Goal: Task Accomplishment & Management: Manage account settings

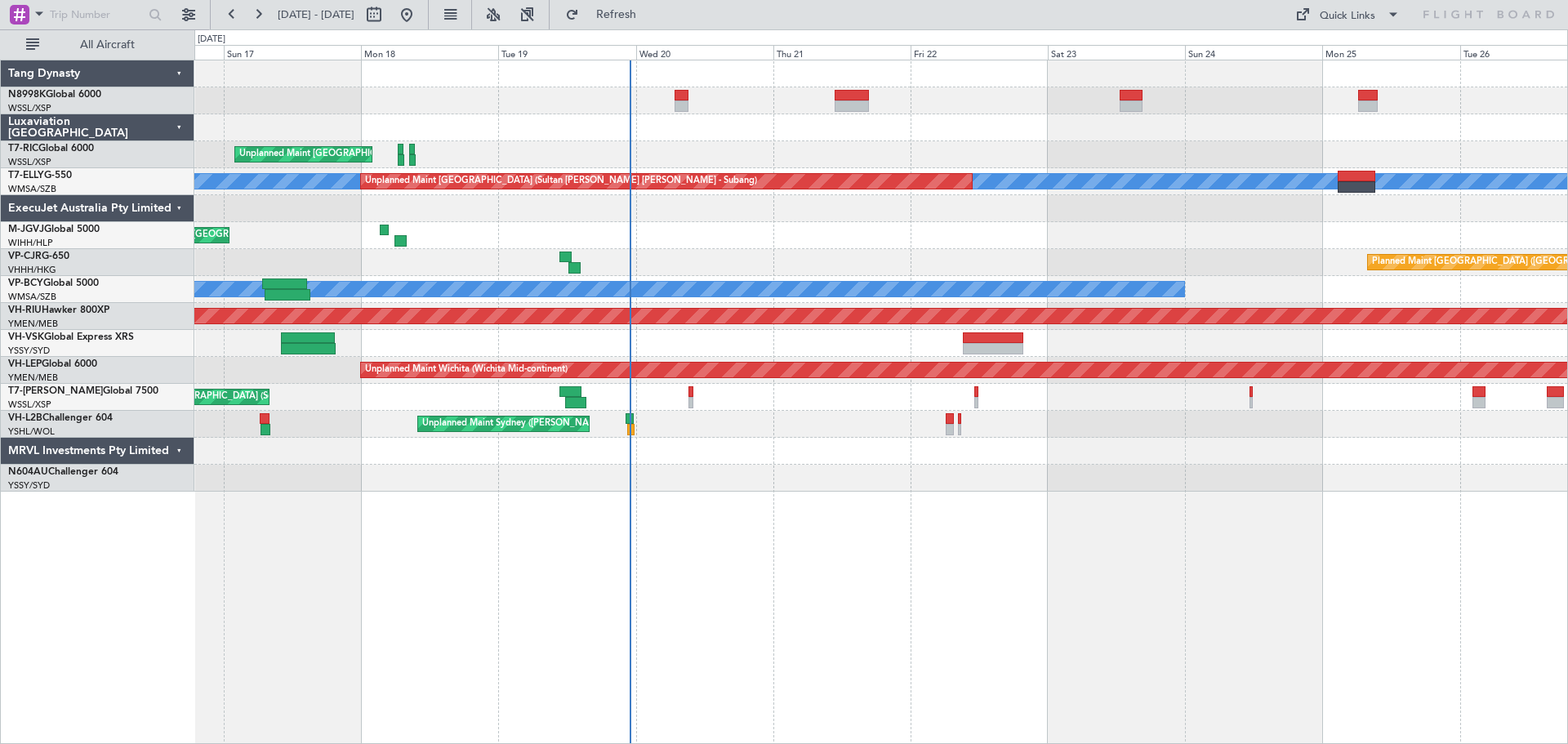
click at [683, 164] on div "Unplanned Maint [GEOGRAPHIC_DATA] (Seletar)" at bounding box center [881, 154] width 1374 height 27
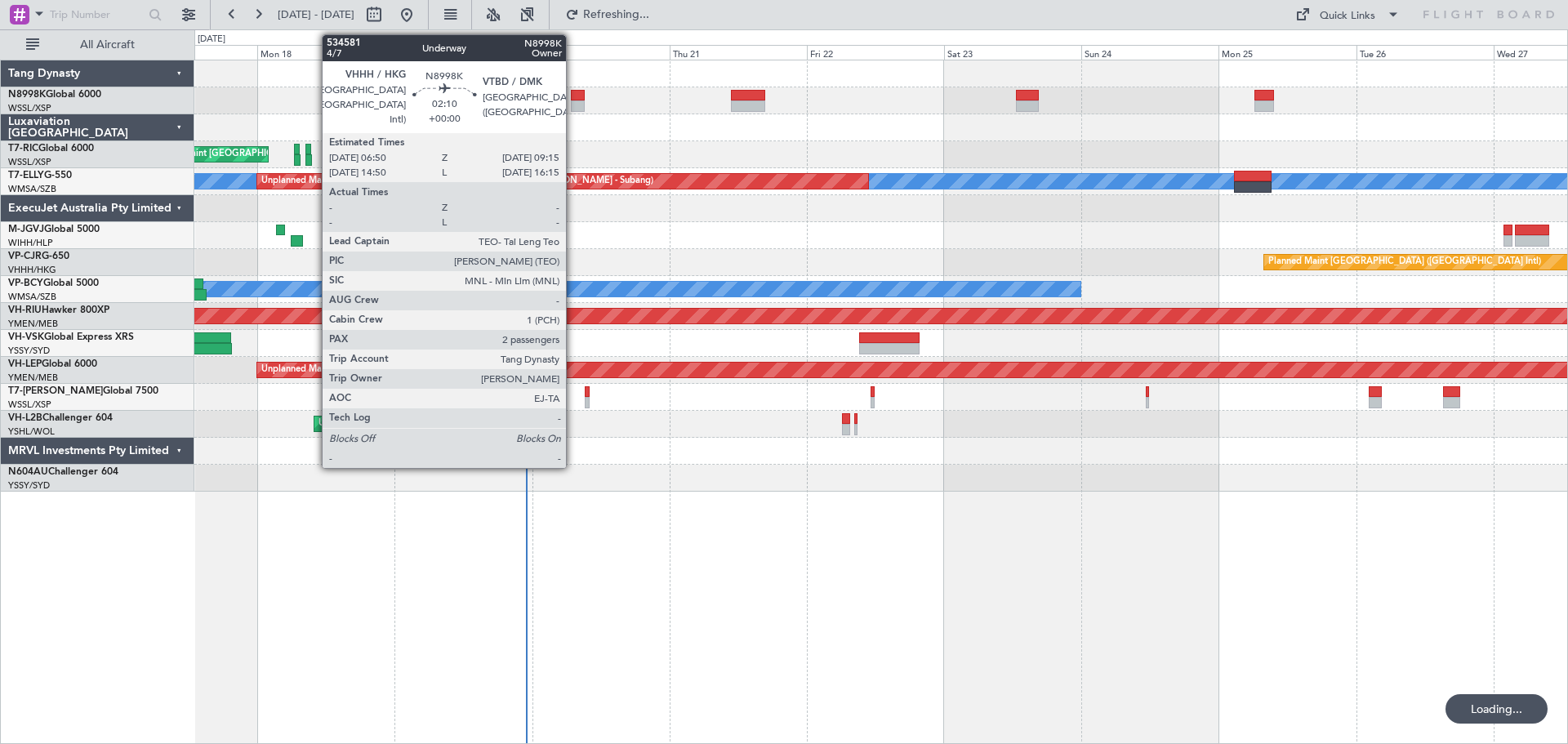
click at [573, 97] on div at bounding box center [578, 96] width 14 height 11
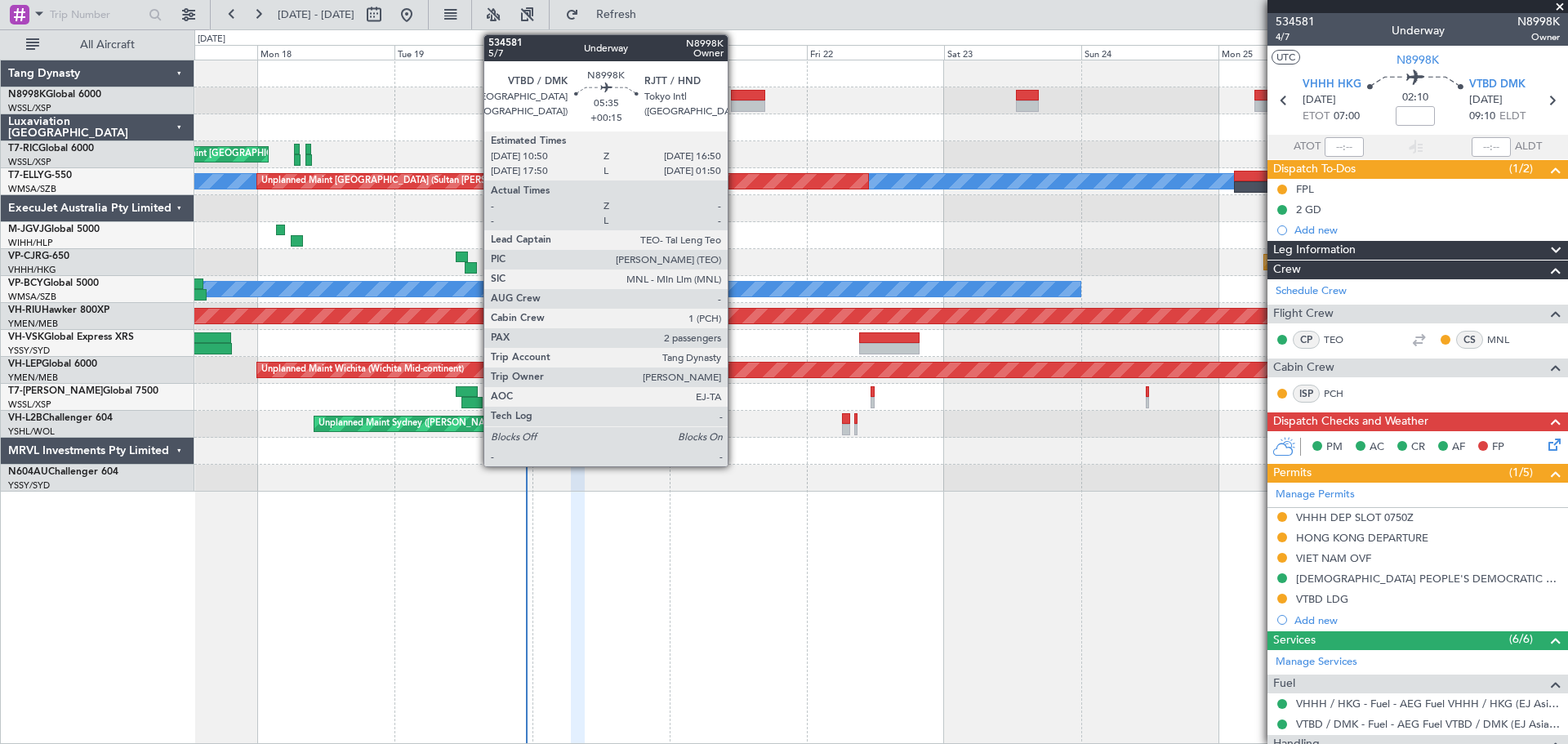
click at [736, 104] on div at bounding box center [748, 106] width 35 height 11
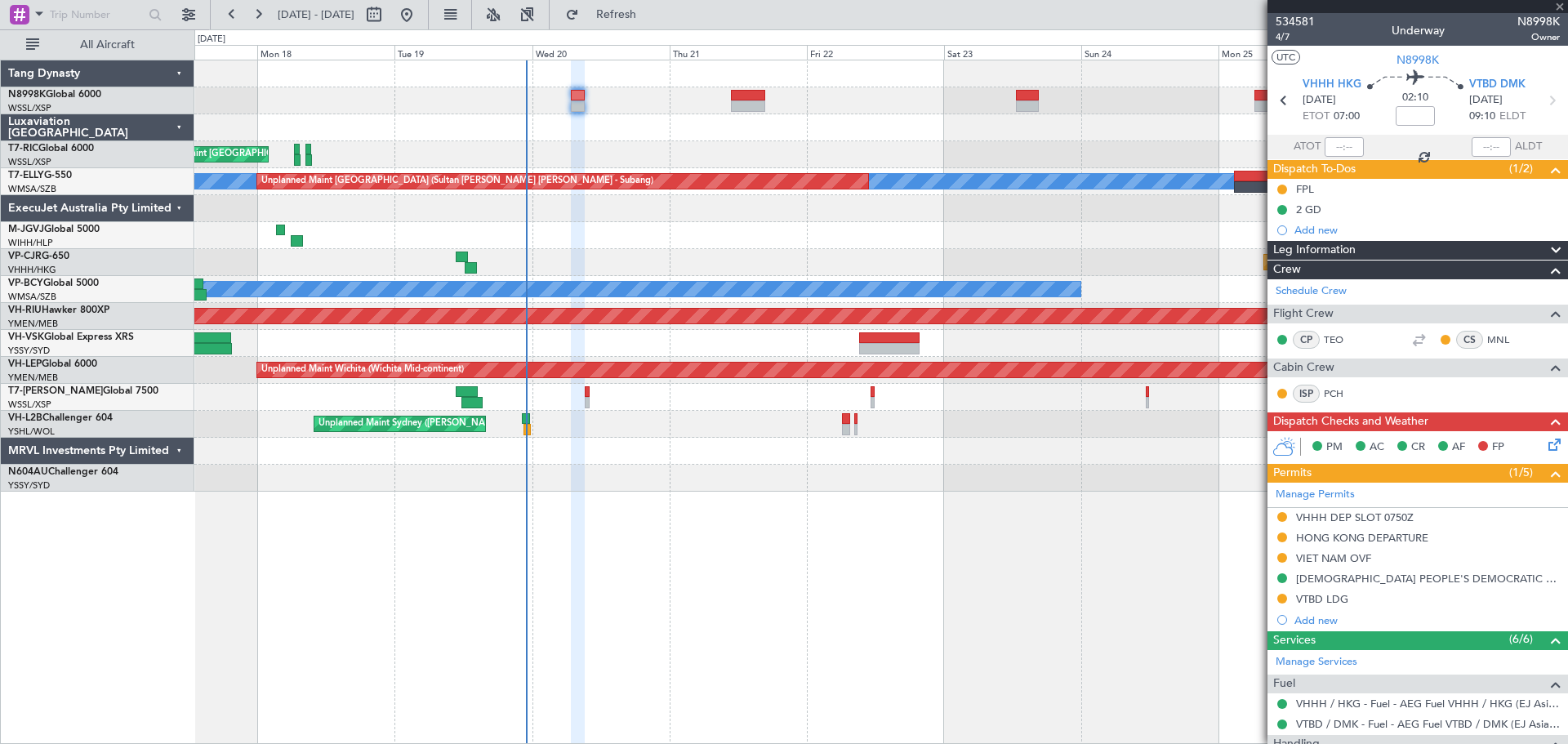
type input "+00:15"
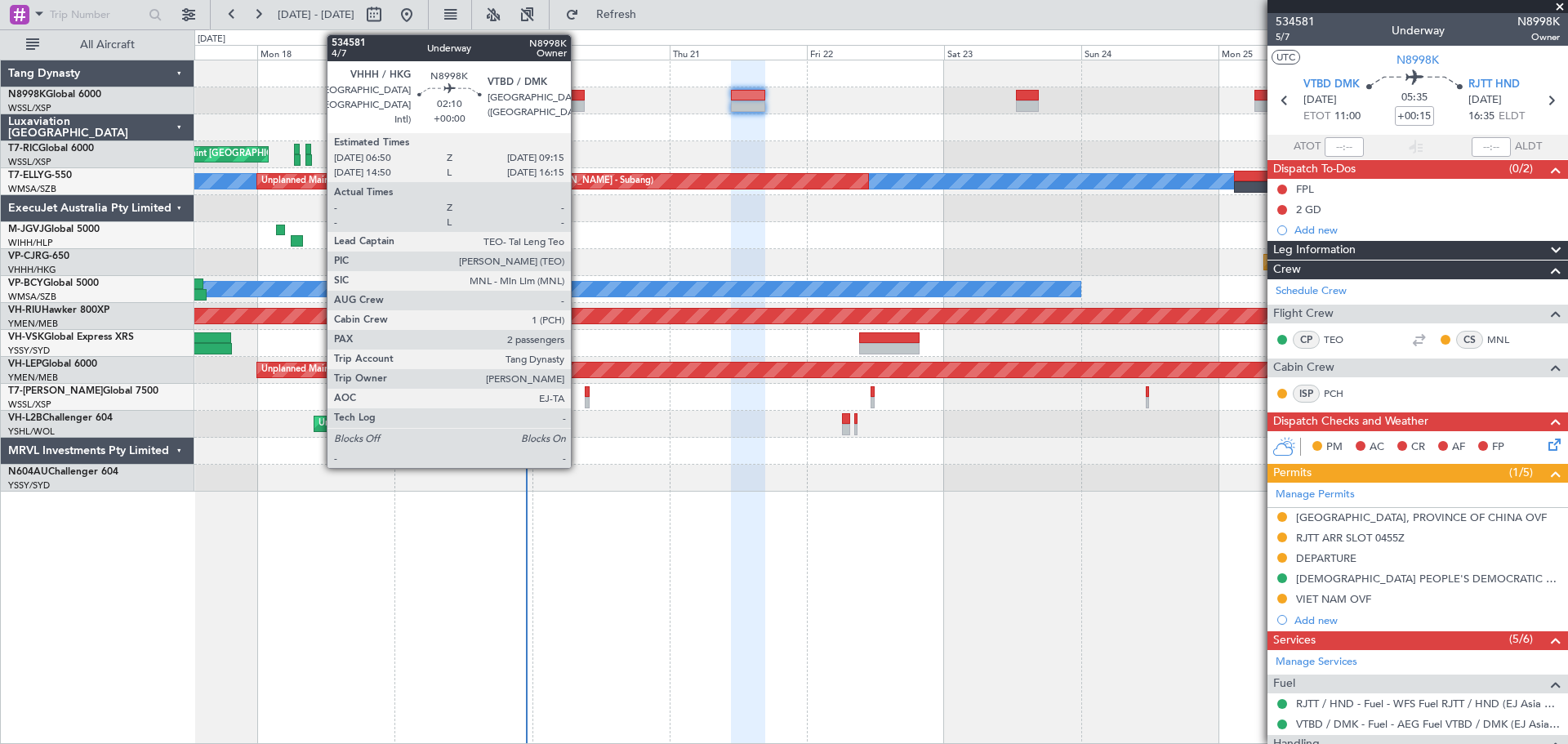
click at [579, 111] on div at bounding box center [578, 106] width 14 height 11
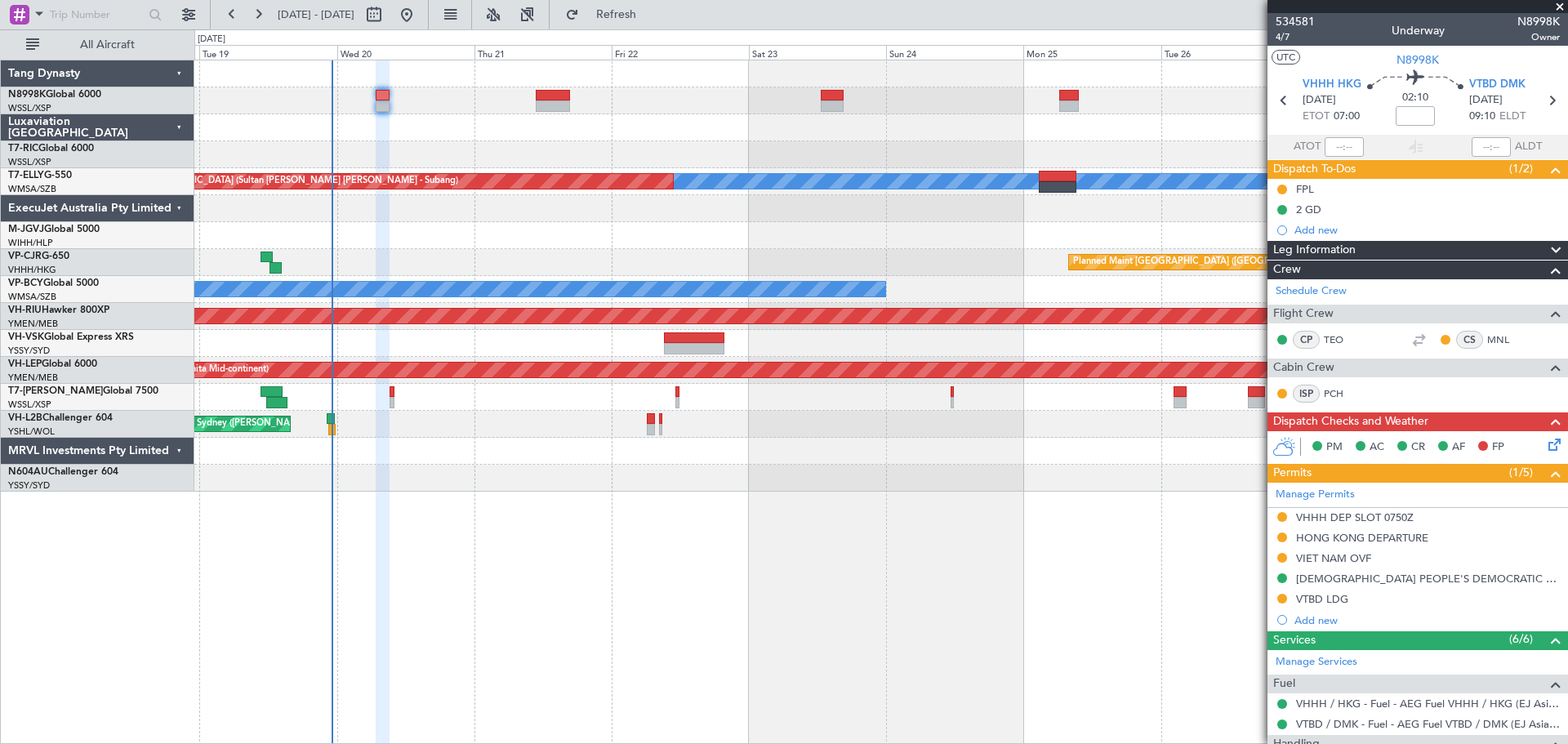
click at [669, 280] on div "Unplanned Maint Singapore (Seletar) MEL Unplanned Maint Kuala Lumpur (Sultan Ab…" at bounding box center [881, 275] width 1374 height 431
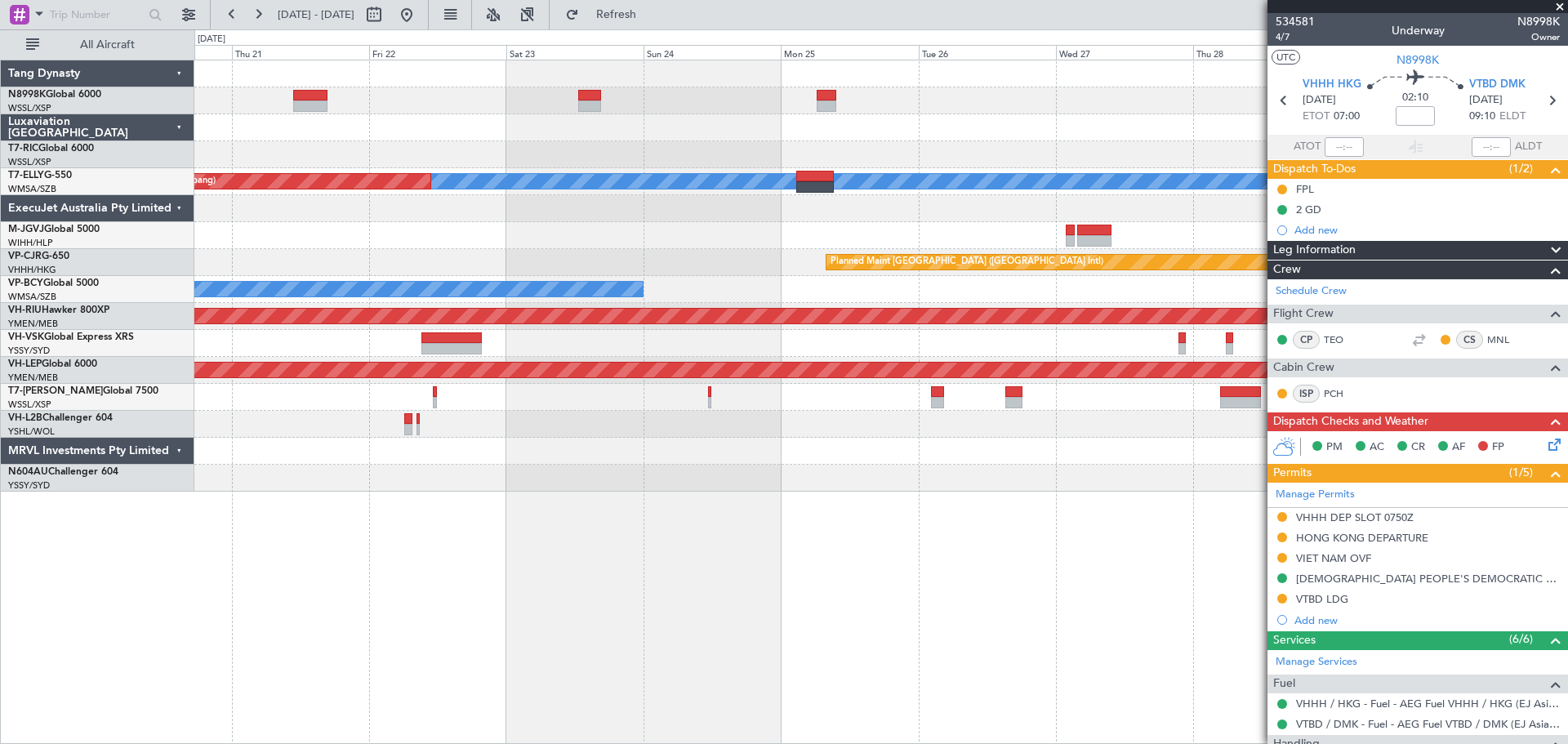
click at [936, 204] on div "MEL Unplanned Maint Kuala Lumpur (Sultan Abdul Aziz Shah - Subang) Planned Main…" at bounding box center [881, 275] width 1374 height 431
click at [1074, 227] on div "Planned Maint [GEOGRAPHIC_DATA] (Seletar)" at bounding box center [881, 236] width 1374 height 27
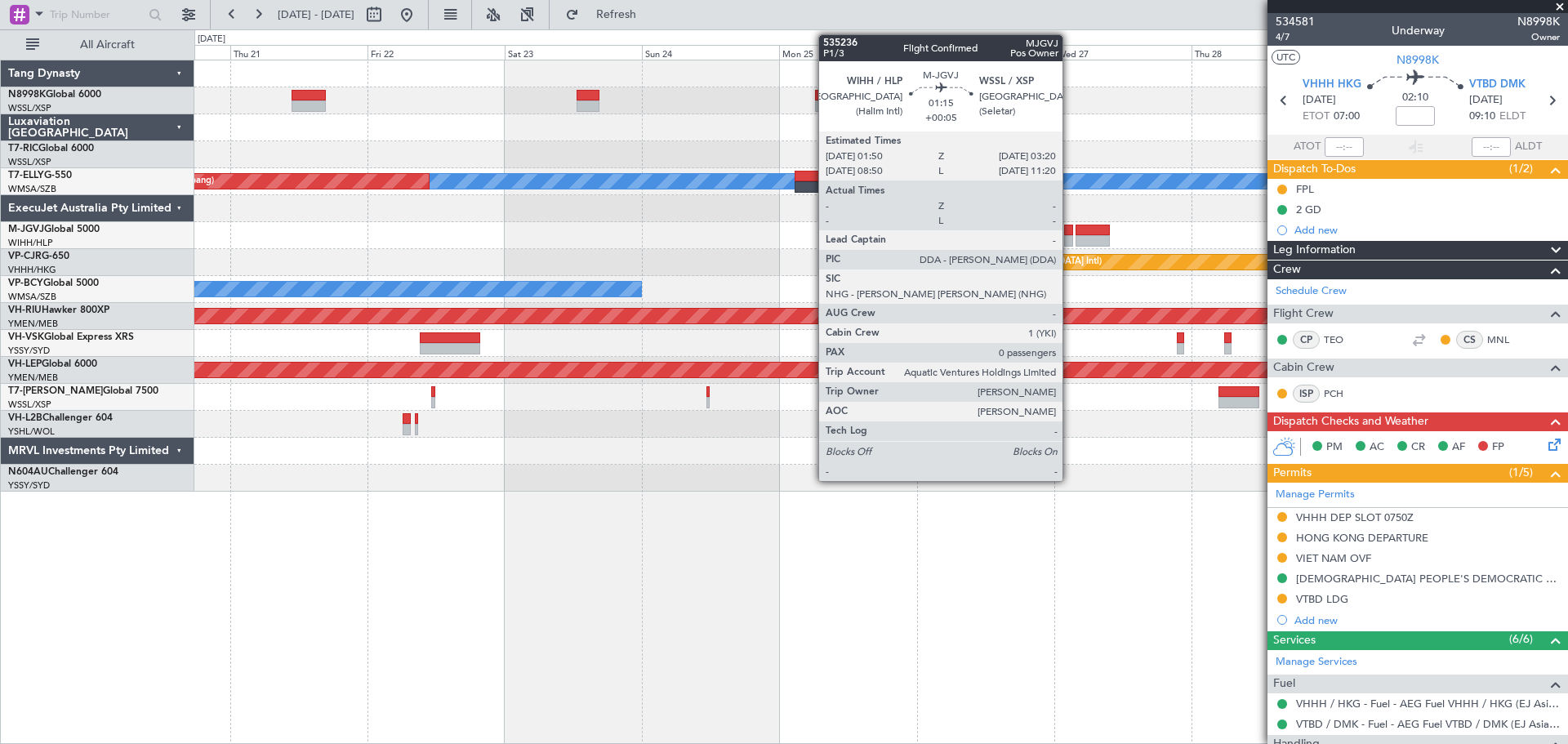
click at [1070, 238] on div at bounding box center [1069, 240] width 9 height 11
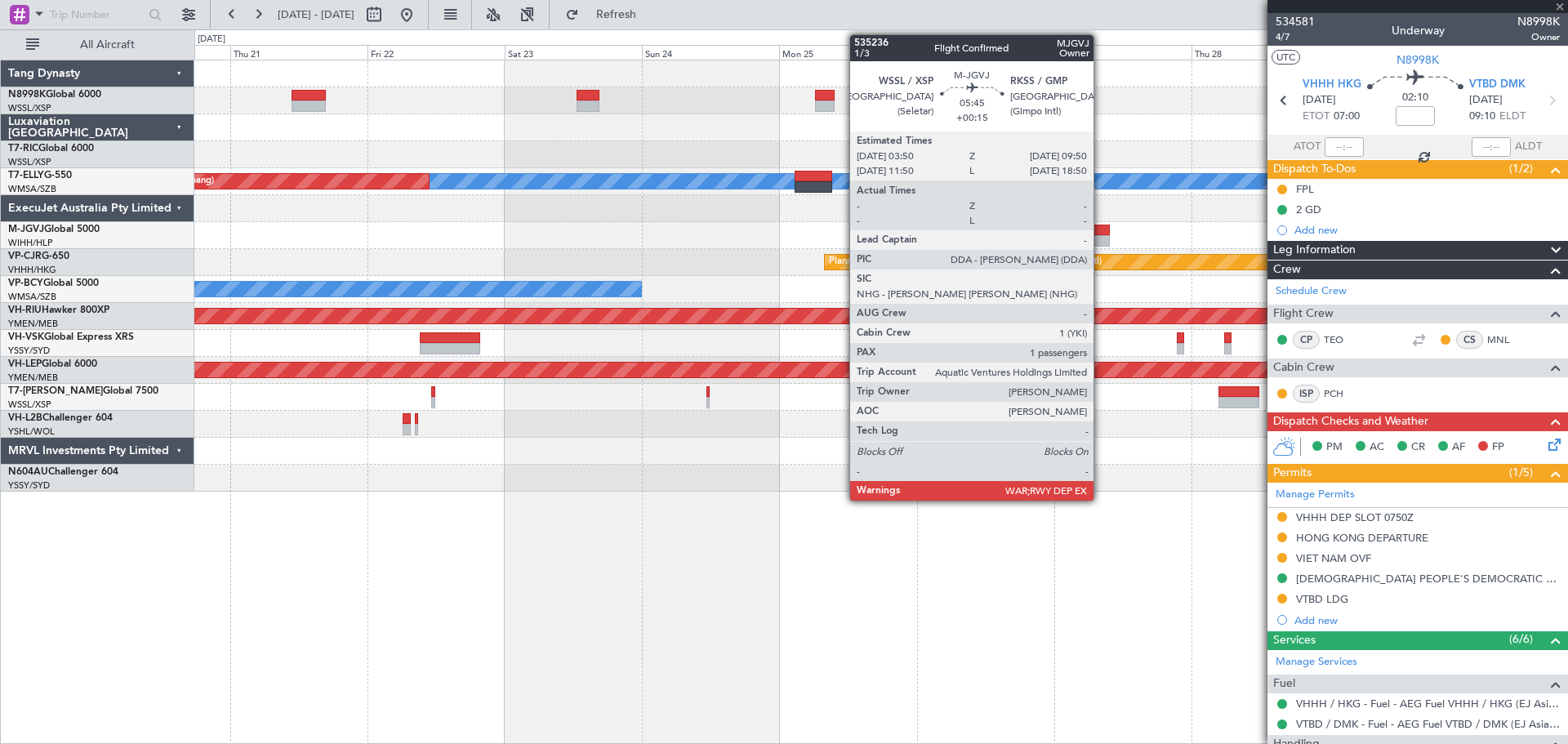
type input "+00:05"
type input "0"
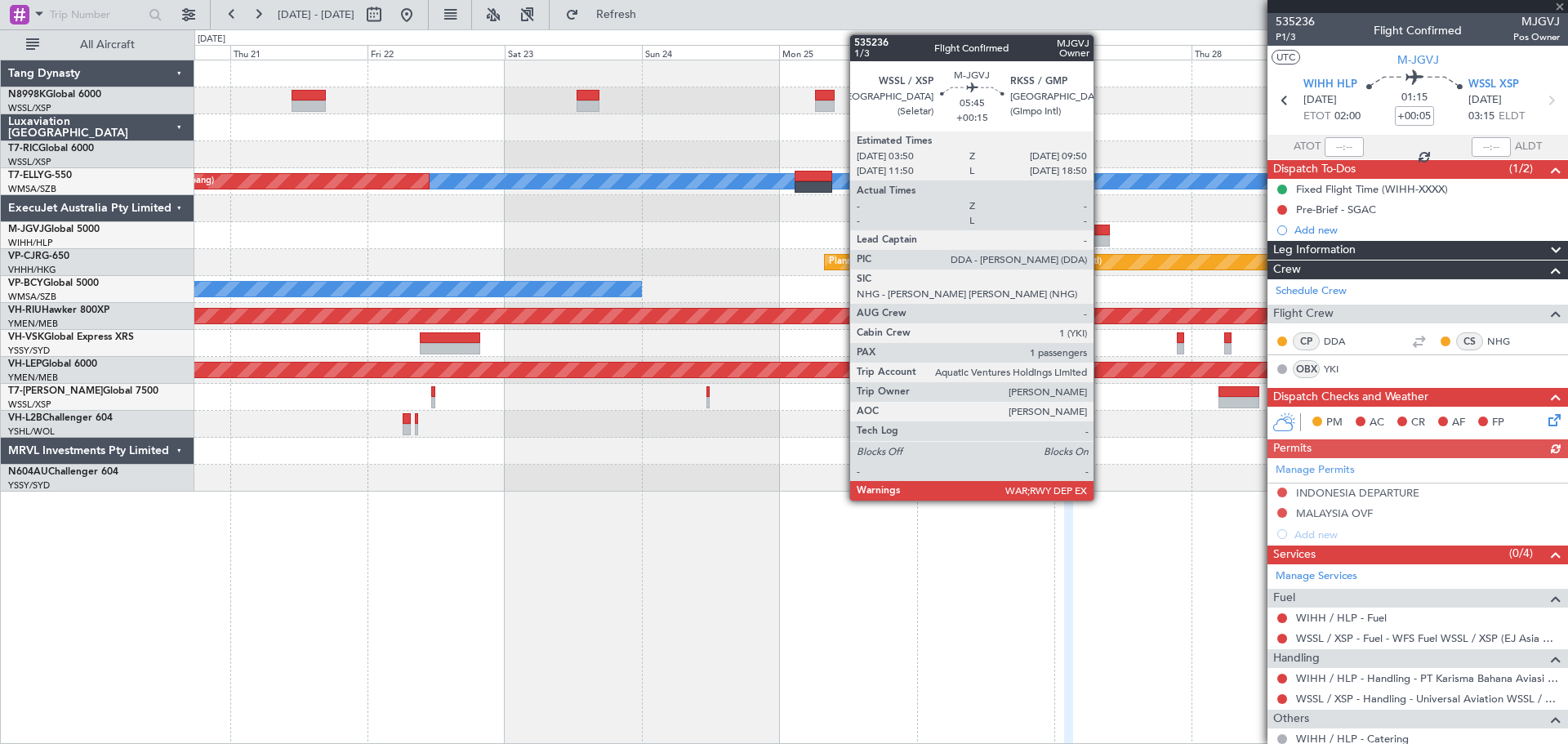
click at [1101, 233] on div at bounding box center [1093, 230] width 35 height 11
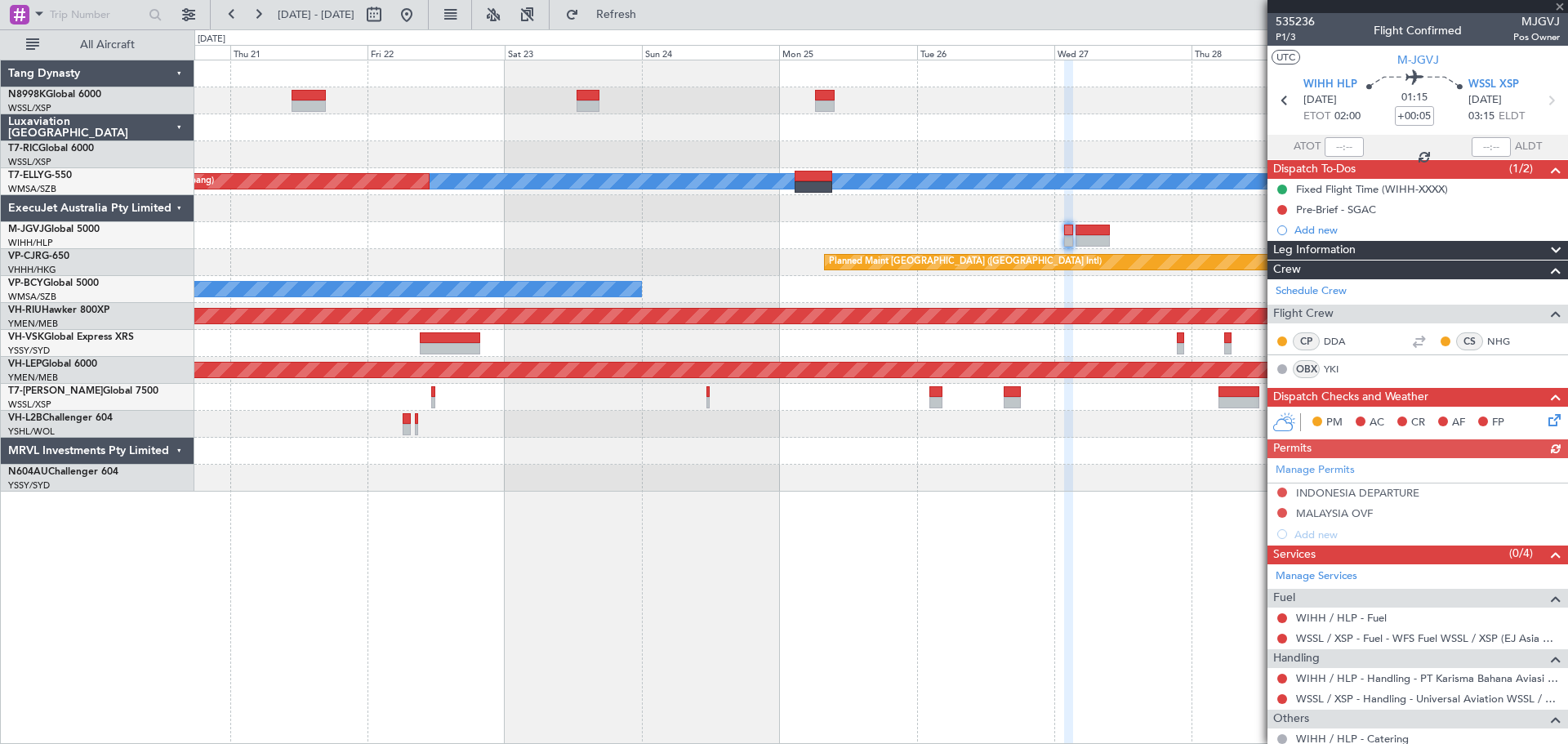
type input "+00:15"
type input "1"
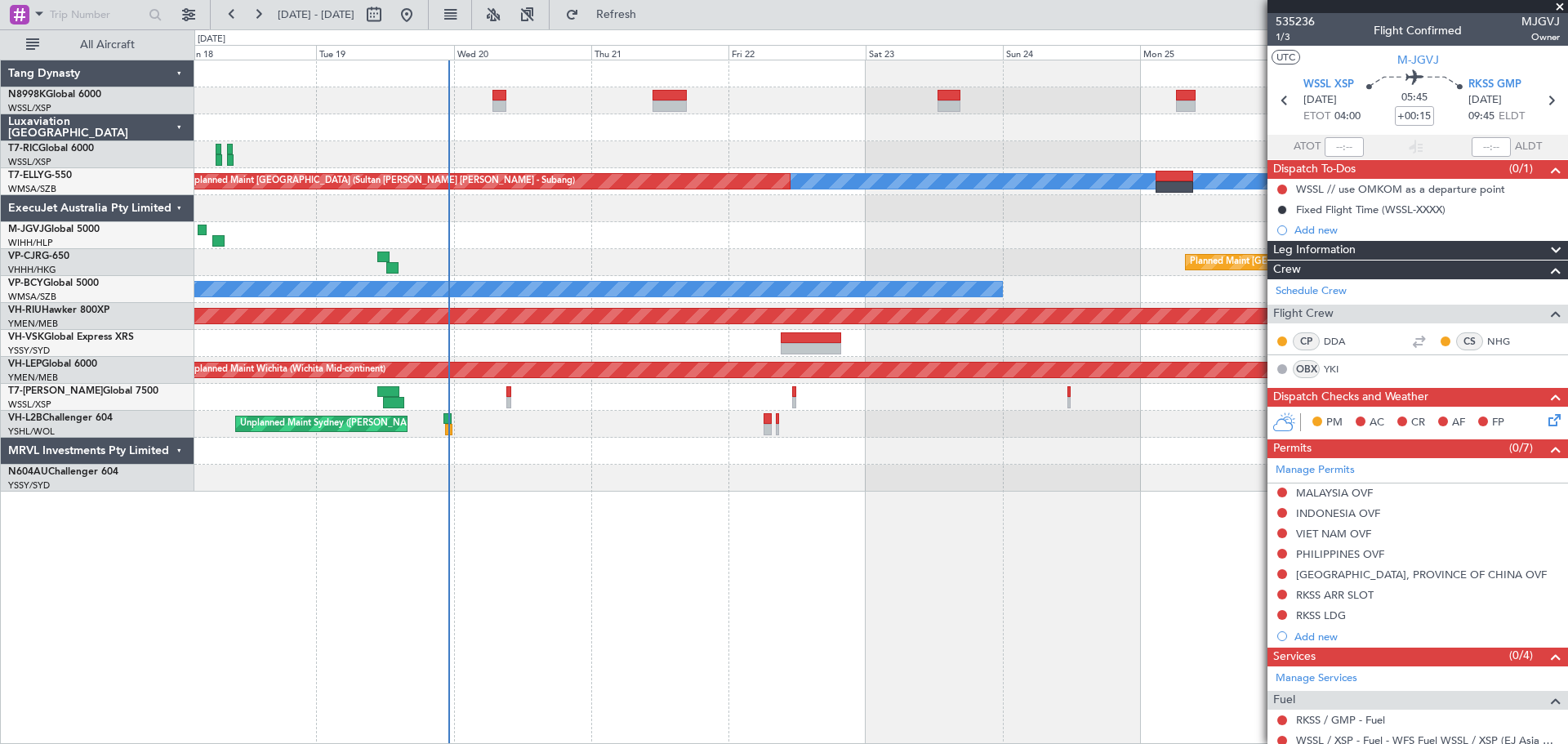
click at [1151, 157] on div "Unplanned Maint [GEOGRAPHIC_DATA] (Seletar)" at bounding box center [881, 154] width 1374 height 27
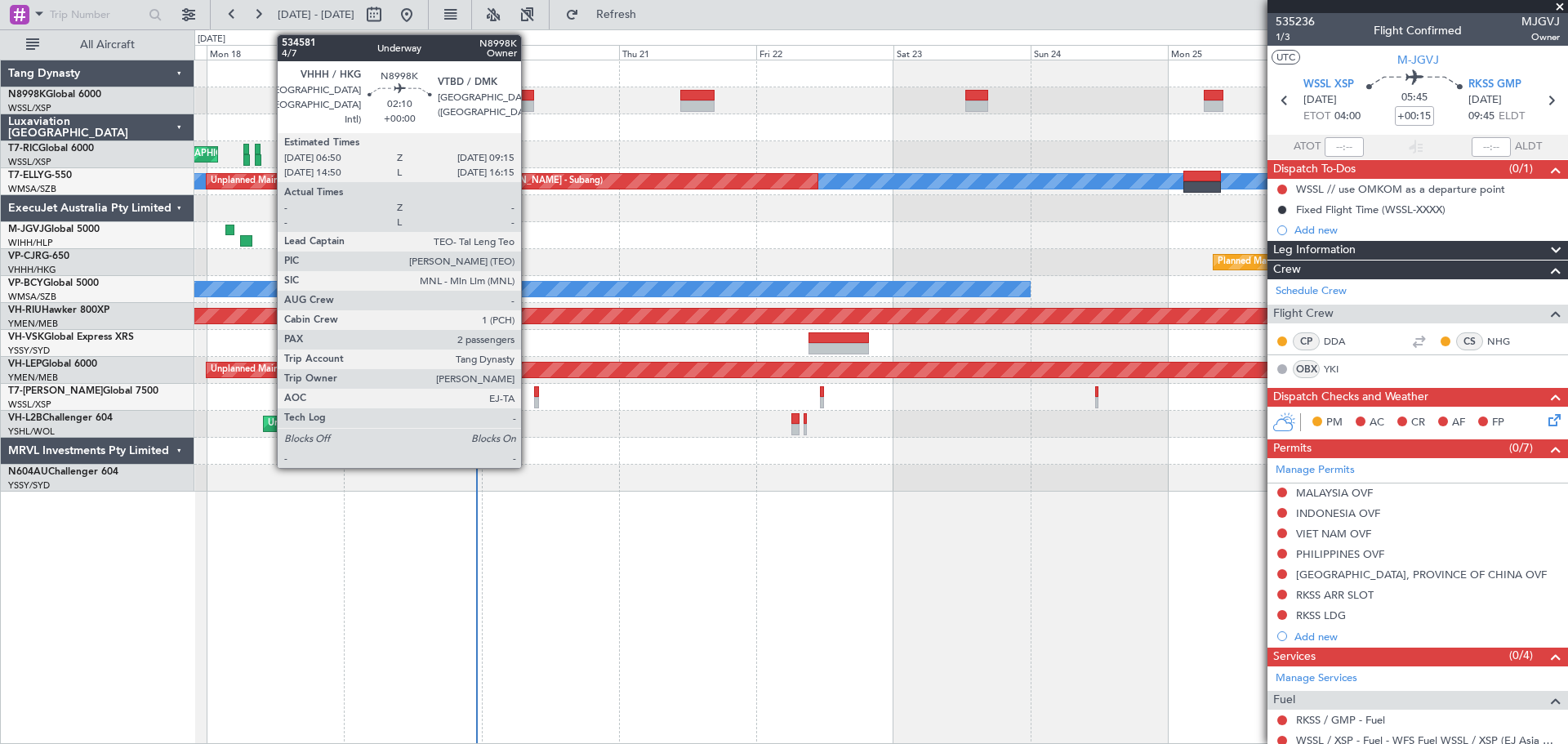
click at [529, 107] on div at bounding box center [527, 106] width 14 height 11
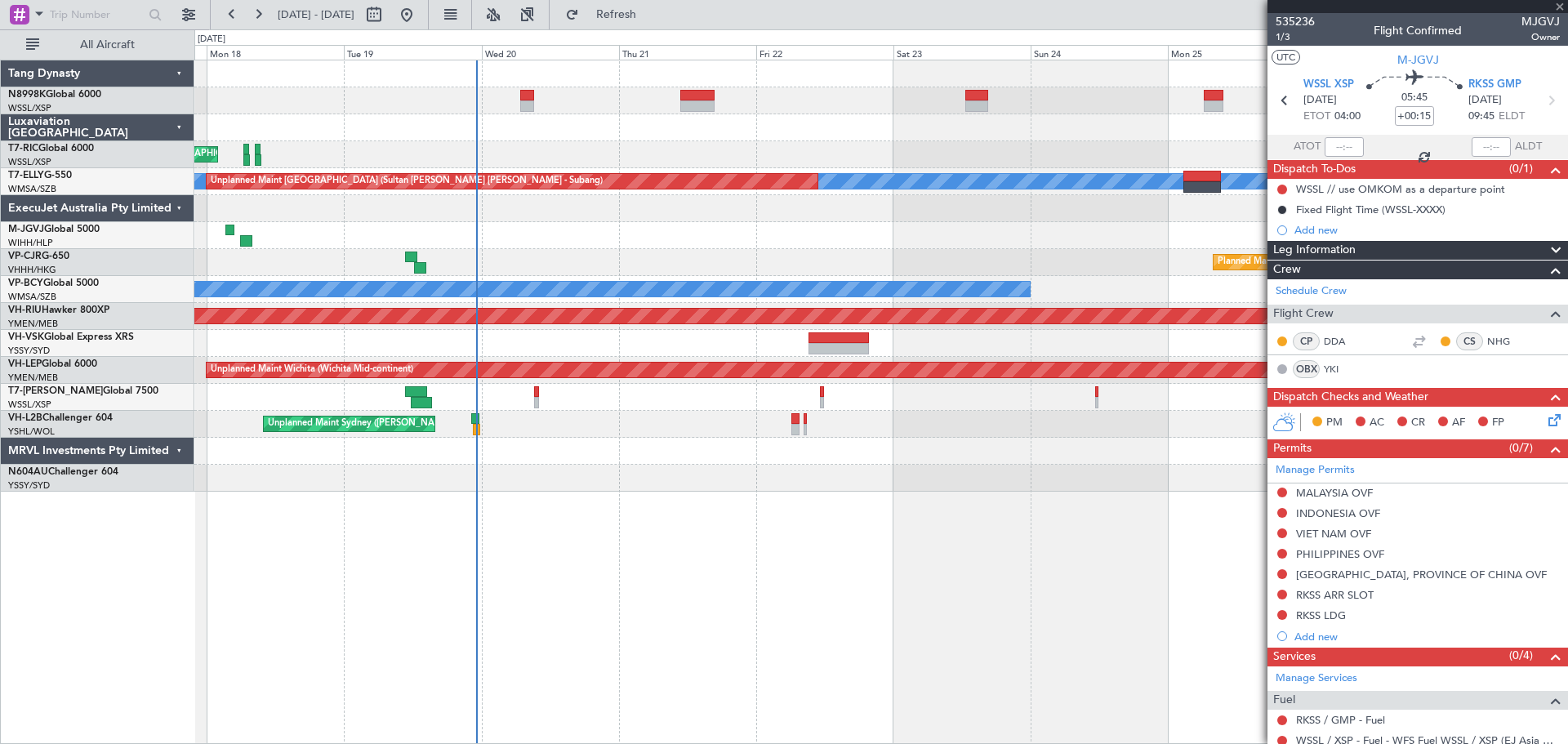
type input "2"
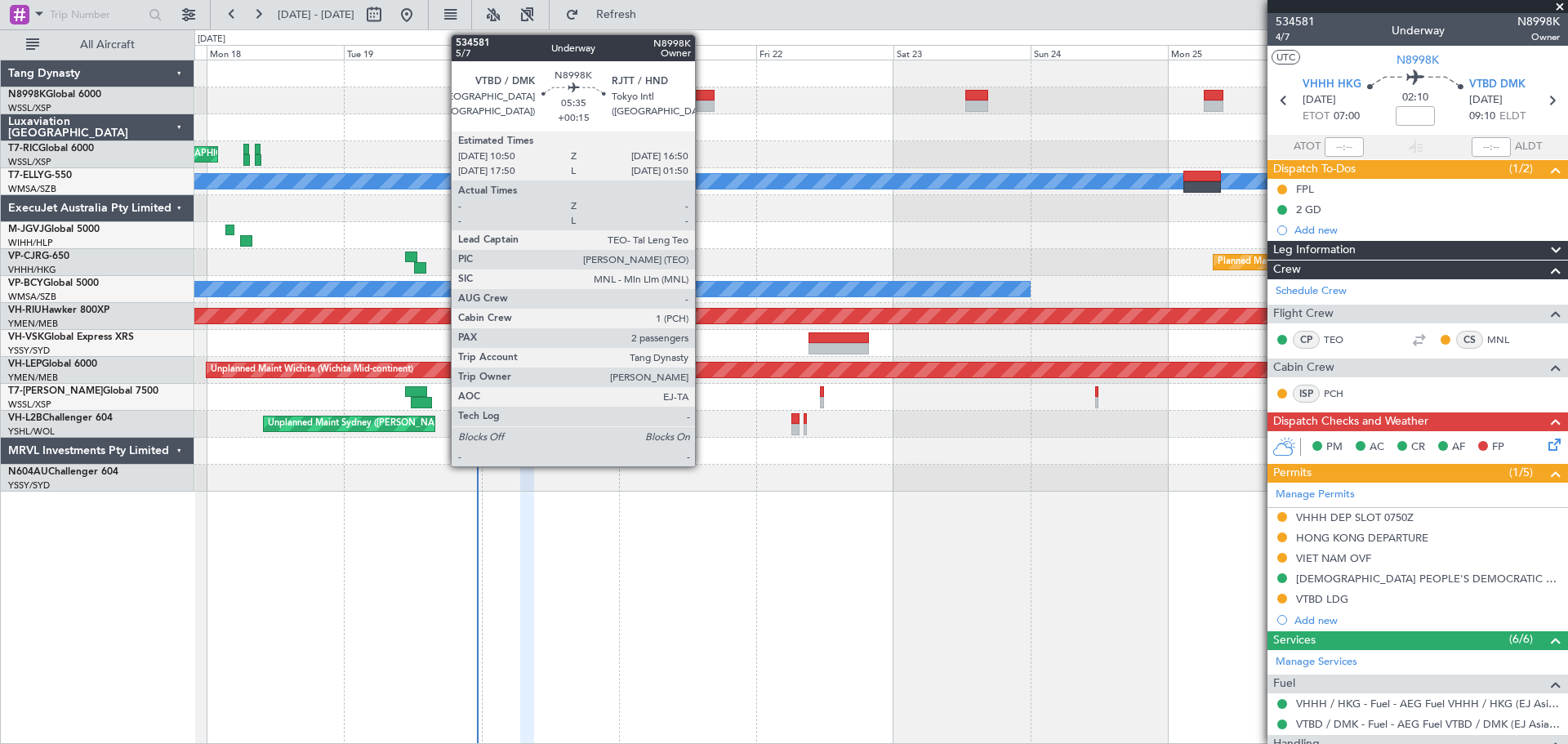
click at [703, 101] on div at bounding box center [697, 106] width 35 height 11
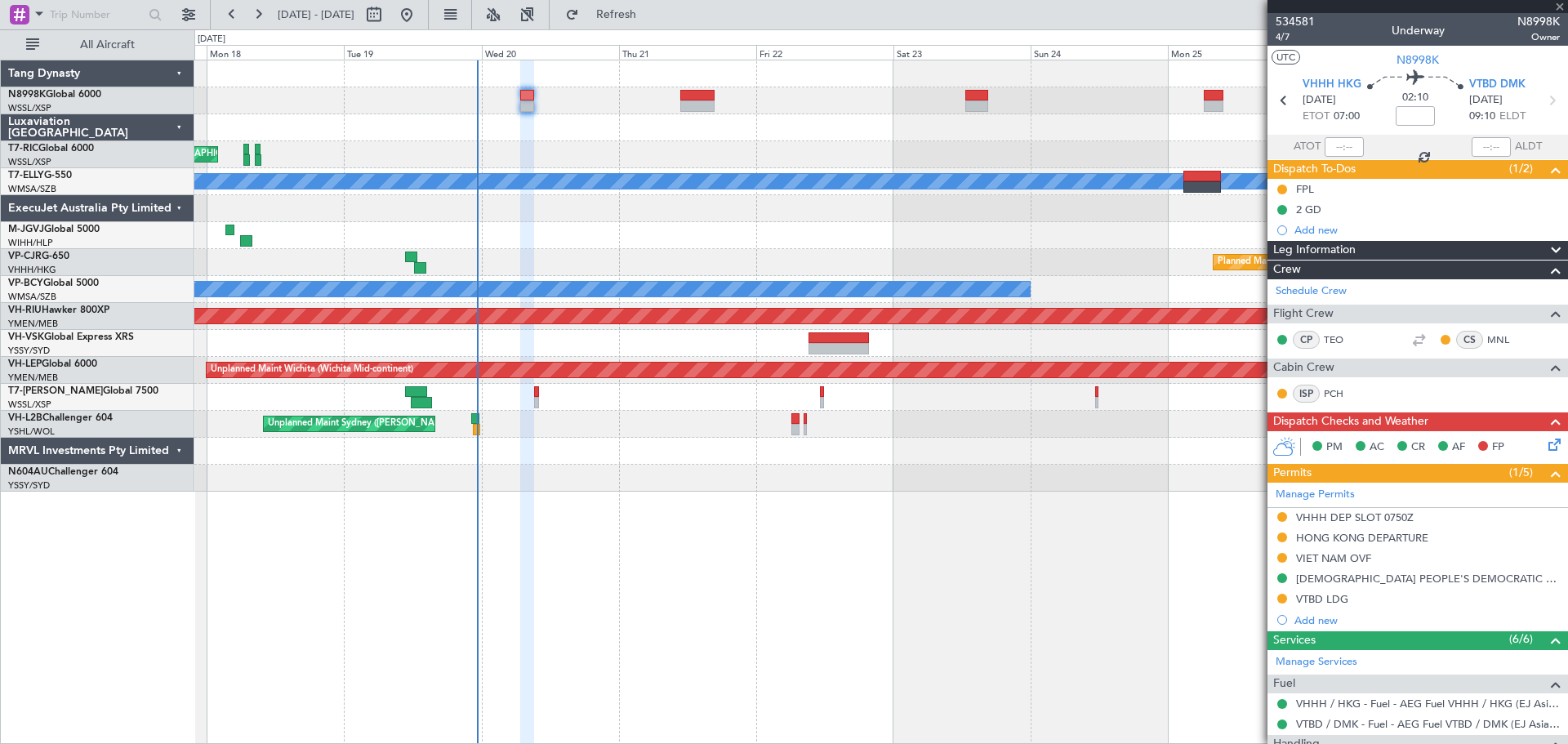
type input "+00:15"
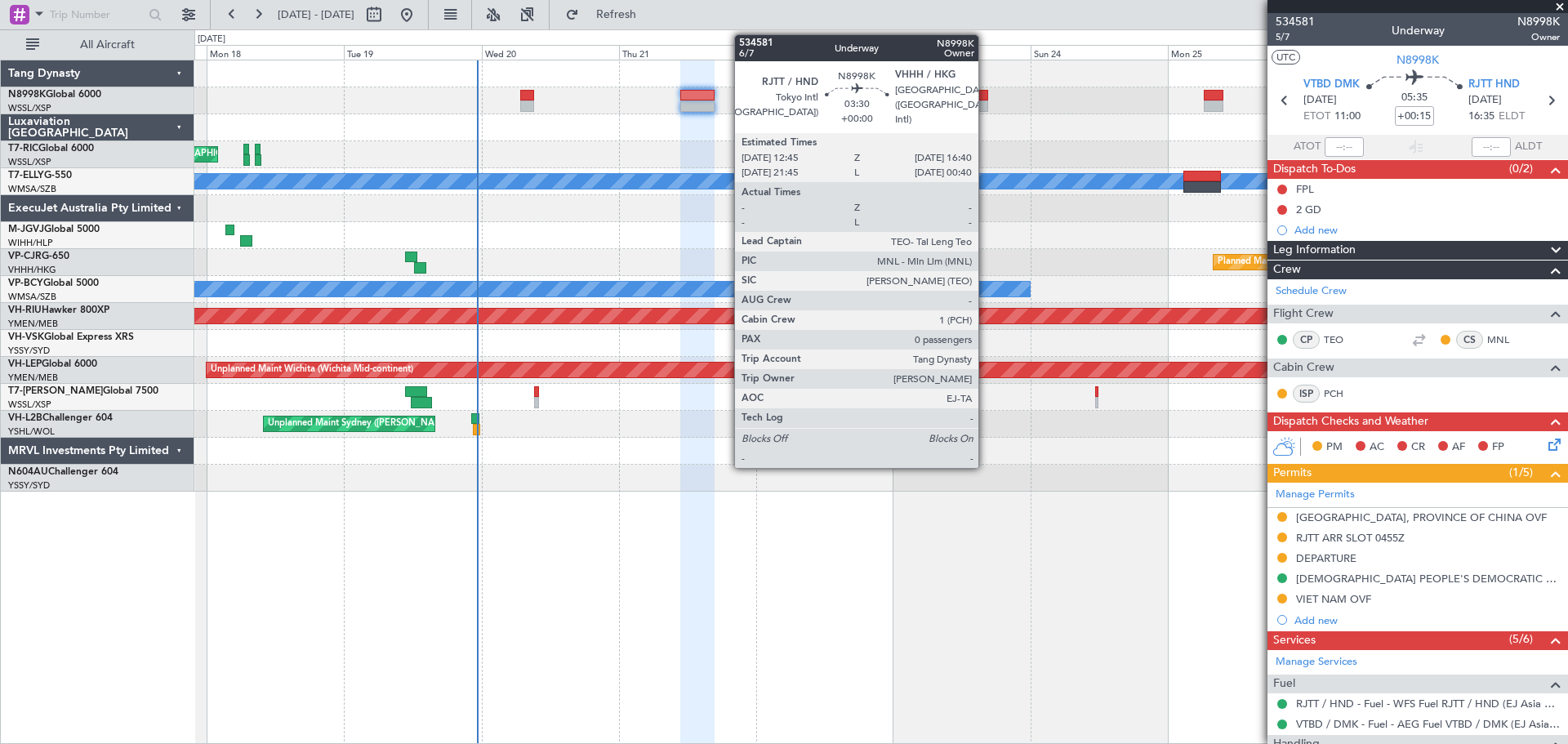
click at [986, 99] on div at bounding box center [977, 96] width 23 height 11
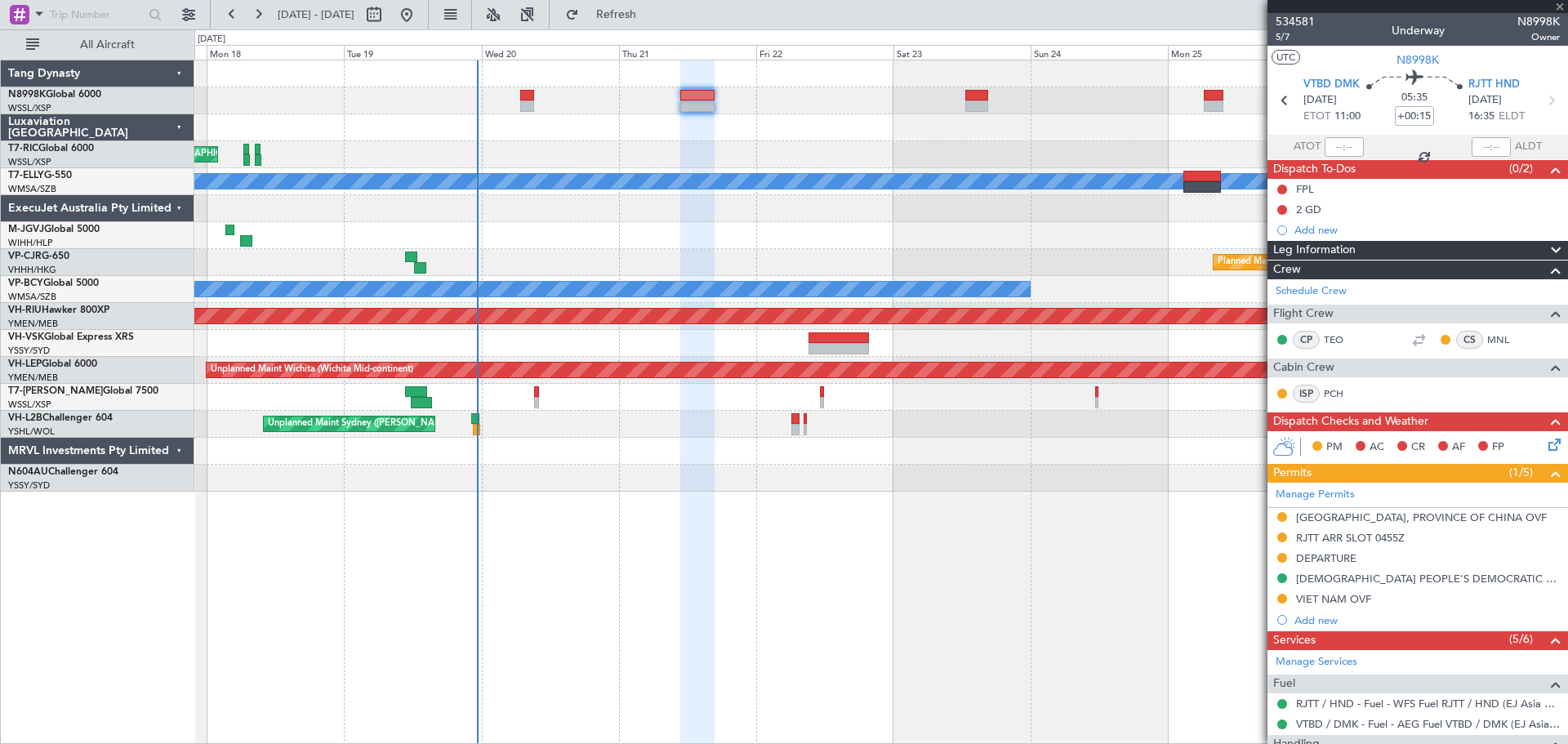
type input "0"
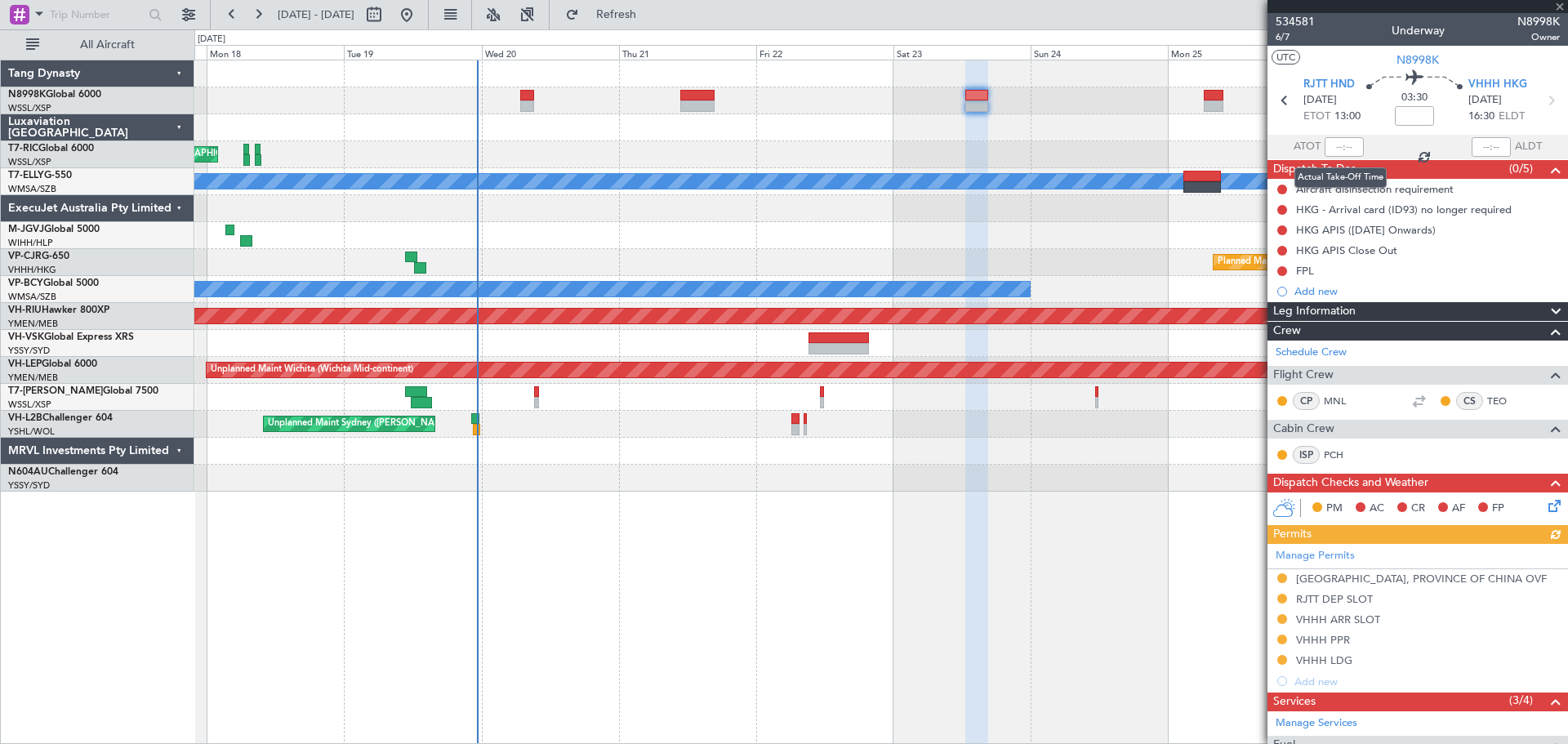
scroll to position [158, 0]
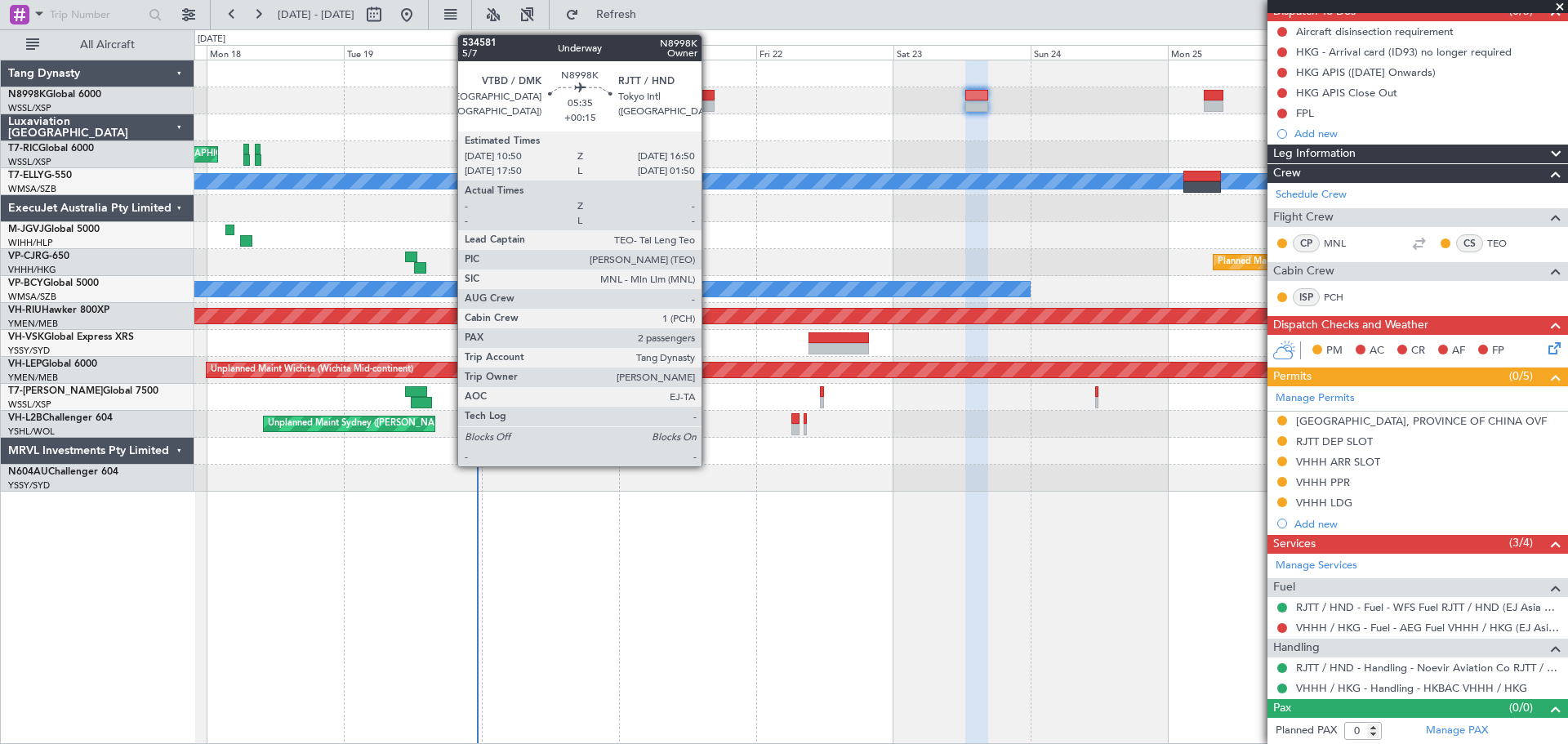
click at [709, 98] on div at bounding box center [697, 96] width 35 height 11
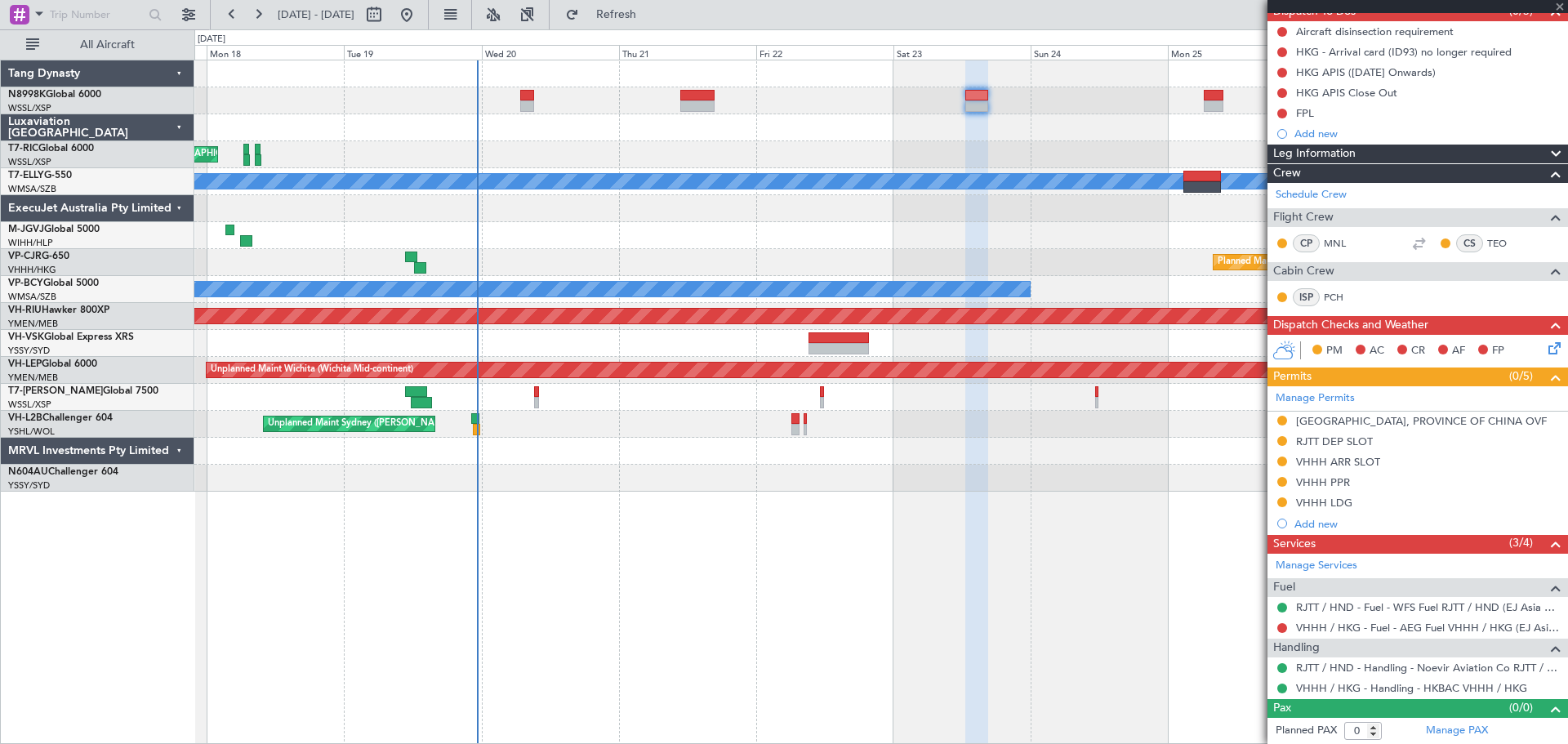
type input "+00:15"
type input "2"
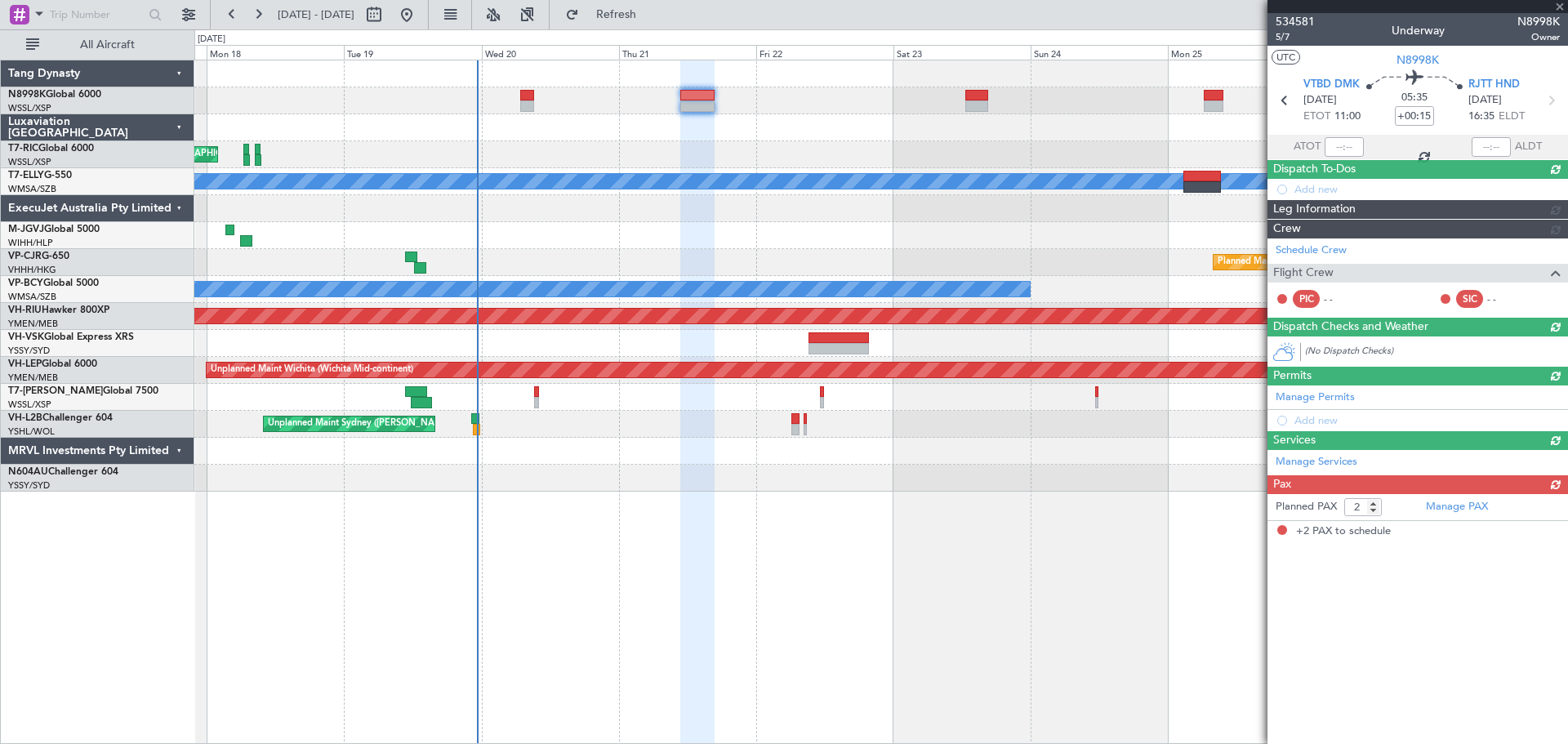
scroll to position [0, 0]
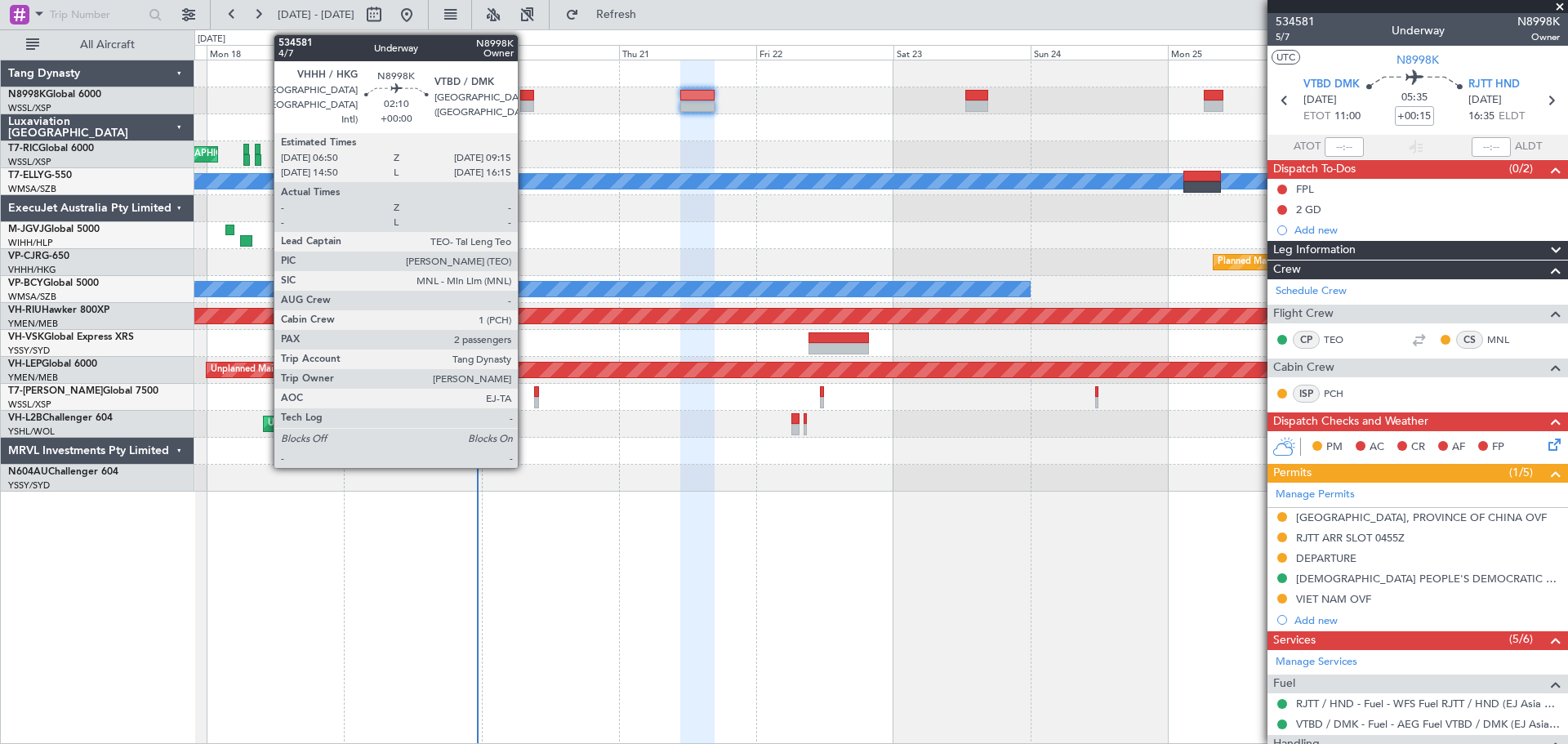
click at [525, 97] on div at bounding box center [527, 96] width 14 height 11
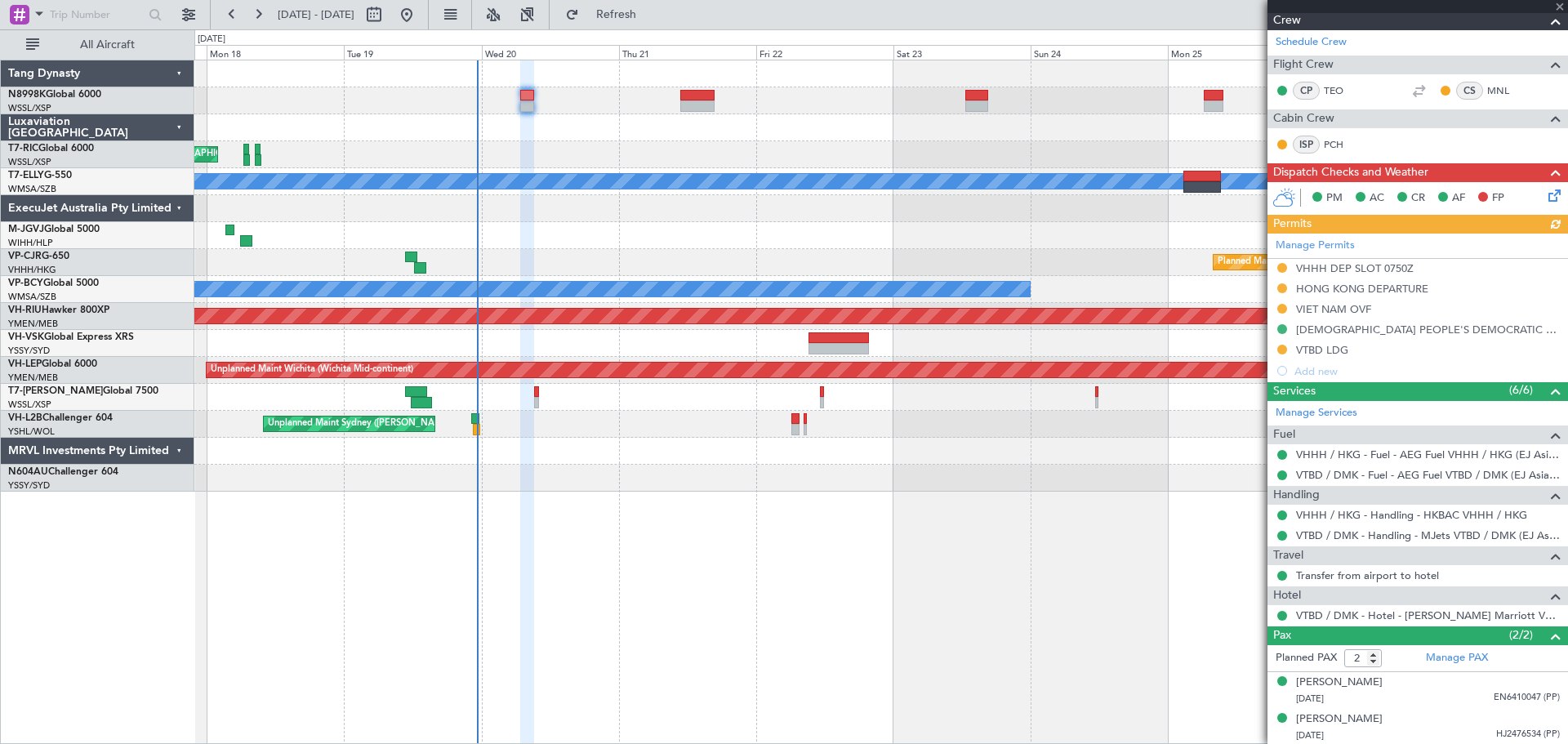
scroll to position [250, 0]
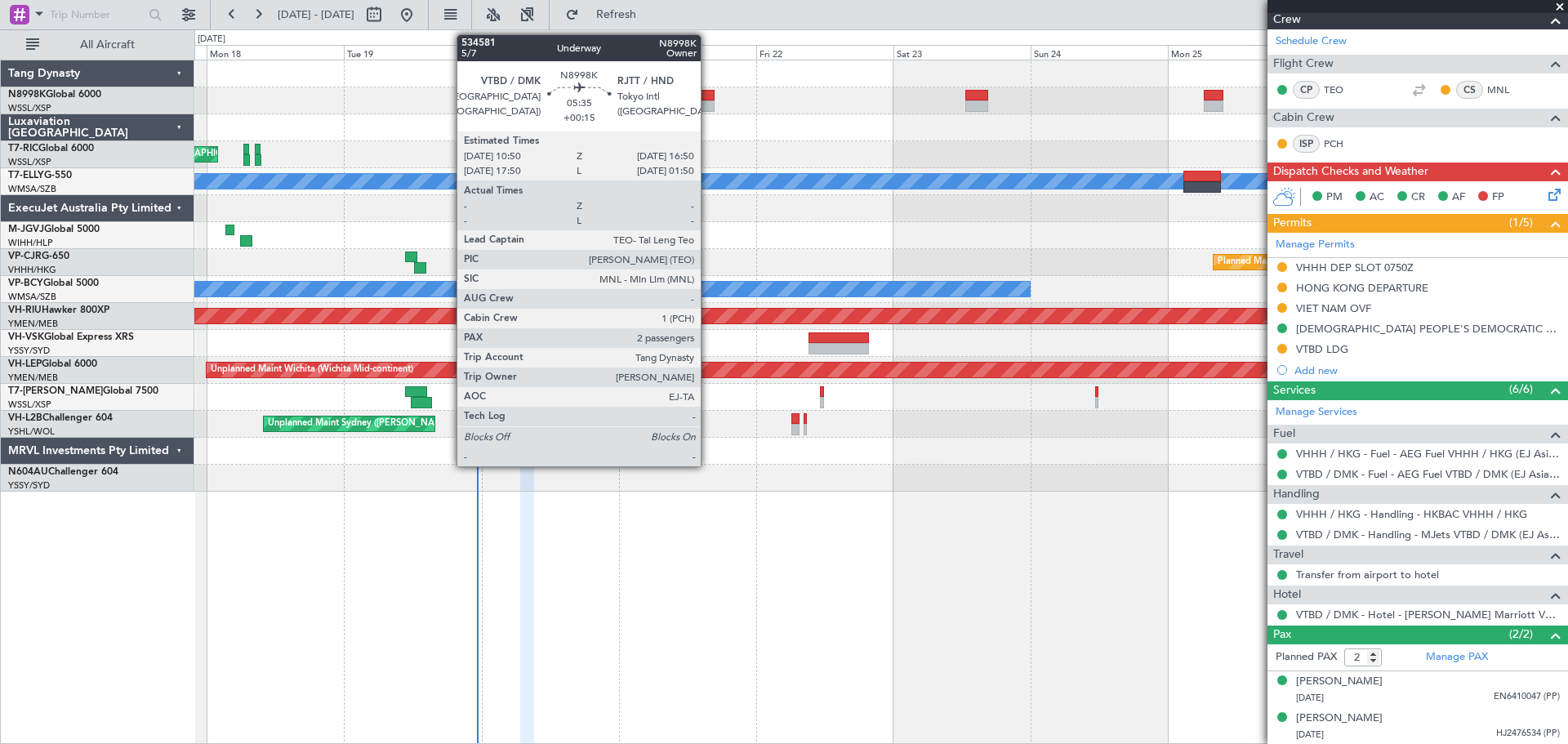
click at [708, 101] on div at bounding box center [697, 106] width 35 height 11
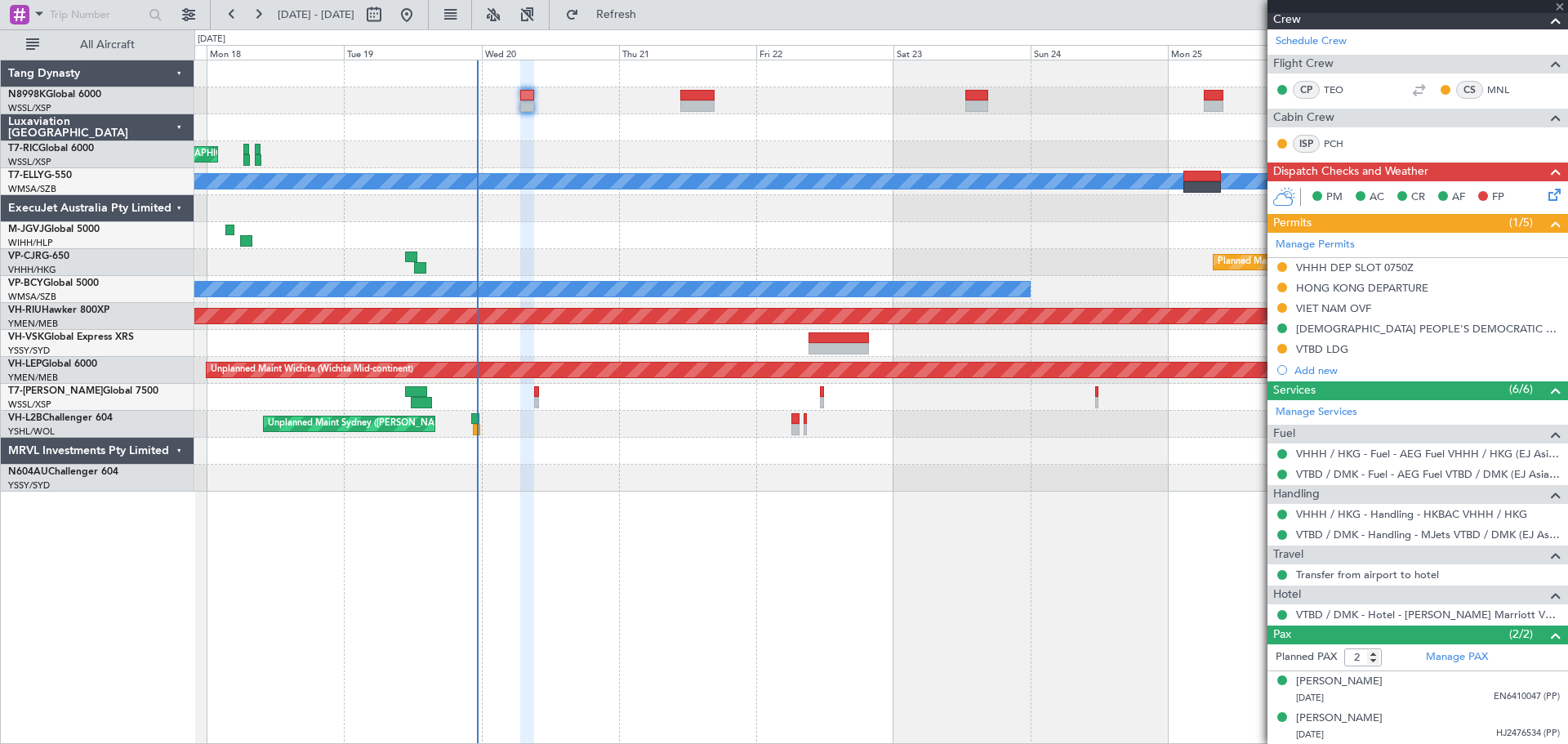
type input "+00:15"
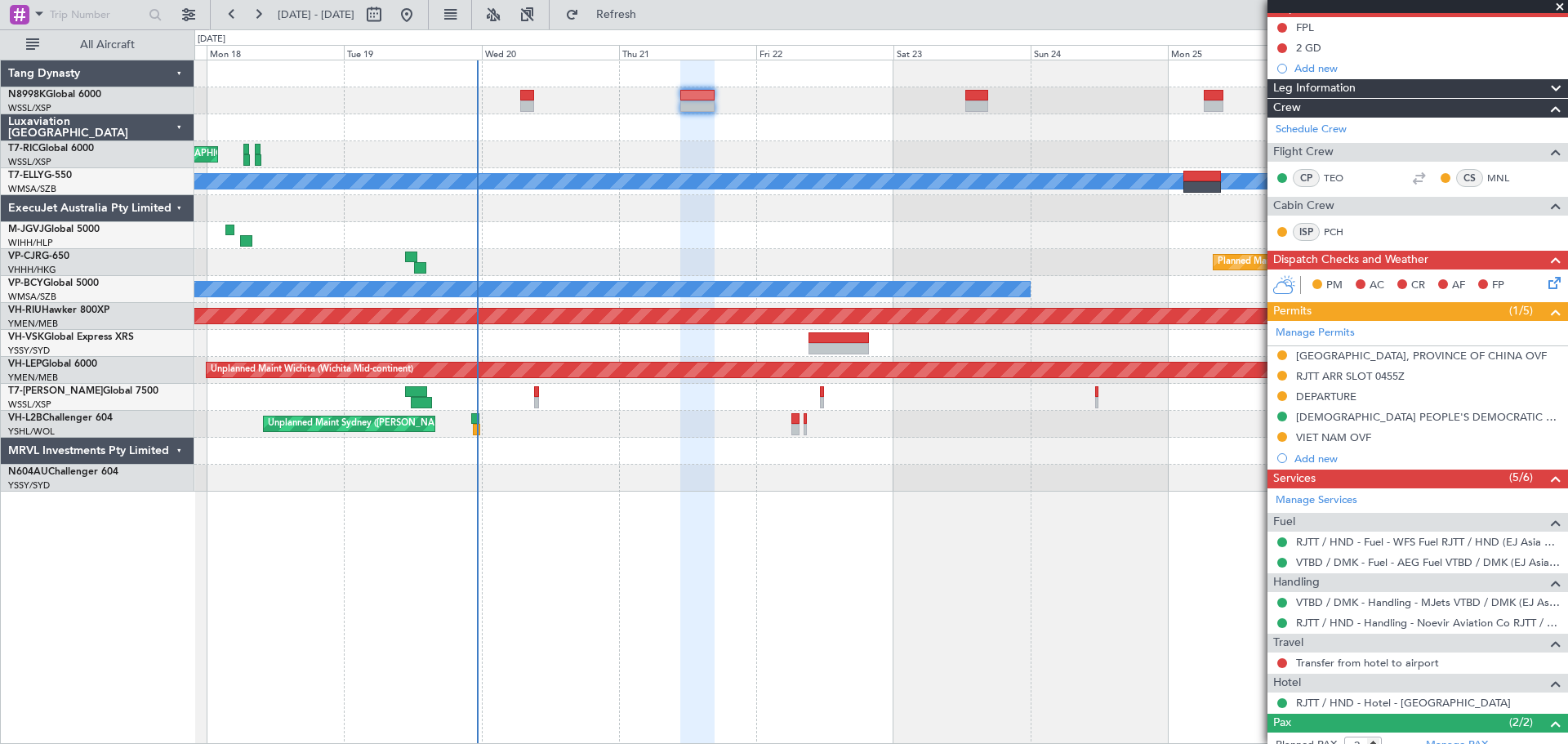
scroll to position [163, 0]
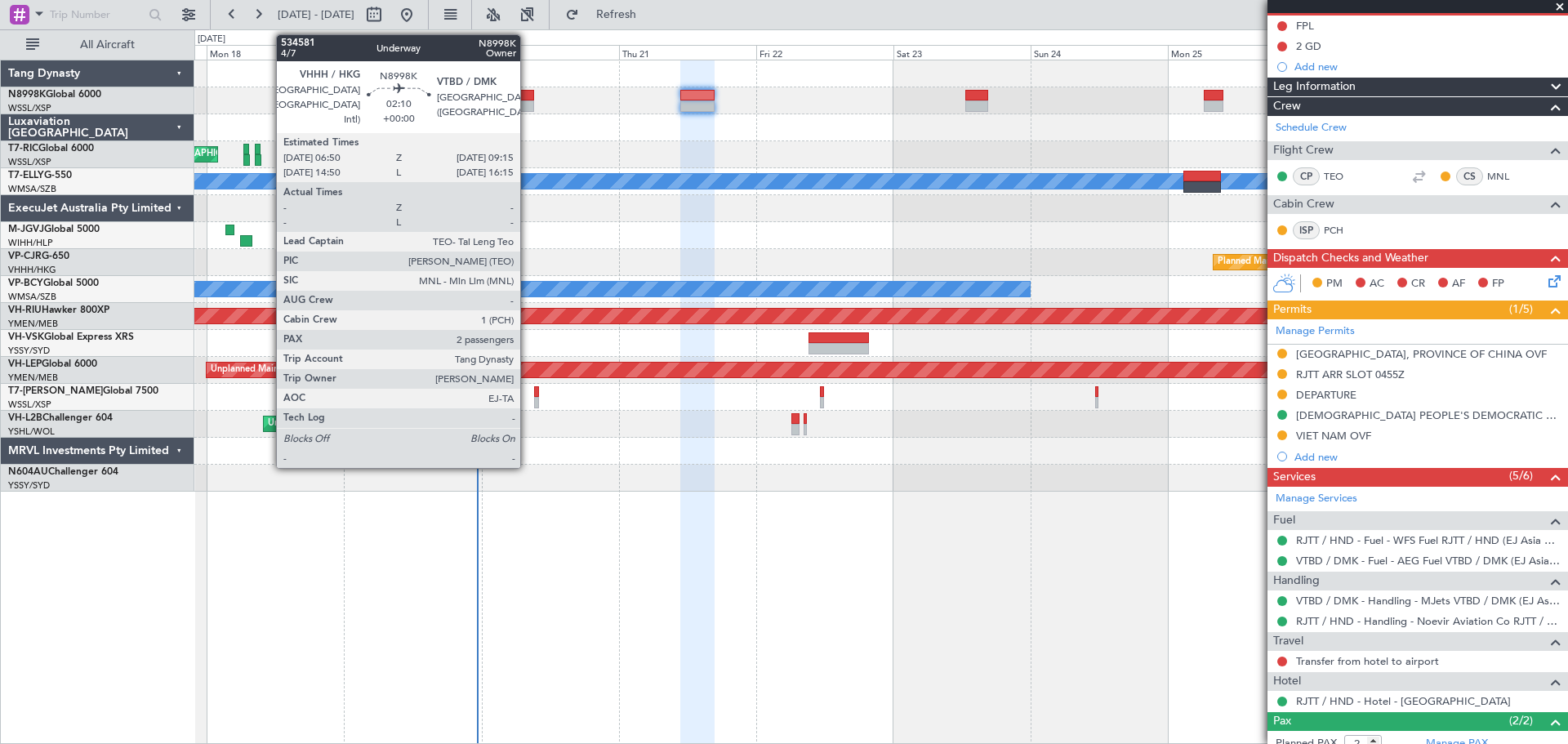
click at [528, 107] on div at bounding box center [527, 106] width 14 height 11
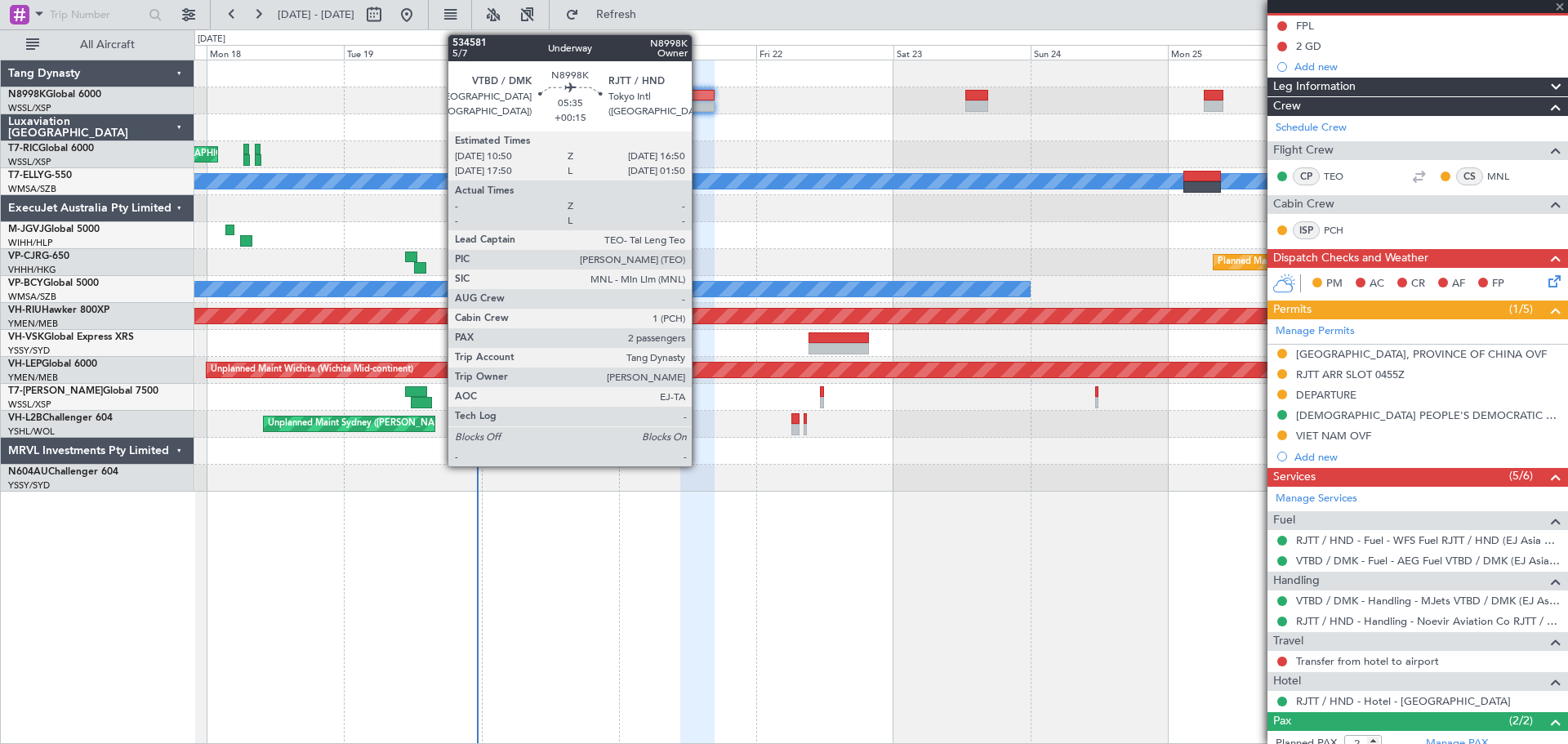
click at [699, 101] on div at bounding box center [697, 106] width 35 height 11
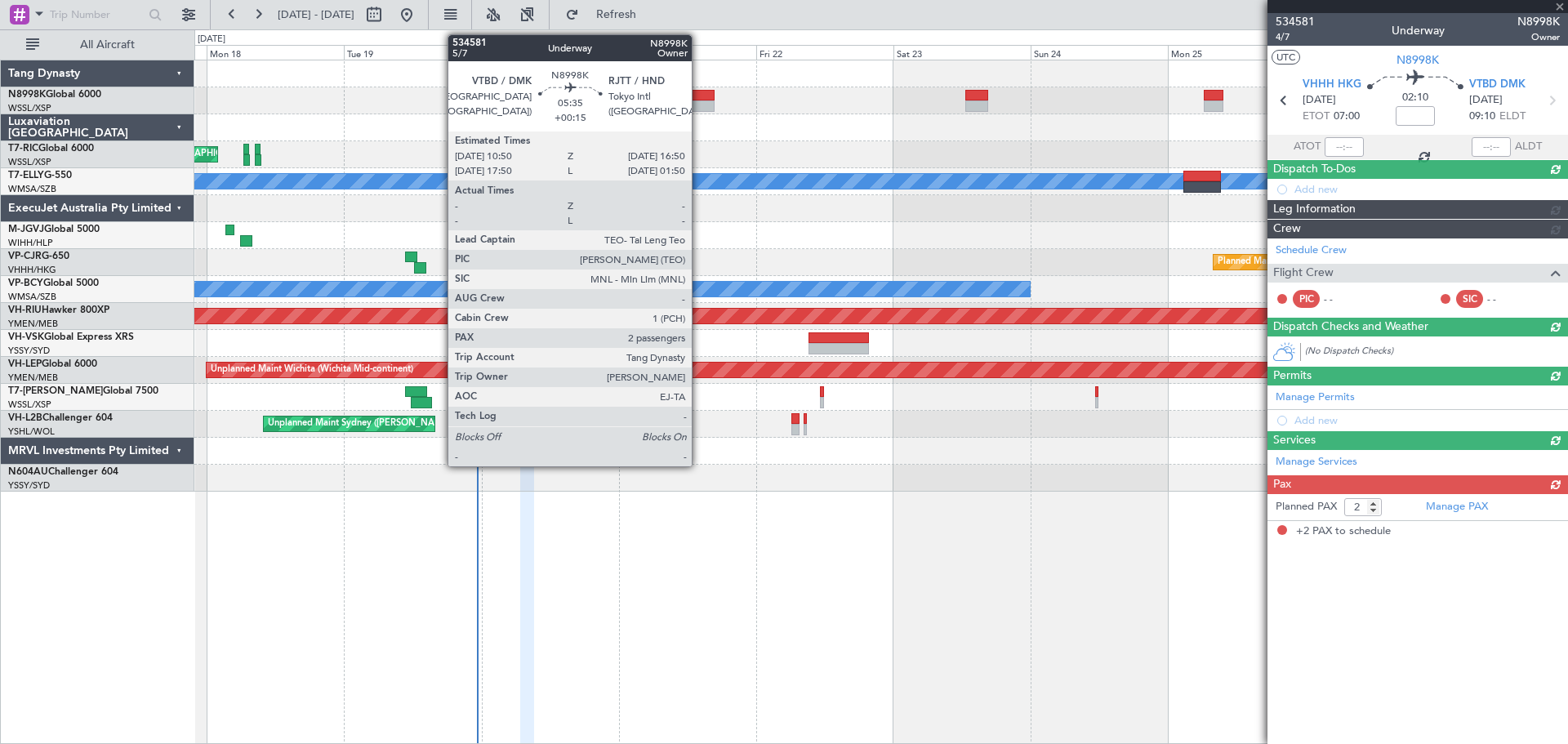
scroll to position [0, 0]
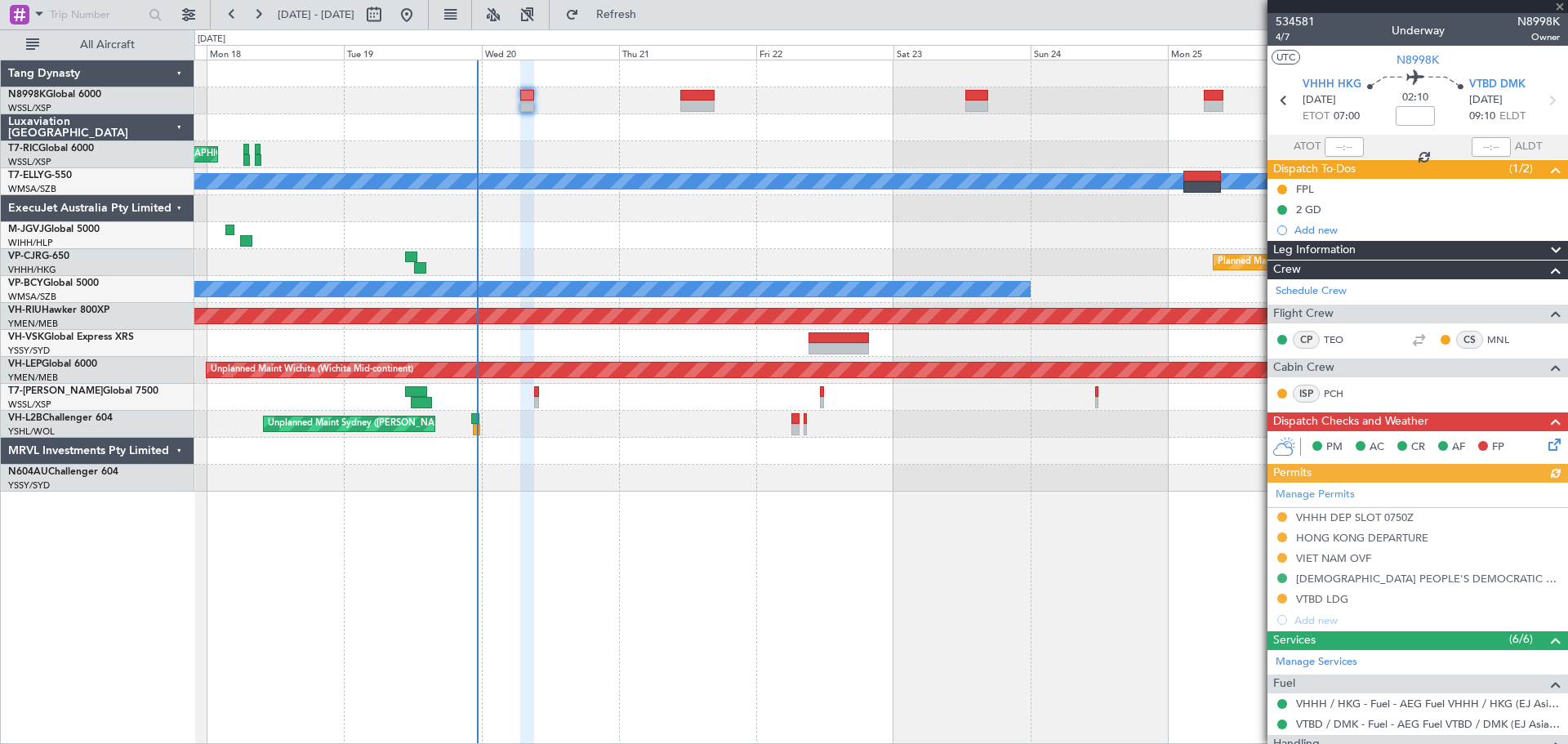
type input "+00:15"
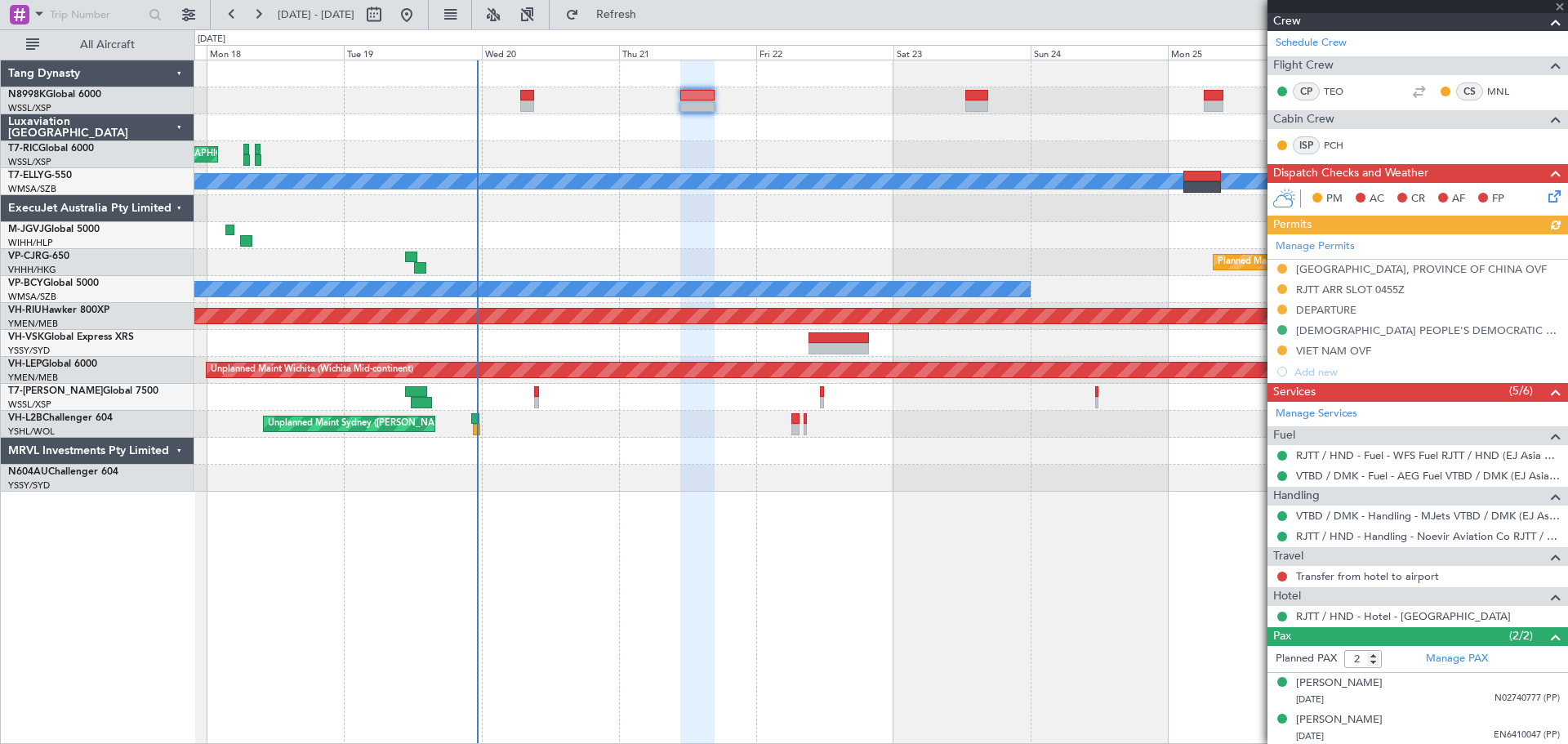
scroll to position [250, 0]
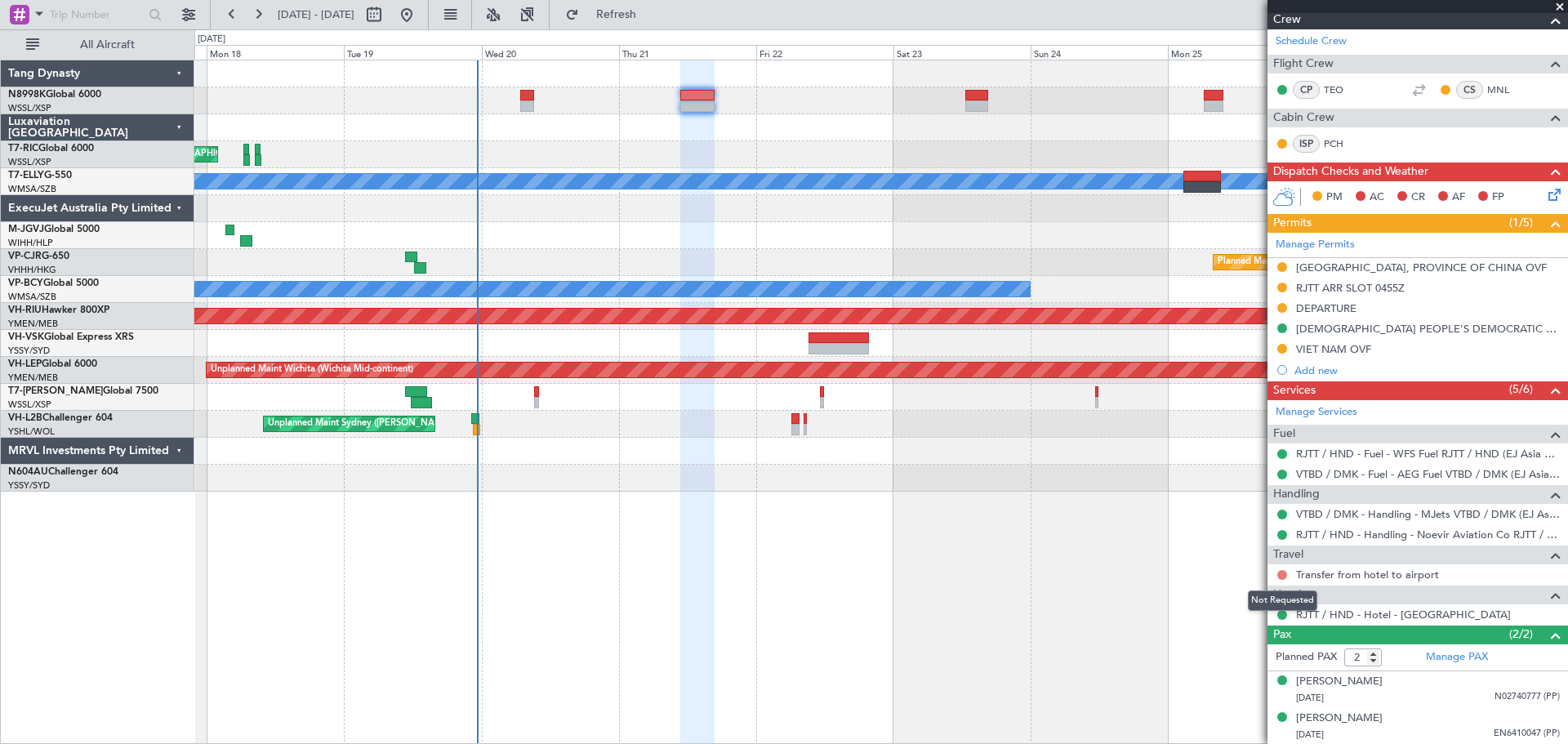
click at [1281, 575] on button at bounding box center [1282, 575] width 9 height 9
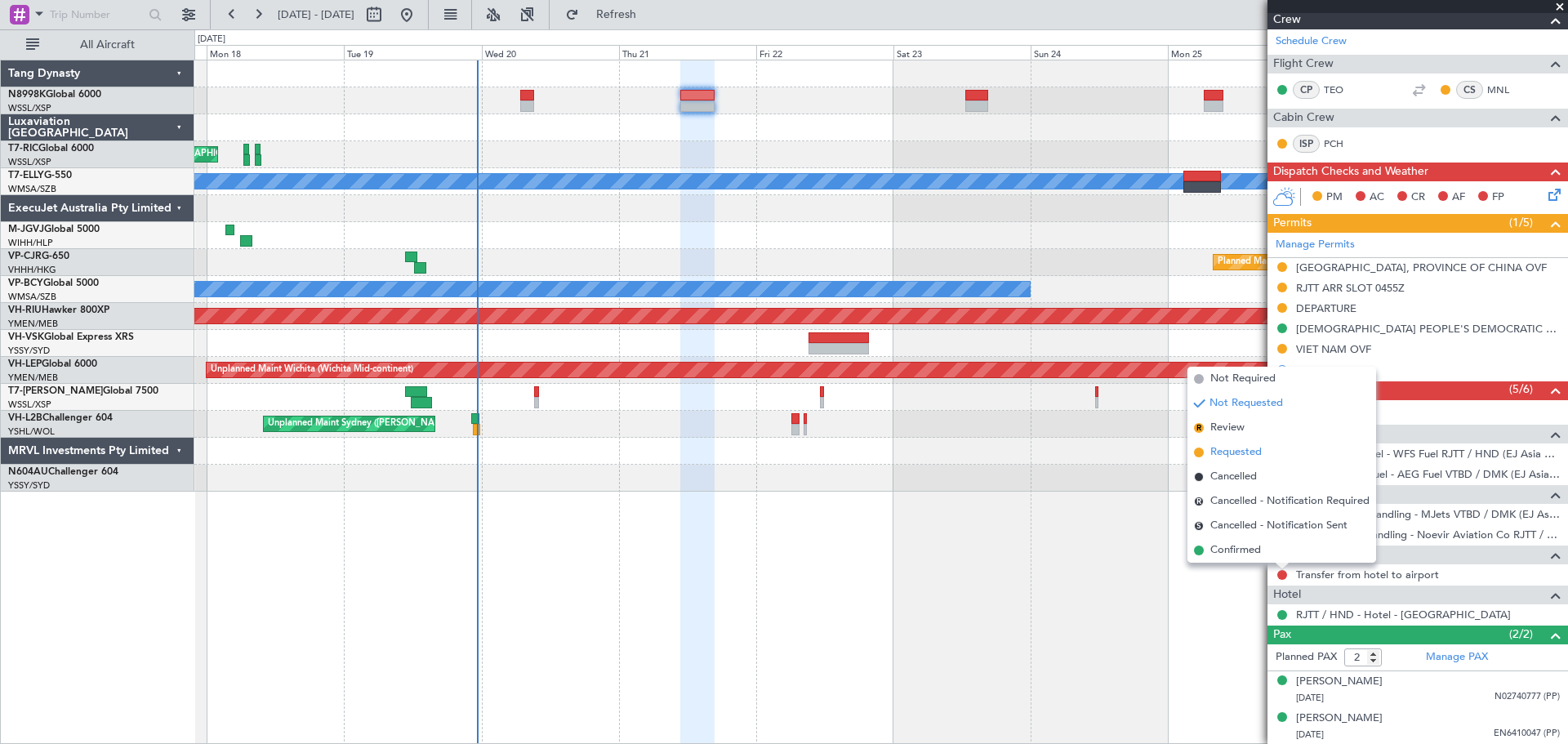
click at [1239, 452] on span "Requested" at bounding box center [1236, 452] width 52 height 16
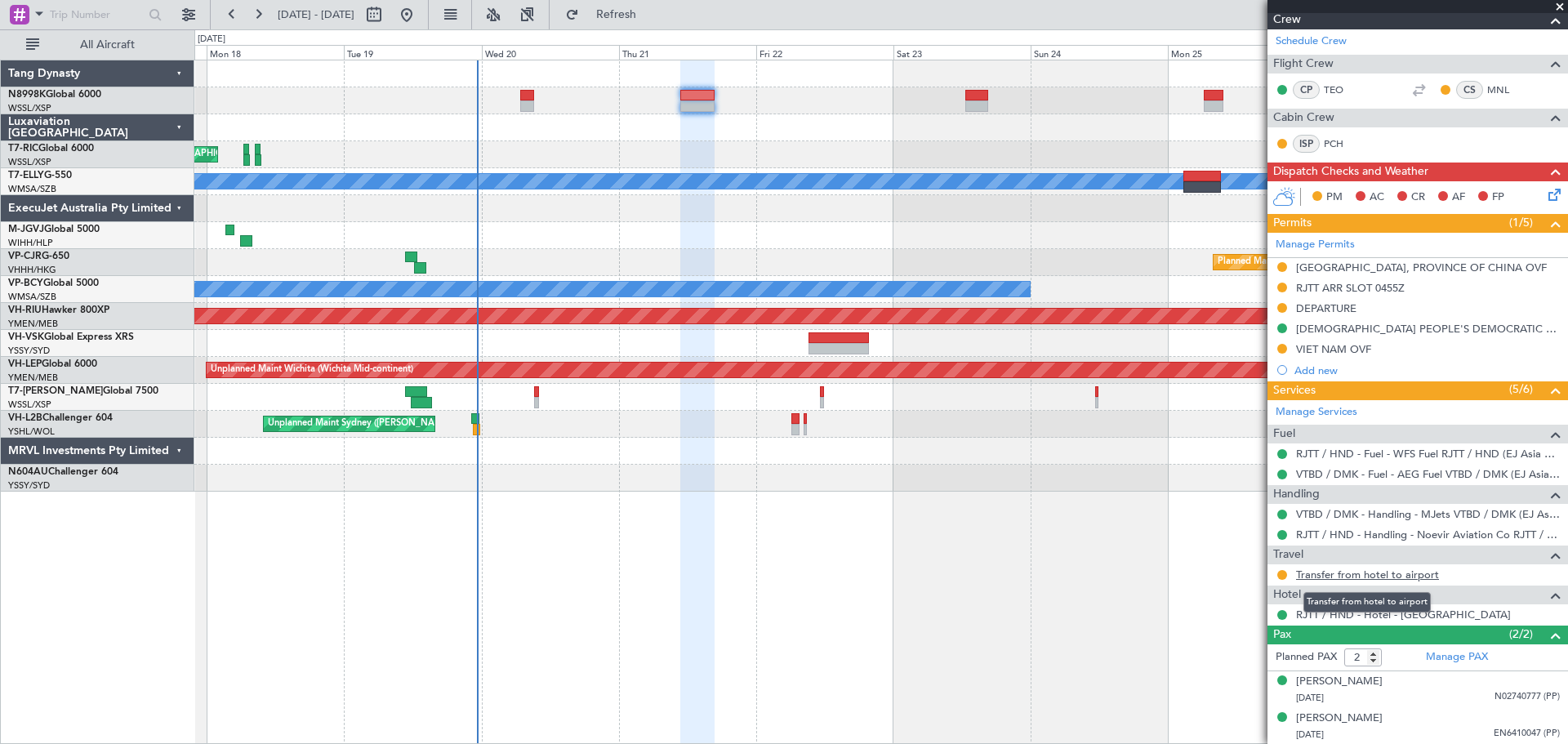
click at [1371, 573] on link "Transfer from hotel to airport" at bounding box center [1368, 574] width 143 height 14
click at [1337, 409] on link "Manage Services" at bounding box center [1316, 411] width 82 height 16
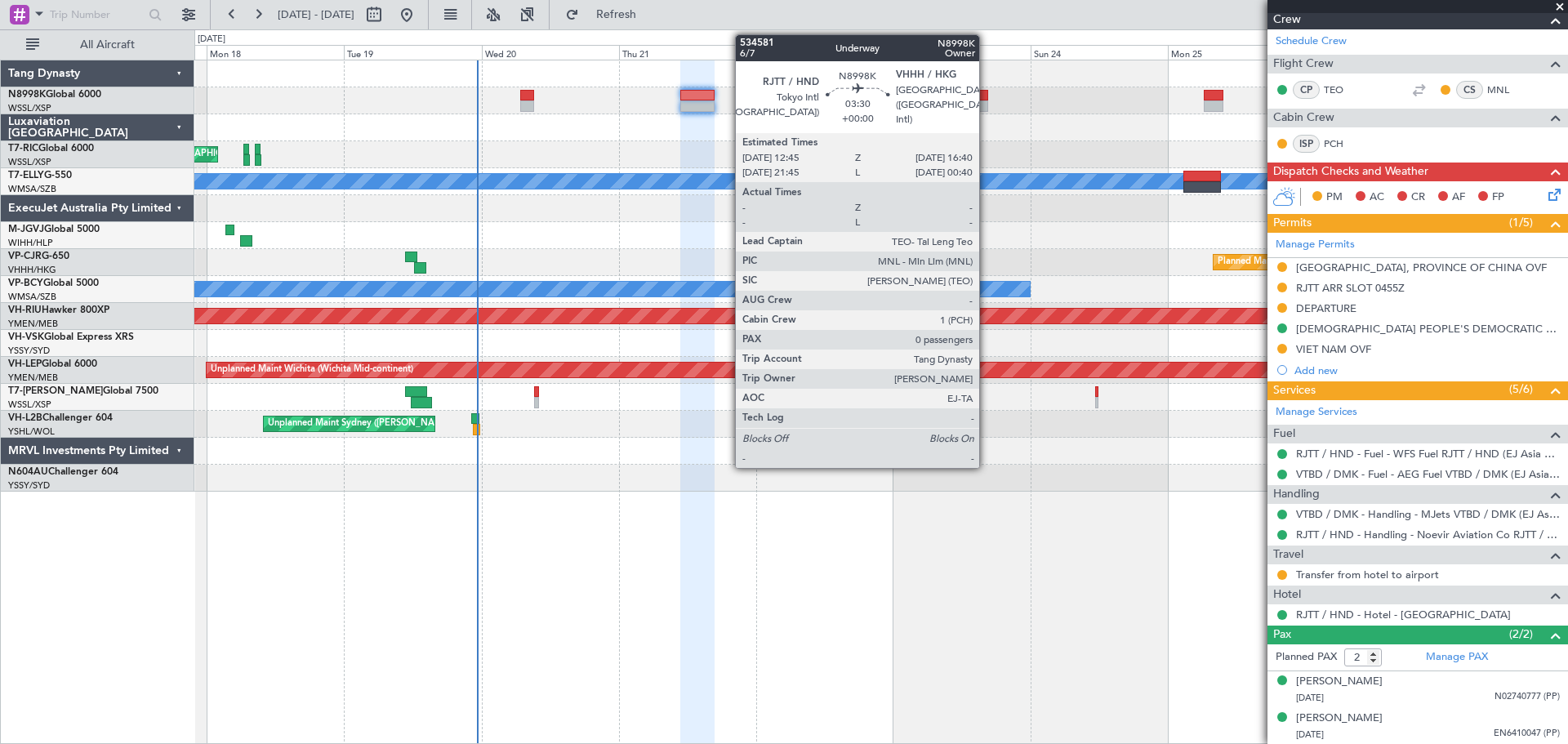
click at [986, 100] on div at bounding box center [977, 96] width 23 height 11
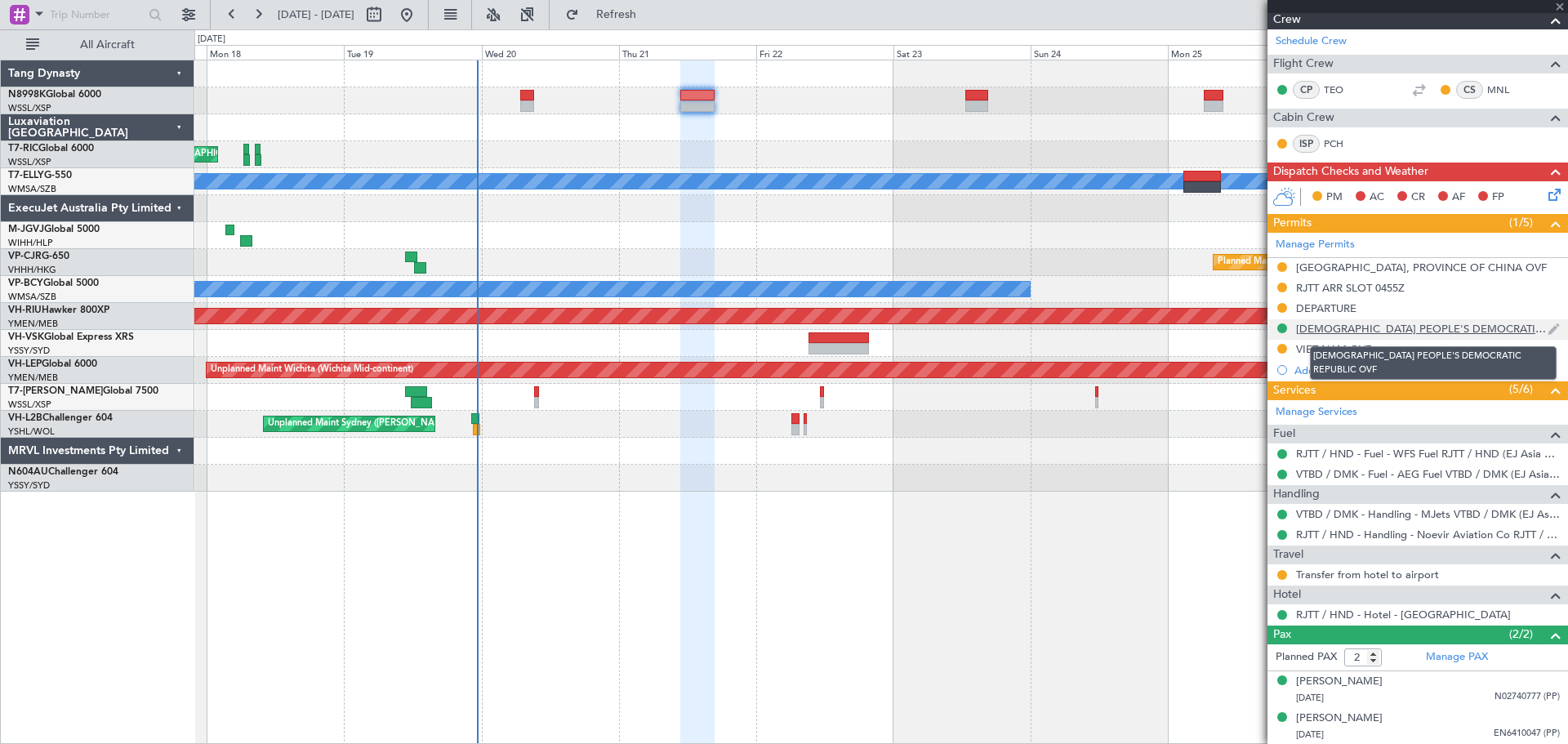
type input "0"
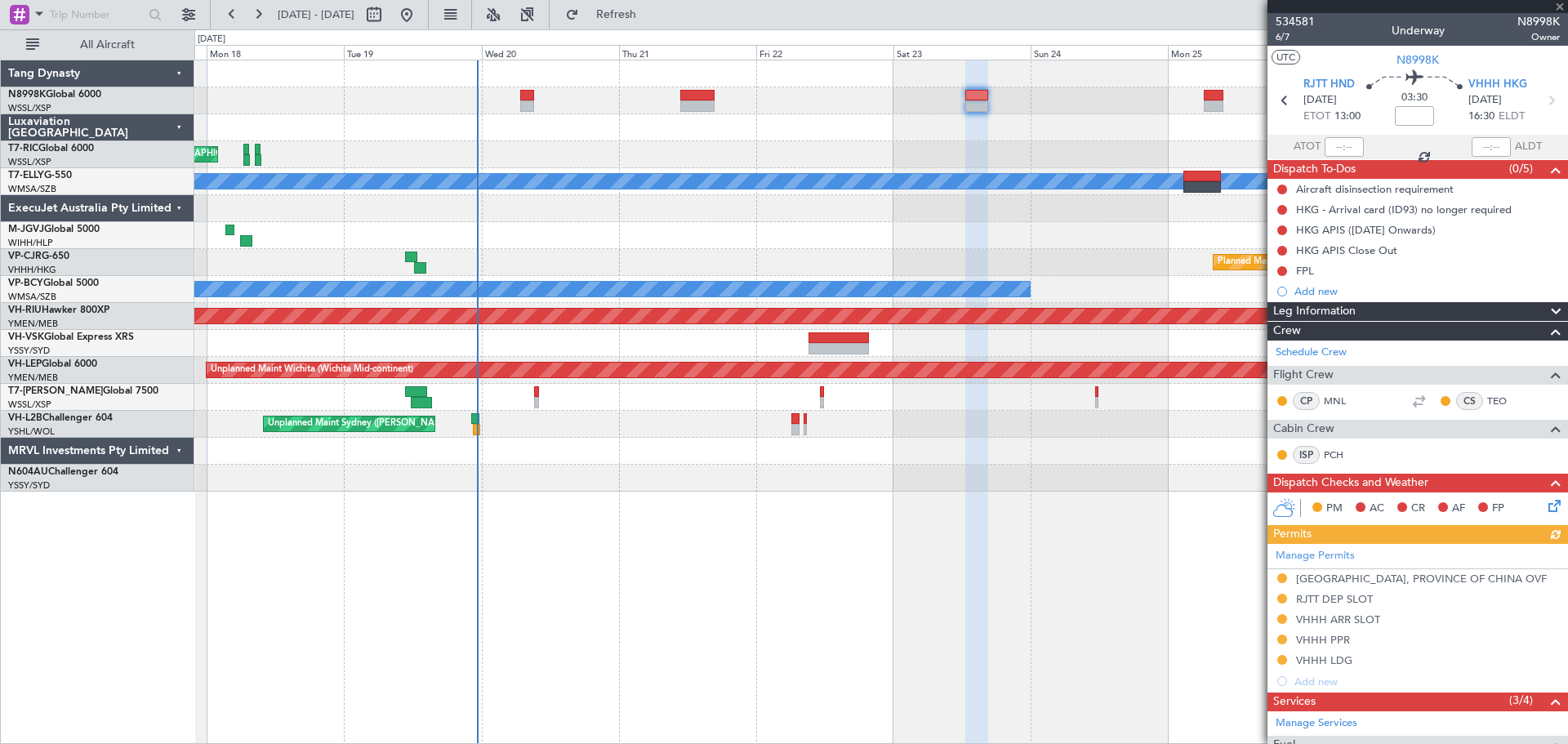
scroll to position [158, 0]
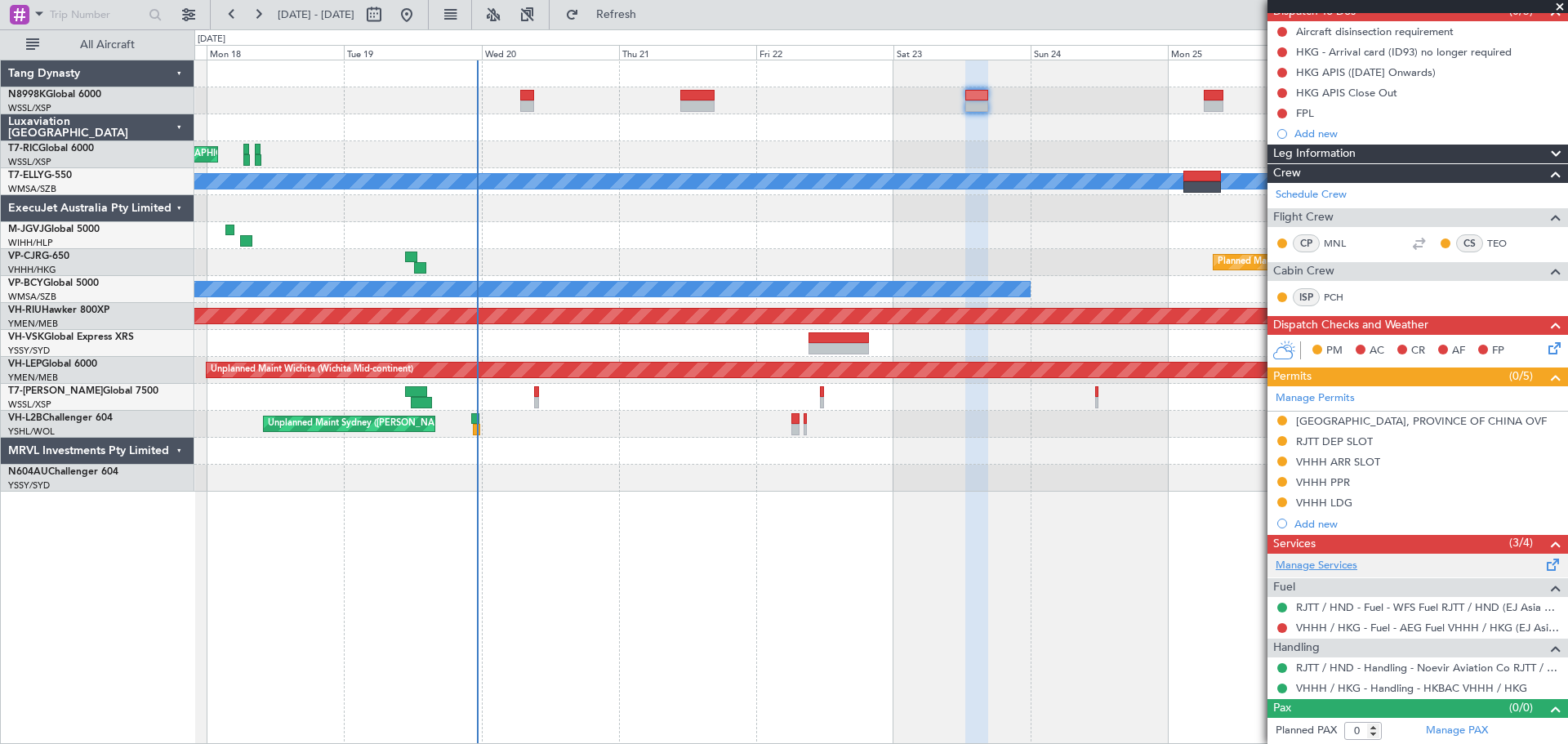
click at [1326, 569] on link "Manage Services" at bounding box center [1316, 566] width 82 height 16
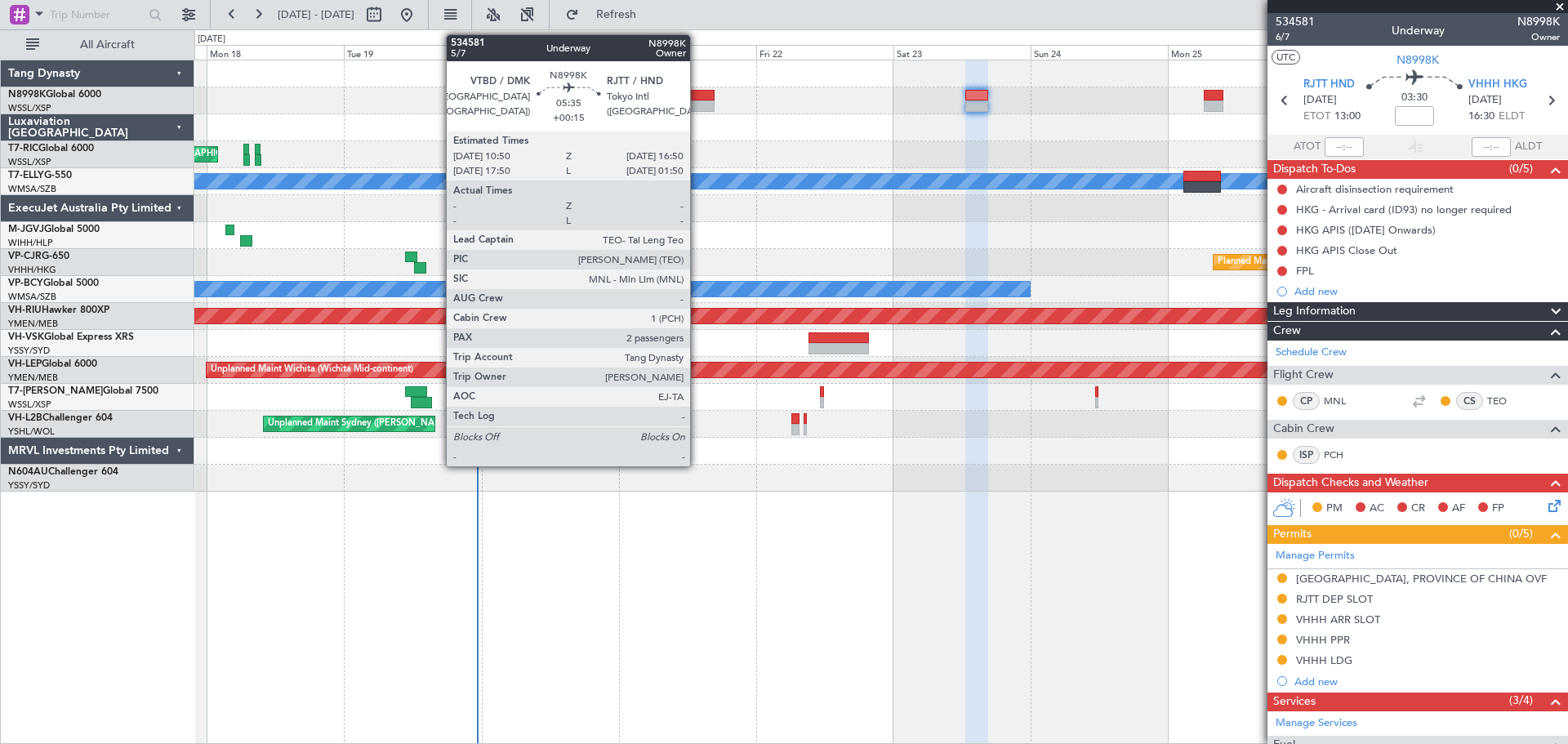
click at [698, 105] on div at bounding box center [697, 106] width 35 height 11
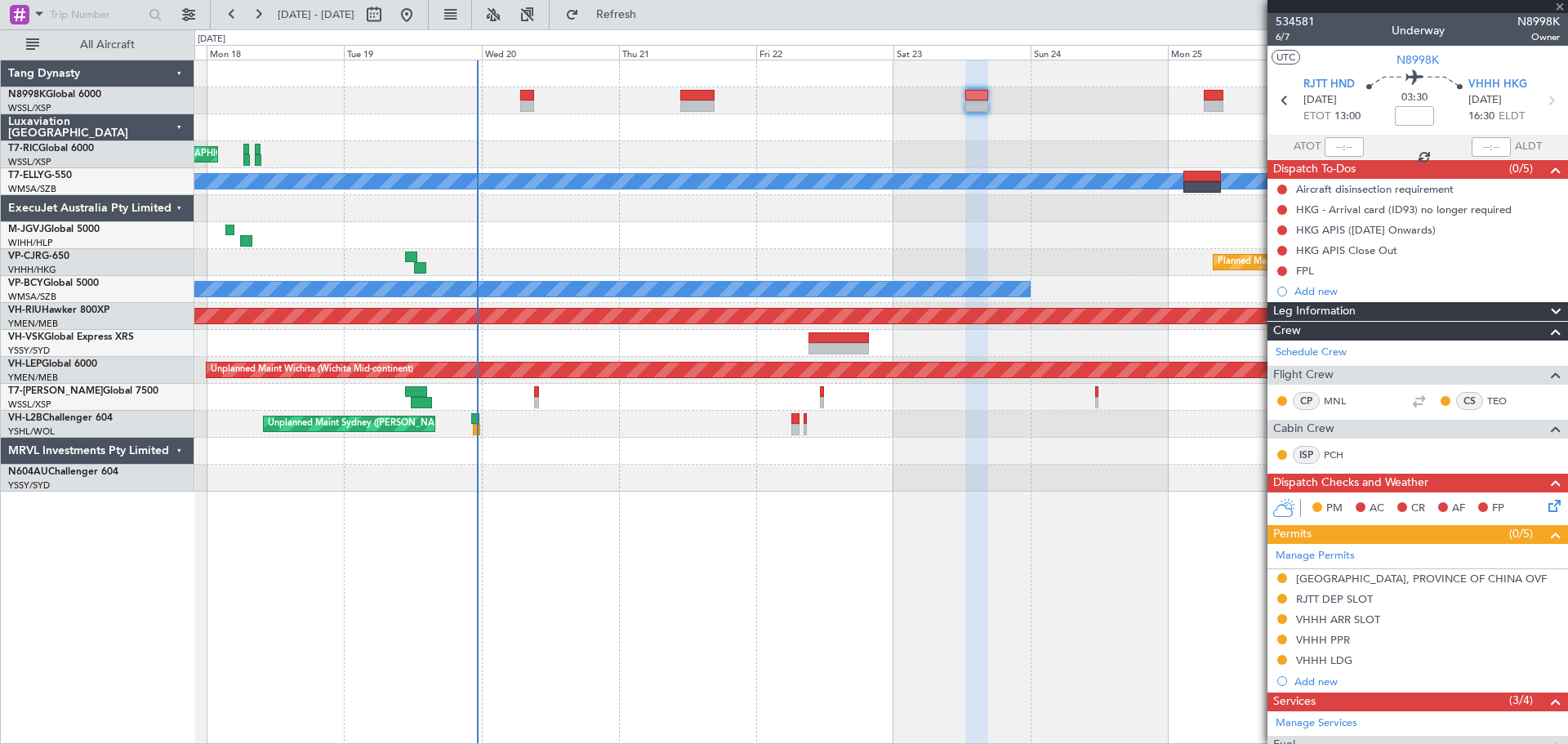
type input "+00:15"
type input "2"
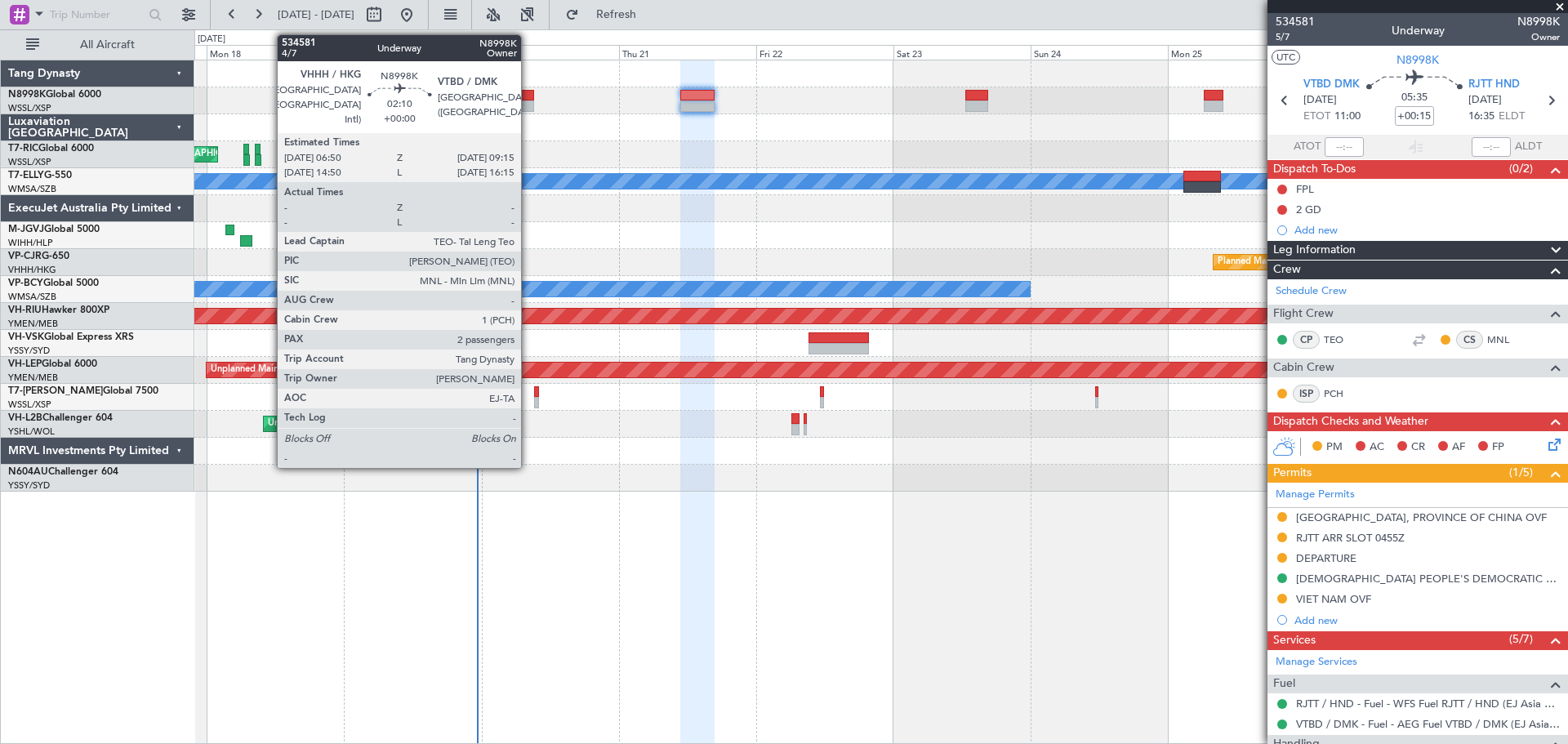
click at [529, 95] on div at bounding box center [527, 96] width 14 height 11
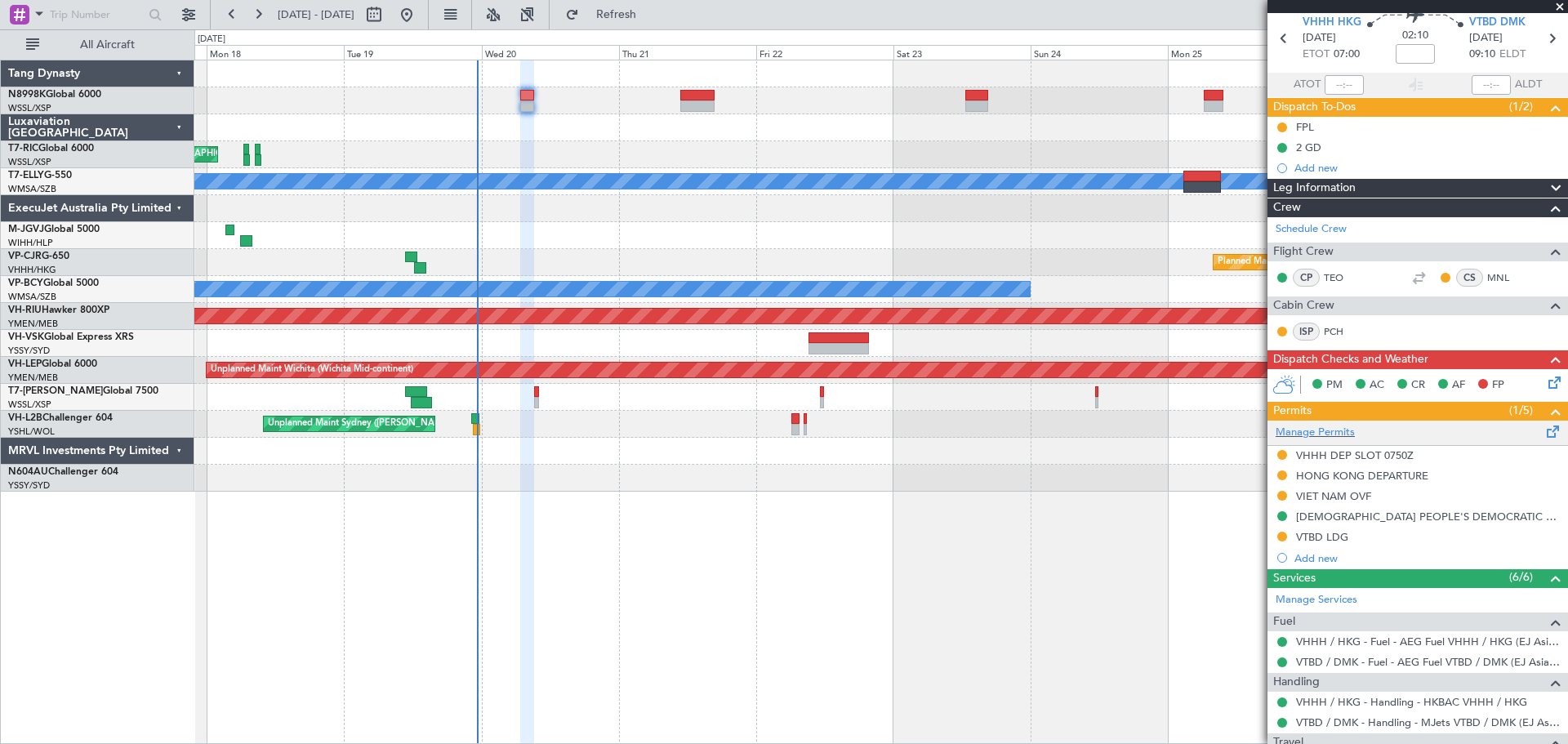
scroll to position [250, 0]
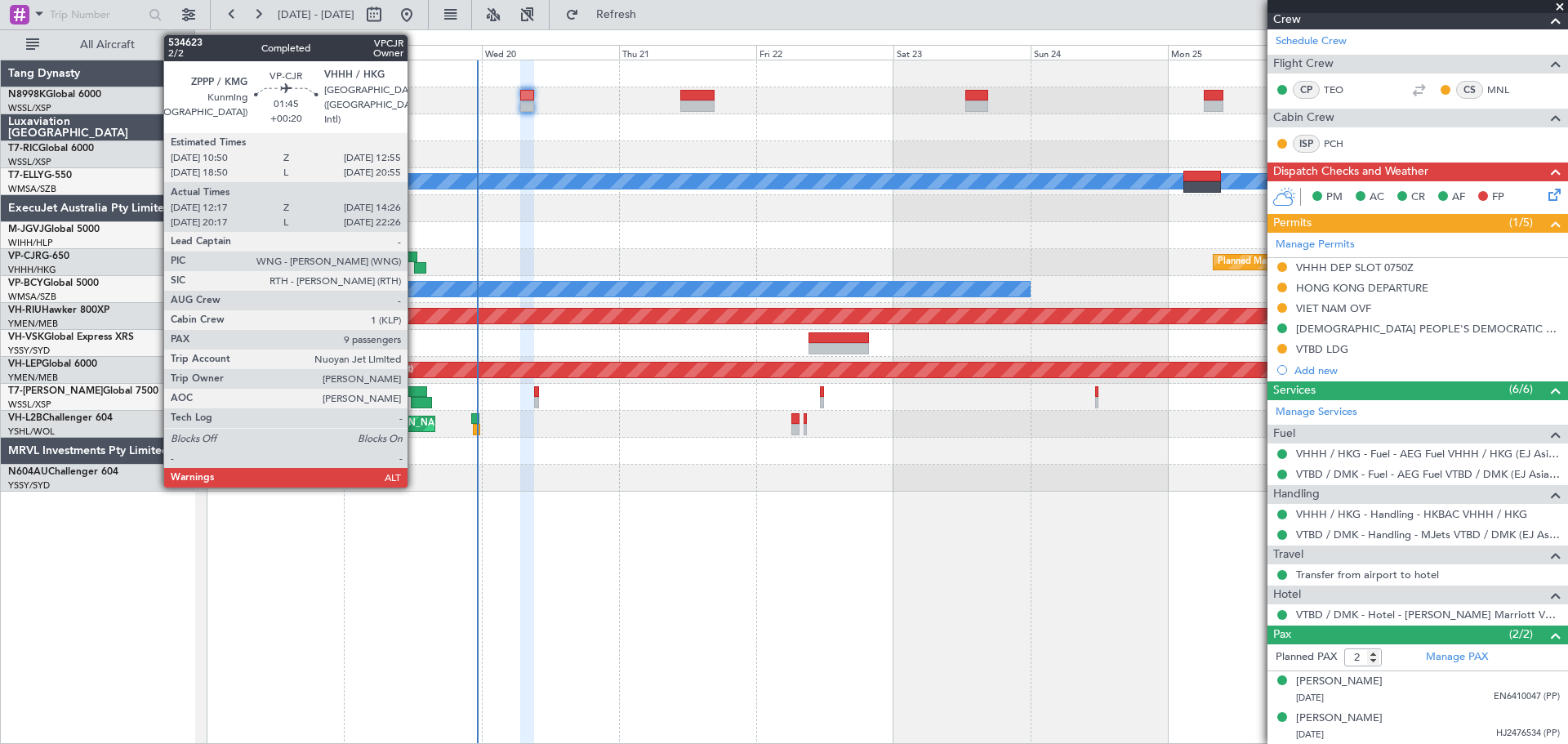
click at [415, 256] on div at bounding box center [411, 257] width 12 height 11
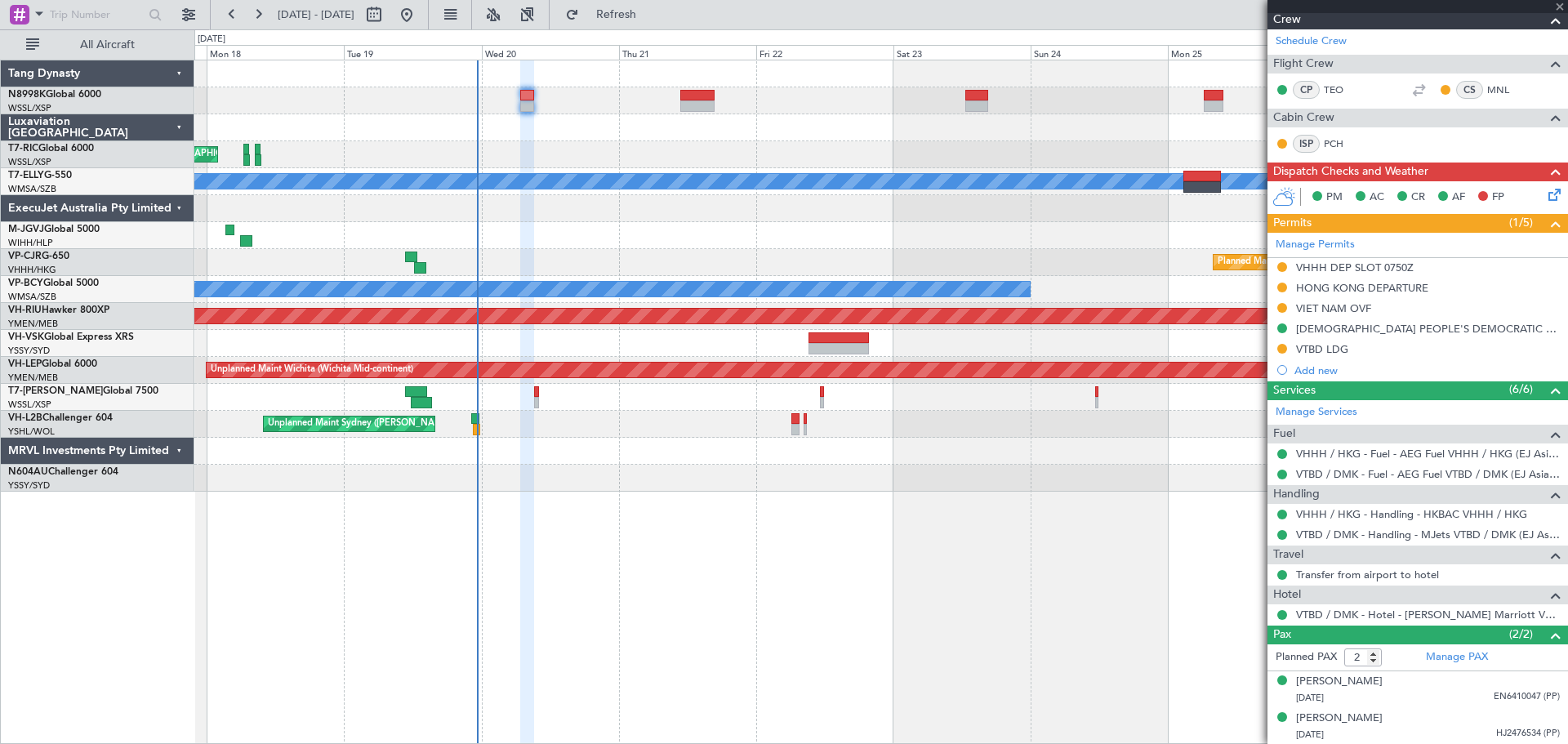
type input "+00:20"
type input "12:27"
type input "14:16"
type input "9"
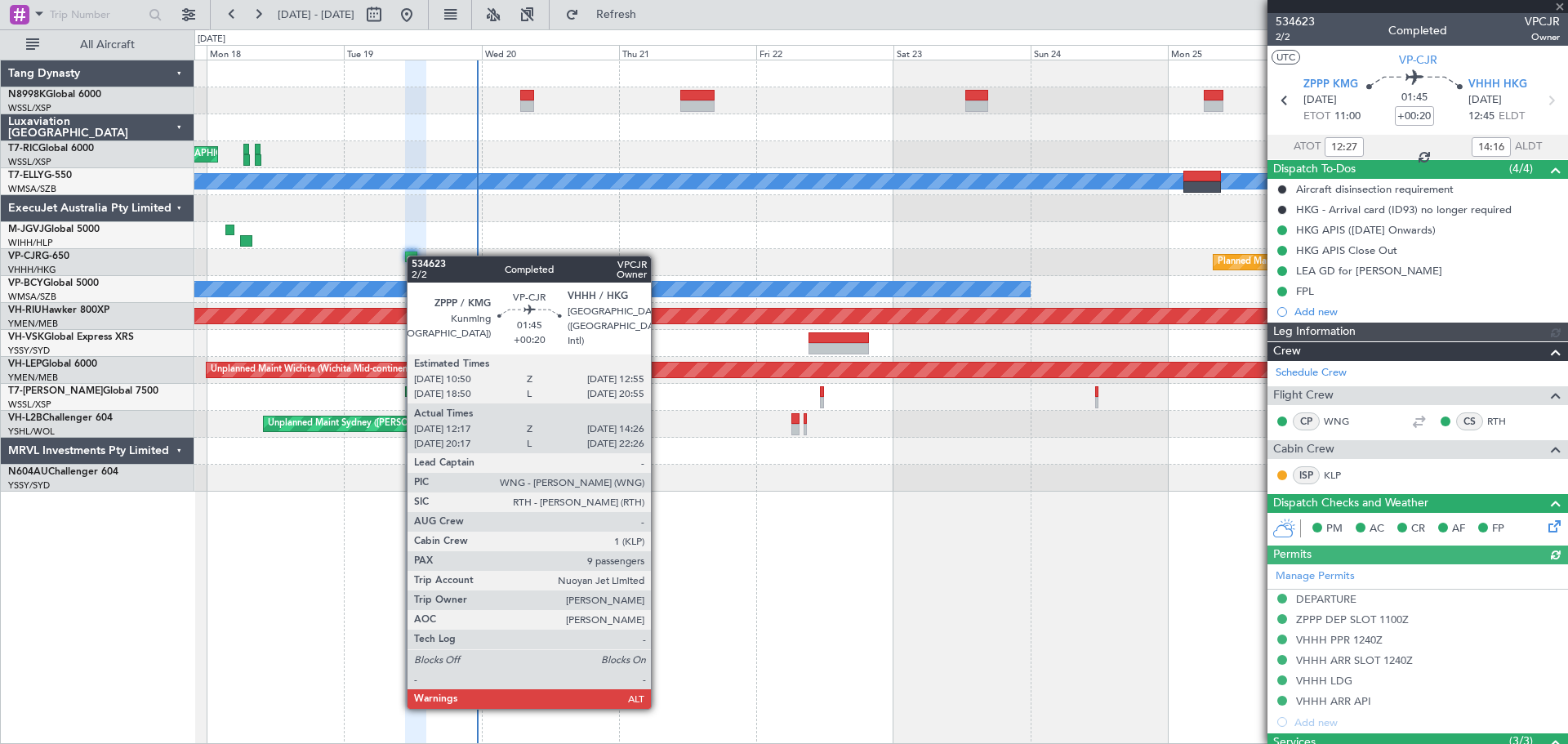
type input "[PERSON_NAME] (EYU)"
type input "F0181"
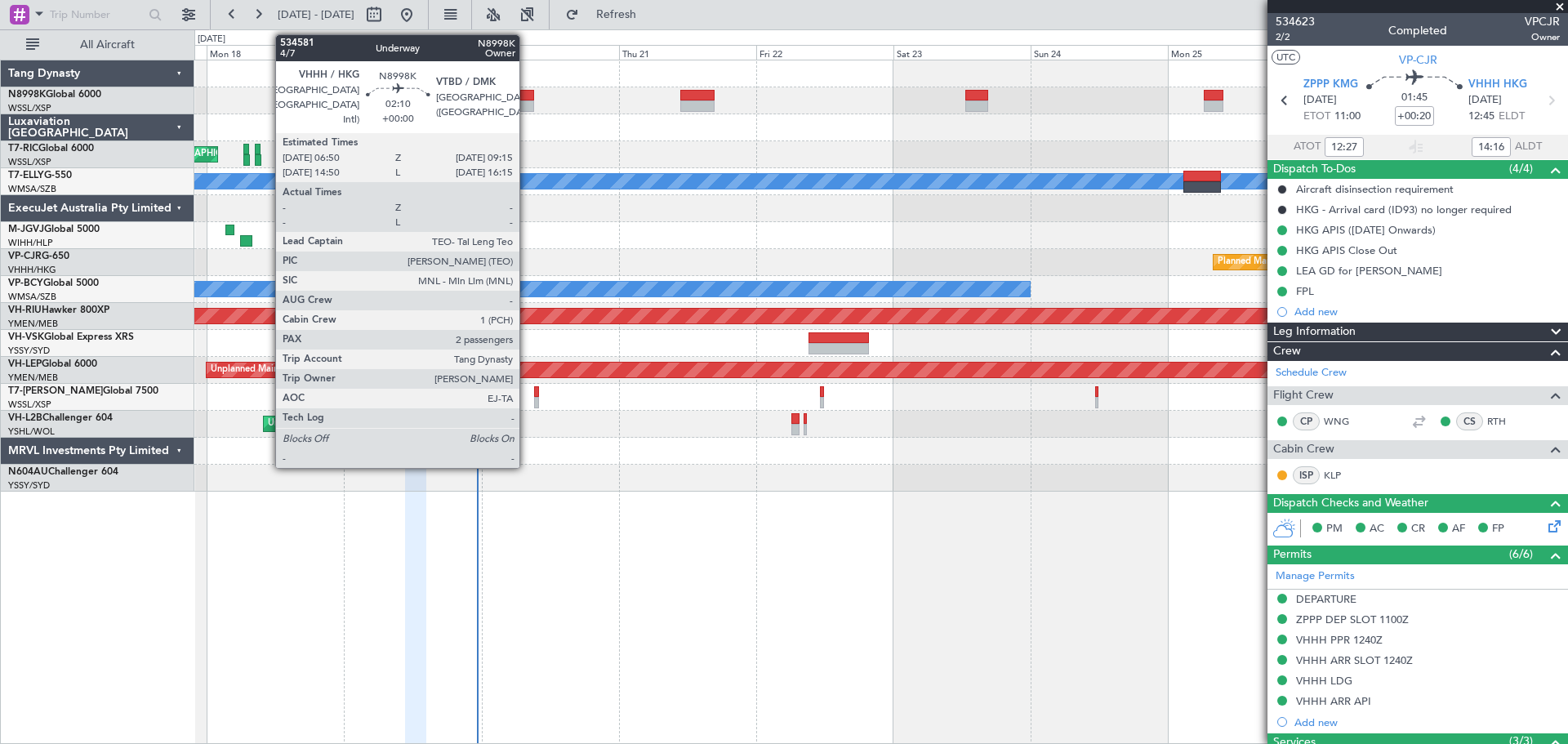
click at [527, 108] on div at bounding box center [527, 106] width 14 height 11
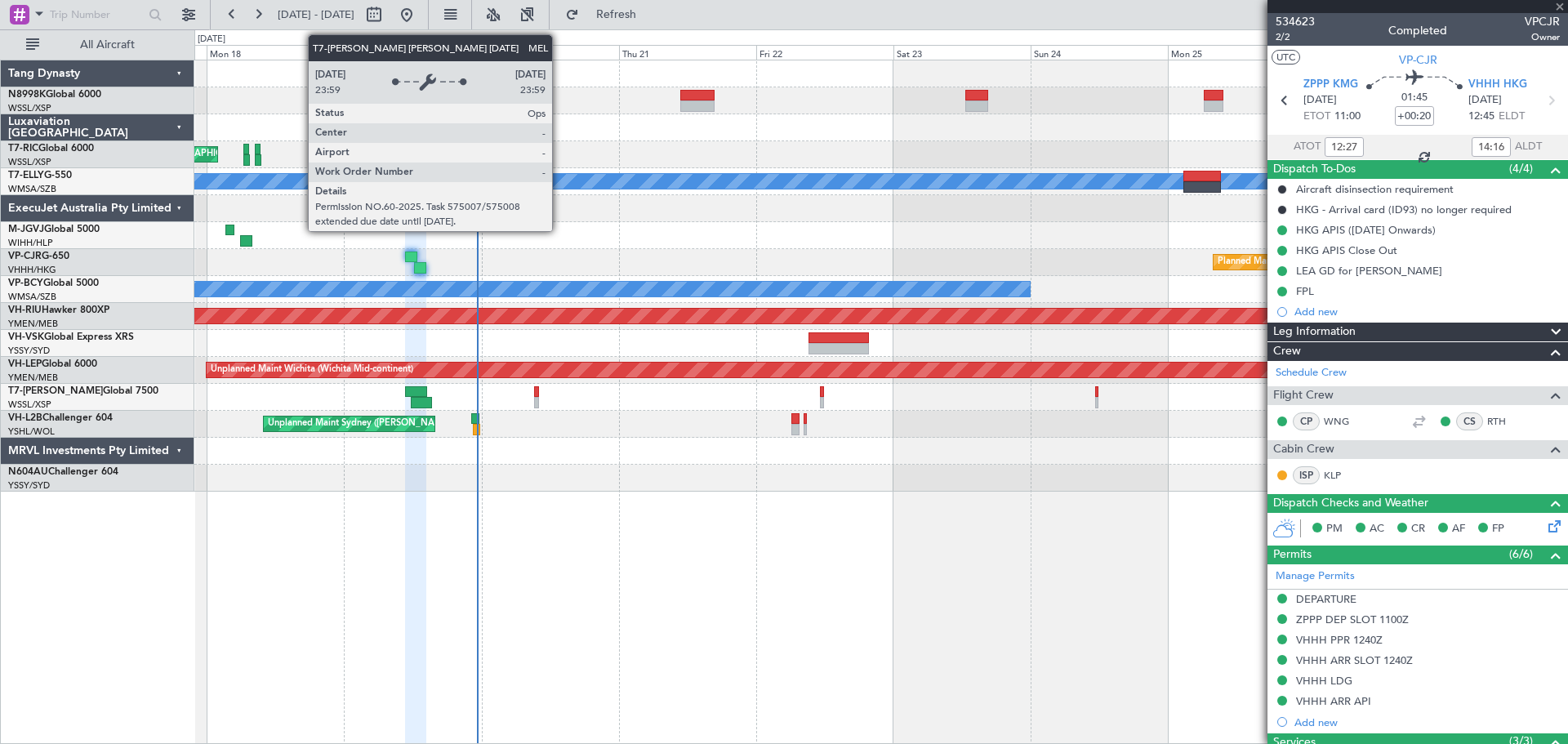
type input "2"
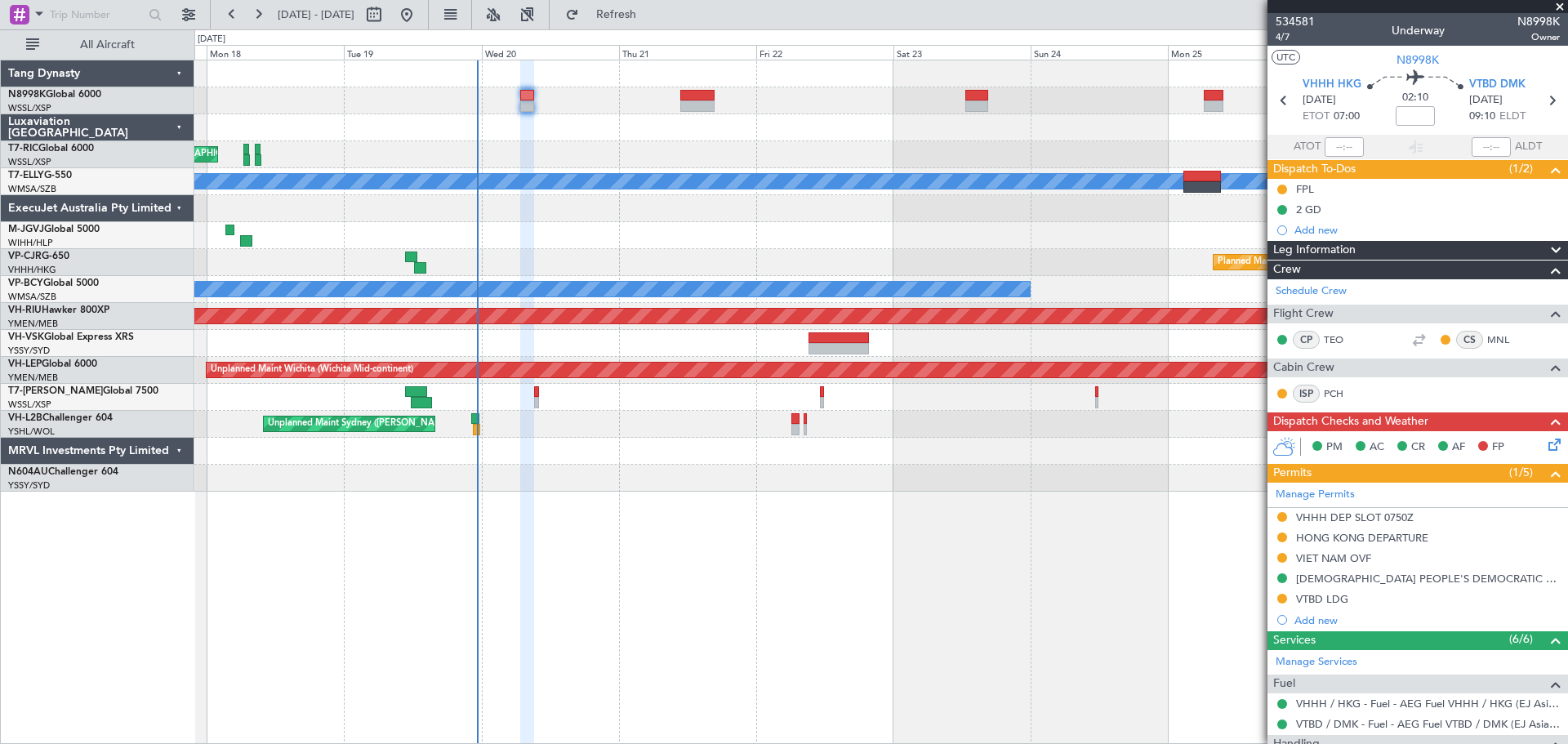
click at [848, 601] on div "Unplanned Maint Singapore (Seletar) Unplanned Maint Kuala Lumpur (Sultan Abdul …" at bounding box center [881, 401] width 1374 height 685
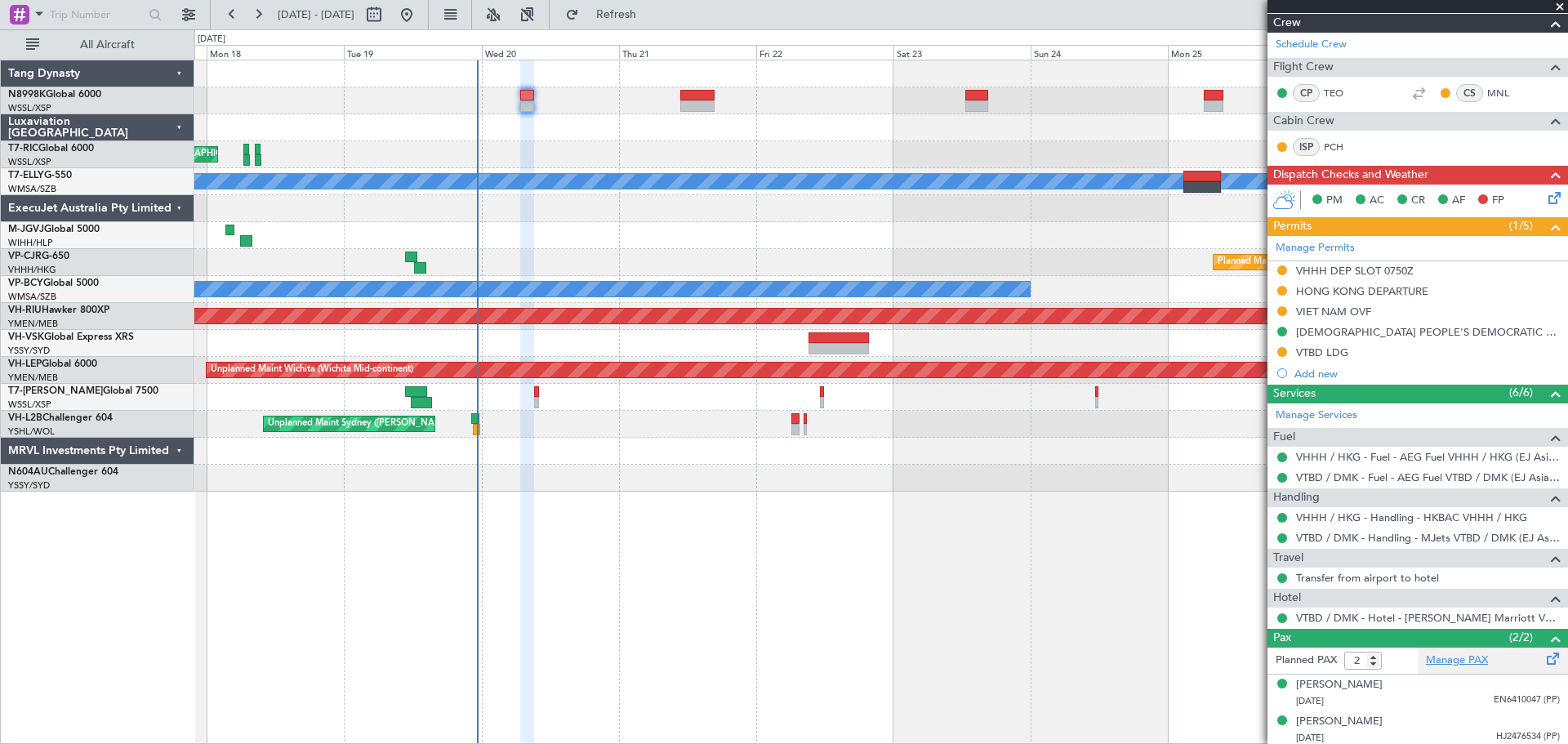
scroll to position [250, 0]
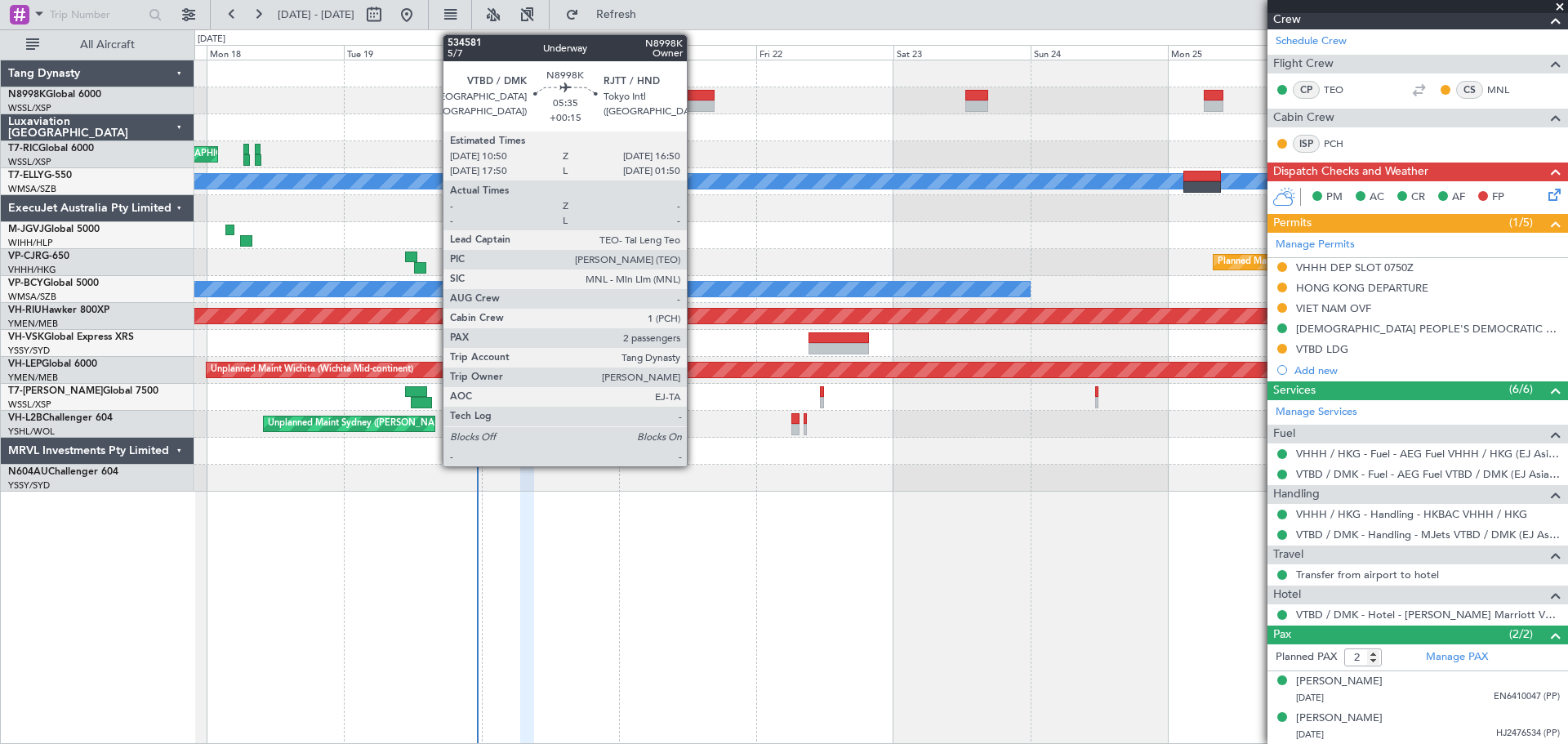
click at [694, 98] on div at bounding box center [697, 96] width 35 height 11
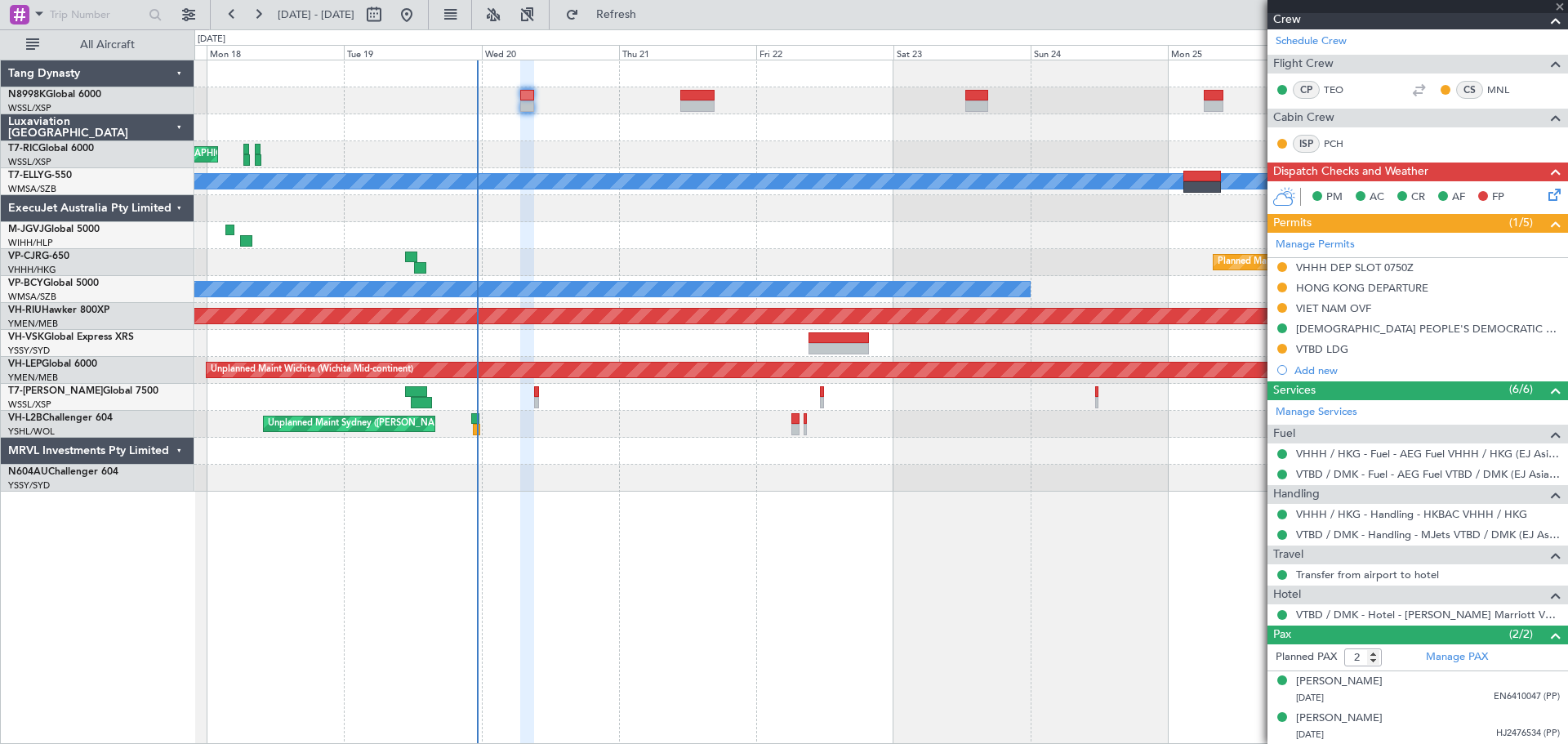
type input "+00:15"
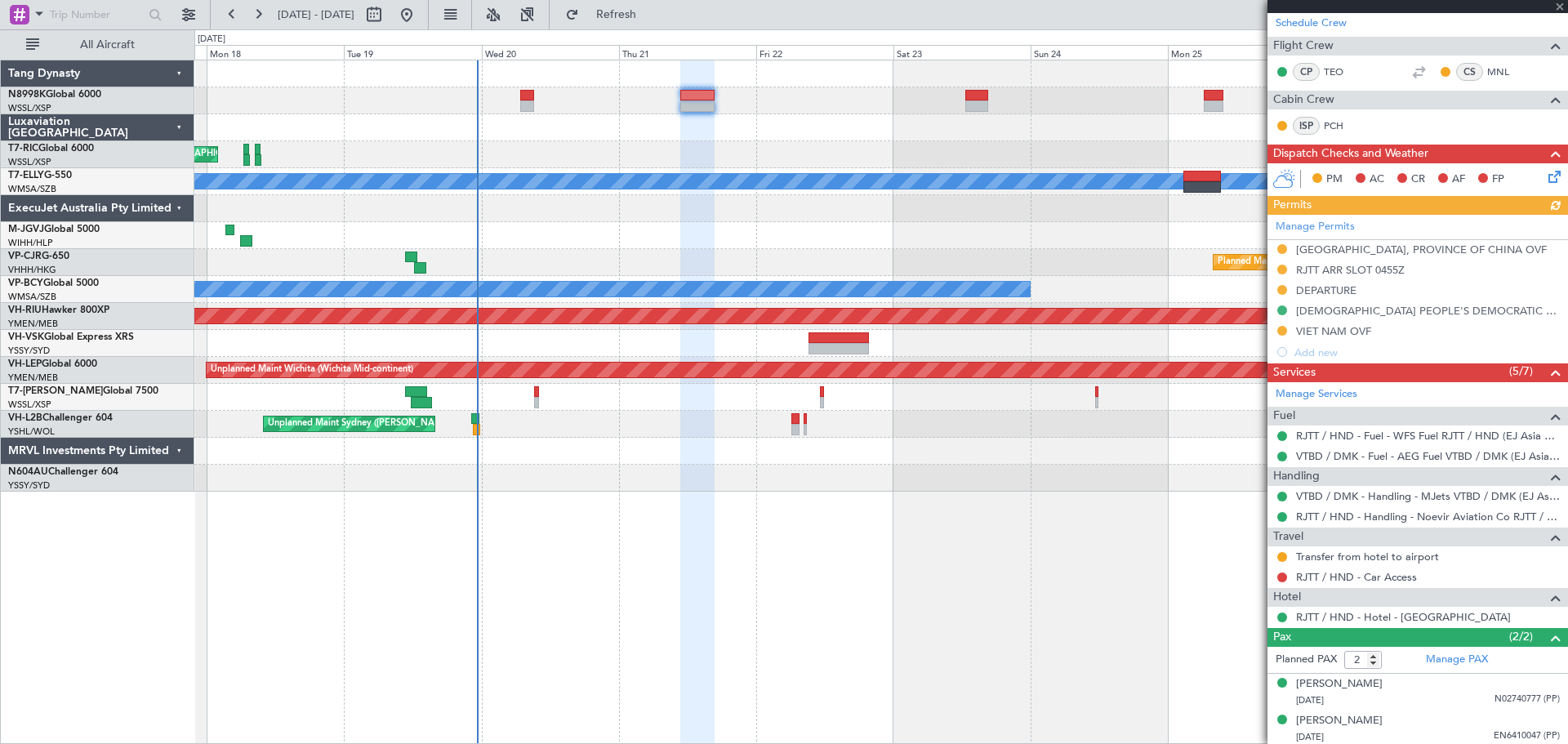
scroll to position [271, 0]
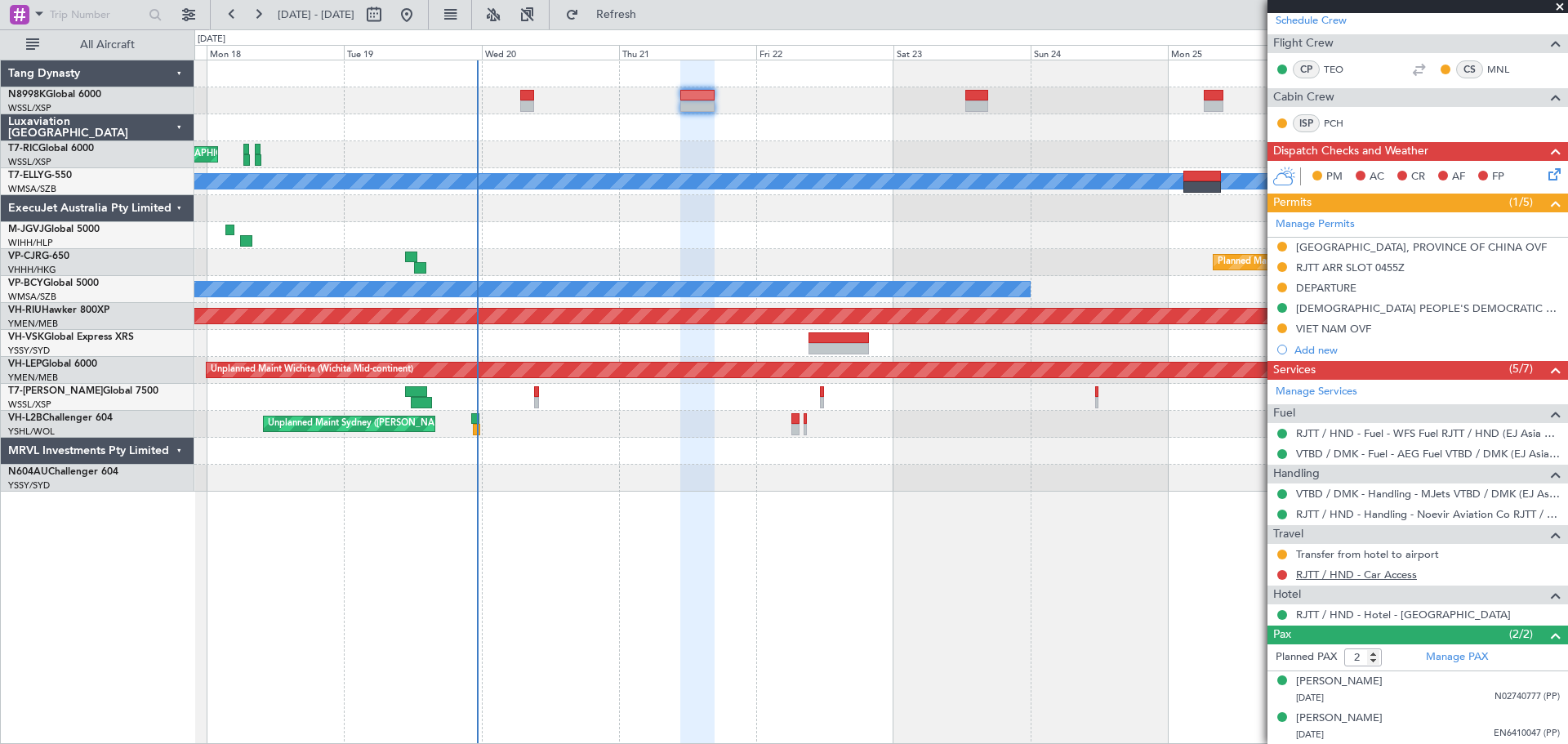
click at [1326, 574] on link "RJTT / HND - Car Access" at bounding box center [1357, 574] width 121 height 14
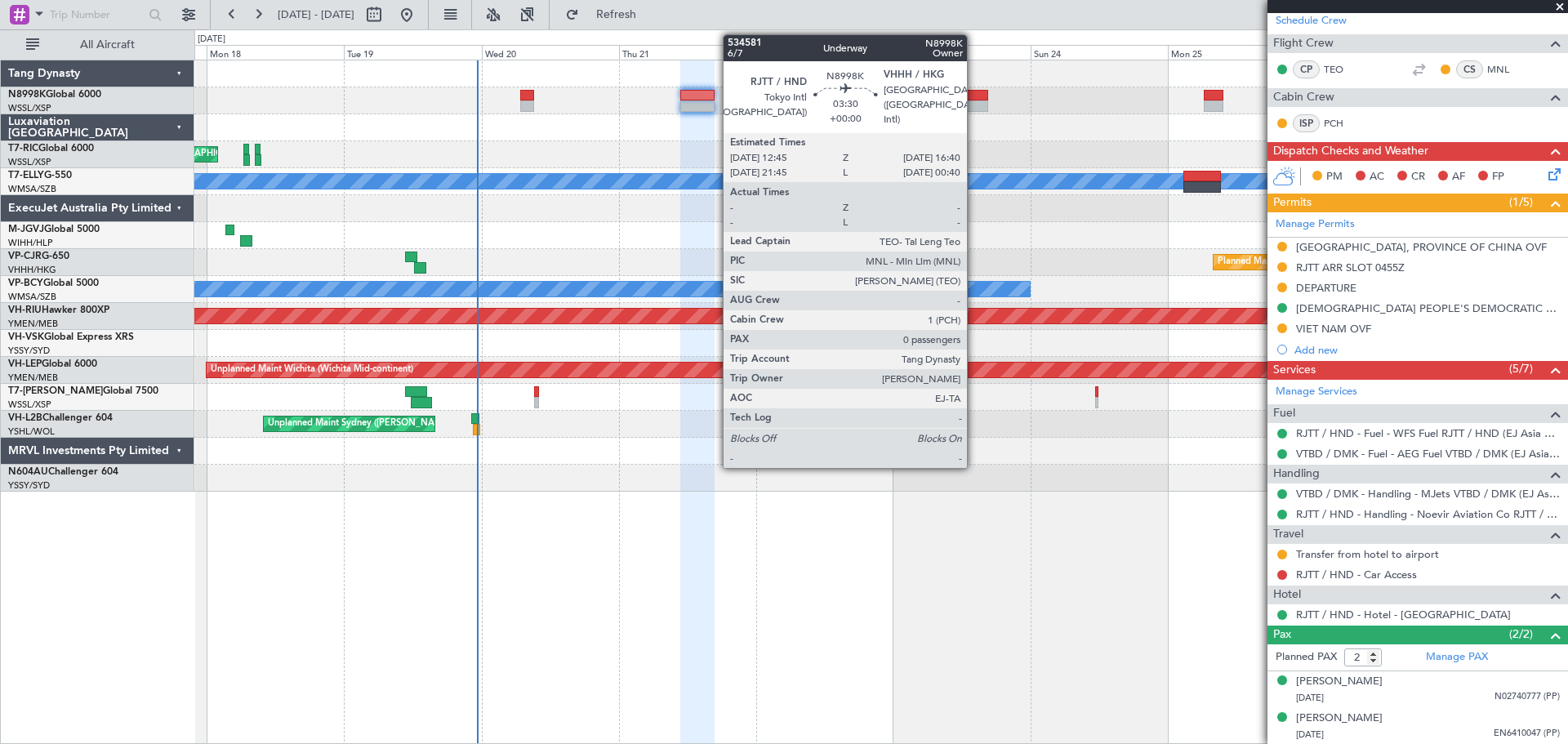
click at [974, 96] on div at bounding box center [977, 96] width 23 height 11
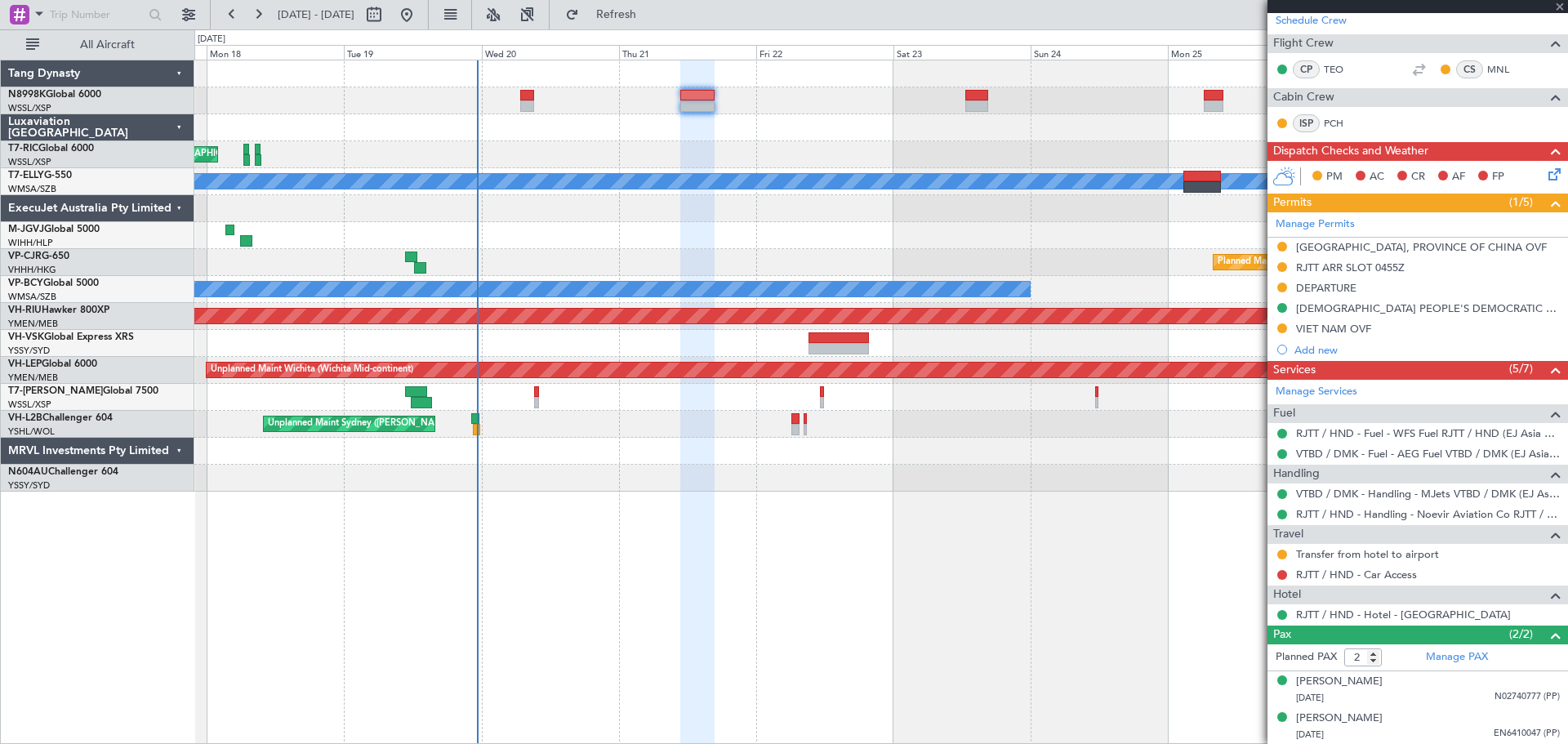
type input "0"
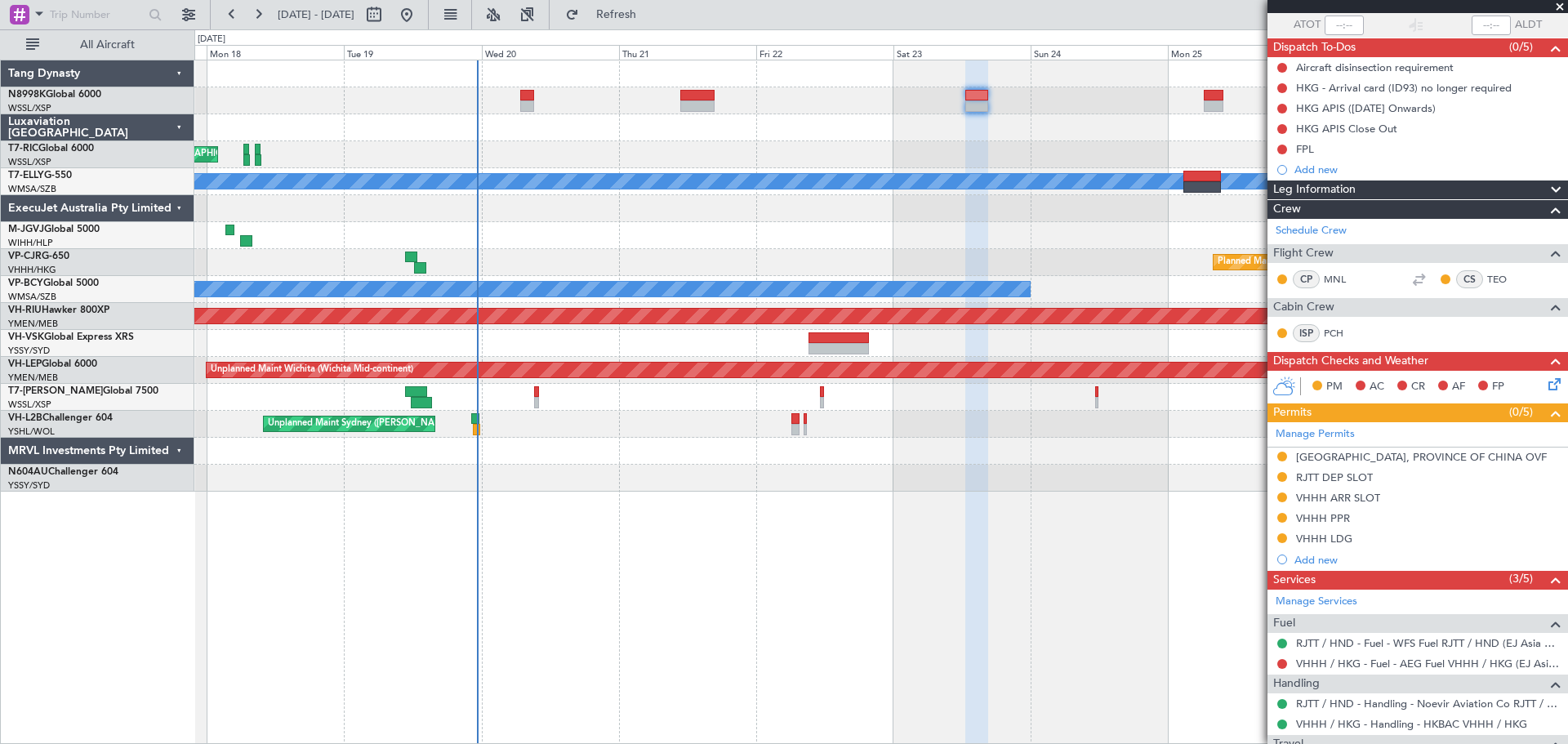
scroll to position [197, 0]
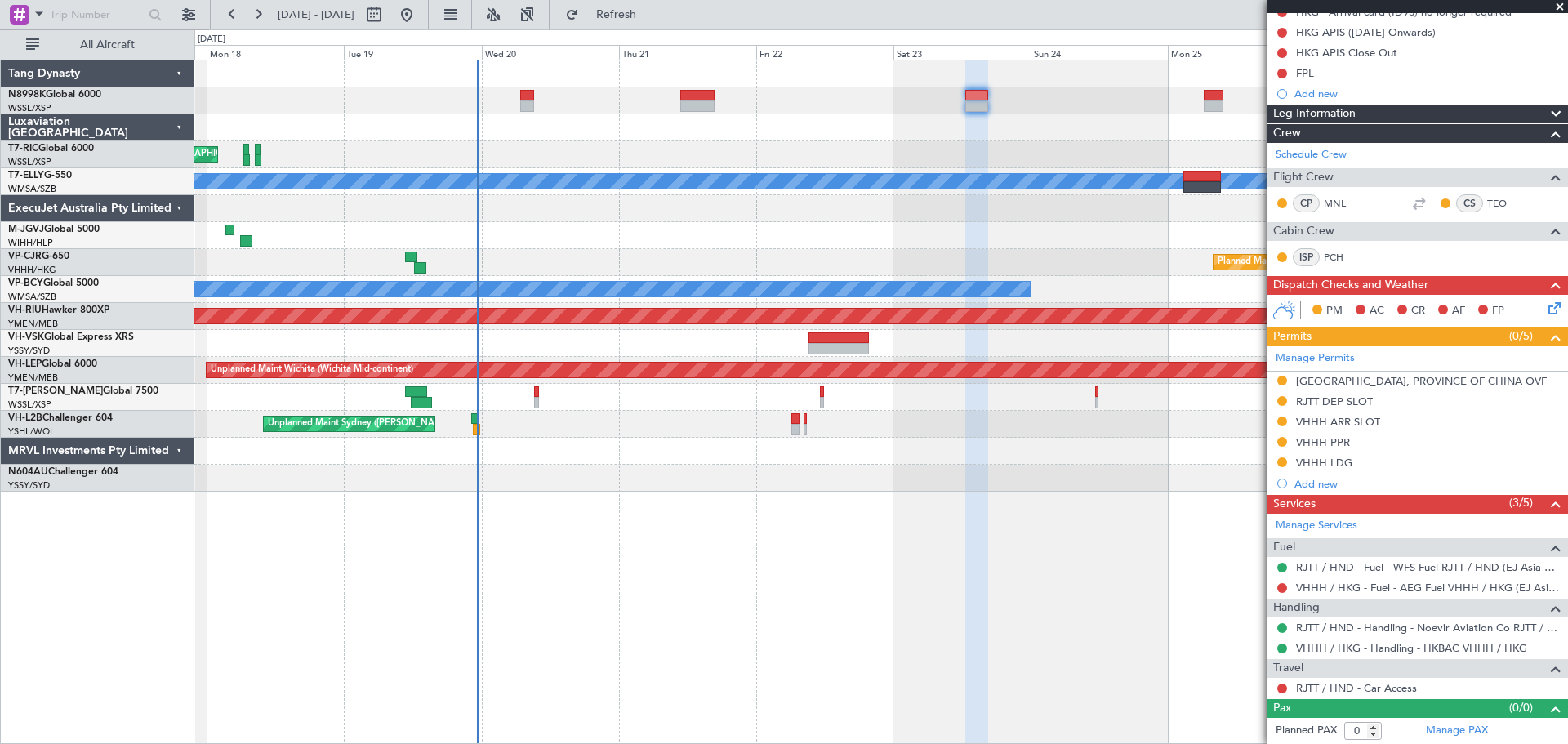
click at [1346, 686] on link "RJTT / HND - Car Access" at bounding box center [1357, 688] width 121 height 14
click at [1332, 690] on link "RJTT / HND - Car Access" at bounding box center [1357, 688] width 121 height 14
click at [872, 139] on div at bounding box center [881, 128] width 1374 height 27
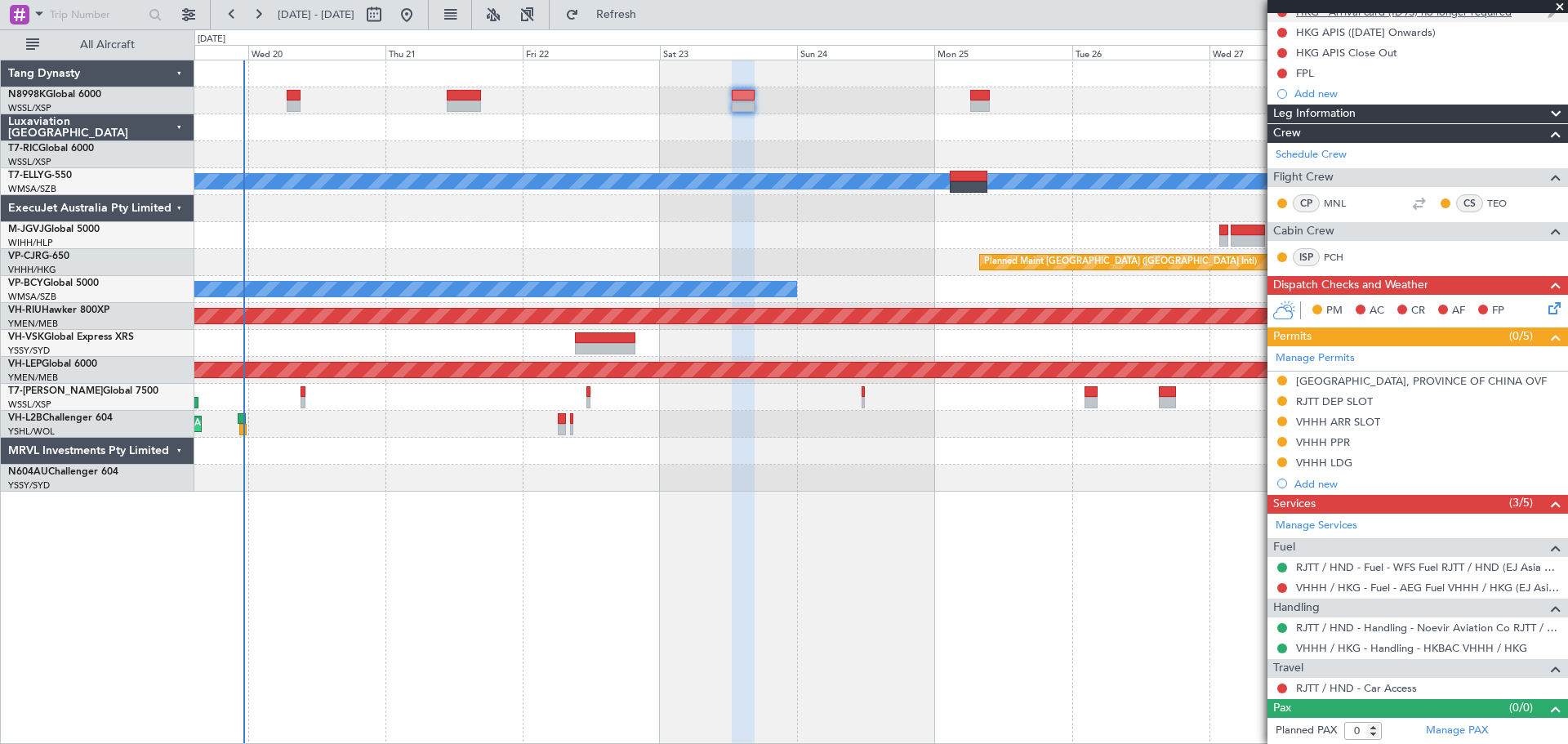
scroll to position [0, 0]
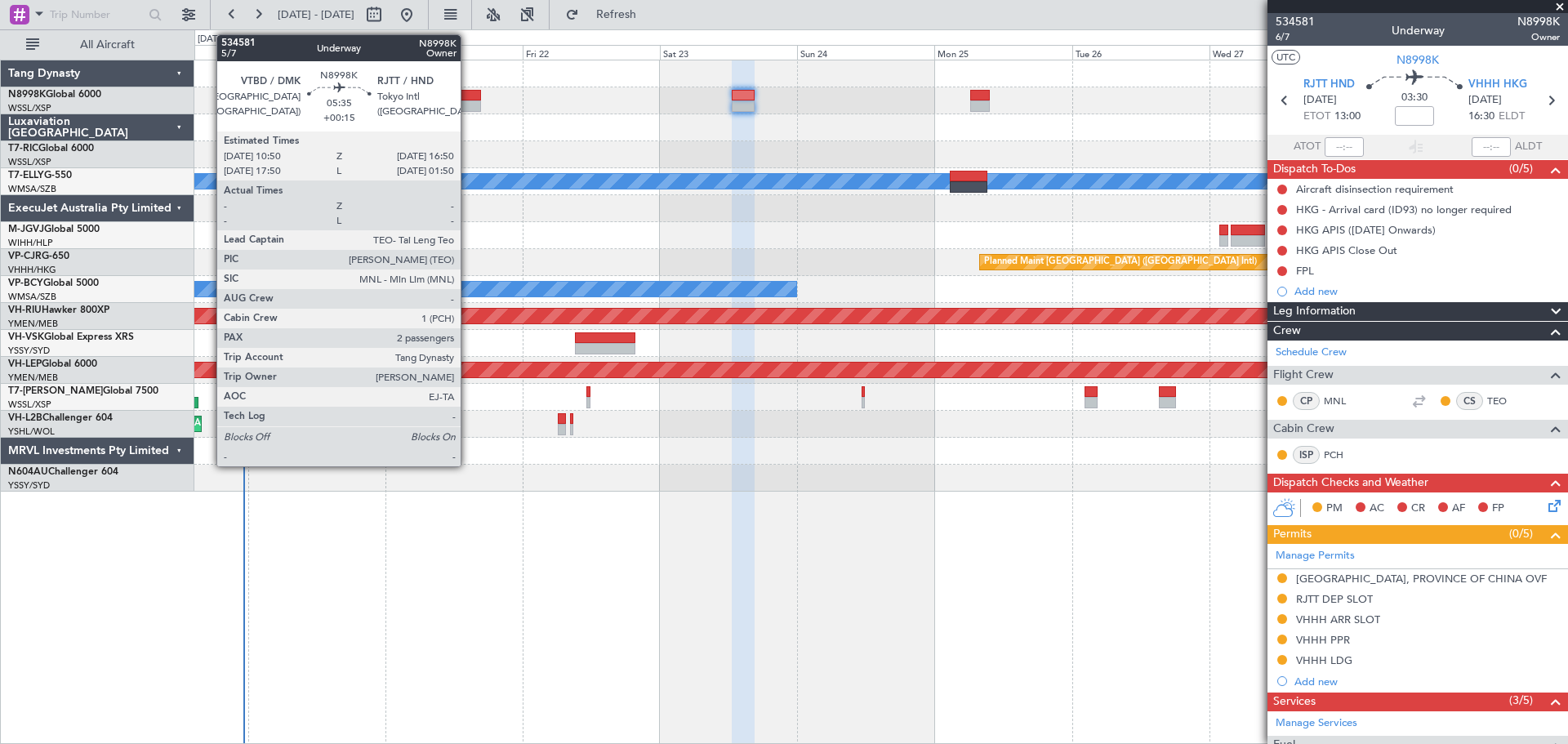
click at [468, 101] on div at bounding box center [464, 106] width 35 height 11
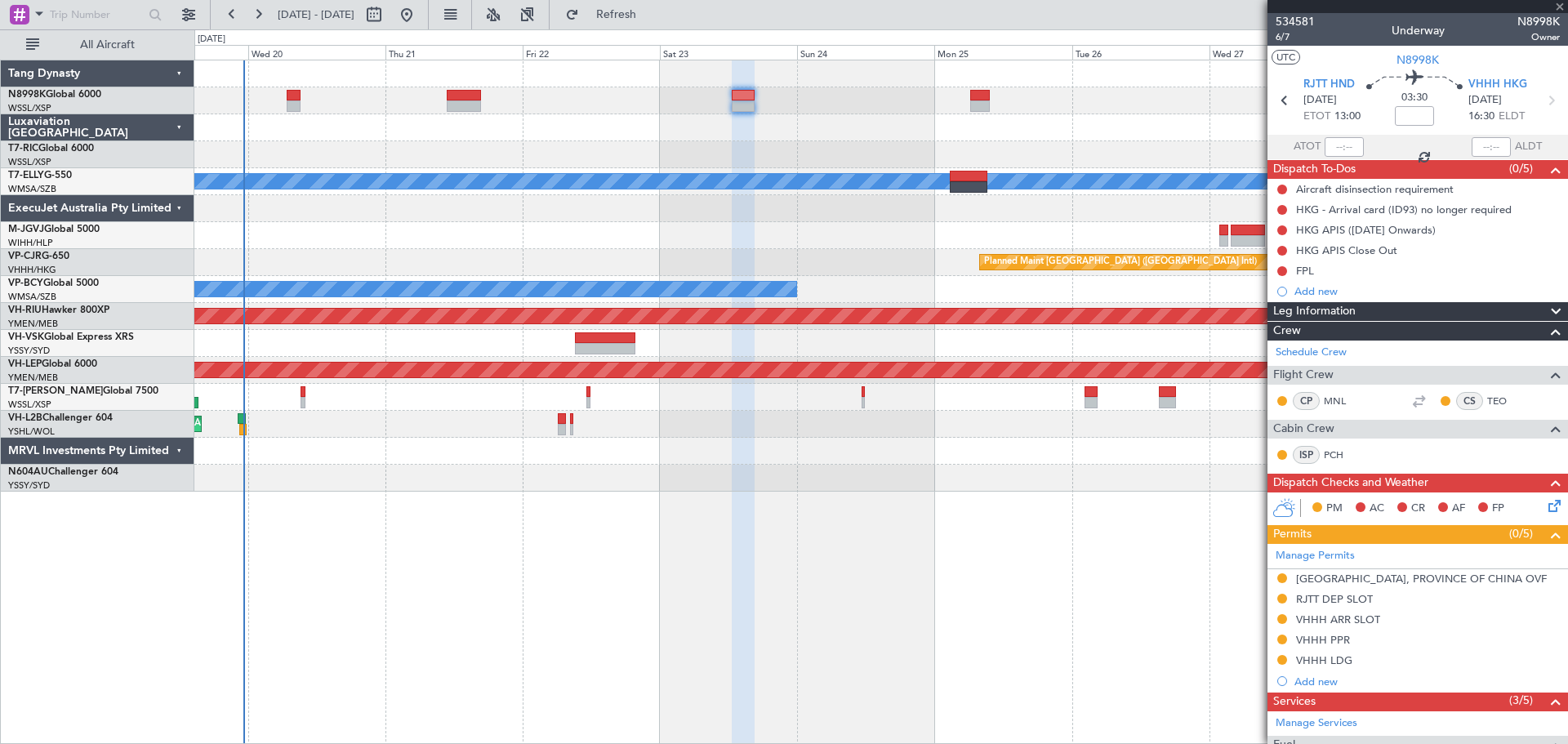
type input "+00:15"
type input "2"
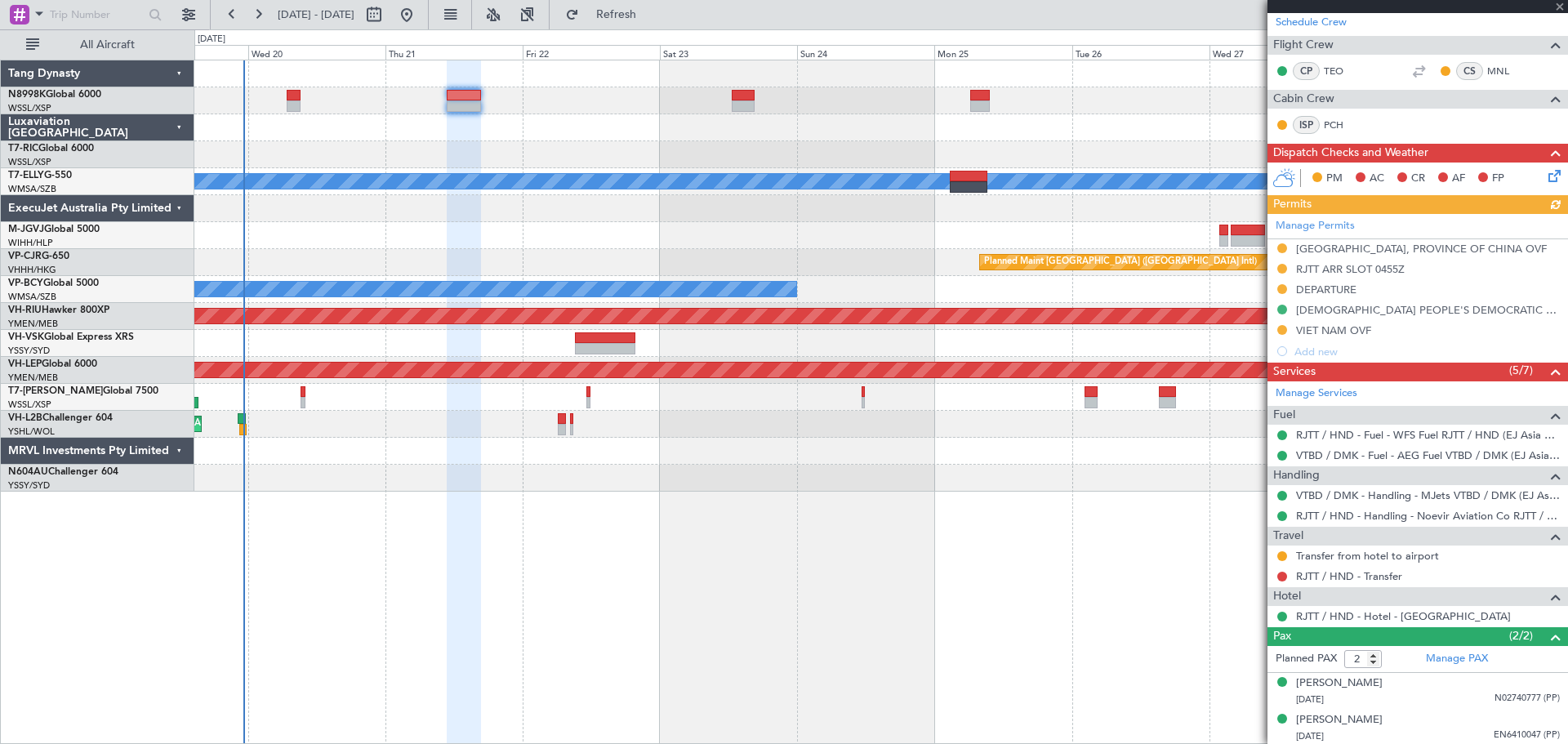
scroll to position [271, 0]
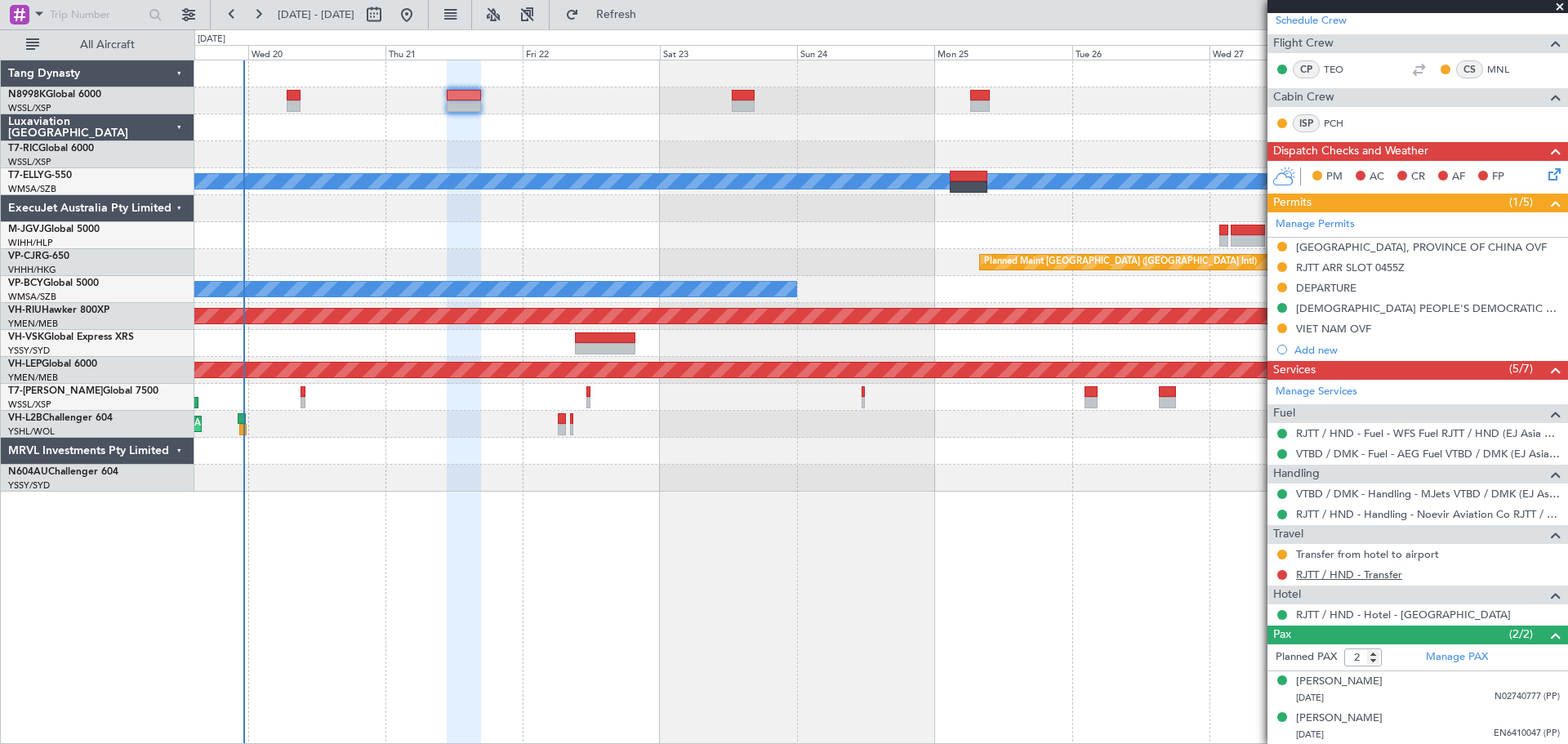
click at [1339, 567] on link "RJTT / HND - Transfer" at bounding box center [1349, 574] width 106 height 14
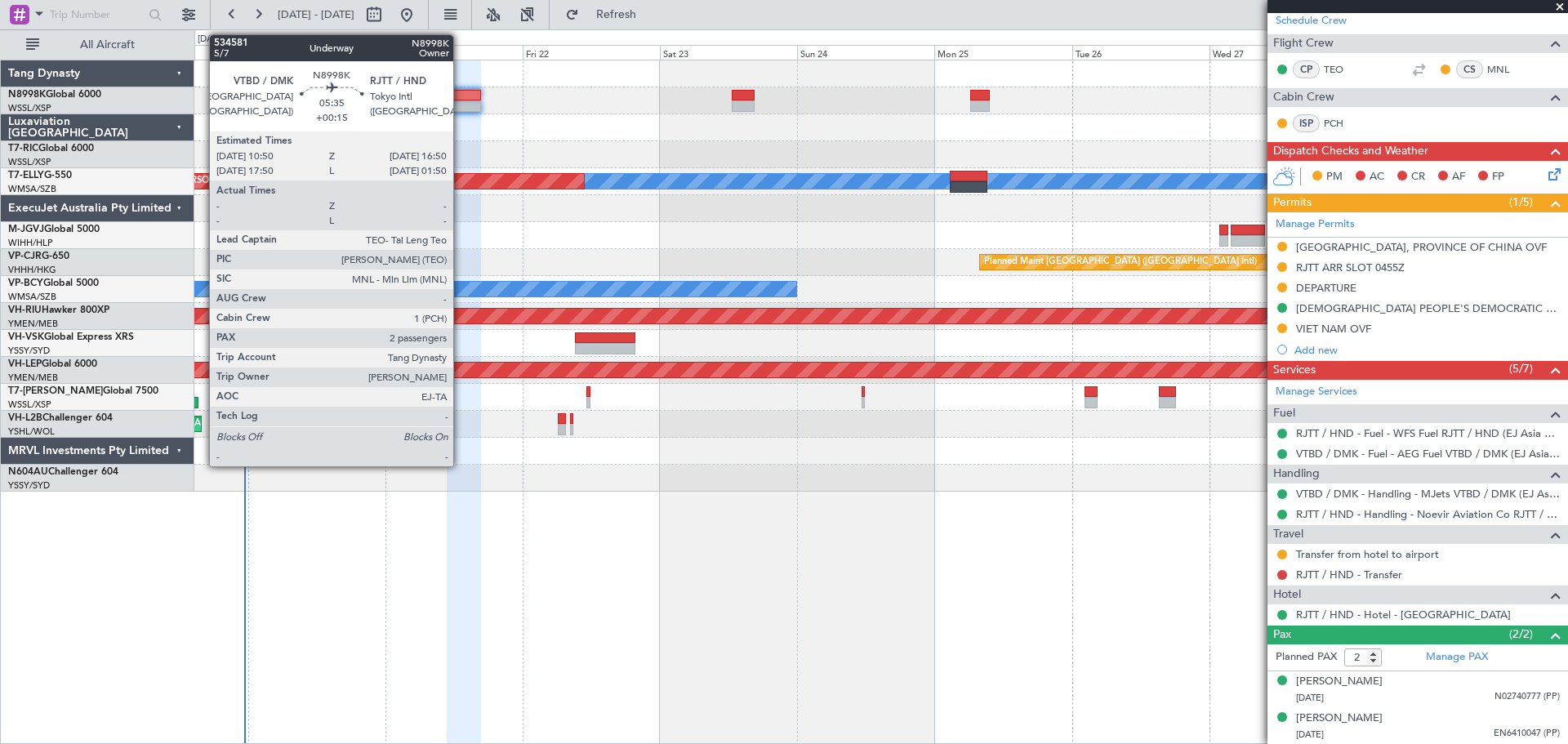
click at [462, 103] on div at bounding box center [464, 106] width 35 height 11
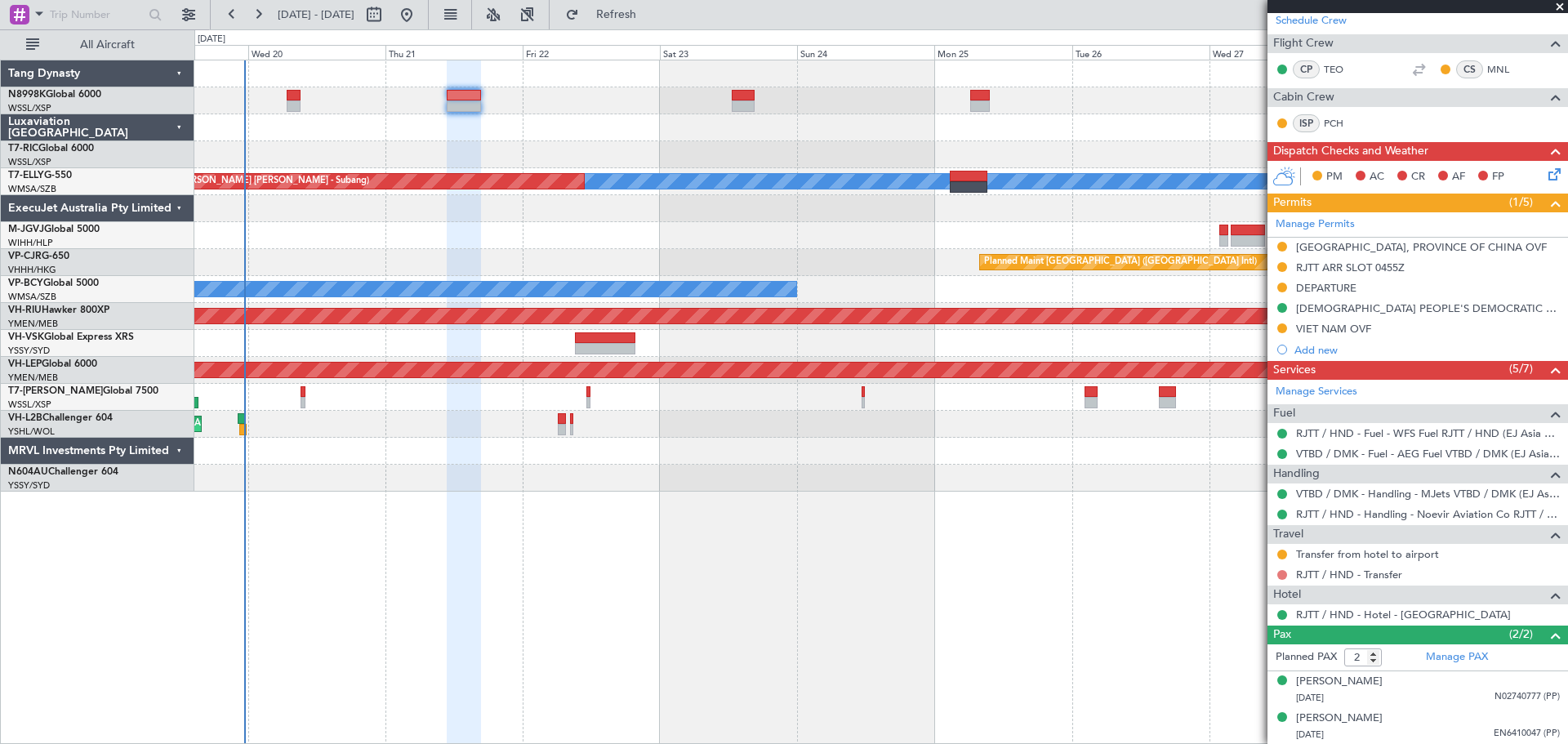
click at [1284, 574] on button at bounding box center [1282, 575] width 9 height 9
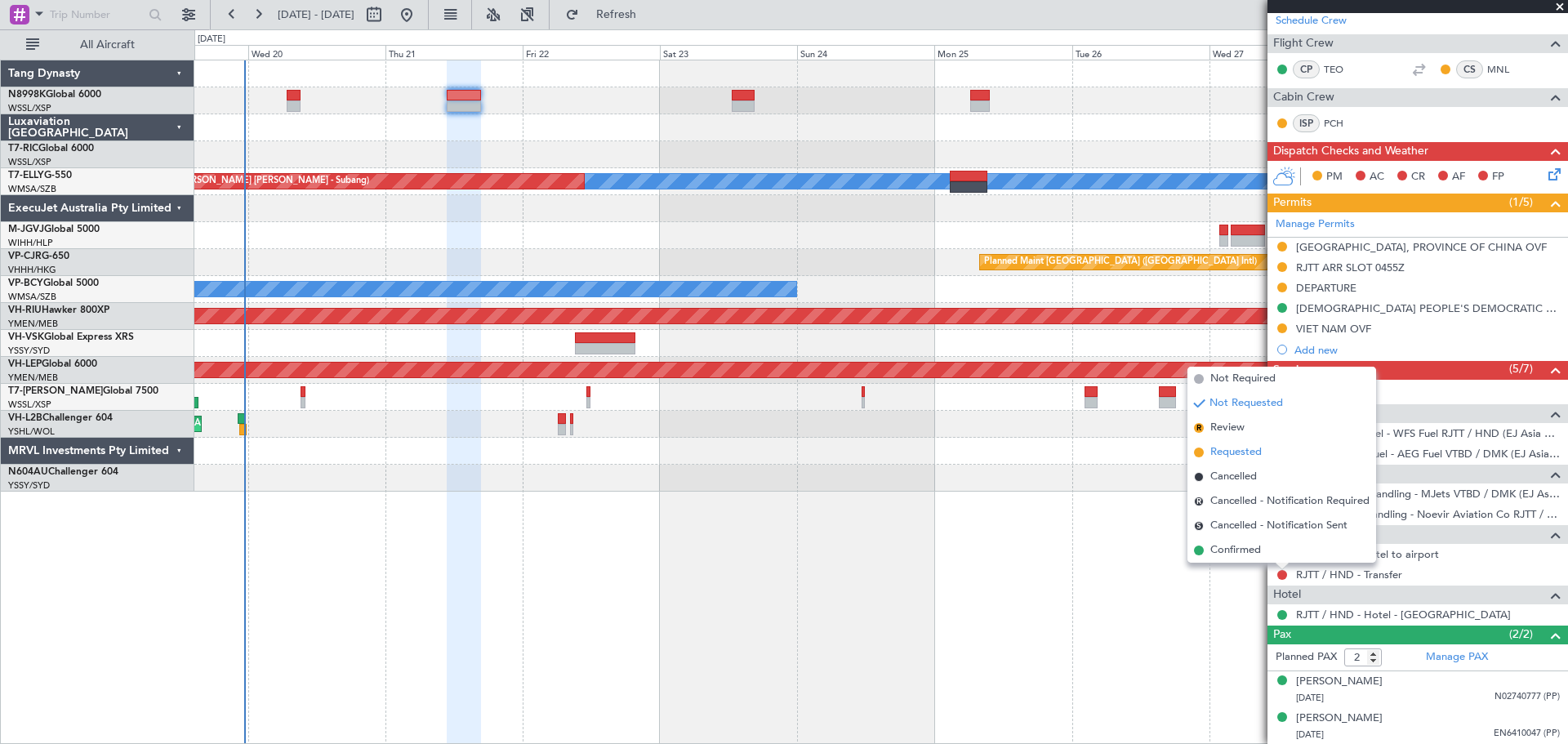
click at [1259, 454] on span "Requested" at bounding box center [1236, 452] width 52 height 16
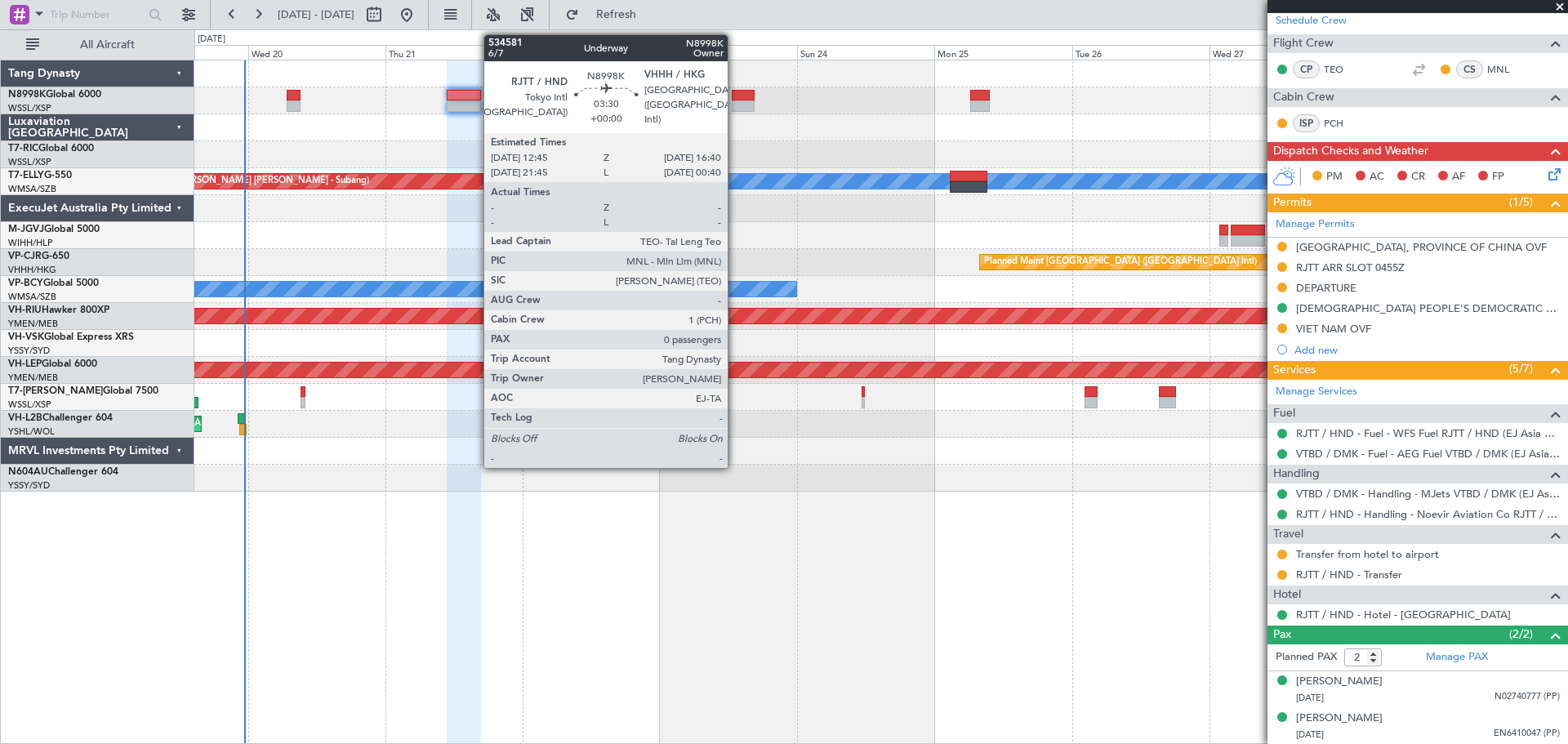
click at [737, 97] on div at bounding box center [743, 96] width 23 height 11
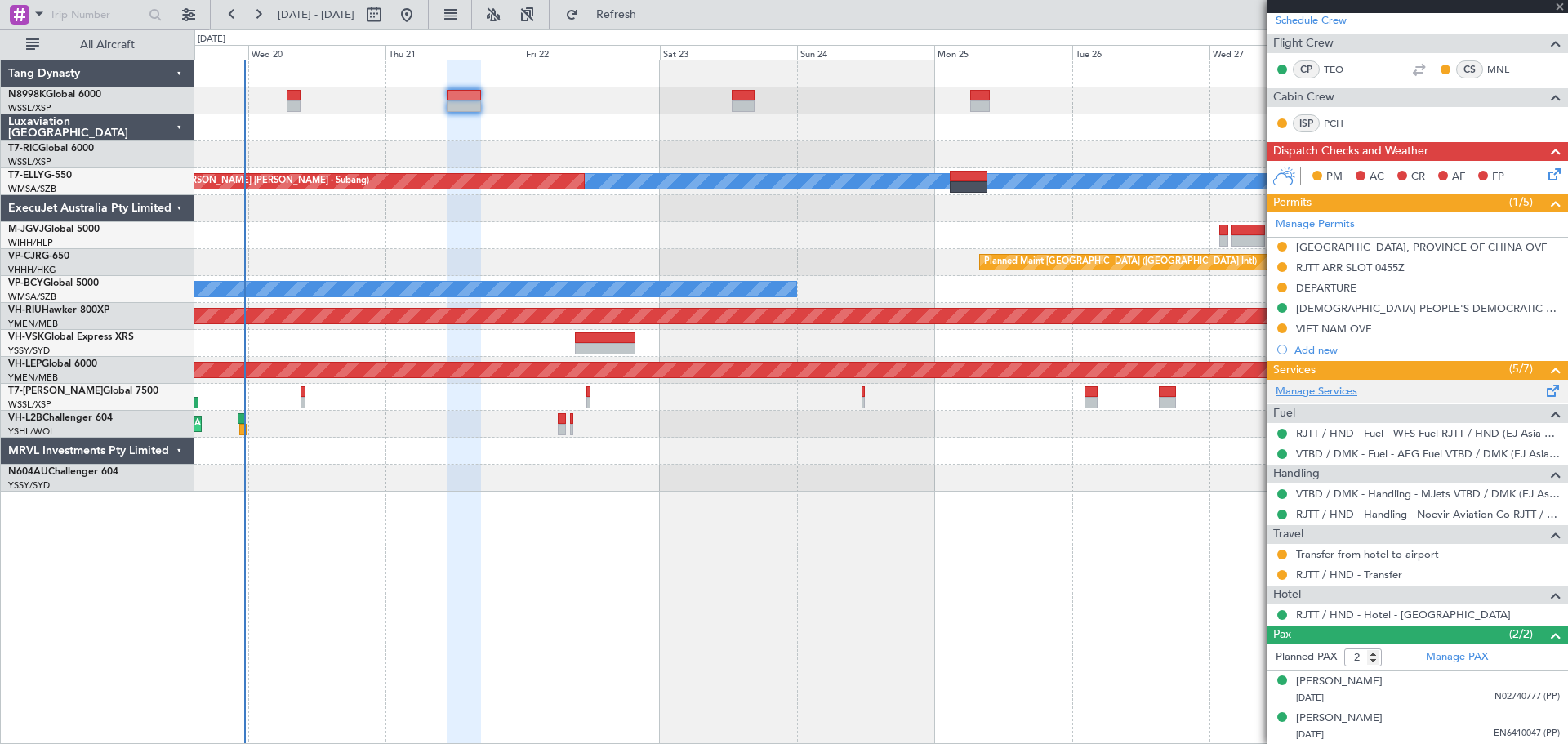
type input "0"
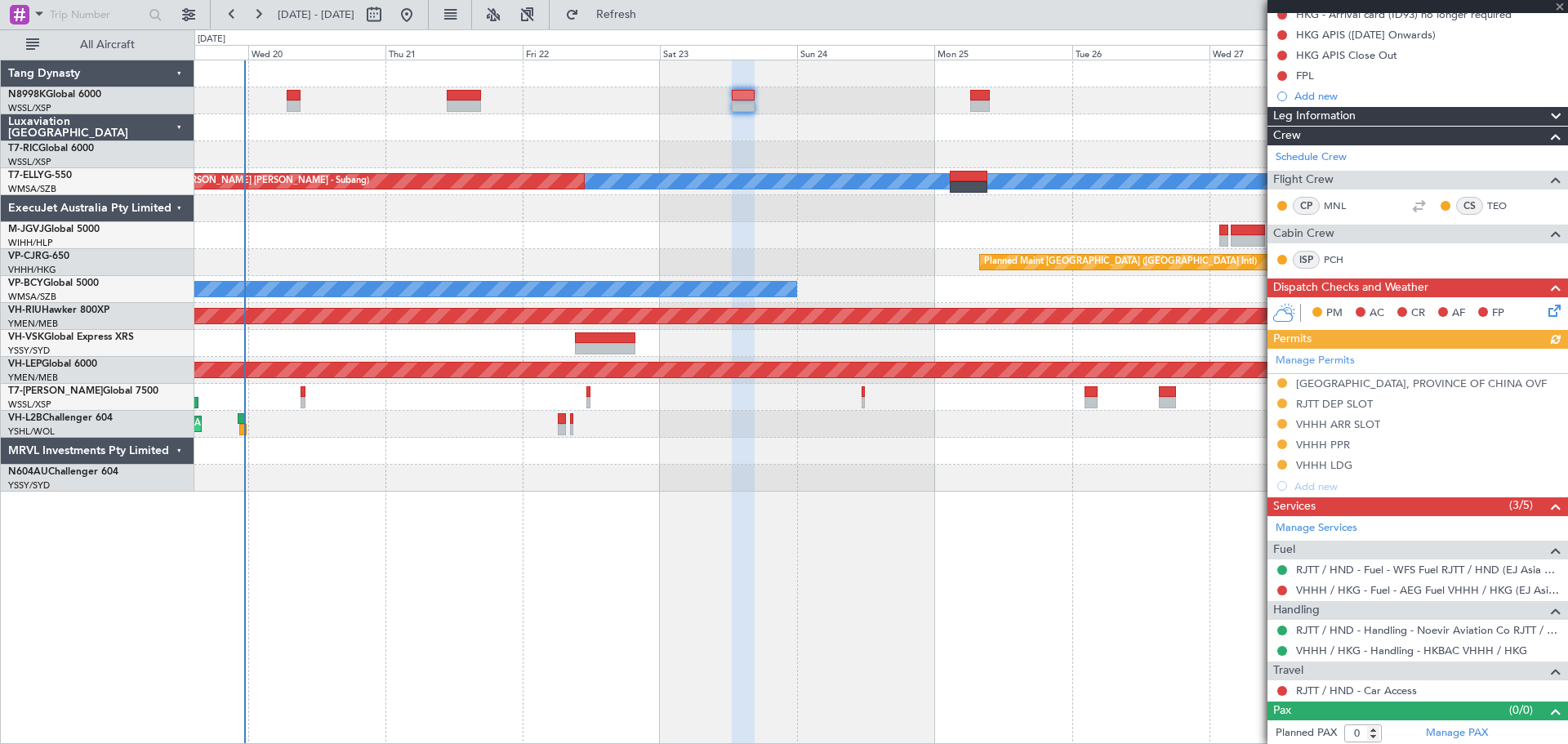
scroll to position [197, 0]
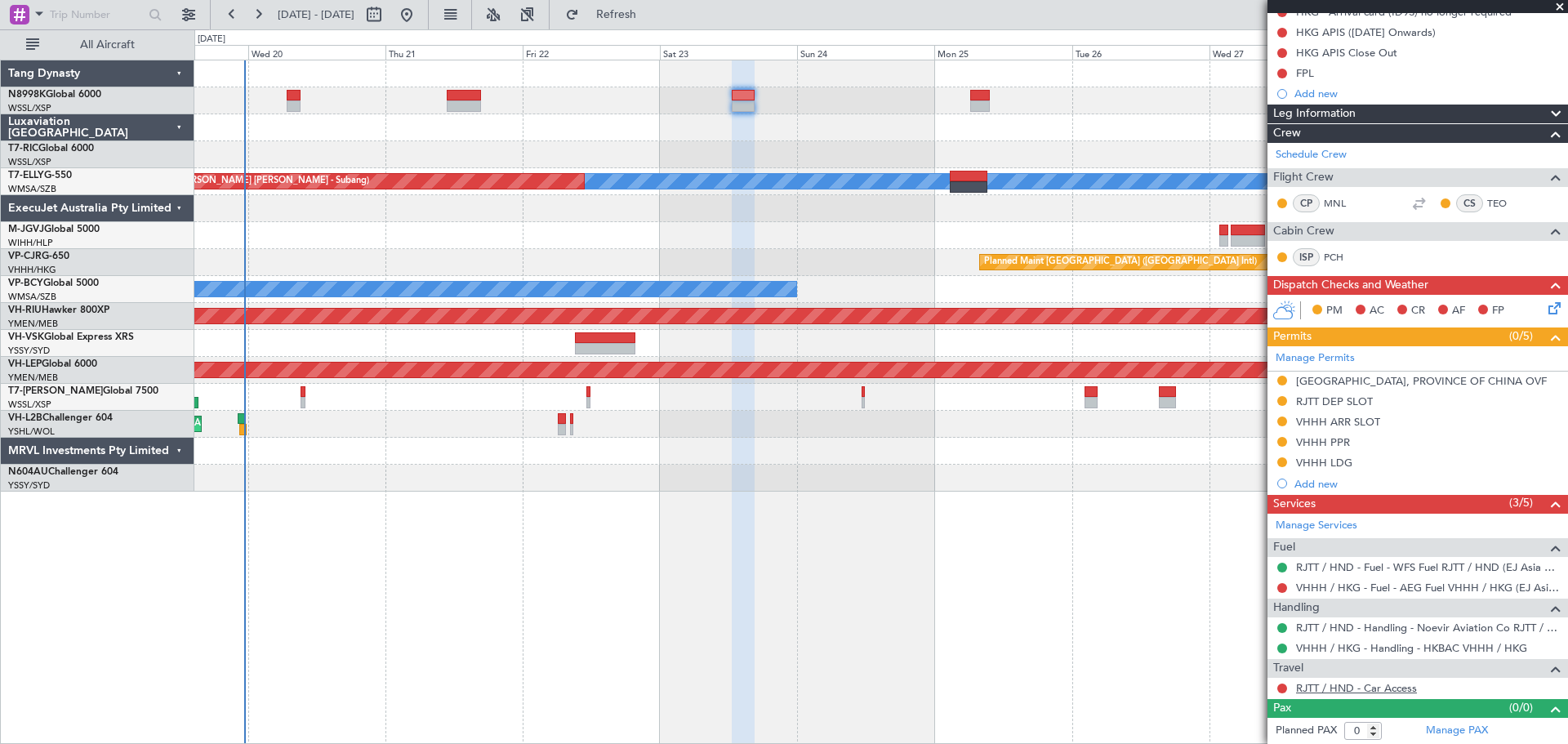
click at [1317, 690] on link "RJTT / HND - Car Access" at bounding box center [1357, 688] width 121 height 14
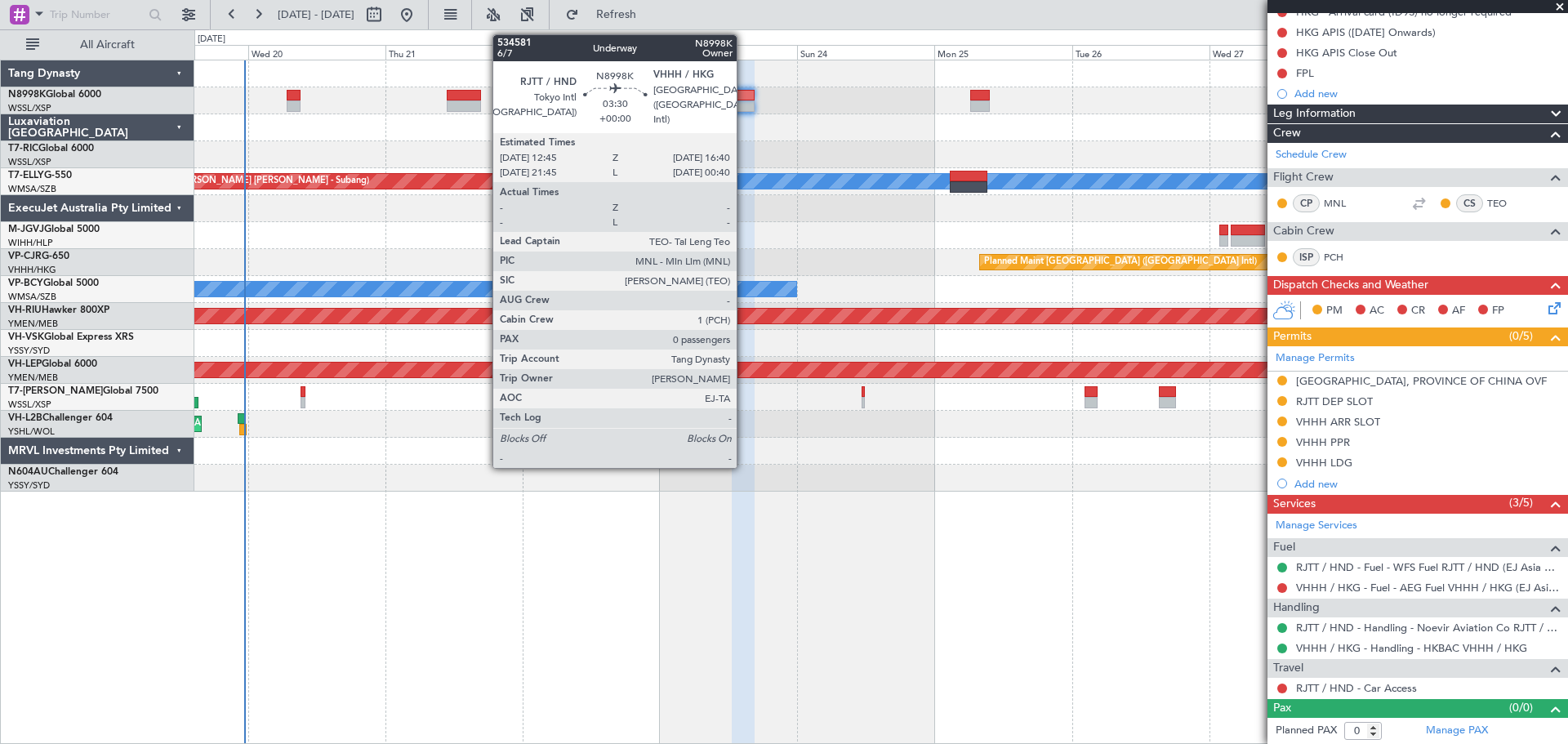
click at [744, 101] on div at bounding box center [743, 106] width 23 height 11
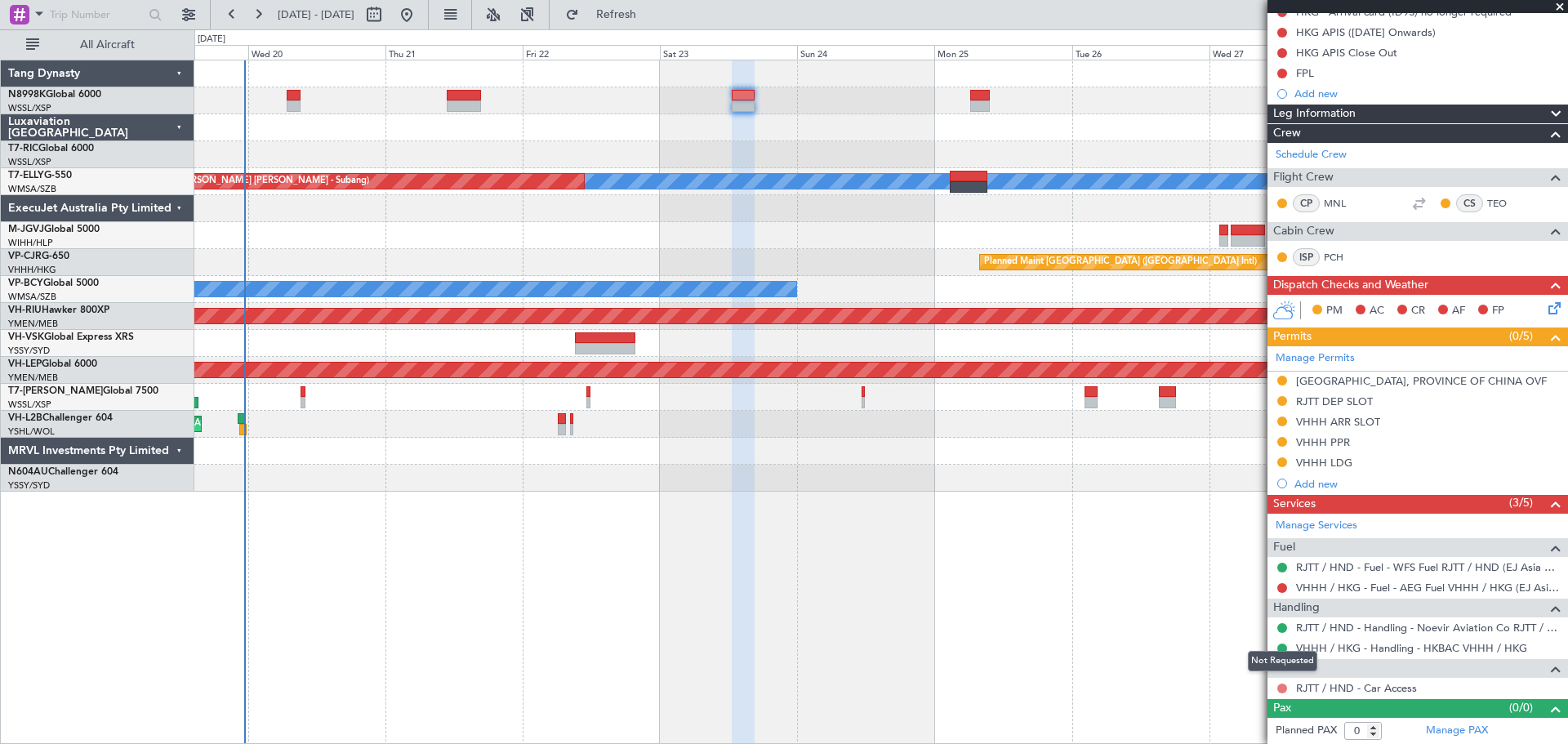
click at [1281, 685] on button at bounding box center [1282, 689] width 9 height 9
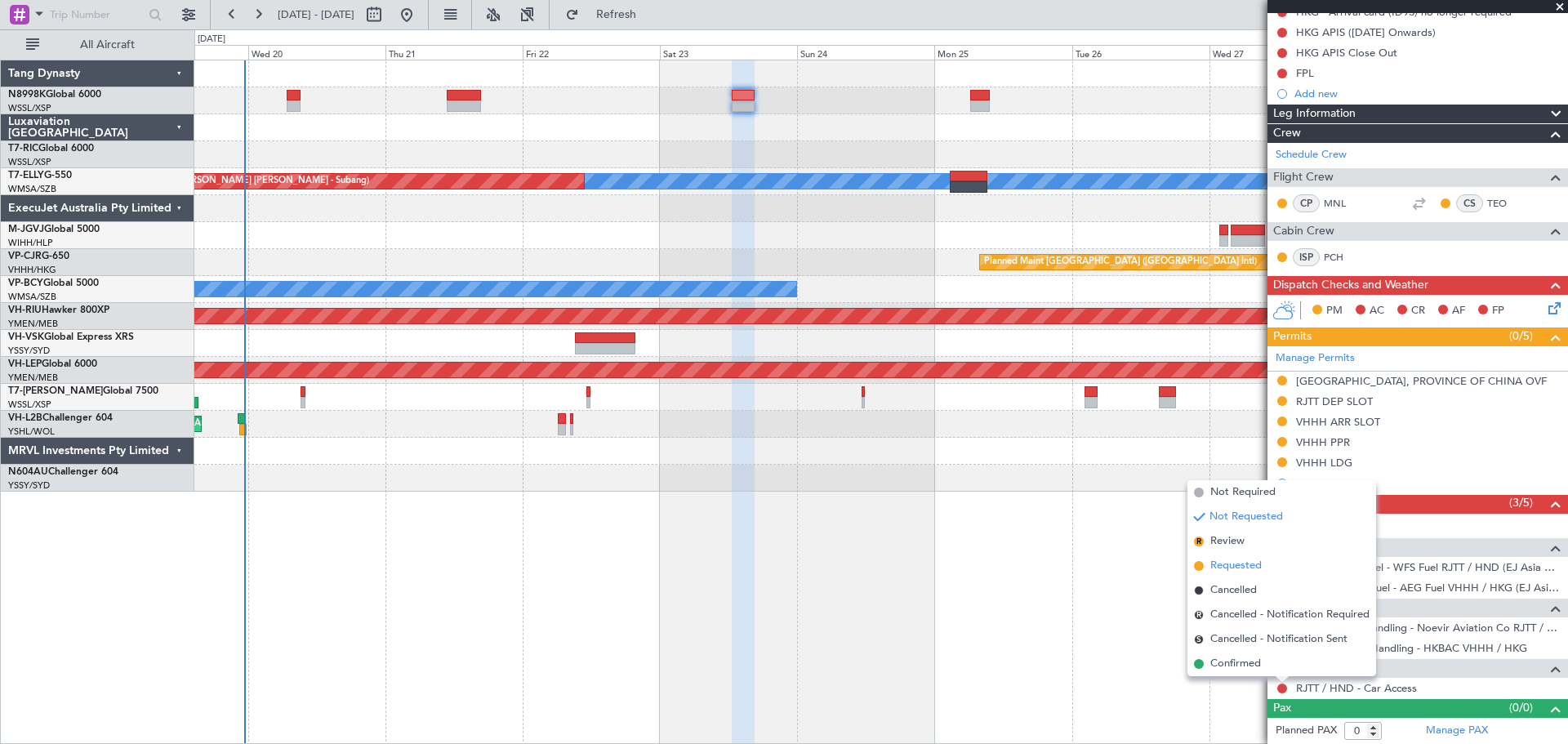
click at [1264, 559] on li "Requested" at bounding box center [1281, 566] width 189 height 24
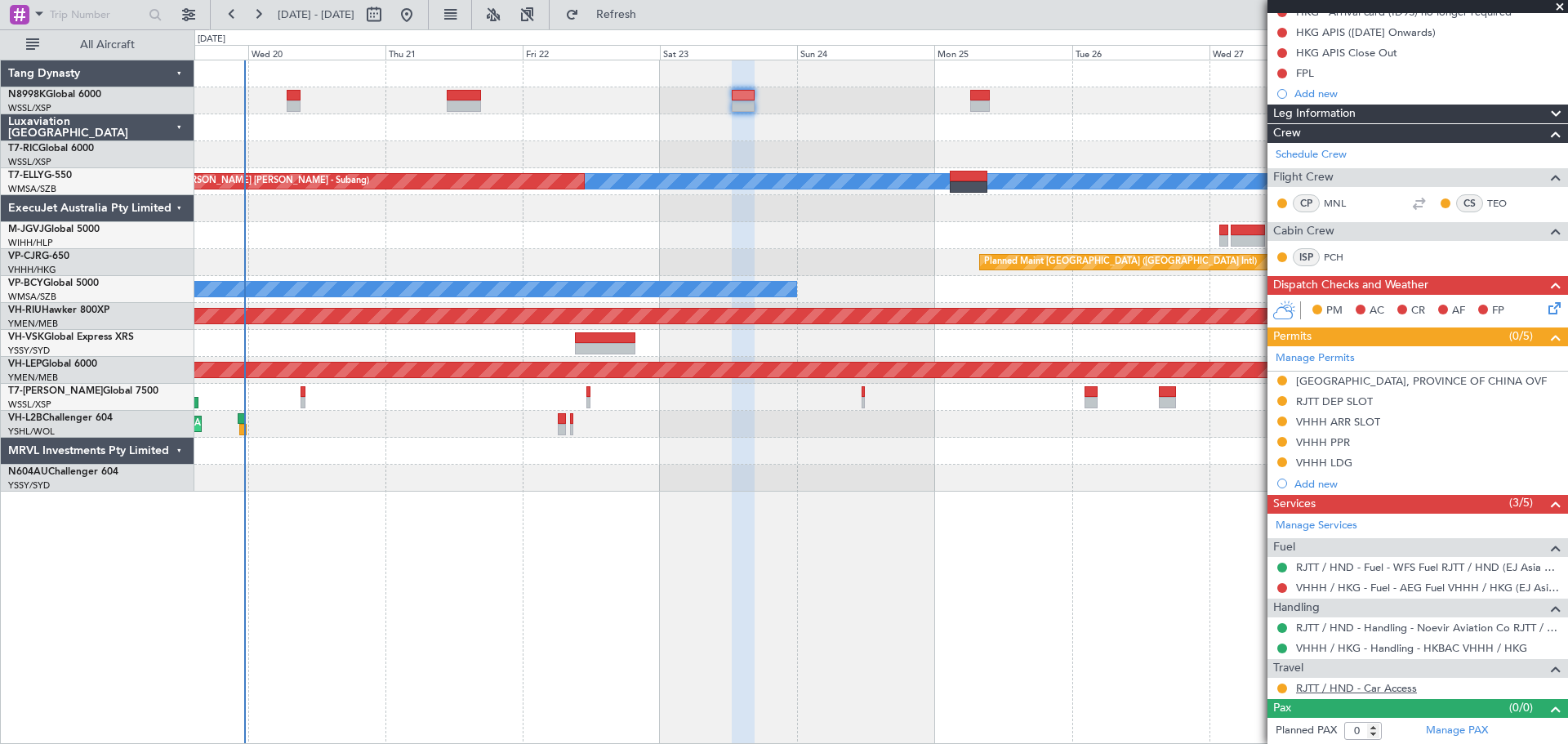
click at [1373, 685] on link "RJTT / HND - Car Access" at bounding box center [1357, 688] width 121 height 14
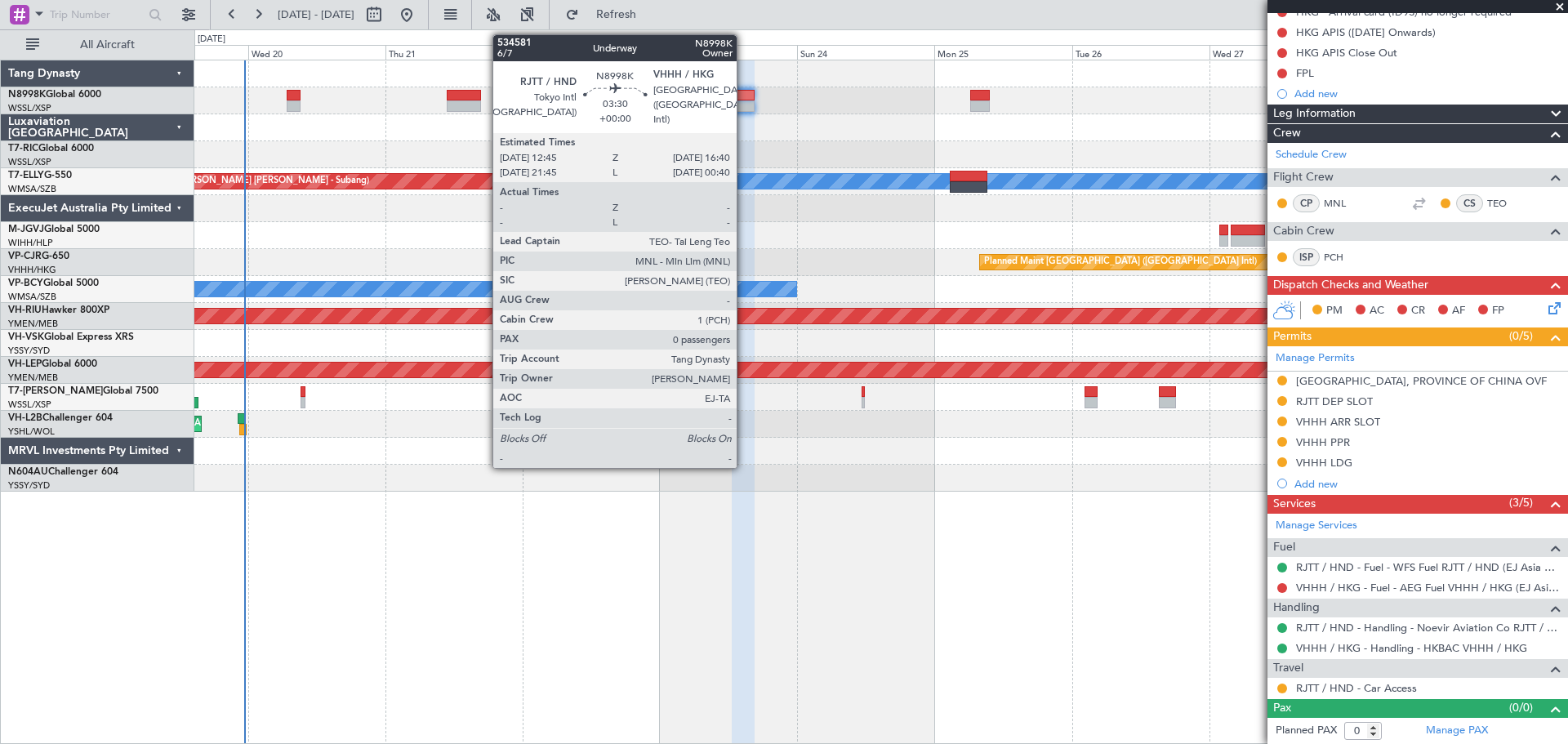
click at [744, 99] on div at bounding box center [743, 96] width 23 height 11
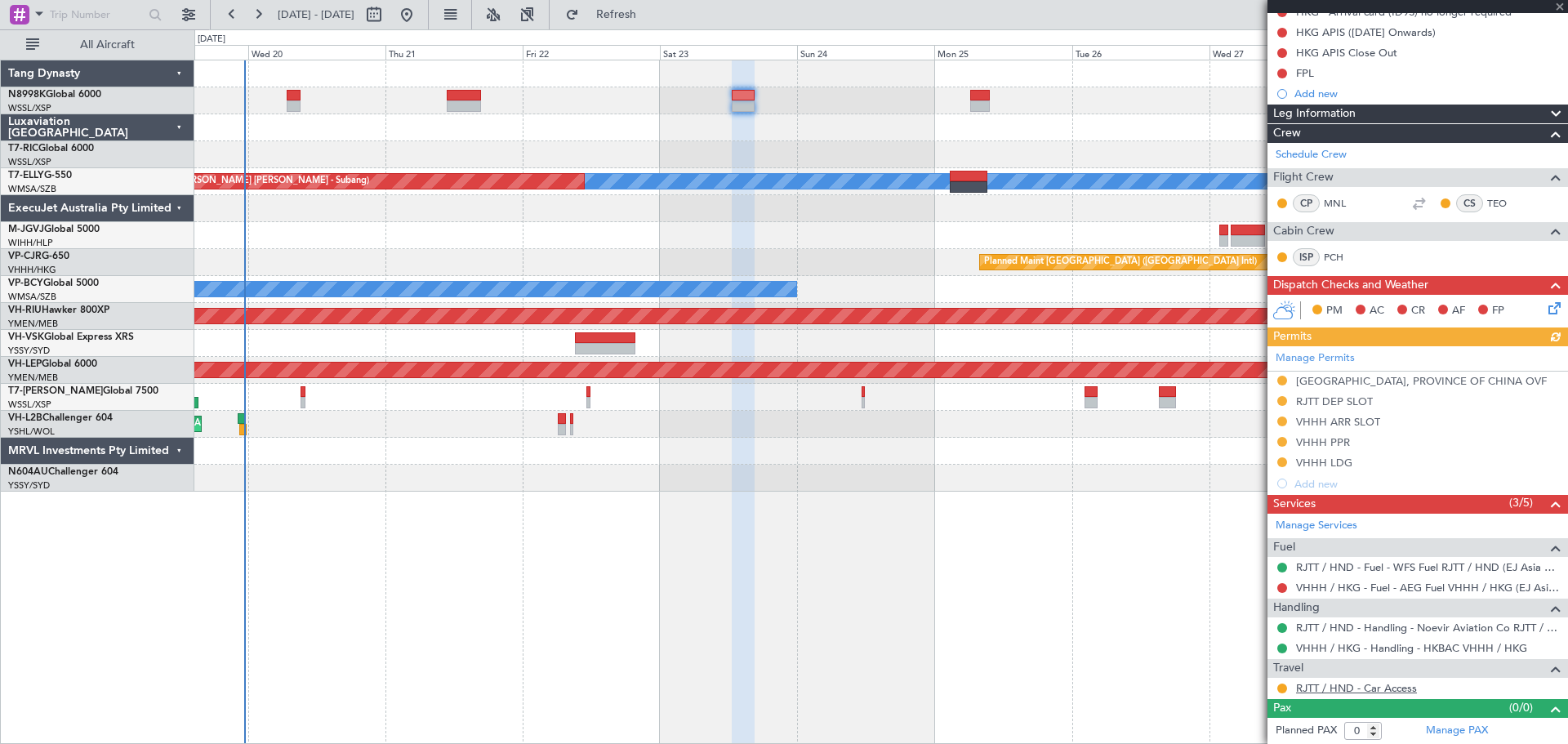
click at [1363, 686] on link "RJTT / HND - Car Access" at bounding box center [1357, 688] width 121 height 14
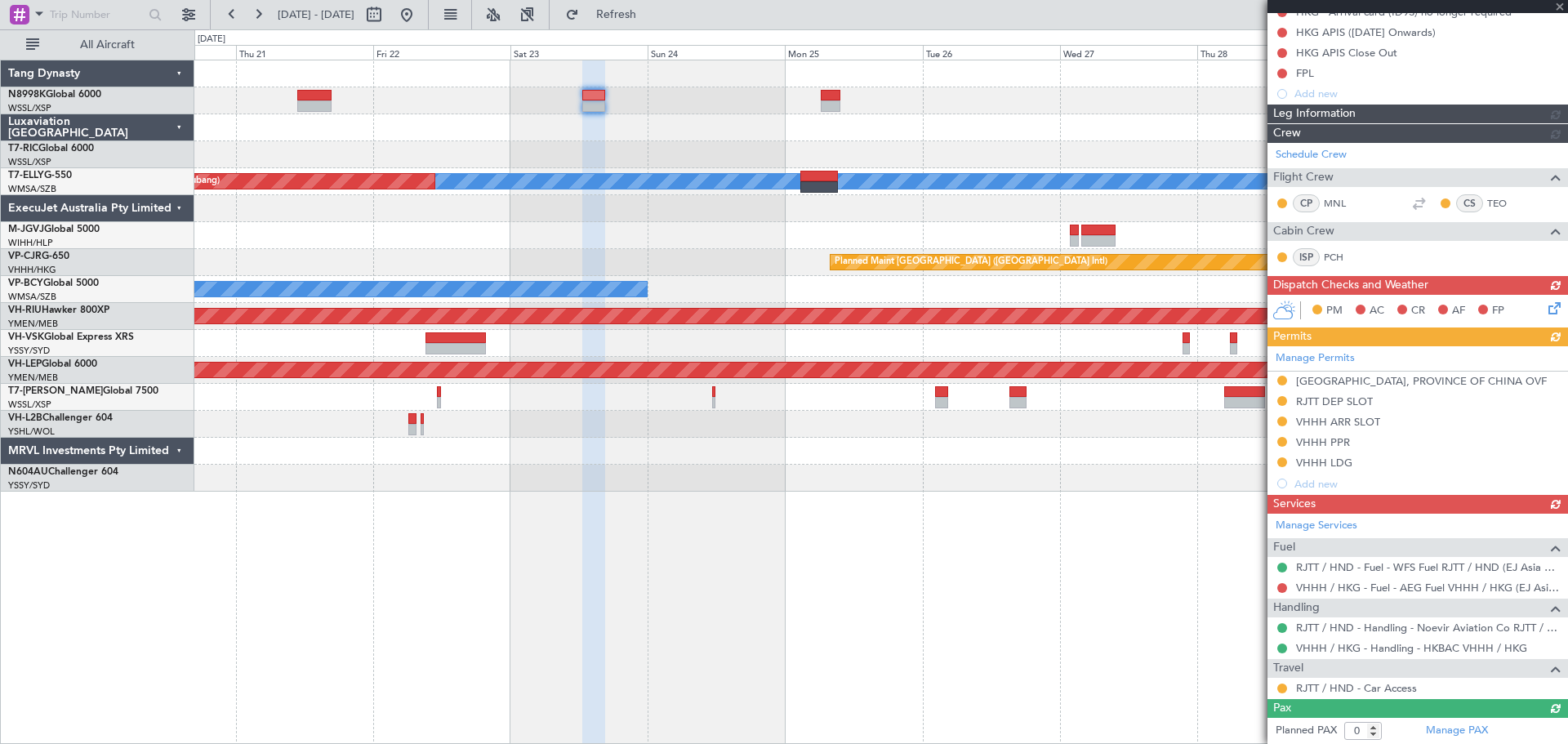
click at [797, 165] on div "MEL Unplanned Maint Kuala Lumpur (Sultan Abdul Aziz Shah - Subang) Planned Main…" at bounding box center [881, 275] width 1374 height 431
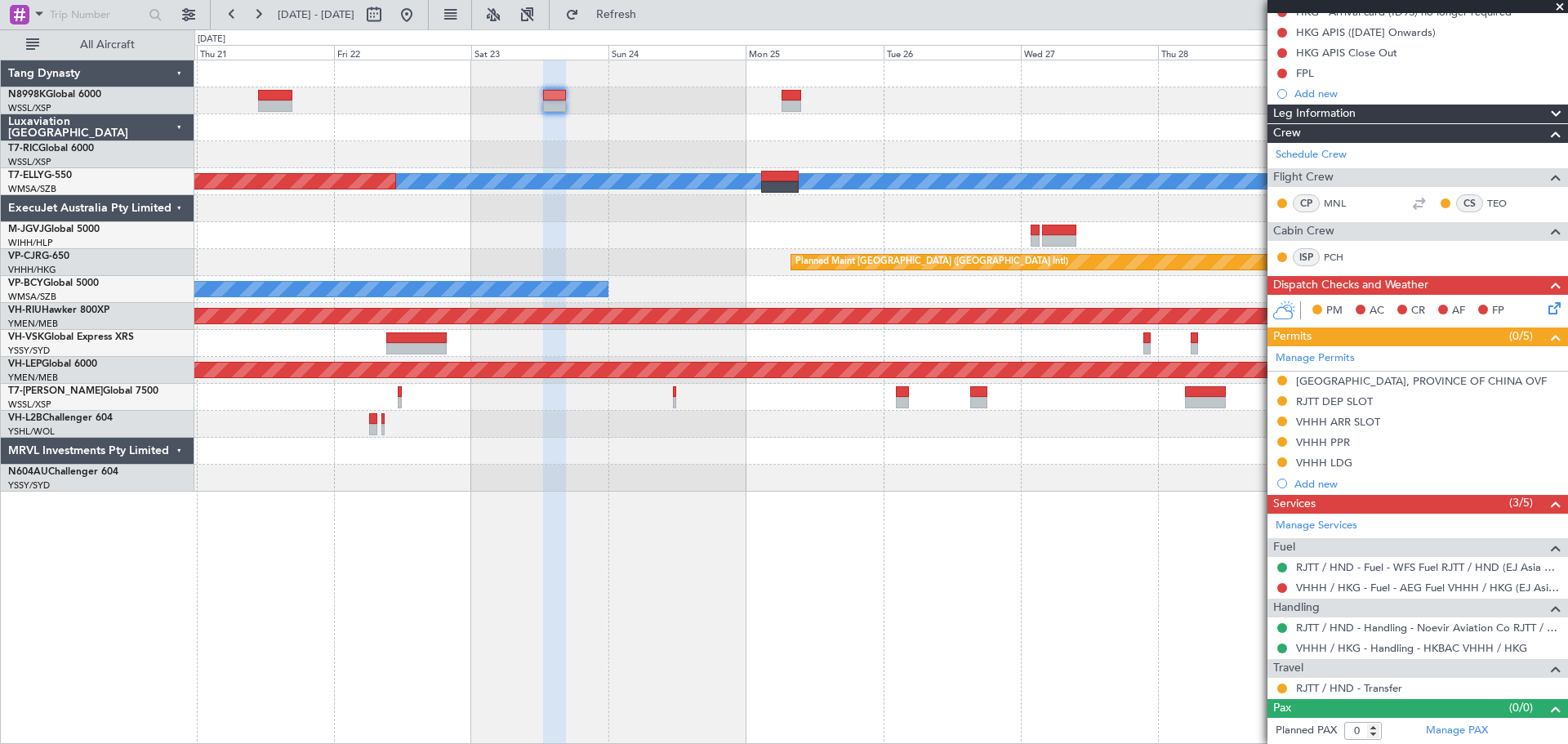
click at [887, 160] on div at bounding box center [881, 154] width 1374 height 27
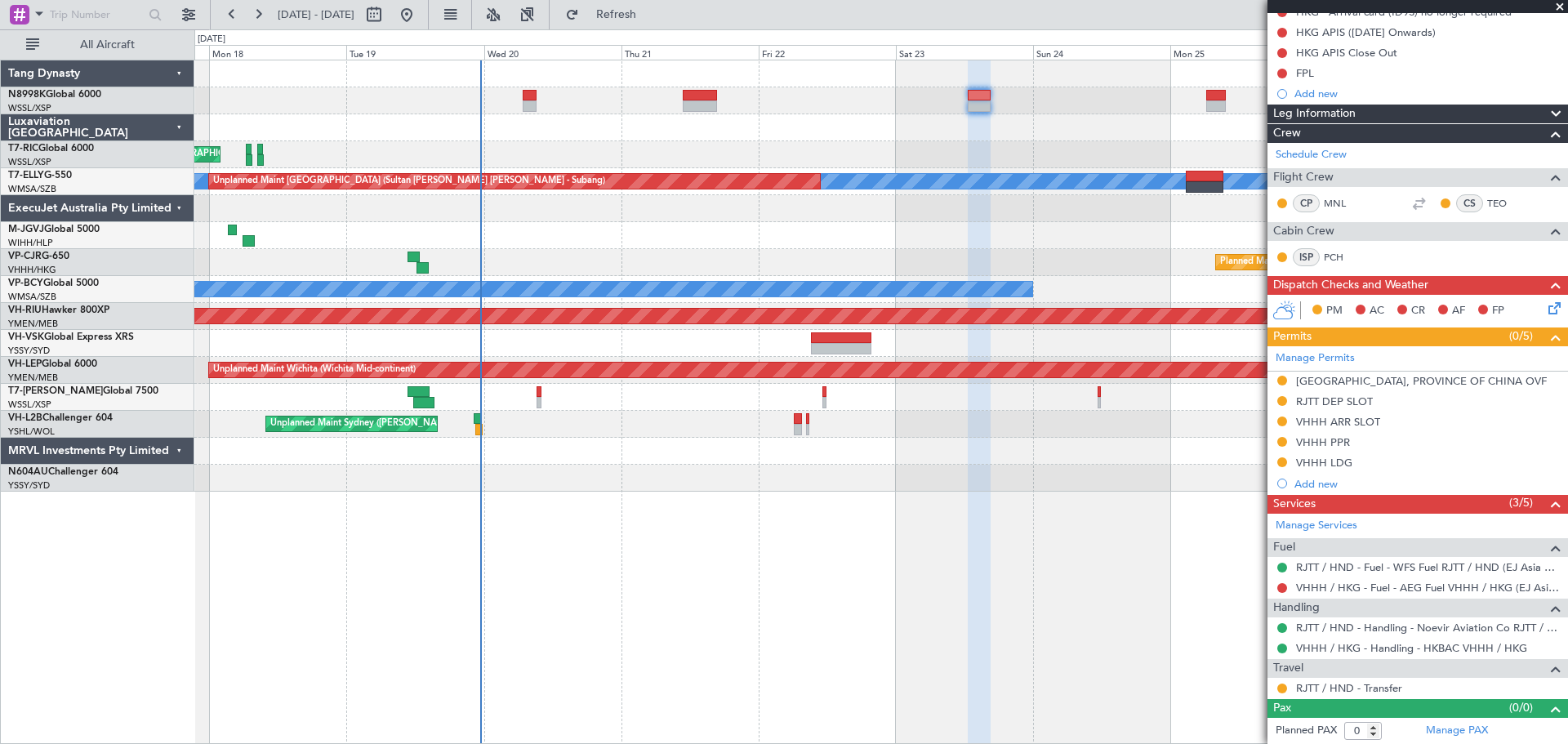
click at [825, 138] on div at bounding box center [881, 128] width 1374 height 27
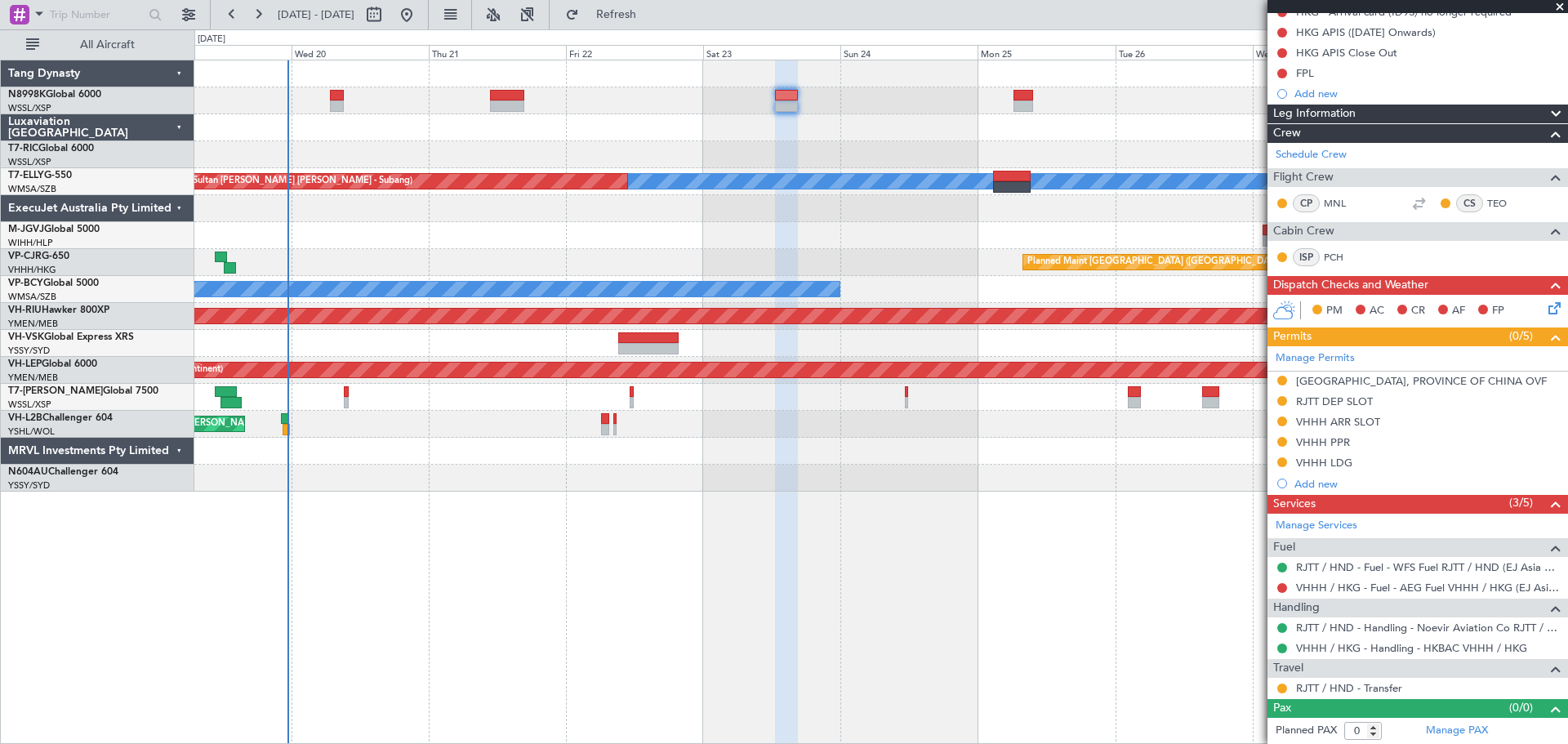
click at [1001, 162] on div "Unplanned Maint [GEOGRAPHIC_DATA] (Seletar)" at bounding box center [881, 154] width 1374 height 27
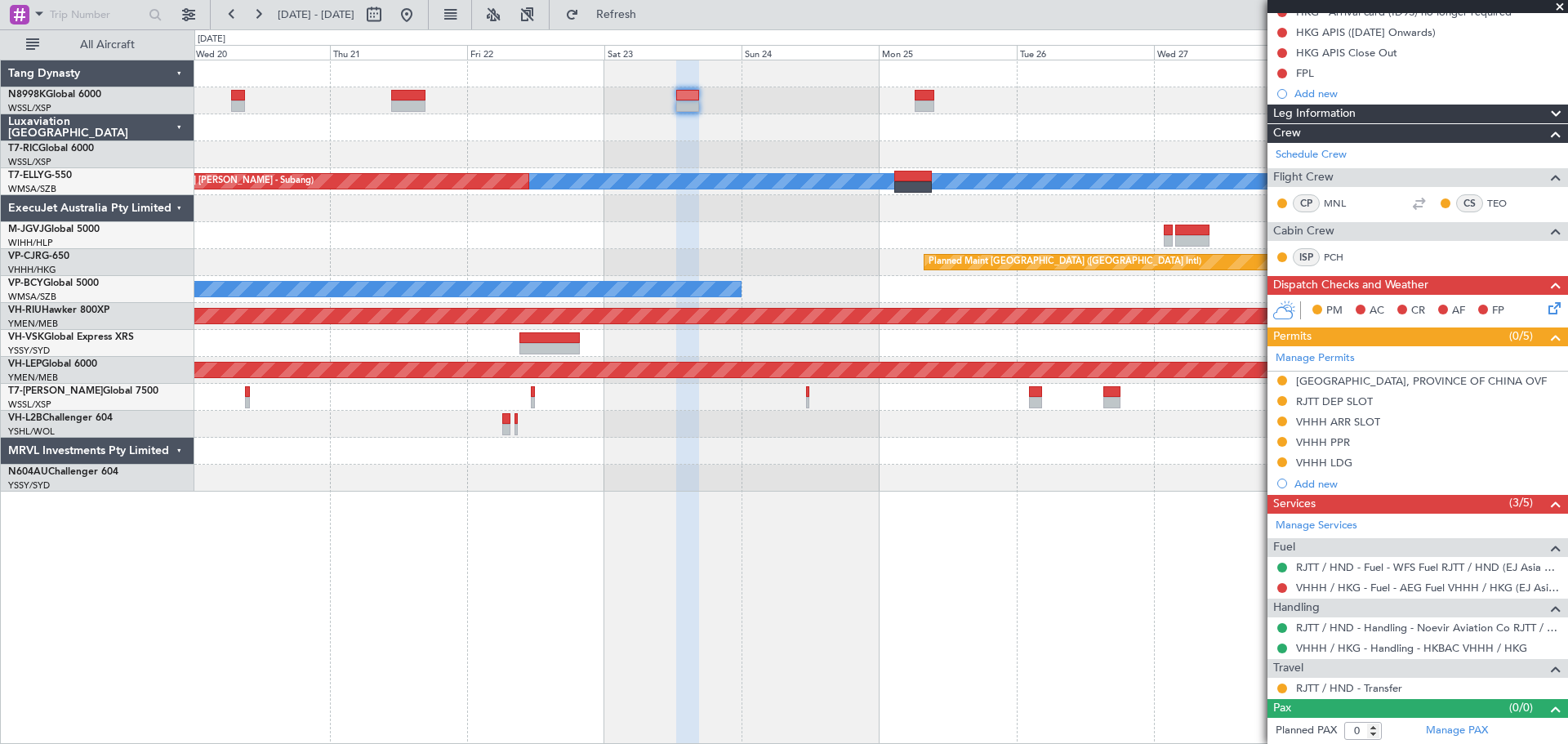
click at [869, 163] on div "Unplanned Maint Singapore (Seletar) MEL Unplanned Maint Kuala Lumpur (Sultan Ab…" at bounding box center [881, 275] width 1374 height 431
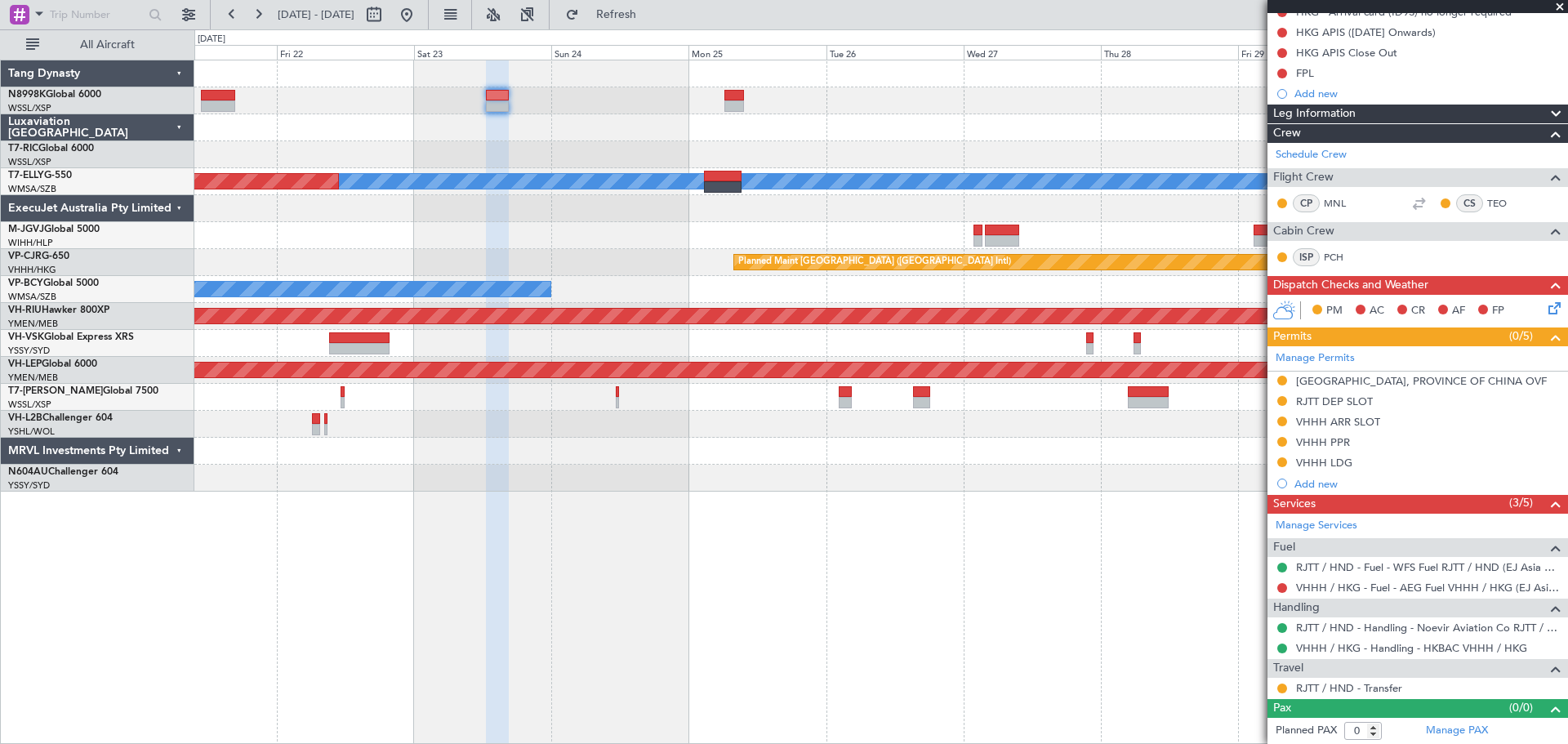
click at [957, 138] on div at bounding box center [881, 128] width 1374 height 27
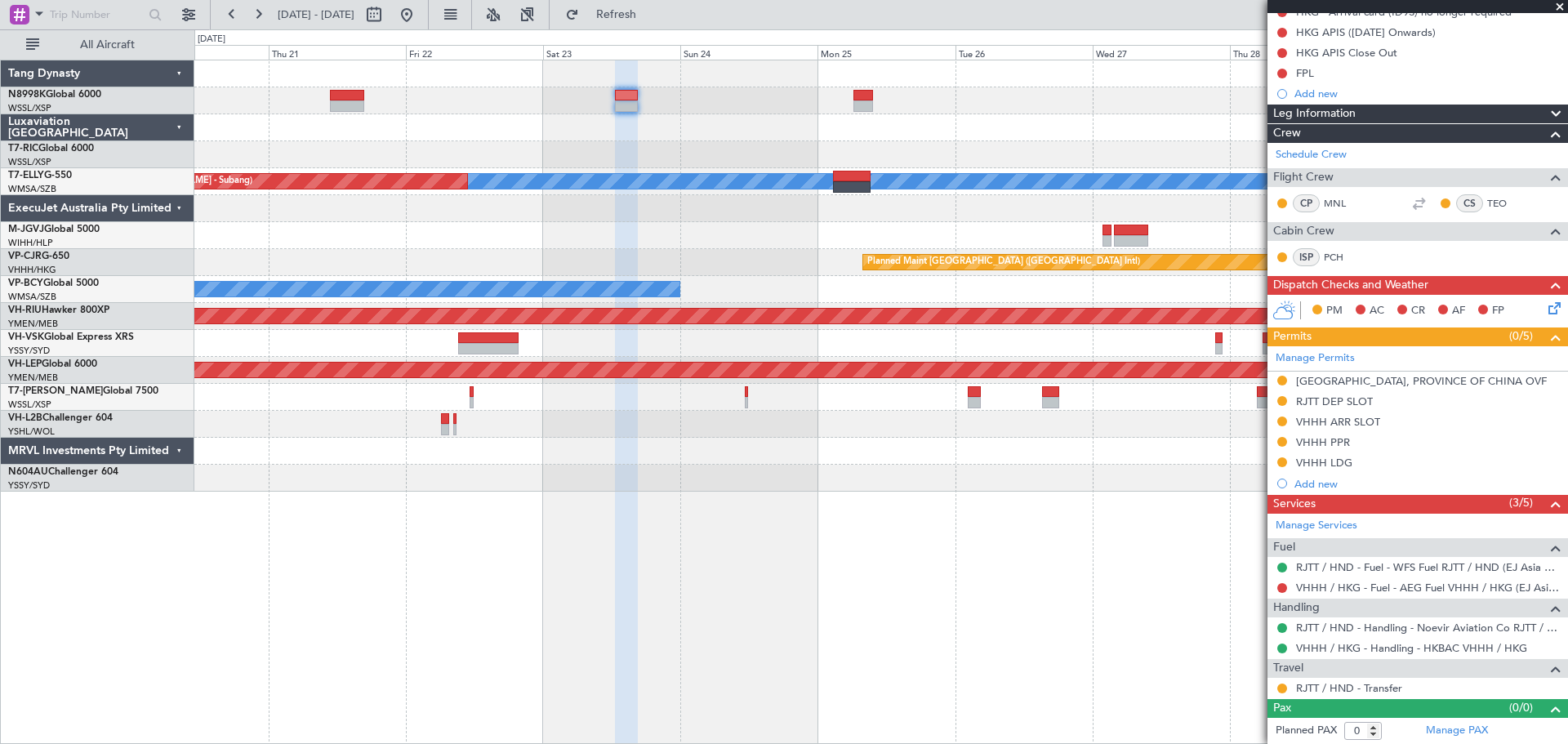
click at [1172, 141] on div "Unplanned Maint Singapore (Seletar) MEL Unplanned Maint Kuala Lumpur (Sultan Ab…" at bounding box center [881, 275] width 1374 height 431
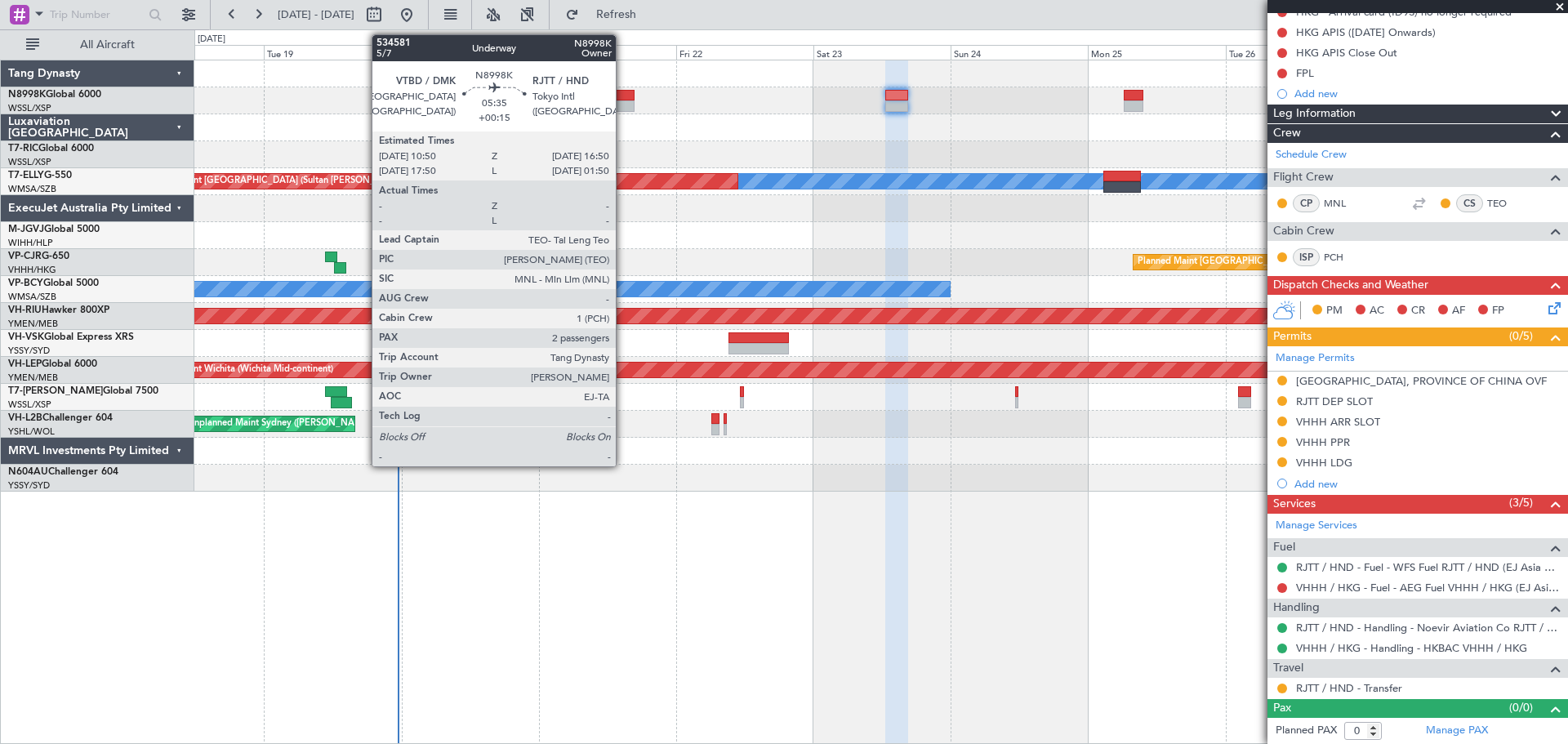
click at [624, 98] on div at bounding box center [617, 96] width 35 height 11
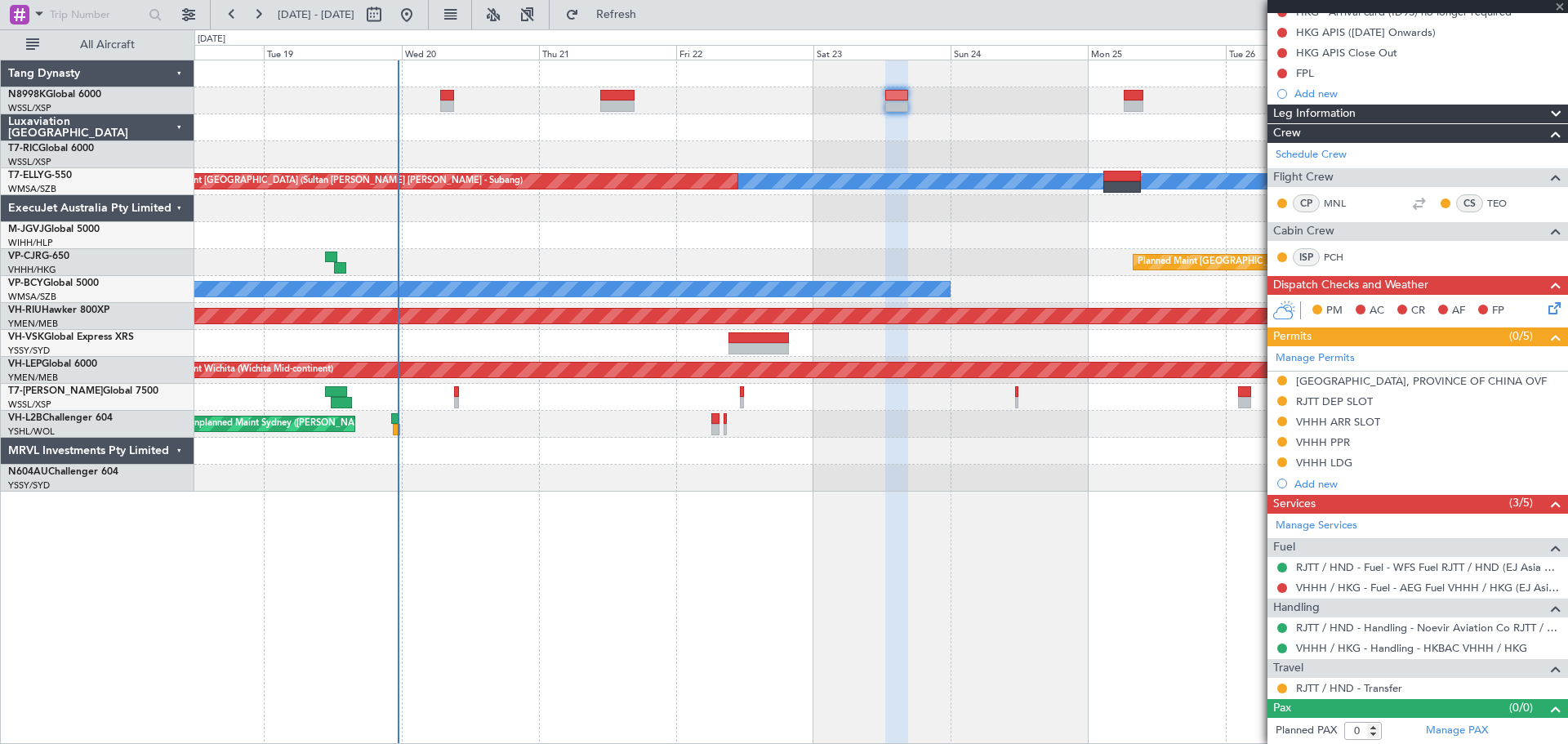
type input "+00:15"
type input "2"
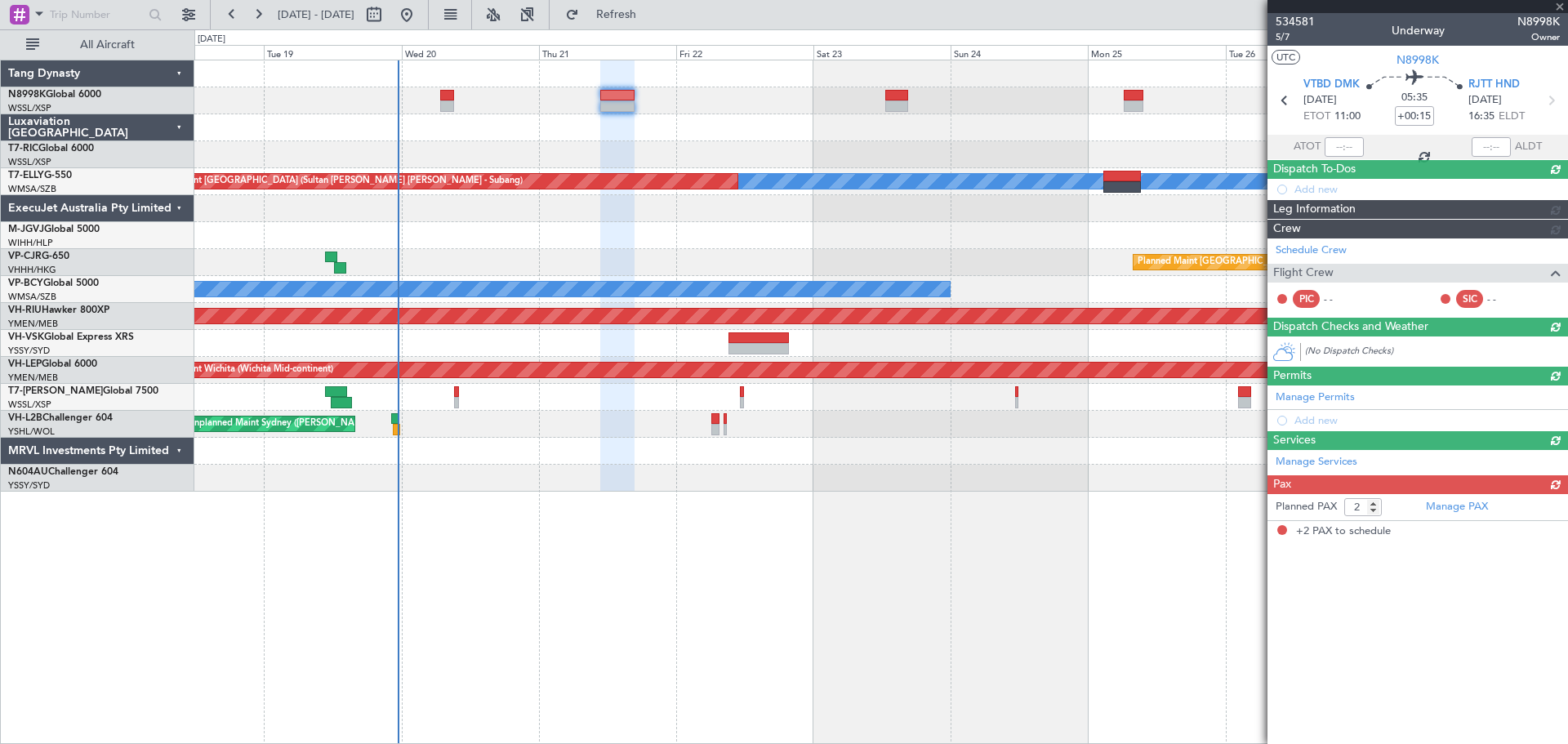
scroll to position [0, 0]
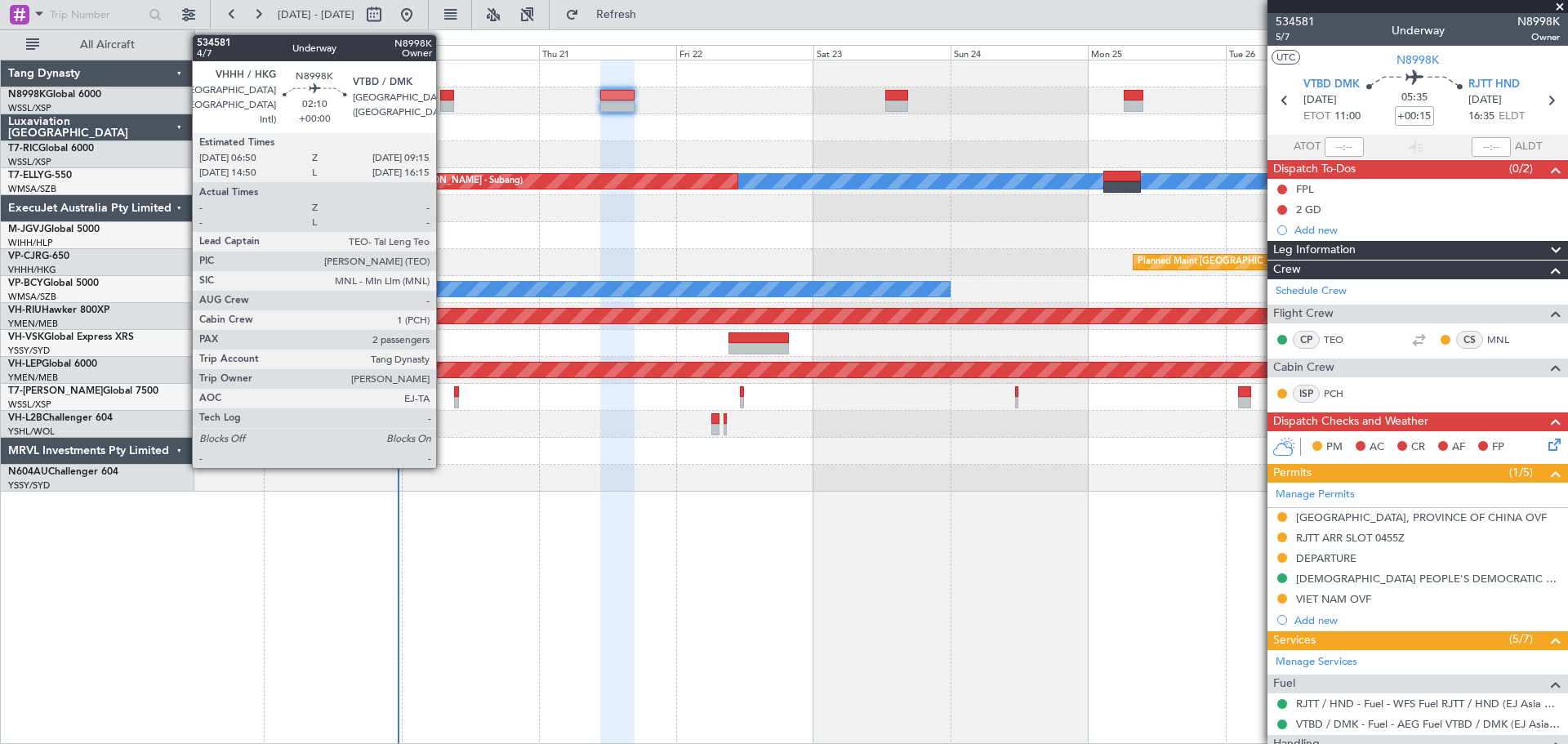
click at [443, 103] on div at bounding box center [447, 106] width 14 height 11
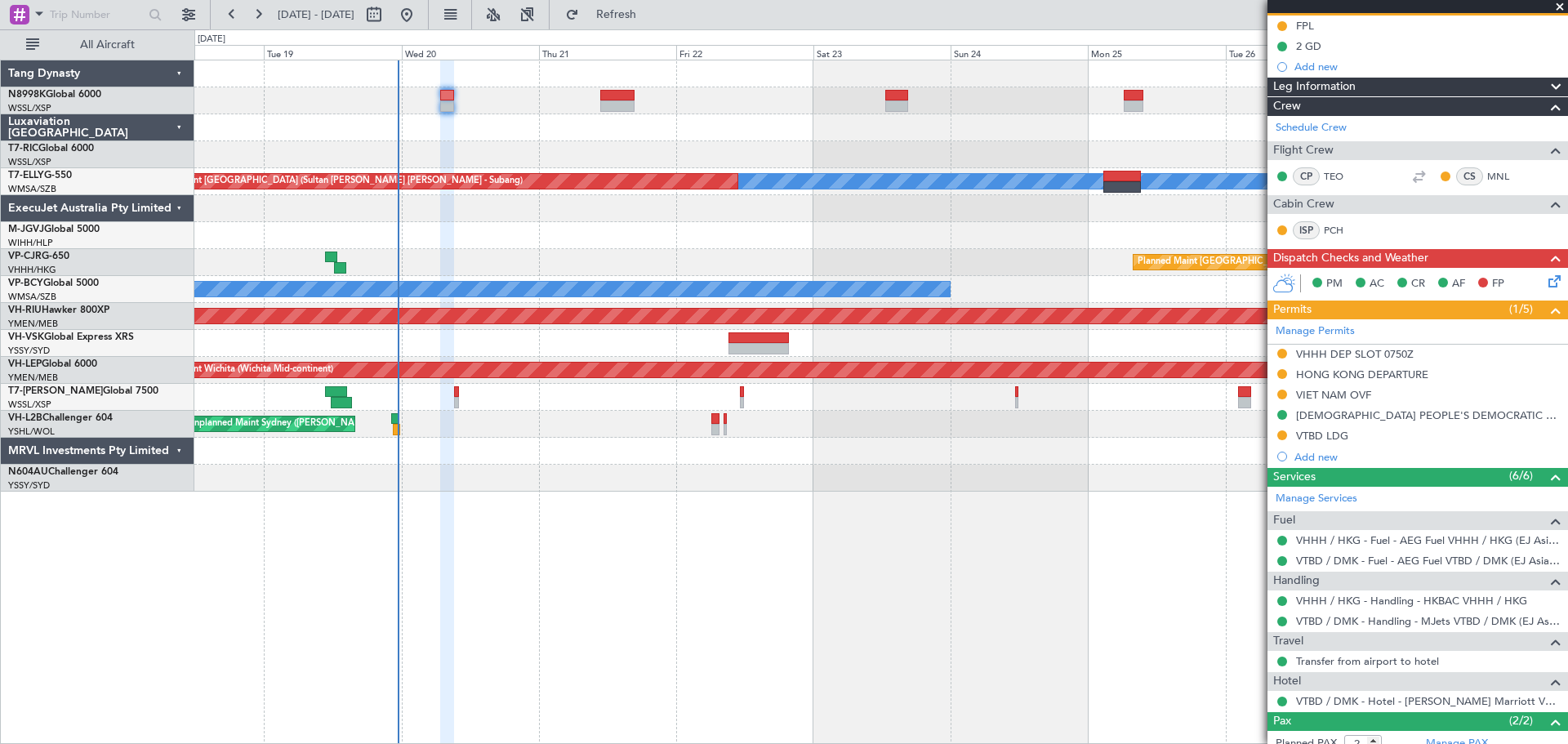
scroll to position [250, 0]
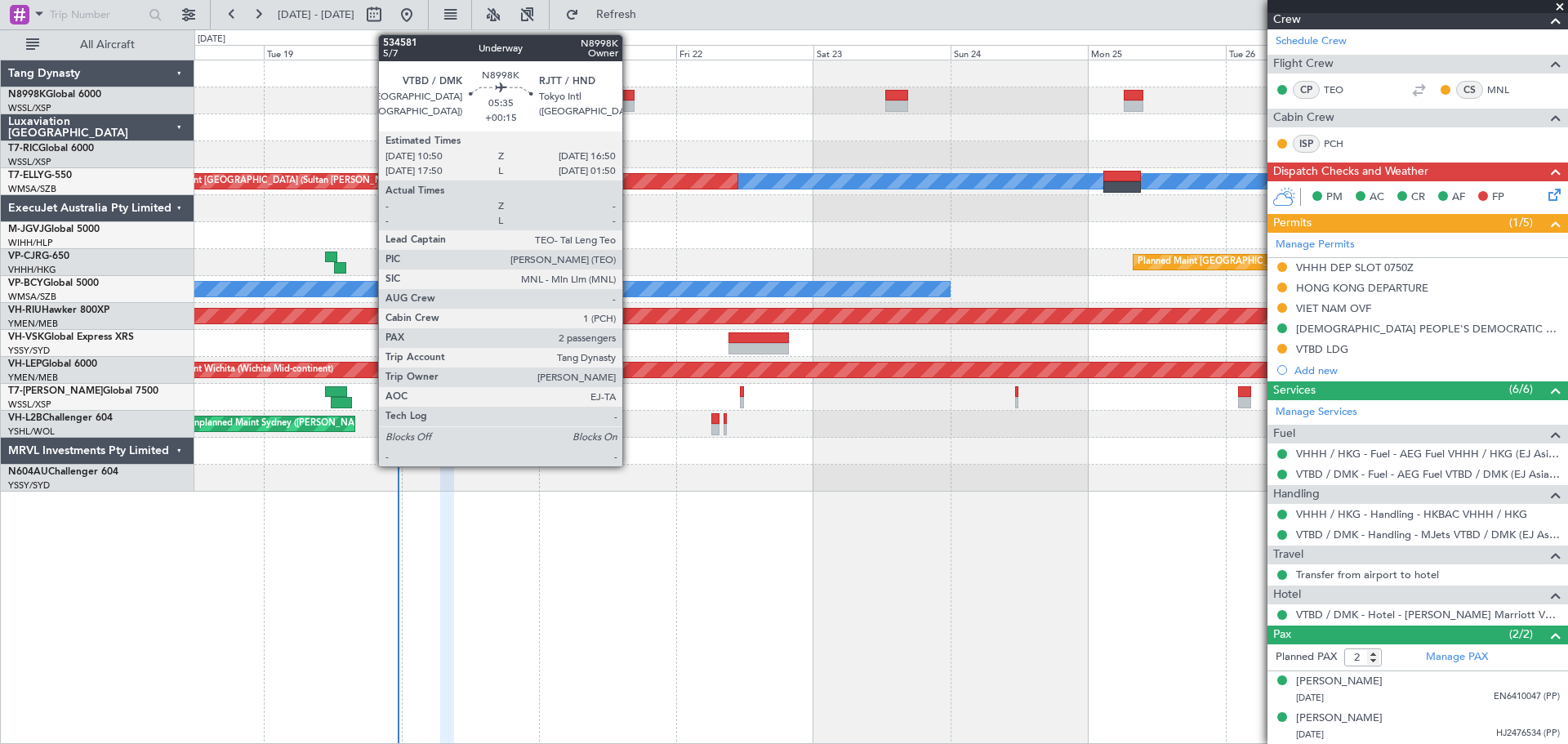
click at [629, 103] on div at bounding box center [617, 106] width 35 height 11
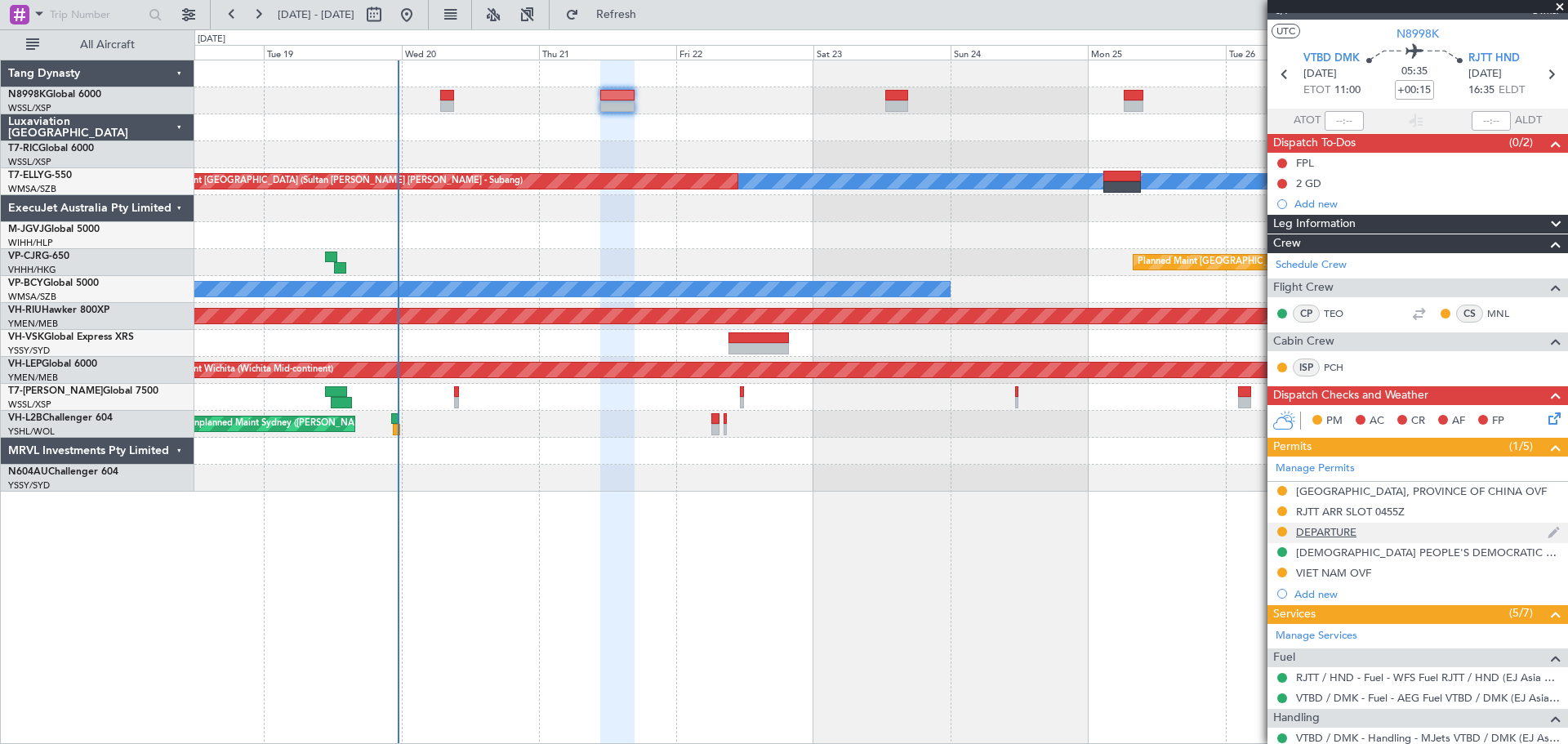
scroll to position [25, 0]
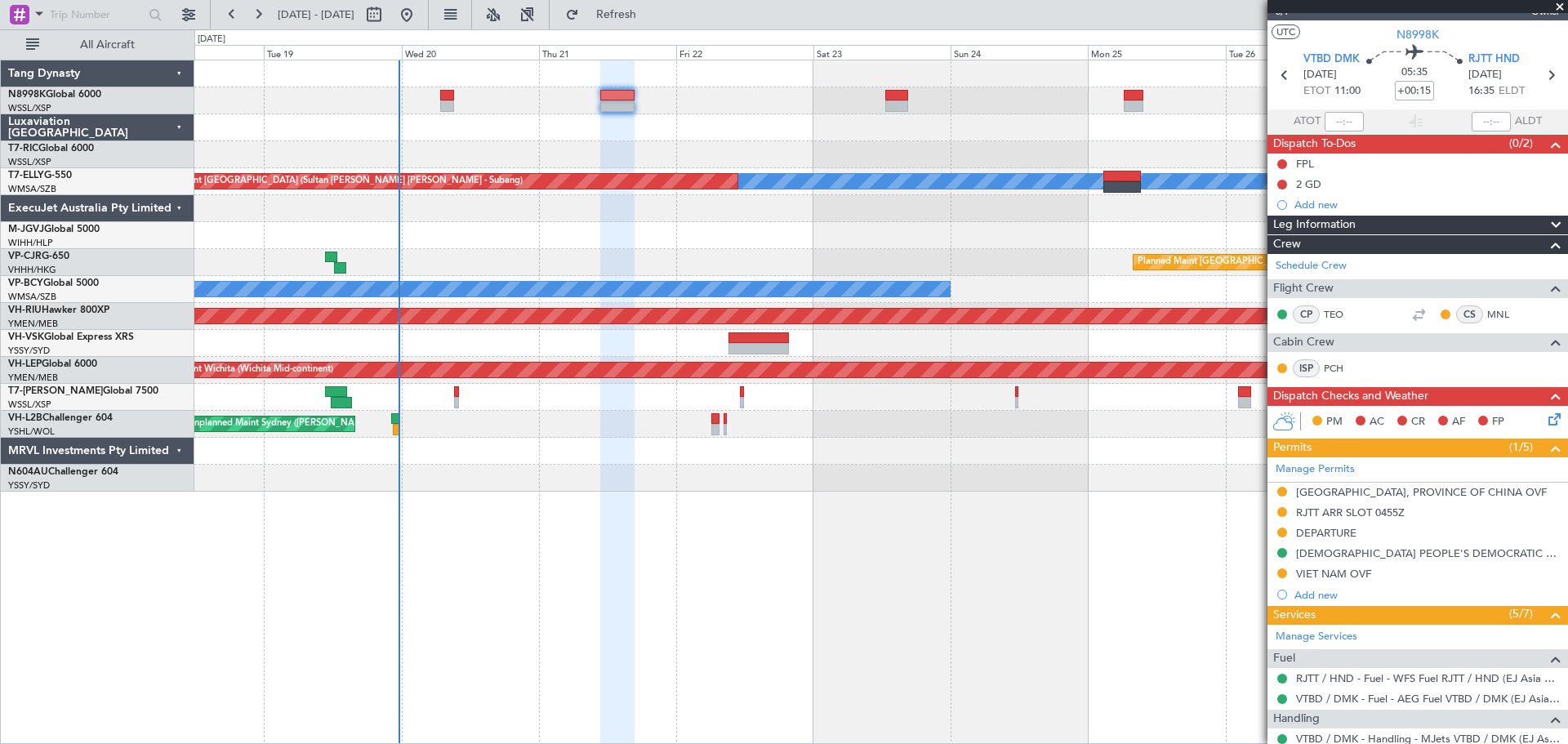
click at [786, 114] on div at bounding box center [881, 101] width 1374 height 27
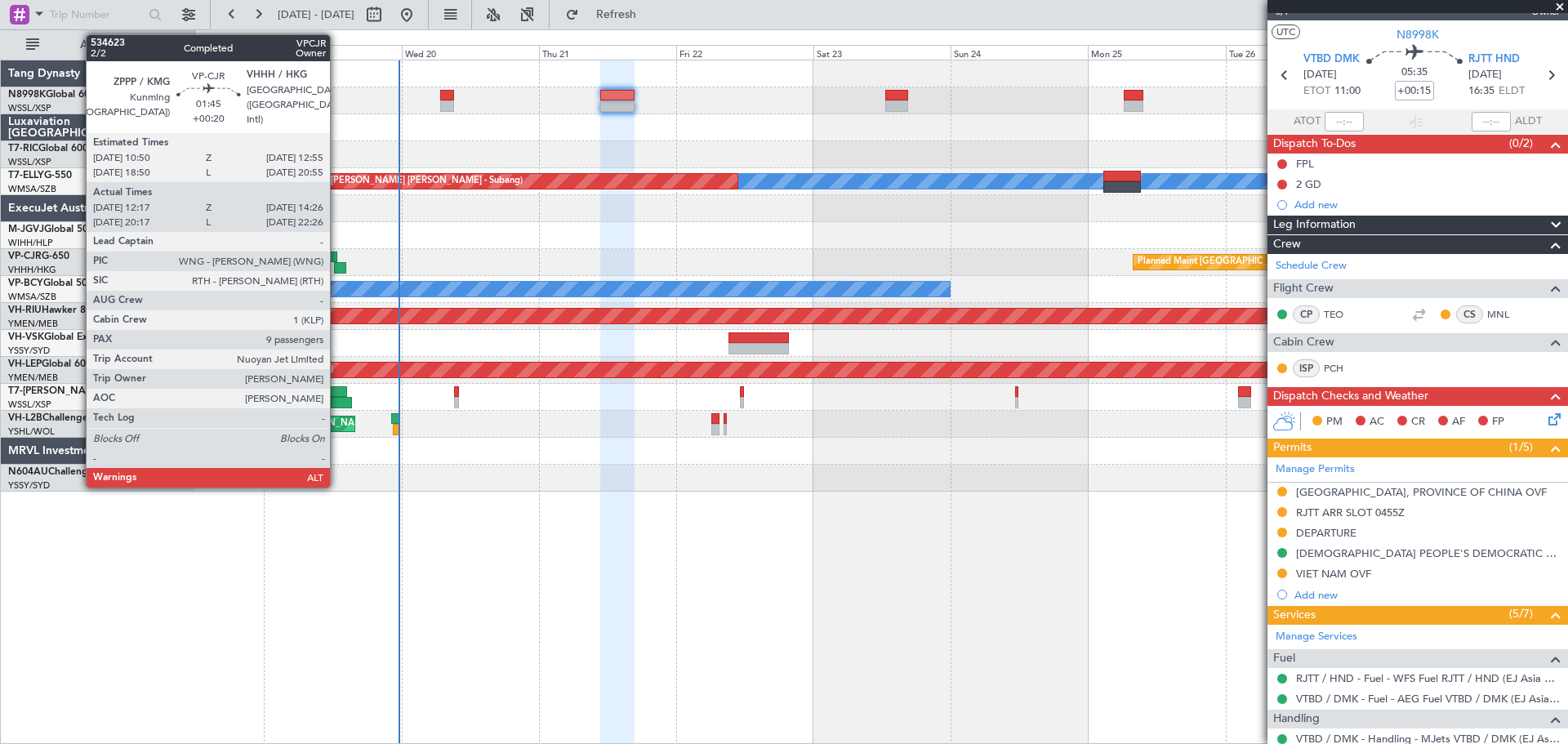
click at [337, 261] on div at bounding box center [331, 257] width 12 height 11
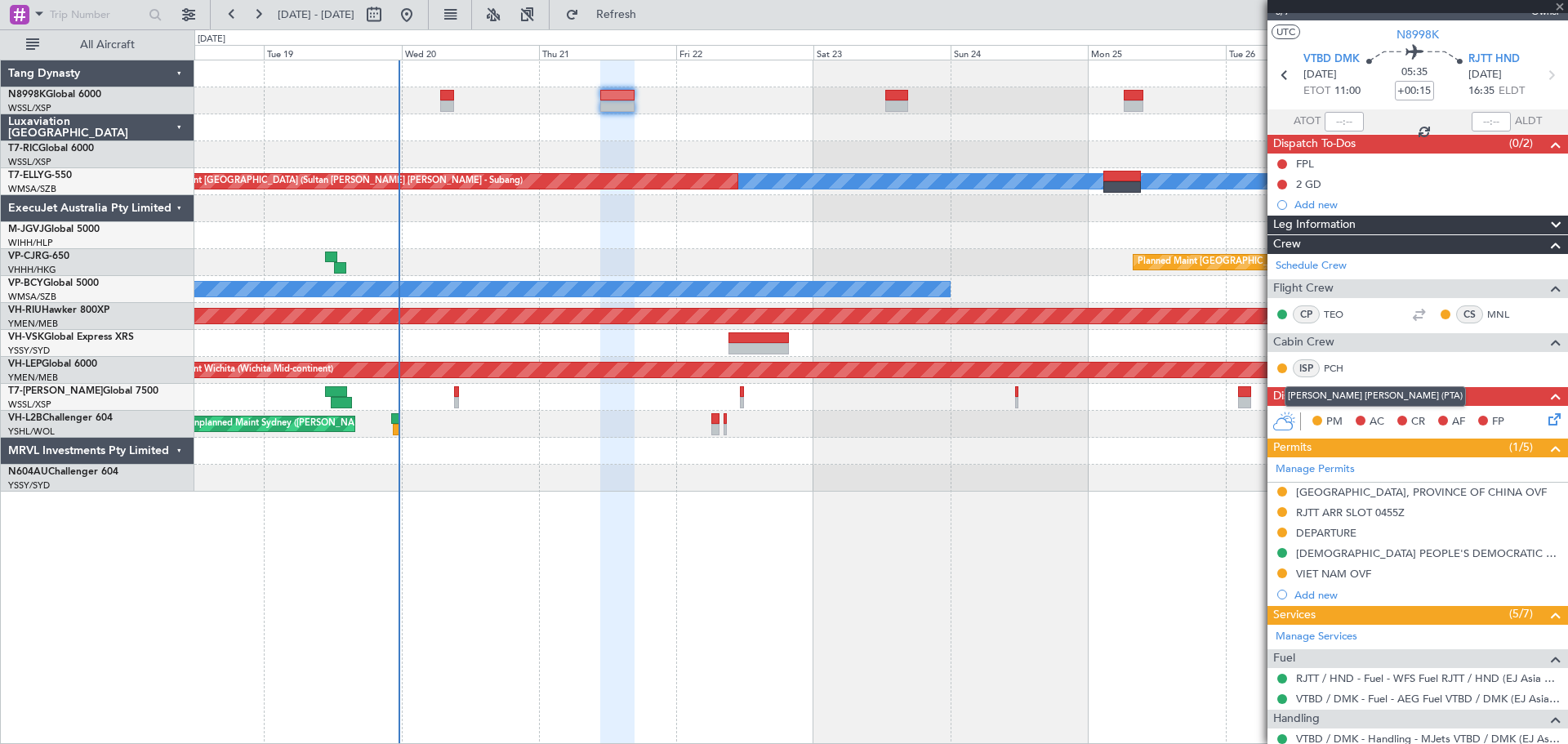
type input "+00:20"
type input "12:27"
type input "14:16"
type input "9"
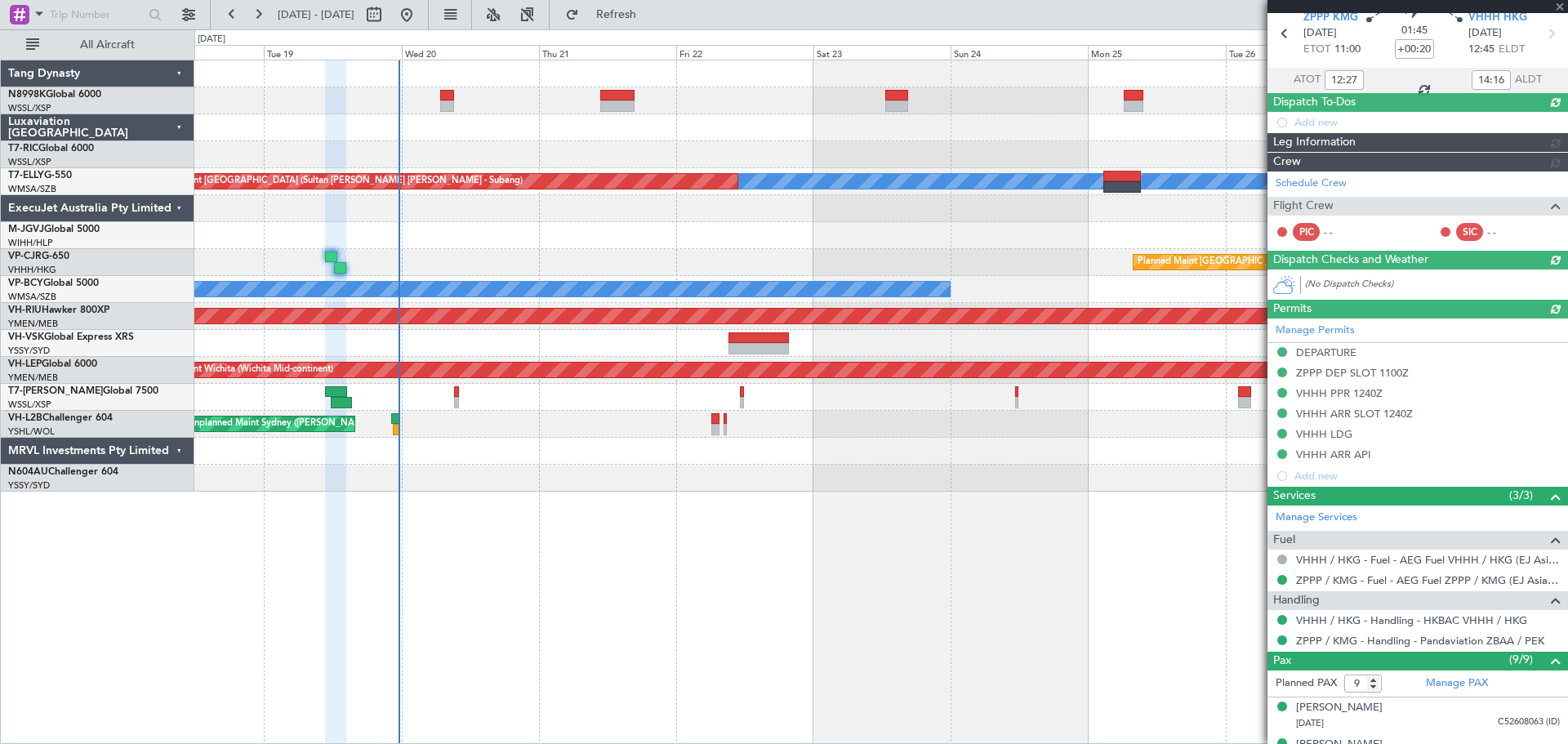
type input "[PERSON_NAME] (EYU)"
type input "F0181"
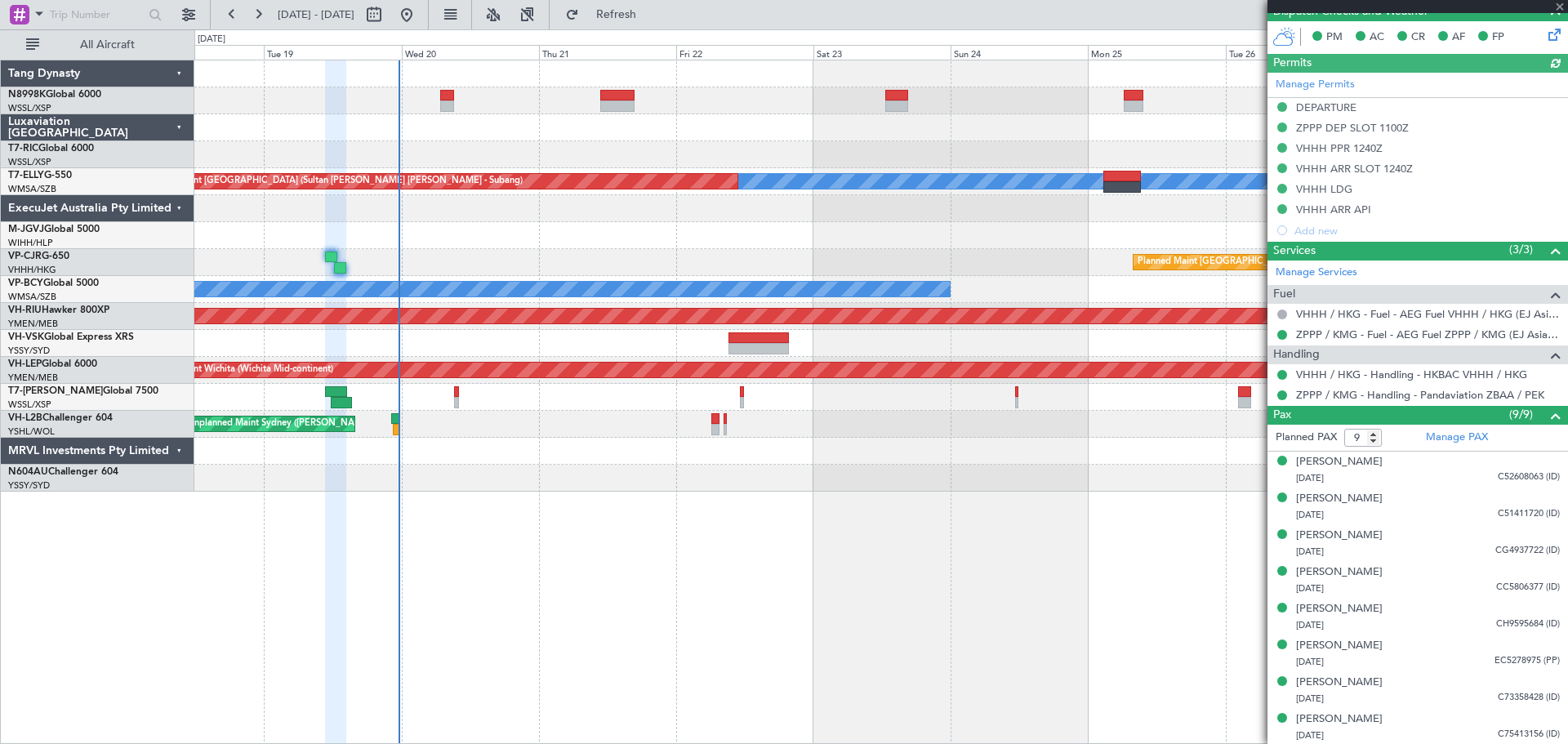
scroll to position [529, 0]
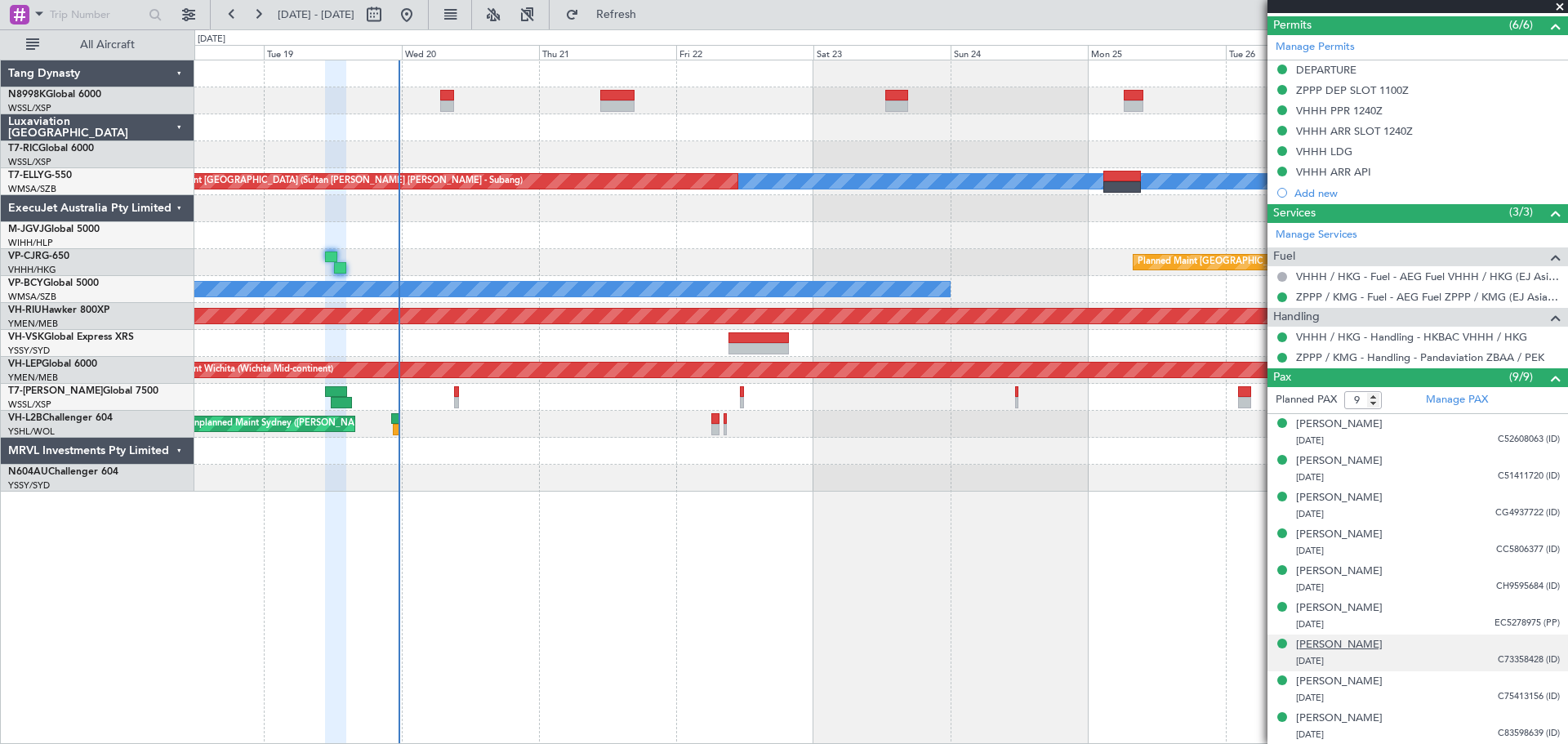
click at [1329, 647] on div "[PERSON_NAME]" at bounding box center [1340, 644] width 86 height 16
type input "[PERSON_NAME] (EYU)"
type input "F0181"
type input "[PERSON_NAME] (EYU)"
type input "F0181"
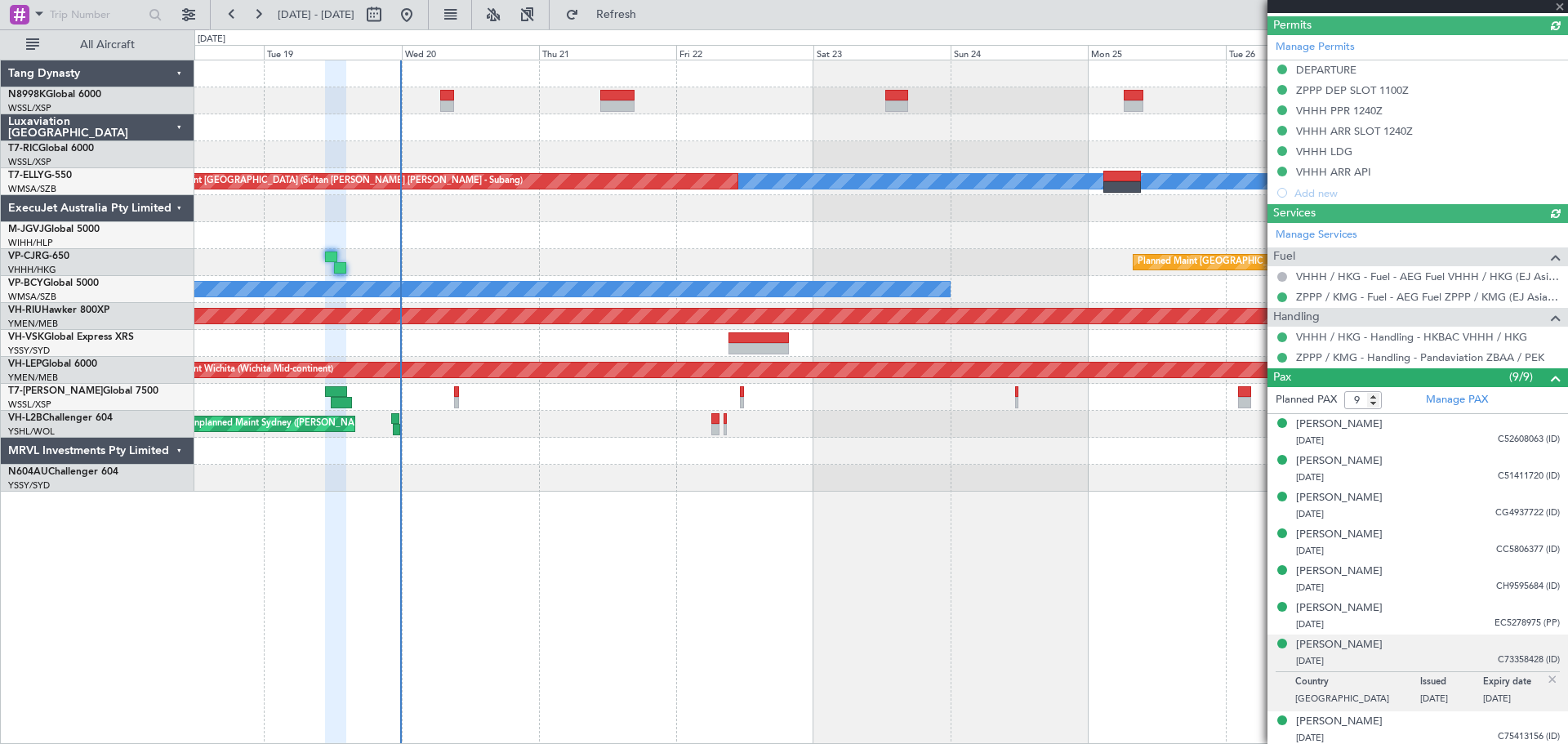
type input "[PERSON_NAME] (EYU)"
type input "F0181"
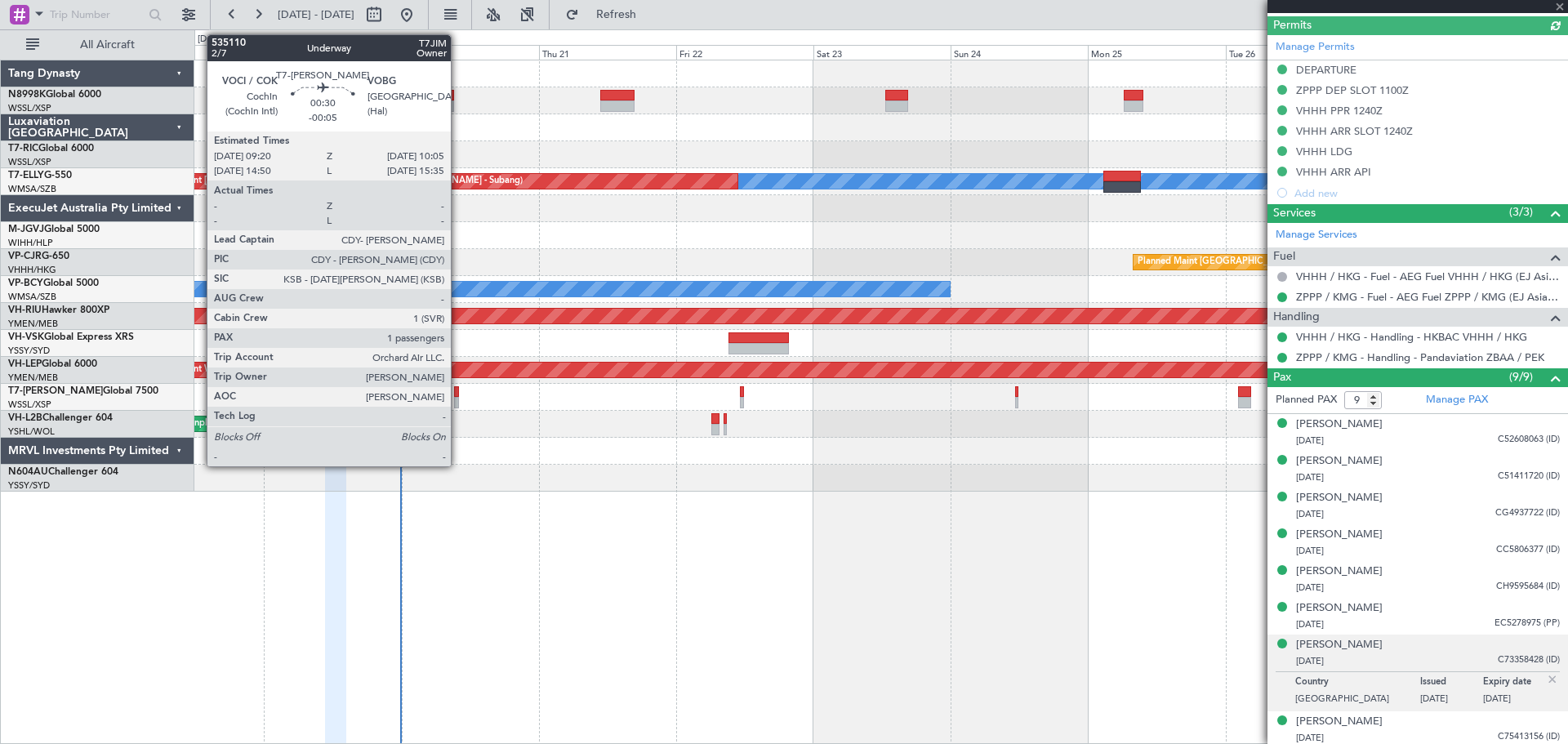
click at [458, 395] on div at bounding box center [456, 392] width 5 height 11
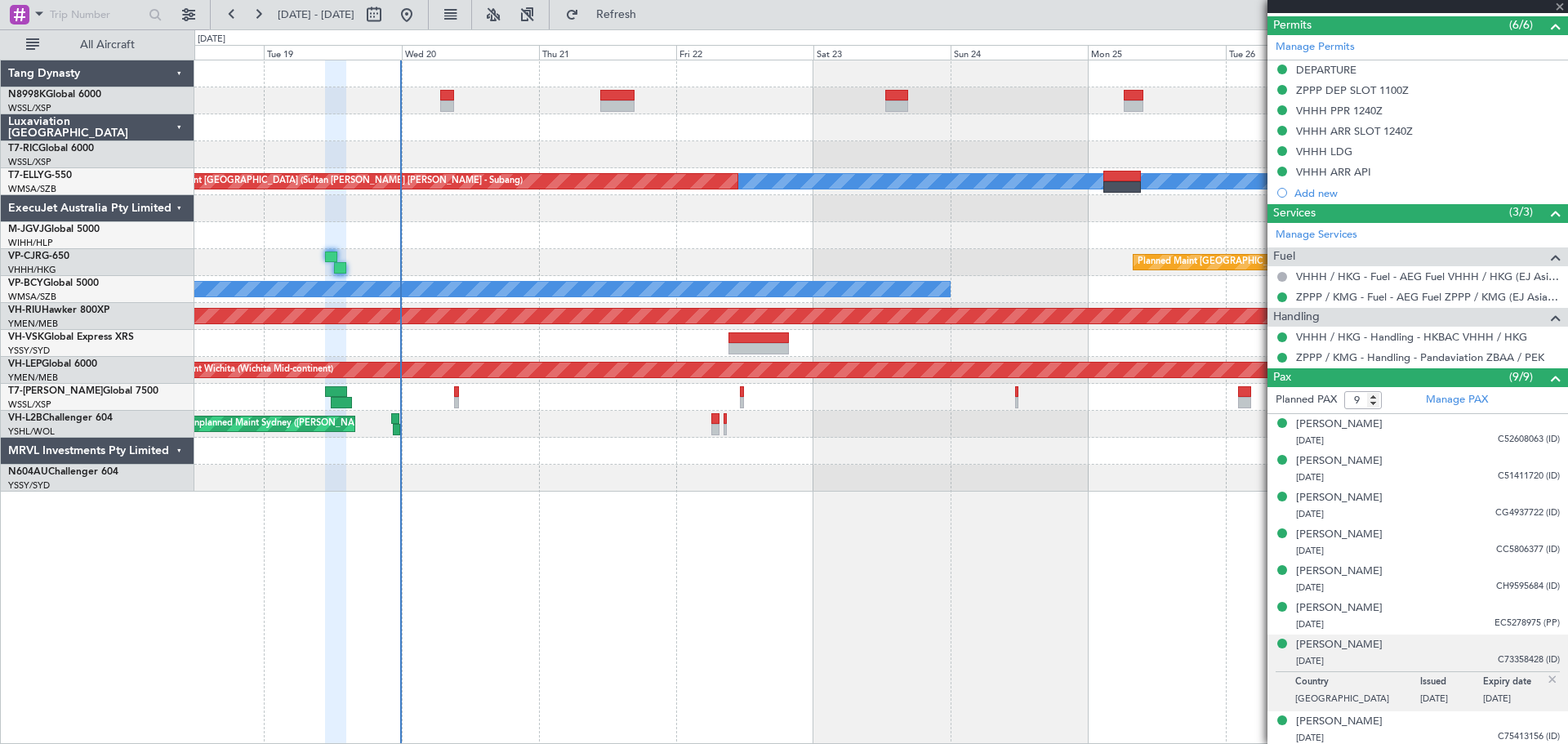
type input "-00:05"
type input "1"
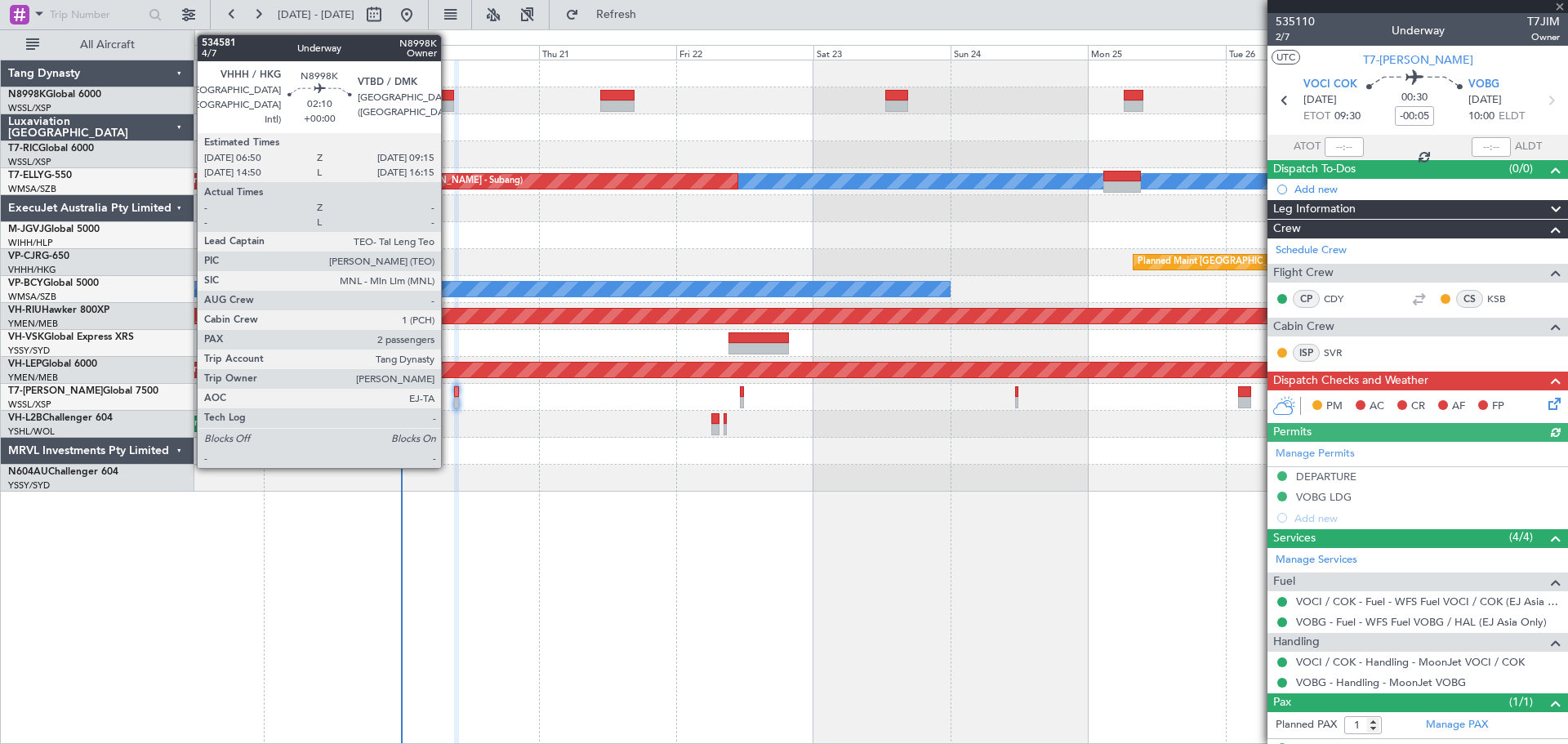
click at [448, 101] on div at bounding box center [447, 106] width 14 height 11
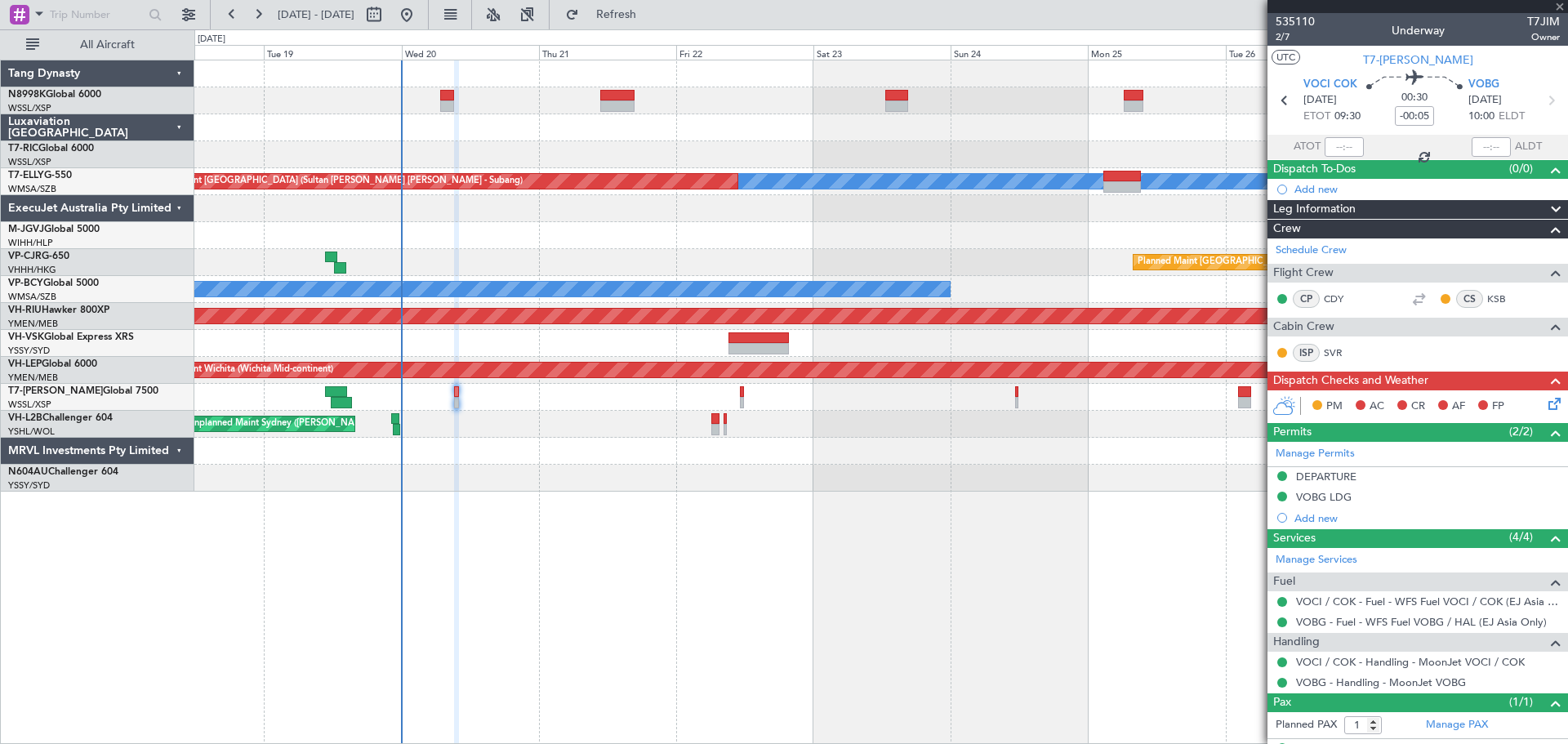
type input "2"
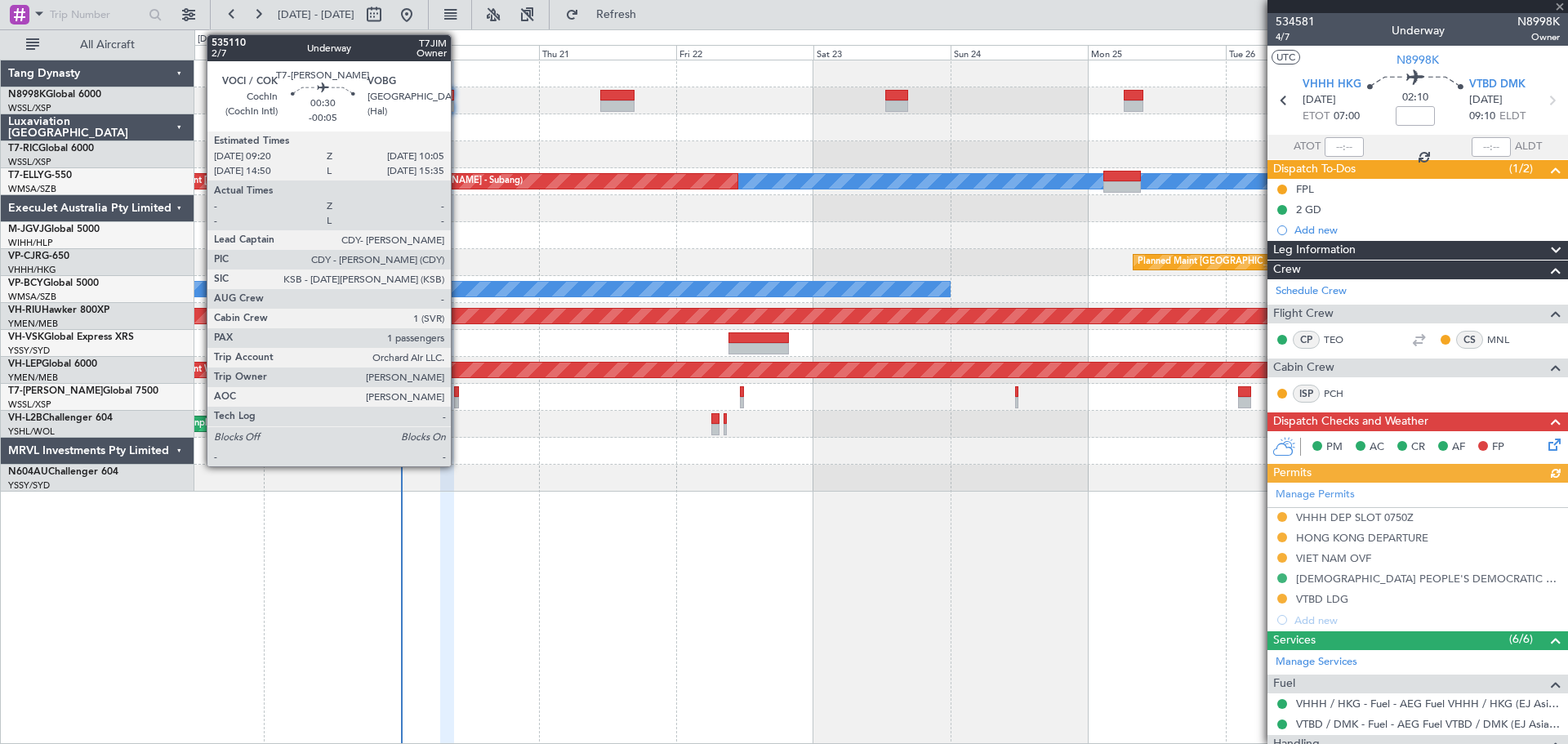
click at [458, 397] on div at bounding box center [456, 403] width 5 height 11
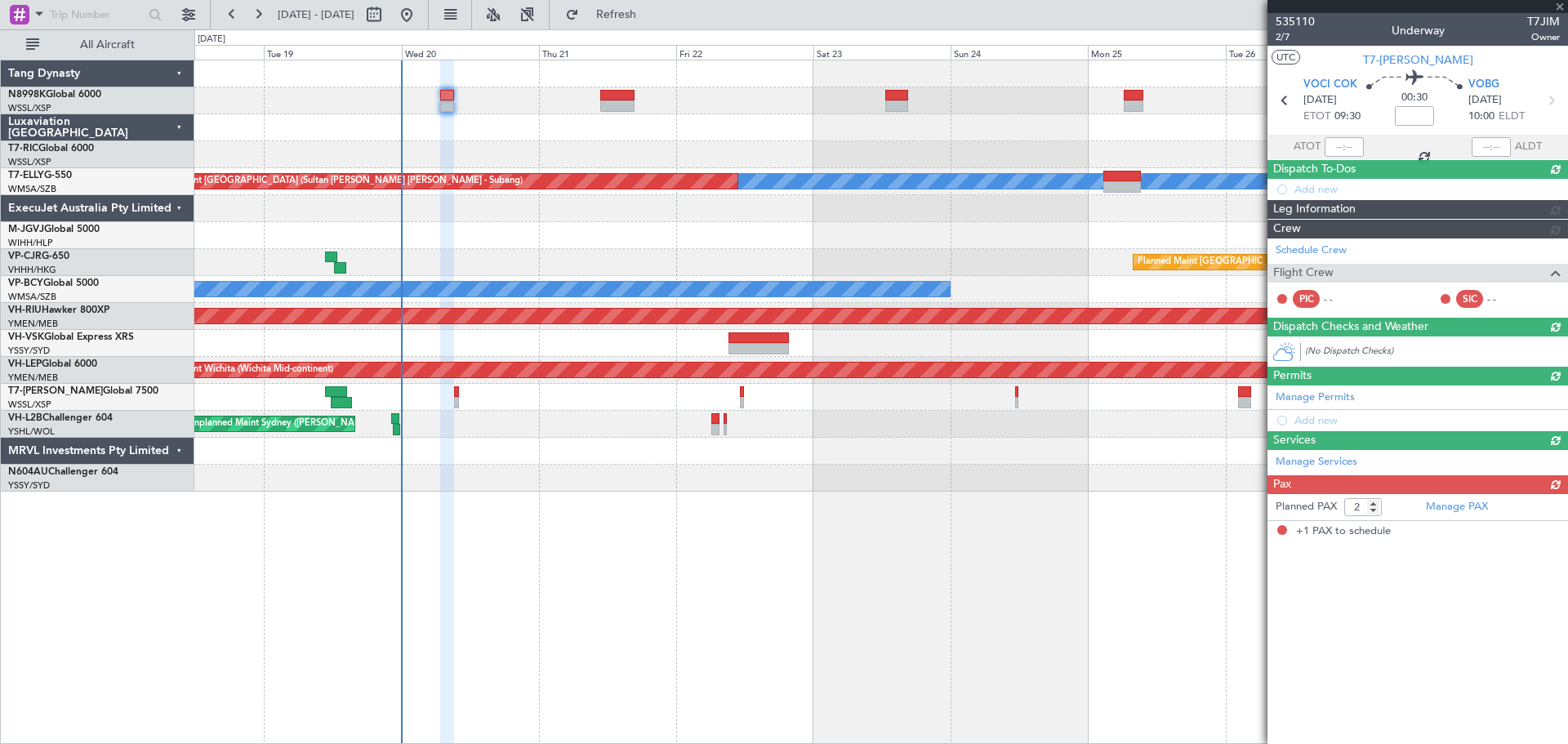
type input "-00:05"
type input "1"
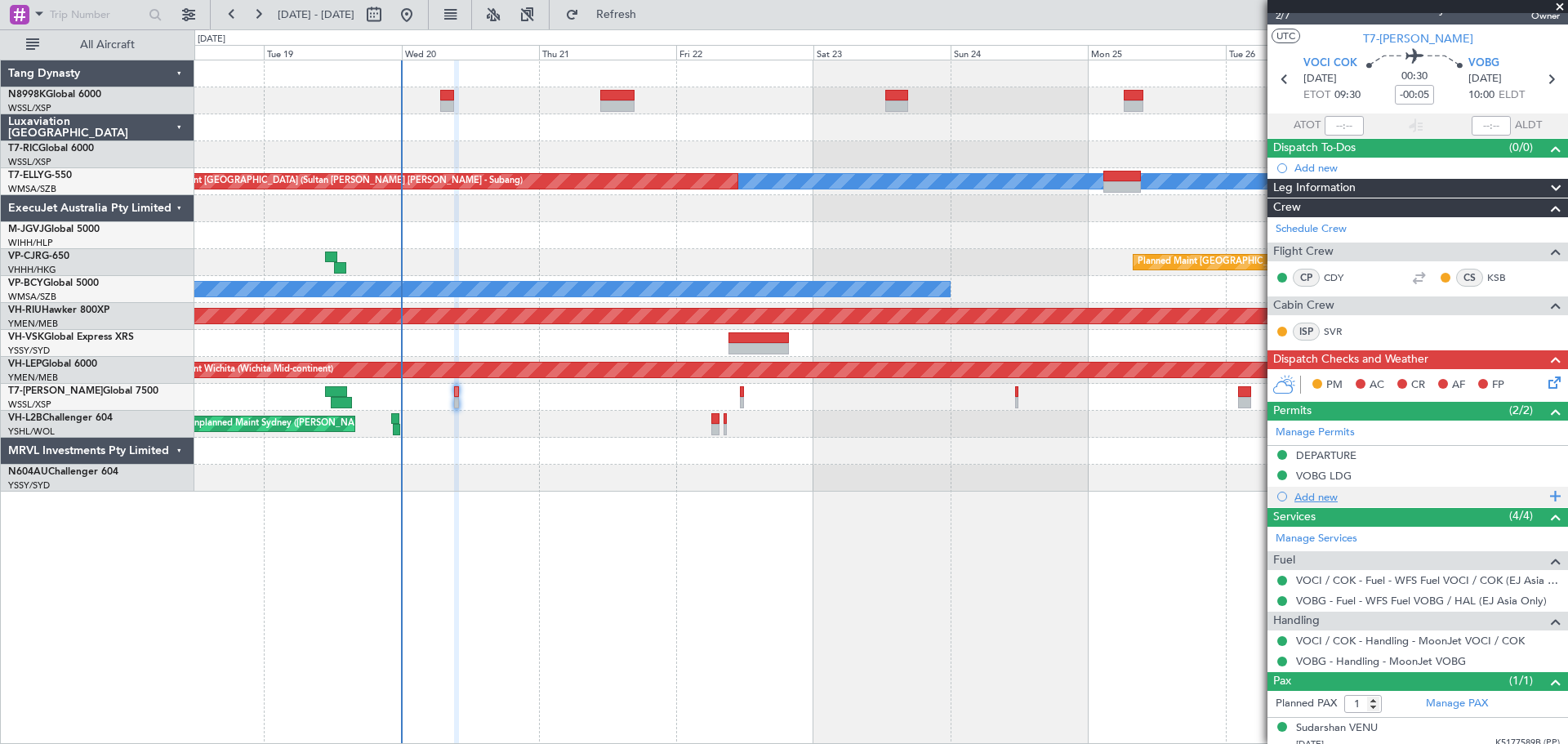
scroll to position [31, 0]
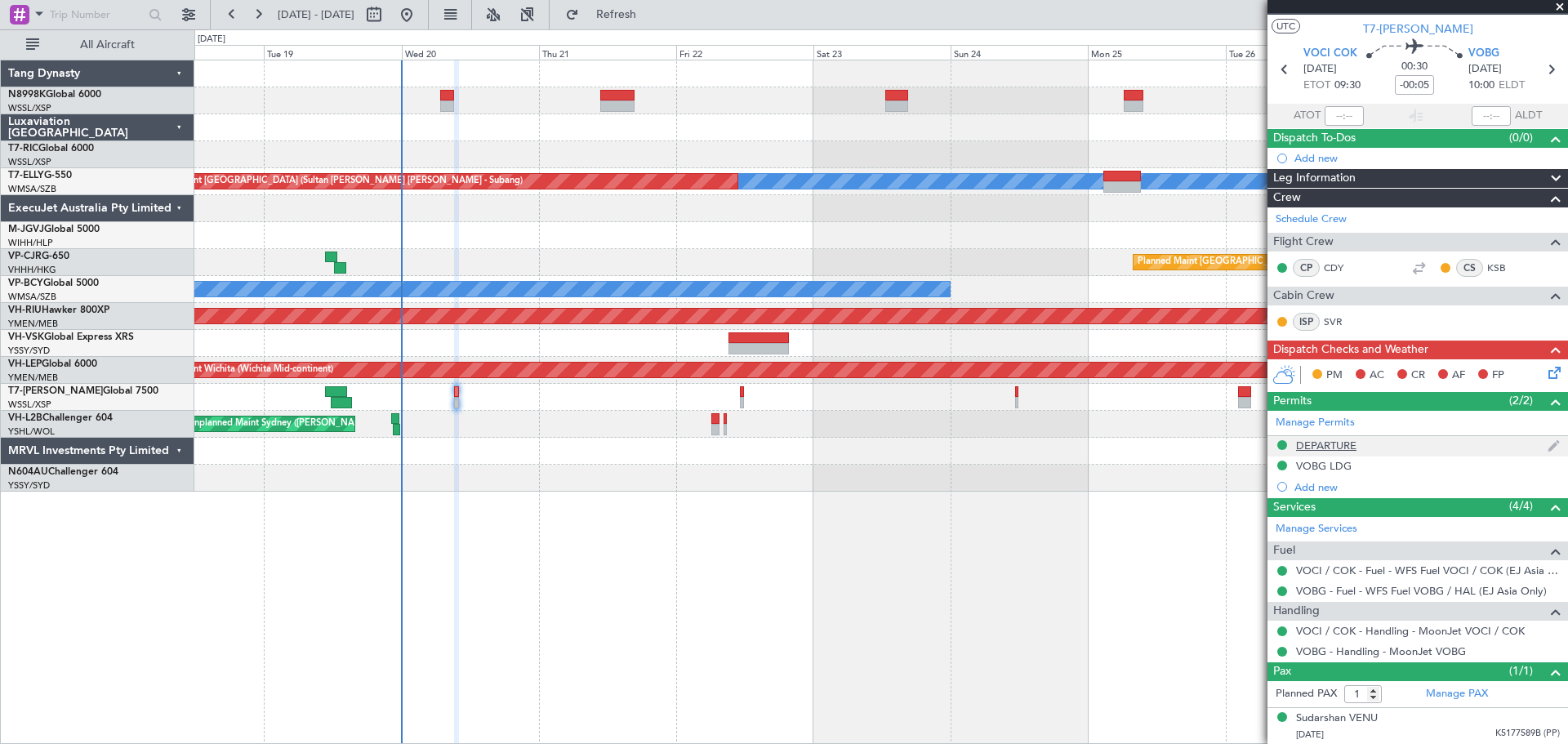
click at [1331, 442] on div "DEPARTURE" at bounding box center [1327, 445] width 60 height 14
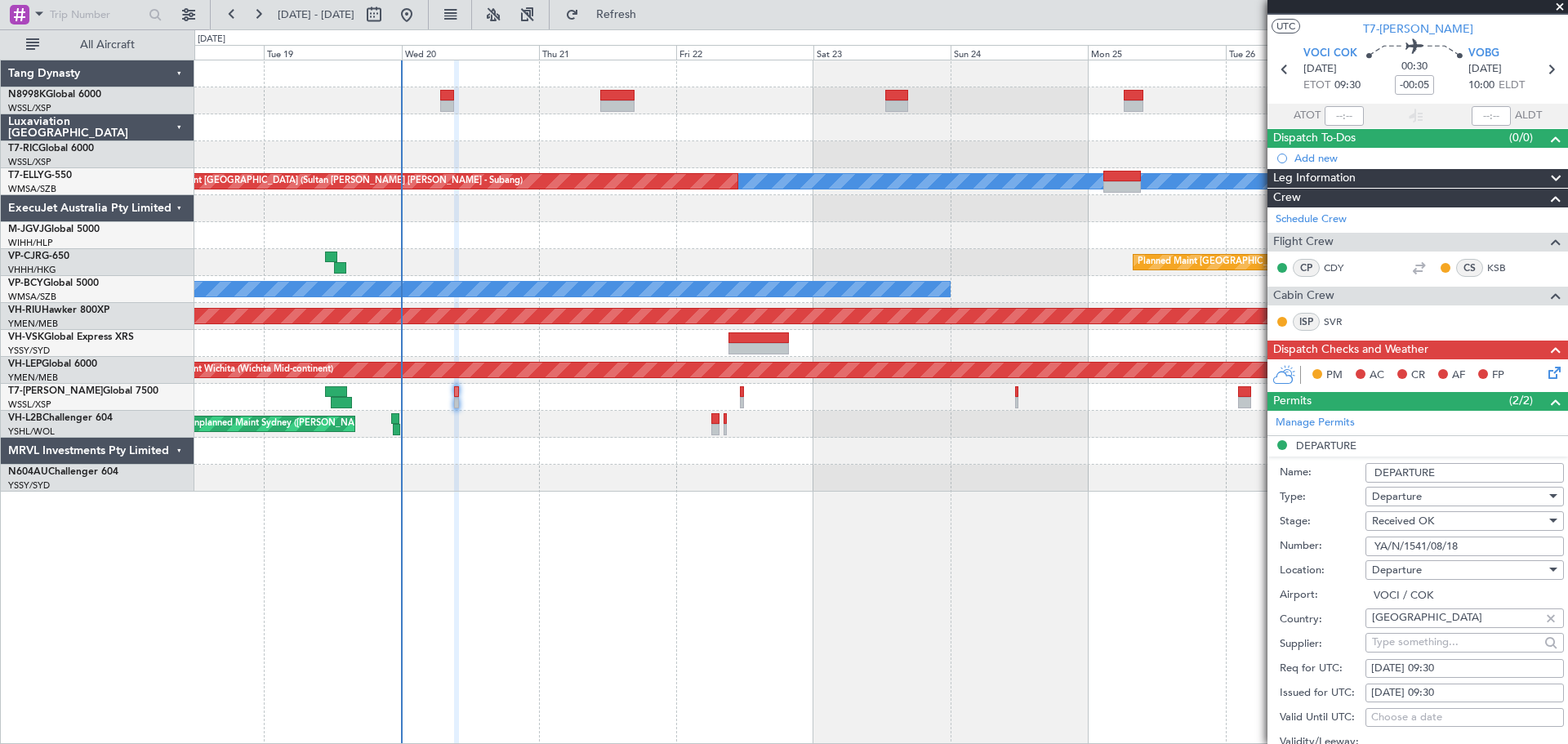
drag, startPoint x: 1474, startPoint y: 548, endPoint x: 1255, endPoint y: 549, distance: 219.0
click at [1263, 549] on fb-app "18 Aug 2025 - 28 Aug 2025 Refresh Quick Links All Aircraft Unplanned Maint Sing…" at bounding box center [784, 378] width 1568 height 732
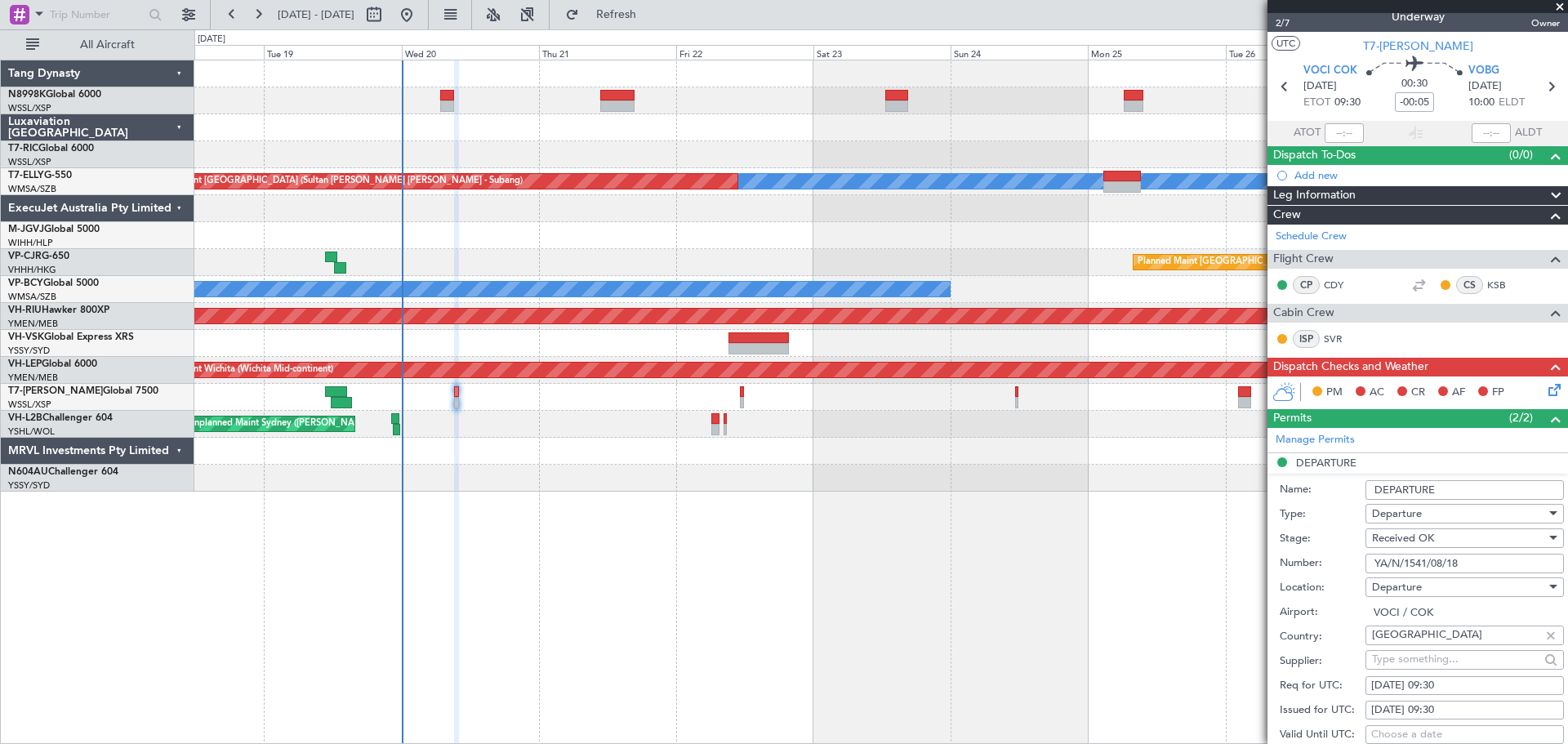
scroll to position [0, 0]
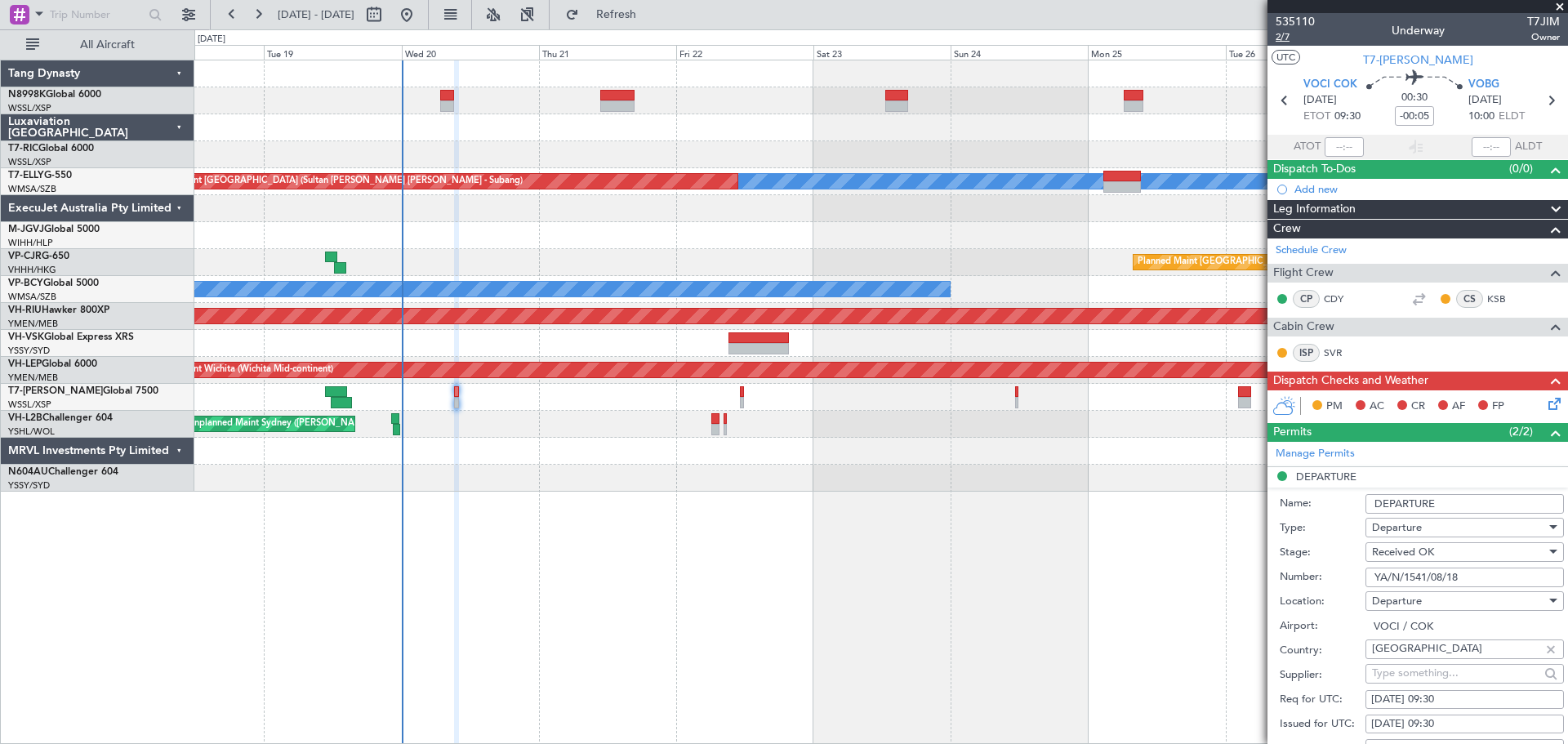
click at [1287, 39] on span "2/7" at bounding box center [1296, 37] width 39 height 14
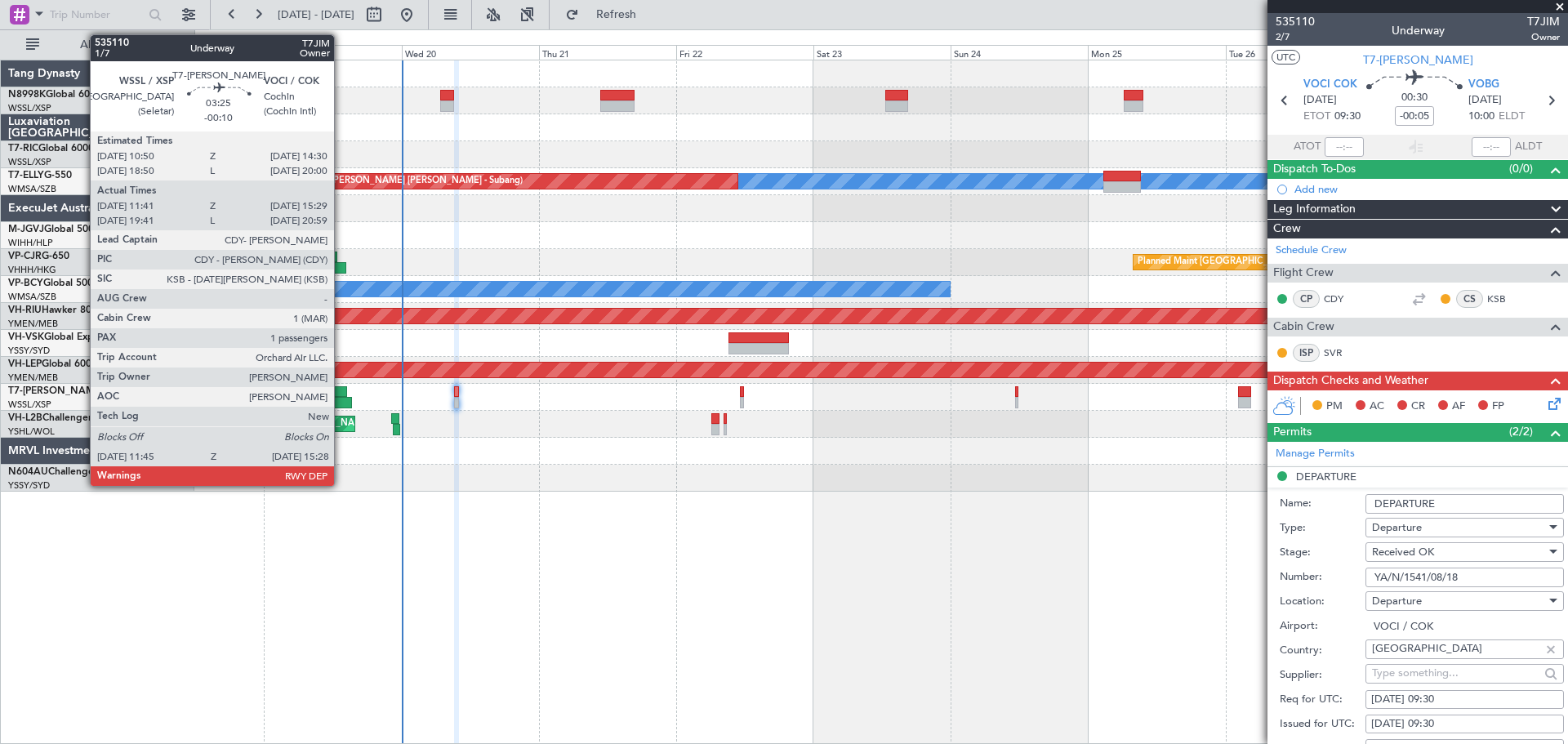
click at [341, 396] on div at bounding box center [335, 392] width 22 height 11
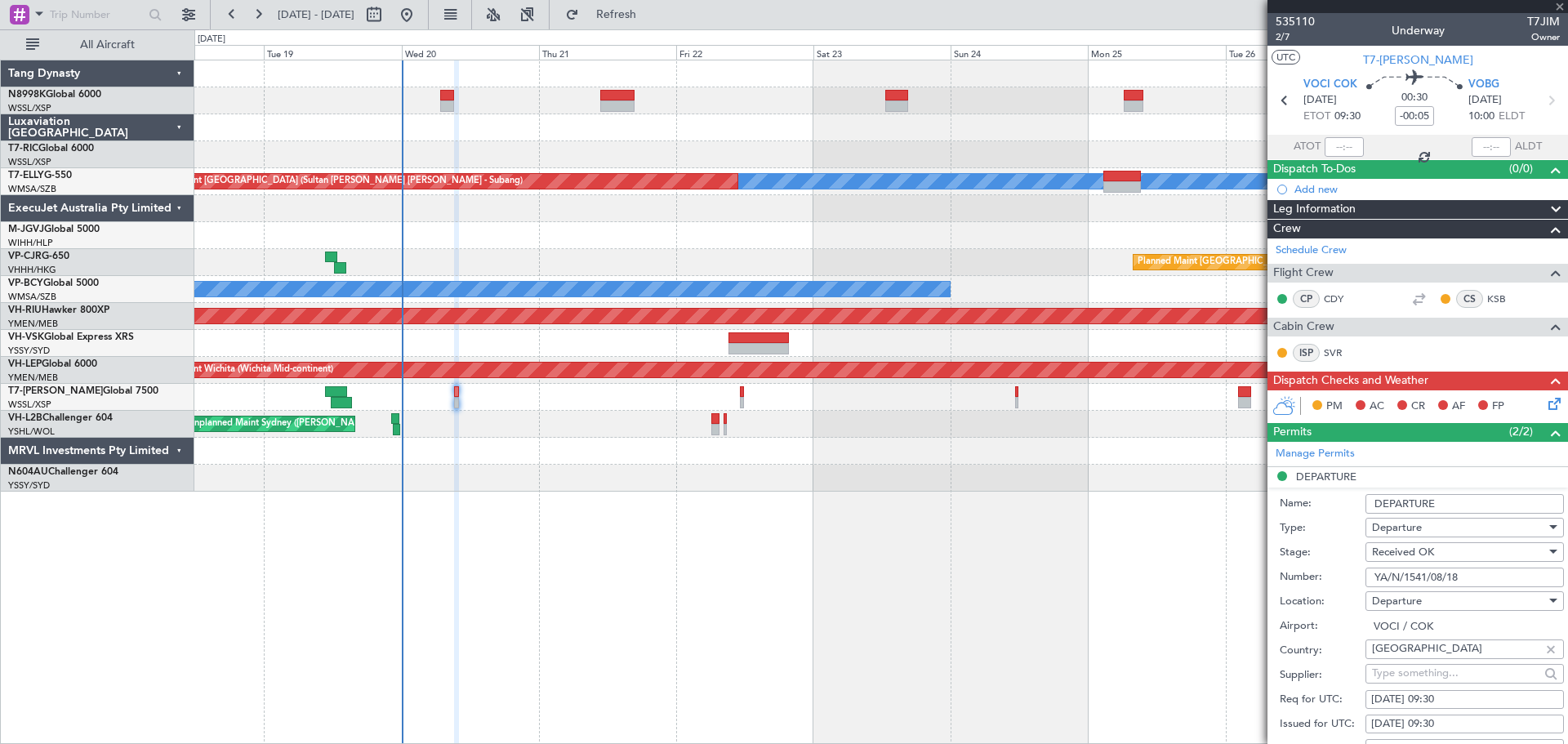
type input "-00:10"
type input "11:51"
type input "15:24"
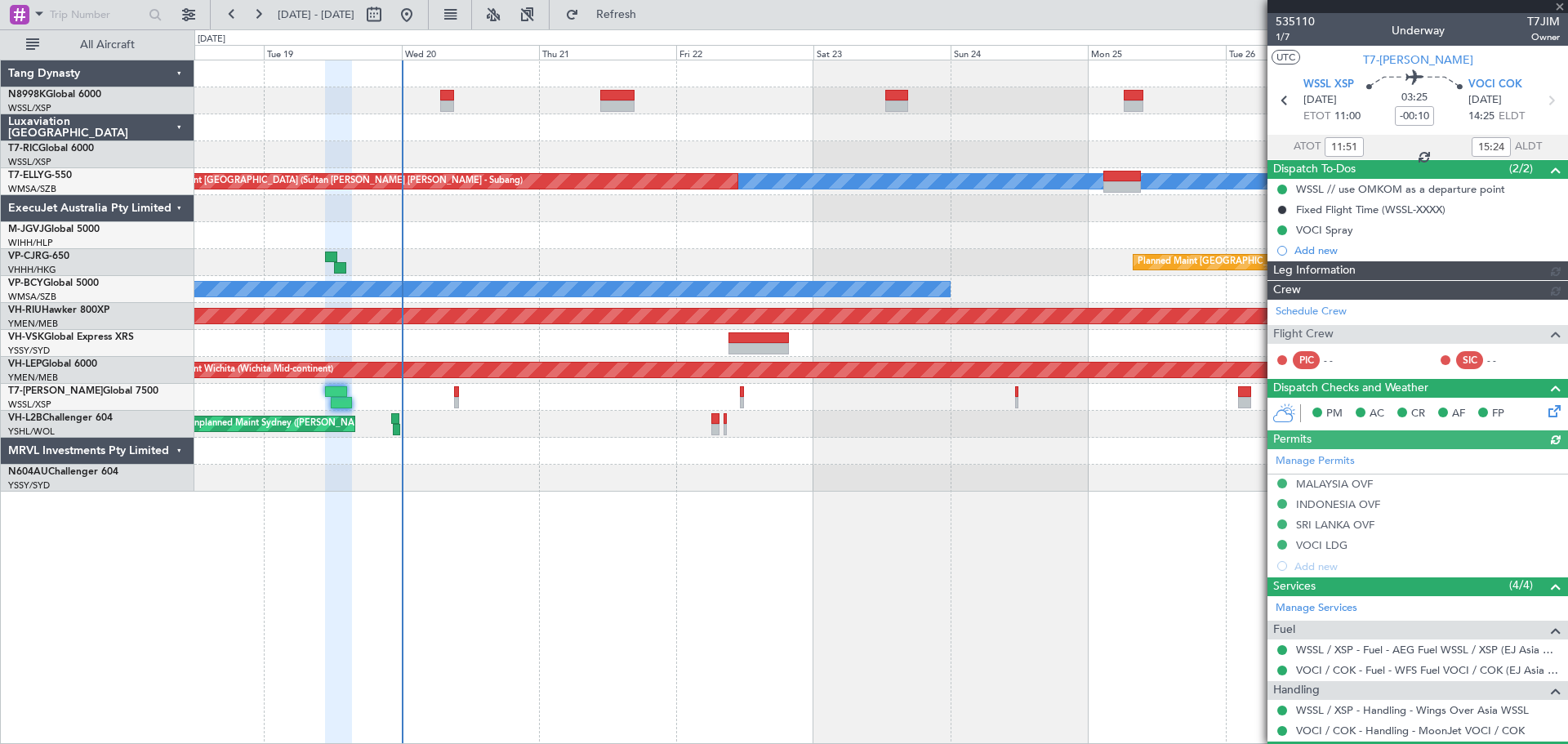
type input "[PERSON_NAME] (EYU)"
type input "F0251"
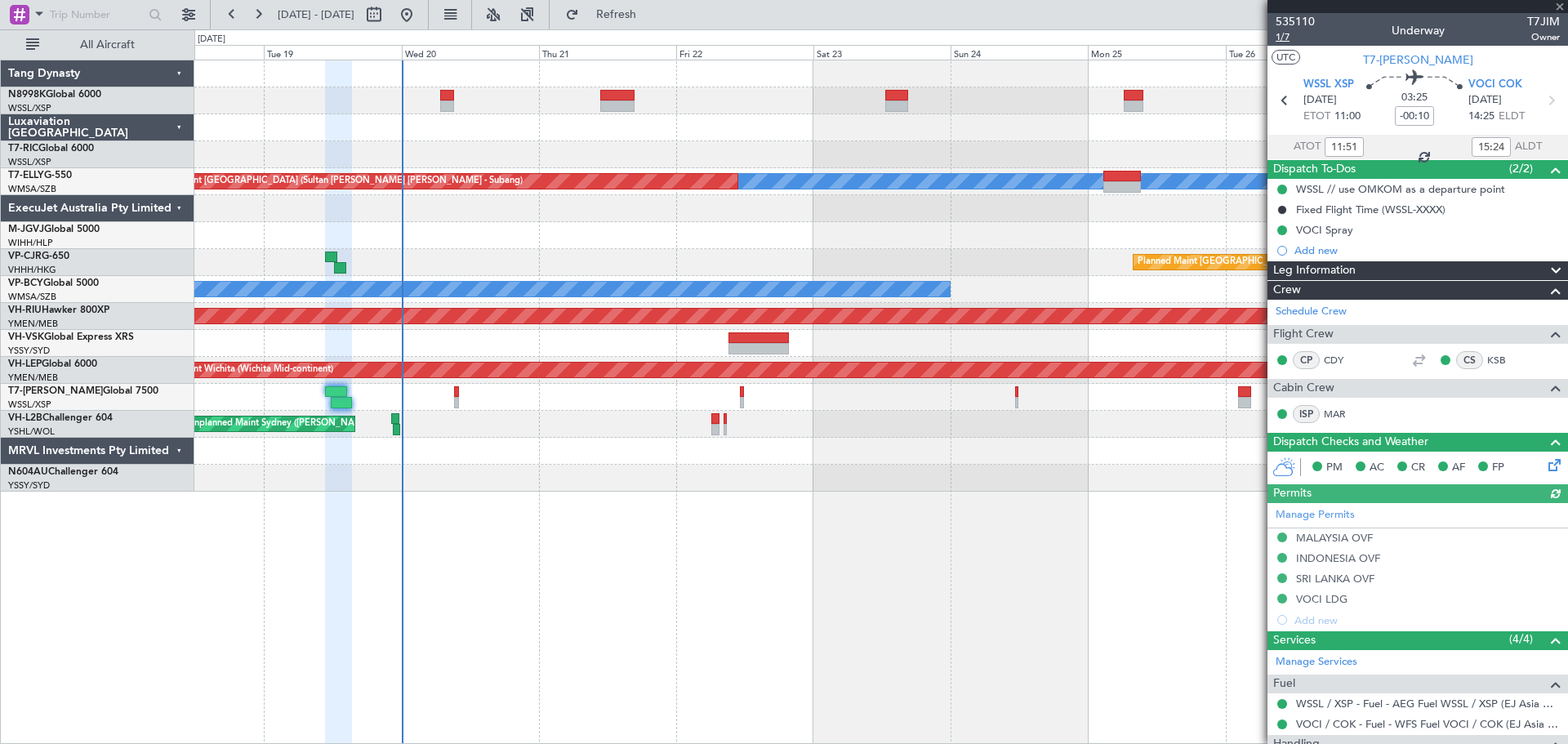
click at [1286, 40] on span "1/7" at bounding box center [1296, 37] width 39 height 14
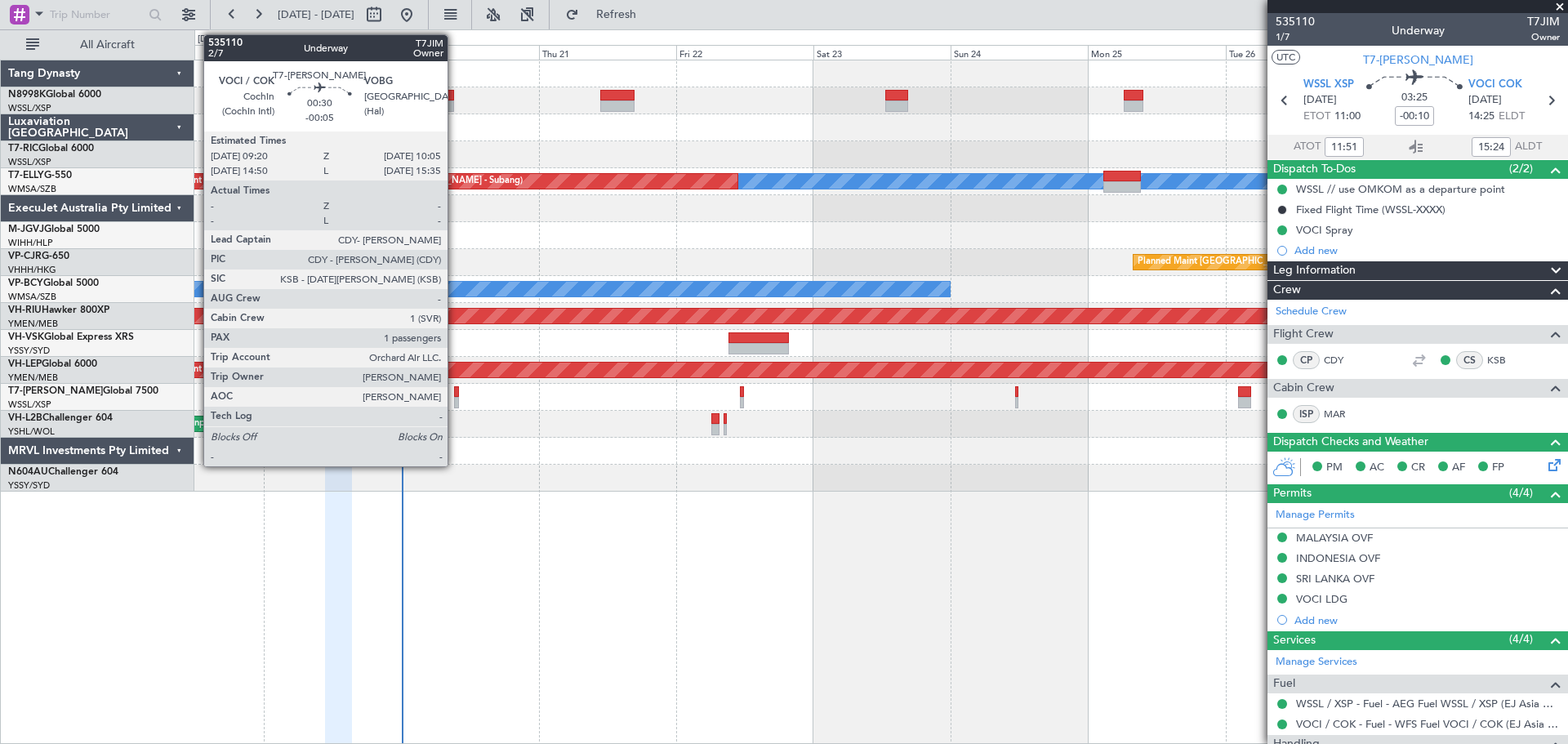
click at [455, 394] on div at bounding box center [456, 392] width 5 height 11
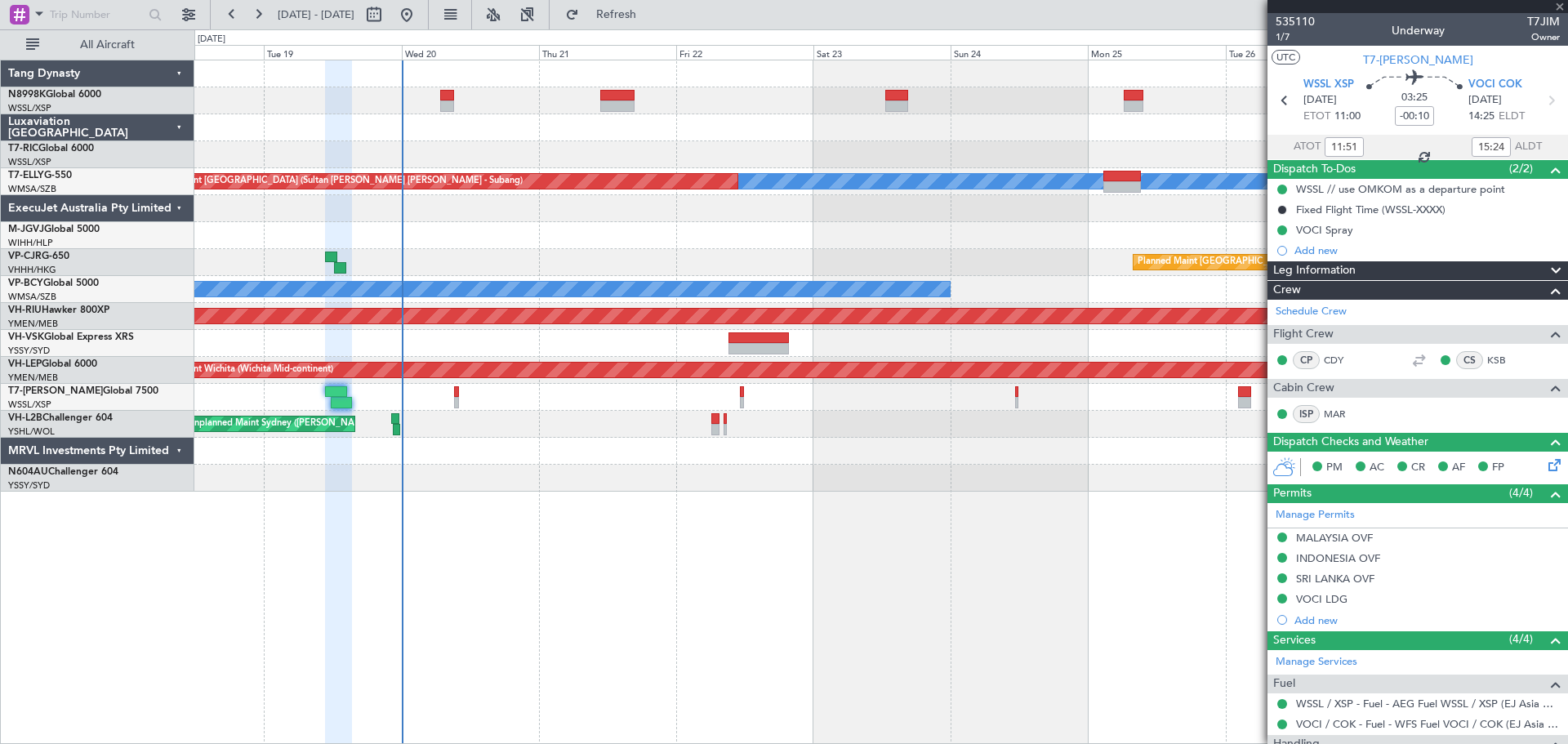
type input "-00:05"
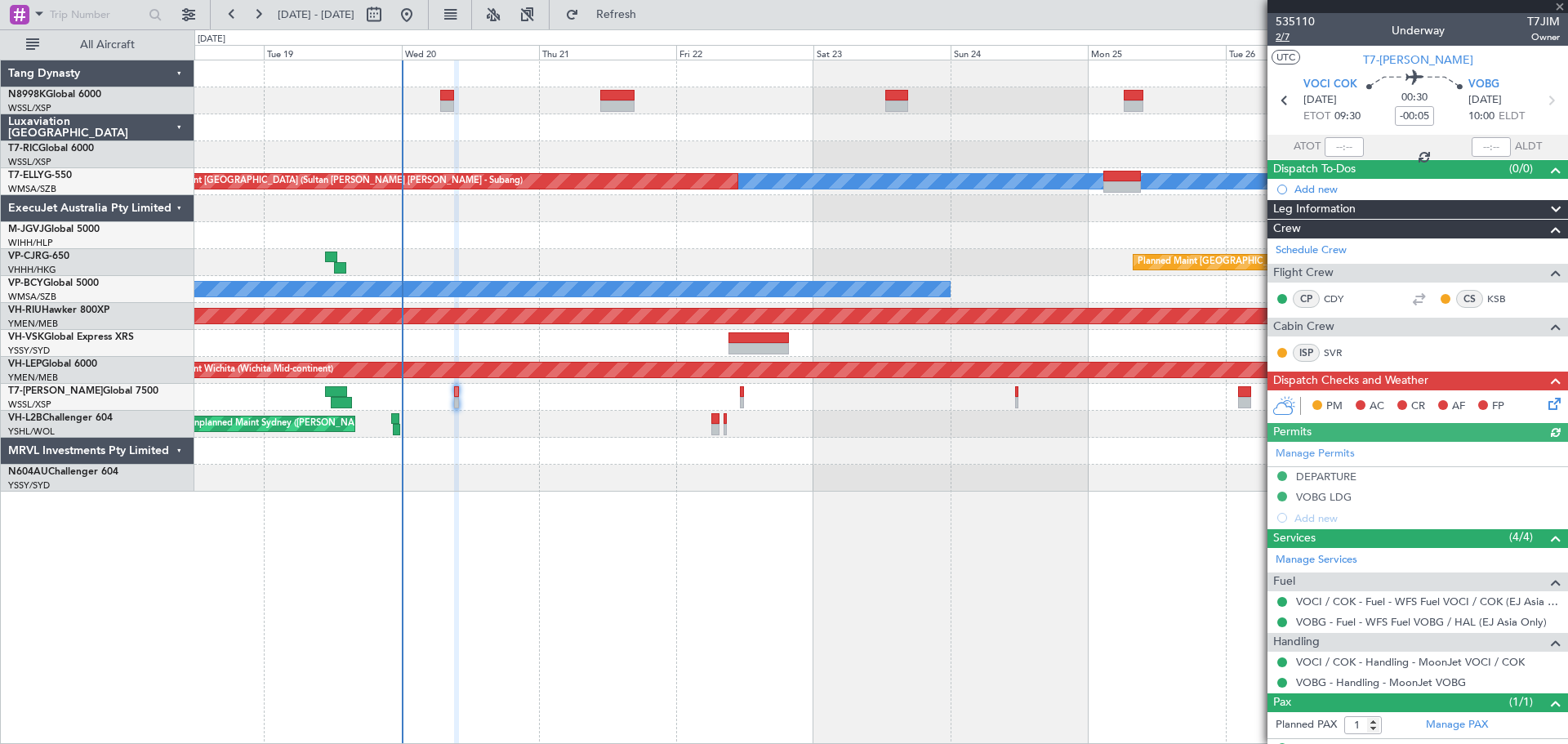
click at [1279, 32] on span "2/7" at bounding box center [1296, 37] width 39 height 14
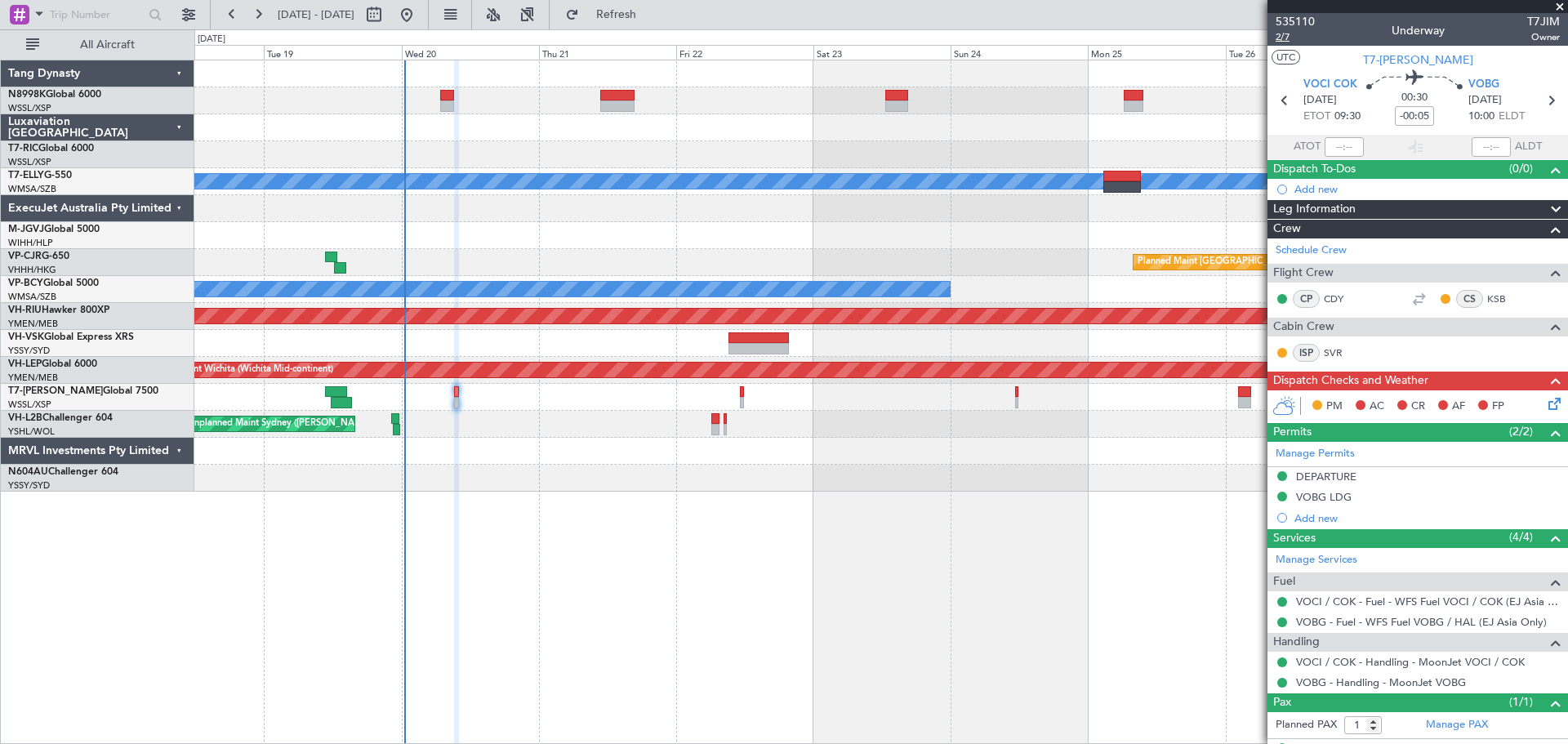
click at [1284, 39] on span "2/7" at bounding box center [1296, 37] width 39 height 14
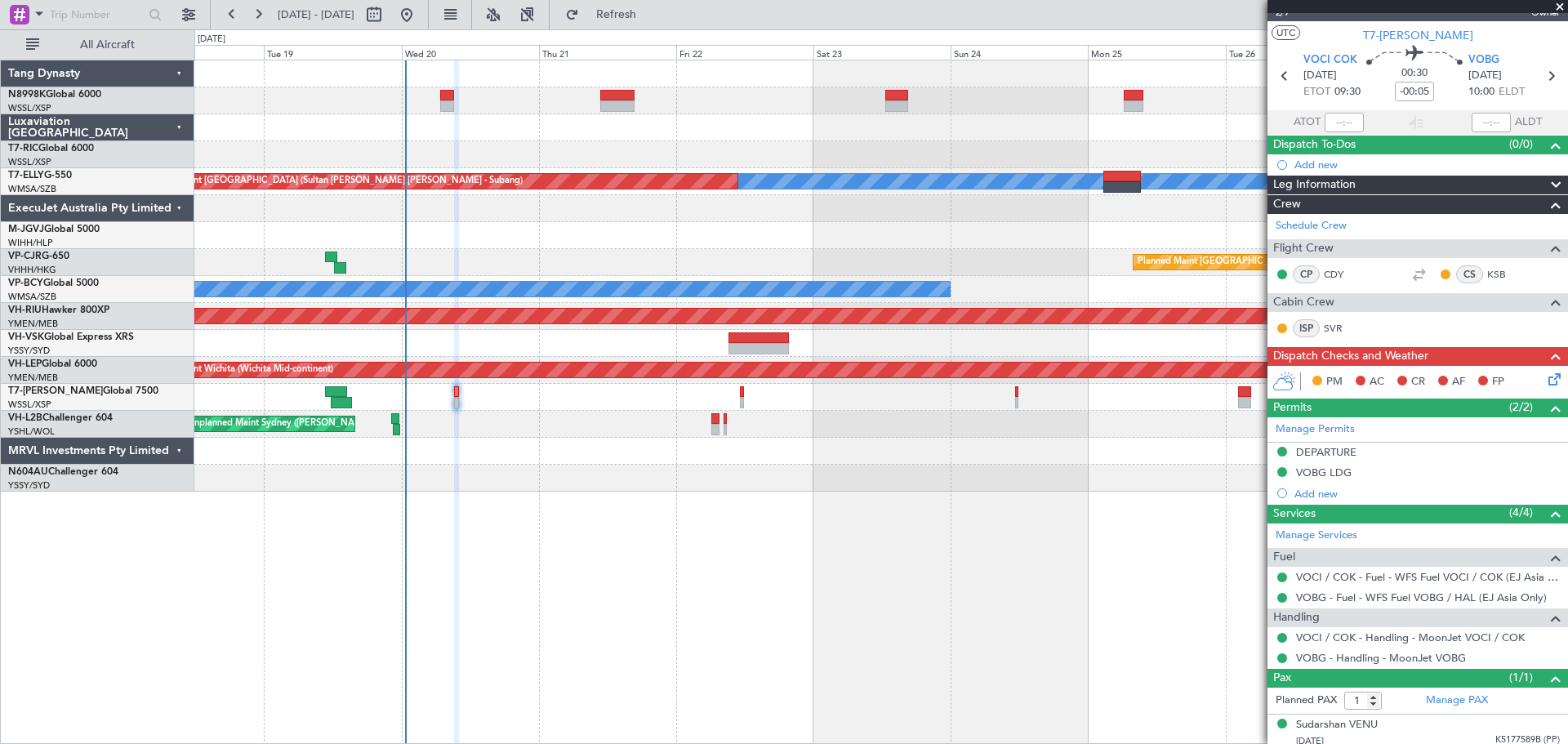
scroll to position [31, 0]
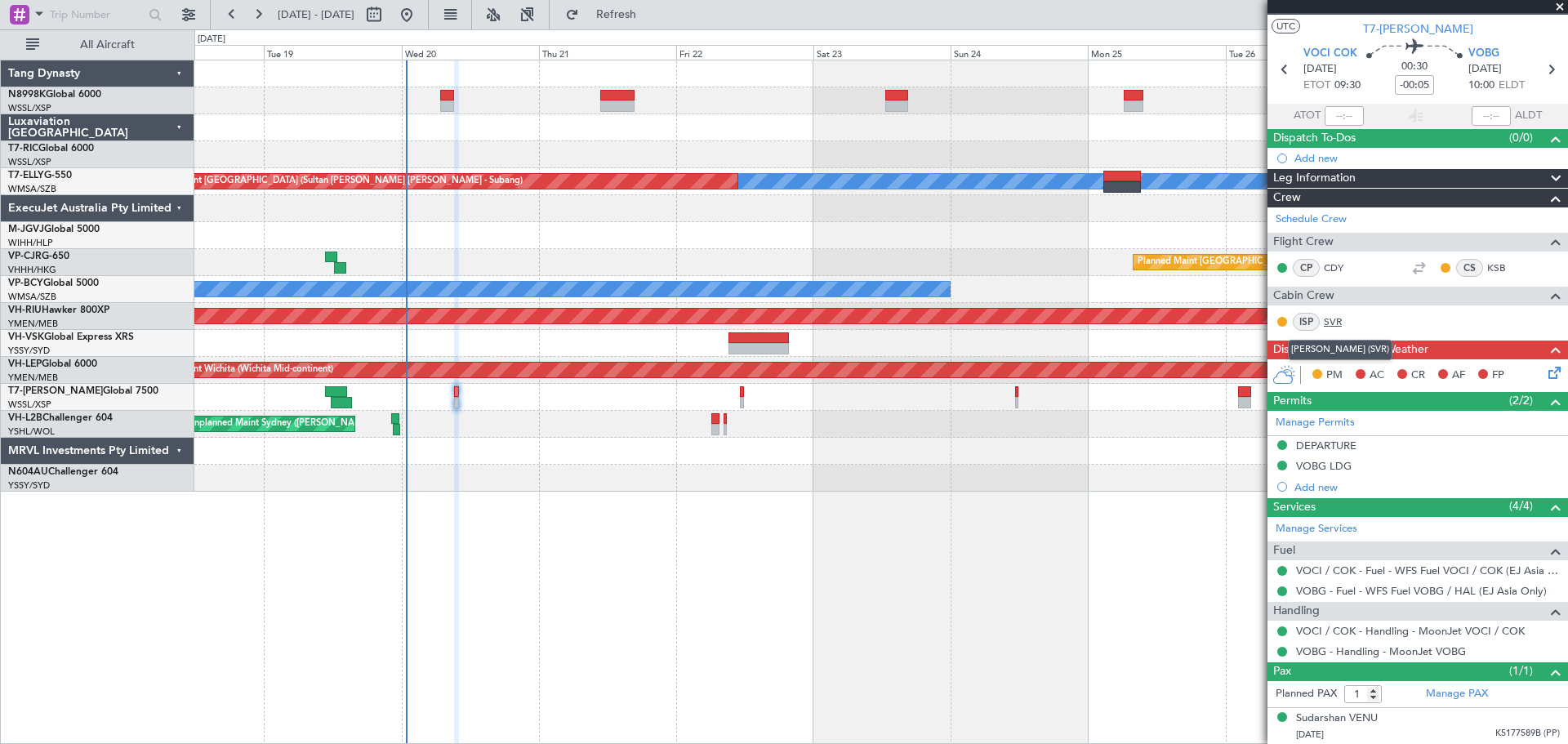
click at [1337, 319] on link "SVR" at bounding box center [1342, 322] width 37 height 15
click at [1545, 377] on icon at bounding box center [1552, 370] width 13 height 13
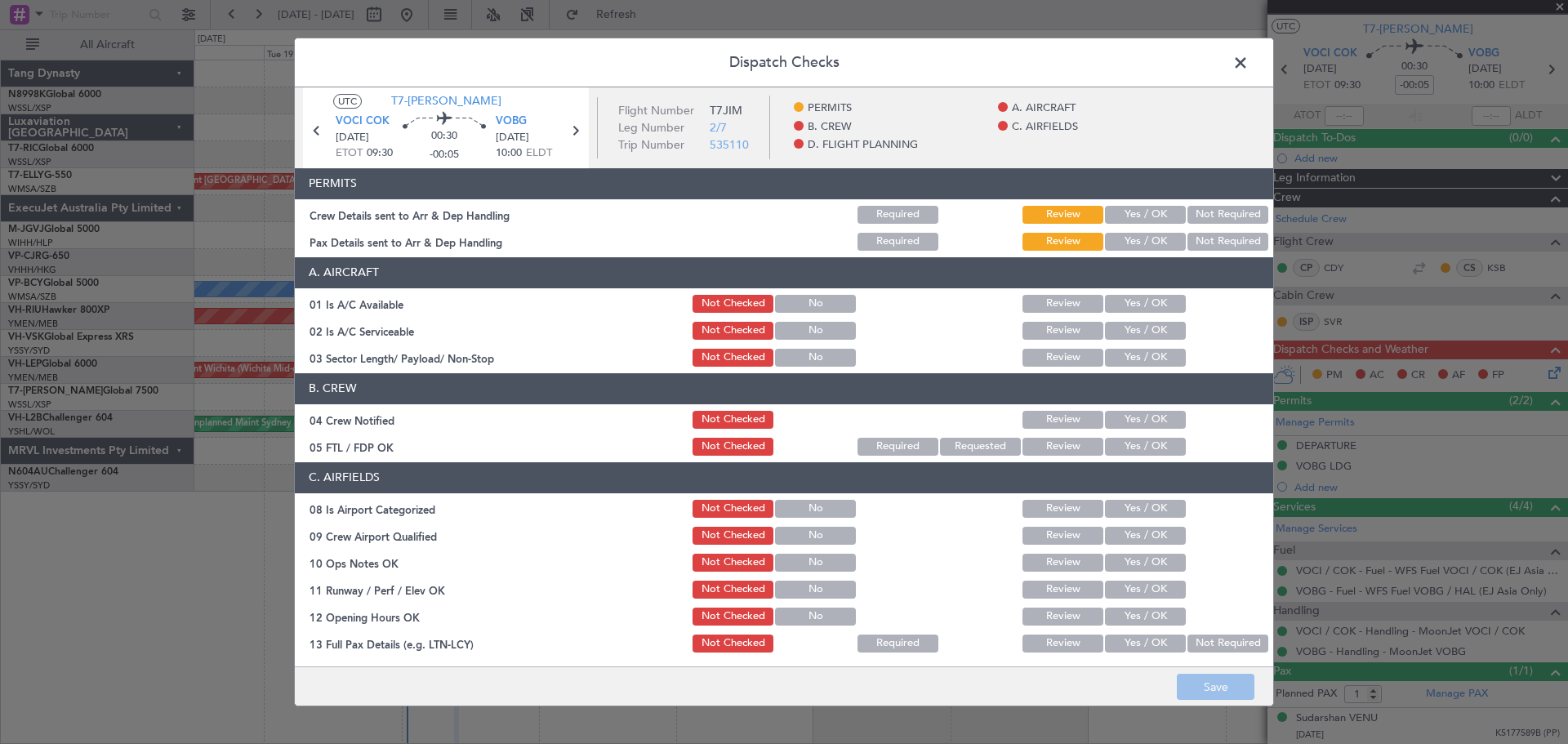
click at [1137, 216] on button "Yes / OK" at bounding box center [1145, 214] width 81 height 18
click at [1130, 239] on button "Yes / OK" at bounding box center [1145, 241] width 81 height 18
click at [1137, 298] on button "Yes / OK" at bounding box center [1145, 303] width 81 height 18
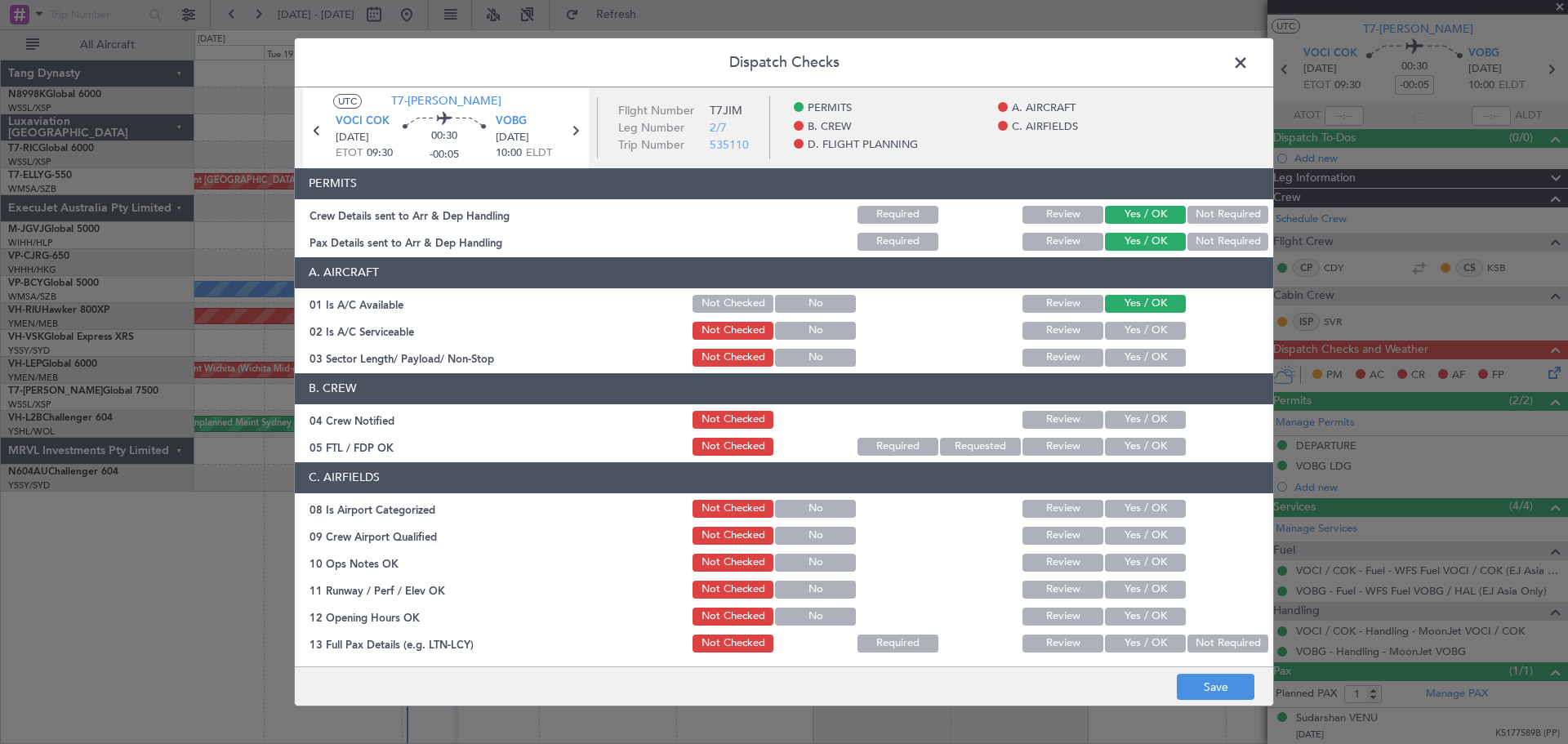
drag, startPoint x: 1135, startPoint y: 334, endPoint x: 1136, endPoint y: 357, distance: 23.0
click at [1135, 335] on button "Yes / OK" at bounding box center [1145, 331] width 81 height 18
click at [1136, 358] on button "Yes / OK" at bounding box center [1145, 357] width 81 height 18
drag, startPoint x: 1131, startPoint y: 422, endPoint x: 1136, endPoint y: 455, distance: 33.4
click at [1131, 423] on button "Yes / OK" at bounding box center [1145, 419] width 81 height 18
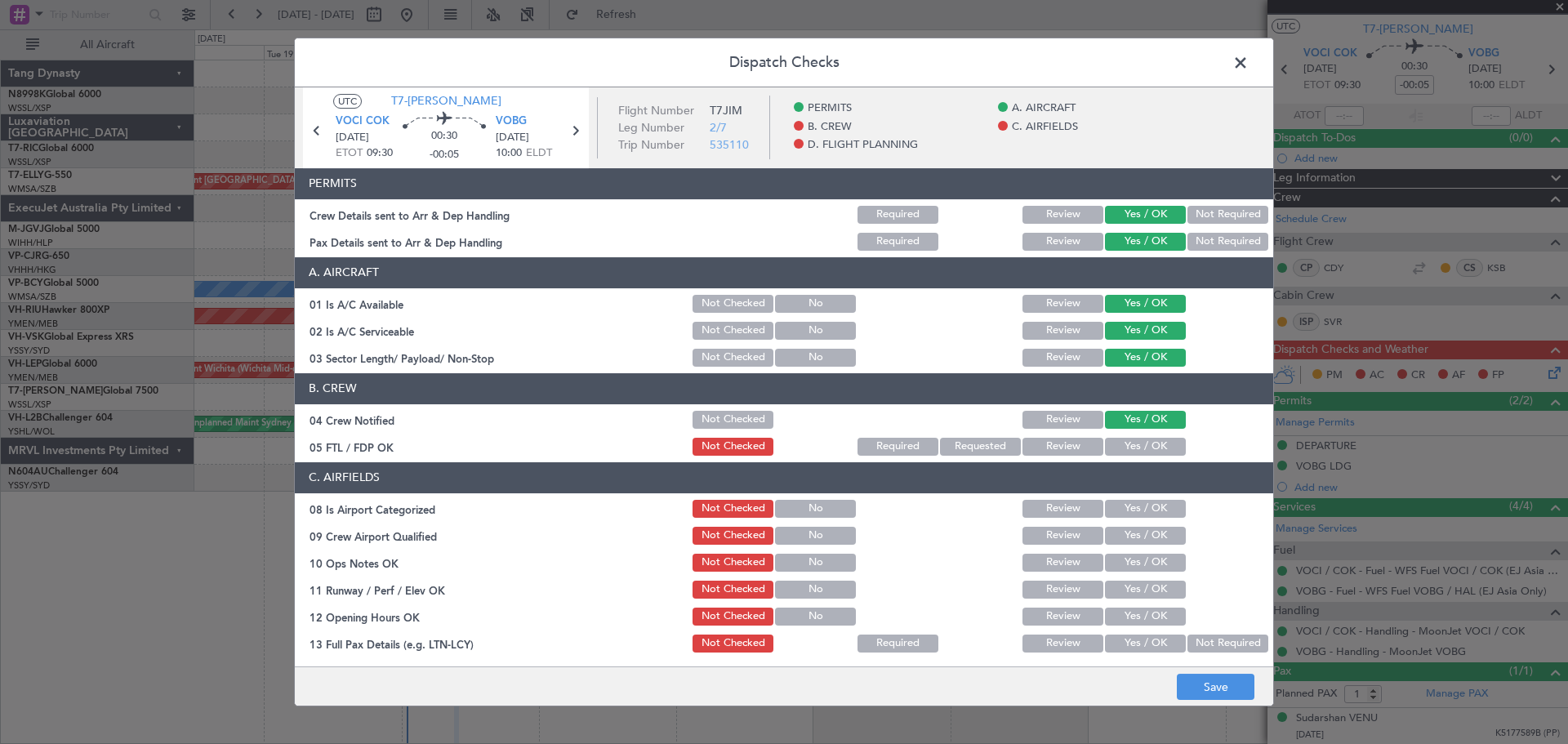
click at [1136, 455] on button "Yes / OK" at bounding box center [1145, 446] width 81 height 18
click at [1142, 517] on button "Yes / OK" at bounding box center [1145, 508] width 81 height 18
click at [1142, 543] on button "Yes / OK" at bounding box center [1145, 535] width 81 height 18
click at [1143, 566] on button "Yes / OK" at bounding box center [1145, 563] width 81 height 18
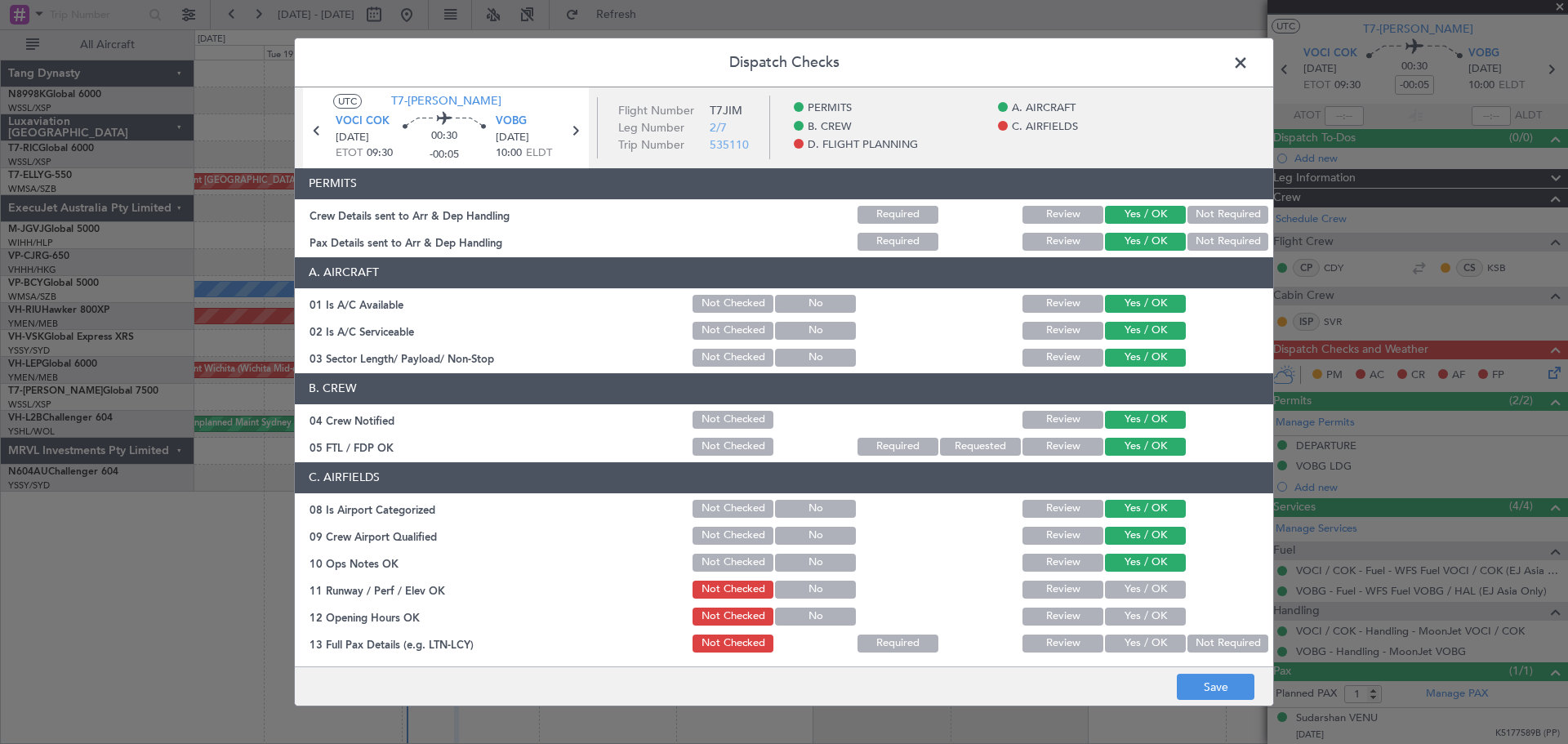
click at [1142, 585] on button "Yes / OK" at bounding box center [1145, 589] width 81 height 18
click at [1142, 600] on div "Yes / OK" at bounding box center [1144, 590] width 83 height 23
click at [1142, 622] on button "Yes / OK" at bounding box center [1145, 616] width 81 height 18
click at [1142, 643] on button "Yes / OK" at bounding box center [1145, 643] width 81 height 18
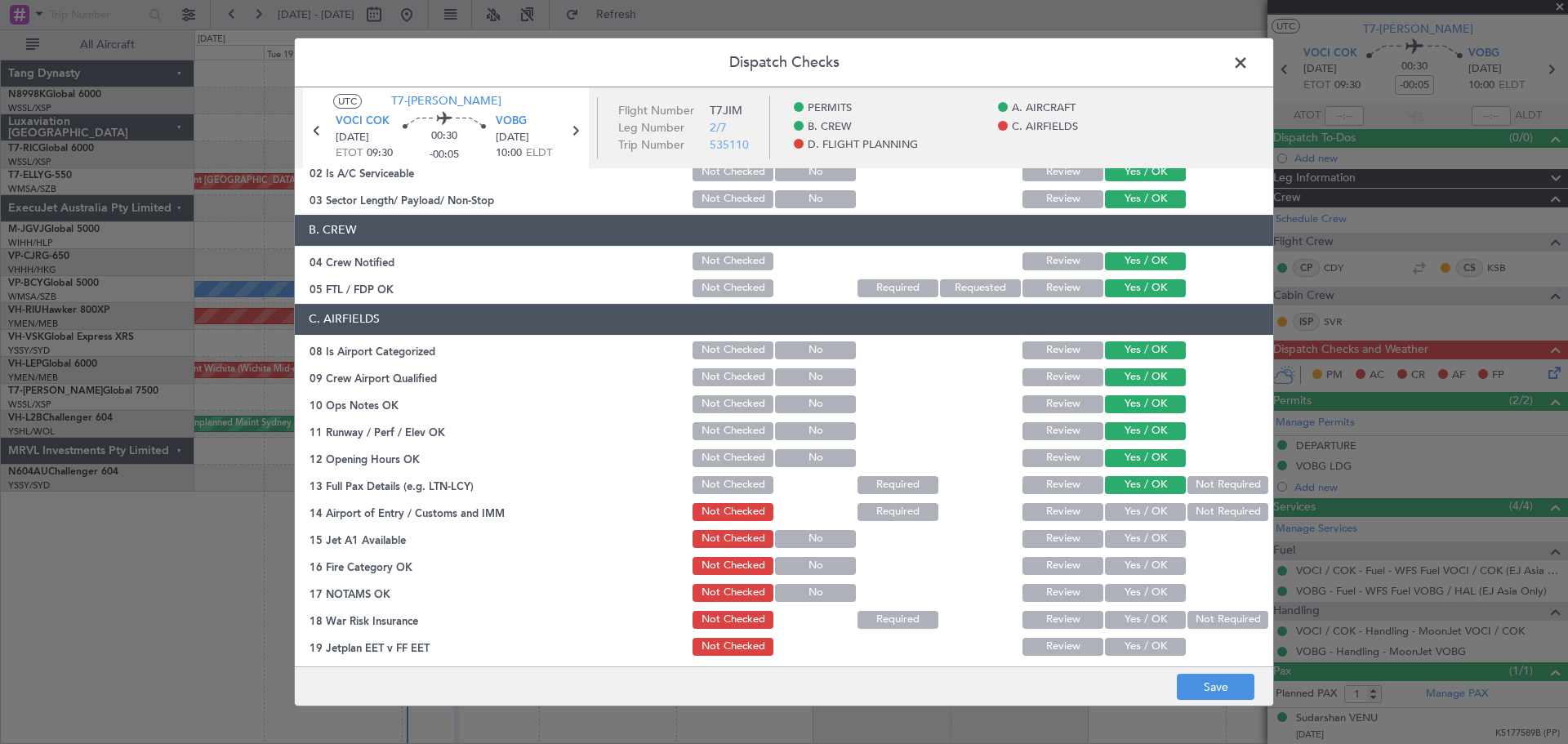
scroll to position [327, 0]
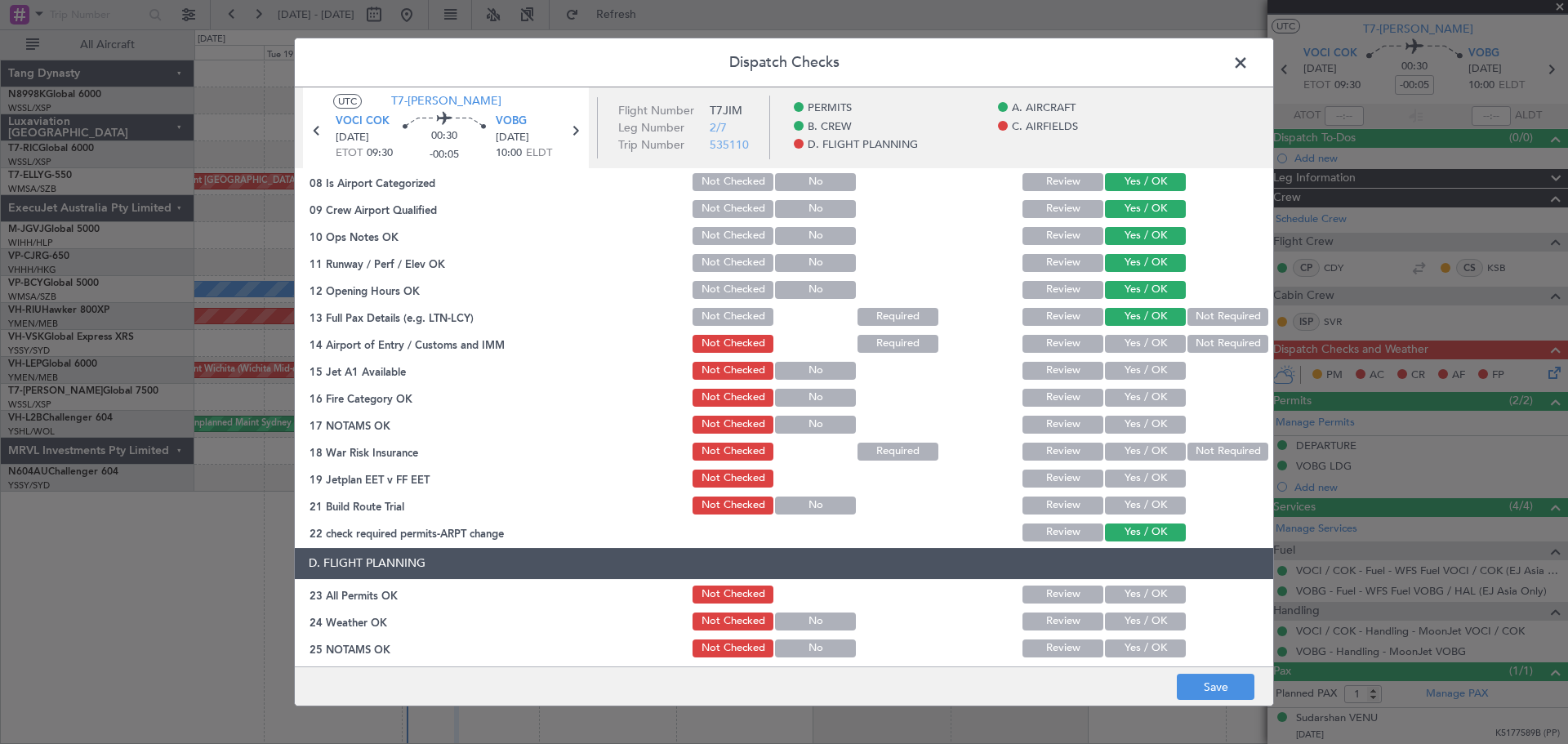
drag, startPoint x: 1141, startPoint y: 347, endPoint x: 1141, endPoint y: 385, distance: 38.0
click at [1141, 348] on button "Yes / OK" at bounding box center [1145, 343] width 81 height 18
click at [1140, 388] on div "Yes / OK" at bounding box center [1144, 397] width 83 height 23
click at [1140, 411] on section "C. AIRFIELDS 08 Is Airport Categorized Not Checked No Review Yes / OK 09 Crew A…" at bounding box center [784, 339] width 979 height 409
click at [1140, 429] on button "Yes / OK" at bounding box center [1145, 425] width 81 height 18
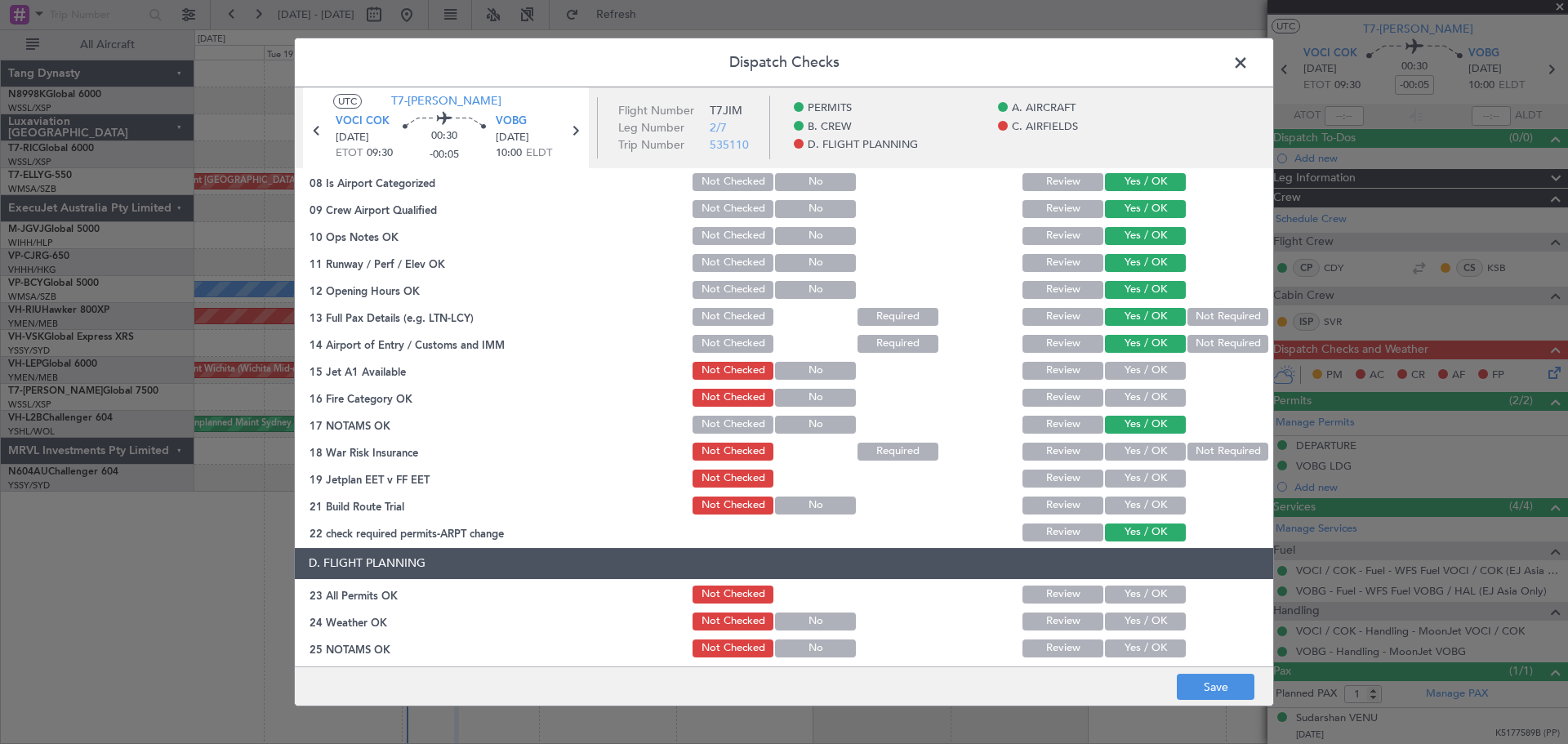
click at [1195, 447] on button "Not Required" at bounding box center [1228, 451] width 81 height 18
click at [1167, 395] on button "Yes / OK" at bounding box center [1145, 397] width 81 height 18
click at [1159, 372] on button "Yes / OK" at bounding box center [1145, 370] width 81 height 18
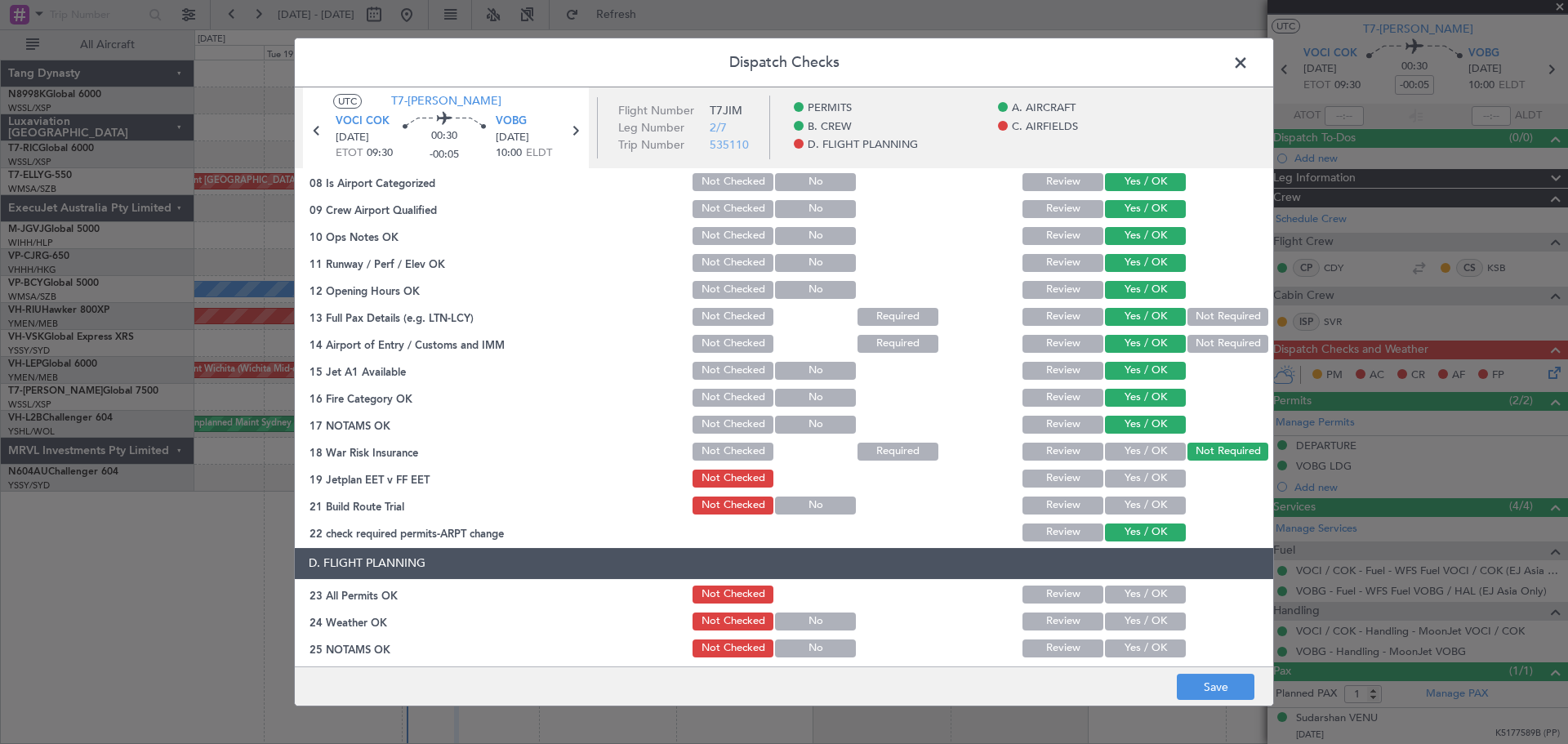
drag, startPoint x: 1152, startPoint y: 469, endPoint x: 1151, endPoint y: 479, distance: 10.0
click at [1152, 473] on button "Yes / OK" at bounding box center [1145, 478] width 81 height 18
drag, startPoint x: 1150, startPoint y: 495, endPoint x: 1151, endPoint y: 504, distance: 9.1
click at [1151, 500] on div "Yes / OK" at bounding box center [1144, 505] width 83 height 23
click at [1155, 505] on button "Yes / OK" at bounding box center [1145, 505] width 81 height 18
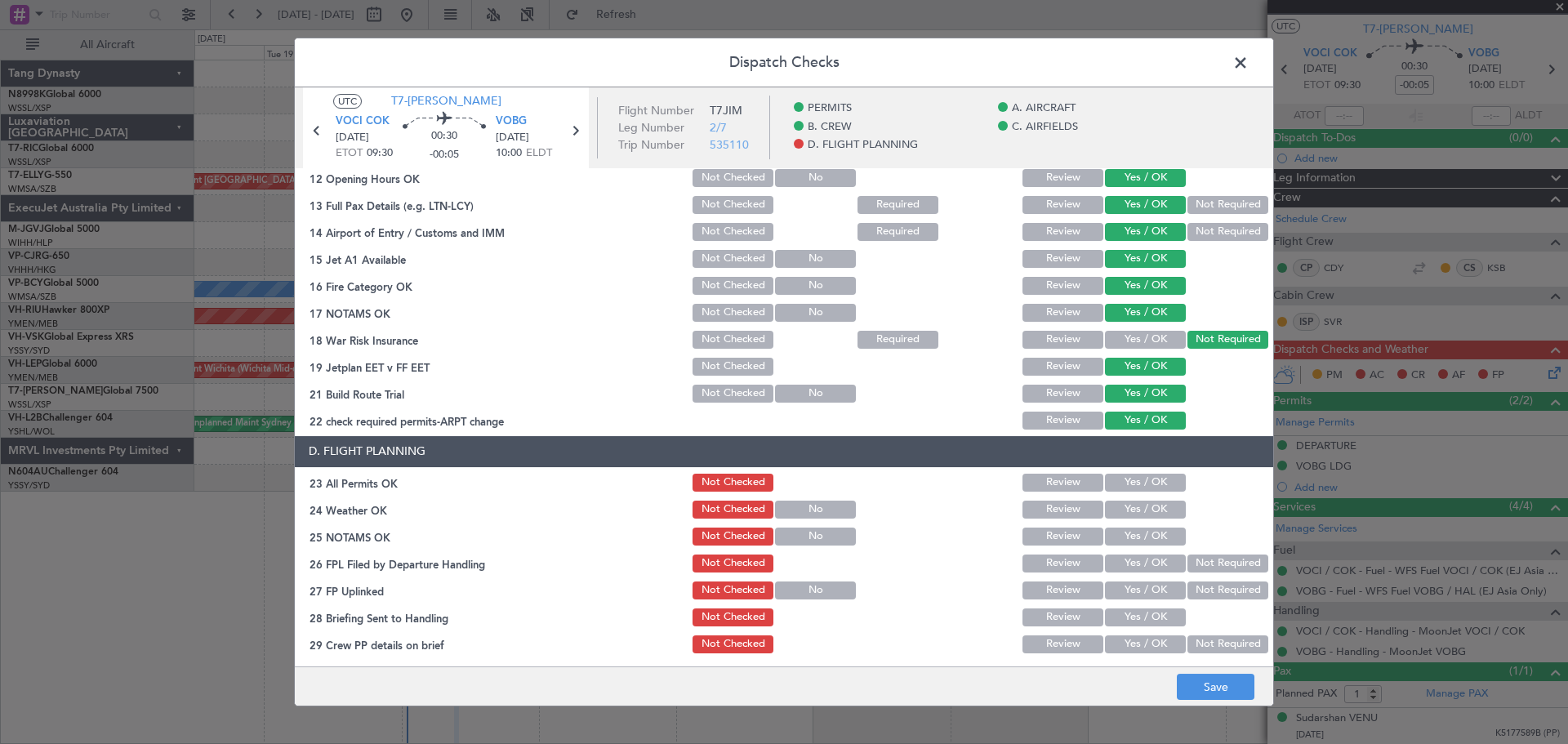
scroll to position [469, 0]
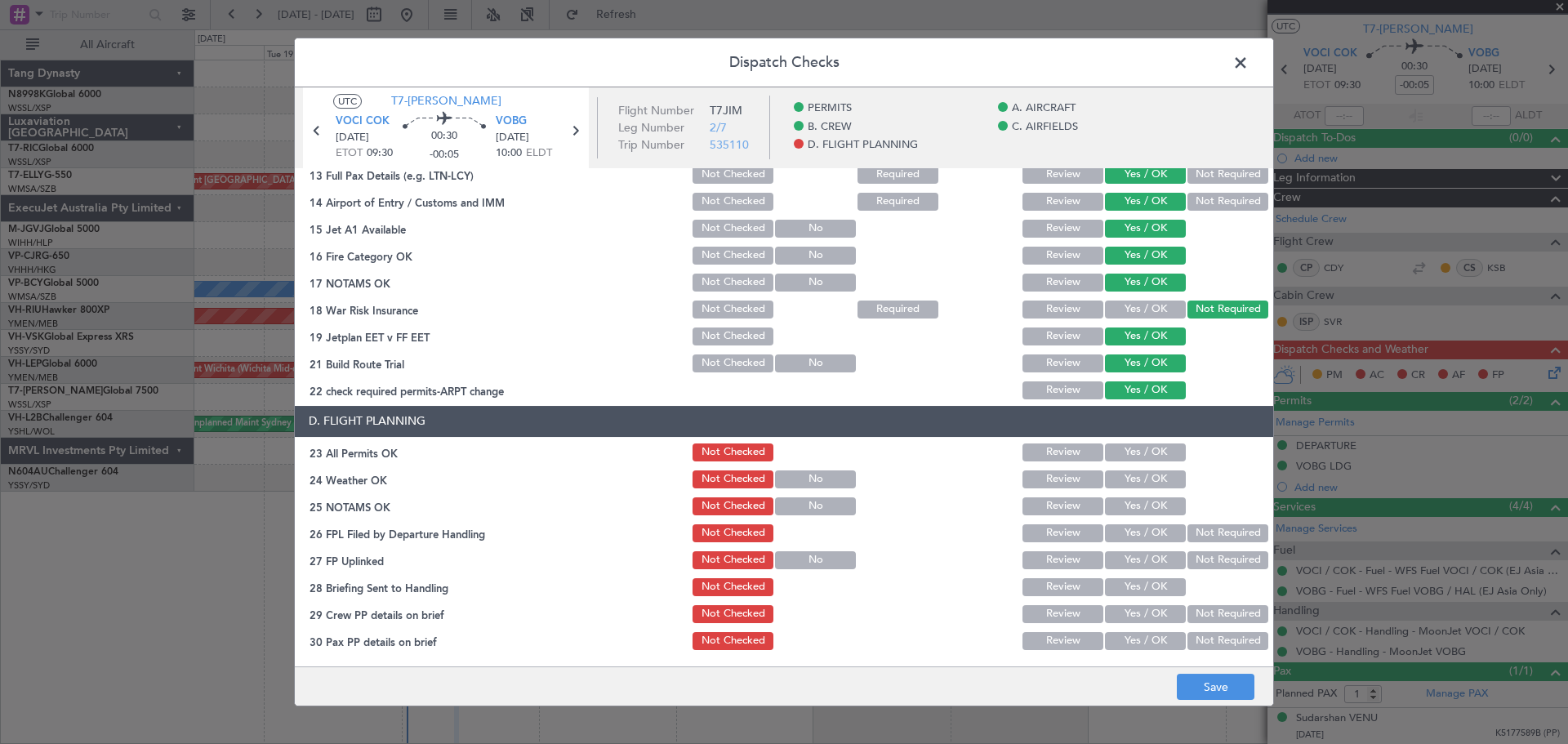
drag, startPoint x: 1159, startPoint y: 457, endPoint x: 1159, endPoint y: 475, distance: 18.0
click at [1159, 459] on button "Yes / OK" at bounding box center [1145, 452] width 81 height 18
drag, startPoint x: 1159, startPoint y: 486, endPoint x: 1159, endPoint y: 496, distance: 10.0
click at [1160, 487] on button "Yes / OK" at bounding box center [1145, 479] width 81 height 18
click at [1157, 504] on button "Yes / OK" at bounding box center [1145, 506] width 81 height 18
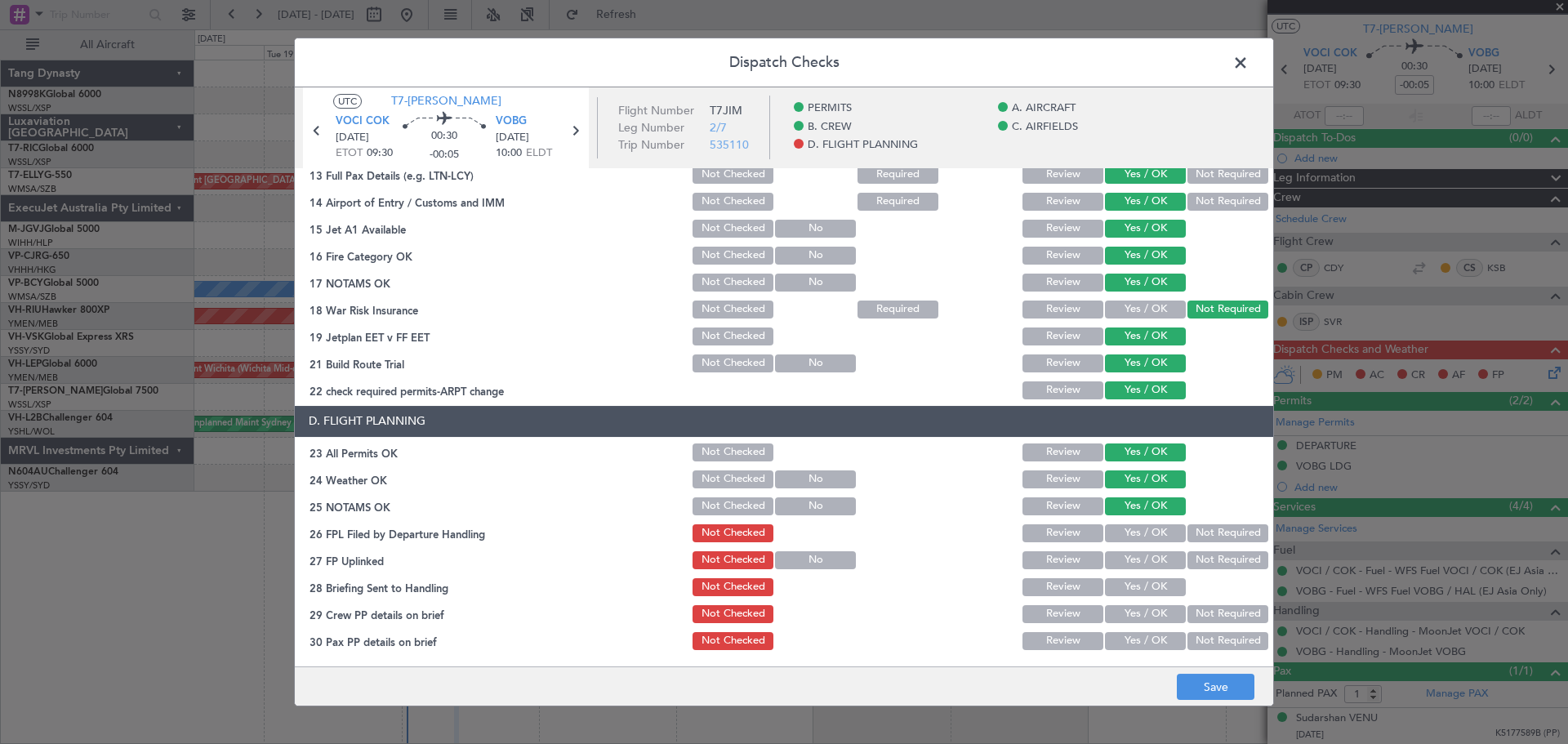
click at [1157, 515] on button "Yes / OK" at bounding box center [1145, 506] width 81 height 18
drag, startPoint x: 1159, startPoint y: 535, endPoint x: 1159, endPoint y: 545, distance: 10.0
click at [1159, 536] on button "Yes / OK" at bounding box center [1145, 533] width 81 height 18
click at [1161, 551] on section "D. FLIGHT PLANNING 23 All Permits OK Not Checked Review Yes / OK 24 Weather OK …" at bounding box center [784, 529] width 979 height 247
click at [1161, 567] on button "Yes / OK" at bounding box center [1145, 560] width 81 height 18
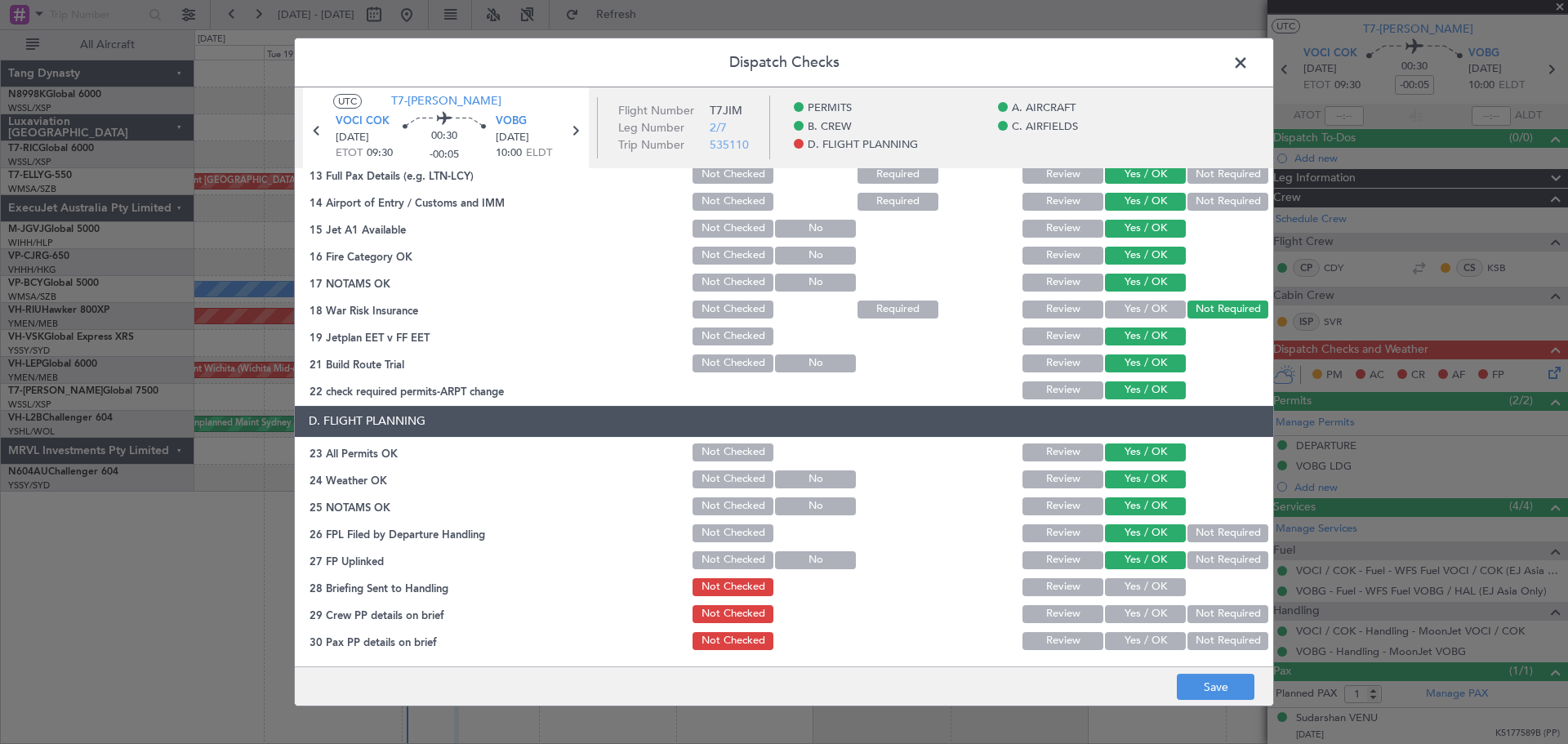
click at [1161, 577] on div "Yes / OK" at bounding box center [1144, 587] width 83 height 23
drag, startPoint x: 1157, startPoint y: 595, endPoint x: 1155, endPoint y: 605, distance: 10.2
click at [1156, 599] on section "D. FLIGHT PLANNING 23 All Permits OK Not Checked Review Yes / OK 24 Weather OK …" at bounding box center [784, 529] width 979 height 247
drag, startPoint x: 1155, startPoint y: 605, endPoint x: 1150, endPoint y: 616, distance: 12.1
click at [1155, 608] on button "Yes / OK" at bounding box center [1145, 613] width 81 height 18
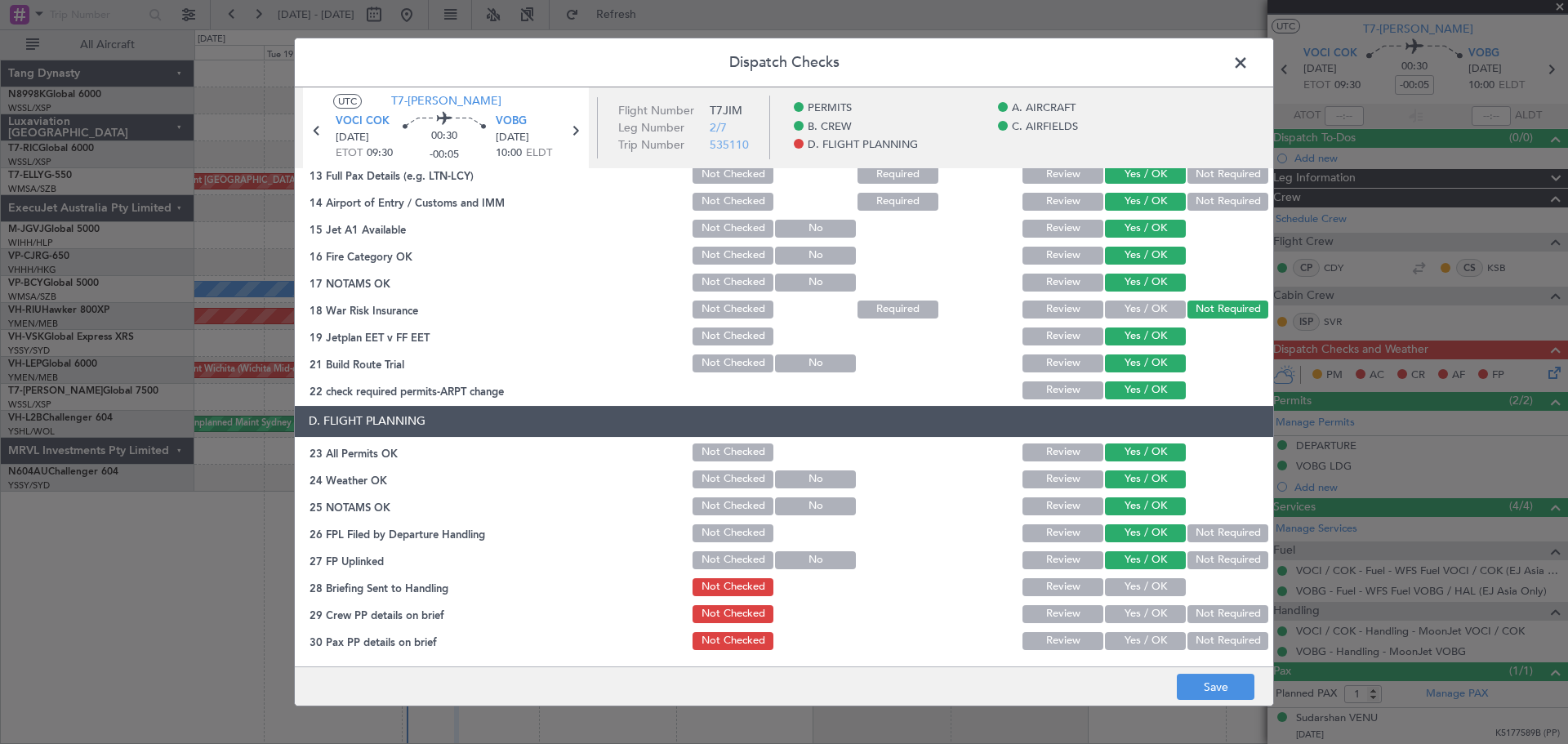
click at [1150, 621] on button "Yes / OK" at bounding box center [1145, 613] width 81 height 18
click at [1146, 636] on button "Yes / OK" at bounding box center [1145, 641] width 81 height 18
click at [1144, 643] on button "Yes / OK" at bounding box center [1145, 641] width 81 height 18
click at [1155, 581] on button "Yes / OK" at bounding box center [1145, 587] width 81 height 18
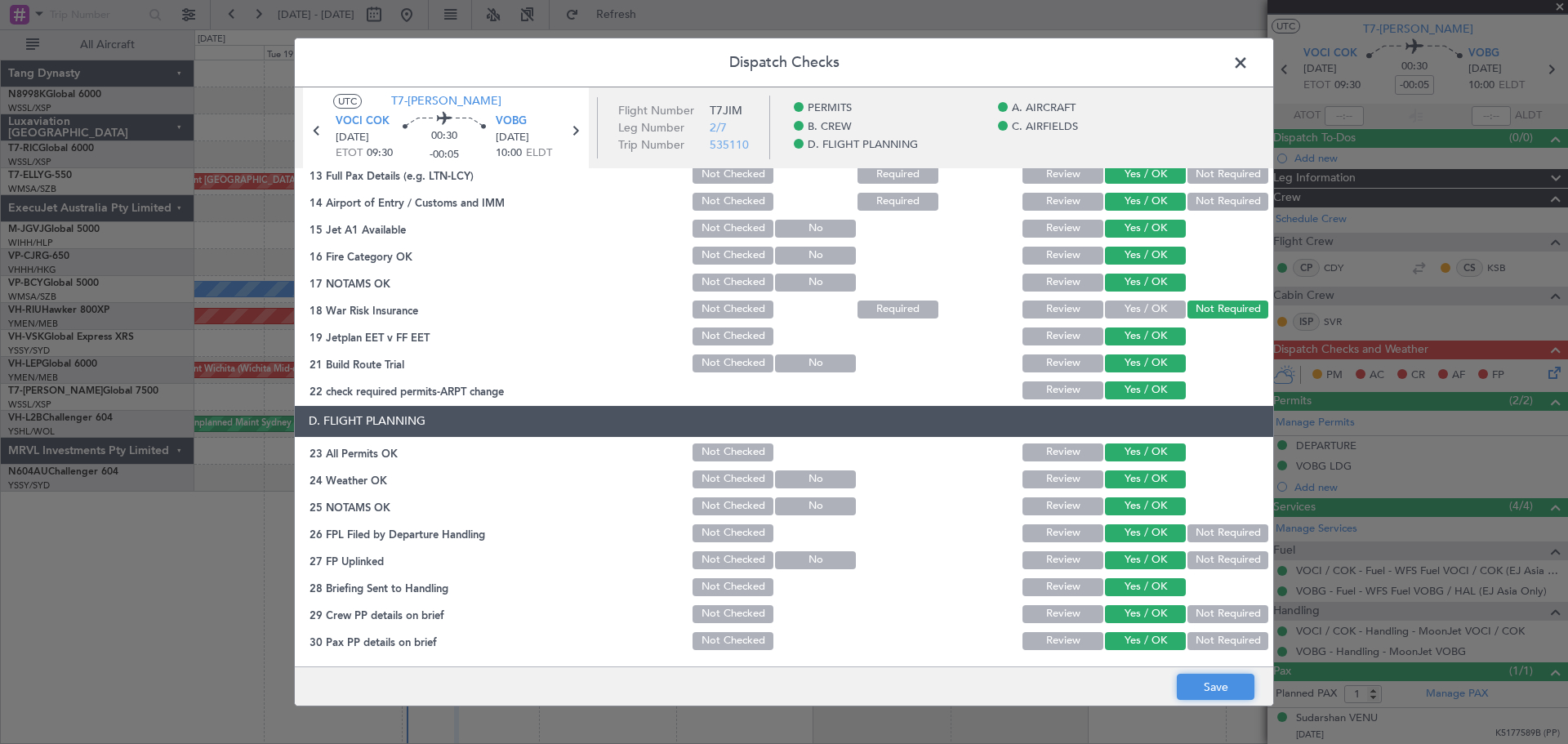
drag, startPoint x: 1205, startPoint y: 684, endPoint x: 1209, endPoint y: 675, distance: 9.8
click at [1205, 682] on button "Save" at bounding box center [1216, 687] width 78 height 26
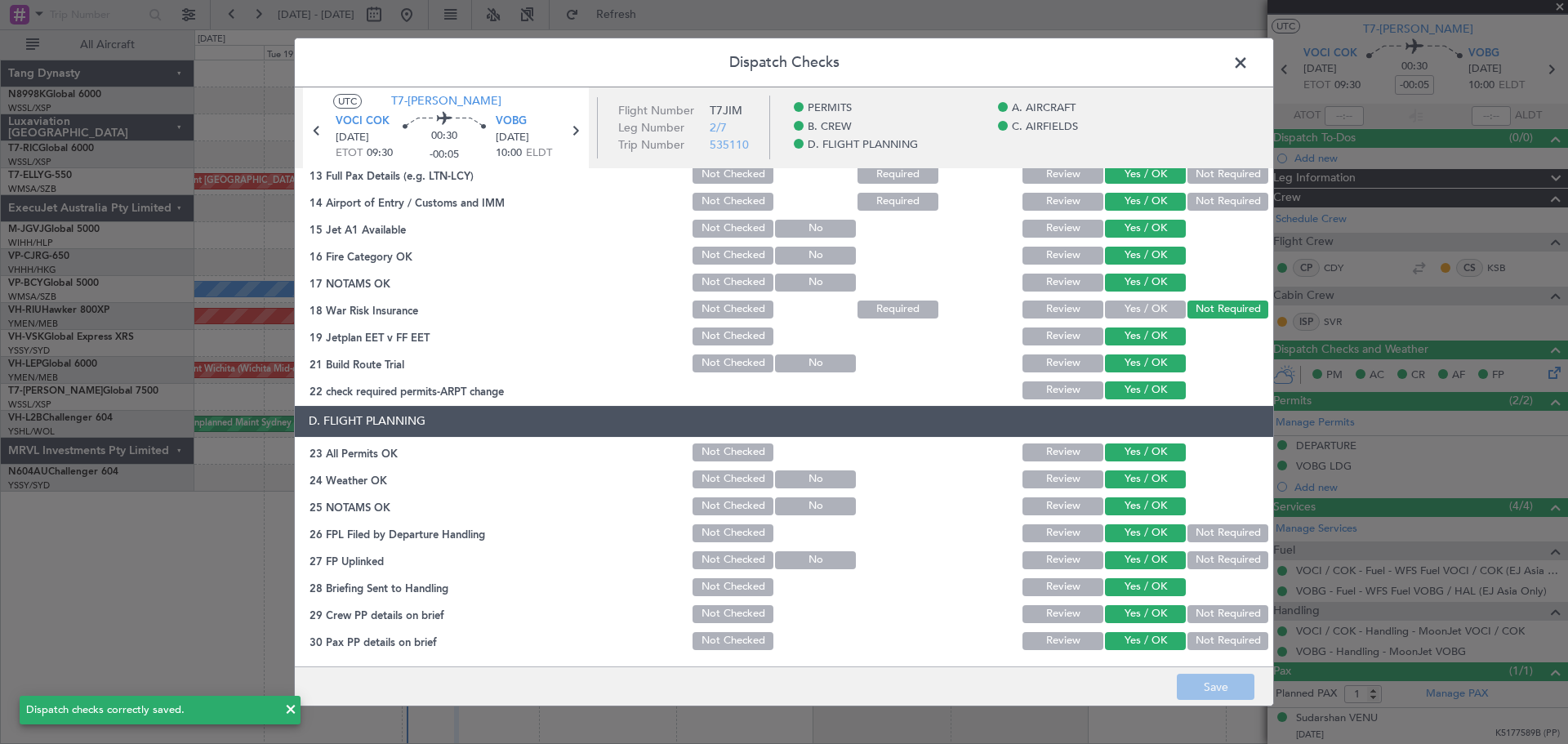
click at [1249, 64] on span at bounding box center [1249, 67] width 0 height 33
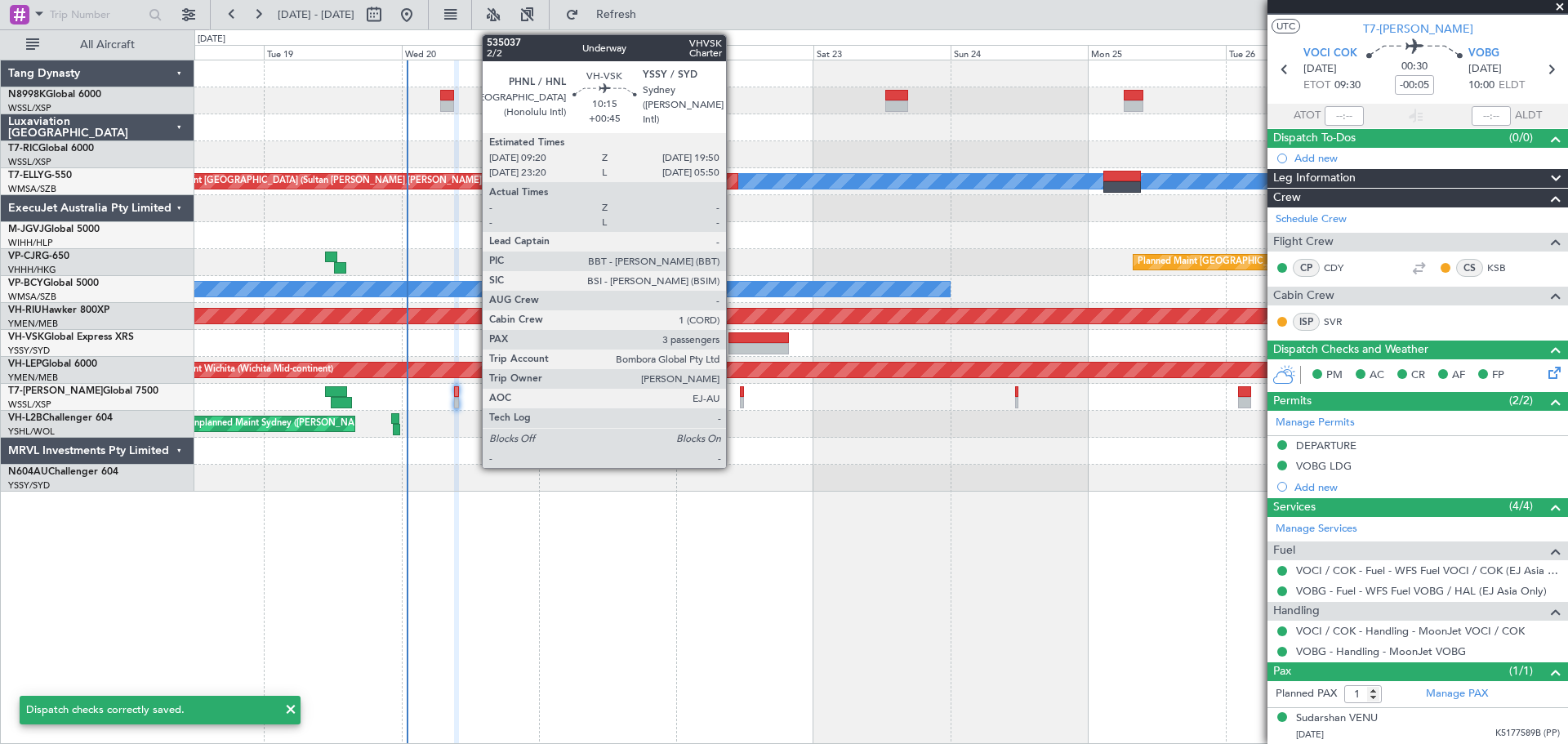
click at [734, 353] on div at bounding box center [759, 349] width 60 height 11
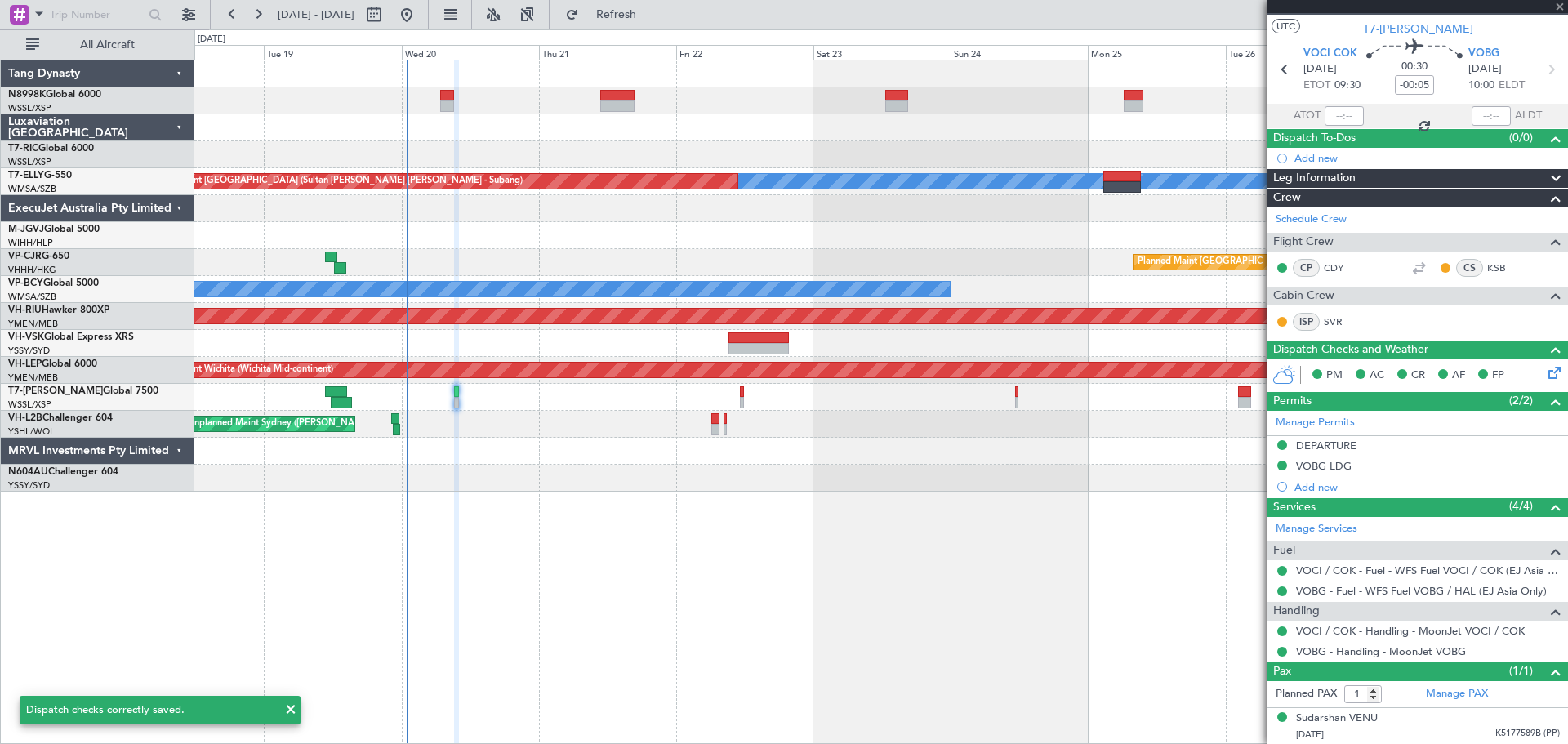
type input "+00:45"
type input "3"
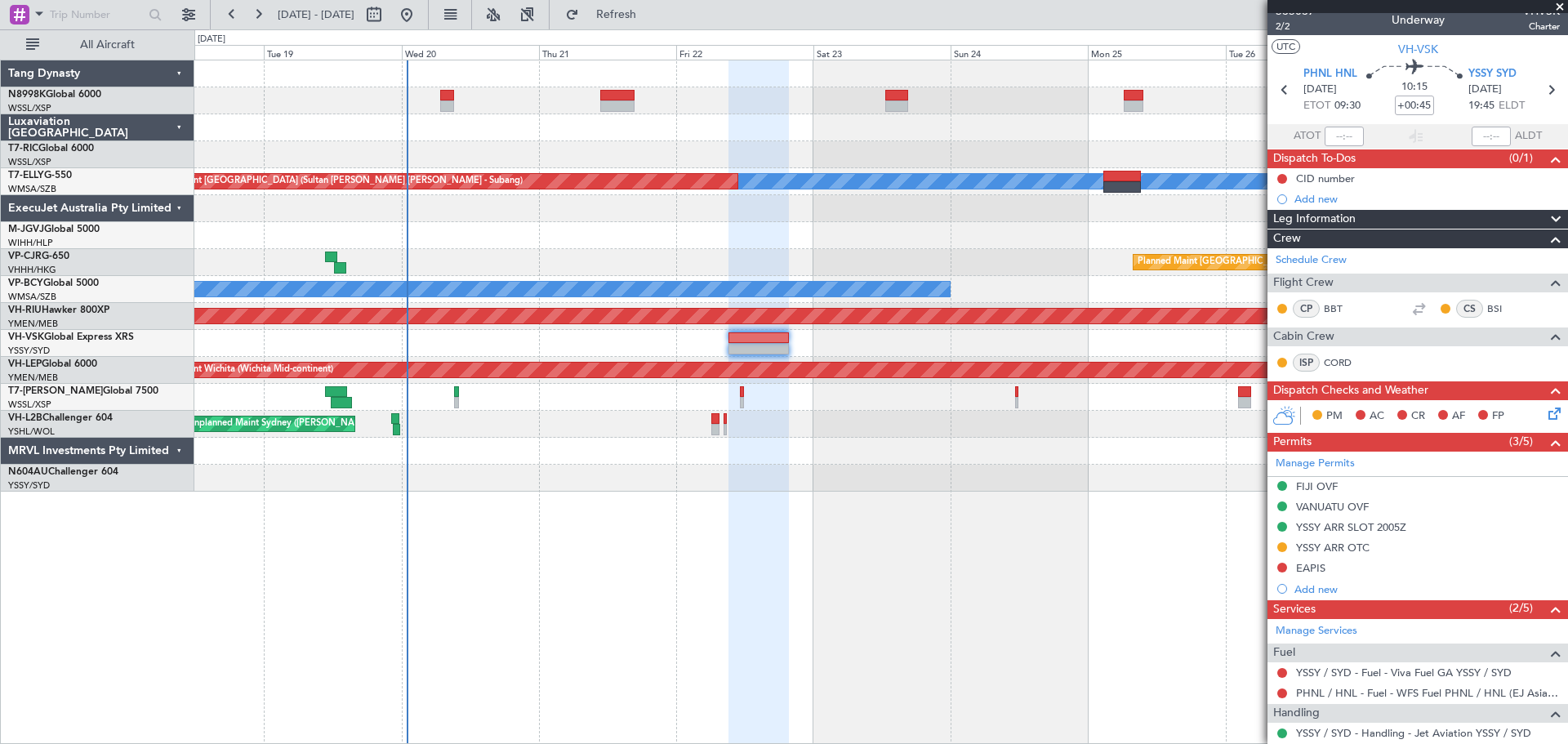
scroll to position [0, 0]
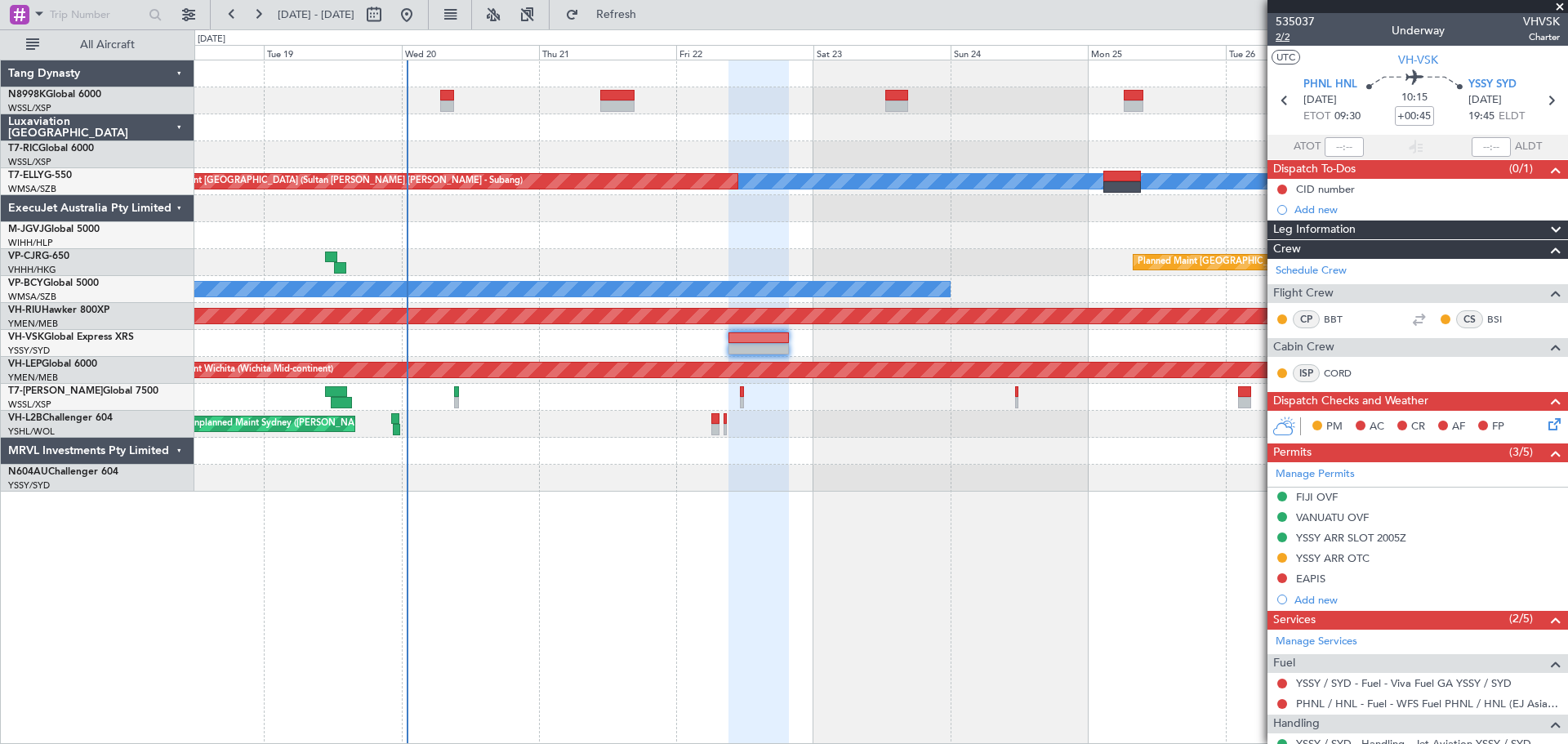
click at [1284, 39] on span "2/2" at bounding box center [1296, 37] width 39 height 14
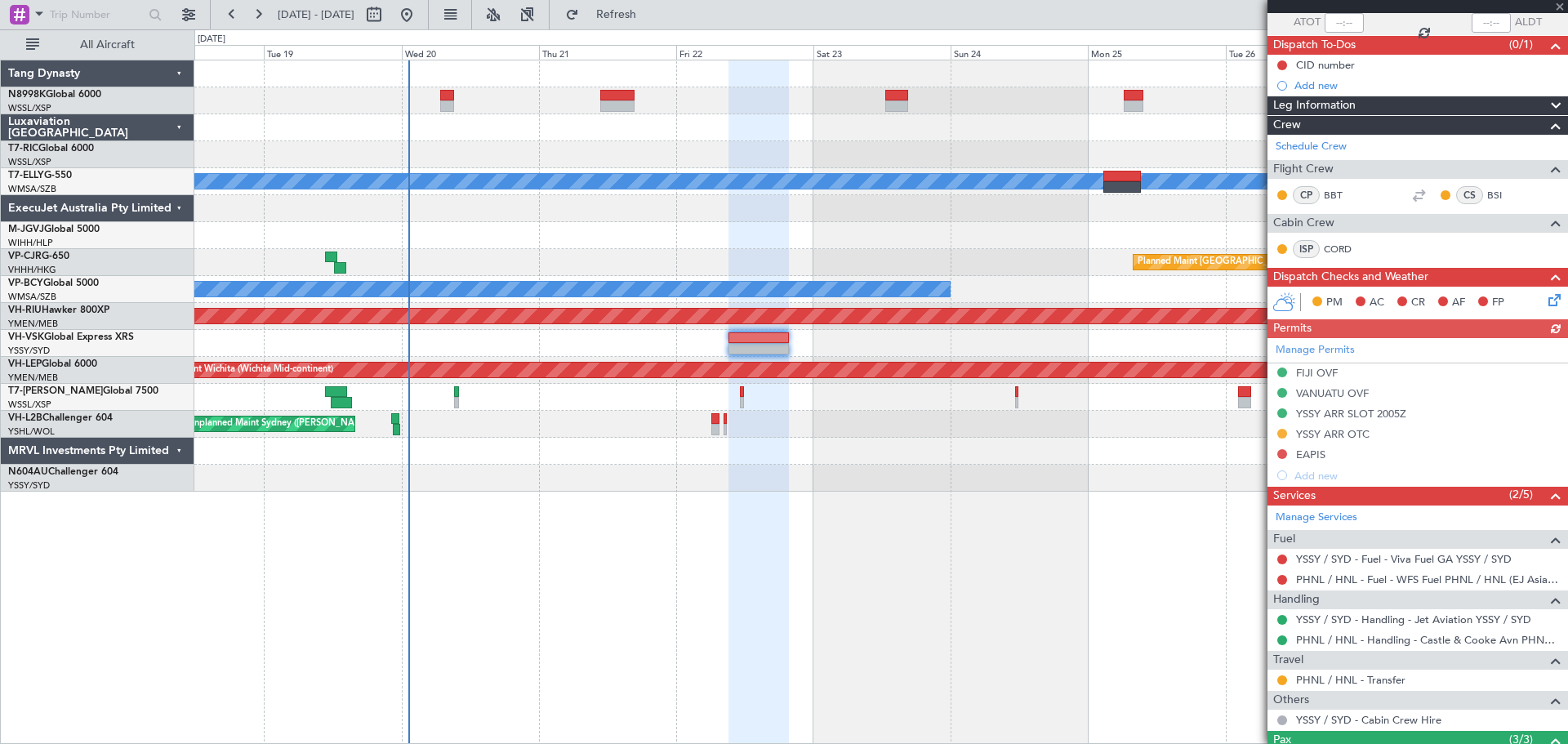
scroll to position [245, 0]
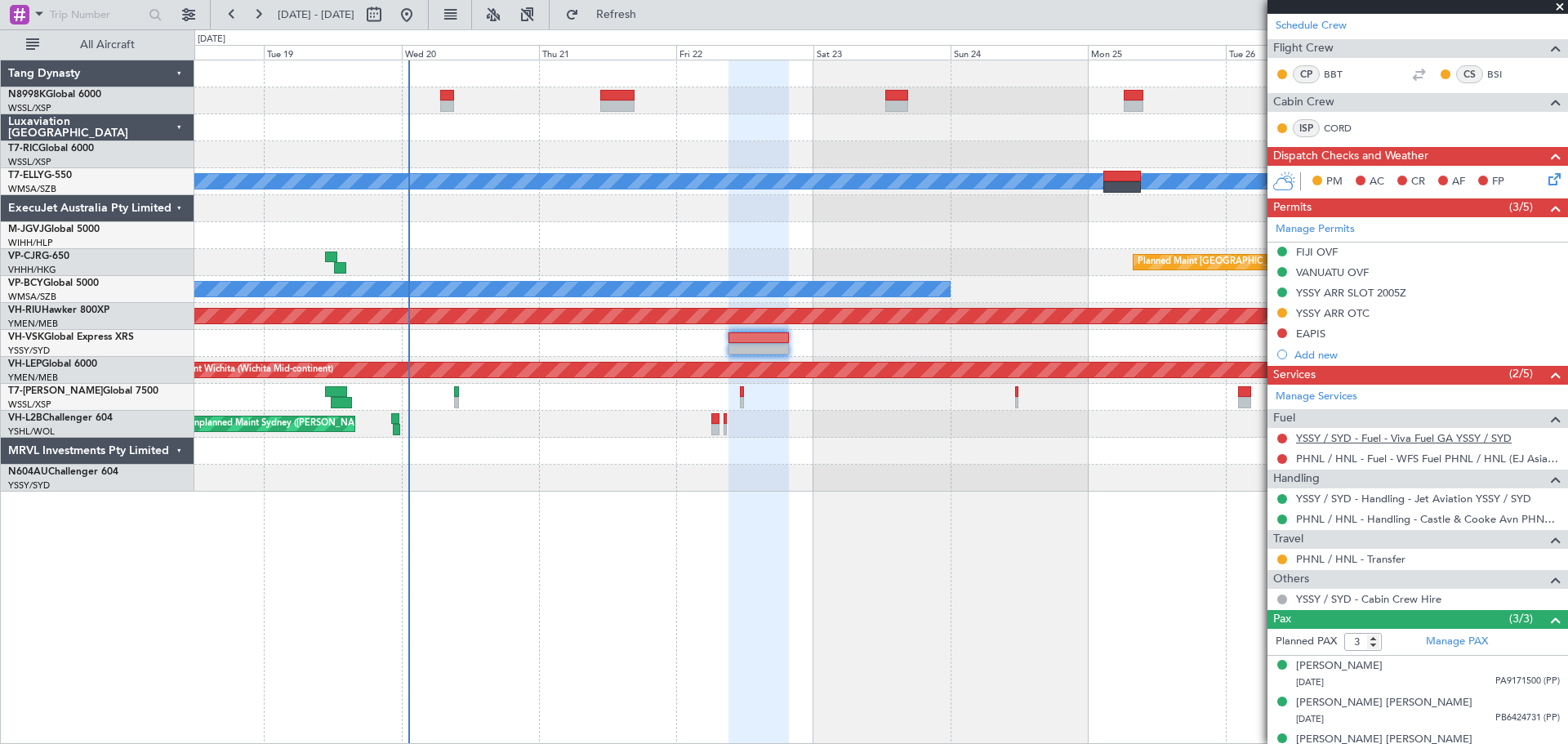
click at [1373, 435] on link "YSSY / SYD - Fuel - Viva Fuel GA YSSY / SYD" at bounding box center [1405, 438] width 216 height 14
click at [1343, 518] on mat-tooltip-component "YSSY / SYD - Handling - Jet Aviation YSSY / SYD" at bounding box center [1413, 526] width 227 height 43
click at [1340, 517] on link "PHNL / HNL - Handling - Castle & Cooke Avn PHNL / HNL" at bounding box center [1428, 519] width 264 height 14
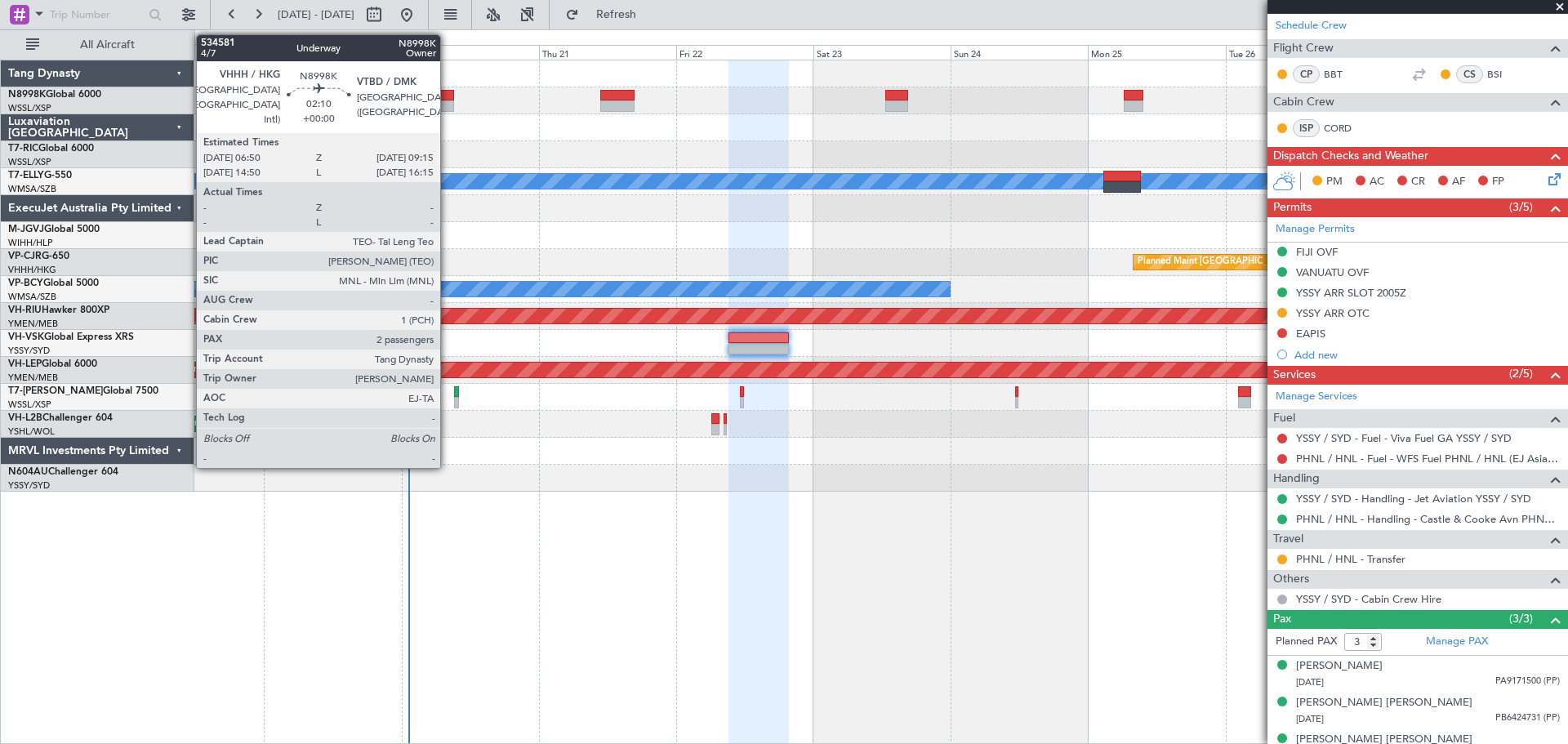
click at [447, 105] on div at bounding box center [447, 106] width 14 height 11
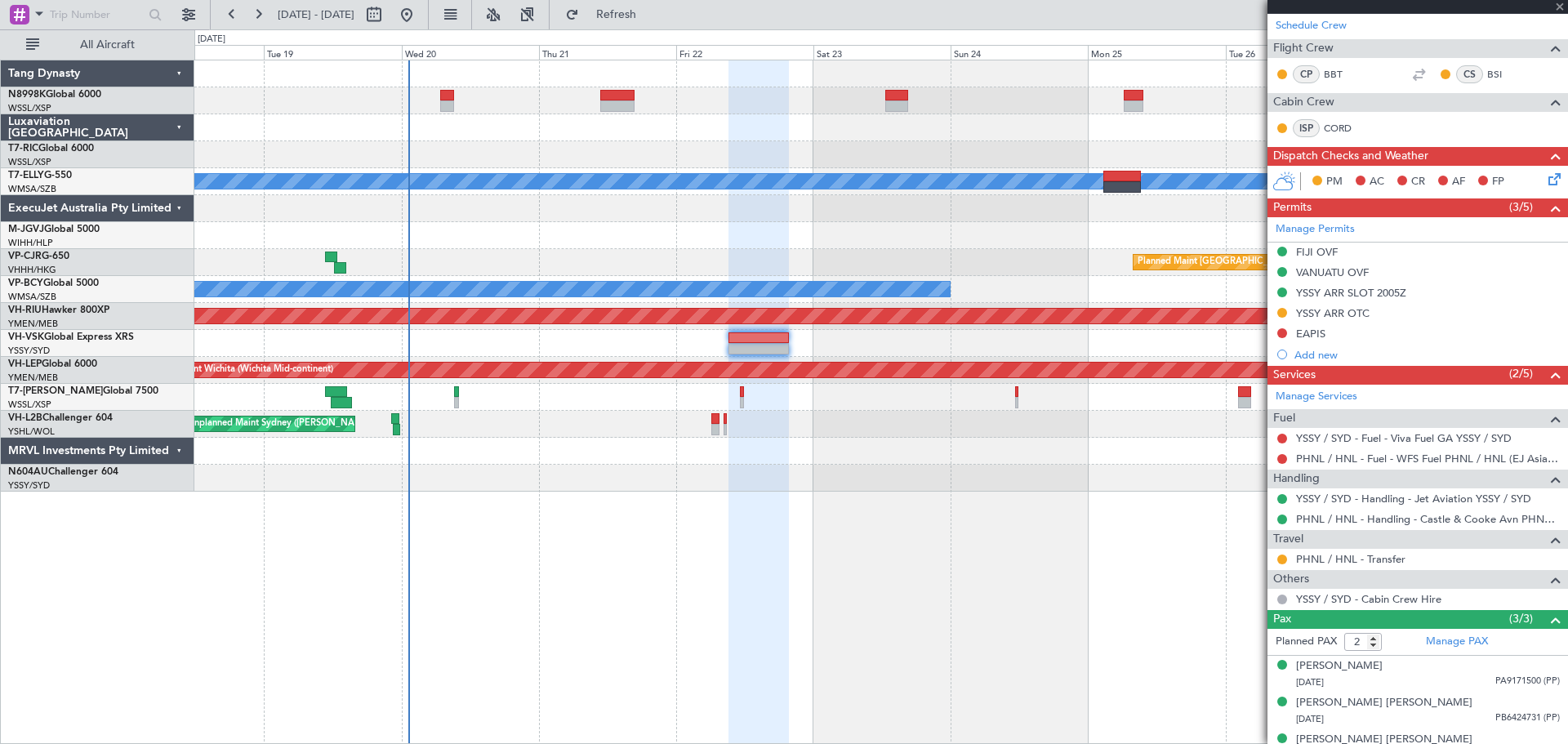
scroll to position [0, 0]
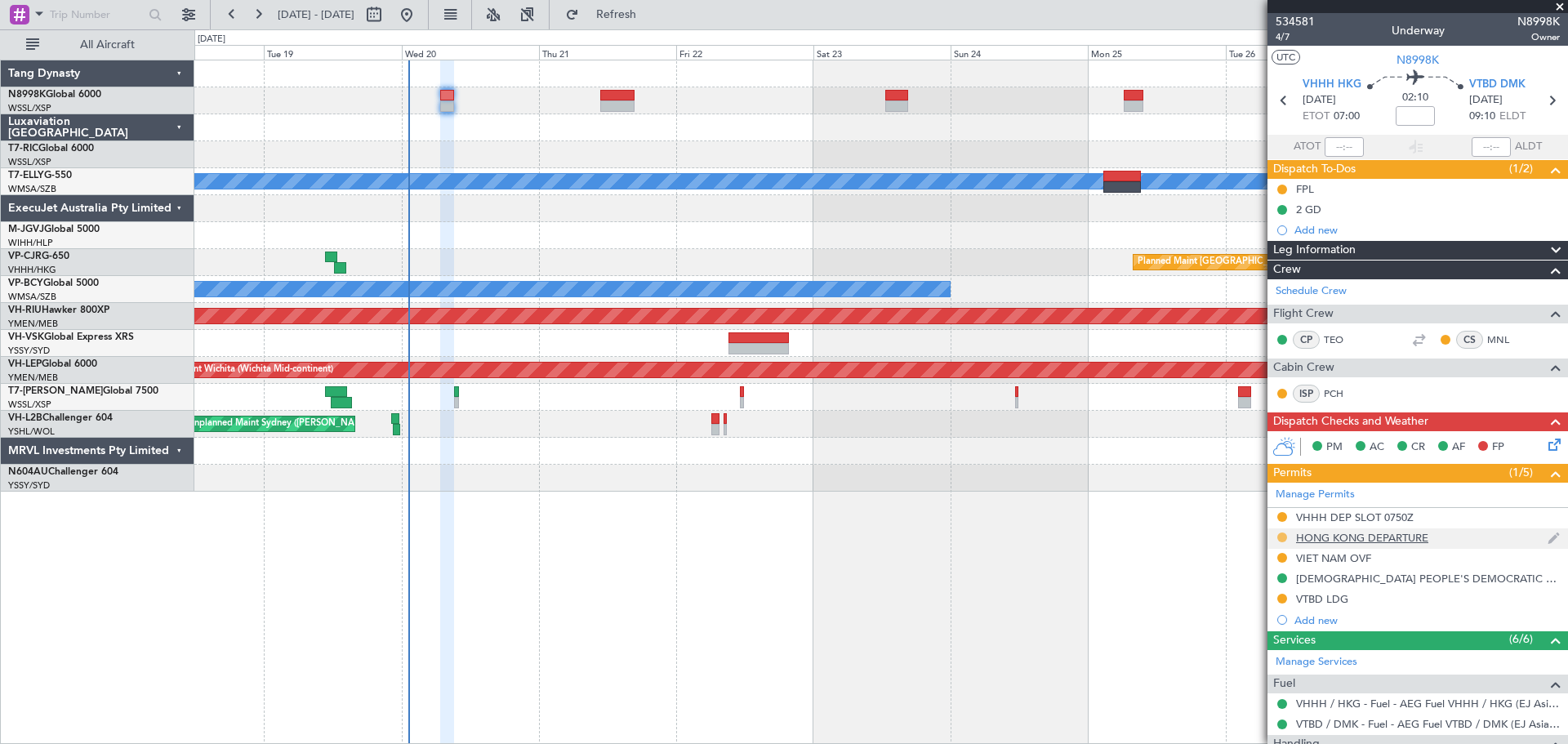
click at [1280, 535] on button at bounding box center [1282, 537] width 9 height 9
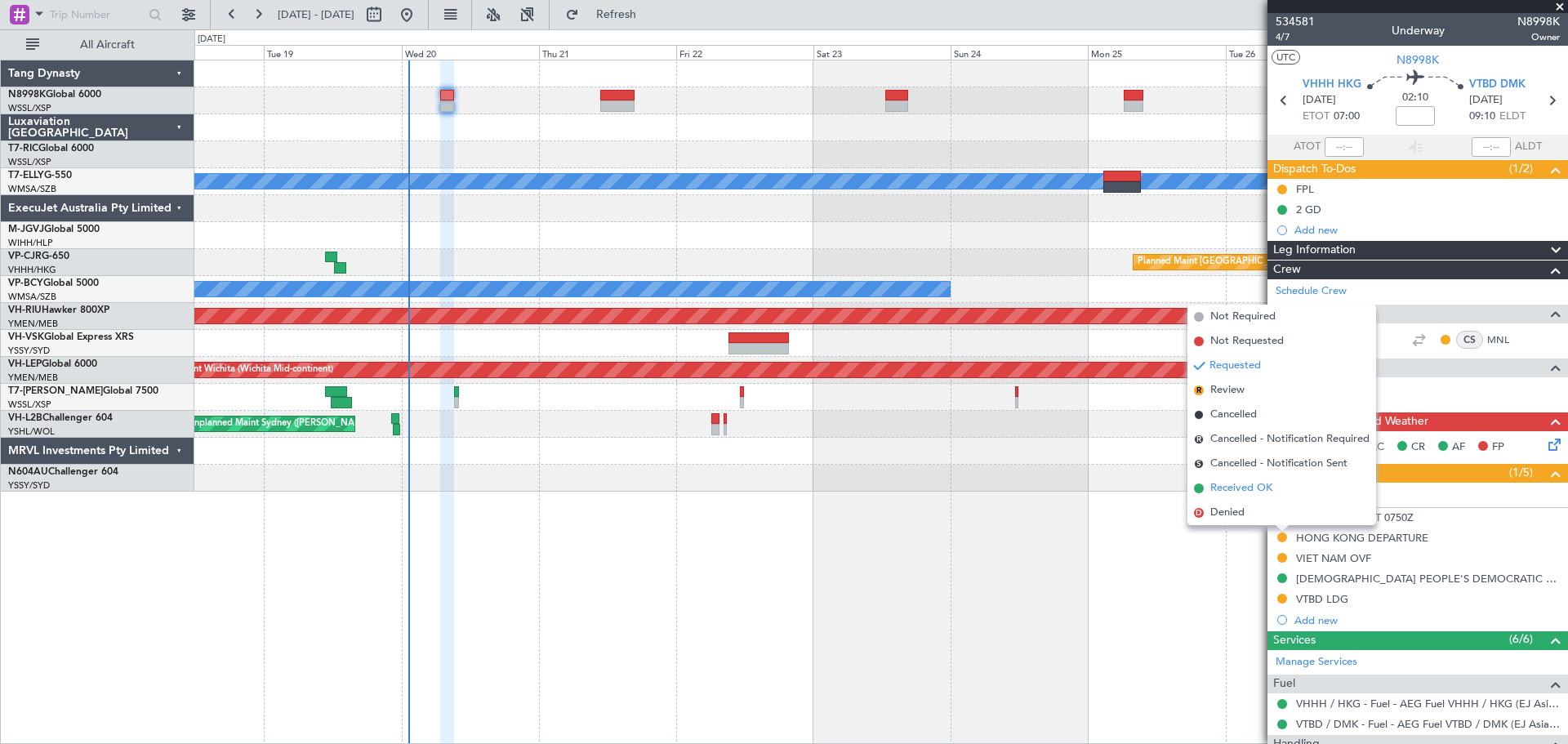
click at [1266, 482] on span "Received OK" at bounding box center [1242, 488] width 62 height 16
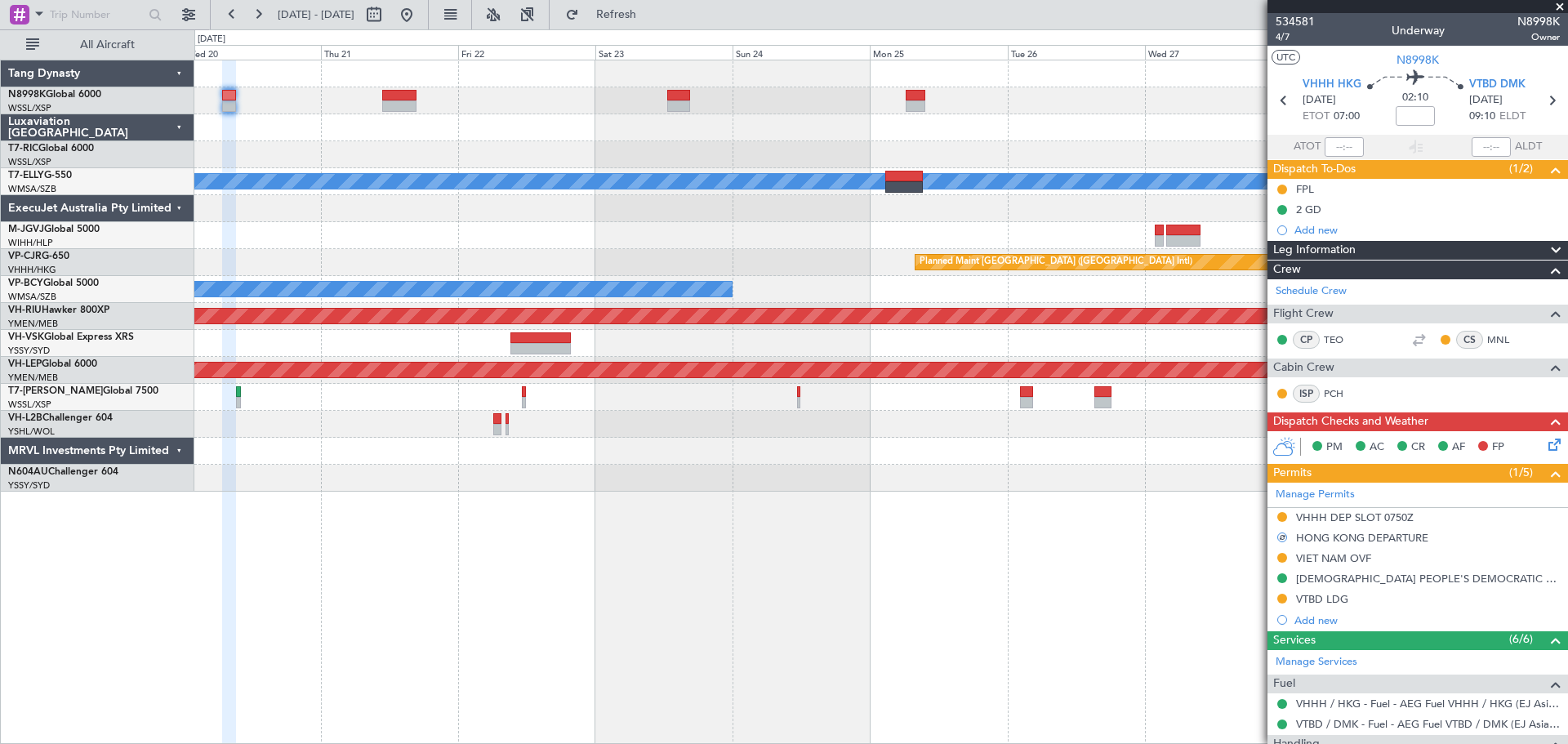
click at [873, 255] on div "Unplanned Maint Singapore (Seletar) Unplanned Maint Kuala Lumpur (Sultan Abdul …" at bounding box center [881, 275] width 1374 height 431
click at [1347, 539] on div "HONG KONG DEPARTURE" at bounding box center [1362, 537] width 132 height 14
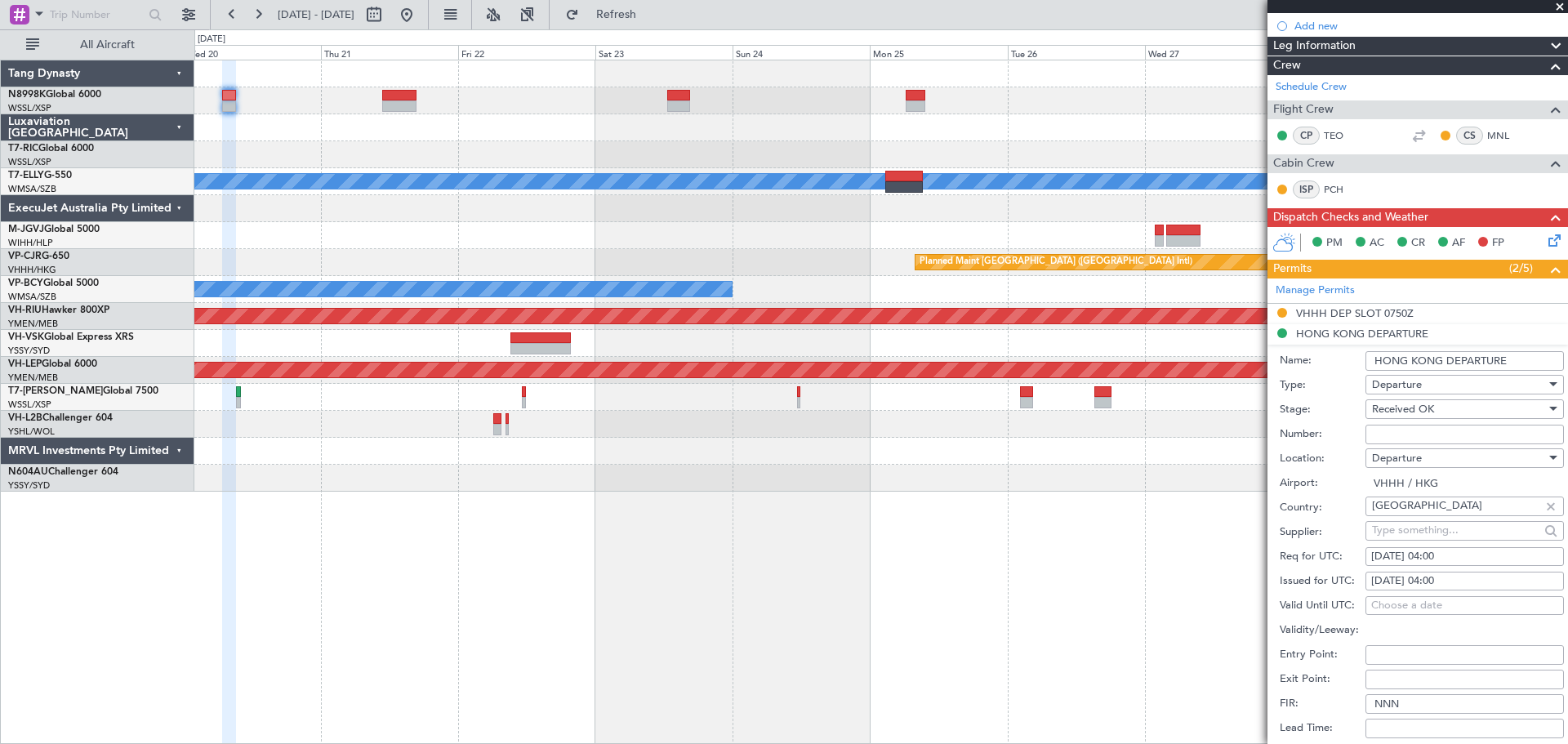
scroll to position [327, 0]
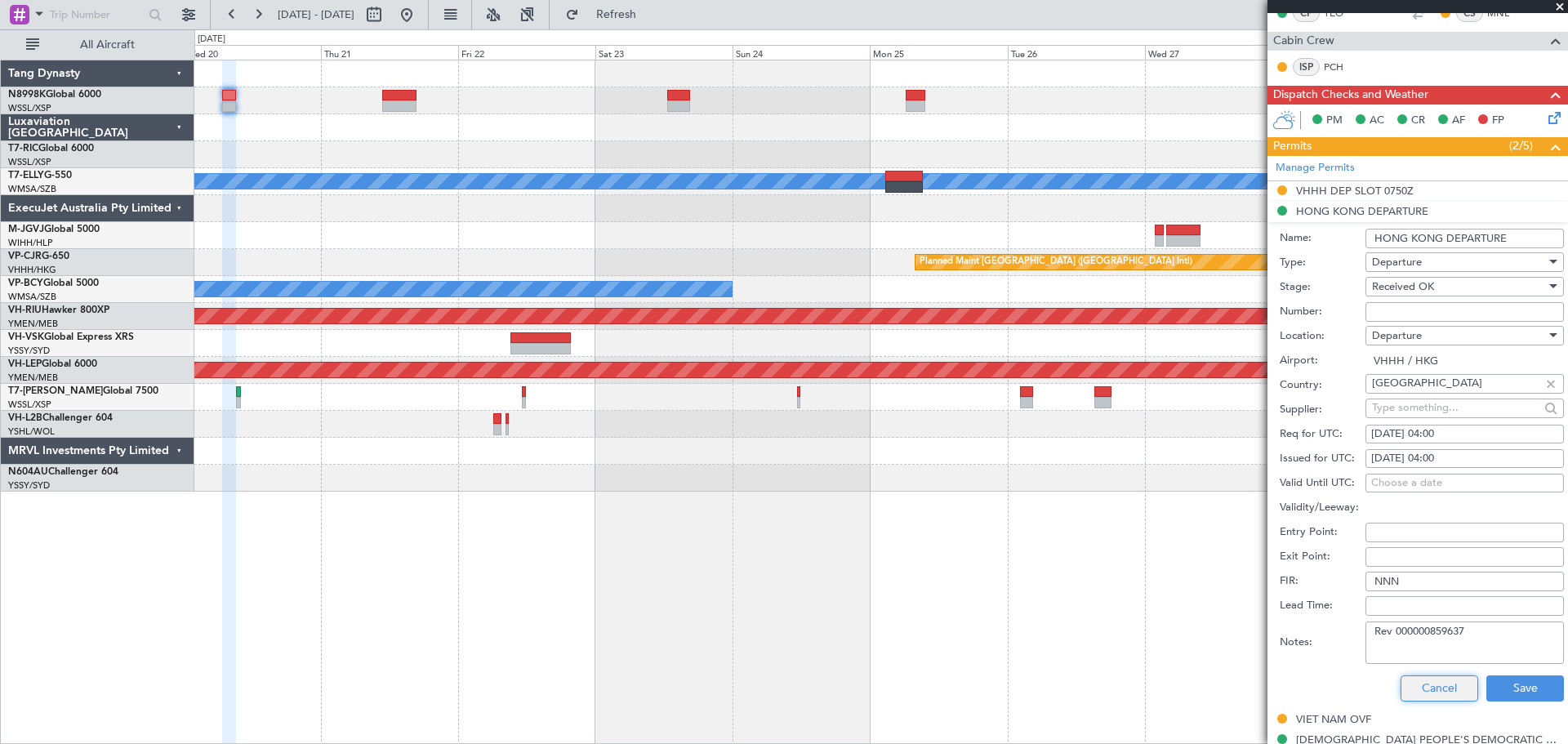
click at [1448, 686] on button "Cancel" at bounding box center [1439, 689] width 78 height 26
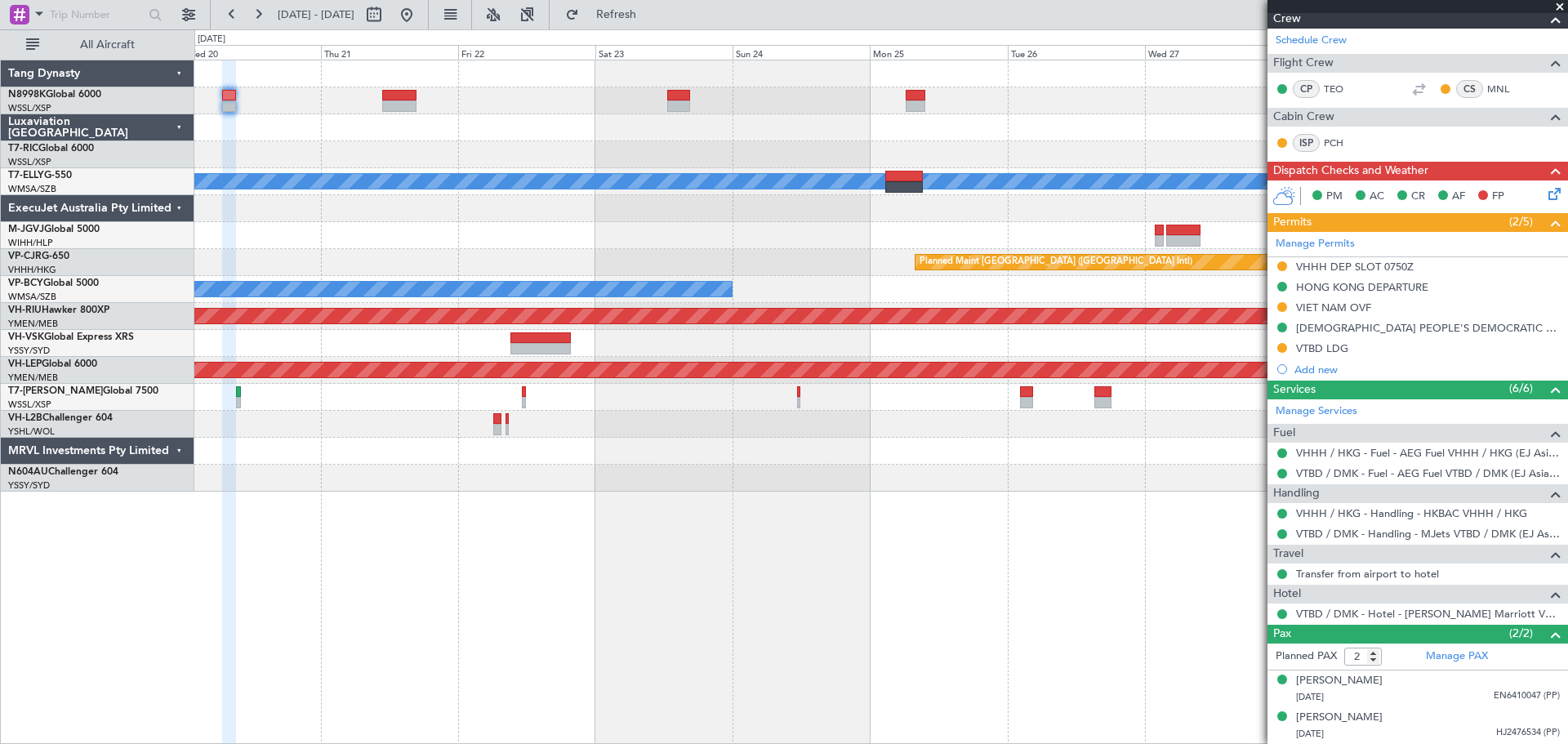
scroll to position [250, 0]
click at [665, 93] on div at bounding box center [881, 101] width 1374 height 27
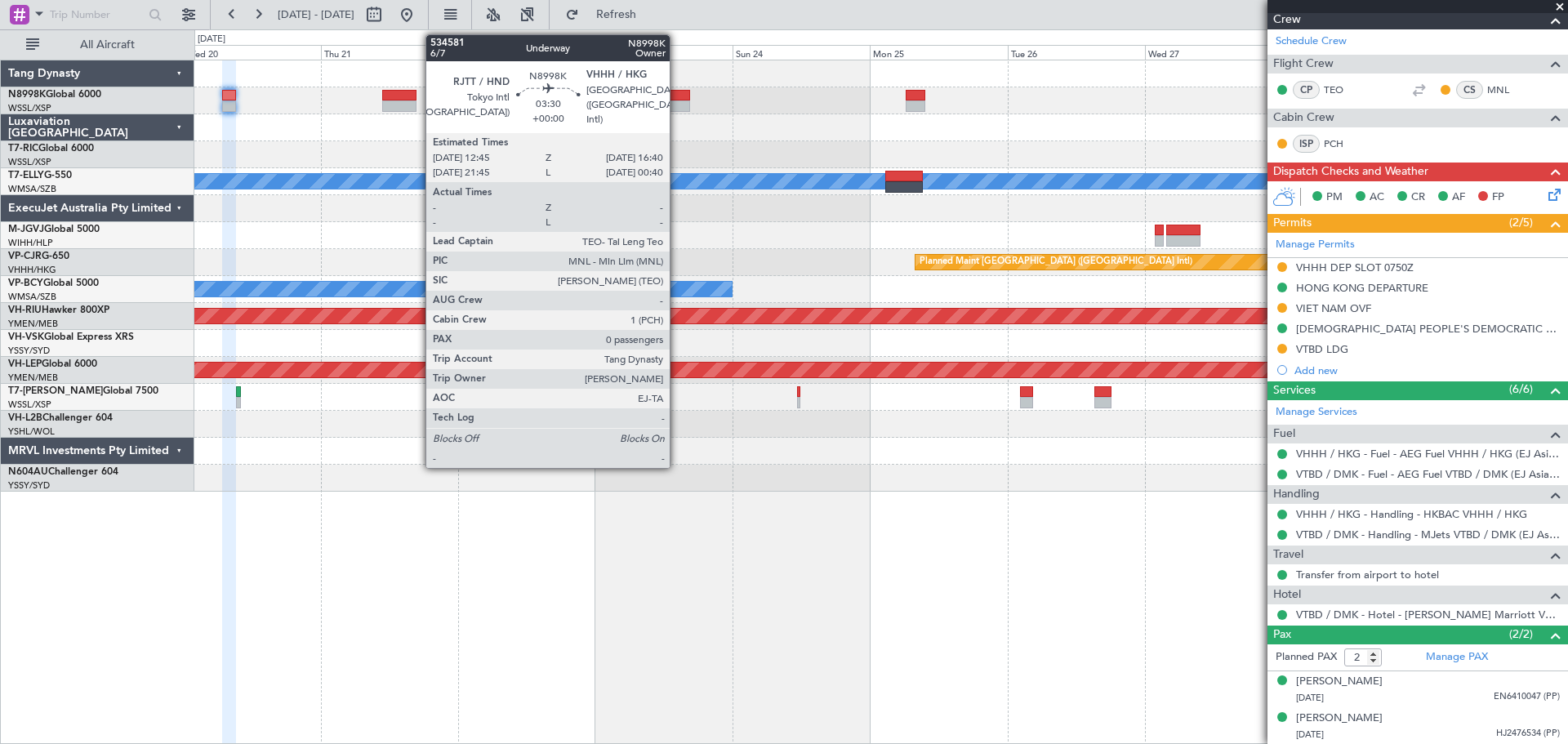
click at [677, 95] on div at bounding box center [678, 96] width 23 height 11
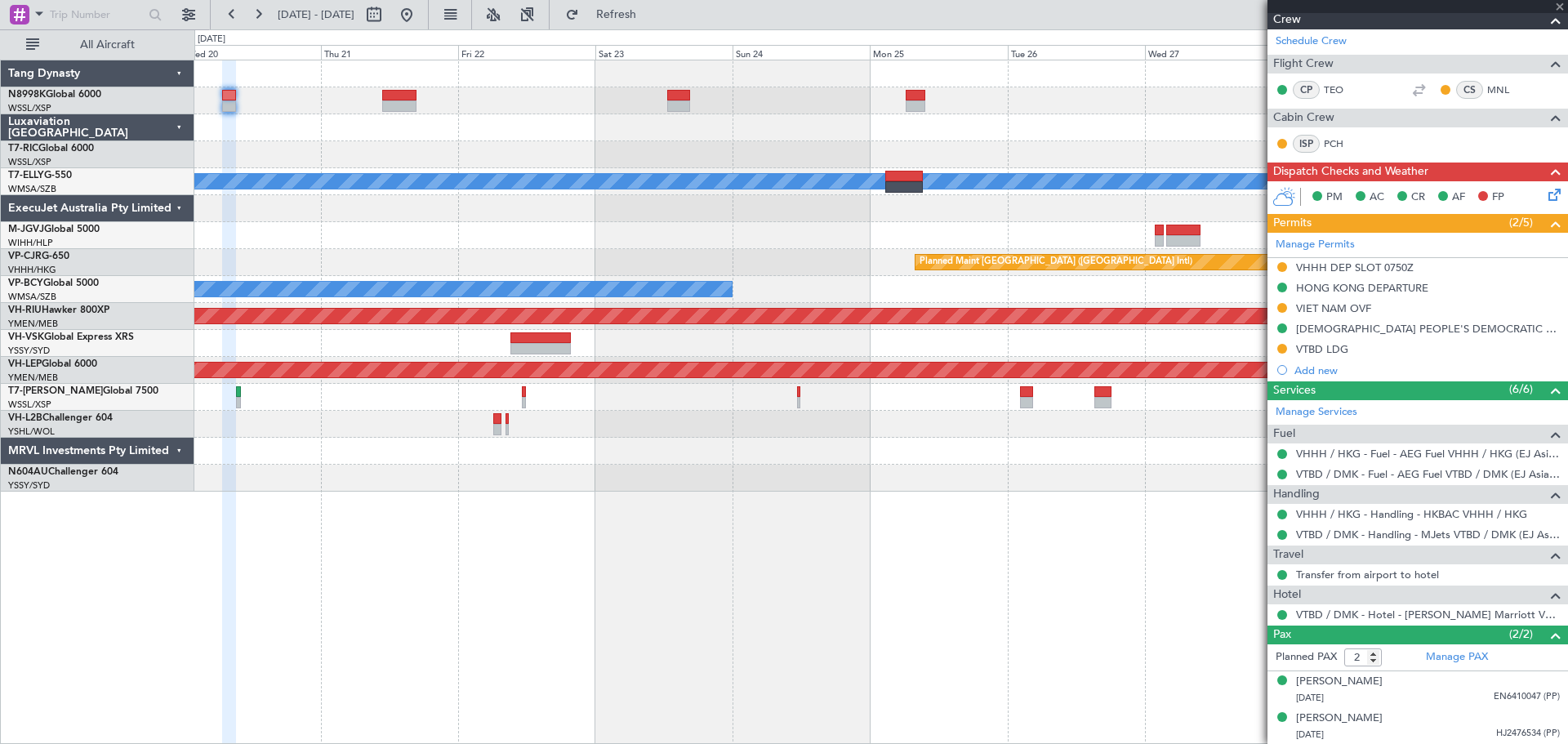
type input "0"
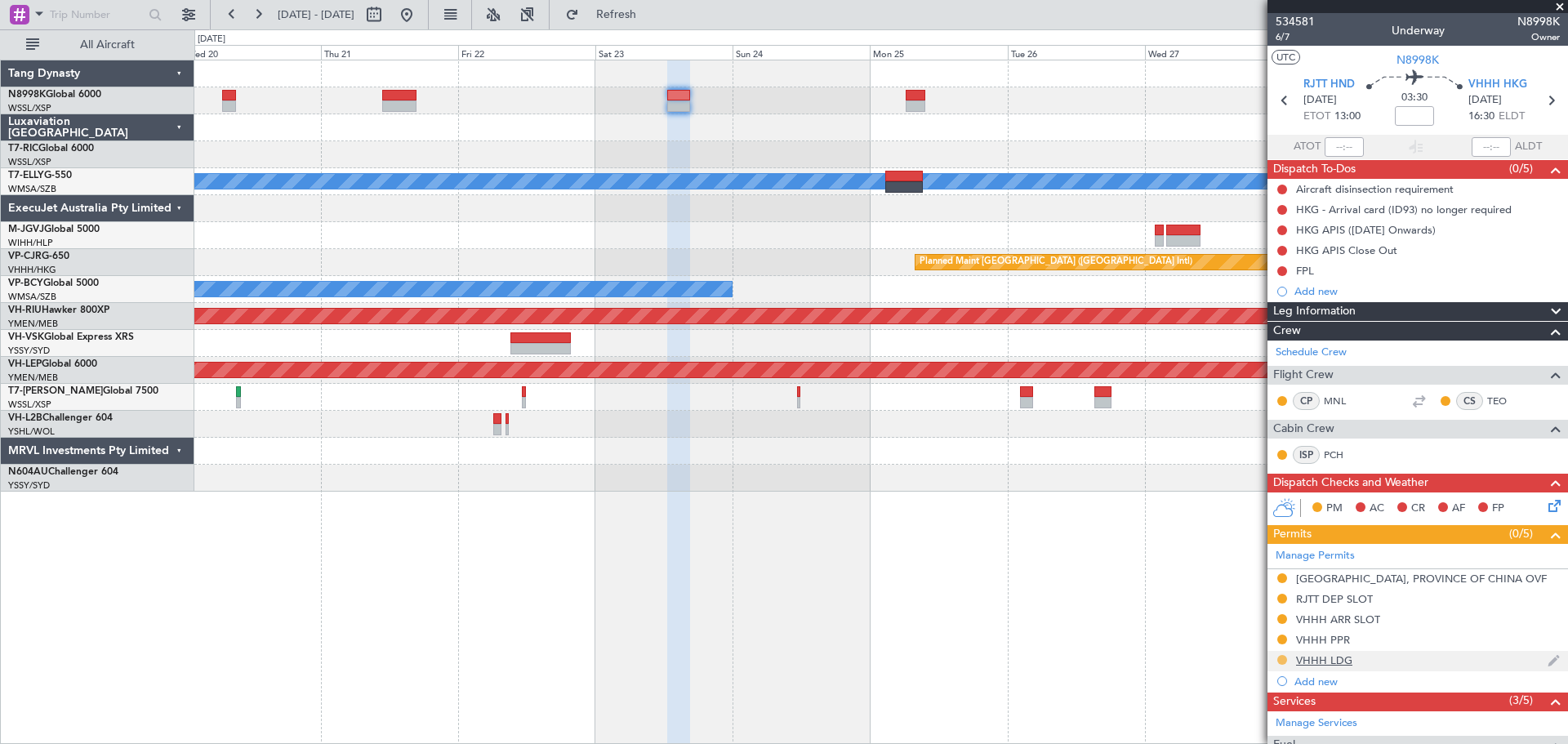
click at [1281, 659] on button at bounding box center [1282, 659] width 9 height 9
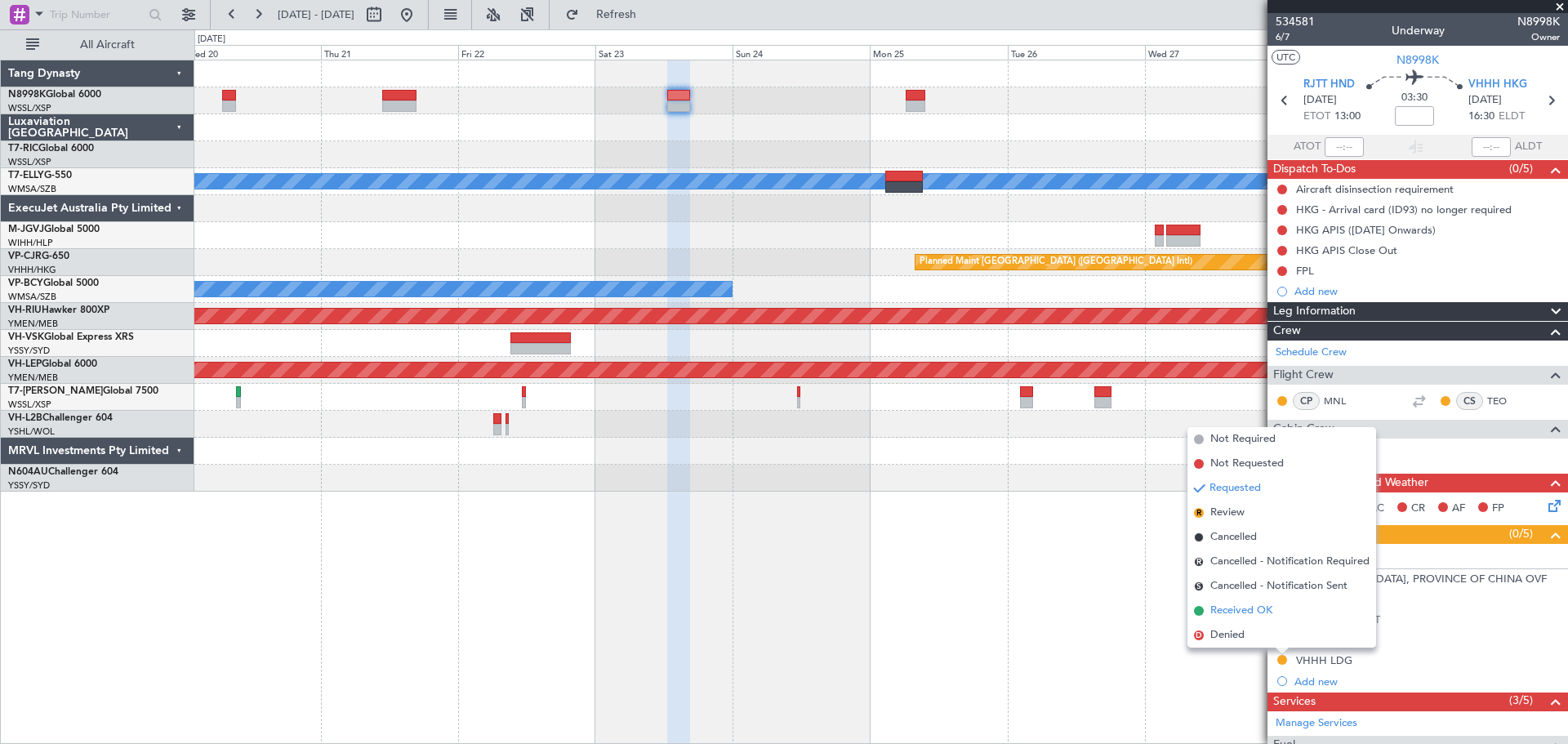
click at [1254, 611] on span "Received OK" at bounding box center [1242, 611] width 62 height 16
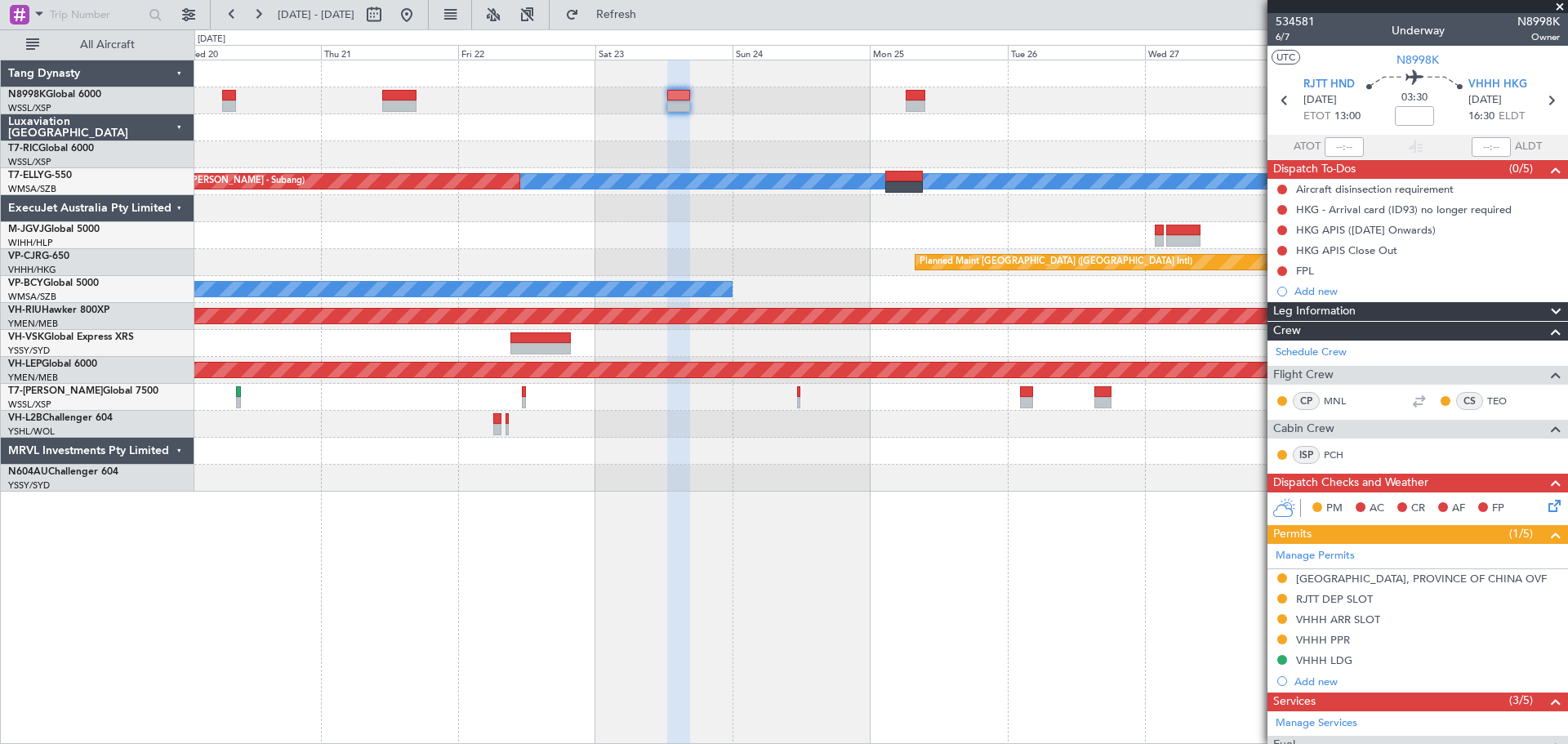
click at [907, 111] on div at bounding box center [915, 106] width 20 height 11
click at [919, 102] on div at bounding box center [915, 106] width 20 height 11
type input "-00:05"
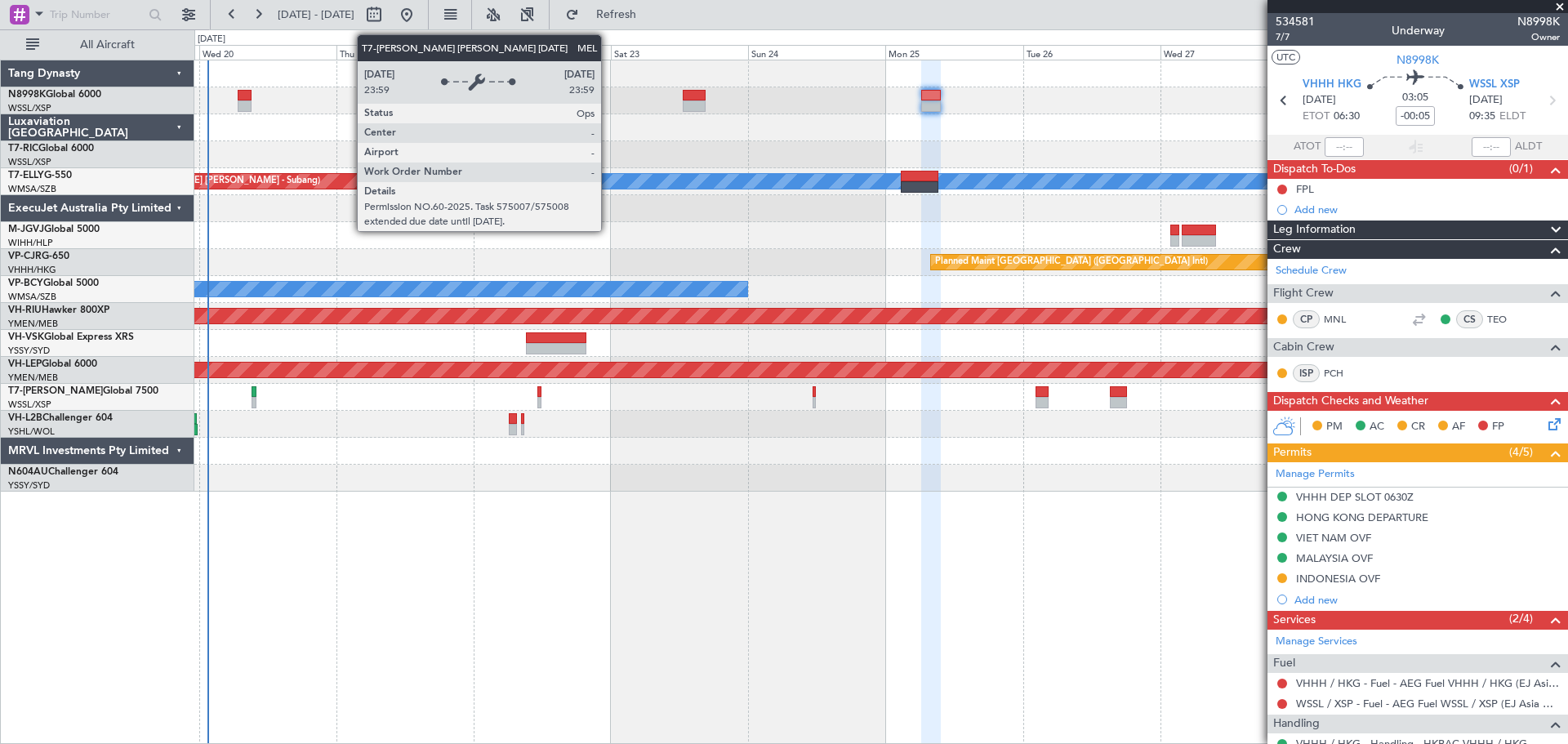
click at [981, 229] on div "Unplanned Maint Singapore (Seletar) MEL Unplanned Maint Kuala Lumpur (Sultan Ab…" at bounding box center [881, 275] width 1374 height 431
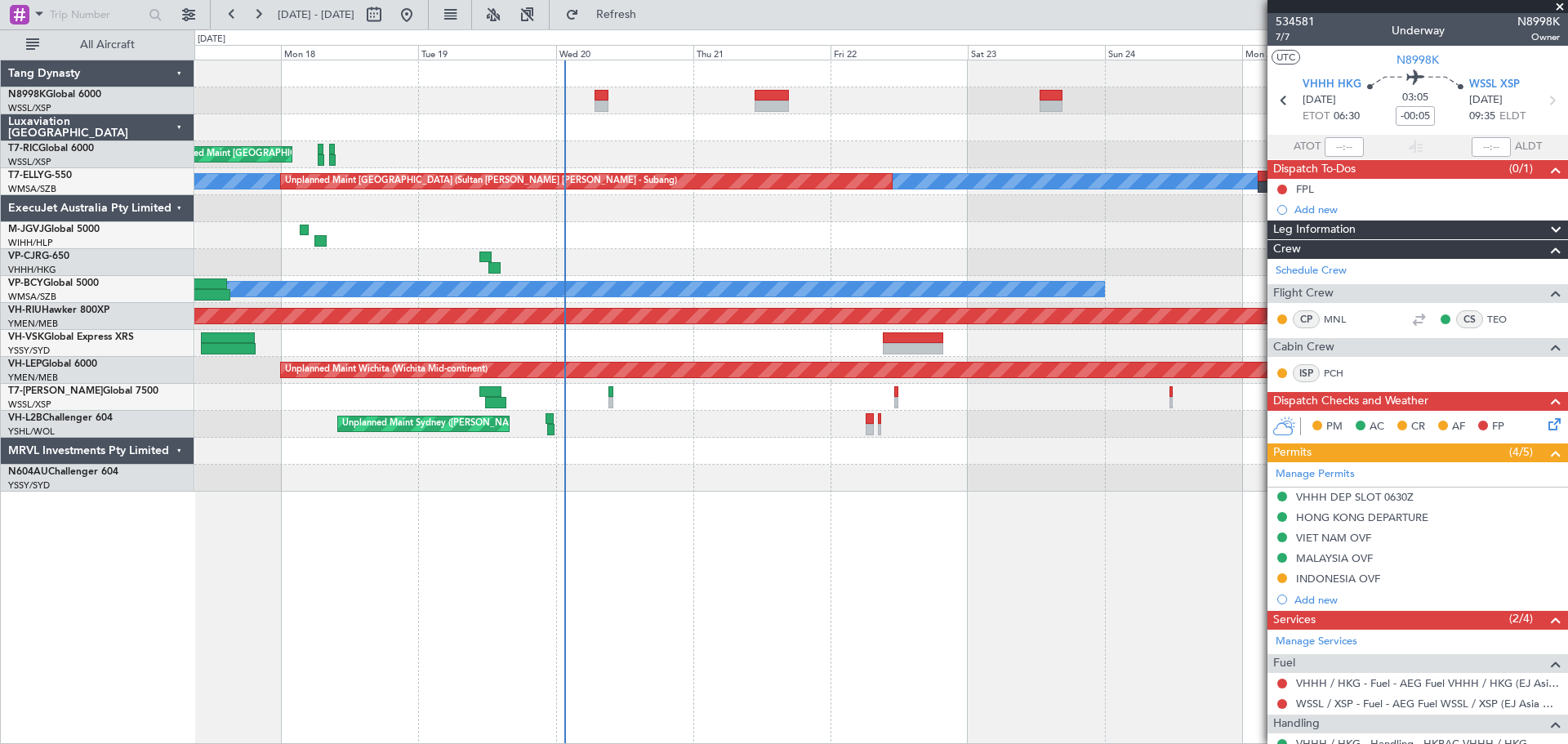
click at [694, 245] on div "Planned Maint [GEOGRAPHIC_DATA] (Seletar)" at bounding box center [881, 236] width 1374 height 27
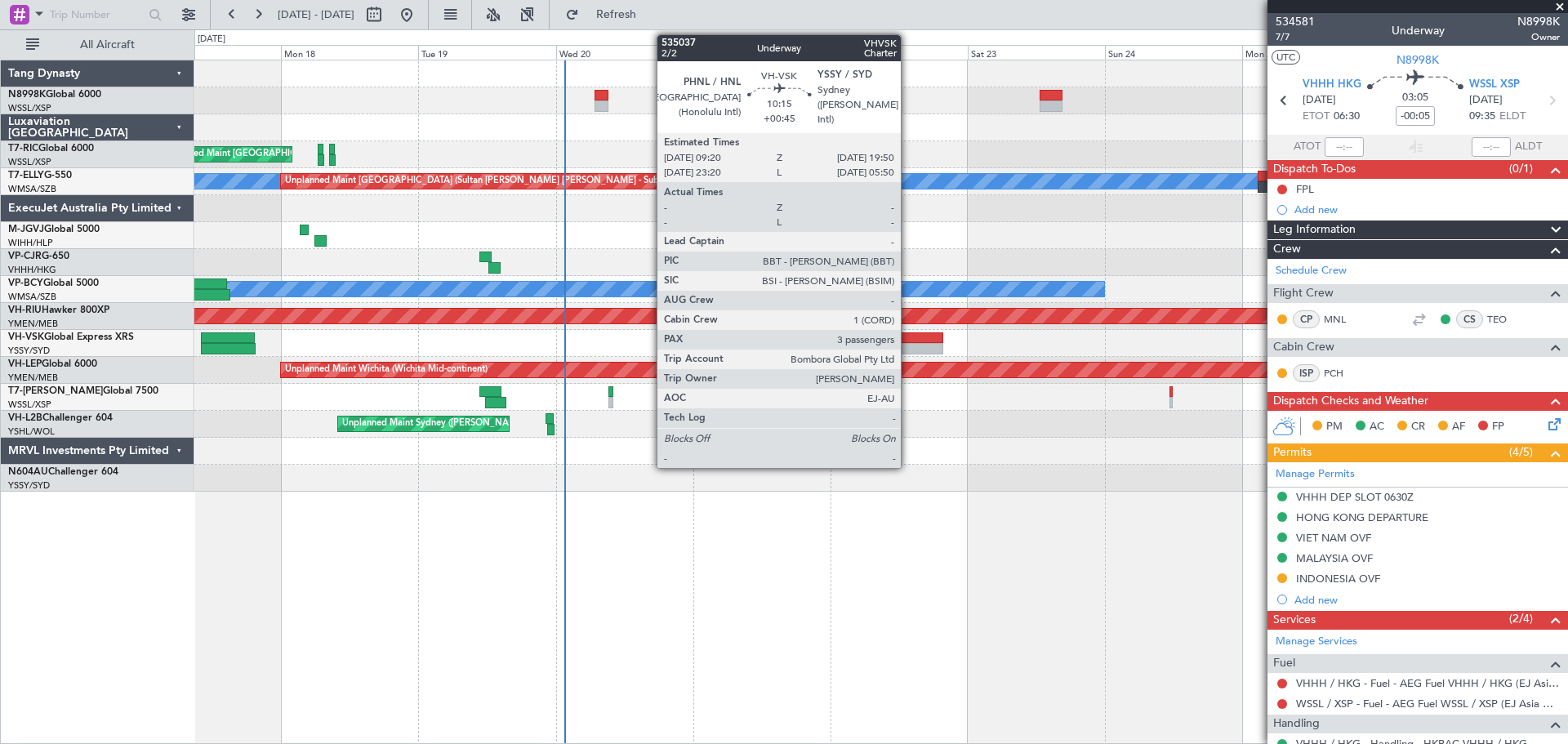
click at [909, 348] on div at bounding box center [913, 349] width 60 height 11
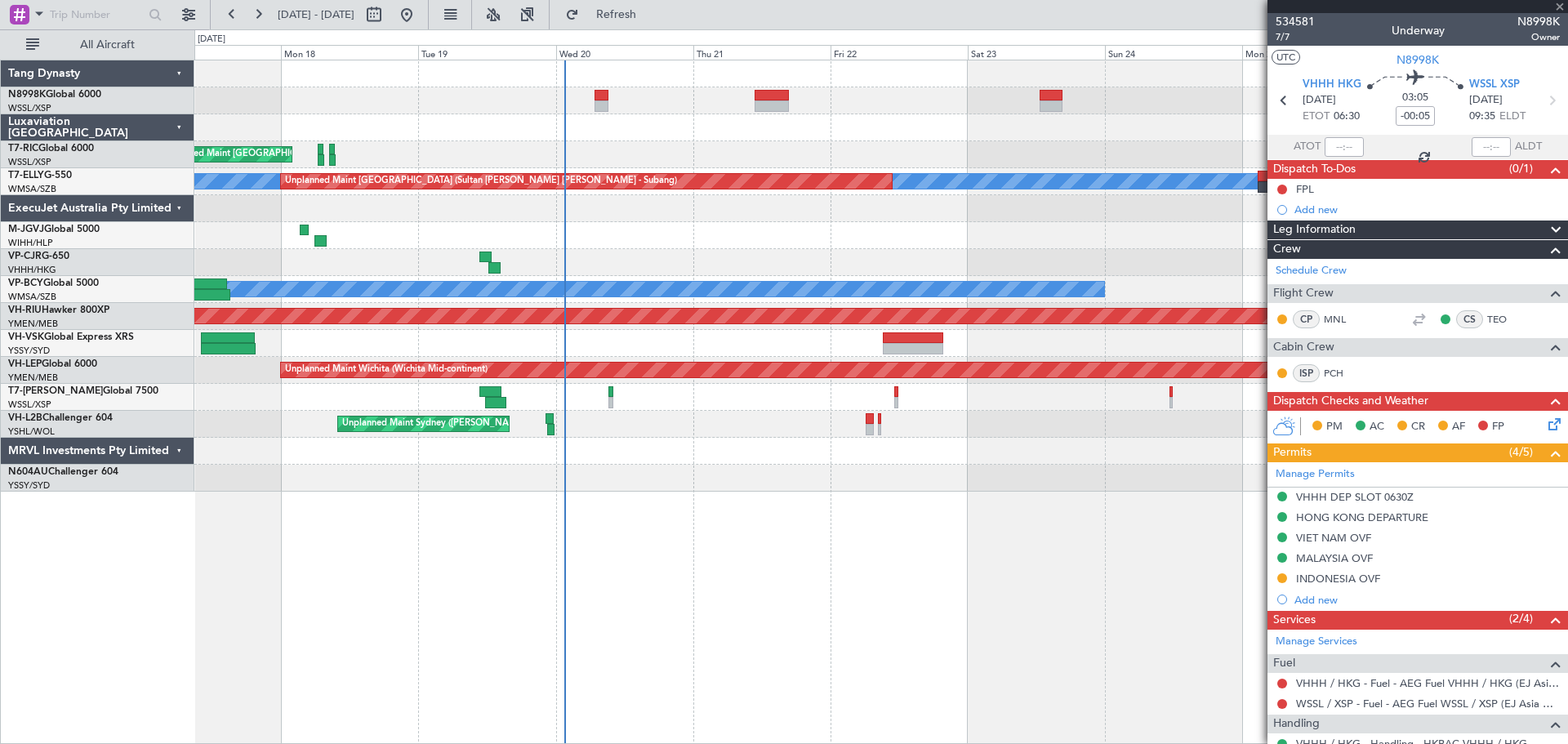
type input "+00:45"
type input "3"
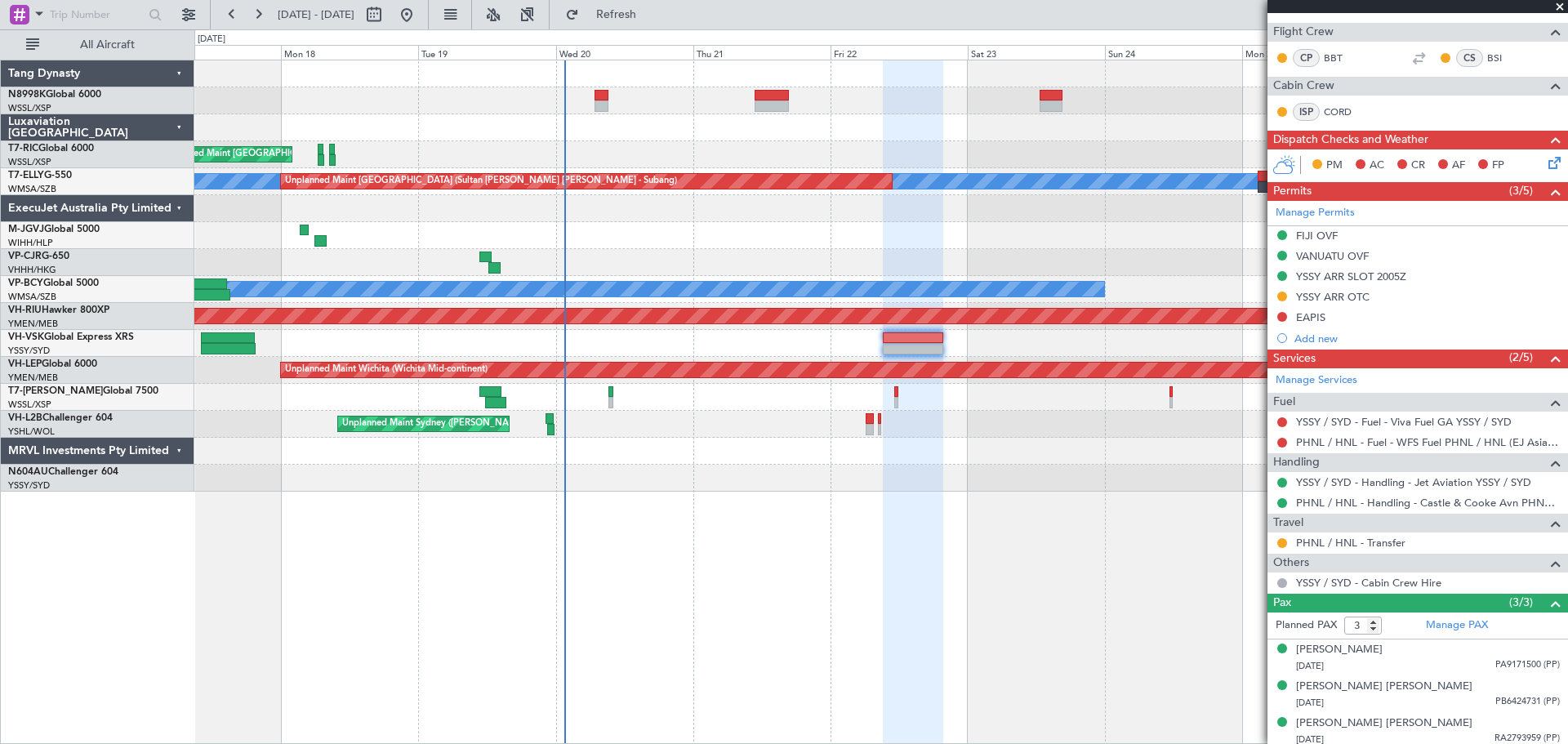
scroll to position [266, 0]
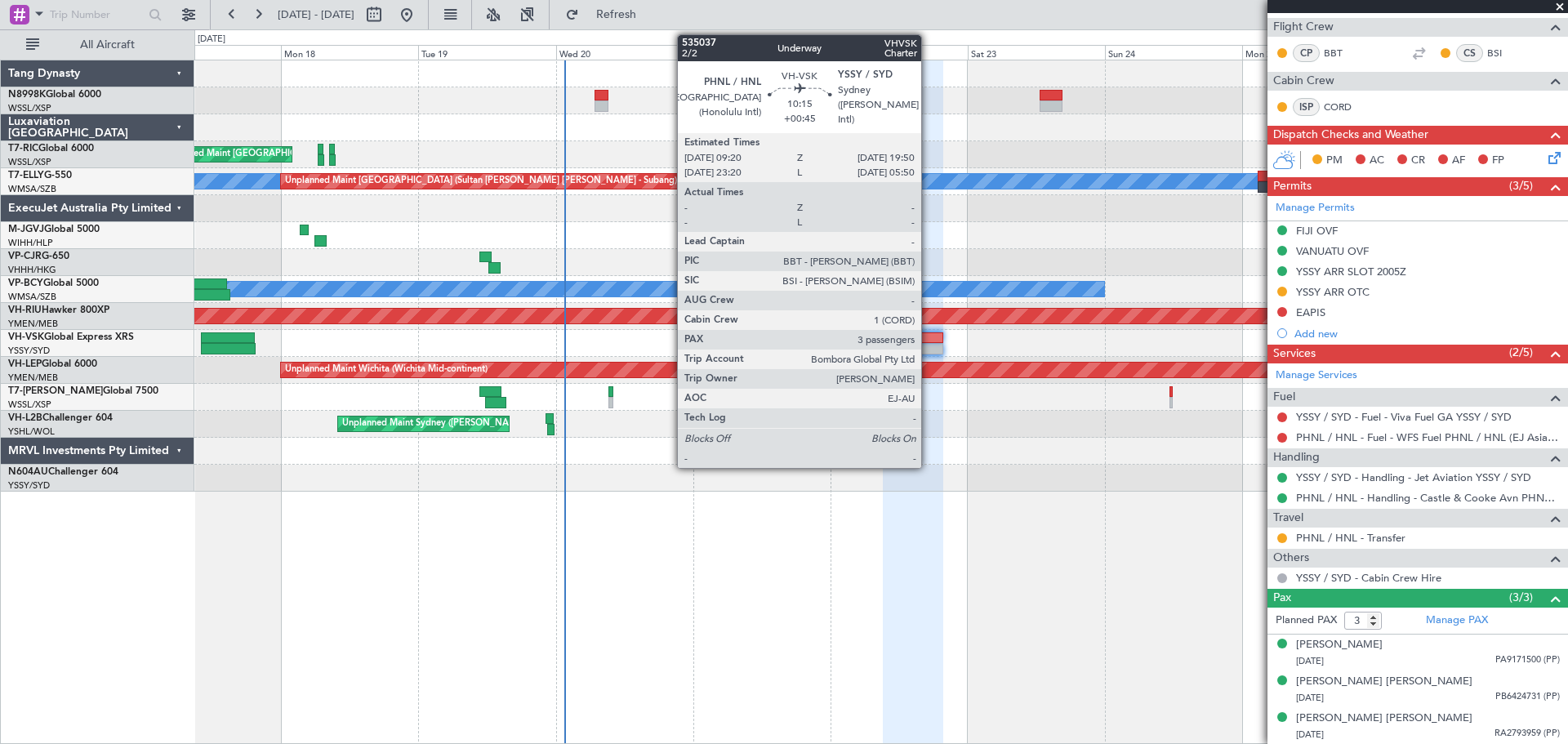
click at [929, 337] on div at bounding box center [913, 338] width 60 height 11
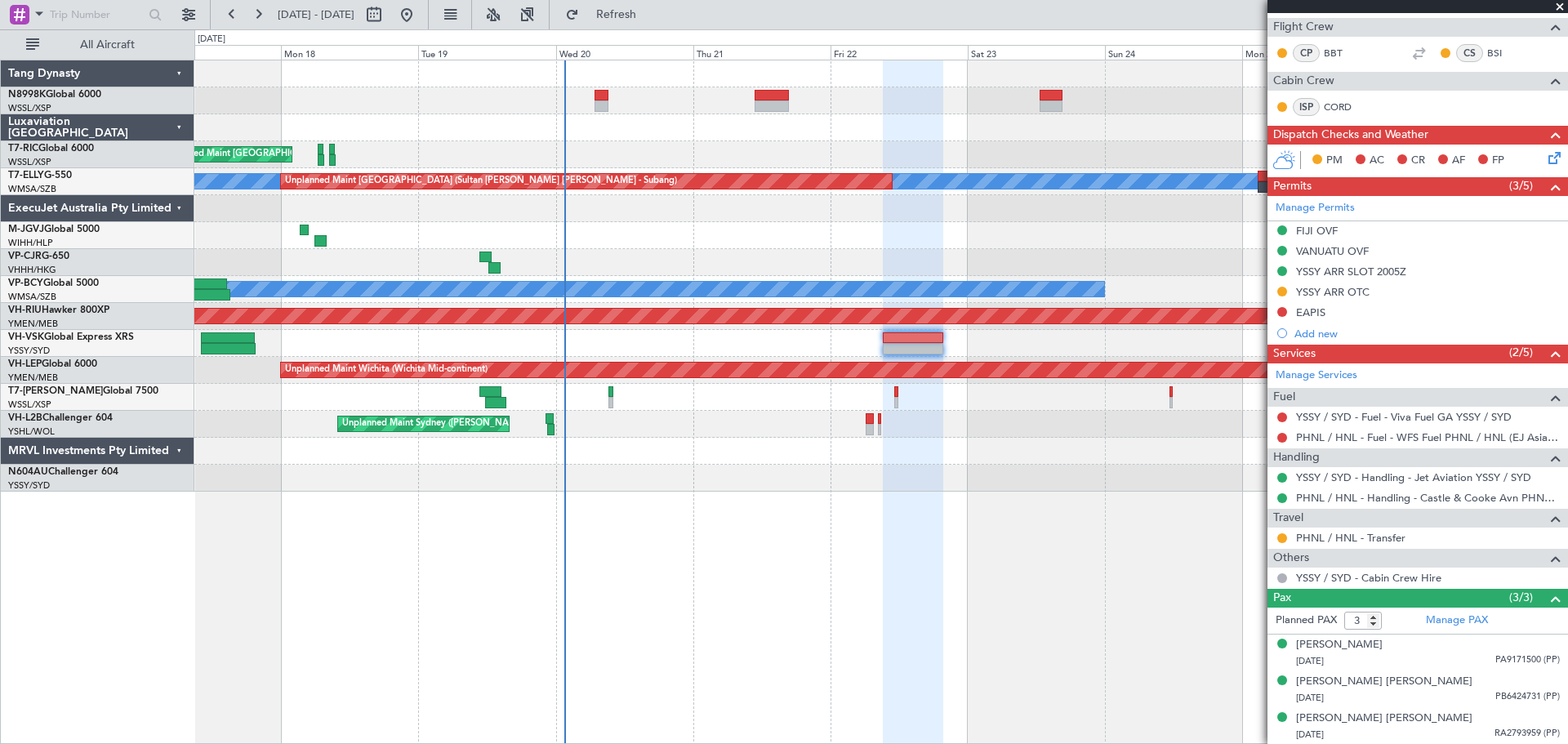
scroll to position [0, 0]
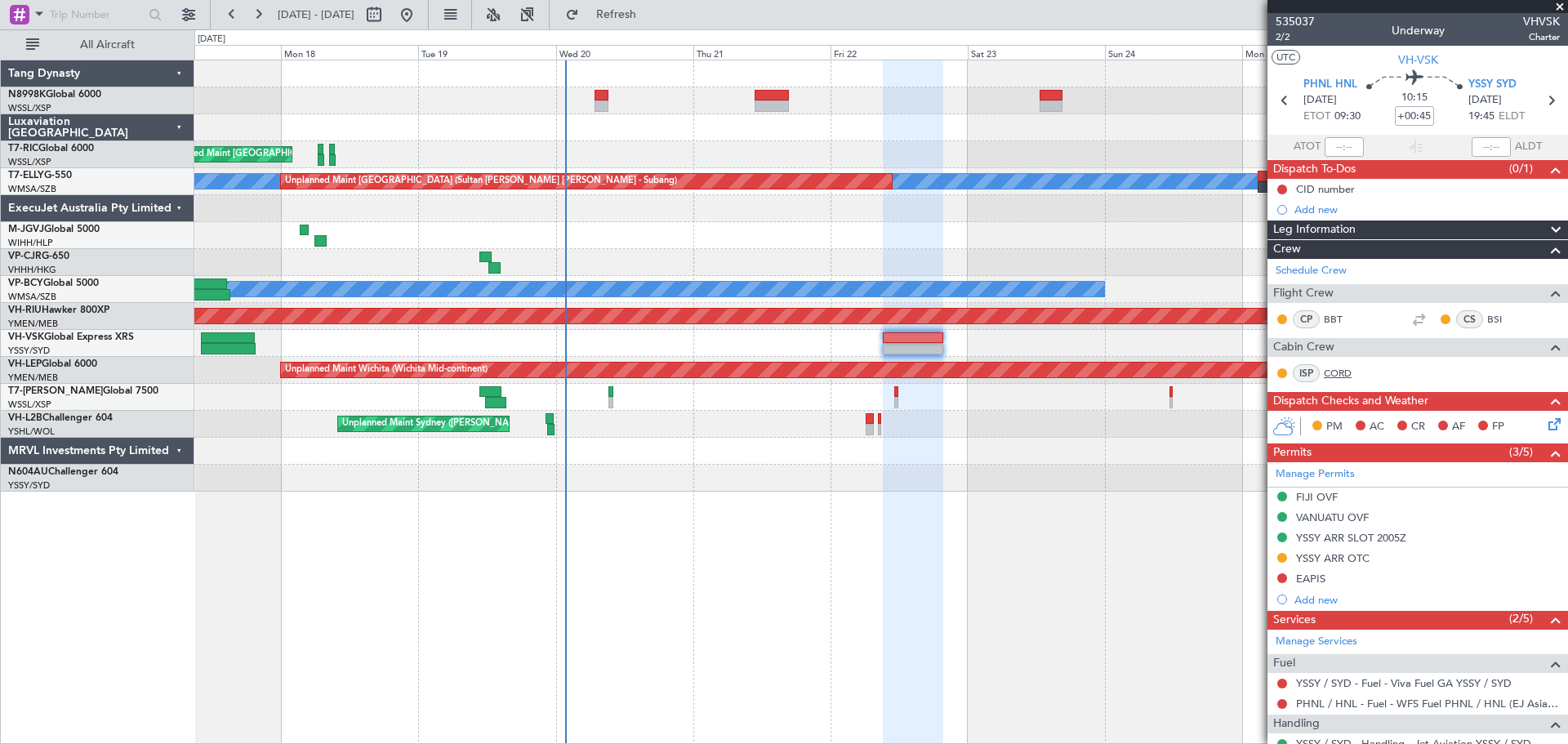
click at [1342, 366] on link "CORD" at bounding box center [1342, 374] width 37 height 15
click at [1337, 316] on link "BBT" at bounding box center [1342, 319] width 37 height 15
click at [1487, 316] on link "BSI" at bounding box center [1505, 319] width 37 height 15
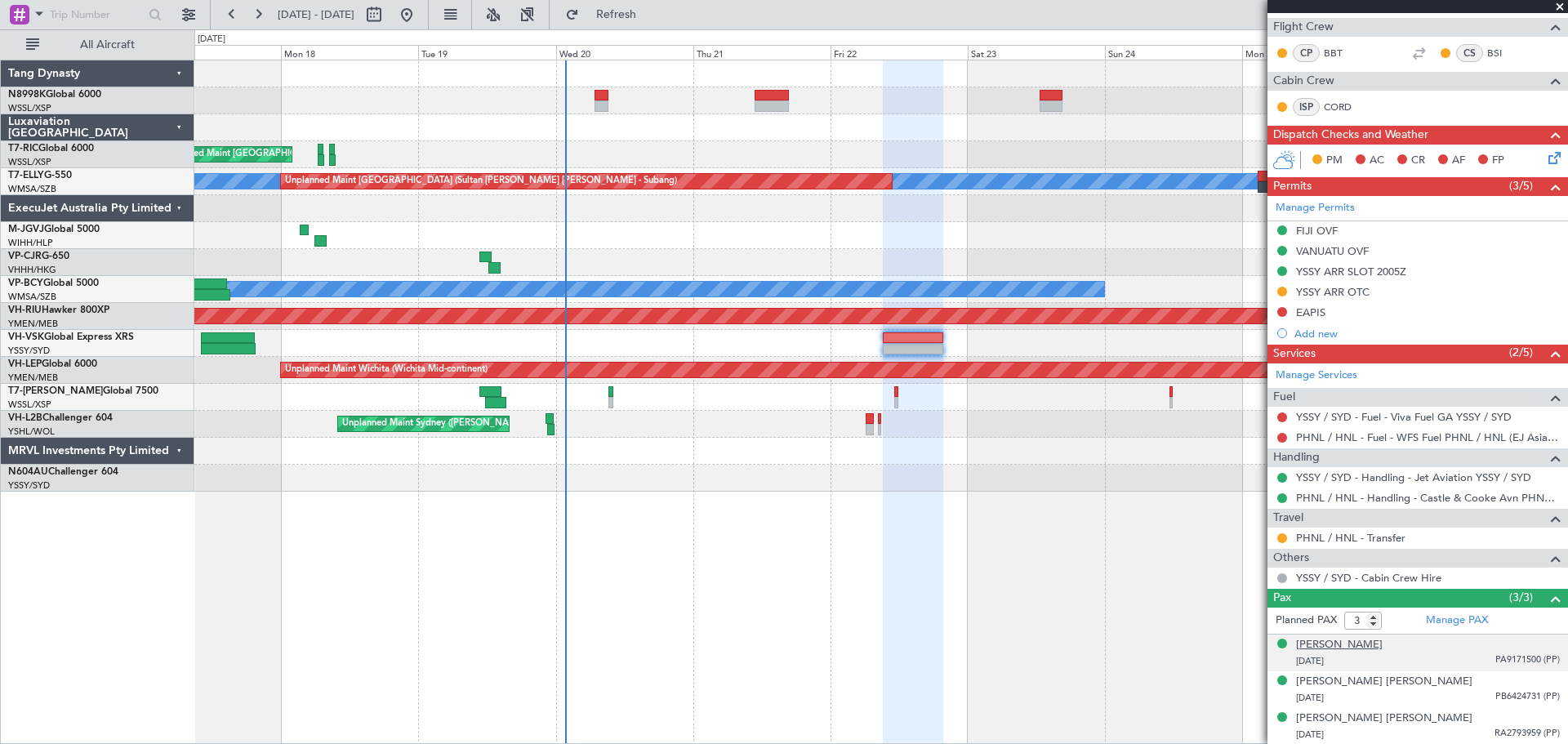
click at [1335, 638] on div "[PERSON_NAME]" at bounding box center [1340, 644] width 86 height 16
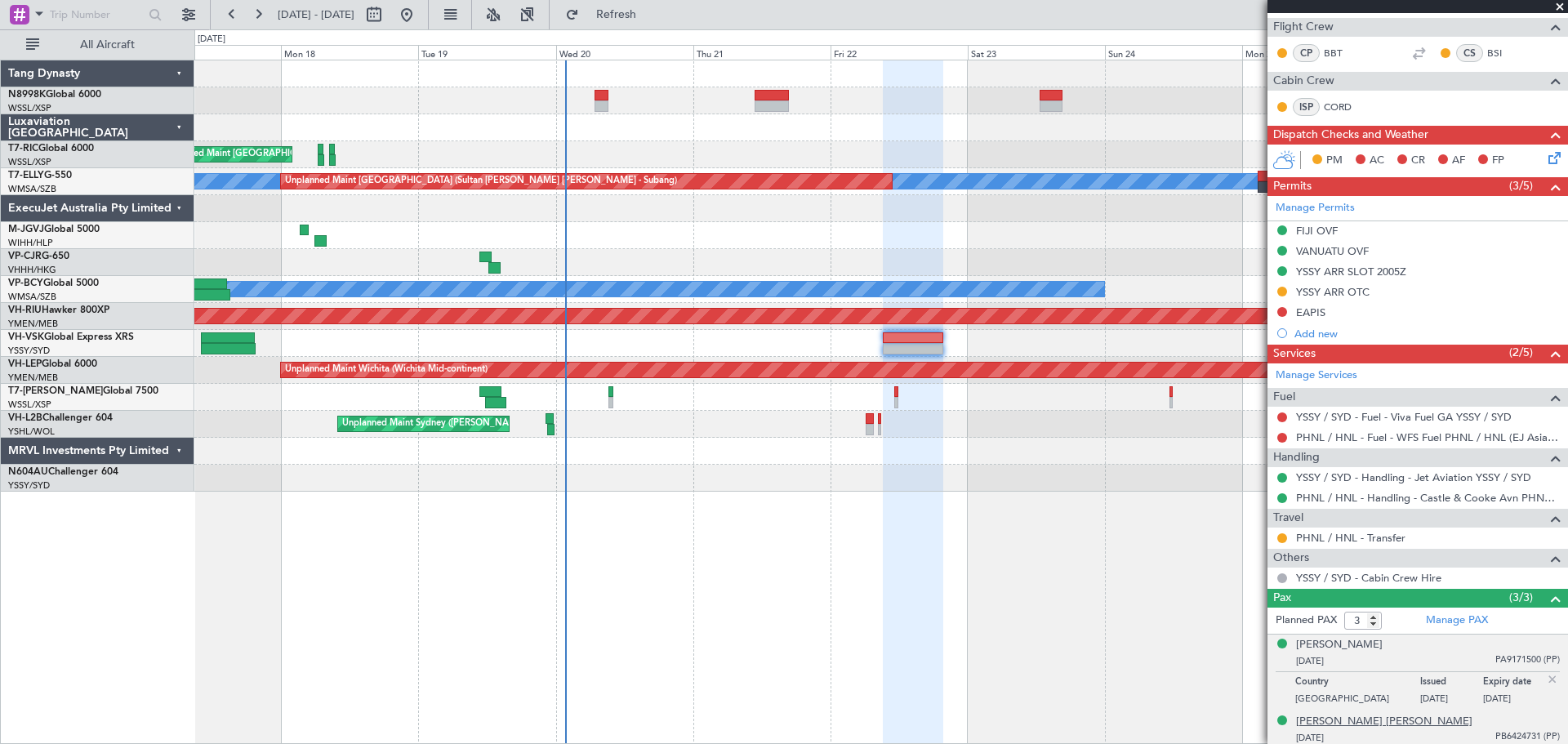
click at [1356, 722] on div "[PERSON_NAME] [PERSON_NAME]" at bounding box center [1385, 721] width 177 height 16
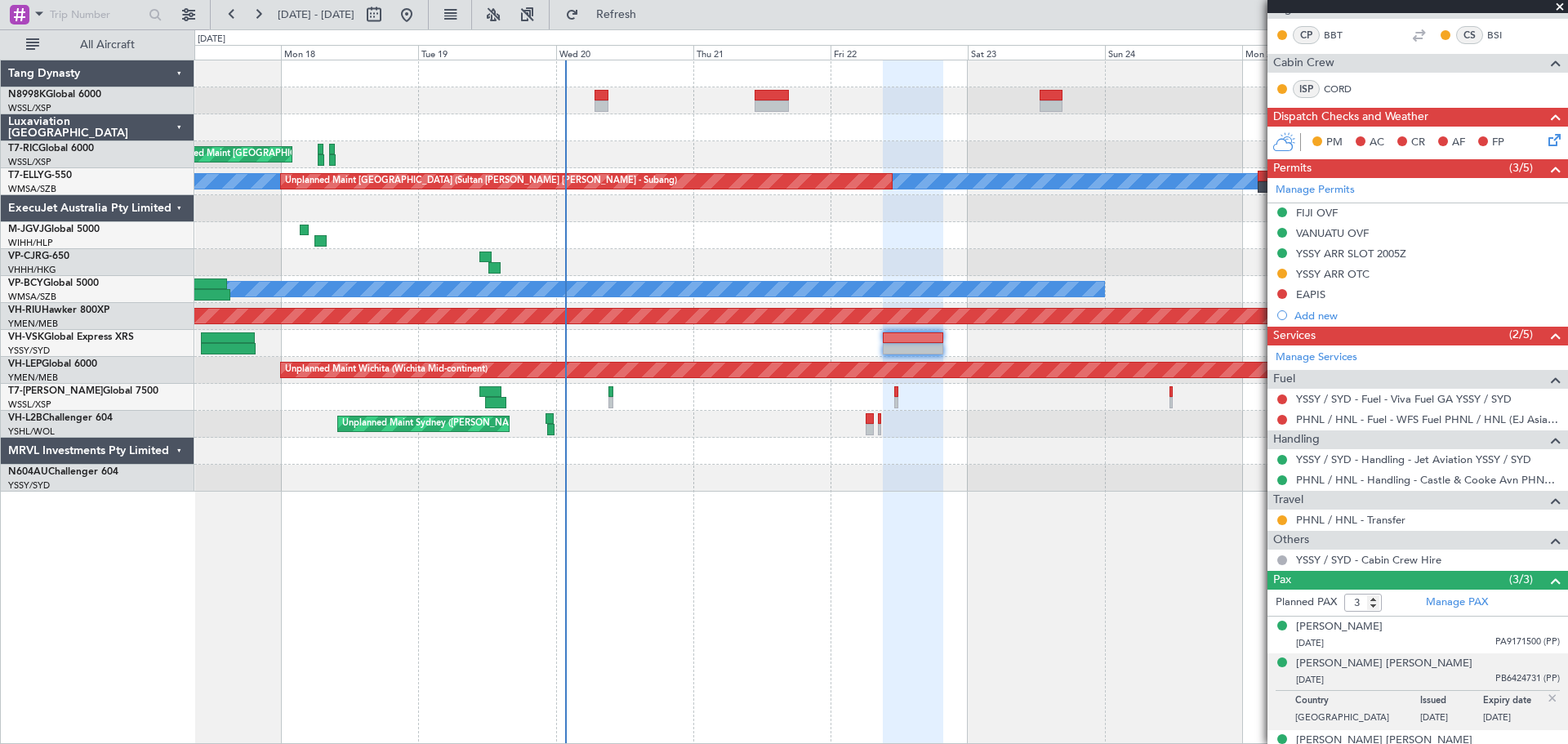
scroll to position [306, 0]
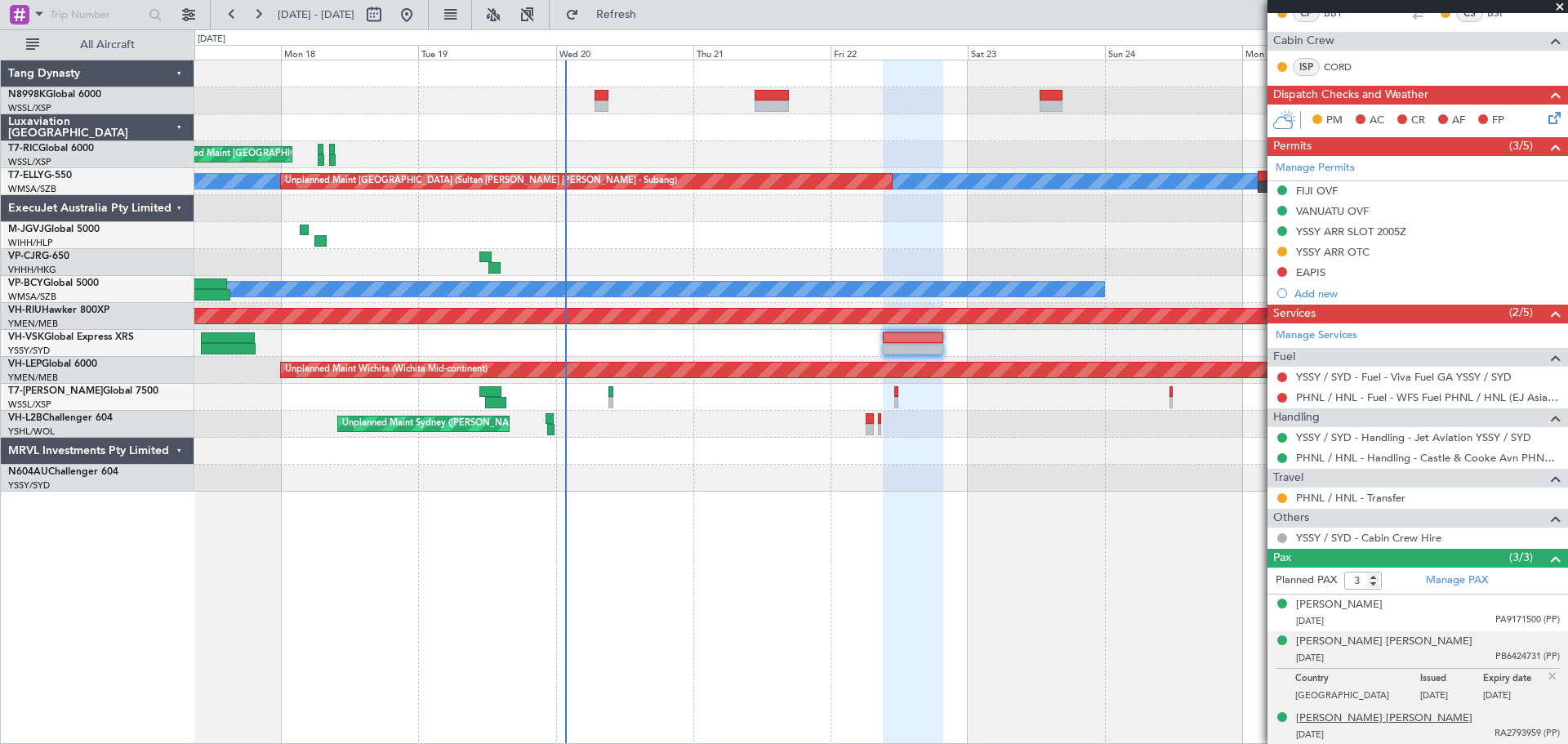
click at [1372, 719] on div "[PERSON_NAME] [PERSON_NAME]" at bounding box center [1385, 718] width 177 height 16
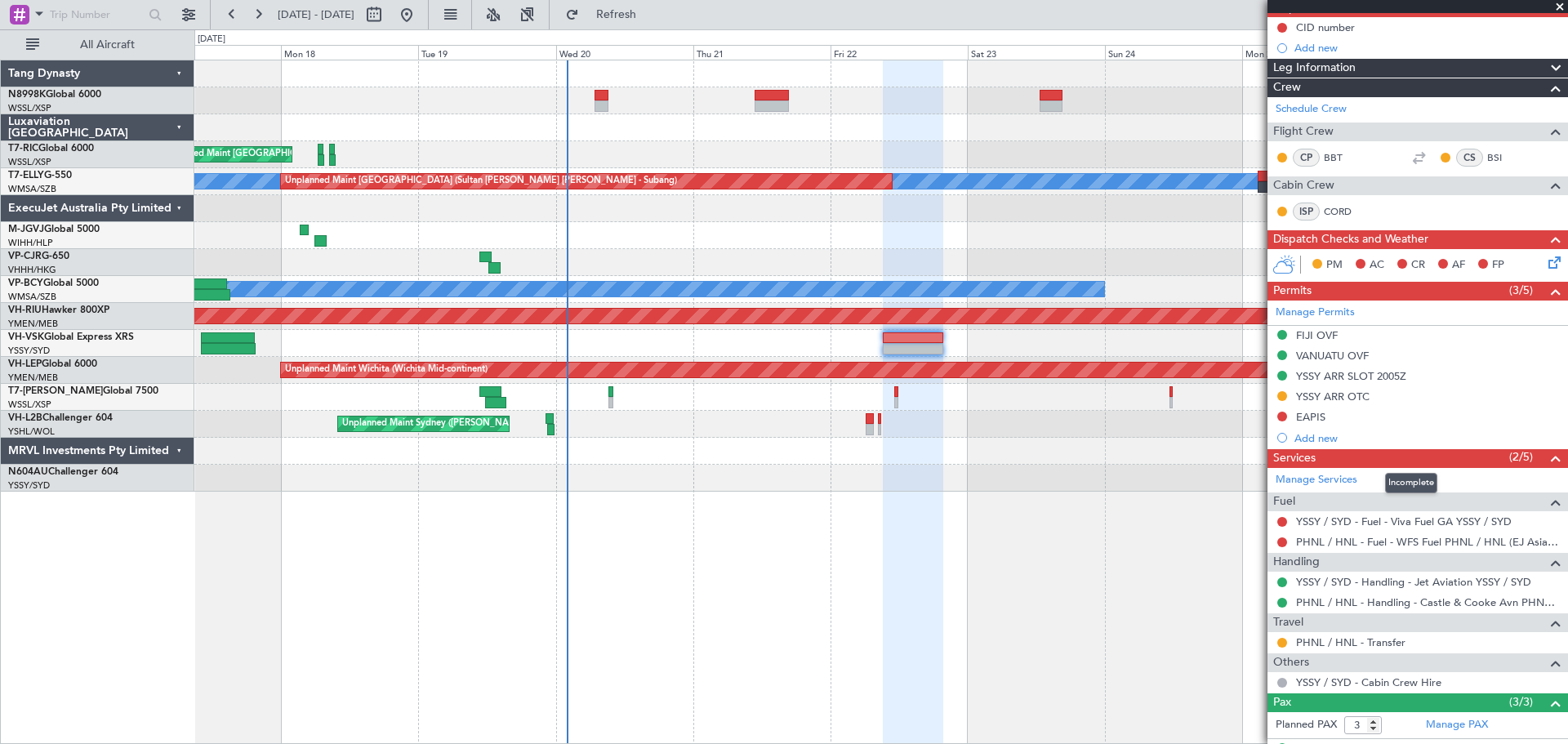
scroll to position [163, 0]
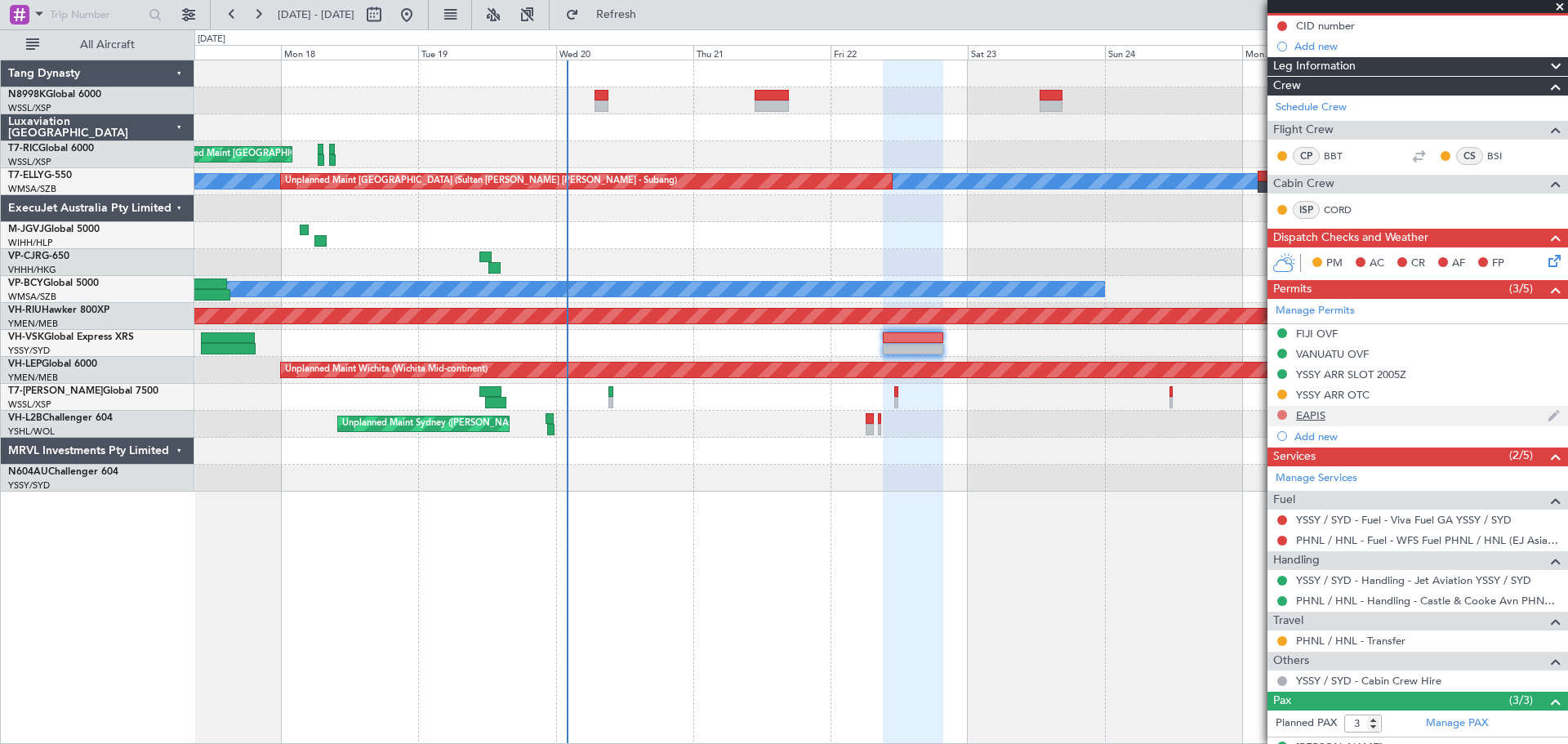
click at [1281, 411] on button at bounding box center [1282, 414] width 9 height 9
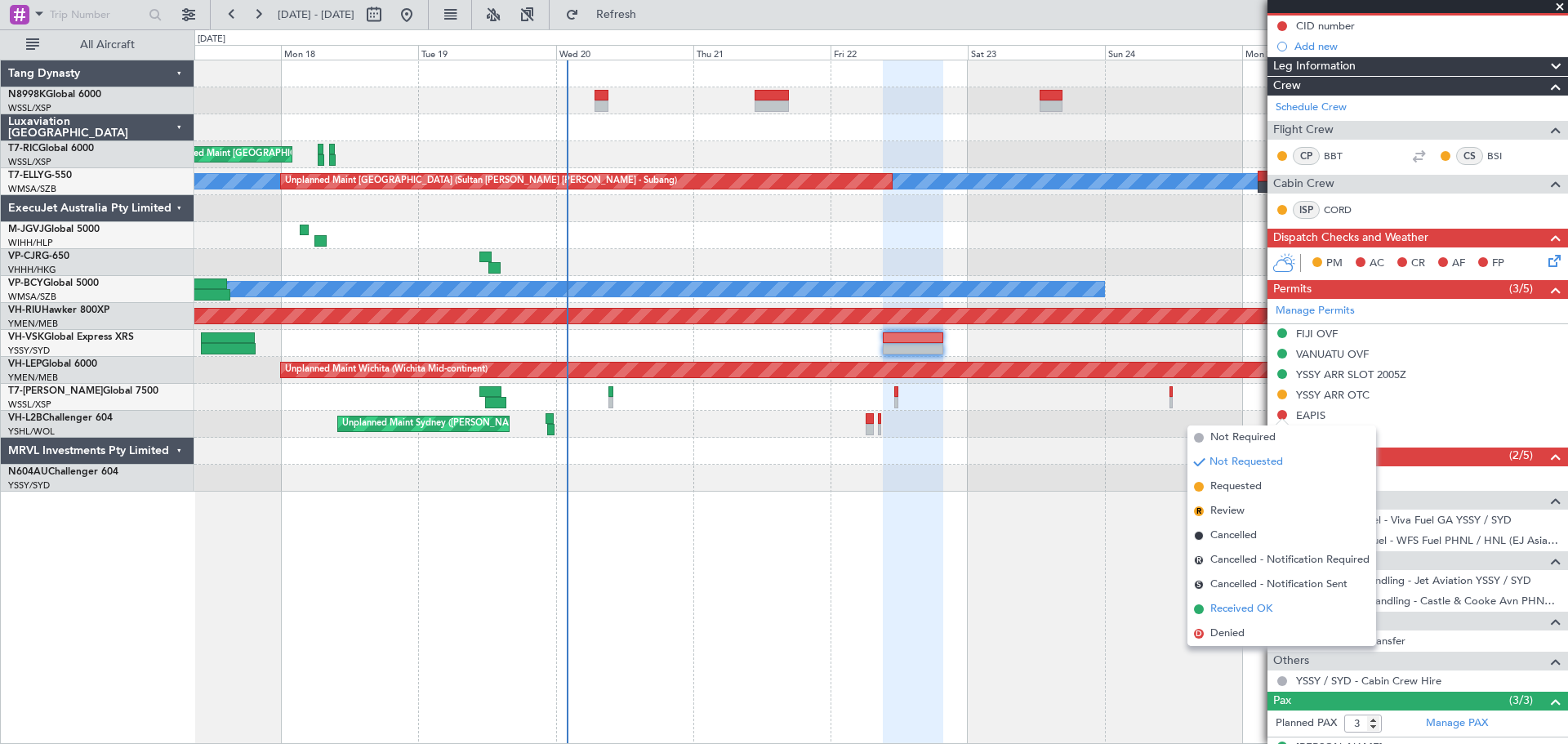
click at [1250, 607] on span "Received OK" at bounding box center [1242, 609] width 62 height 16
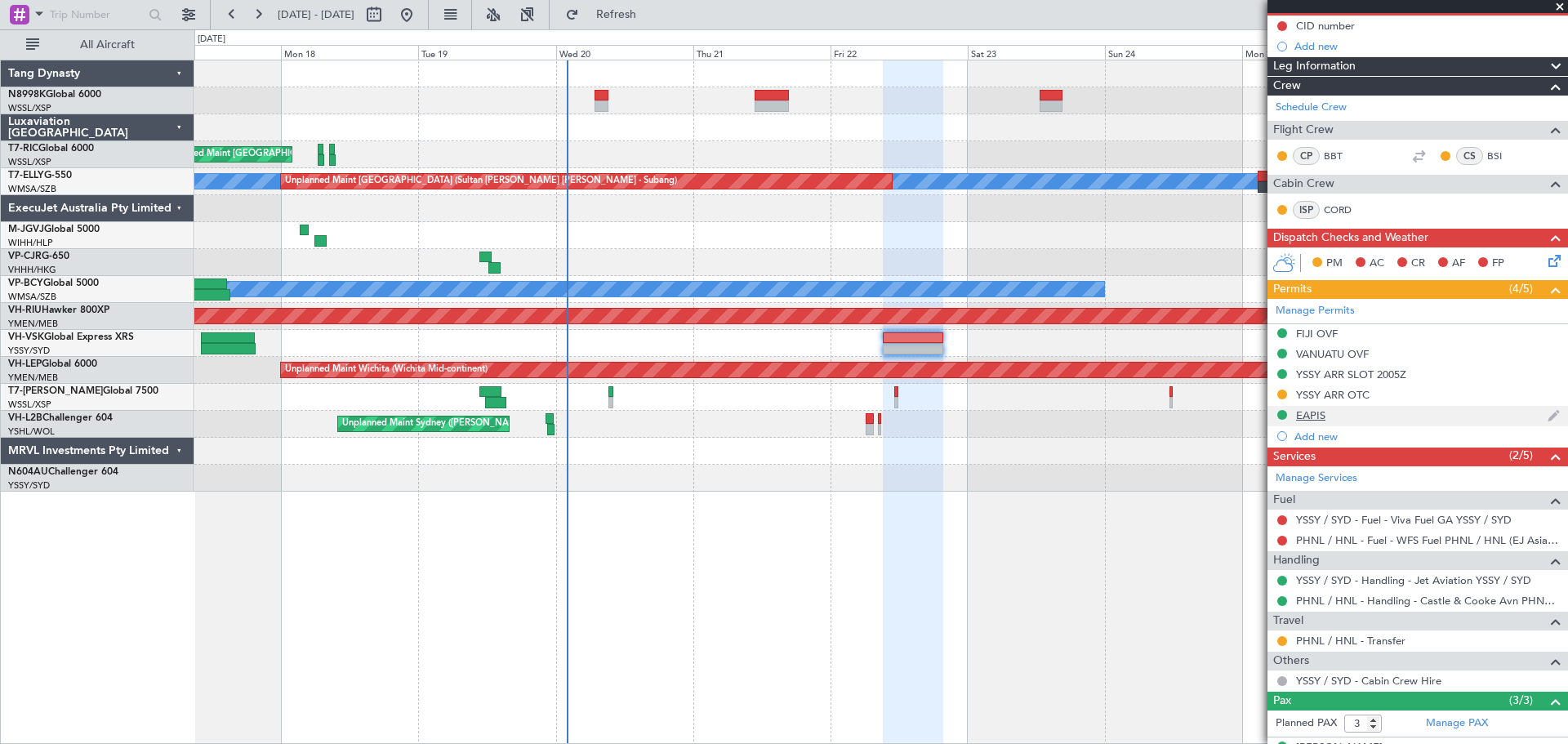
click at [1317, 416] on div "EAPIS" at bounding box center [1311, 415] width 29 height 14
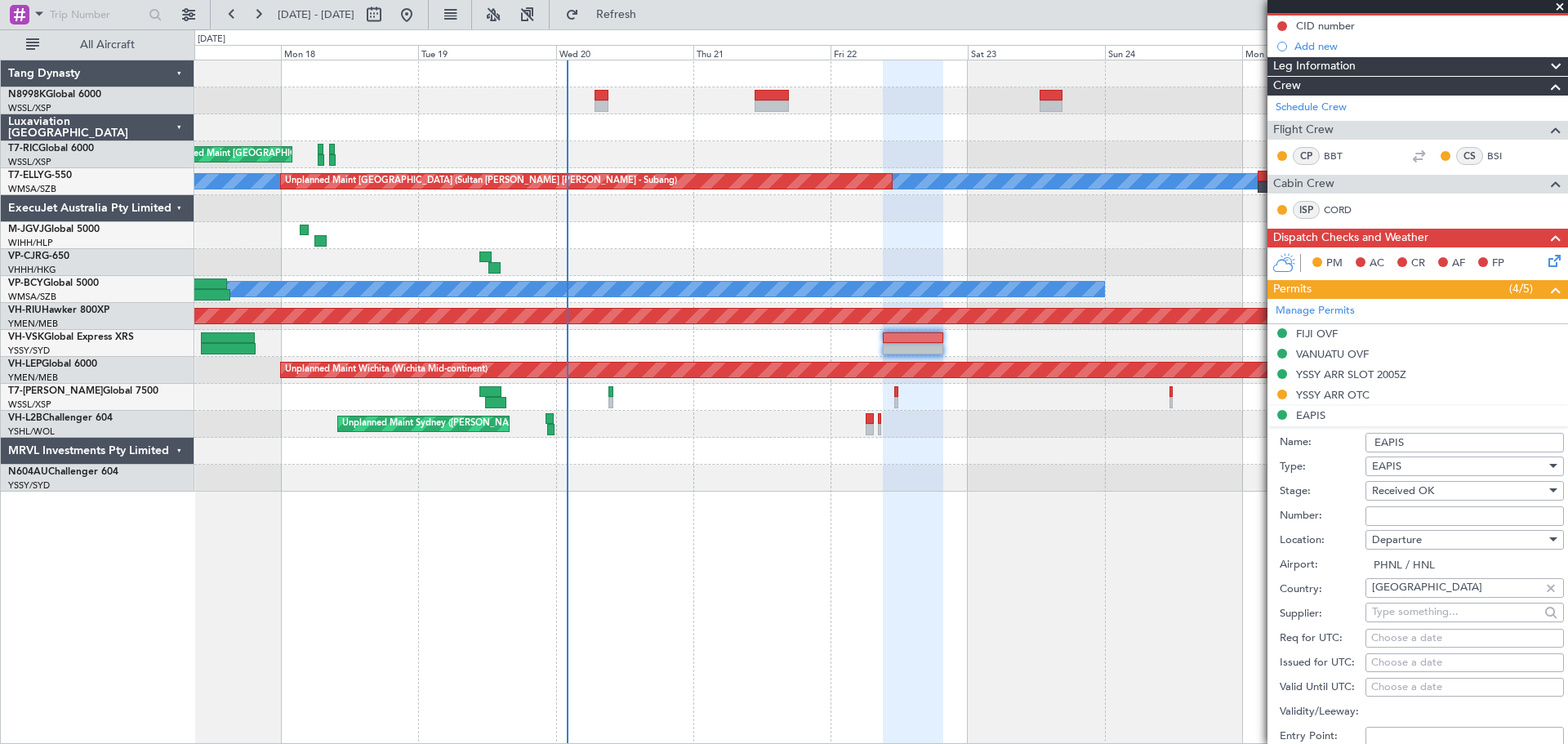
click at [1401, 517] on input "Number:" at bounding box center [1465, 516] width 198 height 20
paste input "EAPIS-17639171"
type input "EAPIS-17639171"
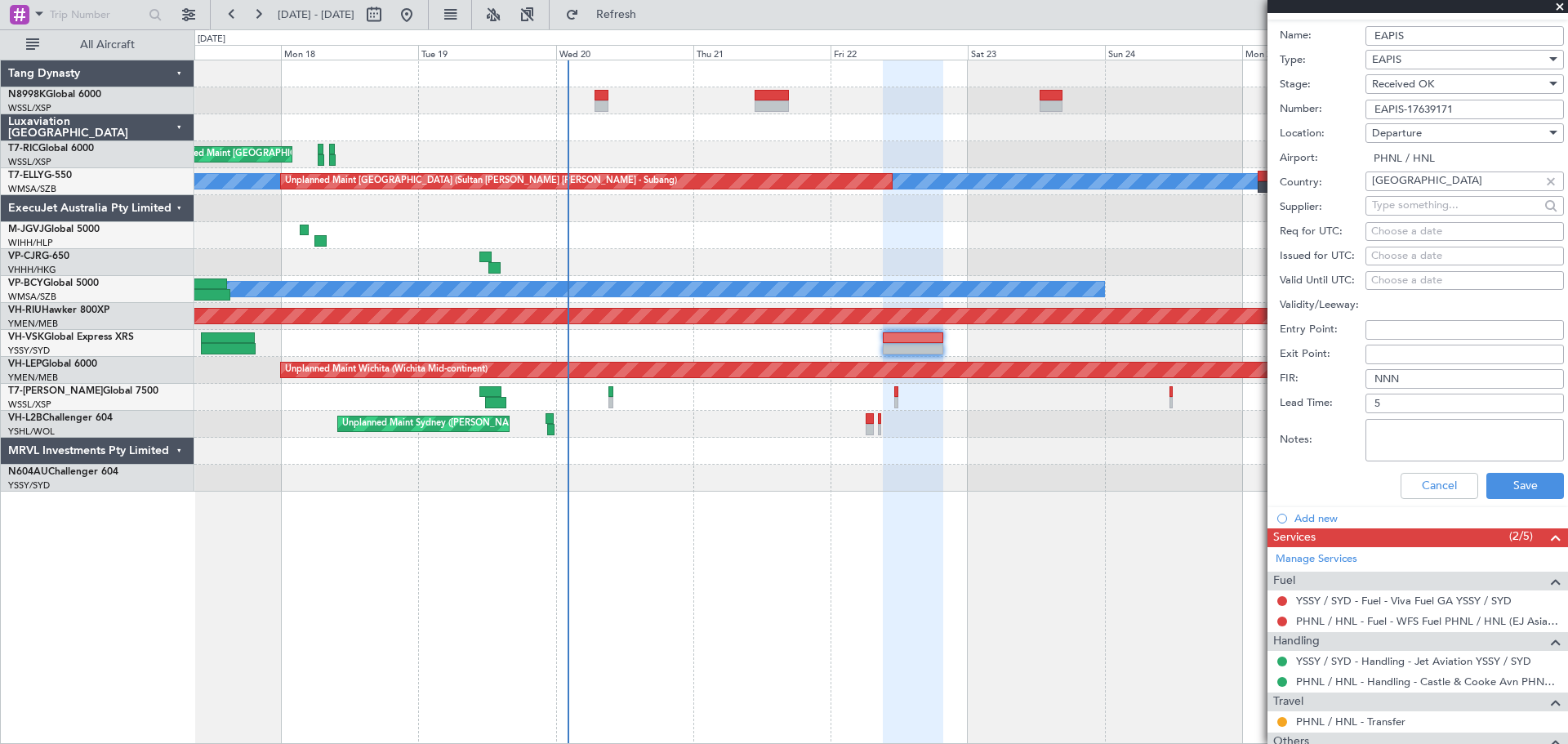
scroll to position [572, 0]
click at [1517, 476] on button "Save" at bounding box center [1525, 485] width 78 height 26
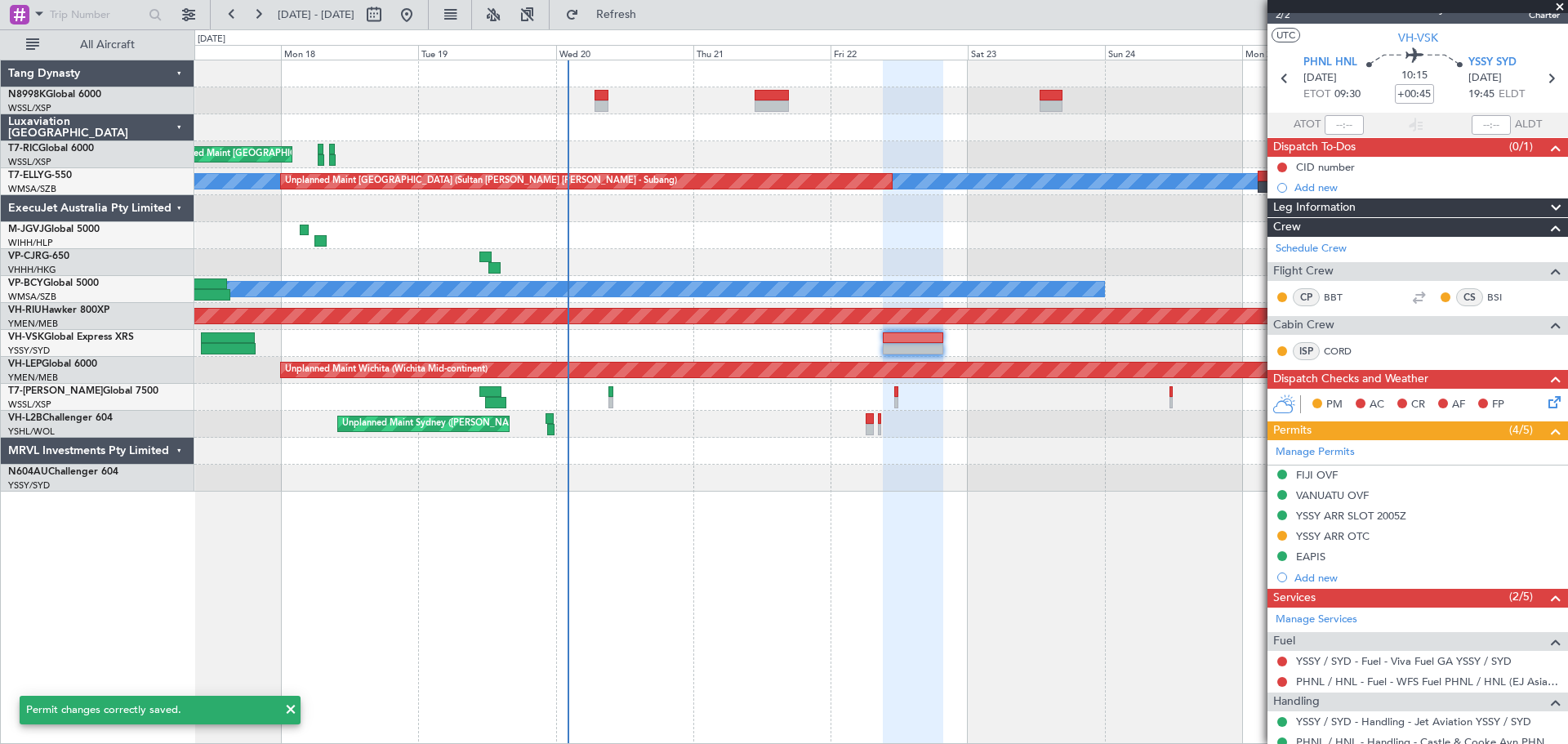
scroll to position [0, 0]
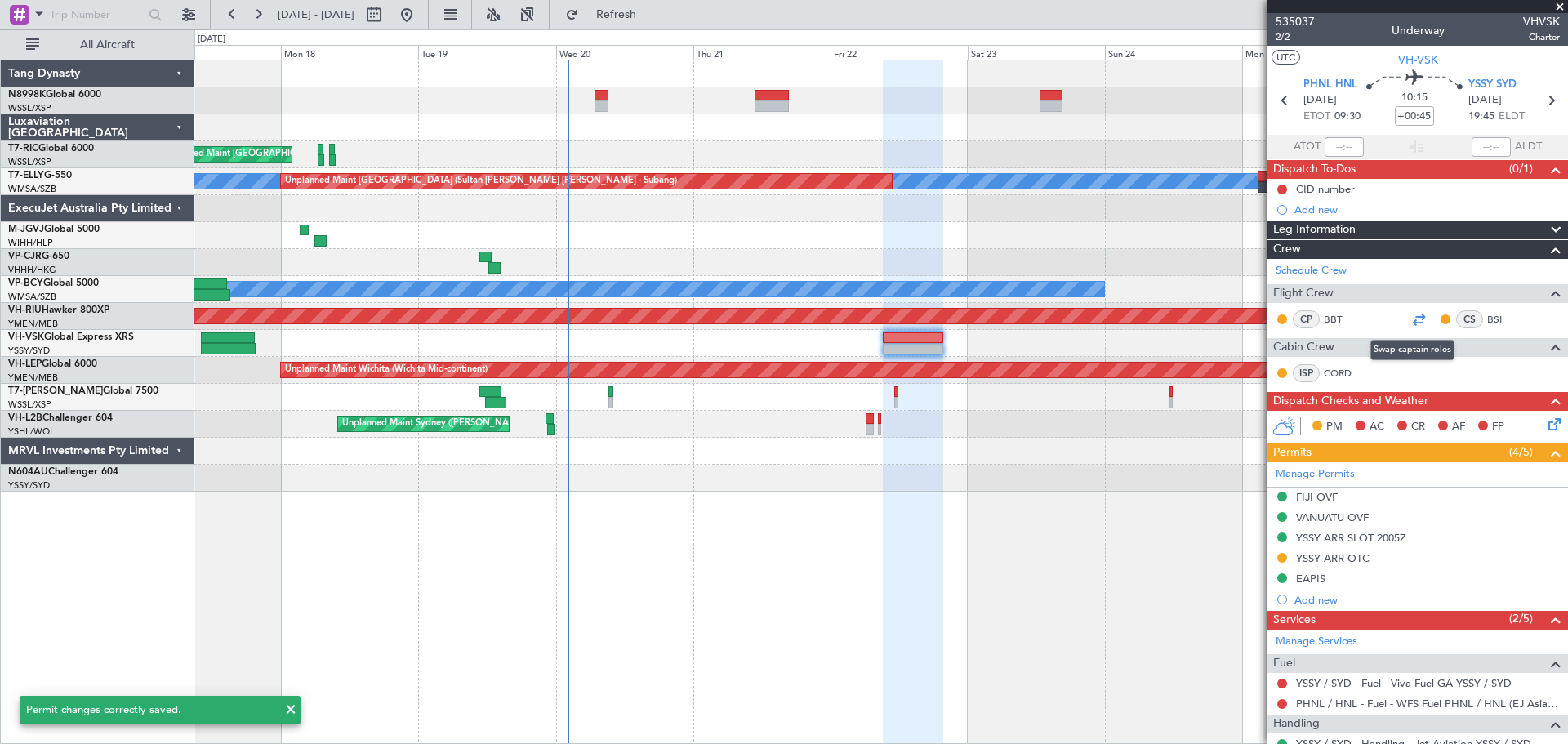
click at [1417, 318] on div at bounding box center [1419, 319] width 20 height 20
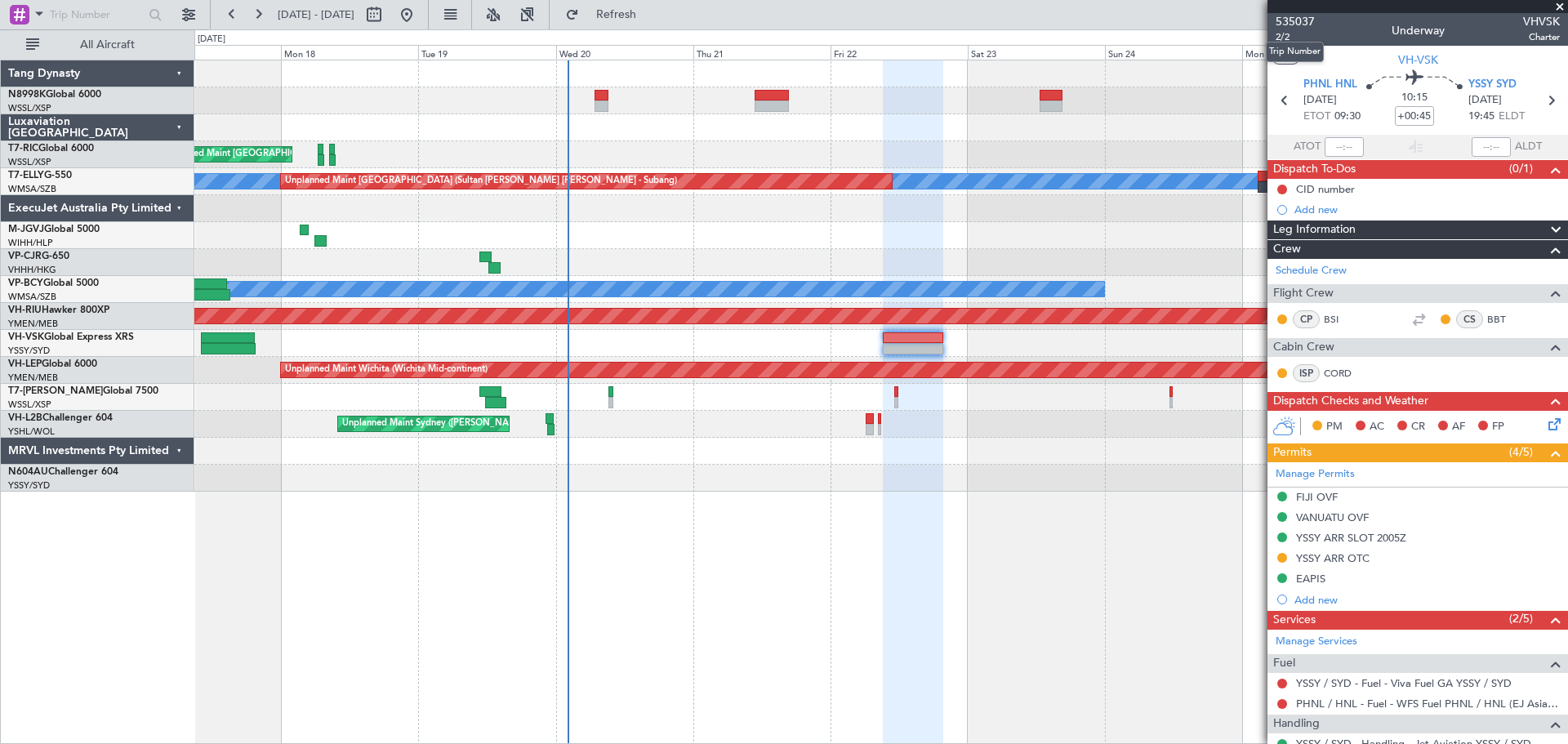
click at [1285, 37] on mat-tooltip-component "Trip Number" at bounding box center [1296, 52] width 81 height 43
click at [1280, 36] on mat-tooltip-component "Trip Number" at bounding box center [1296, 52] width 81 height 43
click at [1296, 22] on span "535037" at bounding box center [1296, 22] width 39 height 17
click at [1286, 36] on span "2/2" at bounding box center [1296, 37] width 39 height 14
click at [1321, 213] on div "CID number" at bounding box center [1326, 217] width 55 height 21
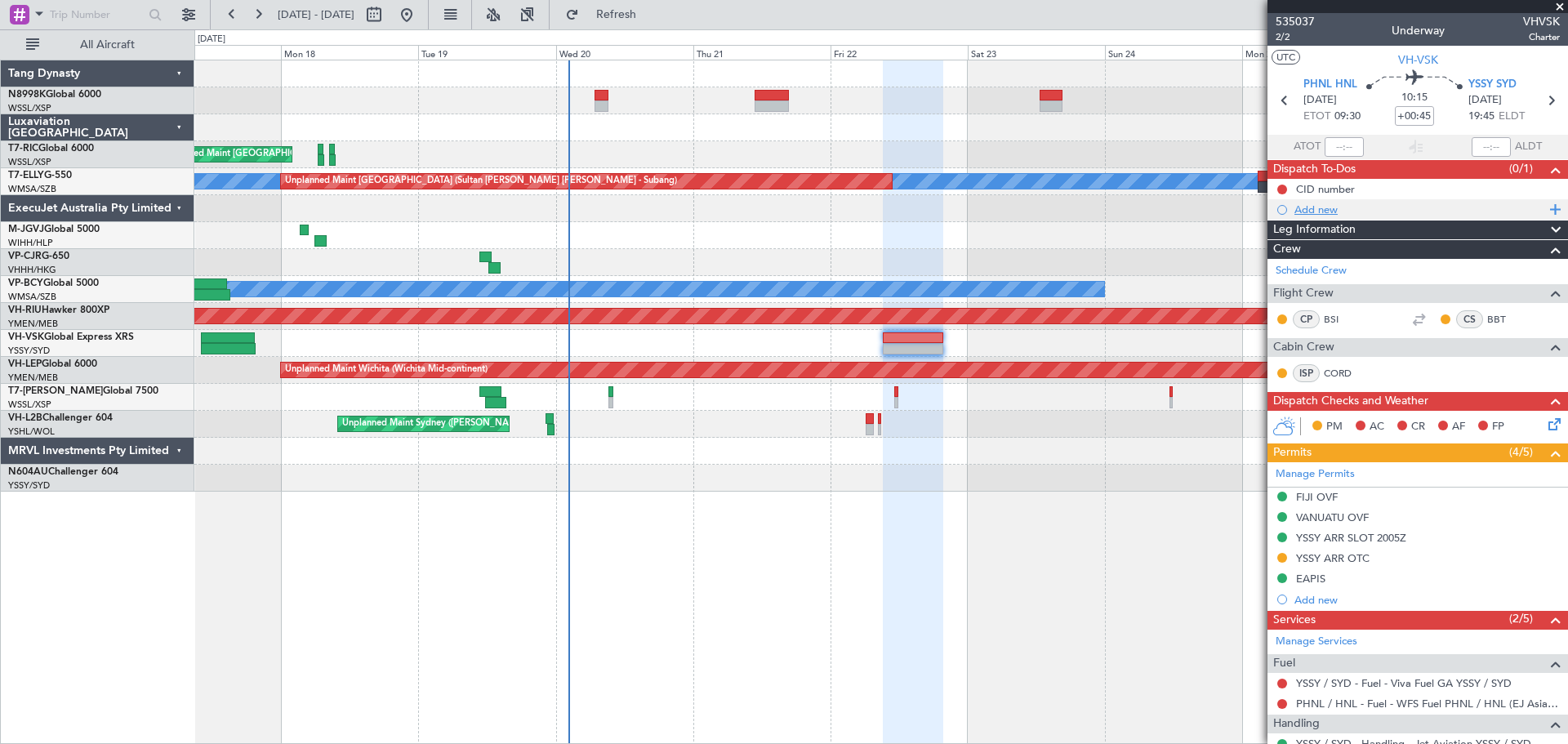
click at [1312, 209] on div "Add new" at bounding box center [1420, 209] width 251 height 14
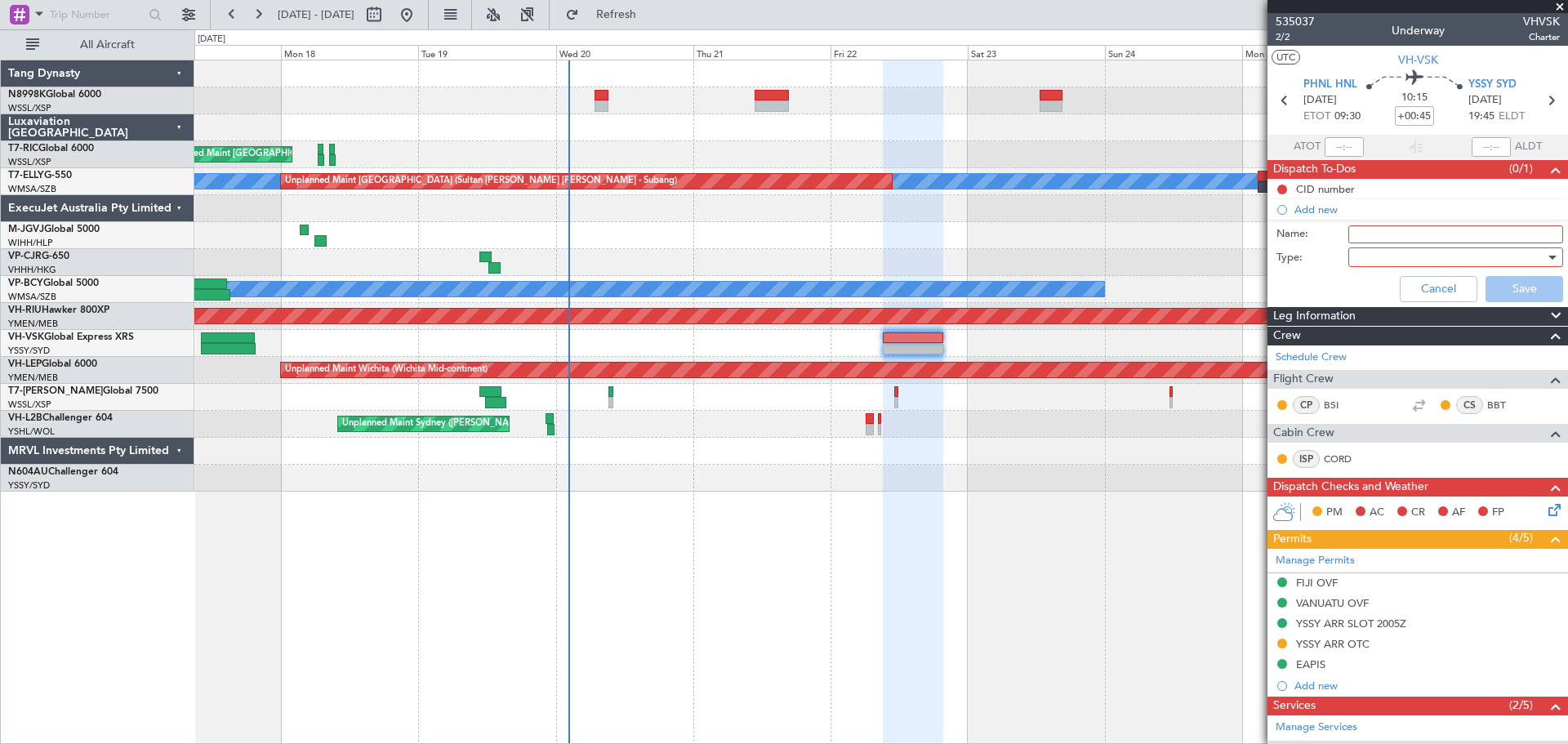
click at [1370, 229] on input "Name:" at bounding box center [1456, 234] width 215 height 18
drag, startPoint x: 1372, startPoint y: 237, endPoint x: 1329, endPoint y: 237, distance: 43.0
click at [1329, 237] on div "Name: fob" at bounding box center [1418, 235] width 317 height 24
type input "FPL"
click at [1380, 262] on div at bounding box center [1451, 257] width 191 height 24
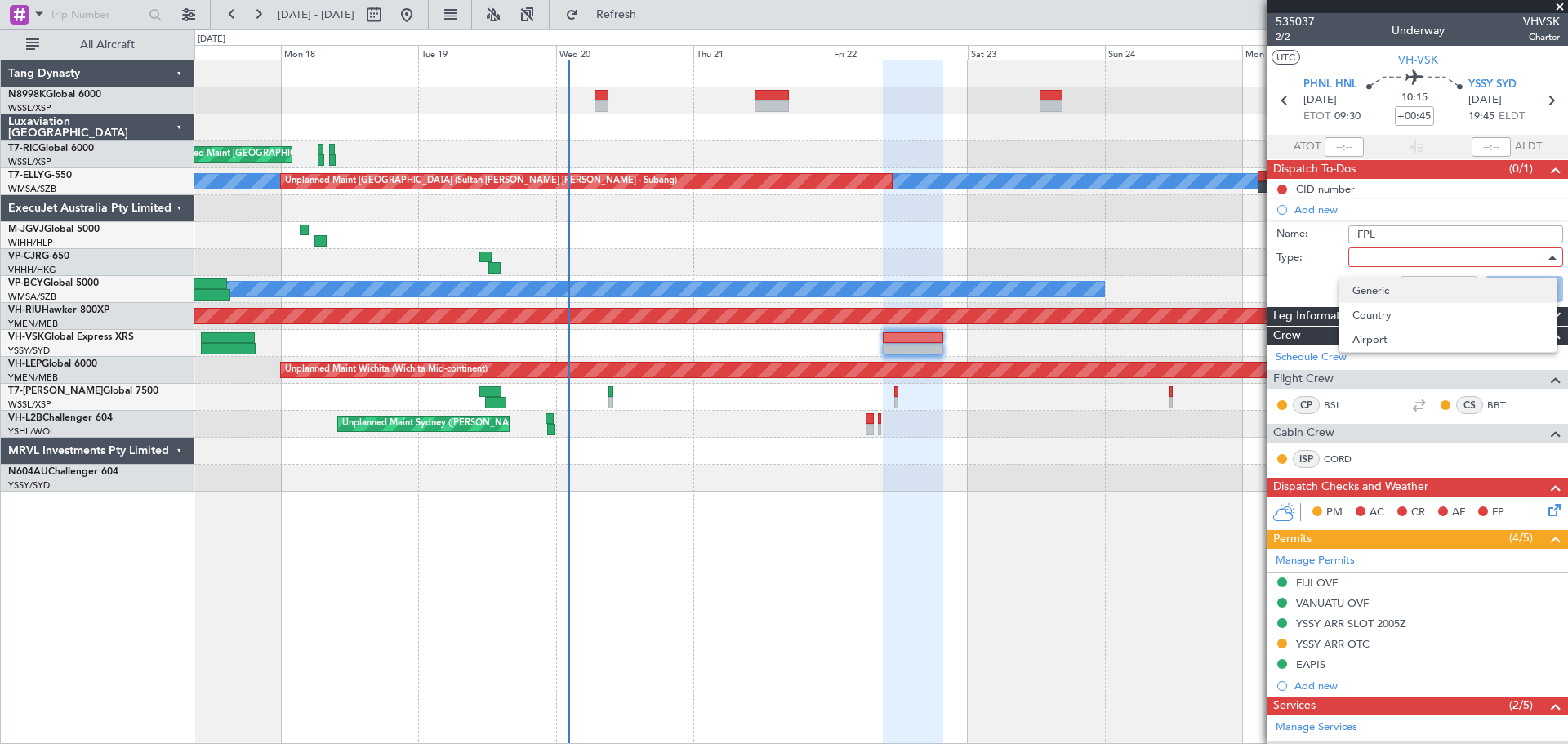
click at [1367, 286] on span "Generic" at bounding box center [1448, 290] width 191 height 24
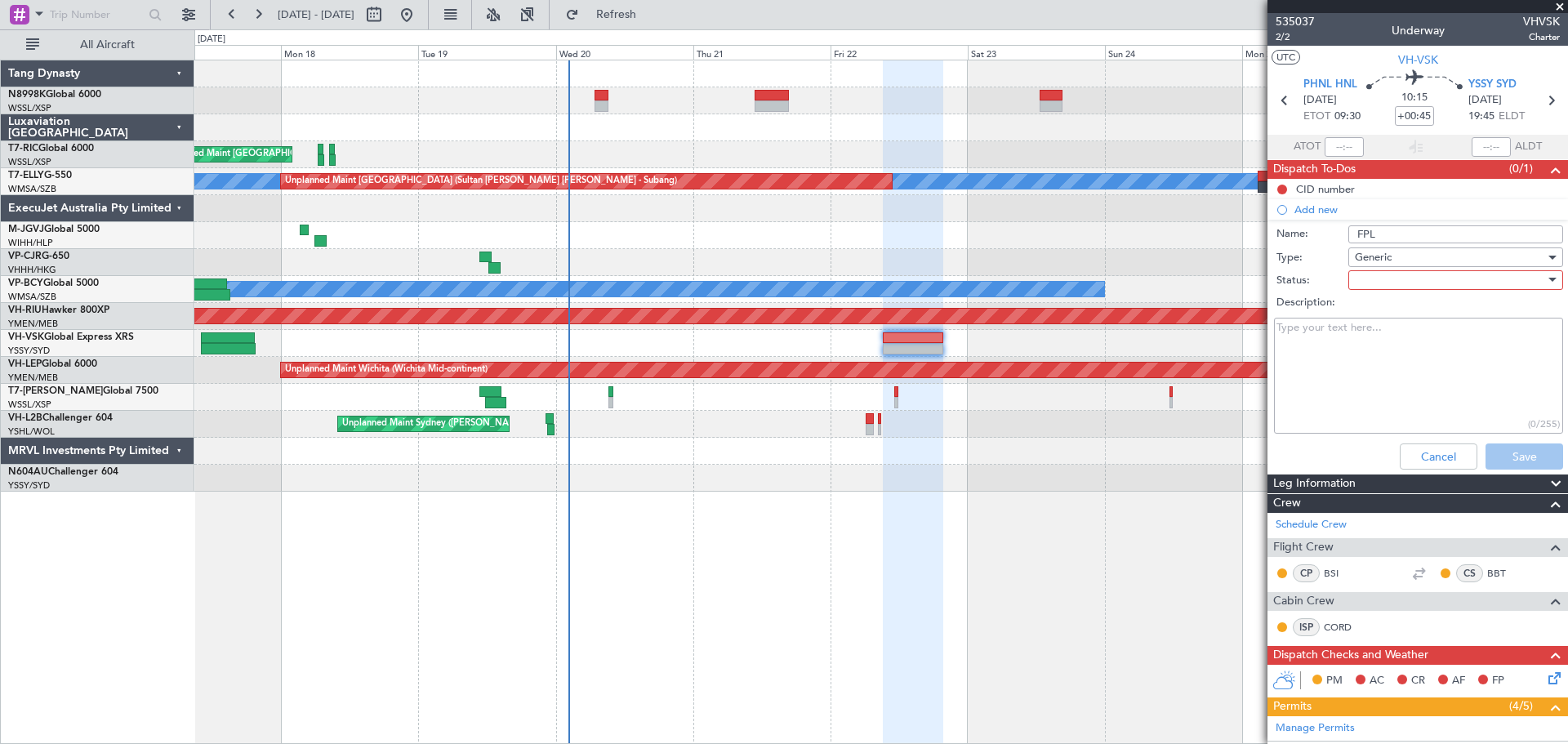
click at [1379, 277] on div at bounding box center [1451, 280] width 191 height 24
click at [1370, 301] on div "Not Started In Progress Completed Cancelled" at bounding box center [1448, 349] width 219 height 100
click at [1368, 307] on span "Not Started" at bounding box center [1448, 313] width 191 height 24
click at [1337, 352] on textarea "Description:" at bounding box center [1419, 376] width 289 height 116
type textarea "3"
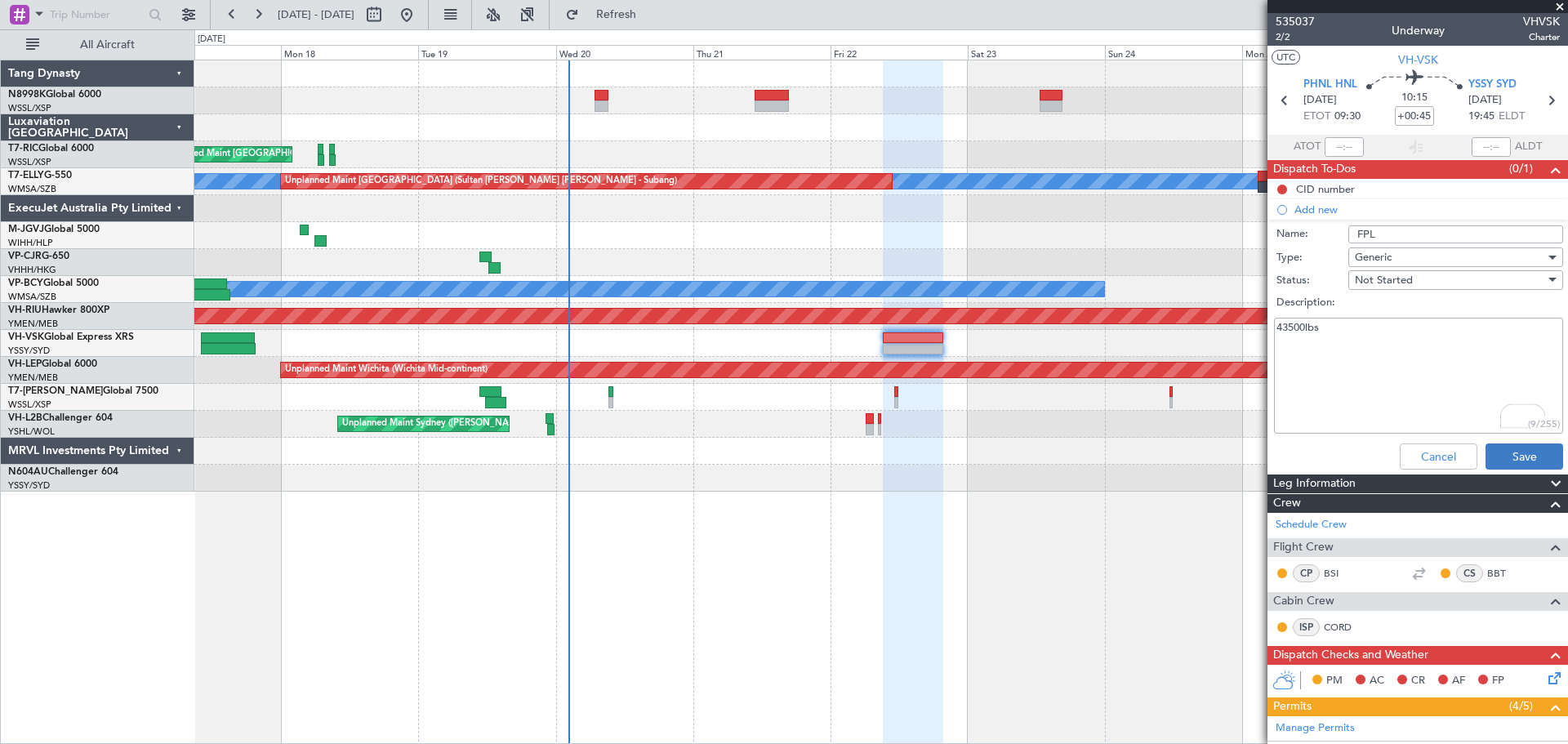
type textarea "43500lbs"
click at [1487, 450] on button "Save" at bounding box center [1525, 457] width 78 height 26
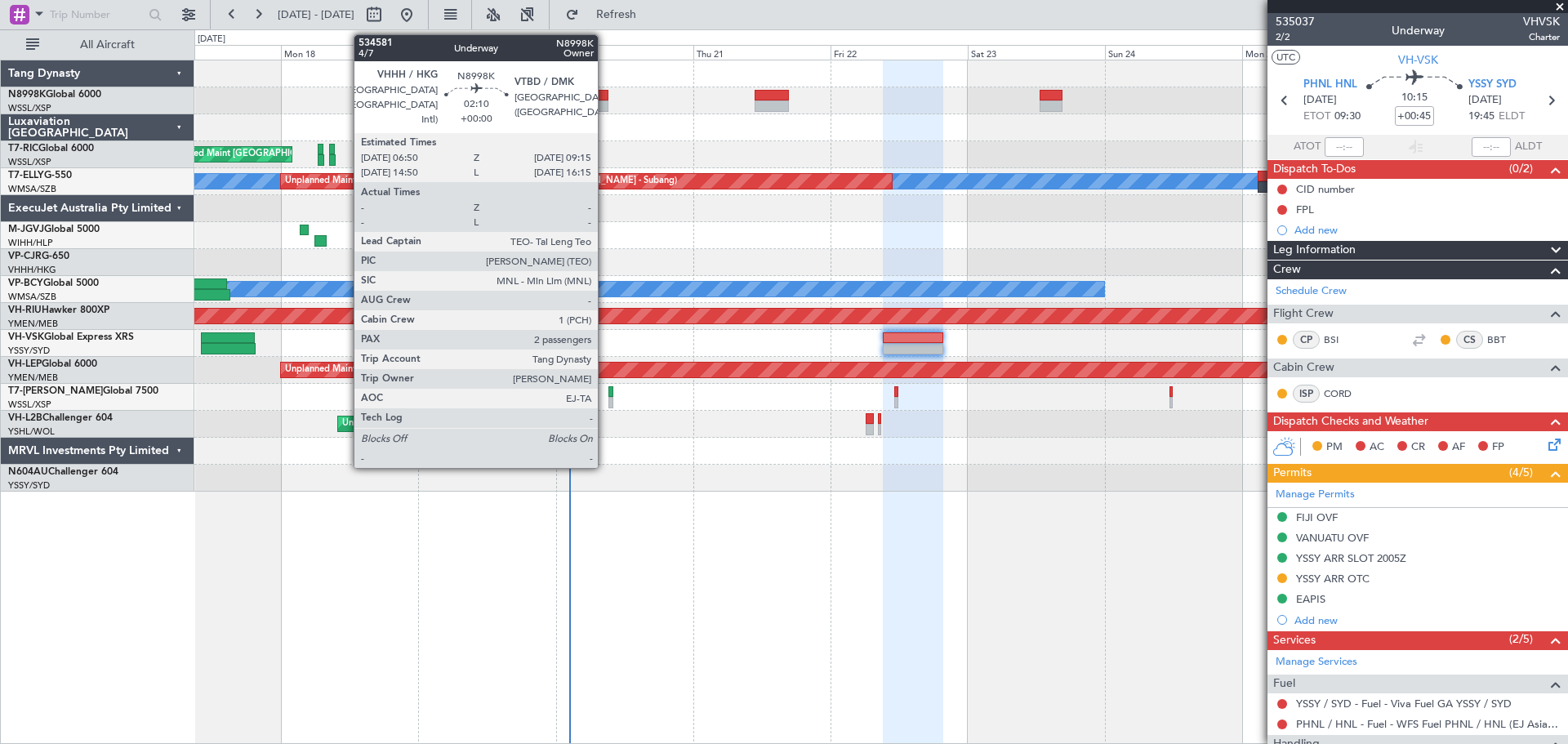
click at [602, 102] on div at bounding box center [601, 106] width 14 height 11
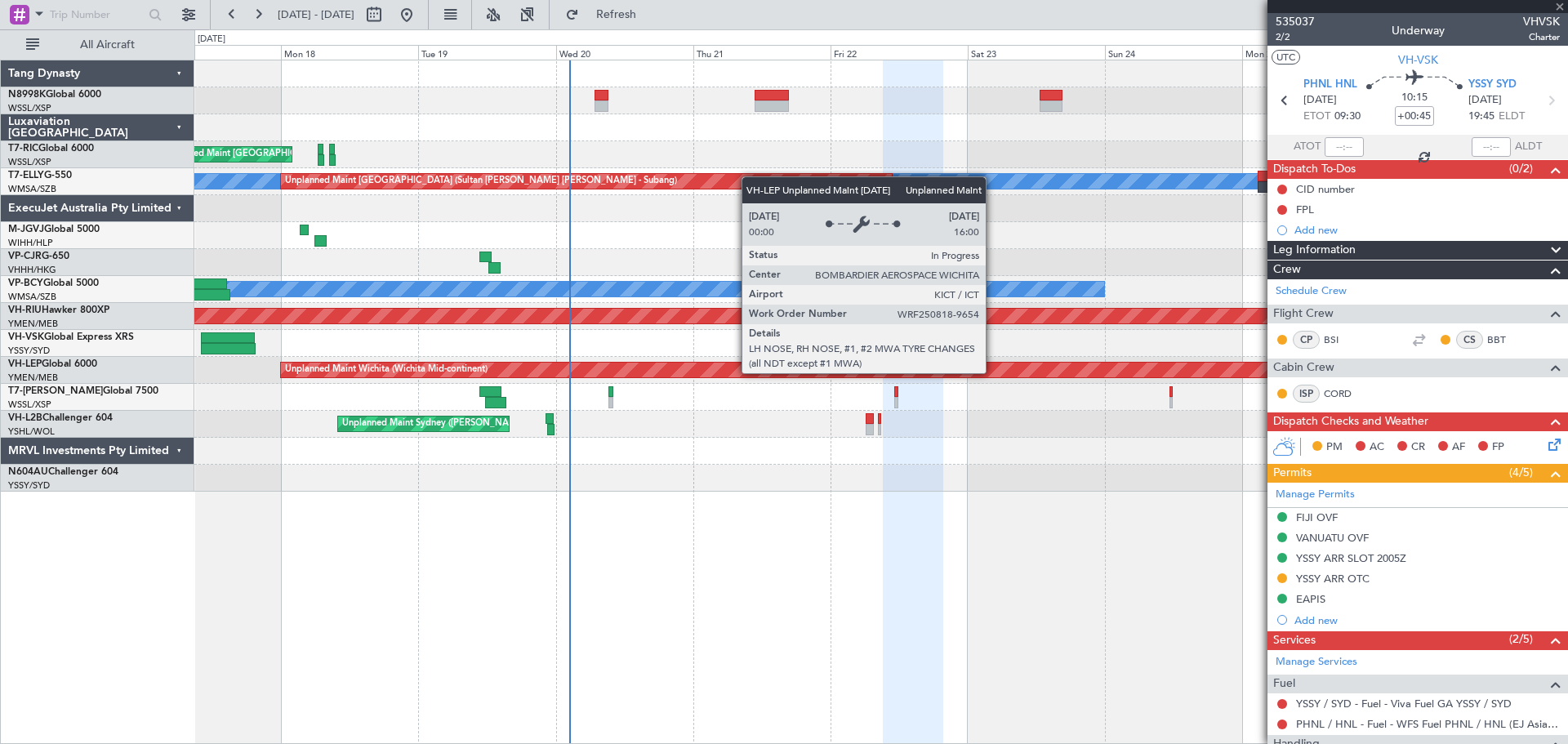
type input "2"
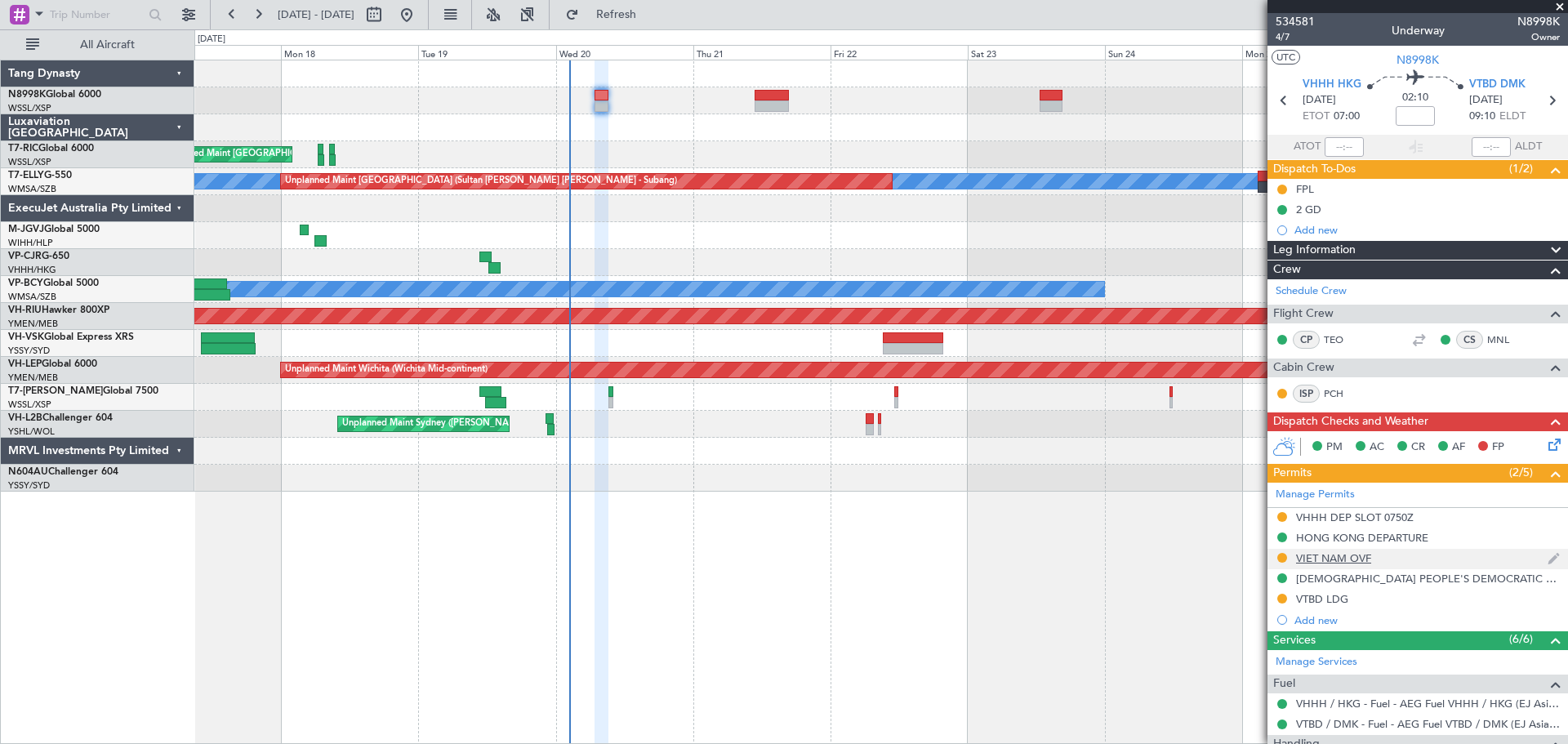
drag, startPoint x: 1281, startPoint y: 557, endPoint x: 1267, endPoint y: 560, distance: 14.3
click at [1281, 557] on button at bounding box center [1282, 558] width 9 height 9
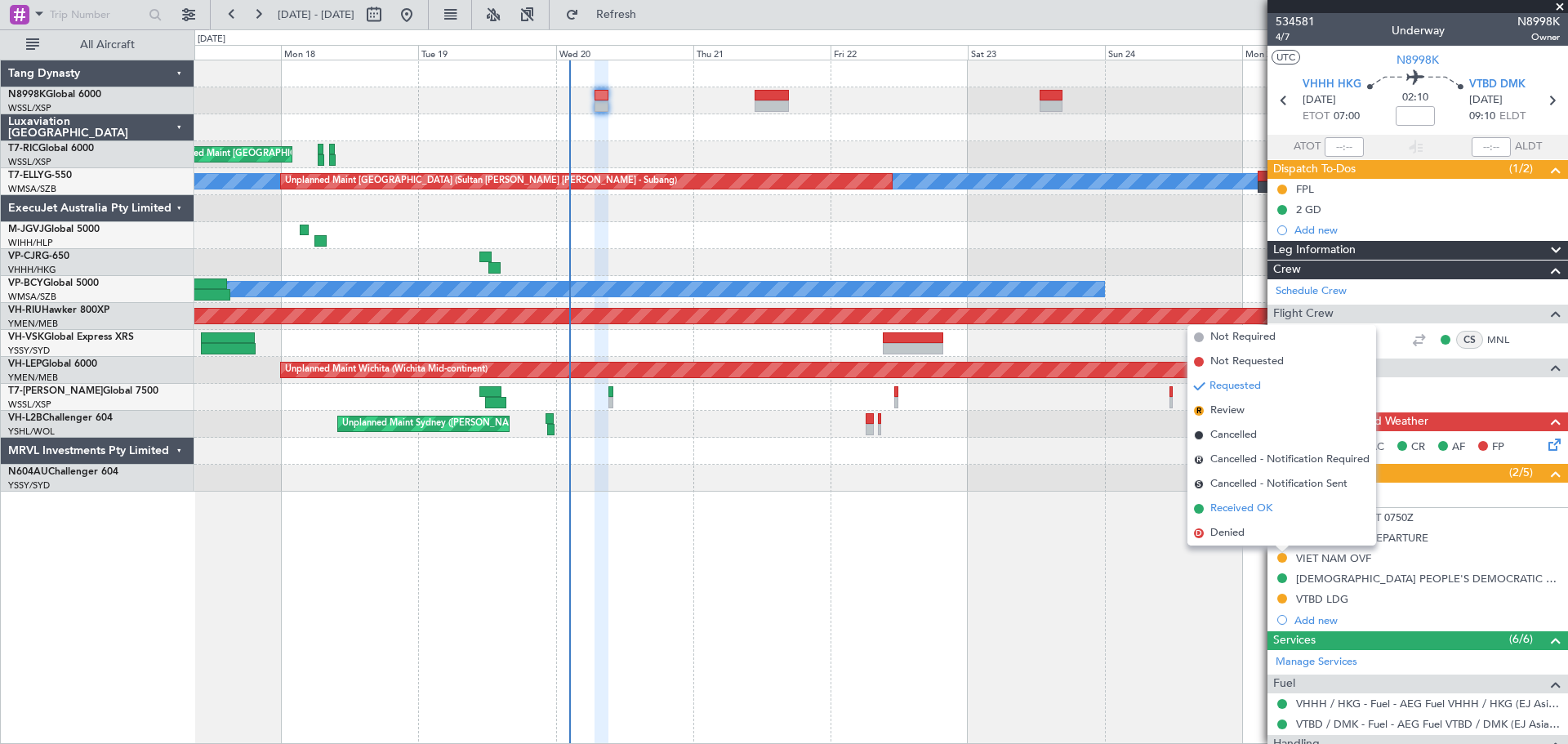
click at [1251, 507] on span "Received OK" at bounding box center [1242, 508] width 62 height 16
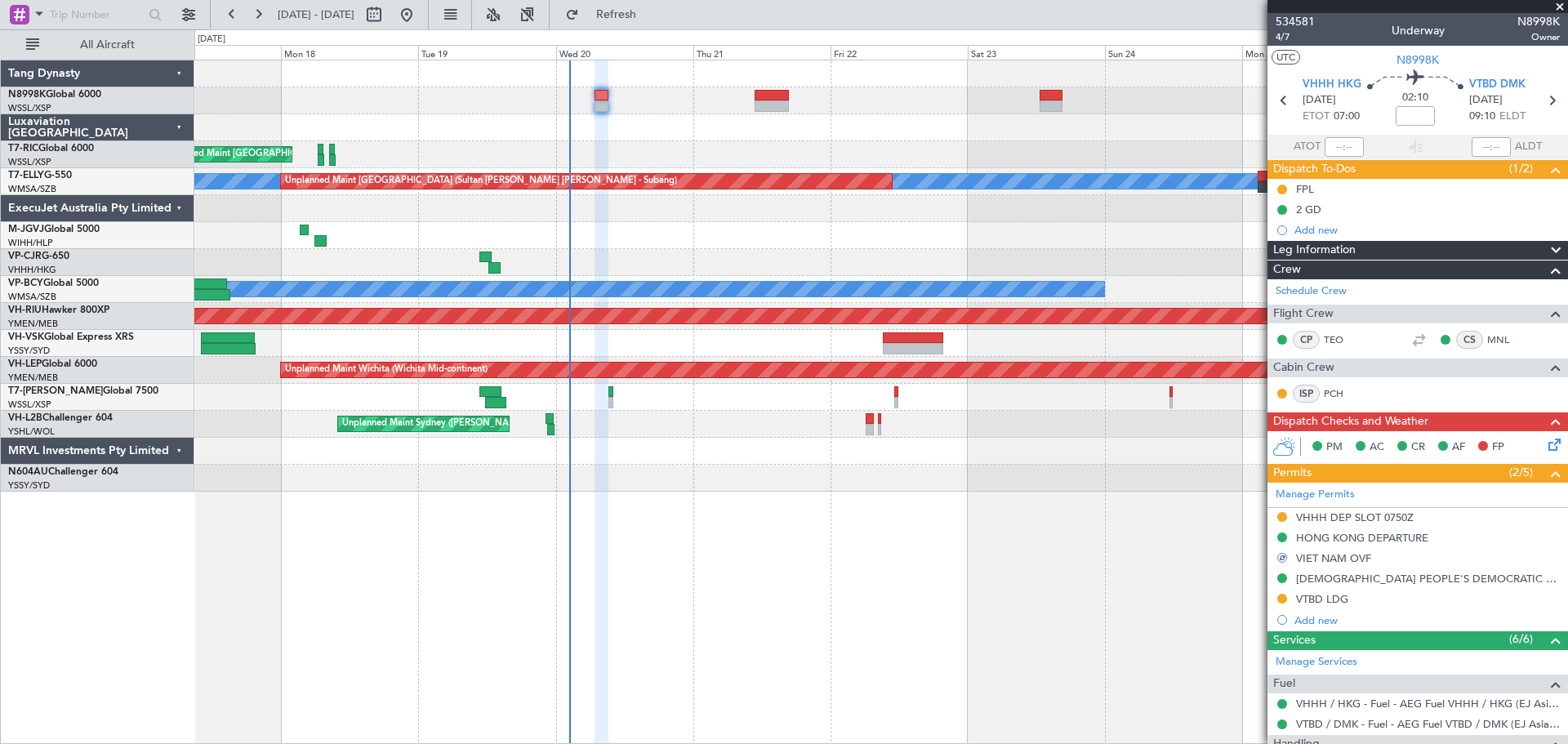
scroll to position [163, 0]
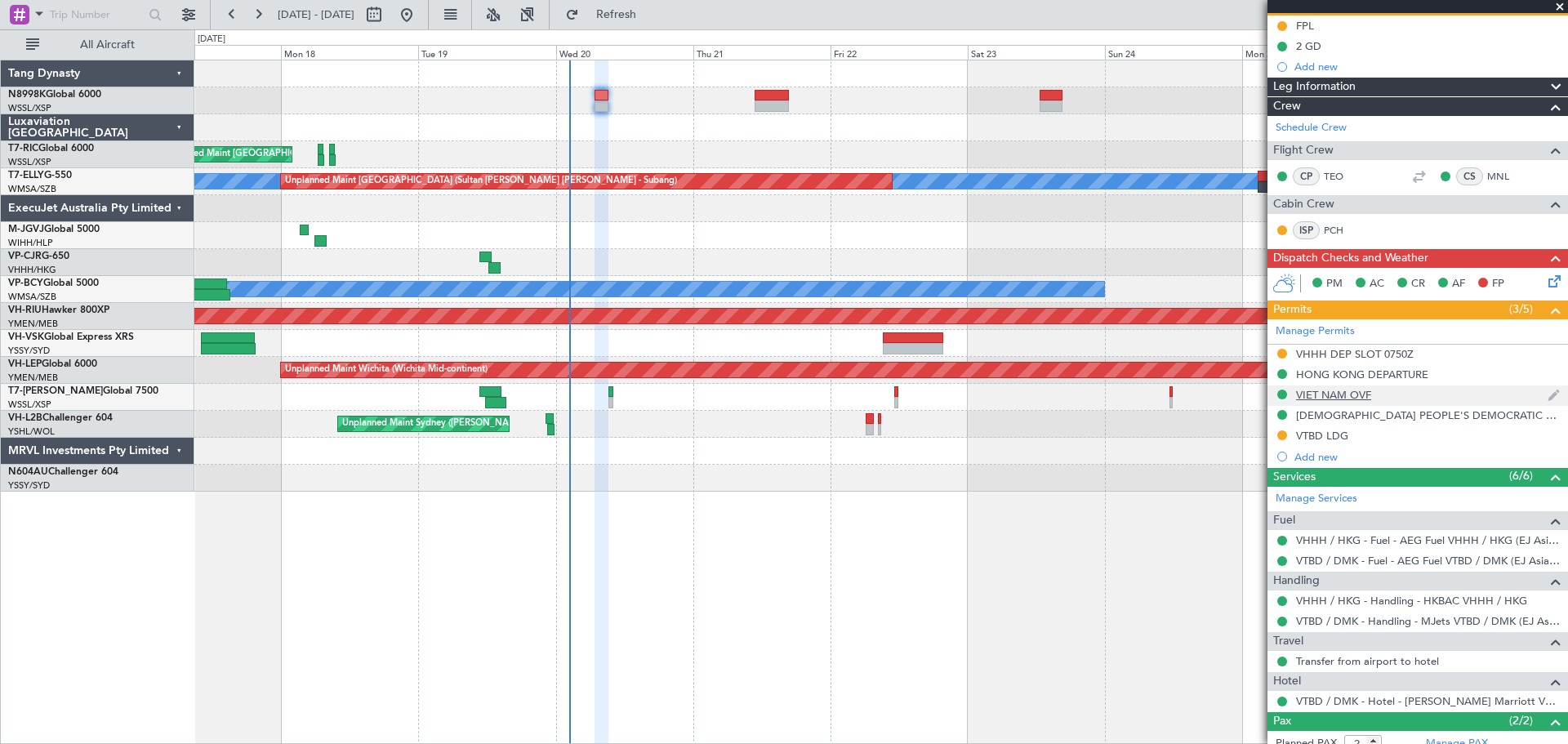
click at [1362, 399] on div "VIET NAM OVF" at bounding box center [1334, 395] width 75 height 14
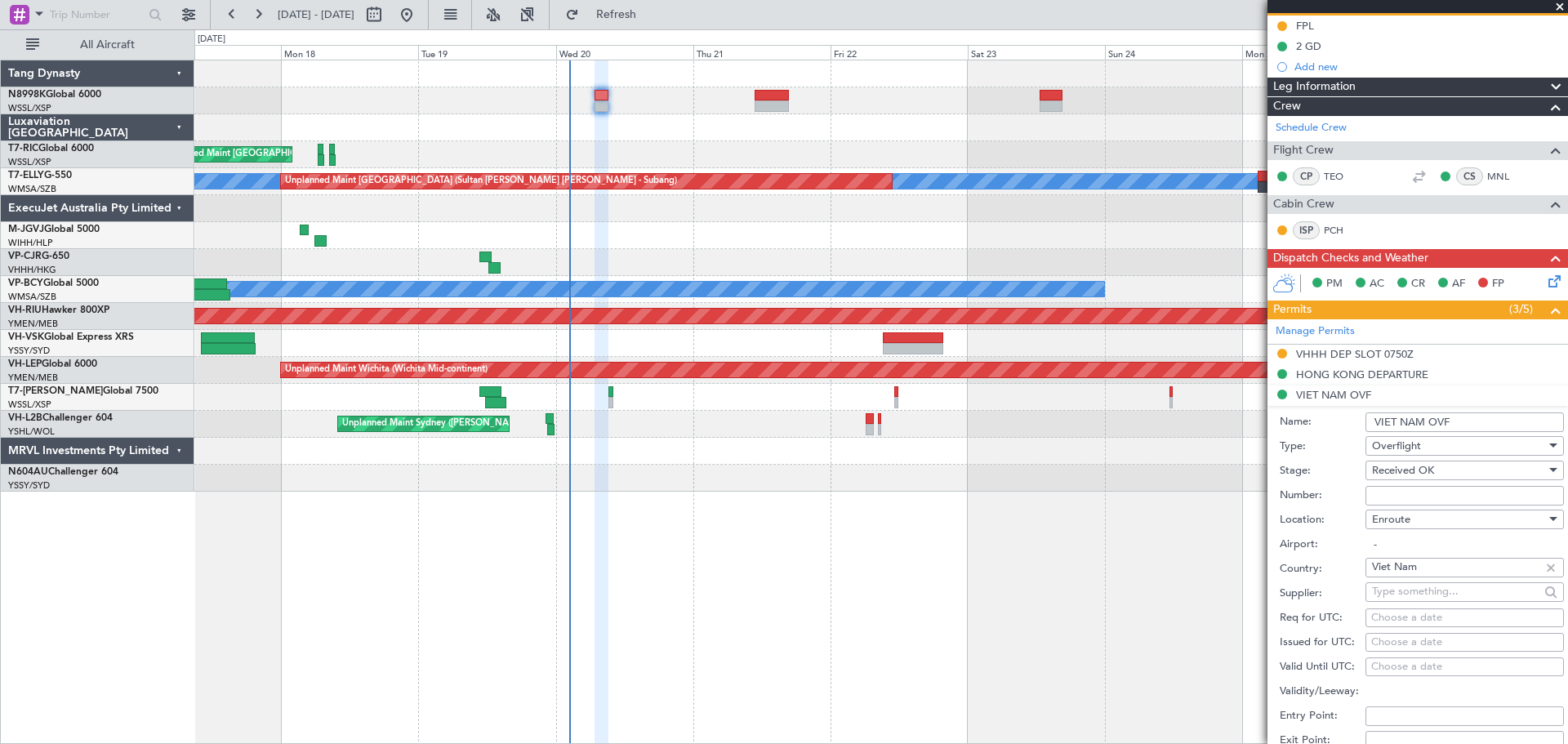
click at [1395, 494] on input "Number:" at bounding box center [1465, 495] width 198 height 20
paste input "OF-5441/8/2025VN"
type input "OF-5441/8/2025VN"
click at [1386, 644] on div "Choose a date" at bounding box center [1465, 643] width 187 height 16
select select "8"
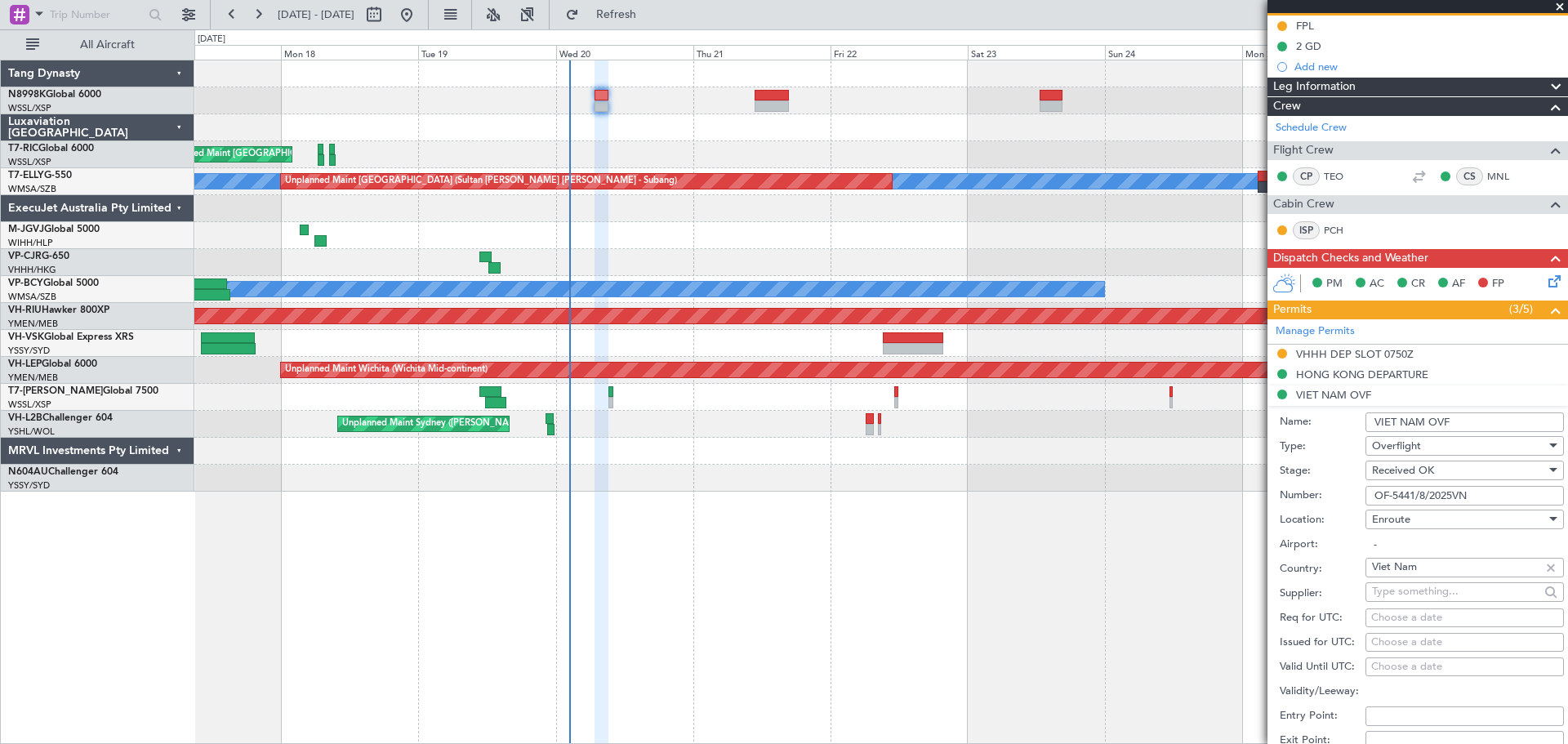
select select "2025"
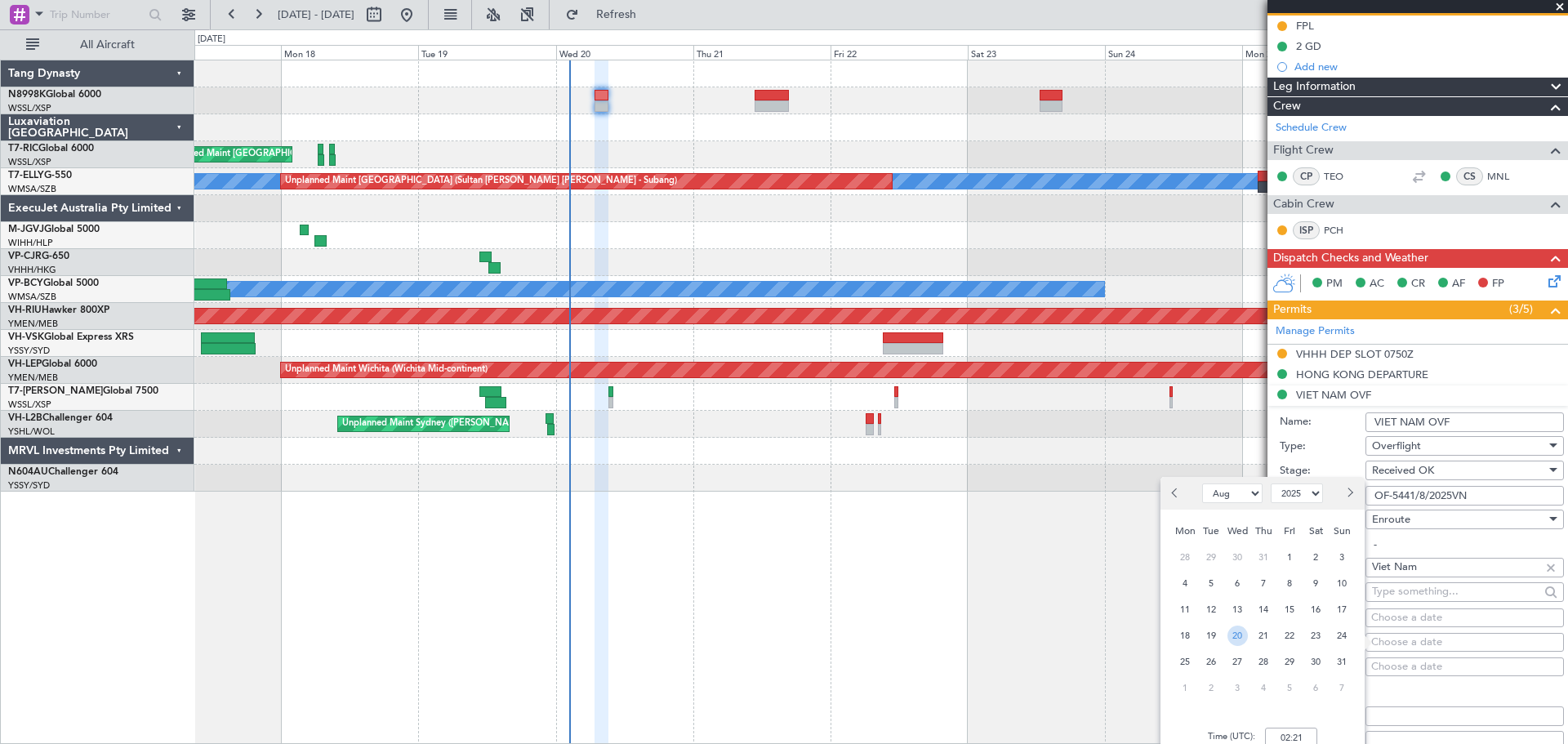
click at [1240, 630] on span "20" at bounding box center [1238, 636] width 21 height 21
click at [1301, 735] on input "00:00" at bounding box center [1292, 737] width 53 height 20
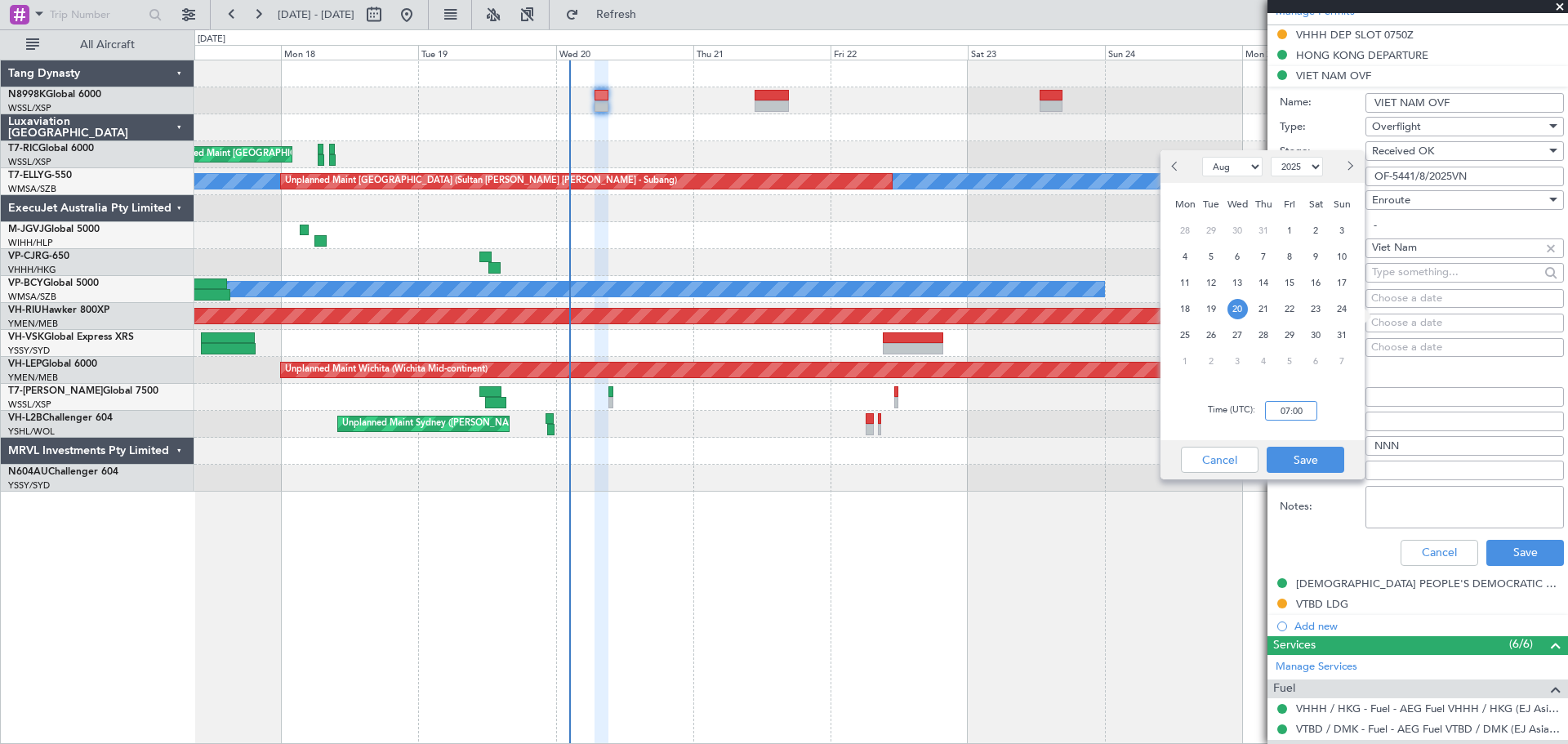
scroll to position [490, 0]
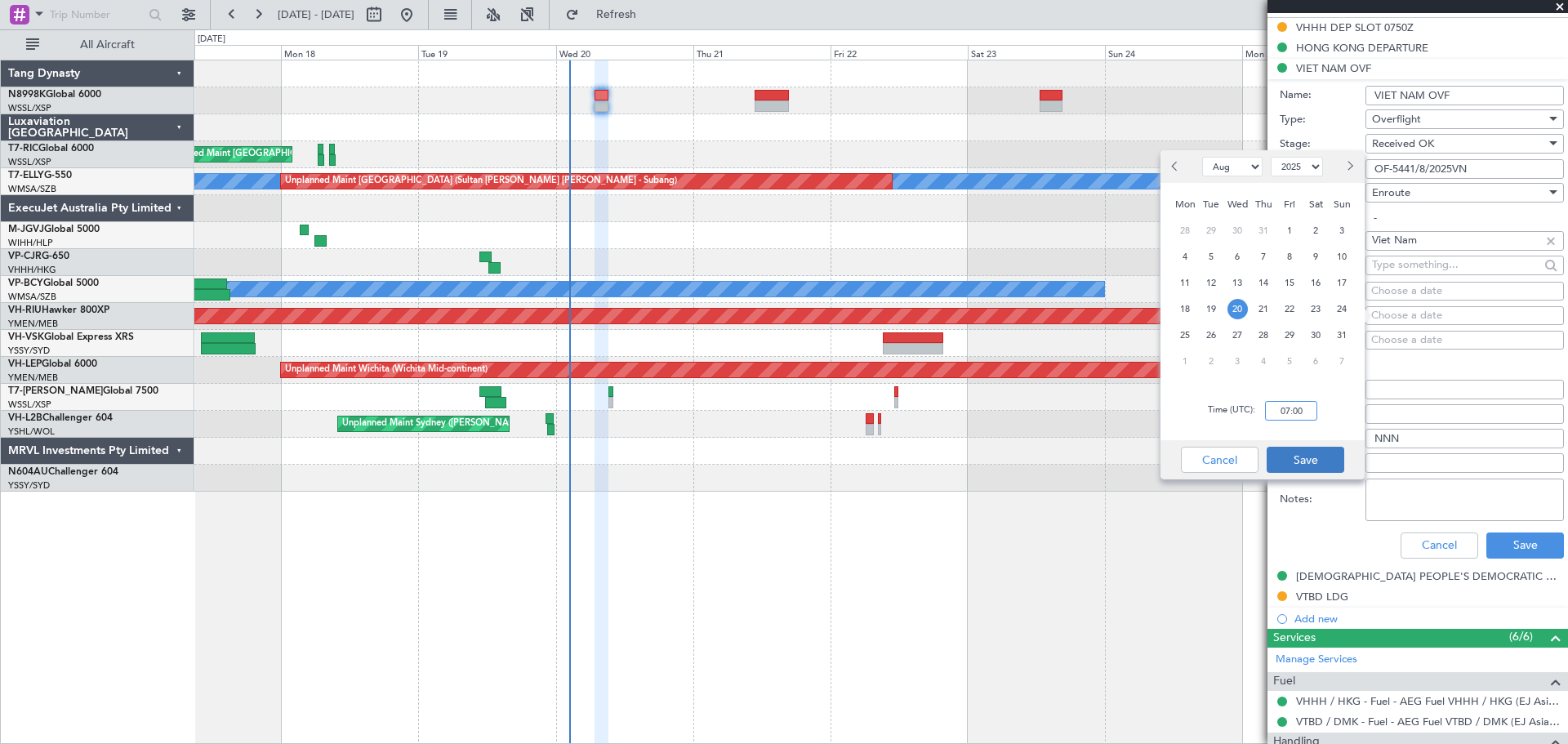
type input "07:00"
click at [1329, 455] on button "Save" at bounding box center [1306, 460] width 78 height 26
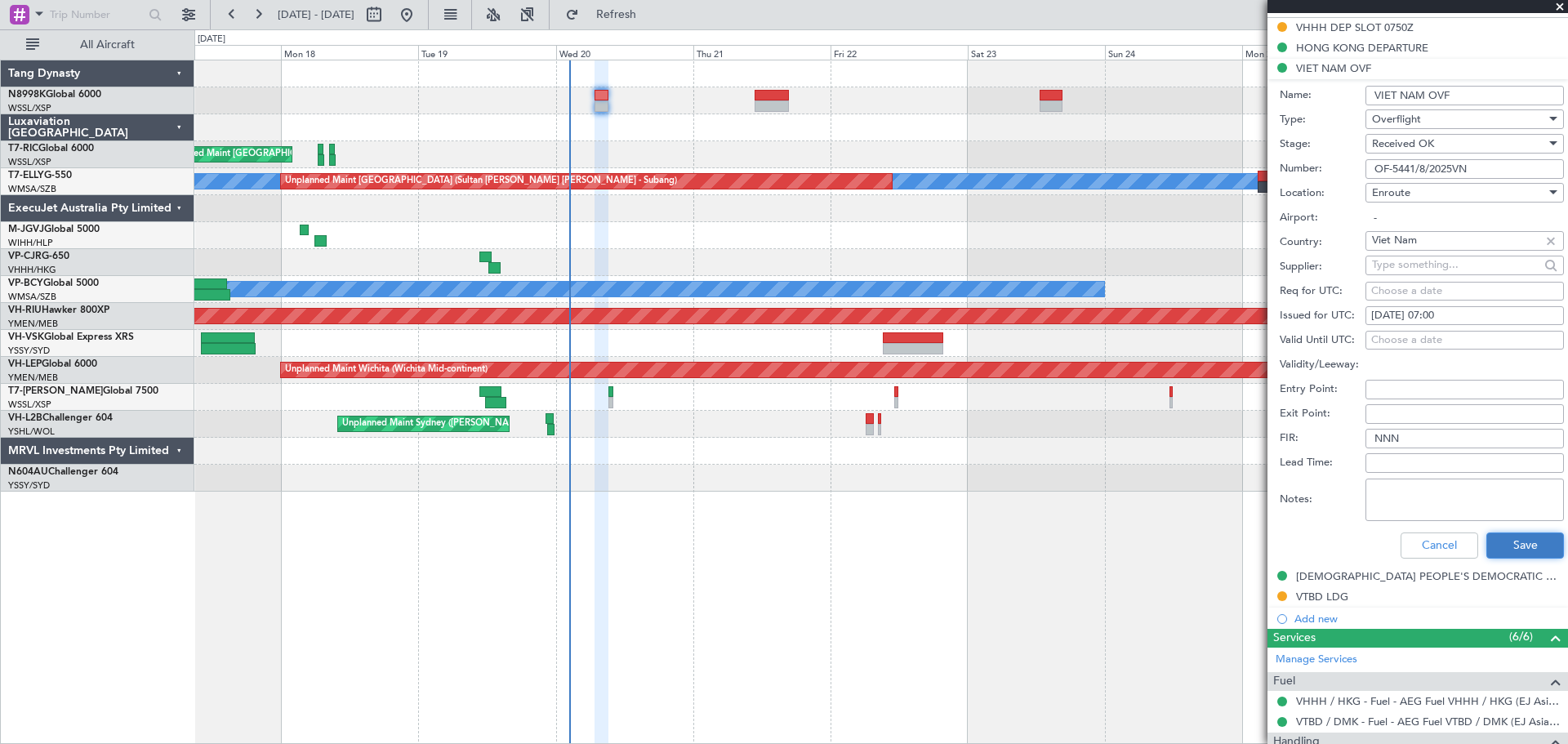
click at [1503, 540] on button "Save" at bounding box center [1525, 546] width 78 height 26
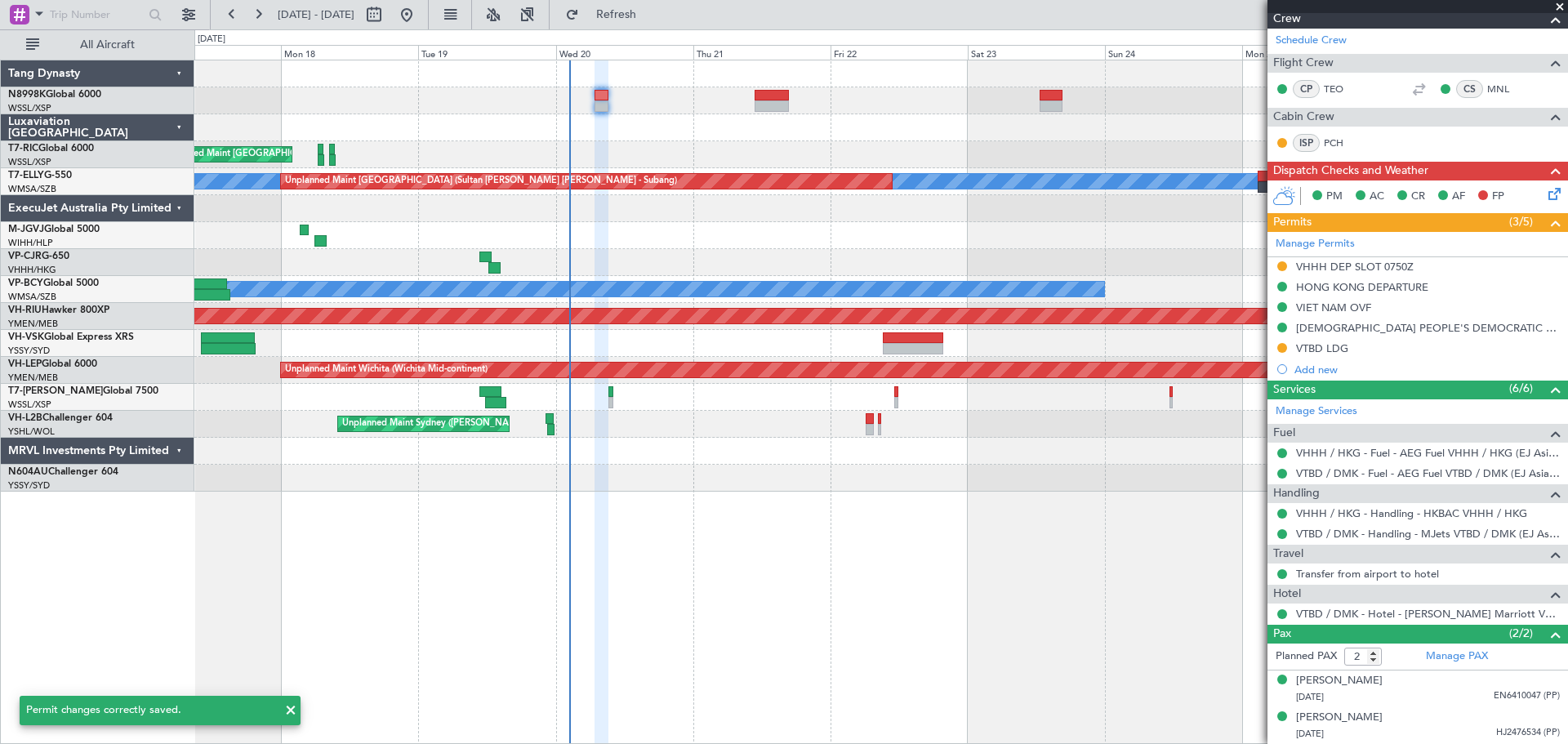
scroll to position [250, 0]
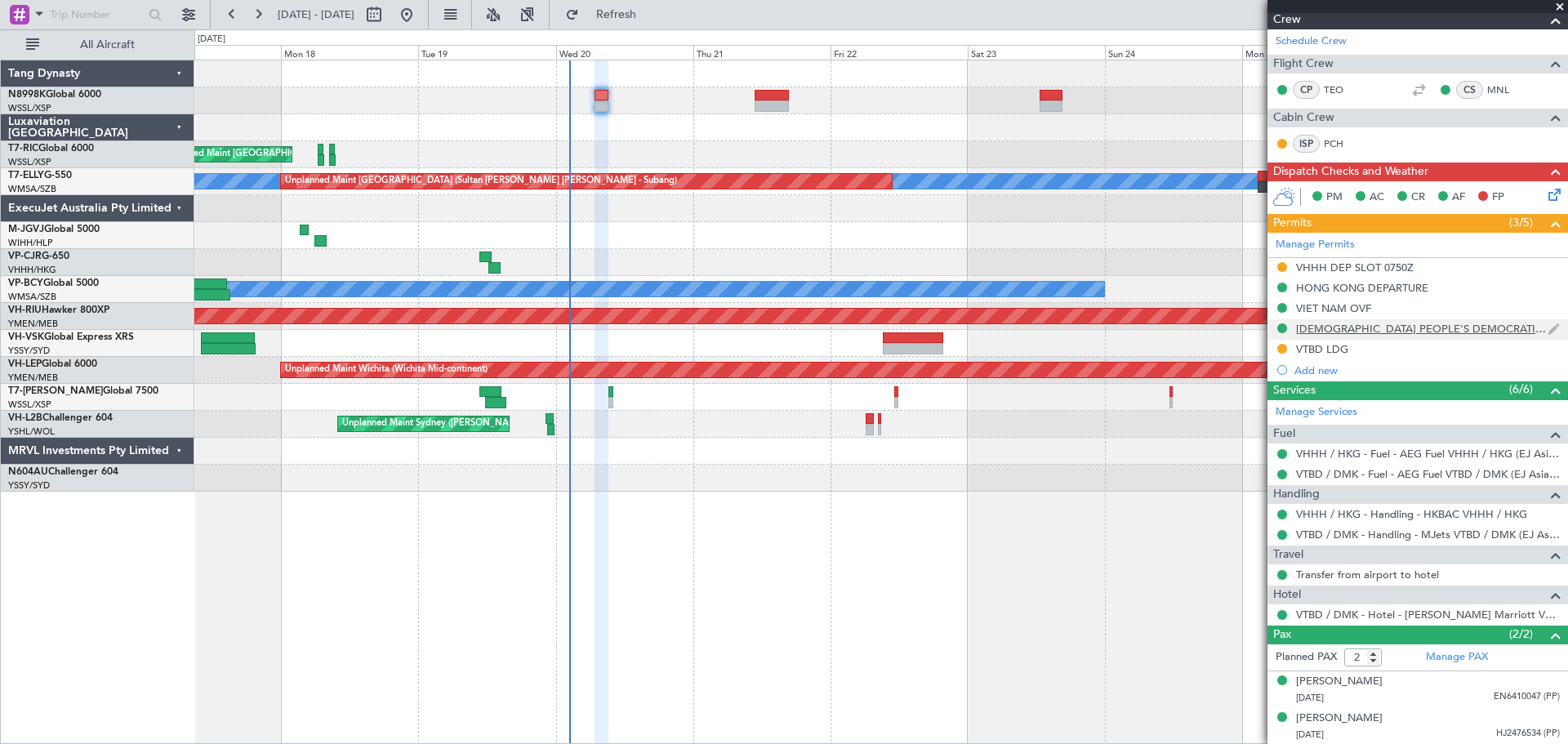
click at [1337, 331] on div "[DEMOGRAPHIC_DATA] PEOPLE'S DEMOCRATIC REPUBLIC OVF" at bounding box center [1422, 329] width 252 height 14
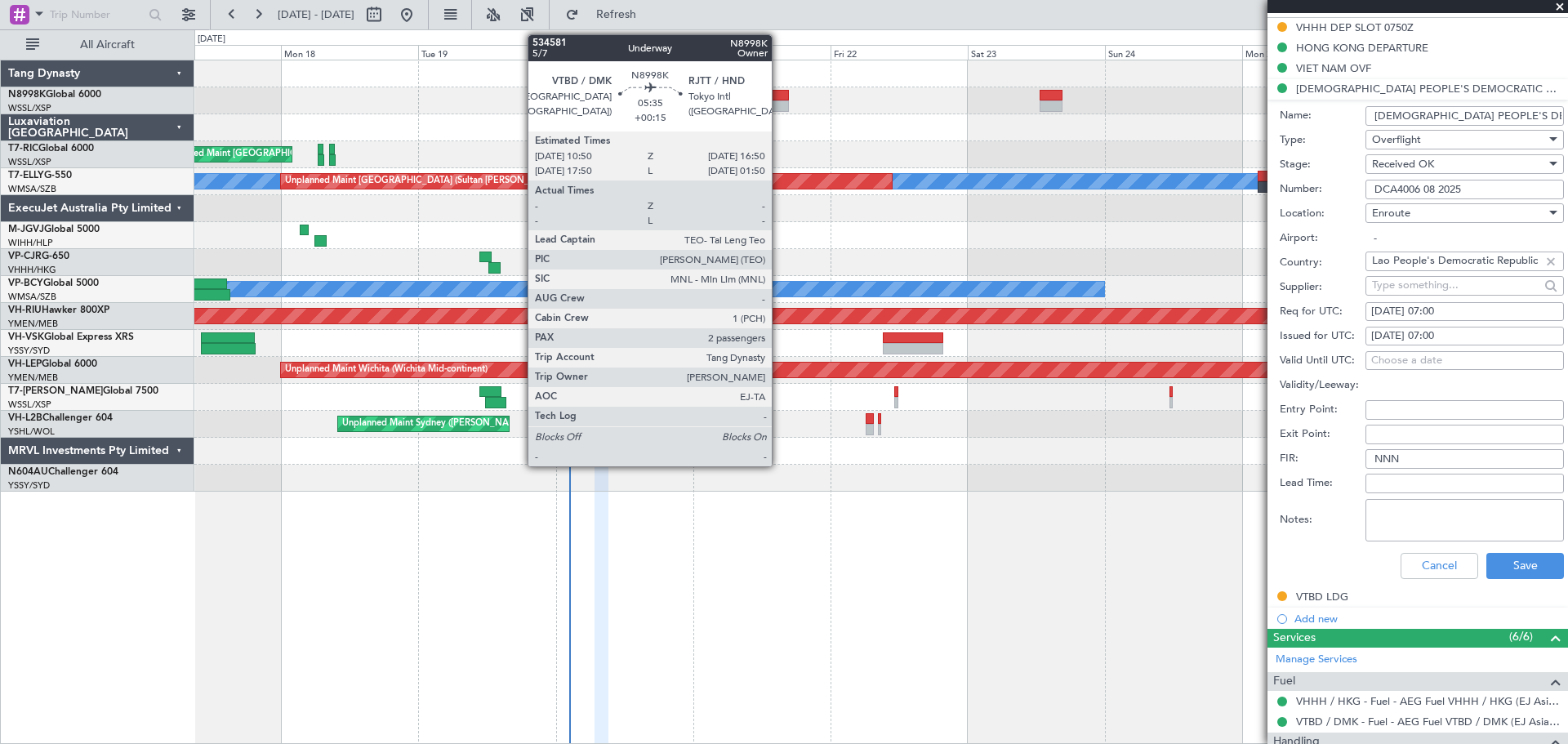
click at [780, 101] on div at bounding box center [771, 106] width 35 height 11
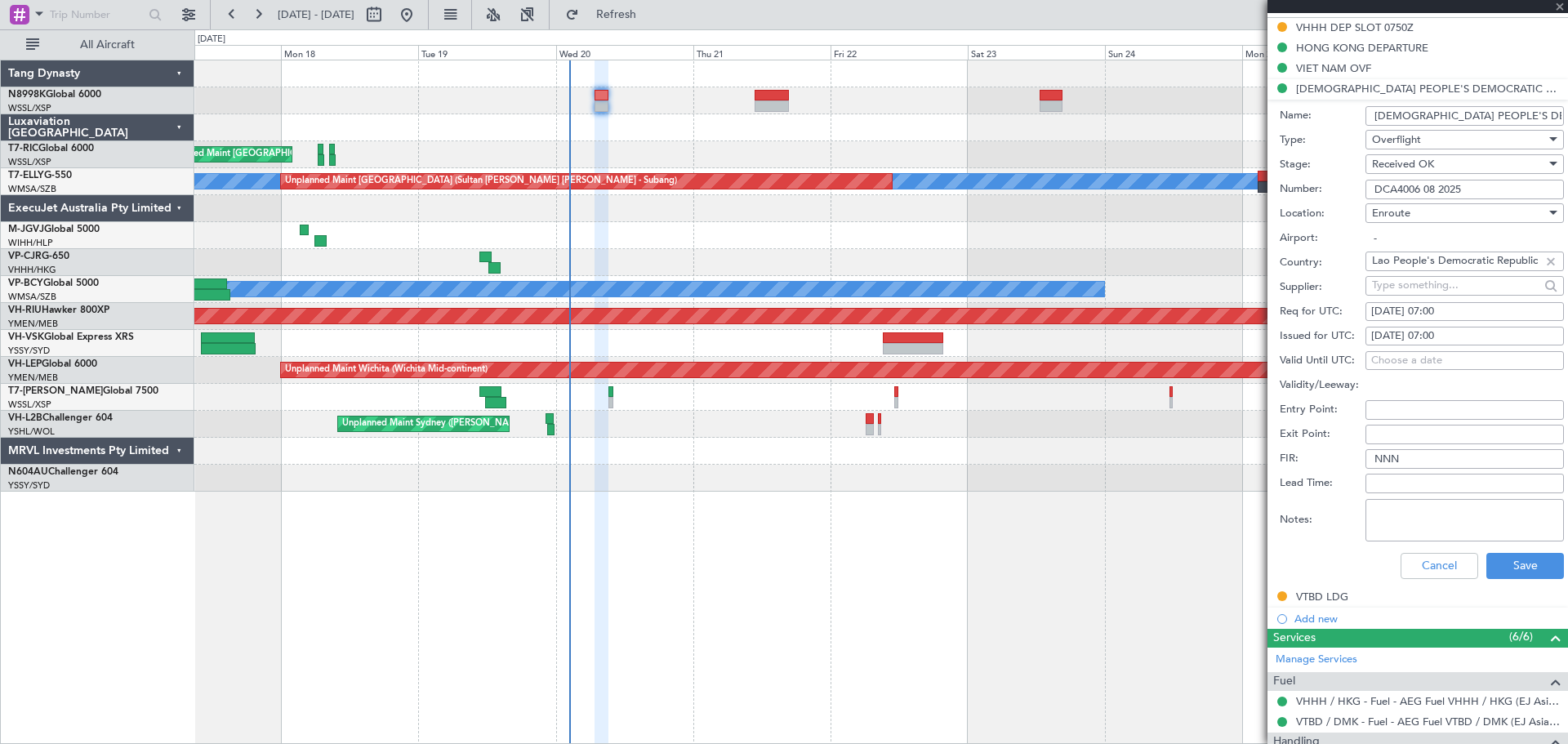
type input "+00:15"
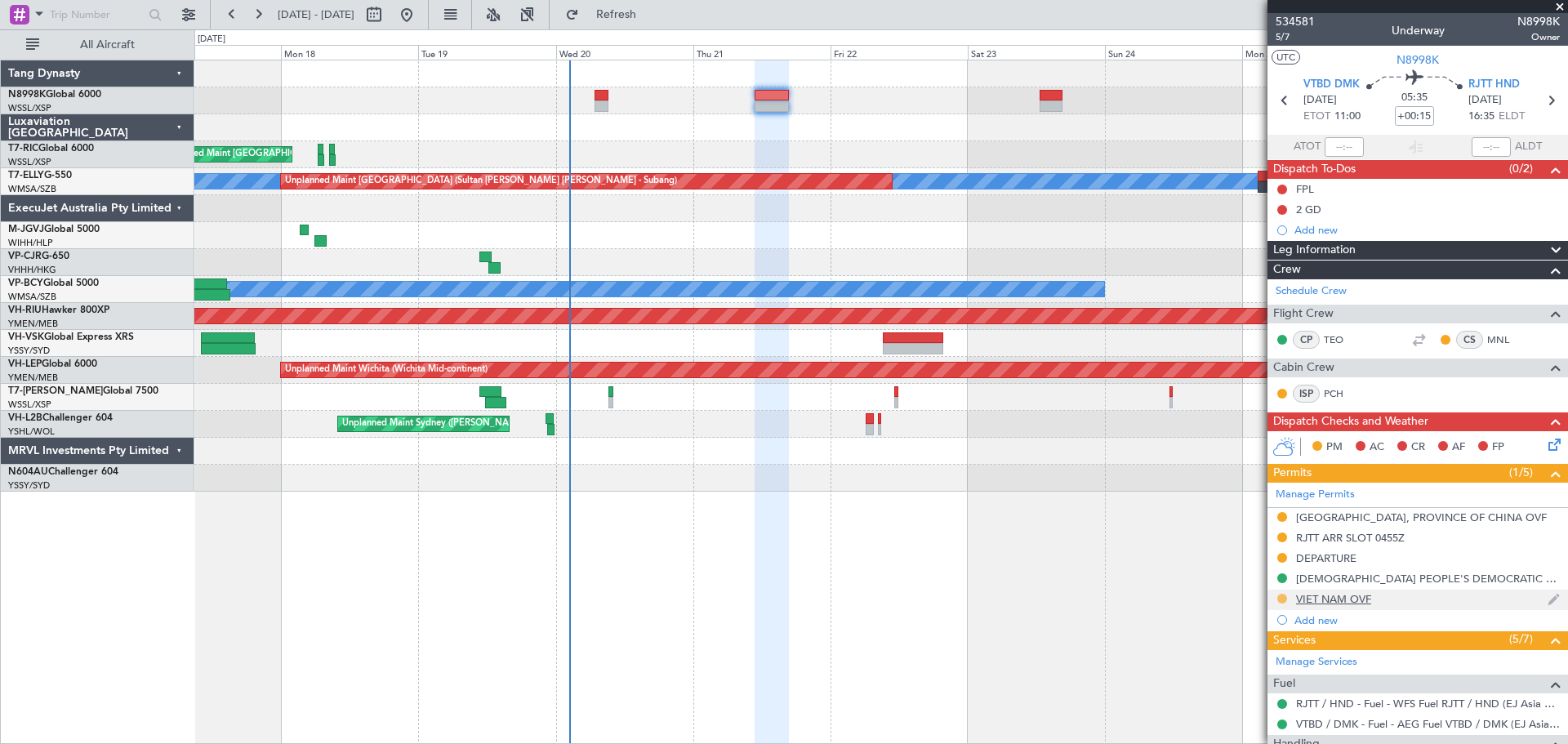
click at [1281, 597] on button at bounding box center [1282, 598] width 9 height 9
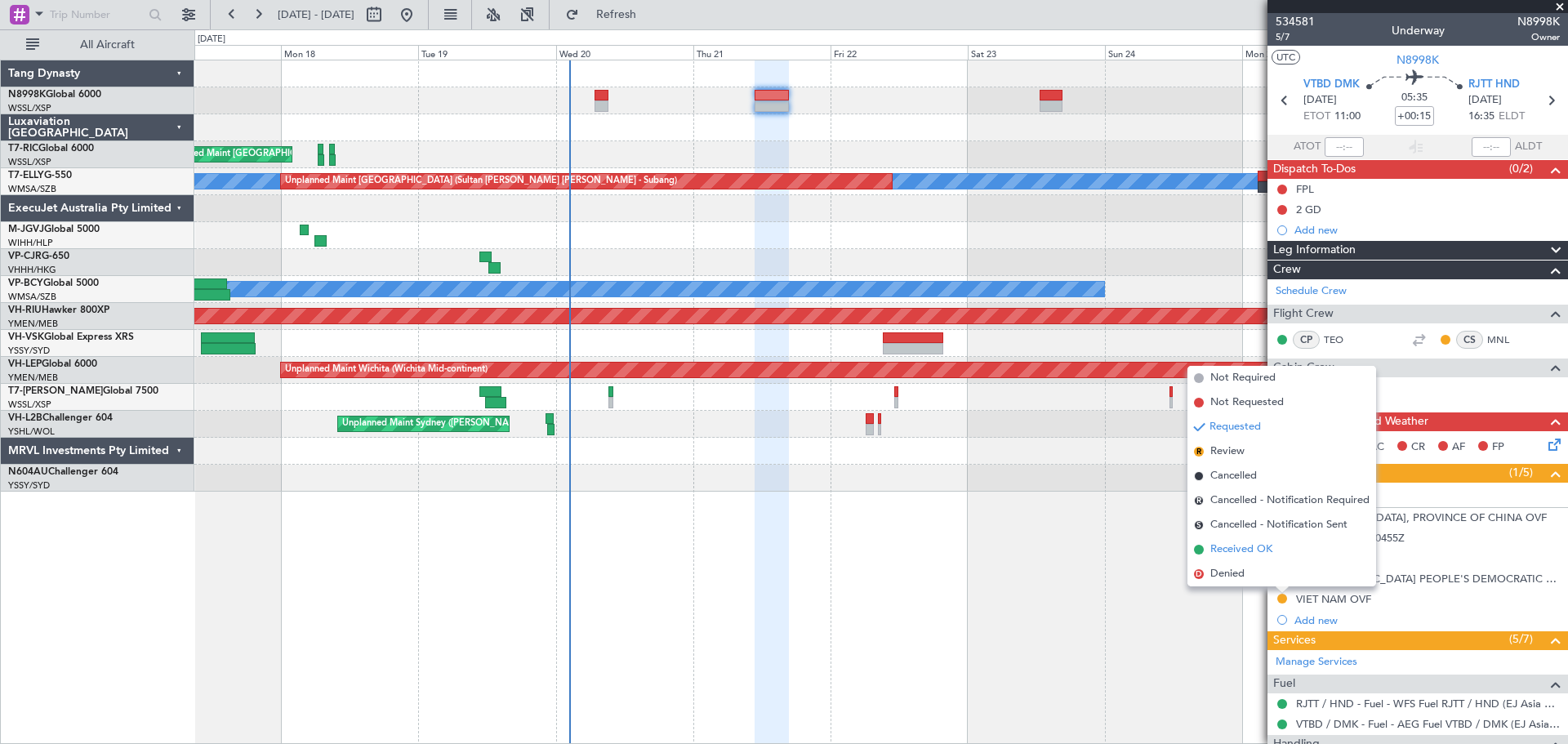
click at [1254, 549] on span "Received OK" at bounding box center [1242, 549] width 62 height 16
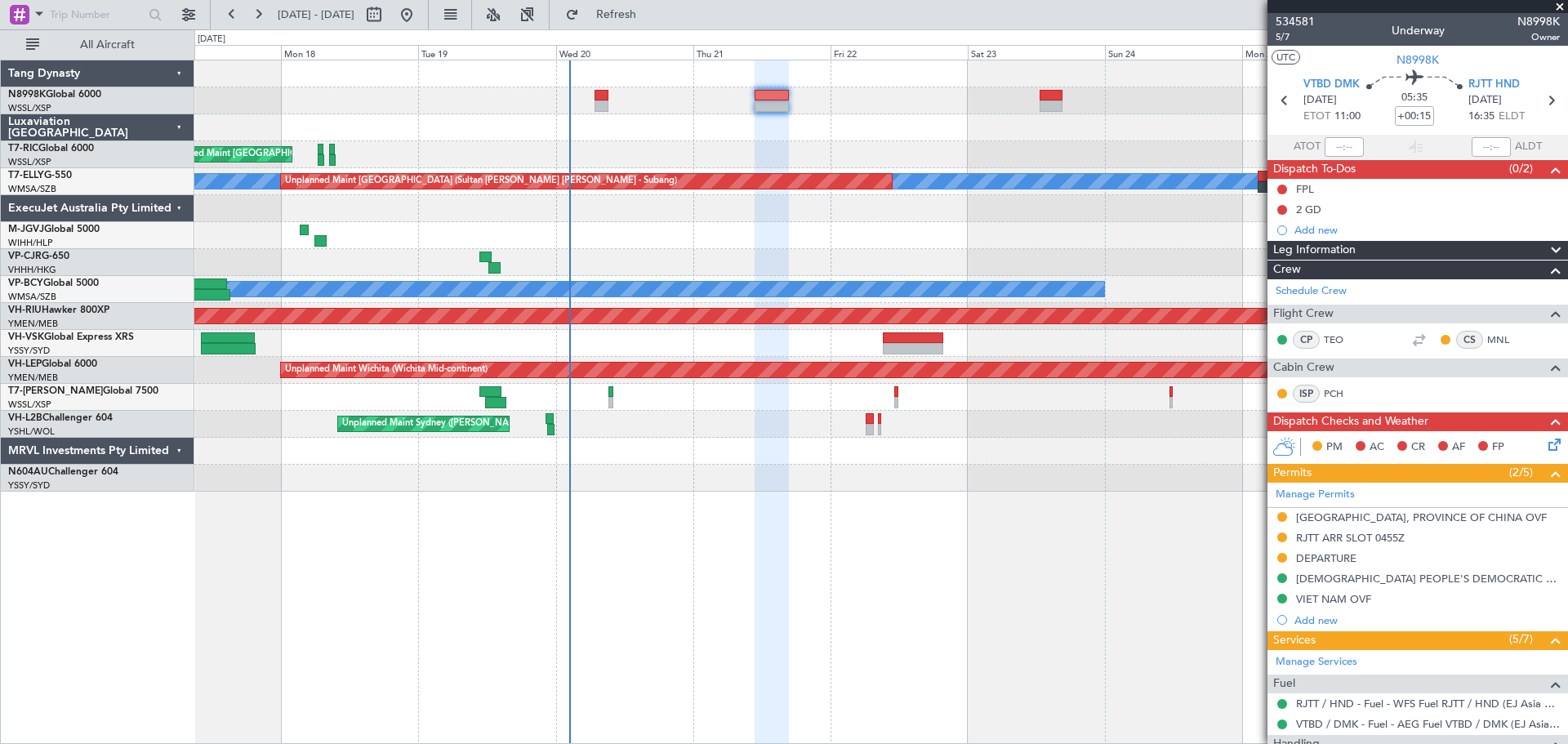
click at [1358, 603] on div "VIET NAM OVF" at bounding box center [1334, 598] width 75 height 14
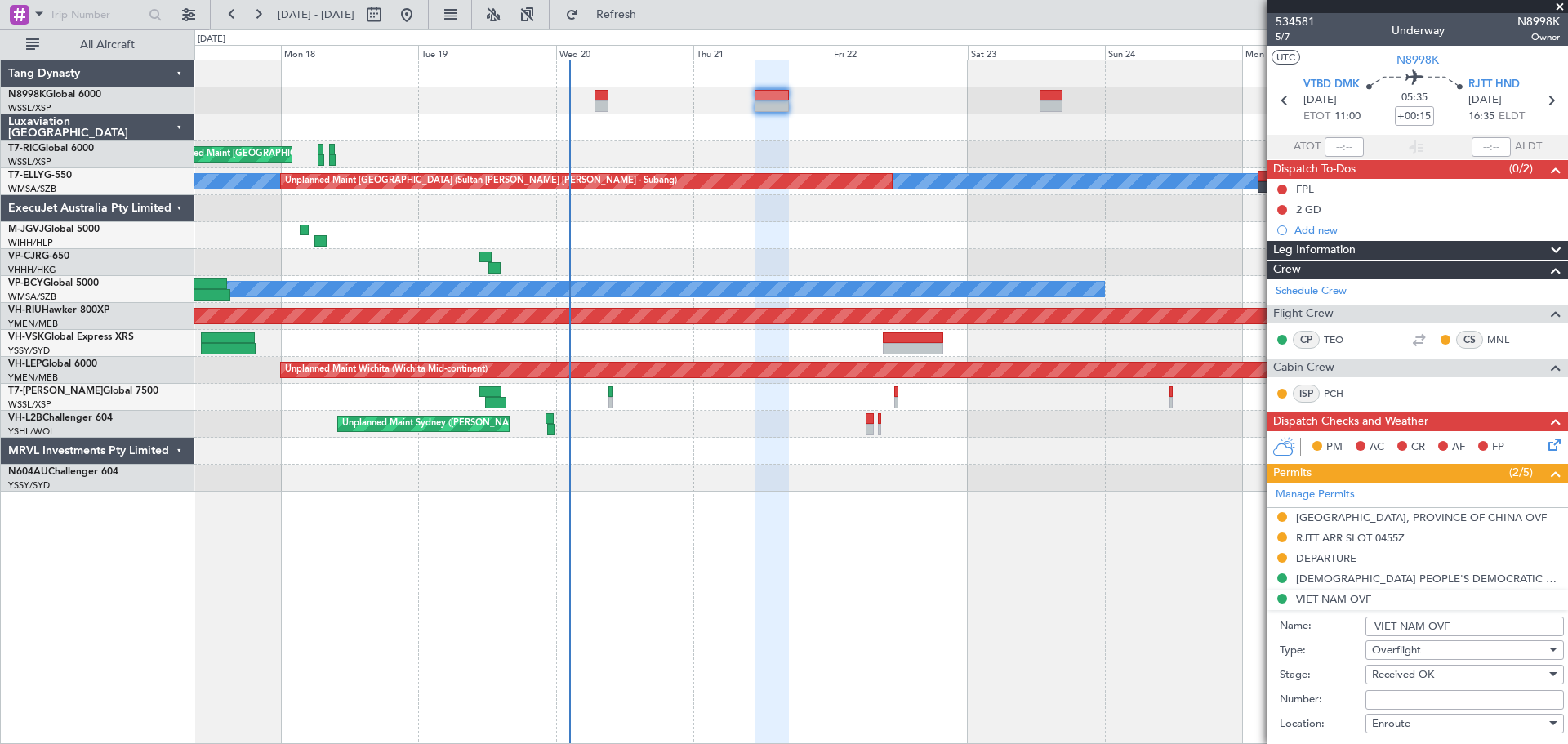
scroll to position [245, 0]
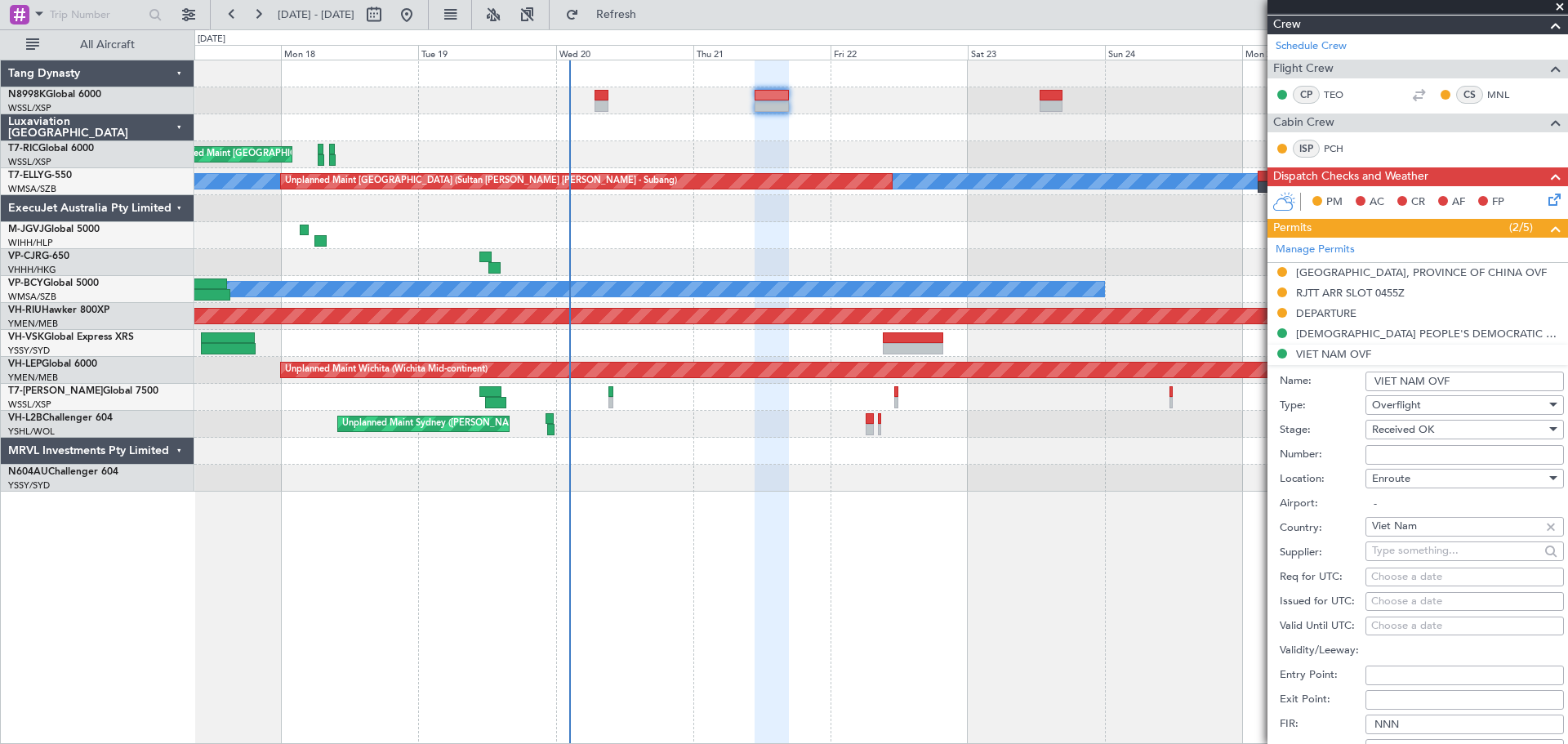
click at [1381, 460] on input "Number:" at bounding box center [1465, 455] width 198 height 20
paste input "OF-5441/8/2025VN"
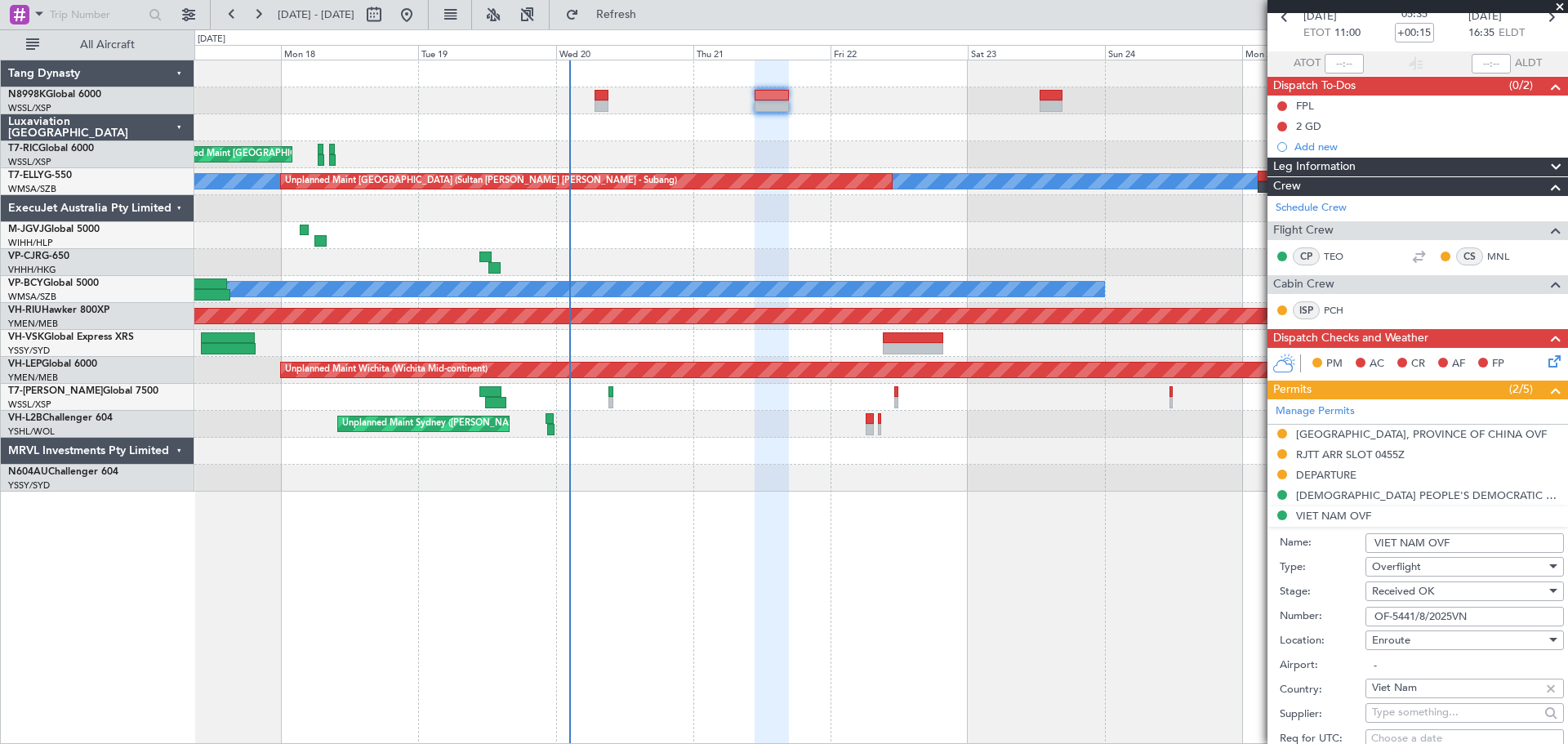
scroll to position [327, 0]
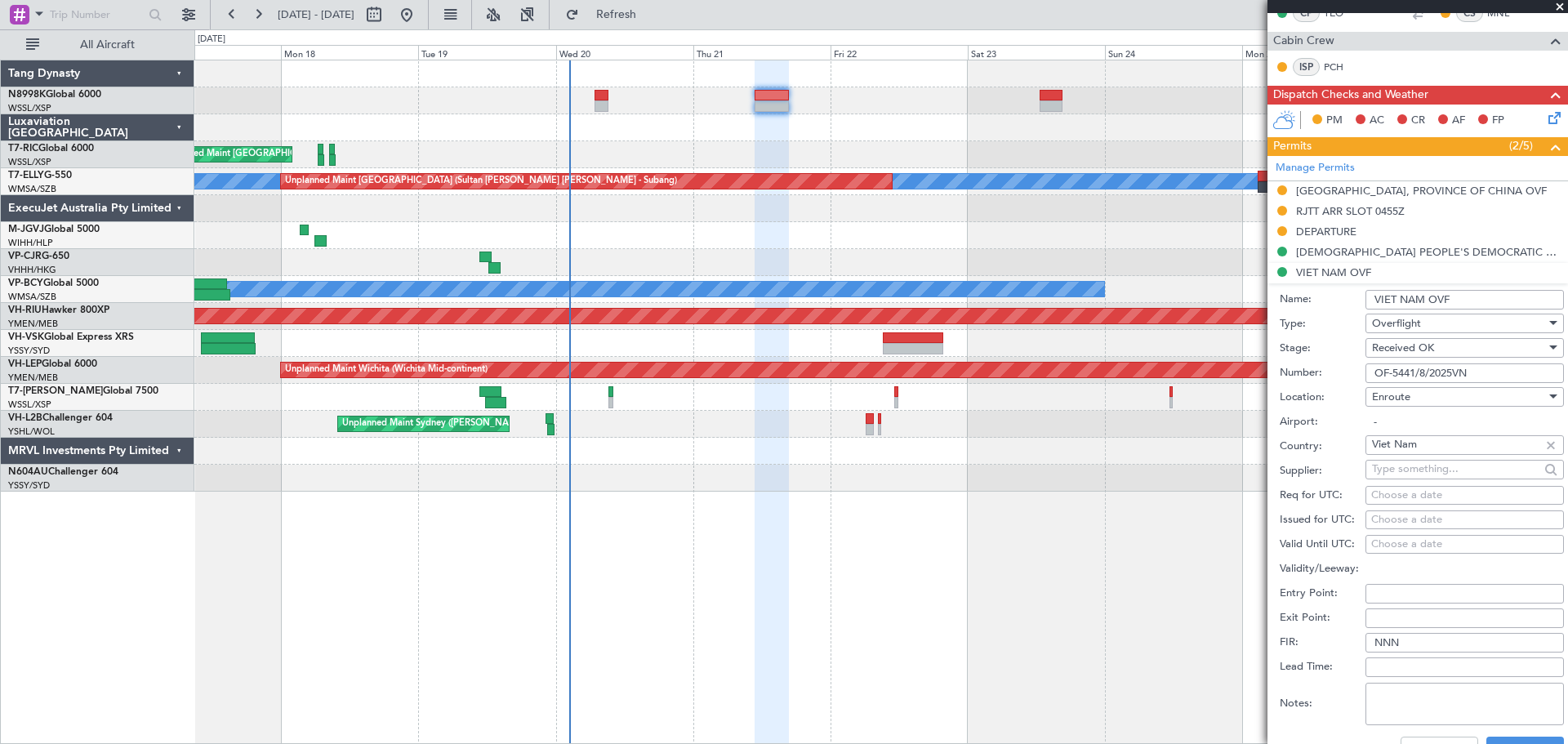
type input "OF-5441/8/2025VN"
click at [1389, 513] on div "Choose a date" at bounding box center [1465, 519] width 187 height 16
select select "8"
select select "2025"
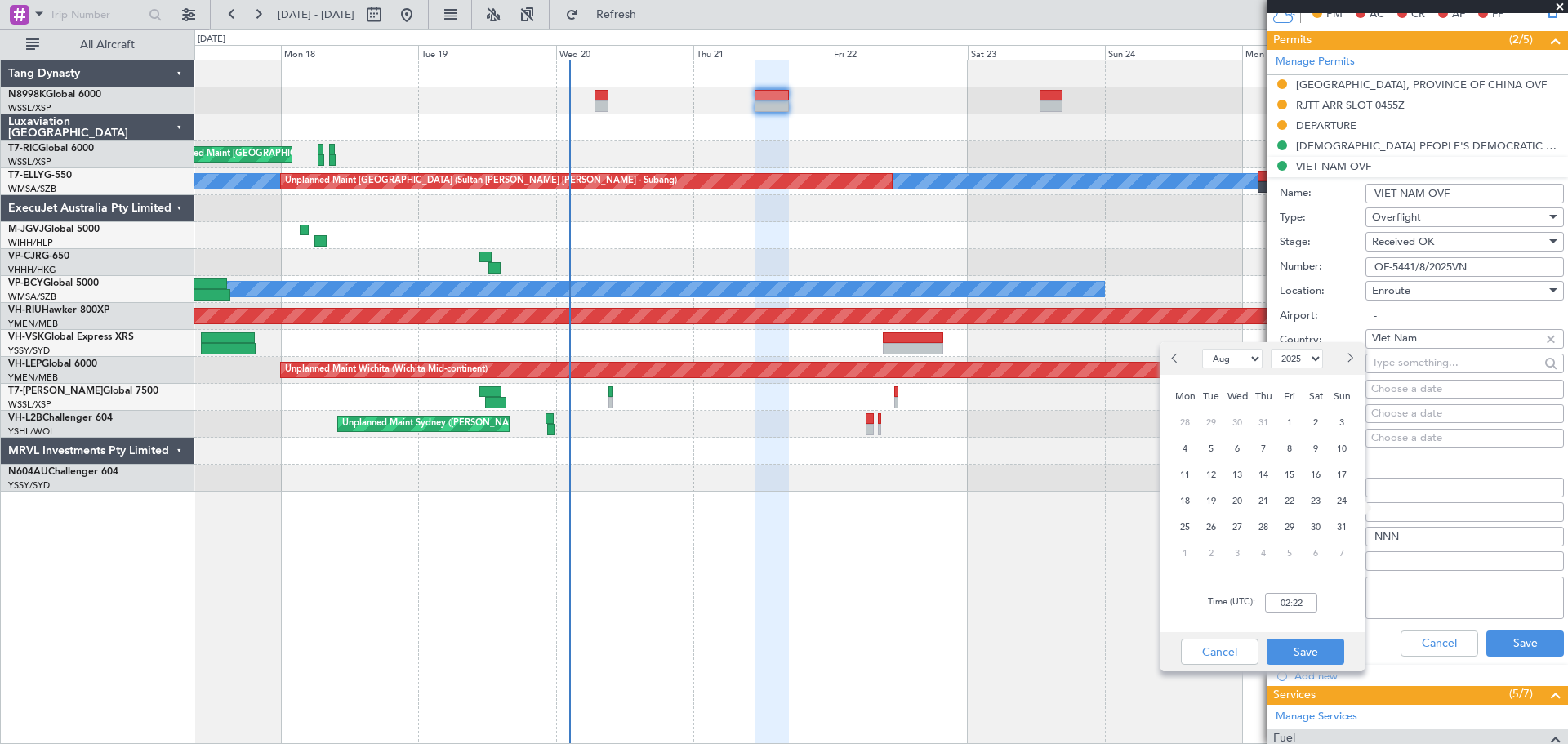
scroll to position [572, 0]
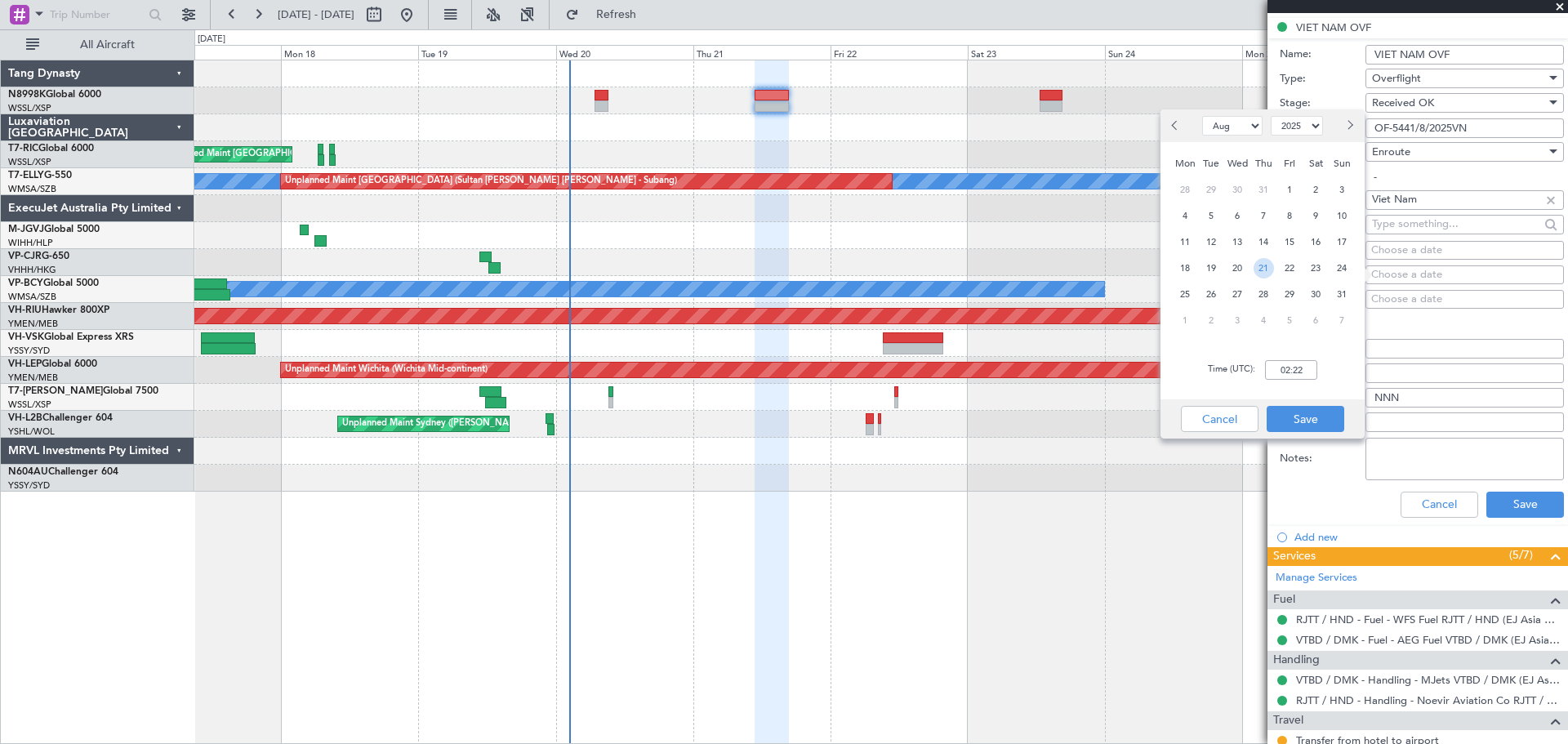
click at [1265, 269] on span "21" at bounding box center [1265, 269] width 21 height 21
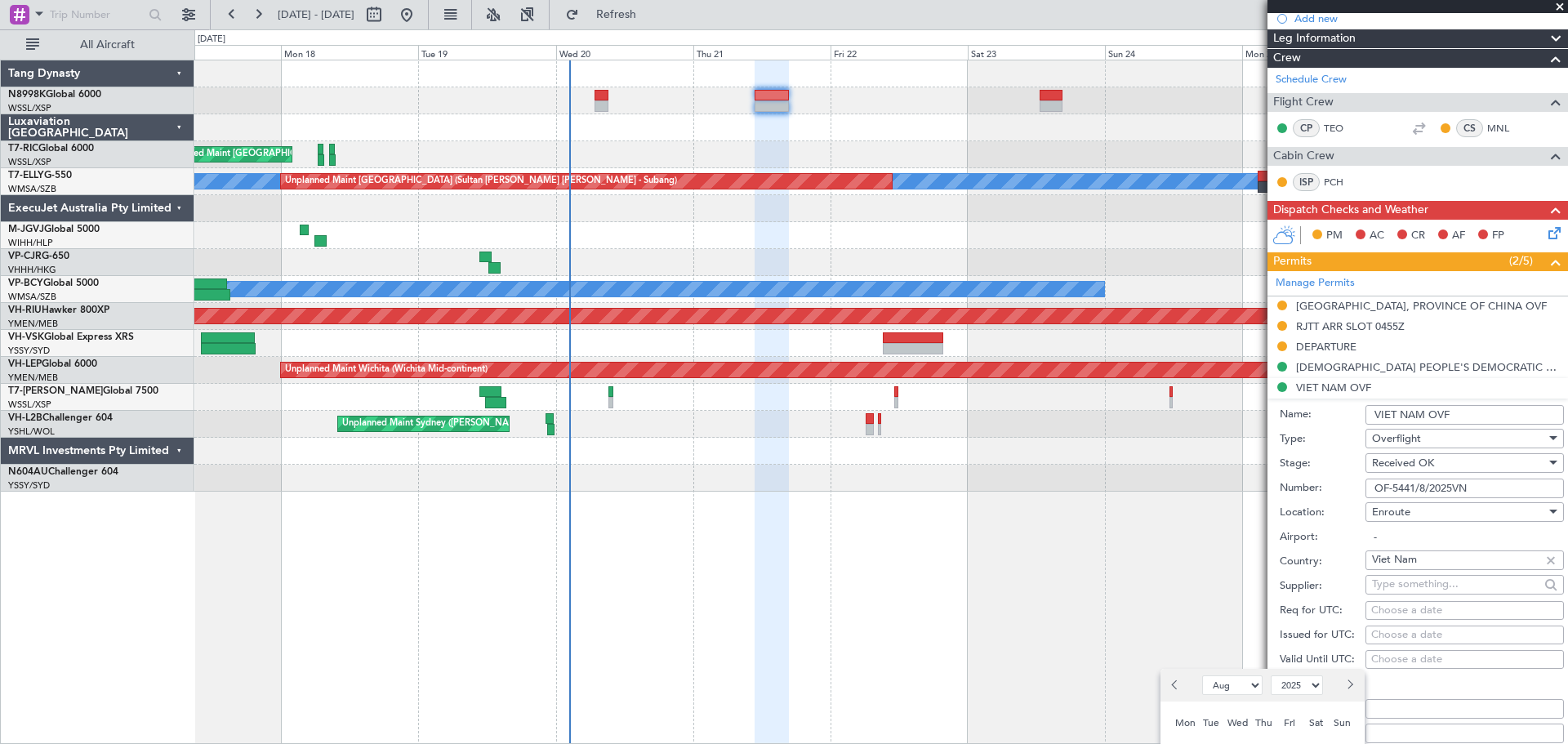
scroll to position [409, 0]
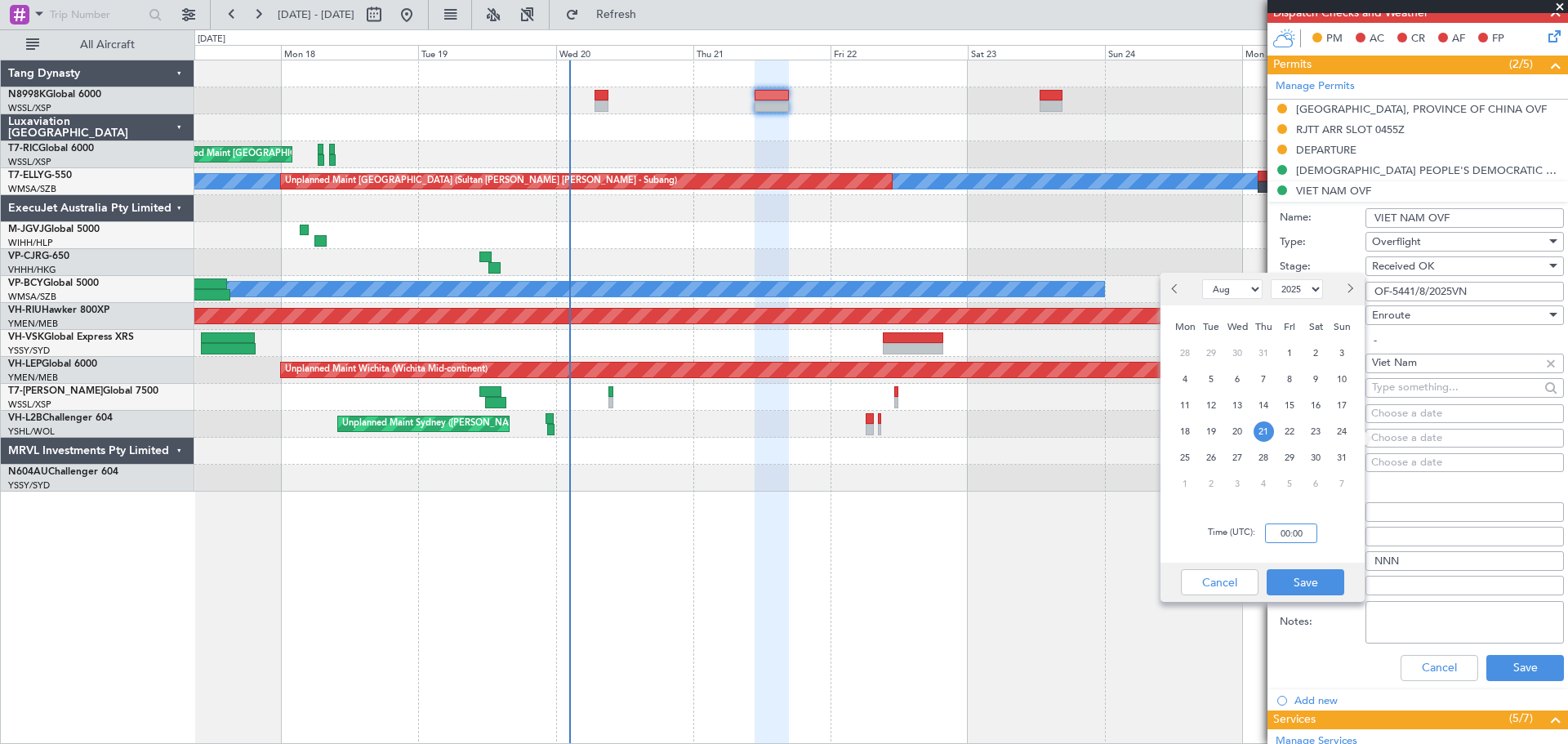
click at [1304, 529] on input "00:00" at bounding box center [1292, 533] width 53 height 20
type input "11:00"
click at [1306, 581] on button "Save" at bounding box center [1306, 582] width 78 height 26
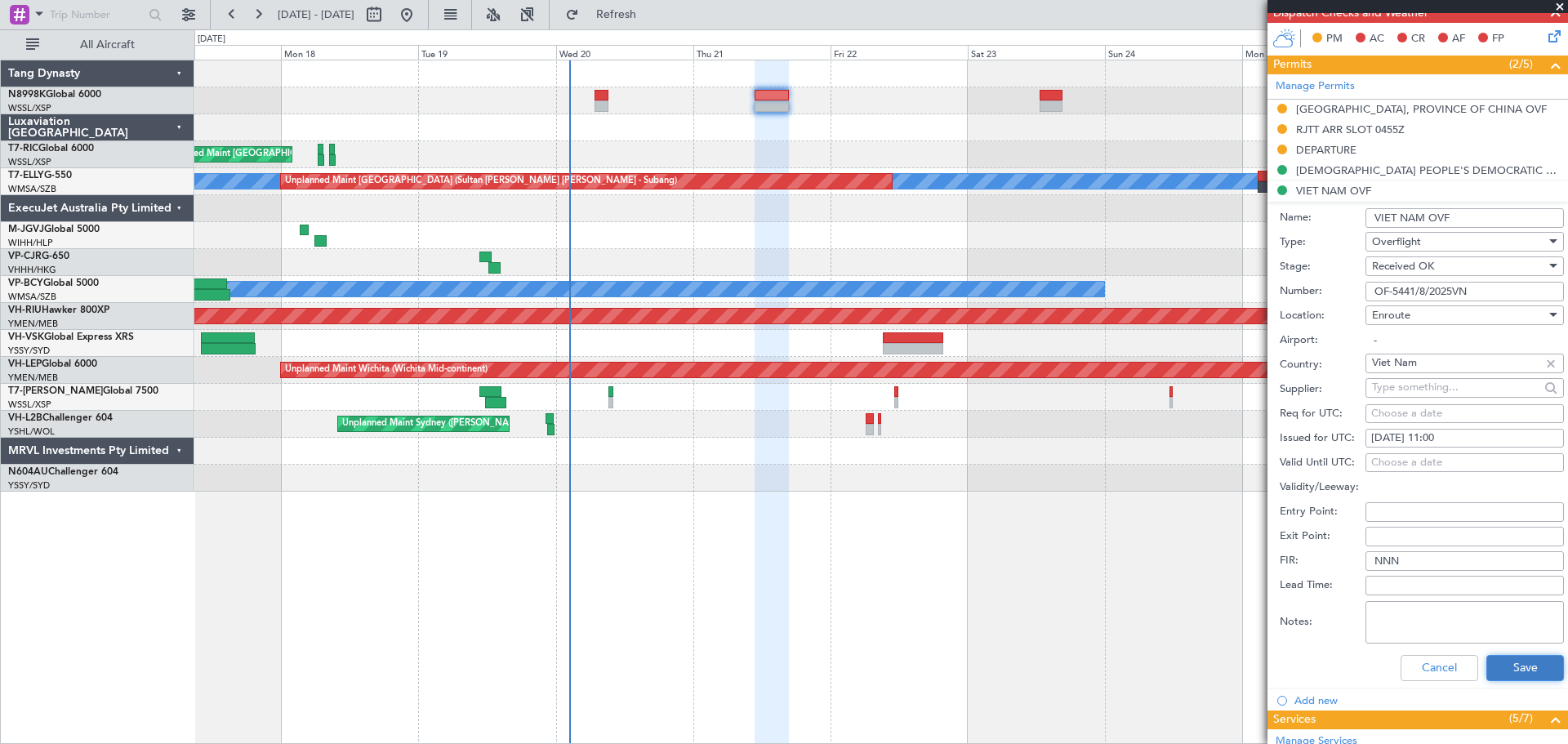
click at [1502, 662] on button "Save" at bounding box center [1525, 668] width 78 height 26
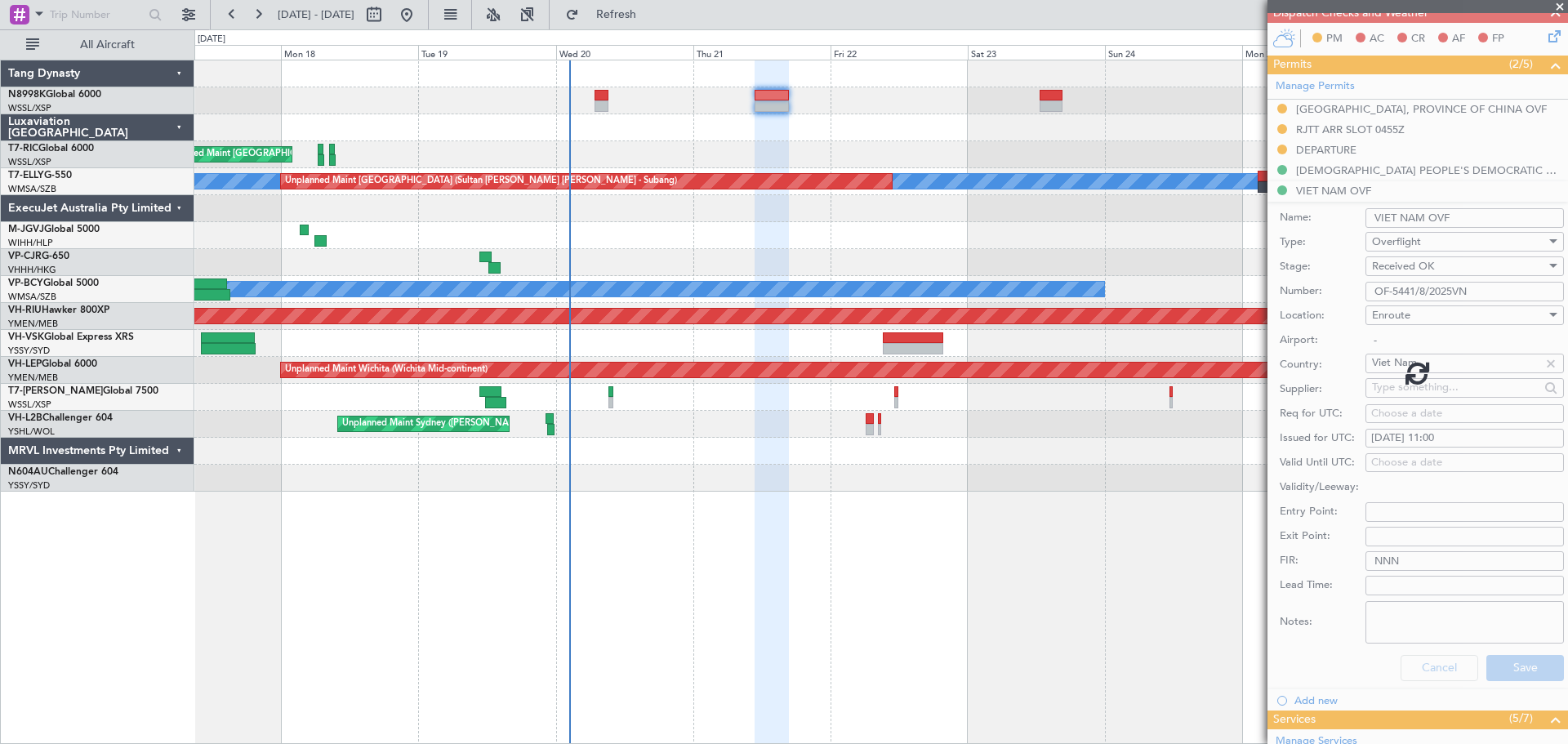
scroll to position [271, 0]
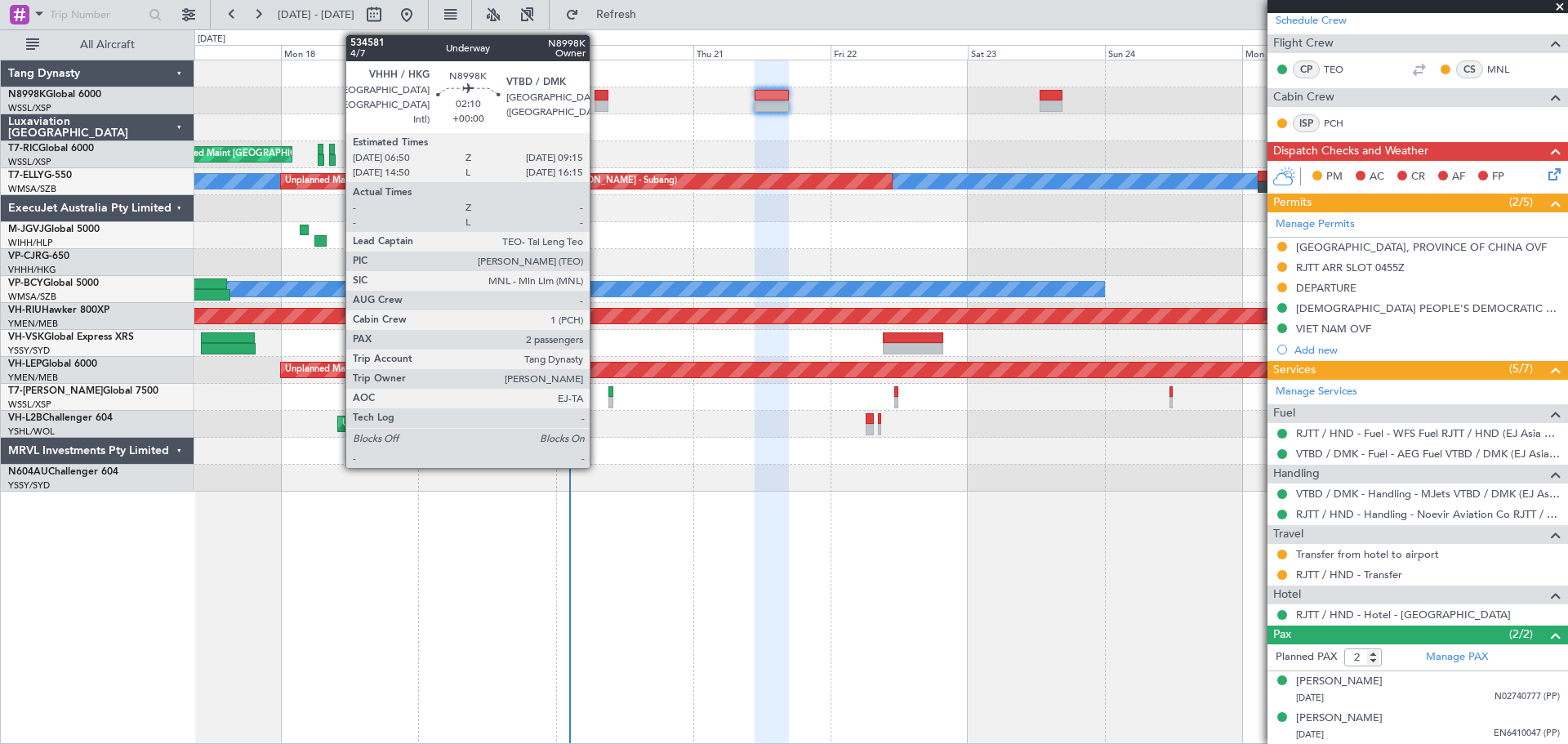
click at [598, 93] on div at bounding box center [601, 96] width 14 height 11
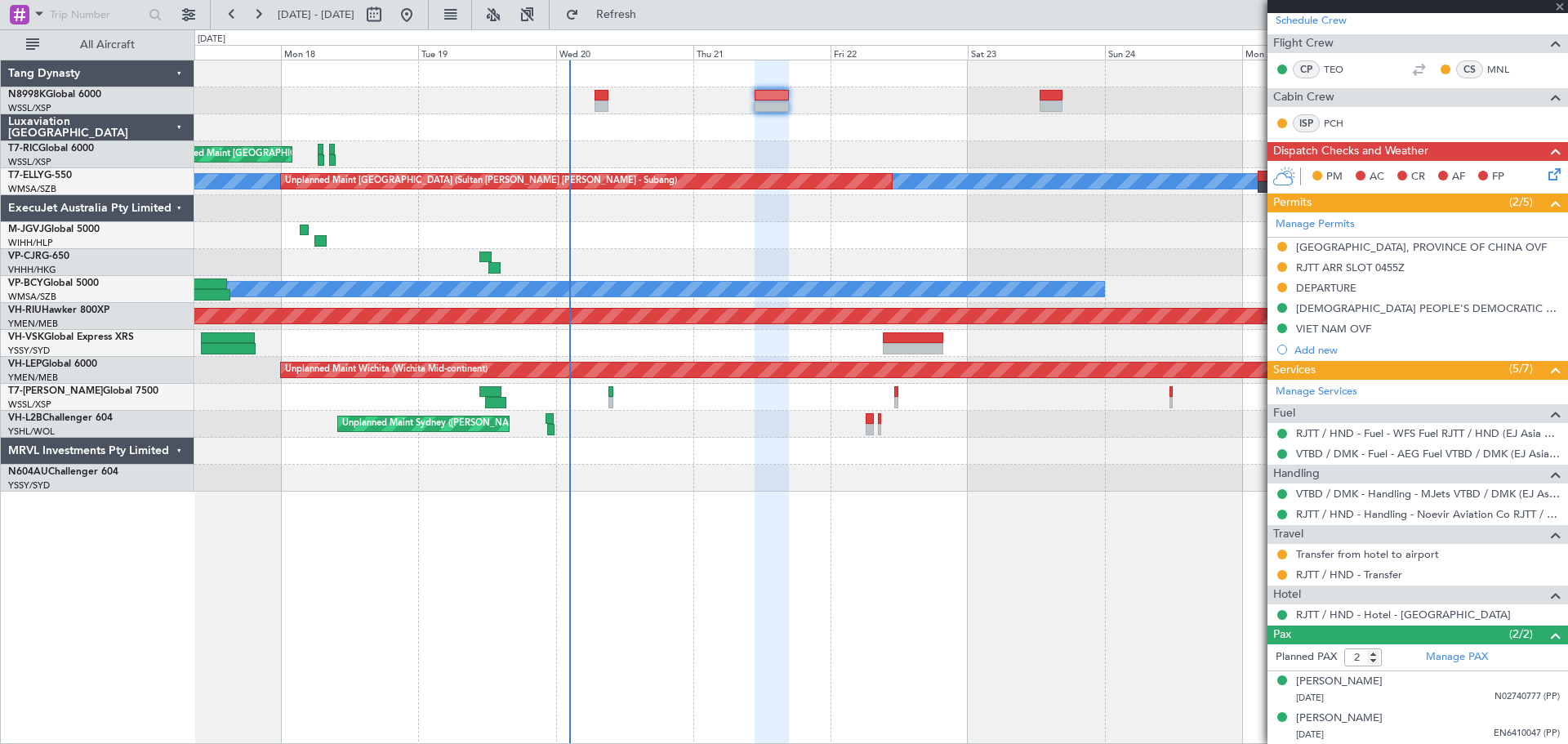
scroll to position [0, 0]
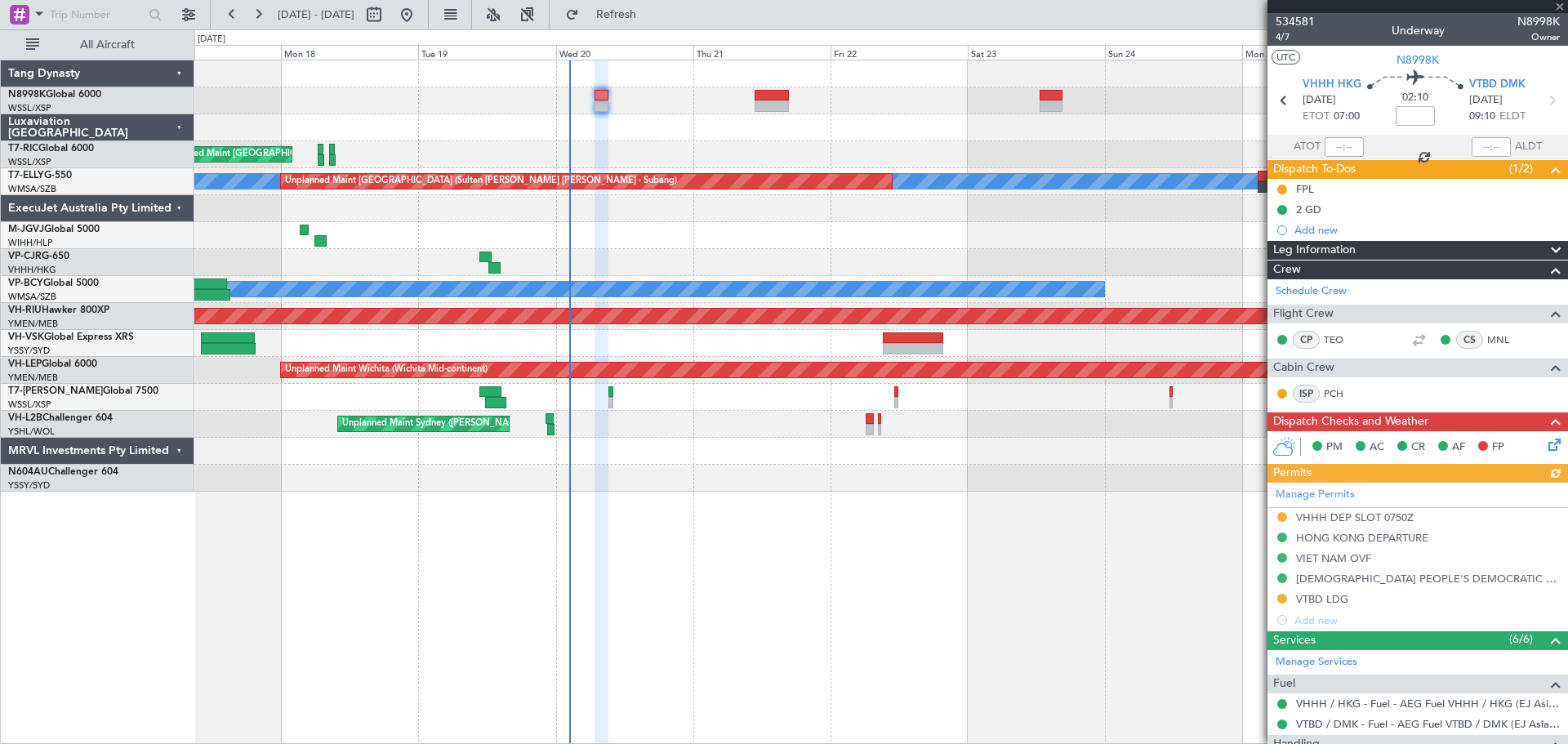
click at [1281, 517] on div "Manage Permits VHHH DEP SLOT 0750Z [GEOGRAPHIC_DATA] DEPARTURE VIET NAM OVF LAO…" at bounding box center [1418, 556] width 301 height 147
click at [1281, 516] on button at bounding box center [1282, 517] width 9 height 9
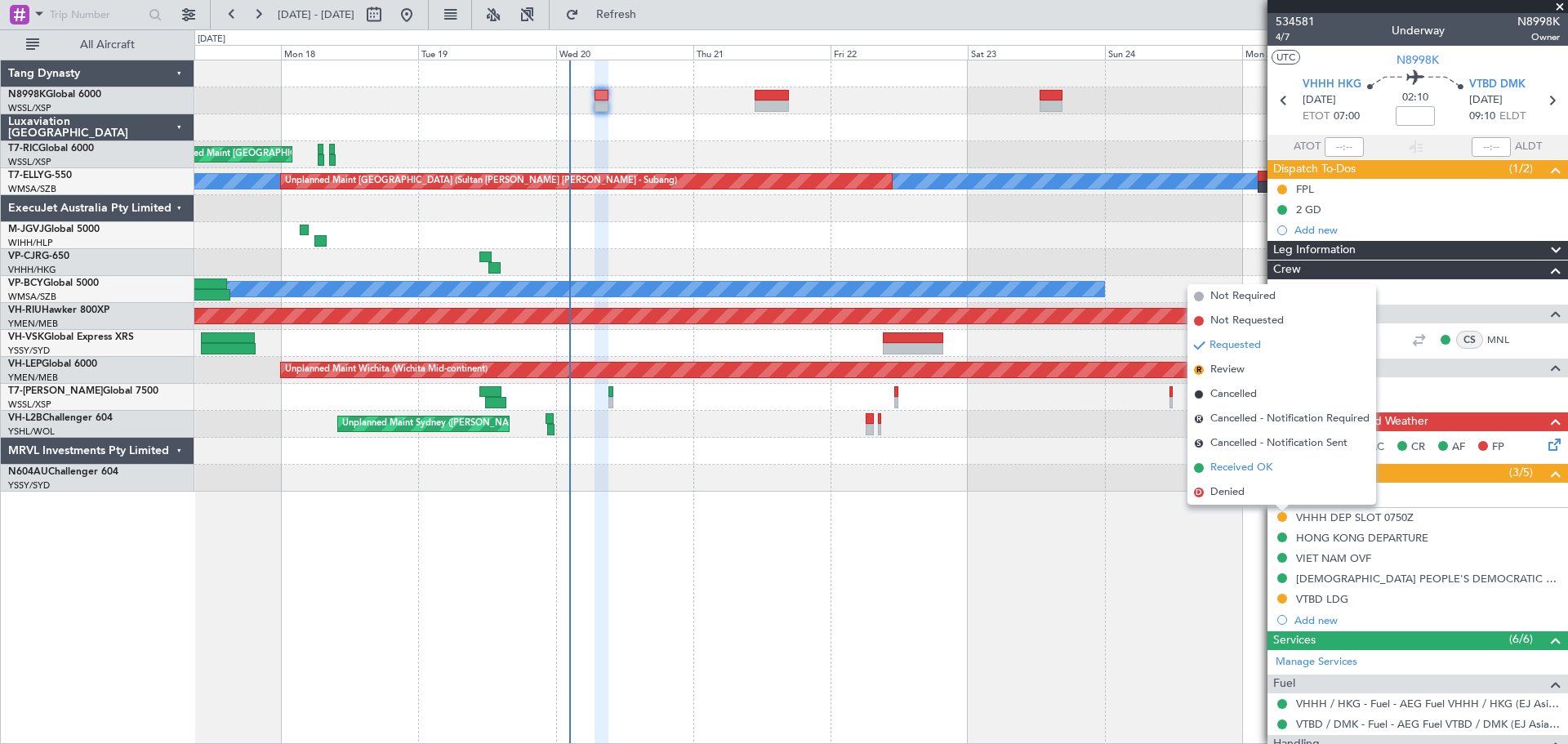
click at [1262, 466] on span "Received OK" at bounding box center [1242, 468] width 62 height 16
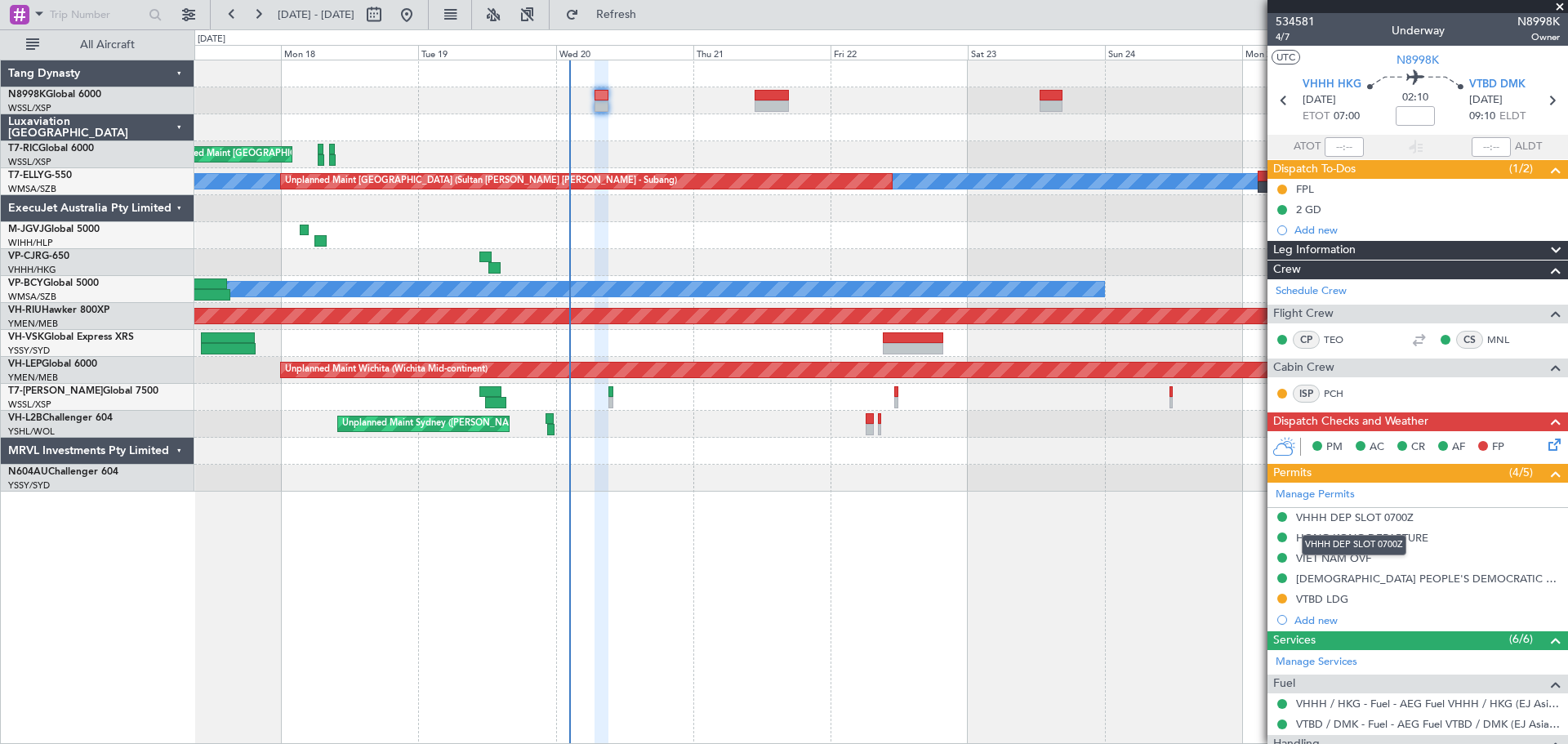
click at [1343, 517] on div "VHHH DEP SLOT 0700Z" at bounding box center [1355, 517] width 117 height 14
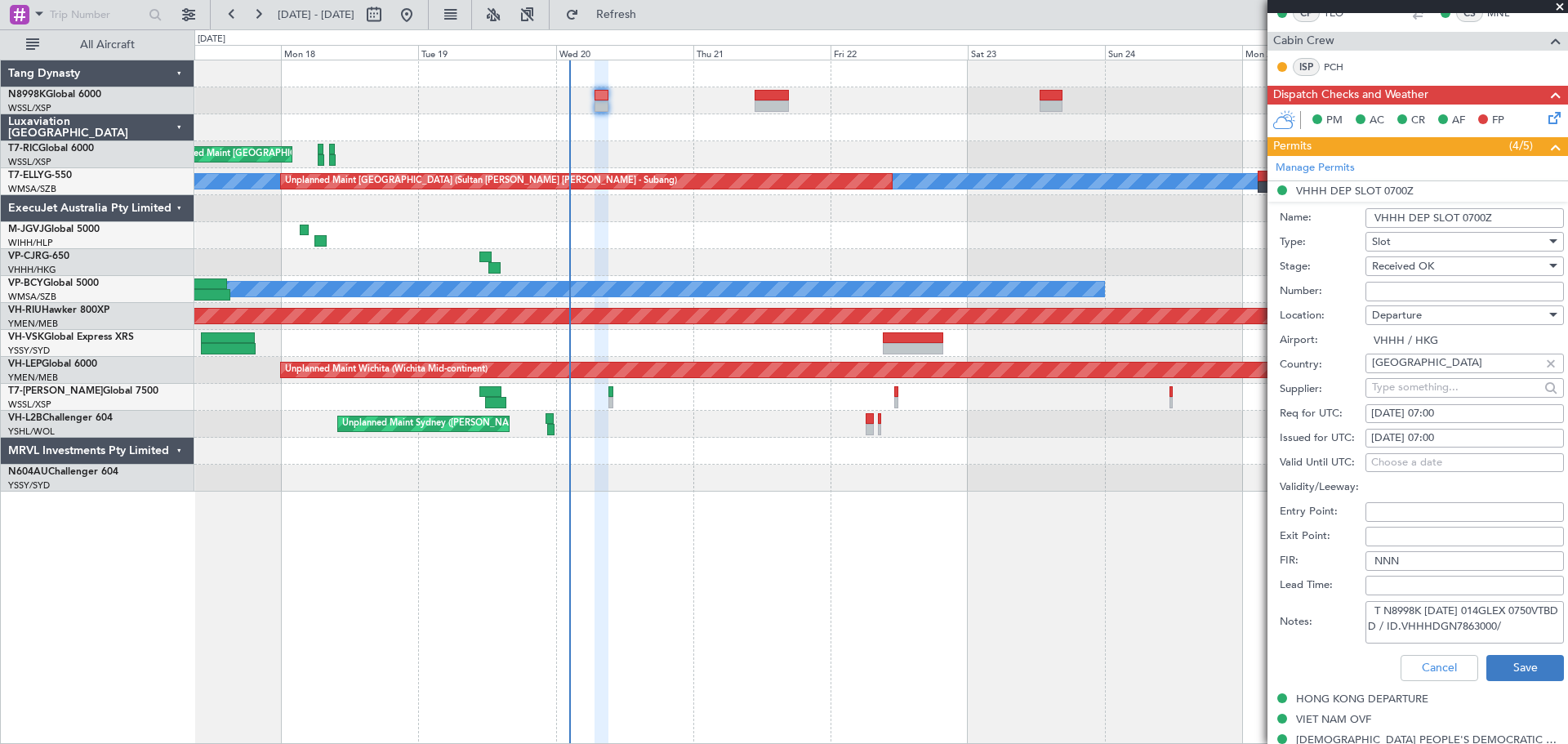
scroll to position [10, 0]
drag, startPoint x: 1373, startPoint y: 604, endPoint x: 1531, endPoint y: 680, distance: 175.3
click at [1531, 680] on form "Name: VHHH DEP SLOT 0700Z Type: Slot Stage: Received OK Number: Location: Depar…" at bounding box center [1418, 445] width 301 height 488
paste textarea "GCR /REG VHHH K N8998K 20AUG 014GLEX 0750VTBD D / RE.N8998K IDD.VHHHDGN7863000/"
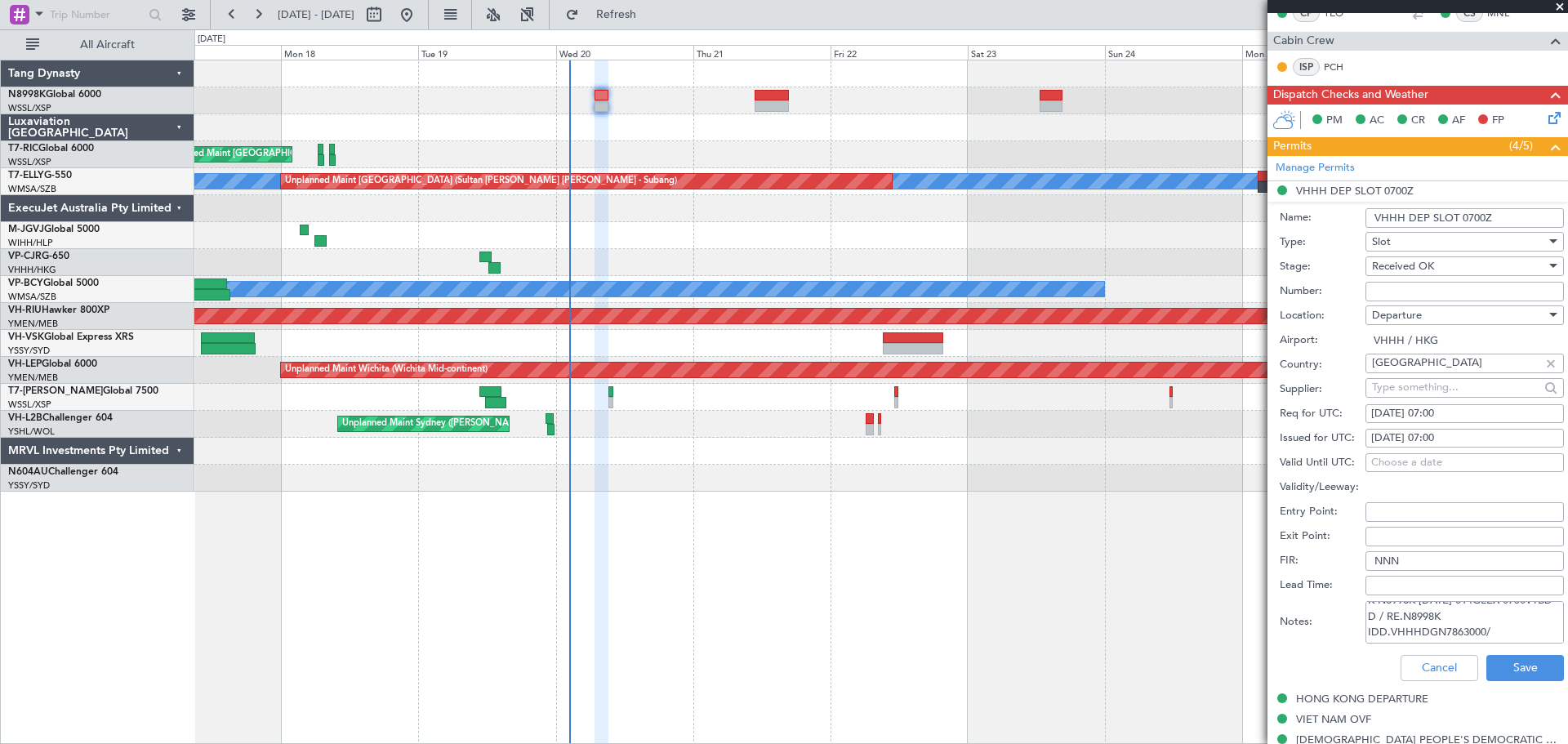
type textarea "GCR /REG VHHH K N8998K 20AUG 014GLEX 0750VTBD D / RE.N8998K IDD.VHHHDGN7863000/"
click at [1424, 435] on div "[DATE] 07:00" at bounding box center [1465, 438] width 187 height 16
select select "8"
select select "2025"
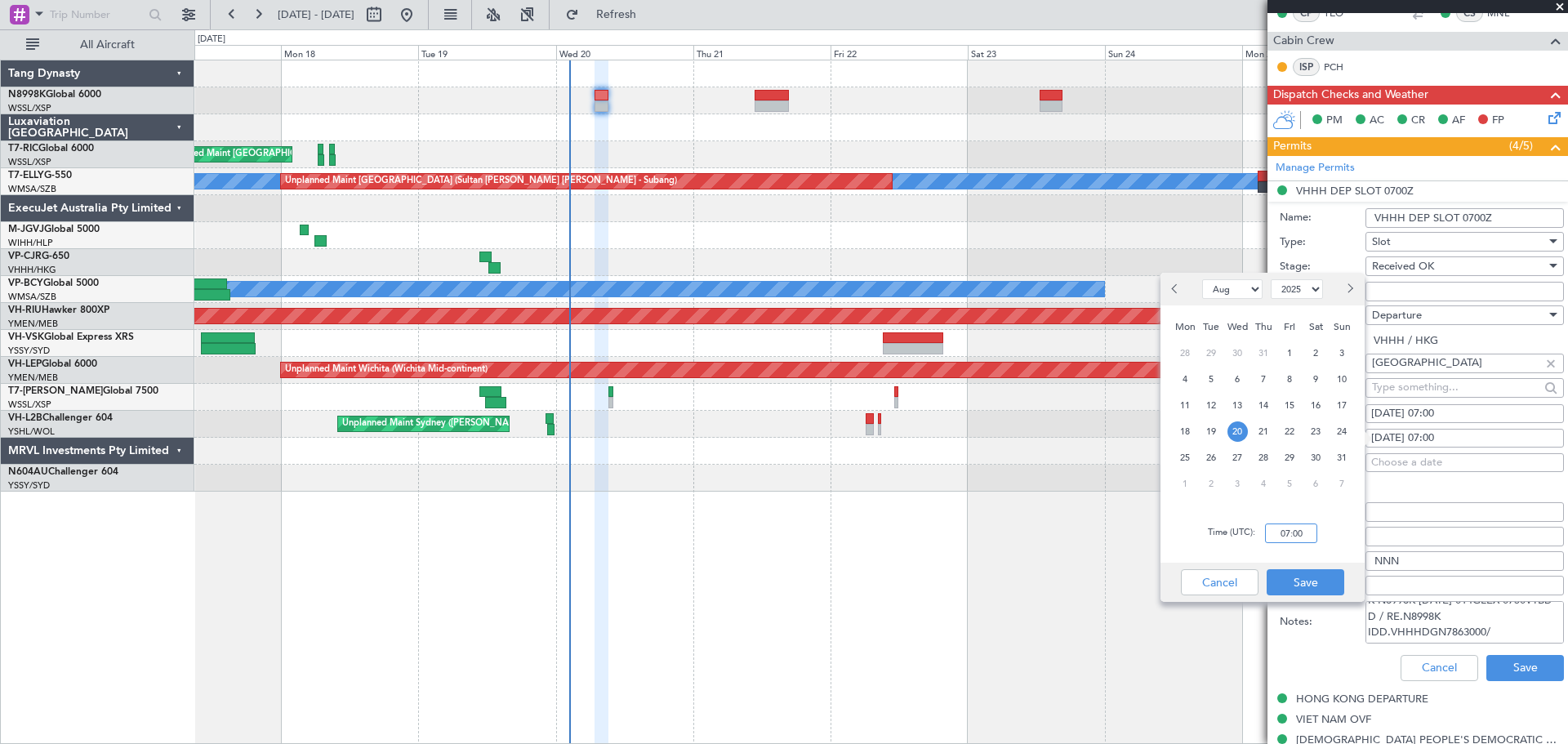
click at [1312, 529] on input "07:00" at bounding box center [1292, 533] width 53 height 20
type input "07:50"
click at [1318, 586] on button "Save" at bounding box center [1306, 582] width 78 height 26
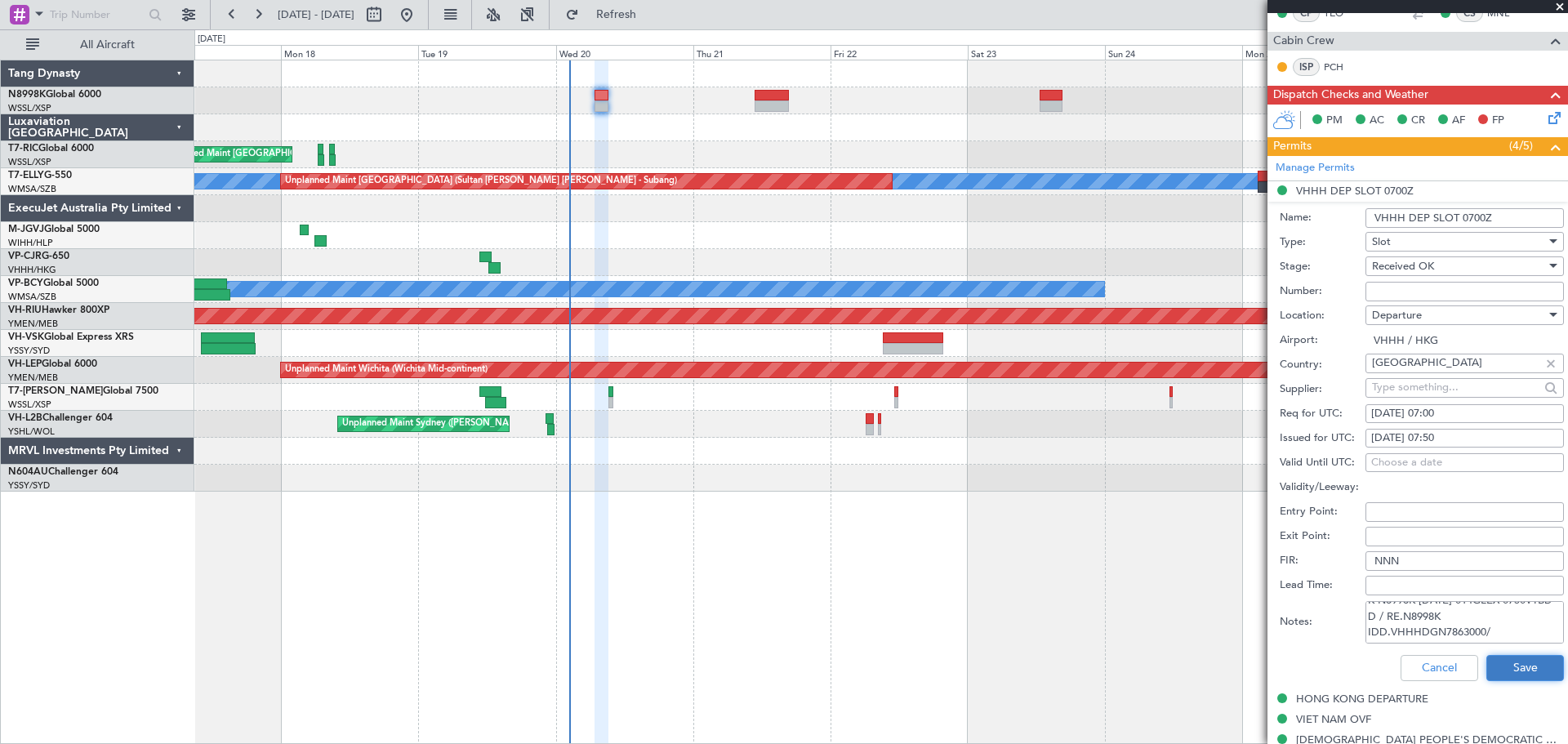
click at [1512, 668] on button "Save" at bounding box center [1525, 668] width 78 height 26
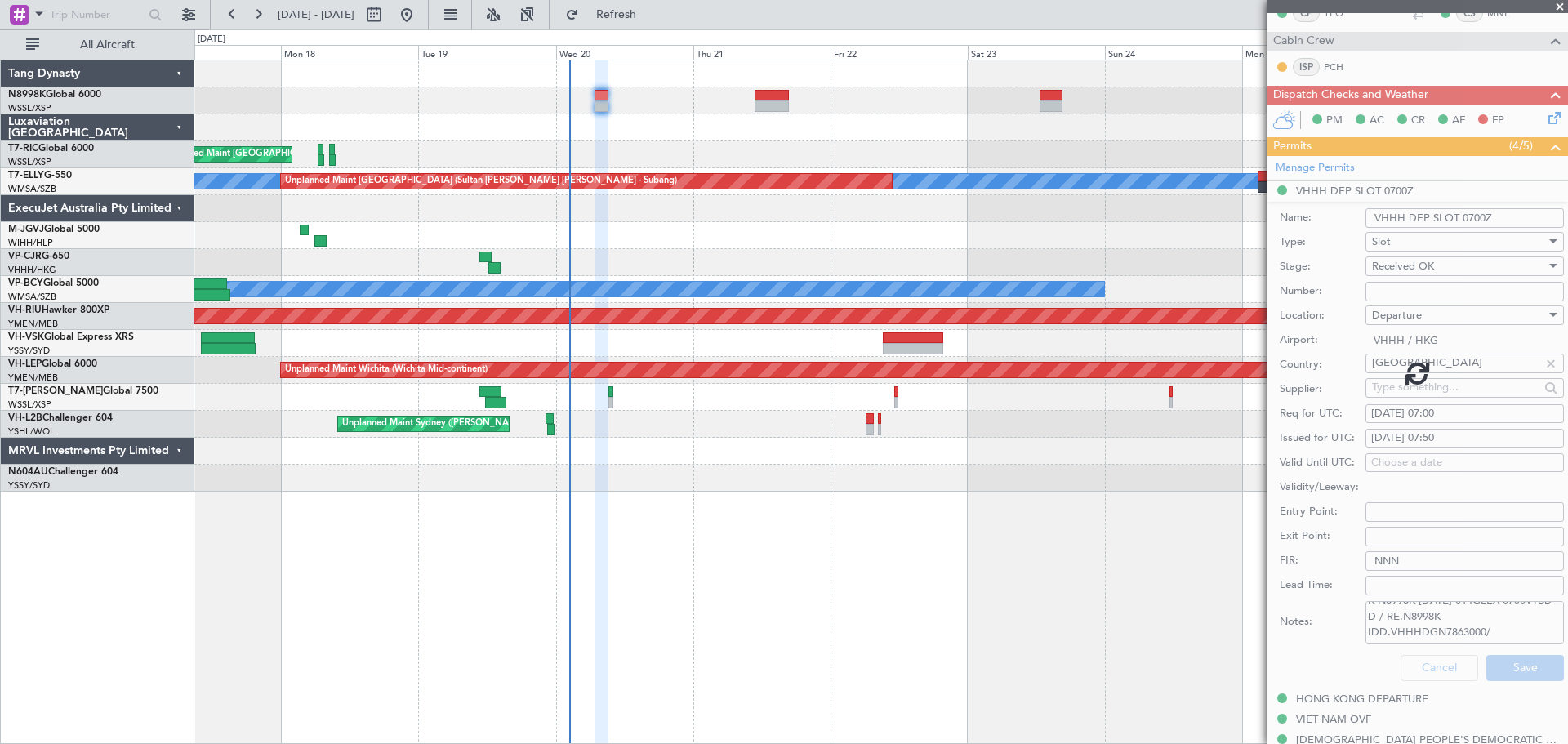
scroll to position [250, 0]
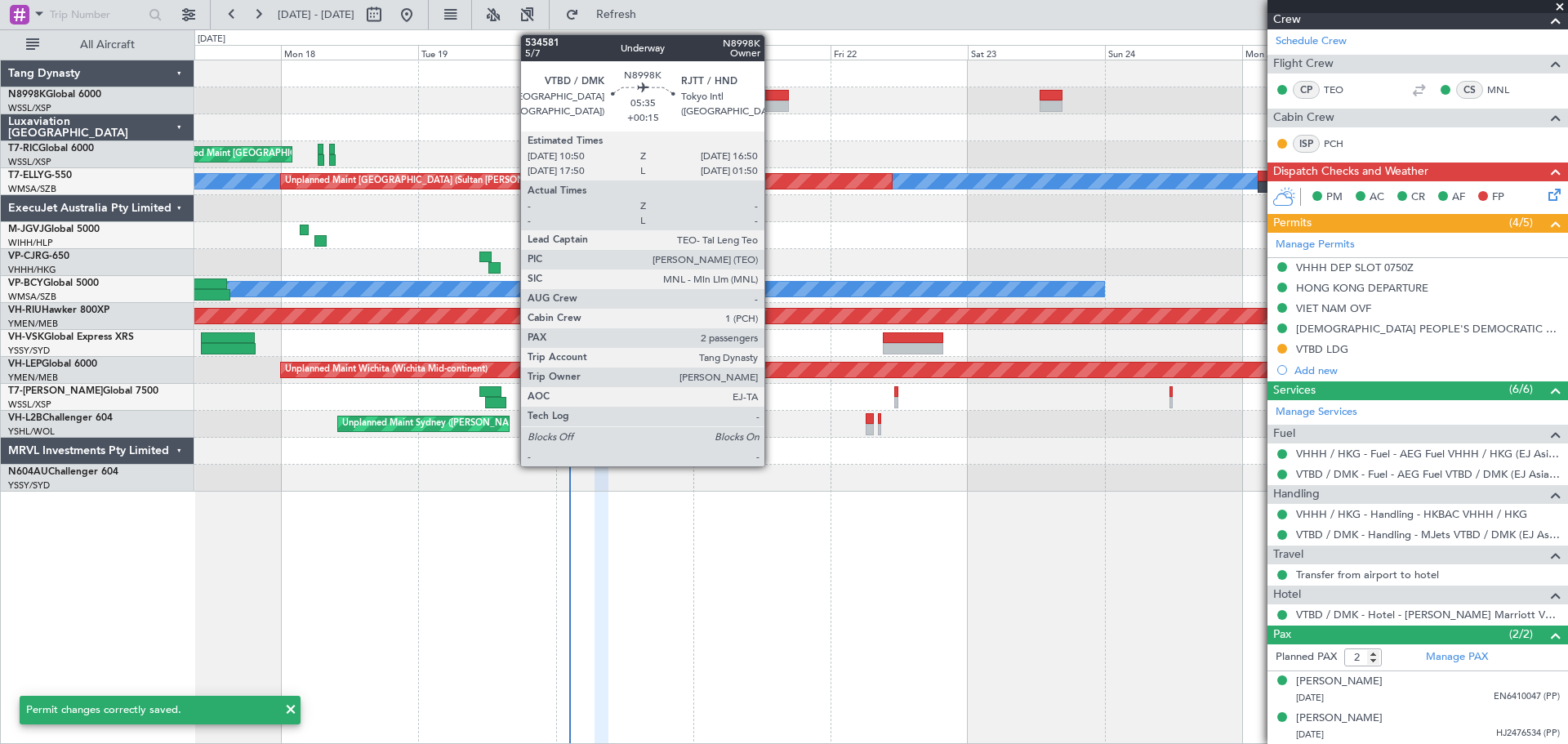
click at [772, 103] on div at bounding box center [771, 106] width 35 height 11
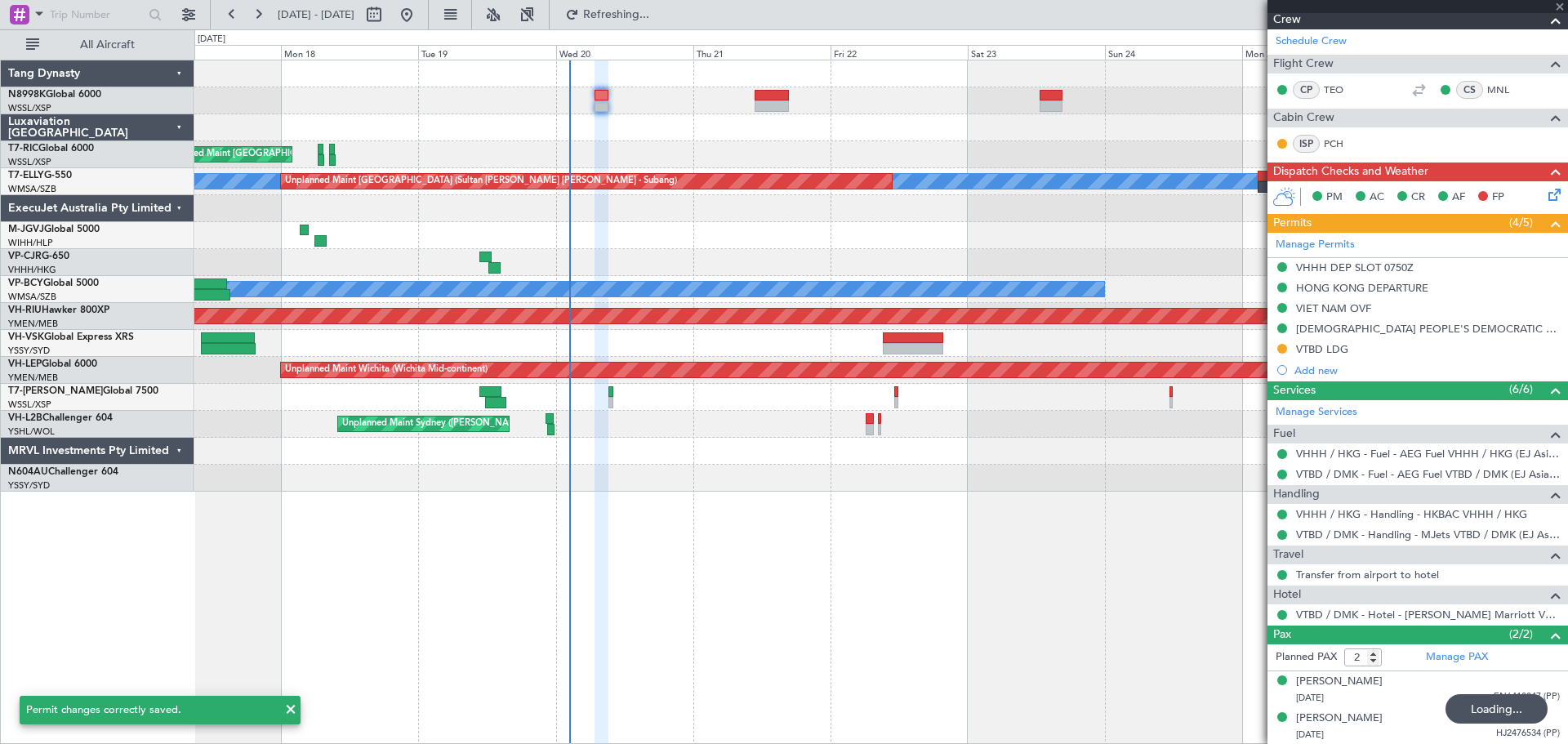
type input "+00:15"
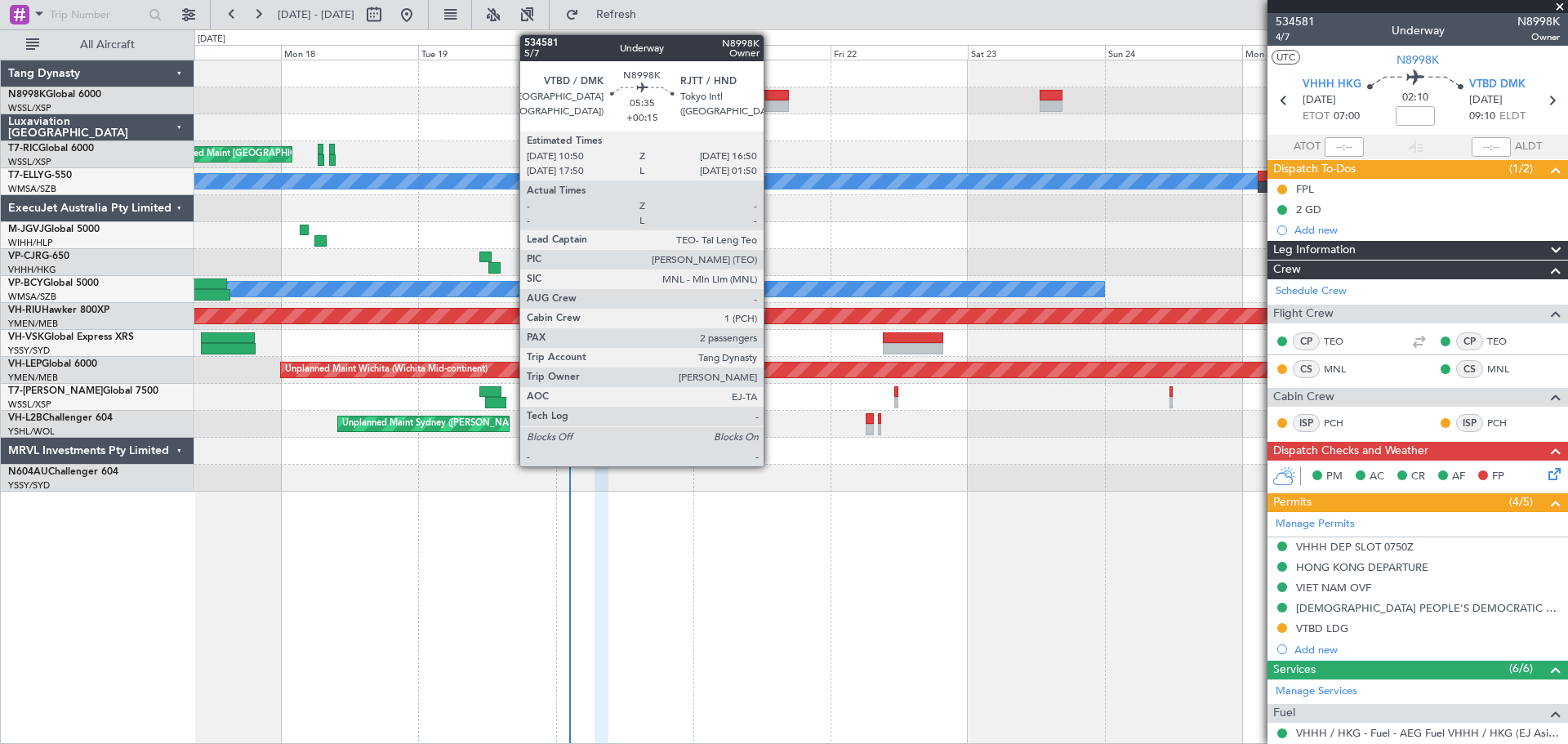
click at [771, 97] on div at bounding box center [771, 96] width 35 height 11
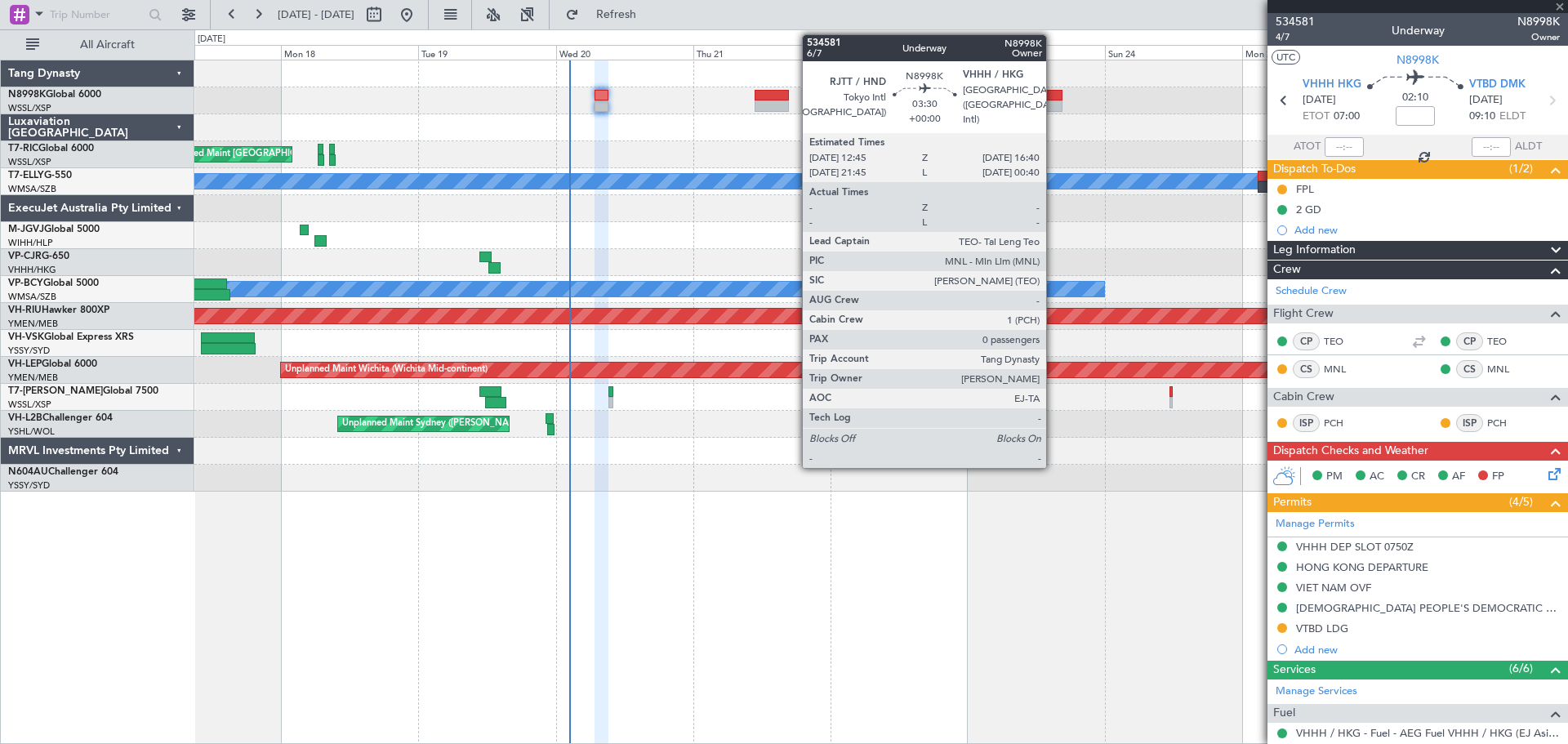
click at [1054, 97] on div at bounding box center [1051, 96] width 23 height 11
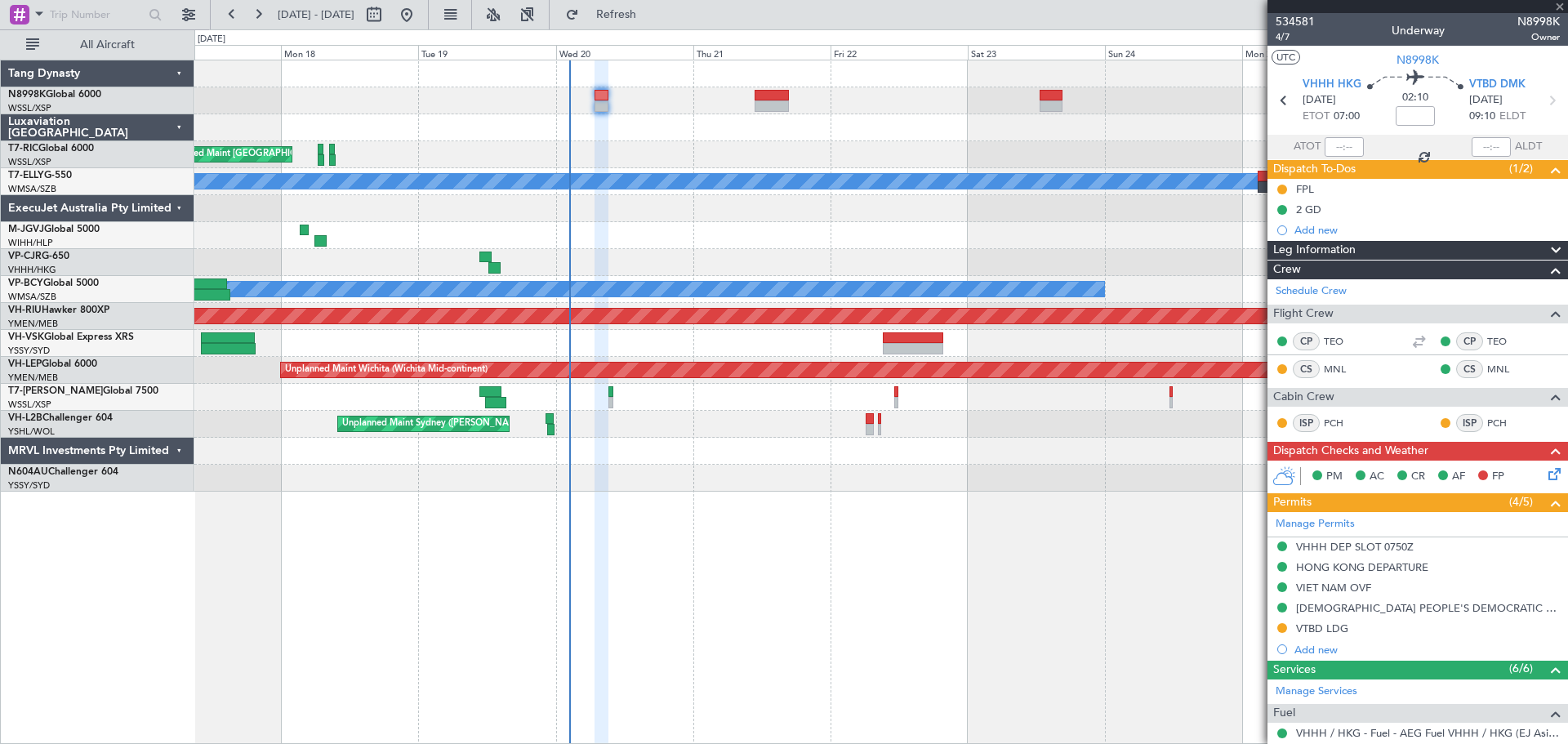
type input "0"
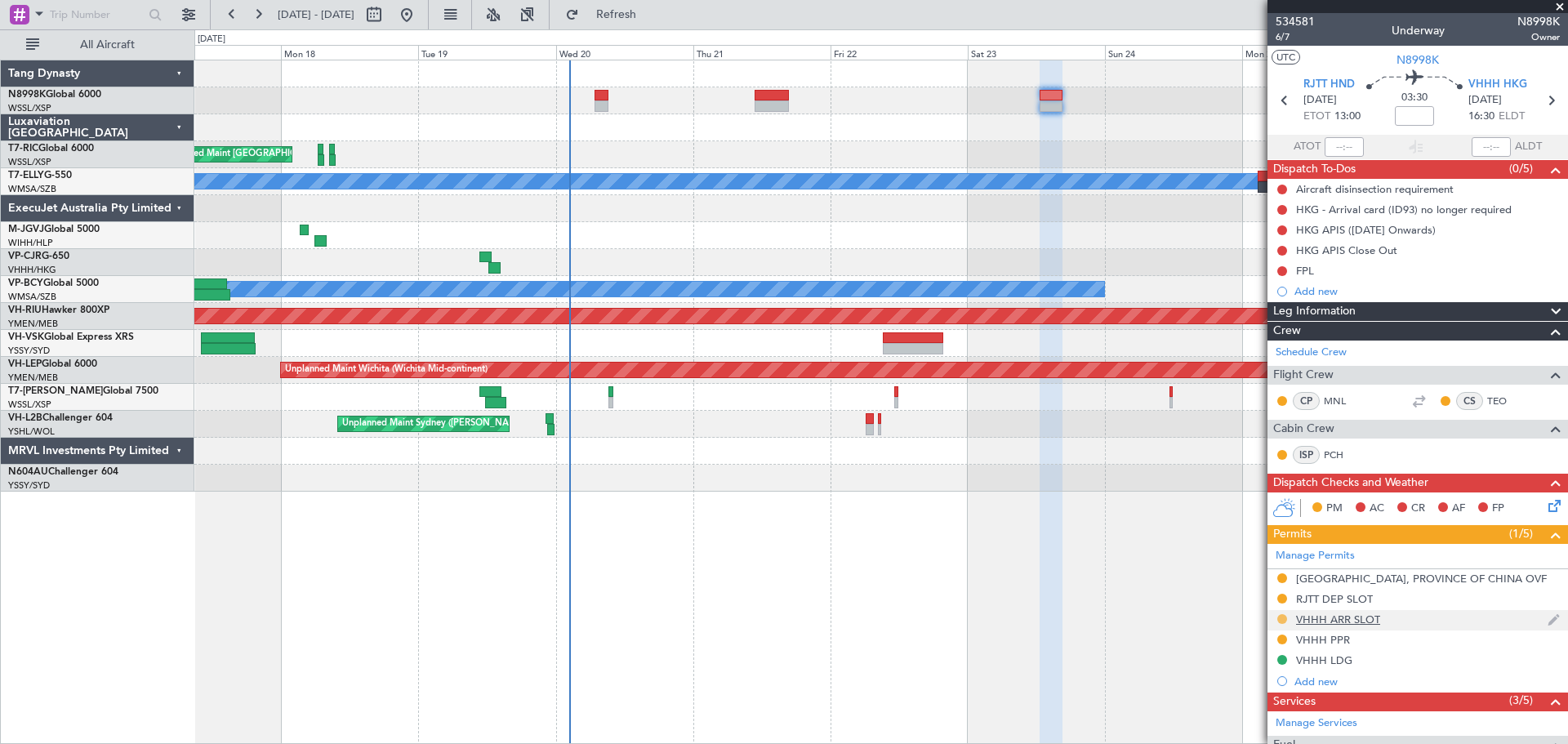
click at [1281, 615] on button at bounding box center [1282, 619] width 9 height 9
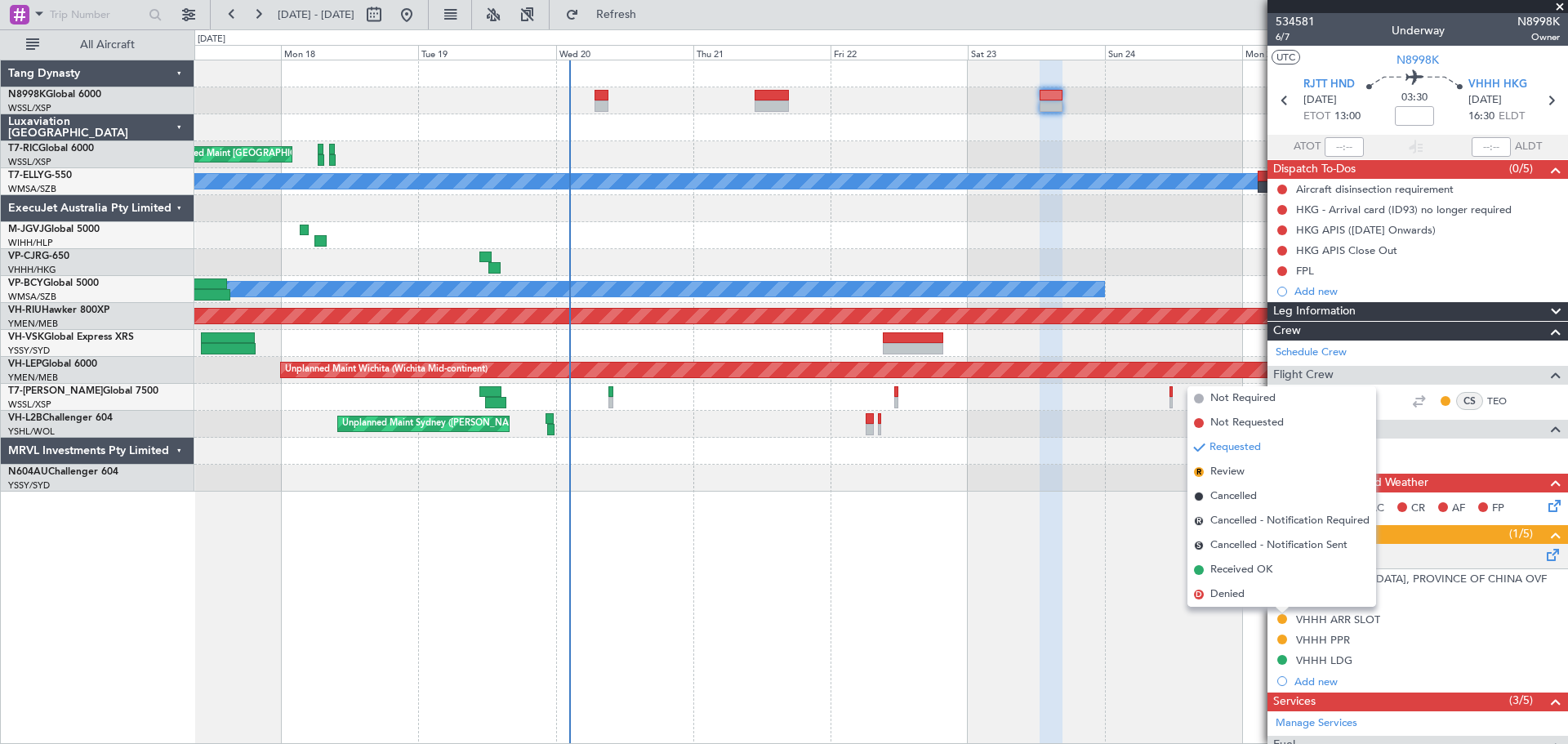
drag, startPoint x: 1246, startPoint y: 566, endPoint x: 1281, endPoint y: 546, distance: 40.3
click at [1246, 566] on span "Received OK" at bounding box center [1242, 569] width 62 height 16
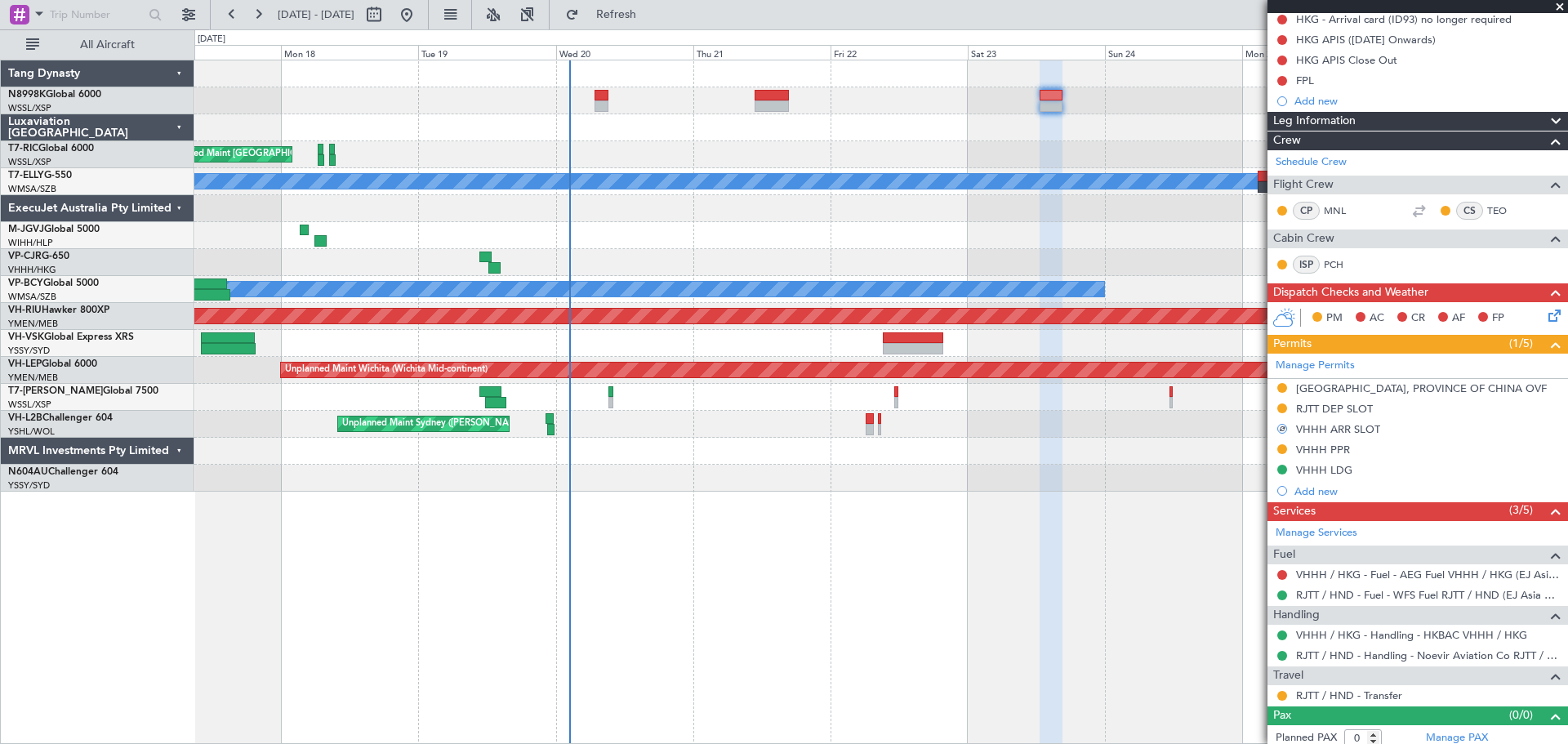
scroll to position [197, 0]
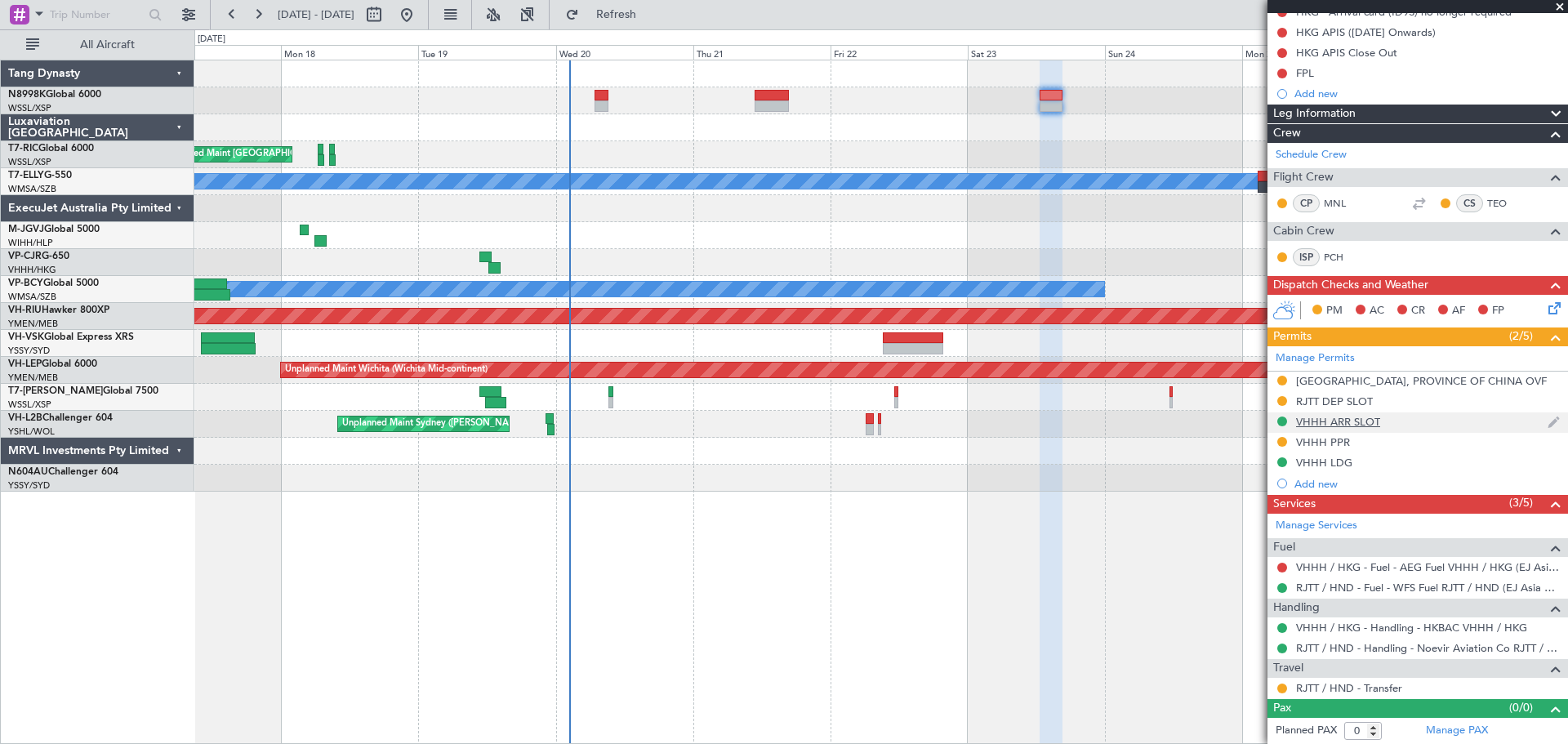
click at [1337, 420] on div "VHHH ARR SLOT" at bounding box center [1339, 422] width 85 height 14
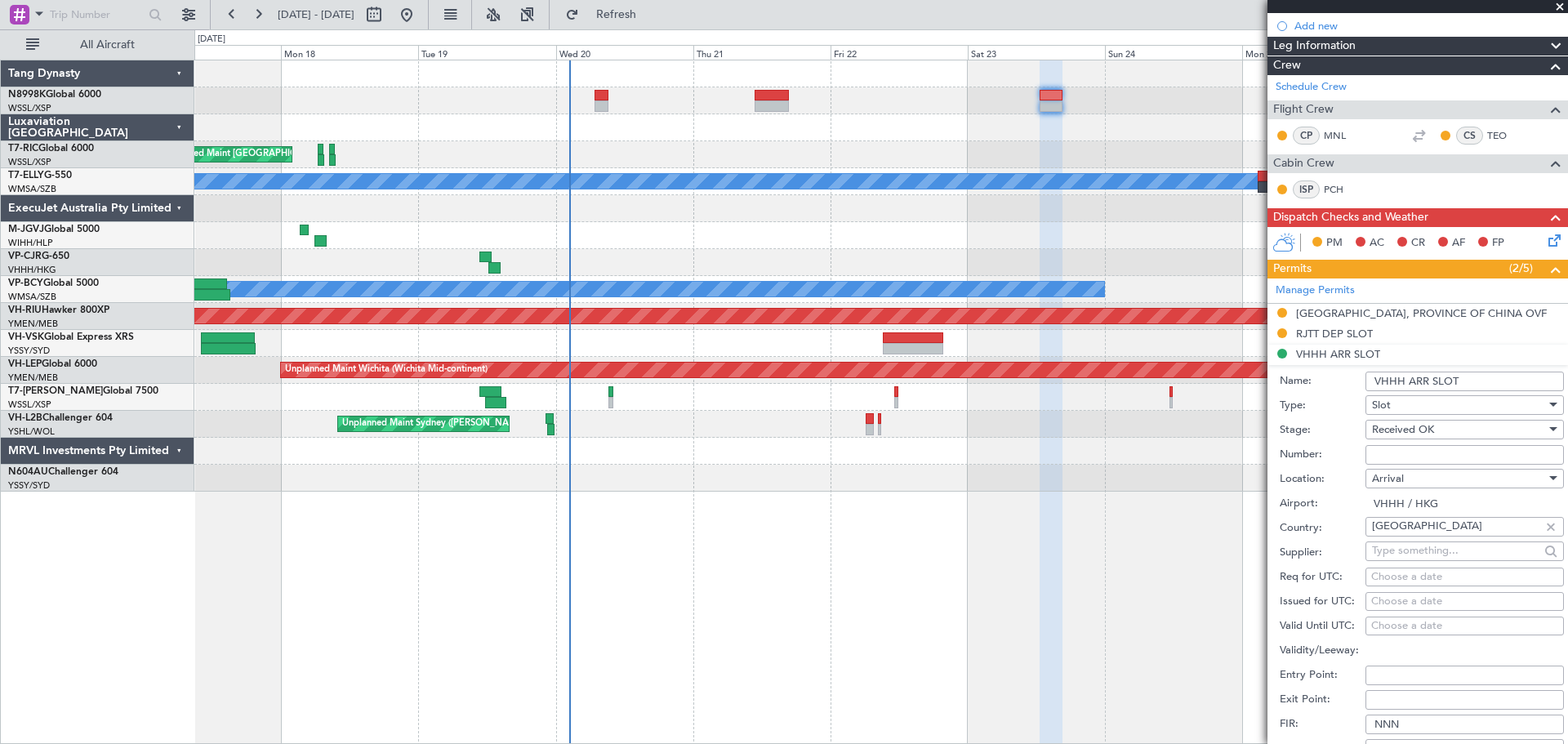
scroll to position [361, 0]
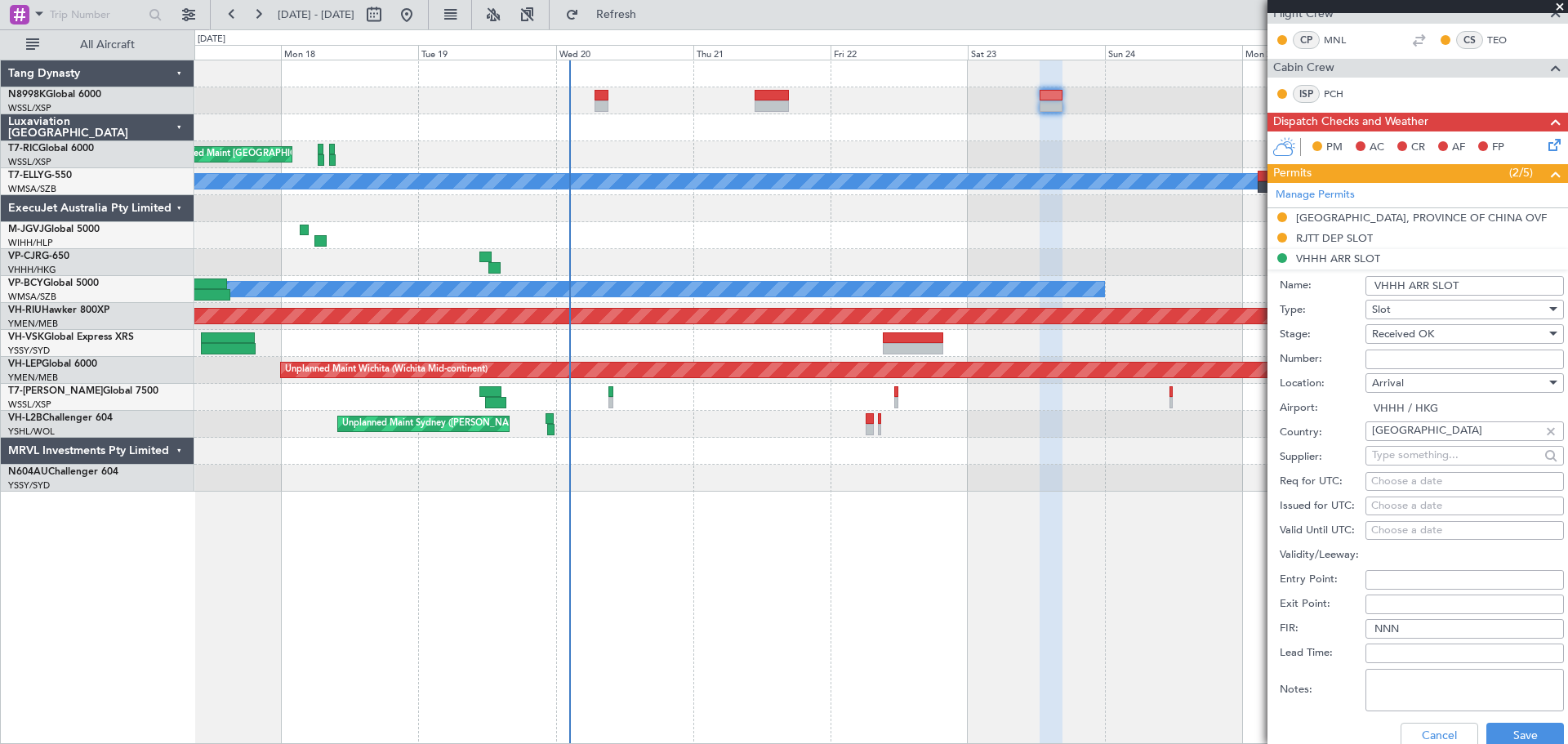
click at [1380, 686] on textarea "Notes:" at bounding box center [1465, 690] width 198 height 42
paste textarea "GCR /REG VHHH KN8998K 23AUG 014GLEX RJTT1630 D / RE.N8998K IDA.VHHHAGN7869000/"
type textarea "GCR /REG VHHH KN8998K 23AUG 014GLEX RJTT1630 D / RE.N8998K IDA.VHHHAGN7869000/"
click at [1386, 504] on div "Choose a date" at bounding box center [1465, 505] width 187 height 16
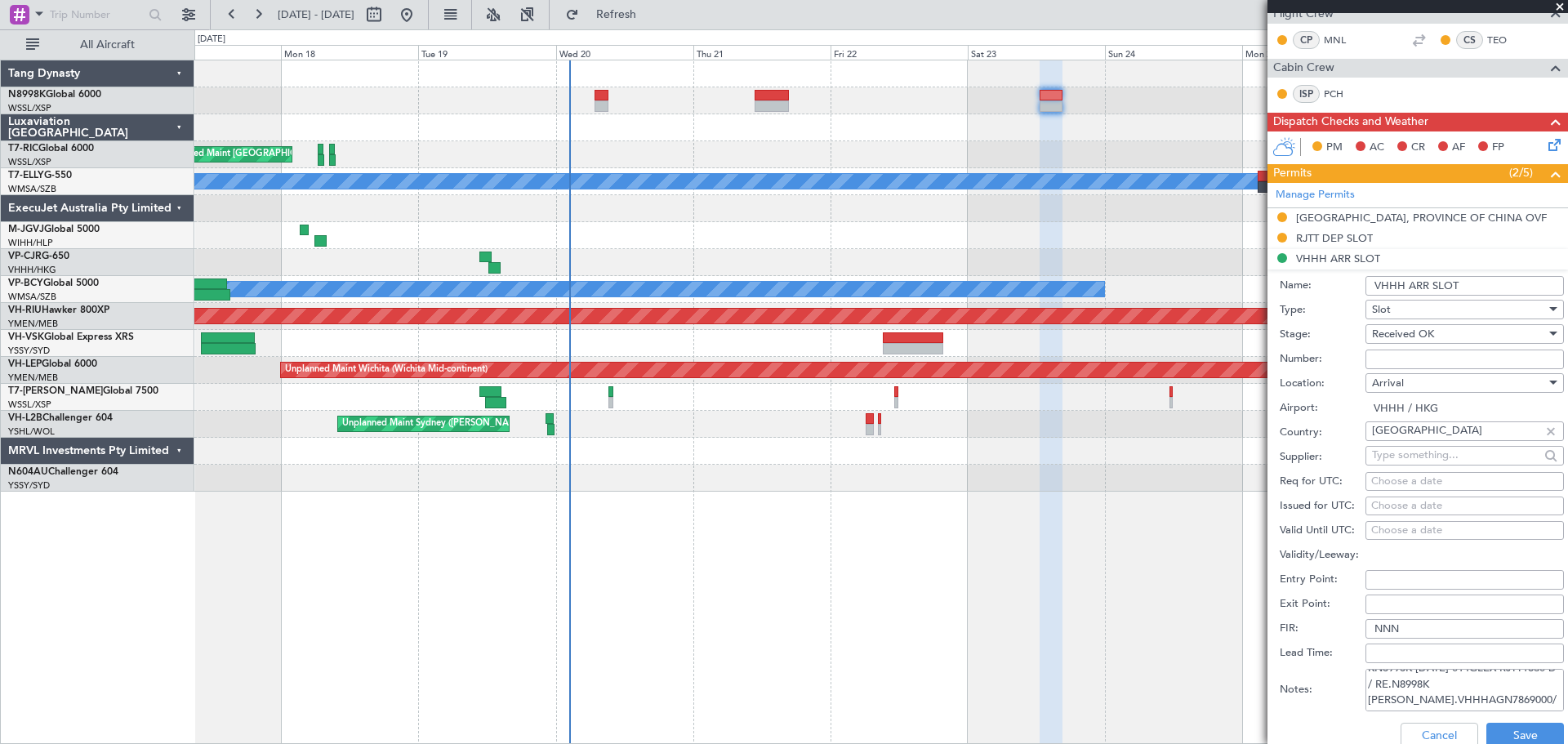
select select "8"
select select "2025"
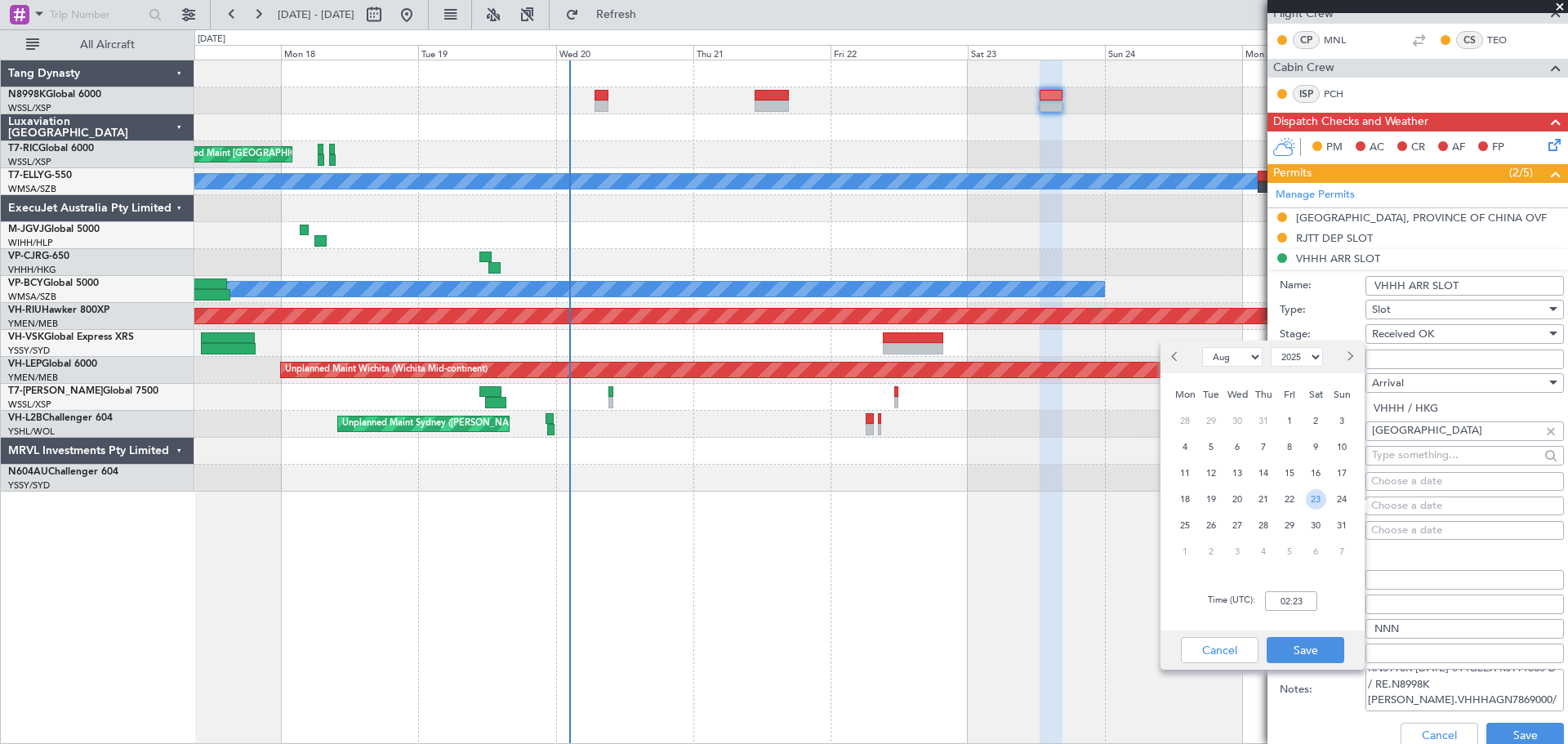
click at [1315, 499] on span "23" at bounding box center [1316, 500] width 21 height 21
click at [1300, 598] on input "00:00" at bounding box center [1292, 601] width 53 height 20
type input "16:30"
click at [1329, 652] on button "Save" at bounding box center [1306, 650] width 78 height 26
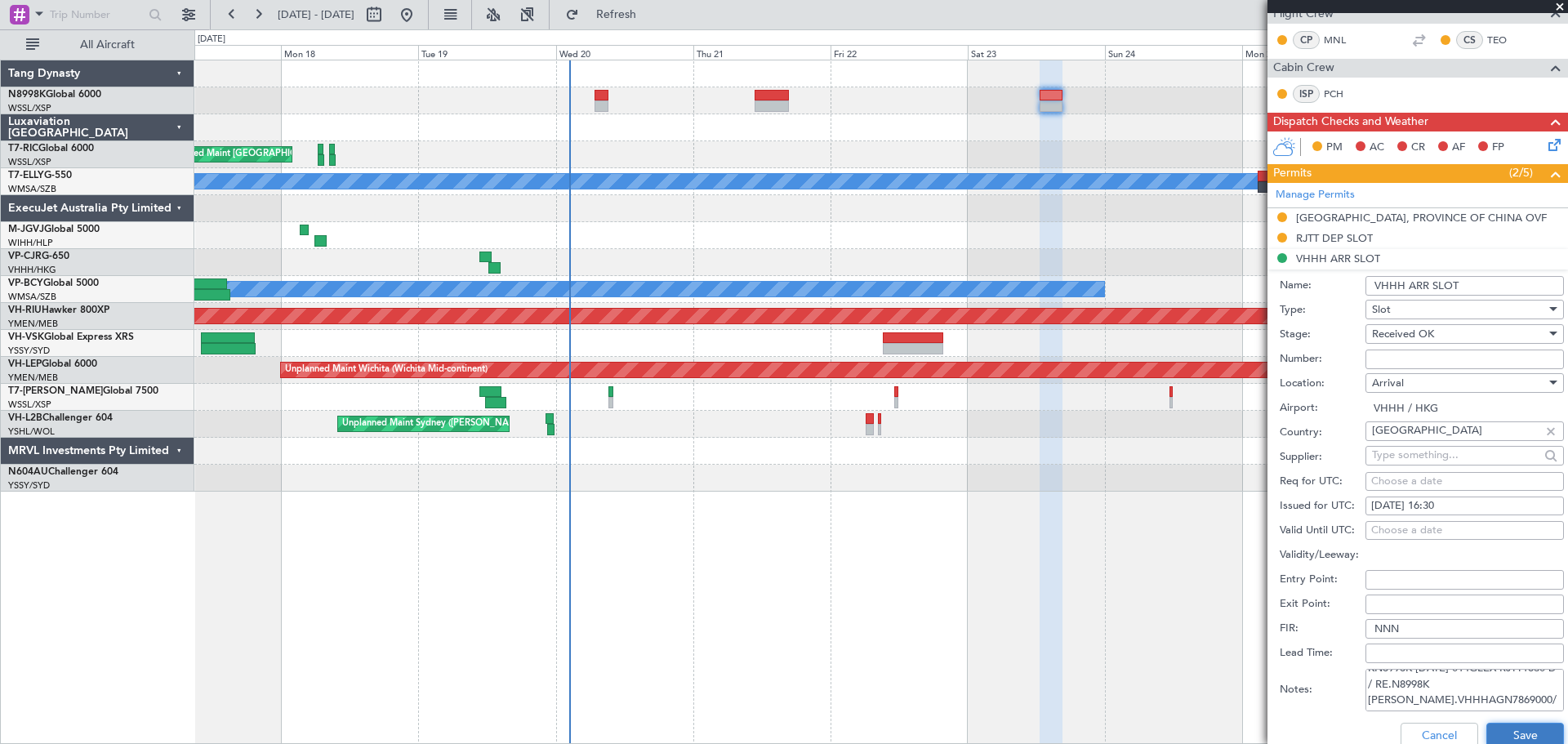
click at [1507, 730] on button "Save" at bounding box center [1525, 736] width 78 height 26
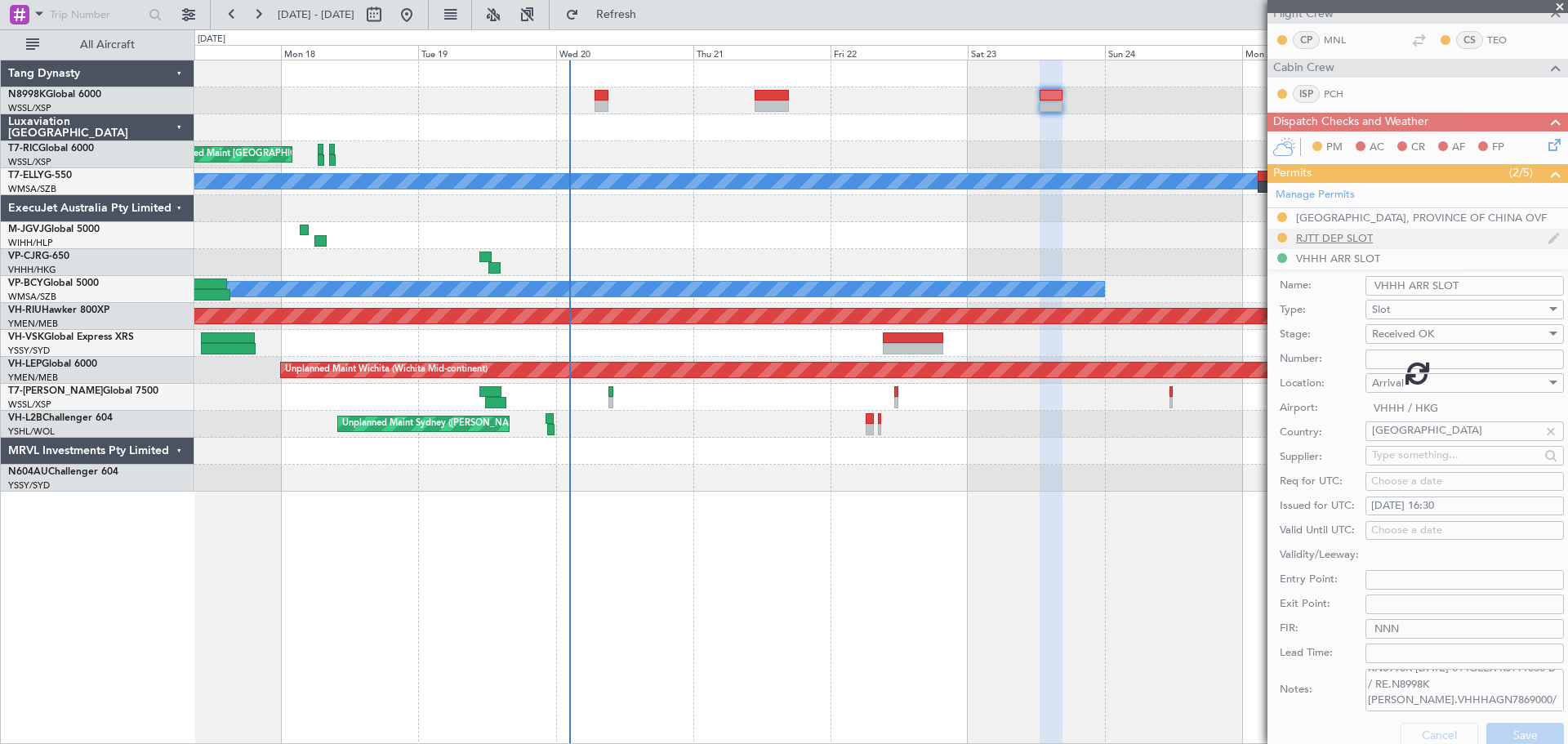
scroll to position [197, 0]
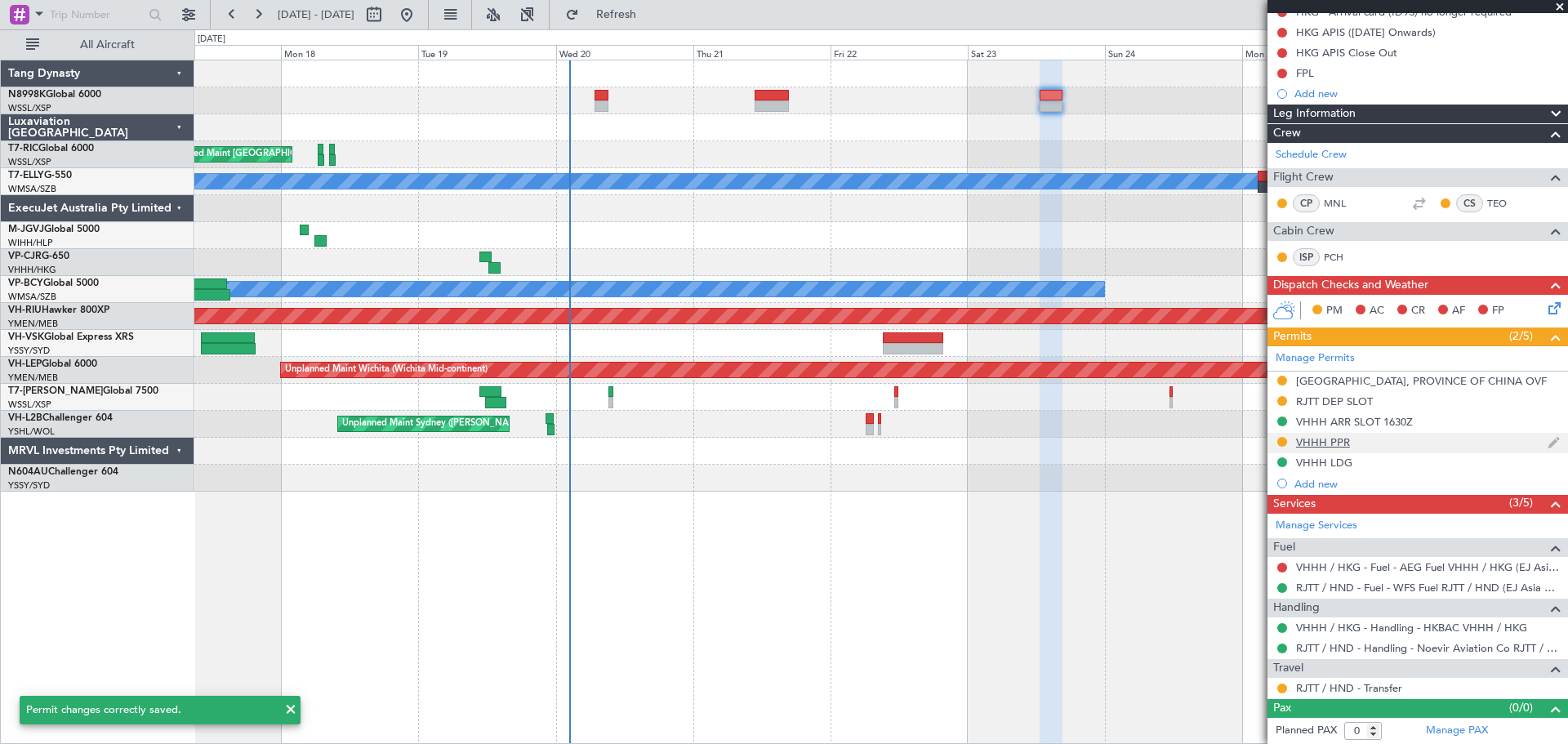
click at [1325, 442] on div "VHHH PPR" at bounding box center [1323, 442] width 54 height 14
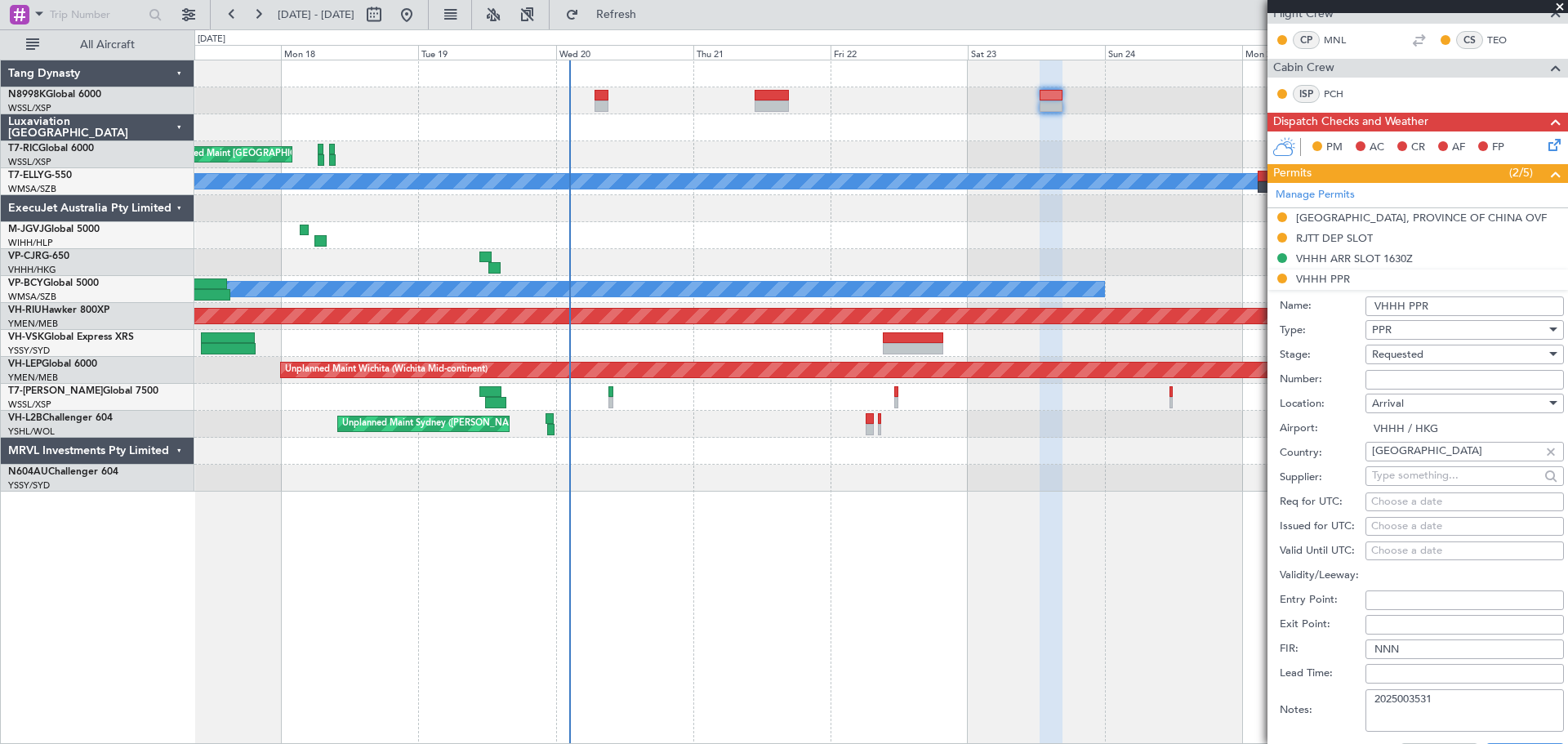
click at [963, 147] on div "Unplanned Maint Singapore (Seletar) Unplanned Maint Kuala Lumpur (Sultan Abdul …" at bounding box center [881, 275] width 1374 height 431
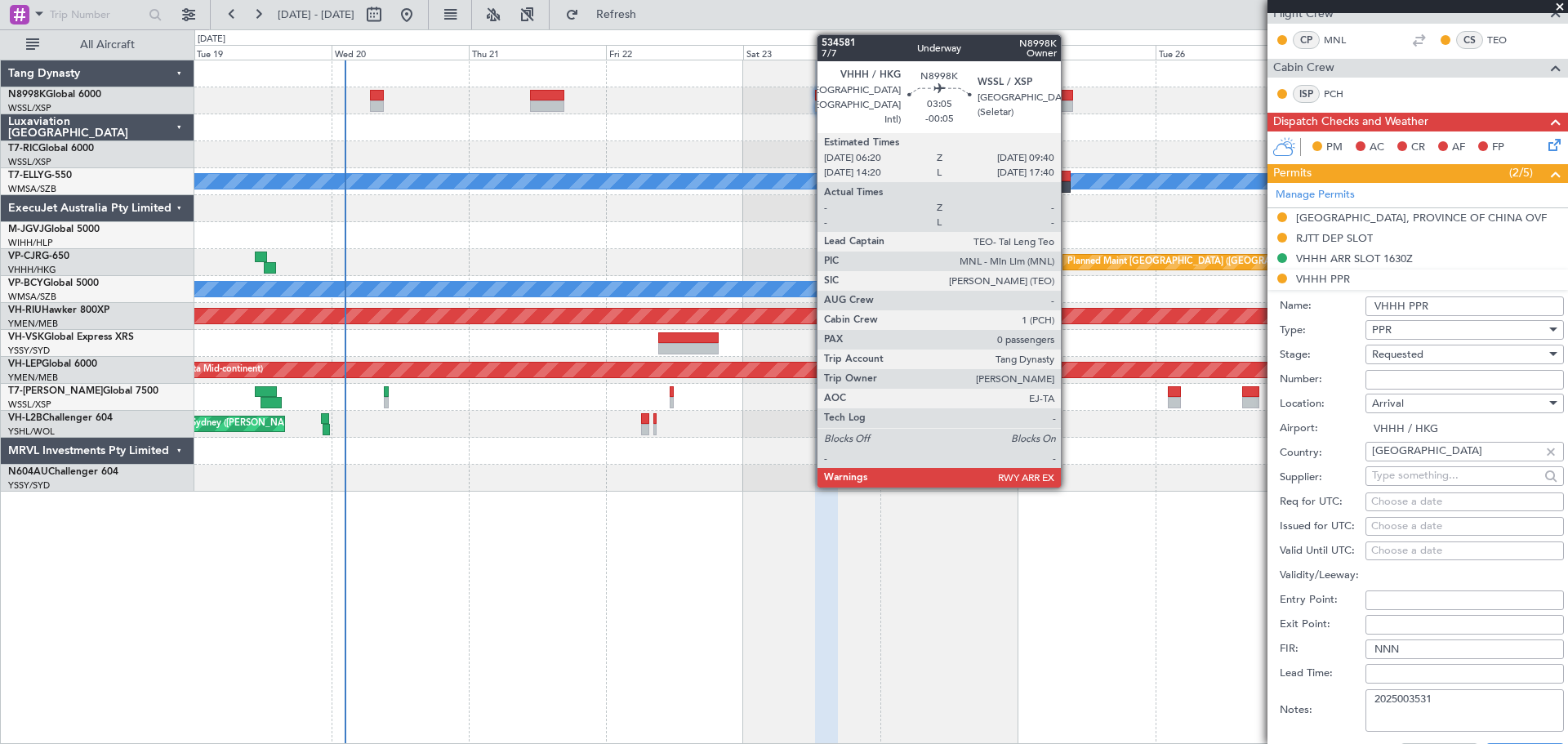
click at [1068, 105] on div at bounding box center [1063, 106] width 20 height 11
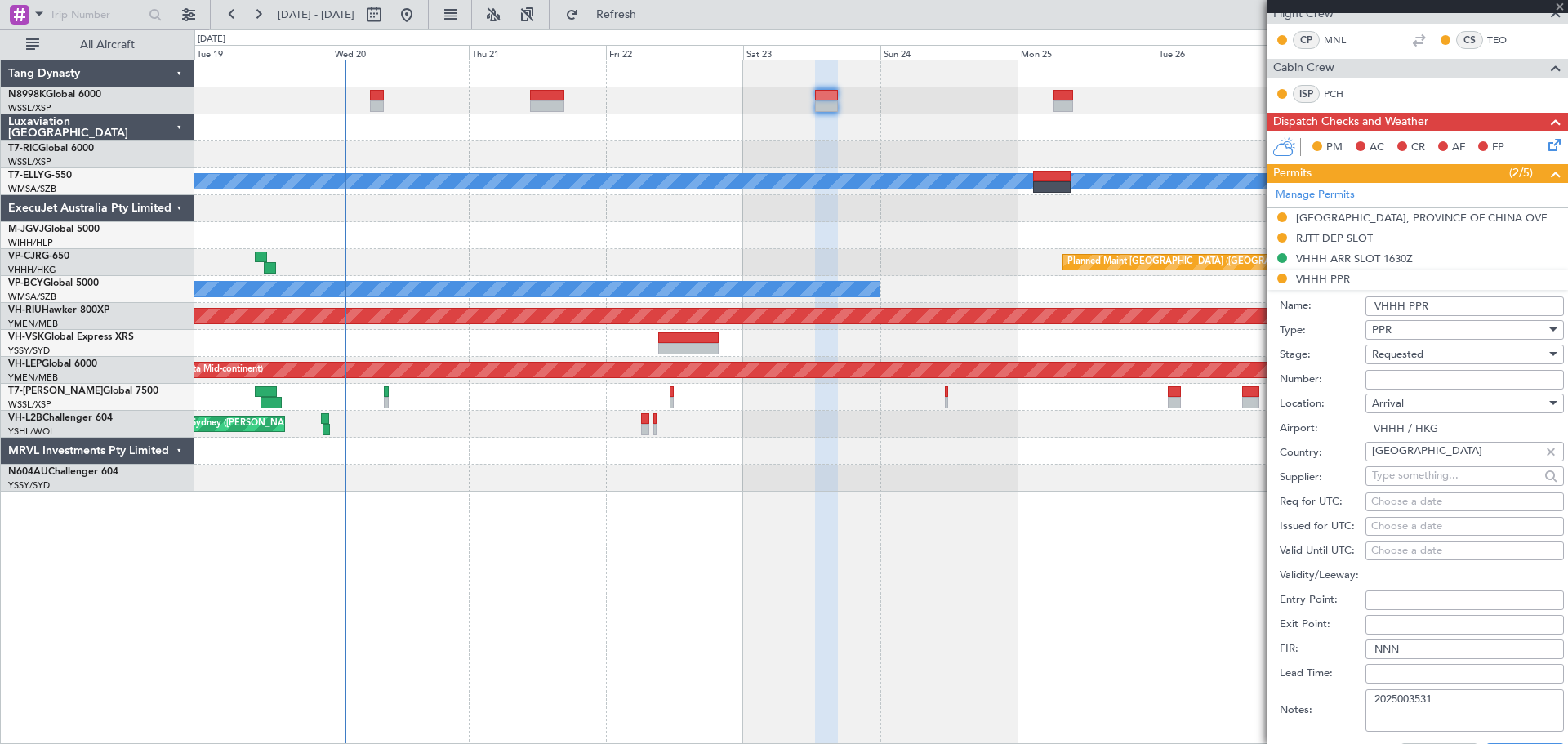
type input "-00:05"
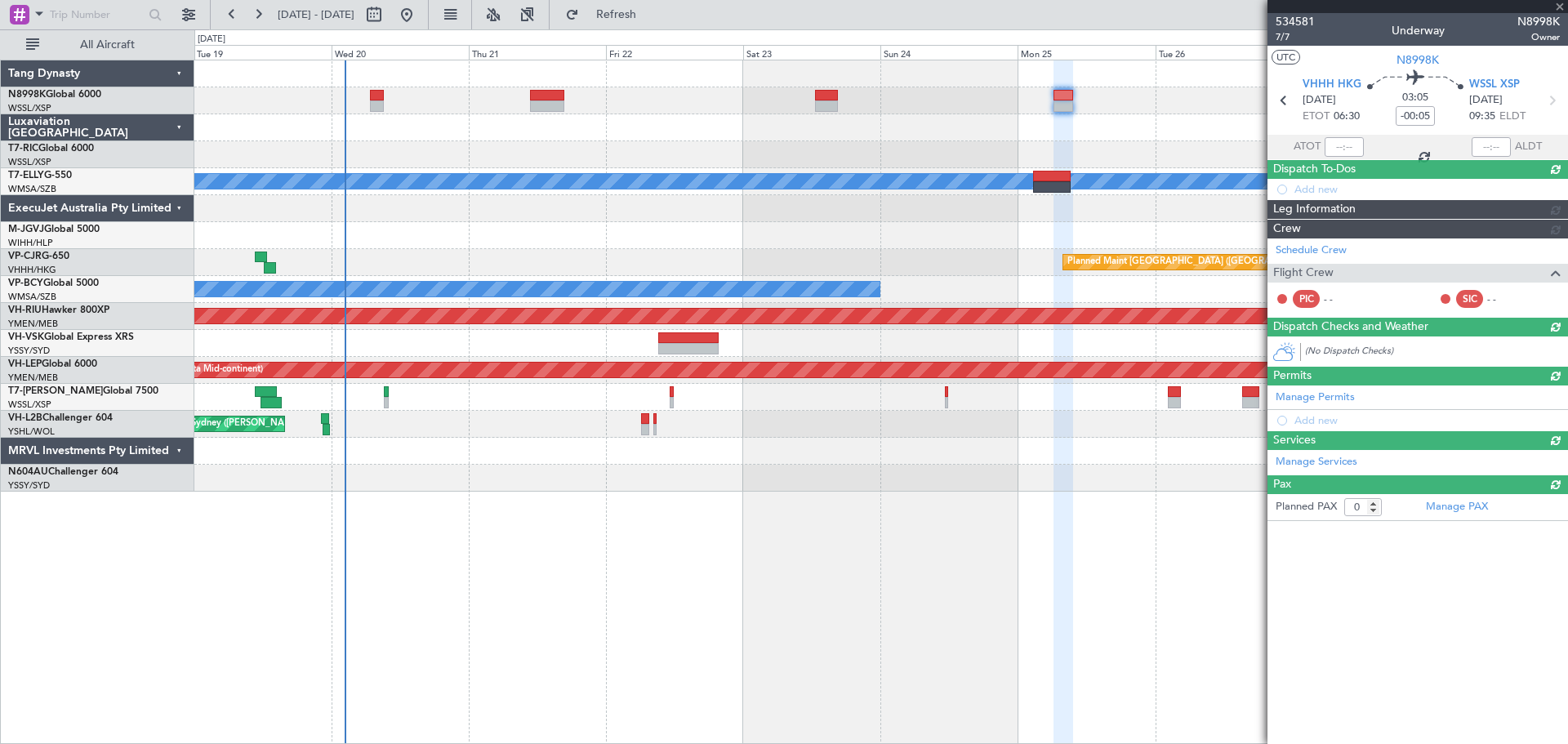
scroll to position [0, 0]
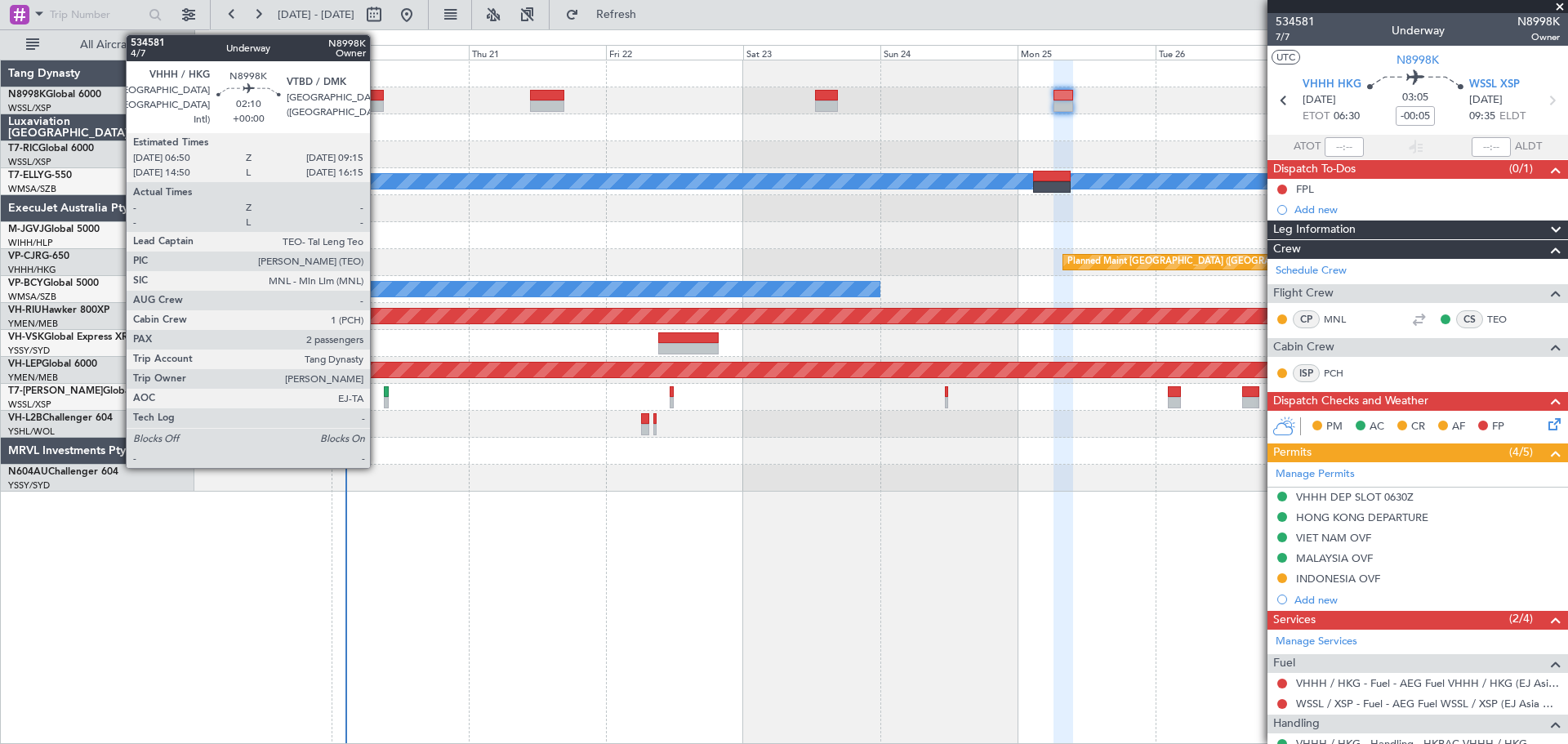
click at [378, 97] on div at bounding box center [377, 96] width 14 height 11
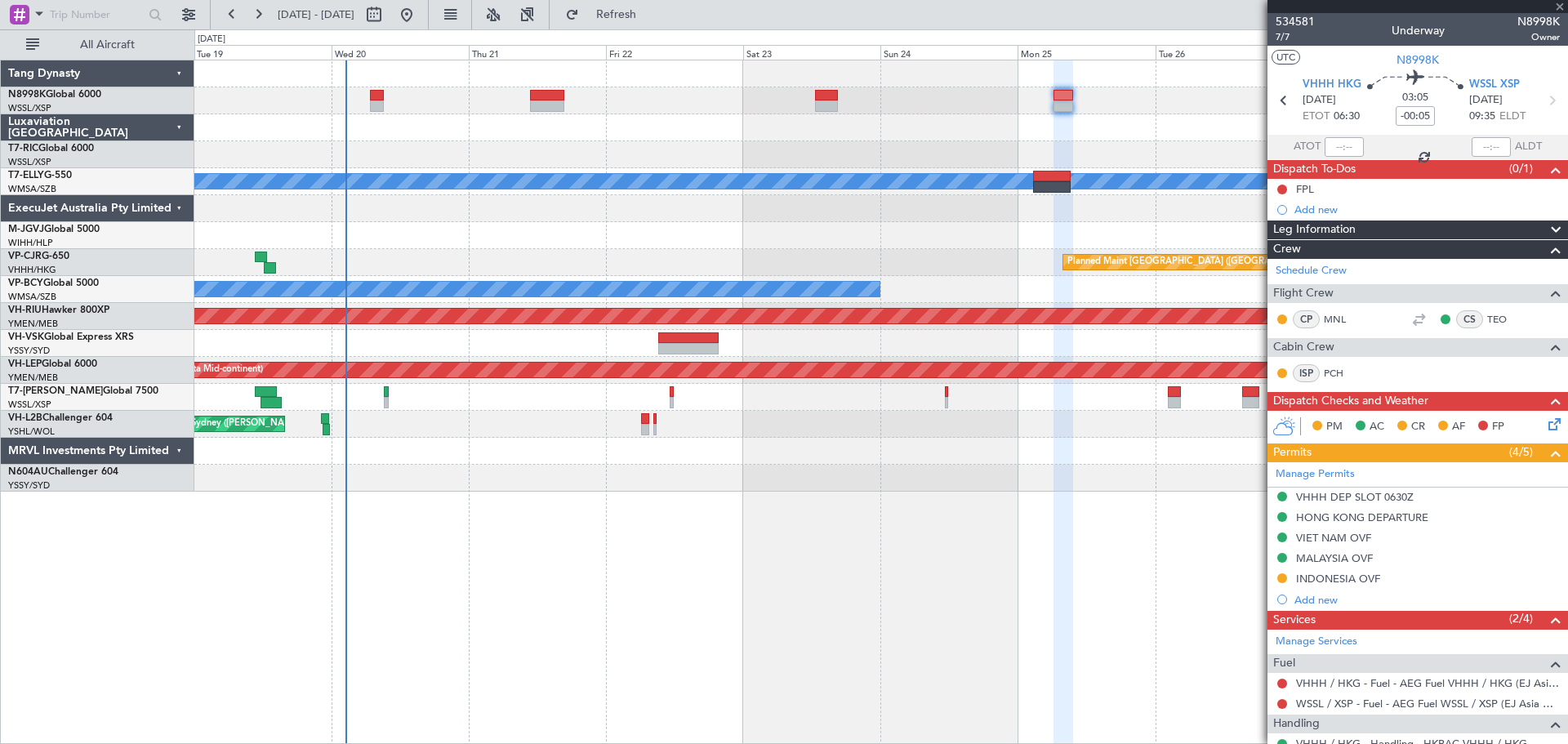
type input "2"
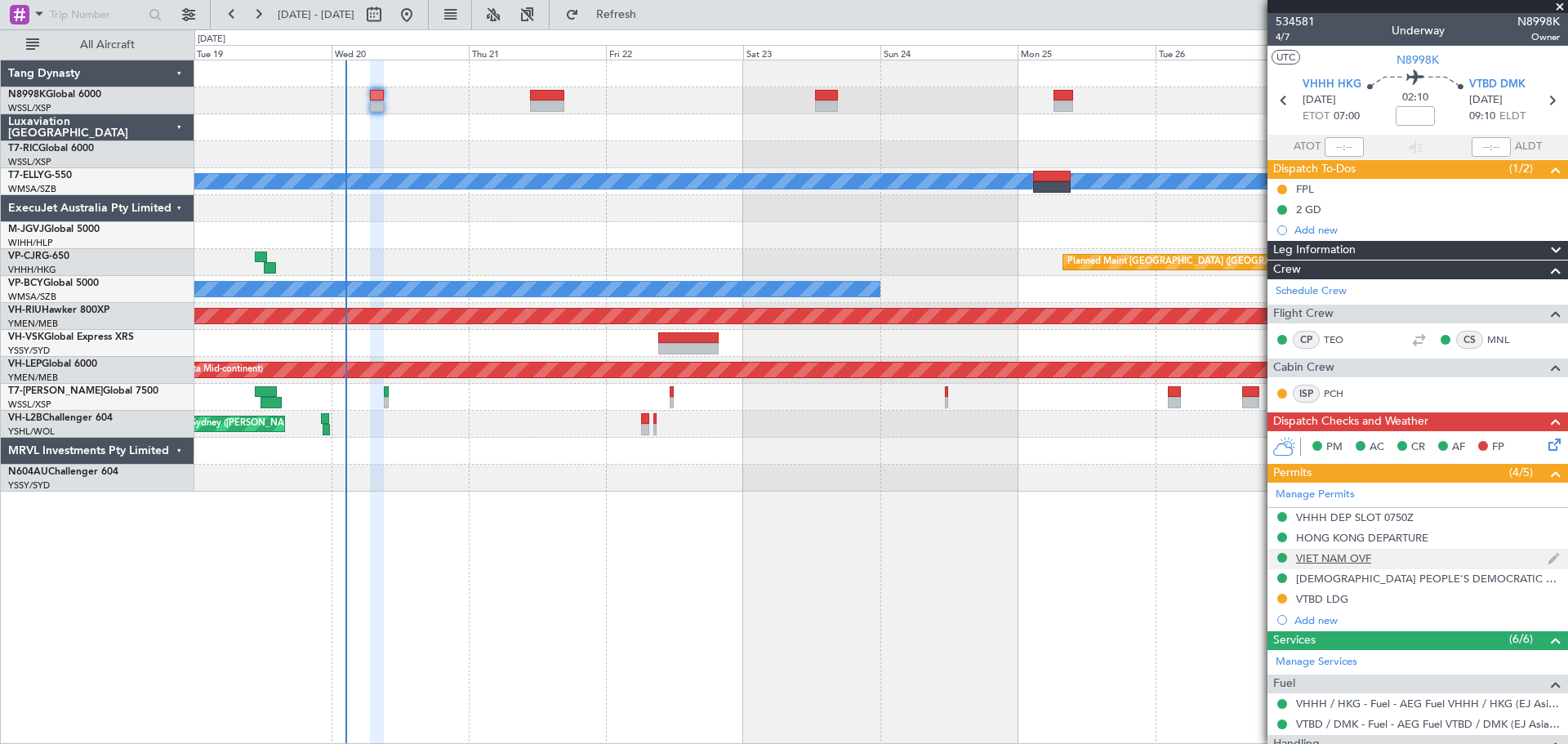
click at [1339, 554] on div "VIET NAM OVF" at bounding box center [1334, 558] width 75 height 14
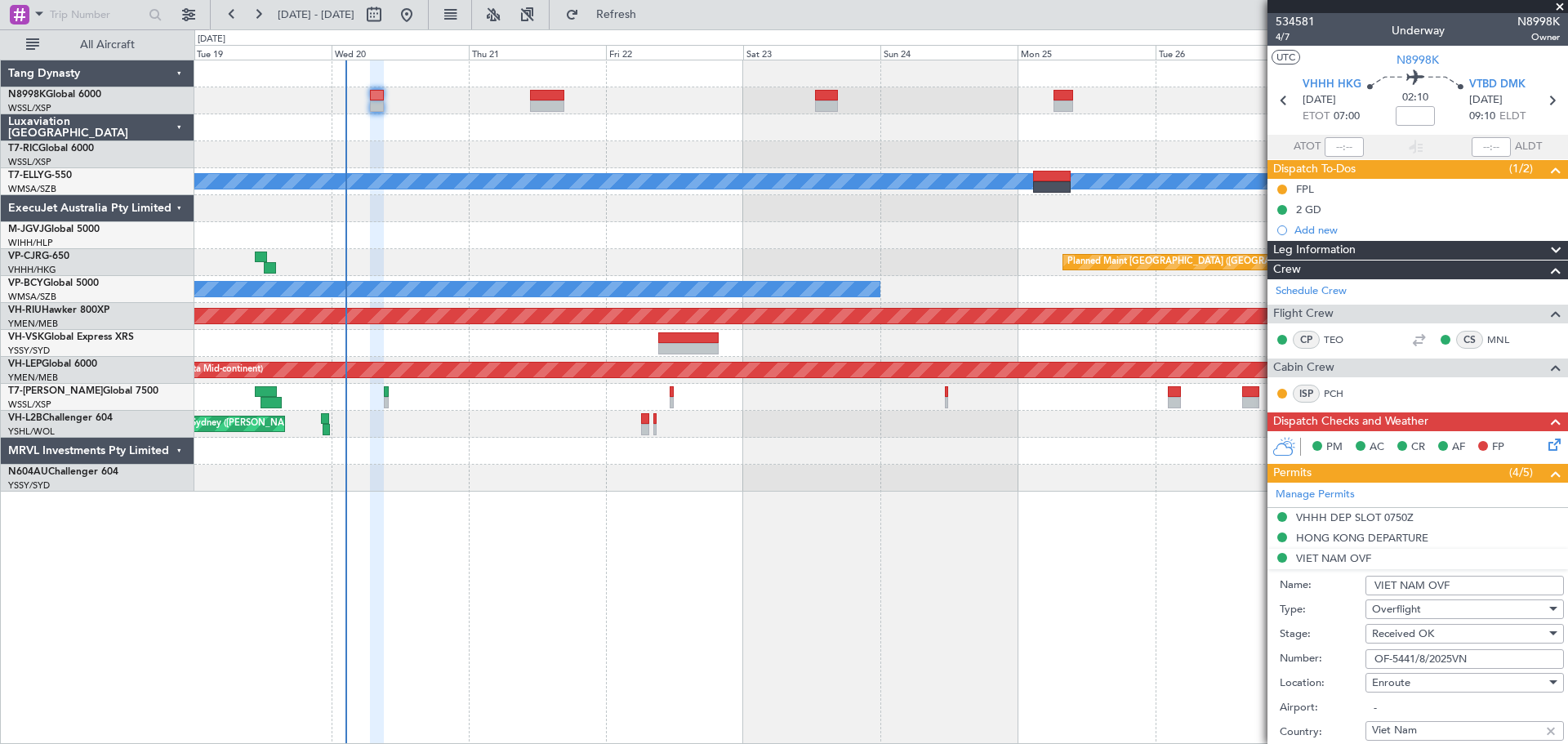
drag, startPoint x: 1459, startPoint y: 582, endPoint x: 1367, endPoint y: 580, distance: 92.0
click at [1367, 580] on input "VIET NAM OVF" at bounding box center [1465, 585] width 198 height 20
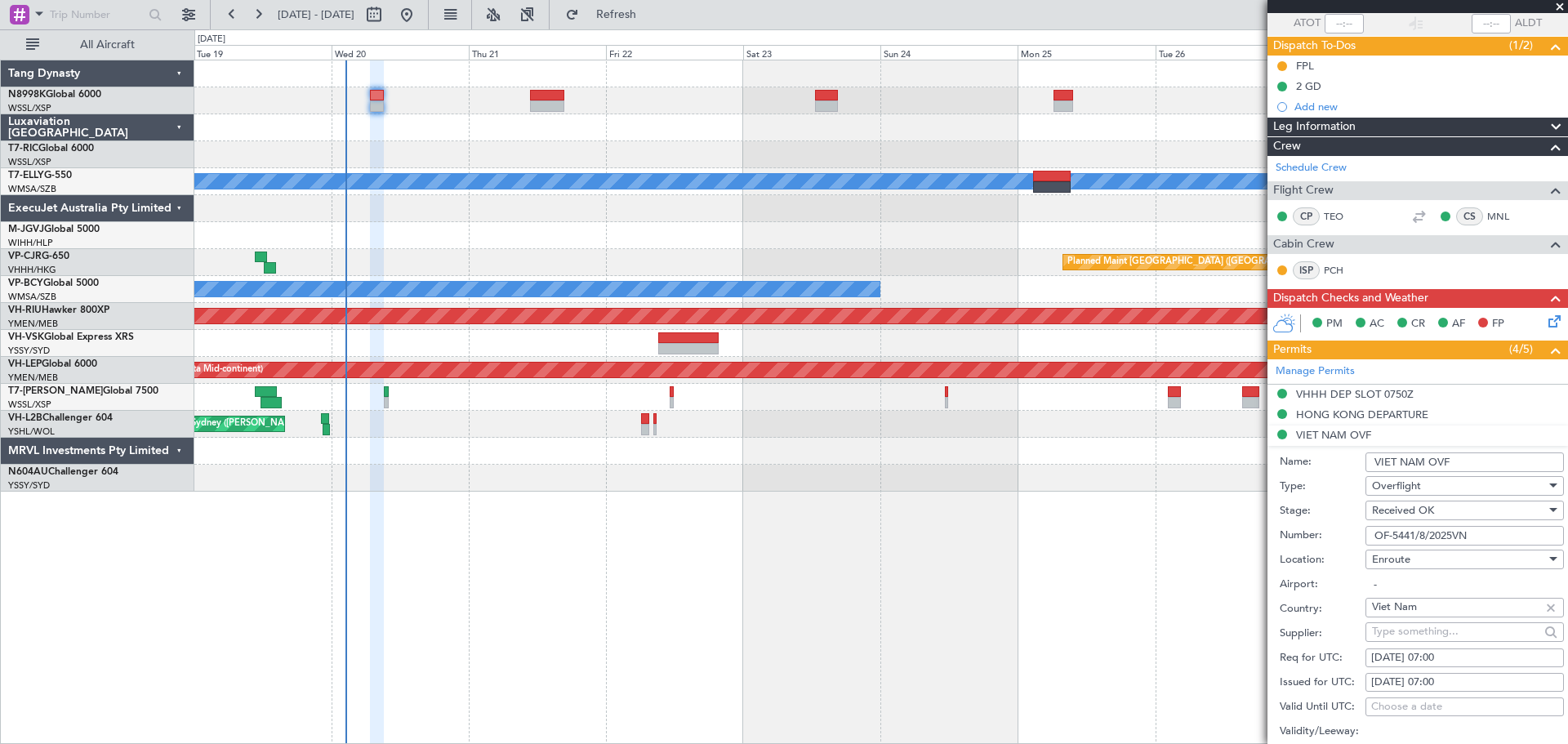
scroll to position [245, 0]
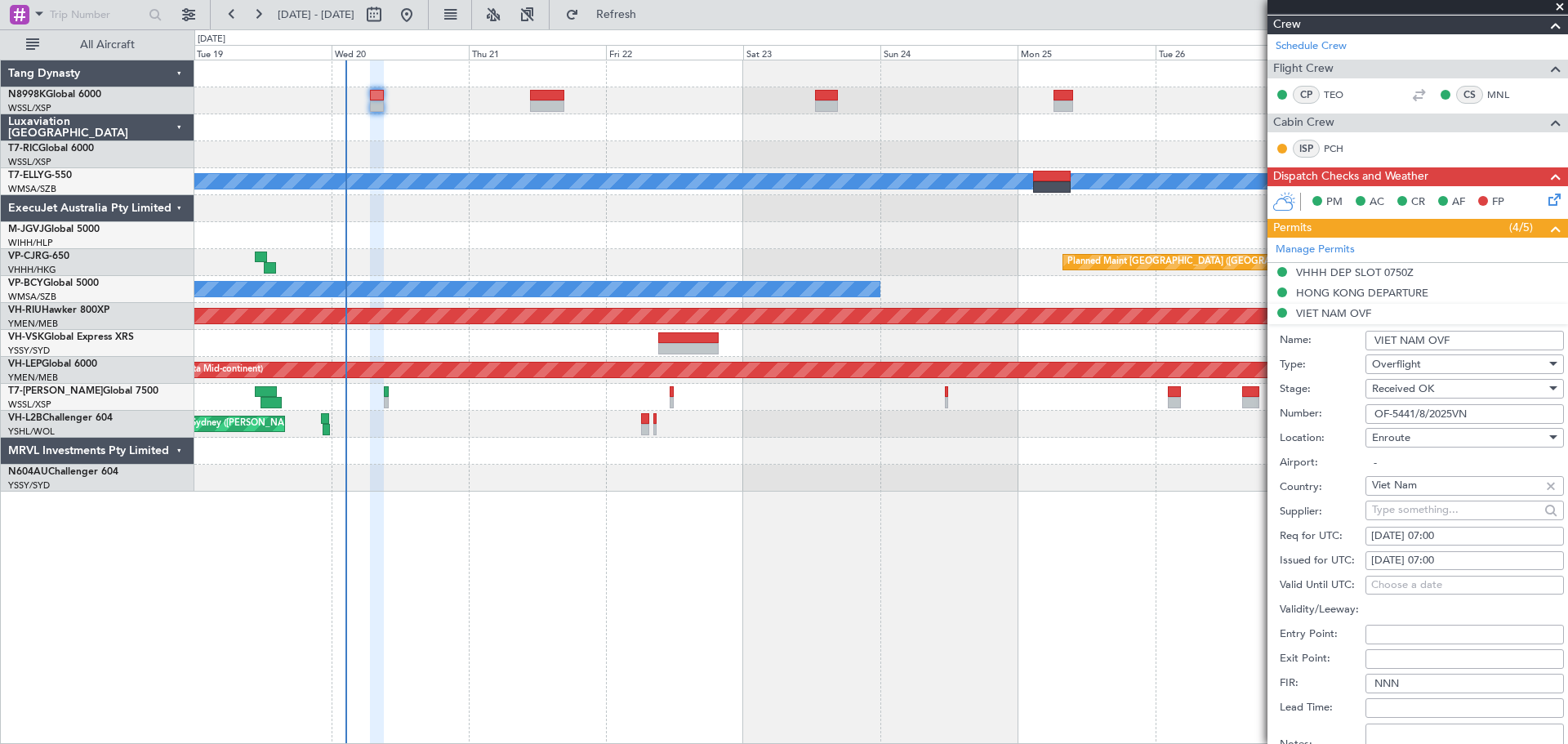
drag, startPoint x: 1475, startPoint y: 411, endPoint x: 1327, endPoint y: 410, distance: 148.0
click at [1327, 410] on div "Number: OF-5441/8/2025VN" at bounding box center [1422, 414] width 285 height 24
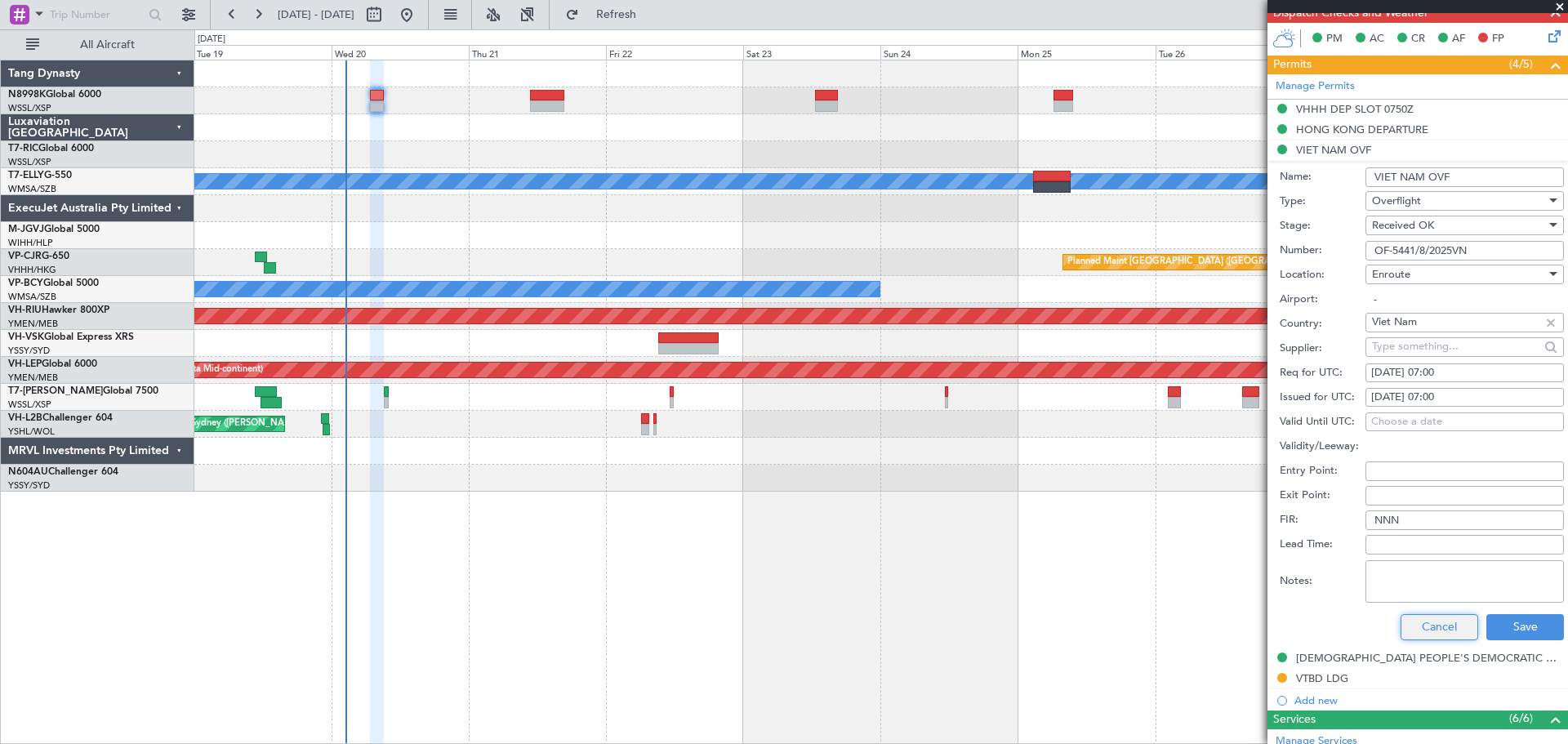
click at [1424, 627] on button "Cancel" at bounding box center [1439, 628] width 78 height 26
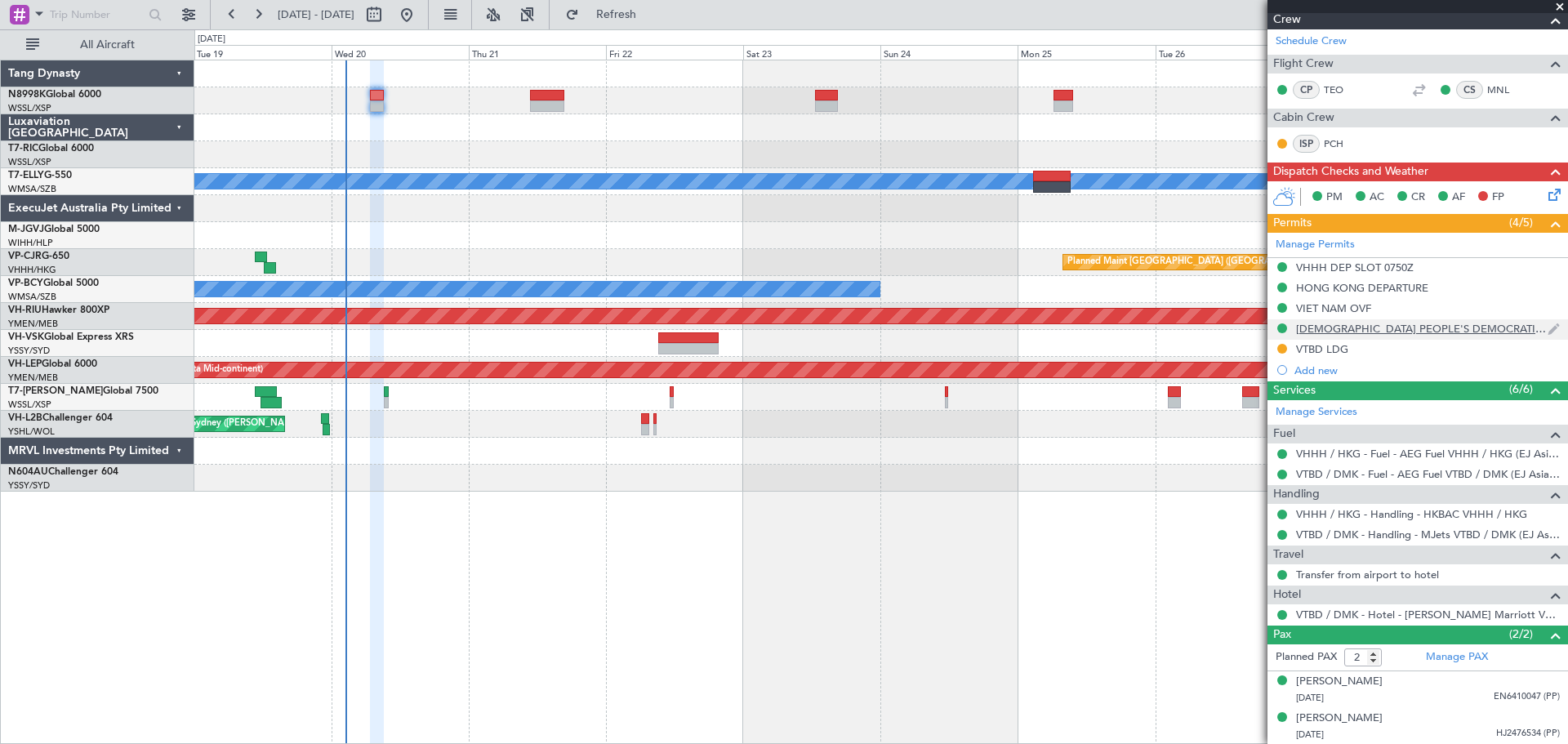
click at [1337, 326] on div "[DEMOGRAPHIC_DATA] PEOPLE'S DEMOCRATIC REPUBLIC OVF" at bounding box center [1422, 329] width 252 height 14
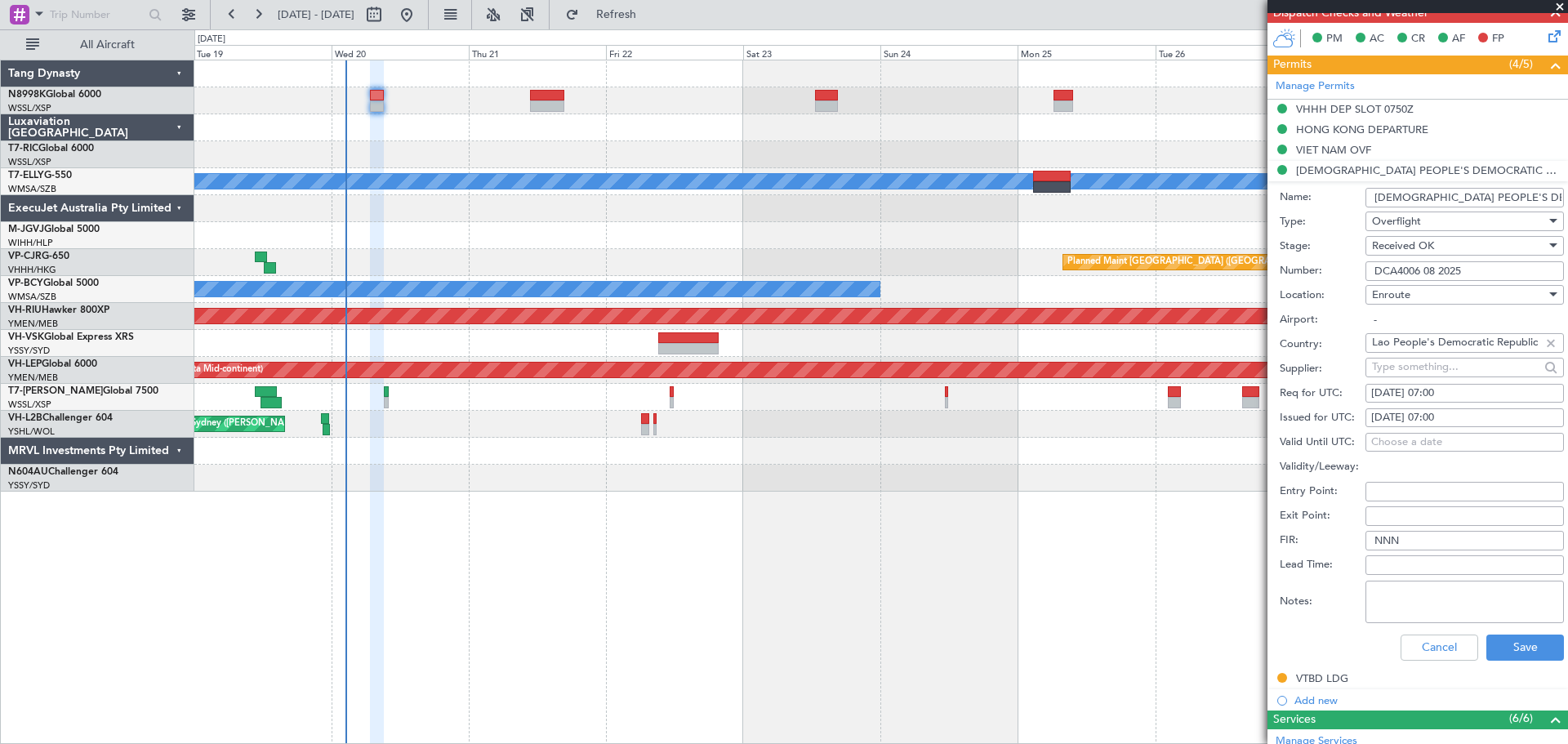
drag, startPoint x: 1468, startPoint y: 269, endPoint x: 1340, endPoint y: 275, distance: 128.1
click at [1340, 275] on div "Number: DCA4006 08 2025" at bounding box center [1422, 271] width 285 height 24
click at [1406, 648] on button "Cancel" at bounding box center [1439, 648] width 78 height 26
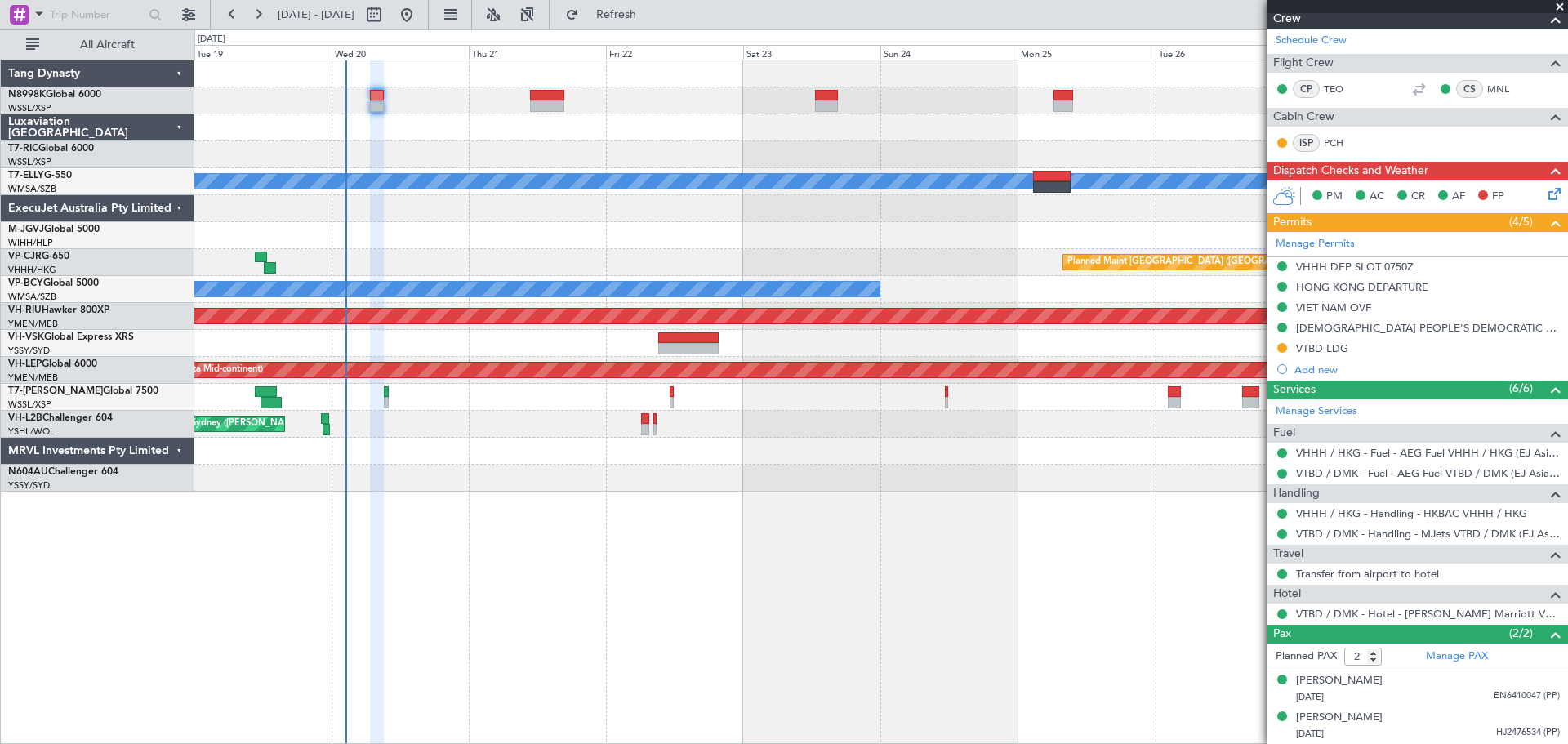
scroll to position [250, 0]
click at [1330, 349] on div "VTBD LDG" at bounding box center [1323, 349] width 53 height 14
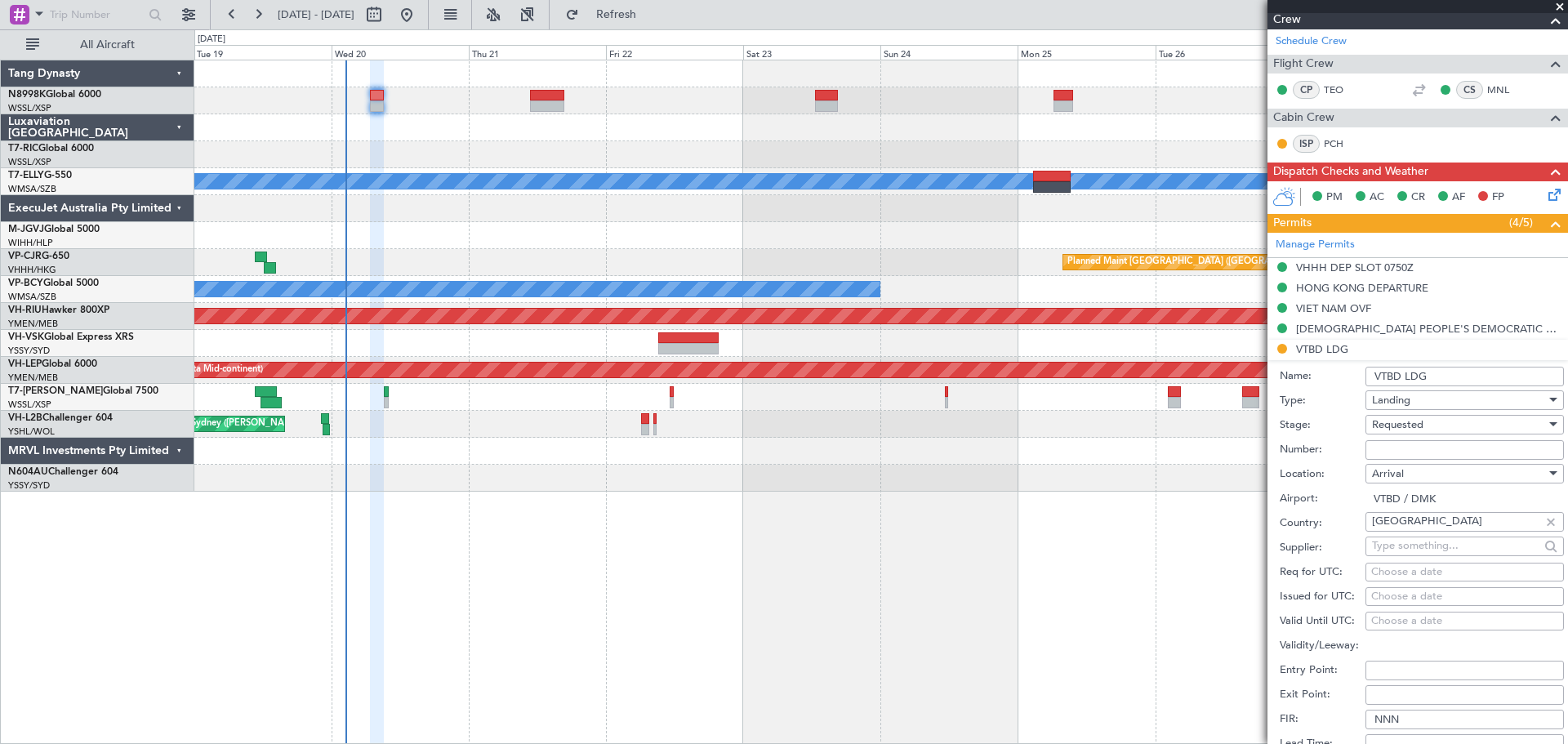
scroll to position [409, 0]
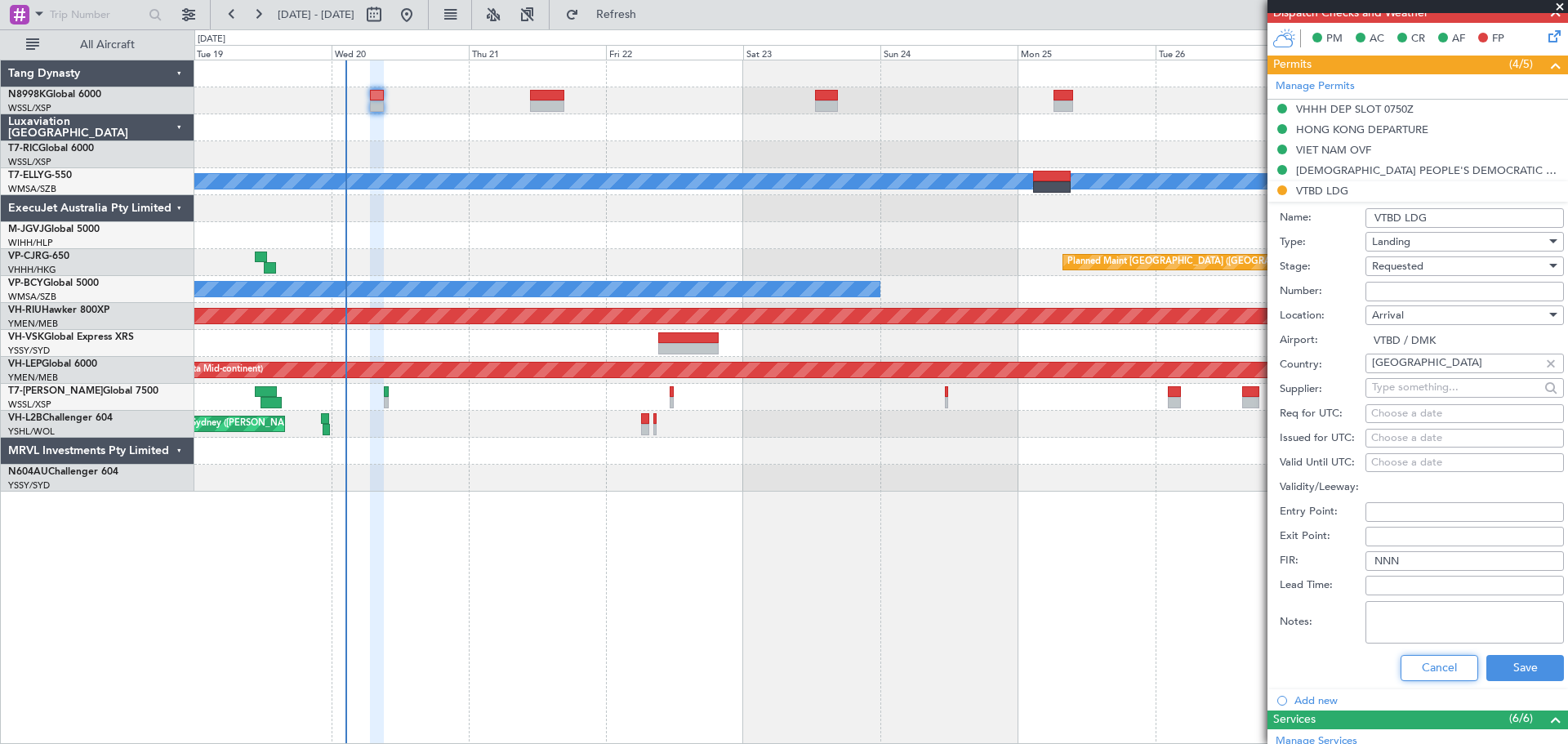
drag, startPoint x: 1408, startPoint y: 664, endPoint x: 1436, endPoint y: 617, distance: 54.7
click at [1408, 661] on button "Cancel" at bounding box center [1439, 668] width 78 height 26
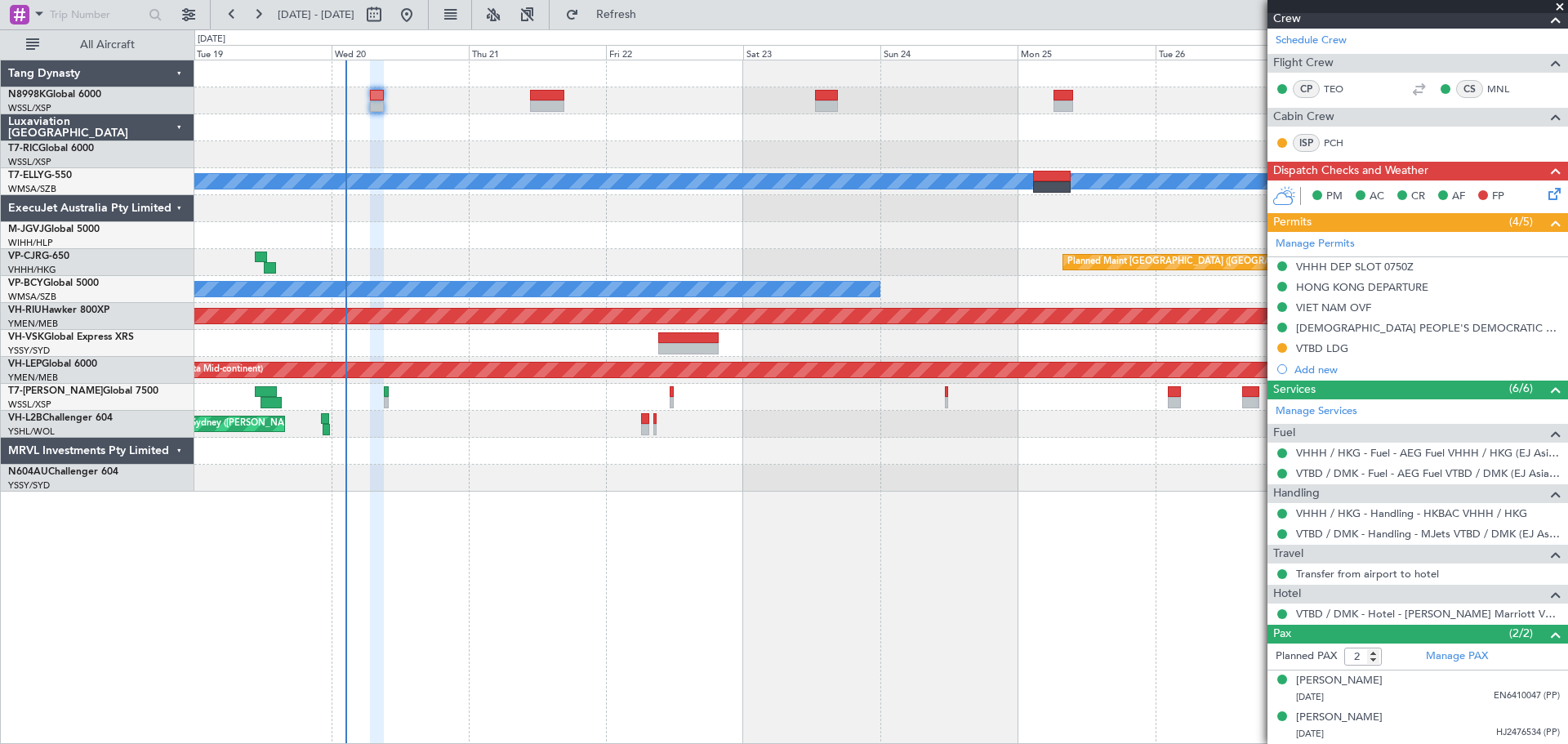
scroll to position [250, 0]
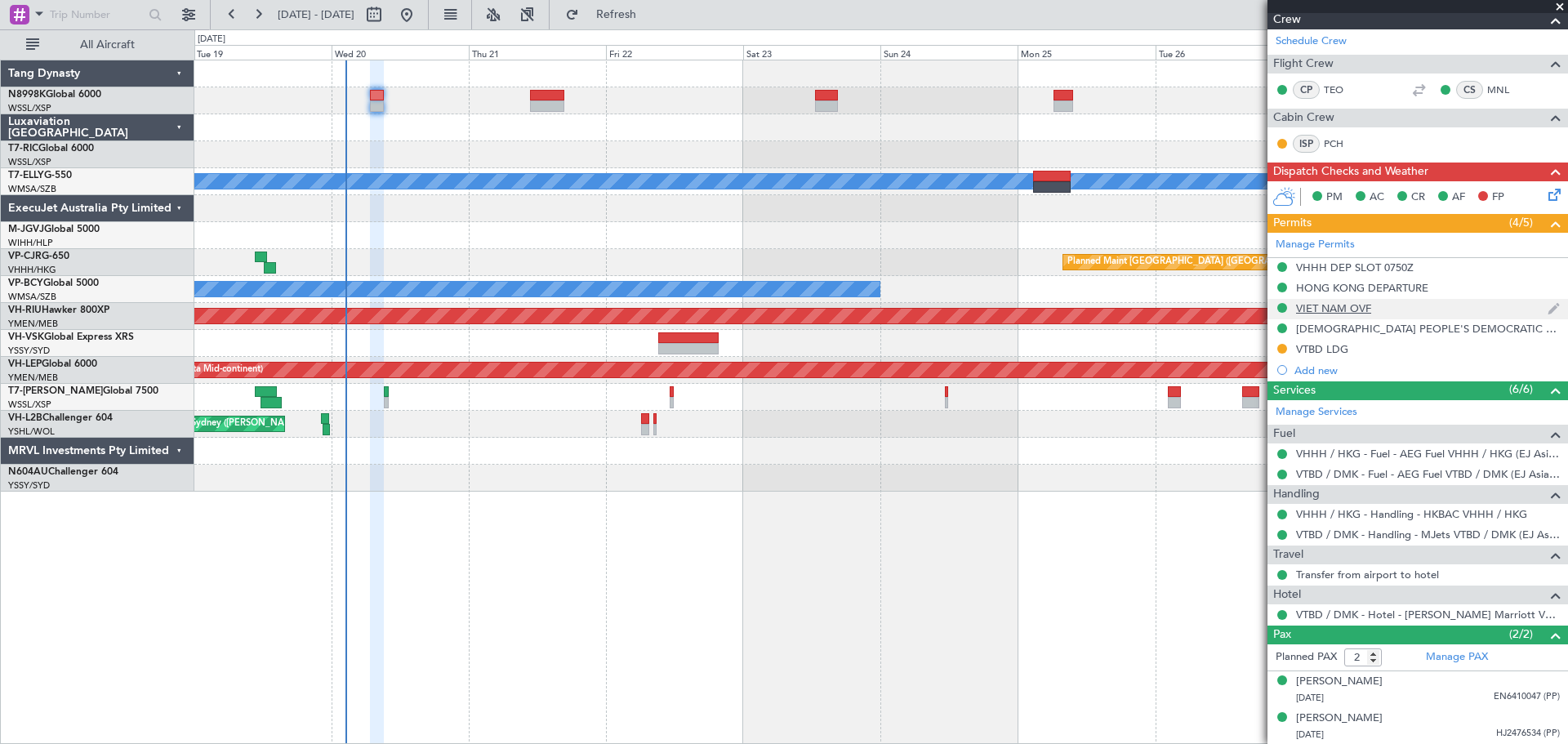
click at [1331, 306] on div "VIET NAM OVF" at bounding box center [1334, 308] width 75 height 14
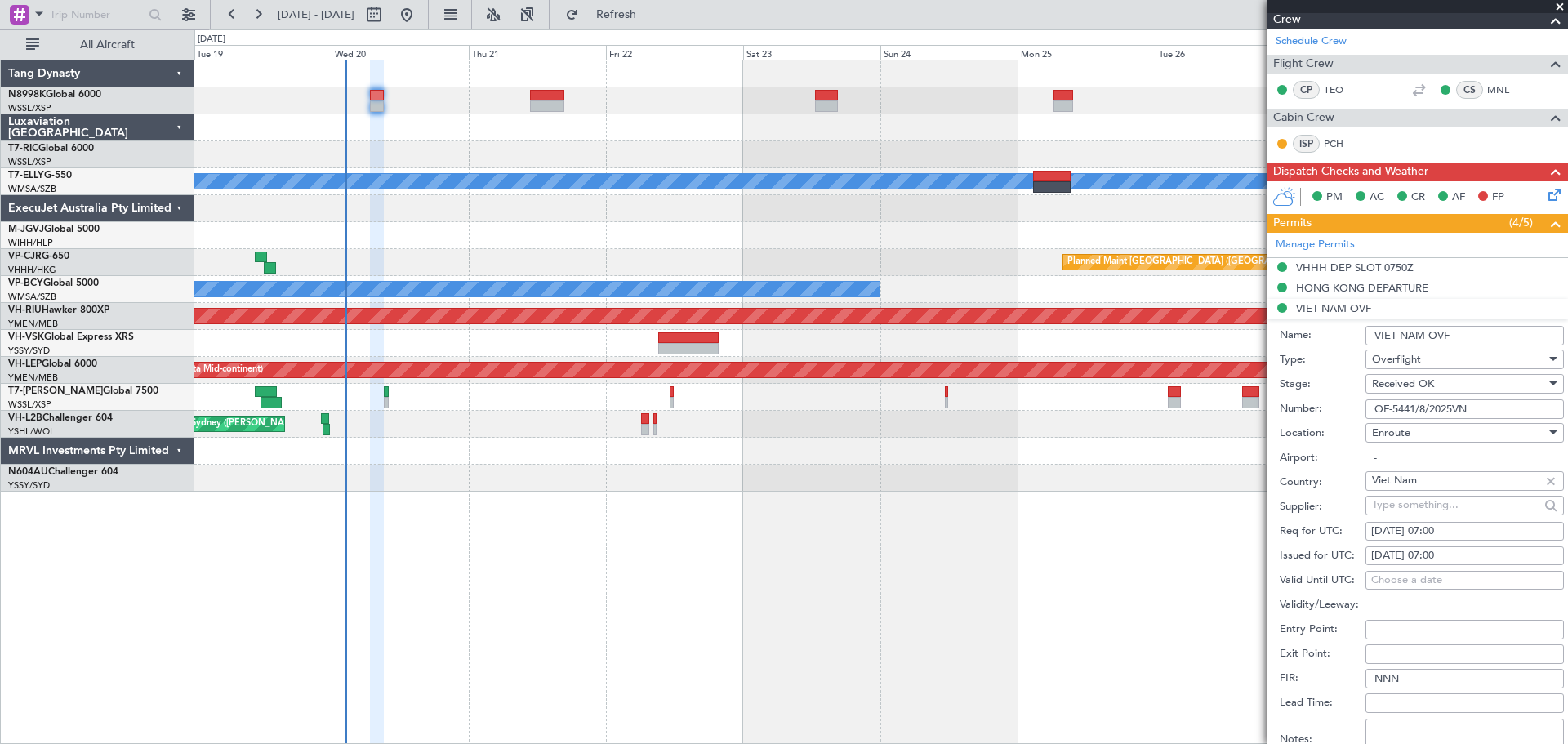
scroll to position [409, 0]
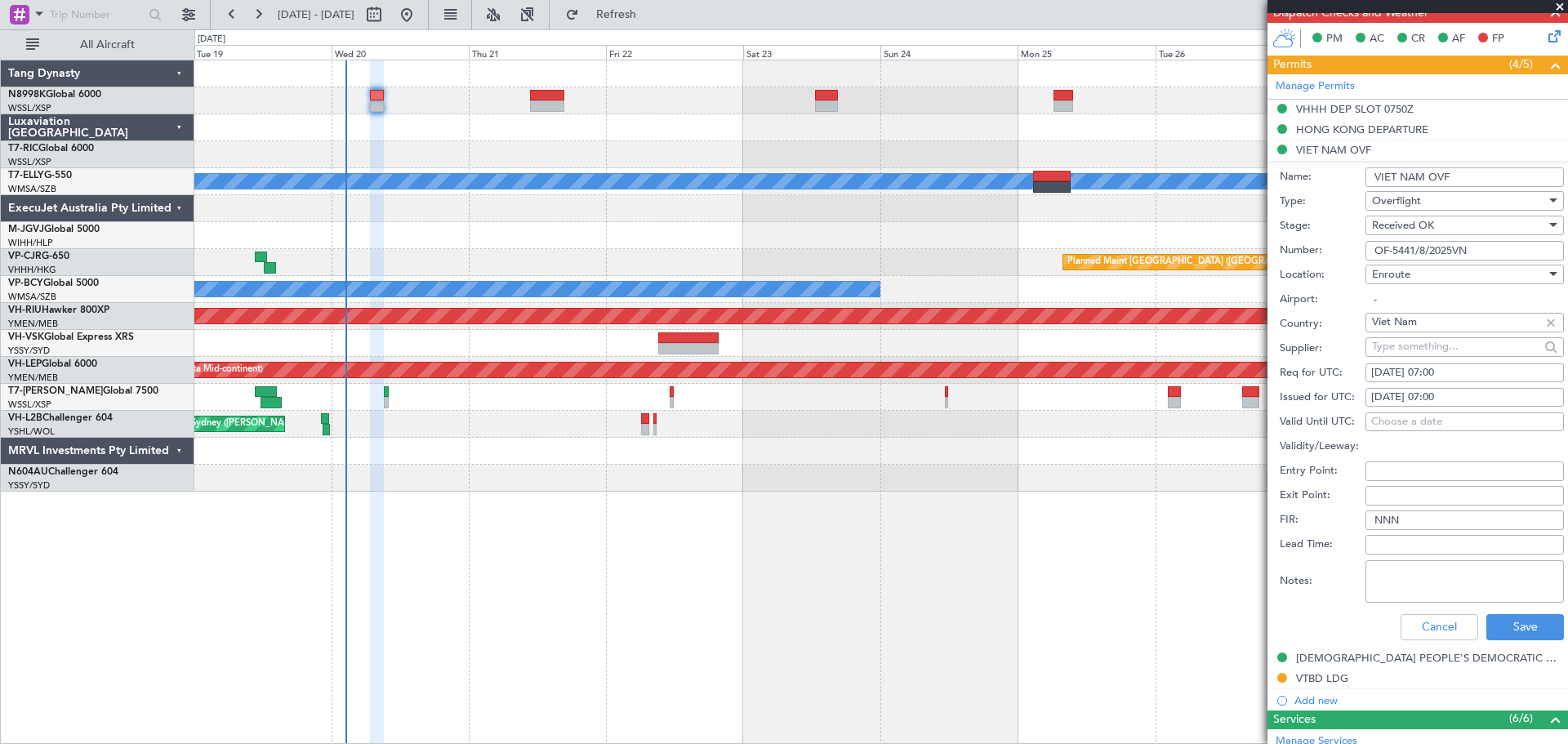
drag, startPoint x: 1481, startPoint y: 251, endPoint x: 1357, endPoint y: 256, distance: 124.1
click at [1357, 256] on div "Number: OF-5441/8/2025VN" at bounding box center [1422, 251] width 285 height 24
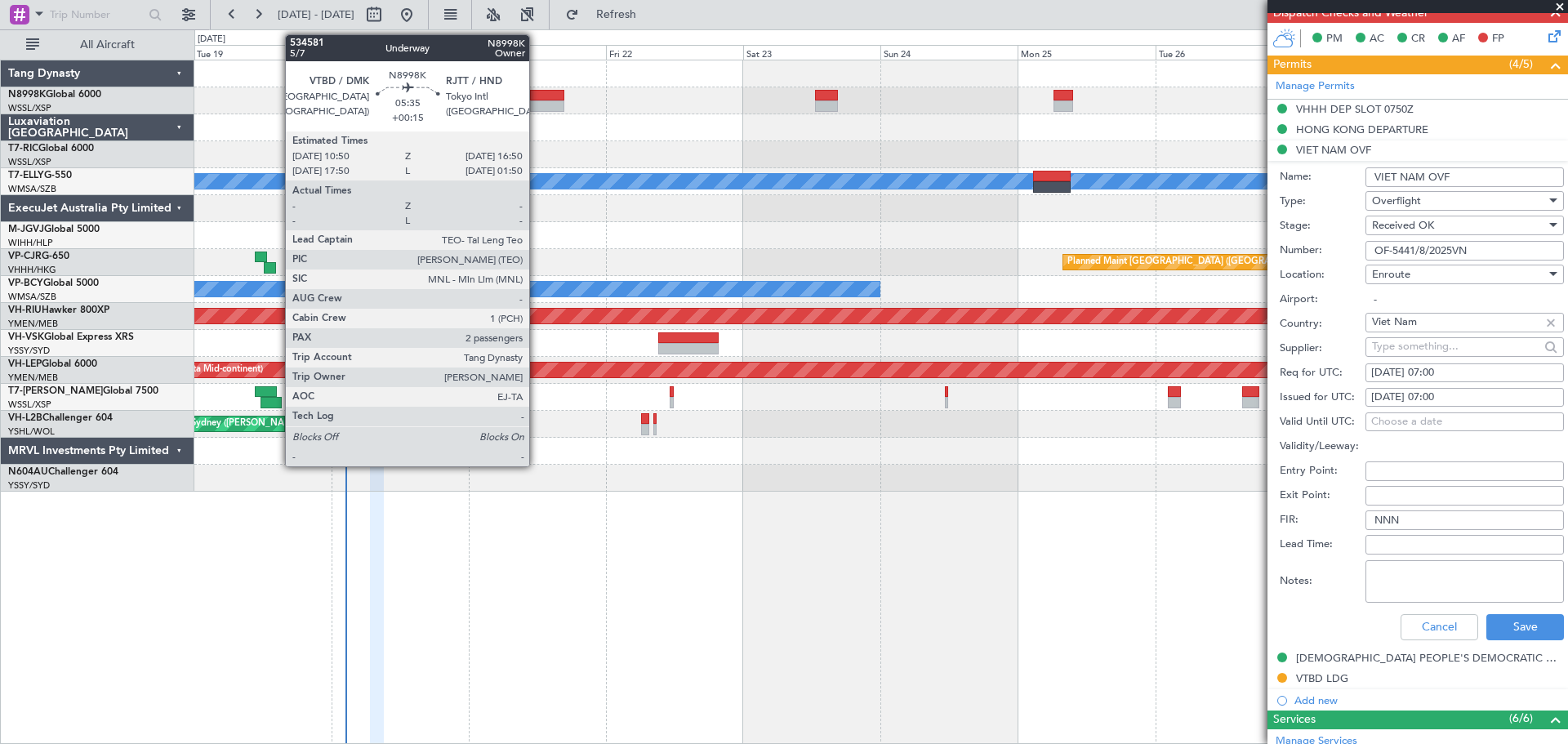
click at [537, 105] on div at bounding box center [547, 106] width 35 height 11
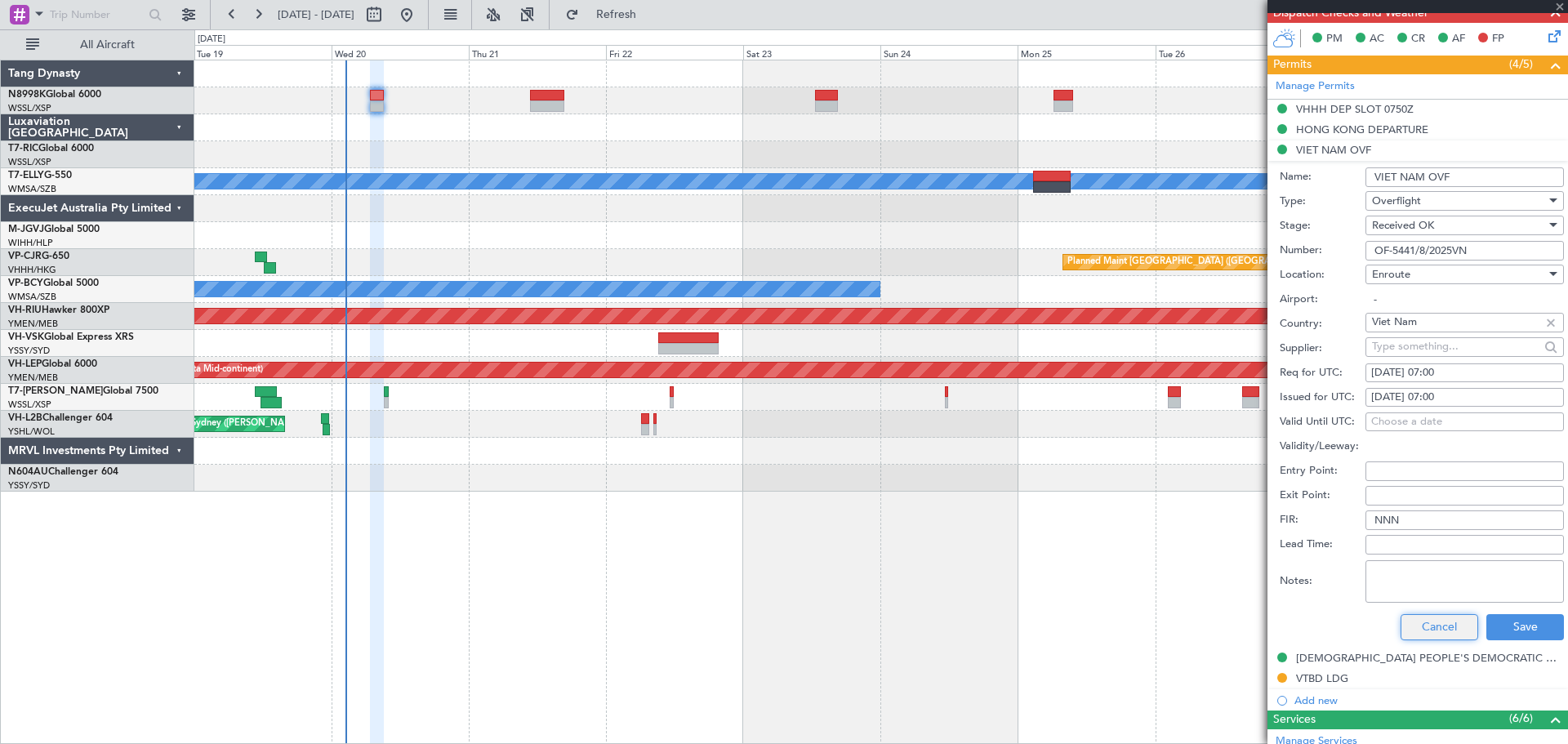
click at [1418, 623] on button "Cancel" at bounding box center [1439, 628] width 78 height 26
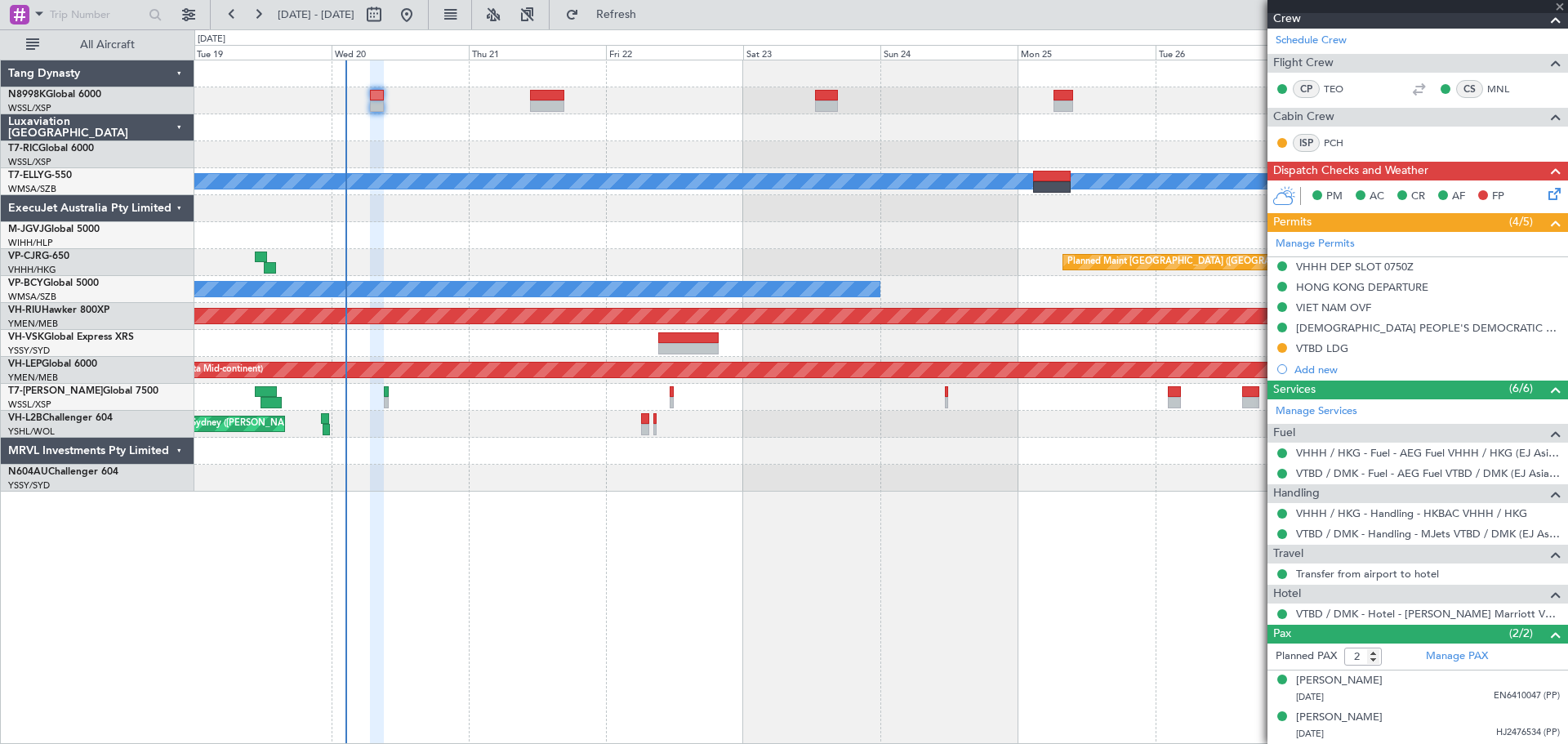
scroll to position [250, 0]
type input "+00:15"
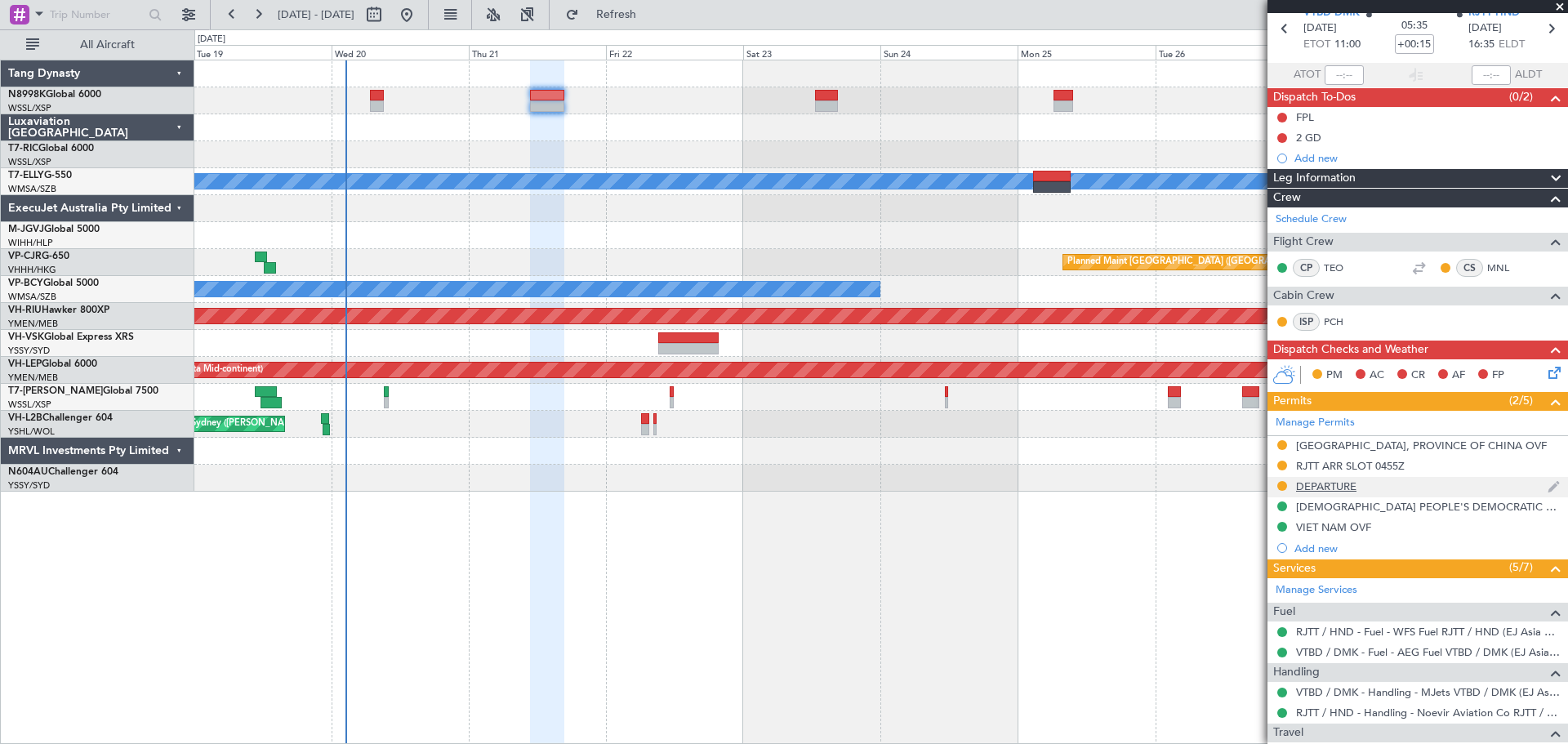
scroll to position [163, 0]
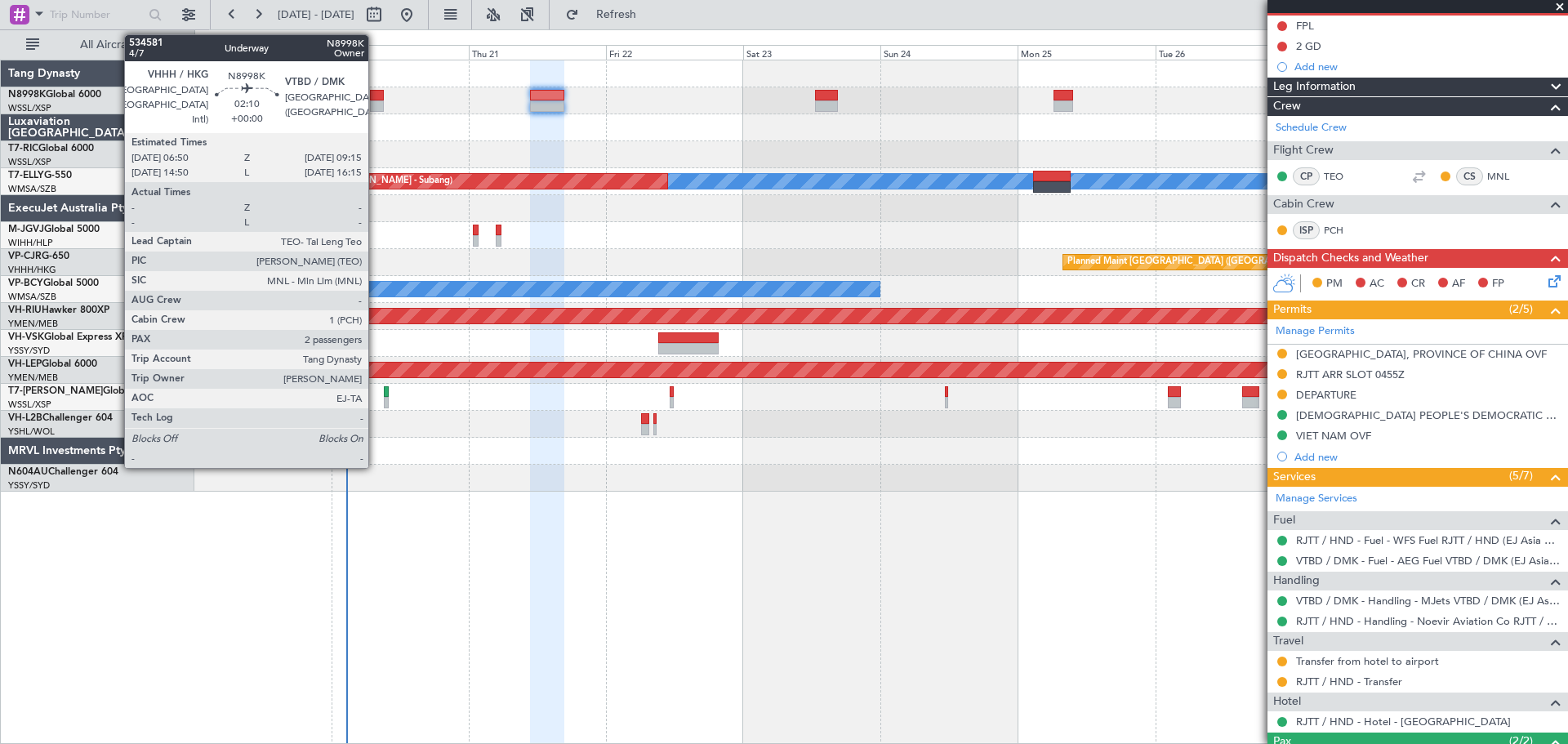
click at [376, 111] on div at bounding box center [377, 106] width 14 height 11
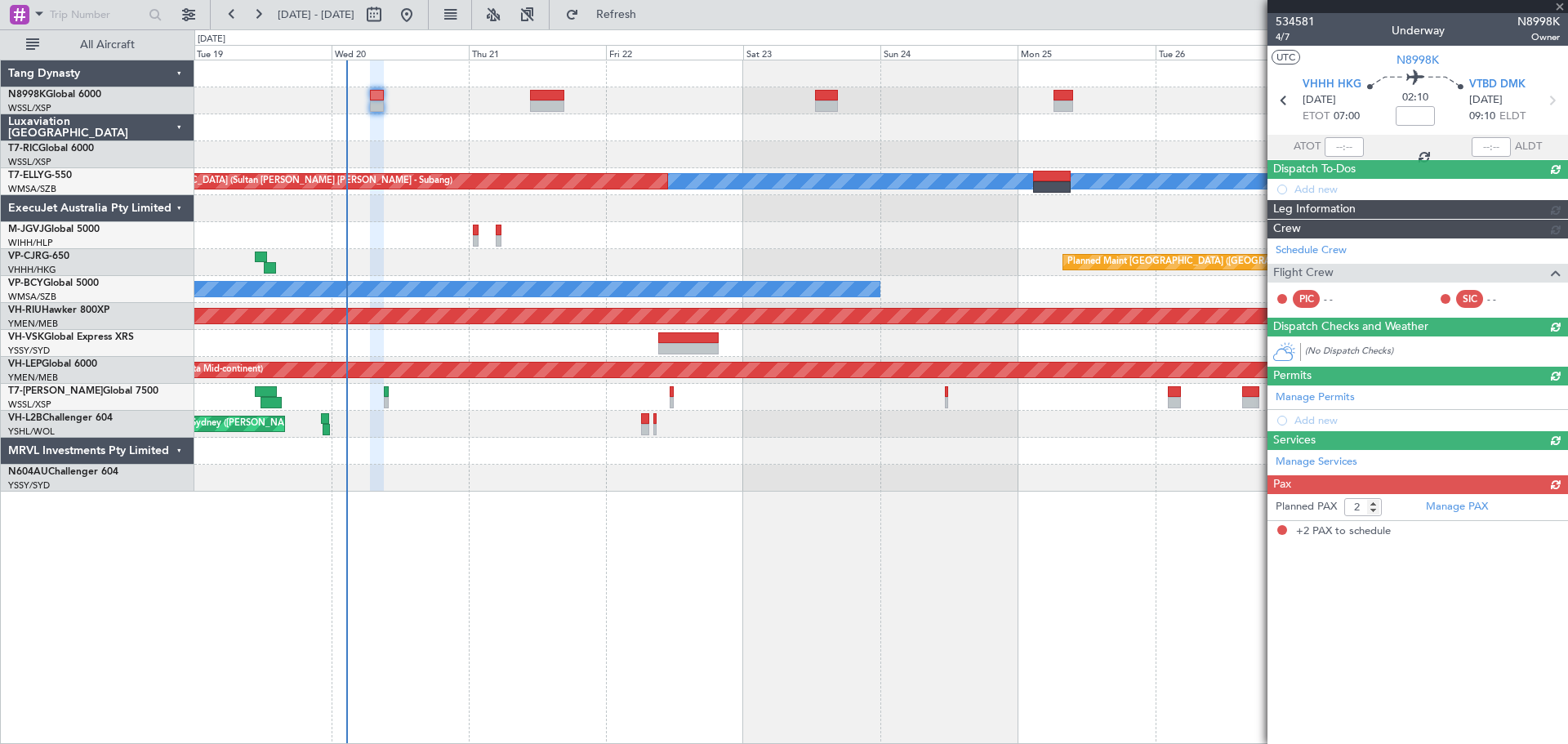
scroll to position [0, 0]
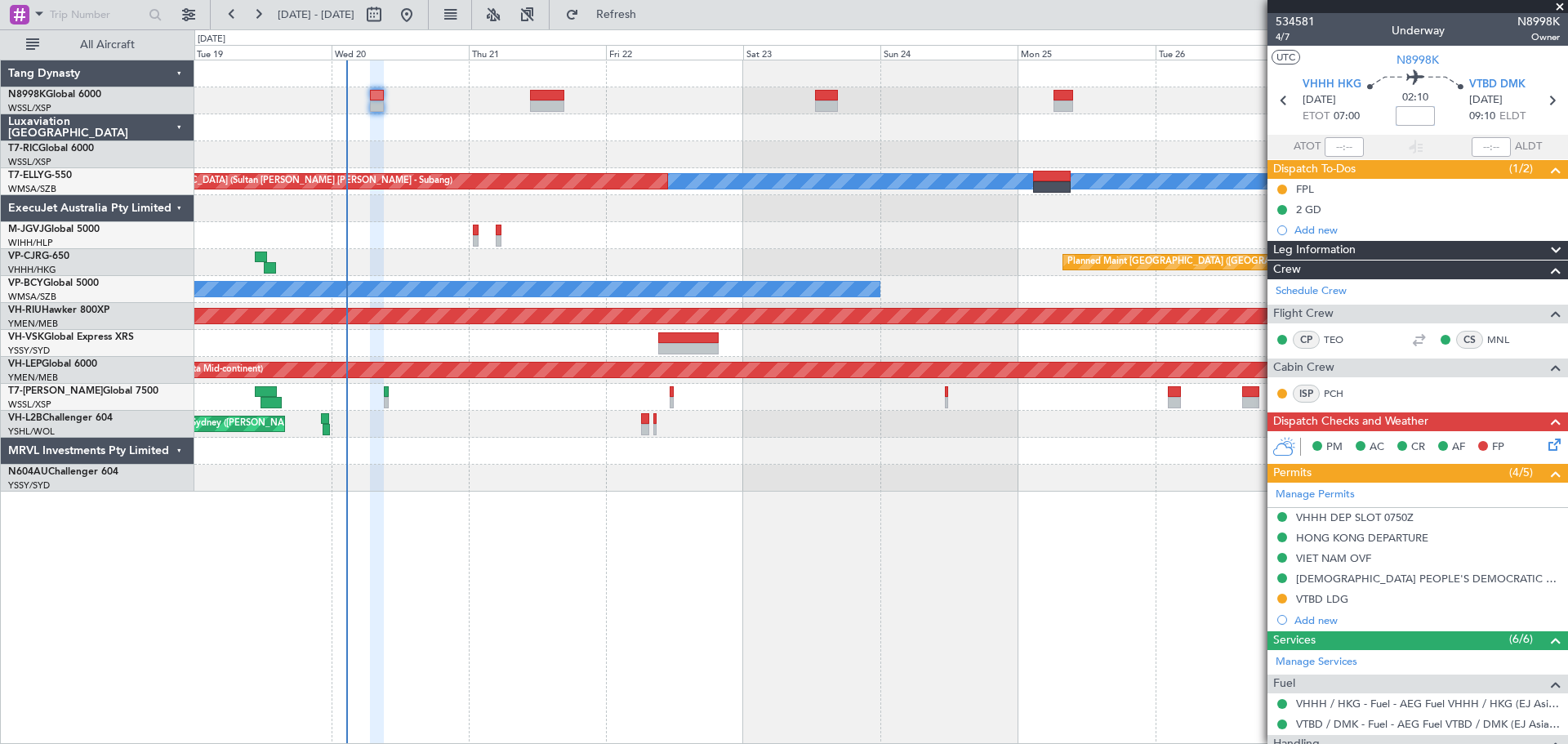
click at [1409, 118] on input at bounding box center [1416, 116] width 39 height 20
type input "+00:05"
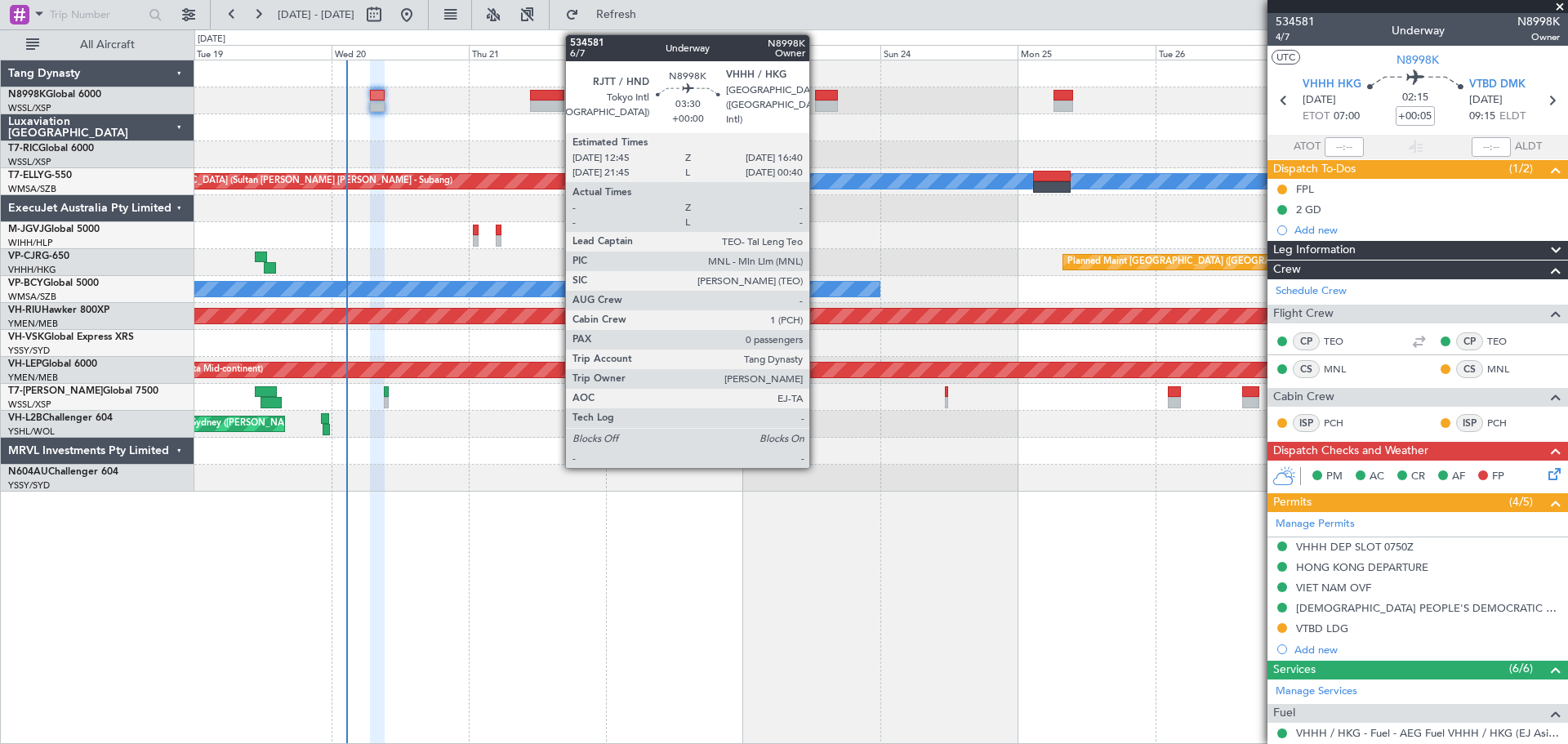
click at [818, 101] on div at bounding box center [827, 106] width 23 height 11
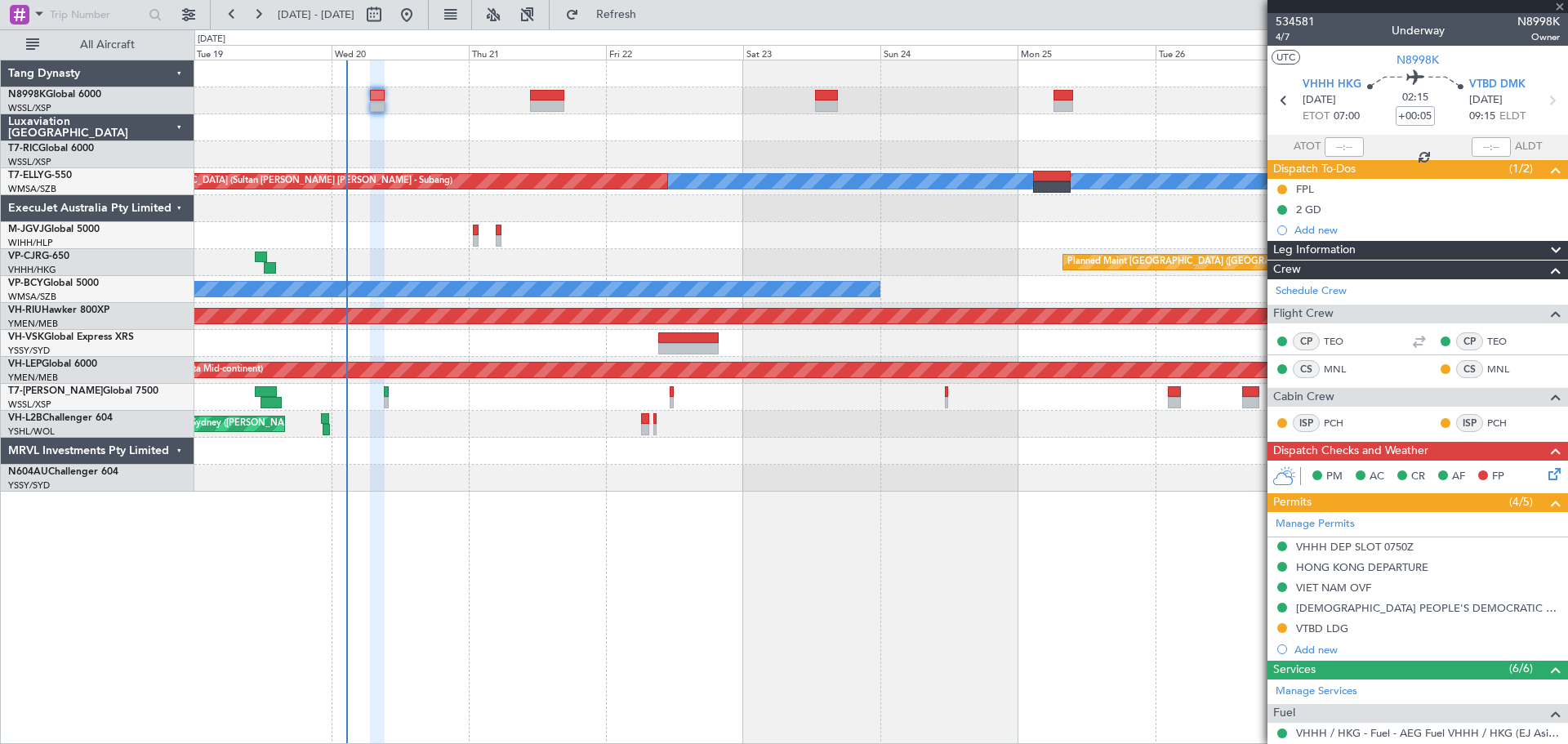
type input "0"
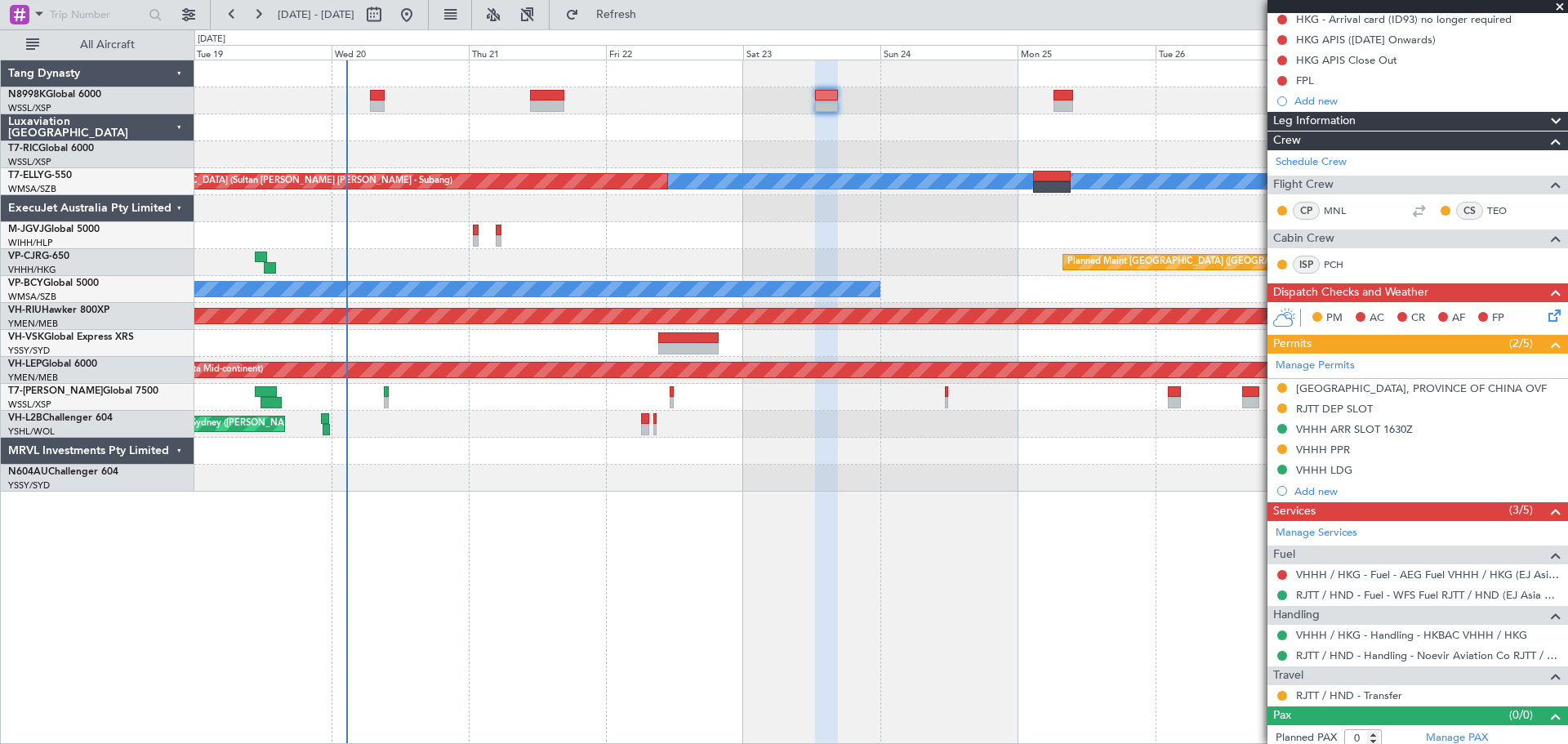
scroll to position [197, 0]
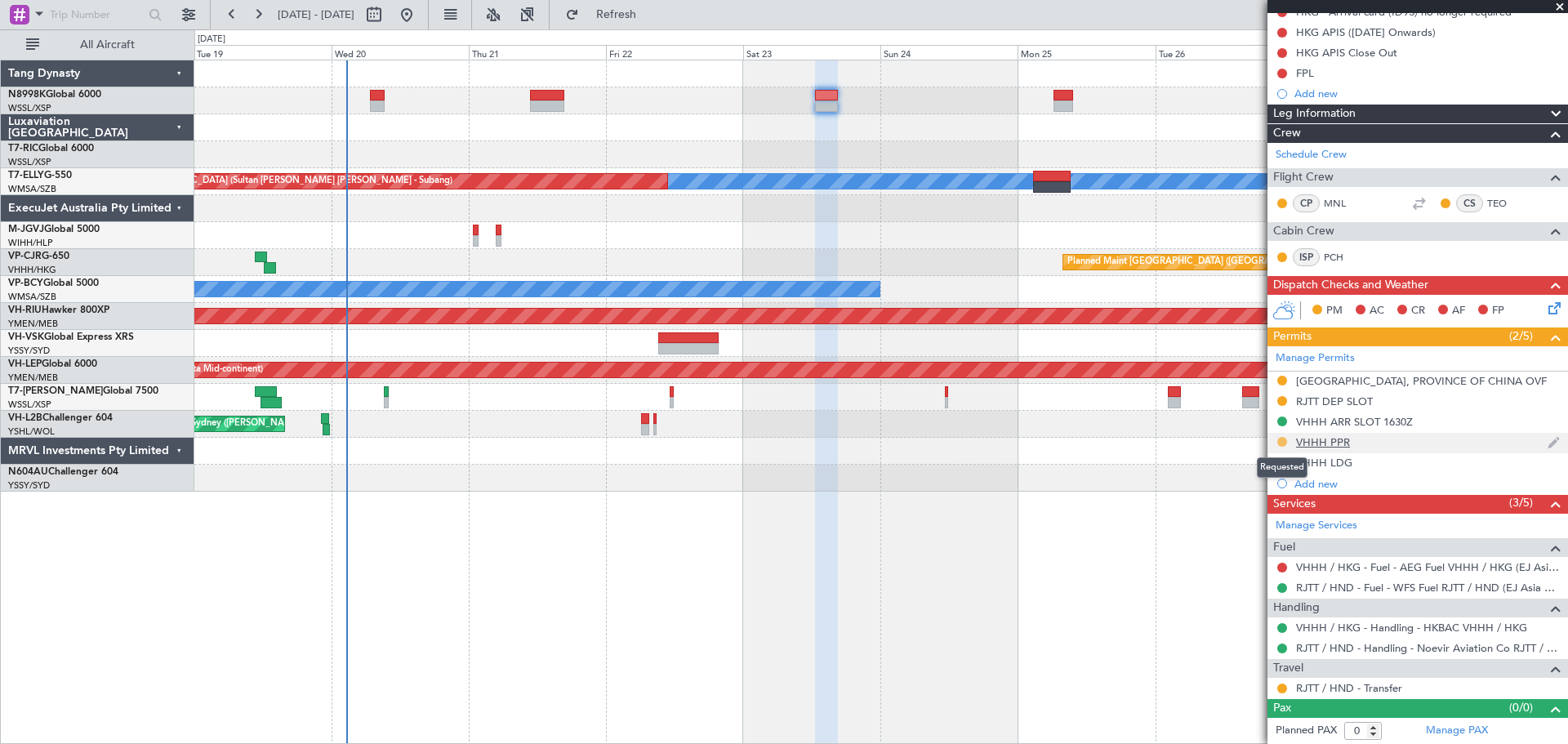
click at [1282, 438] on button at bounding box center [1282, 442] width 9 height 9
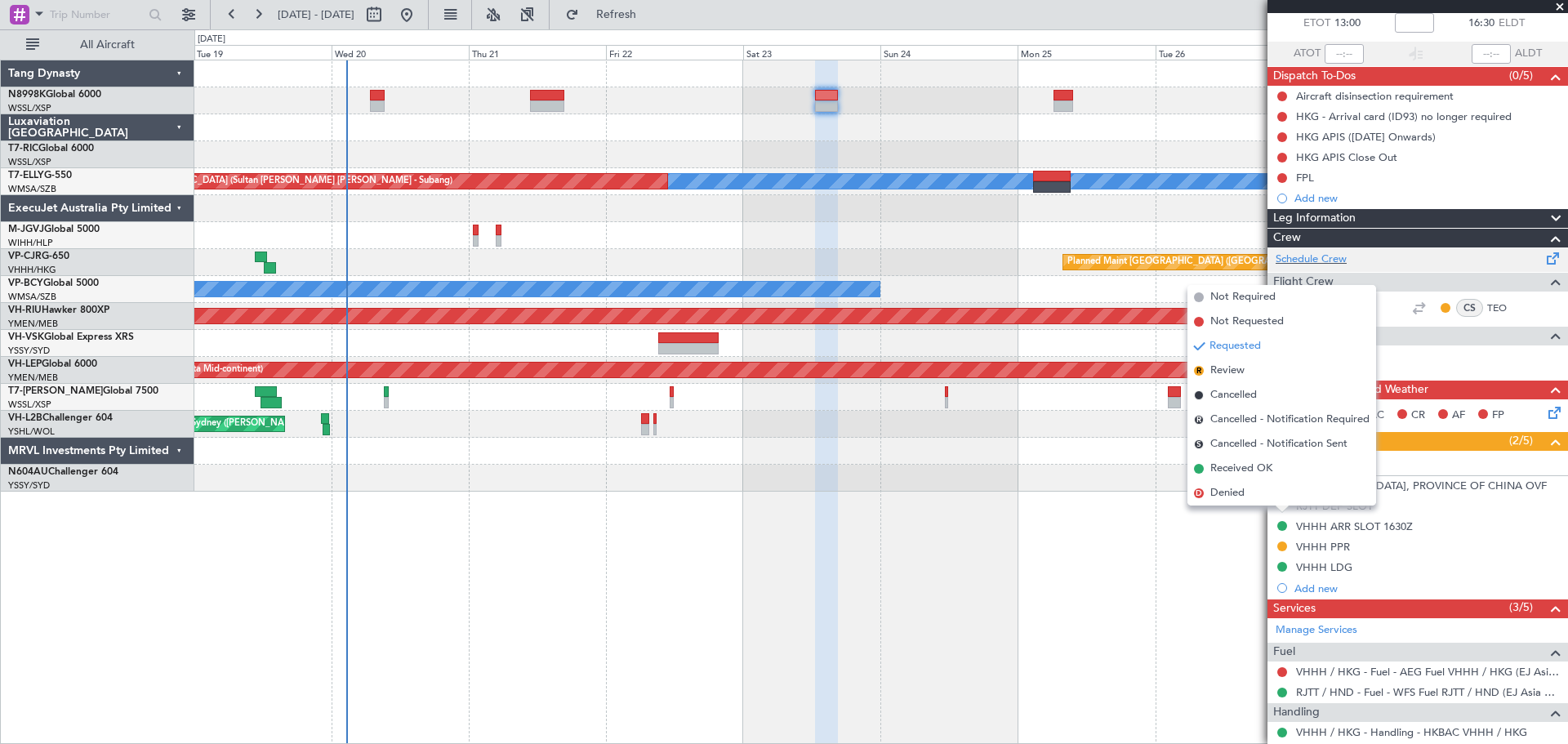
scroll to position [0, 0]
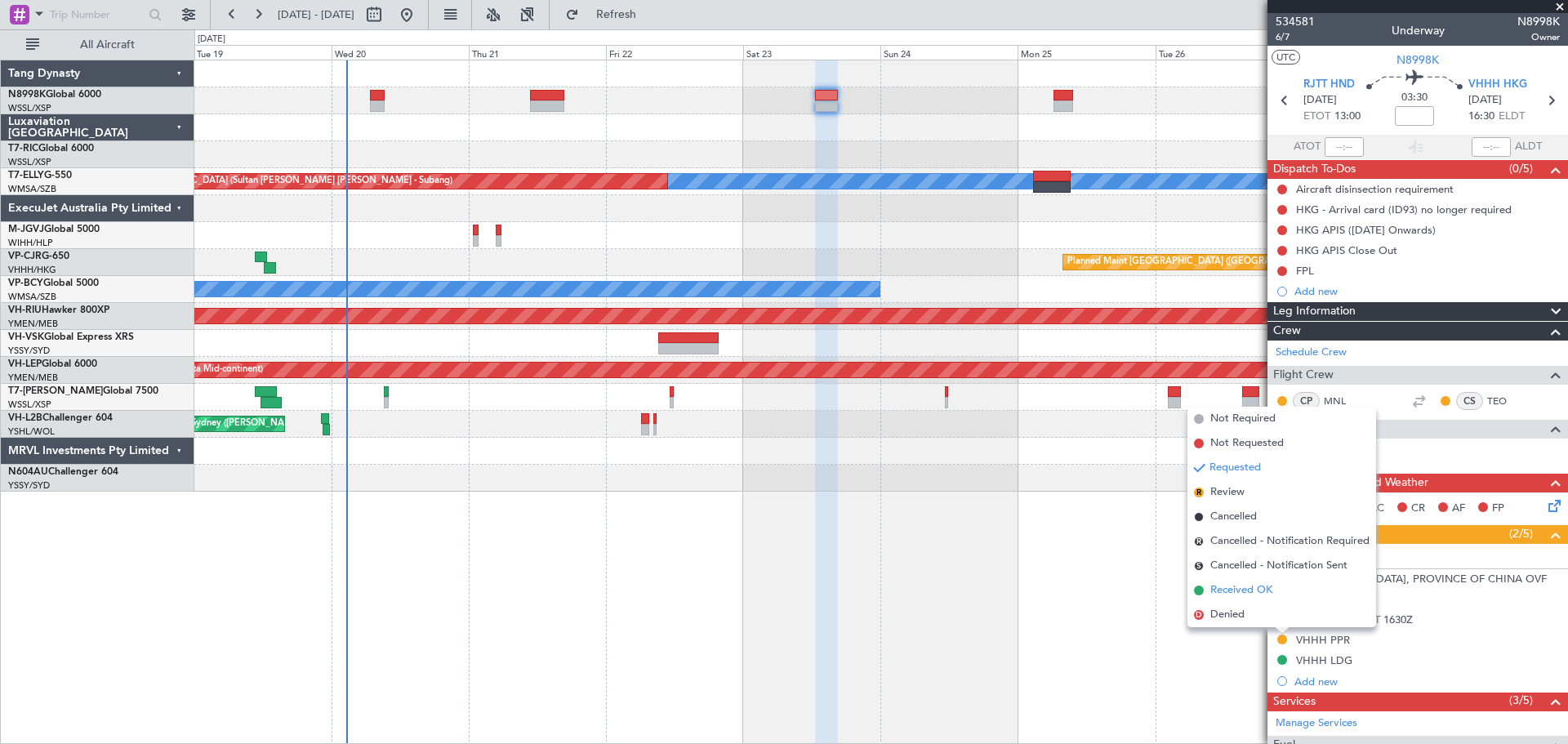
click at [1256, 588] on span "Received OK" at bounding box center [1242, 590] width 62 height 16
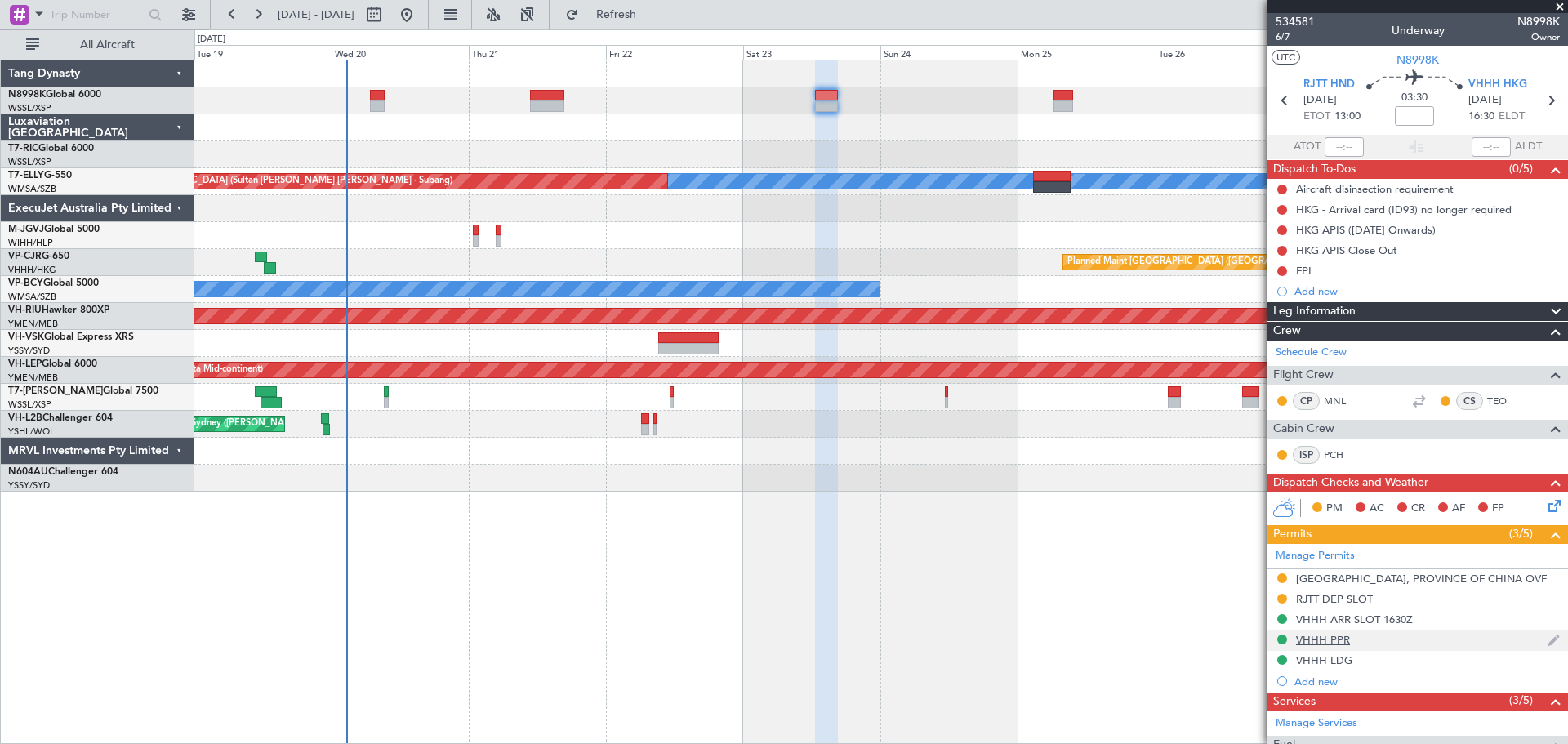
click at [1319, 636] on div "VHHH PPR" at bounding box center [1323, 640] width 54 height 14
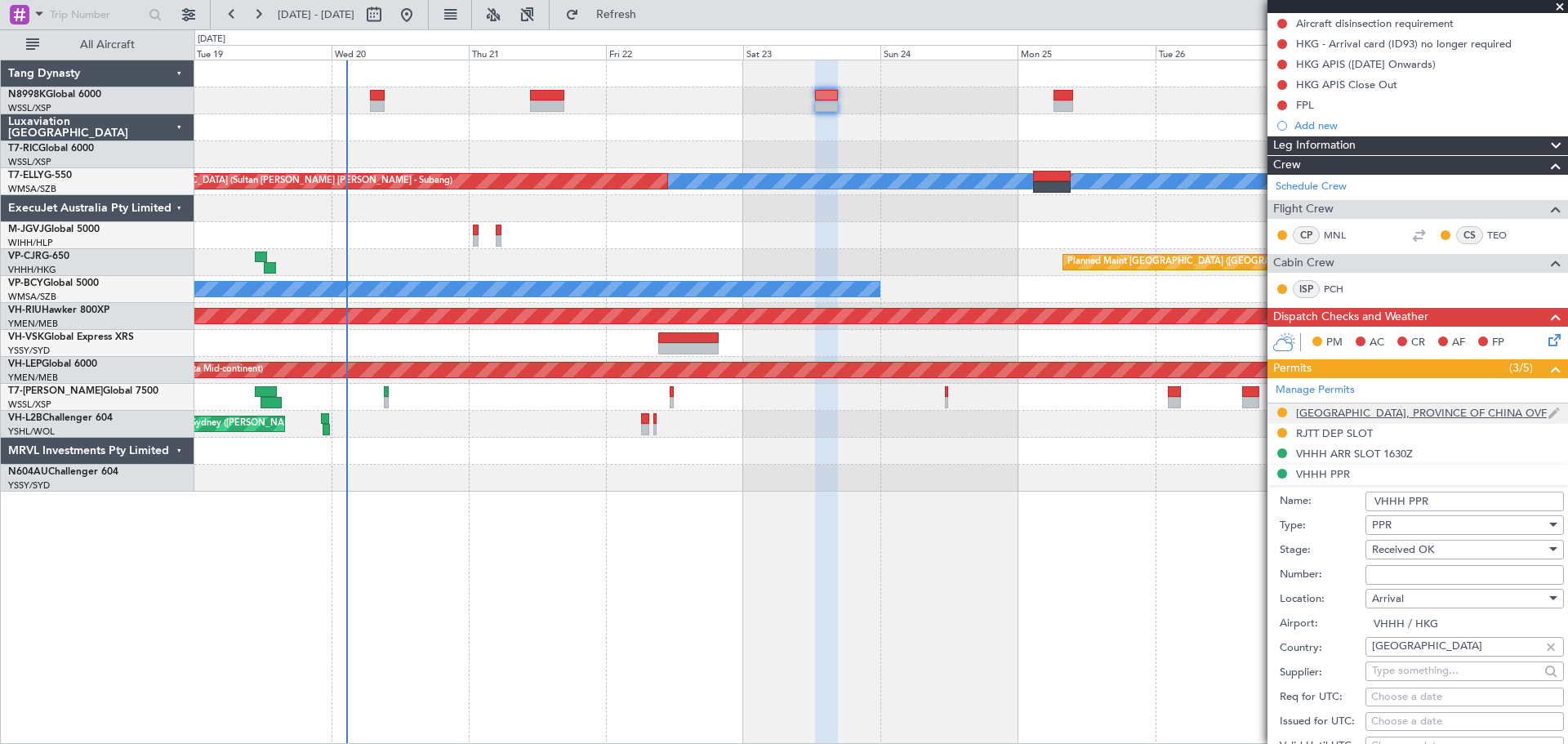
scroll to position [409, 0]
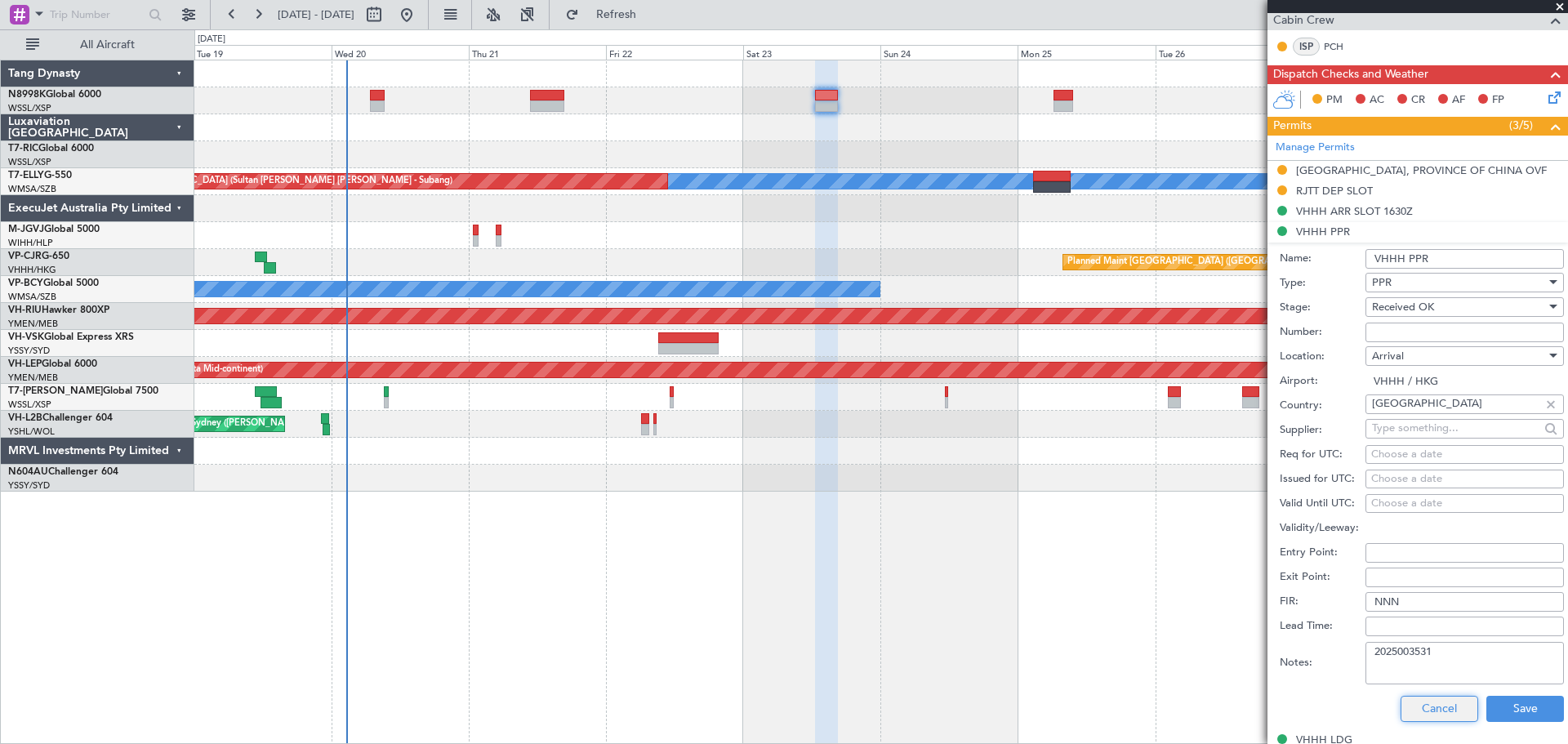
click at [1425, 703] on button "Cancel" at bounding box center [1439, 709] width 78 height 26
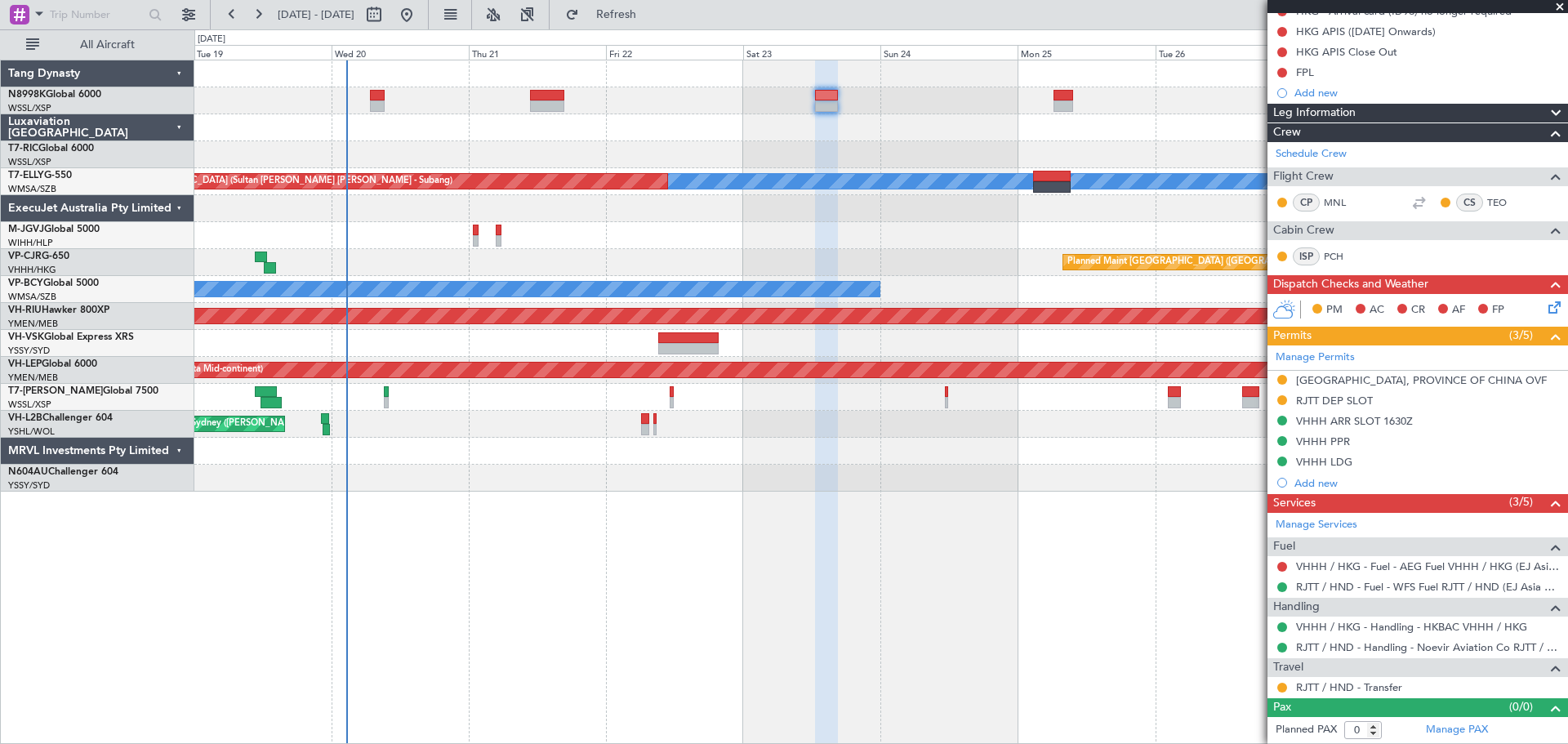
scroll to position [197, 0]
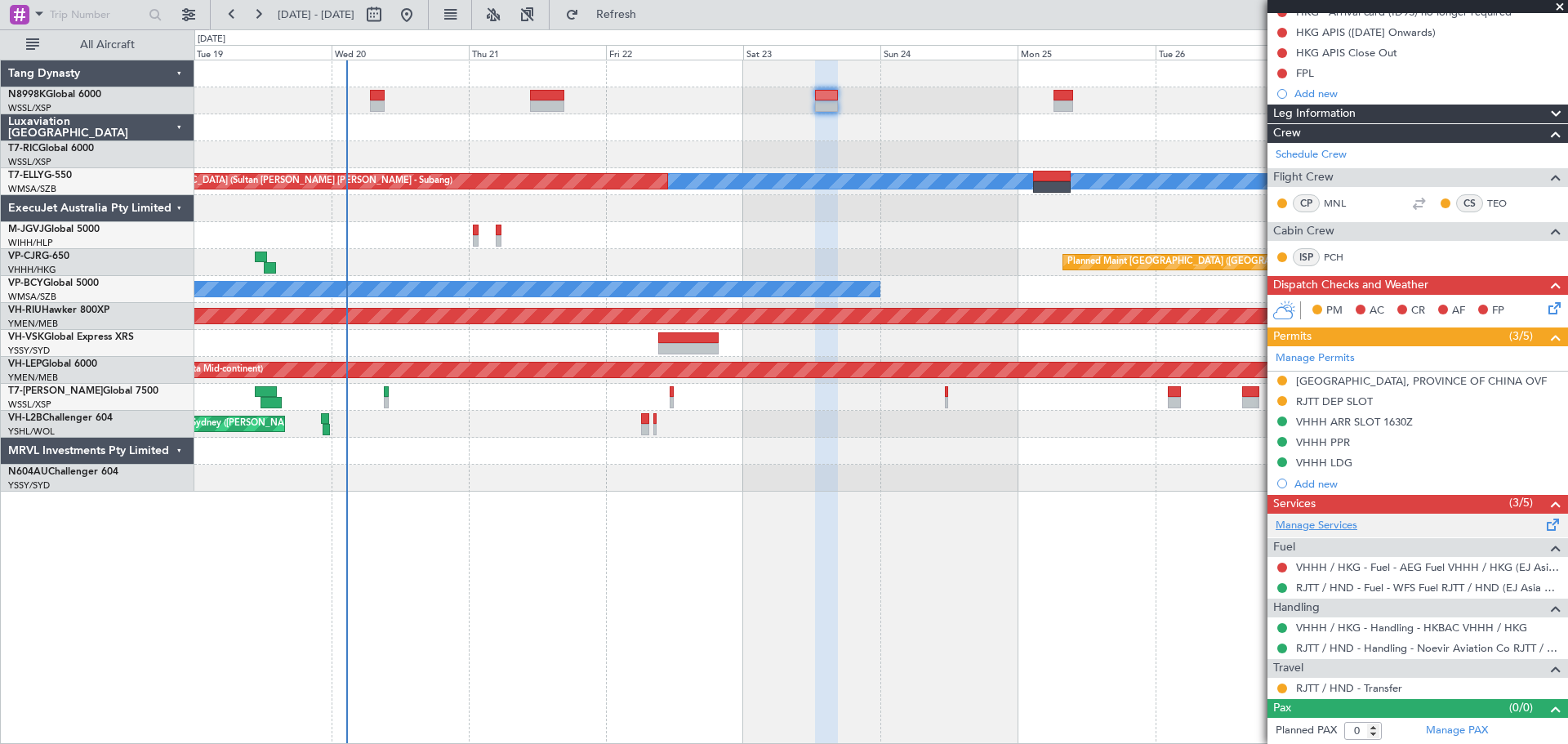
click at [1336, 527] on link "Manage Services" at bounding box center [1316, 525] width 82 height 16
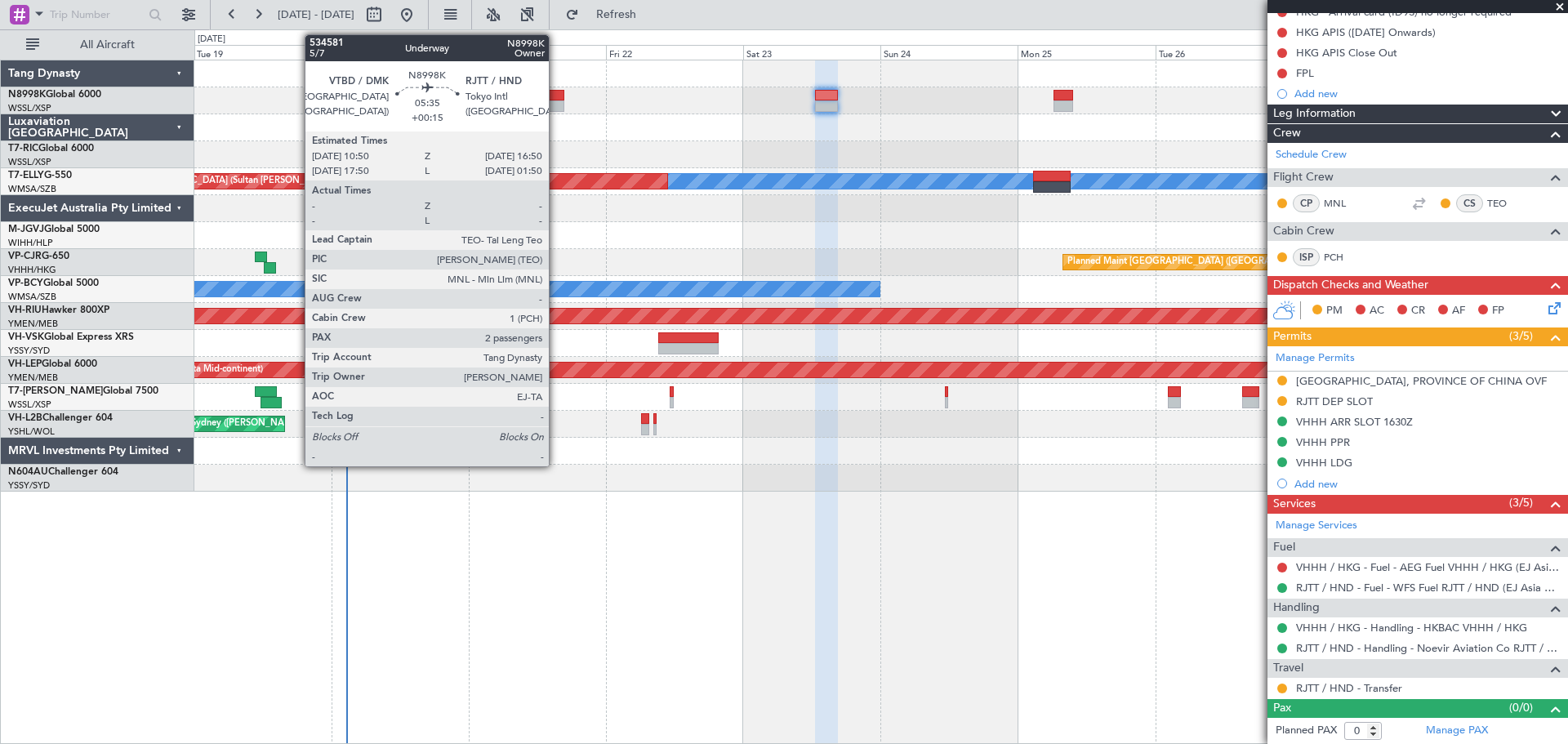
click at [556, 95] on div at bounding box center [547, 96] width 35 height 11
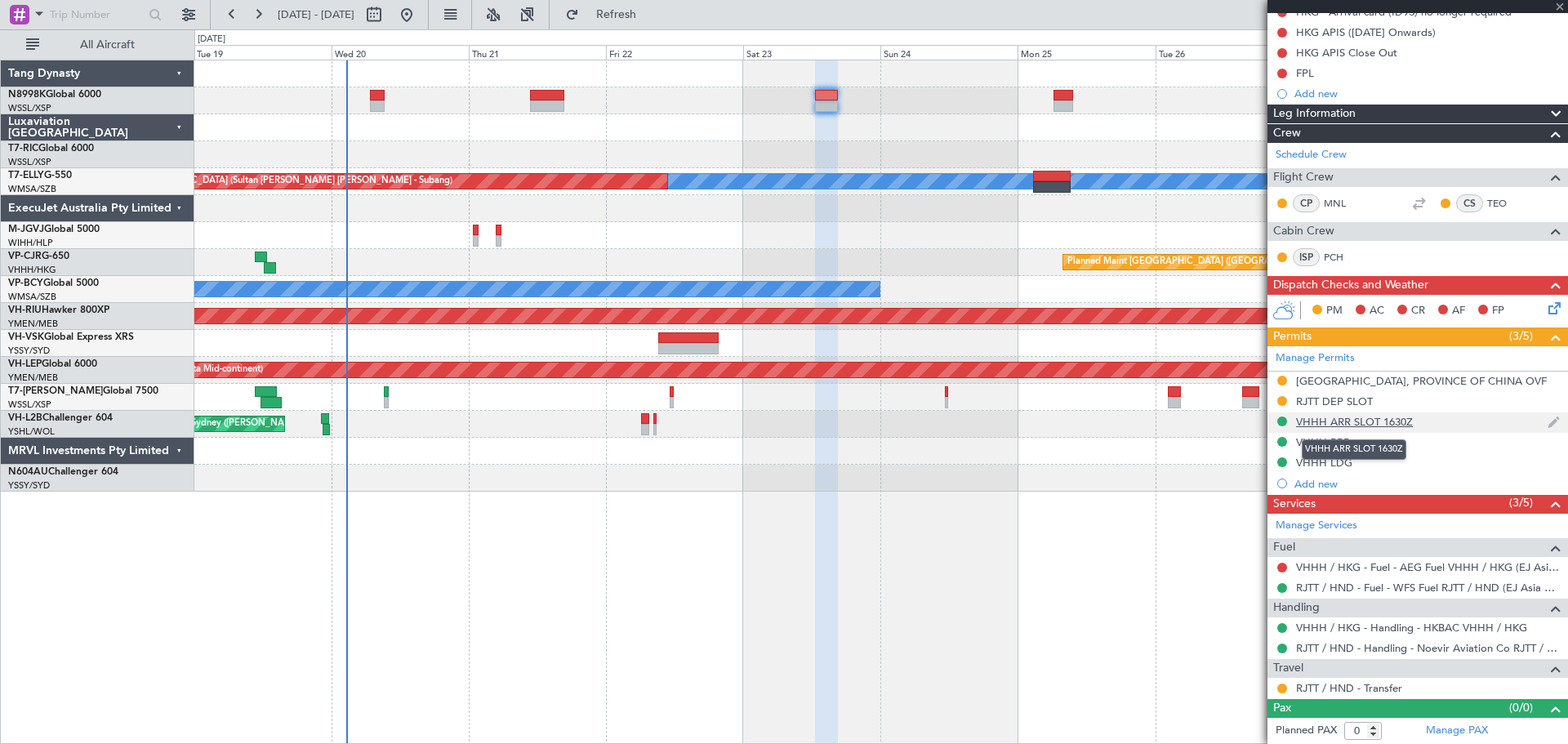
type input "+00:15"
type input "2"
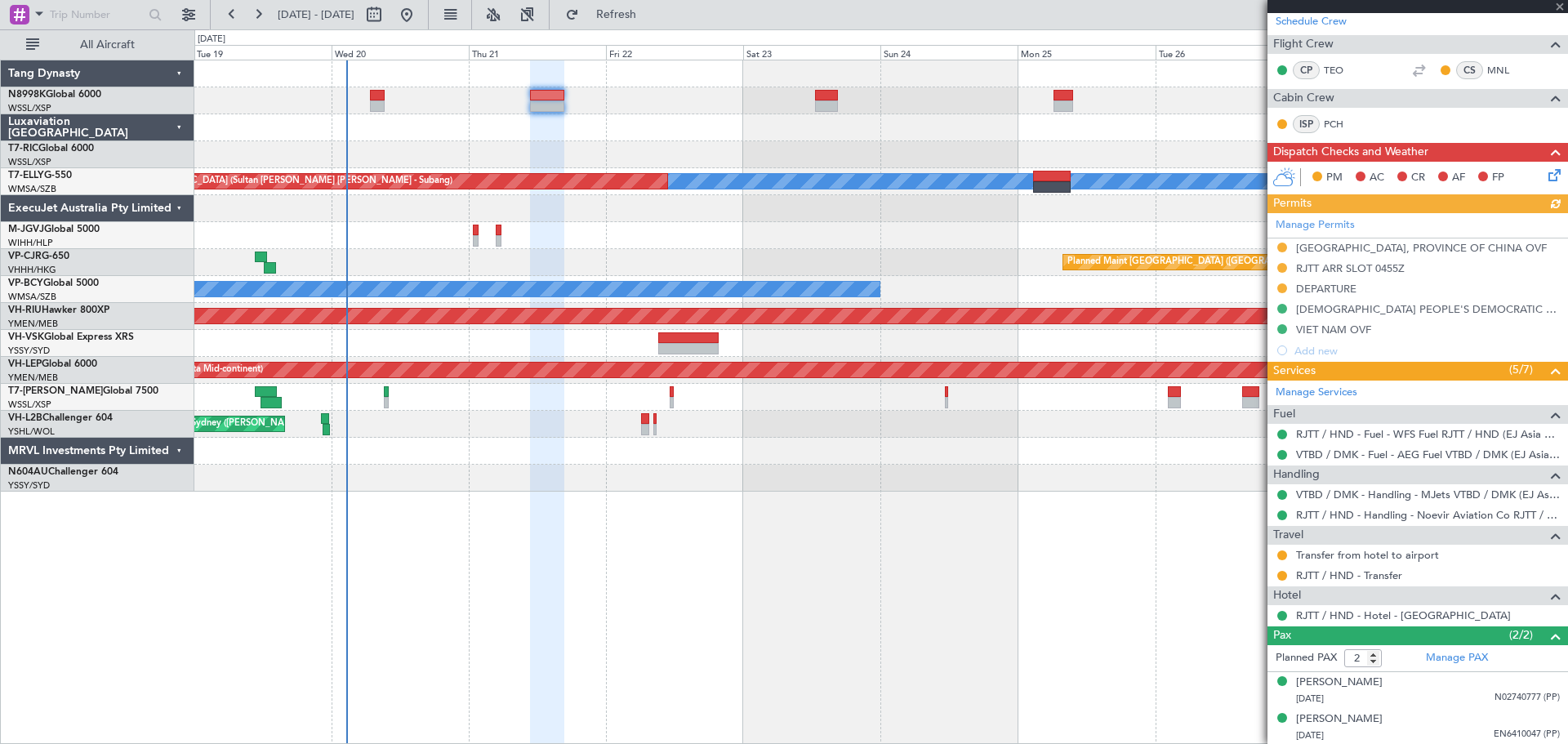
scroll to position [271, 0]
click at [1343, 395] on link "Manage Services" at bounding box center [1316, 392] width 82 height 16
click at [1343, 395] on link "Manage Services" at bounding box center [1316, 392] width 82 height 16
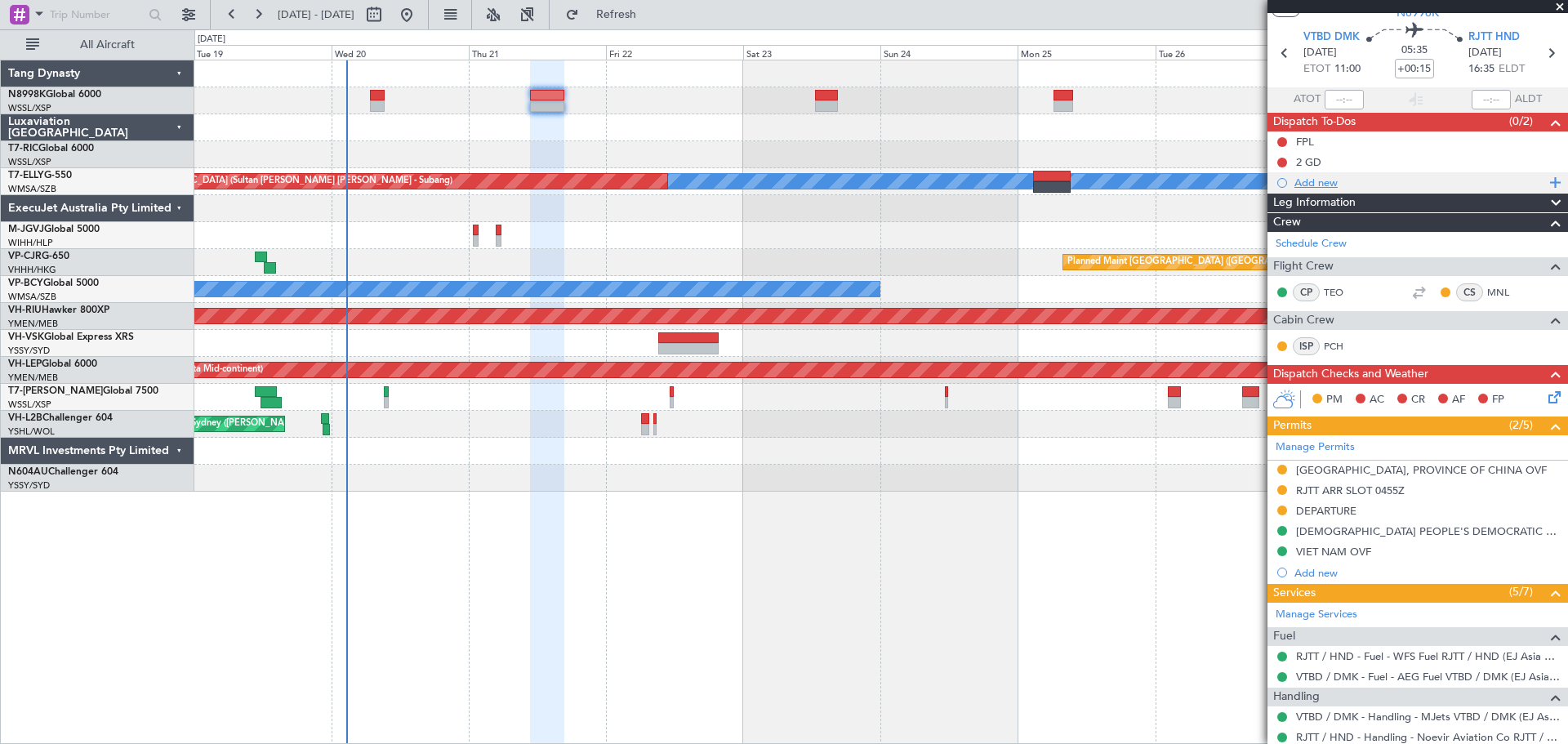
scroll to position [0, 0]
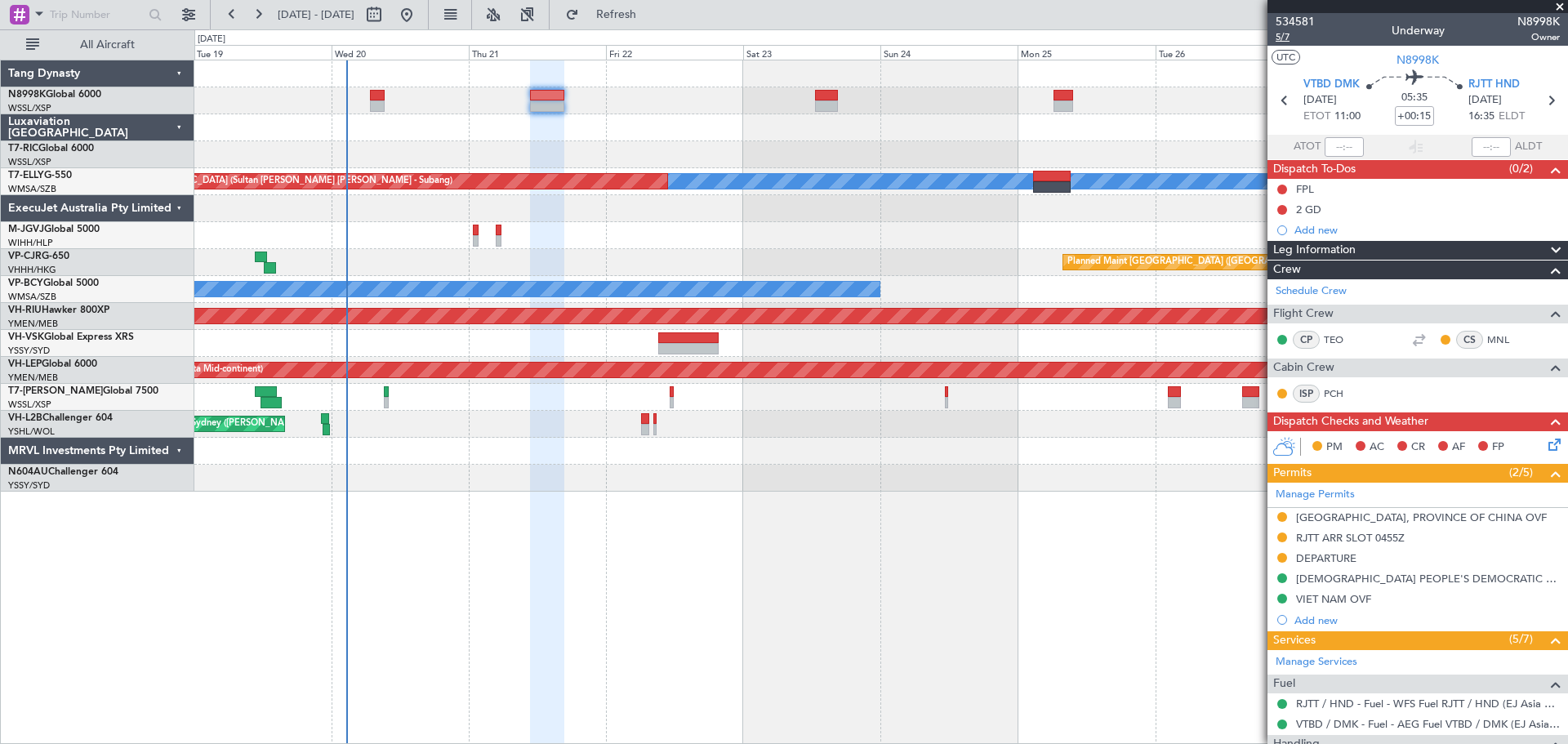
click at [1286, 38] on span "5/7" at bounding box center [1296, 37] width 39 height 14
click at [1291, 35] on span "5/7" at bounding box center [1296, 37] width 39 height 14
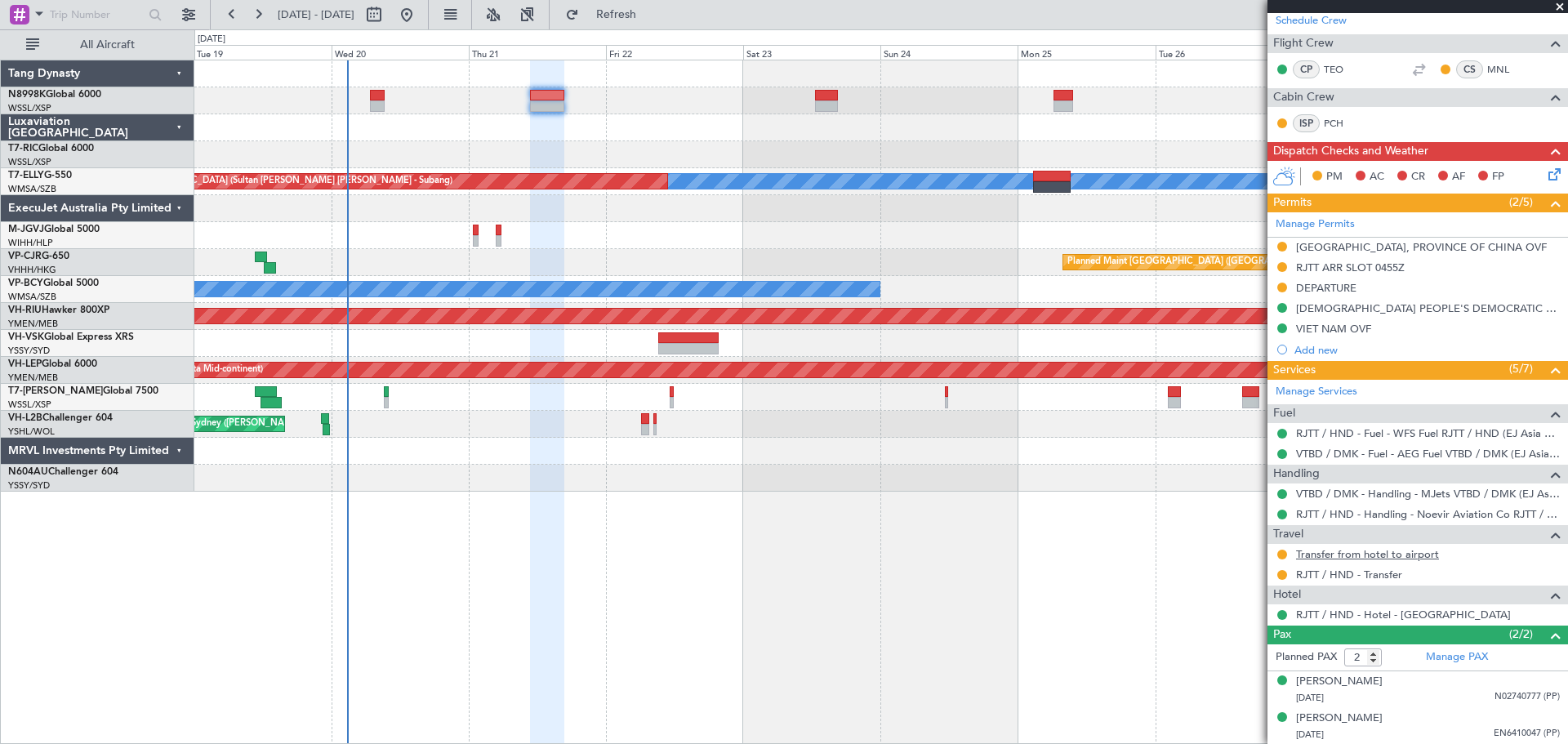
click at [1366, 554] on link "Transfer from hotel to airport" at bounding box center [1368, 554] width 143 height 14
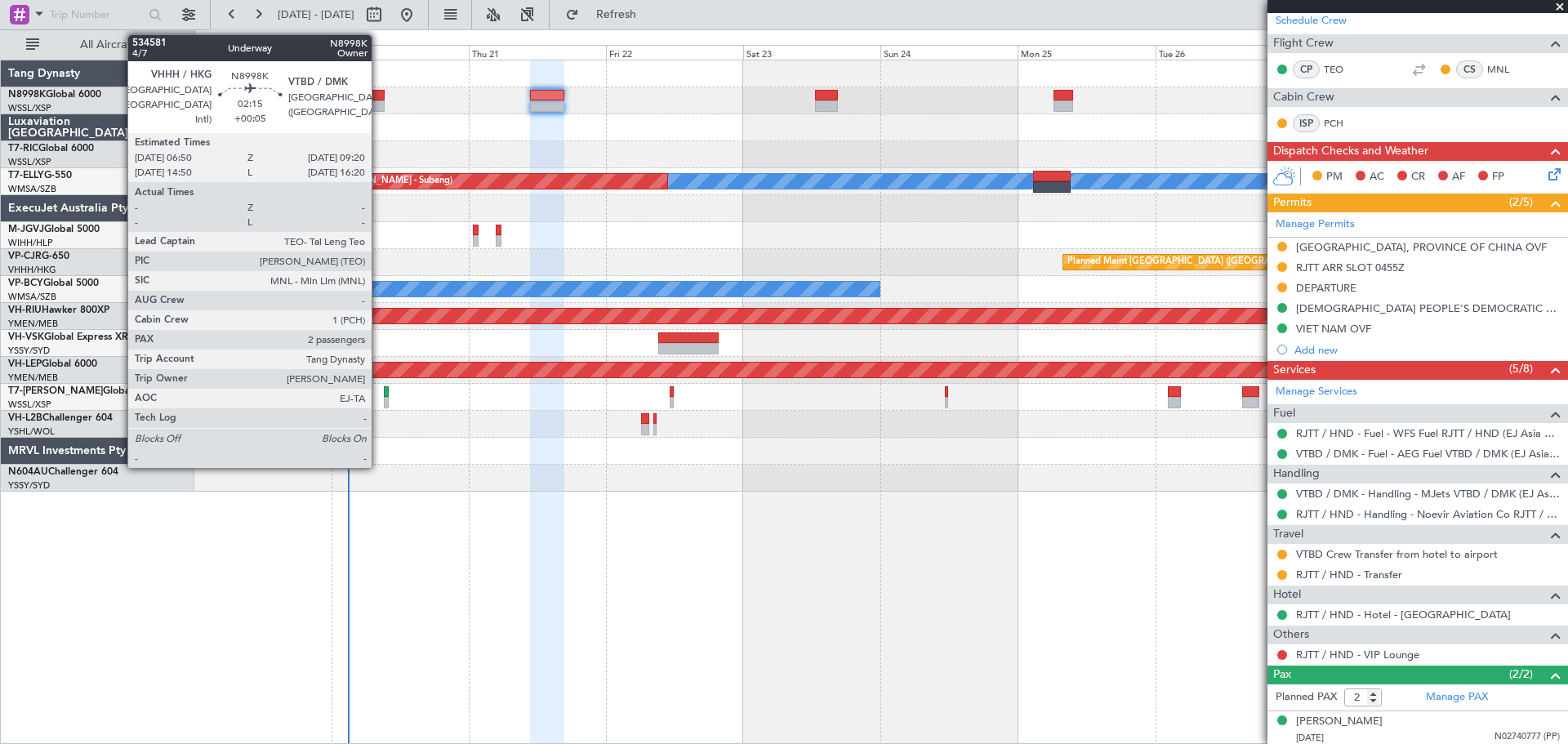
click at [378, 97] on div at bounding box center [378, 96] width 15 height 11
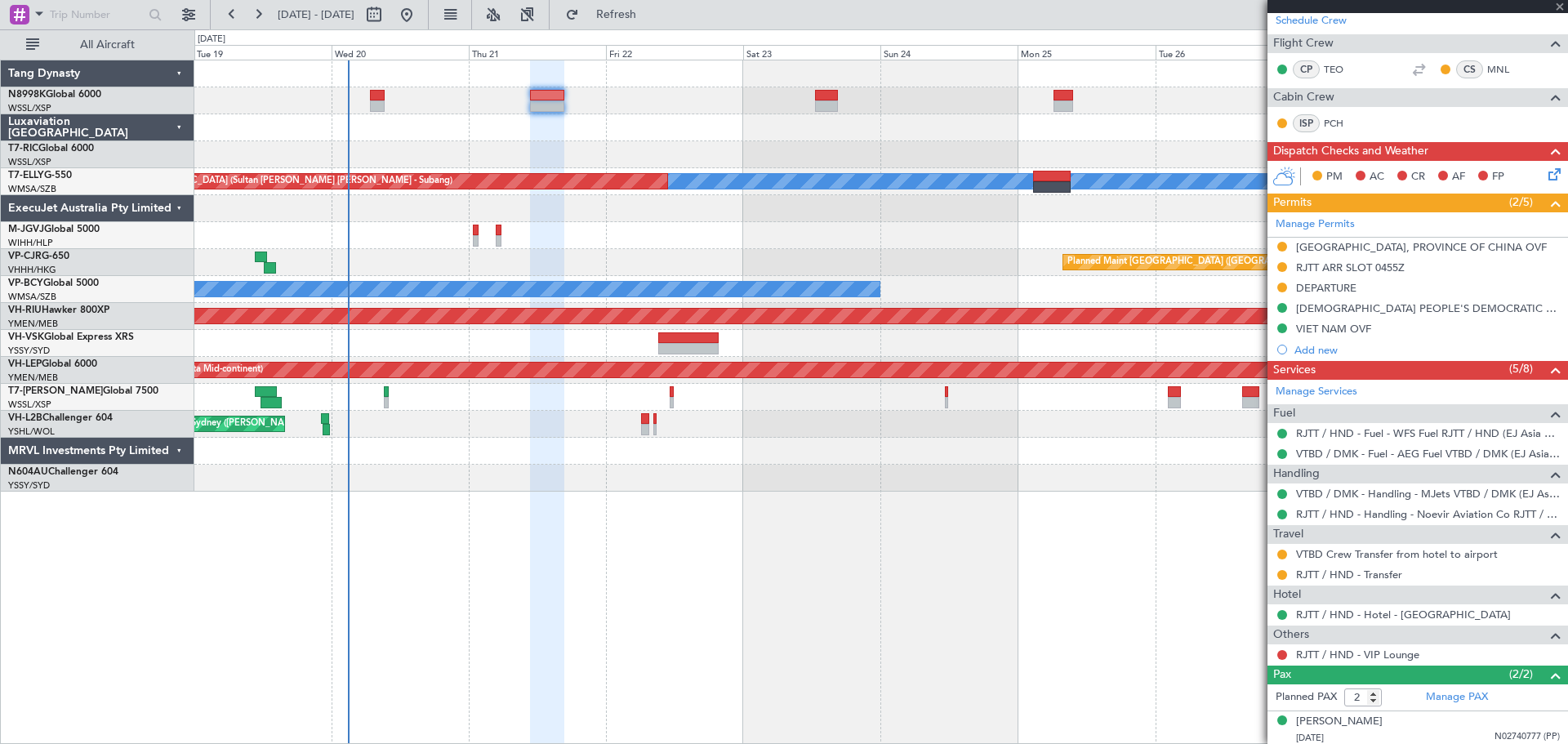
scroll to position [0, 0]
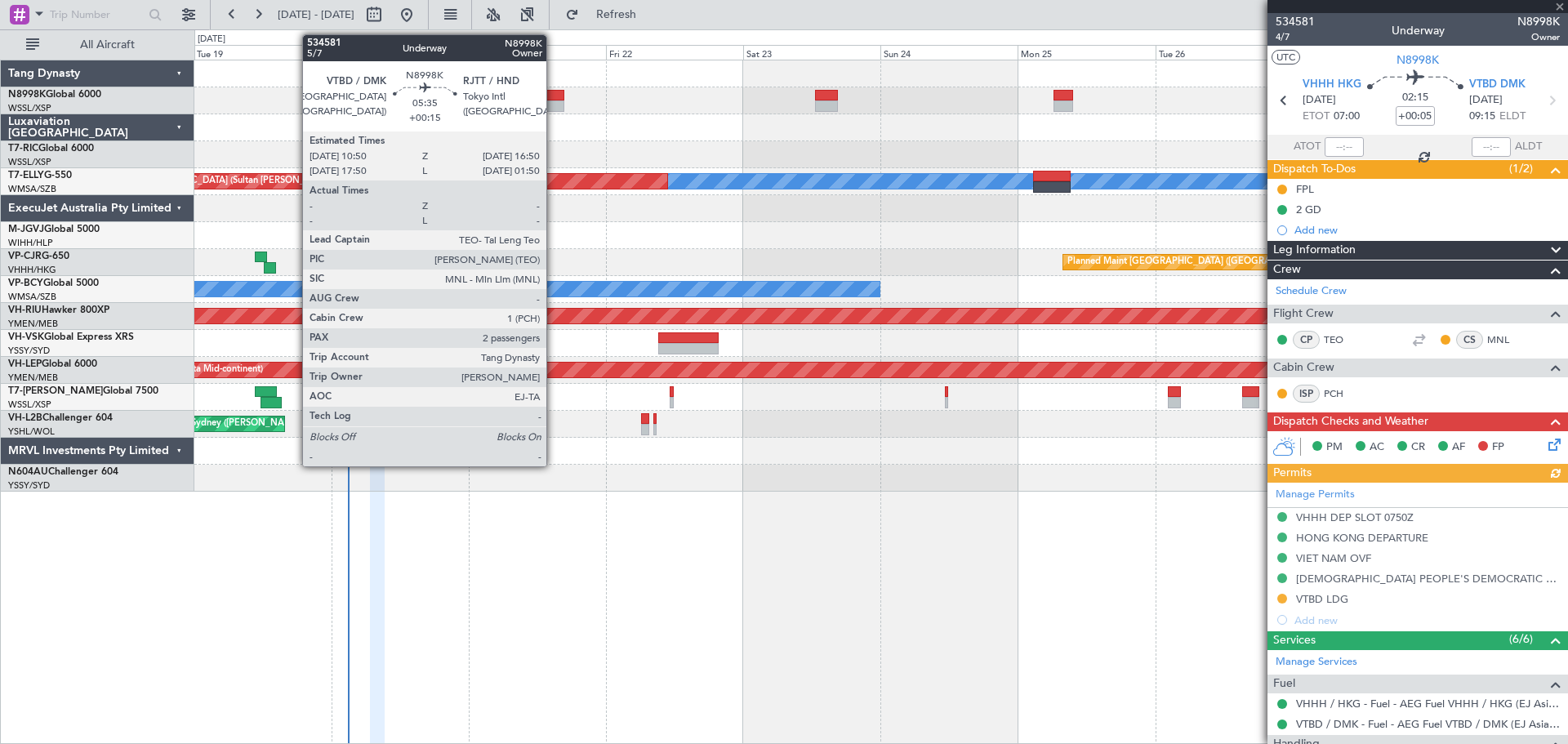
click at [554, 99] on div at bounding box center [547, 96] width 35 height 11
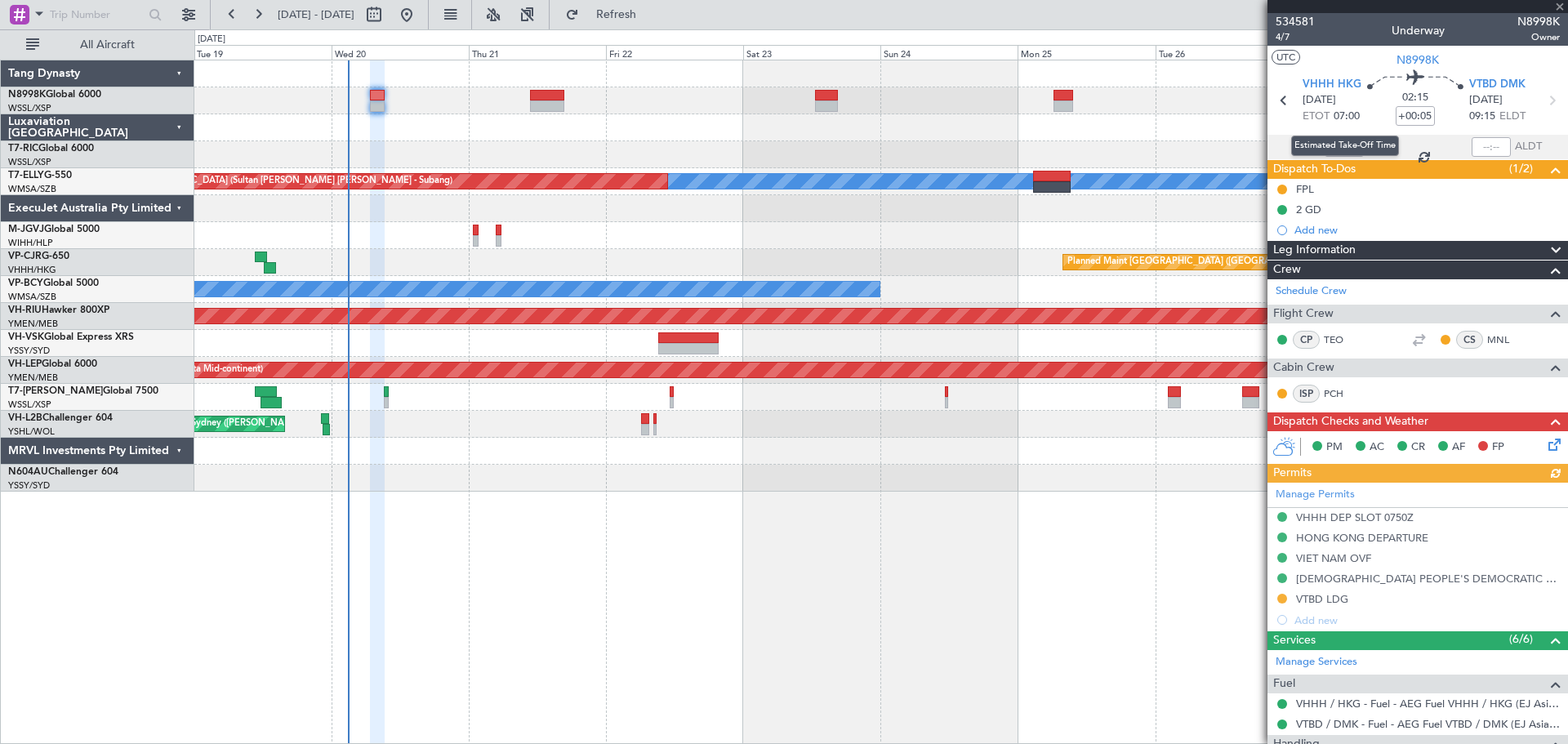
type input "+00:15"
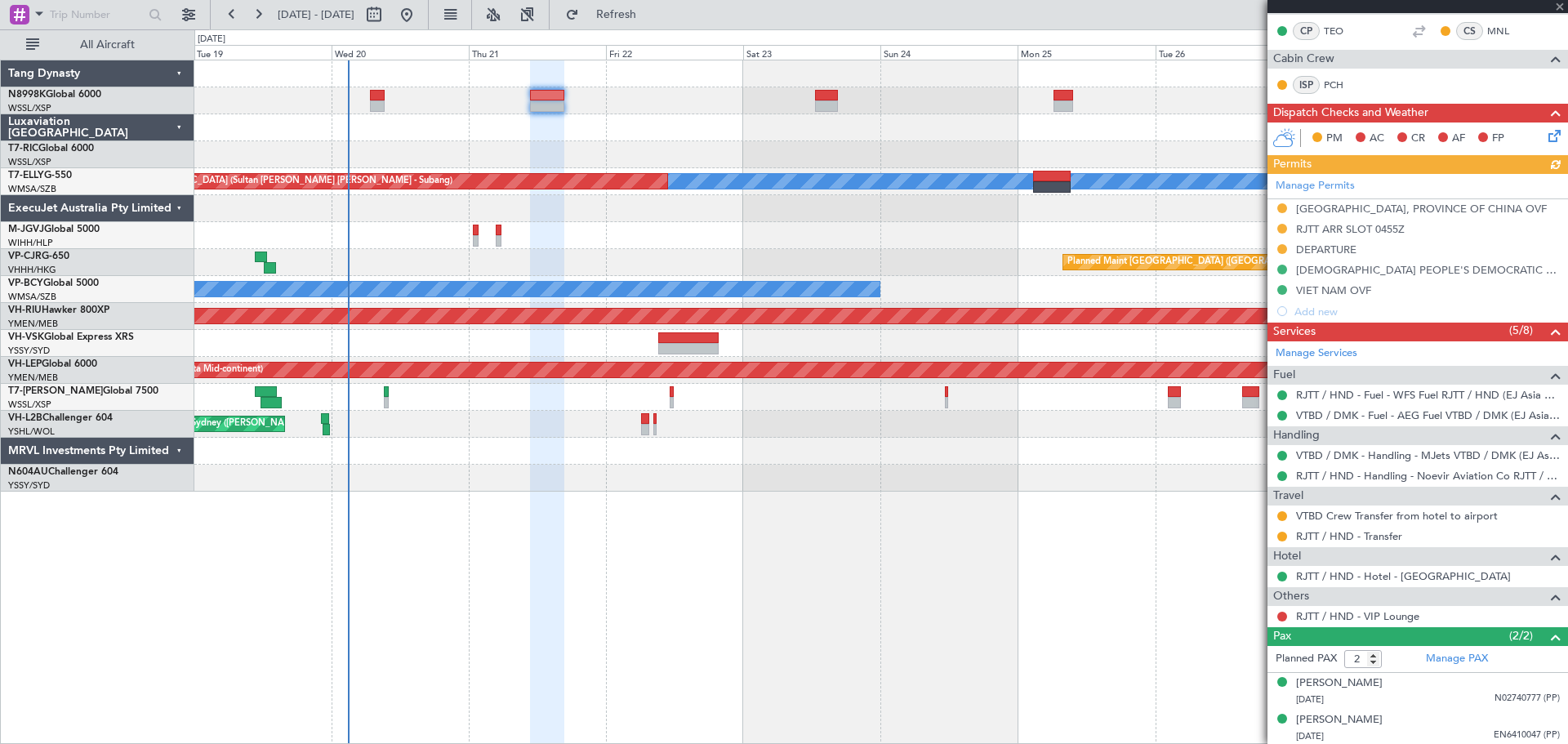
scroll to position [310, 0]
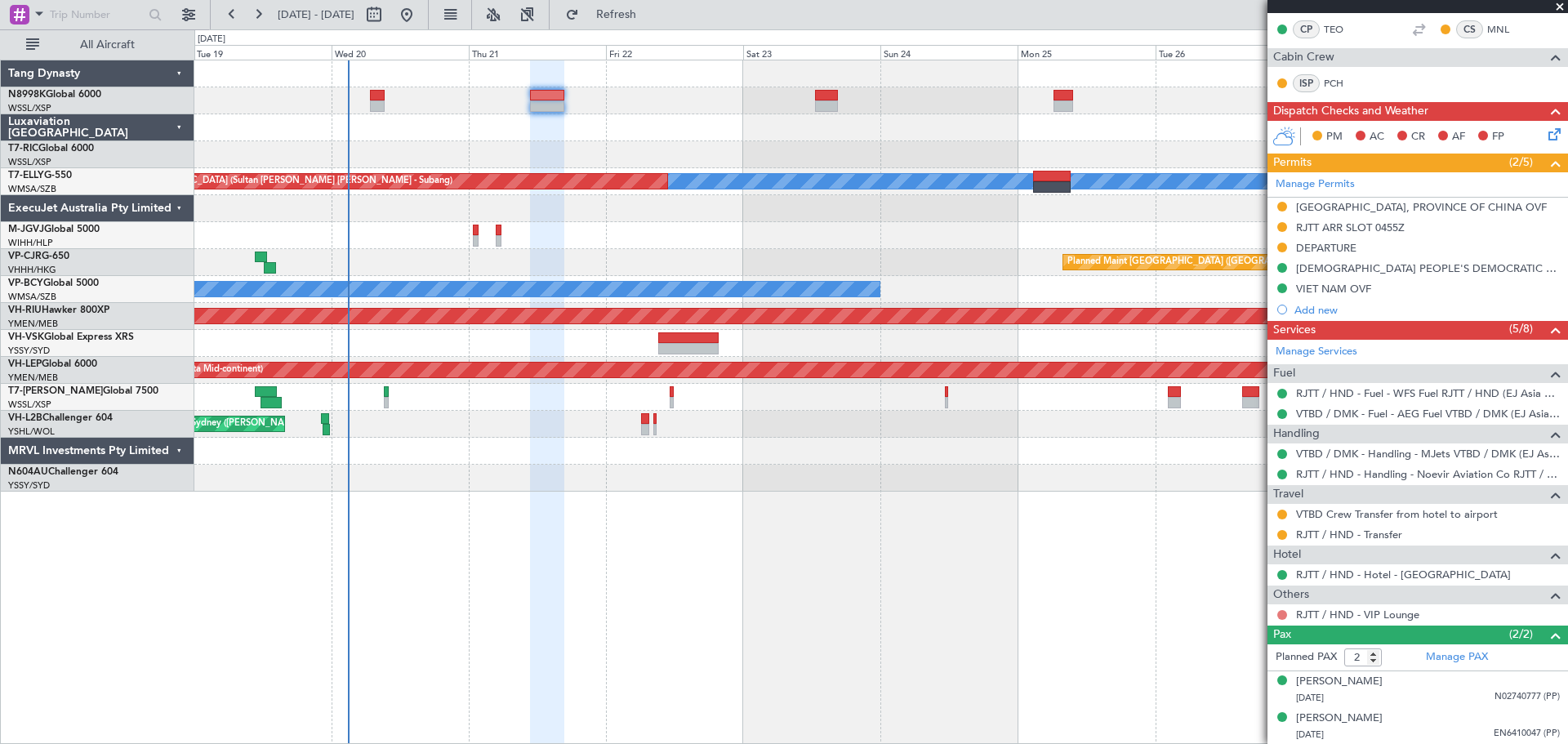
click at [1281, 613] on button at bounding box center [1282, 615] width 9 height 9
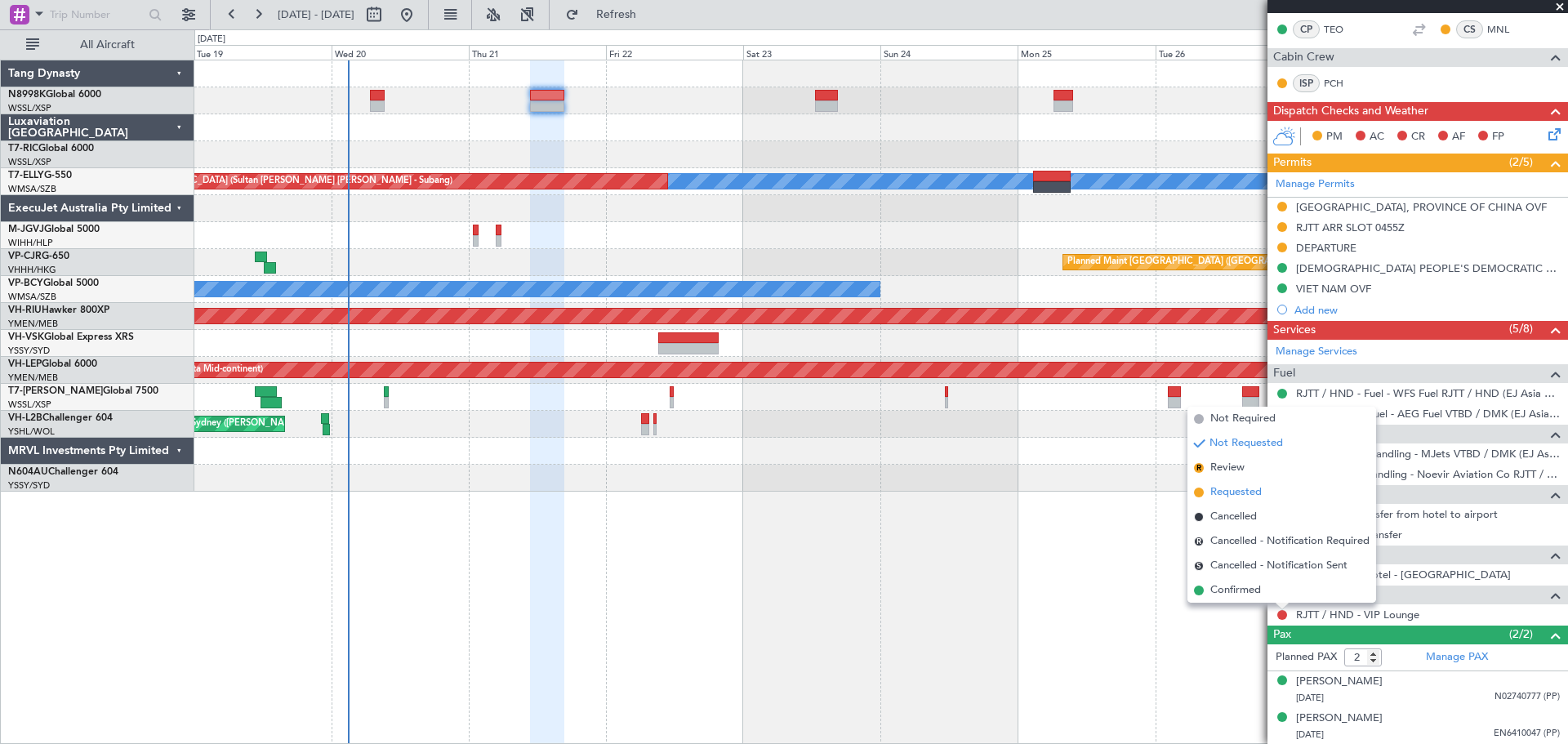
click at [1249, 488] on span "Requested" at bounding box center [1236, 492] width 52 height 16
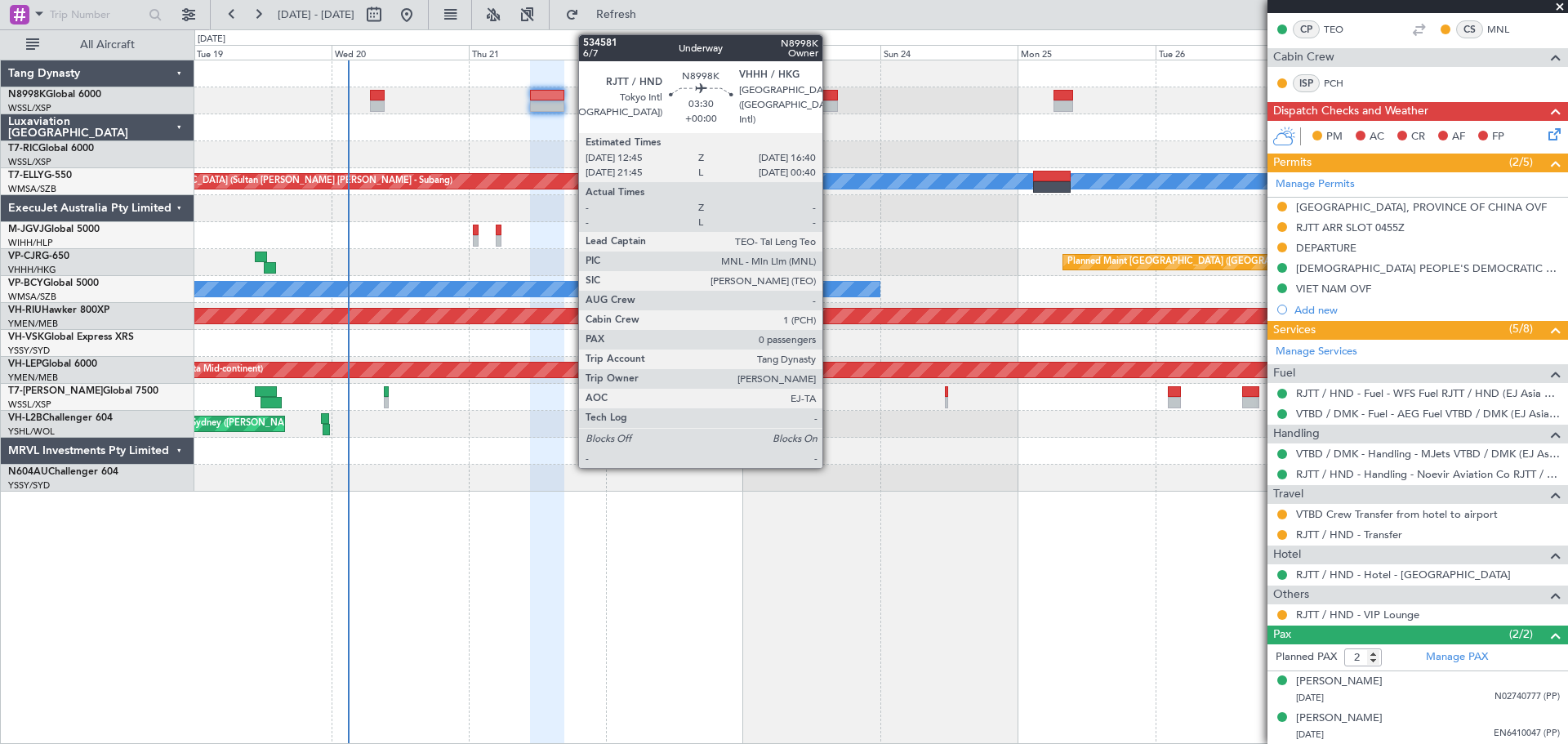
click at [830, 103] on div at bounding box center [827, 106] width 23 height 11
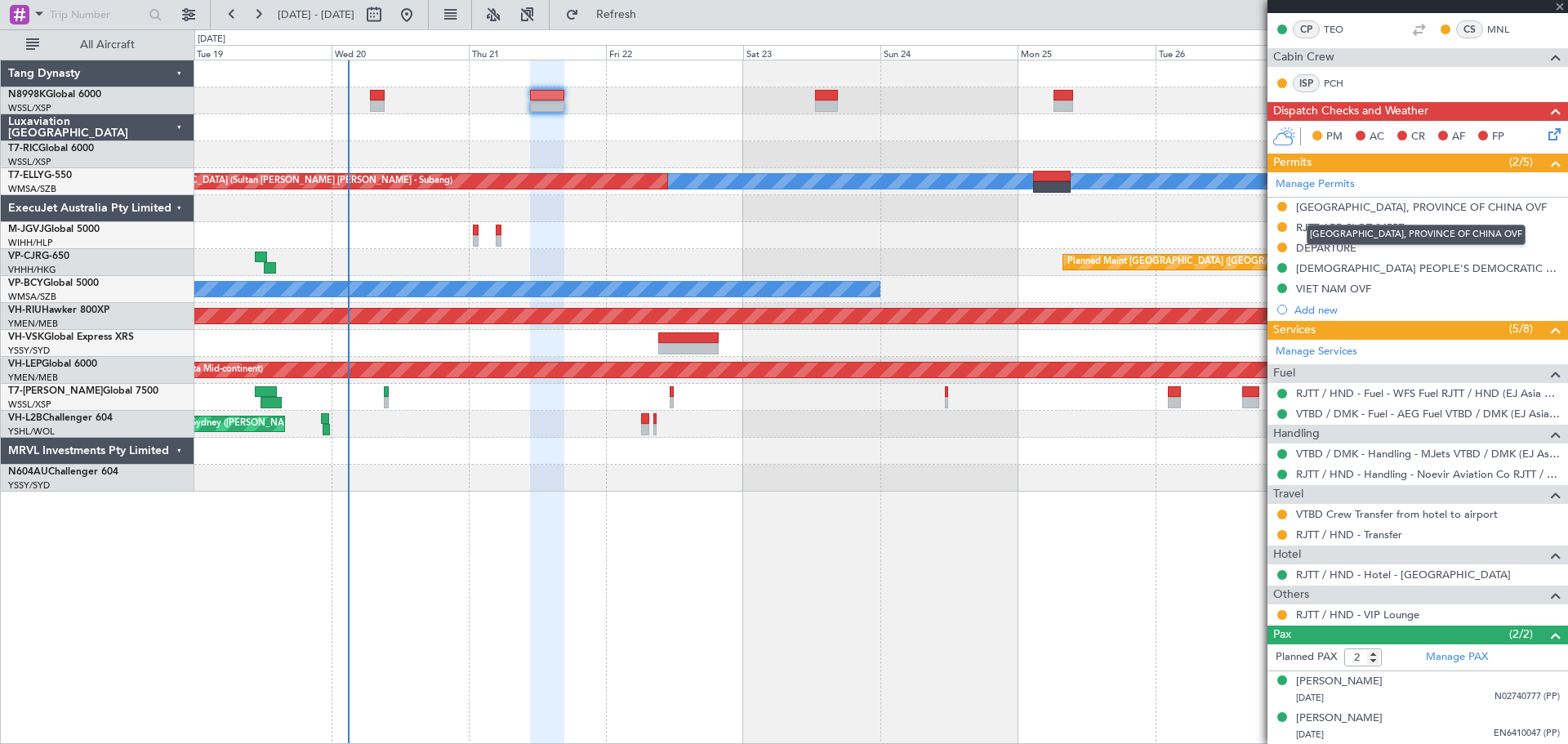
type input "0"
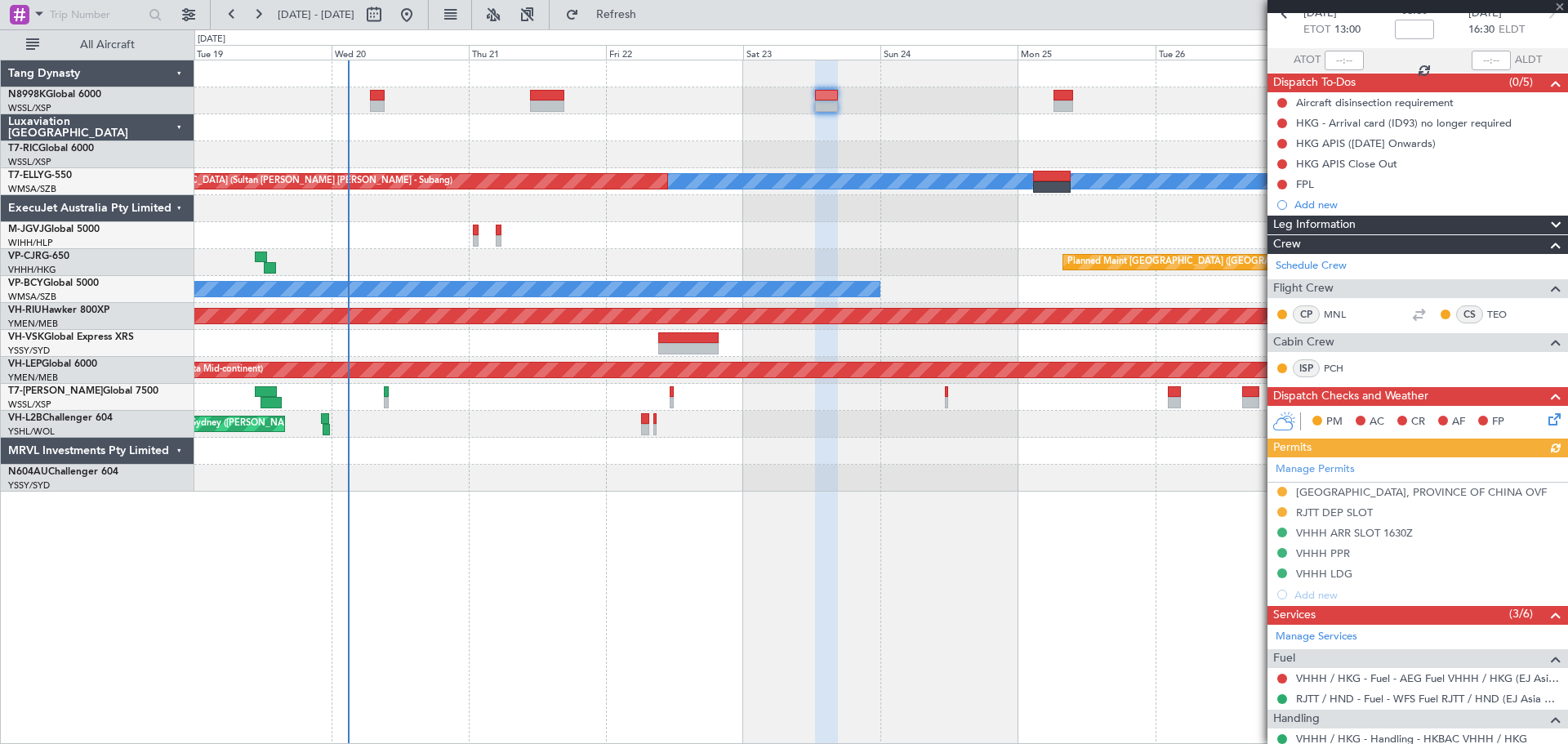
scroll to position [238, 0]
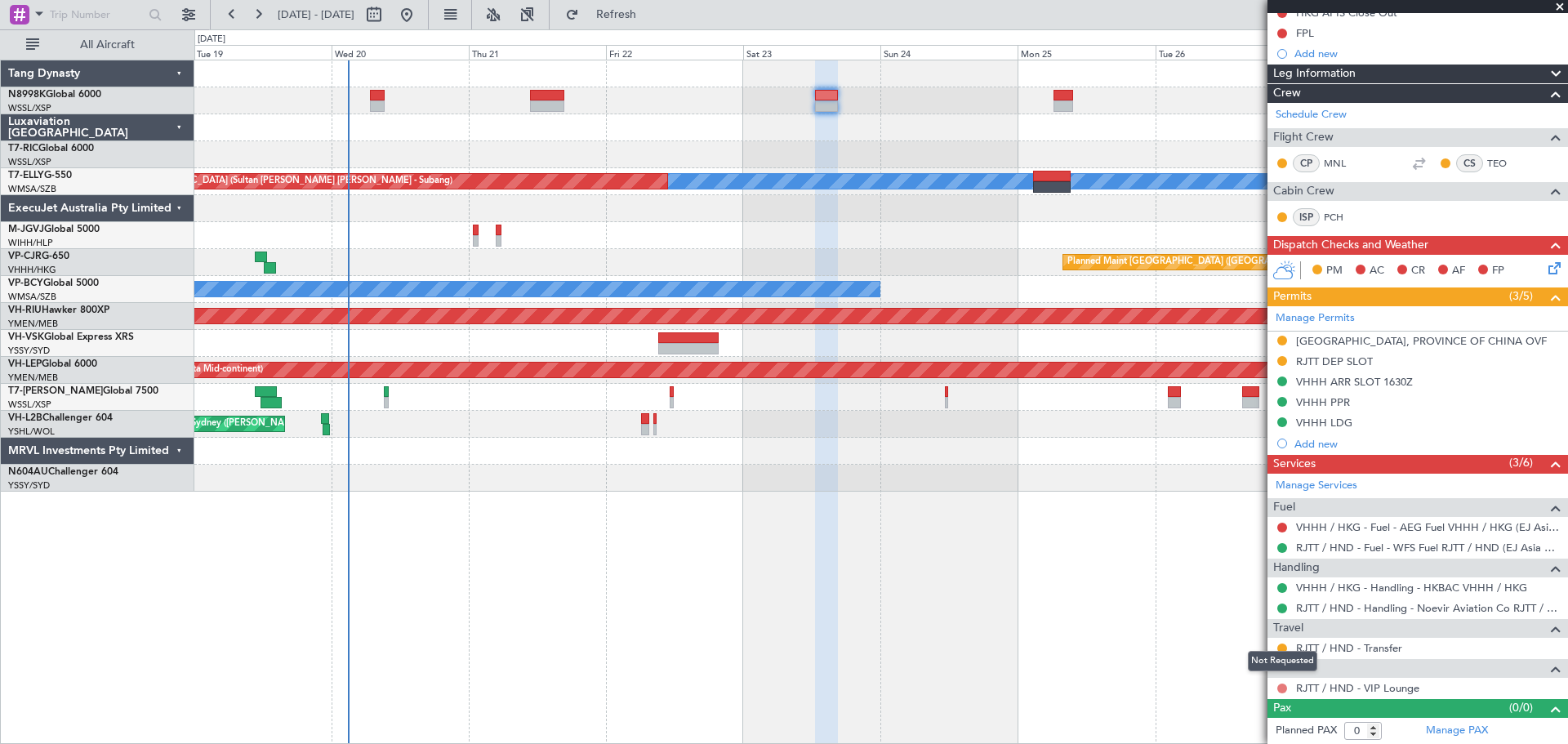
click at [1281, 686] on button at bounding box center [1282, 689] width 9 height 9
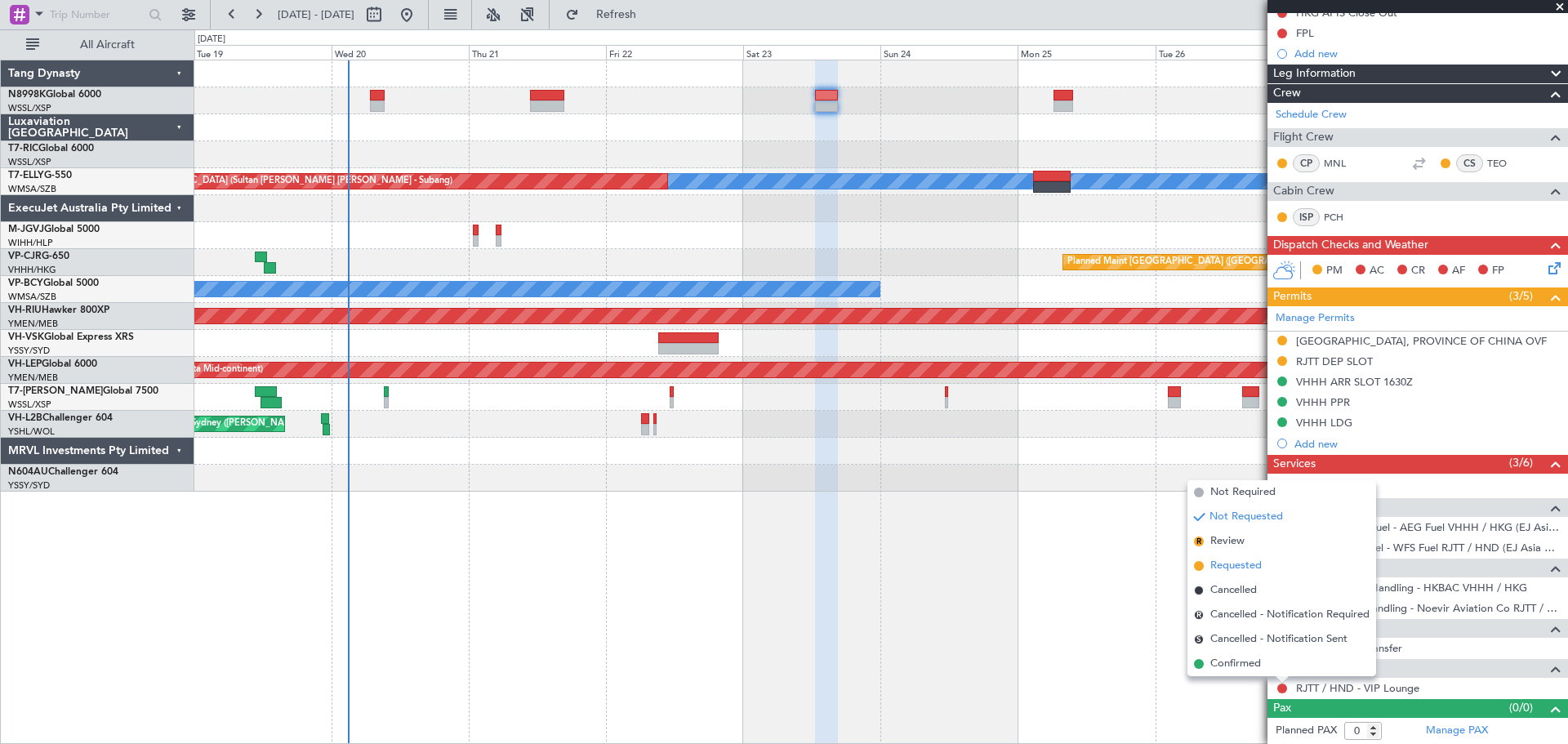
click at [1252, 566] on span "Requested" at bounding box center [1236, 566] width 52 height 16
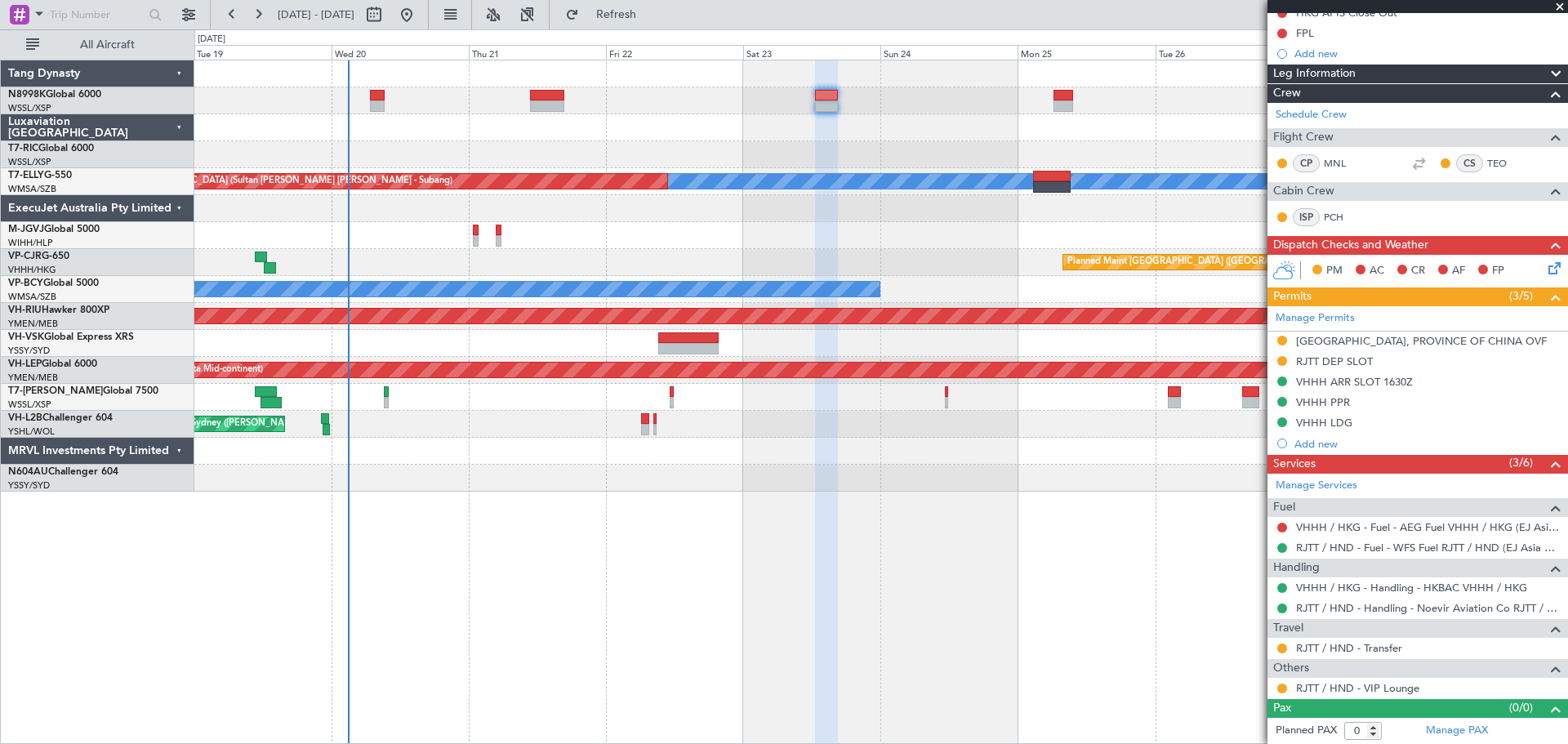
click at [543, 107] on div at bounding box center [547, 106] width 35 height 11
type input "+00:15"
type input "2"
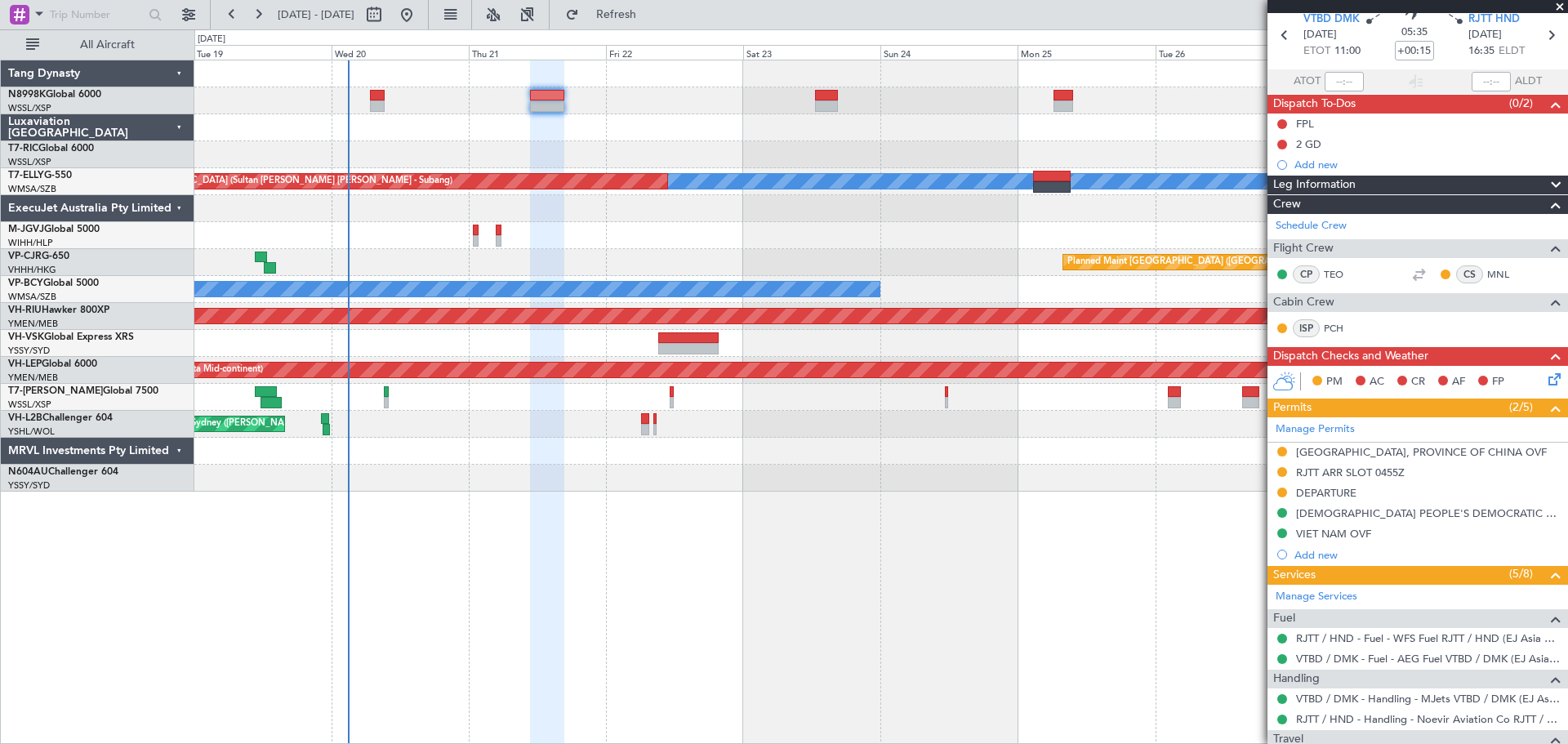
scroll to position [0, 0]
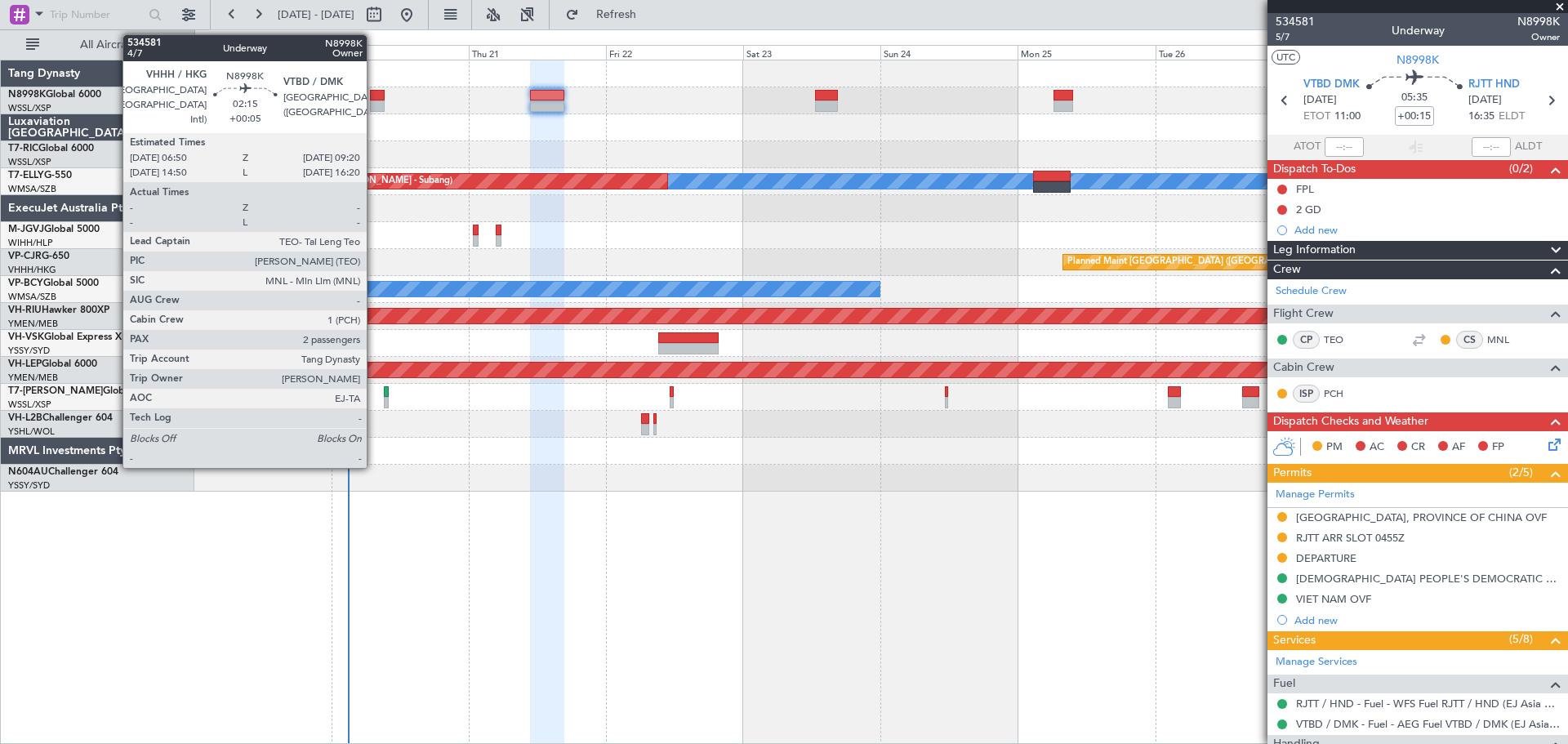
click at [374, 100] on div at bounding box center [378, 96] width 15 height 11
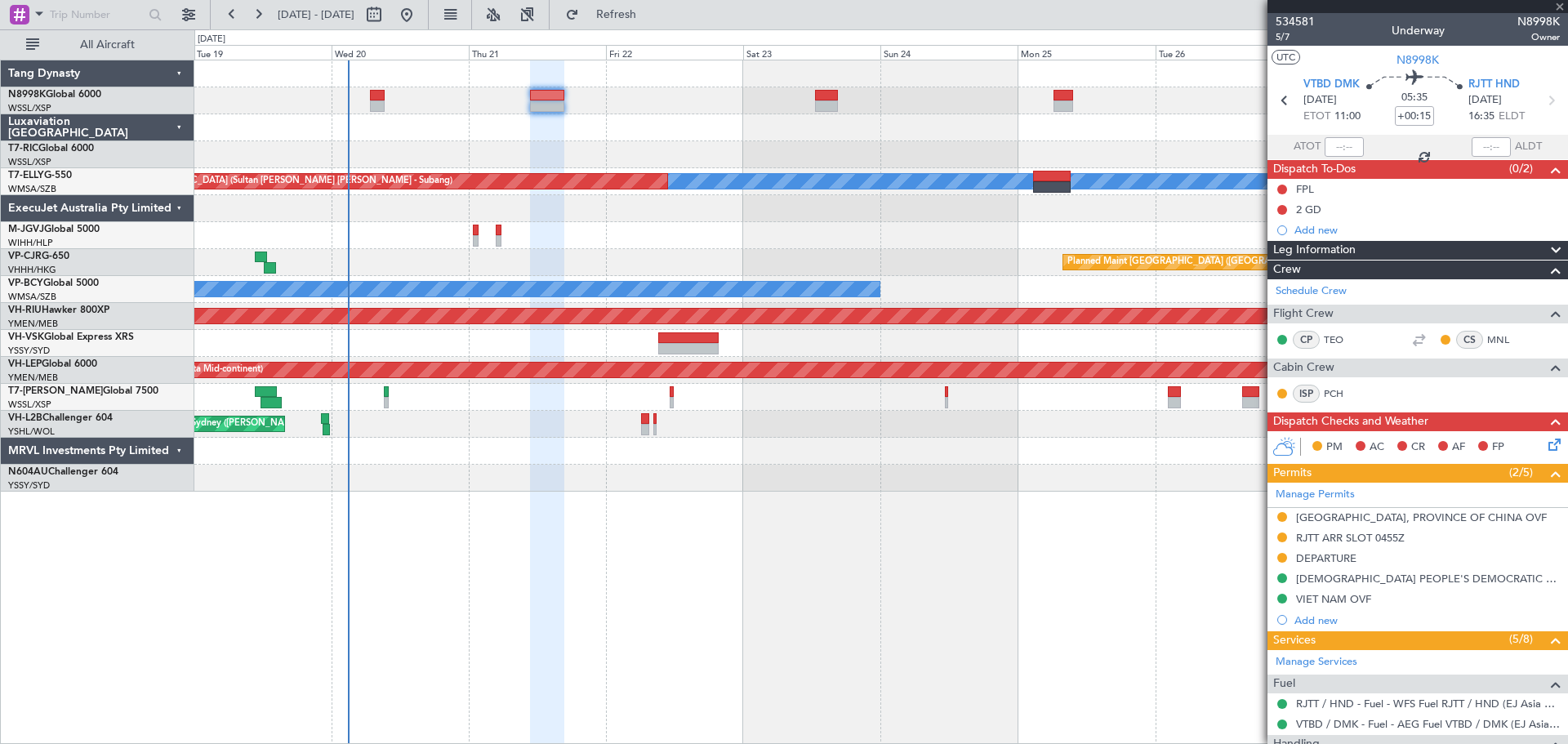
type input "+00:05"
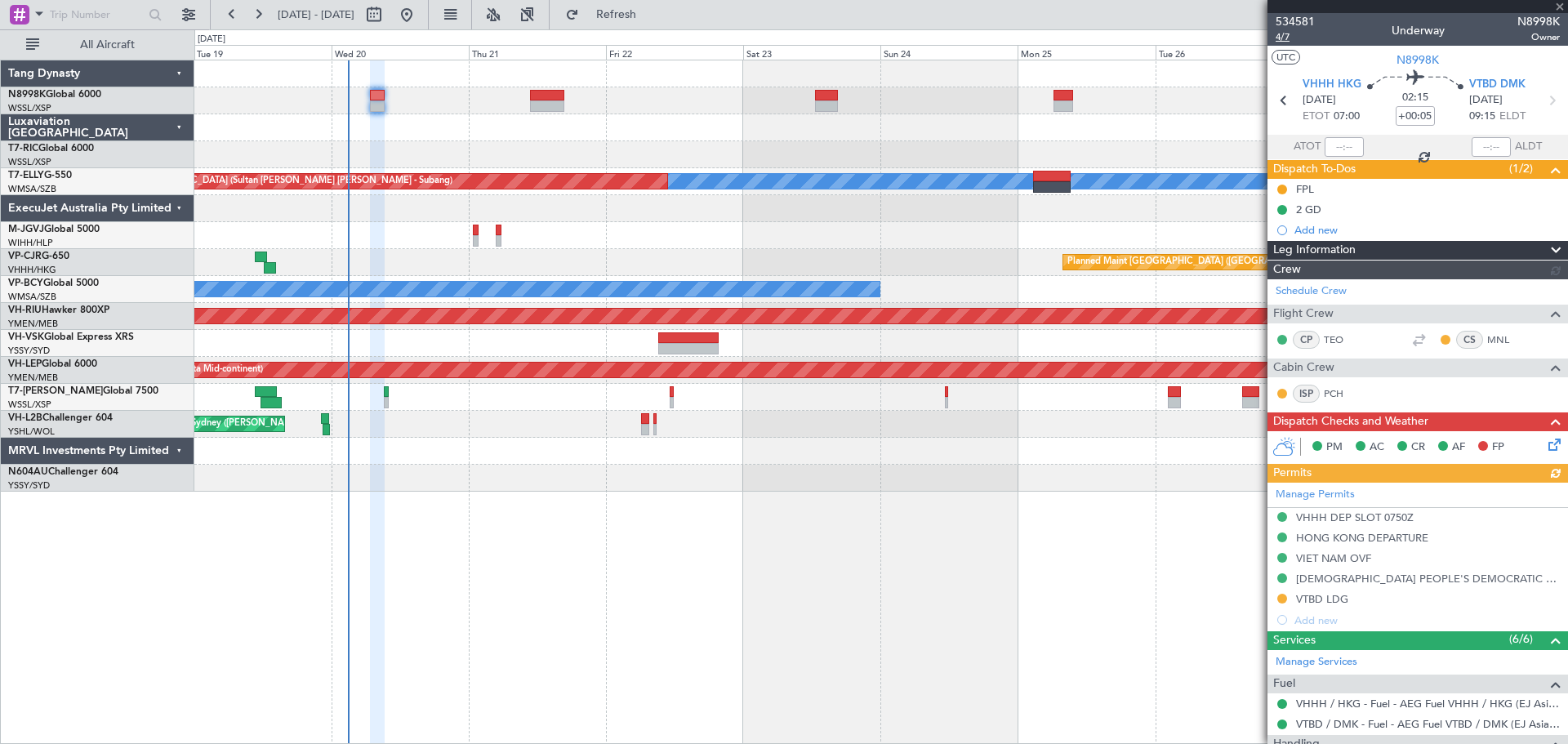
click at [1279, 40] on span "4/7" at bounding box center [1296, 37] width 39 height 14
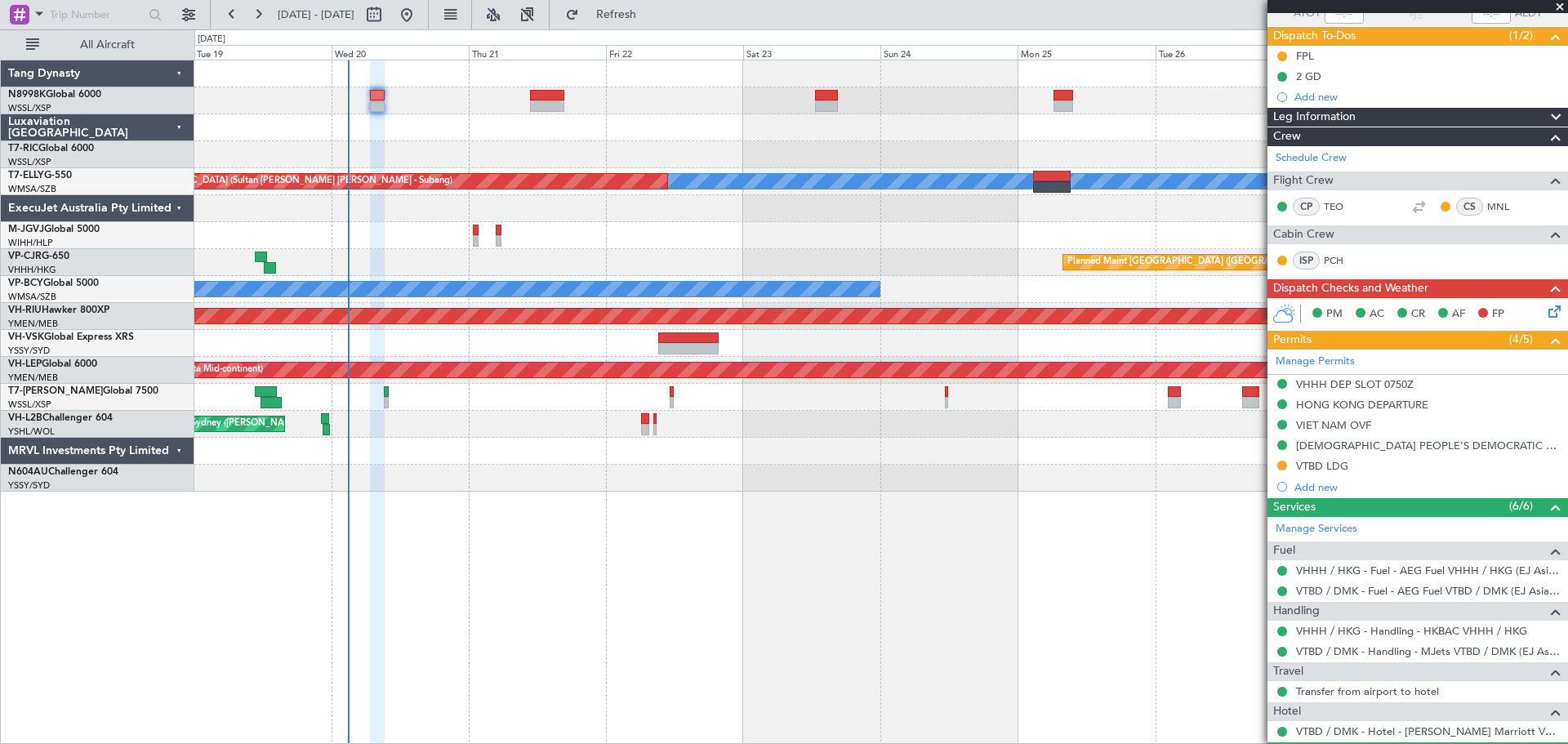
scroll to position [250, 0]
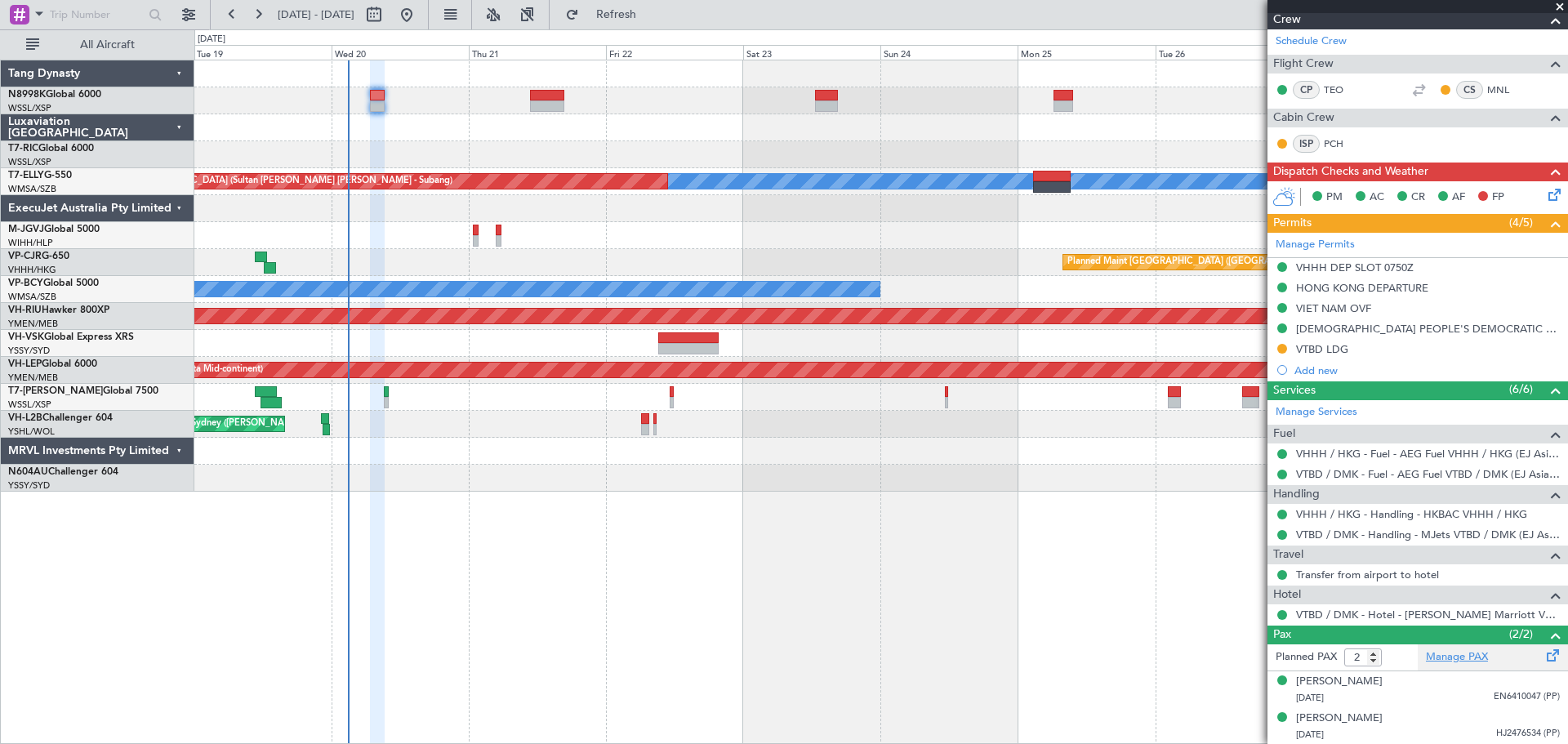
click at [1448, 653] on link "Manage PAX" at bounding box center [1457, 657] width 62 height 16
click at [553, 97] on div at bounding box center [547, 96] width 35 height 11
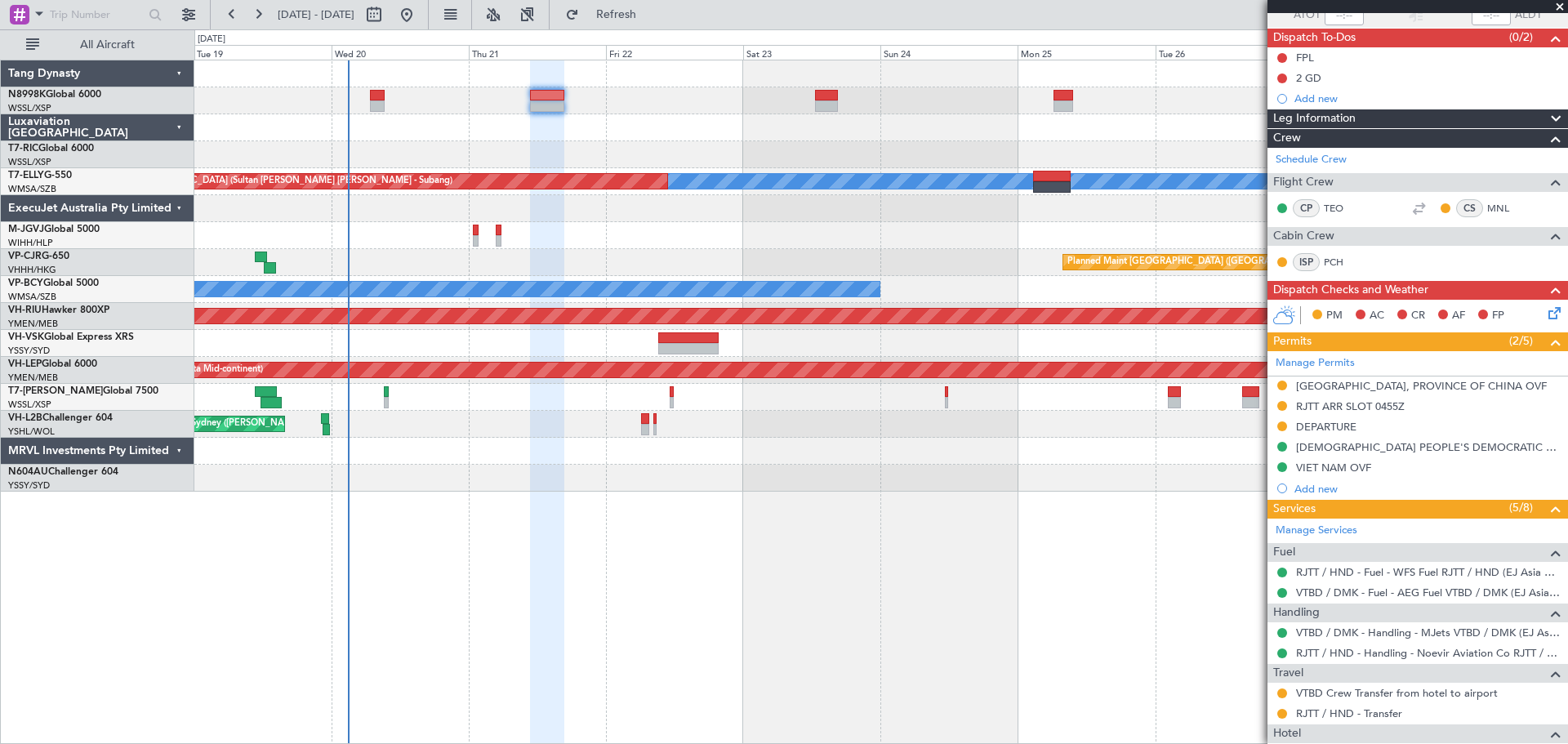
scroll to position [0, 0]
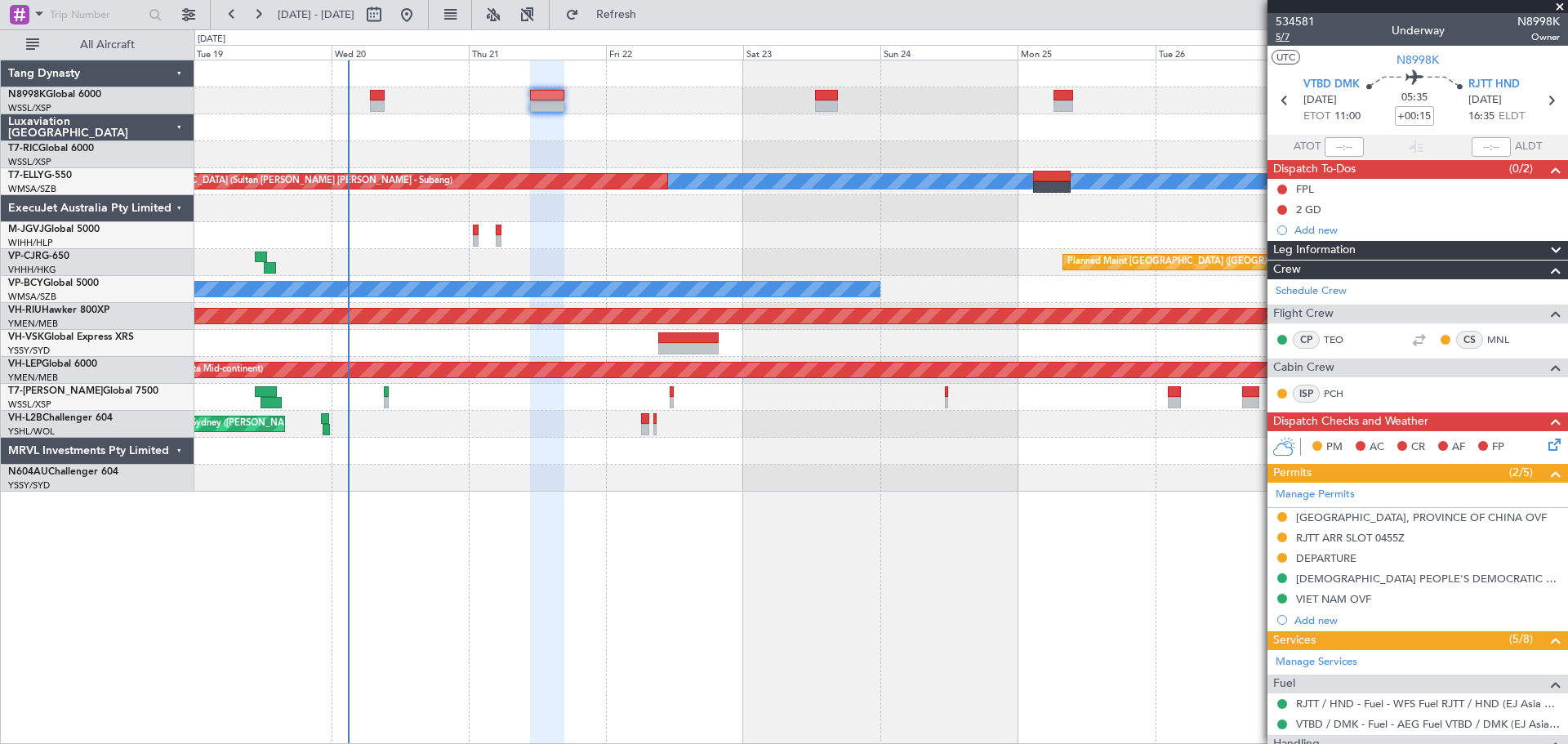
click at [1279, 39] on span "5/7" at bounding box center [1296, 37] width 39 height 14
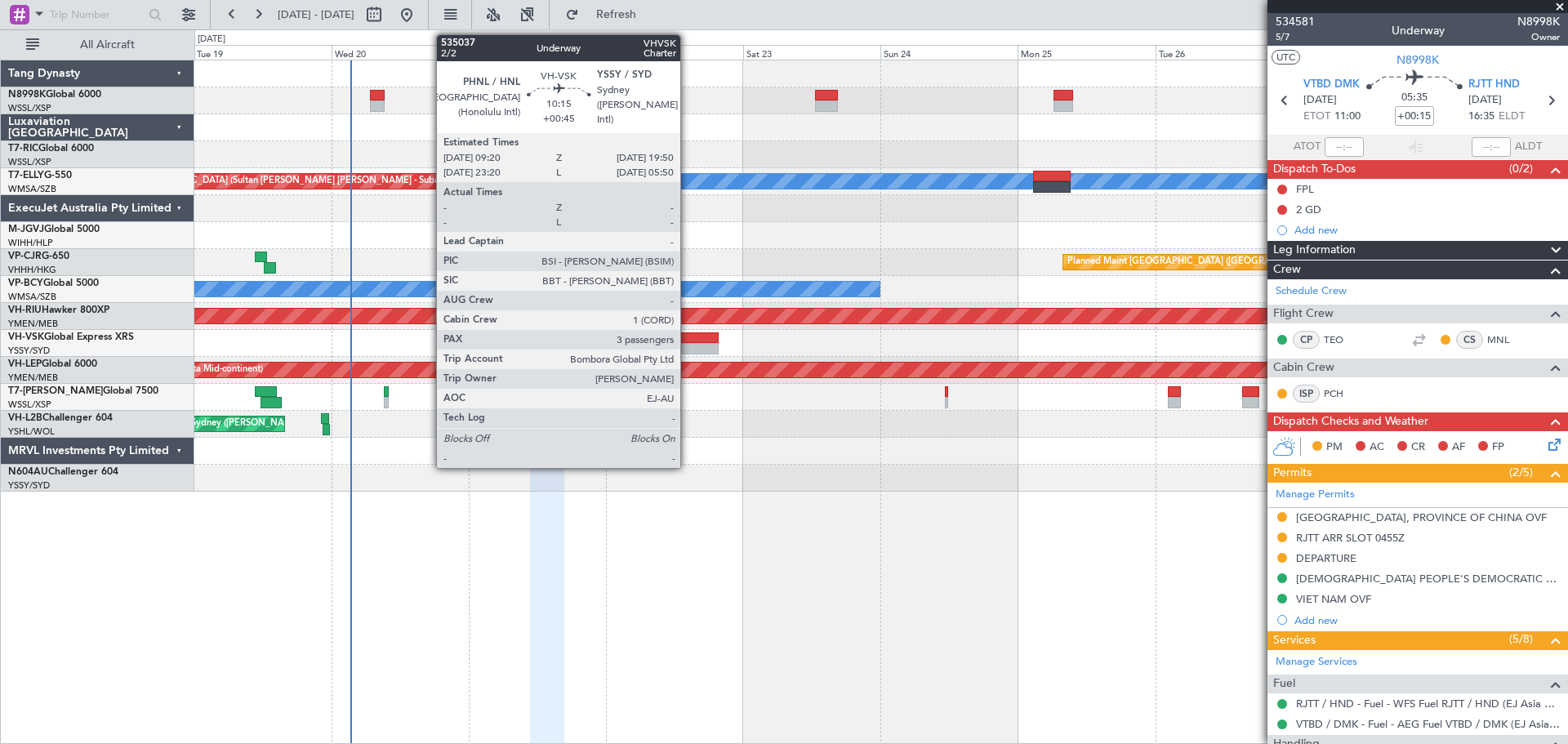
click at [688, 349] on div at bounding box center [689, 349] width 60 height 11
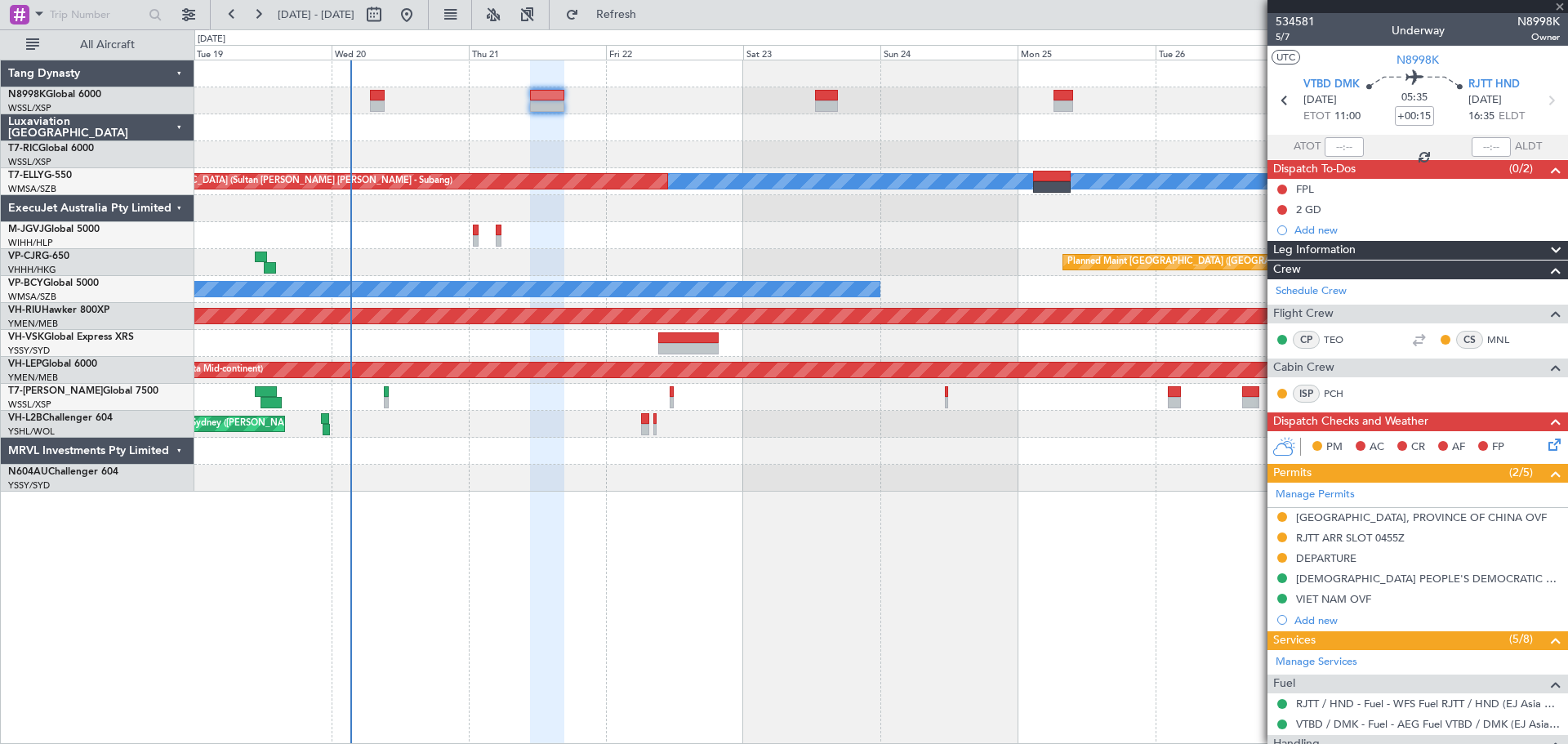
type input "+00:45"
type input "3"
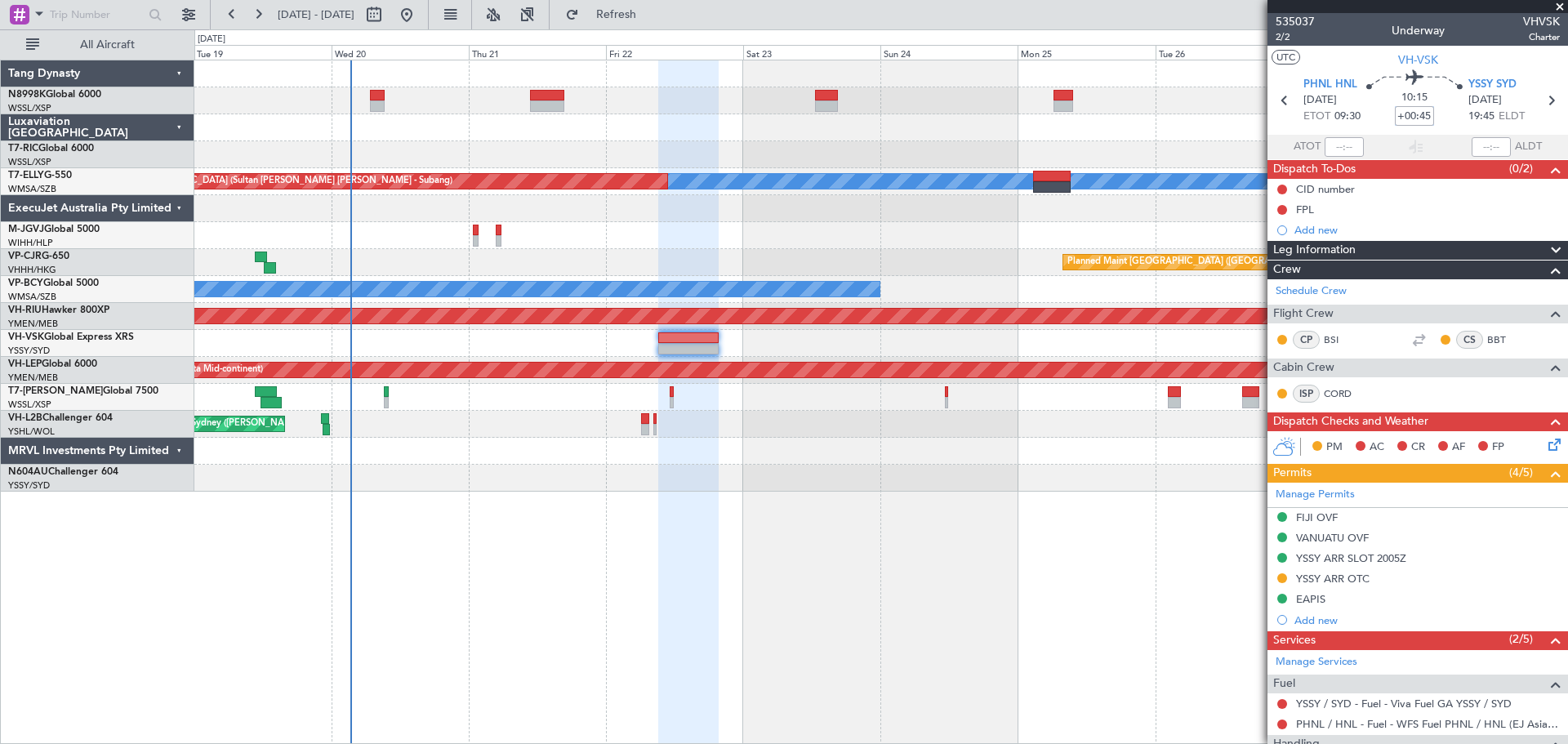
click at [1422, 115] on input "+00:45" at bounding box center [1415, 116] width 39 height 20
type input "+00:55"
click at [1425, 115] on input "+00:55" at bounding box center [1415, 116] width 39 height 20
type input "+00:50"
click at [1343, 560] on div "YSSY ARR SLOT 2005Z" at bounding box center [1351, 558] width 110 height 14
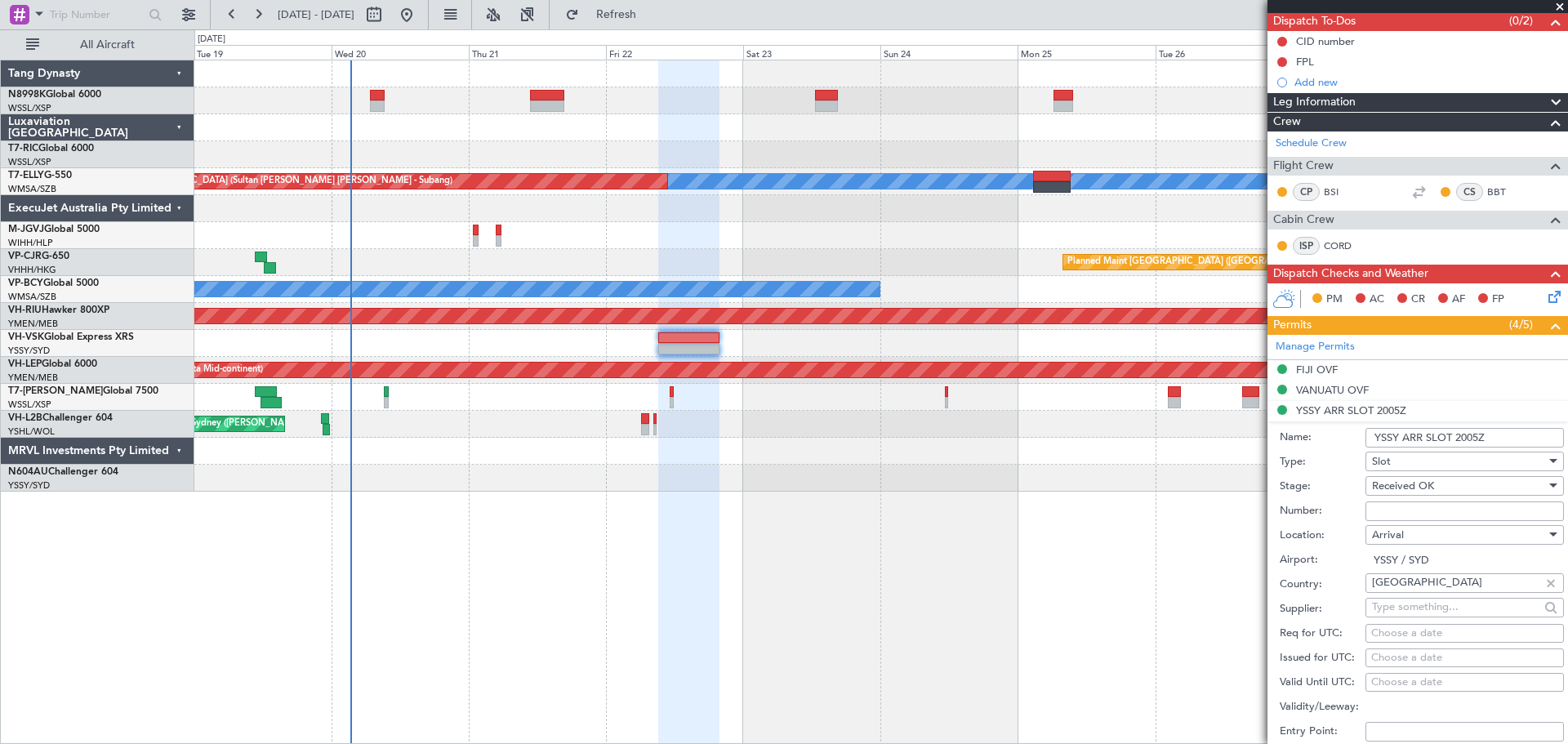
scroll to position [327, 0]
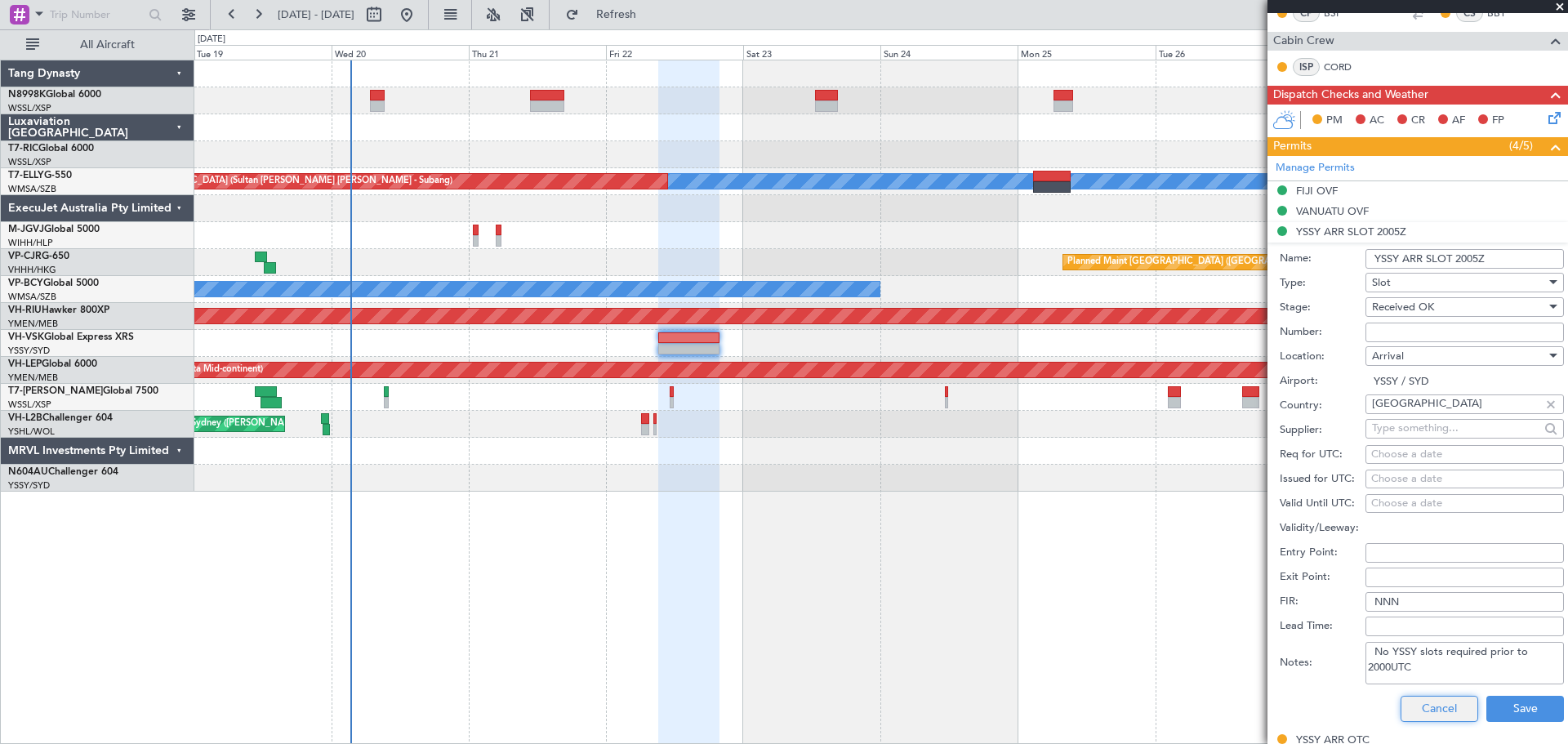
click at [1445, 712] on button "Cancel" at bounding box center [1439, 709] width 78 height 26
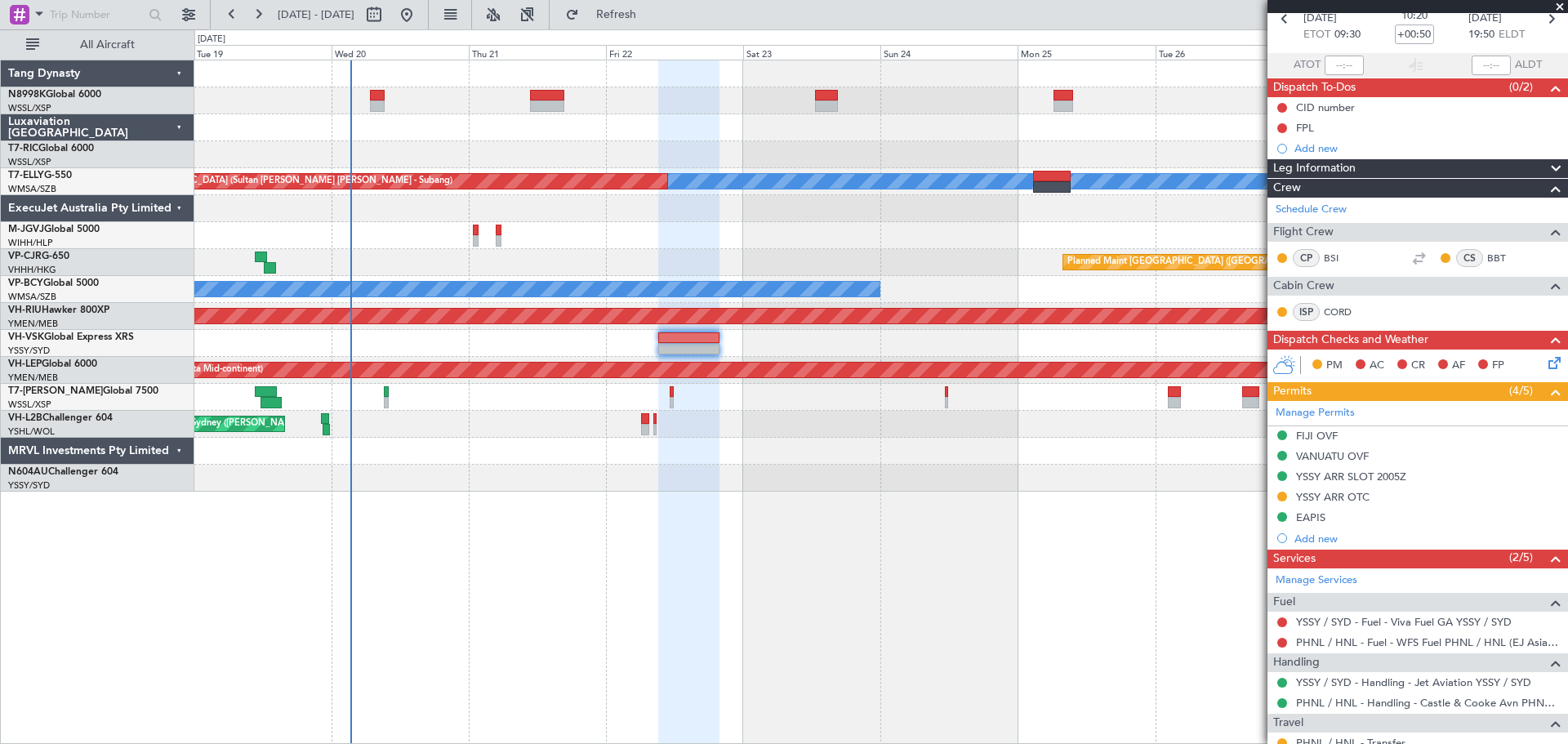
scroll to position [0, 0]
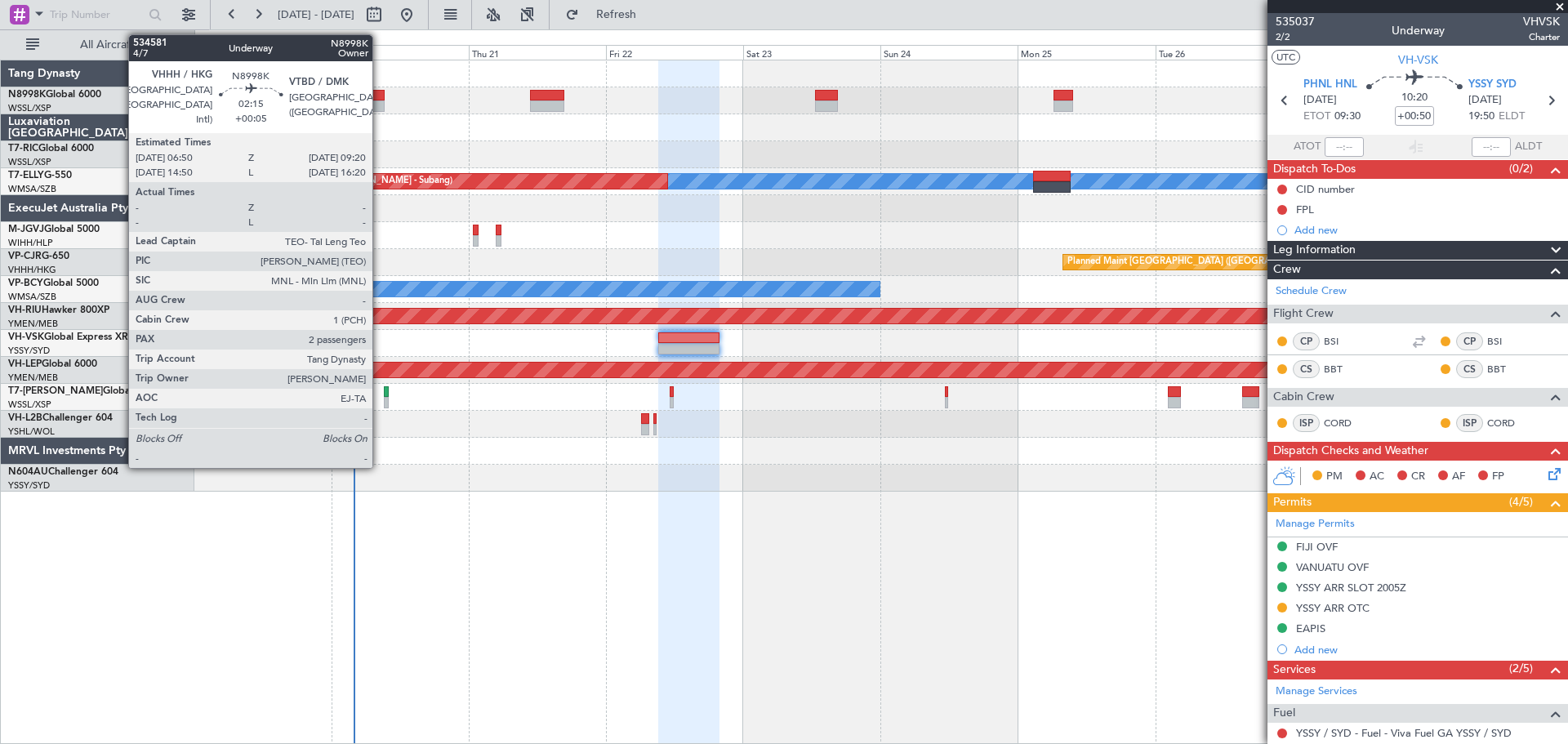
click at [380, 98] on div at bounding box center [378, 96] width 15 height 11
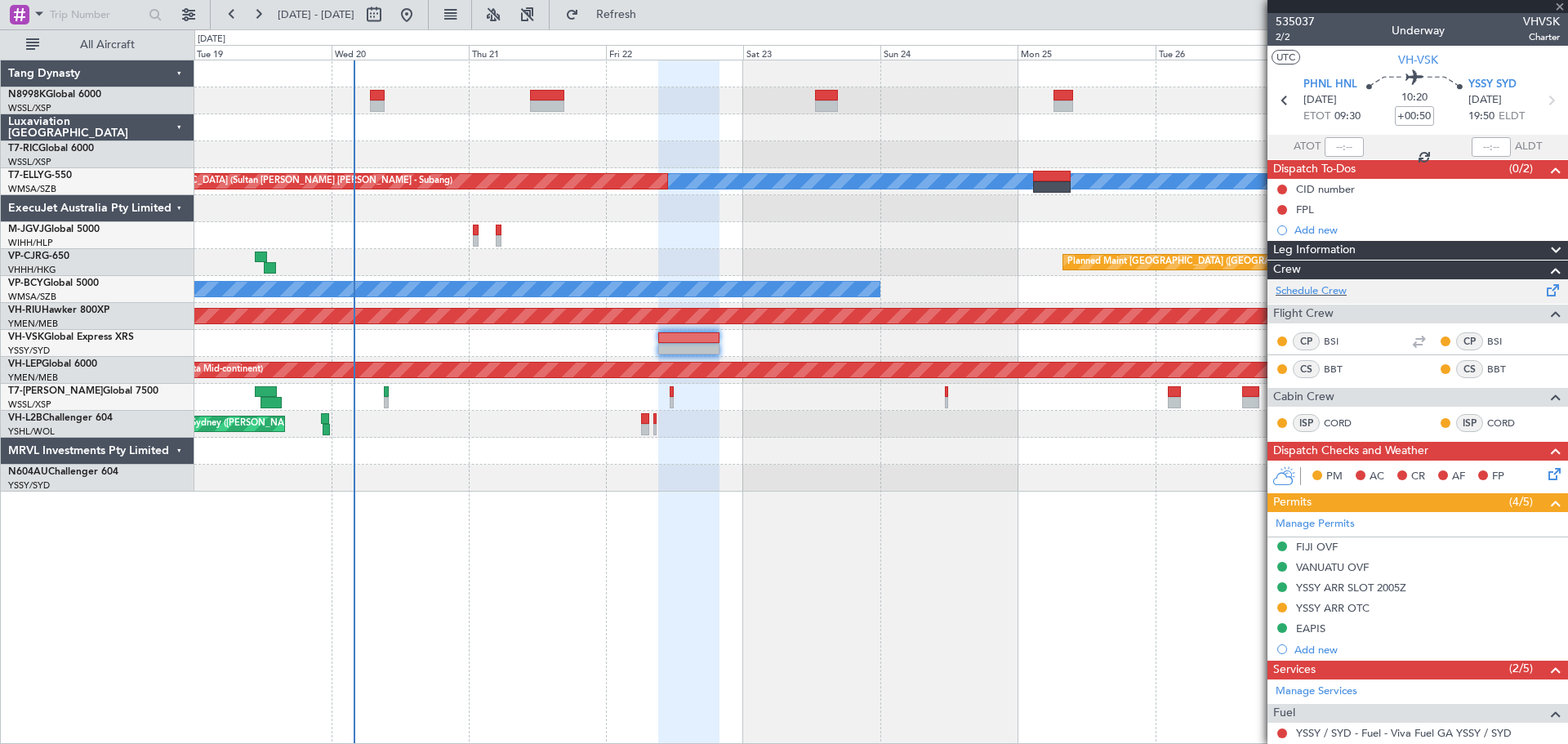
type input "+00:05"
type input "2"
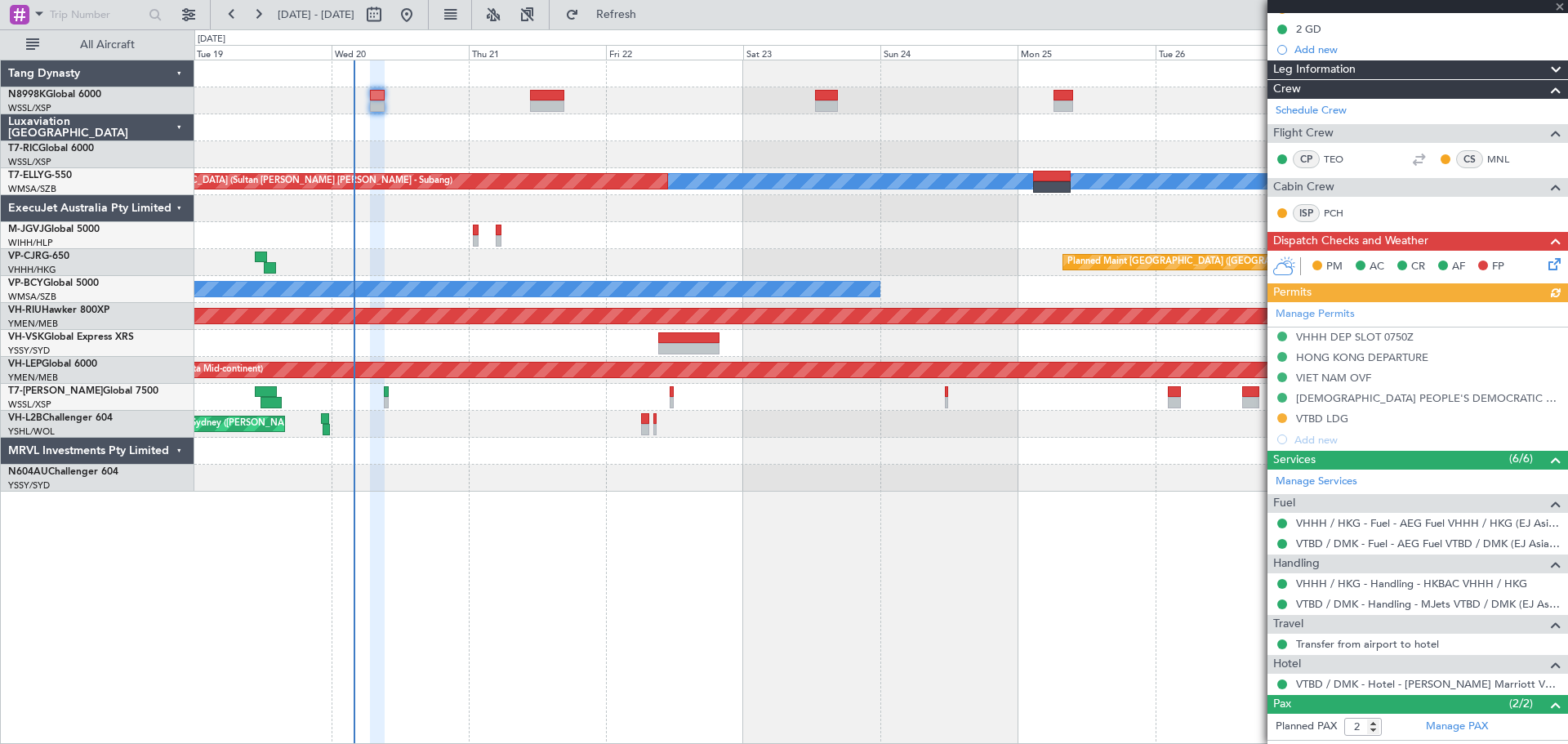
scroll to position [250, 0]
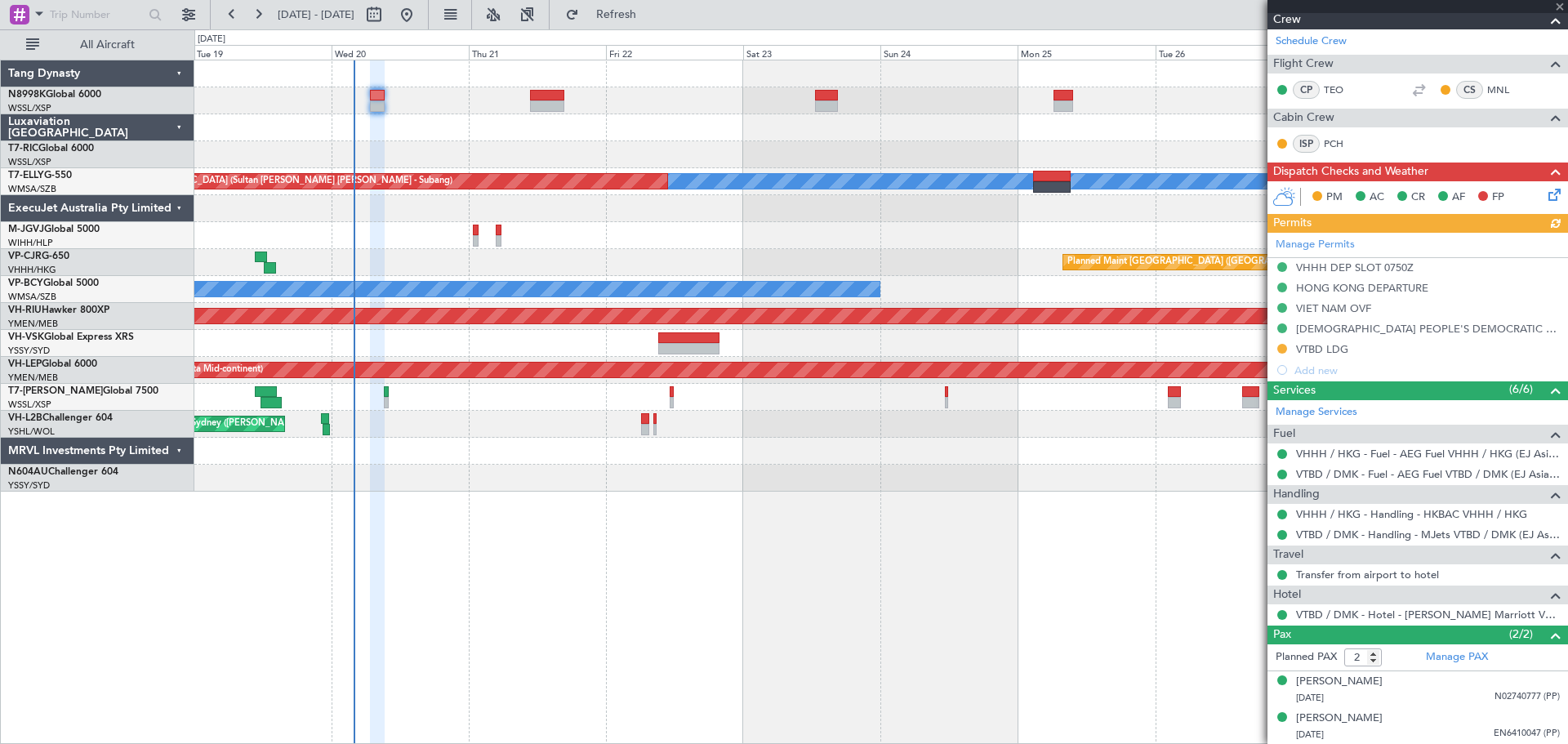
click at [1286, 353] on div "Manage Permits VHHH DEP SLOT 0750Z [GEOGRAPHIC_DATA] DEPARTURE VIET NAM OVF LAO…" at bounding box center [1418, 306] width 301 height 147
click at [1283, 348] on div "Manage Permits VHHH DEP SLOT 0750Z [GEOGRAPHIC_DATA] DEPARTURE VIET NAM OVF LAO…" at bounding box center [1418, 306] width 301 height 147
click at [1281, 345] on button at bounding box center [1282, 349] width 9 height 9
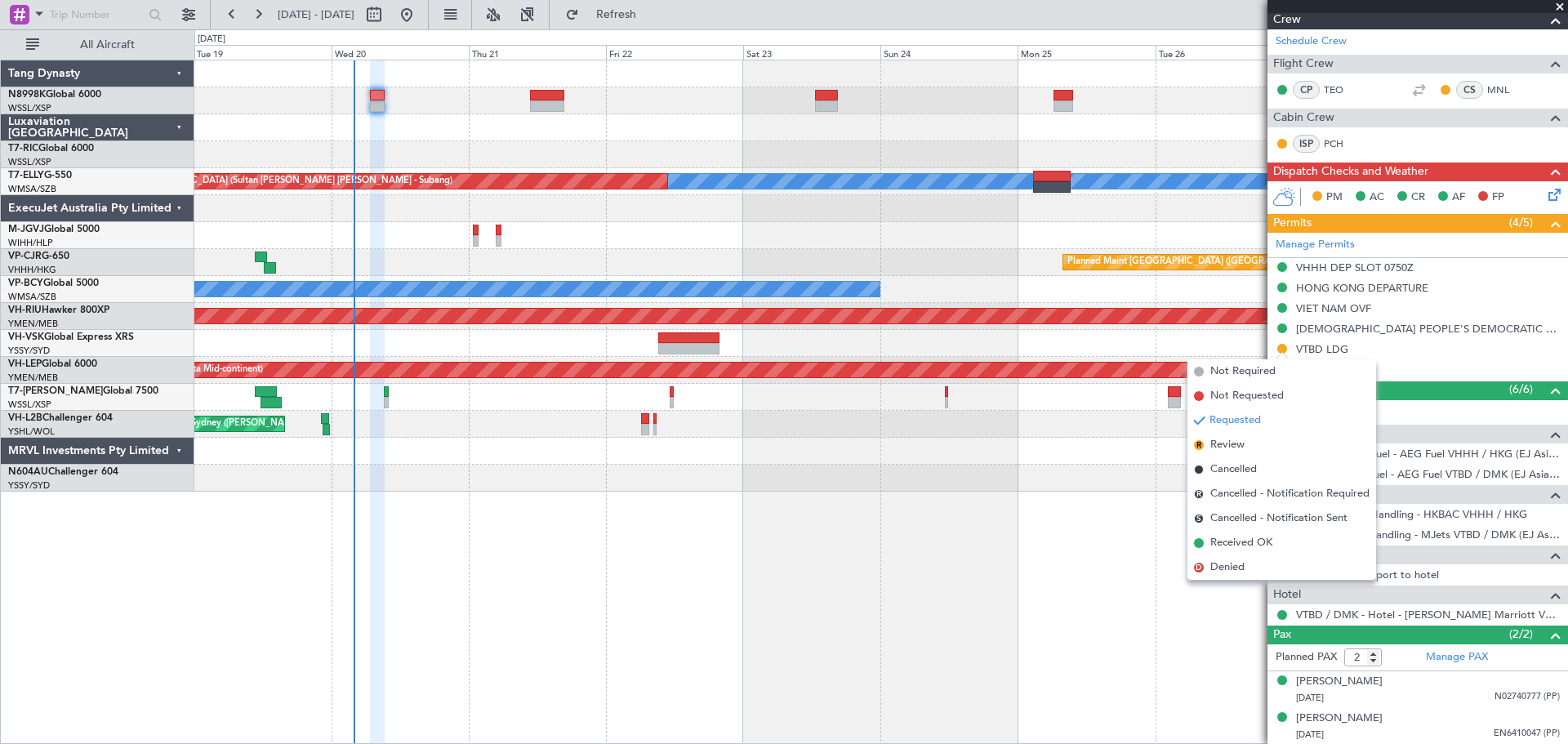
drag, startPoint x: 1243, startPoint y: 540, endPoint x: 1291, endPoint y: 527, distance: 49.7
click at [1248, 540] on span "Received OK" at bounding box center [1242, 543] width 62 height 16
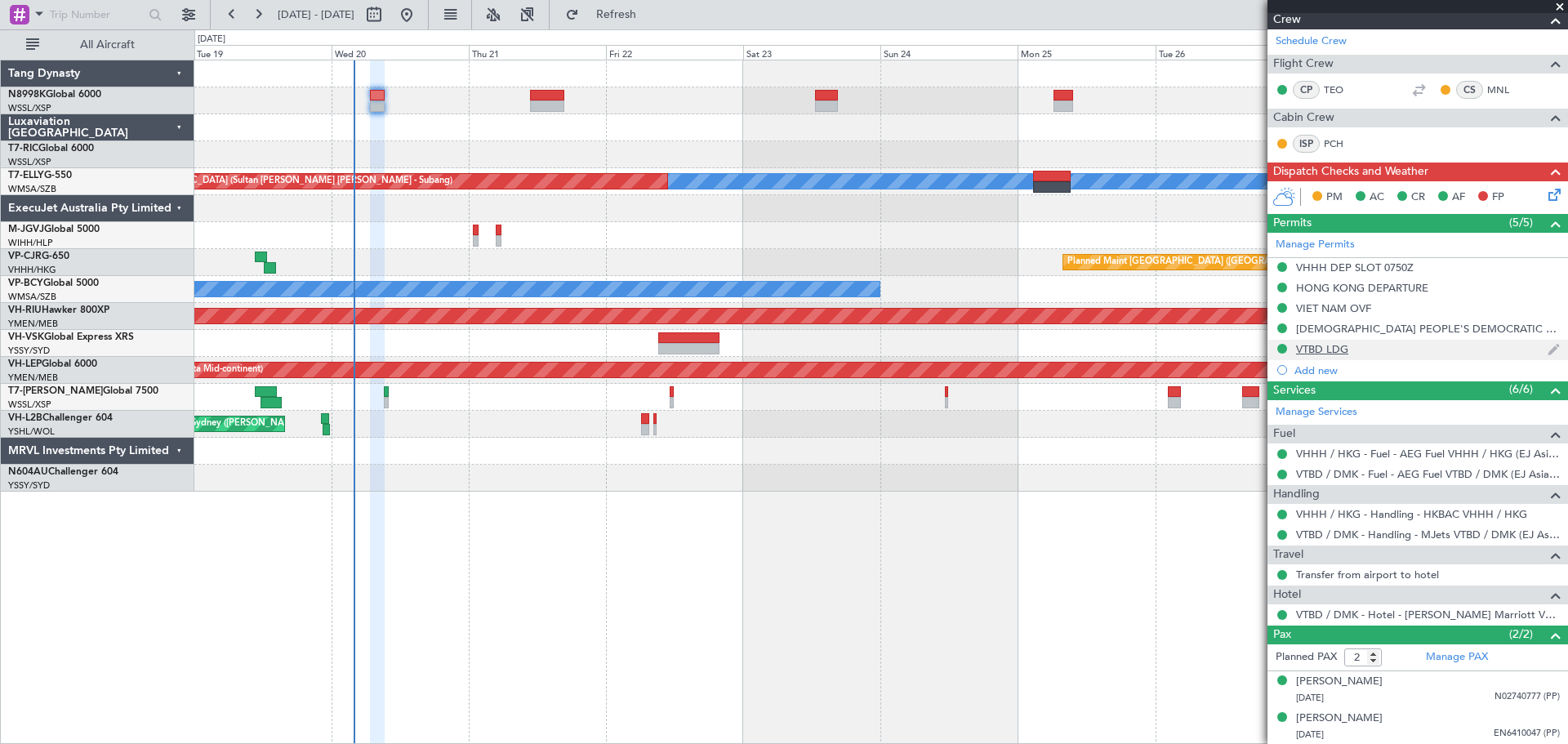
click at [1339, 353] on div "VTBD LDG" at bounding box center [1323, 349] width 53 height 14
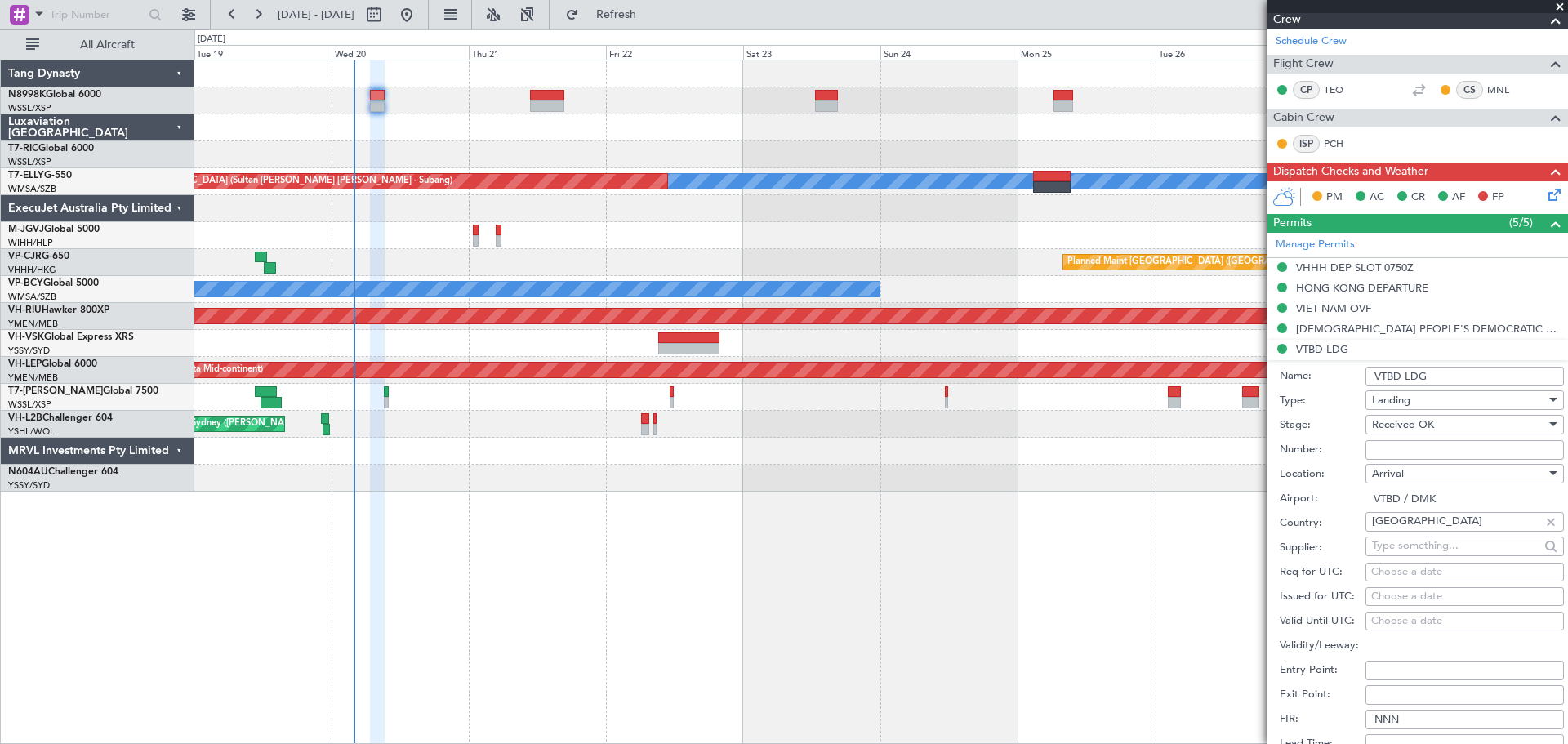
click at [1378, 451] on input "Number:" at bounding box center [1465, 450] width 198 height 20
paste input "ATD 09881/08/2025"
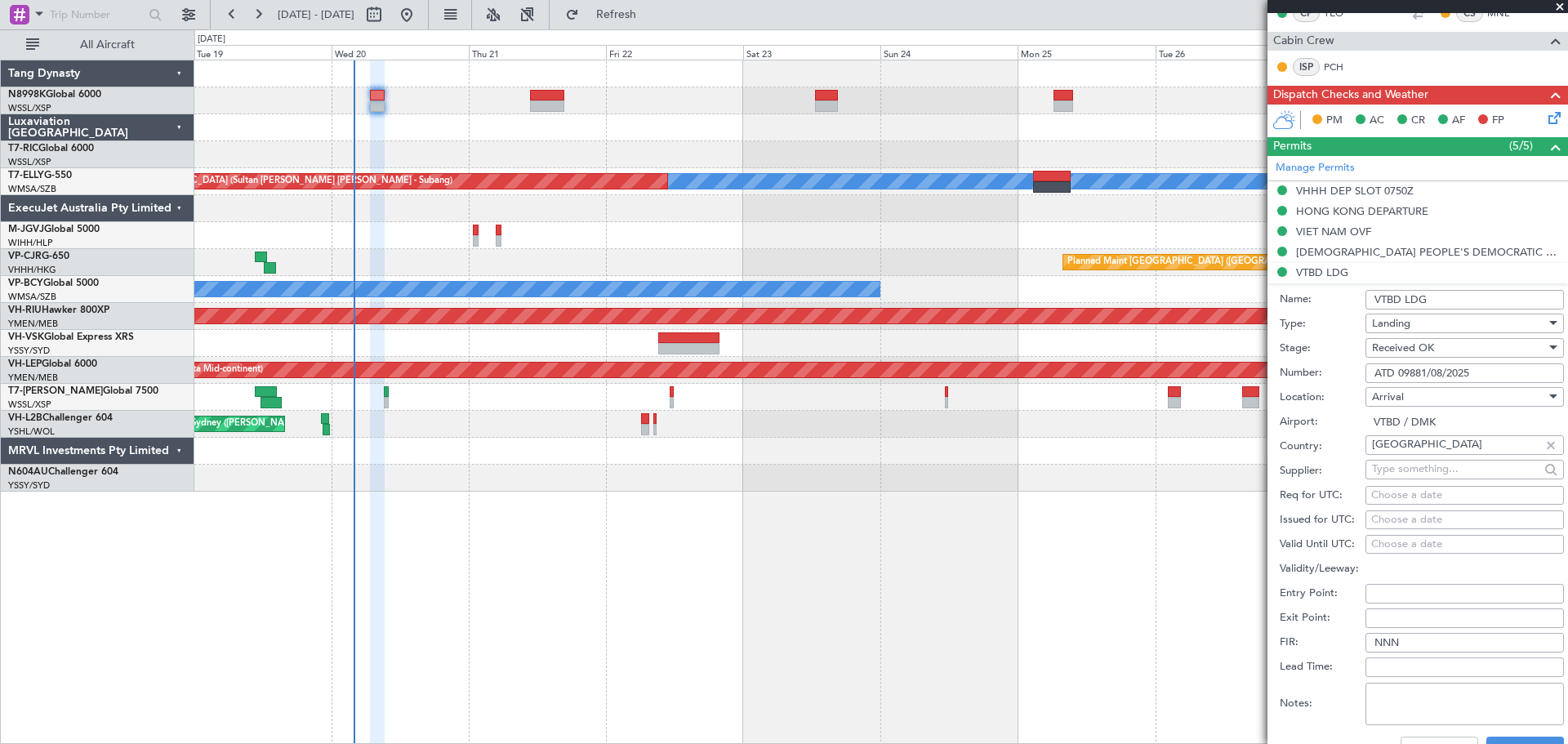
scroll to position [572, 0]
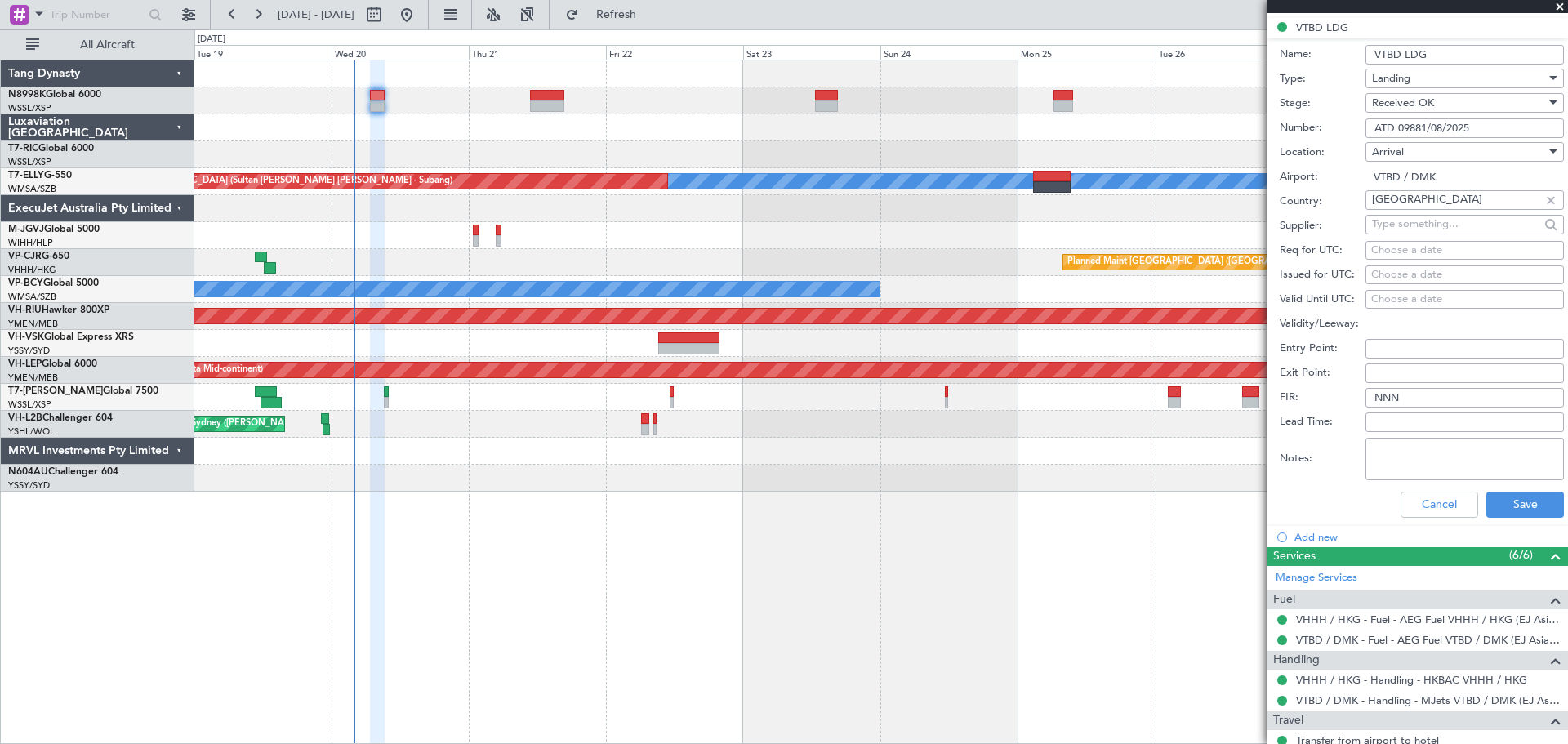
type input "ATD 09881/08/2025"
click at [1388, 278] on div "Choose a date" at bounding box center [1465, 274] width 187 height 16
select select "8"
select select "2025"
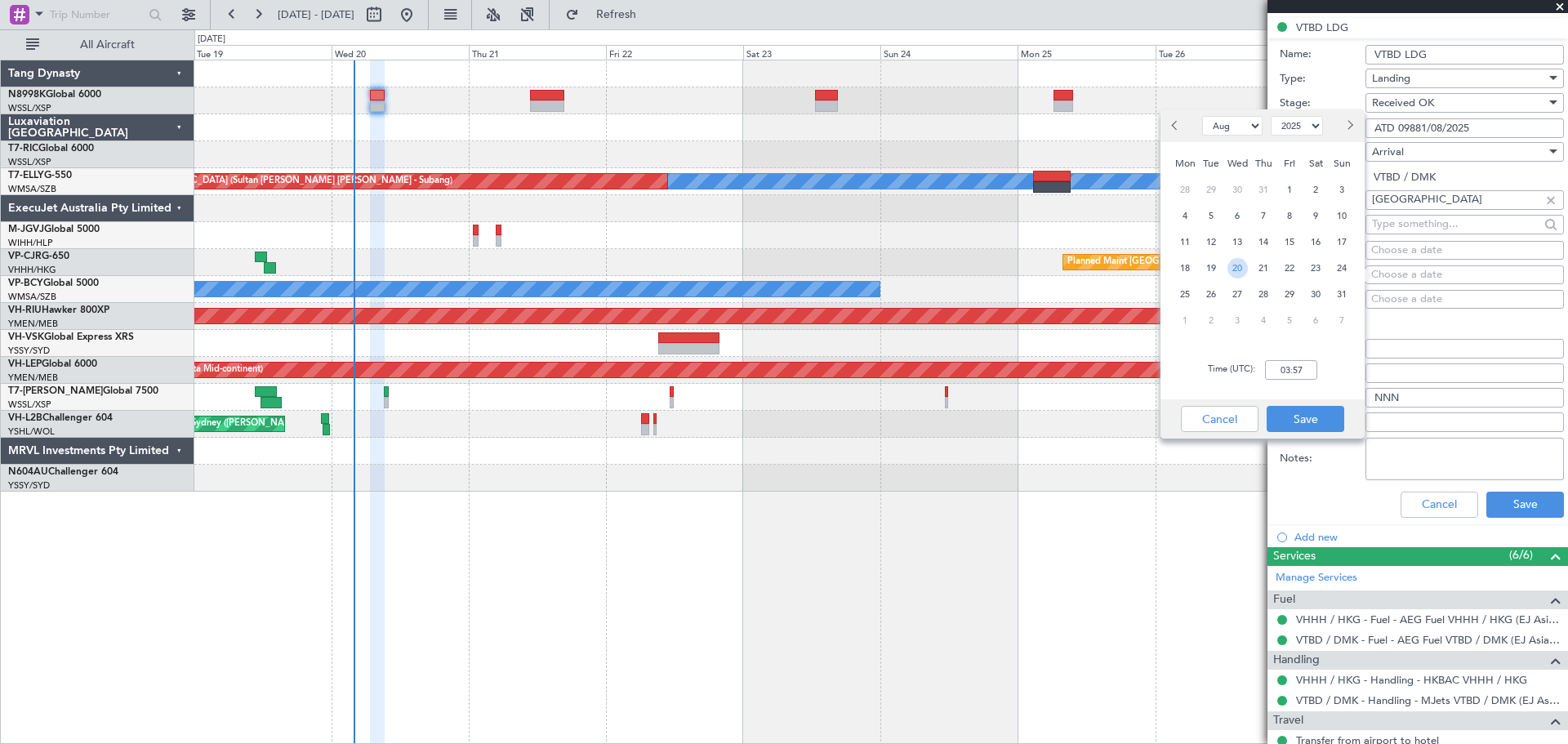
click at [1239, 271] on span "20" at bounding box center [1238, 269] width 21 height 21
click at [1312, 372] on input "00:00" at bounding box center [1292, 369] width 53 height 20
type input "07:00"
click at [1296, 426] on button "Save" at bounding box center [1306, 419] width 78 height 26
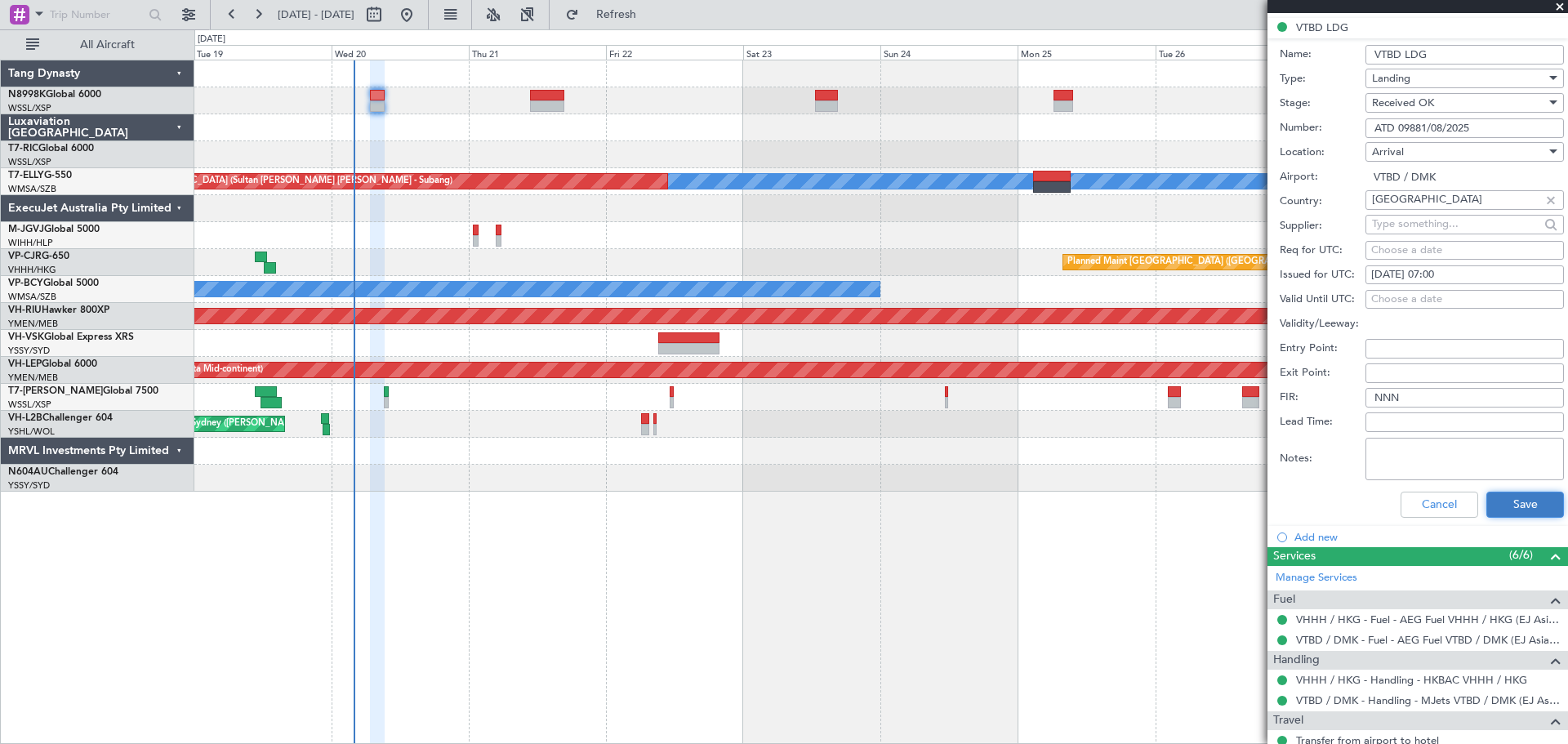
click at [1519, 507] on button "Save" at bounding box center [1525, 504] width 78 height 26
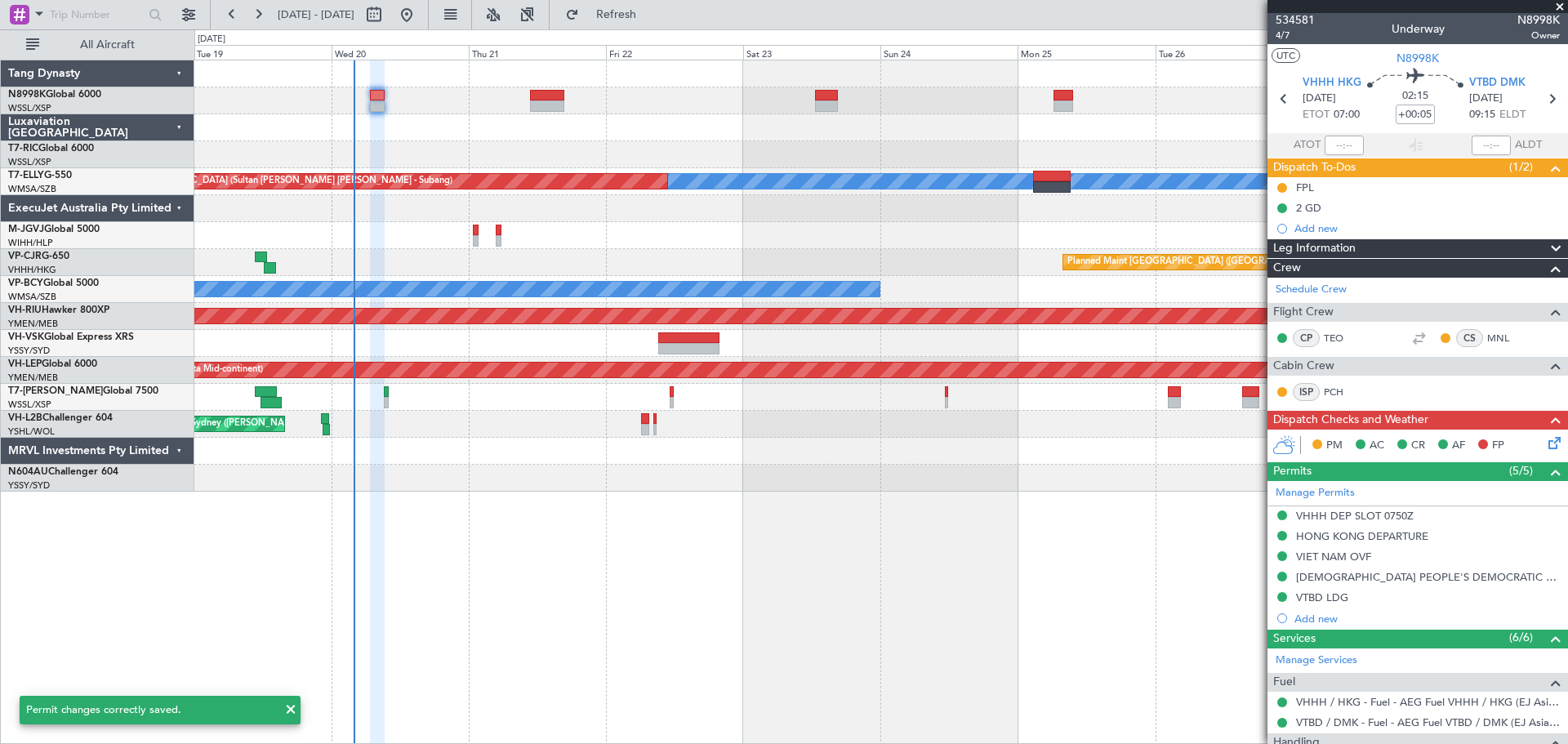
scroll to position [0, 0]
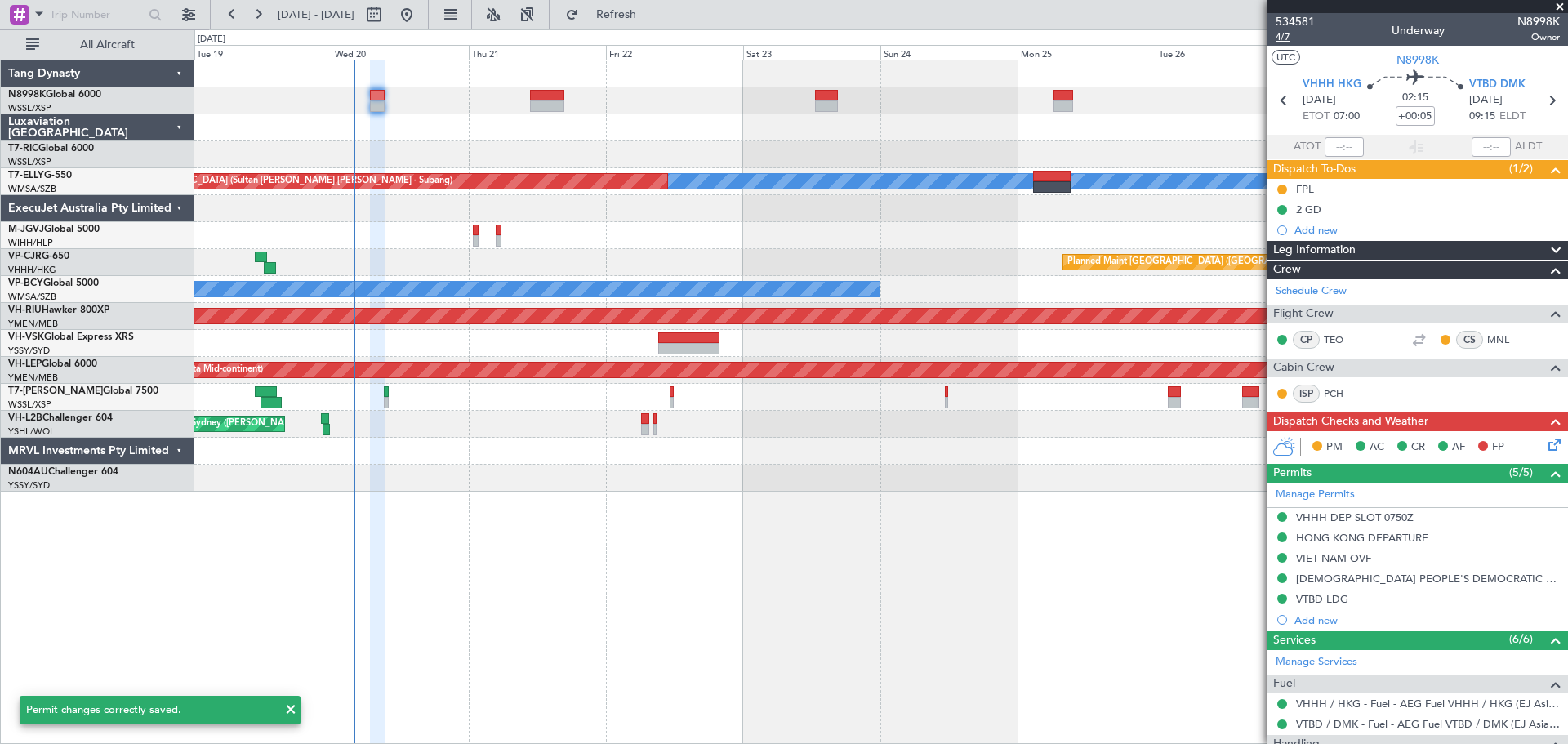
click at [1286, 39] on span "4/7" at bounding box center [1296, 37] width 39 height 14
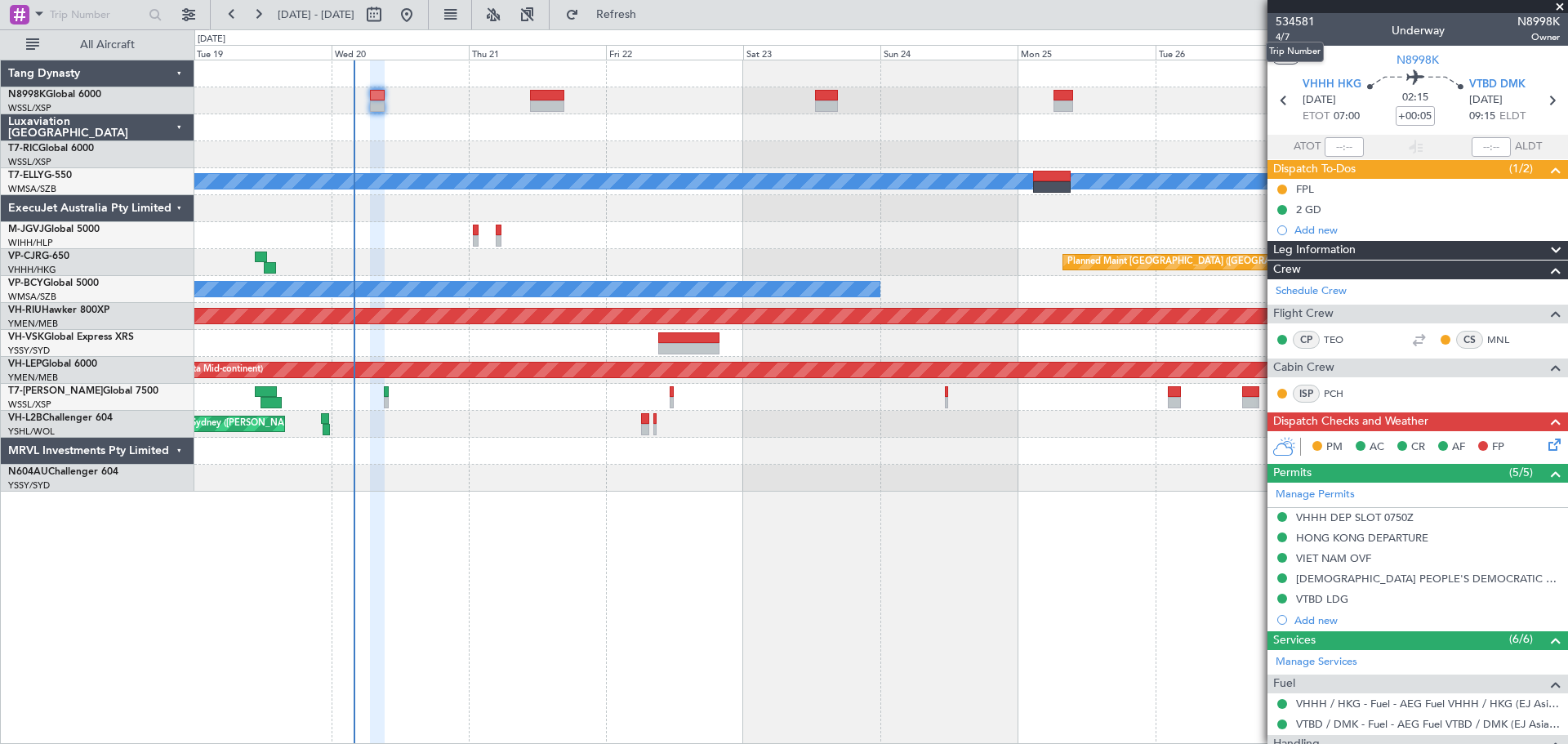
click at [1288, 36] on mat-tooltip-component "Trip Number" at bounding box center [1296, 52] width 81 height 43
click at [1286, 36] on span "4/7" at bounding box center [1296, 37] width 39 height 14
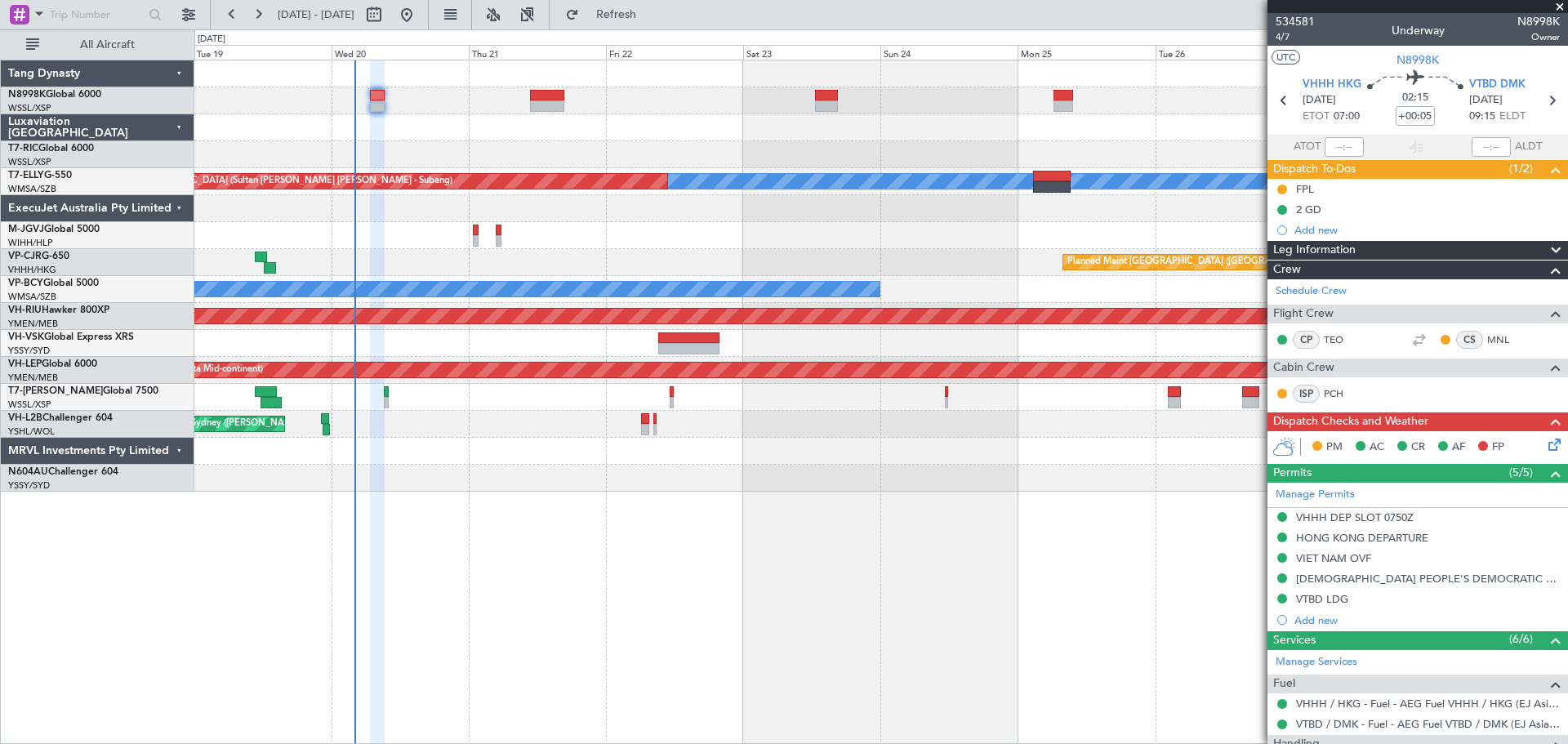
click at [1546, 446] on icon at bounding box center [1552, 442] width 13 height 13
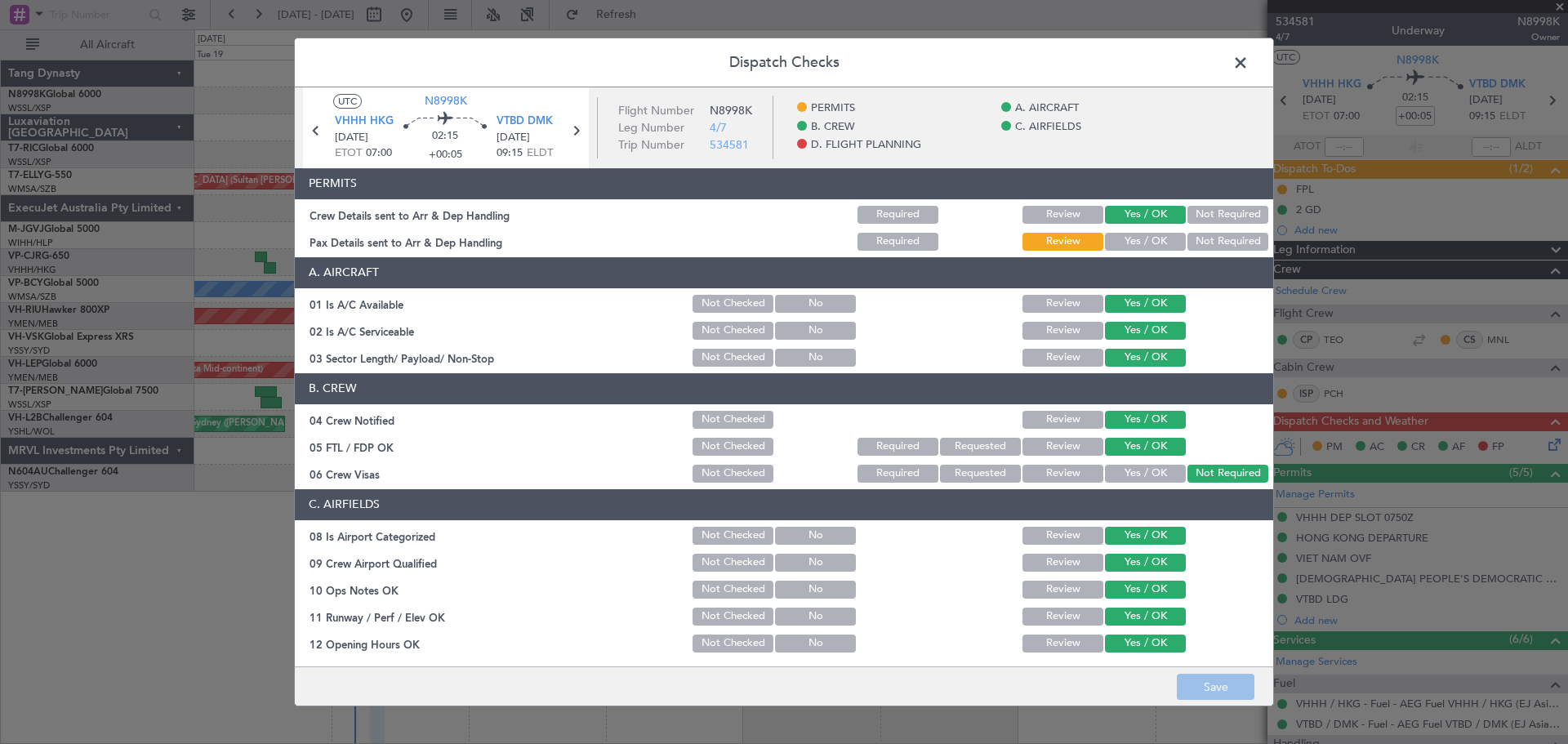
click at [1152, 238] on button "Yes / OK" at bounding box center [1145, 241] width 81 height 18
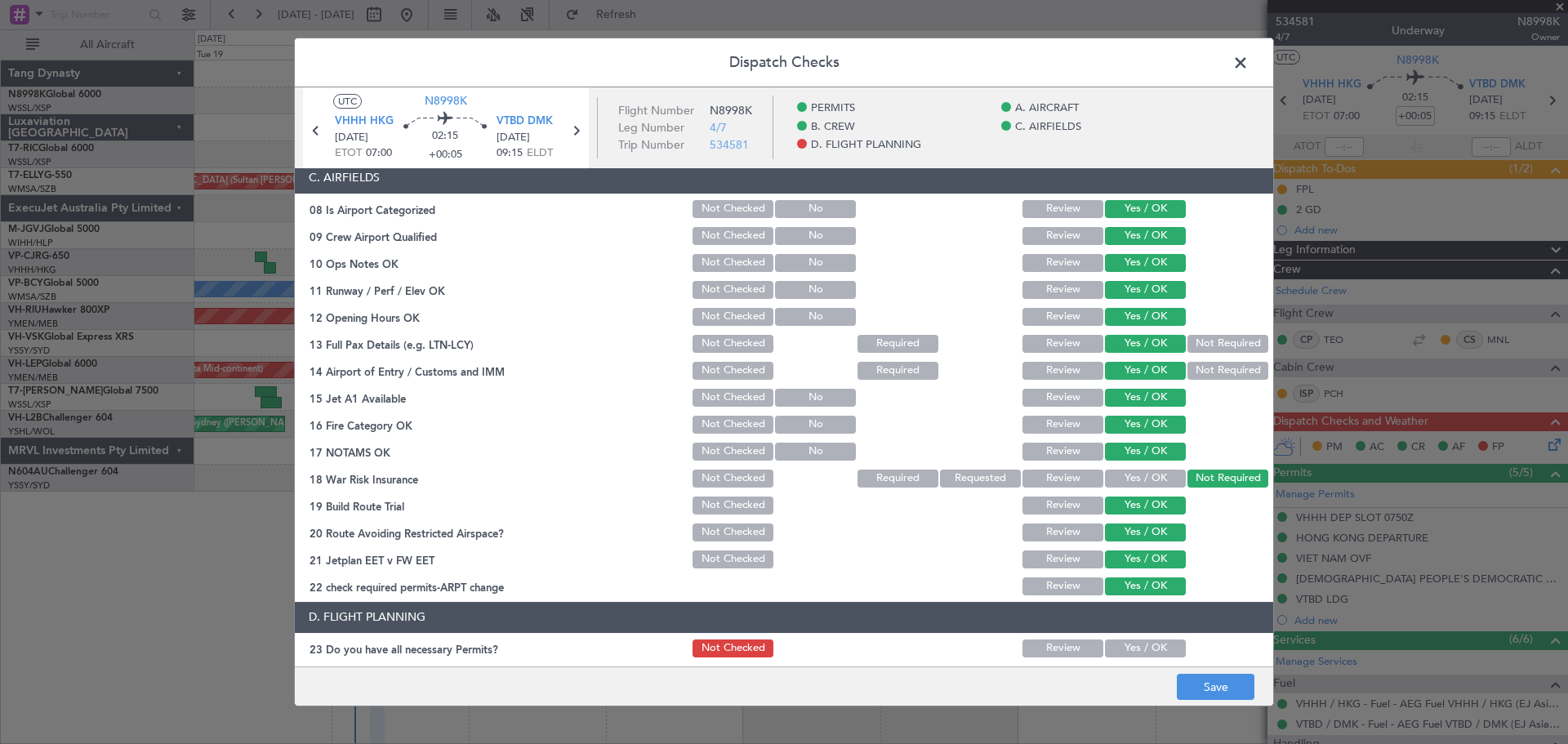
scroll to position [522, 0]
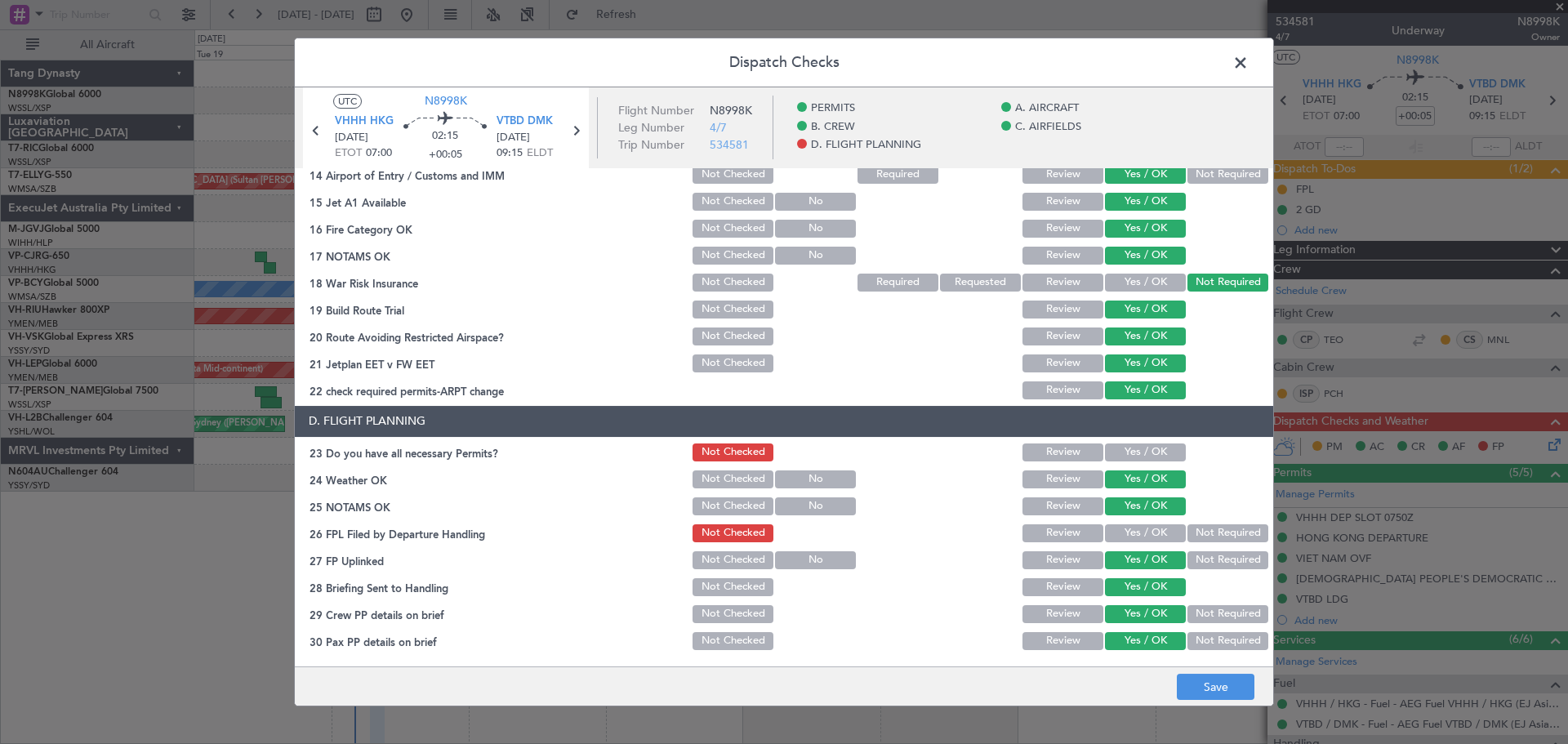
drag, startPoint x: 1149, startPoint y: 454, endPoint x: 1168, endPoint y: 491, distance: 41.6
click at [1149, 453] on button "Yes / OK" at bounding box center [1145, 452] width 81 height 18
click at [1164, 532] on button "Yes / OK" at bounding box center [1145, 533] width 81 height 18
drag, startPoint x: 1219, startPoint y: 684, endPoint x: 1219, endPoint y: 674, distance: 10.0
click at [1218, 683] on button "Save" at bounding box center [1216, 687] width 78 height 26
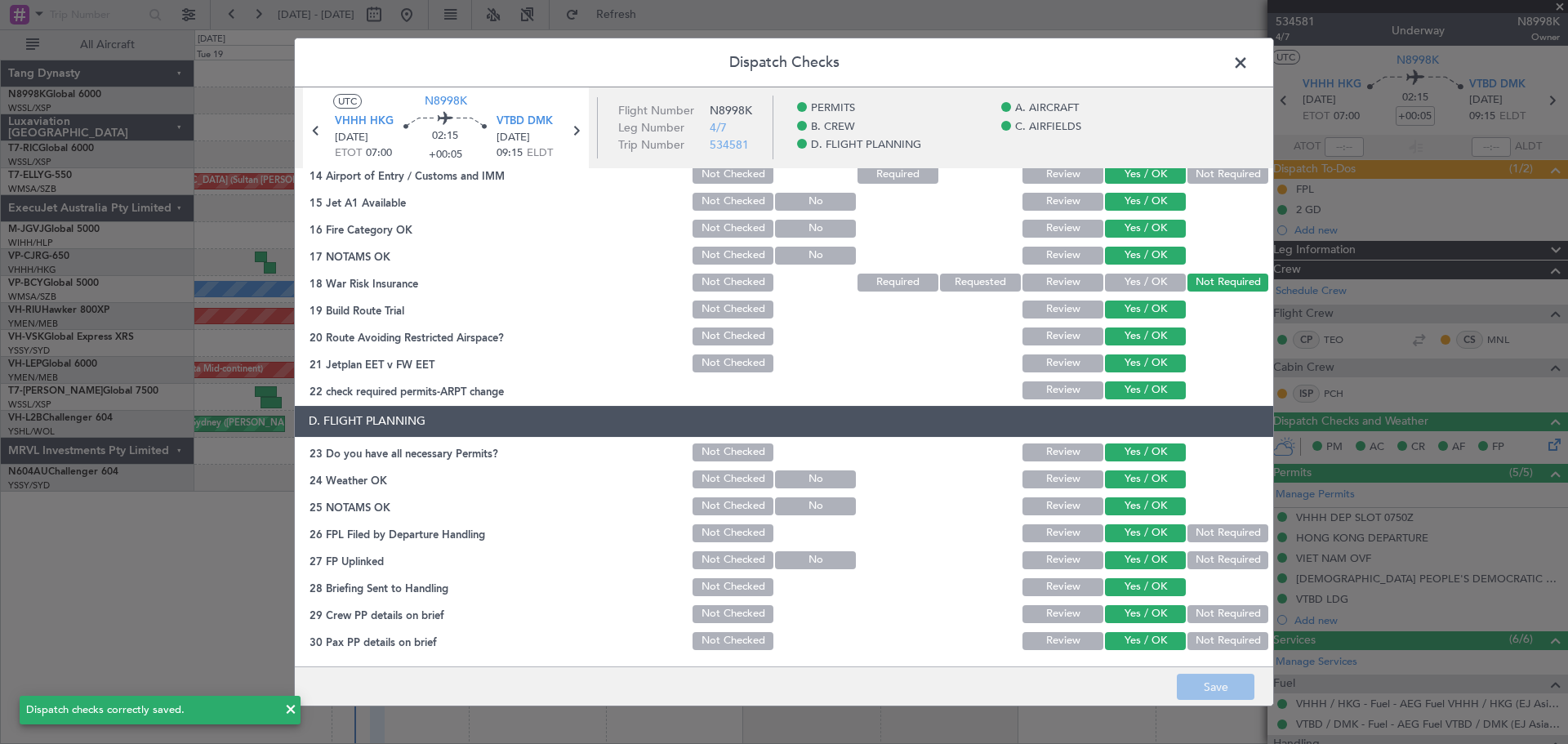
click at [1249, 70] on span at bounding box center [1249, 67] width 0 height 33
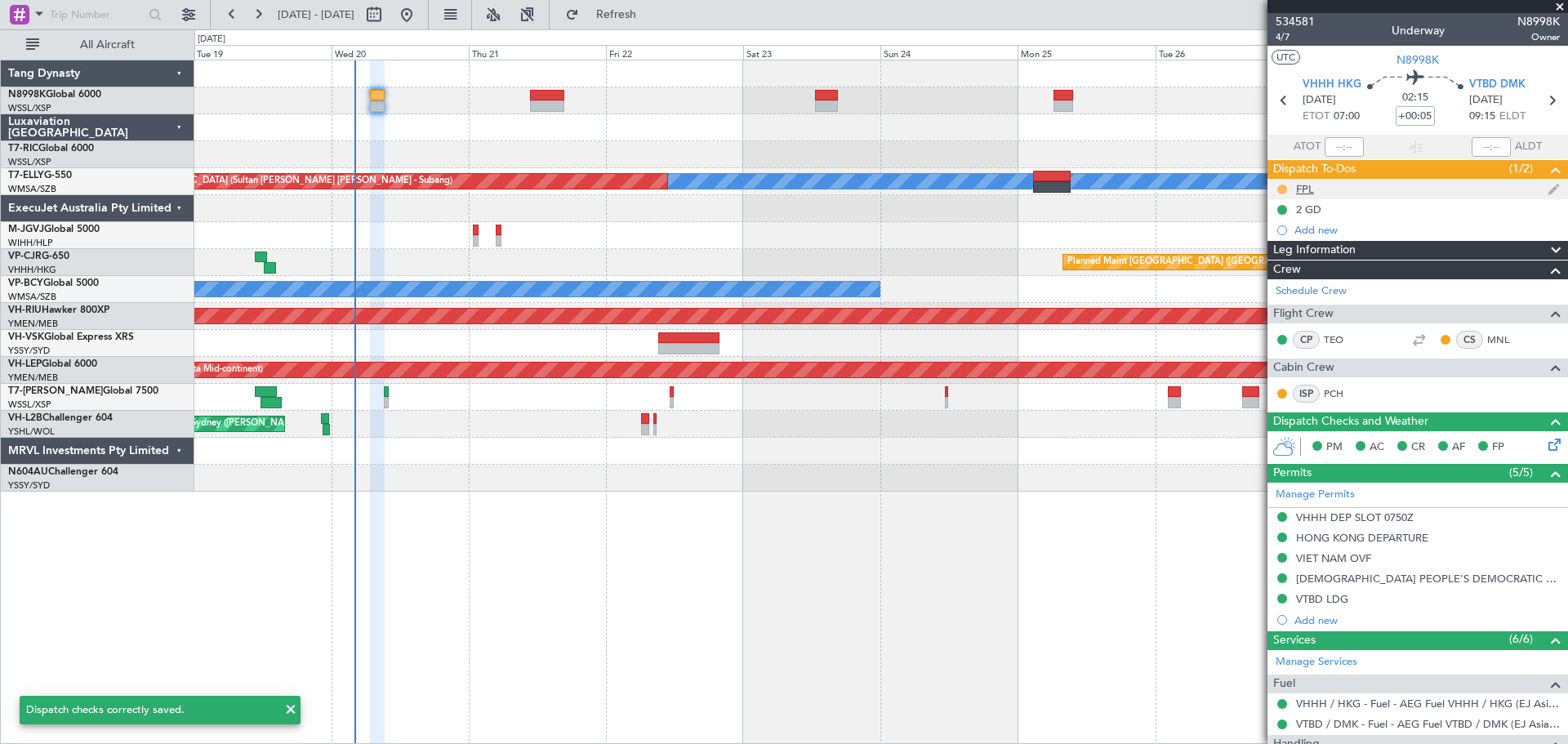
click at [1283, 186] on button at bounding box center [1282, 190] width 9 height 9
click at [1260, 264] on li "Completed" at bounding box center [1282, 261] width 87 height 24
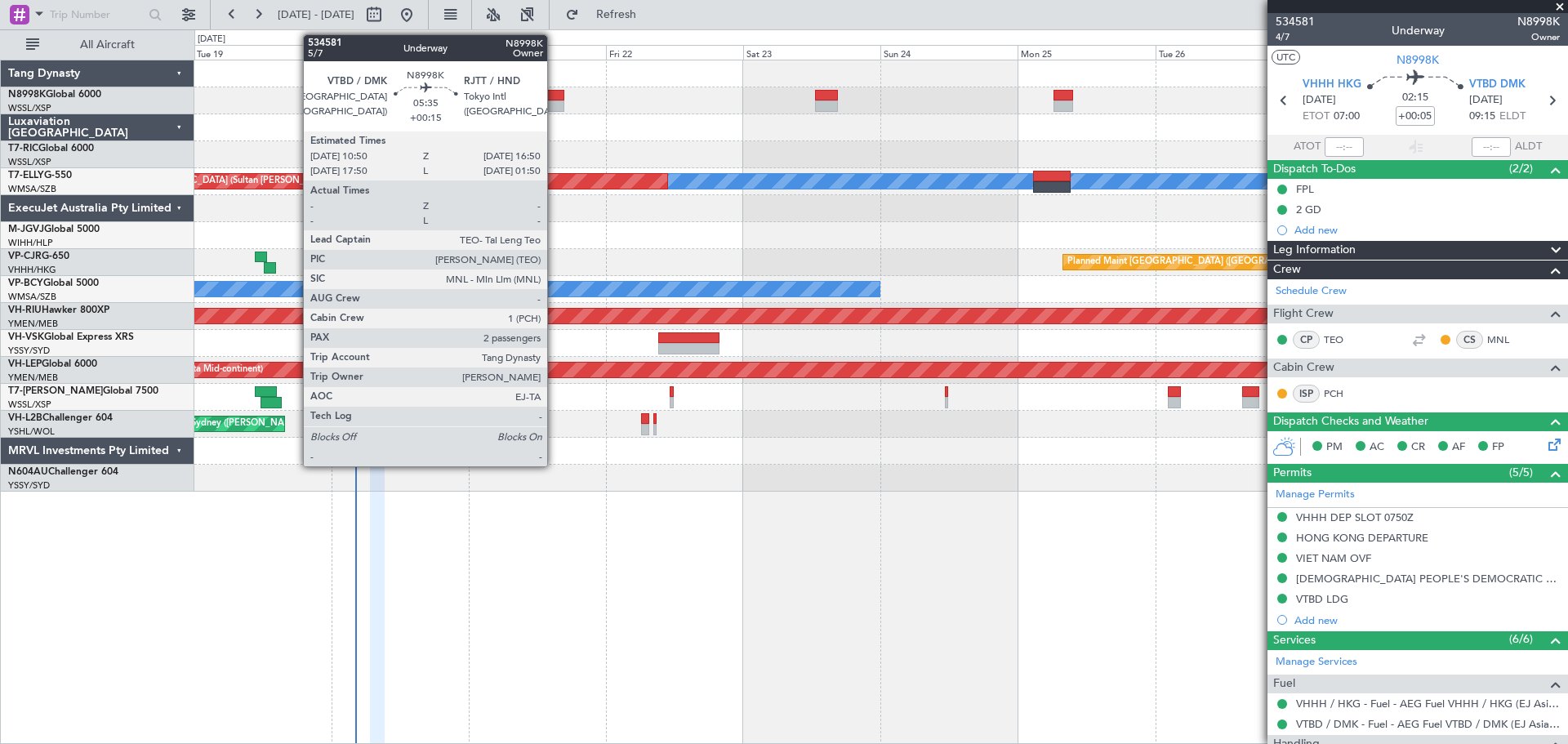
click at [548, 98] on div at bounding box center [547, 96] width 35 height 11
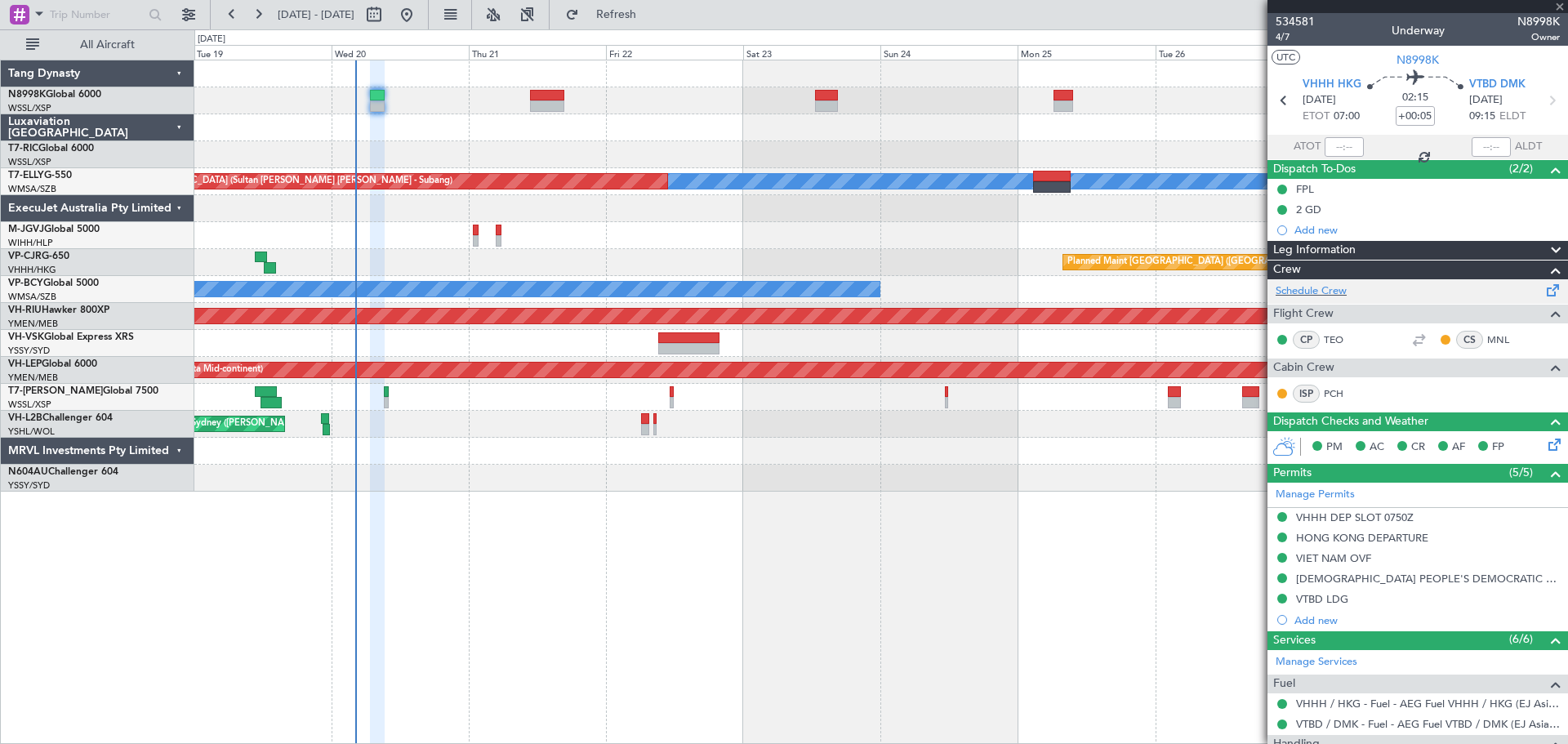
type input "+00:15"
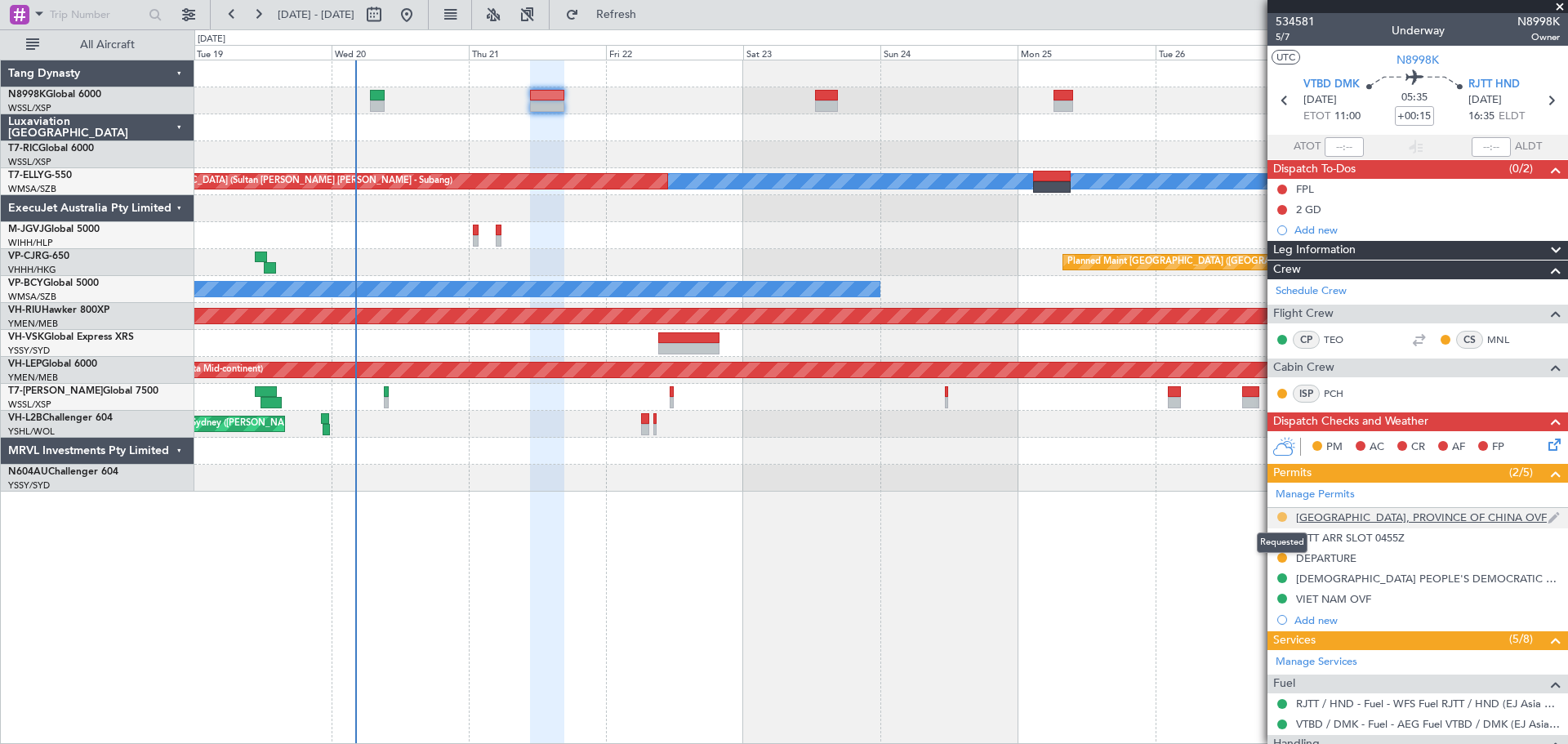
click at [1281, 517] on button at bounding box center [1282, 517] width 9 height 9
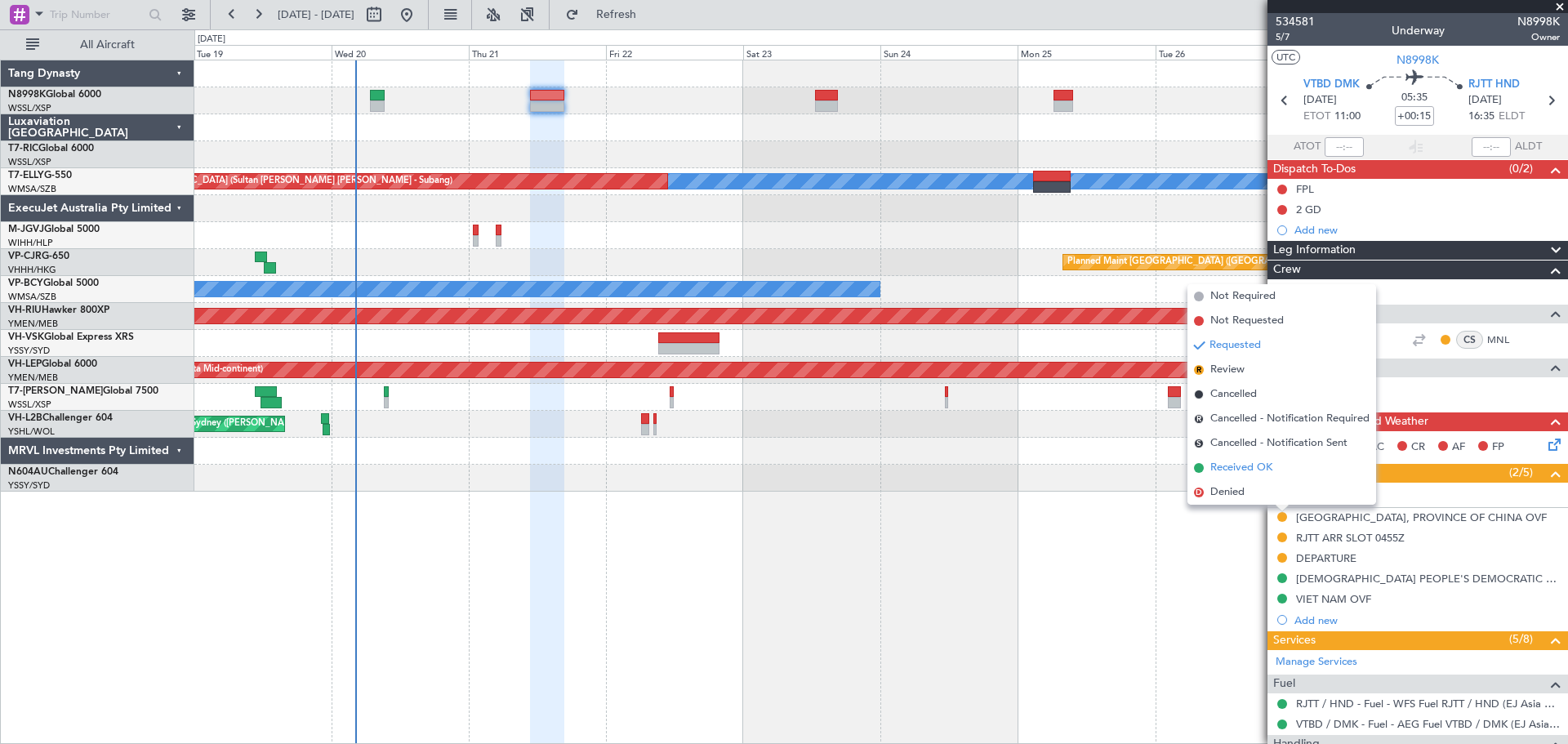
click at [1269, 466] on span "Received OK" at bounding box center [1242, 468] width 62 height 16
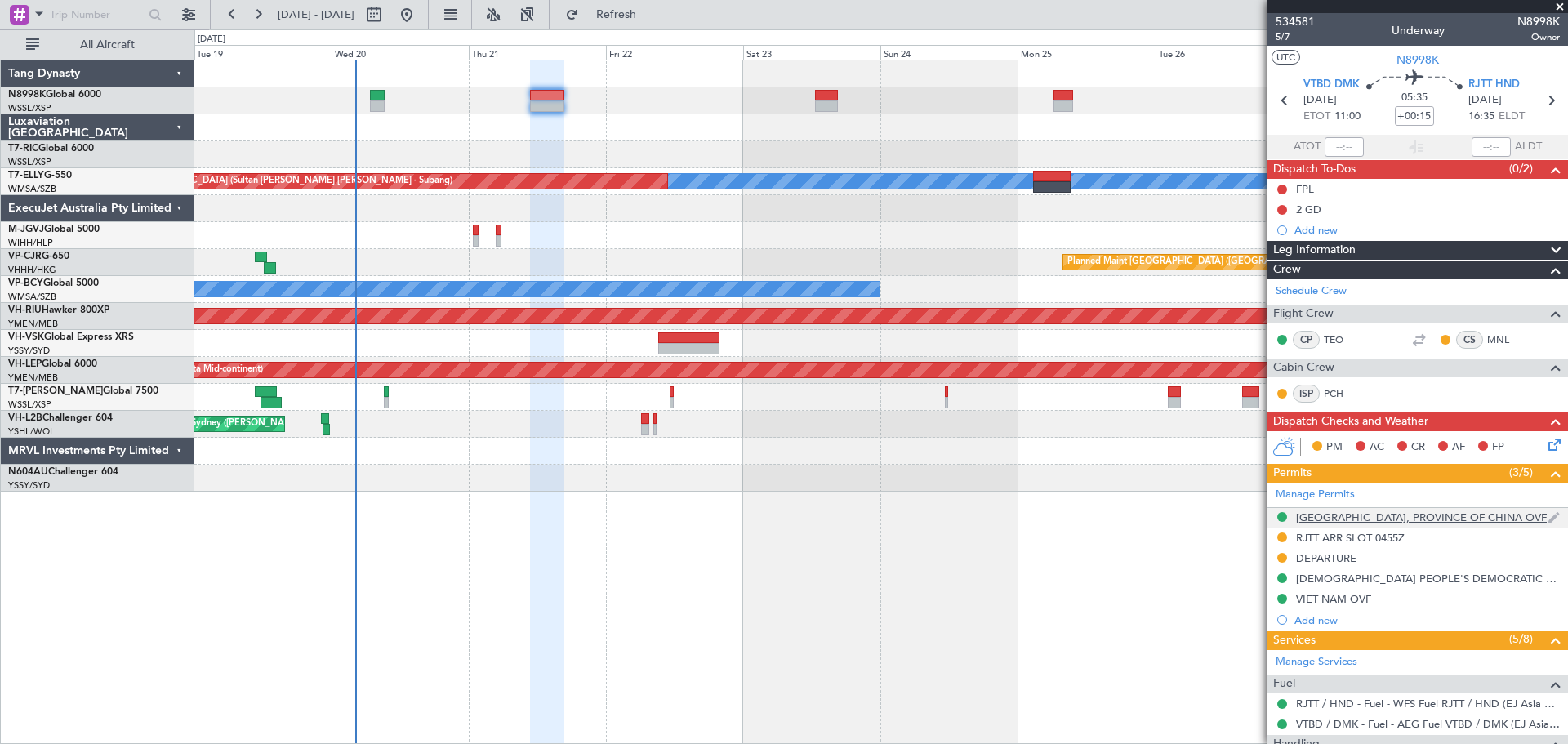
click at [1337, 518] on div "[GEOGRAPHIC_DATA], PROVINCE OF CHINA OVF" at bounding box center [1421, 517] width 251 height 14
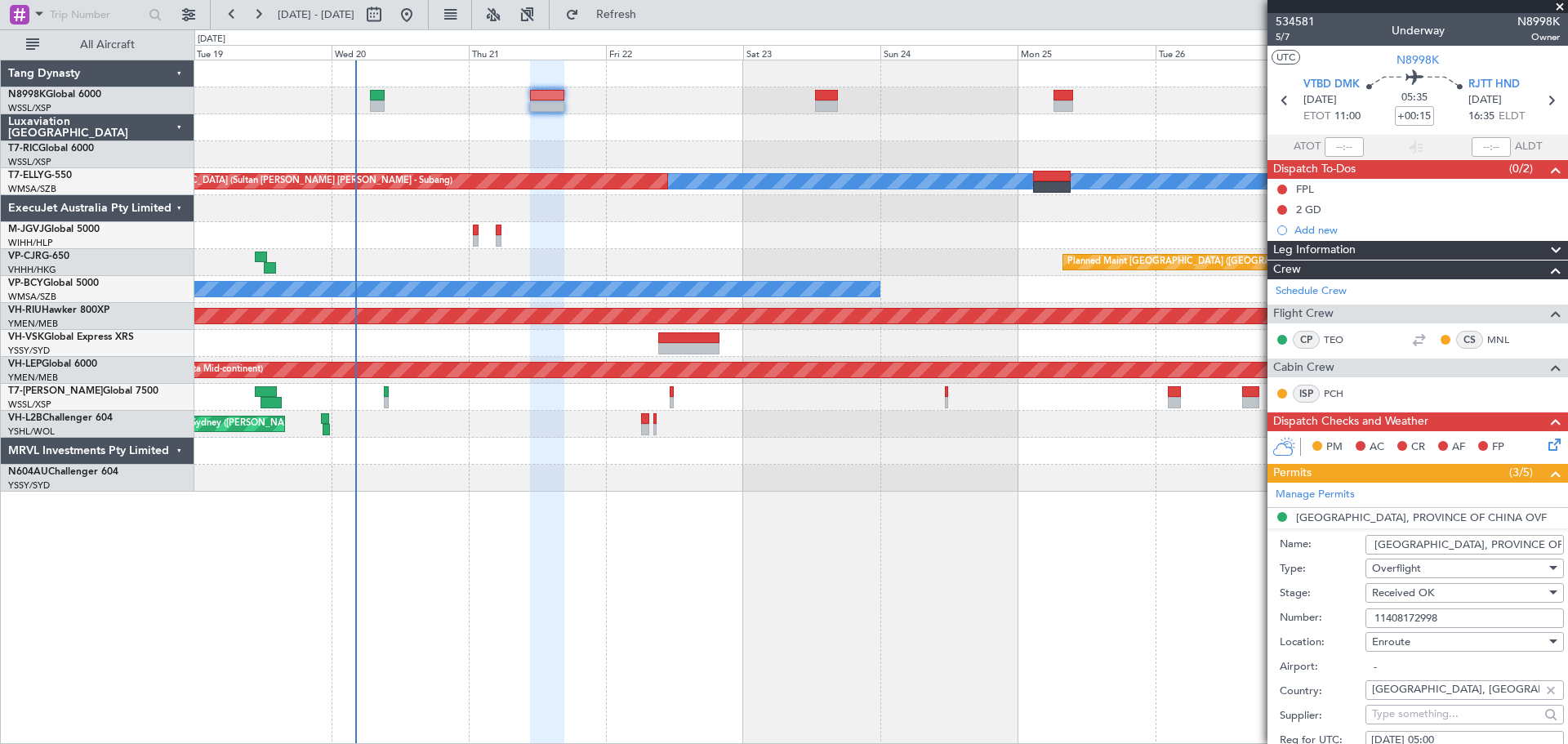
drag, startPoint x: 1447, startPoint y: 619, endPoint x: 1286, endPoint y: 619, distance: 161.0
click at [1296, 616] on div "Number: 11408172998" at bounding box center [1422, 618] width 285 height 24
paste input "93026"
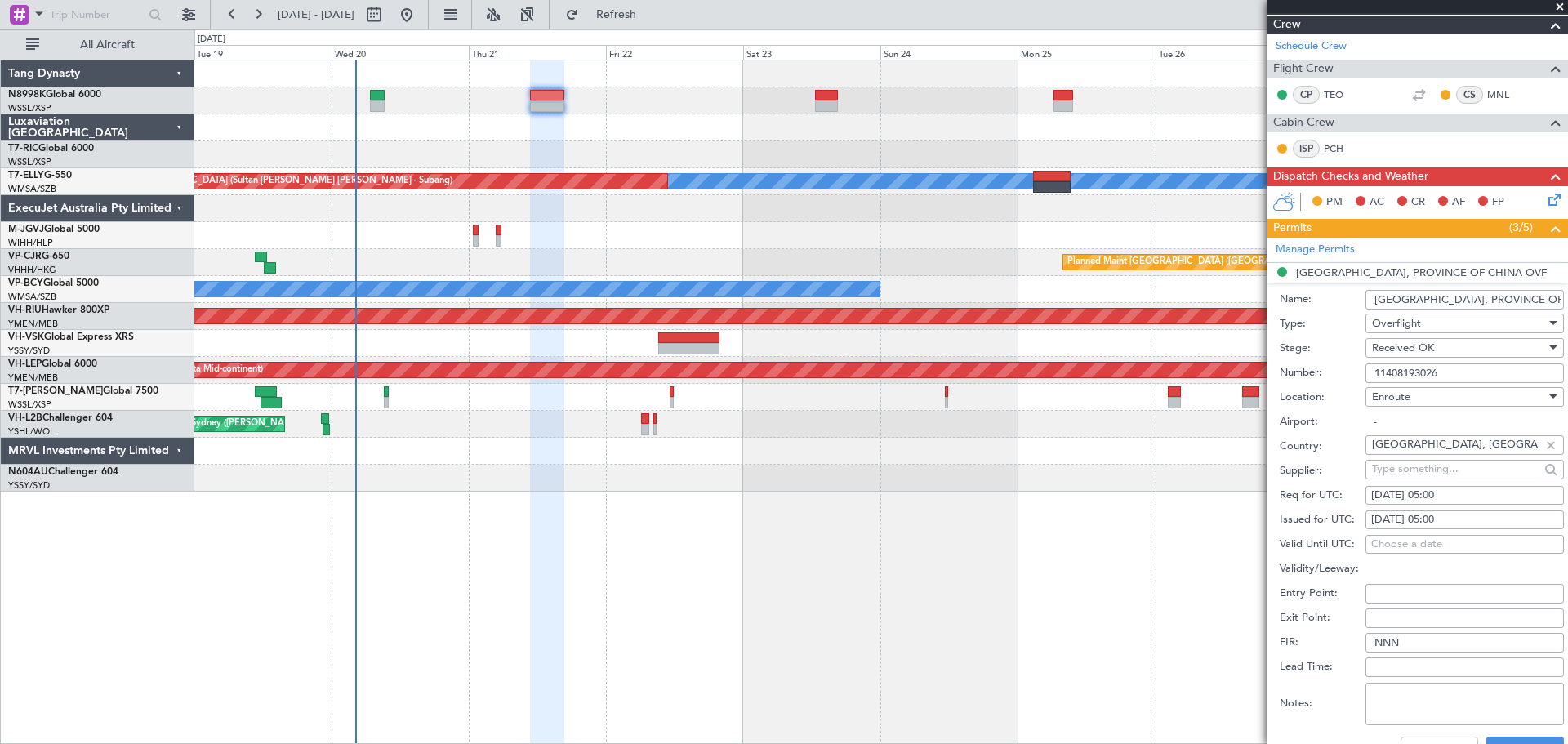
type input "11408193026"
click at [1427, 521] on div "[DATE] 05:00" at bounding box center [1465, 519] width 187 height 16
select select "8"
select select "2025"
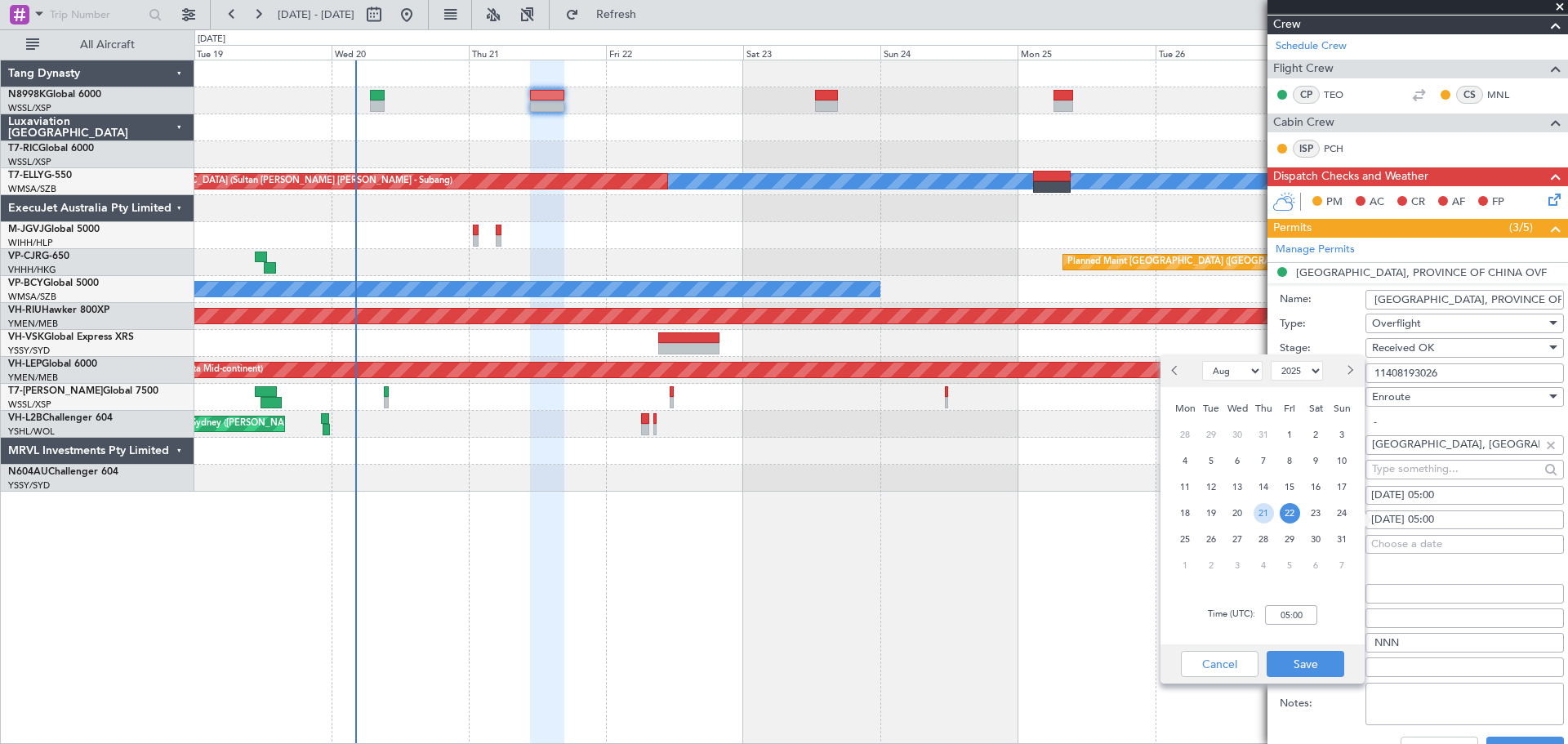
click at [1265, 513] on span "21" at bounding box center [1265, 514] width 21 height 21
click at [1305, 607] on input "00:00" at bounding box center [1292, 614] width 53 height 20
type input "11:00"
click at [1301, 661] on button "Save" at bounding box center [1306, 664] width 78 height 26
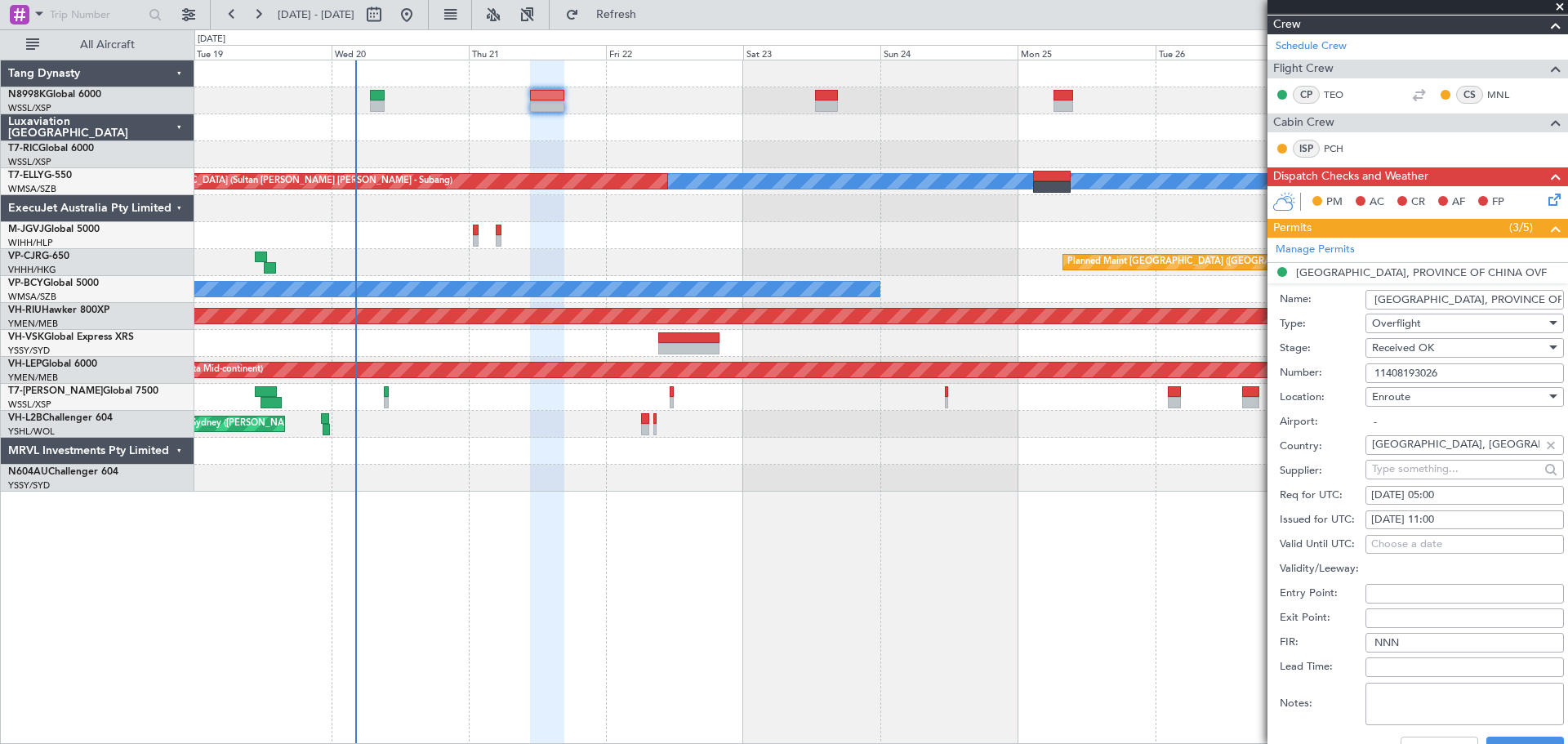
click at [1386, 500] on div "[DATE] 05:00" at bounding box center [1465, 495] width 187 height 16
select select "8"
select select "2025"
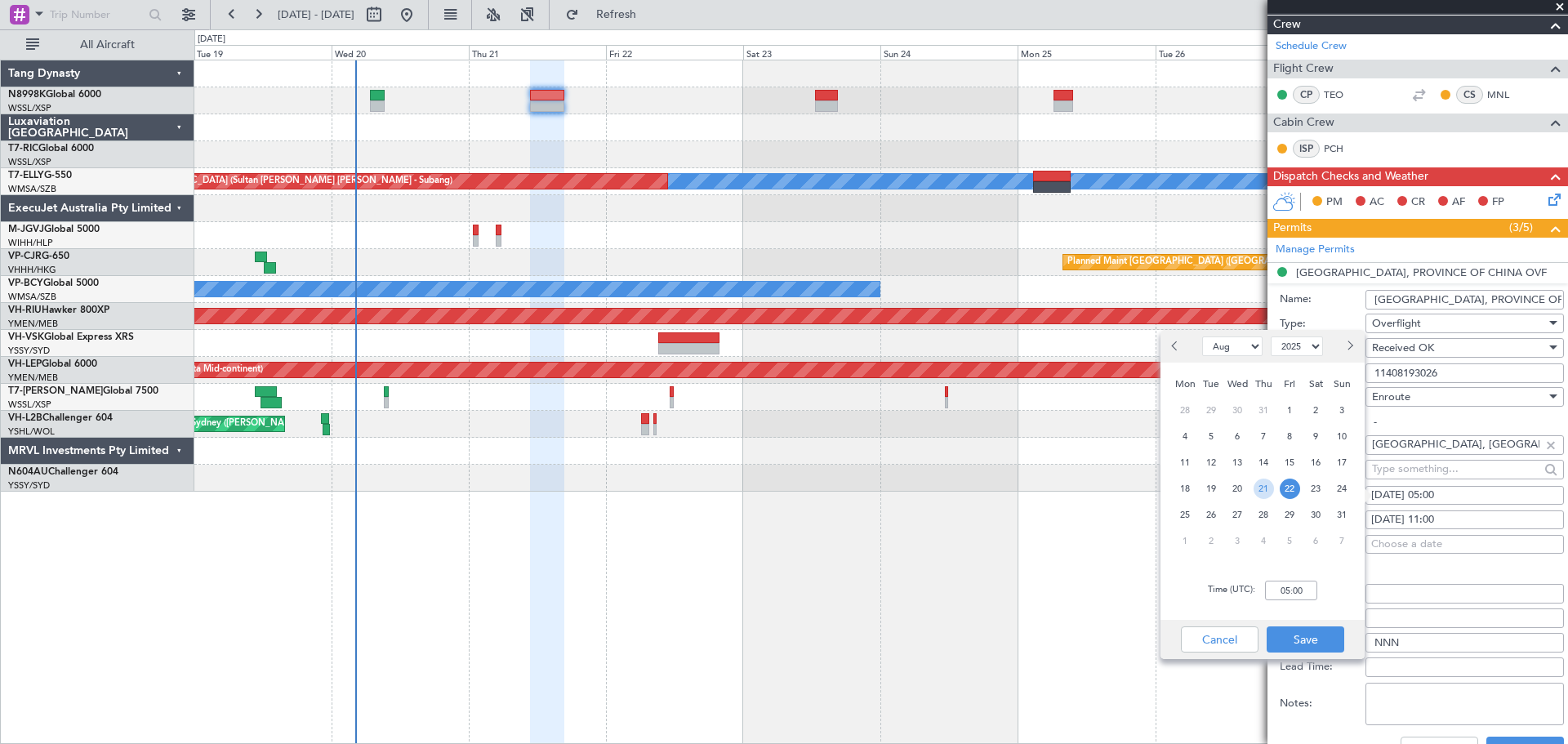
click at [1267, 487] on span "21" at bounding box center [1265, 489] width 21 height 21
click at [1307, 590] on input "00:00" at bounding box center [1292, 590] width 53 height 20
type input "11:00"
click at [1310, 639] on button "Save" at bounding box center [1306, 640] width 78 height 26
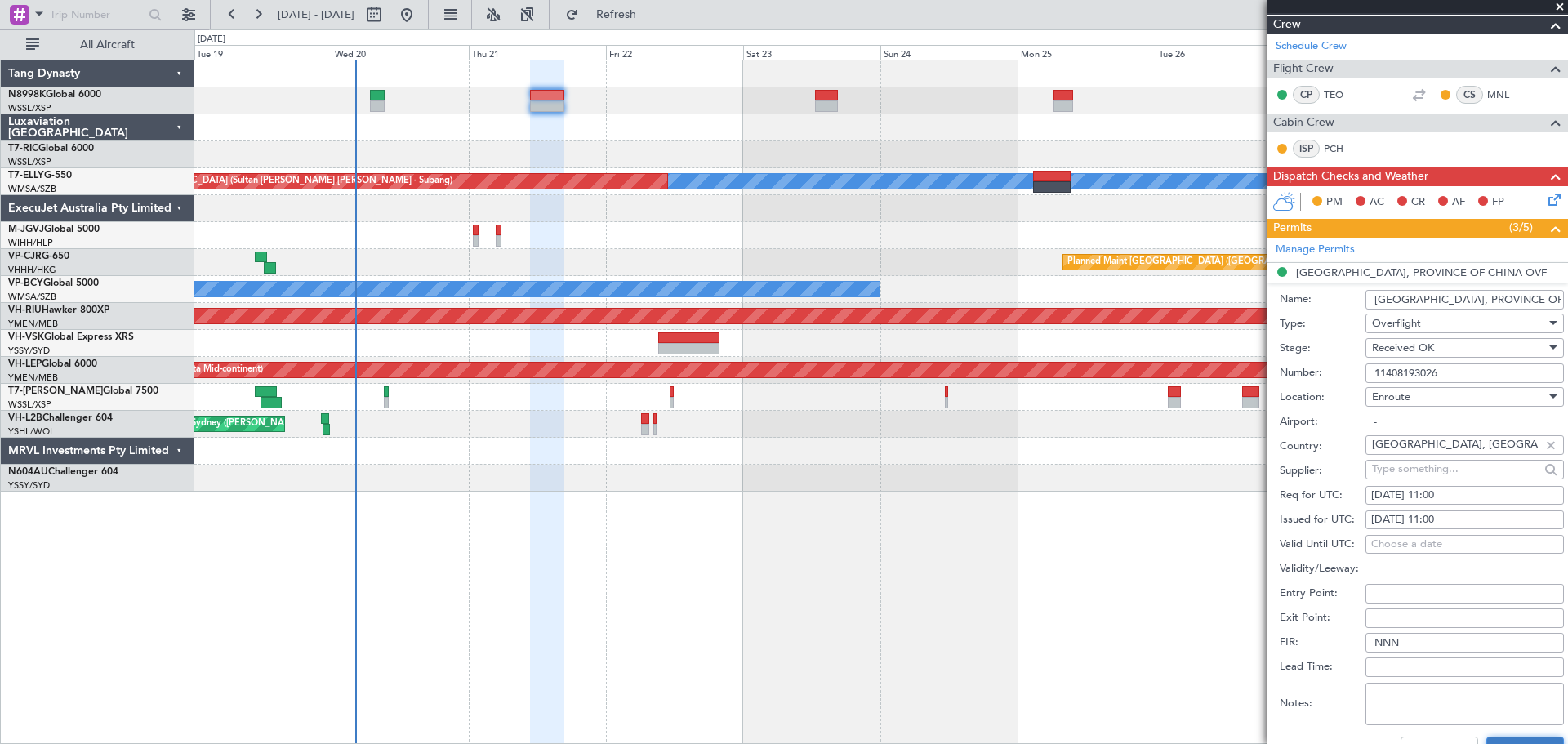
click at [1496, 738] on button "Save" at bounding box center [1525, 750] width 78 height 26
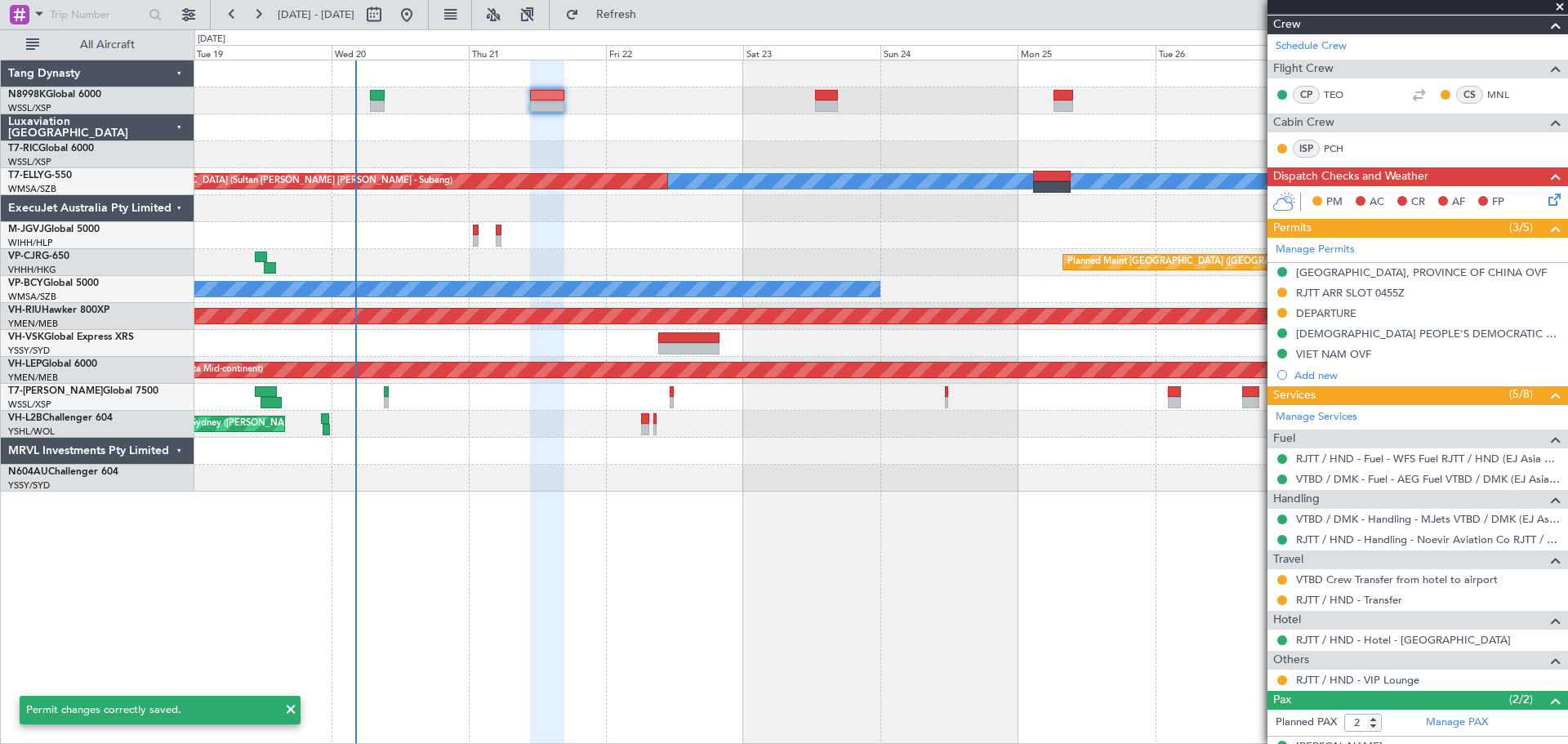
click at [827, 87] on div at bounding box center [881, 101] width 1374 height 27
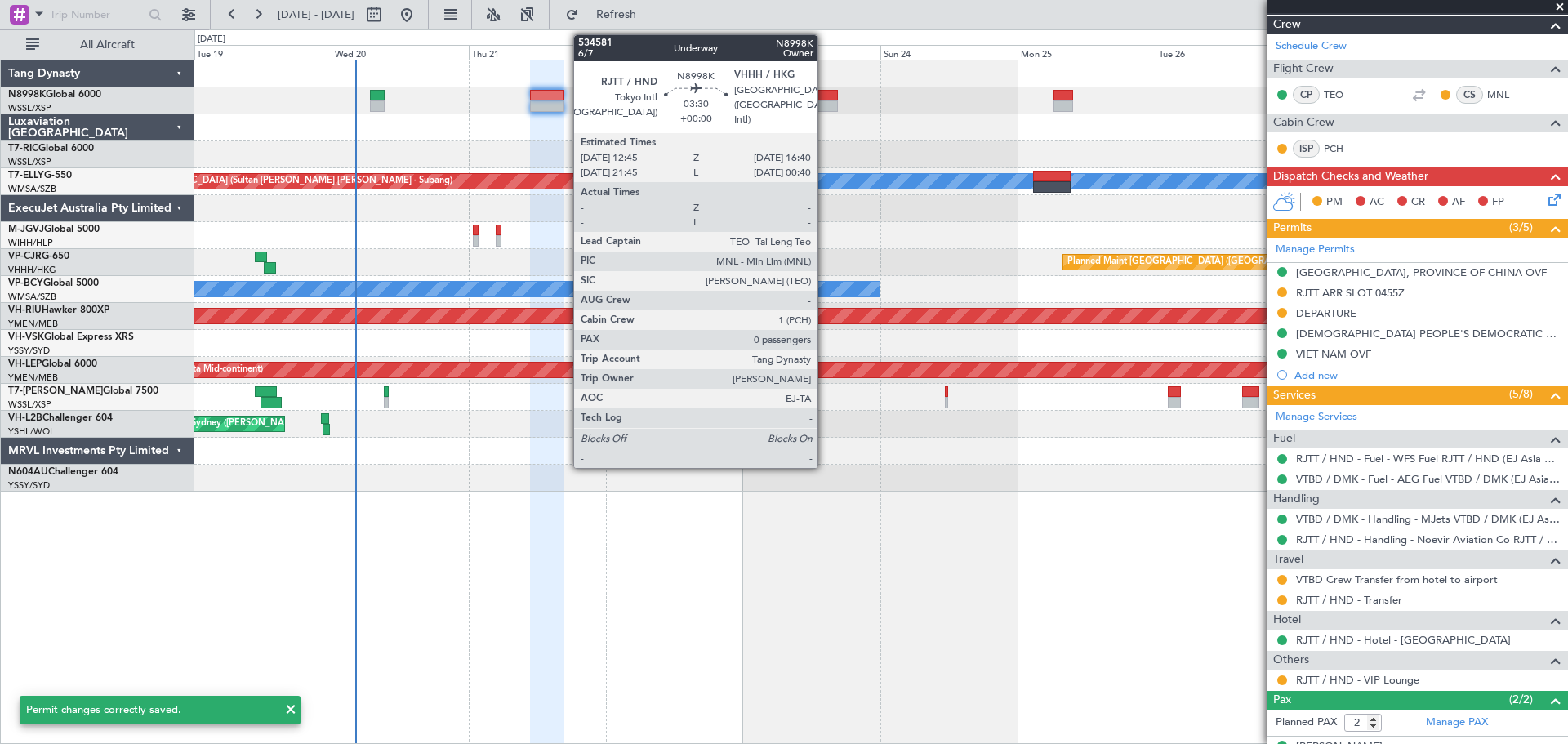
click at [825, 99] on div at bounding box center [827, 96] width 23 height 11
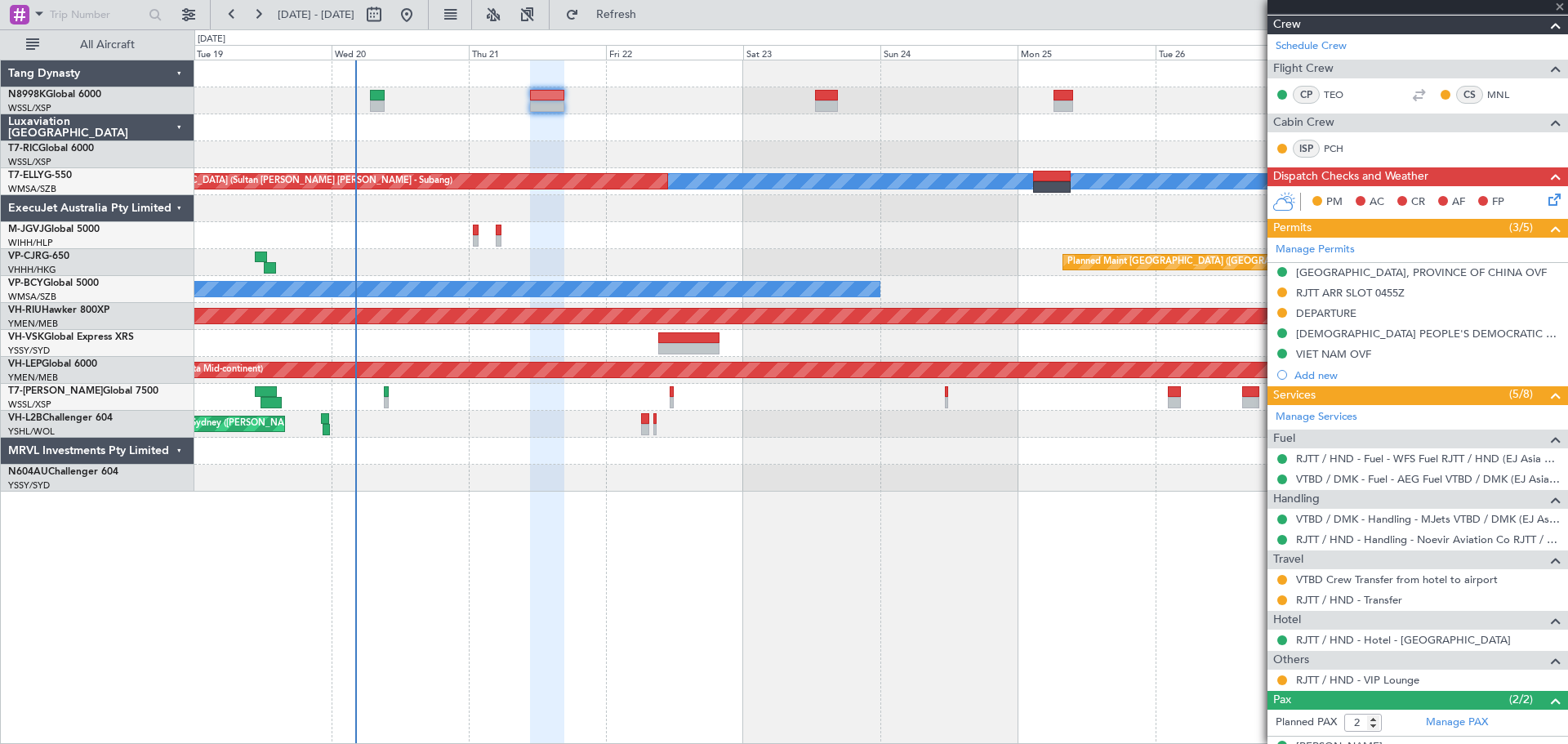
type input "0"
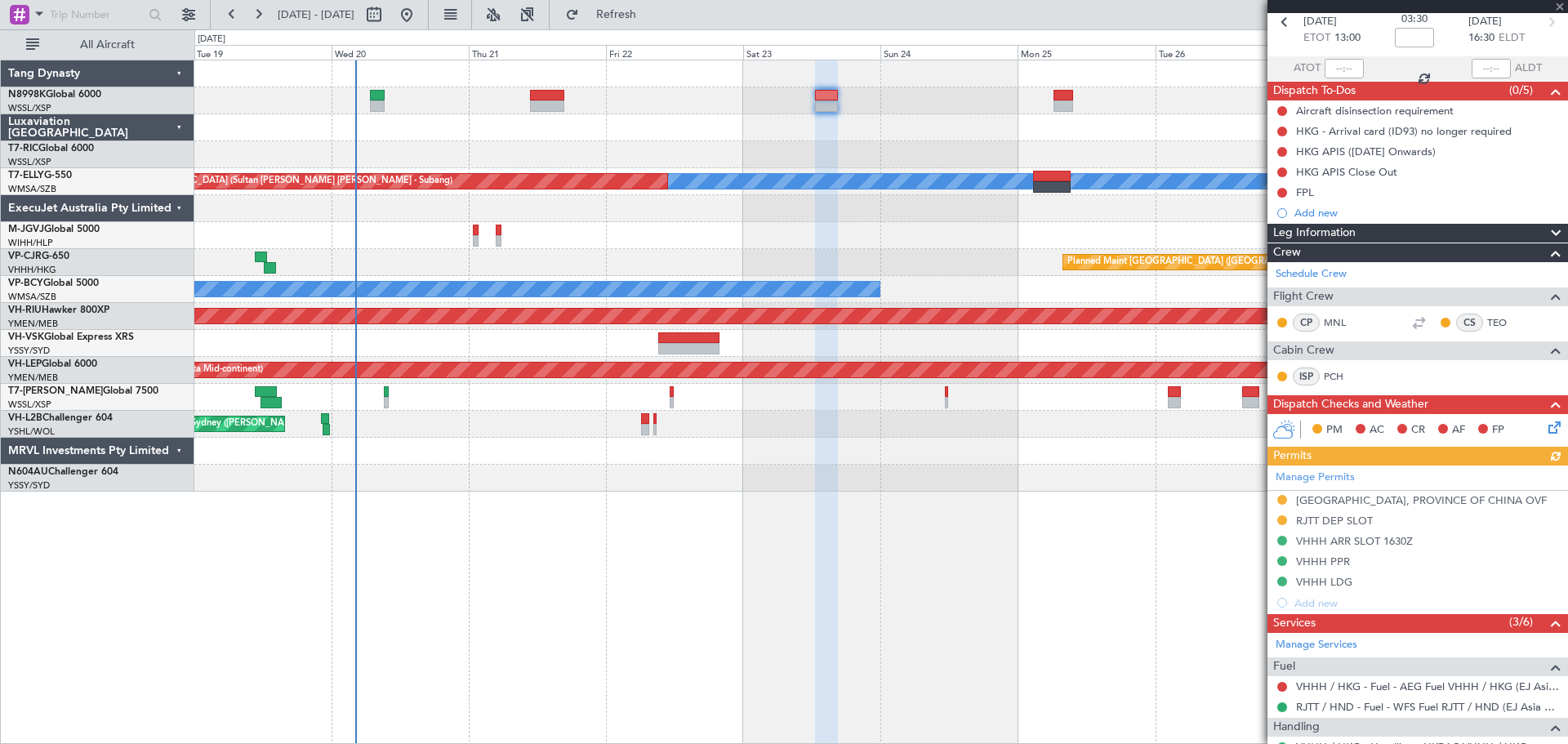
scroll to position [163, 0]
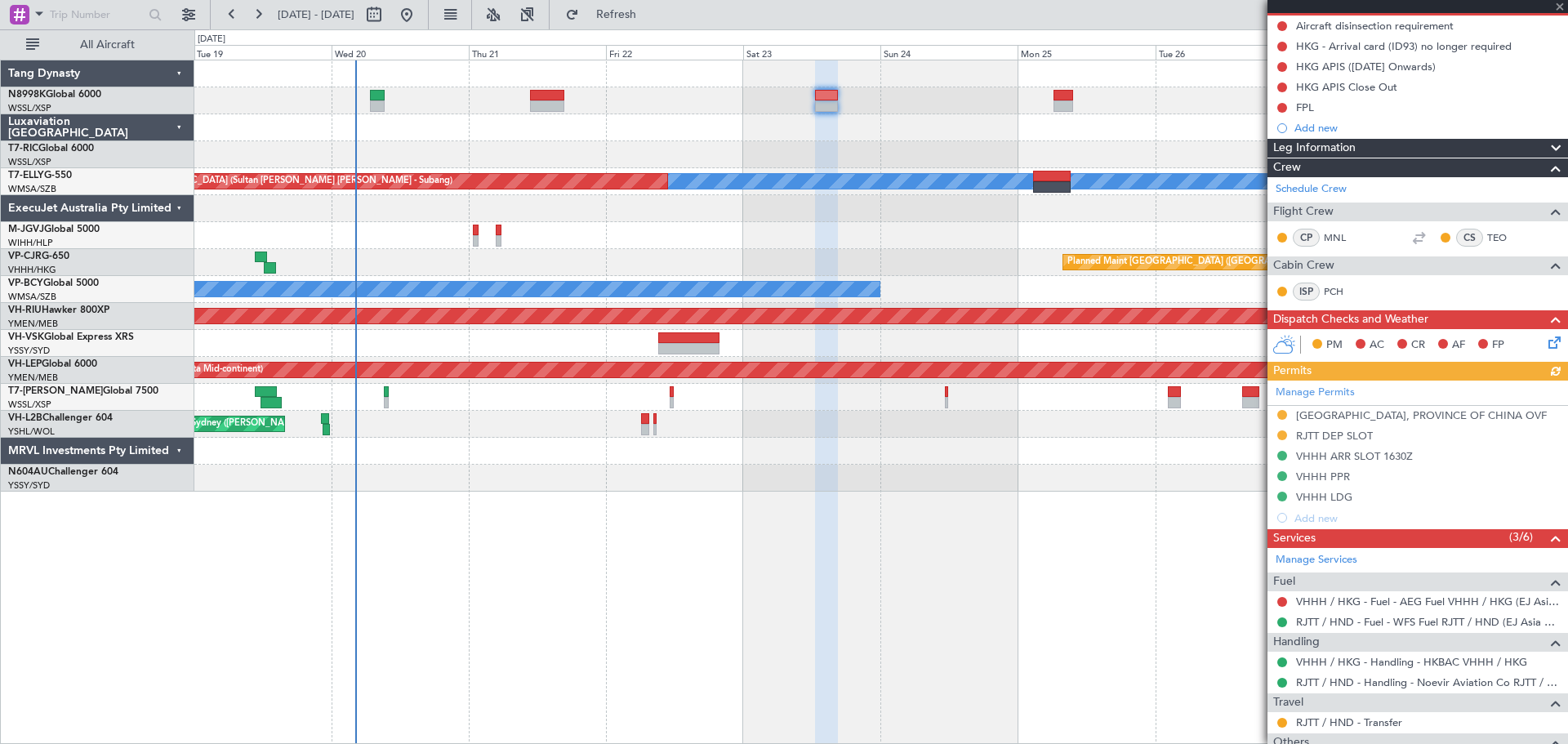
click at [1283, 417] on div "Manage Permits TAIWAN, PROVINCE OF CHINA OVF RJTT DEP SLOT VHHH ARR SLOT 1630Z …" at bounding box center [1418, 454] width 301 height 147
click at [1281, 412] on button at bounding box center [1282, 414] width 9 height 9
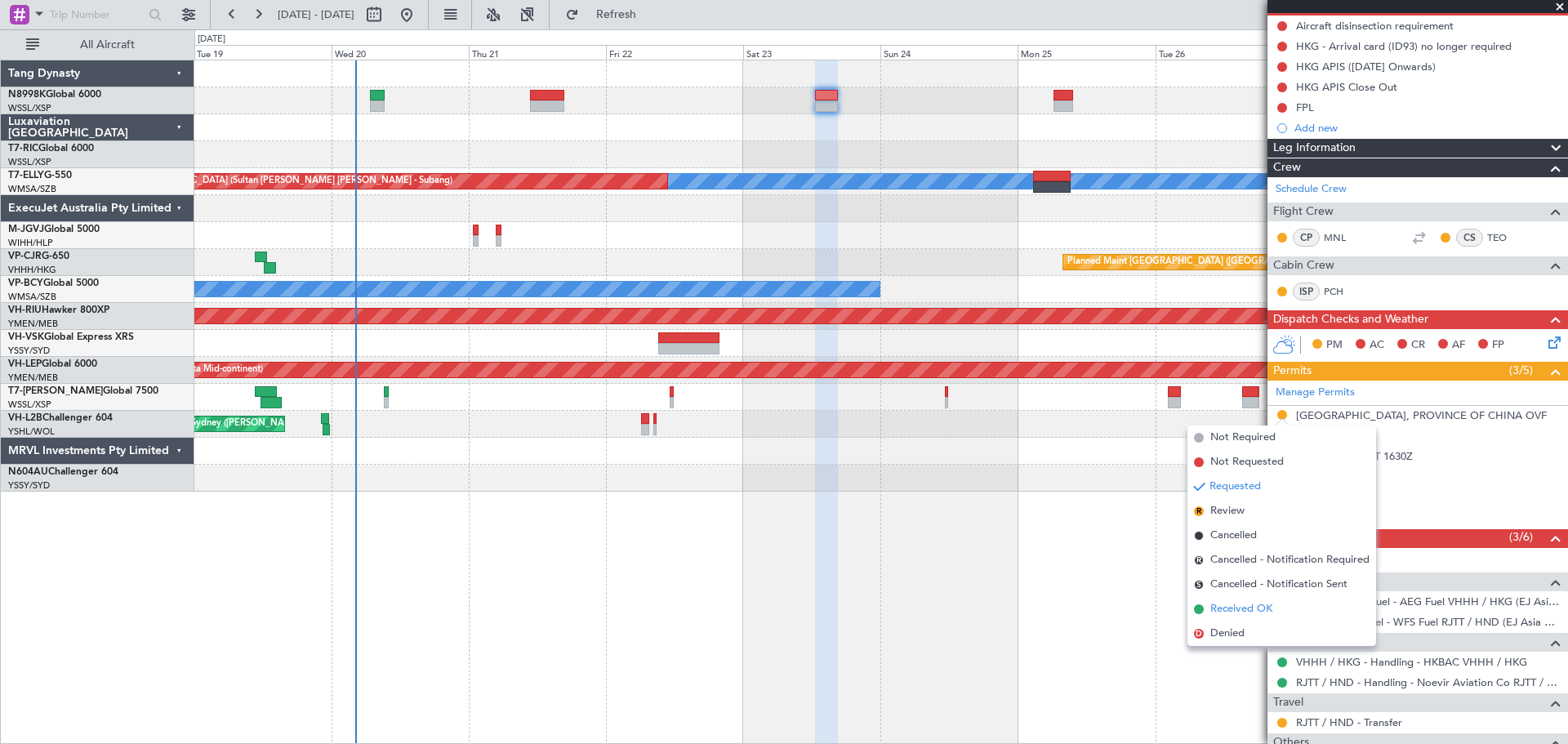
click at [1230, 603] on span "Received OK" at bounding box center [1242, 609] width 62 height 16
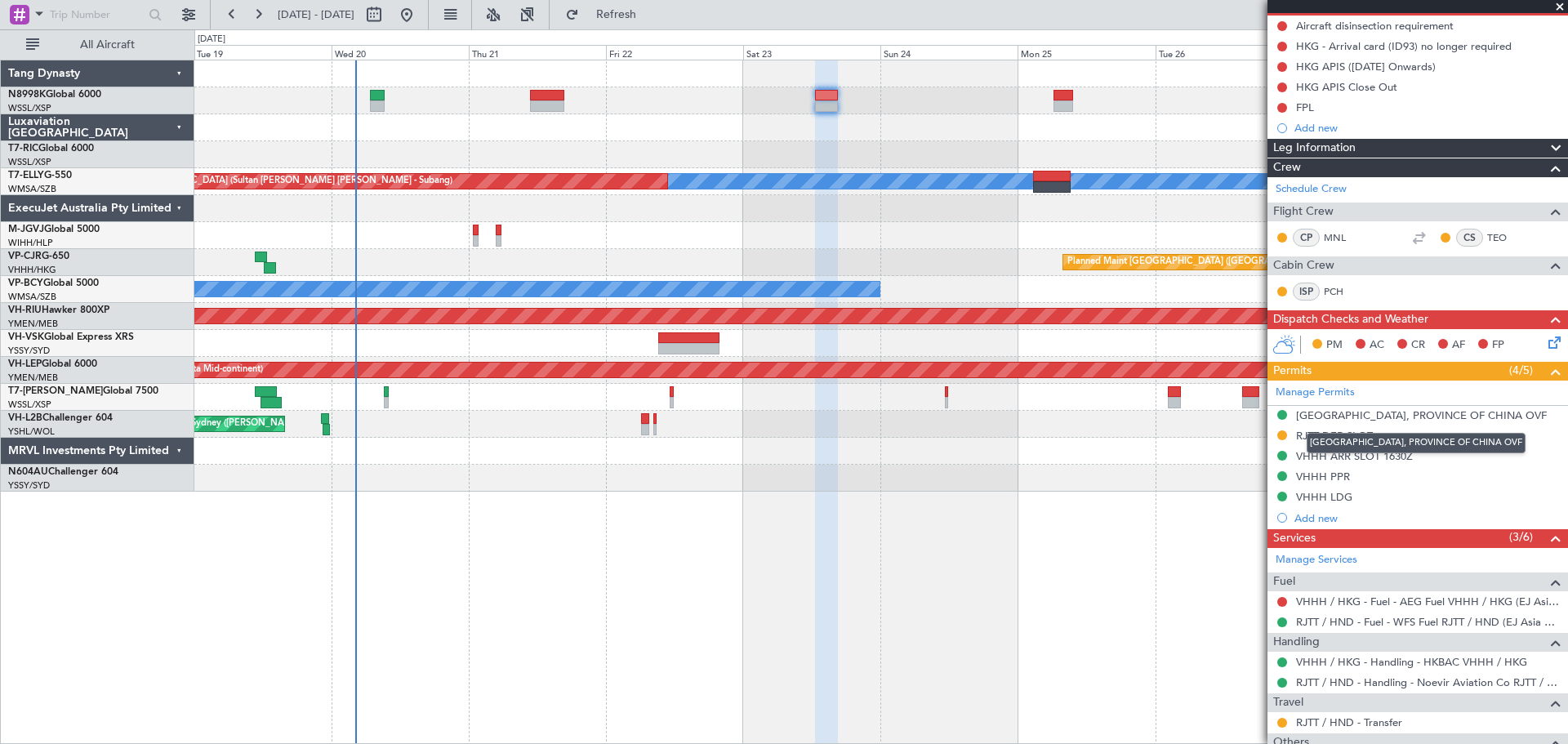
click at [1358, 417] on div "[GEOGRAPHIC_DATA], PROVINCE OF CHINA OVF" at bounding box center [1421, 415] width 251 height 14
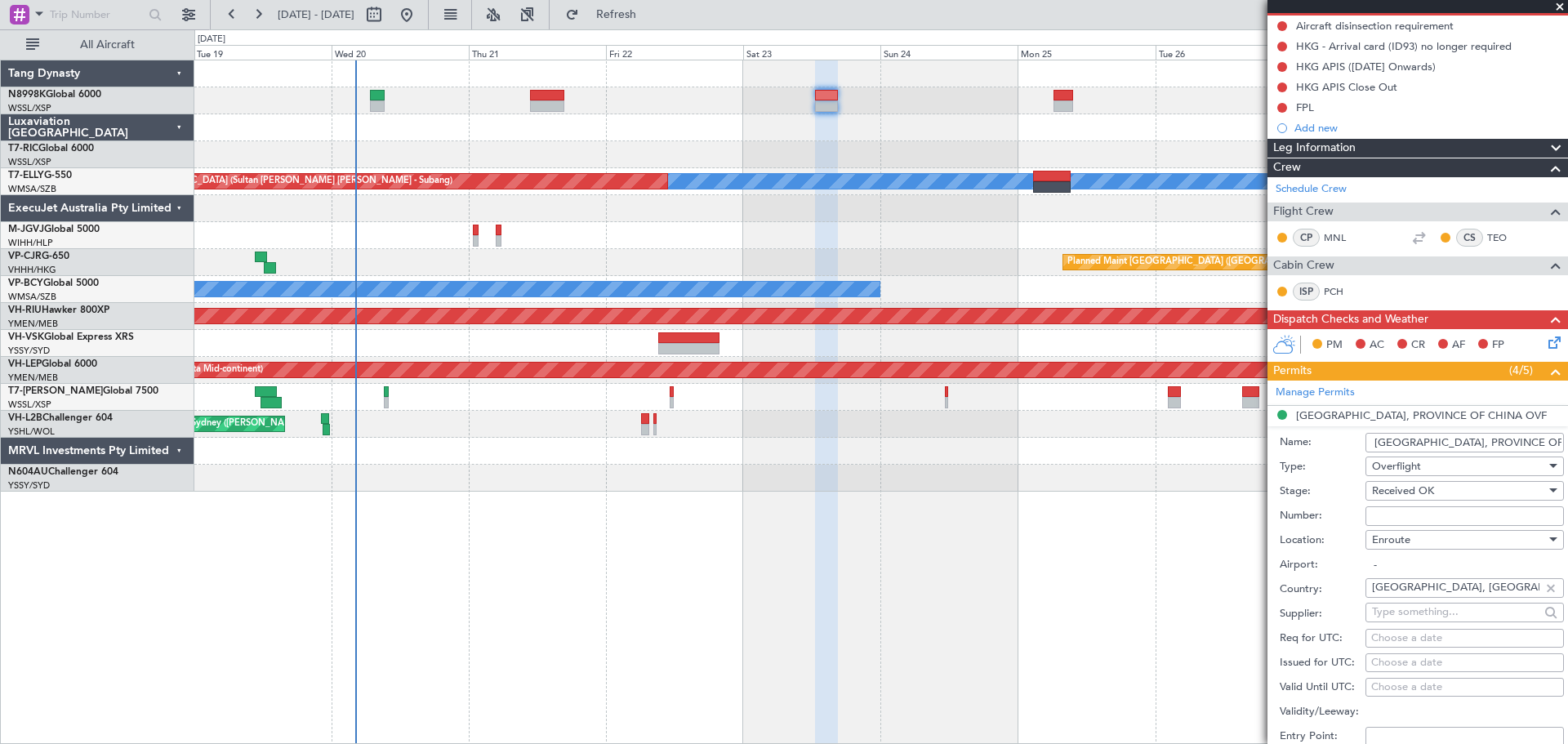
drag, startPoint x: 1377, startPoint y: 517, endPoint x: 1405, endPoint y: 511, distance: 28.6
click at [1377, 517] on input "Number:" at bounding box center [1465, 516] width 198 height 20
paste input "11408193026"
type input "11408193026"
click at [1385, 661] on div "Choose a date" at bounding box center [1465, 662] width 187 height 16
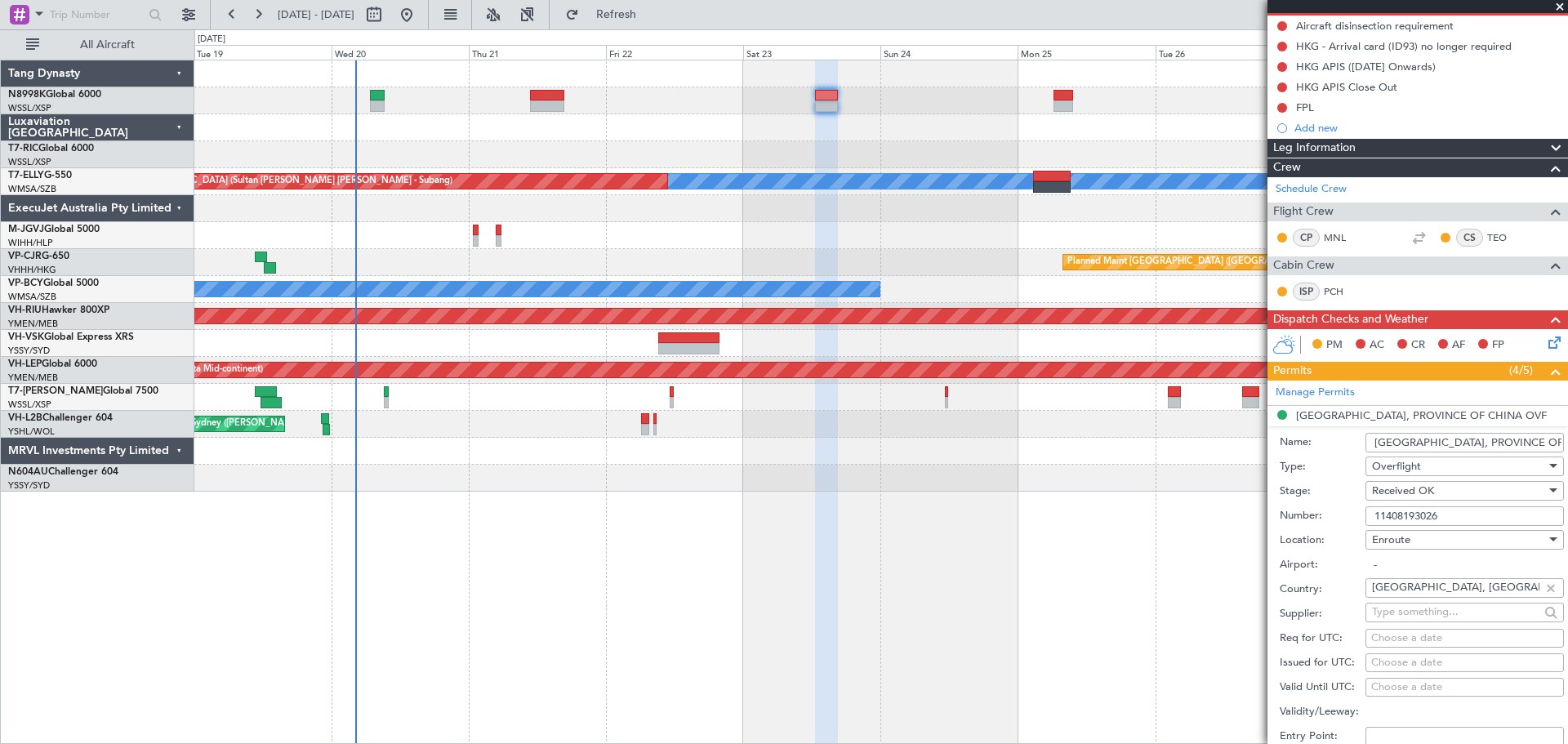
select select "8"
select select "2025"
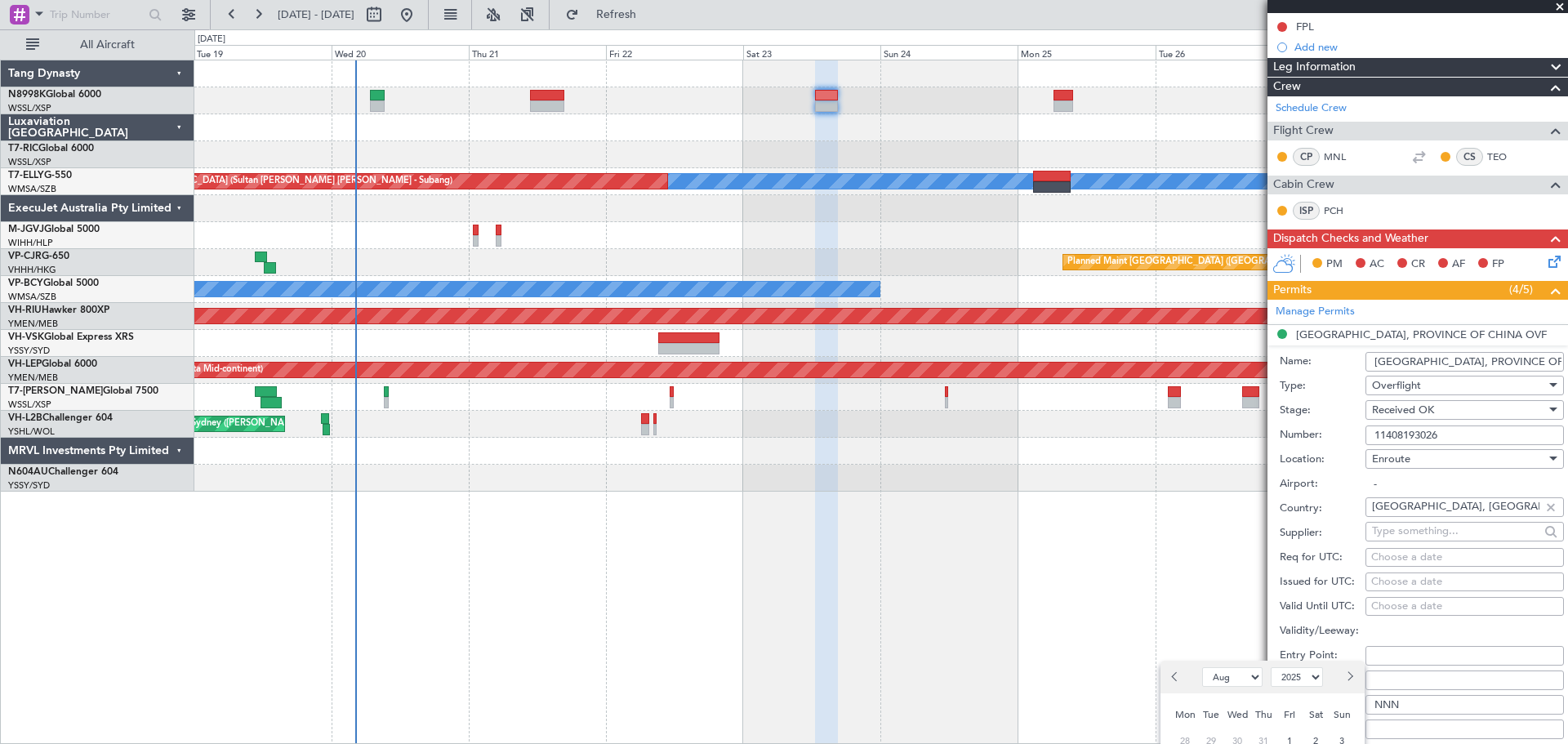
scroll to position [245, 0]
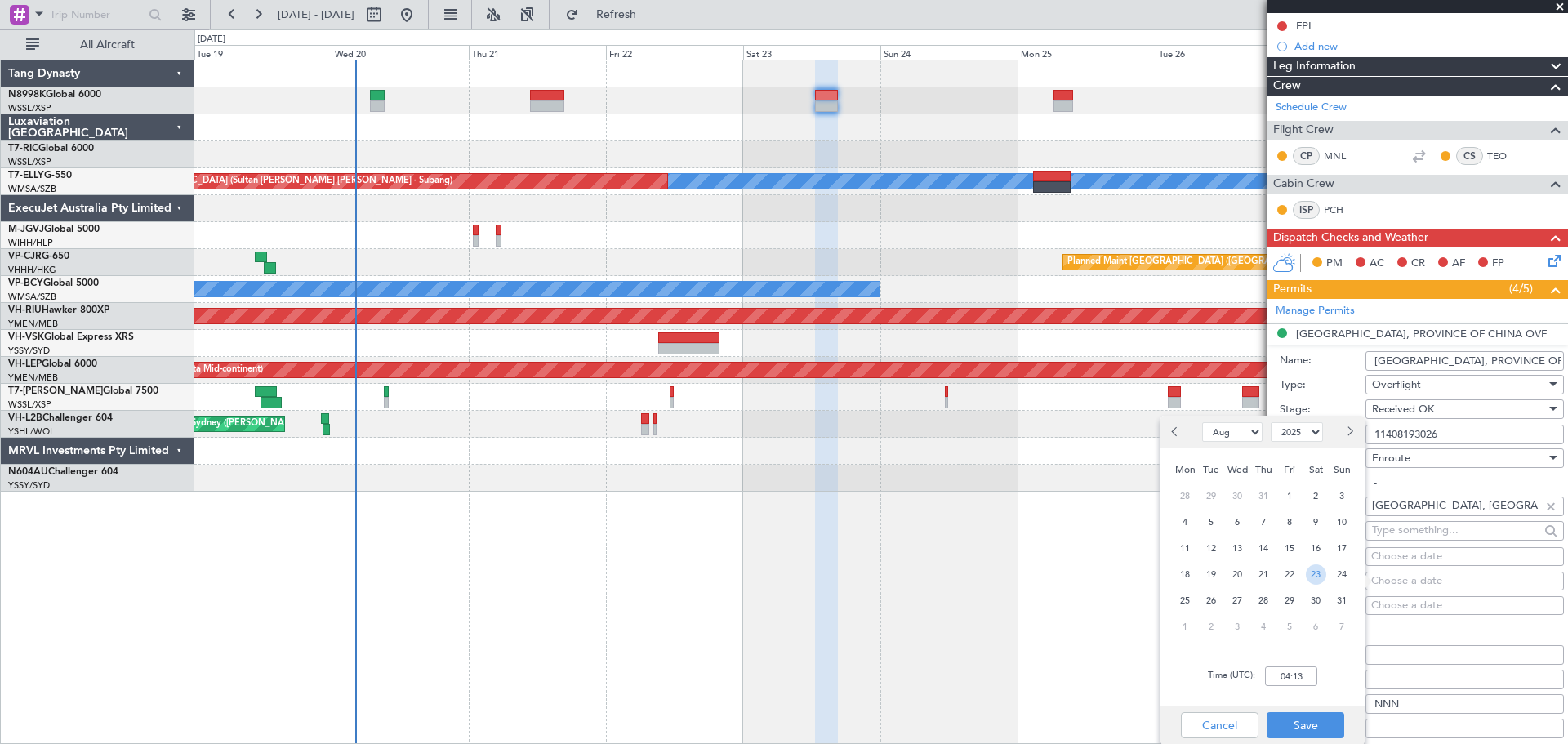
click at [1314, 574] on span "23" at bounding box center [1316, 575] width 21 height 21
click at [1304, 672] on input "00:00" at bounding box center [1292, 676] width 53 height 20
type input "13:00"
click at [1310, 721] on button "Save" at bounding box center [1306, 725] width 78 height 26
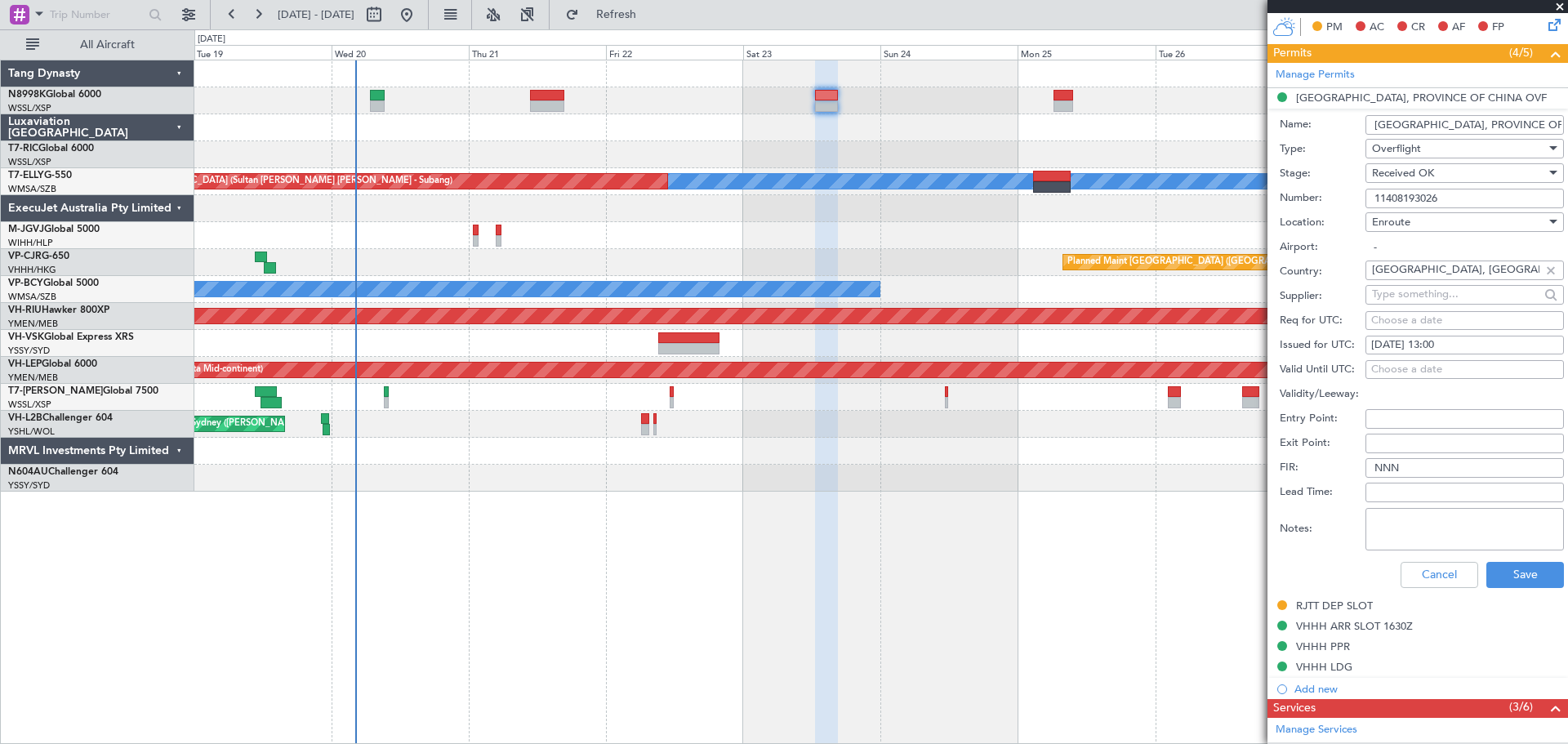
scroll to position [490, 0]
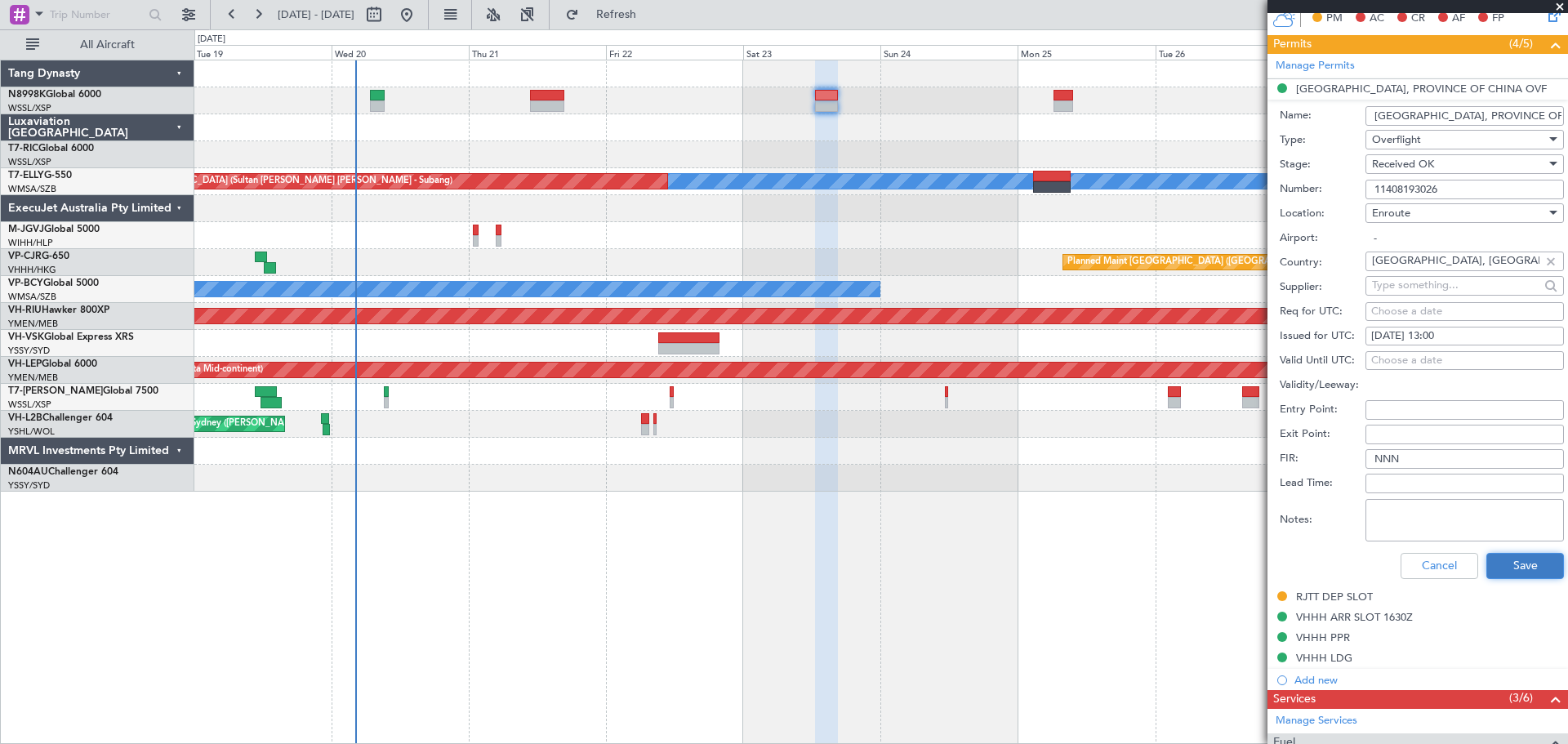
click at [1503, 562] on button "Save" at bounding box center [1525, 566] width 78 height 26
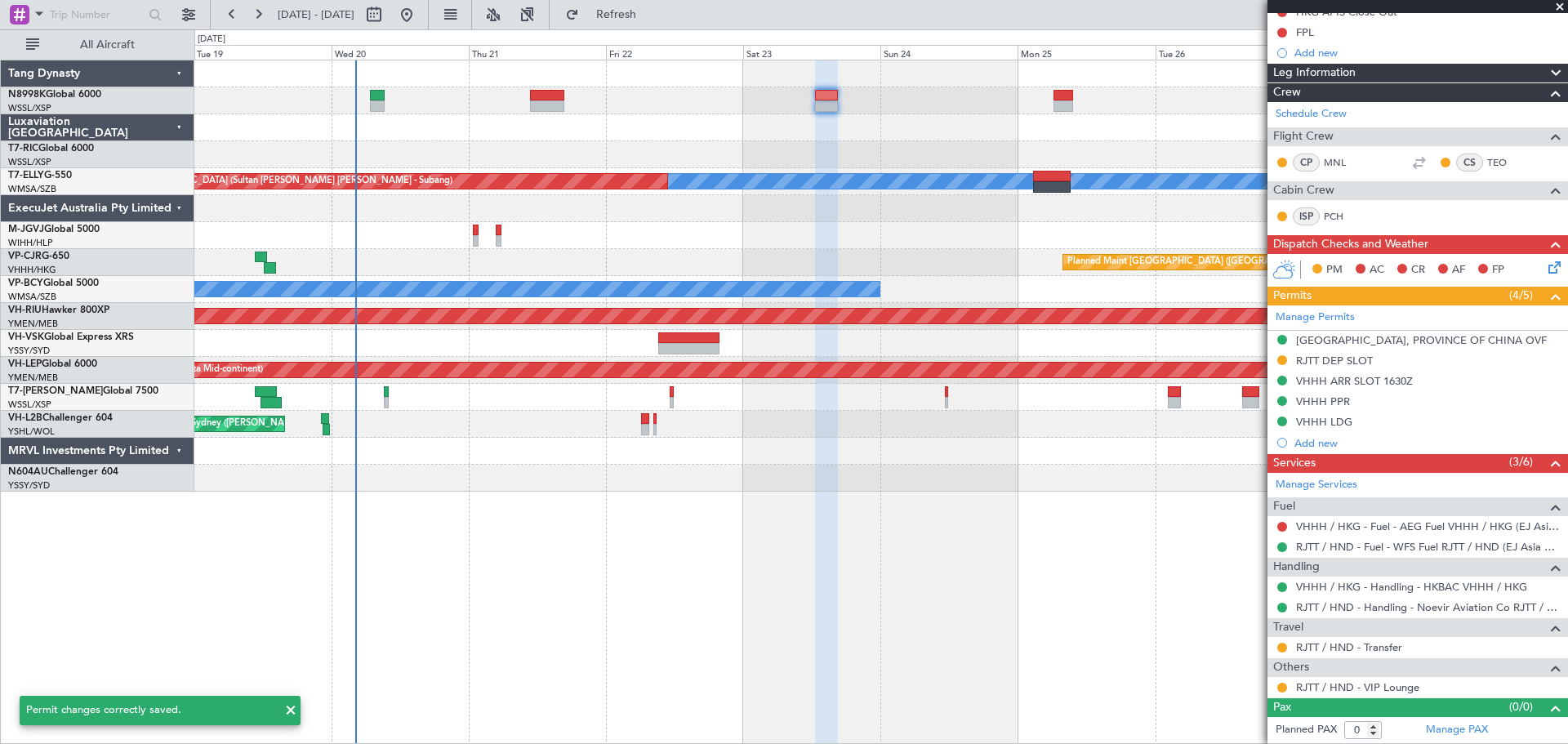
scroll to position [238, 0]
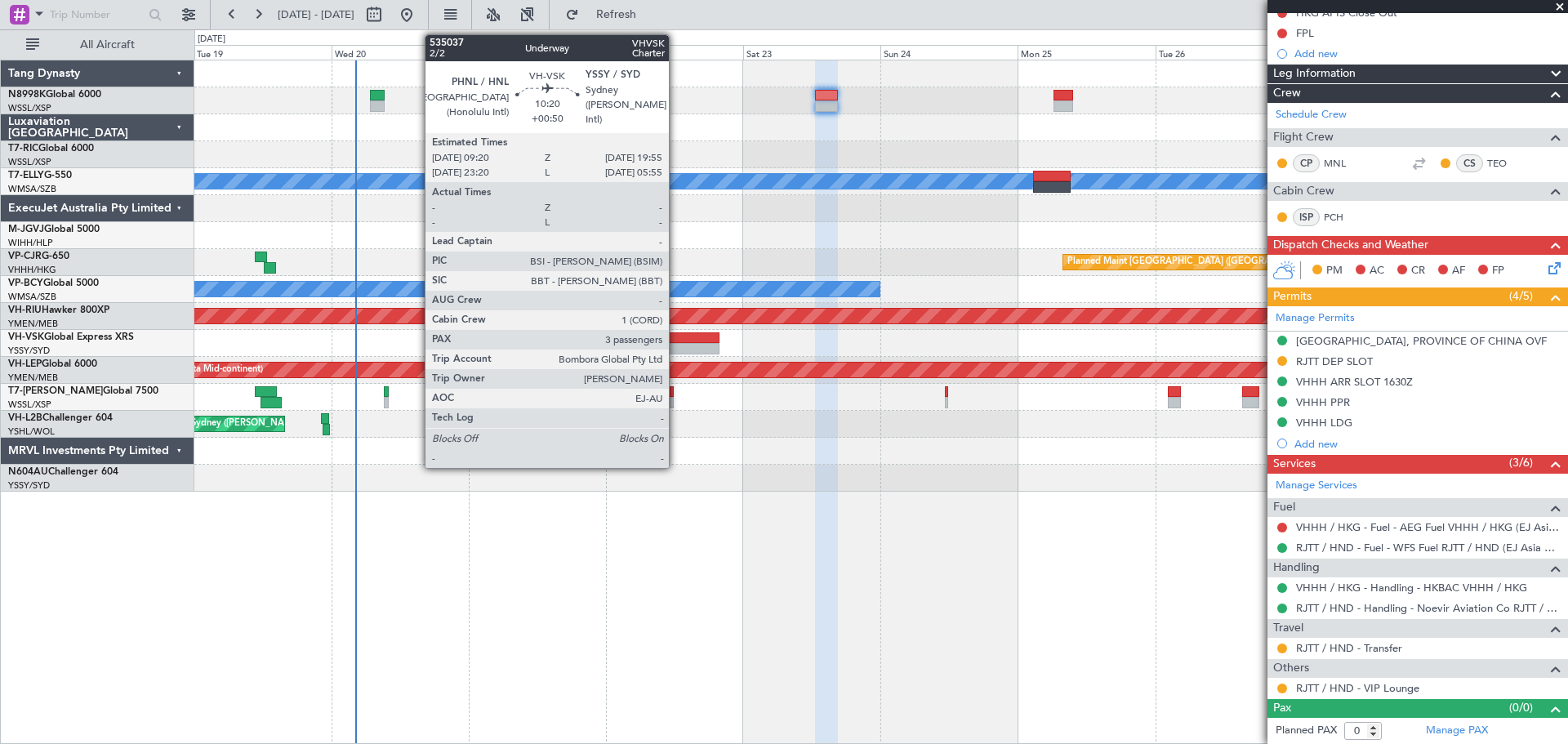
click at [678, 338] on div at bounding box center [689, 338] width 61 height 11
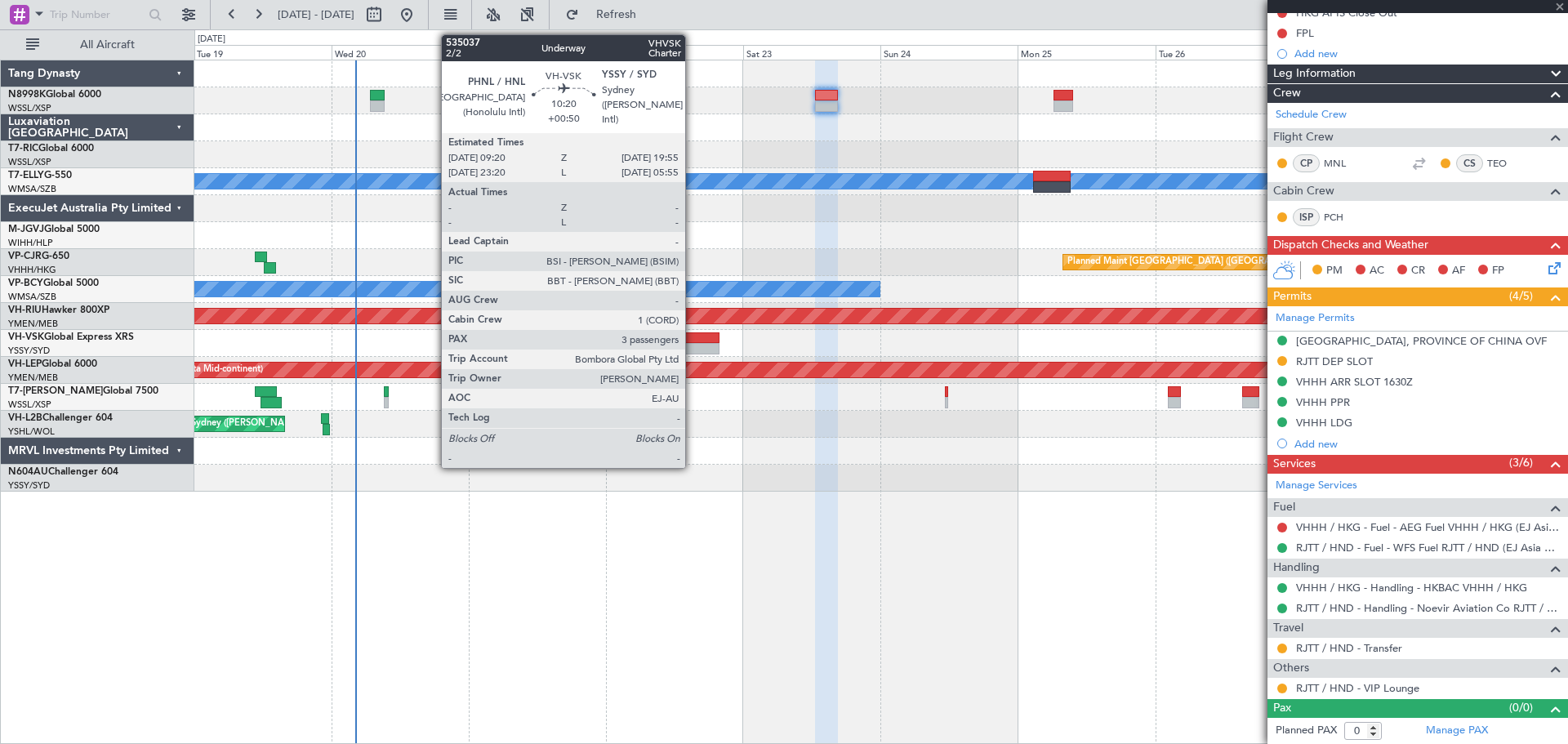
click at [692, 333] on div at bounding box center [689, 338] width 61 height 11
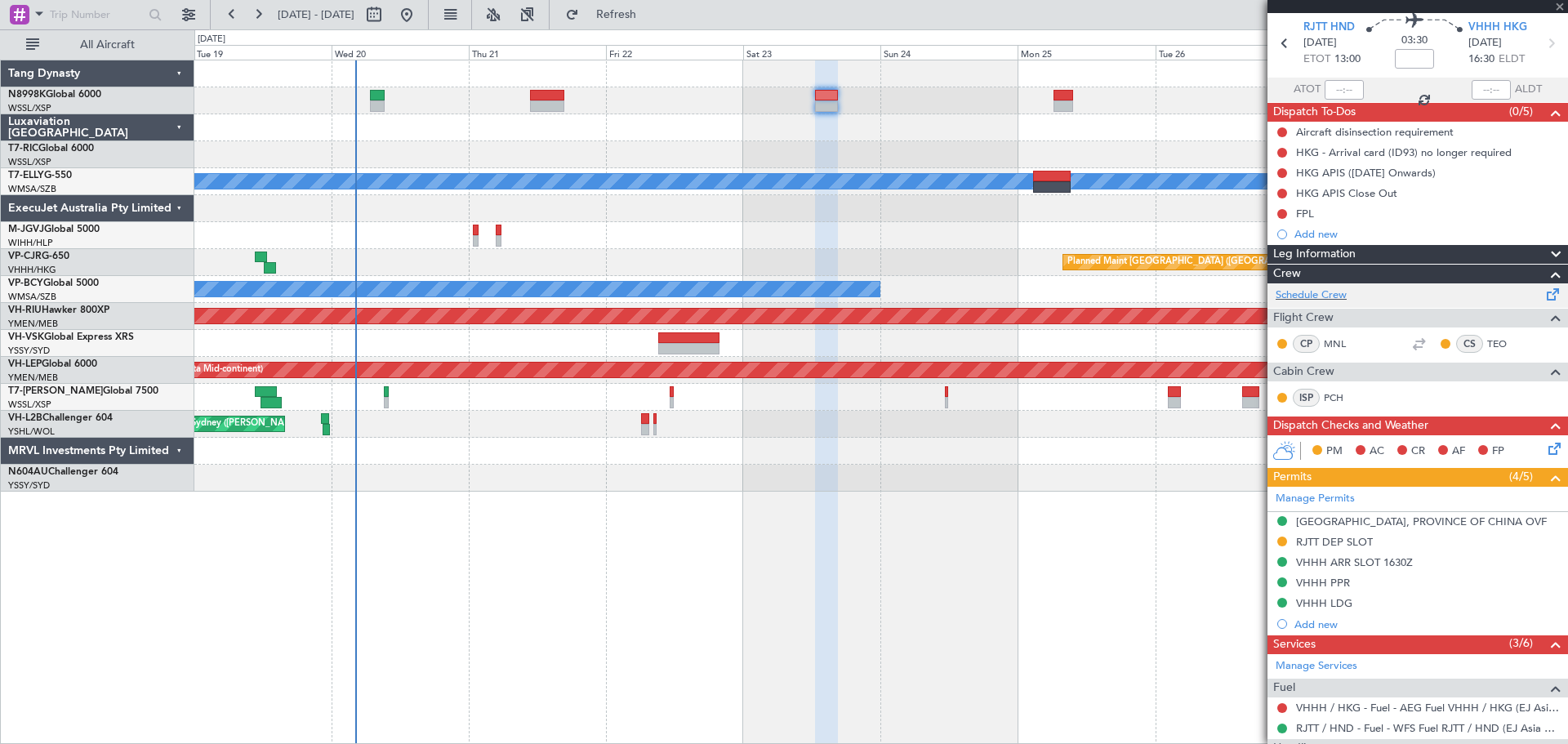
scroll to position [0, 0]
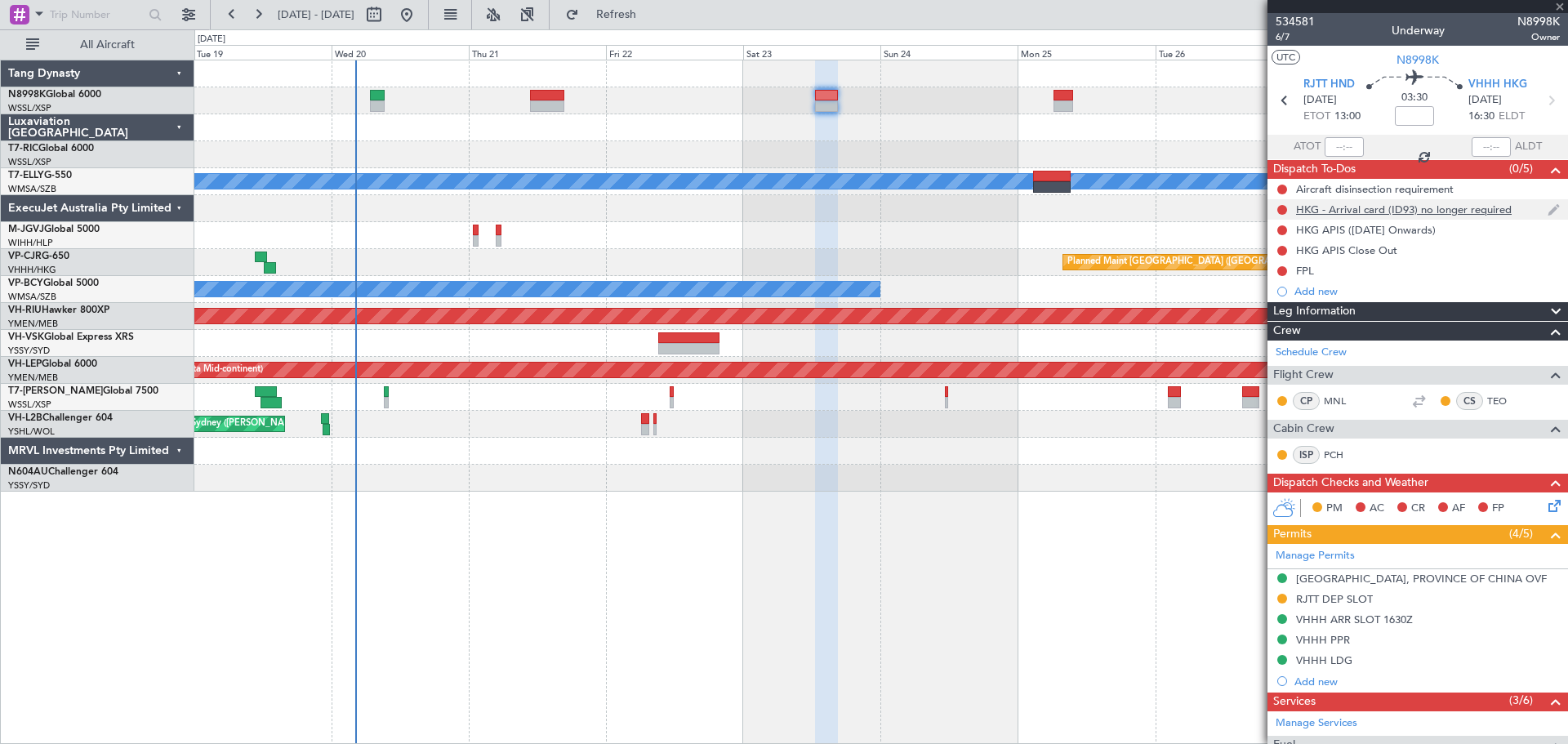
type input "+00:50"
type input "3"
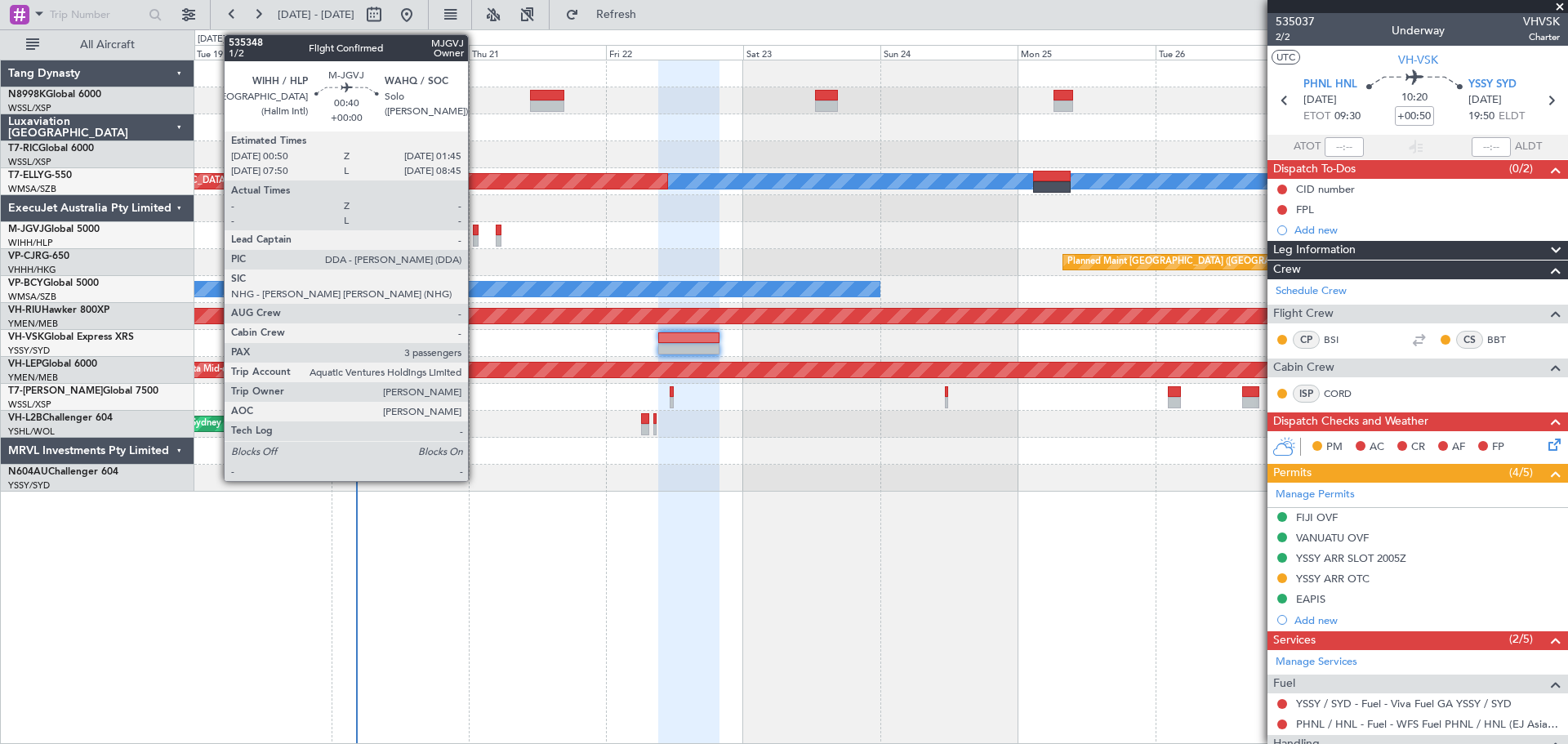
click at [475, 234] on div at bounding box center [475, 230] width 6 height 11
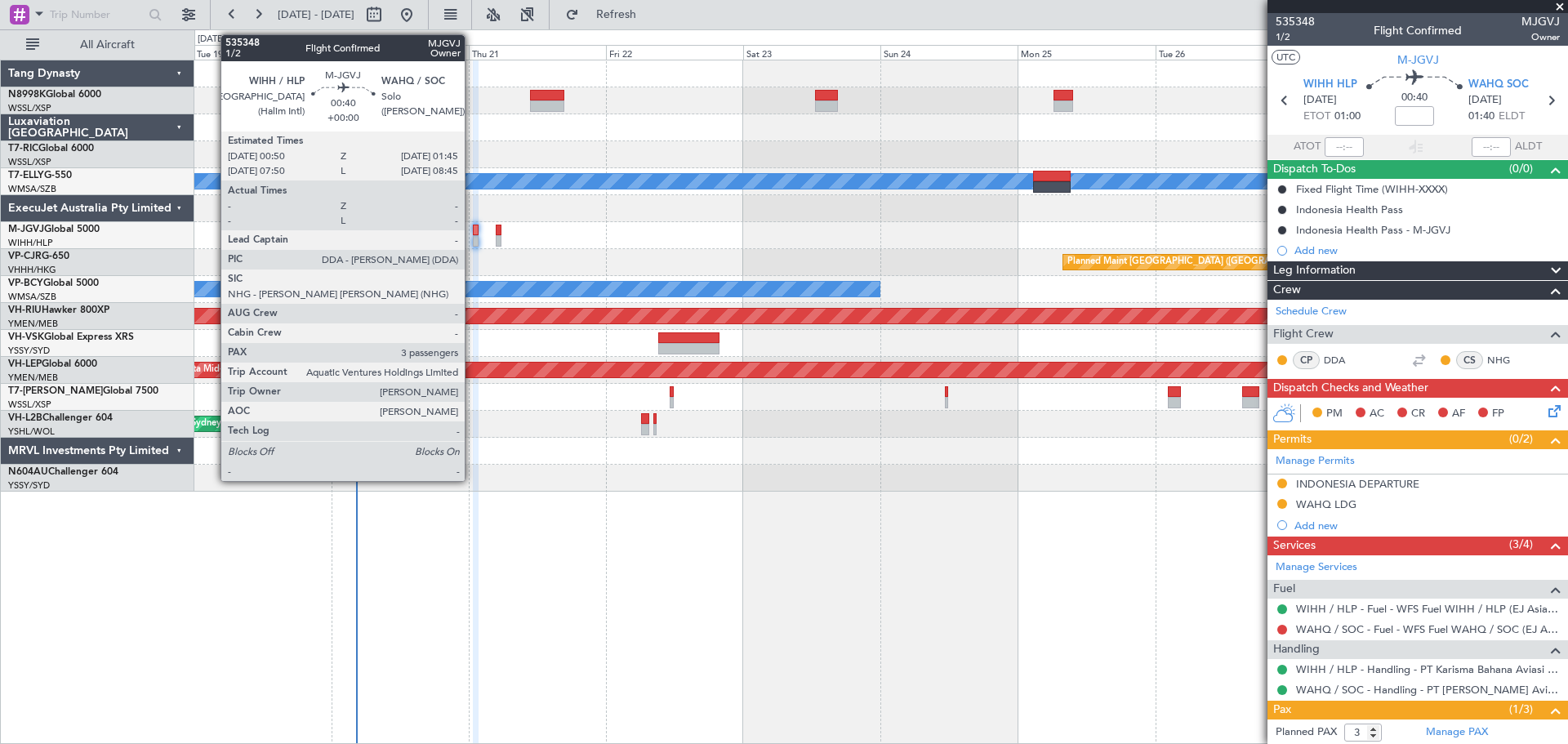
click at [473, 229] on div at bounding box center [475, 230] width 6 height 11
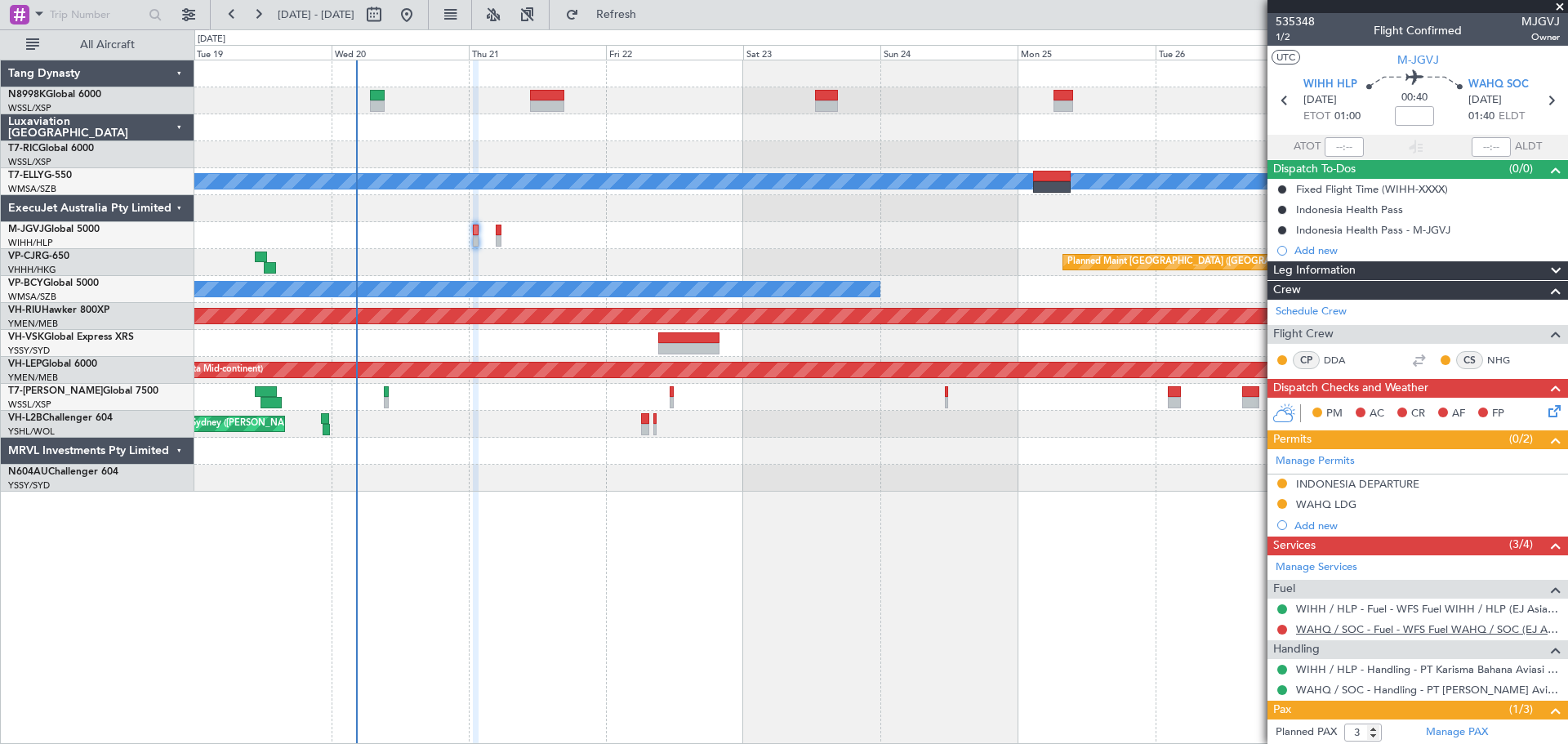
click at [1383, 628] on link "WAHQ / SOC - Fuel - WFS Fuel WAHQ / SOC (EJ Asia Only)" at bounding box center [1428, 629] width 264 height 14
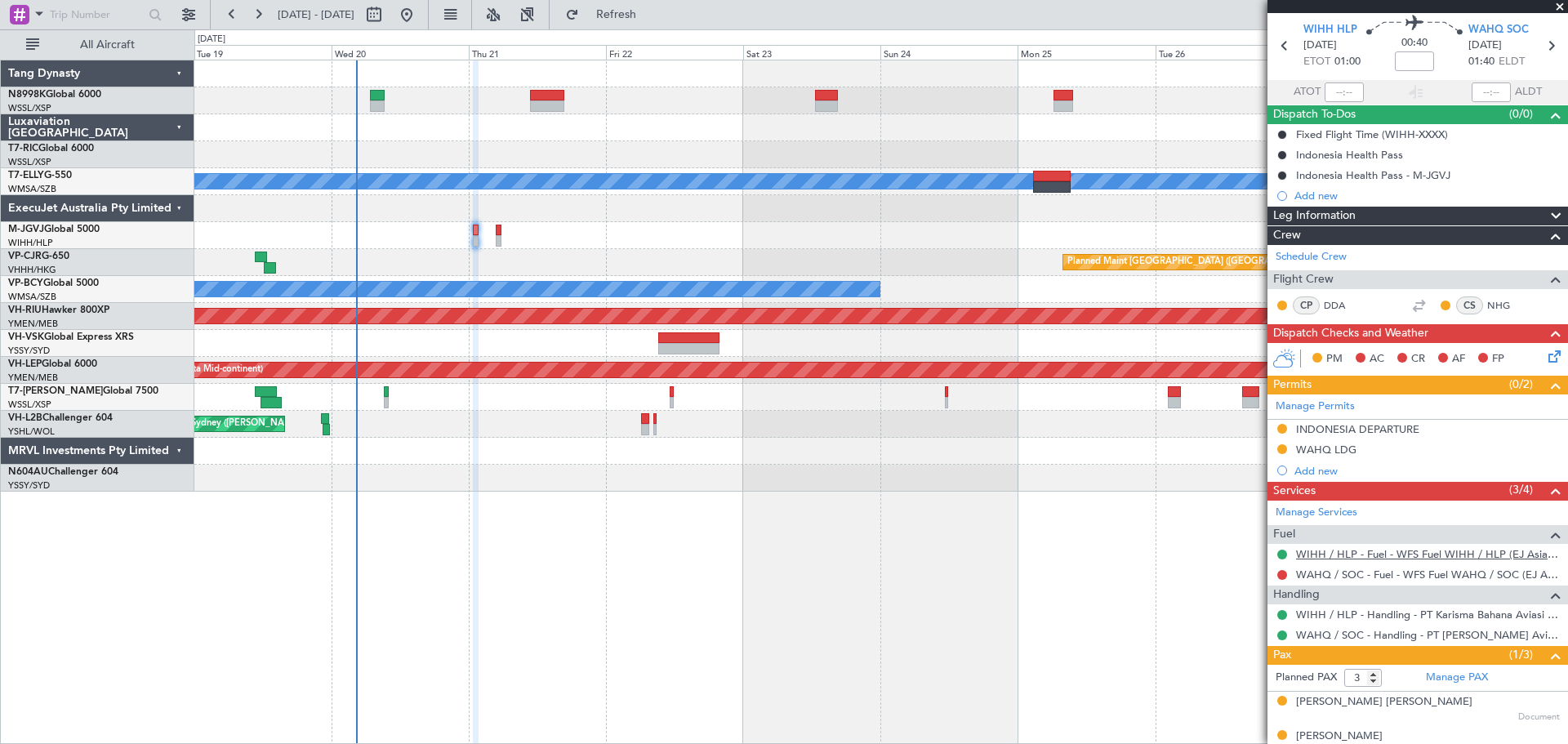
scroll to position [107, 0]
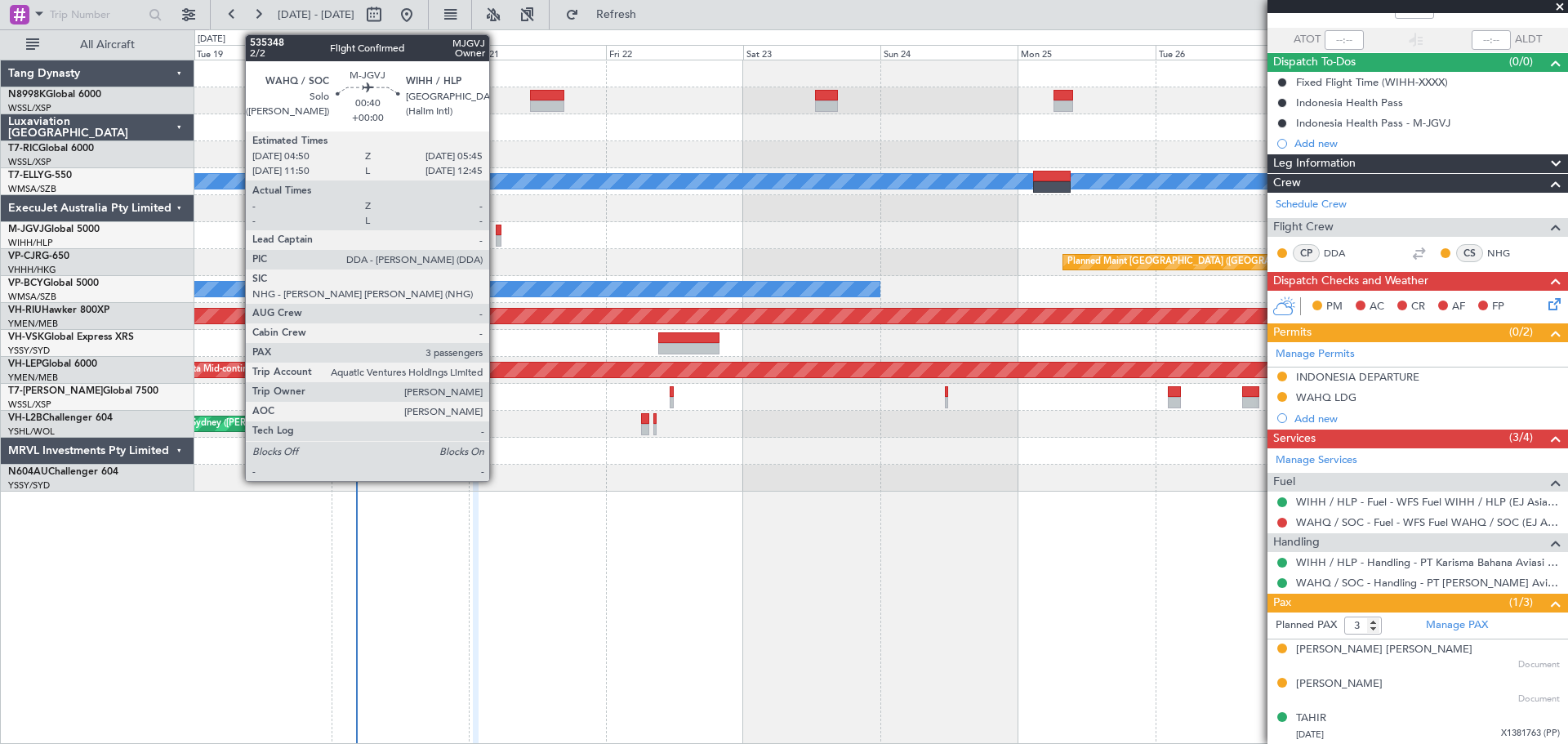
click at [497, 235] on div at bounding box center [499, 230] width 6 height 11
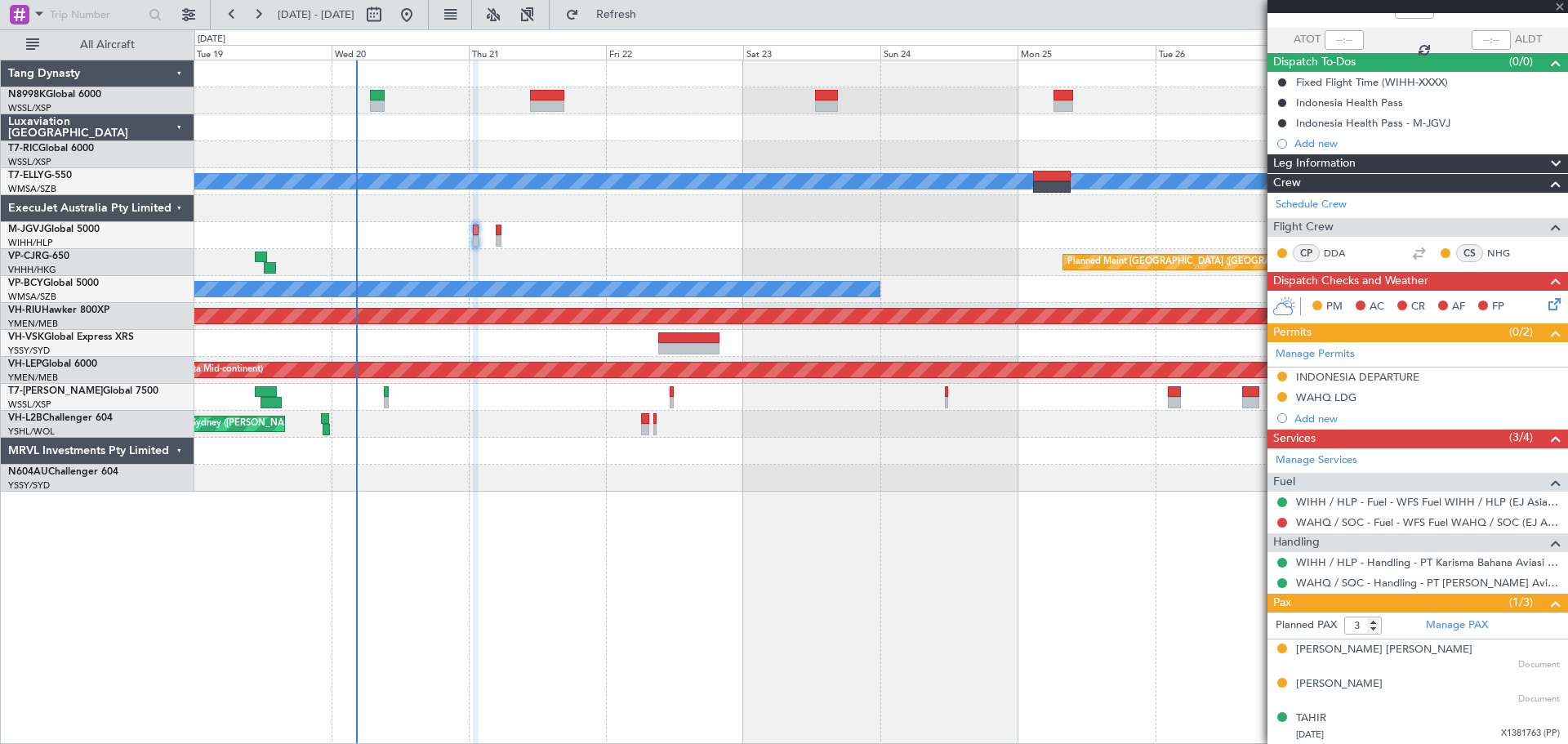
scroll to position [0, 0]
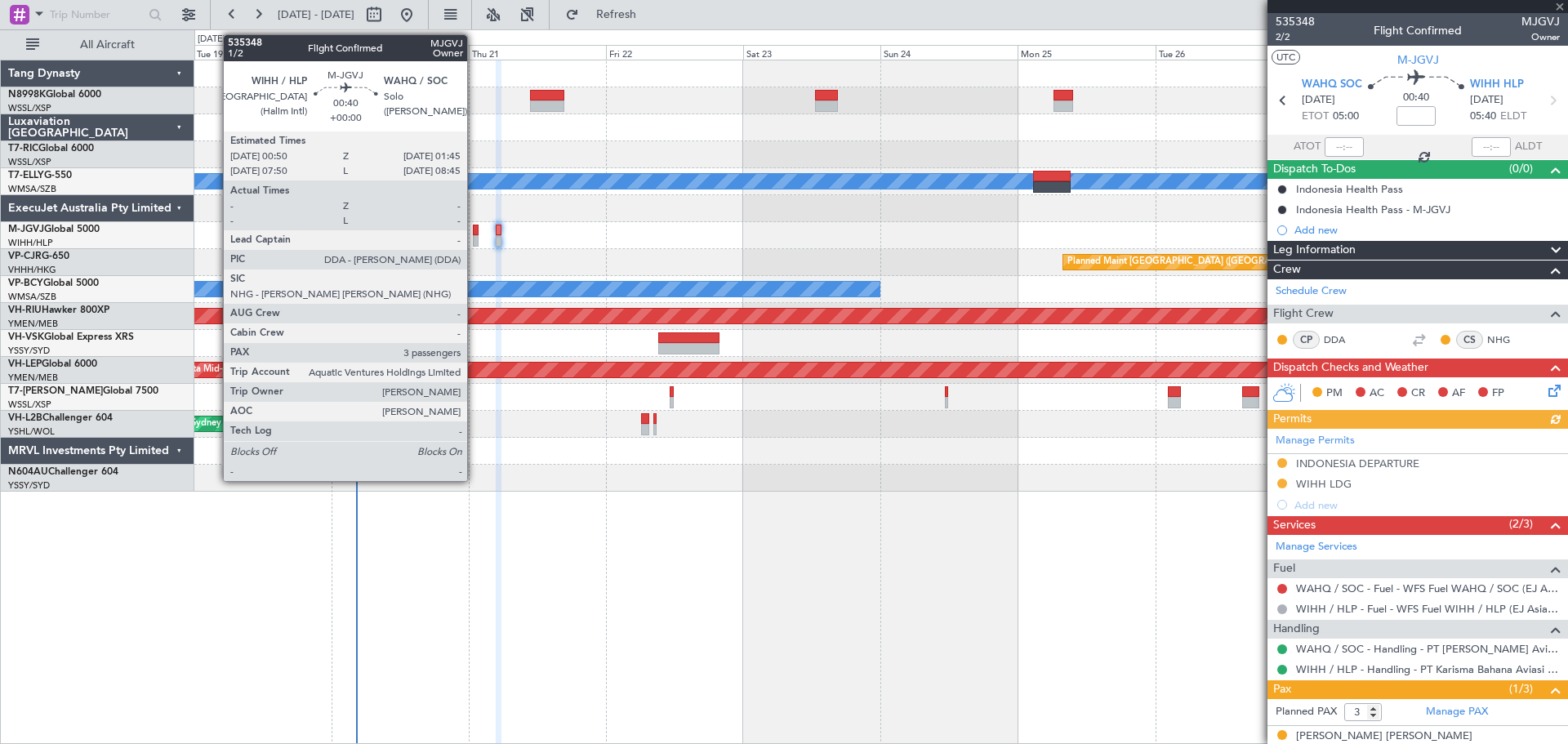
click at [474, 236] on div at bounding box center [475, 240] width 6 height 11
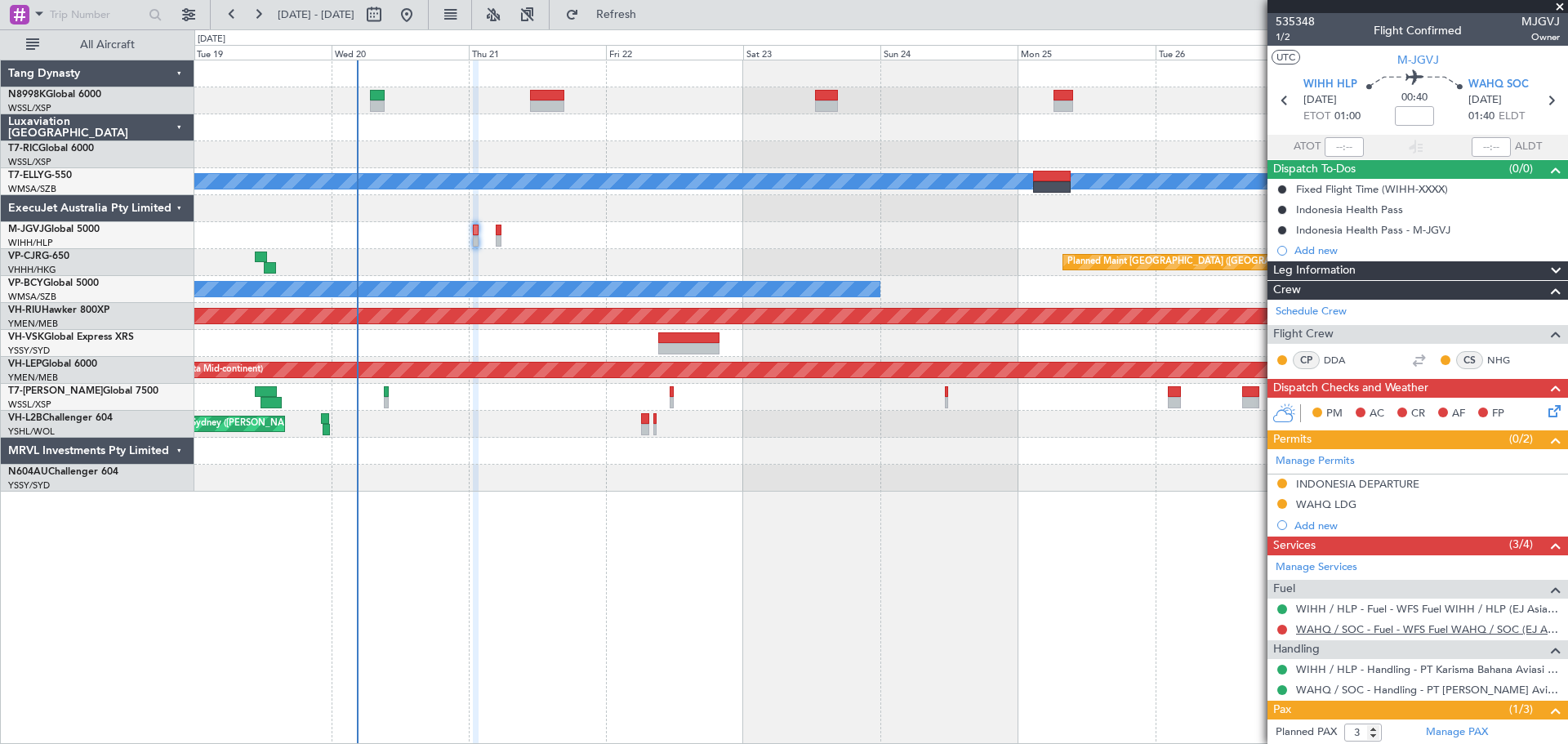
click at [1373, 629] on link "WAHQ / SOC - Fuel - WFS Fuel WAHQ / SOC (EJ Asia Only)" at bounding box center [1428, 629] width 264 height 14
click at [1281, 38] on span "1/2" at bounding box center [1296, 37] width 39 height 14
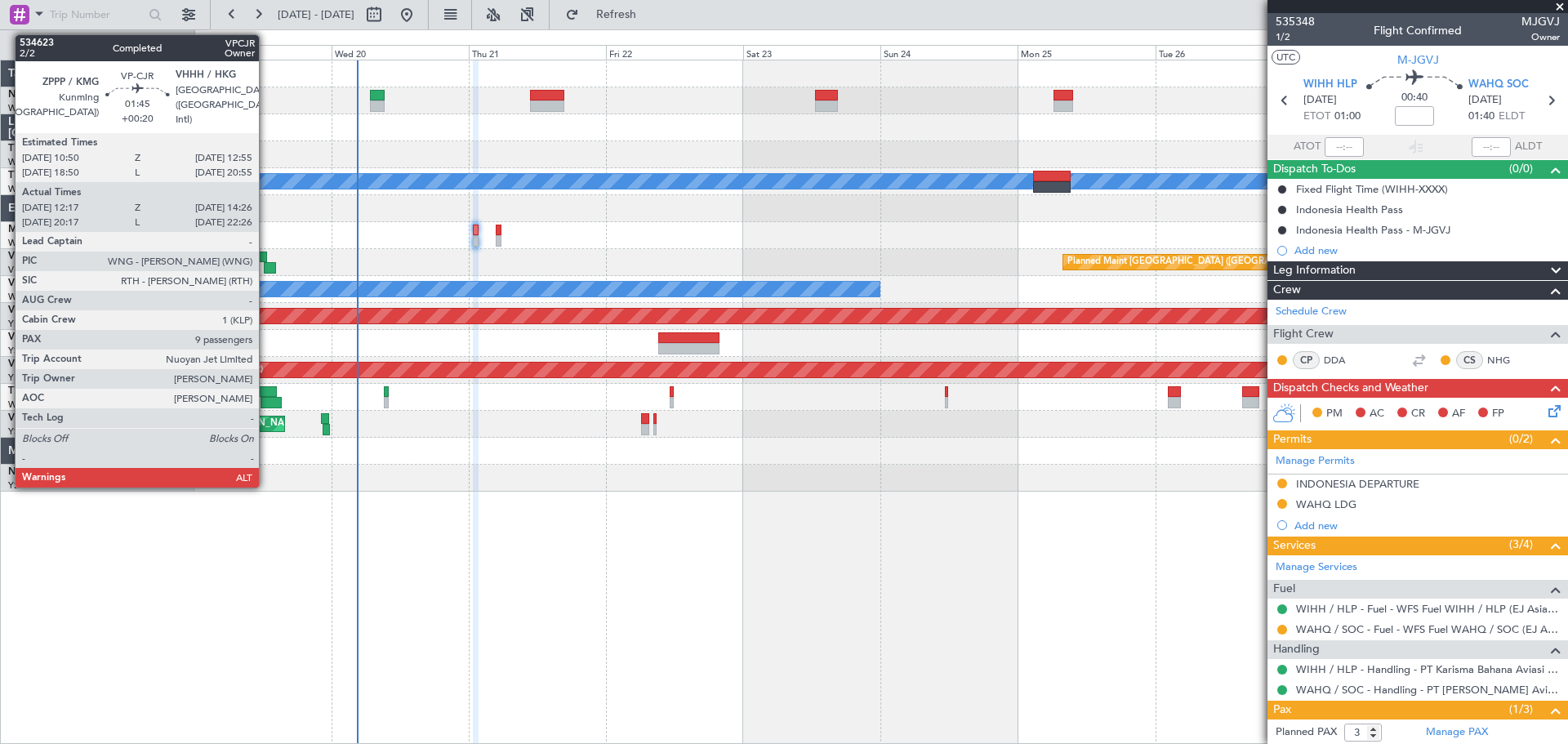
click at [266, 265] on div at bounding box center [271, 268] width 13 height 11
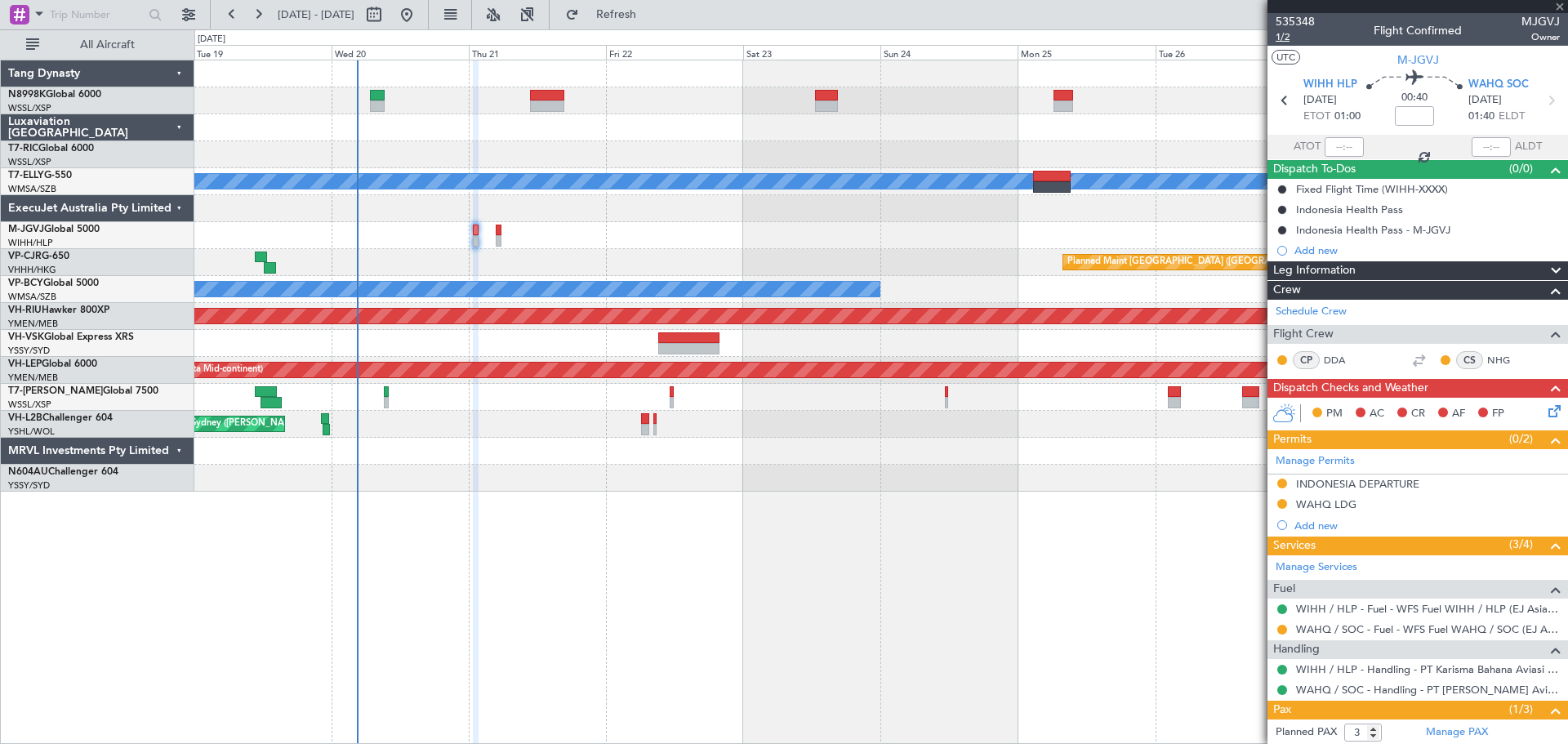
type input "+00:20"
type input "12:27"
type input "14:16"
type input "9"
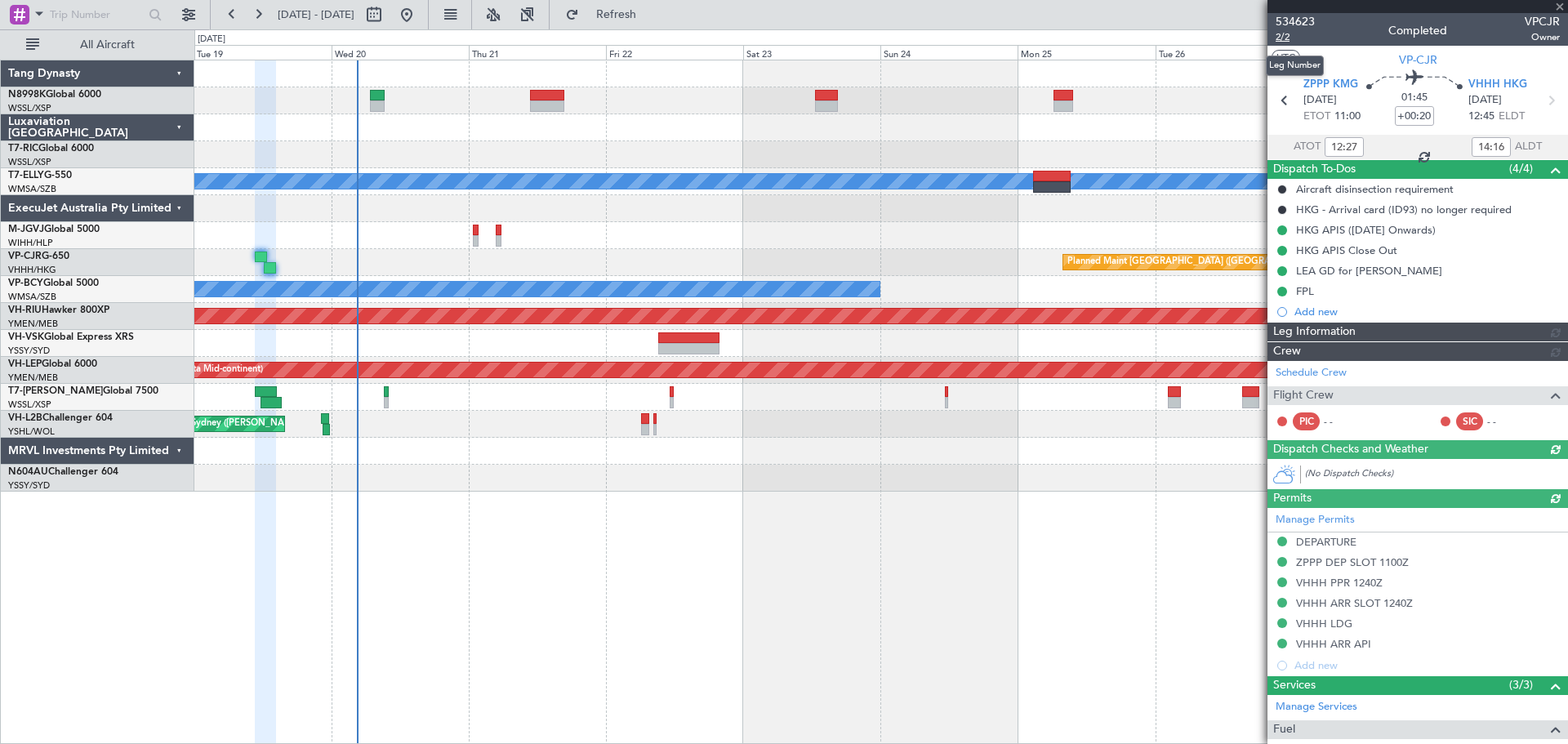
click at [1289, 39] on span "2/2" at bounding box center [1296, 37] width 39 height 14
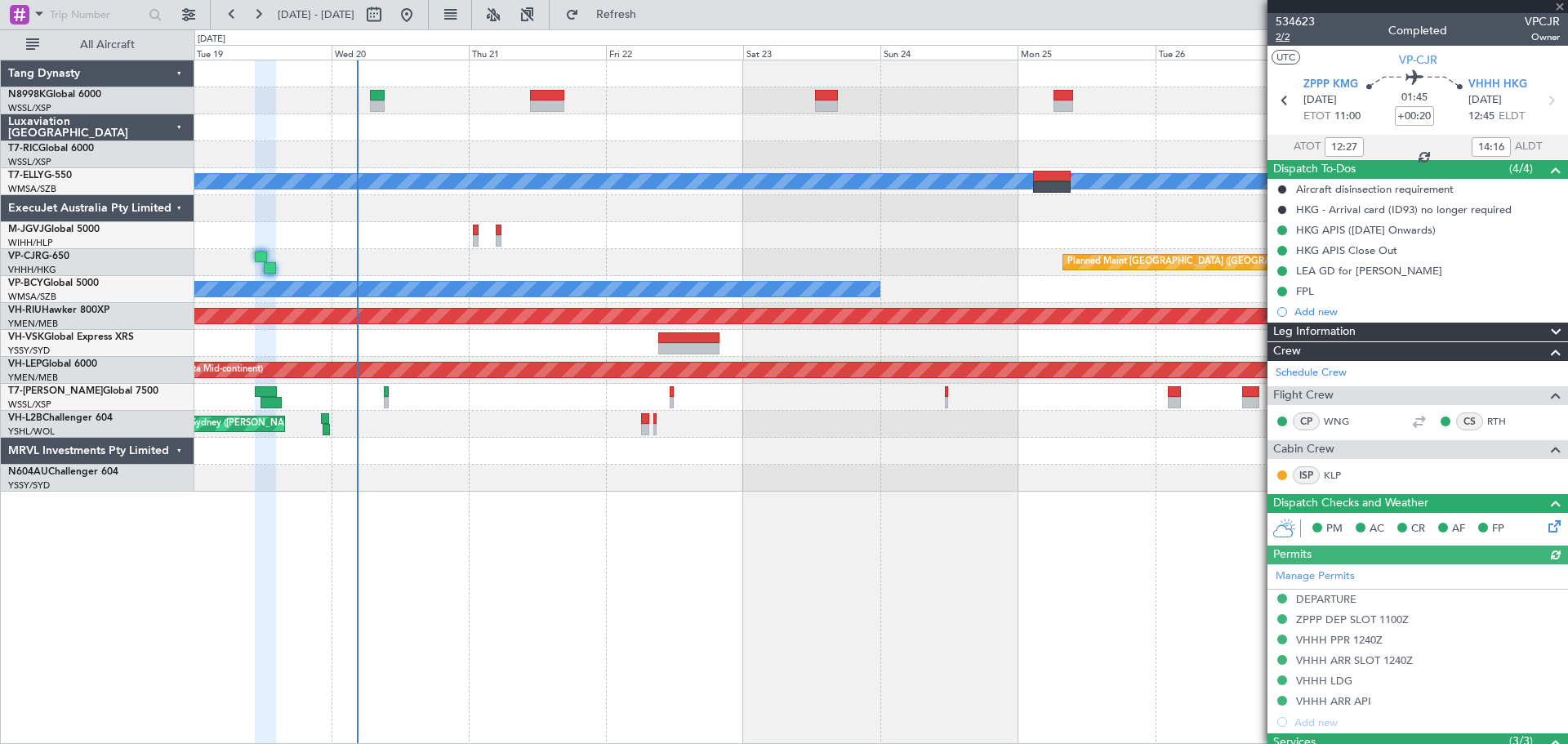
type input "Edmond Yuen (EYU)"
type input "F0181"
type input "20:27"
type input "22:16"
type input "12:27"
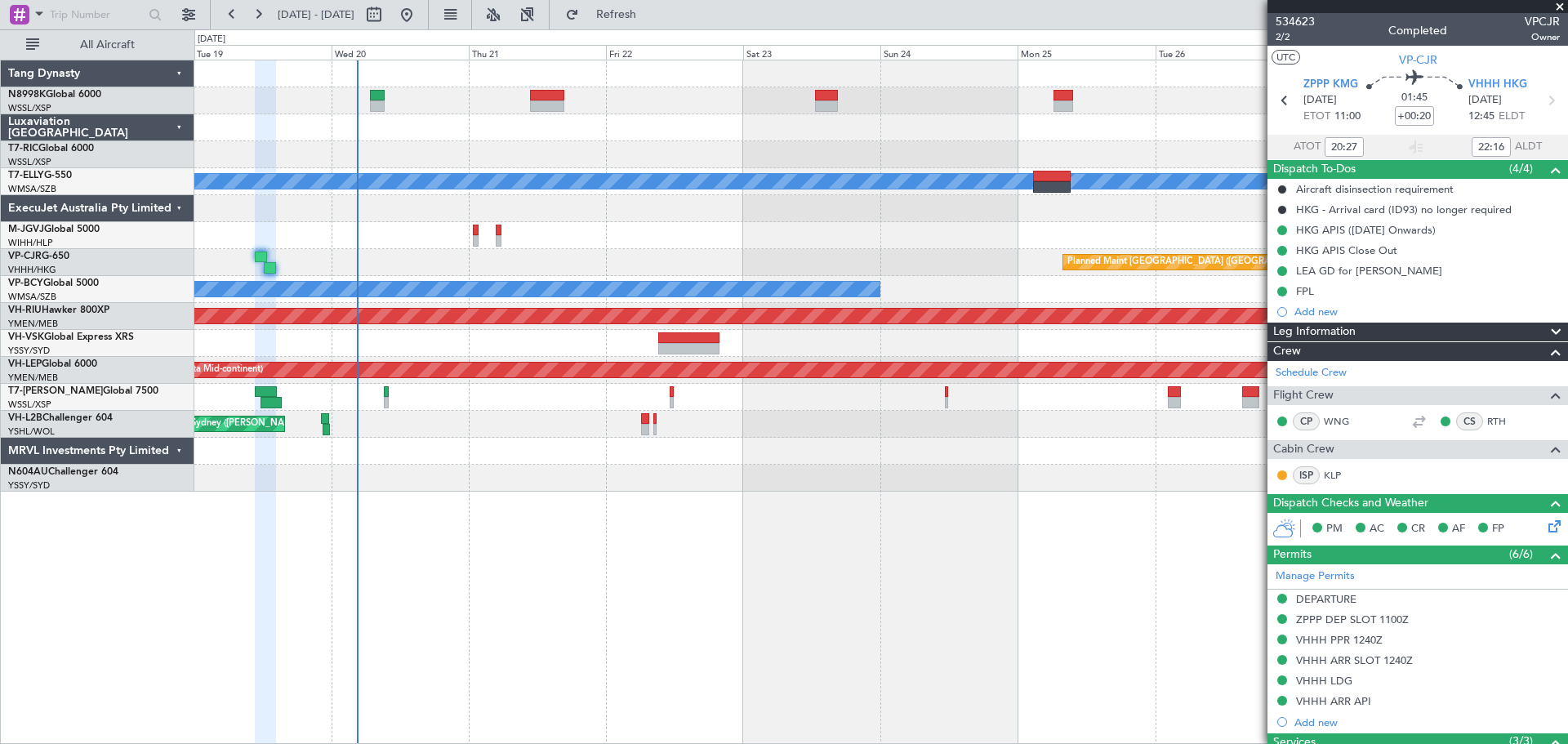
type input "14:16"
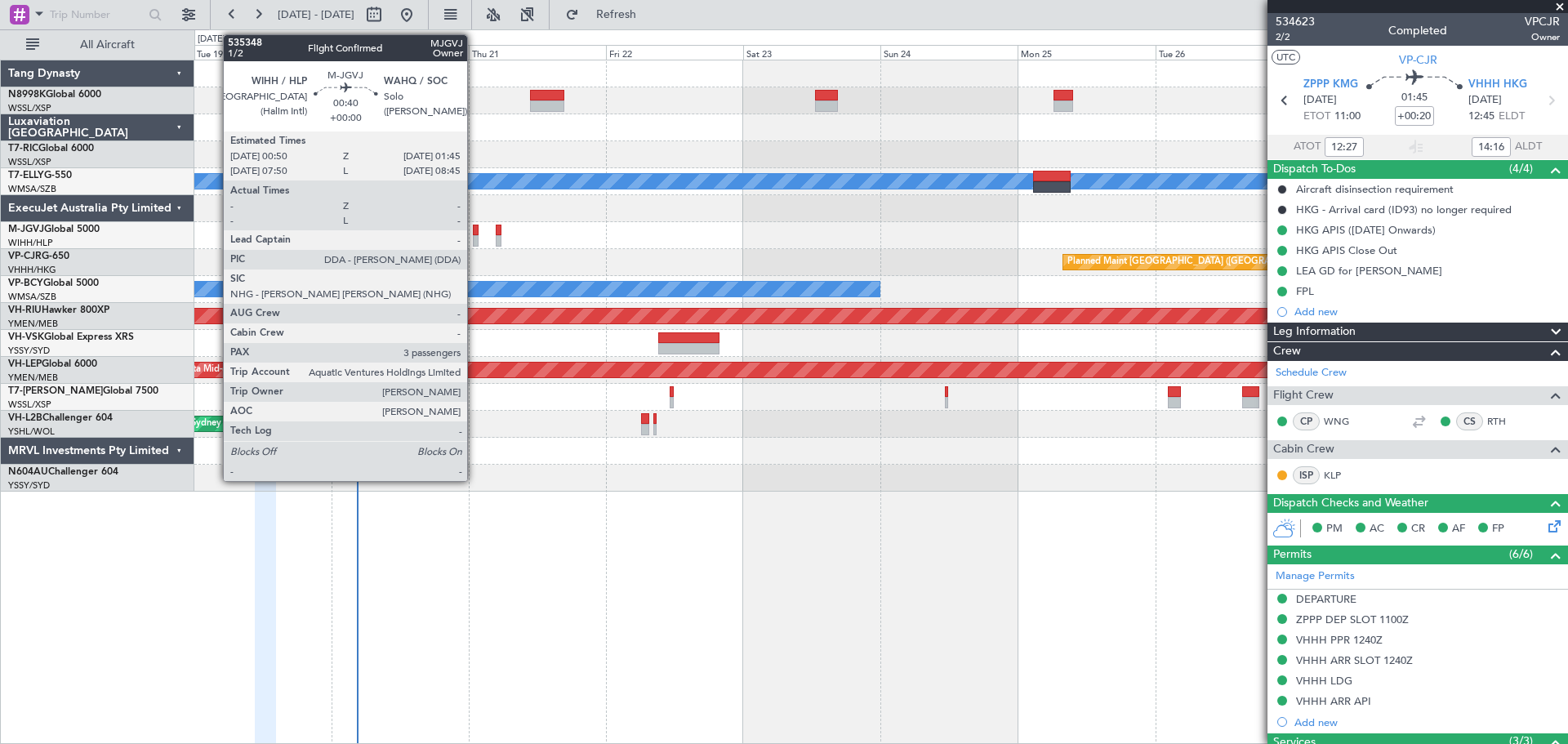
click at [474, 234] on div at bounding box center [475, 230] width 6 height 11
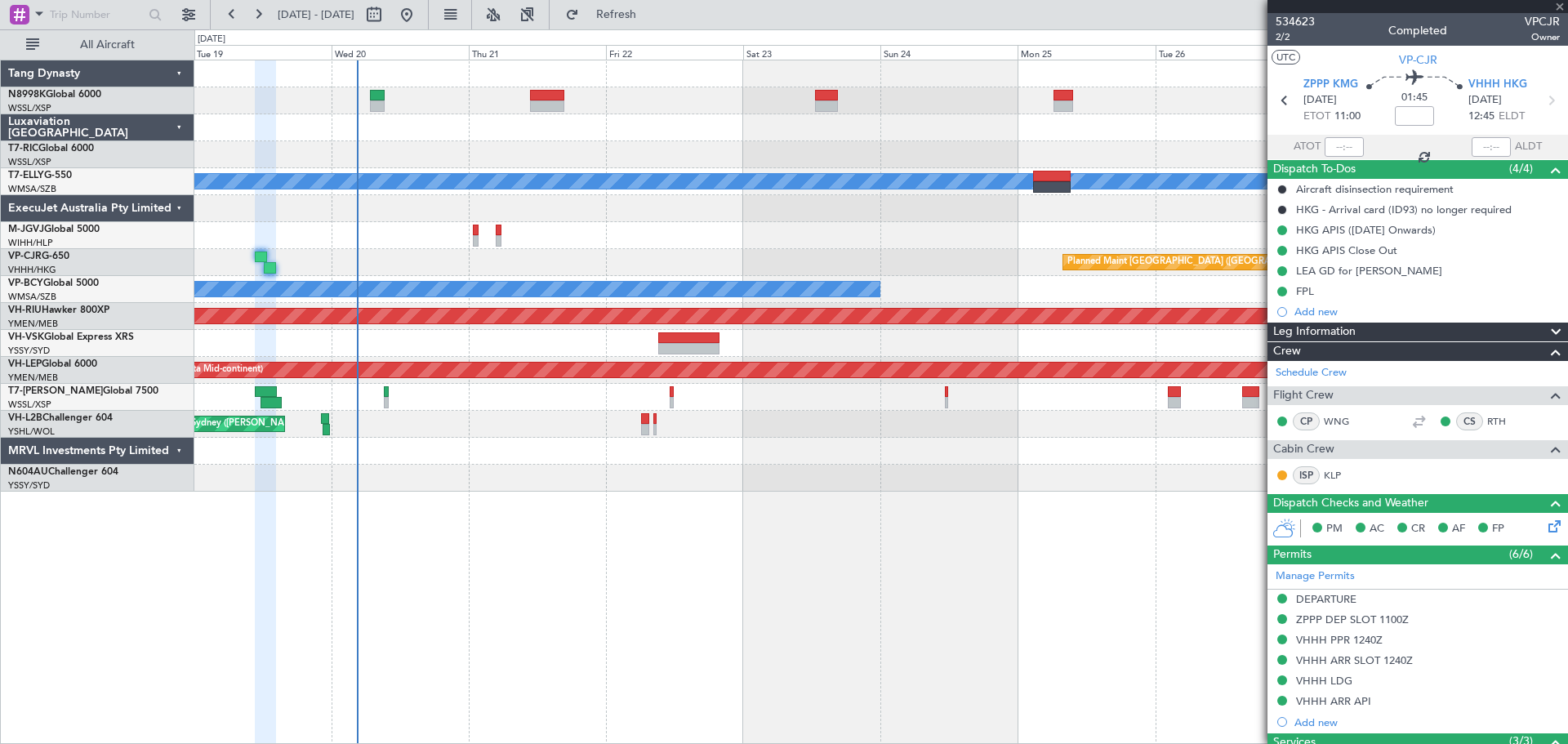
type input "3"
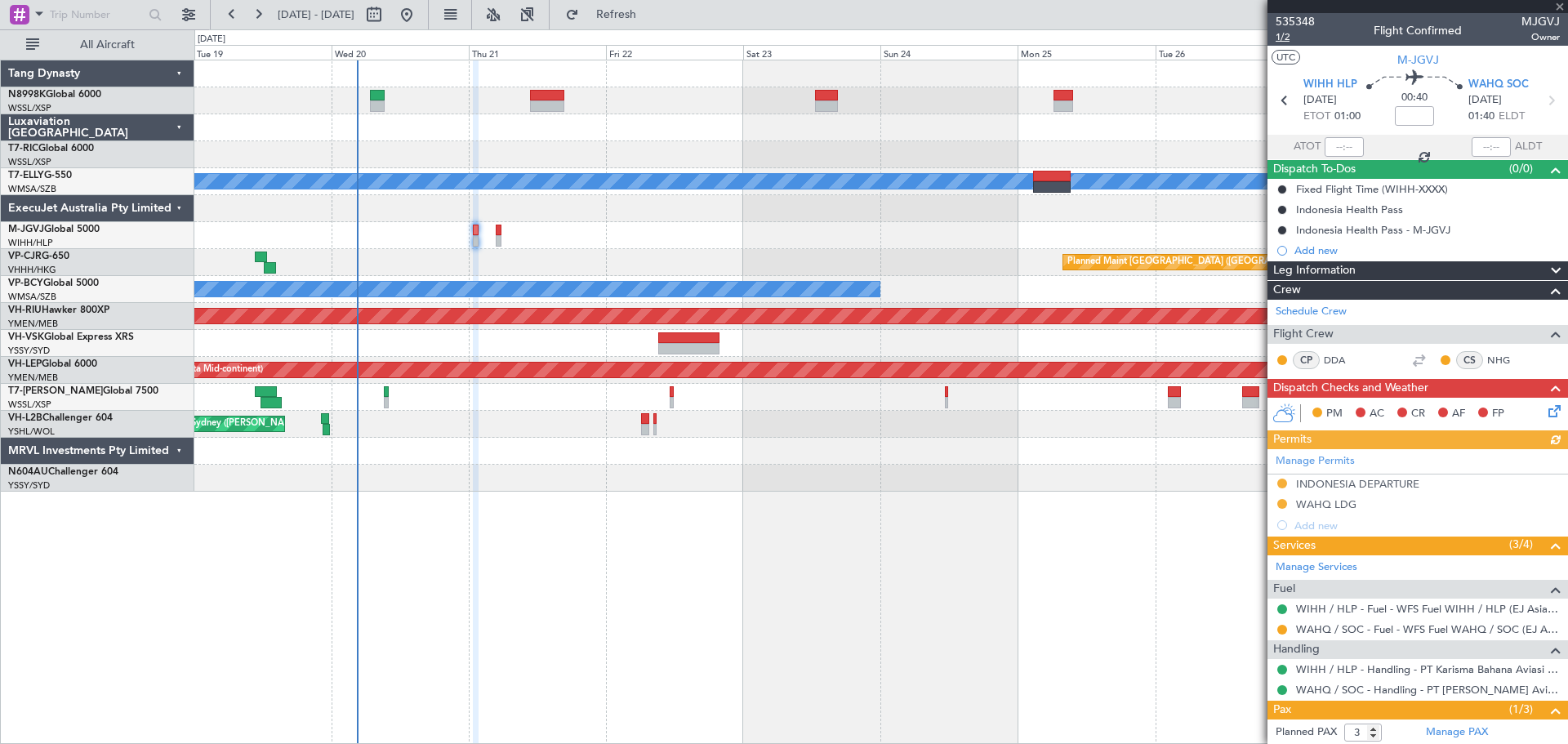
click at [1291, 40] on span "1/2" at bounding box center [1296, 37] width 39 height 14
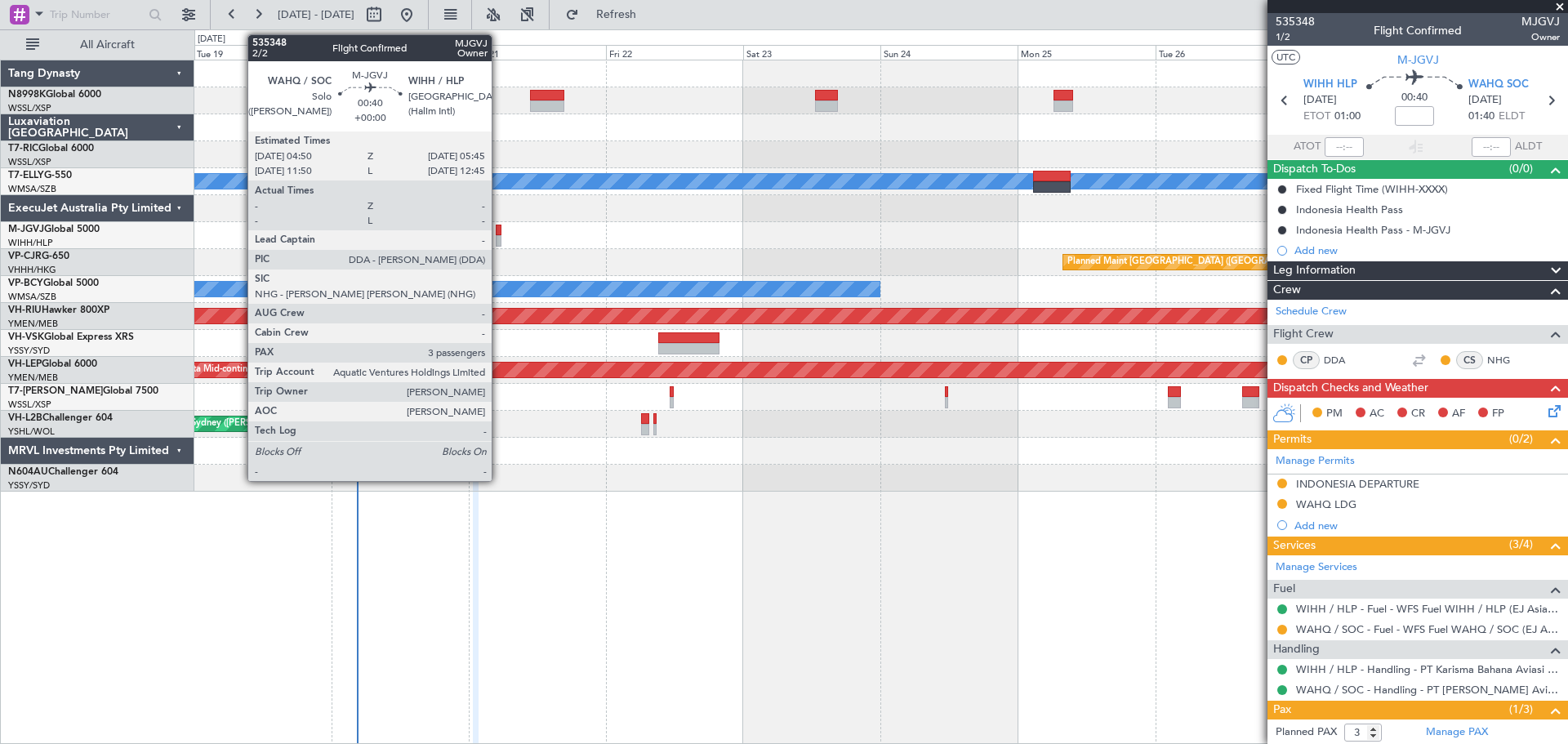
click at [499, 237] on div at bounding box center [499, 240] width 6 height 11
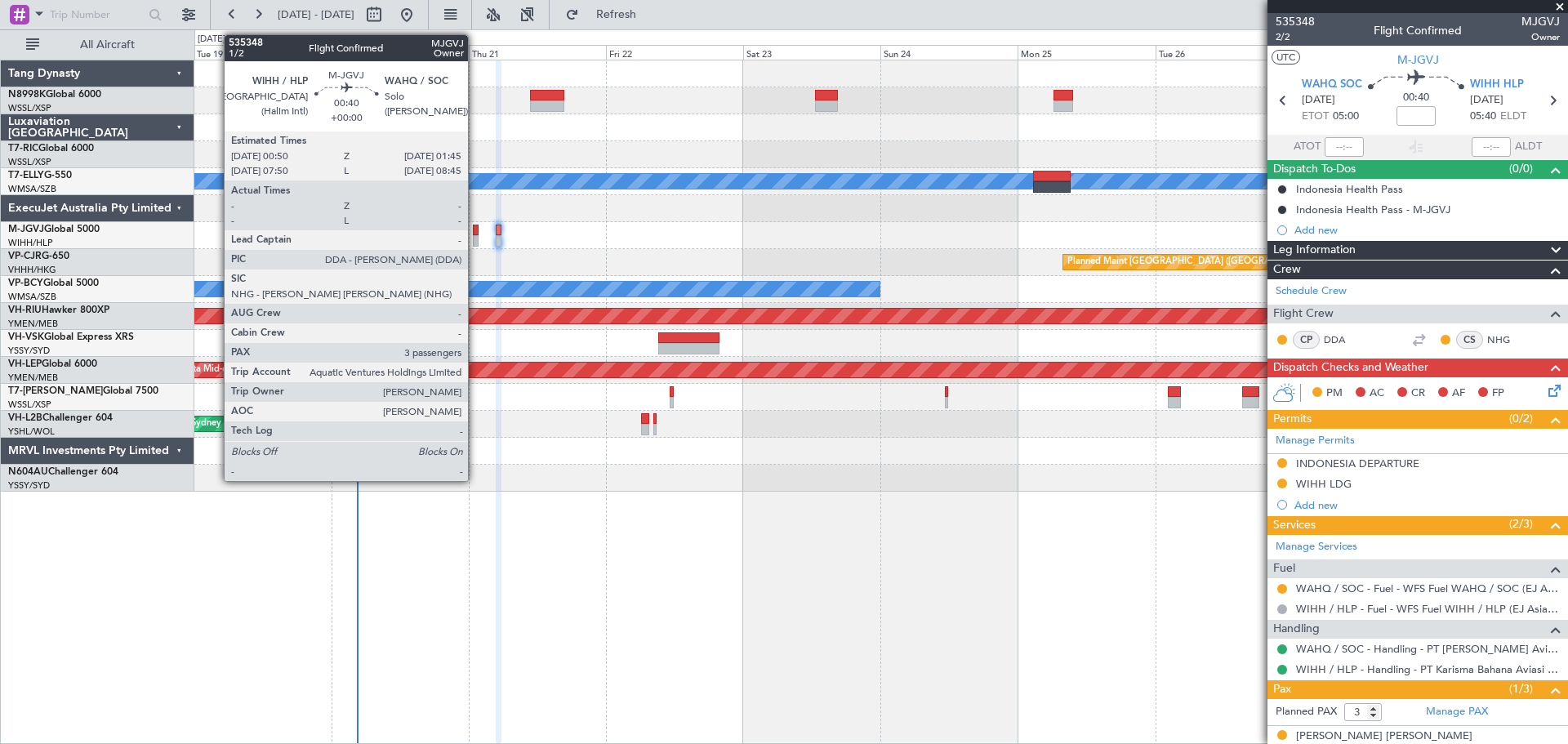
click at [475, 232] on div at bounding box center [475, 230] width 6 height 11
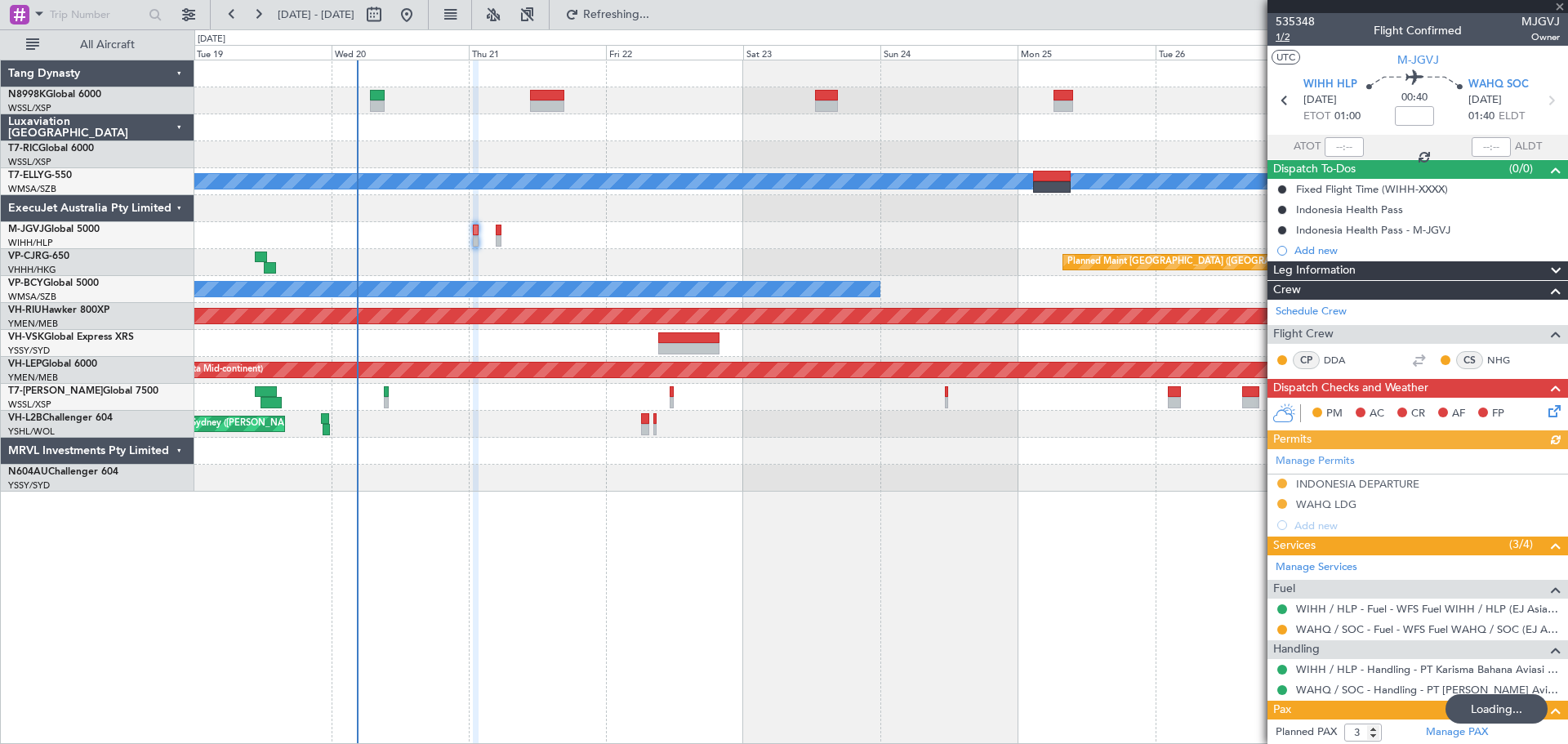
click at [1287, 36] on span "1/2" at bounding box center [1296, 37] width 39 height 14
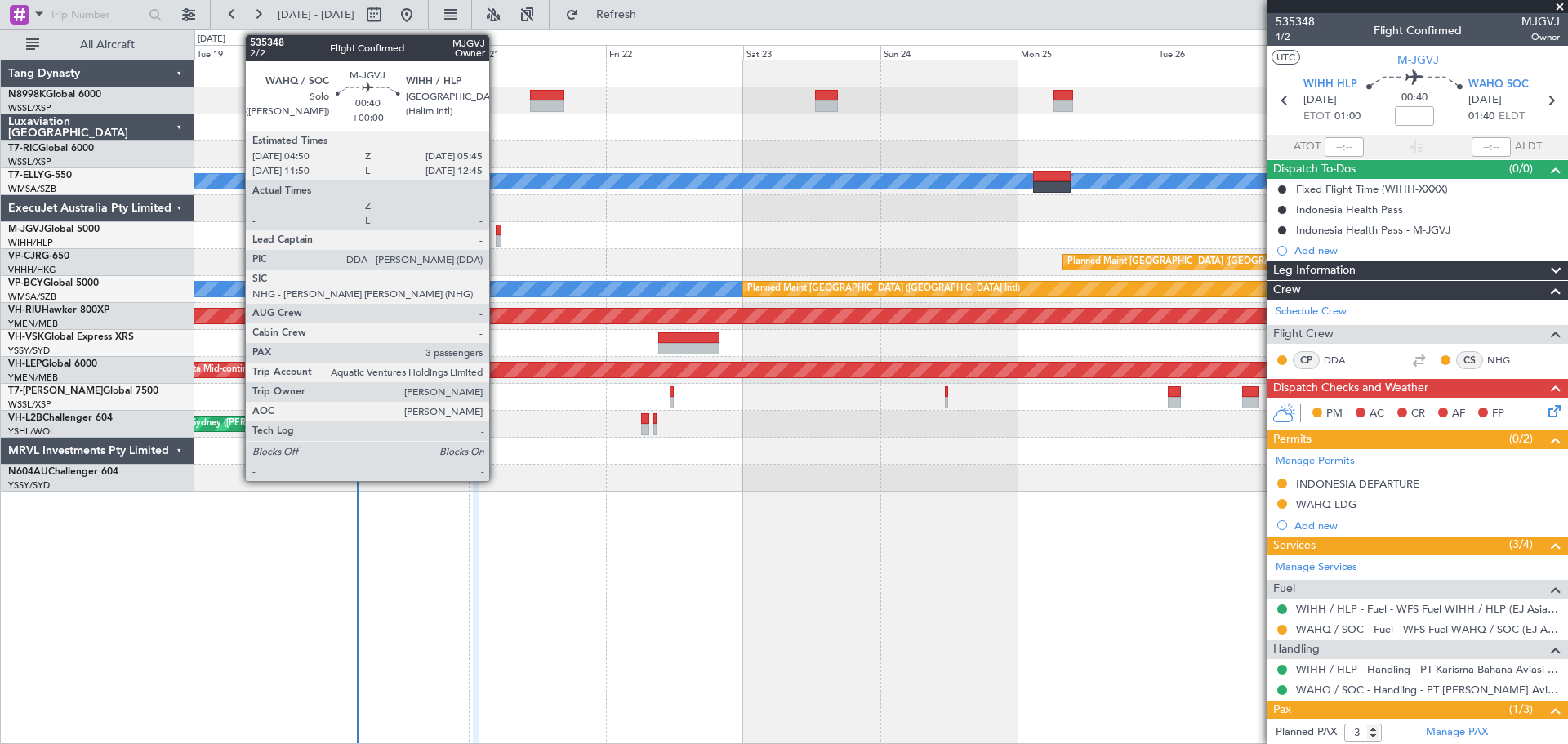
click at [497, 230] on div at bounding box center [499, 230] width 6 height 11
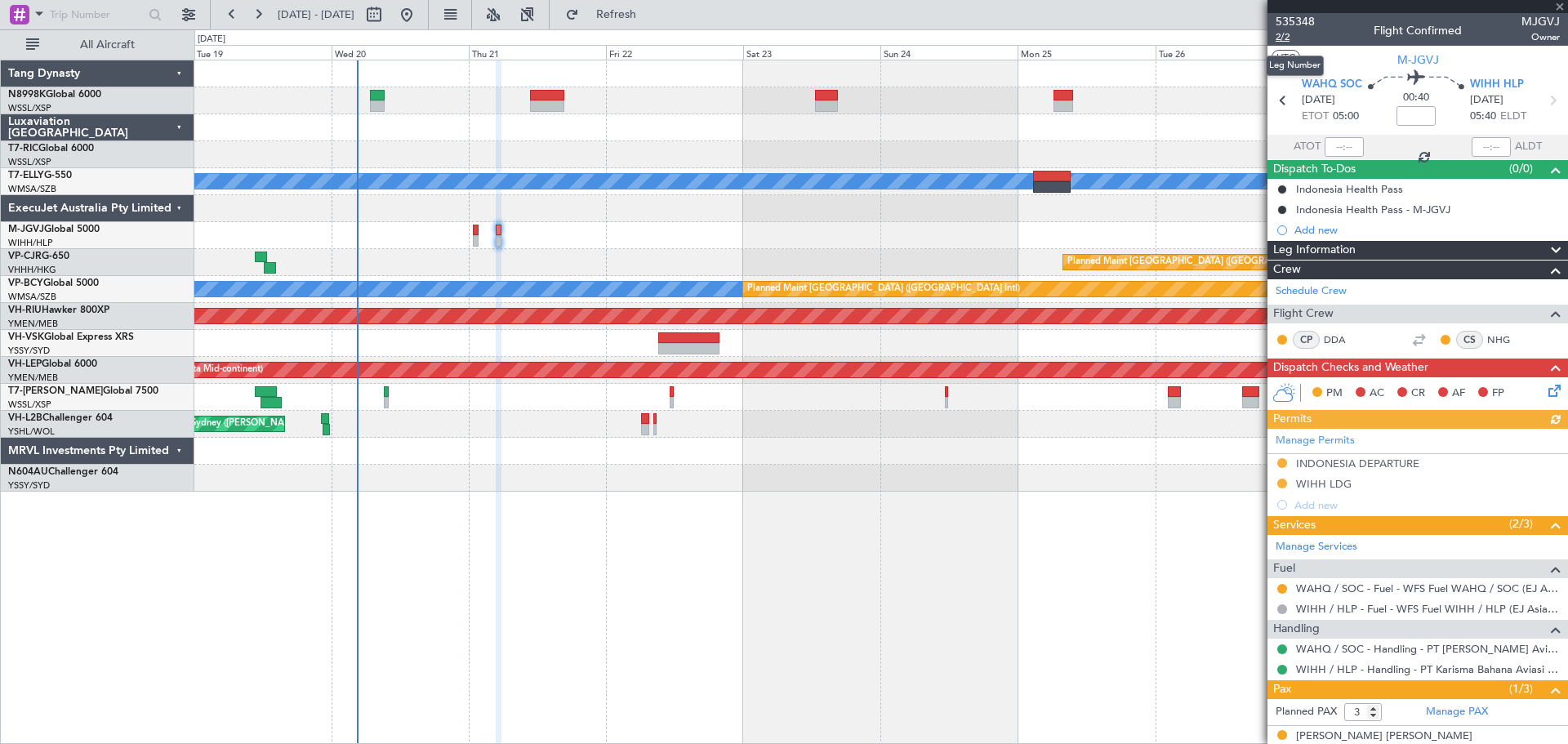
click at [1276, 34] on span "2/2" at bounding box center [1296, 37] width 39 height 14
click at [1281, 39] on span "2/2" at bounding box center [1296, 37] width 39 height 14
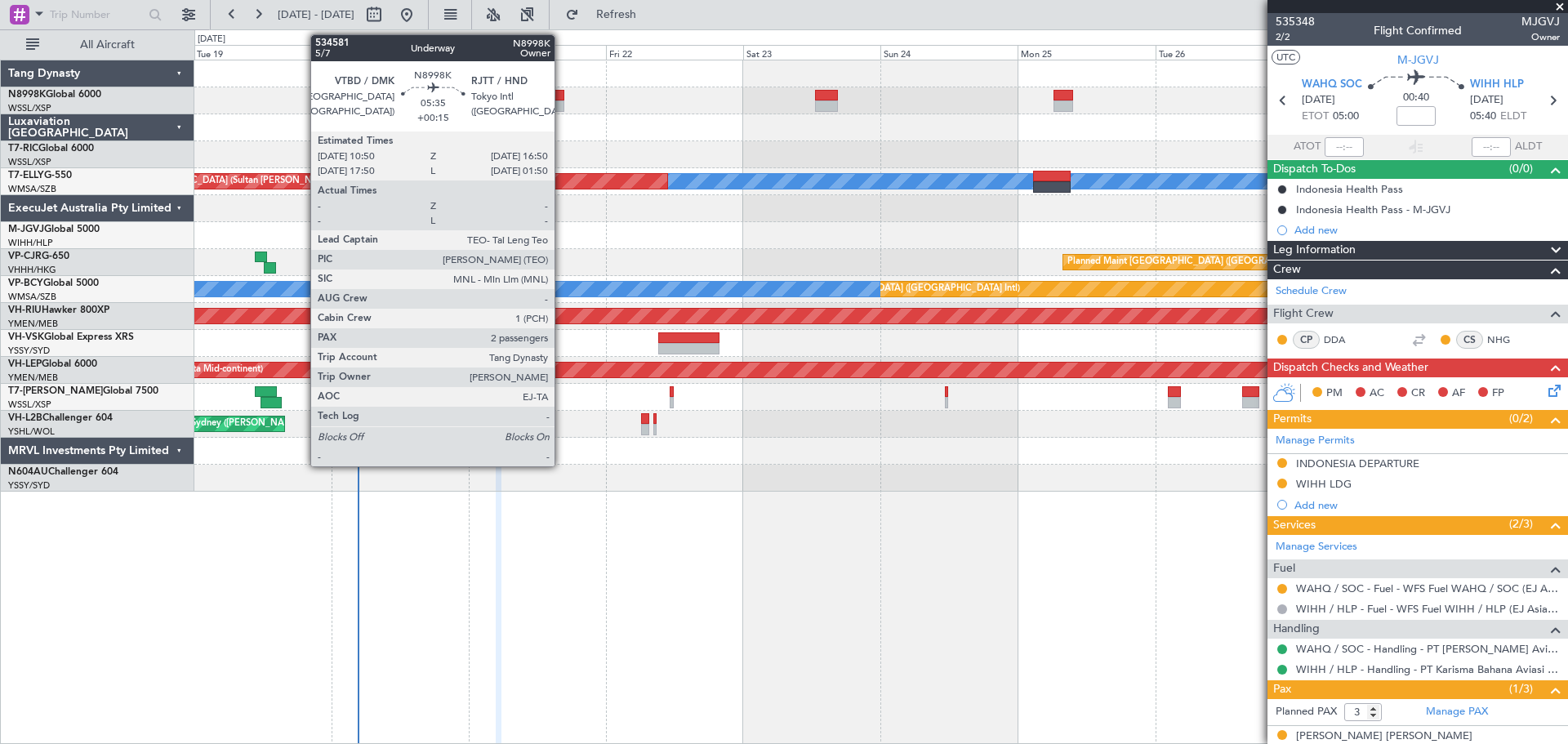
click at [562, 97] on div at bounding box center [547, 96] width 35 height 11
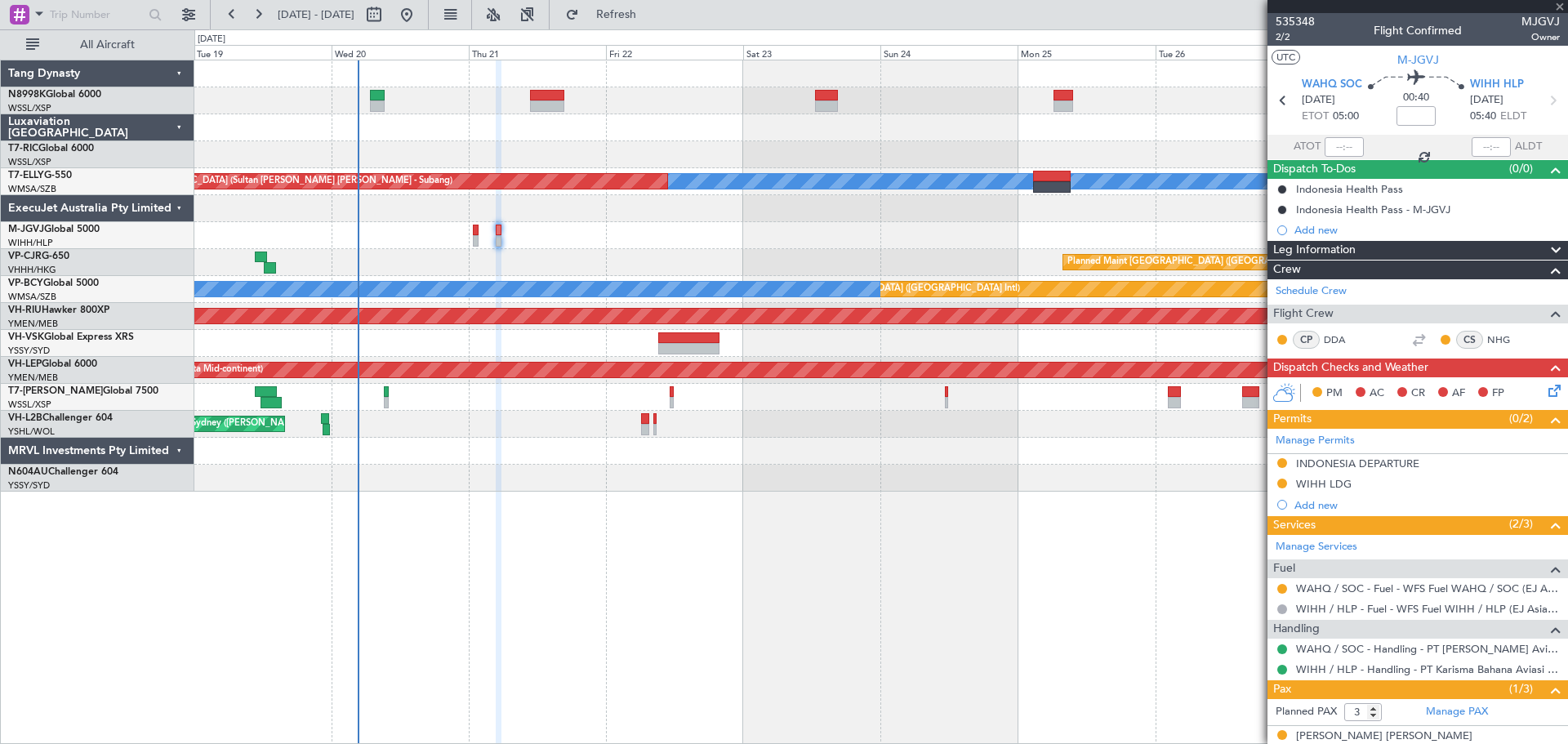
type input "+00:15"
type input "2"
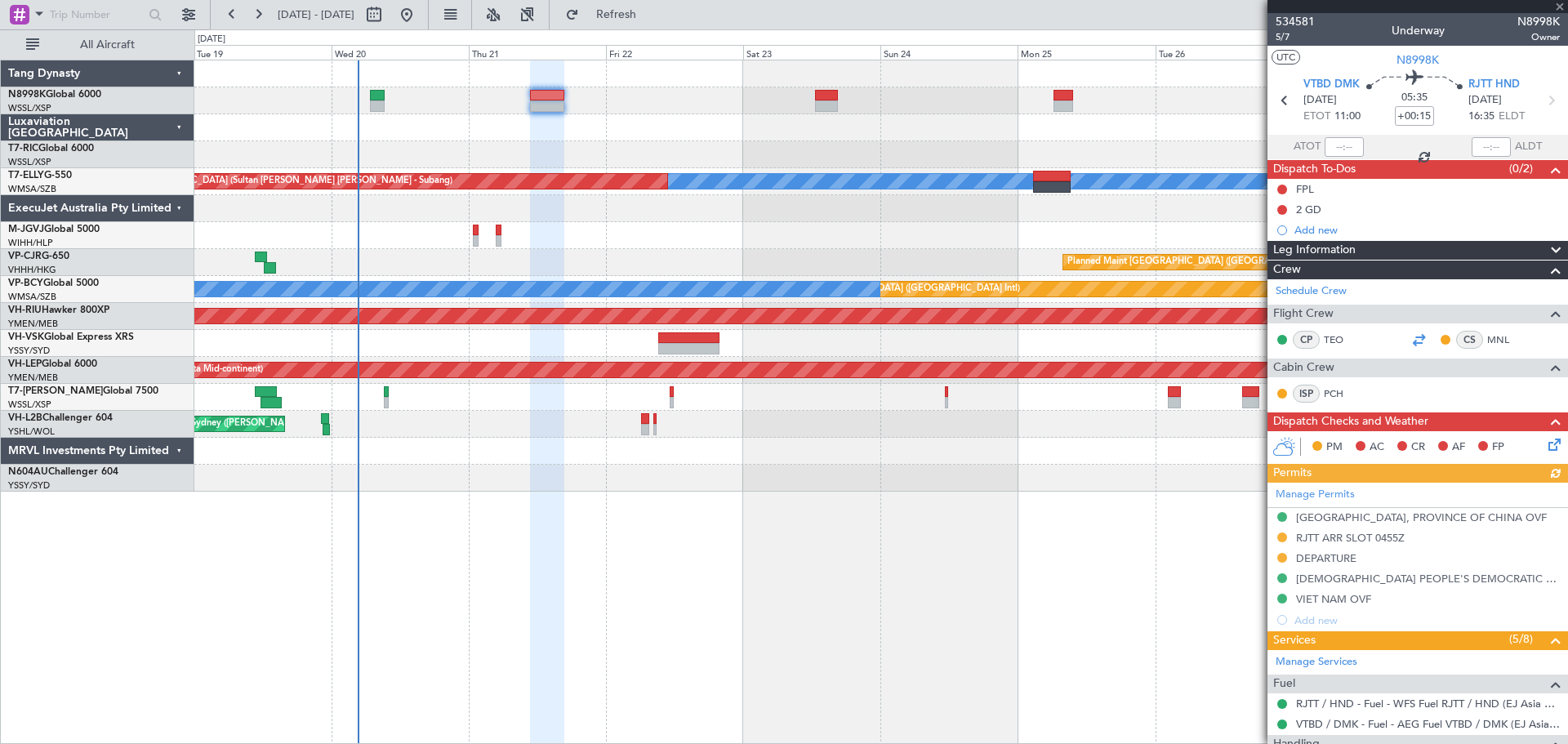
click at [1410, 336] on div at bounding box center [1419, 339] width 20 height 20
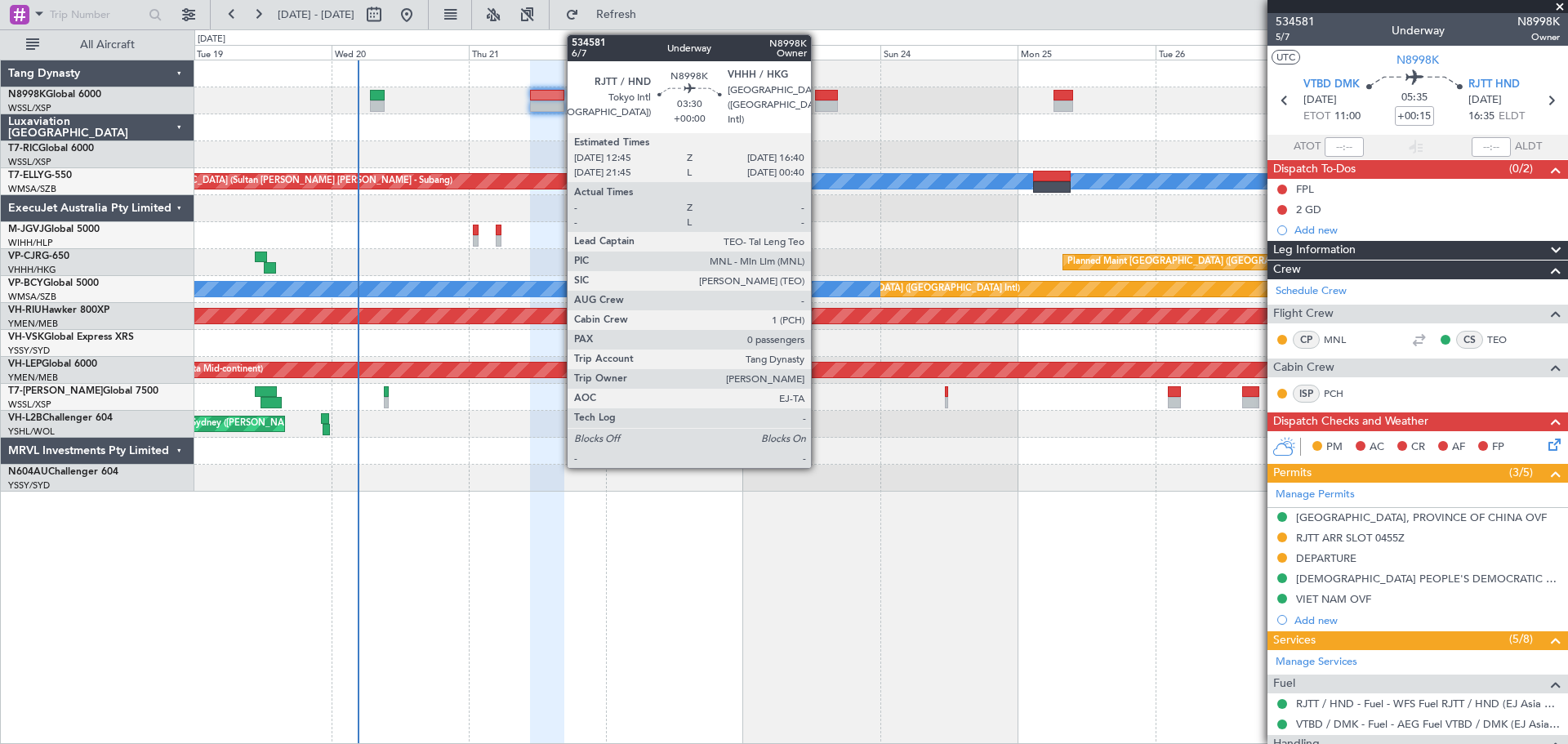
click at [818, 97] on div at bounding box center [827, 96] width 23 height 11
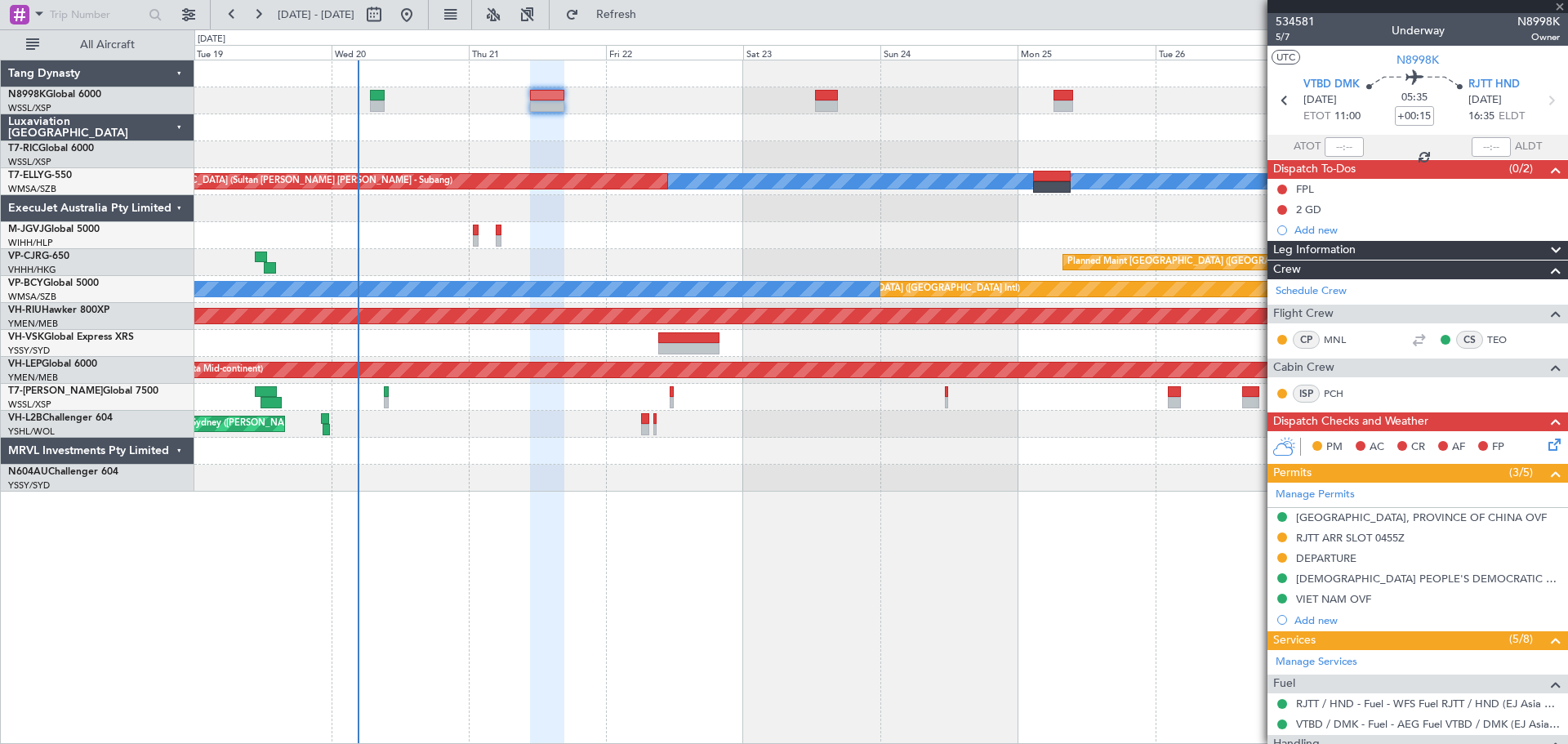
type input "0"
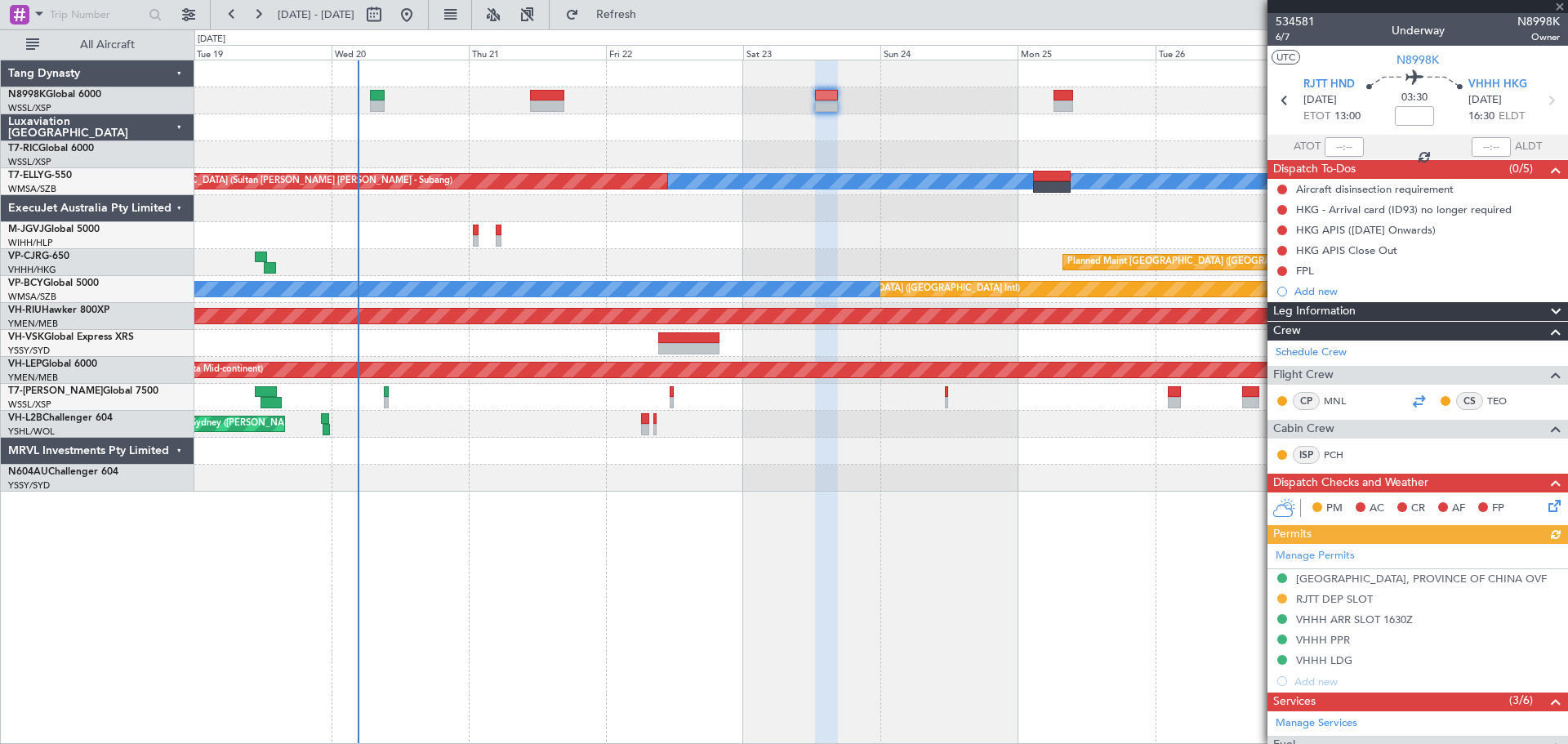
click at [1411, 400] on div at bounding box center [1419, 400] width 20 height 20
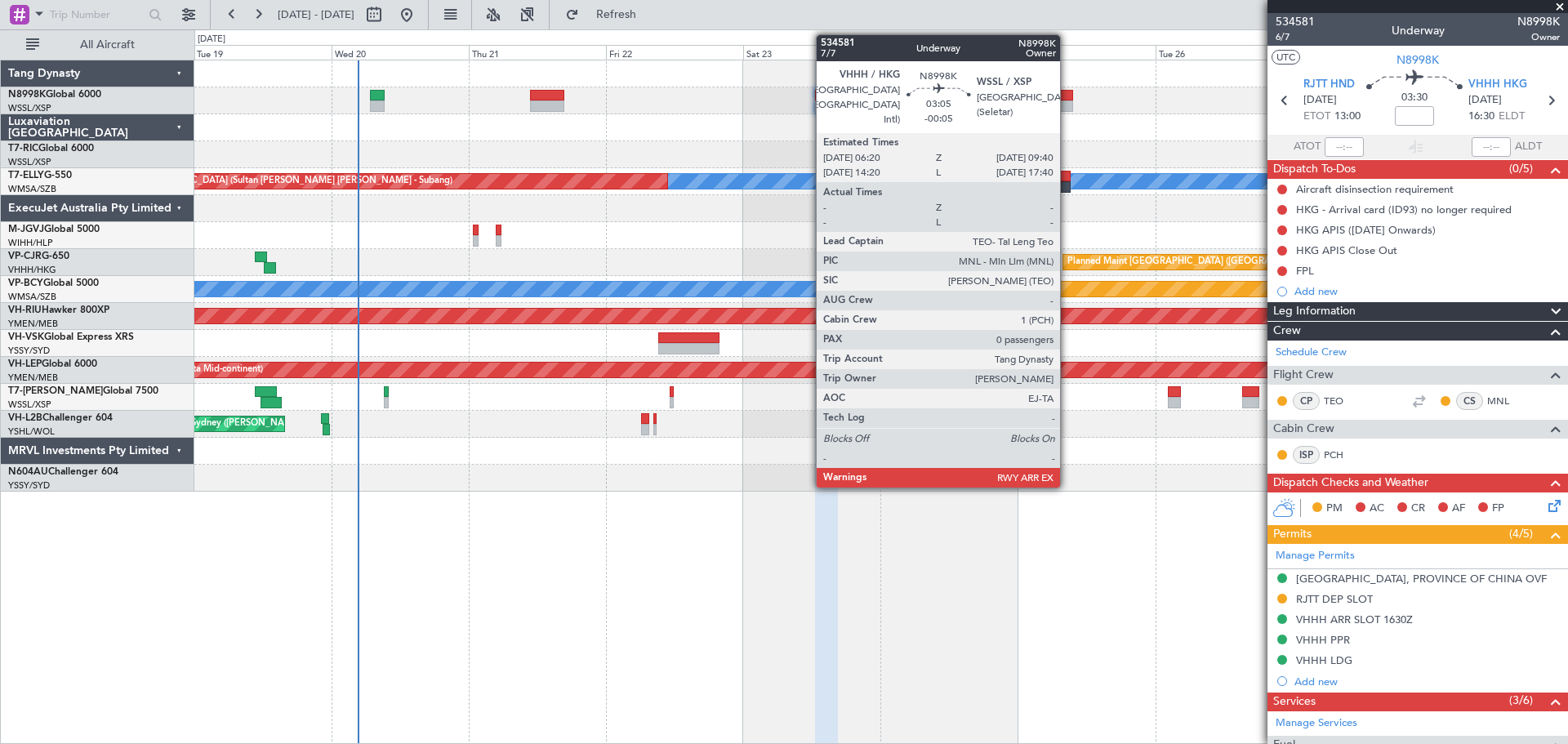
click at [1067, 102] on div at bounding box center [1063, 106] width 20 height 11
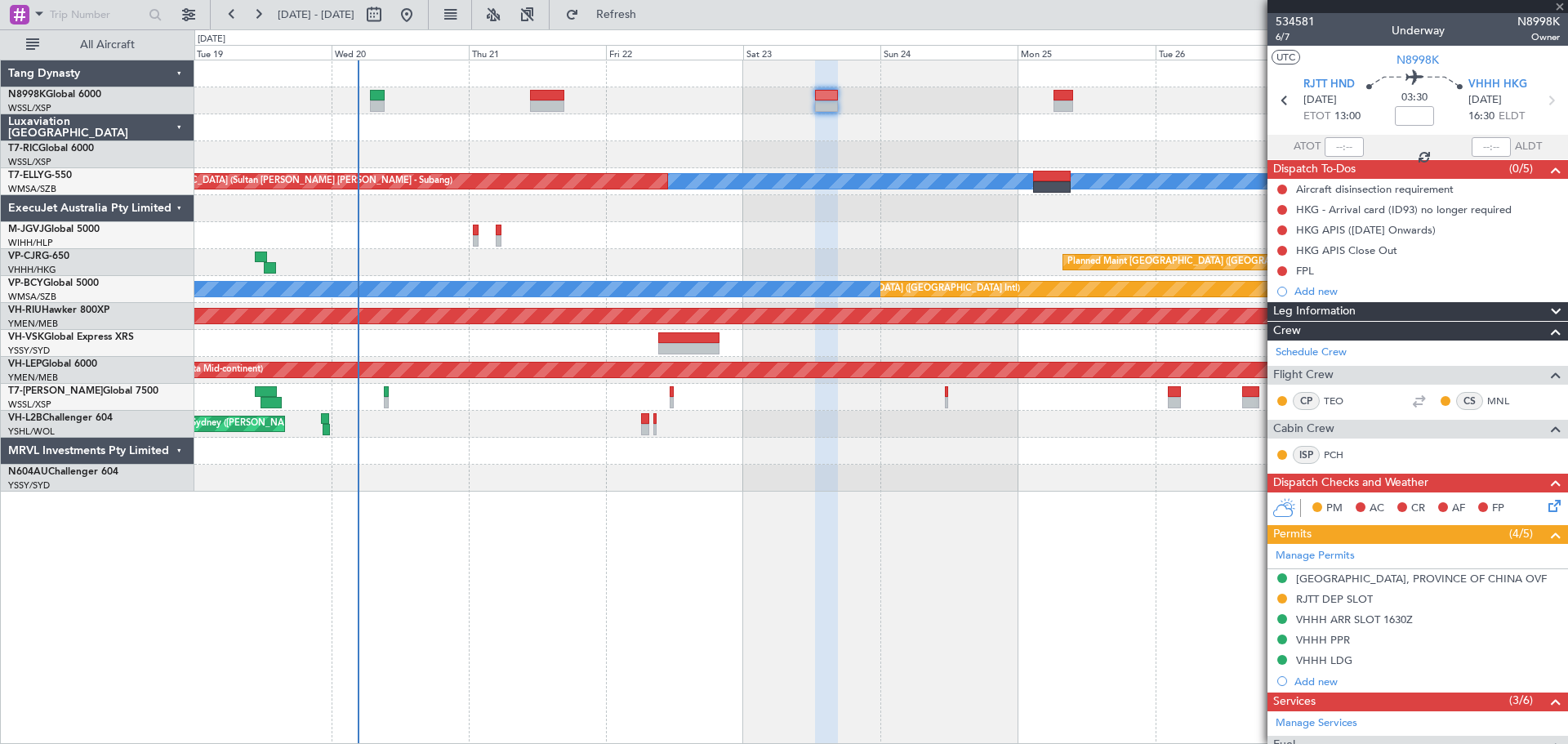
type input "-00:05"
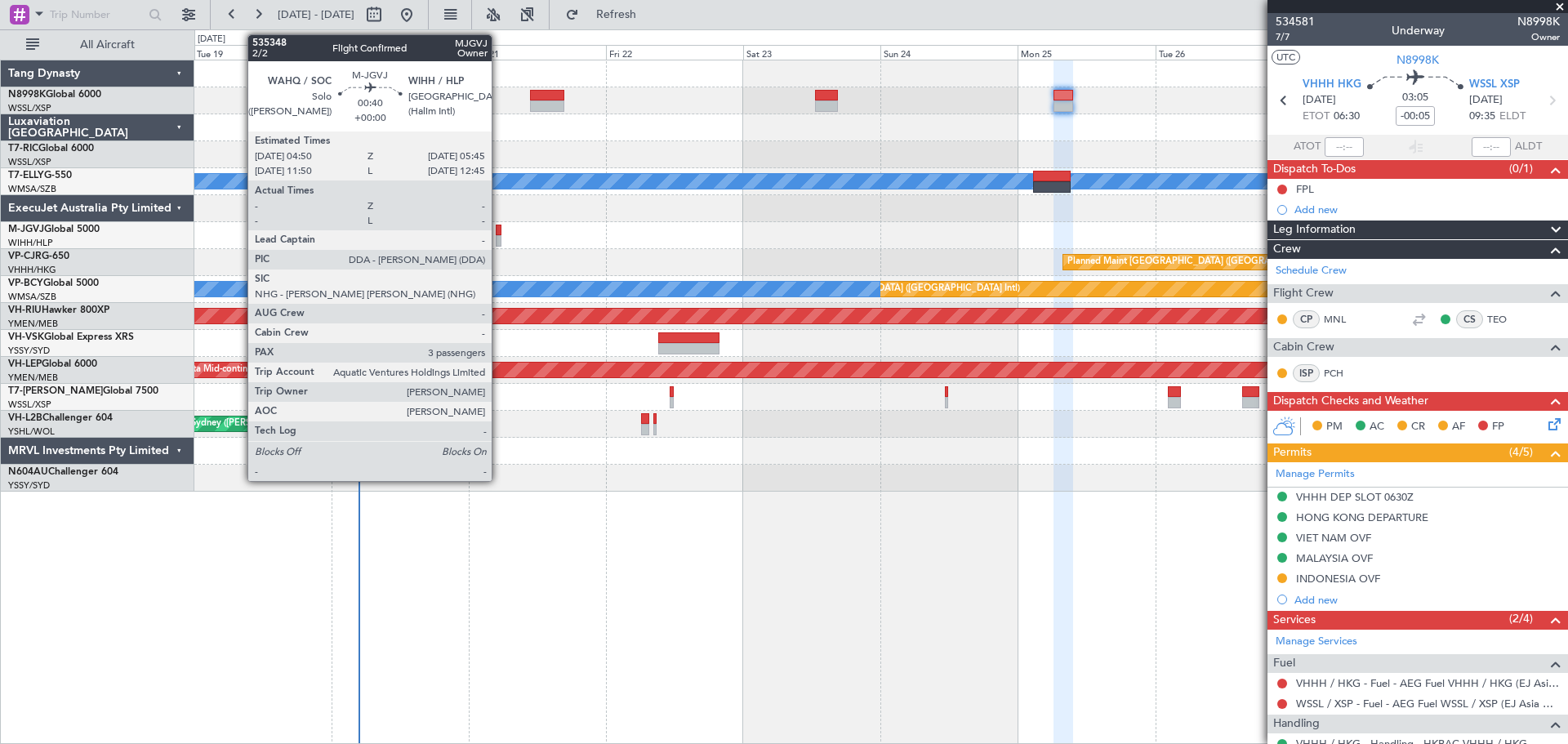
click at [499, 236] on div at bounding box center [499, 240] width 6 height 11
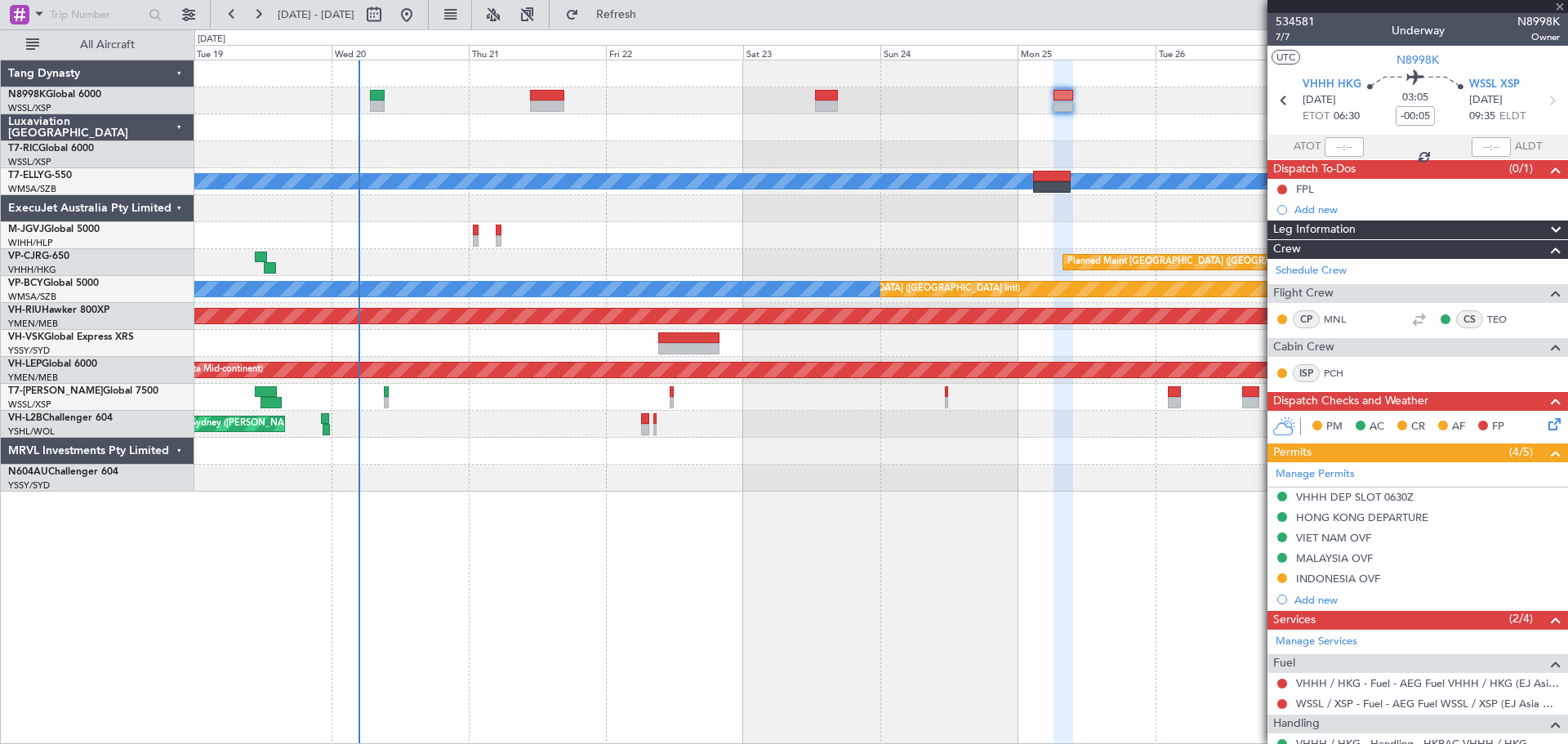
click at [476, 235] on div at bounding box center [475, 240] width 6 height 11
type input "3"
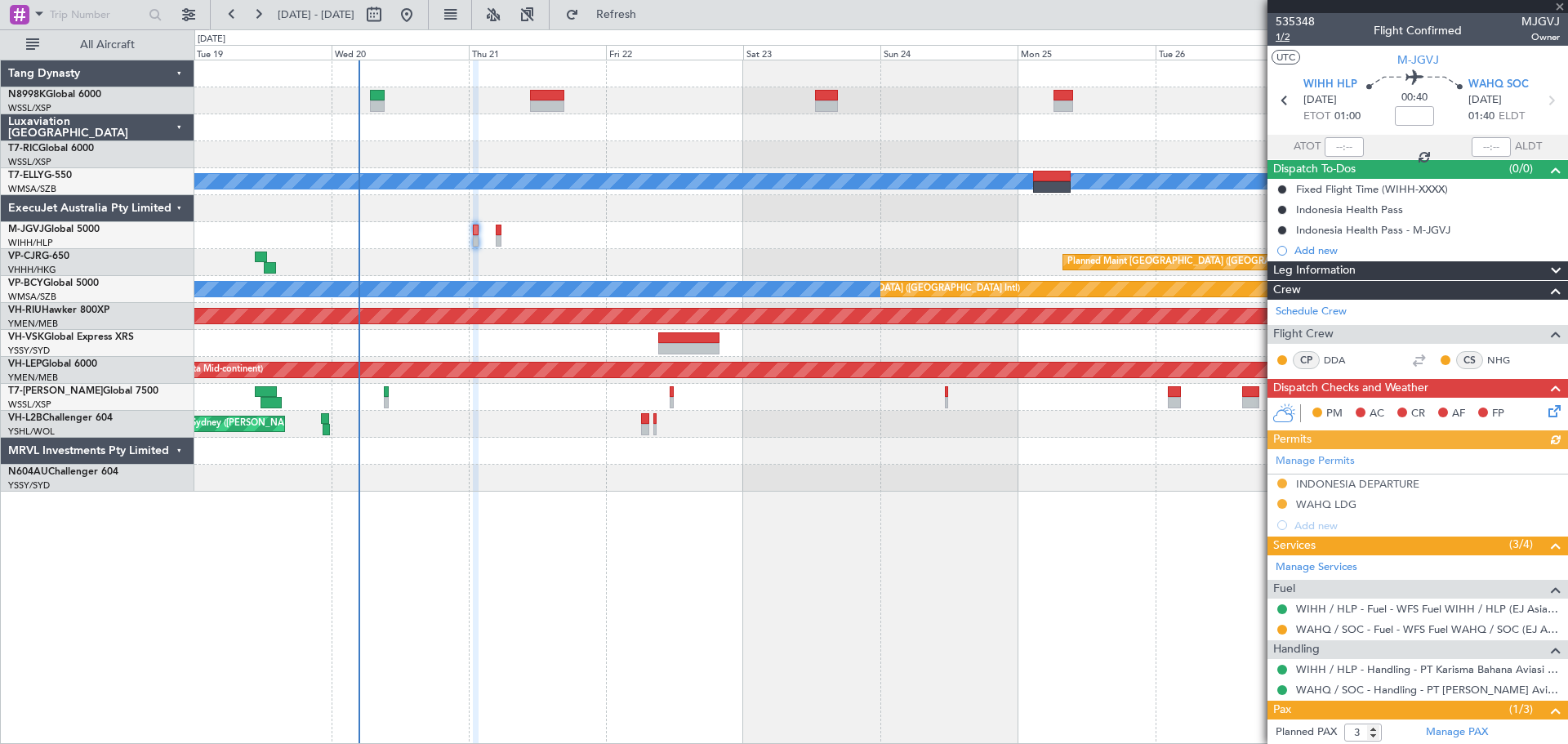
click at [1281, 38] on span "1/2" at bounding box center [1296, 37] width 39 height 14
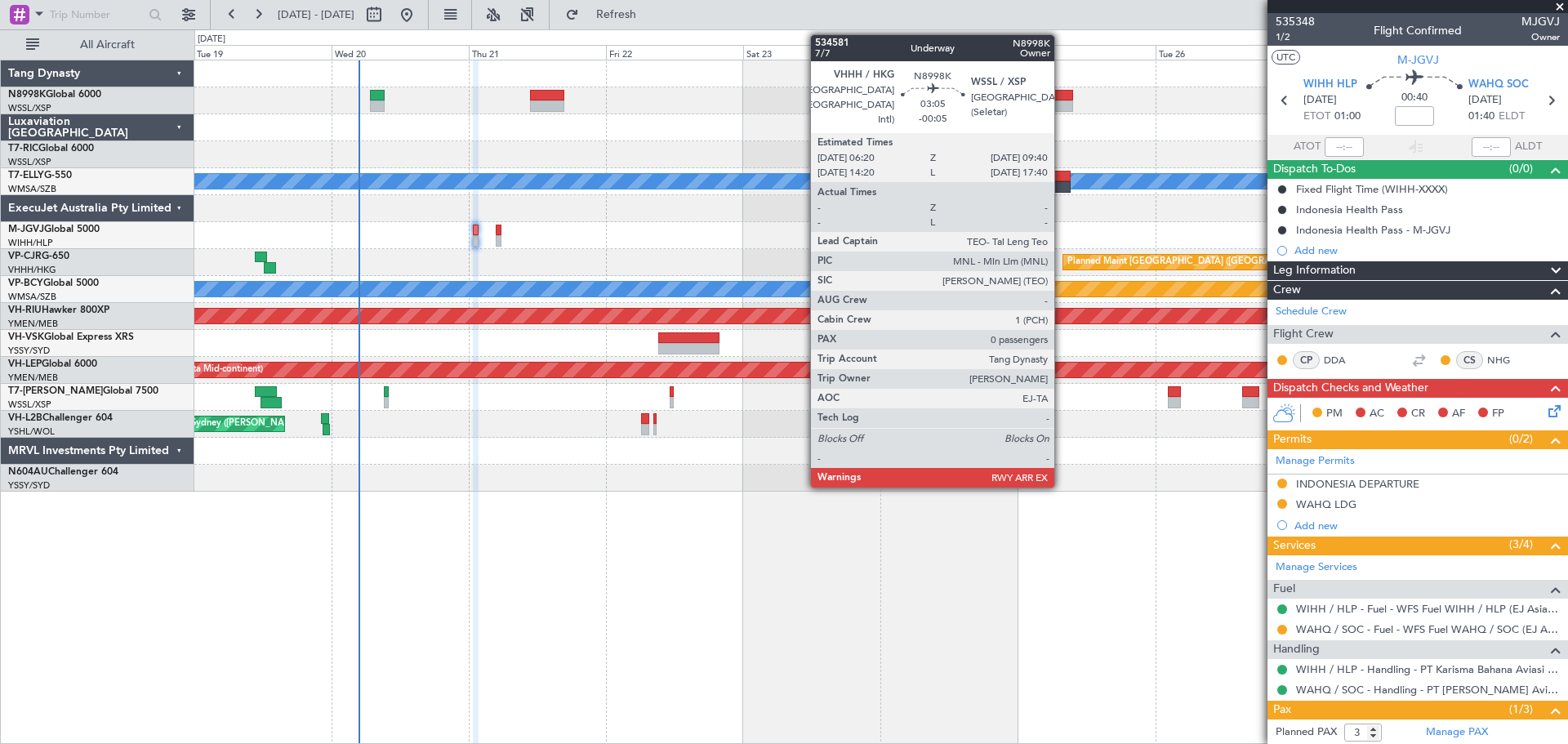
click at [1062, 92] on div at bounding box center [1063, 96] width 20 height 11
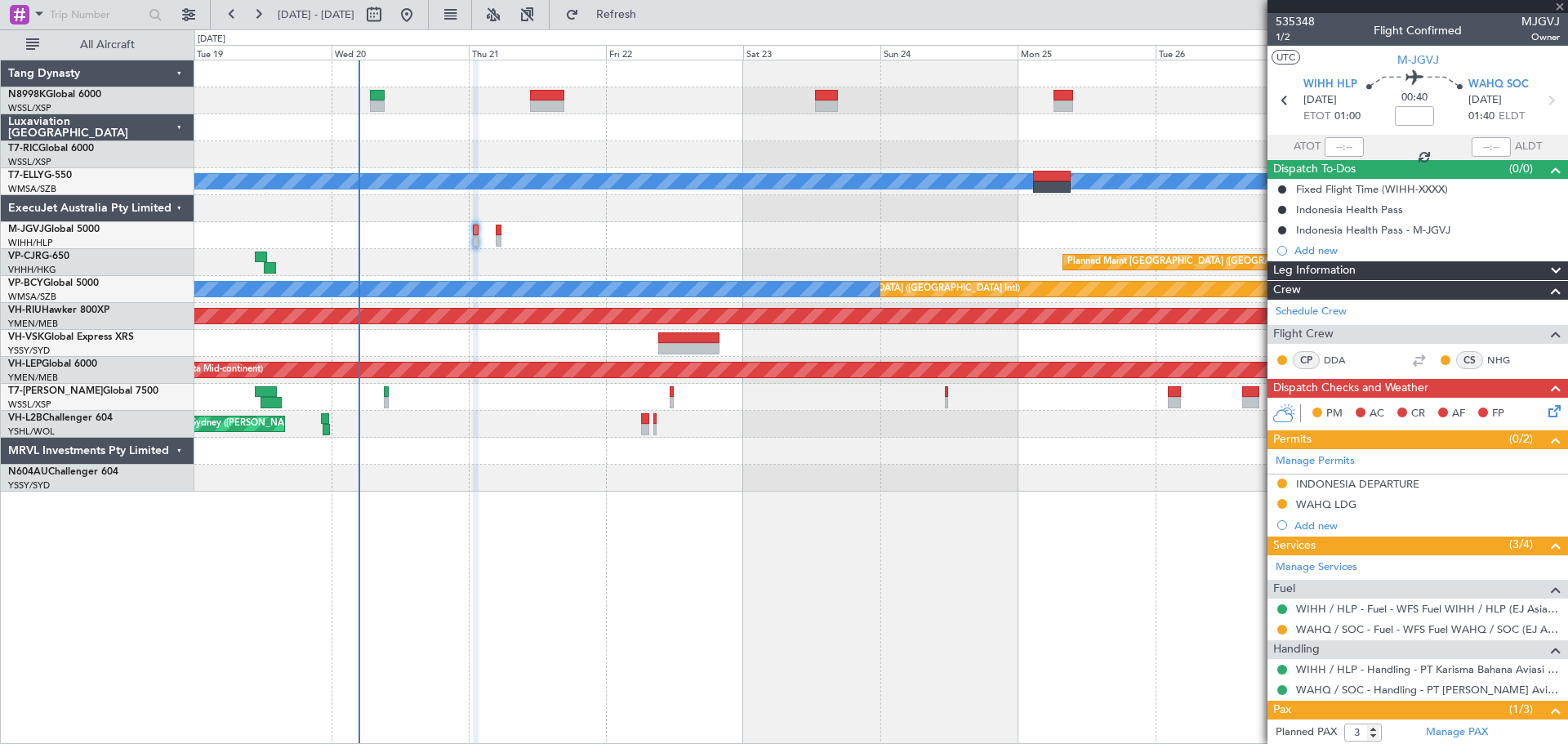
type input "-00:05"
type input "0"
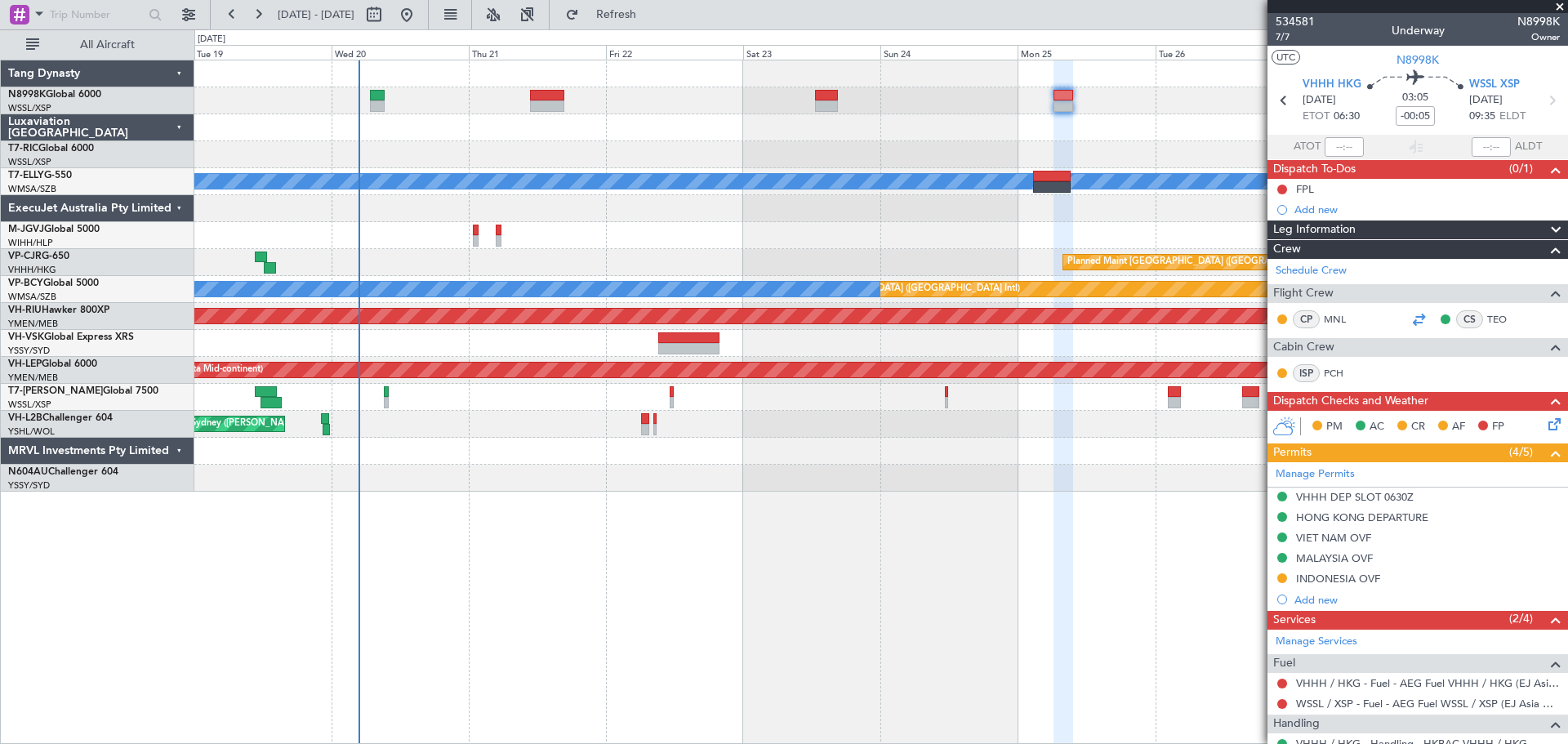
click at [1409, 320] on div at bounding box center [1419, 319] width 20 height 20
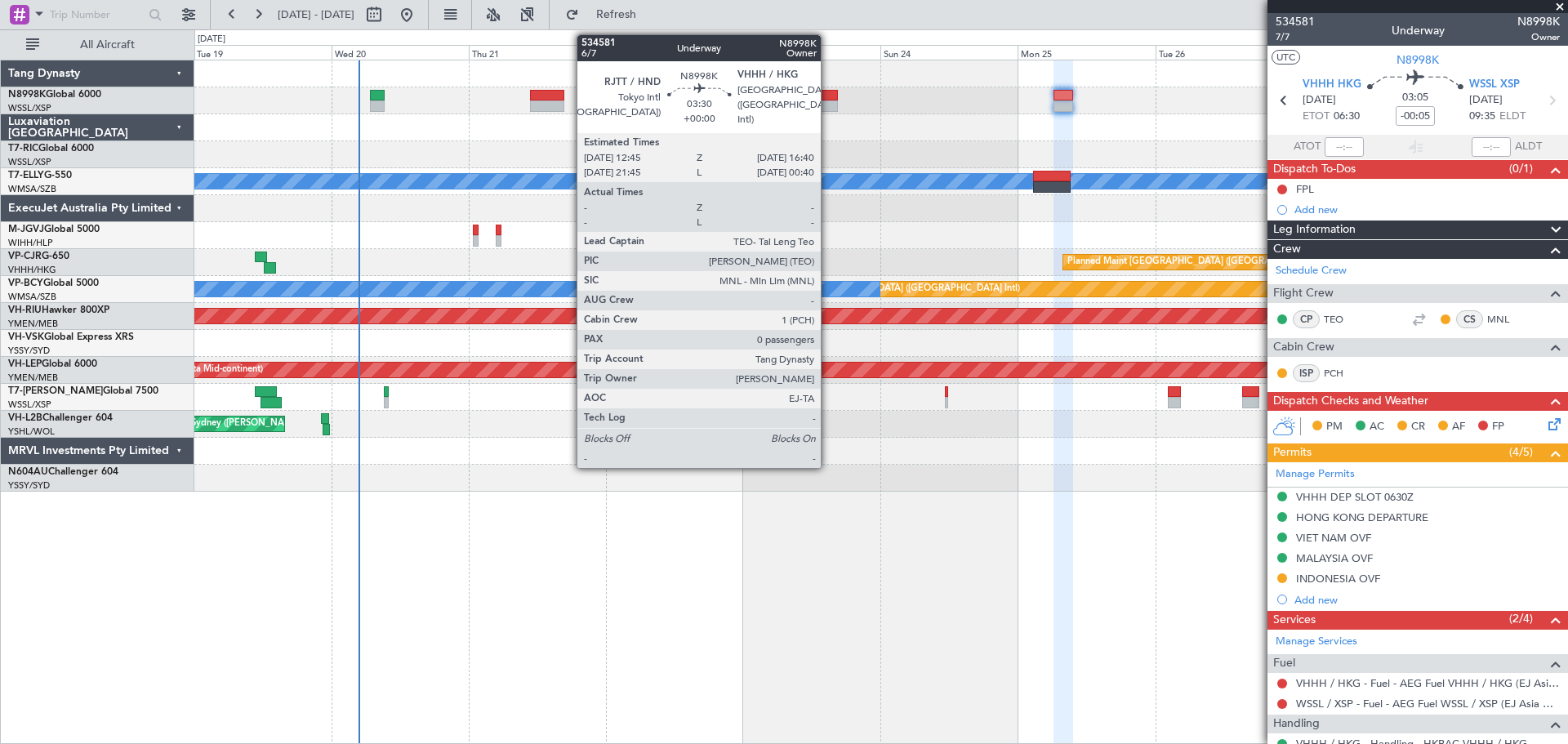
click at [829, 100] on div at bounding box center [827, 96] width 23 height 11
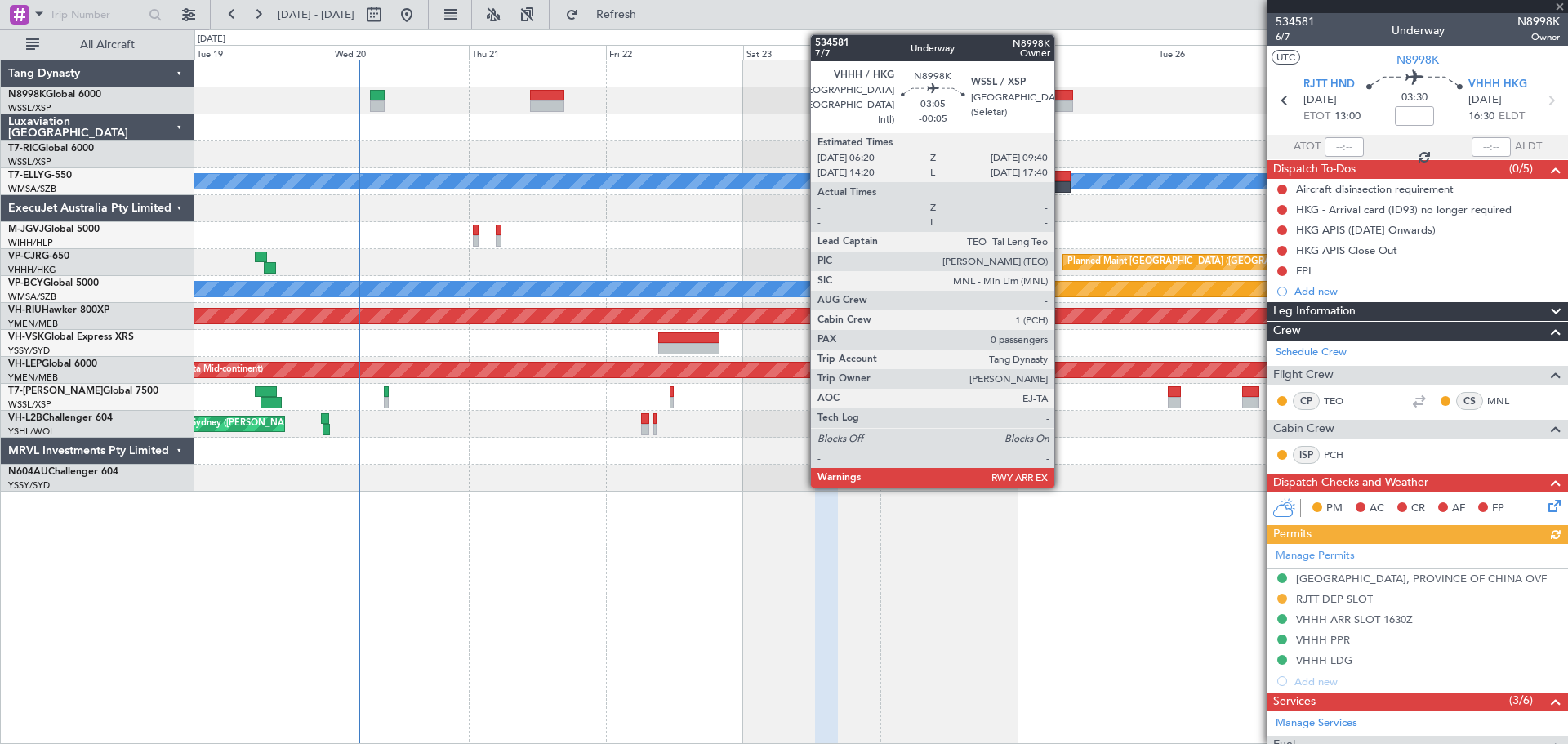
click at [1062, 97] on div at bounding box center [1063, 96] width 20 height 11
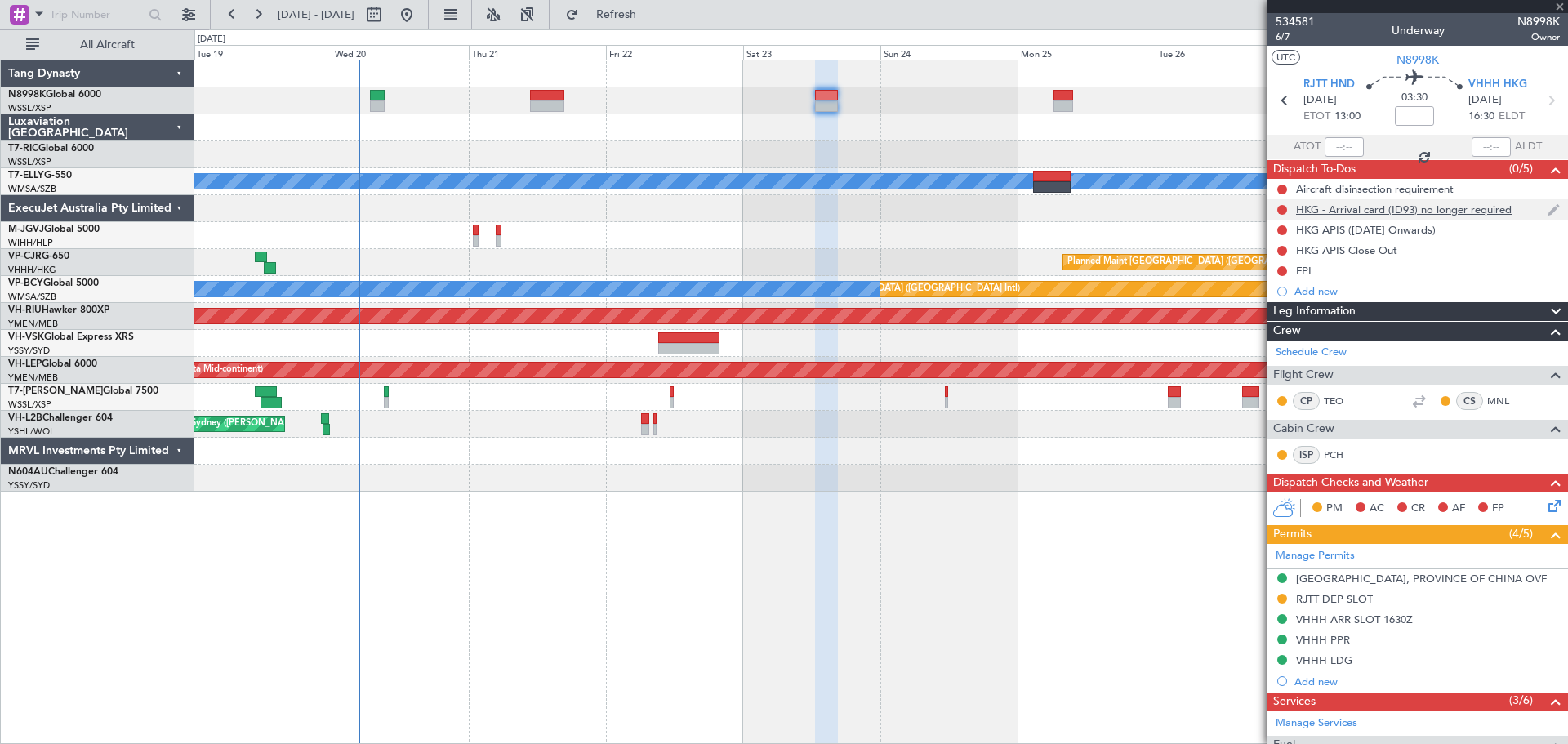
type input "-00:05"
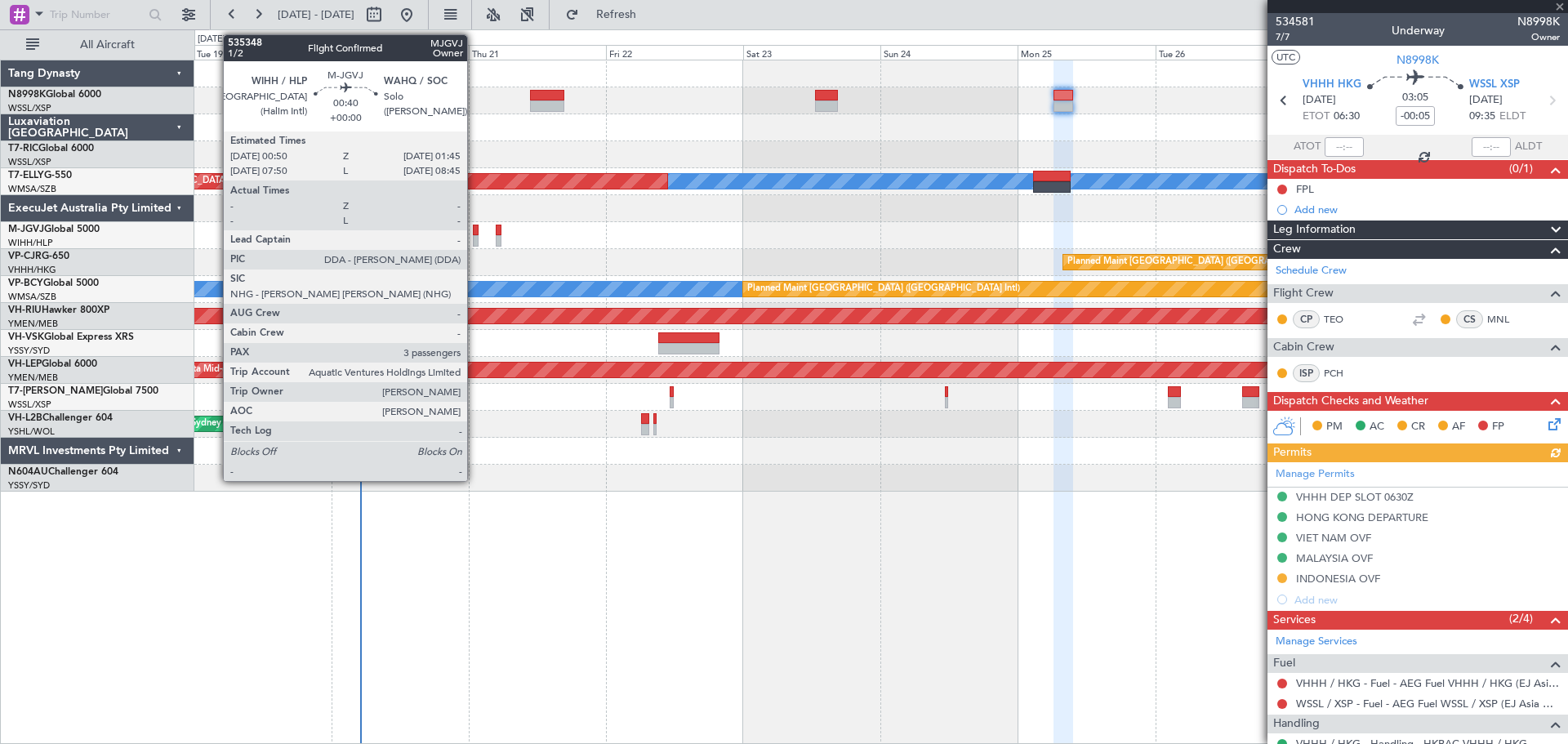
click at [474, 240] on div at bounding box center [475, 240] width 6 height 11
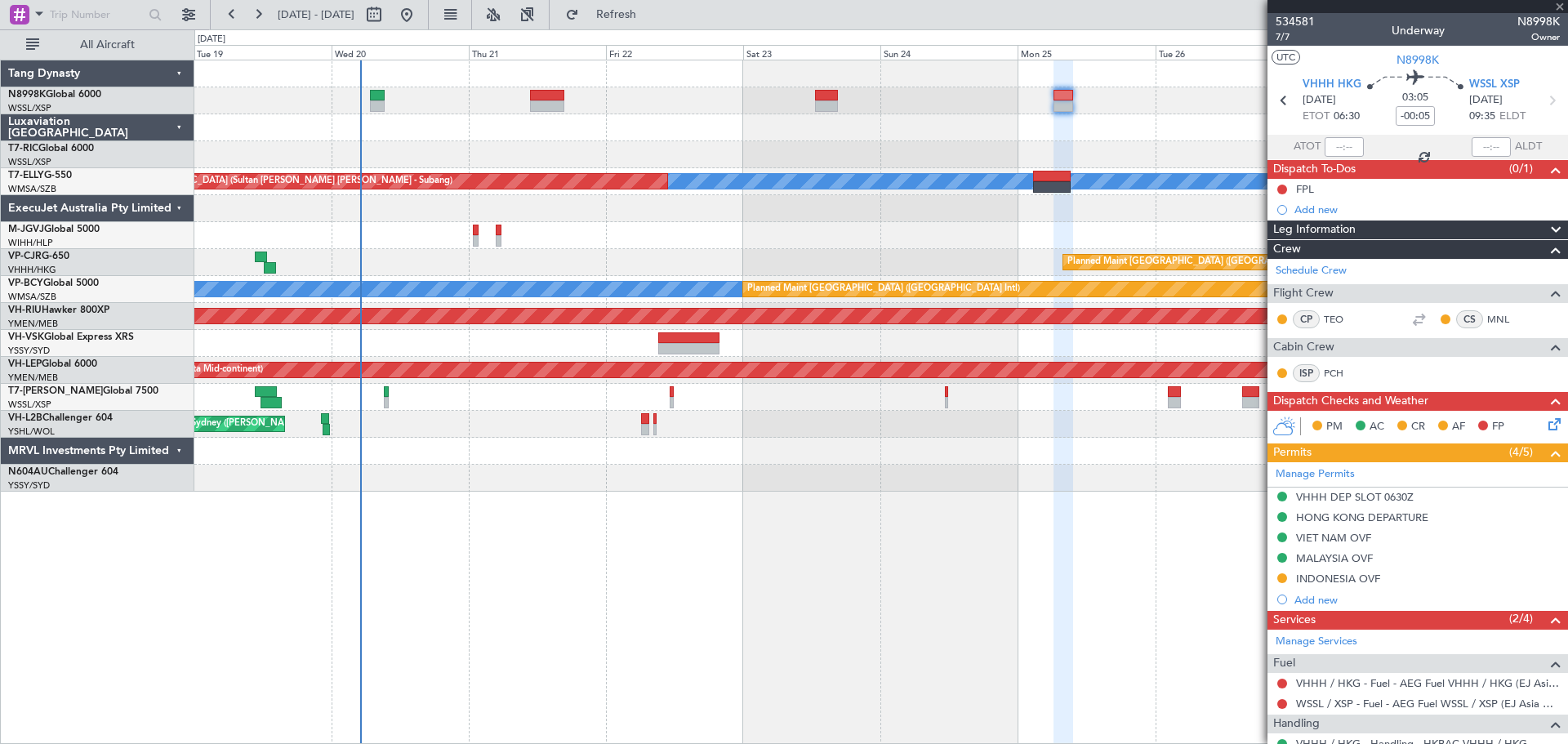
type input "3"
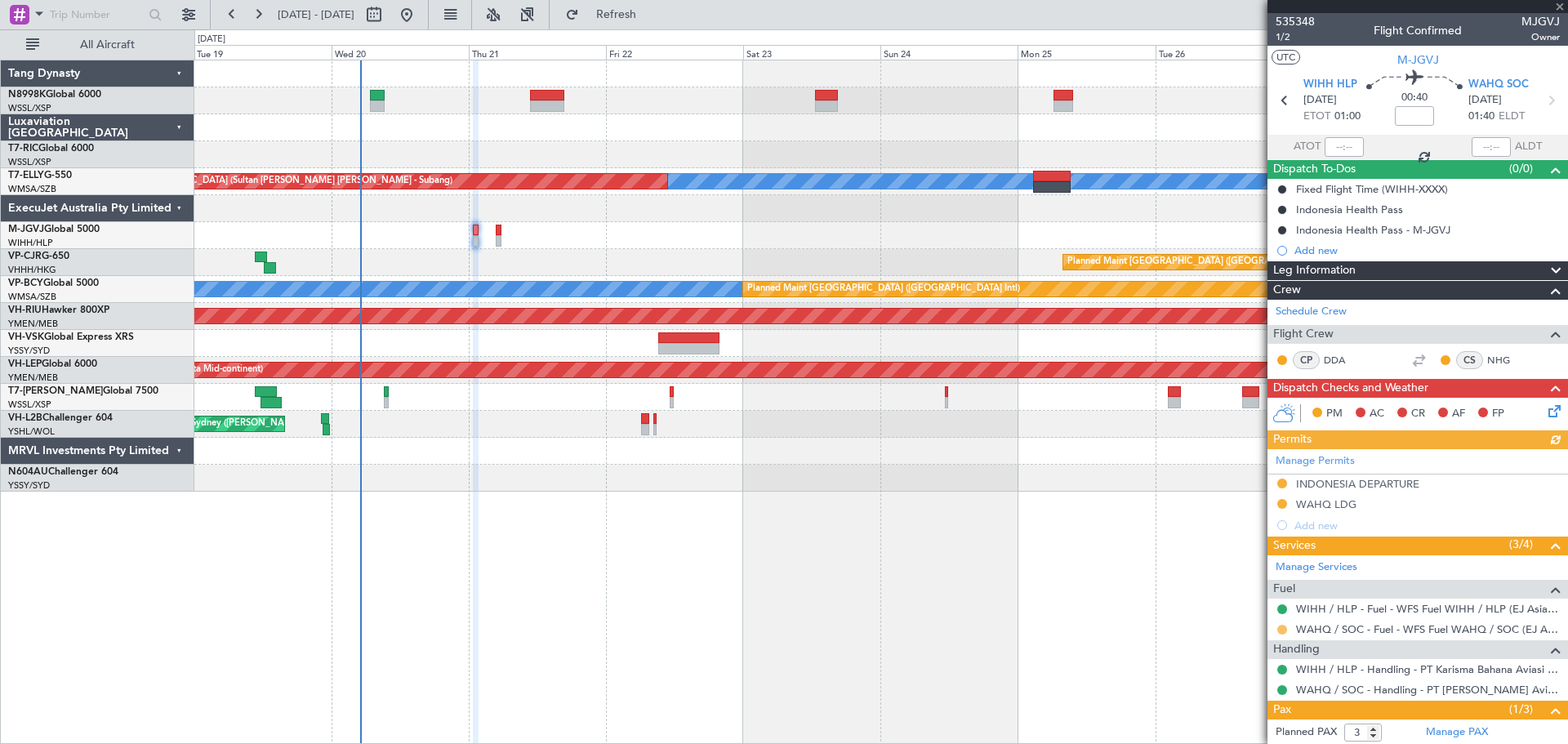
click at [1285, 629] on button at bounding box center [1282, 629] width 9 height 9
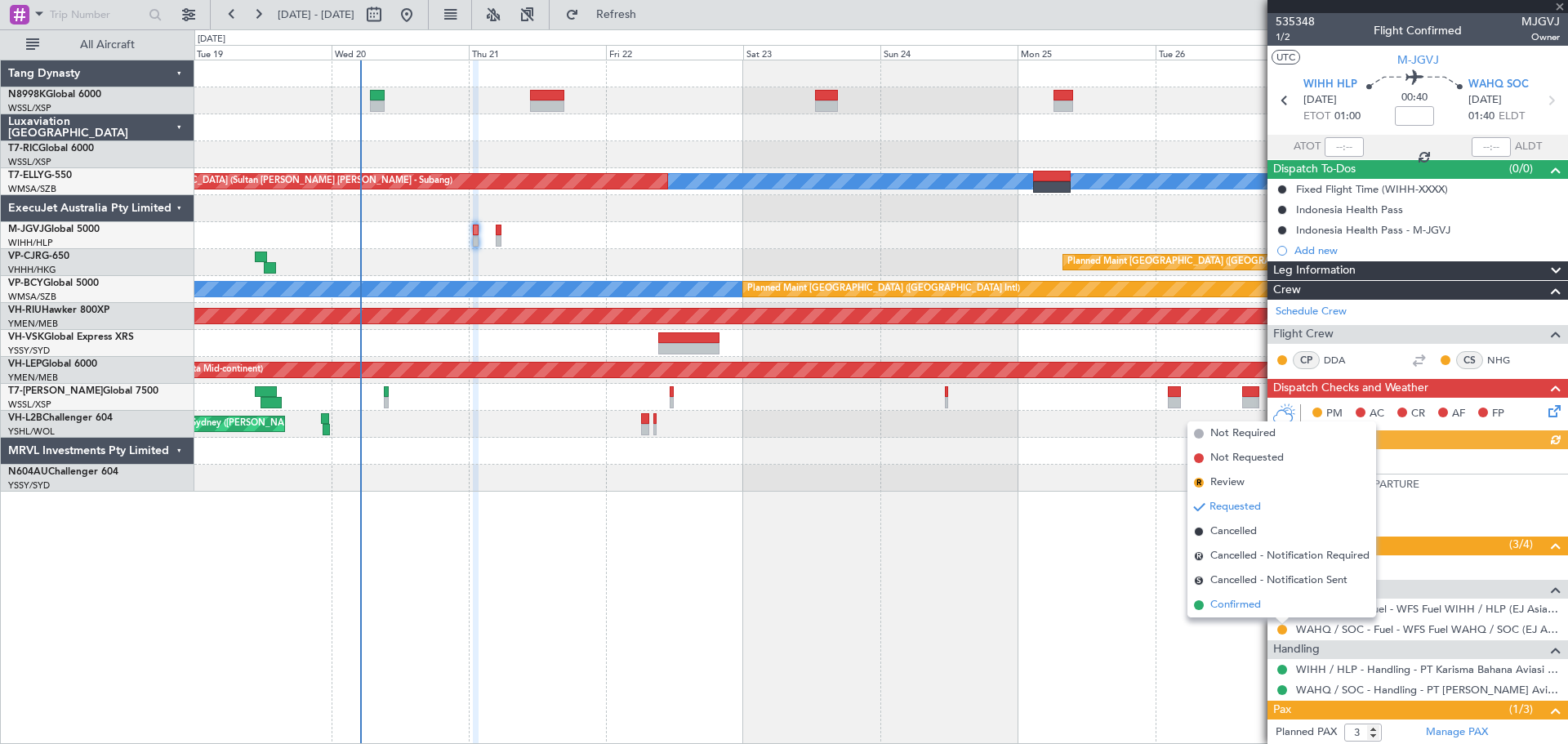
click at [1250, 607] on span "Confirmed" at bounding box center [1236, 605] width 51 height 16
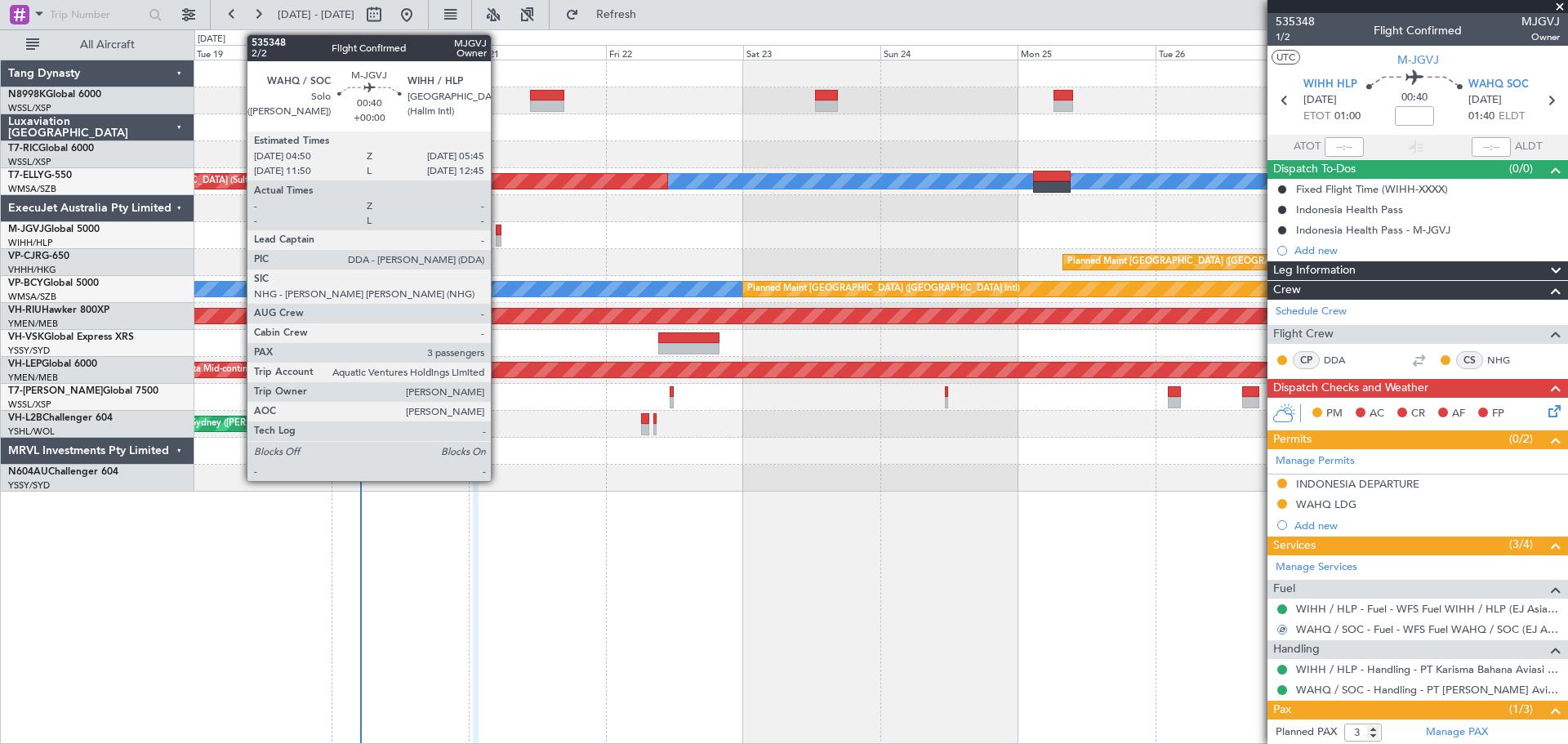
click at [498, 240] on div at bounding box center [499, 240] width 6 height 11
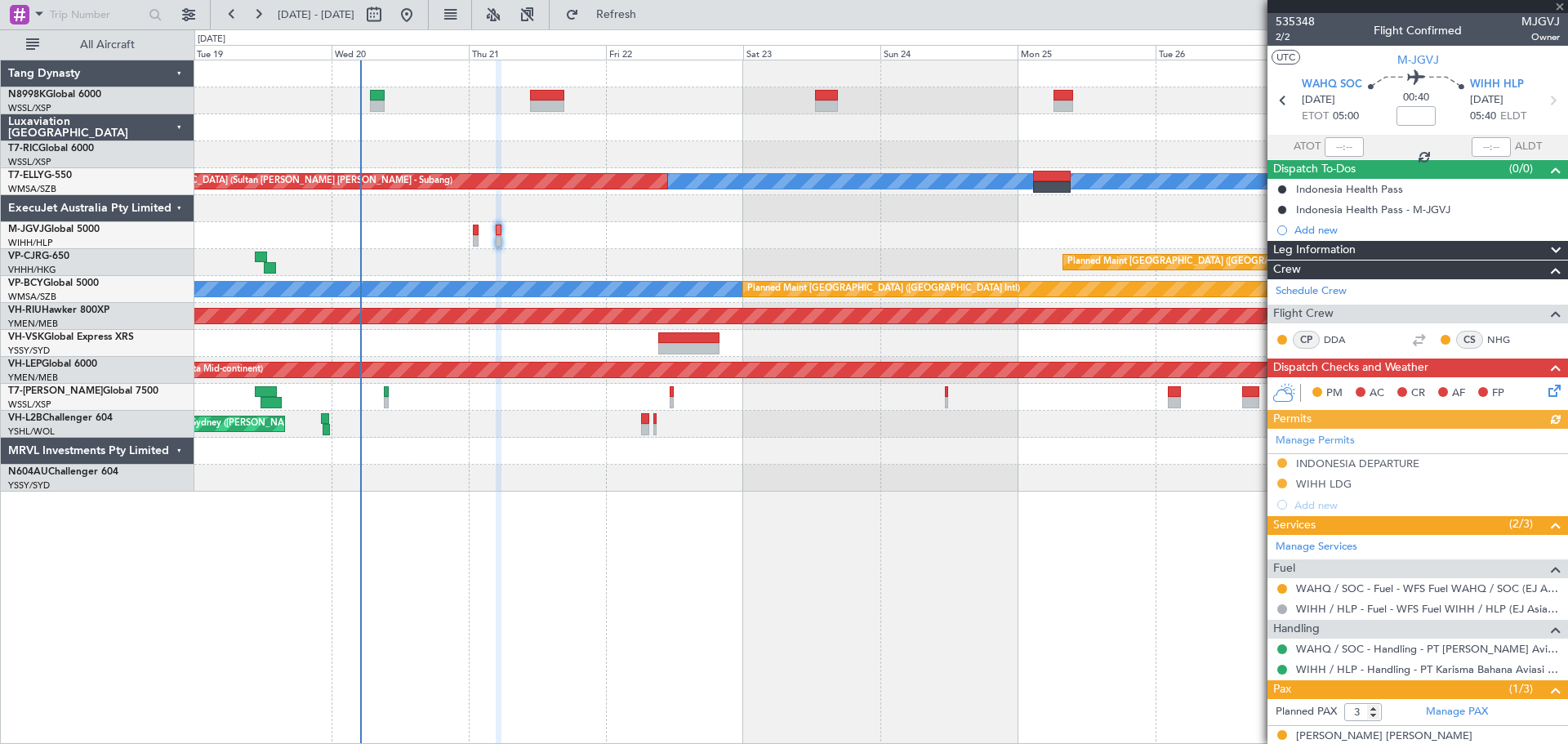
scroll to position [86, 0]
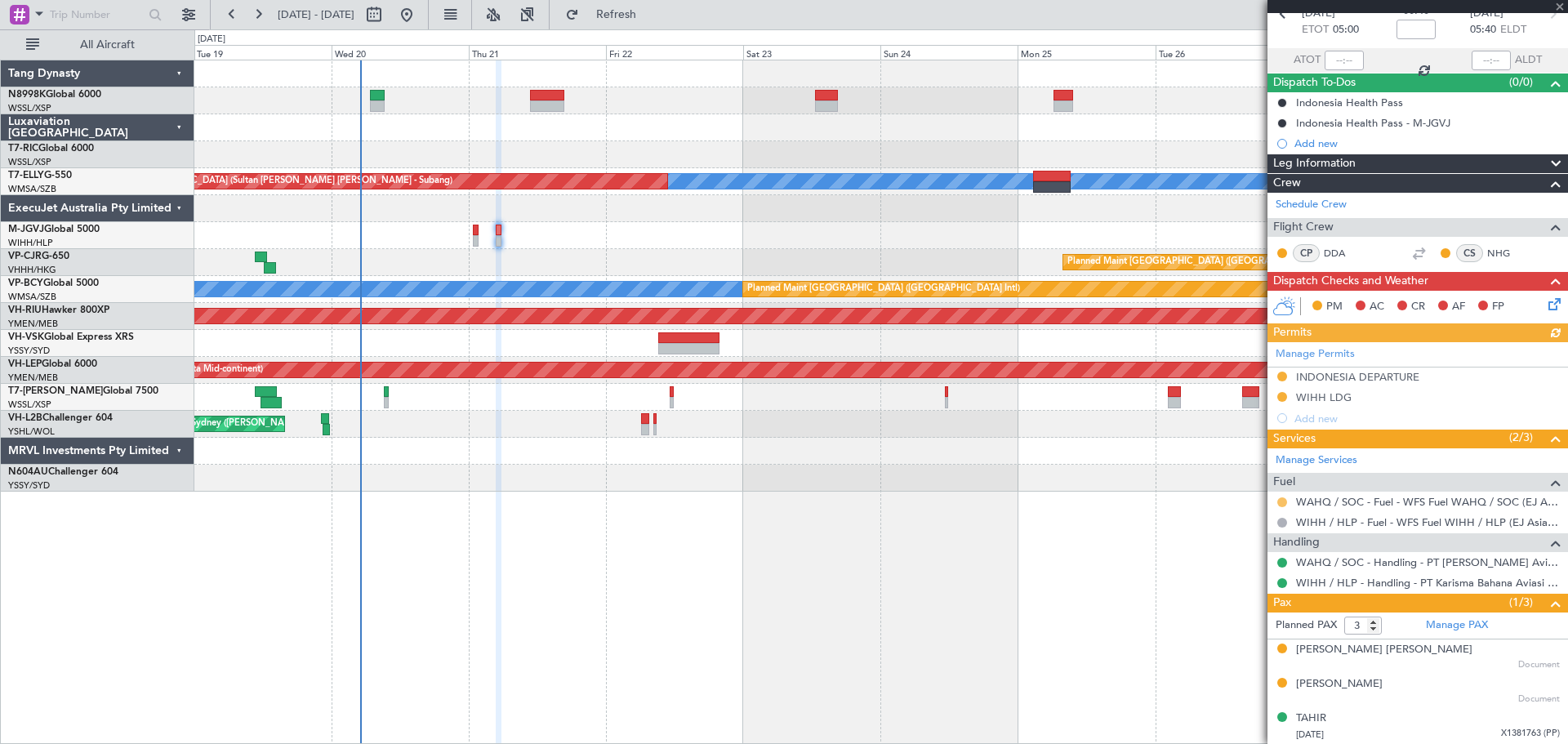
click at [1281, 499] on button at bounding box center [1282, 503] width 9 height 9
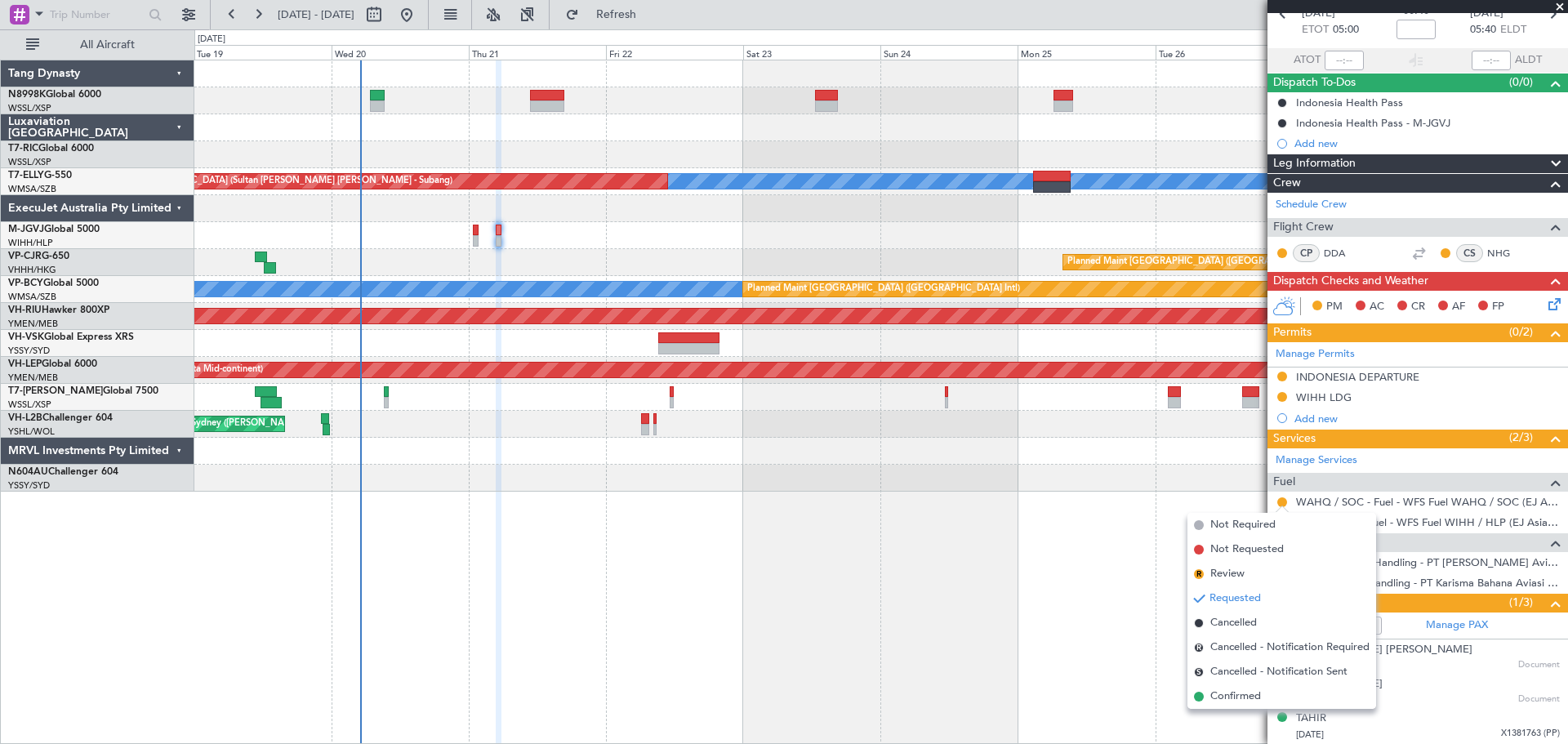
drag, startPoint x: 1245, startPoint y: 698, endPoint x: 1290, endPoint y: 663, distance: 57.0
click at [1246, 697] on span "Confirmed" at bounding box center [1236, 696] width 51 height 16
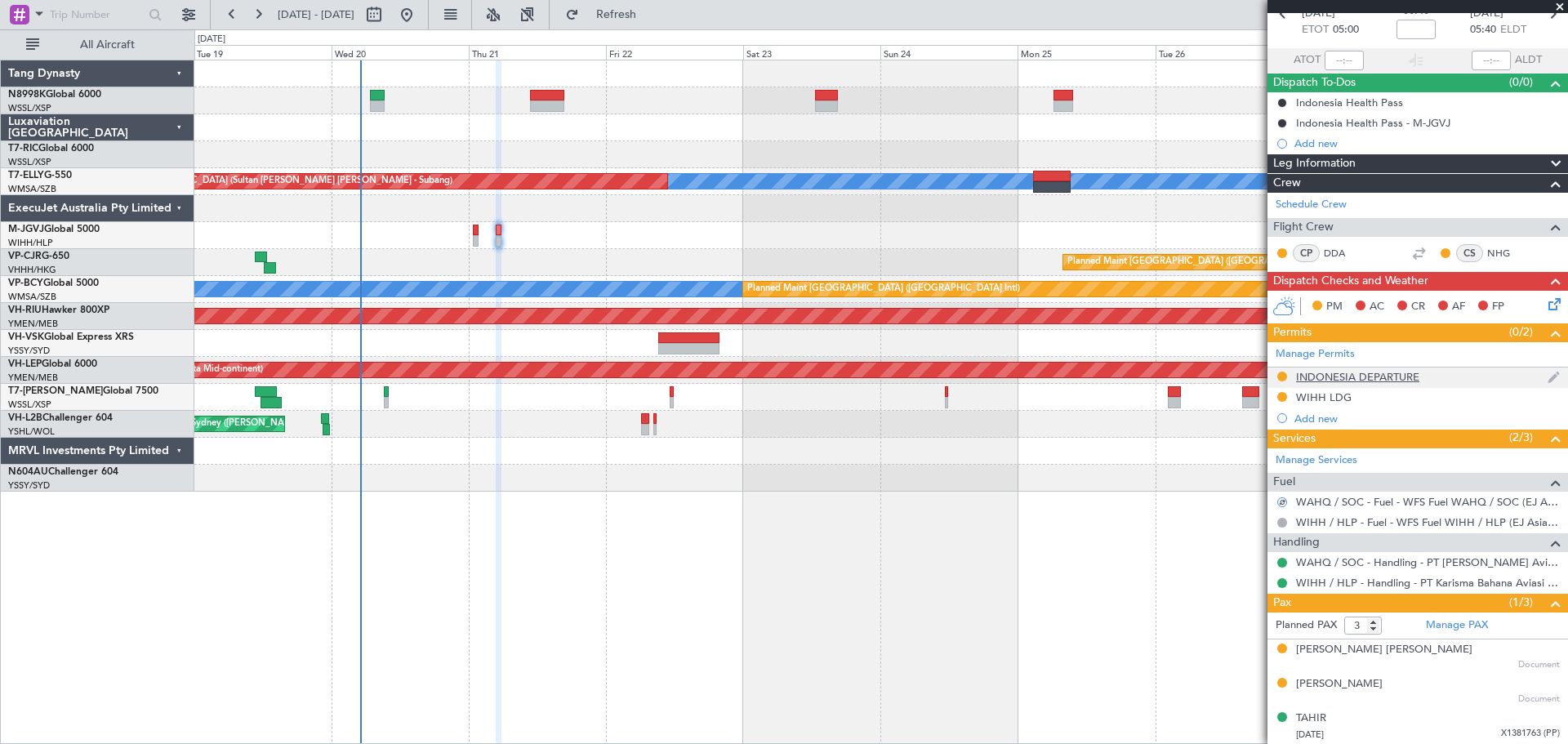
click at [1356, 377] on div "INDONESIA DEPARTURE" at bounding box center [1358, 377] width 123 height 14
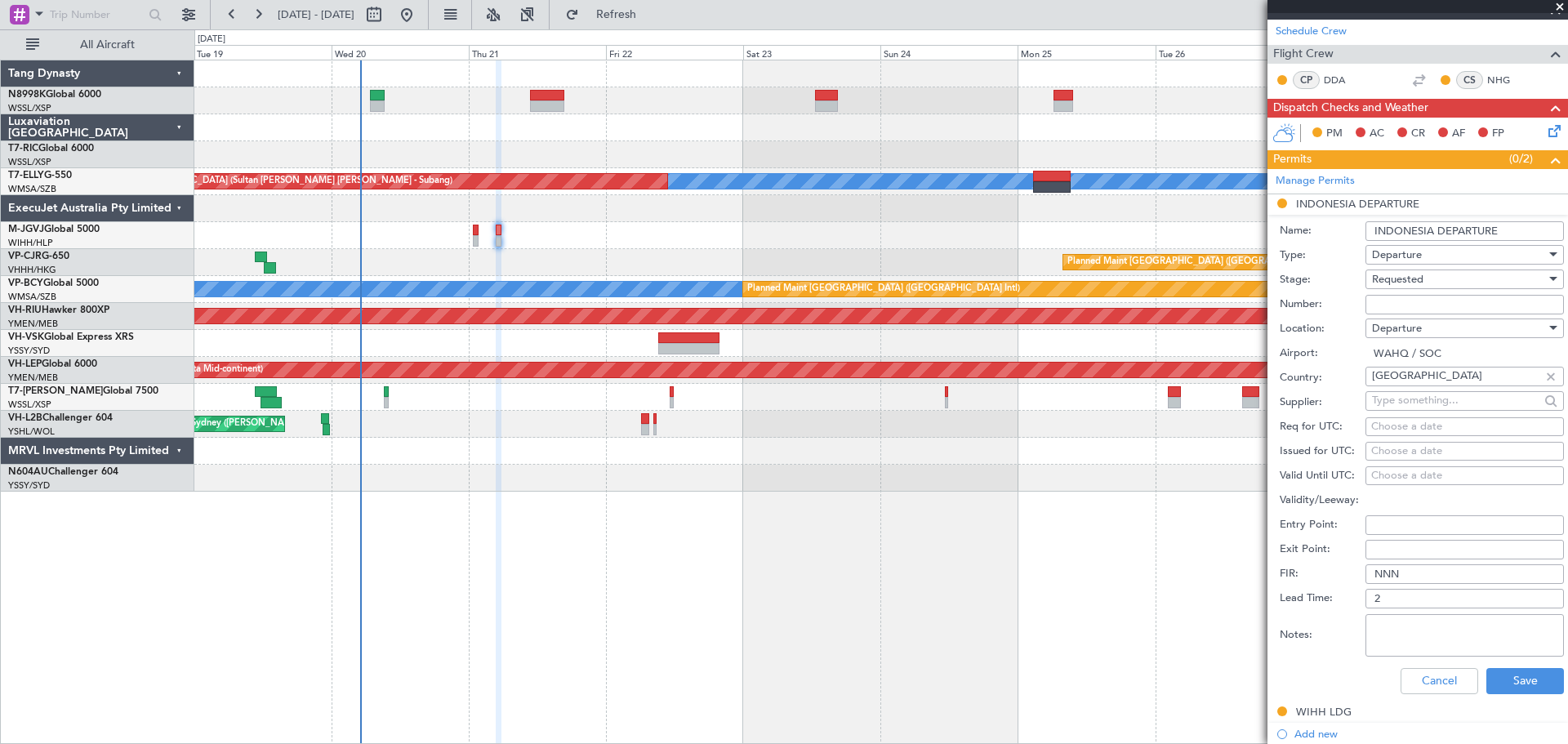
scroll to position [413, 0]
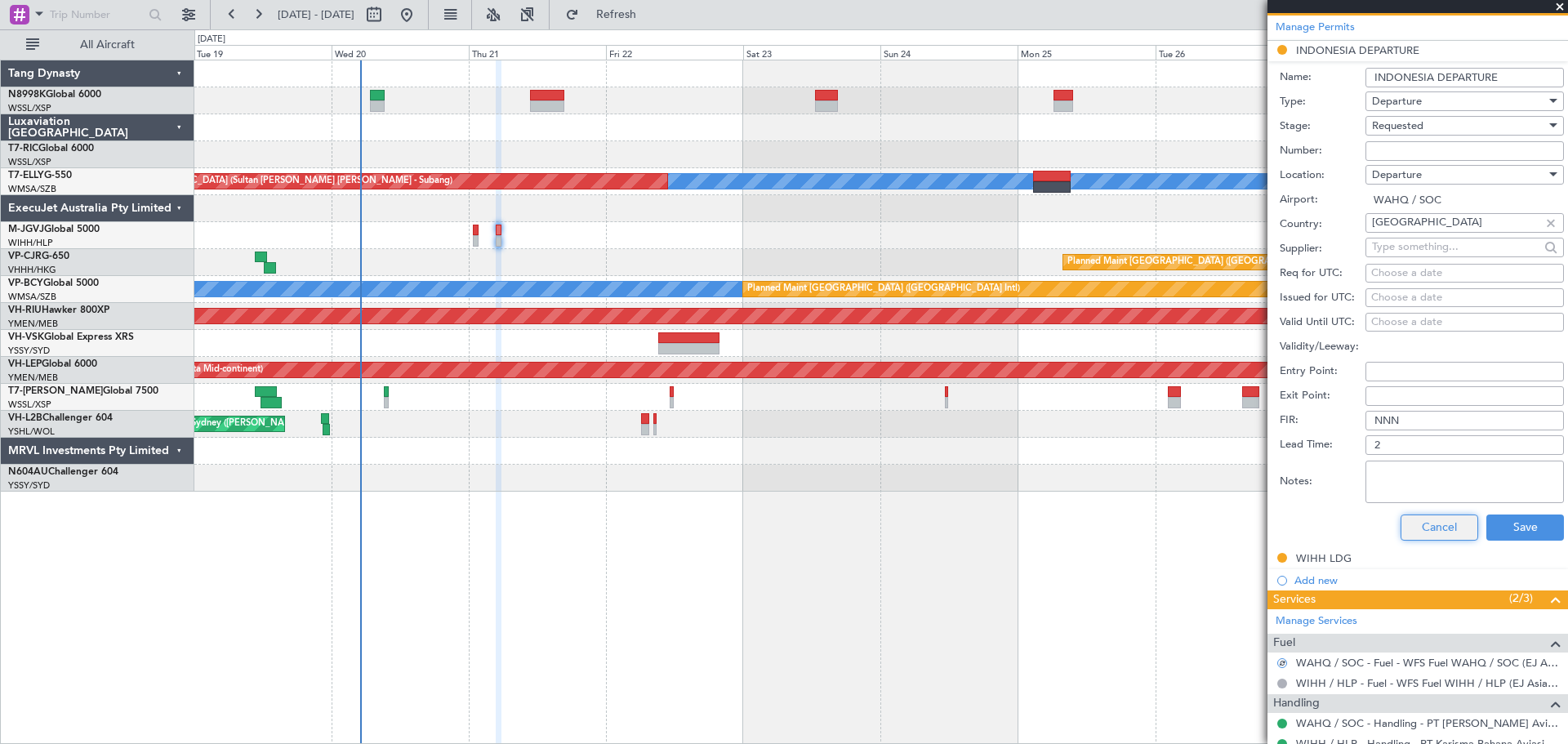
click at [1439, 527] on button "Cancel" at bounding box center [1439, 528] width 78 height 26
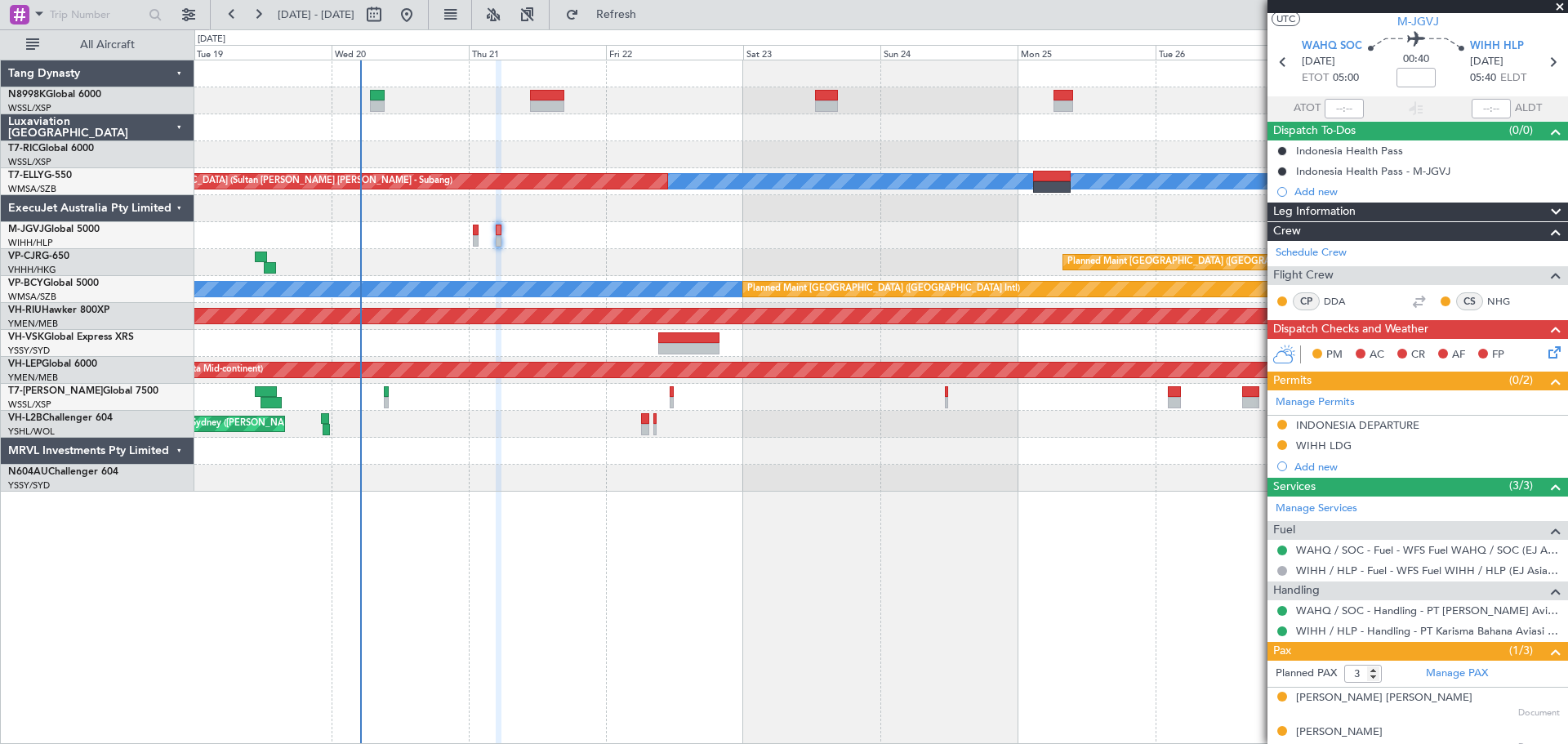
scroll to position [0, 0]
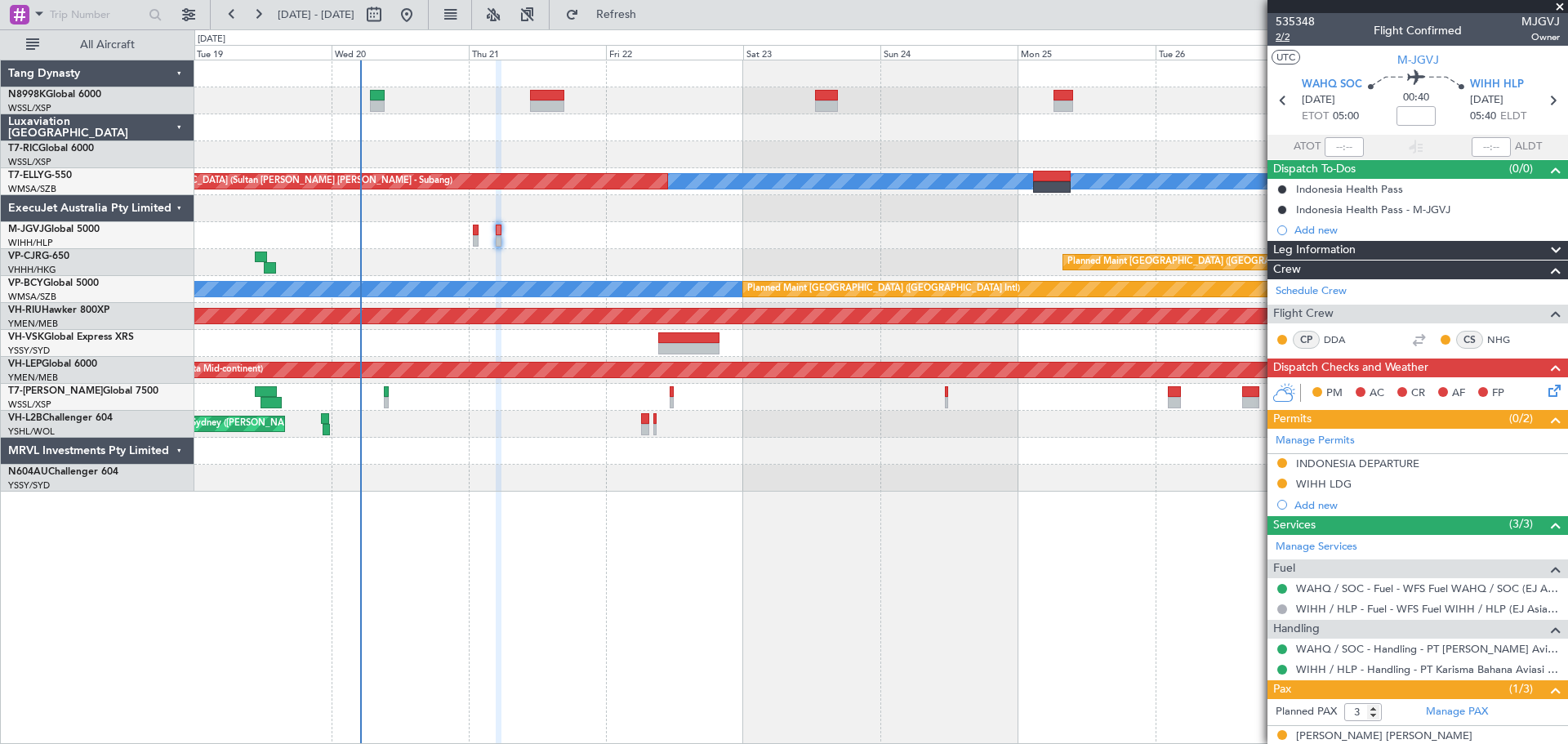
click at [1286, 39] on span "2/2" at bounding box center [1296, 37] width 39 height 14
click at [1314, 235] on mat-tooltip-component "Indonesia Health Pass - M-JGVJ" at bounding box center [1373, 238] width 160 height 43
click at [1318, 233] on div "Indonesia Health Pass - M-JGVJ" at bounding box center [1373, 238] width 136 height 21
click at [1305, 233] on div "Add new" at bounding box center [1420, 229] width 251 height 14
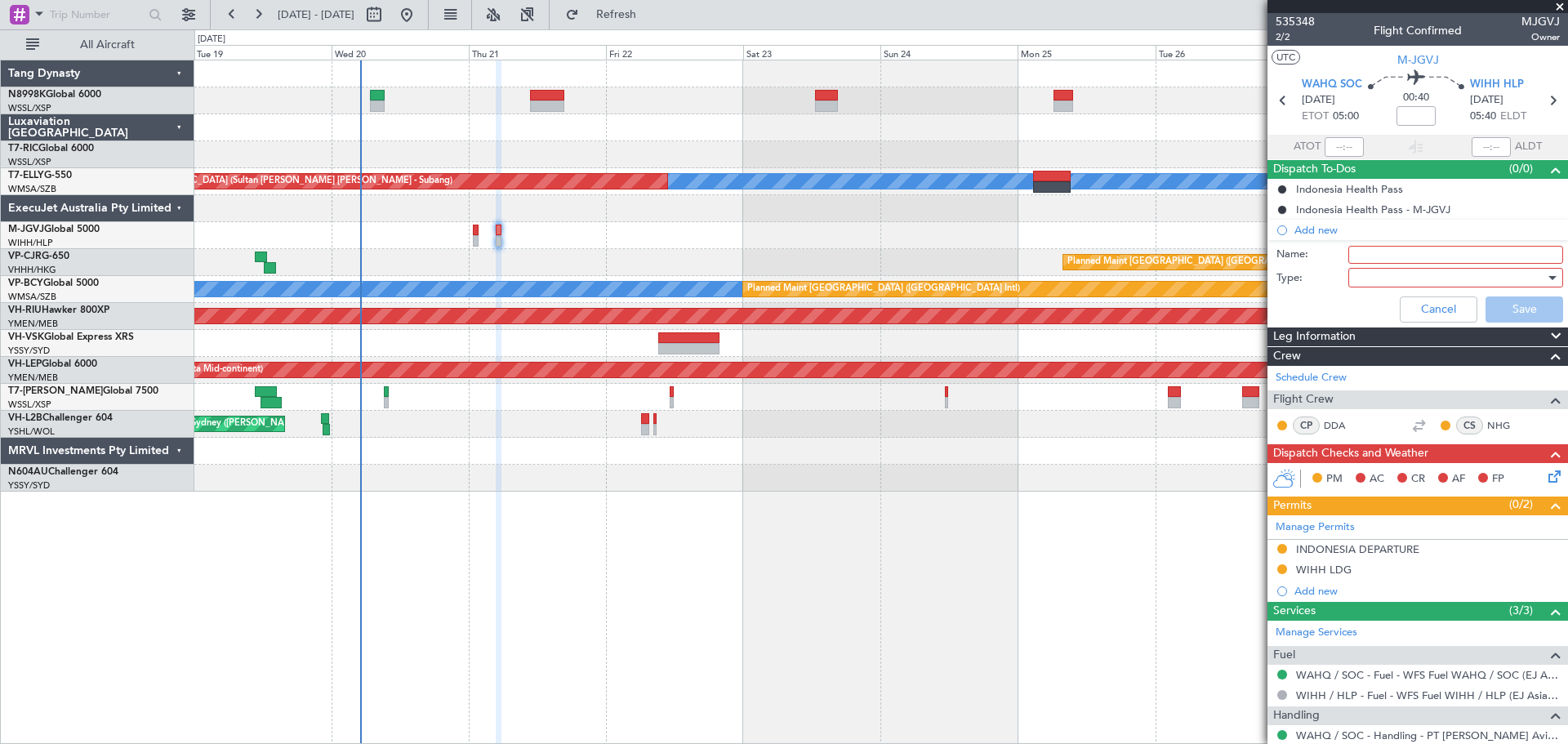
click at [1361, 252] on input "Name:" at bounding box center [1456, 255] width 215 height 18
click at [1381, 278] on div at bounding box center [1451, 278] width 191 height 24
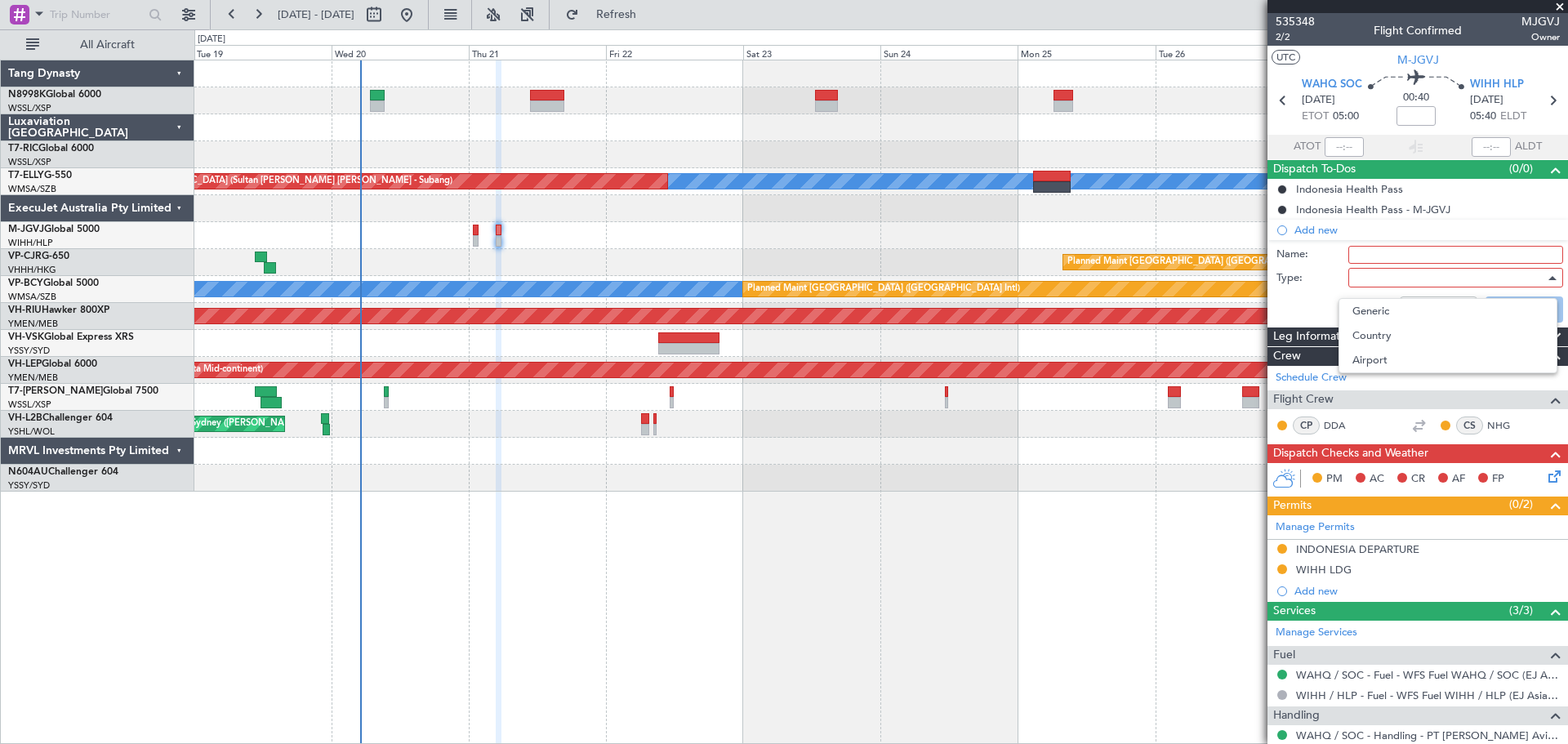
click at [1367, 254] on div at bounding box center [784, 372] width 1568 height 744
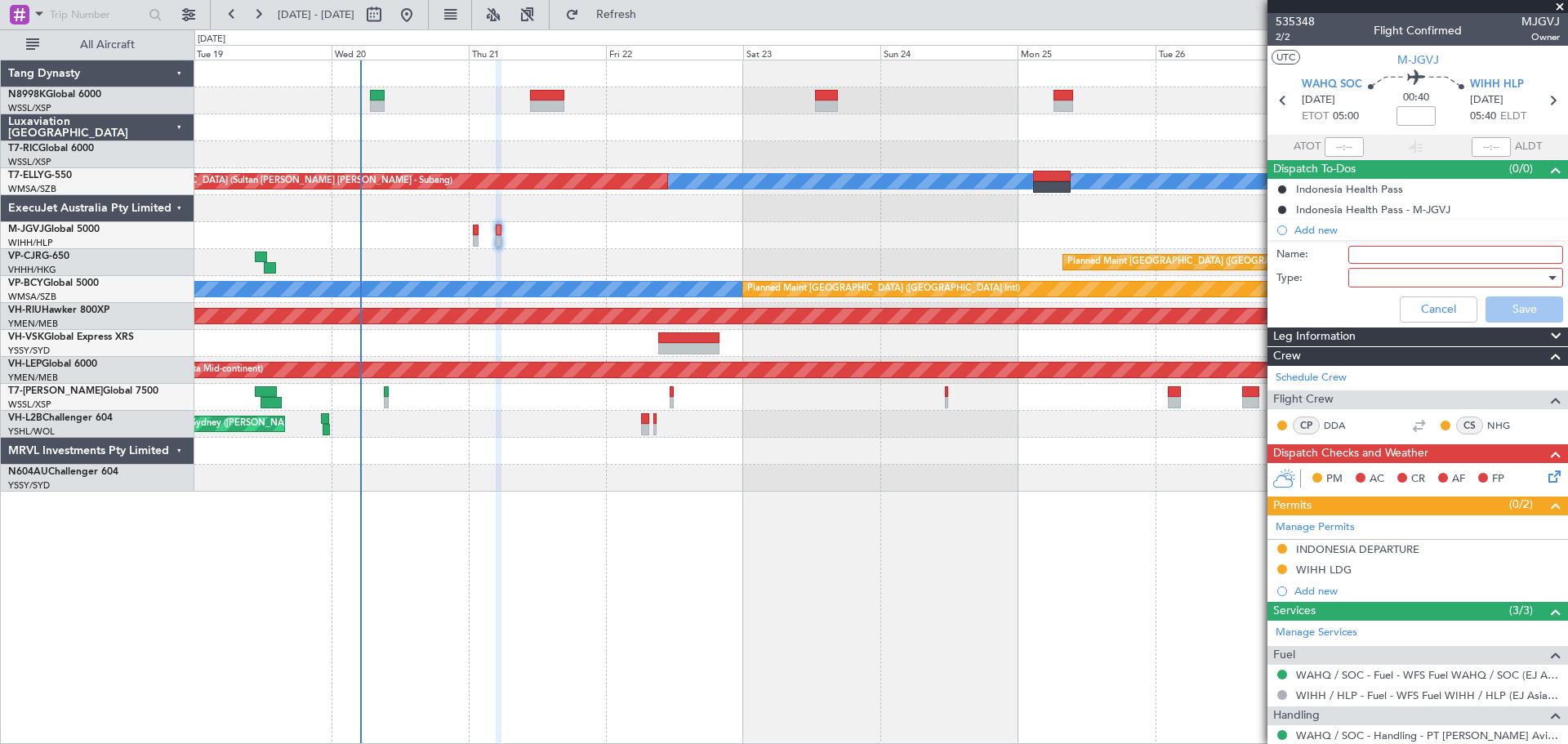
click at [1366, 254] on input "Name:" at bounding box center [1456, 255] width 215 height 18
type input "FPL"
click at [1376, 283] on div at bounding box center [1451, 278] width 191 height 24
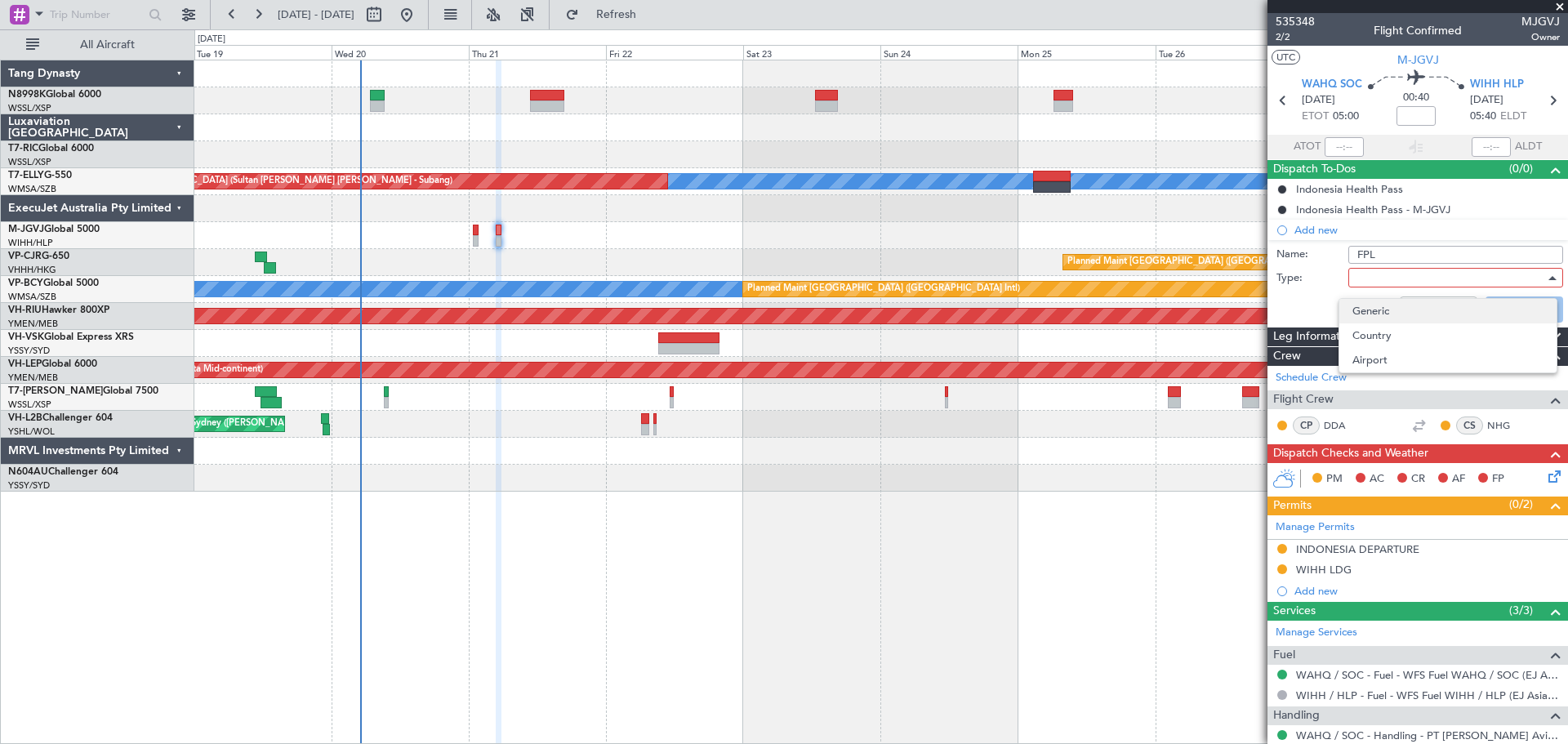
click at [1399, 306] on span "Generic" at bounding box center [1448, 311] width 191 height 24
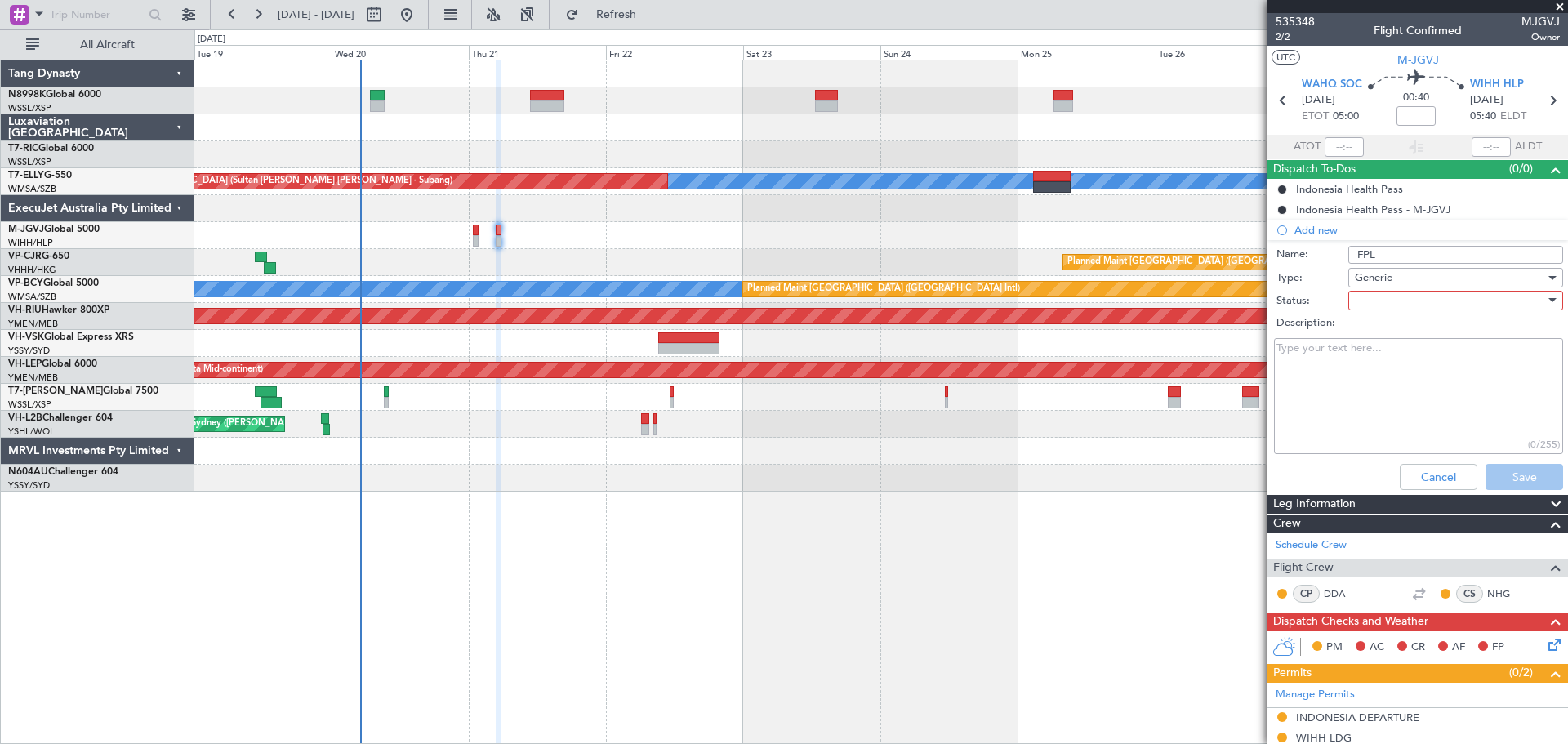
click at [1389, 301] on div at bounding box center [1451, 301] width 191 height 24
click at [1389, 333] on span "Not Started" at bounding box center [1448, 333] width 191 height 24
click at [1315, 396] on textarea "Description:" at bounding box center [1419, 396] width 289 height 116
click at [1295, 348] on textarea "remin fuel (approx 11400)" at bounding box center [1419, 396] width 289 height 116
click at [1293, 370] on textarea "remain fuel (approx 11400)" at bounding box center [1419, 396] width 289 height 116
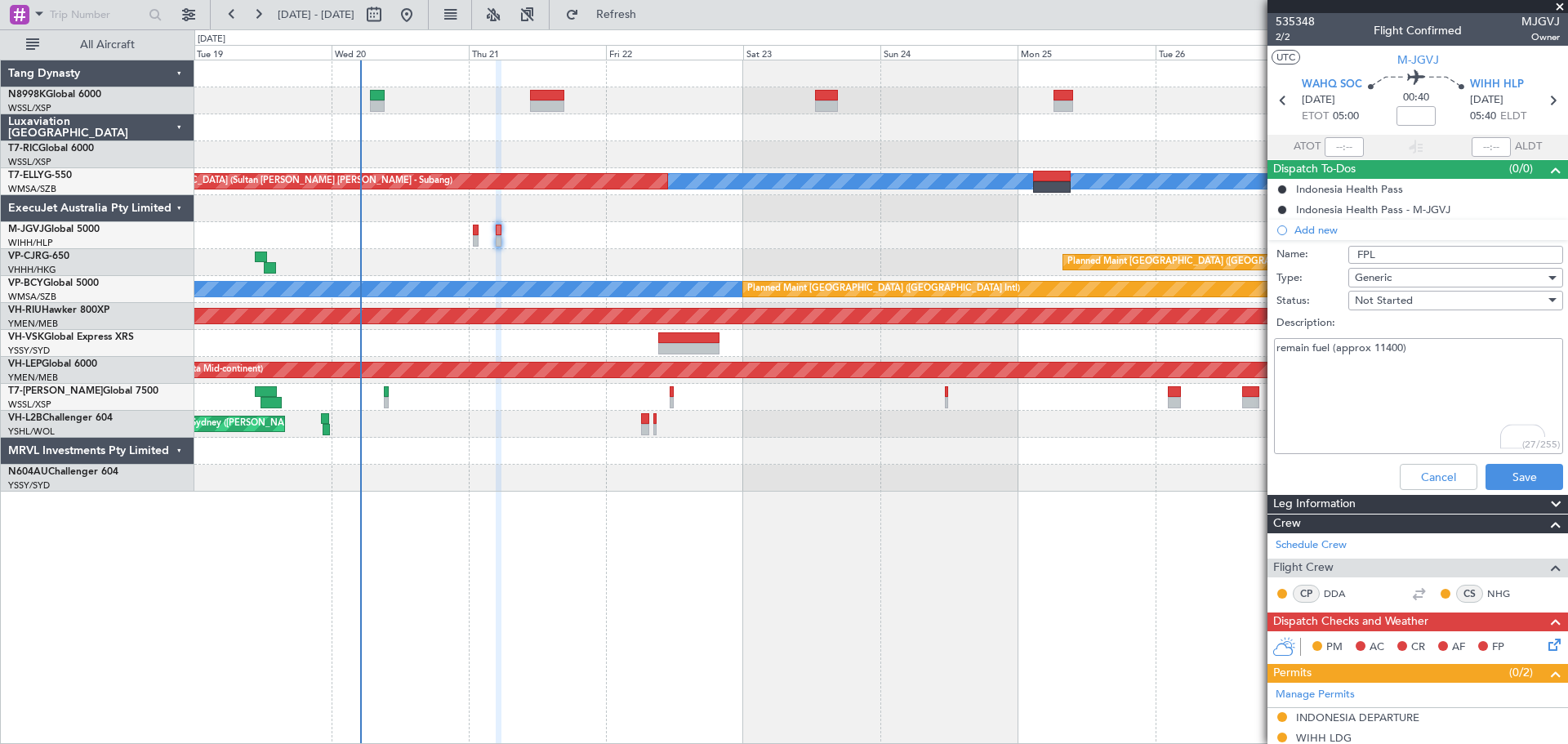
click at [1293, 370] on textarea "remain fuel (approx 11400)" at bounding box center [1419, 396] width 289 height 116
click at [1297, 376] on textarea "remain fuel (approx 11400)" at bounding box center [1419, 396] width 289 height 116
type textarea "remain fuel (approx 11400) FL320"
click at [1488, 466] on button "Save" at bounding box center [1525, 477] width 78 height 26
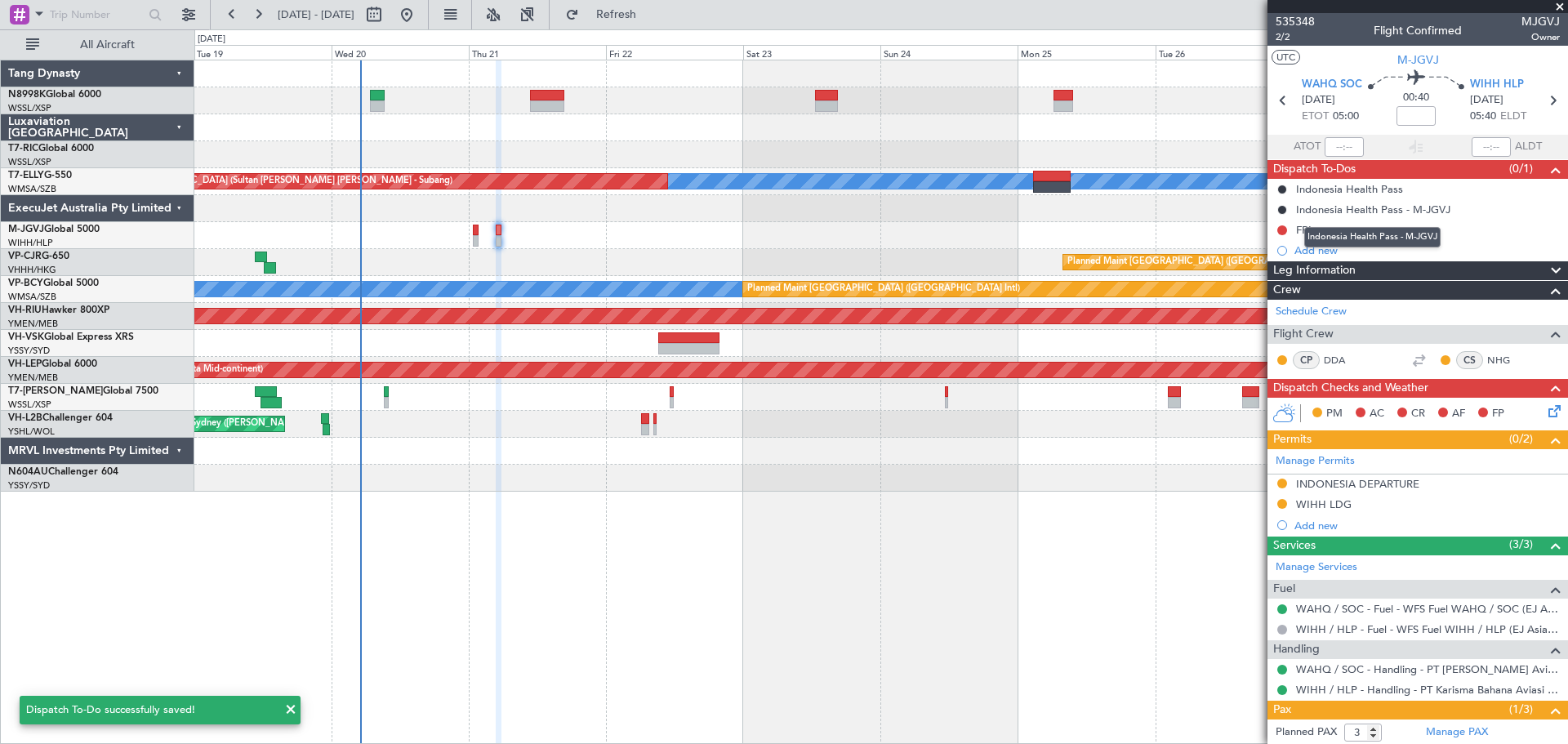
click at [1322, 250] on mat-tooltip-component "Indonesia Health Pass - M-JGVJ" at bounding box center [1373, 238] width 160 height 43
click at [1320, 250] on div "Add new" at bounding box center [1420, 250] width 251 height 14
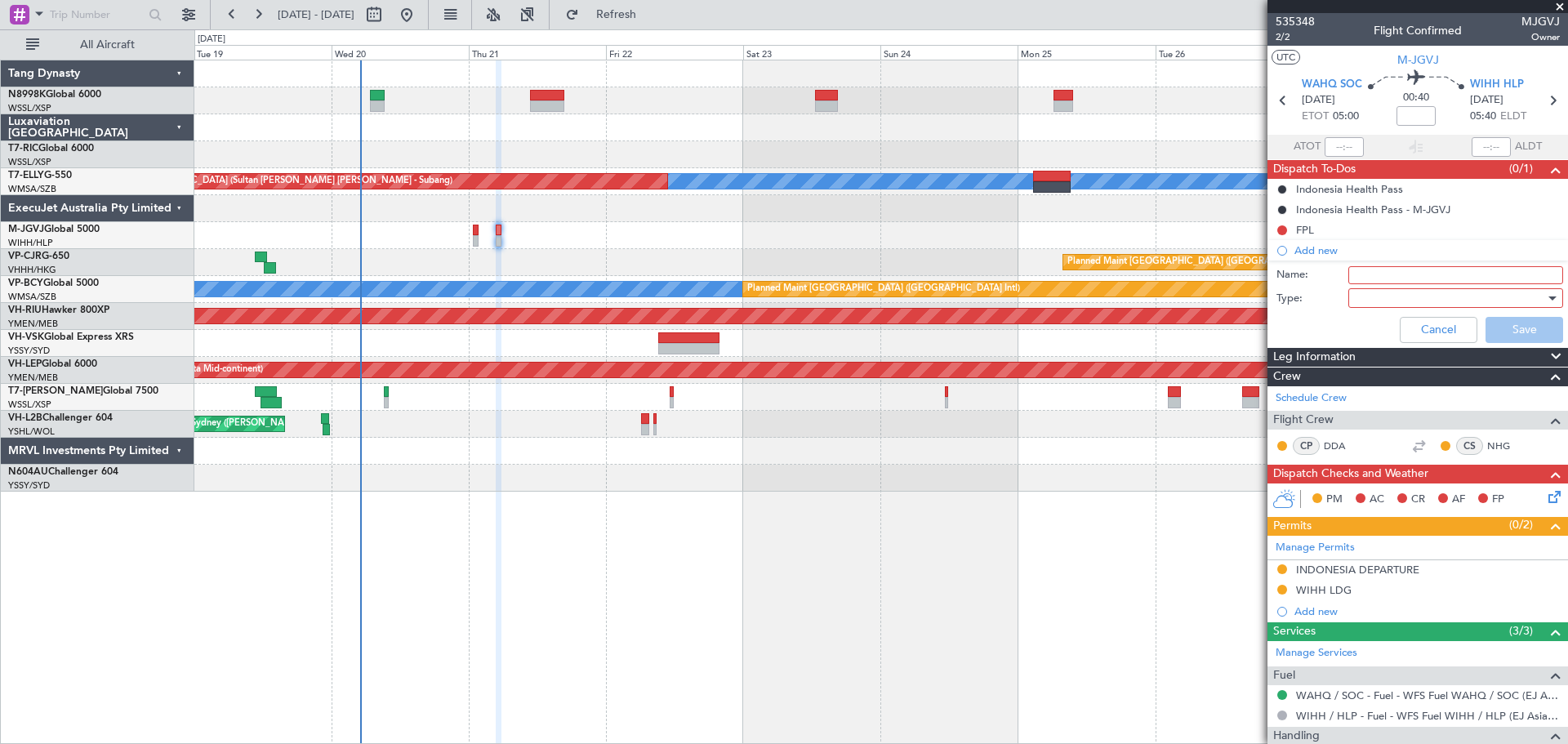
drag, startPoint x: 1364, startPoint y: 276, endPoint x: 1374, endPoint y: 269, distance: 12.2
click at [1364, 275] on input "Name:" at bounding box center [1456, 274] width 215 height 18
type input "w"
click at [1450, 277] on input "WAHQ NO TAF" at bounding box center [1456, 274] width 215 height 18
type input "WAHQ NO TAF"
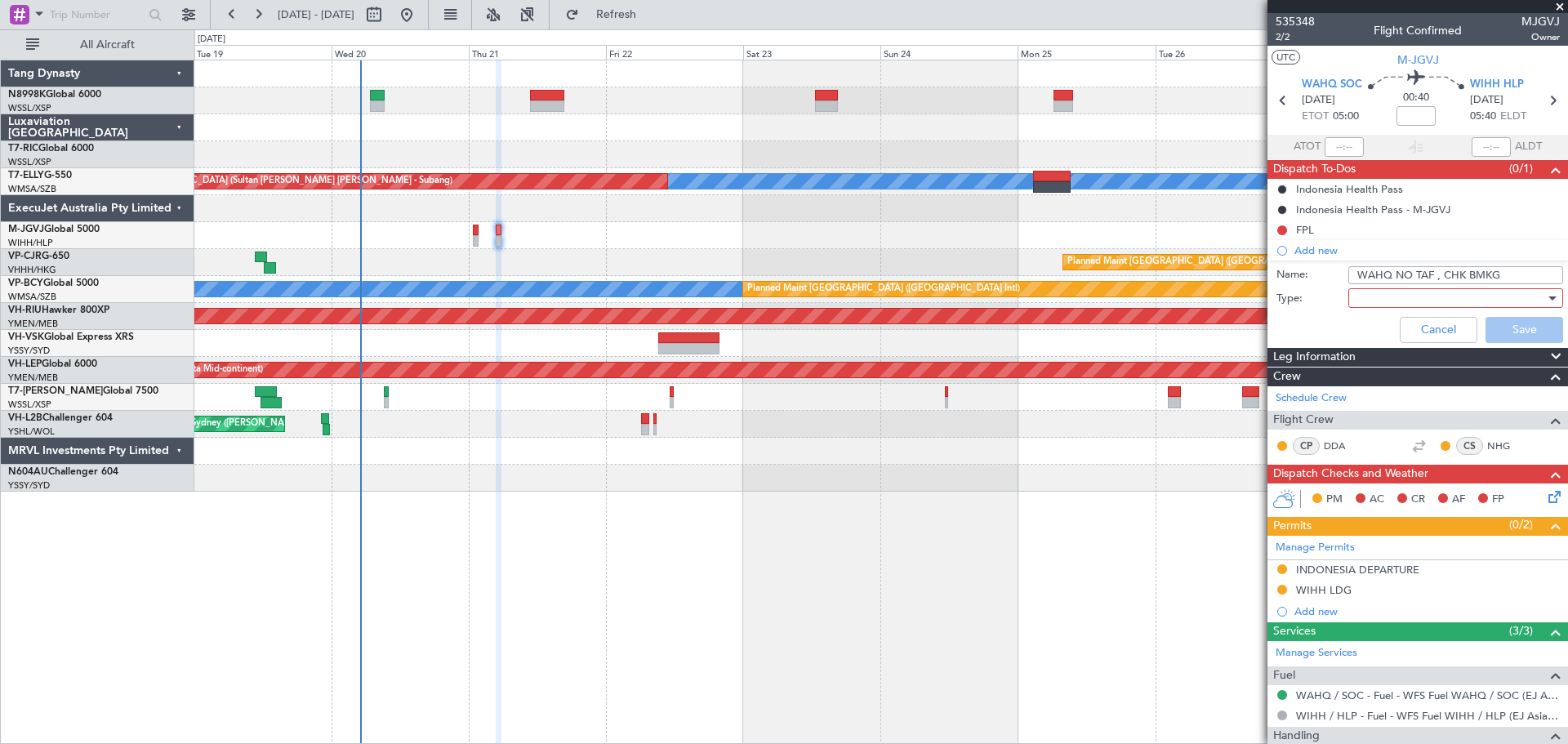
type input "WAHQ NO TAF , CHK BMKG"
click at [1461, 293] on div at bounding box center [1451, 298] width 191 height 24
click at [1375, 322] on span "Generic" at bounding box center [1448, 332] width 191 height 24
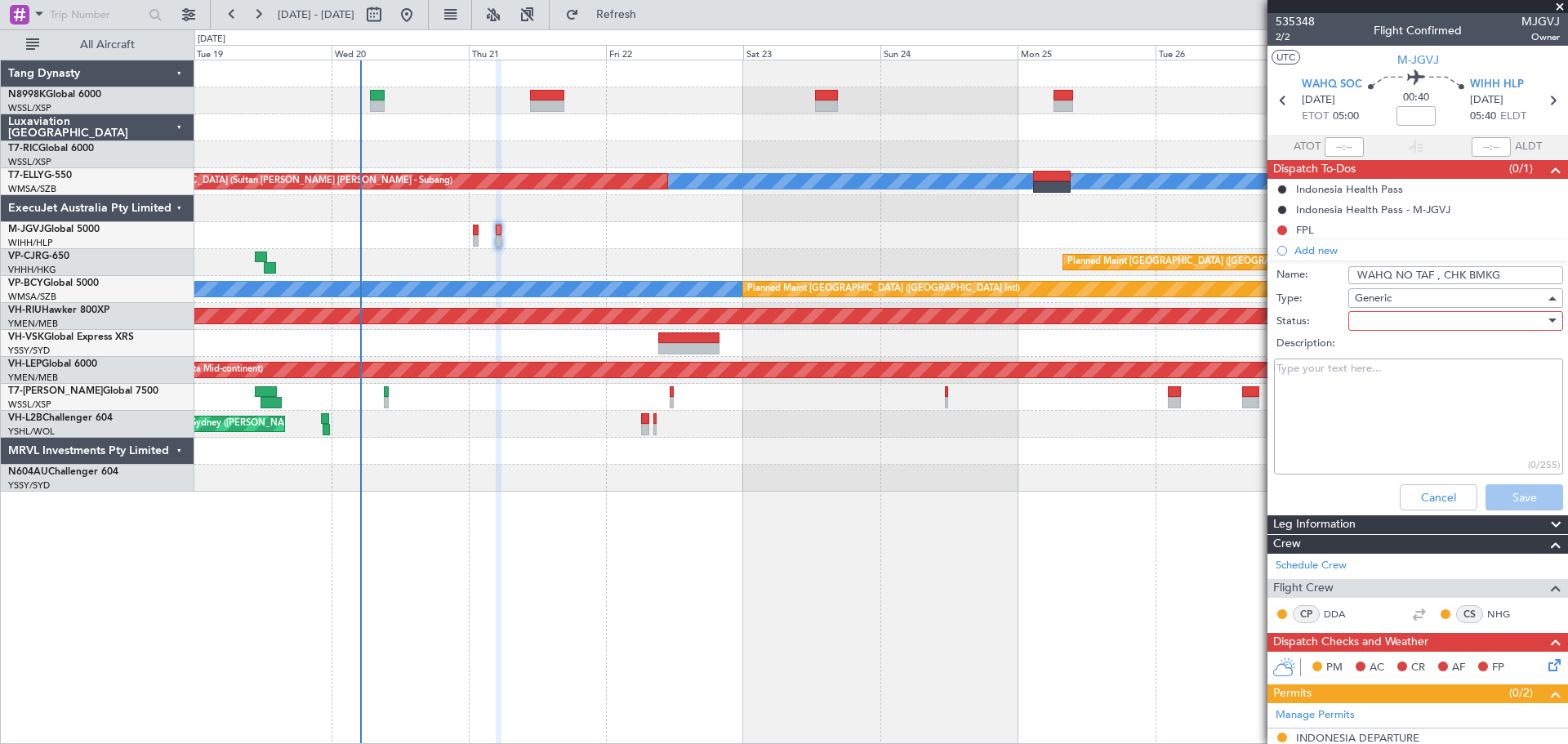
click at [1380, 318] on div at bounding box center [1451, 321] width 191 height 24
click at [1368, 342] on span "Not Started" at bounding box center [1448, 353] width 191 height 24
click at [1492, 493] on button "Save" at bounding box center [1525, 498] width 78 height 26
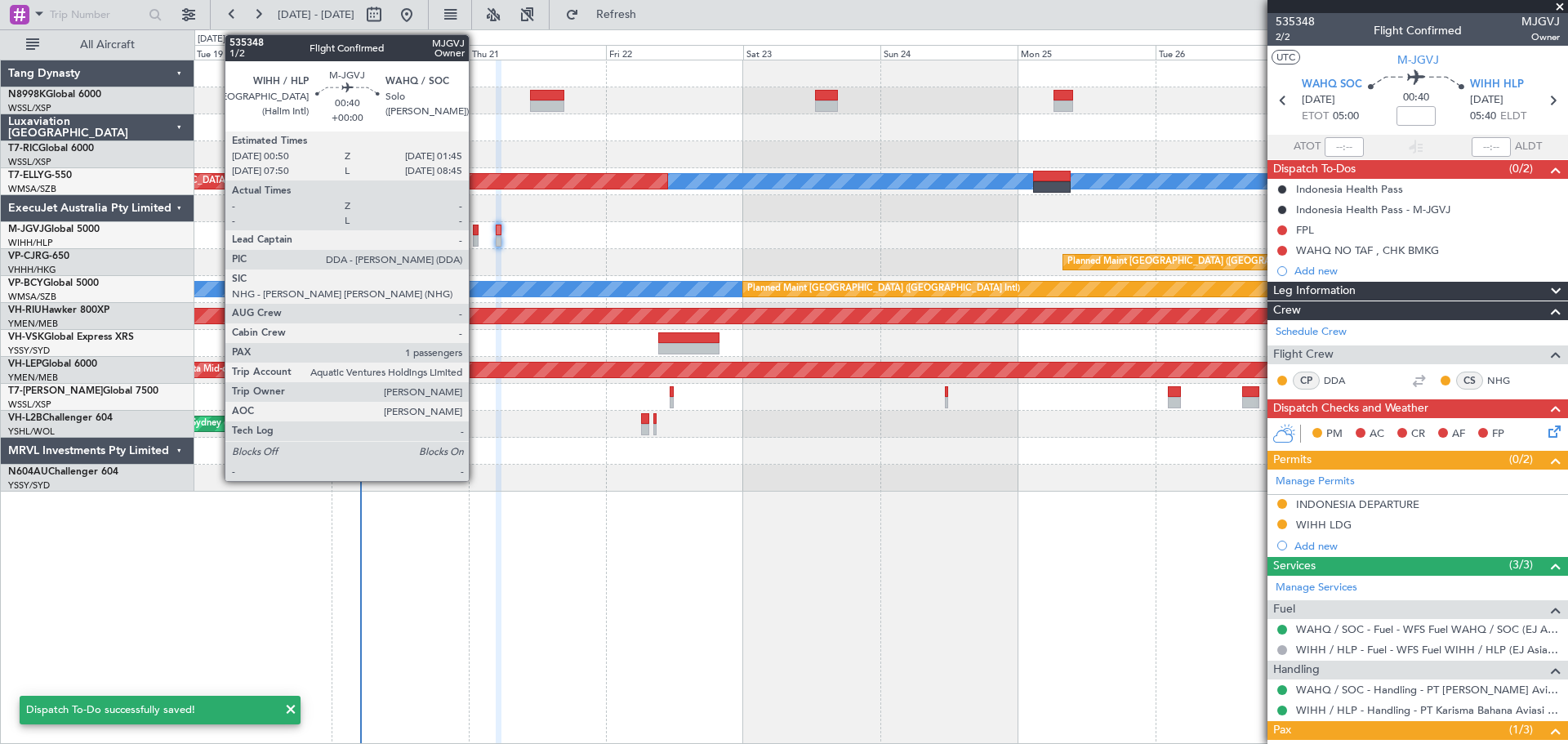
click at [476, 239] on div at bounding box center [475, 240] width 6 height 11
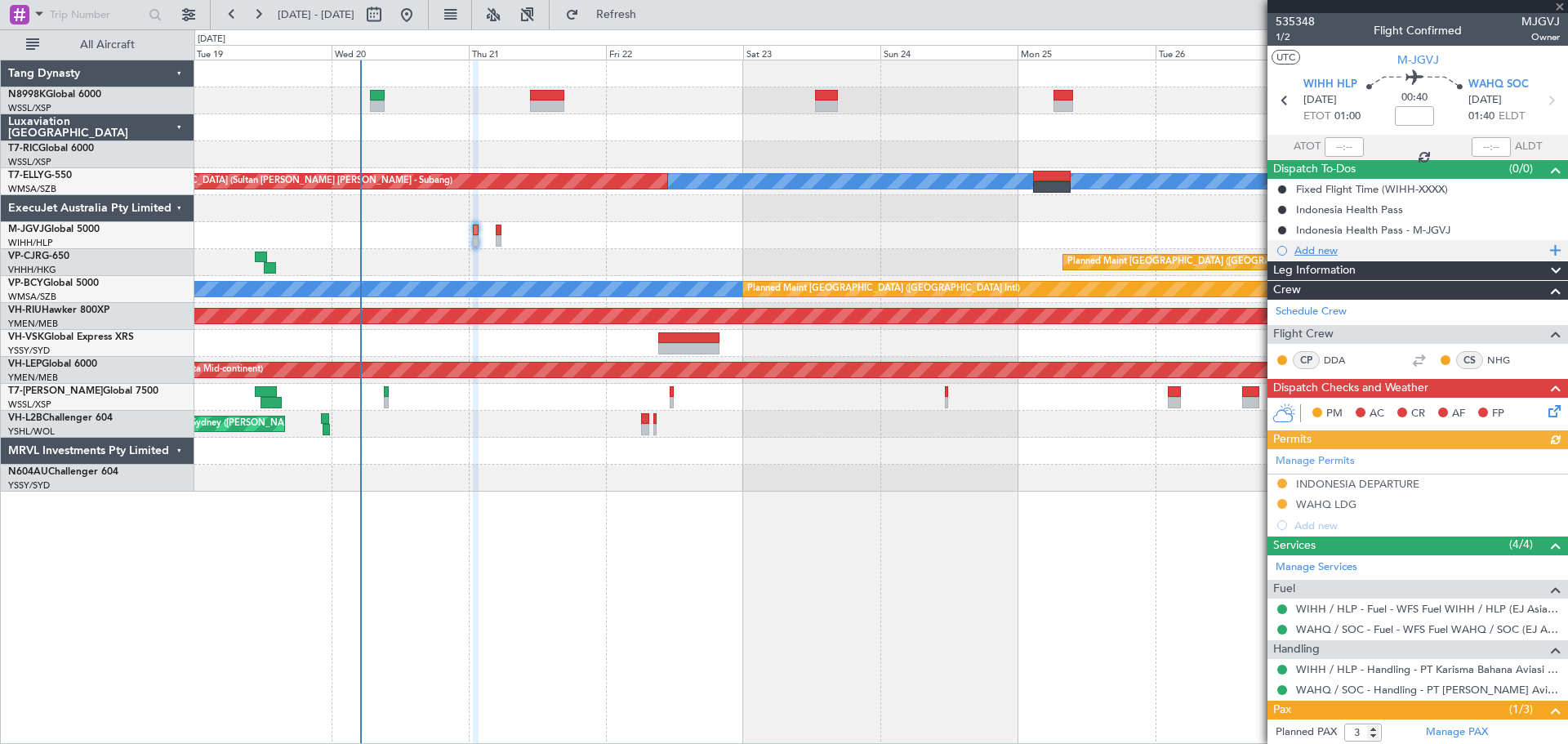
click at [1323, 254] on div "Add new" at bounding box center [1420, 250] width 251 height 14
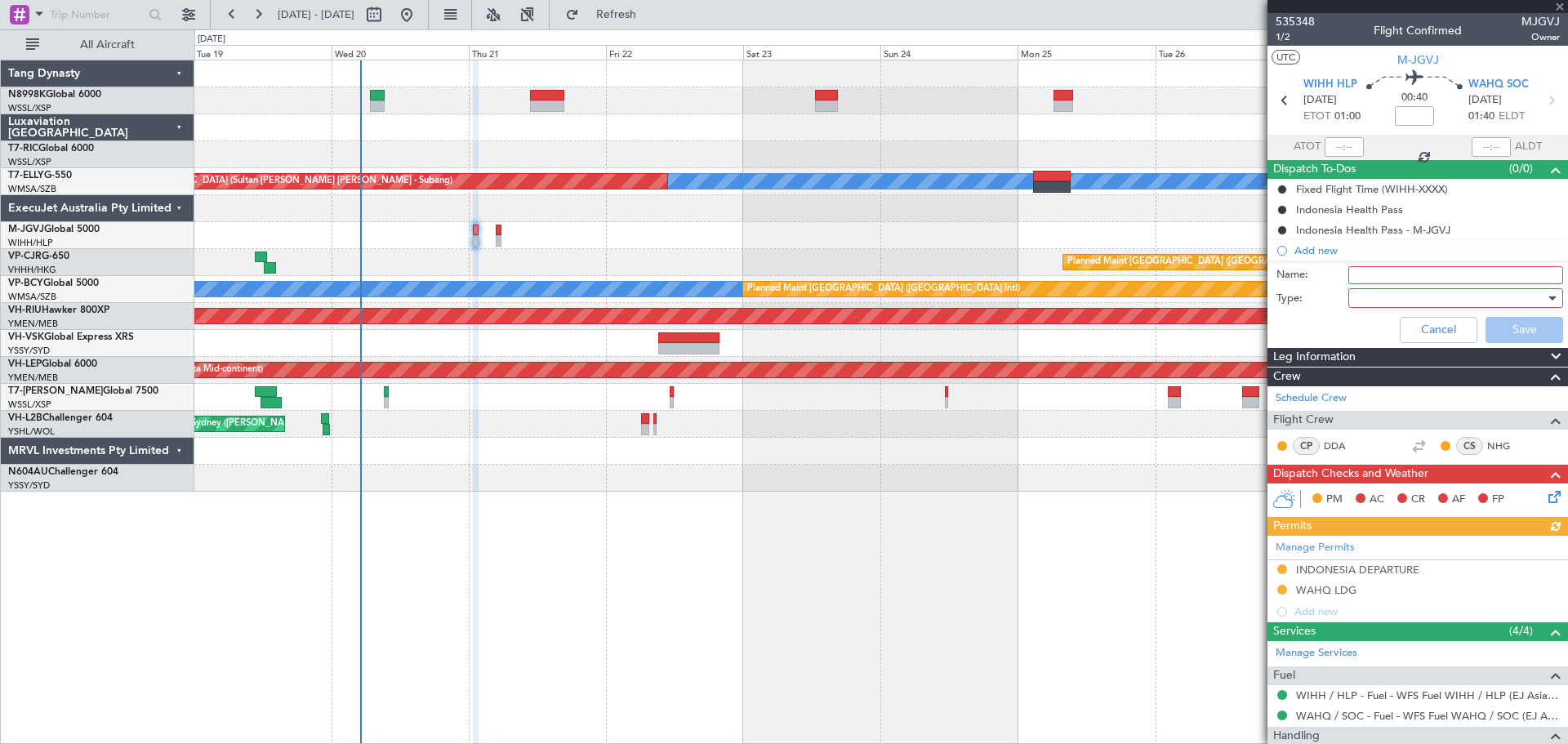
click at [1356, 277] on input "Name:" at bounding box center [1456, 274] width 215 height 18
type input "w"
click at [1392, 271] on input "WAHQ NO TAF , CHK BMKG" at bounding box center [1456, 274] width 215 height 18
type input "WAHQ and WAHS NO TAF , CHK BMKG"
click at [1374, 302] on div at bounding box center [1451, 298] width 191 height 24
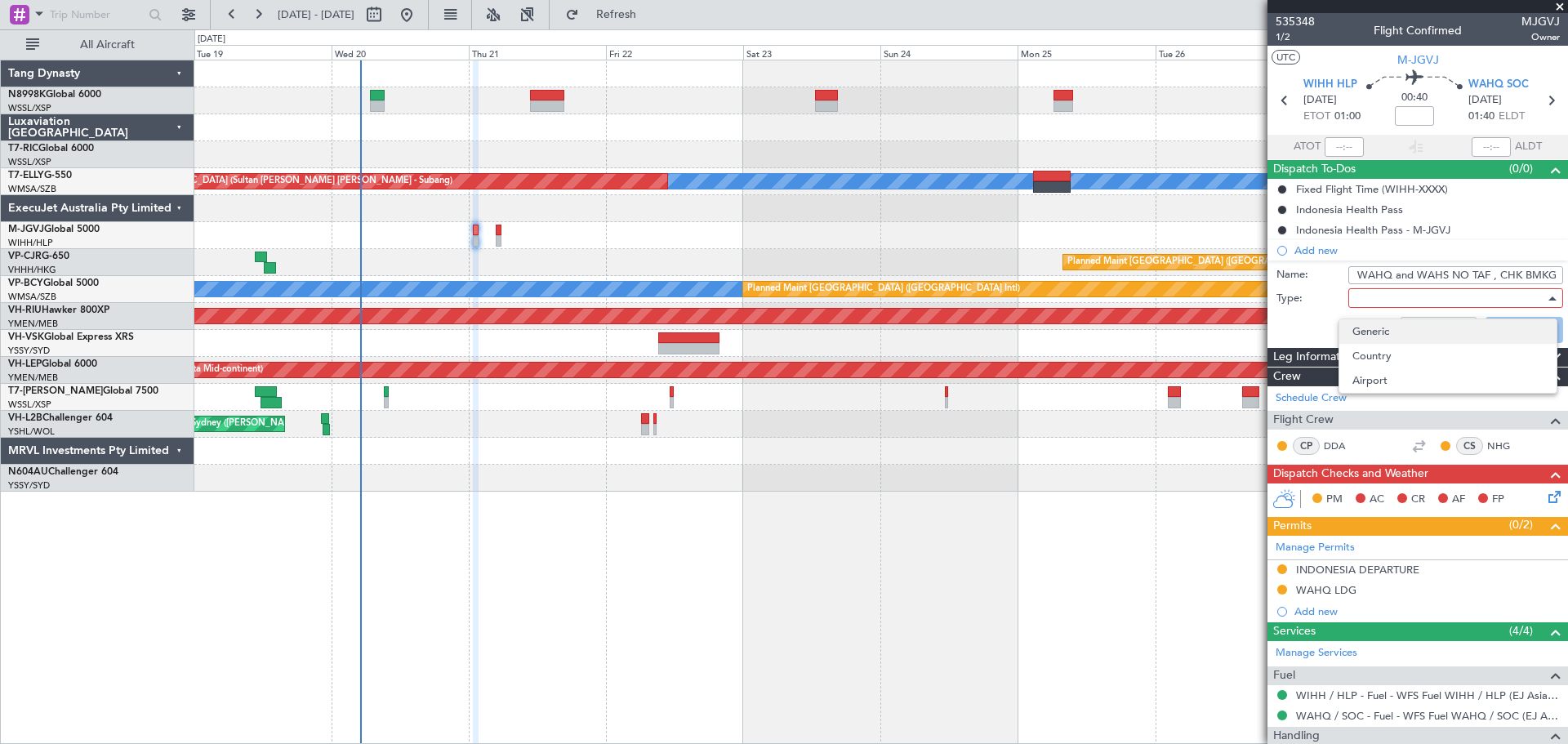
click at [1365, 326] on span "Generic" at bounding box center [1448, 332] width 191 height 24
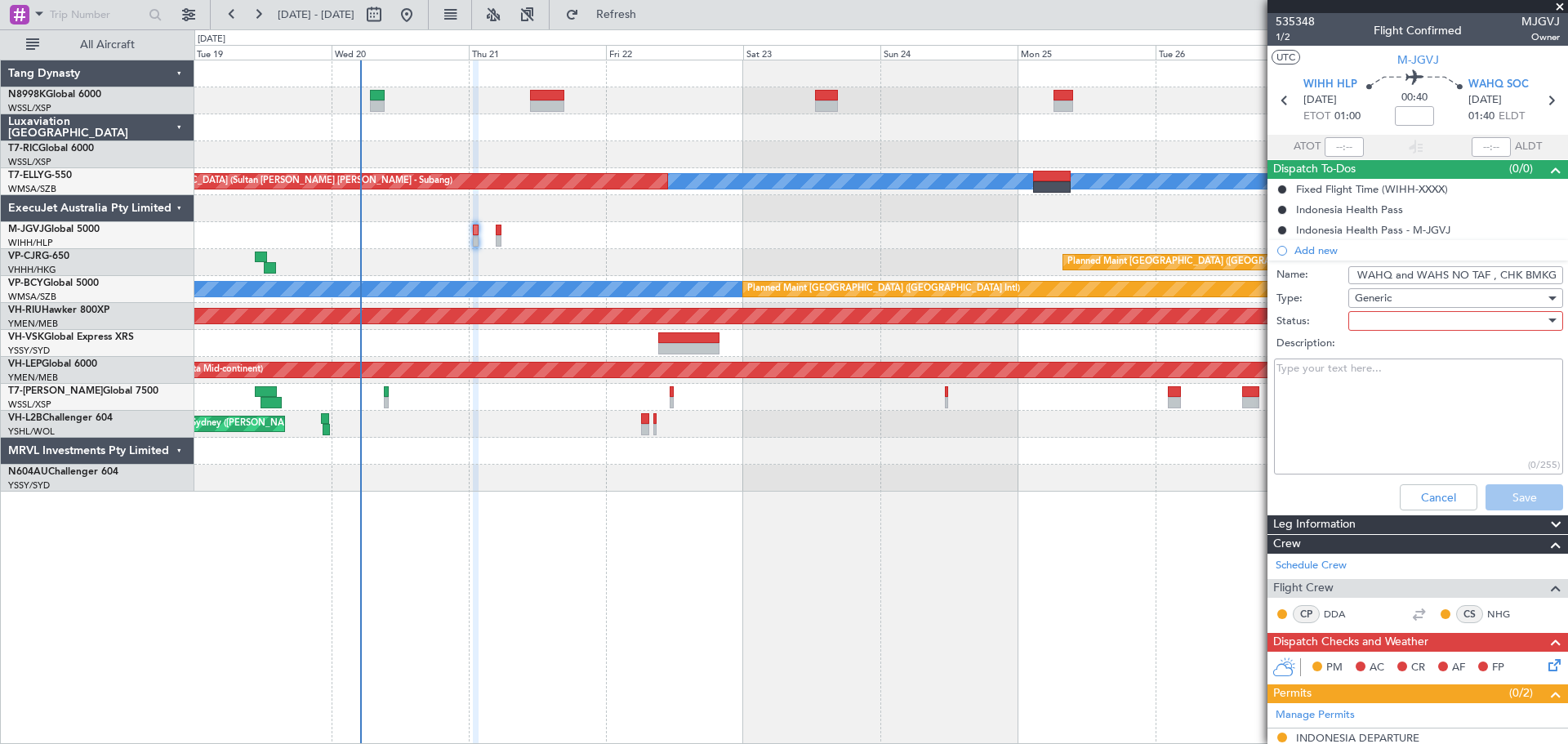
click at [1375, 328] on div at bounding box center [1451, 321] width 191 height 24
click at [1370, 342] on span "Not Started" at bounding box center [1448, 353] width 191 height 24
drag, startPoint x: 1496, startPoint y: 498, endPoint x: 1508, endPoint y: 471, distance: 29.5
click at [1496, 496] on button "Save" at bounding box center [1525, 498] width 78 height 26
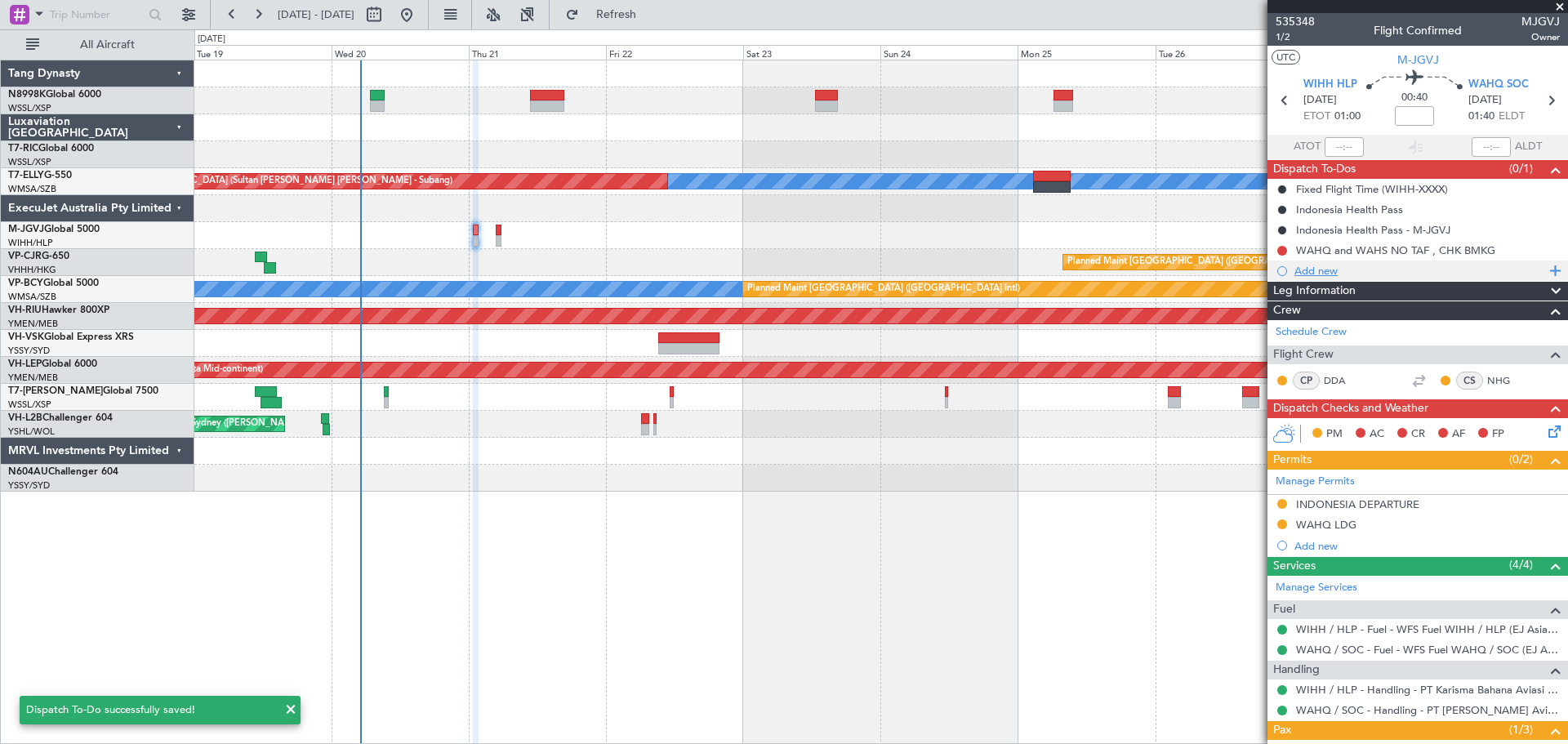
click at [1318, 272] on div "Add new" at bounding box center [1420, 271] width 251 height 14
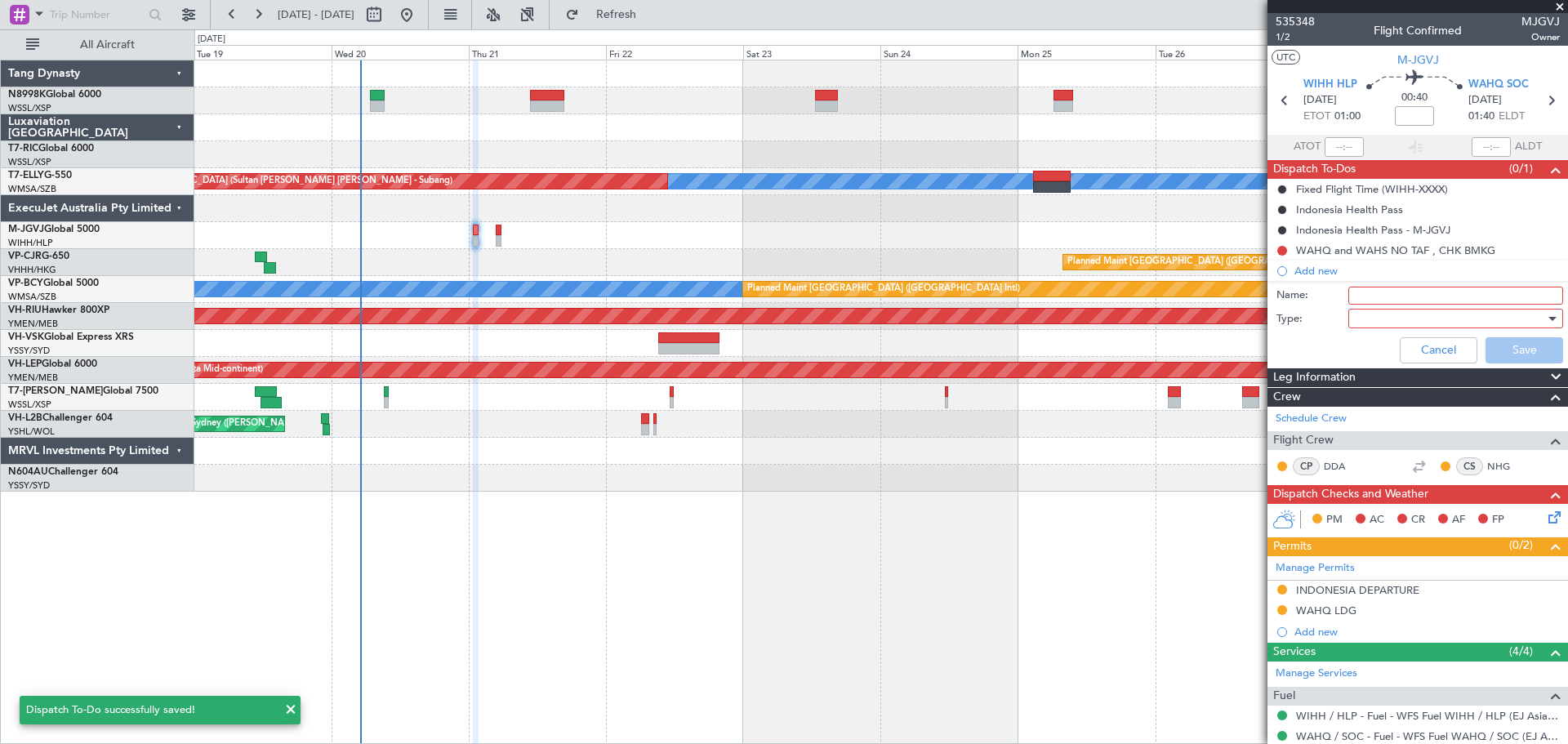
click at [1365, 292] on input "Name:" at bounding box center [1456, 295] width 215 height 18
type input "FPL"
click at [1379, 315] on div at bounding box center [1451, 318] width 191 height 24
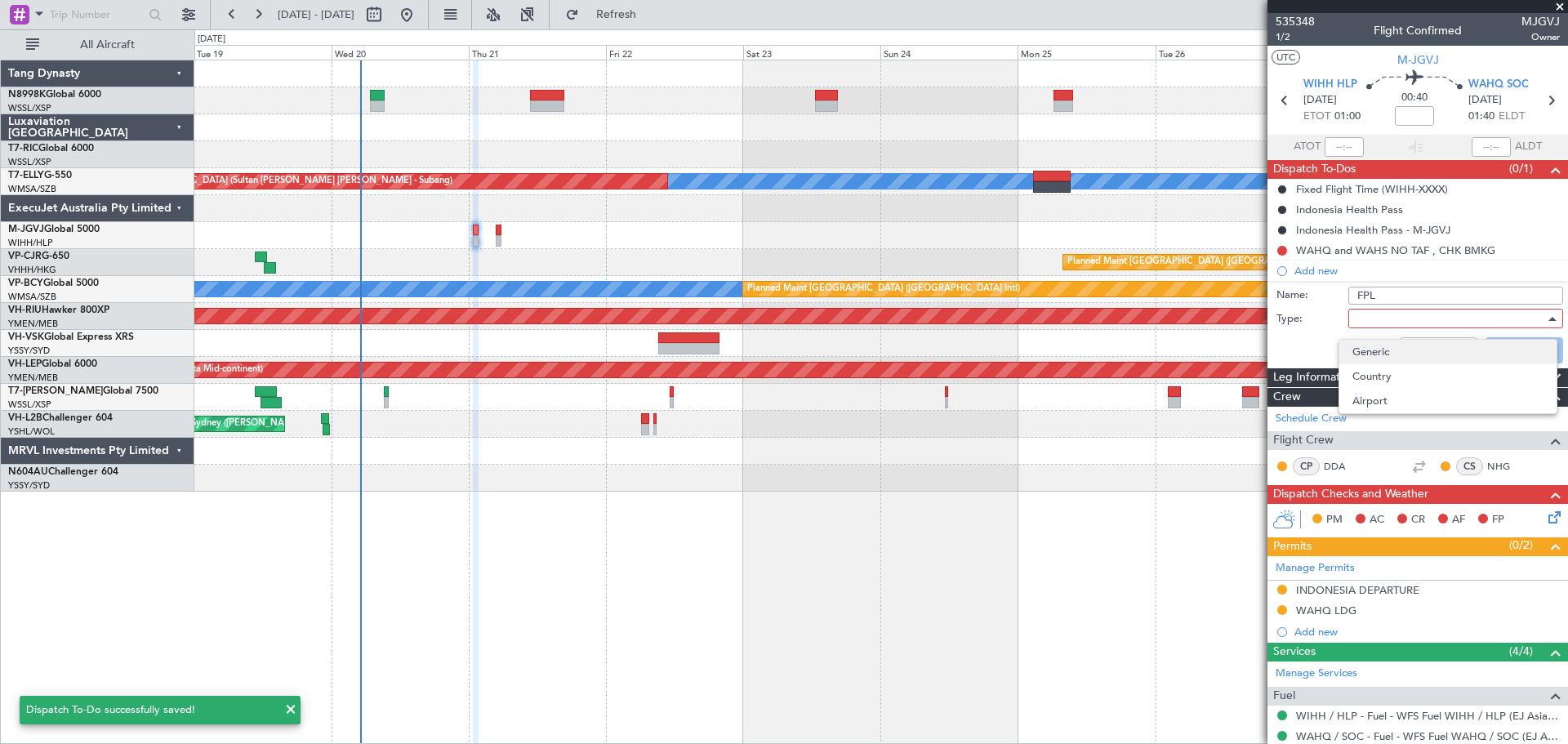
click at [1367, 345] on span "Generic" at bounding box center [1448, 352] width 191 height 24
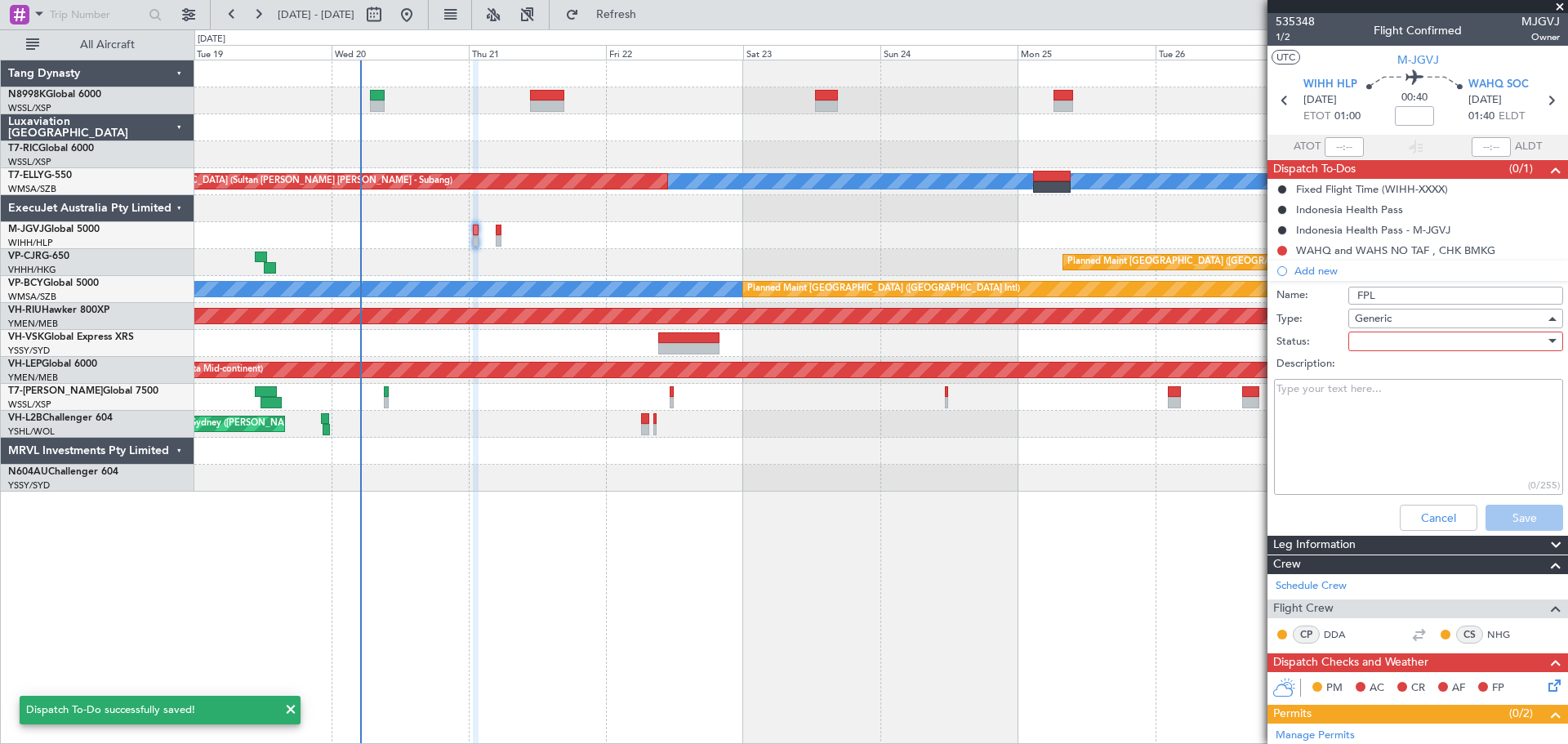
click at [1378, 334] on div at bounding box center [1451, 341] width 191 height 24
click at [1378, 334] on body "19 Aug 2025 - 29 Aug 2025 Refresh Quick Links All Aircraft Unplanned Maint Sing…" at bounding box center [784, 372] width 1568 height 744
click at [1370, 367] on span "Not Started" at bounding box center [1448, 374] width 191 height 24
click at [1365, 408] on textarea "Description:" at bounding box center [1419, 437] width 289 height 116
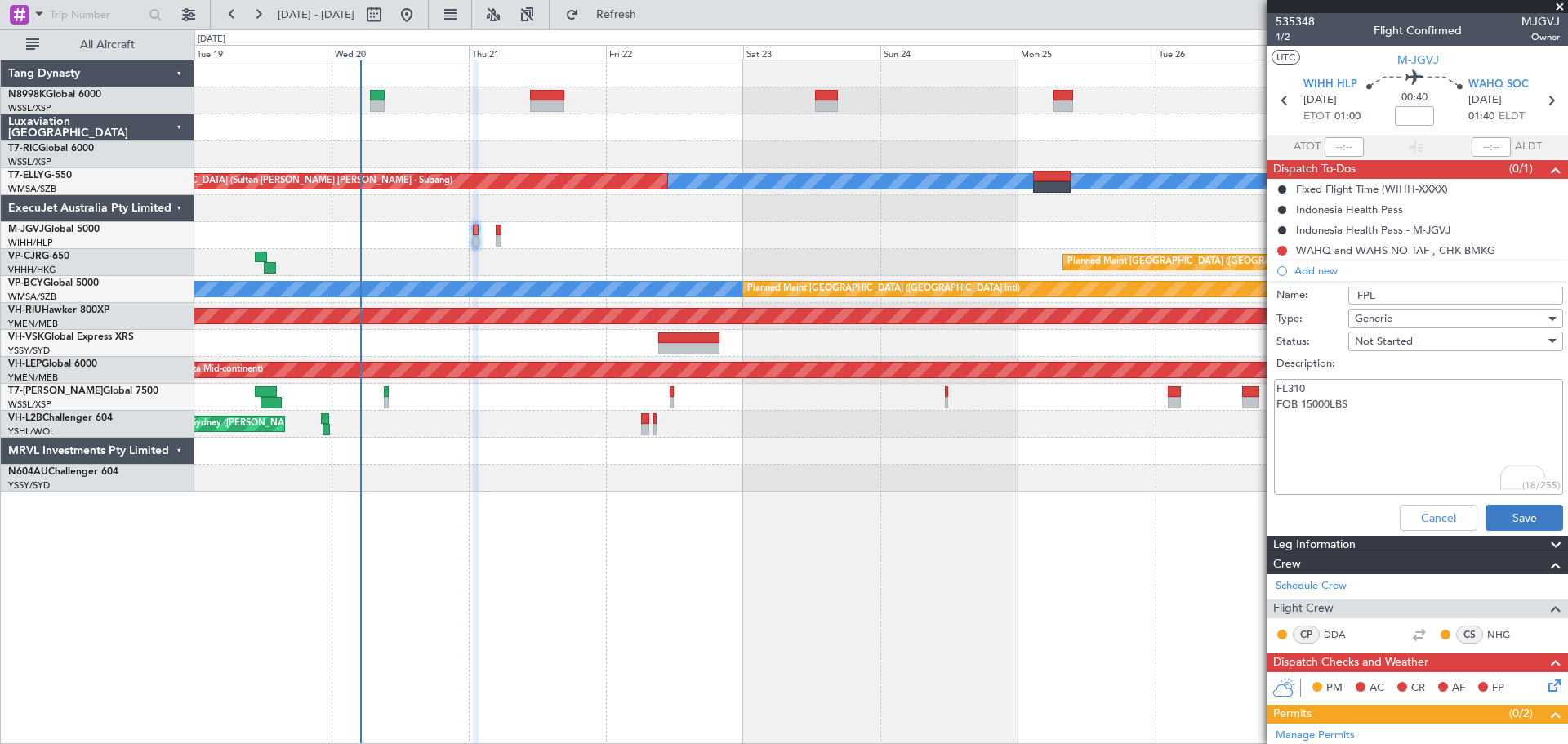
type textarea "FL310 FOB 15000LBS"
click at [1505, 512] on button "Save" at bounding box center [1525, 518] width 78 height 26
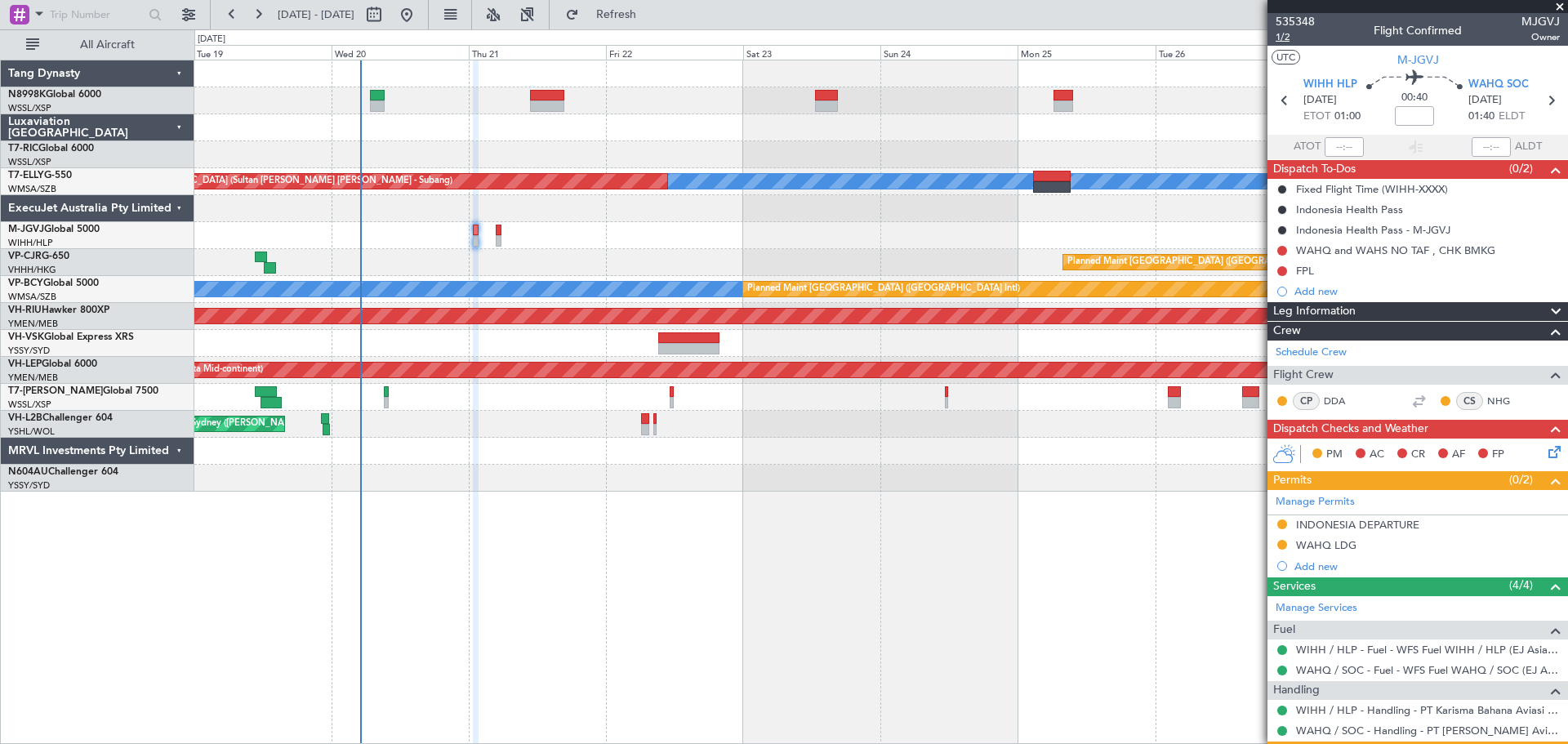
click at [1286, 40] on span "1/2" at bounding box center [1296, 37] width 39 height 14
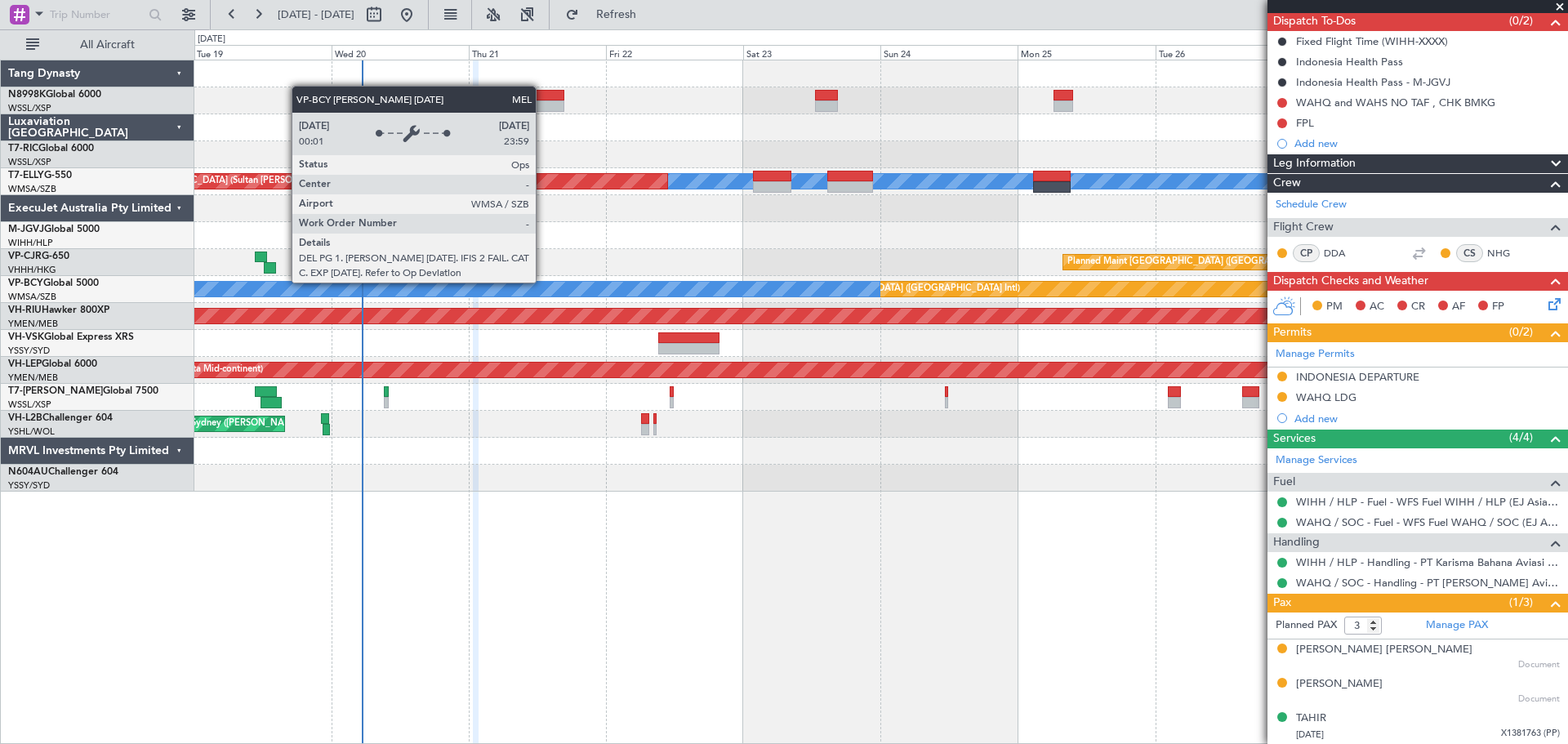
click at [554, 272] on div "Planned Maint [GEOGRAPHIC_DATA] ([GEOGRAPHIC_DATA] Intl)" at bounding box center [881, 262] width 1374 height 27
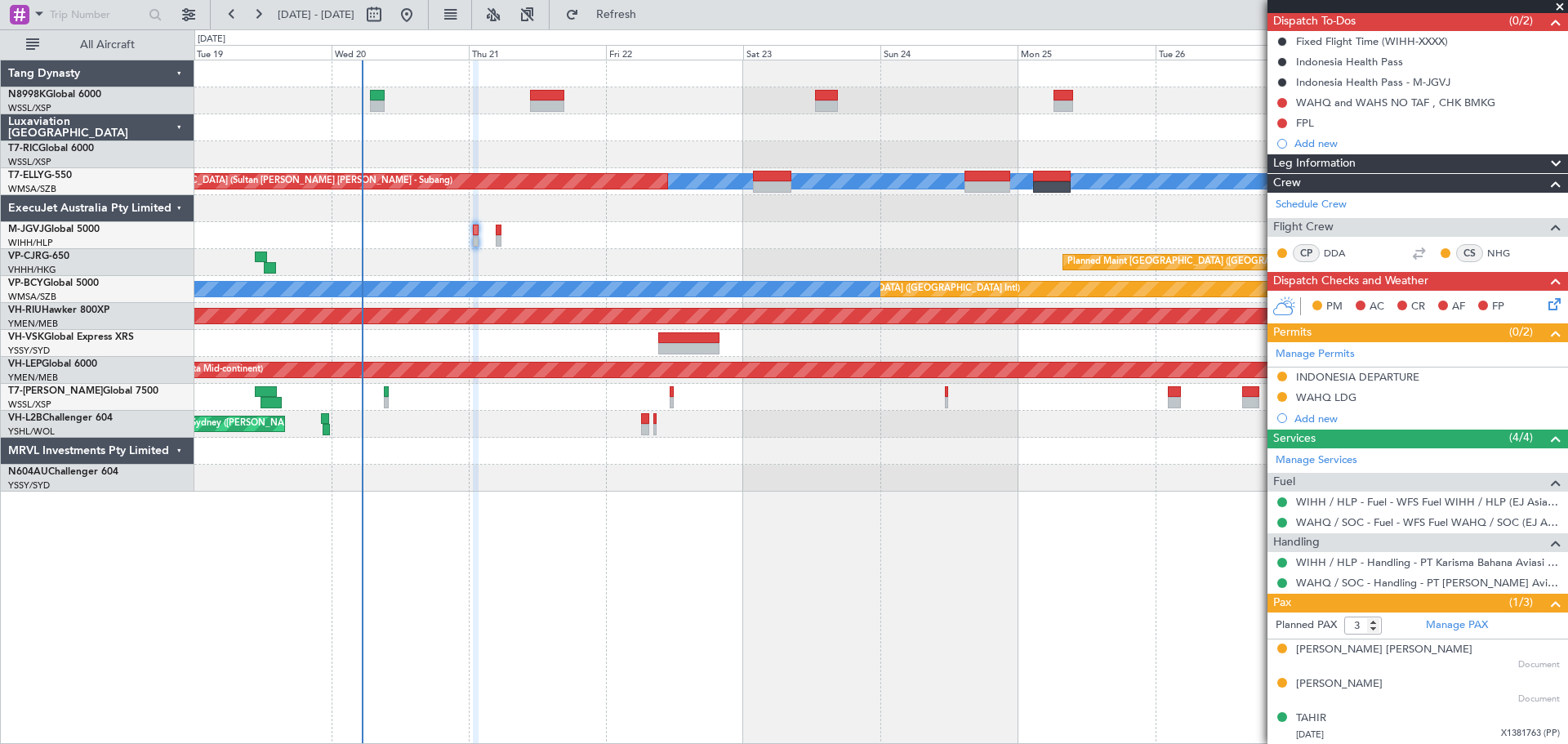
click at [655, 170] on div "Unplanned Maint Singapore (Seletar) MEL Unplanned Maint Kuala Lumpur (Sultan Ab…" at bounding box center [881, 275] width 1374 height 431
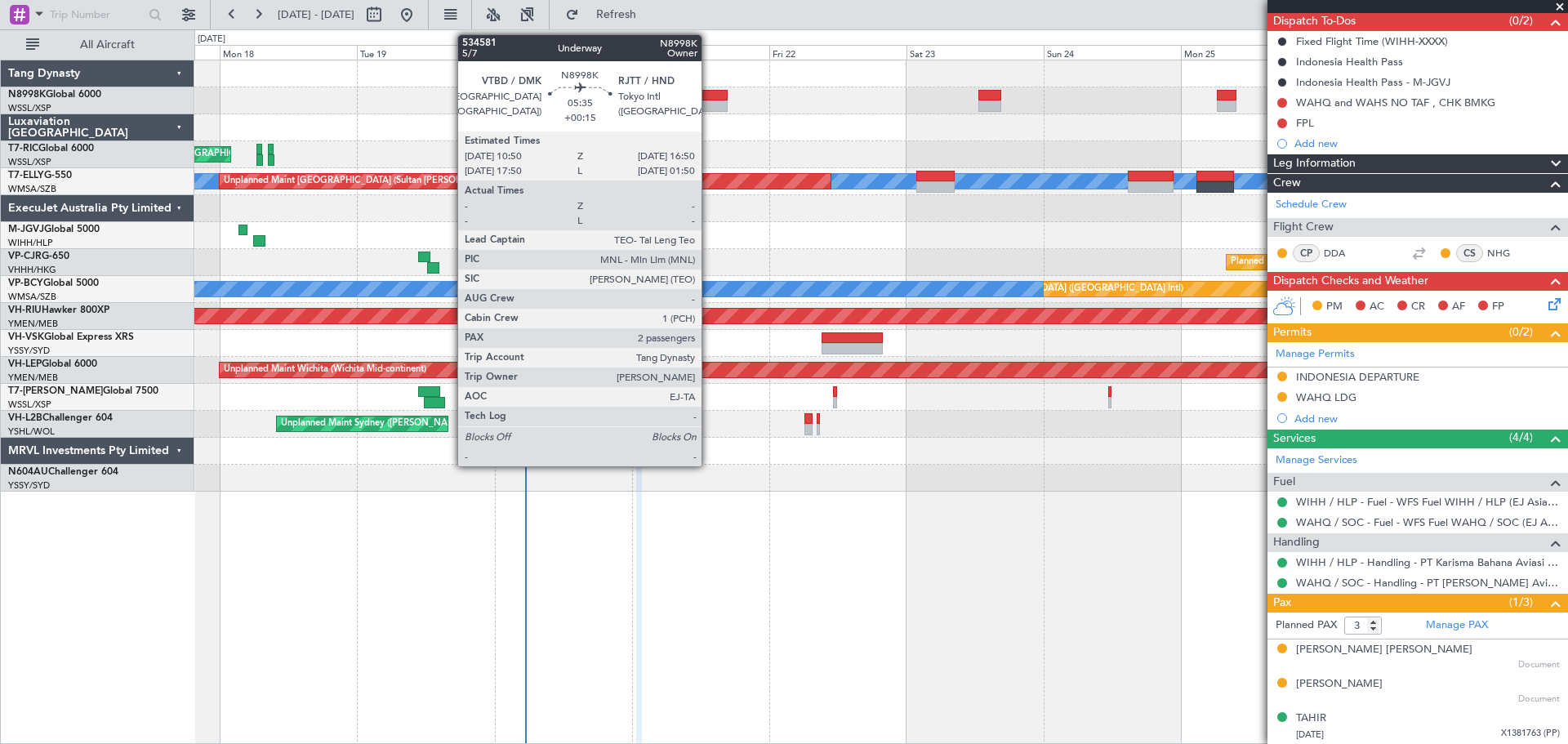
click at [709, 100] on div at bounding box center [710, 96] width 35 height 11
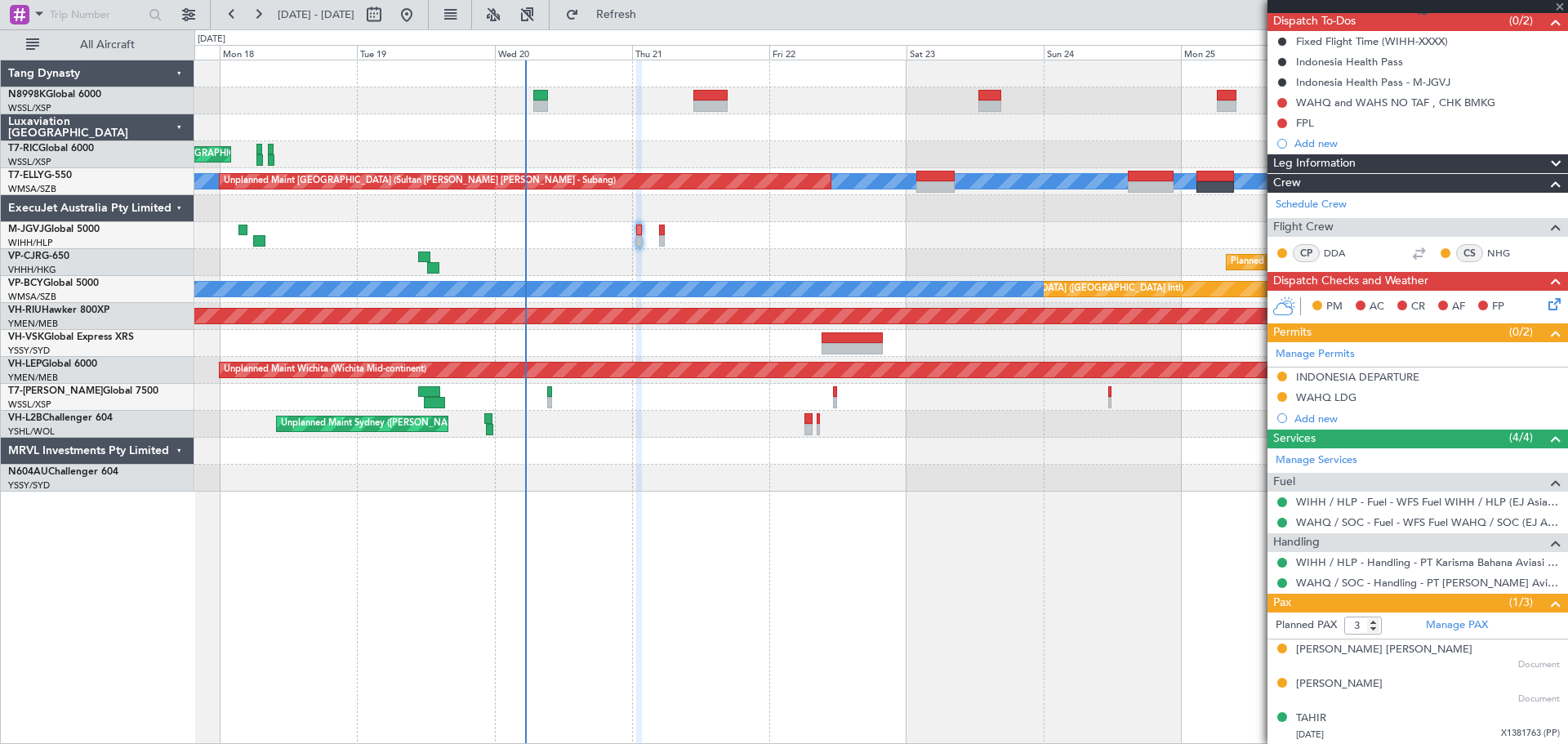
type input "+00:15"
type input "2"
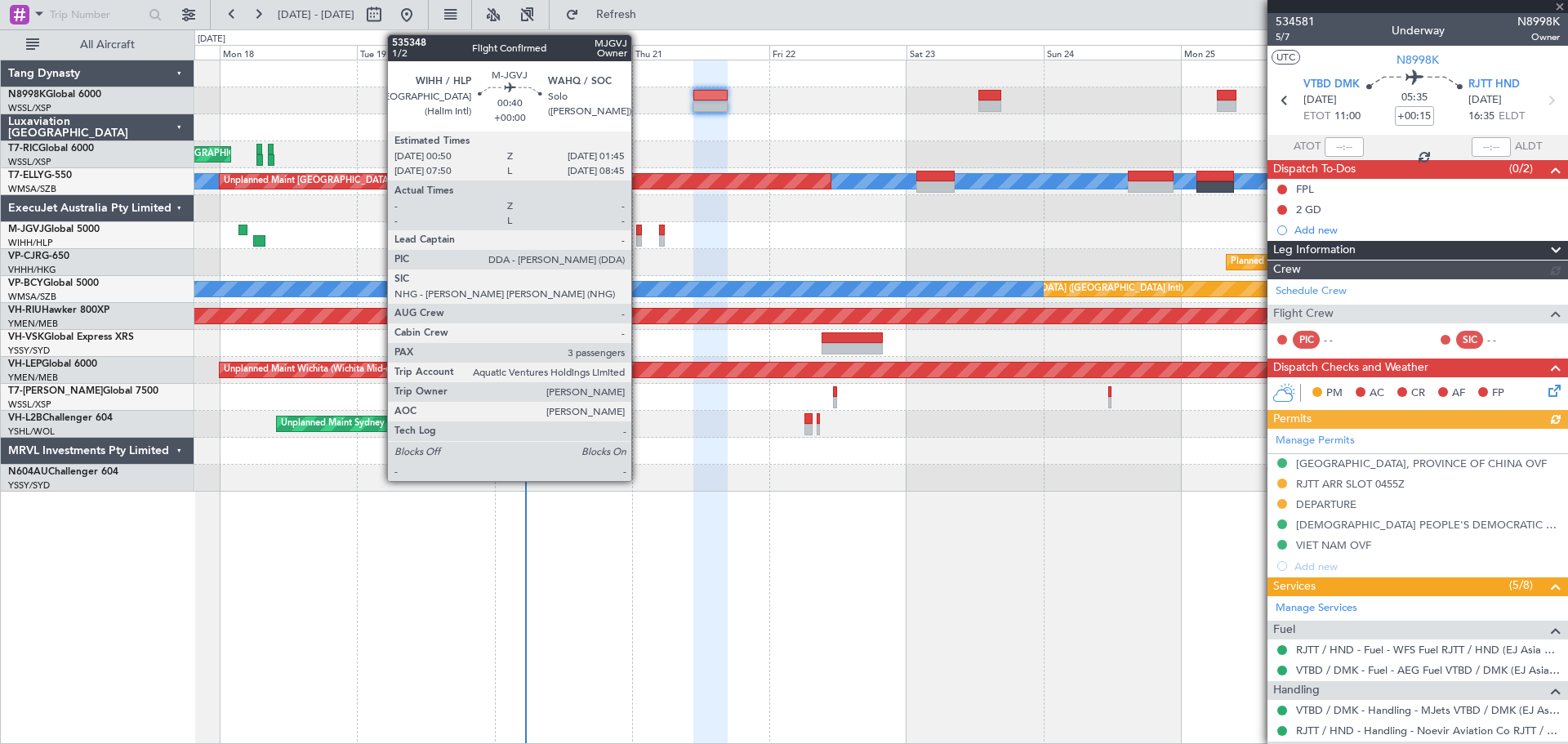
click at [639, 232] on div at bounding box center [639, 230] width 6 height 11
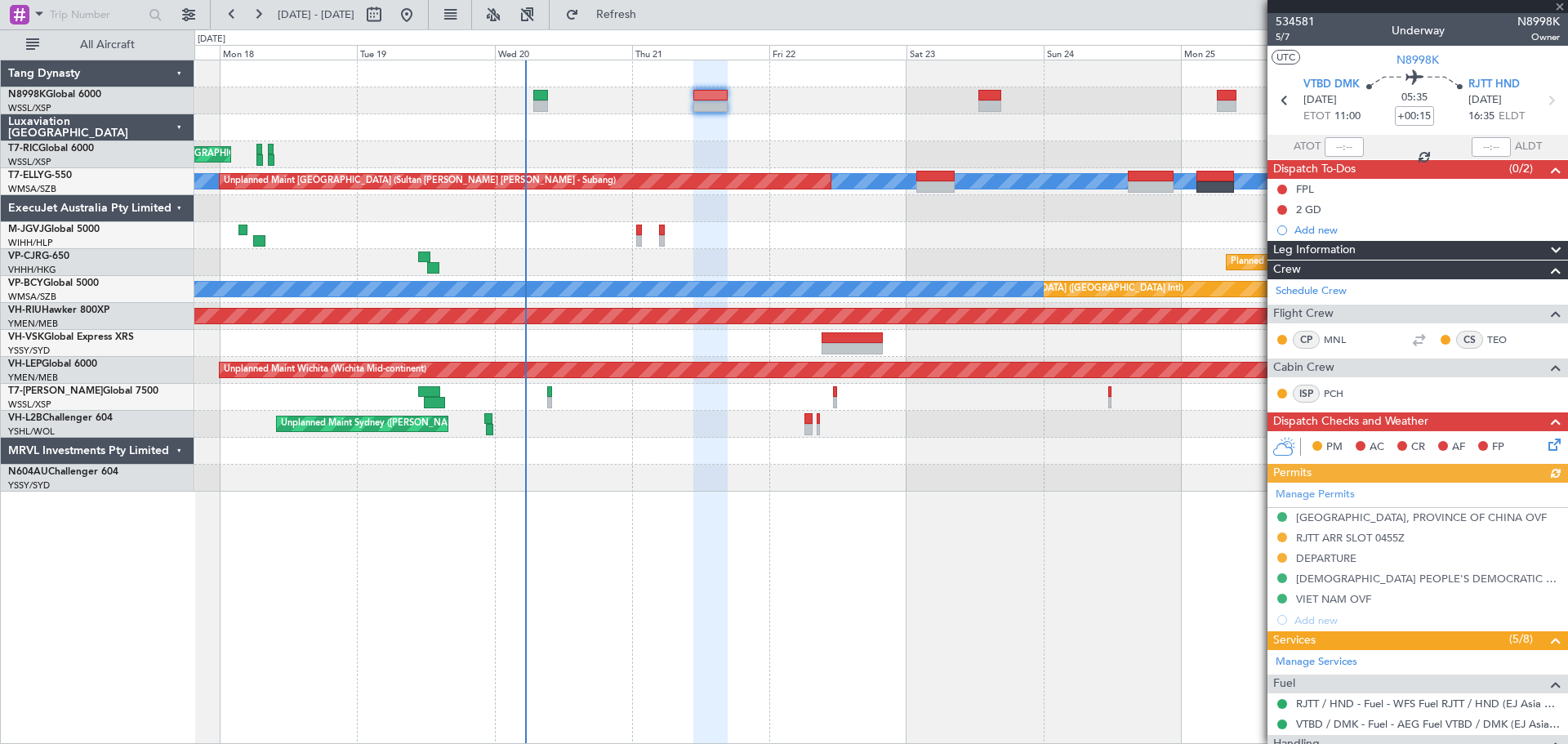
type input "3"
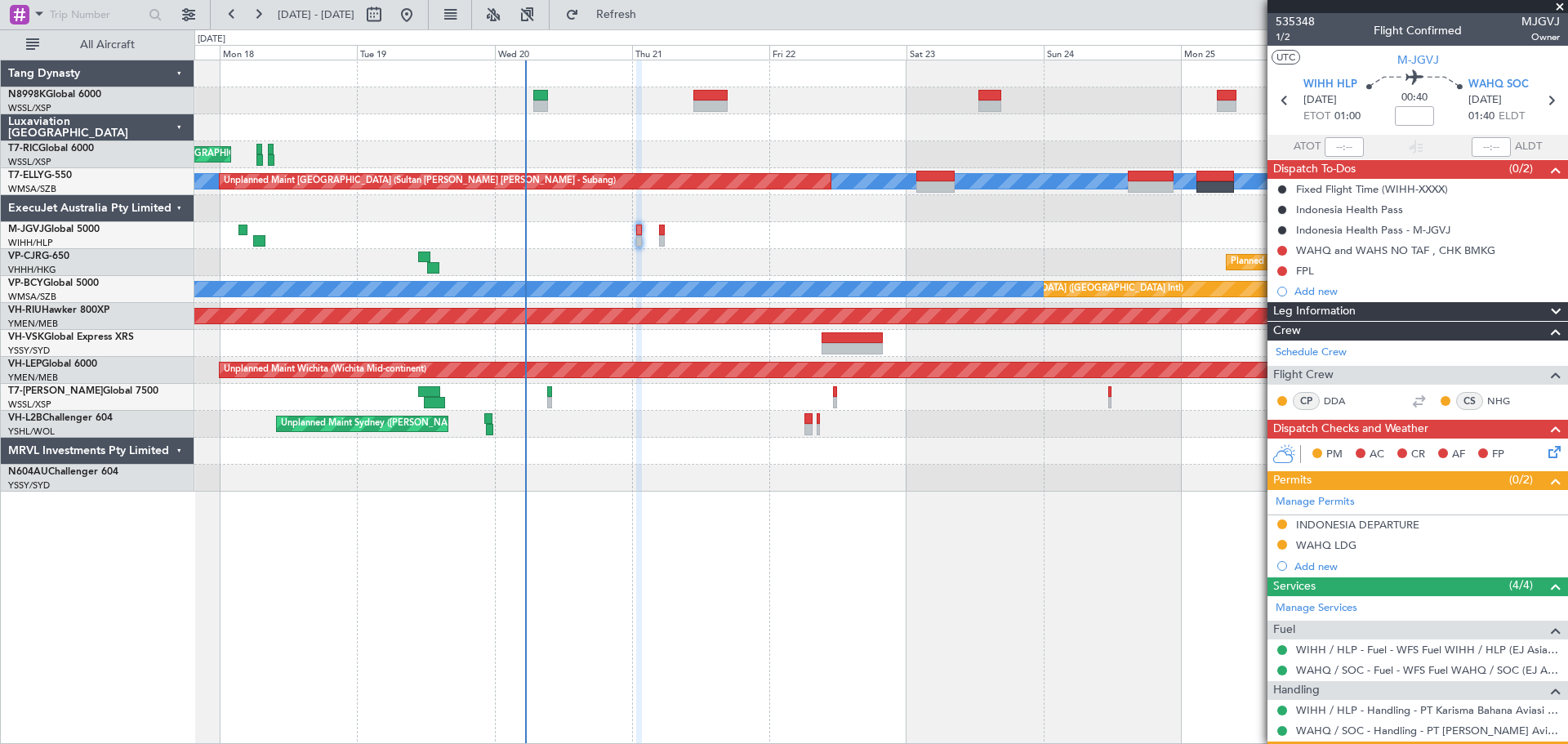
click at [1545, 447] on icon at bounding box center [1552, 449] width 13 height 13
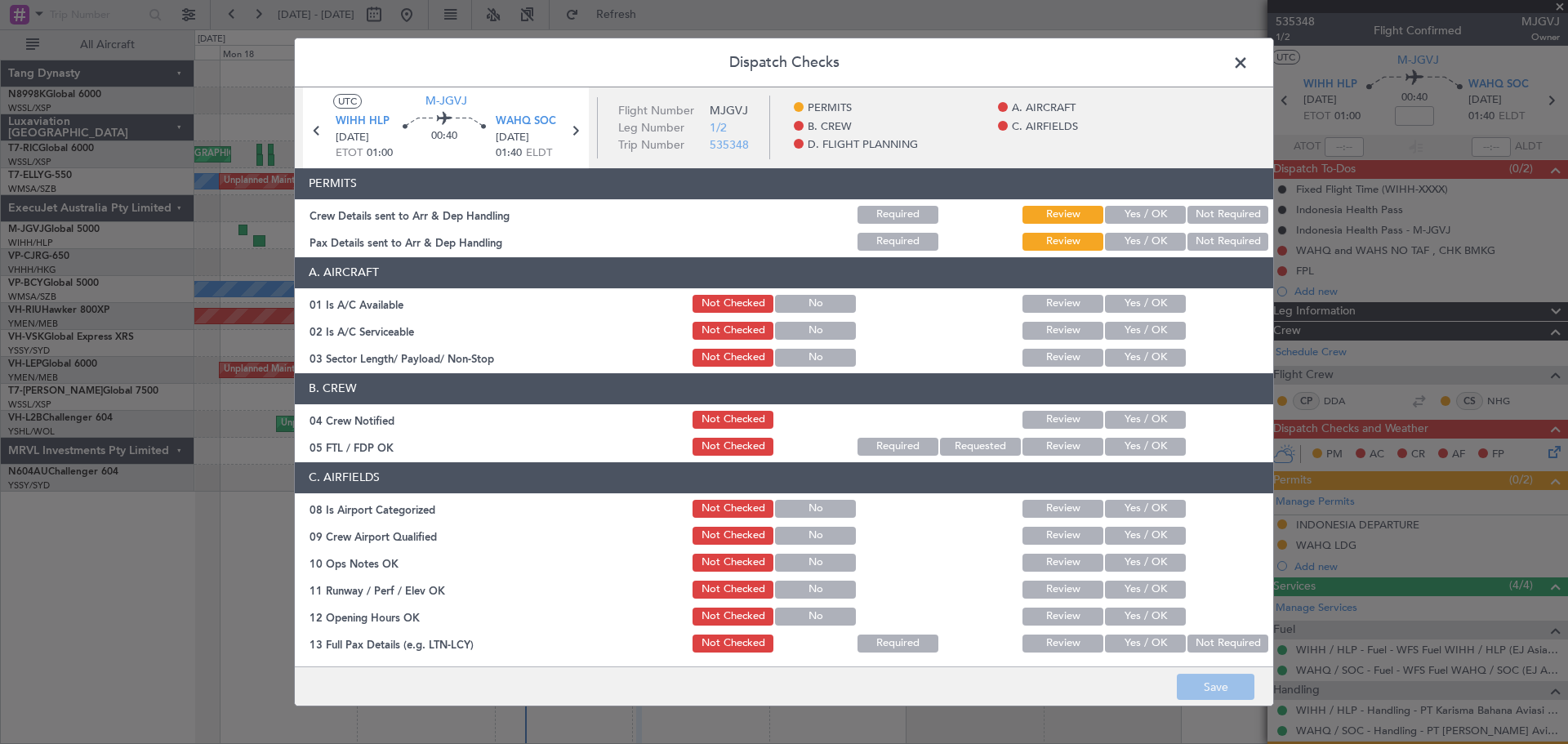
drag, startPoint x: 1140, startPoint y: 217, endPoint x: 1147, endPoint y: 241, distance: 25.0
click at [1141, 217] on button "Yes / OK" at bounding box center [1145, 214] width 81 height 18
click at [1147, 241] on button "Yes / OK" at bounding box center [1145, 241] width 81 height 18
drag, startPoint x: 1130, startPoint y: 300, endPoint x: 1130, endPoint y: 315, distance: 15.0
click at [1130, 302] on button "Yes / OK" at bounding box center [1145, 303] width 81 height 18
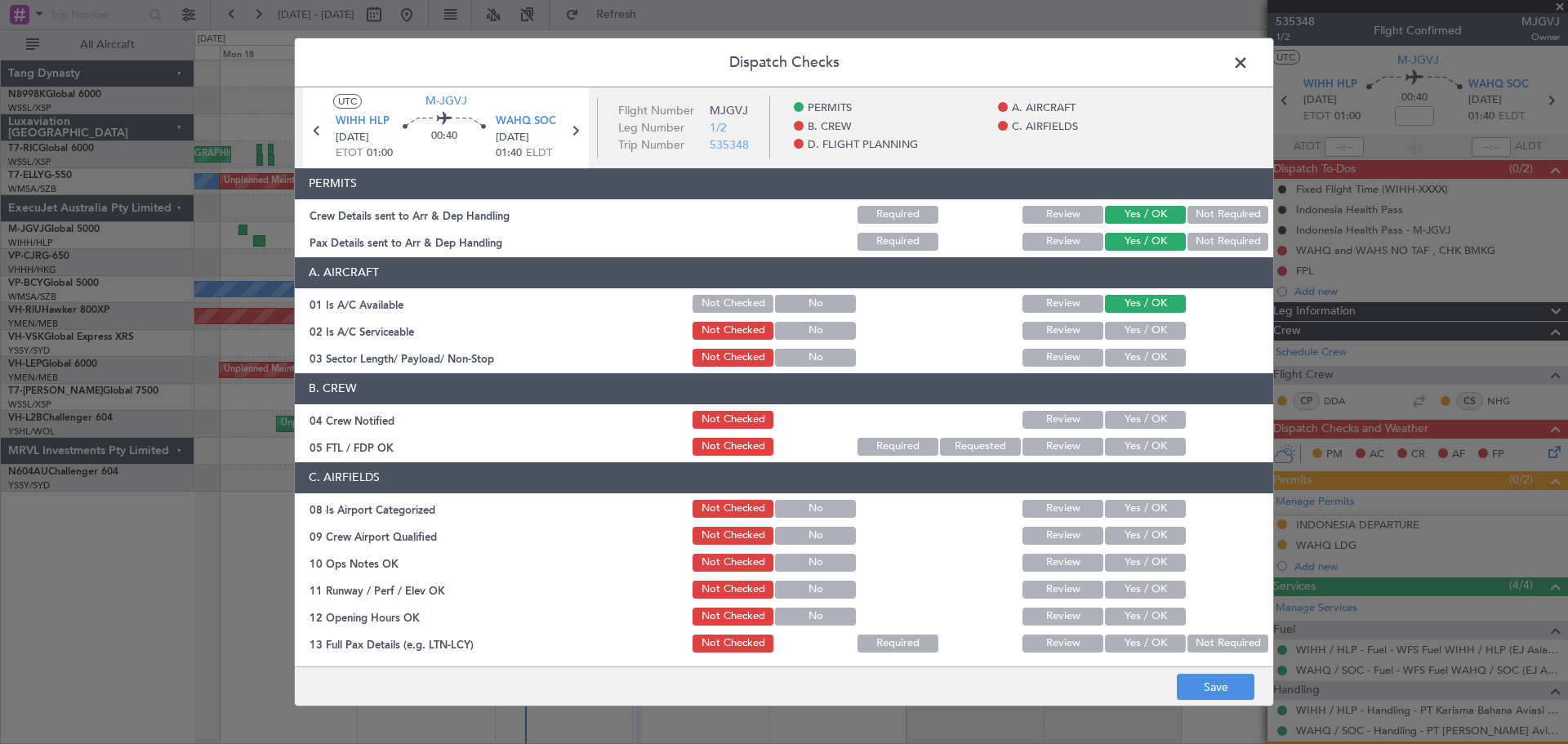
drag, startPoint x: 1129, startPoint y: 333, endPoint x: 1127, endPoint y: 349, distance: 16.1
click at [1129, 334] on button "Yes / OK" at bounding box center [1145, 331] width 81 height 18
click at [1125, 366] on div "Yes / OK" at bounding box center [1144, 358] width 83 height 23
click at [1139, 358] on button "Yes / OK" at bounding box center [1145, 357] width 81 height 18
click at [1144, 415] on button "Yes / OK" at bounding box center [1145, 419] width 81 height 18
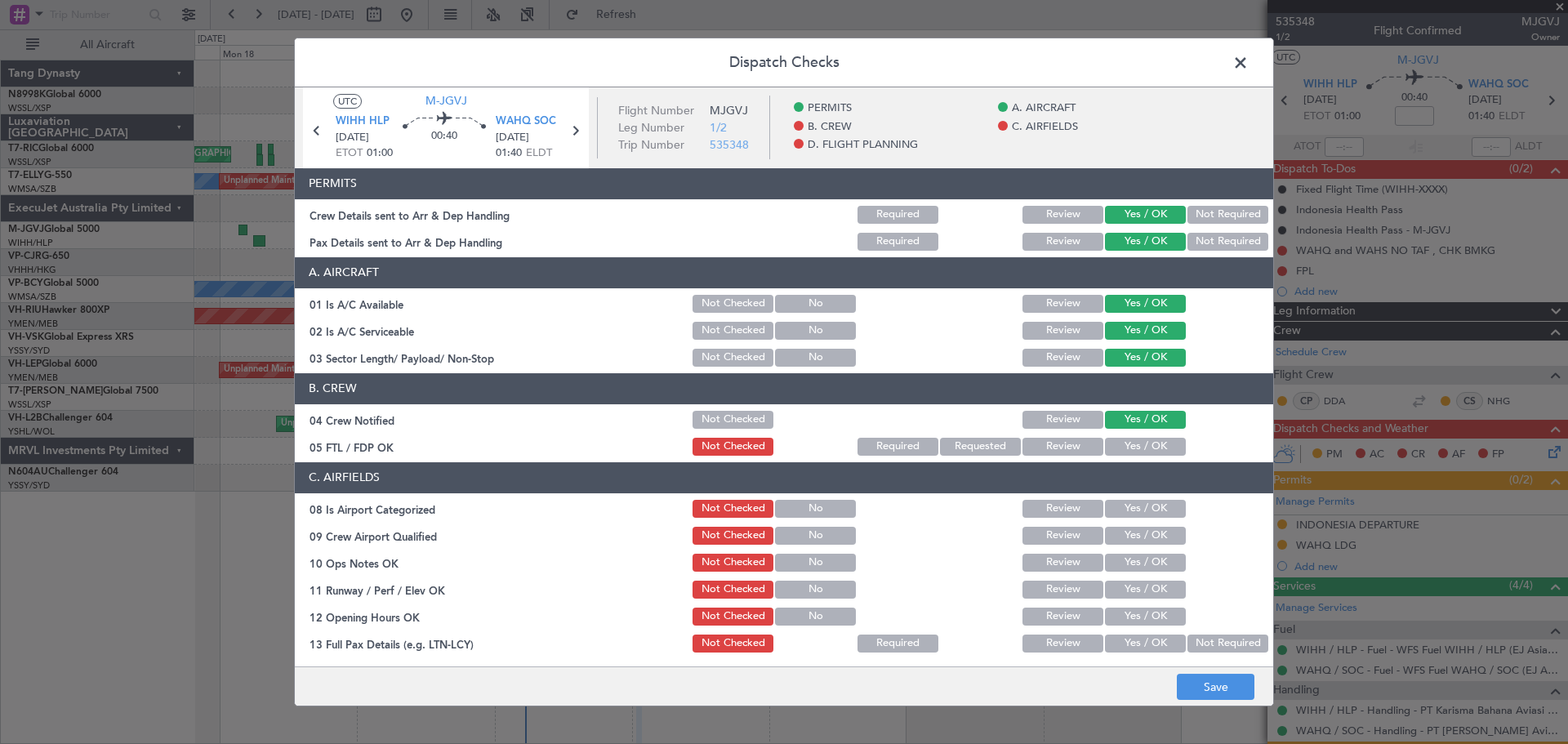
drag, startPoint x: 1142, startPoint y: 442, endPoint x: 1141, endPoint y: 454, distance: 12.0
click at [1141, 447] on button "Yes / OK" at bounding box center [1145, 446] width 81 height 18
click at [1141, 456] on div "Yes / OK" at bounding box center [1144, 446] width 83 height 23
drag, startPoint x: 1142, startPoint y: 516, endPoint x: 1148, endPoint y: 544, distance: 28.6
click at [1142, 517] on button "Yes / OK" at bounding box center [1145, 508] width 81 height 18
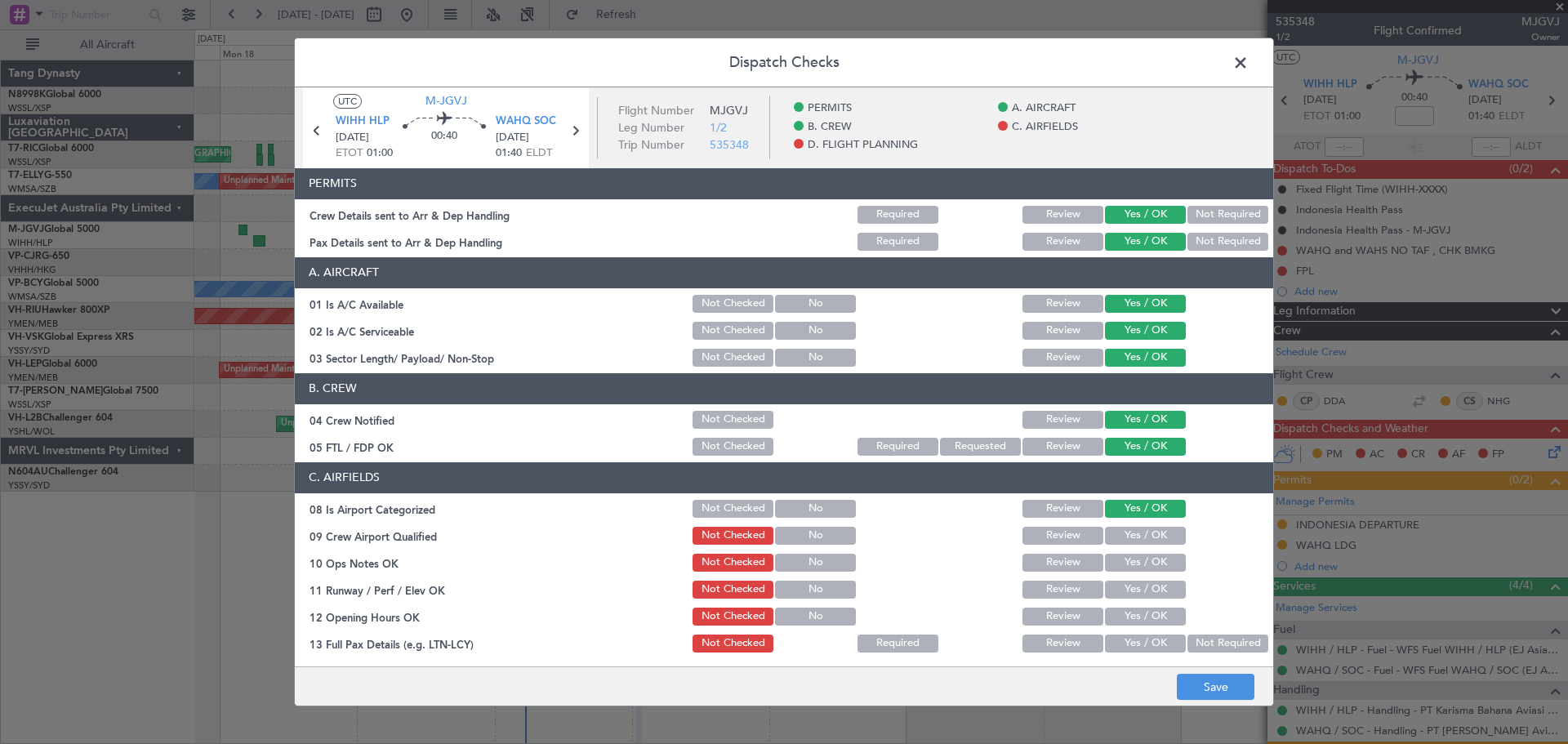
drag, startPoint x: 1148, startPoint y: 544, endPoint x: 1148, endPoint y: 554, distance: 10.0
click at [1148, 547] on div "Yes / OK" at bounding box center [1144, 535] width 83 height 23
click at [1148, 559] on button "Yes / OK" at bounding box center [1145, 563] width 81 height 18
drag, startPoint x: 1150, startPoint y: 572, endPoint x: 1150, endPoint y: 581, distance: 9.0
click at [1150, 574] on section "C. AIRFIELDS 08 Is Airport Categorized Not Checked No Review Yes / OK 09 Crew A…" at bounding box center [784, 666] width 979 height 409
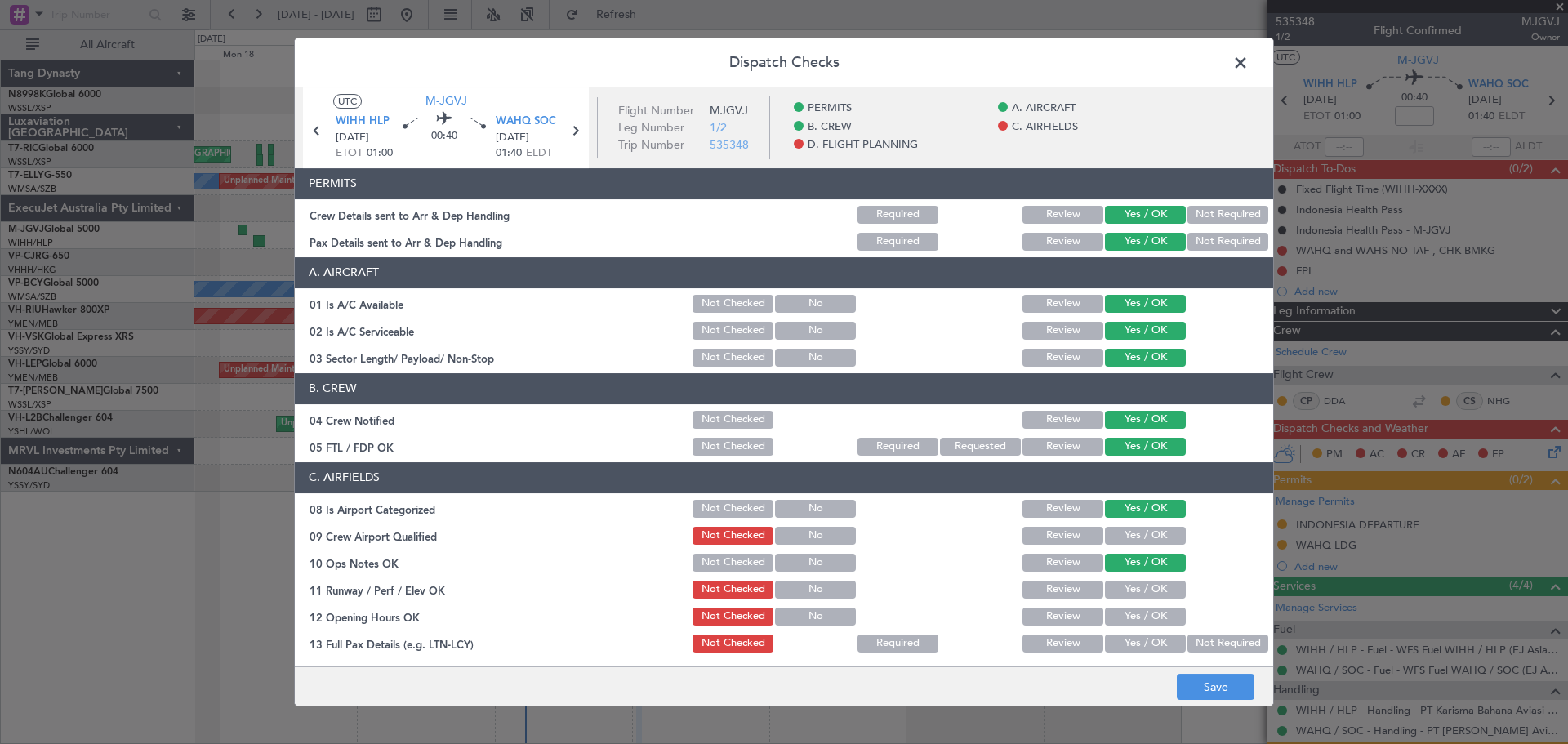
drag, startPoint x: 1151, startPoint y: 586, endPoint x: 1148, endPoint y: 604, distance: 18.2
click at [1150, 595] on button "Yes / OK" at bounding box center [1145, 589] width 81 height 18
drag, startPoint x: 1148, startPoint y: 604, endPoint x: 1149, endPoint y: 618, distance: 14.0
click at [1148, 606] on div "Yes / OK" at bounding box center [1144, 616] width 83 height 23
click at [1150, 620] on button "Yes / OK" at bounding box center [1145, 616] width 81 height 18
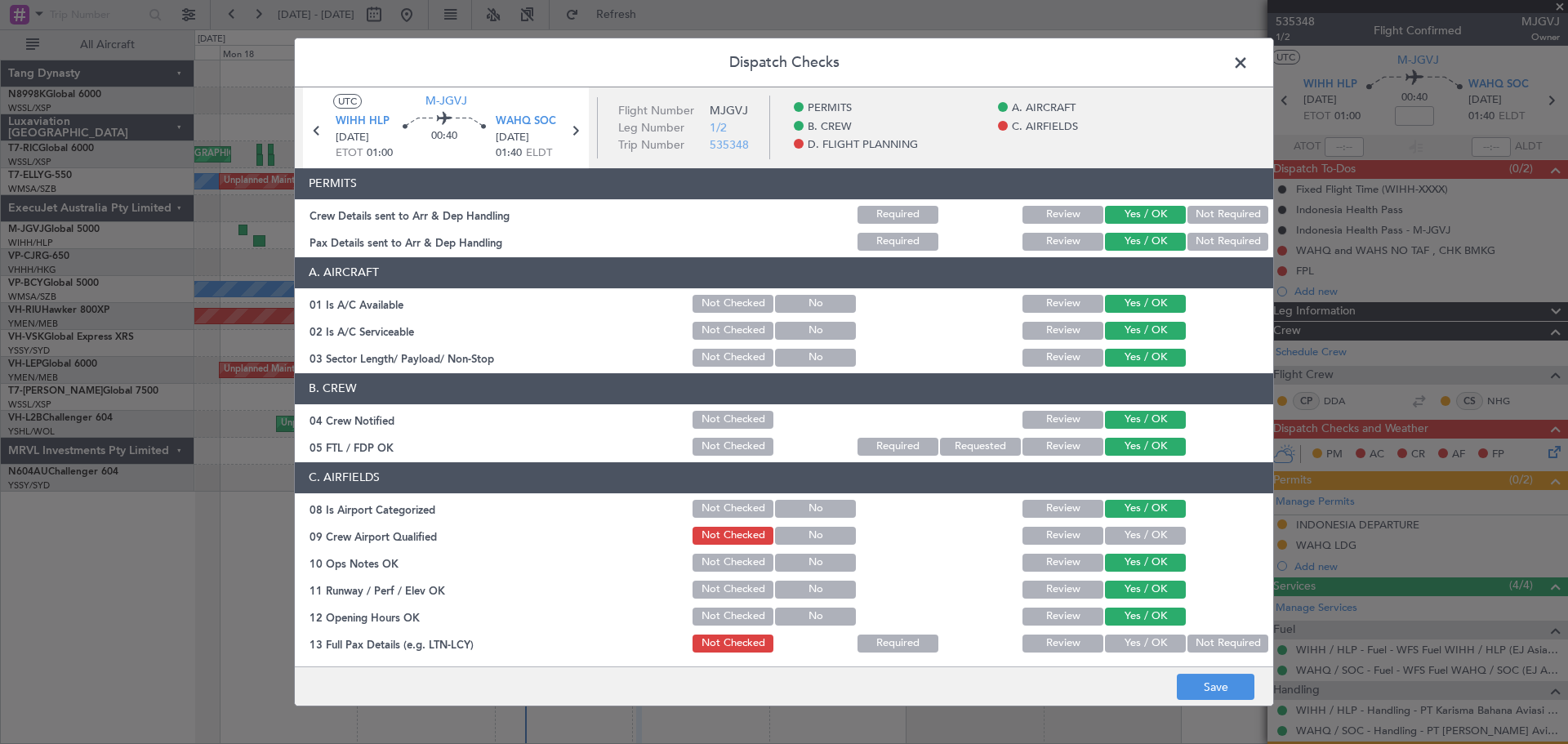
click at [1150, 635] on button "Yes / OK" at bounding box center [1145, 643] width 81 height 18
drag, startPoint x: 1150, startPoint y: 632, endPoint x: 1157, endPoint y: 569, distance: 63.4
click at [1150, 632] on div "Yes / OK" at bounding box center [1144, 643] width 83 height 23
click at [1149, 533] on button "Yes / OK" at bounding box center [1145, 535] width 81 height 18
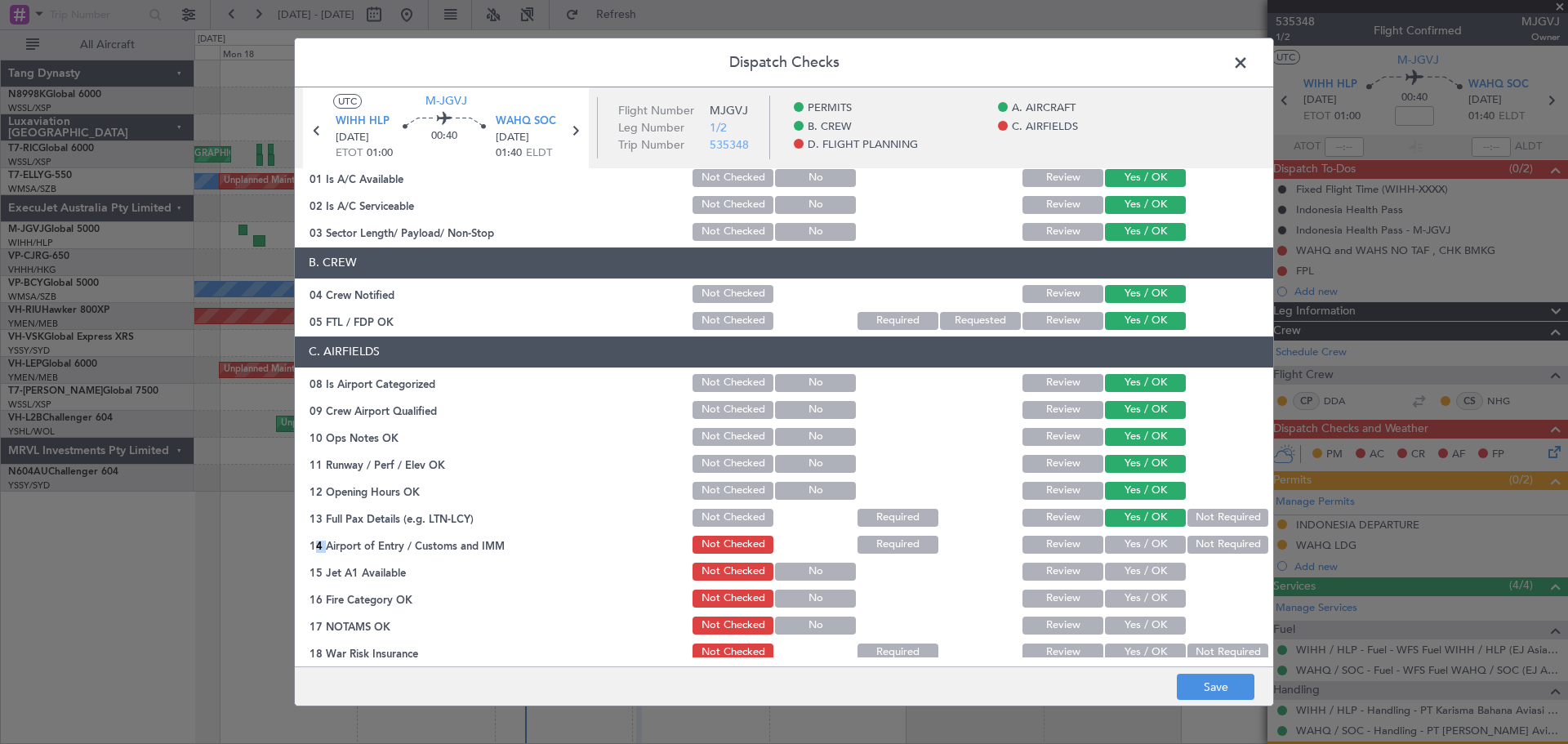
scroll to position [245, 0]
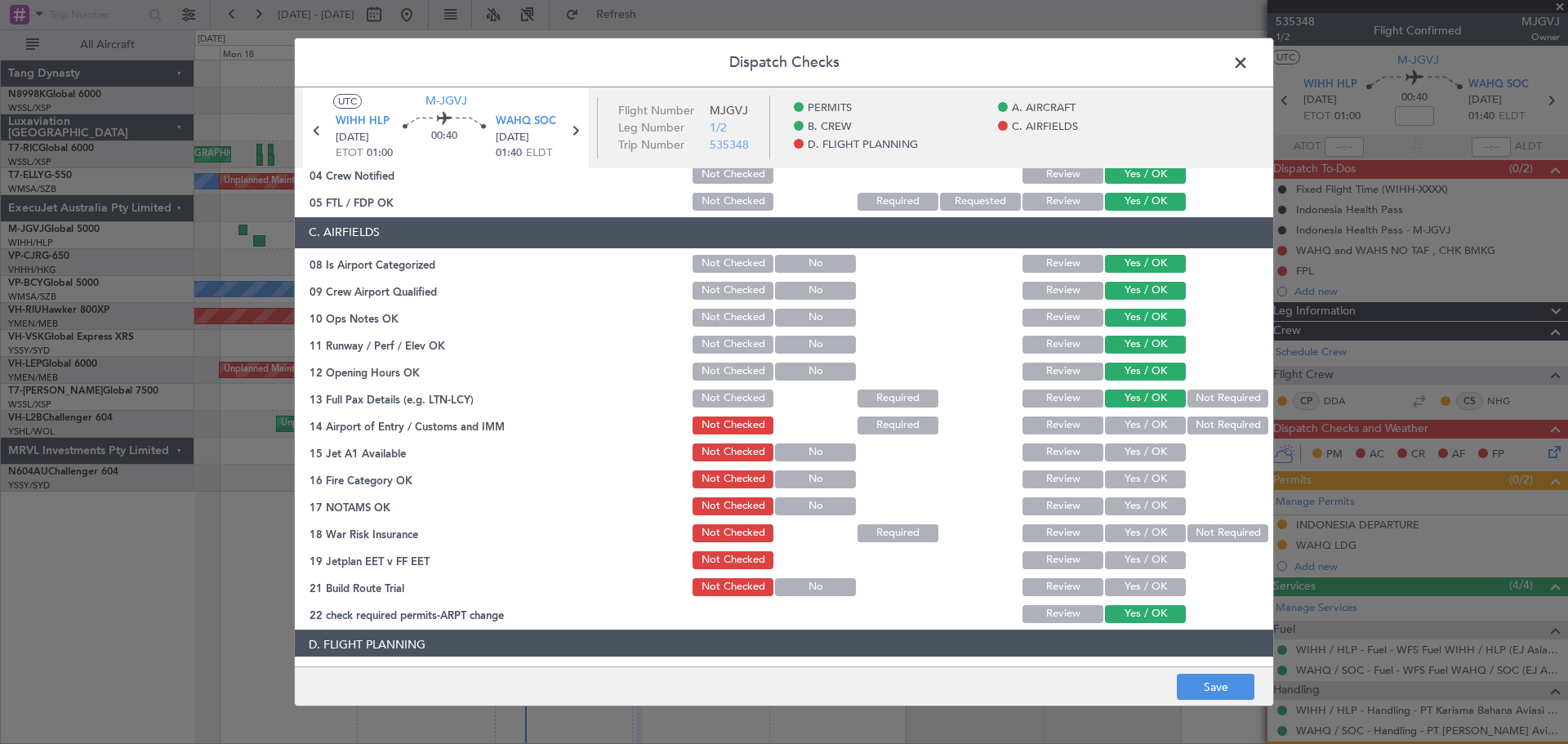
drag, startPoint x: 1161, startPoint y: 412, endPoint x: 1155, endPoint y: 426, distance: 15.2
click at [1158, 415] on section "C. AIRFIELDS 08 Is Airport Categorized Not Checked No Review Yes / OK 09 Crew A…" at bounding box center [784, 421] width 979 height 409
click at [1155, 426] on button "Yes / OK" at bounding box center [1145, 425] width 81 height 18
drag, startPoint x: 1155, startPoint y: 444, endPoint x: 1153, endPoint y: 459, distance: 15.1
click at [1154, 451] on button "Yes / OK" at bounding box center [1145, 452] width 81 height 18
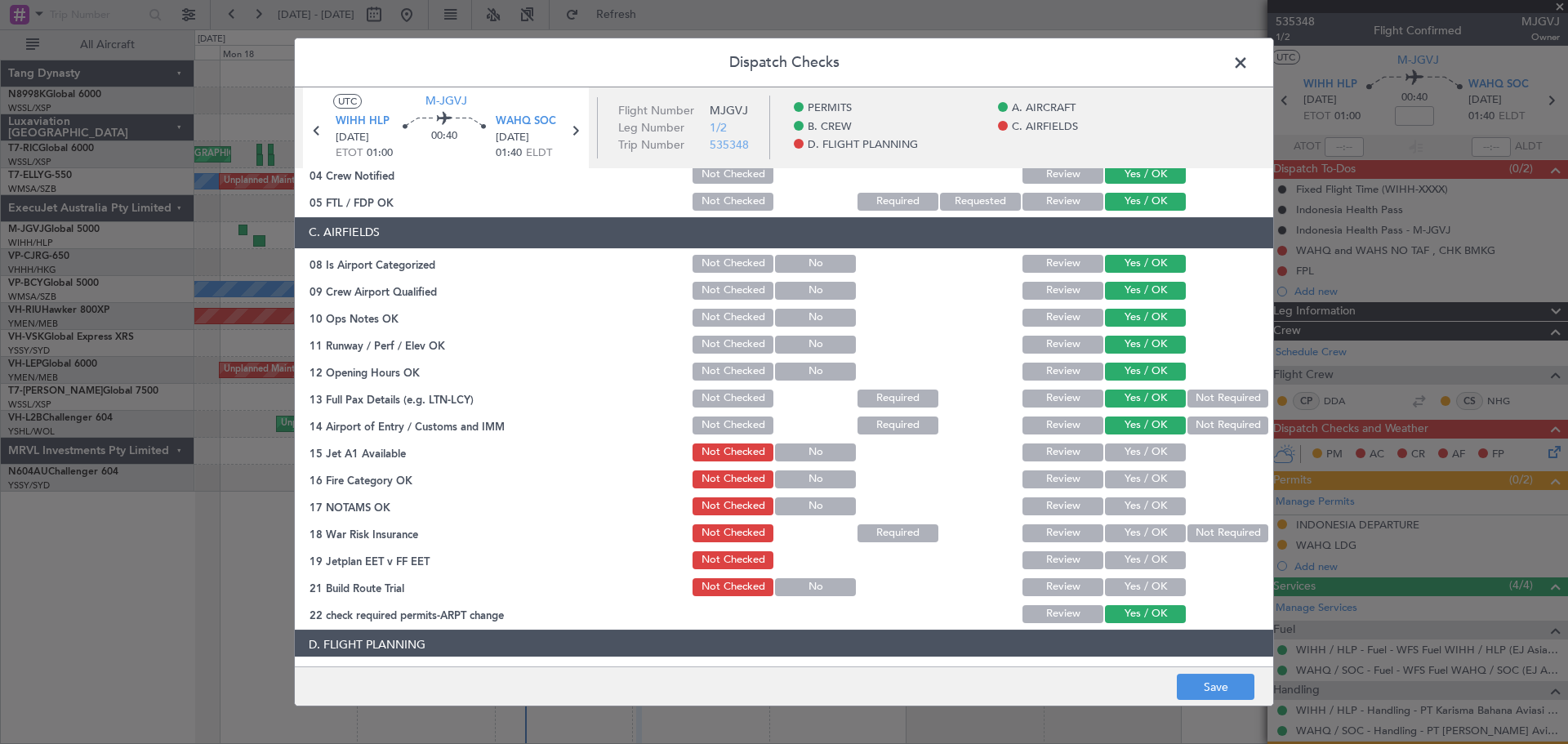
click at [1153, 464] on section "C. AIRFIELDS 08 Is Airport Categorized Not Checked No Review Yes / OK 09 Crew A…" at bounding box center [784, 421] width 979 height 409
click at [1153, 478] on button "Yes / OK" at bounding box center [1145, 479] width 81 height 18
click at [1153, 495] on section "C. AIRFIELDS 08 Is Airport Categorized Not Checked No Review Yes / OK 09 Crew A…" at bounding box center [784, 421] width 979 height 409
drag, startPoint x: 1154, startPoint y: 498, endPoint x: 1178, endPoint y: 513, distance: 28.3
click at [1157, 500] on button "Yes / OK" at bounding box center [1145, 506] width 81 height 18
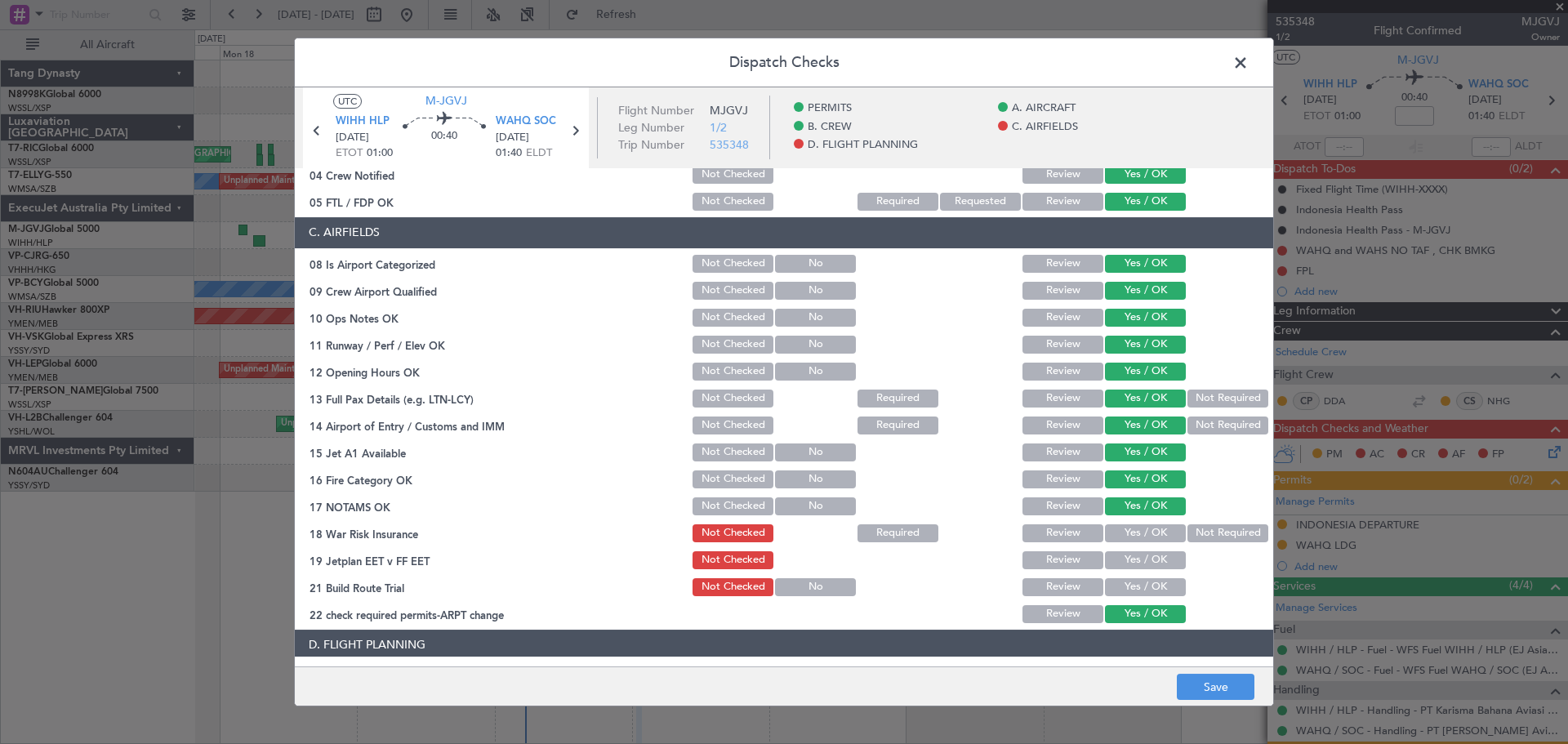
drag, startPoint x: 1200, startPoint y: 528, endPoint x: 1173, endPoint y: 543, distance: 30.9
click at [1199, 531] on button "Not Required" at bounding box center [1228, 533] width 81 height 18
drag, startPoint x: 1158, startPoint y: 553, endPoint x: 1149, endPoint y: 562, distance: 12.7
click at [1154, 559] on div "Yes / OK" at bounding box center [1144, 560] width 83 height 23
click at [1145, 571] on div "Yes / OK" at bounding box center [1144, 560] width 83 height 23
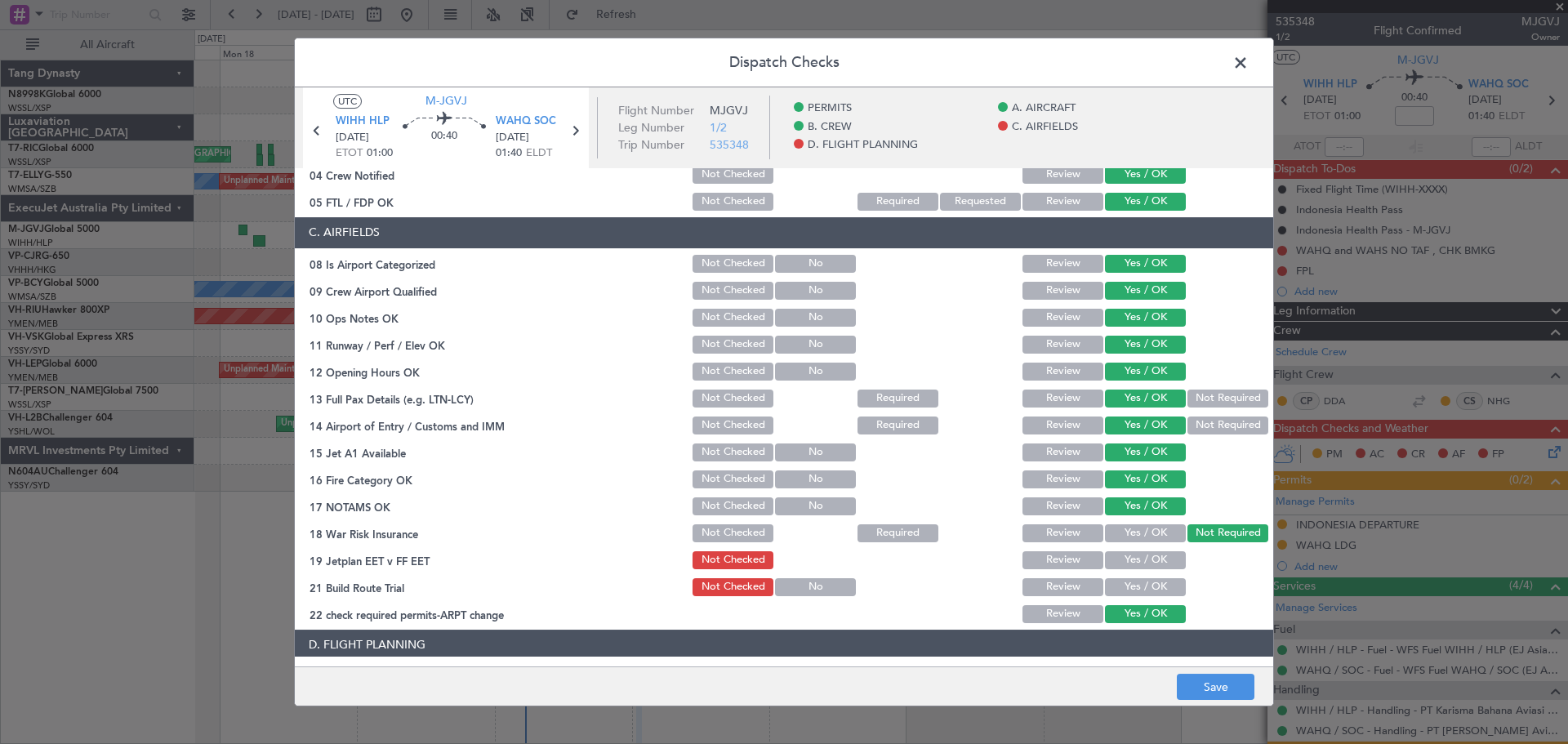
drag, startPoint x: 1145, startPoint y: 584, endPoint x: 1146, endPoint y: 595, distance: 11.0
click at [1146, 590] on button "Yes / OK" at bounding box center [1145, 587] width 81 height 18
click at [1146, 595] on button "Yes / OK" at bounding box center [1145, 587] width 81 height 18
click at [1155, 565] on button "Yes / OK" at bounding box center [1145, 560] width 81 height 18
click at [1157, 554] on button "Yes / OK" at bounding box center [1145, 560] width 81 height 18
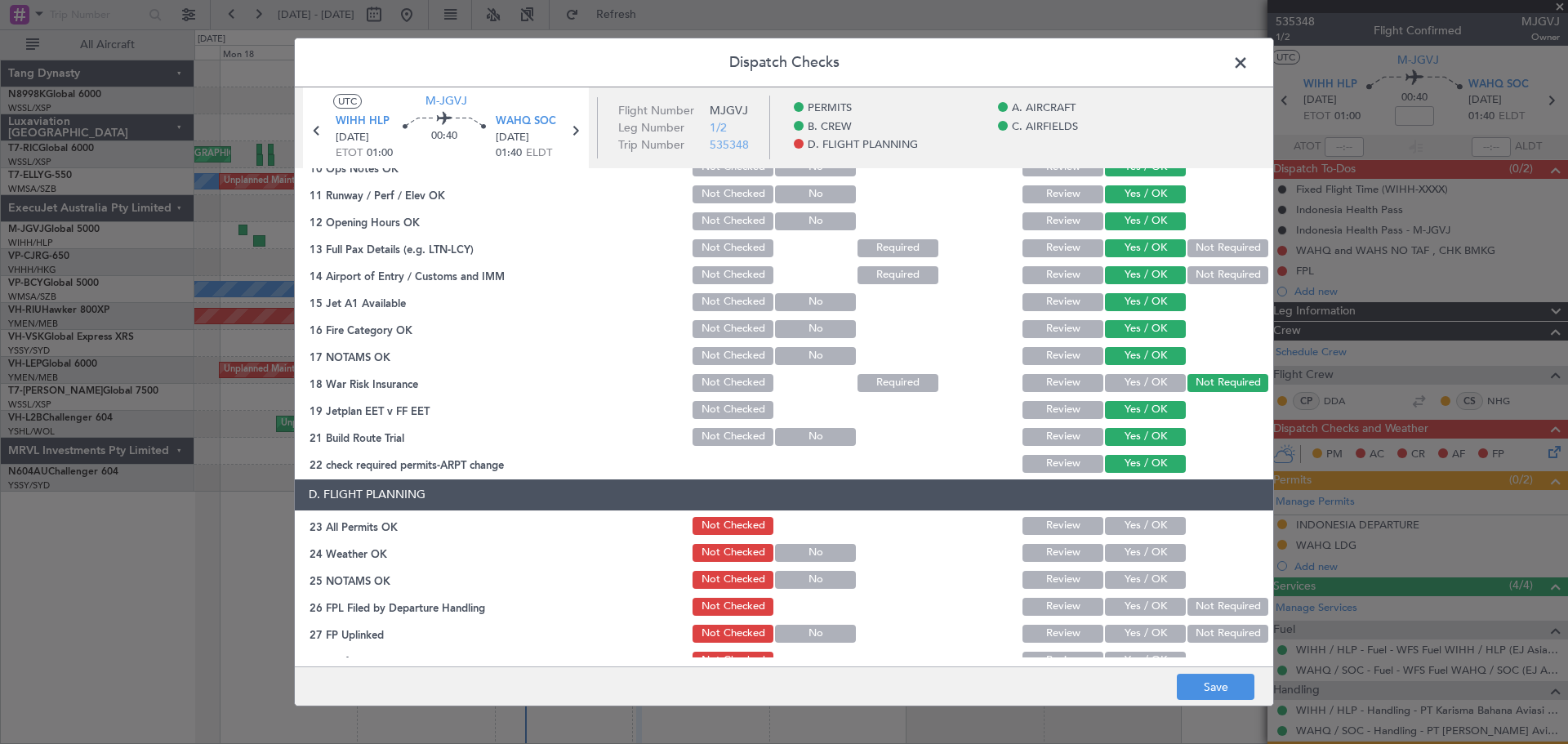
scroll to position [469, 0]
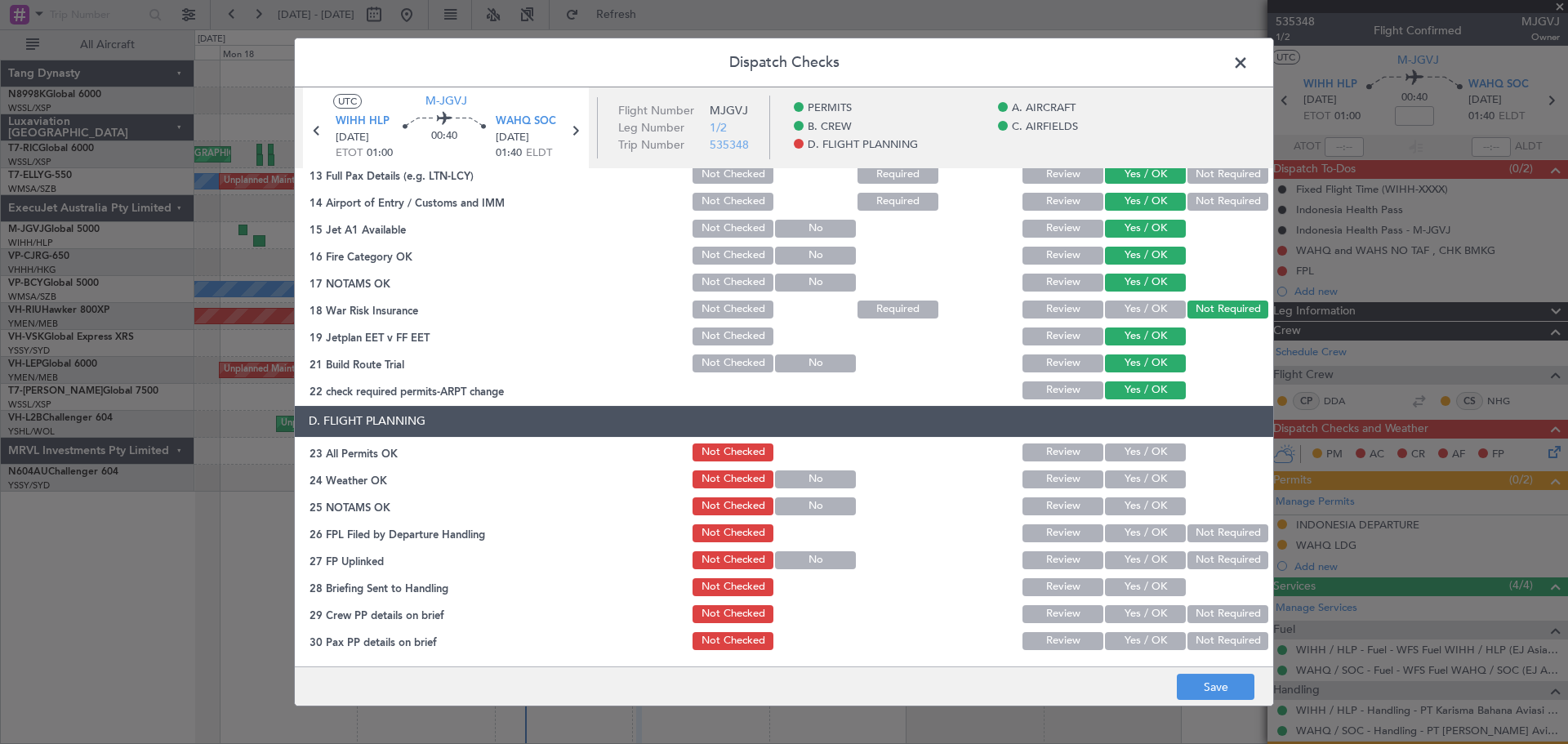
click at [1161, 457] on button "Yes / OK" at bounding box center [1145, 452] width 81 height 18
click at [1160, 449] on button "Yes / OK" at bounding box center [1145, 452] width 81 height 18
click at [722, 447] on button "Not Checked" at bounding box center [733, 452] width 81 height 18
click at [1237, 689] on button "Save" at bounding box center [1216, 687] width 78 height 26
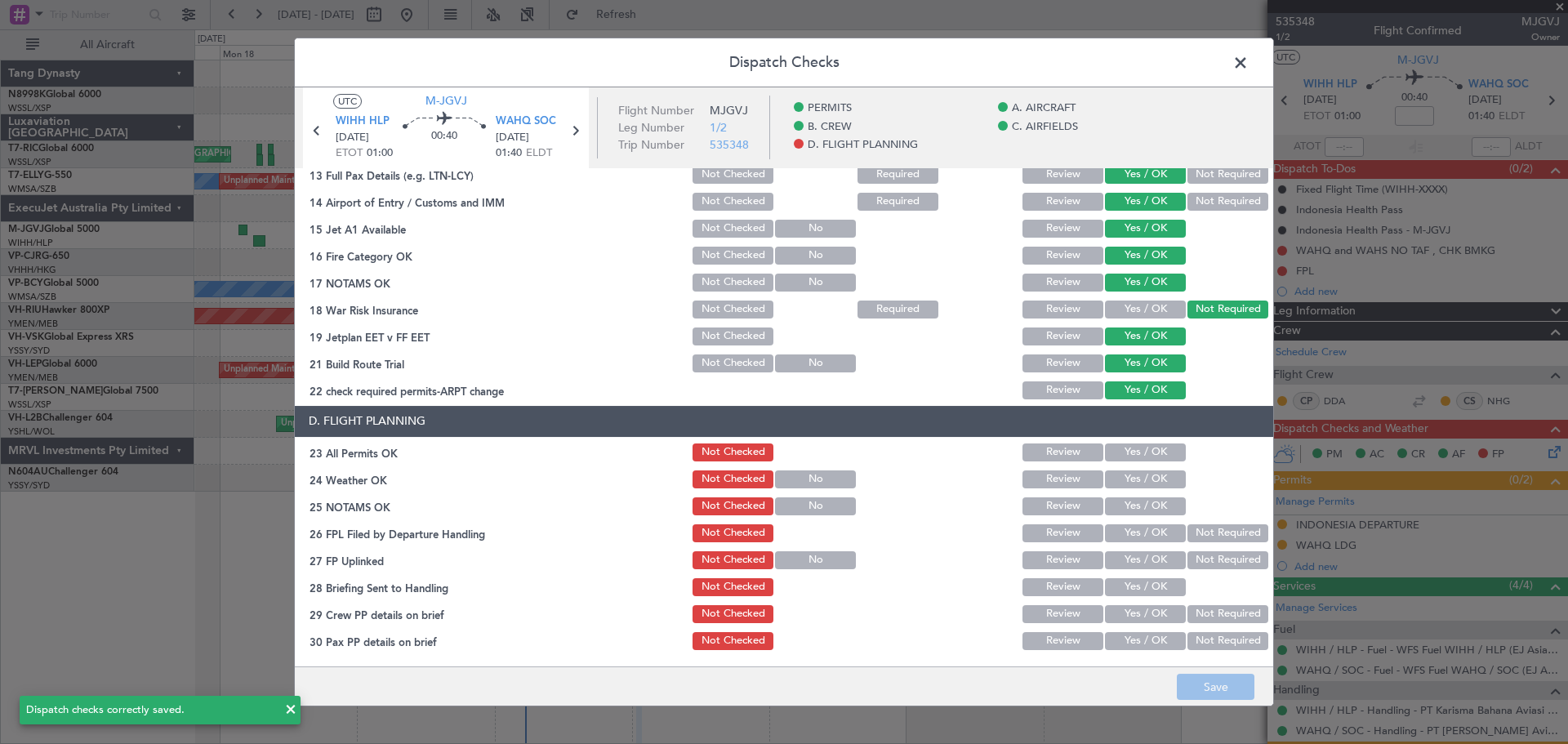
click at [1249, 63] on span at bounding box center [1249, 67] width 0 height 33
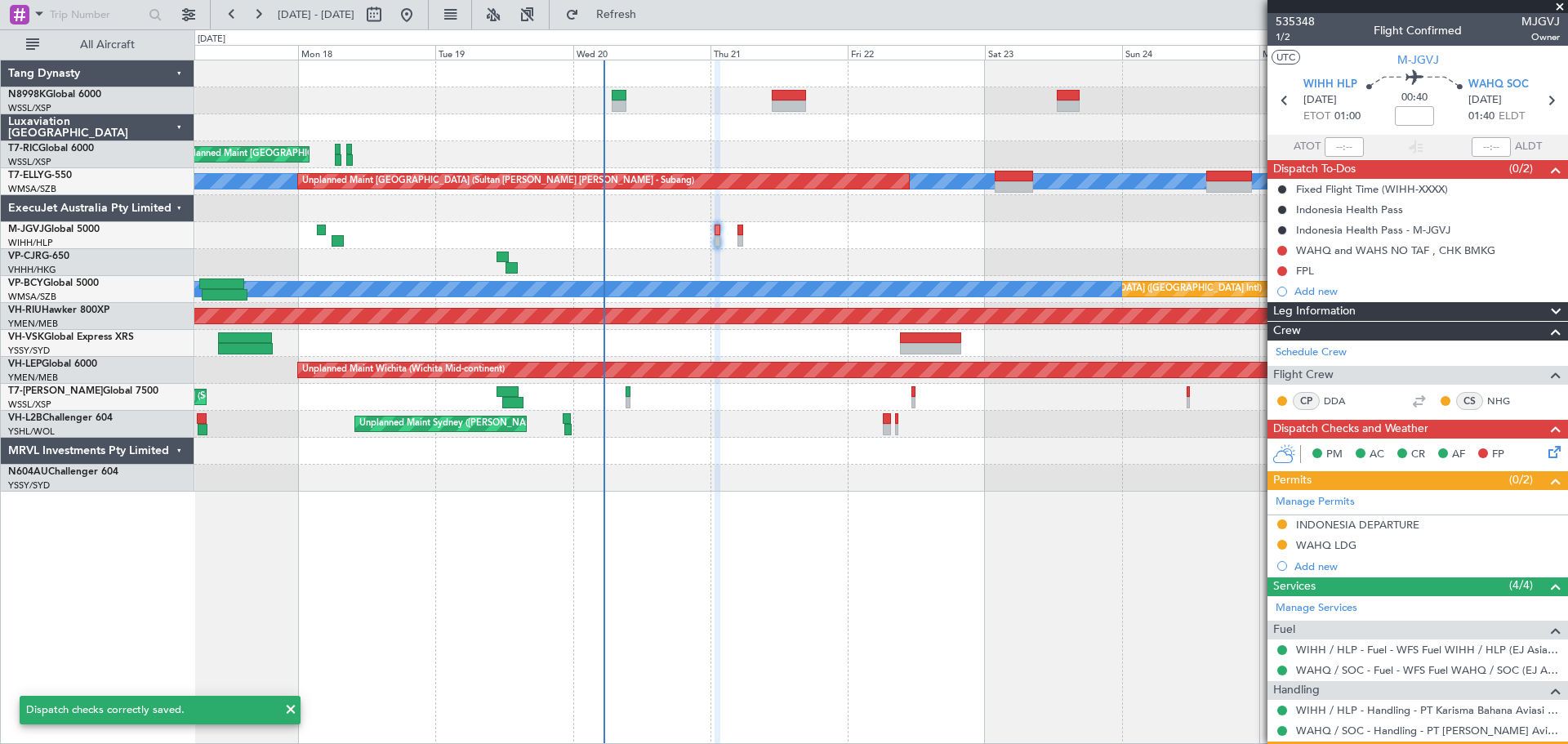
click at [828, 265] on div "Planned Maint [GEOGRAPHIC_DATA] ([GEOGRAPHIC_DATA] Intl)" at bounding box center [881, 262] width 1374 height 27
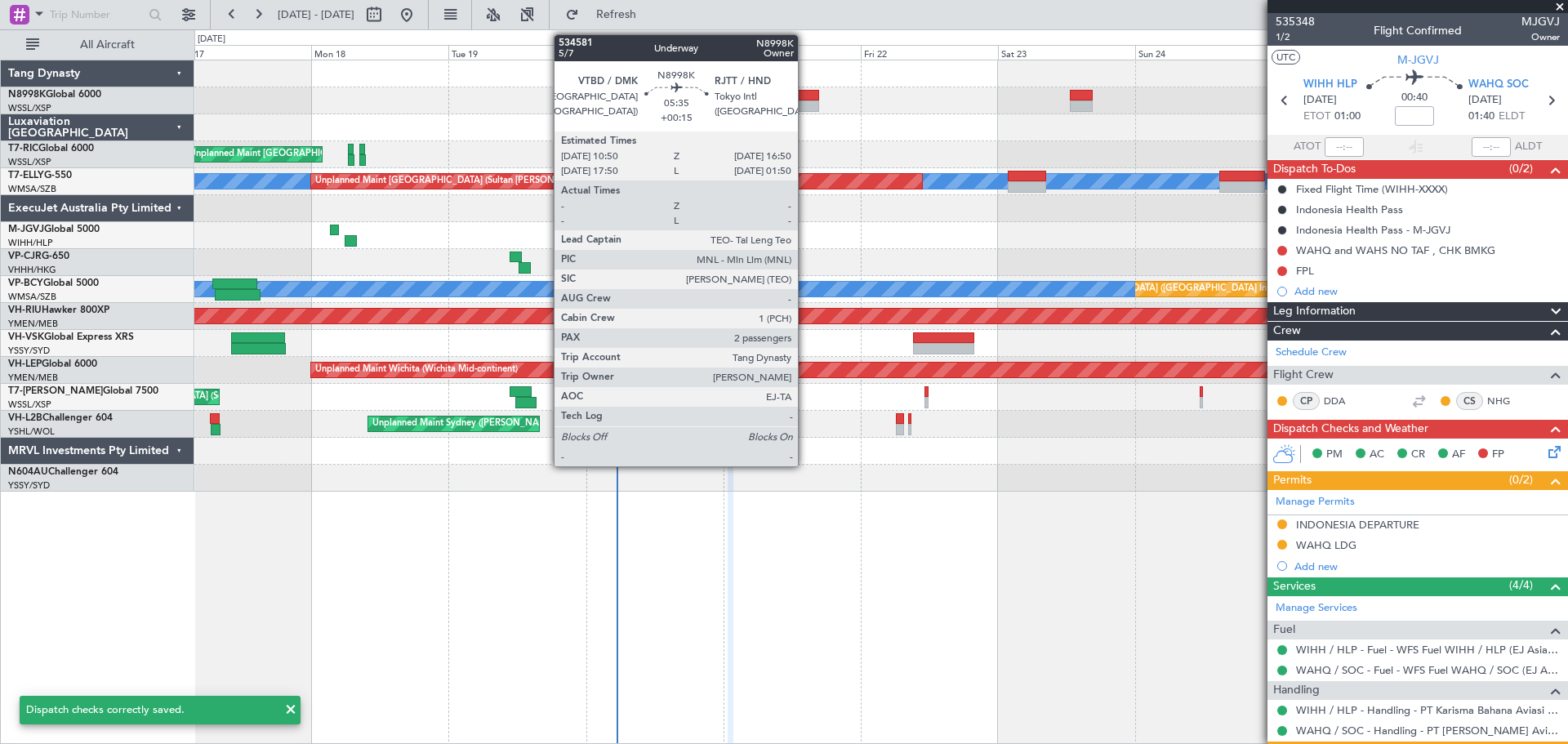
click at [804, 97] on div at bounding box center [802, 96] width 35 height 11
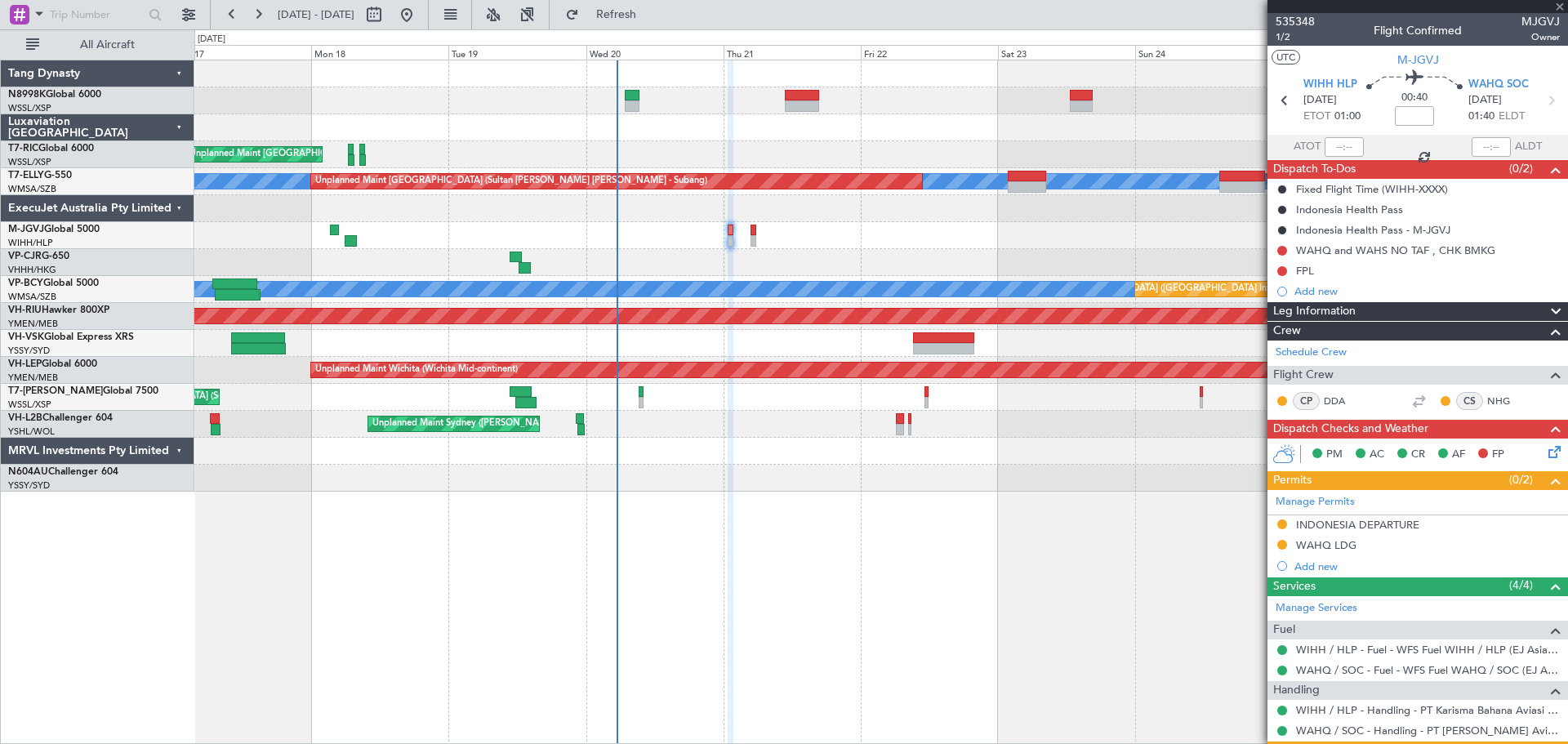
type input "+00:15"
type input "2"
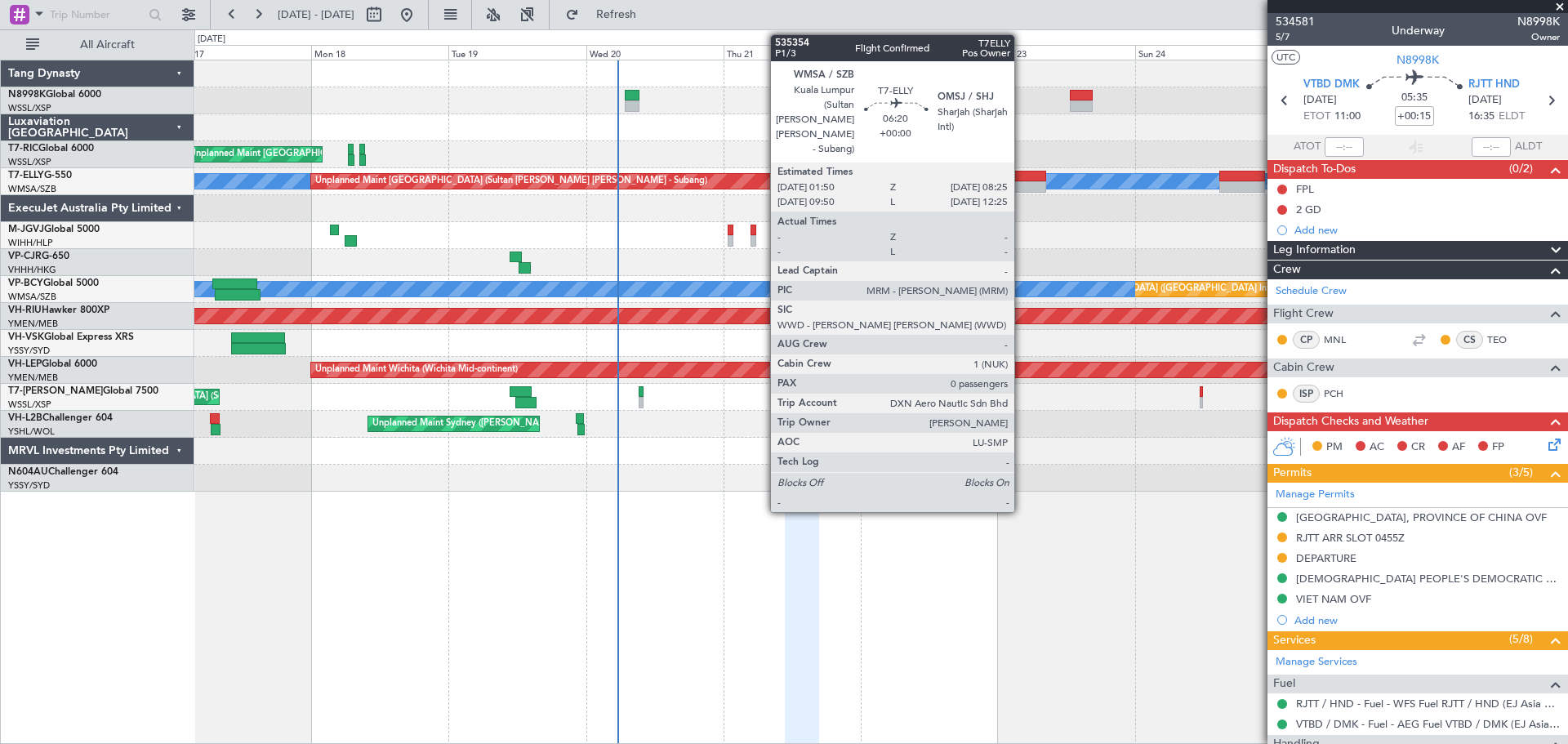
click at [1021, 178] on div at bounding box center [1027, 177] width 39 height 11
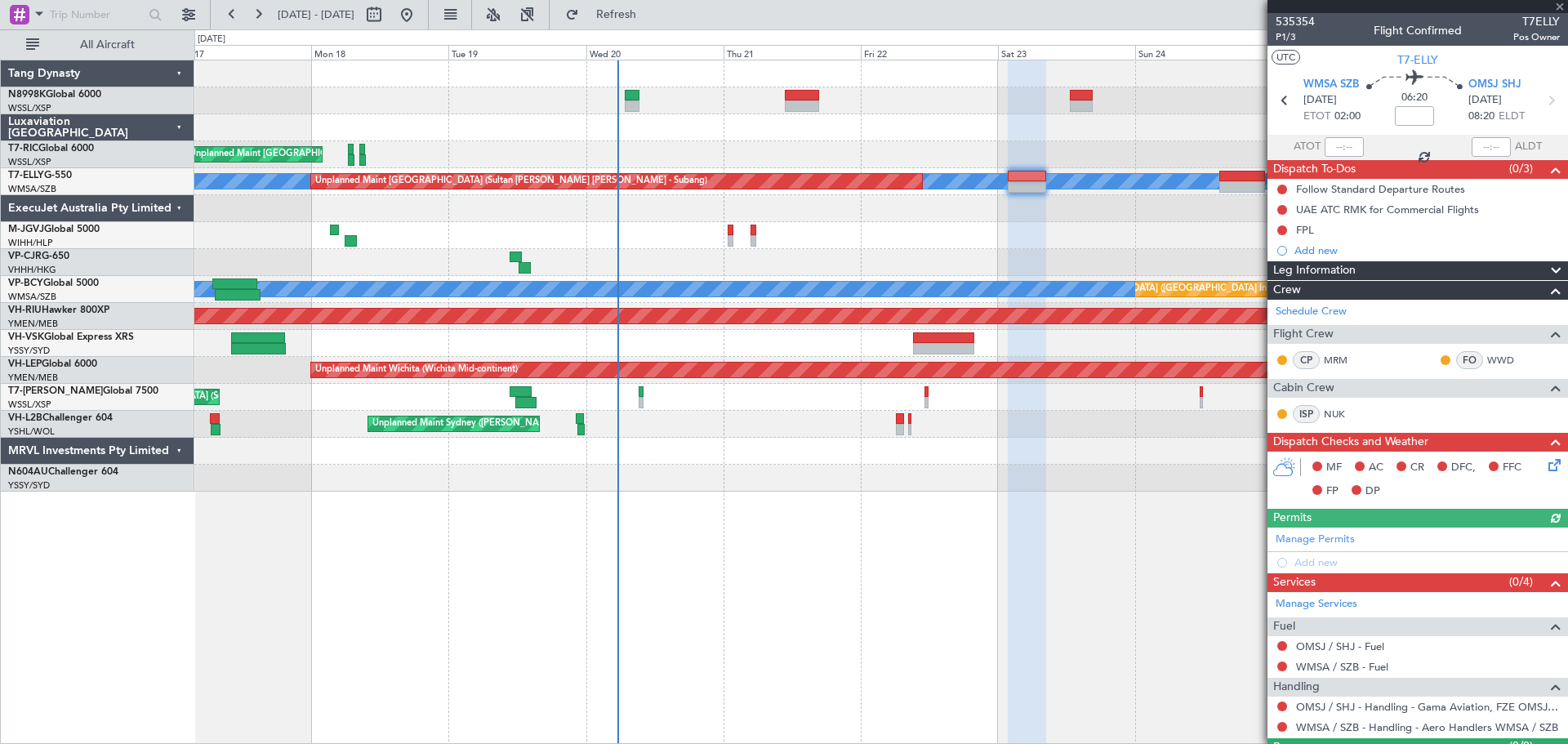
click at [902, 243] on div "Planned Maint [GEOGRAPHIC_DATA] (Seletar)" at bounding box center [881, 236] width 1374 height 27
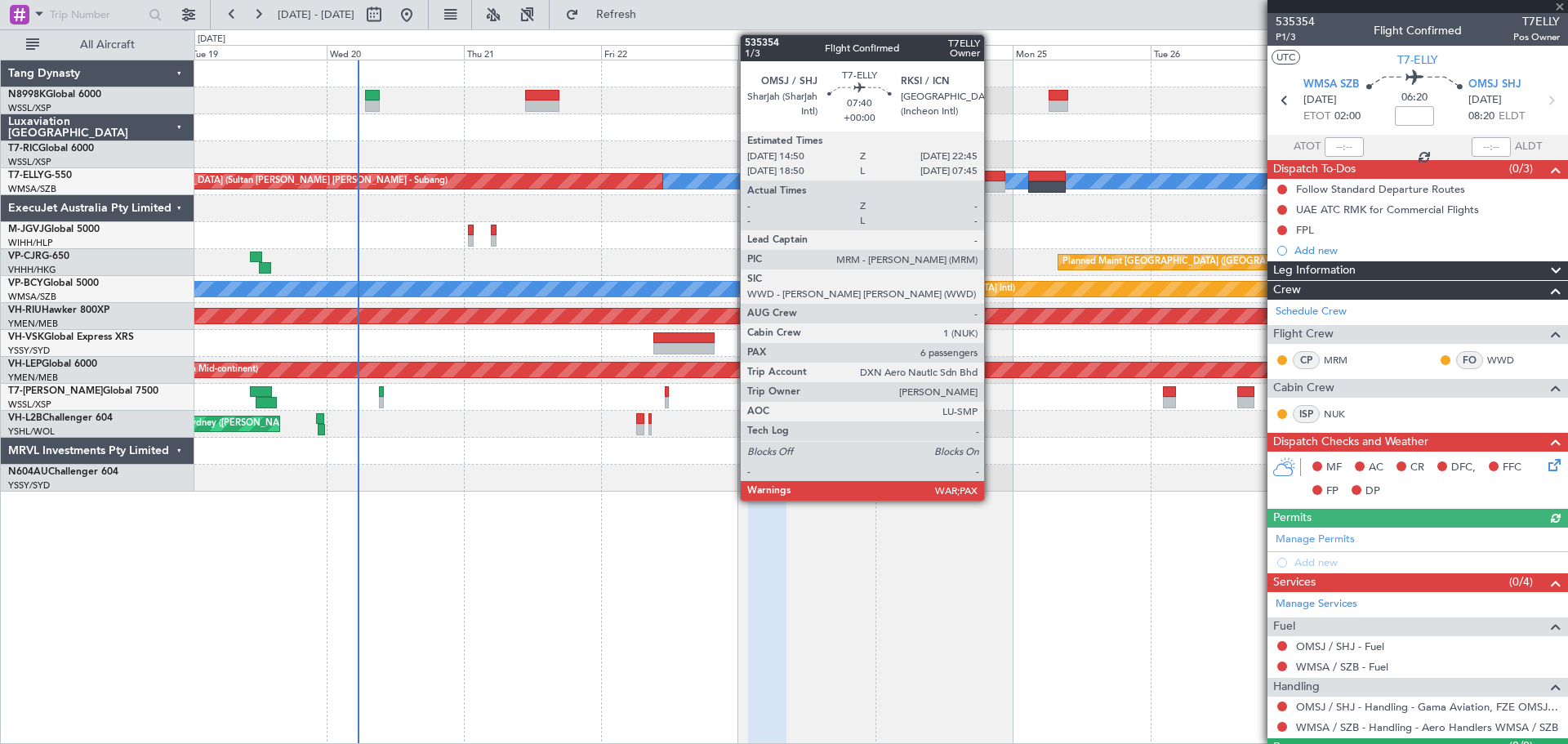
click at [992, 182] on div at bounding box center [983, 187] width 46 height 11
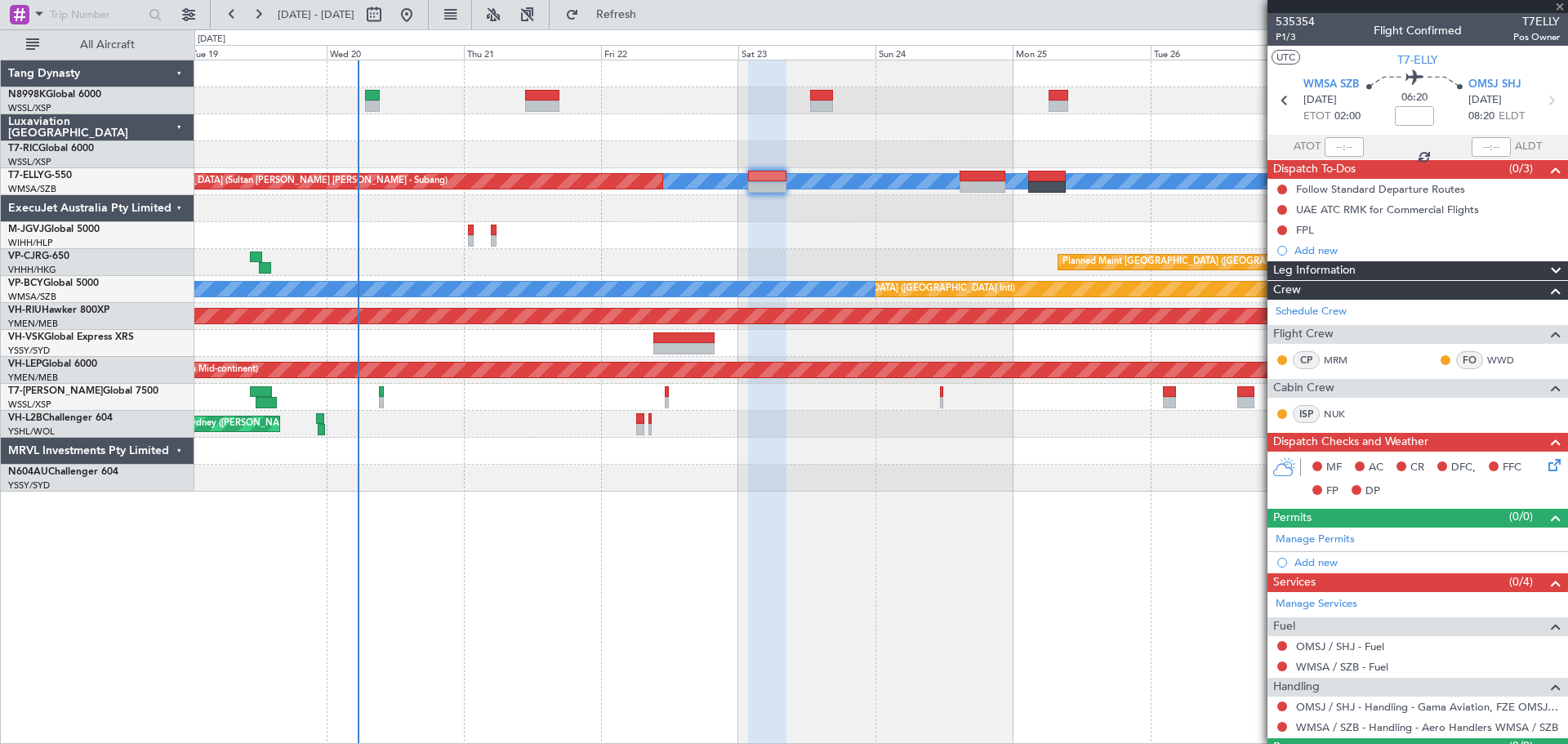
type input "6"
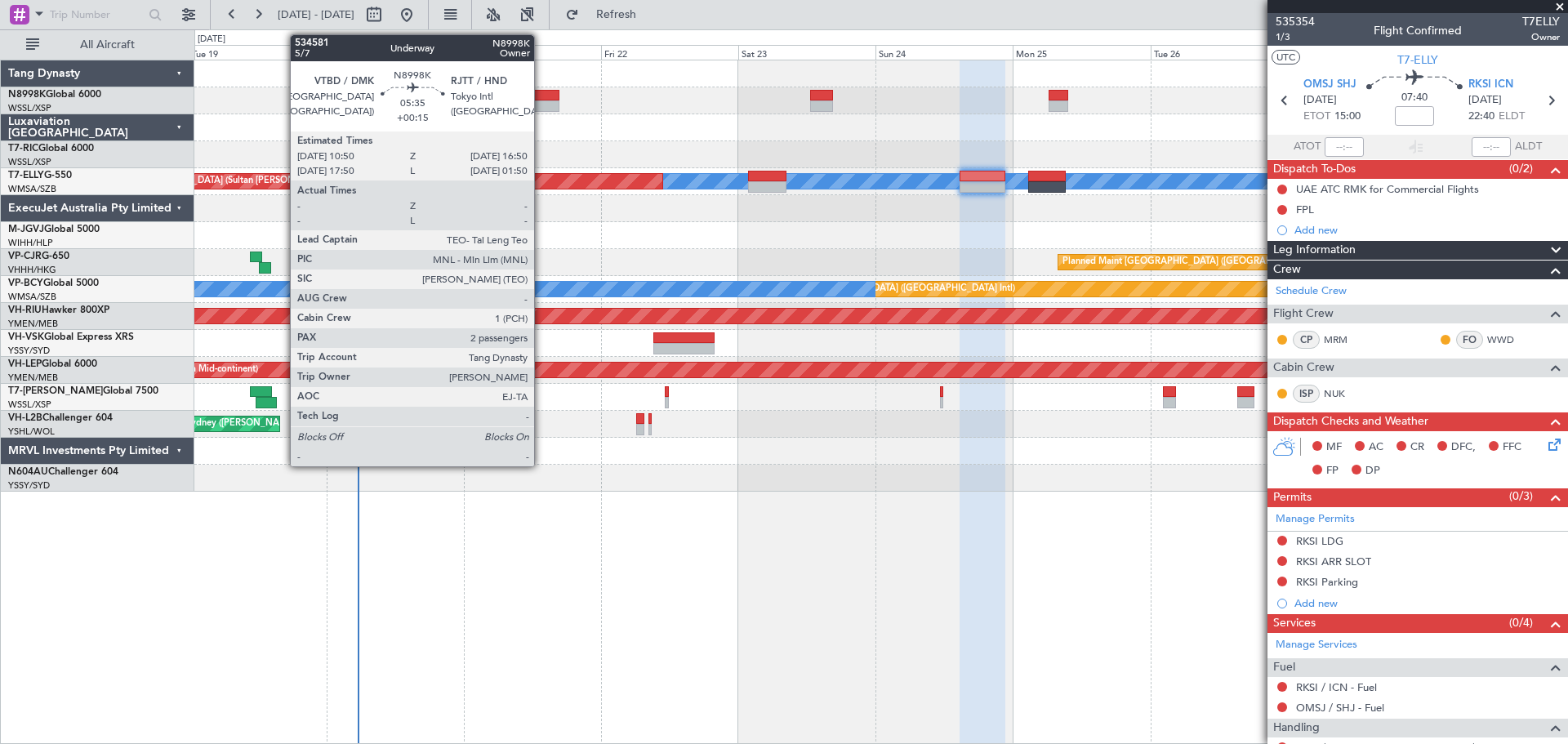
click at [541, 100] on div at bounding box center [542, 96] width 35 height 11
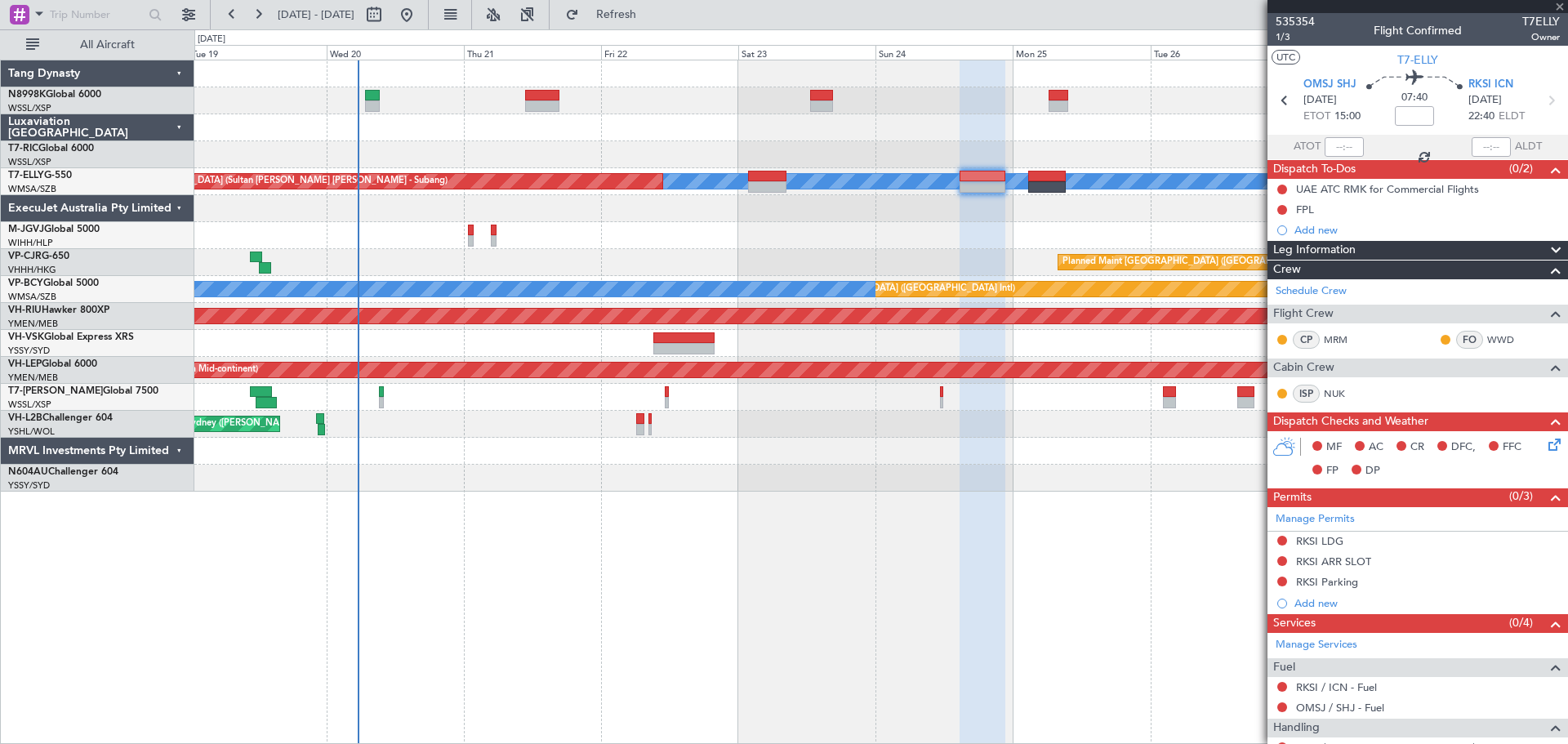
type input "+00:15"
type input "2"
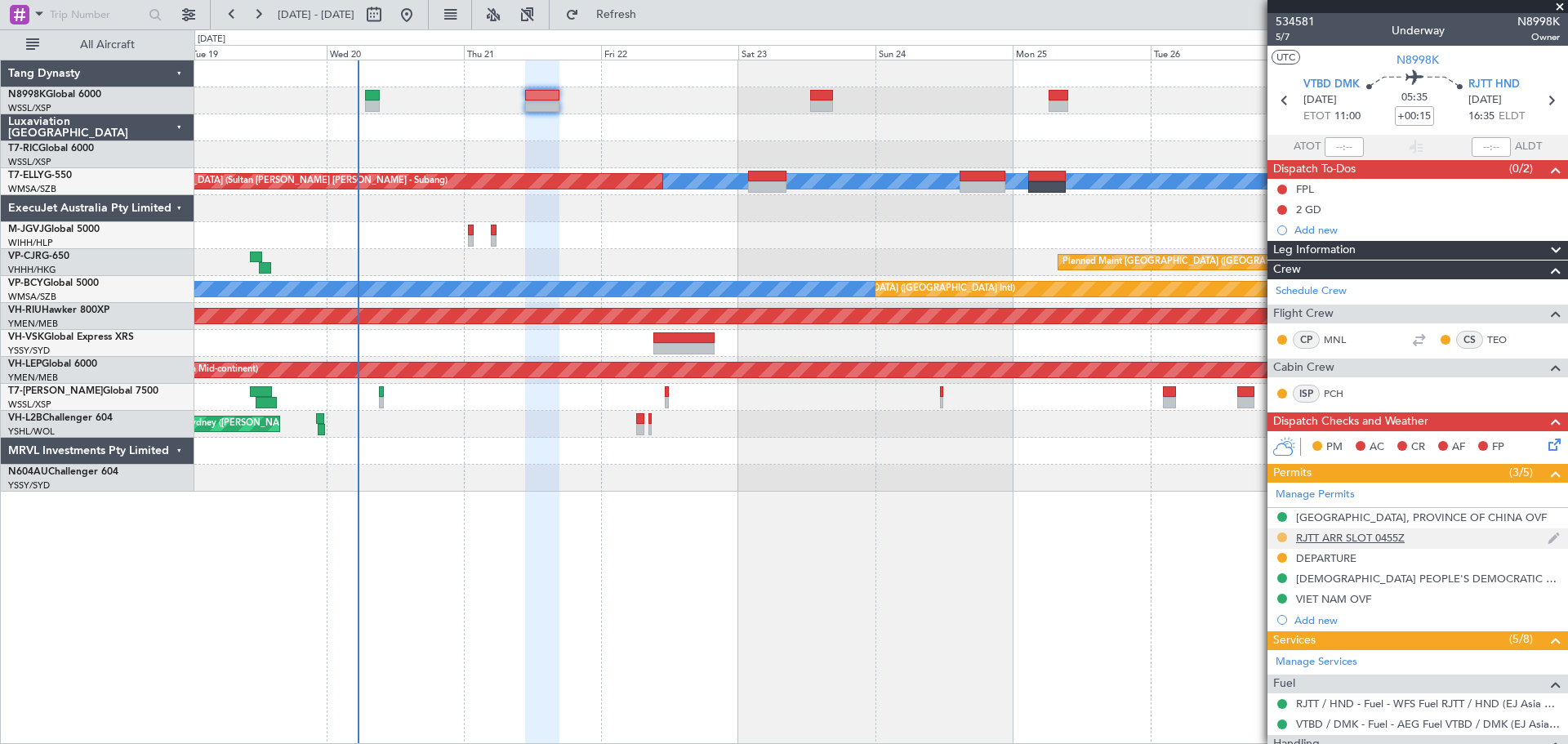
click at [1285, 534] on button at bounding box center [1282, 537] width 9 height 9
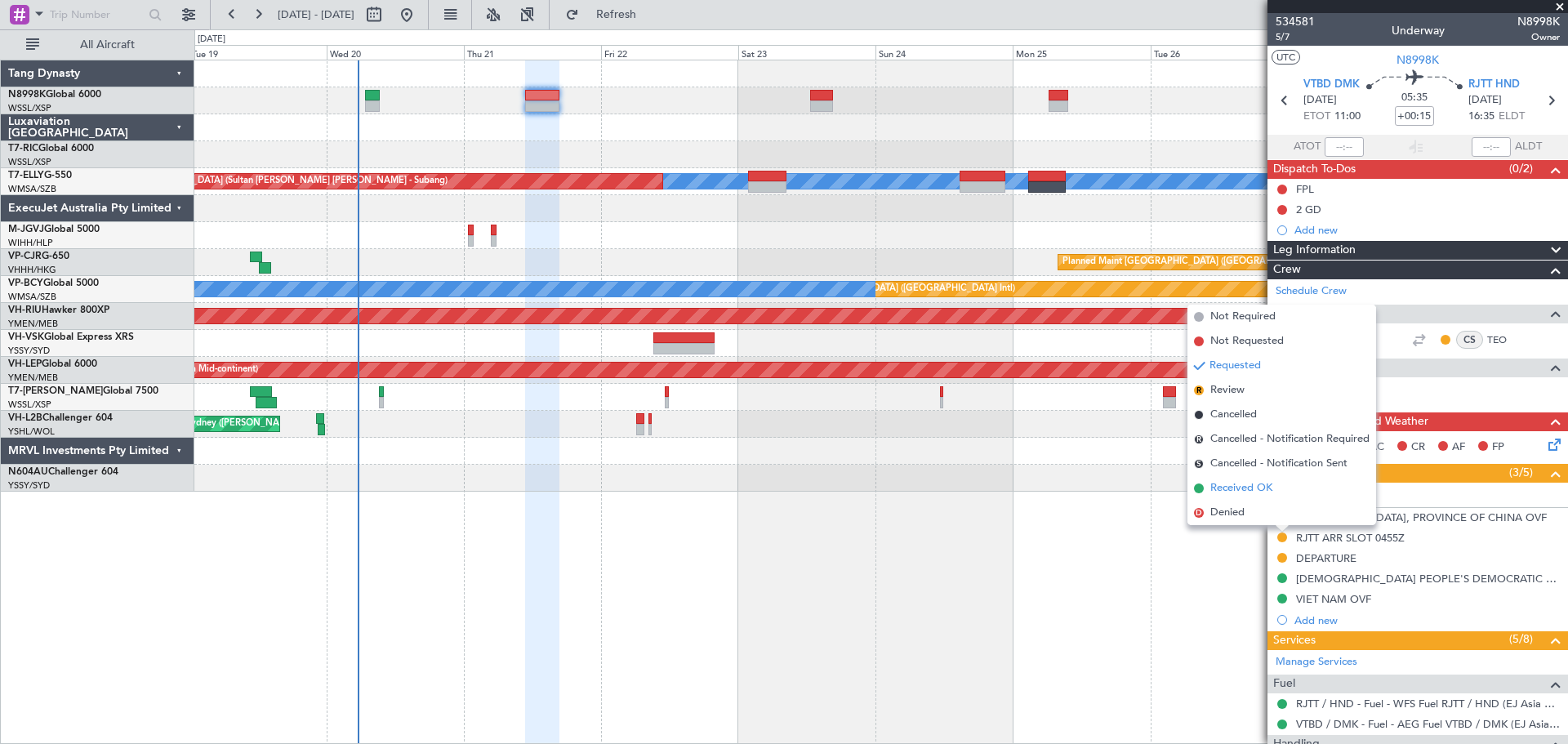
click at [1249, 486] on span "Received OK" at bounding box center [1242, 488] width 62 height 16
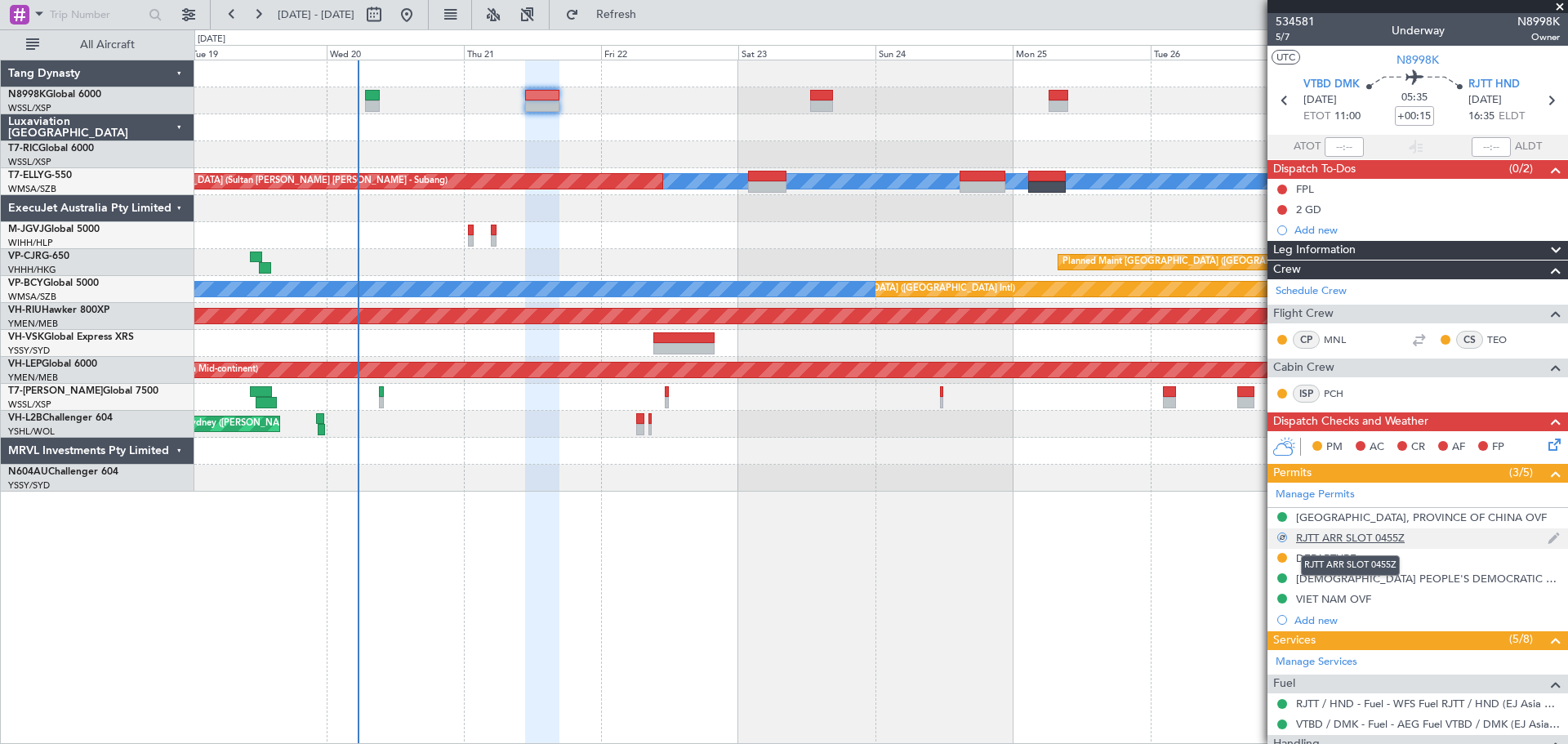
click at [1329, 536] on div "RJTT ARR SLOT 0455Z" at bounding box center [1351, 537] width 109 height 14
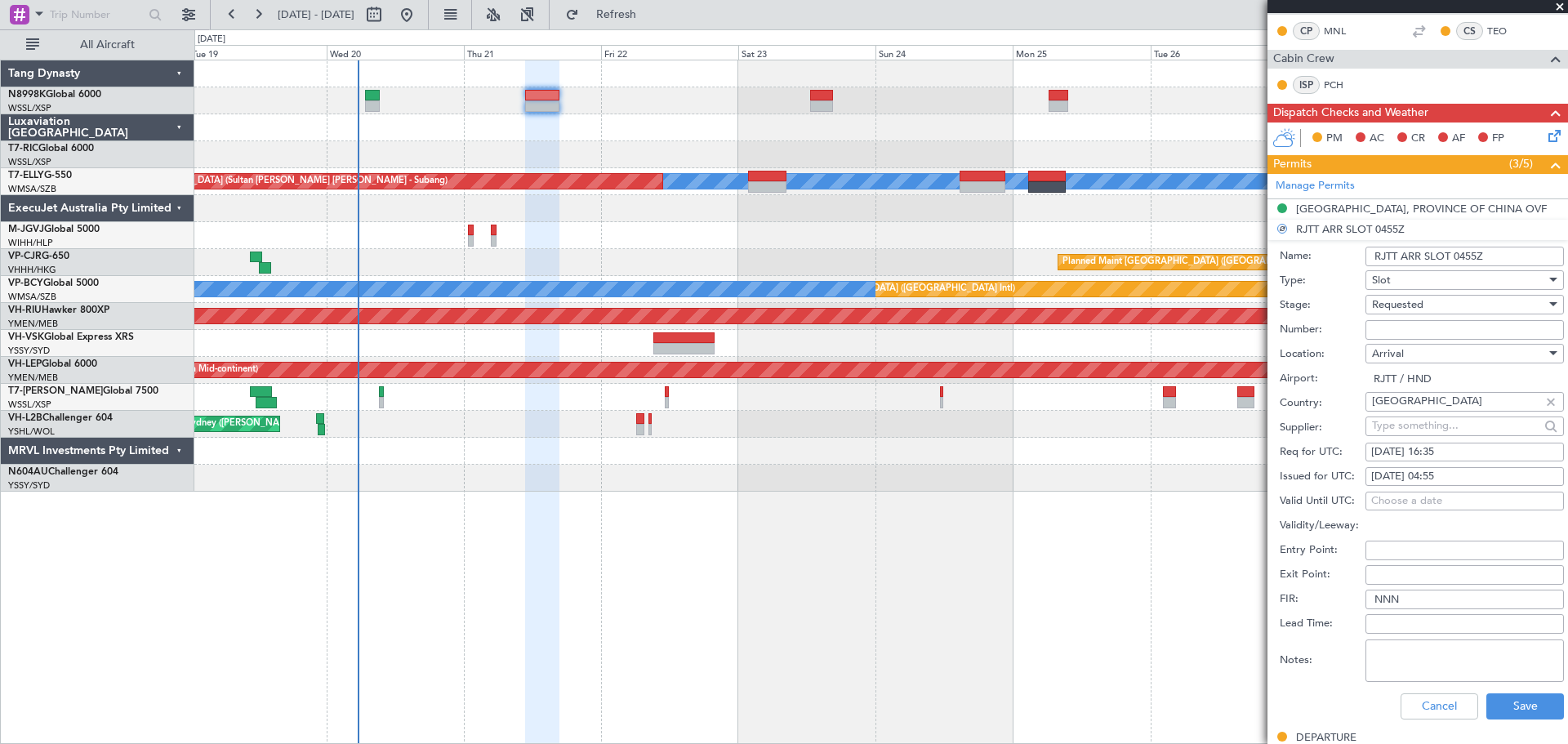
scroll to position [327, 0]
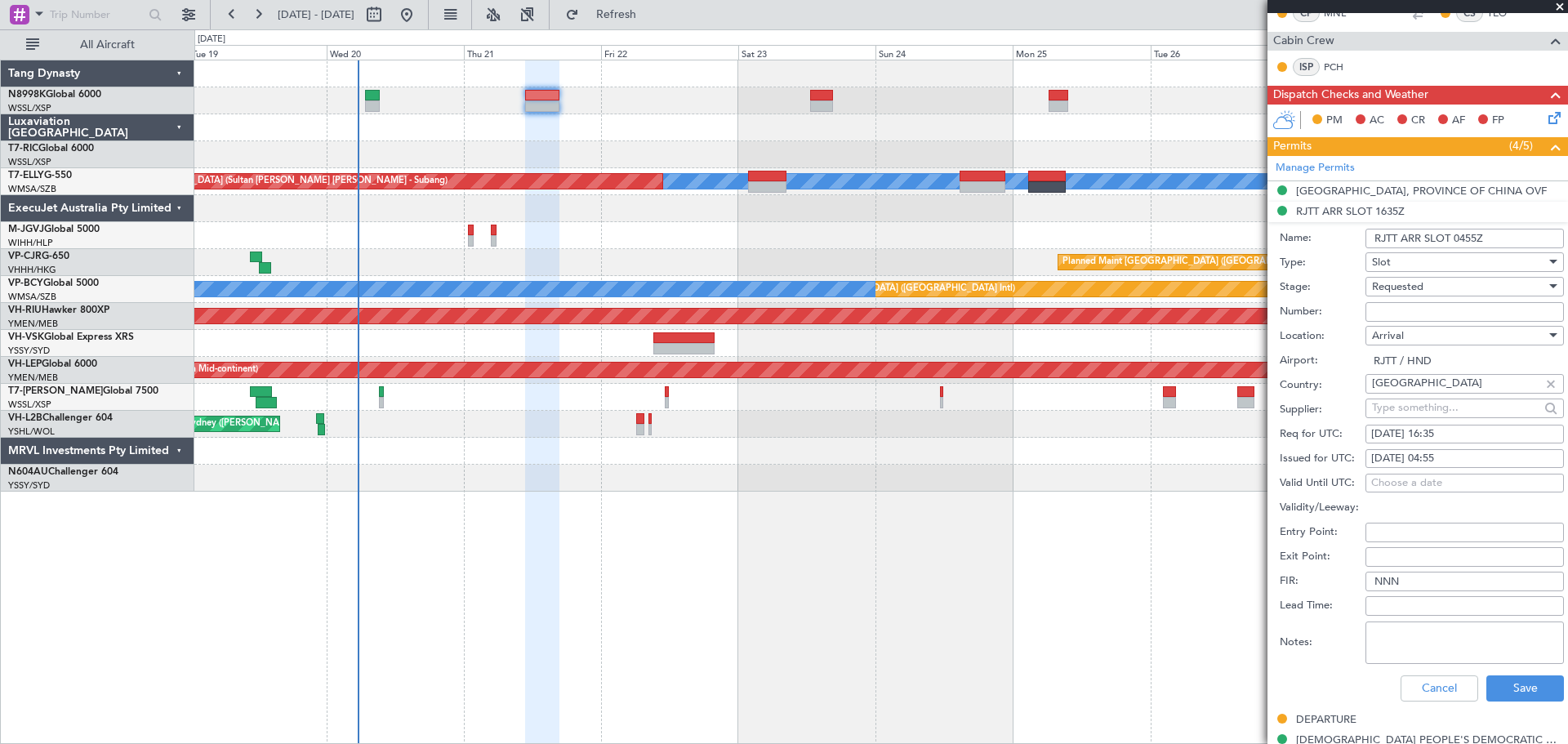
click at [1405, 457] on div "22/08/2025 04:55" at bounding box center [1465, 458] width 187 height 16
select select "8"
select select "2025"
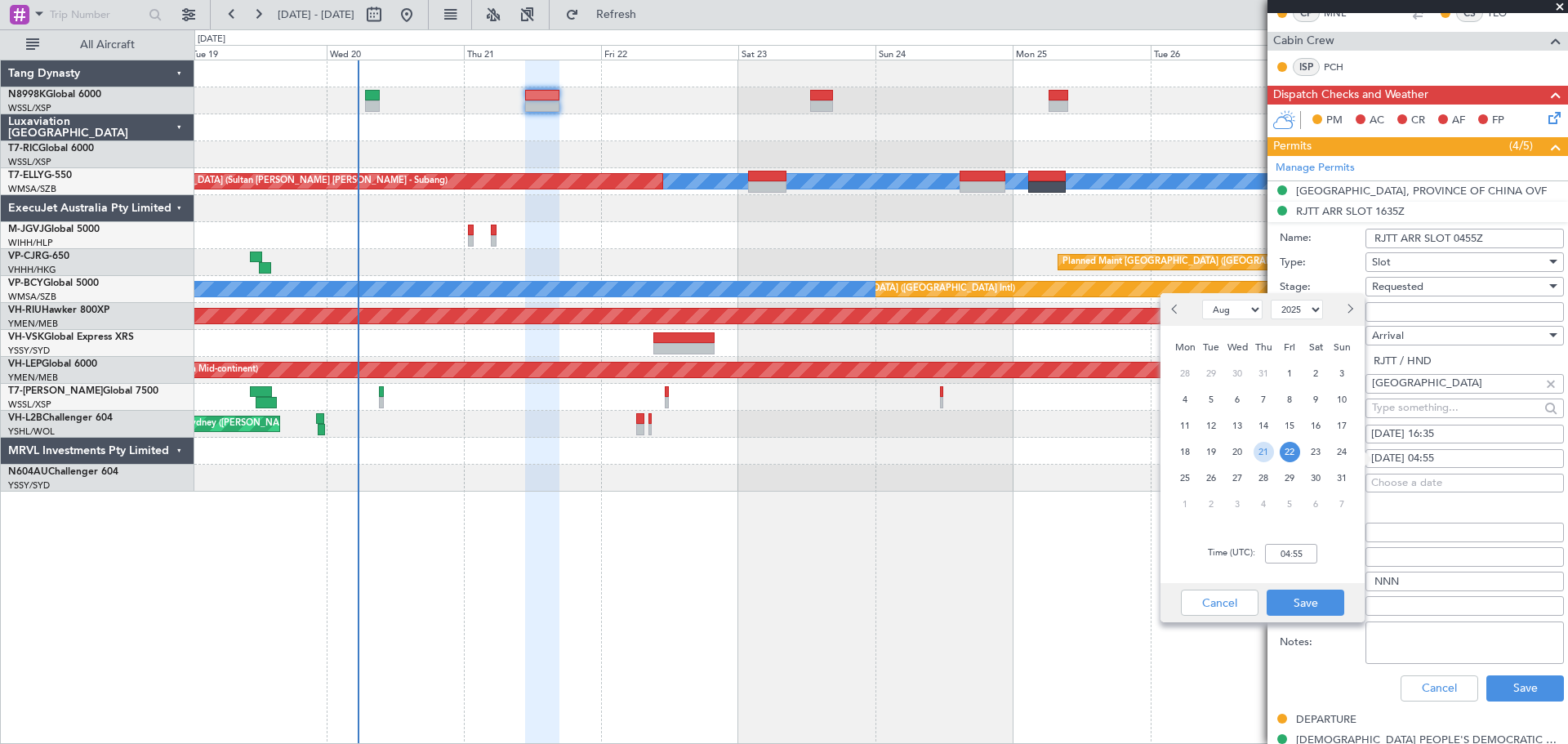
click at [1268, 451] on span "21" at bounding box center [1265, 452] width 21 height 21
click at [1305, 553] on input "00:00" at bounding box center [1292, 553] width 53 height 20
type input "16:35"
click at [1312, 600] on button "Save" at bounding box center [1306, 603] width 78 height 26
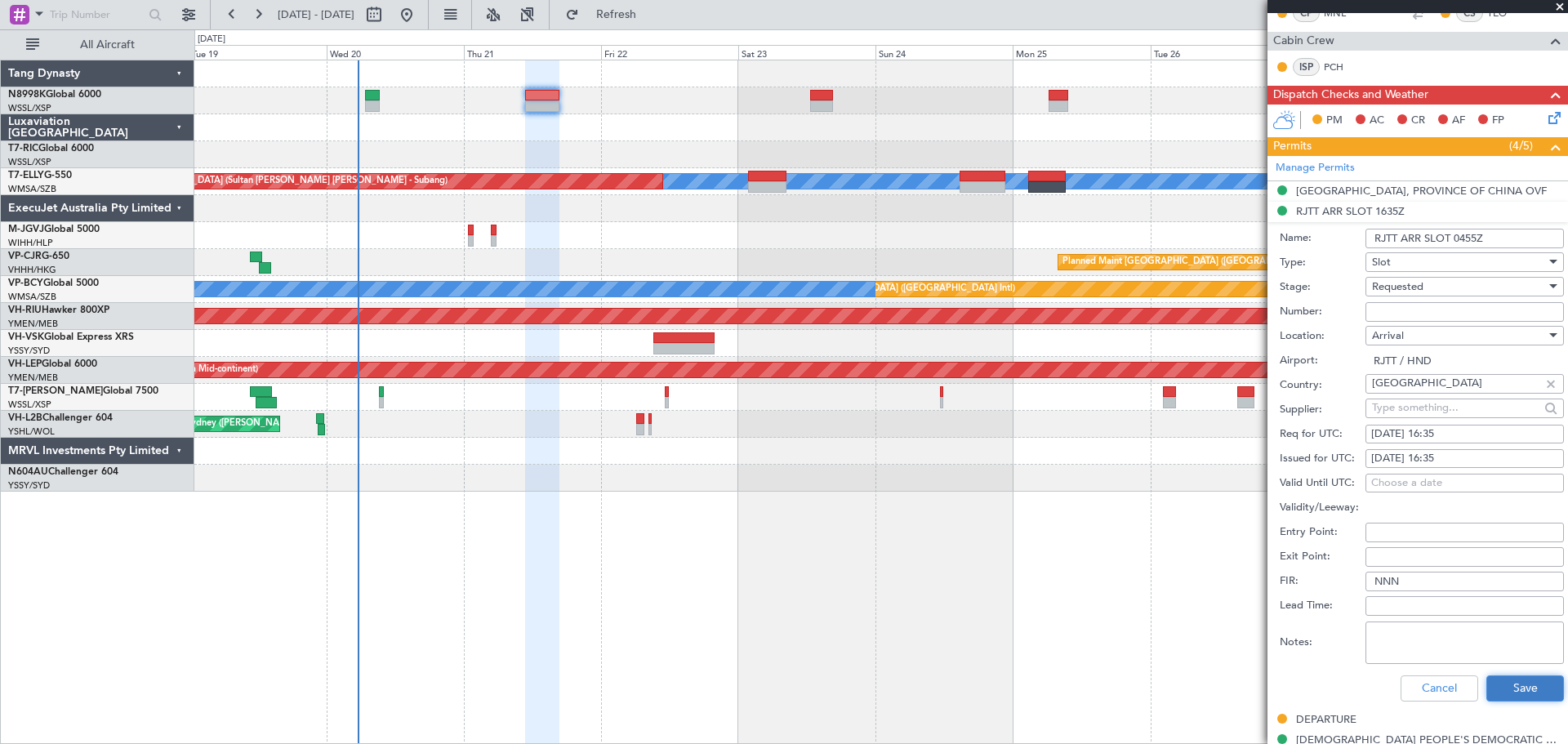
click at [1517, 676] on button "Save" at bounding box center [1525, 689] width 78 height 26
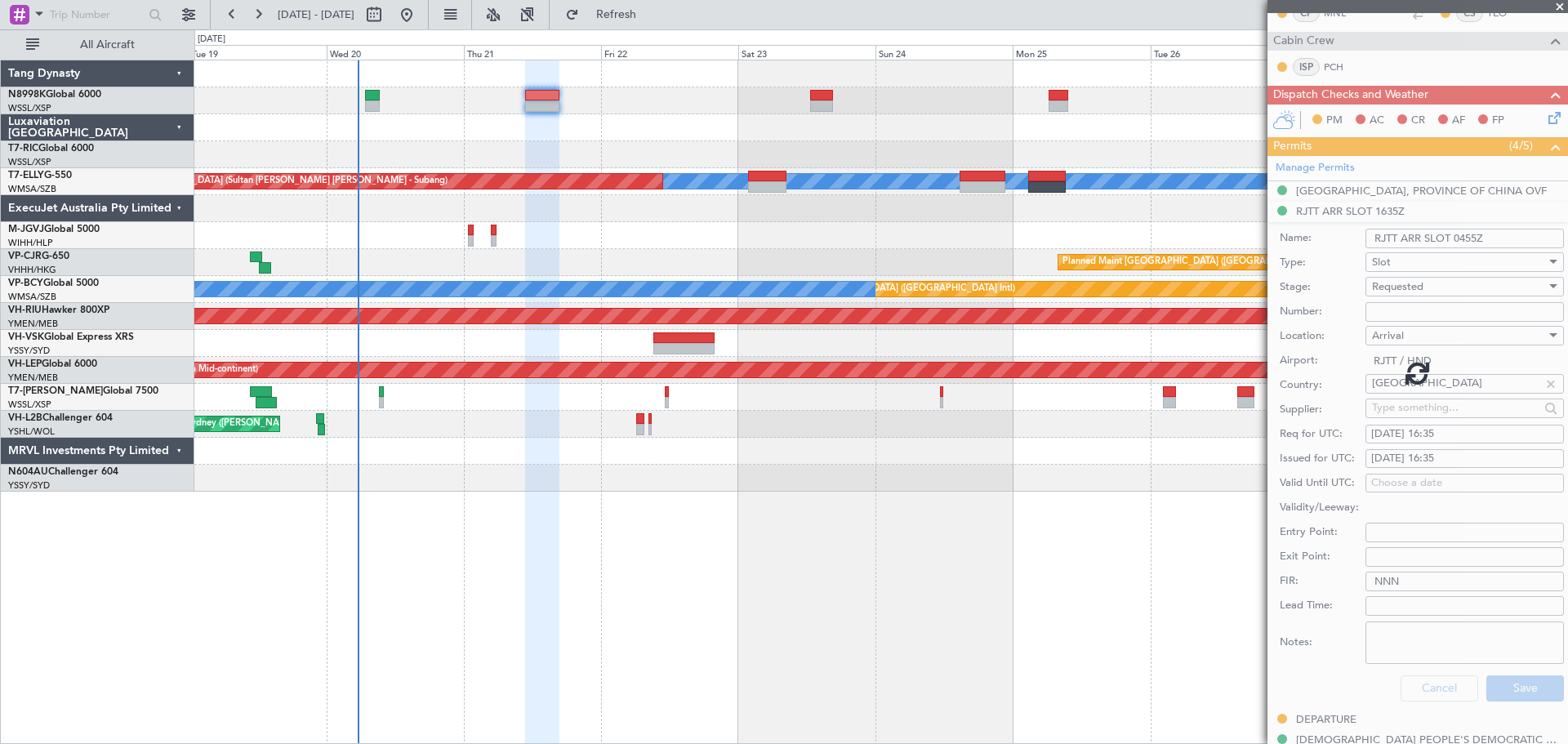
scroll to position [310, 0]
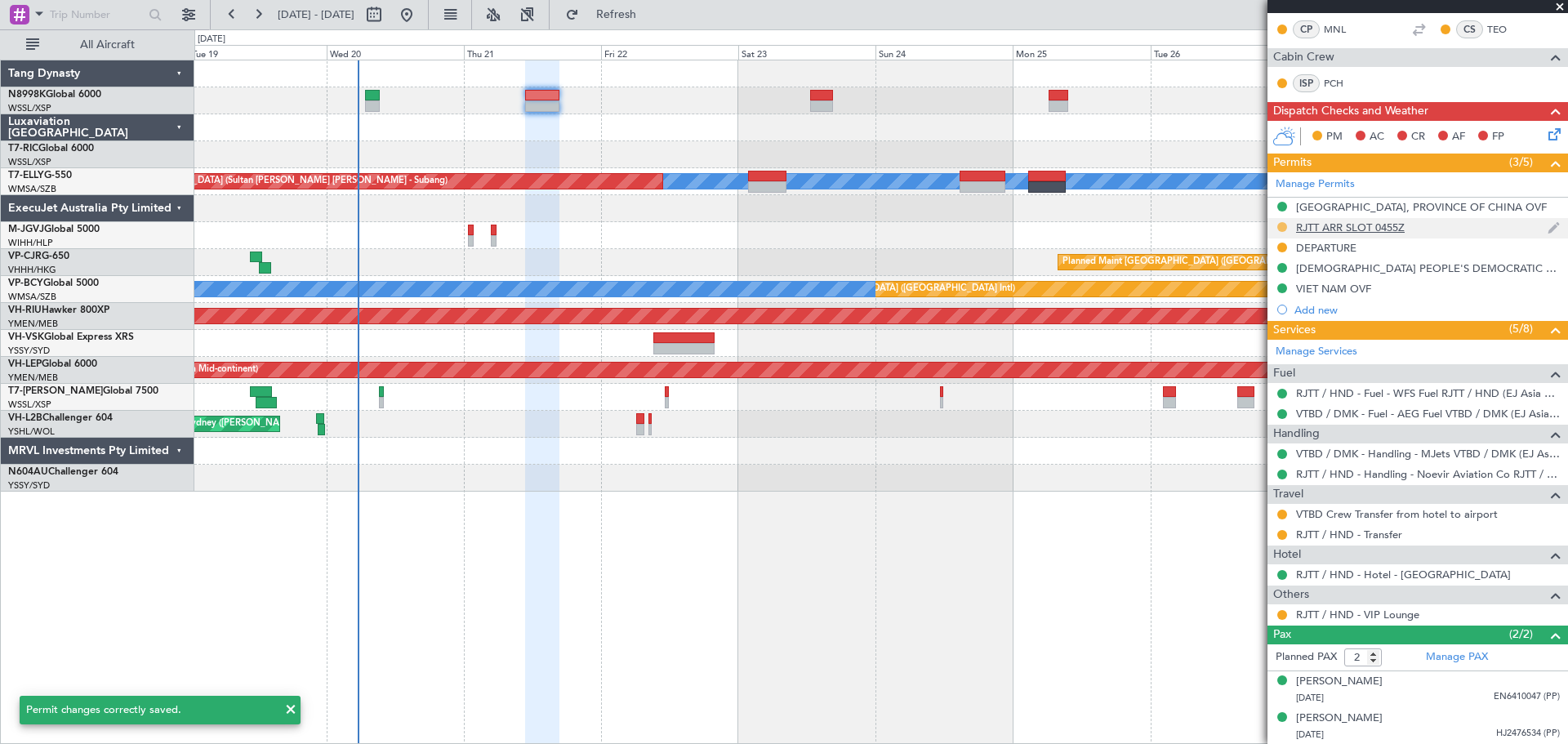
click at [1280, 227] on button at bounding box center [1282, 227] width 9 height 9
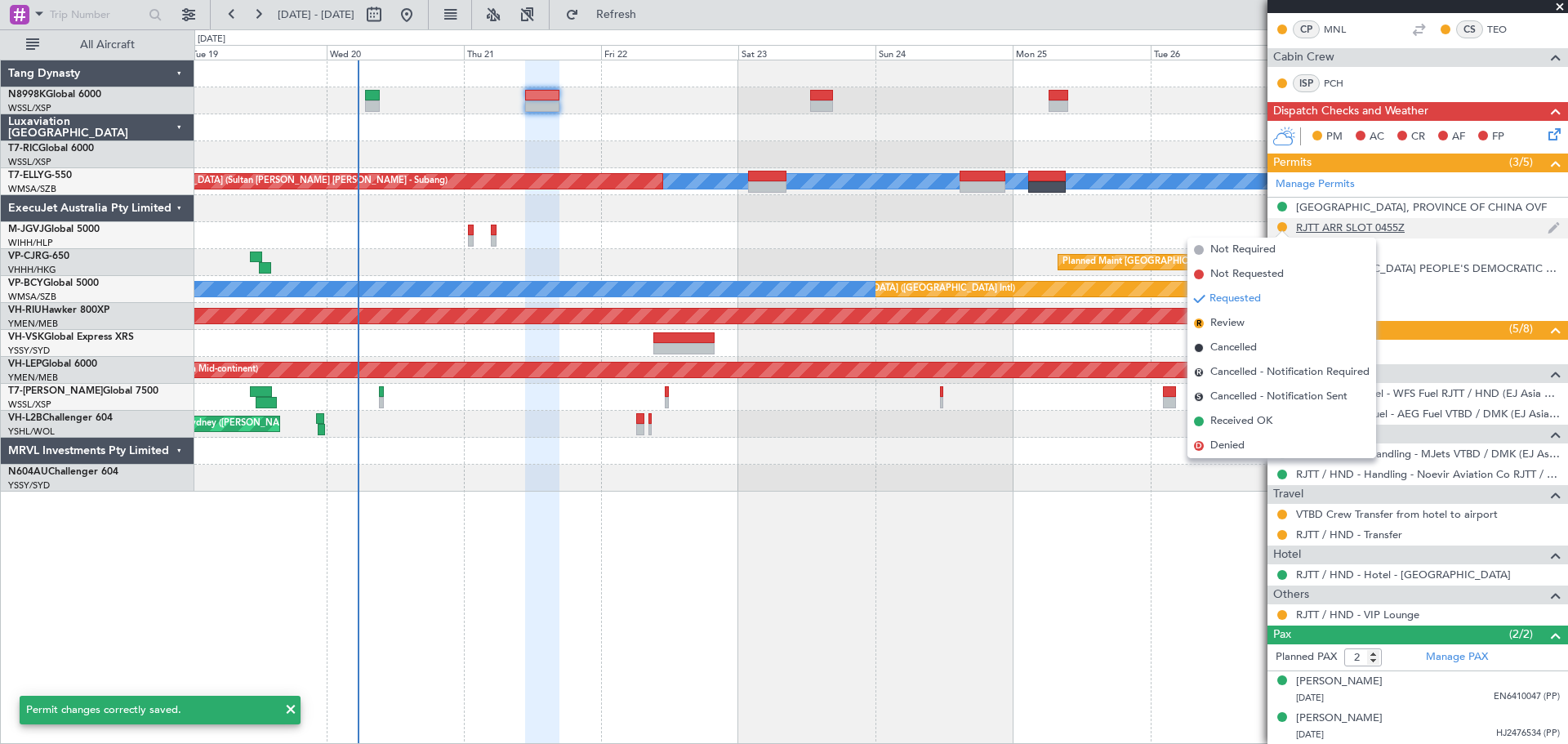
click at [1339, 225] on div "RJTT ARR SLOT 0455Z" at bounding box center [1351, 227] width 109 height 14
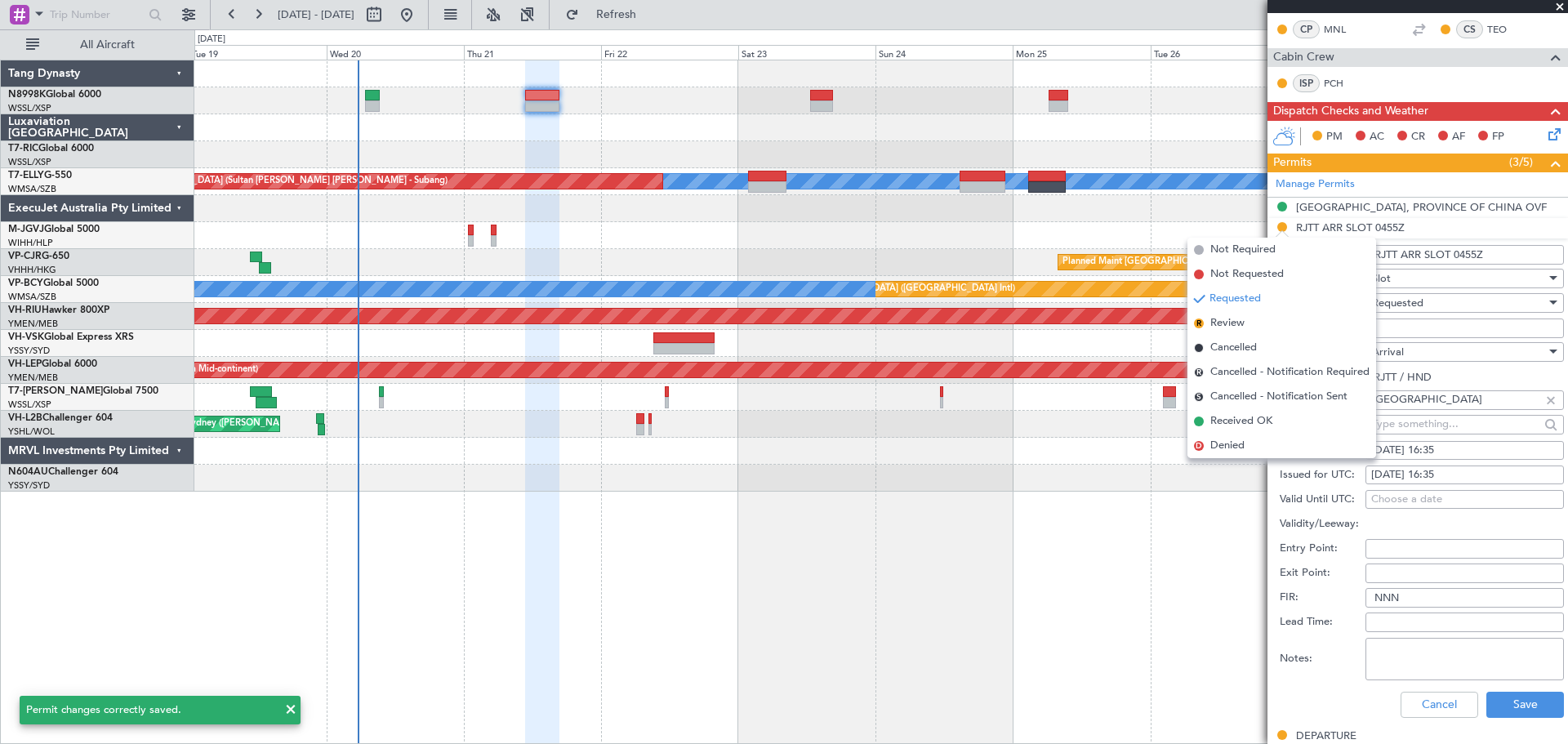
click at [1467, 251] on input "RJTT ARR SLOT 0455Z" at bounding box center [1465, 255] width 198 height 20
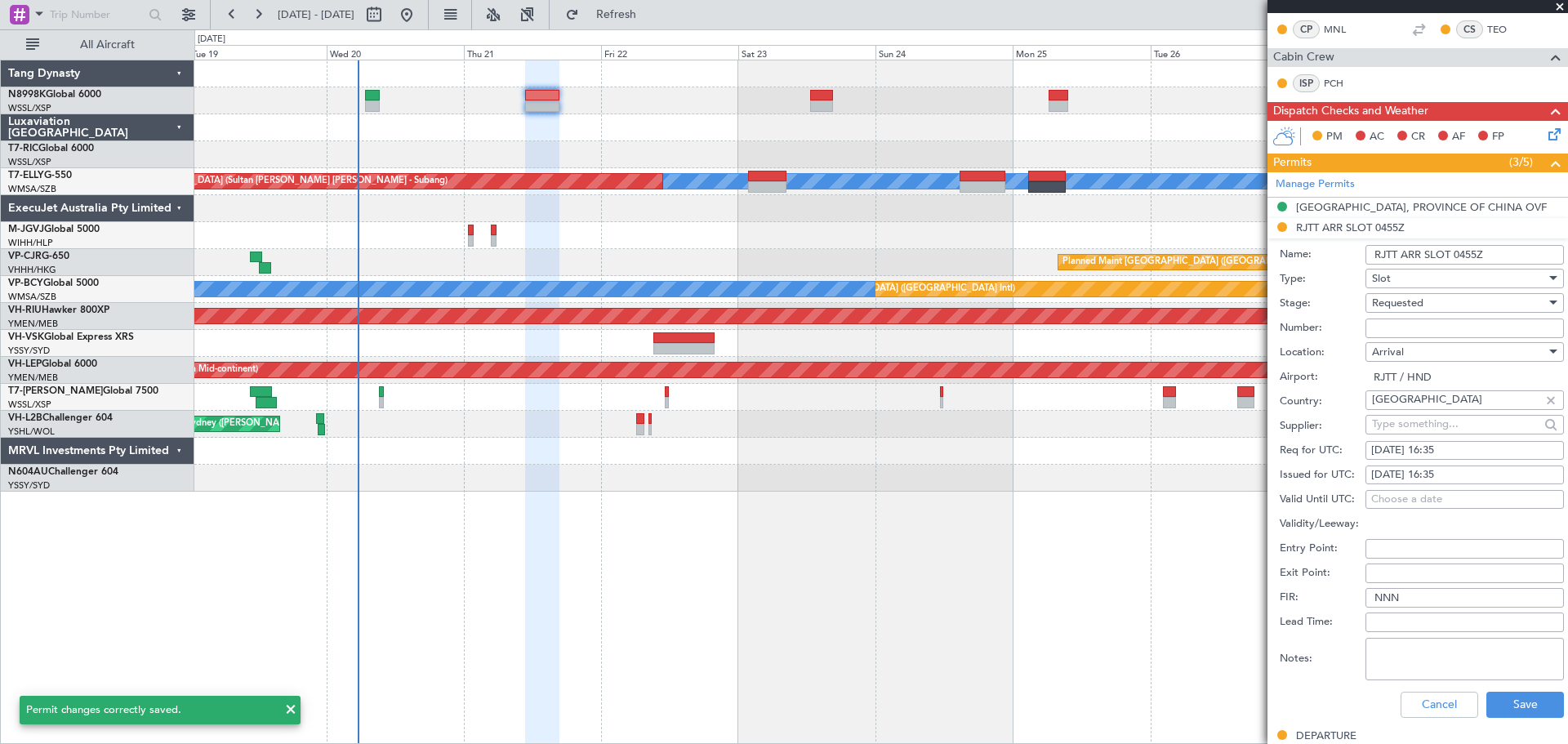
click at [1473, 252] on input "RJTT ARR SLOT 0455Z" at bounding box center [1465, 255] width 198 height 20
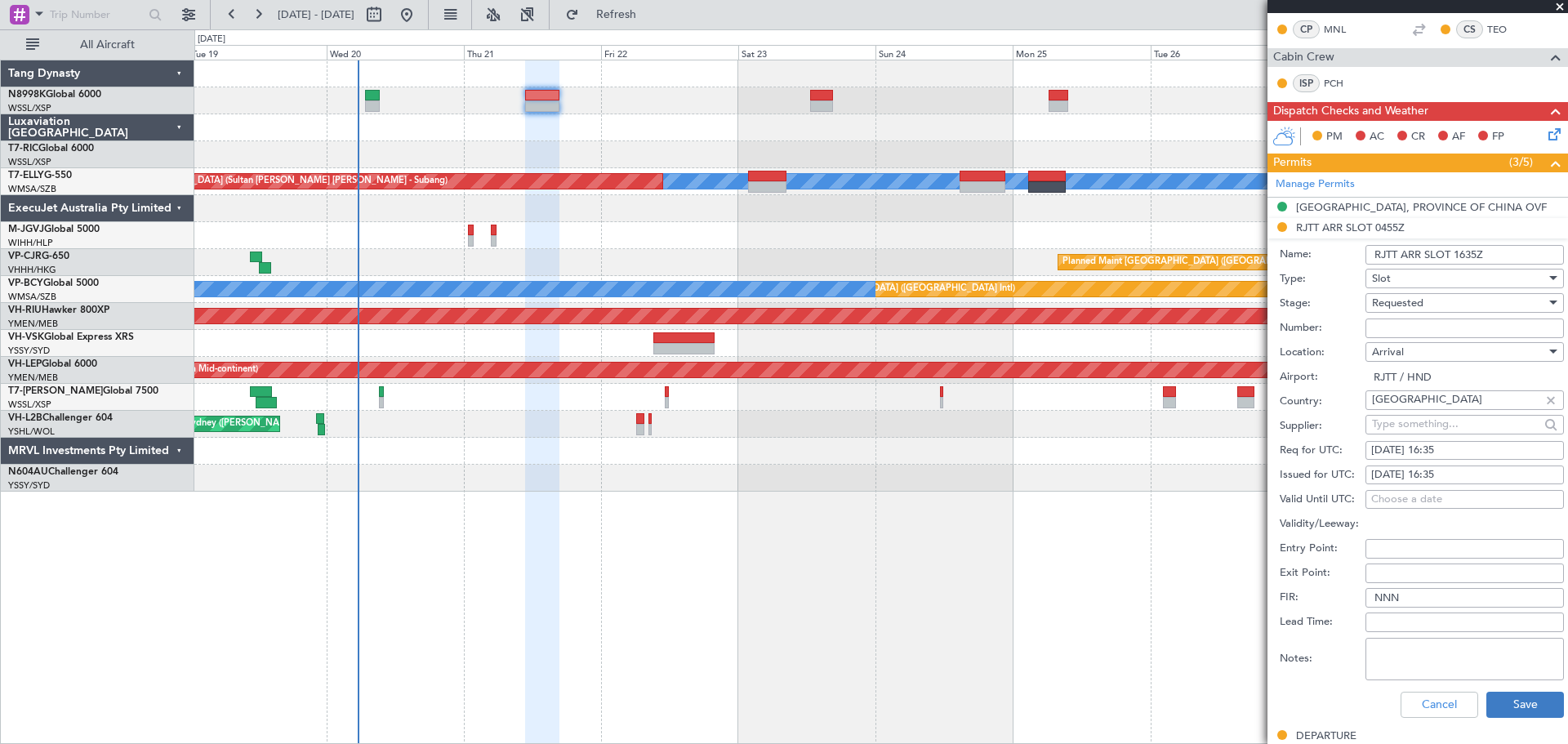
type input "RJTT ARR SLOT 1635Z"
click at [1514, 700] on button "Save" at bounding box center [1525, 705] width 78 height 26
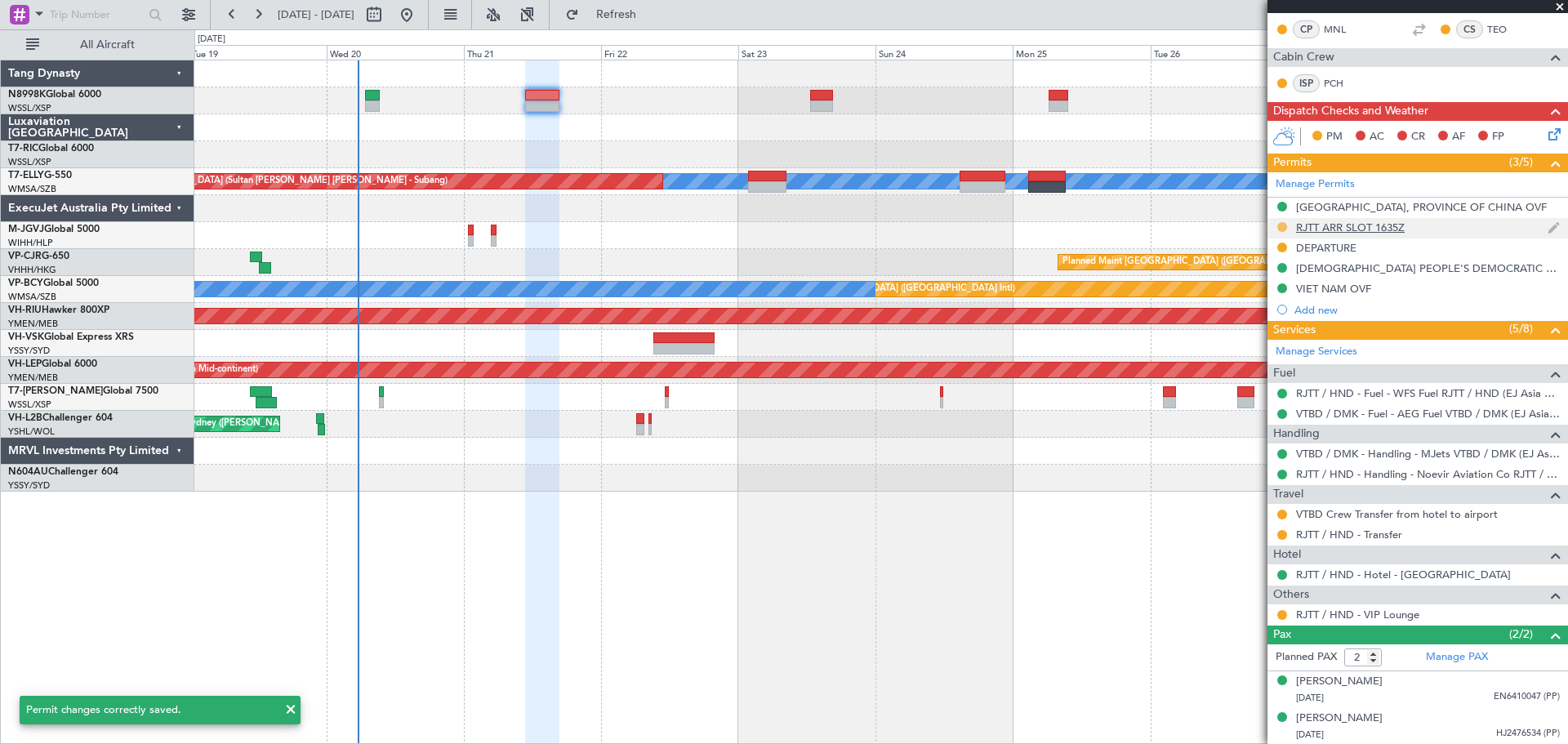
click at [1283, 223] on button at bounding box center [1282, 227] width 9 height 9
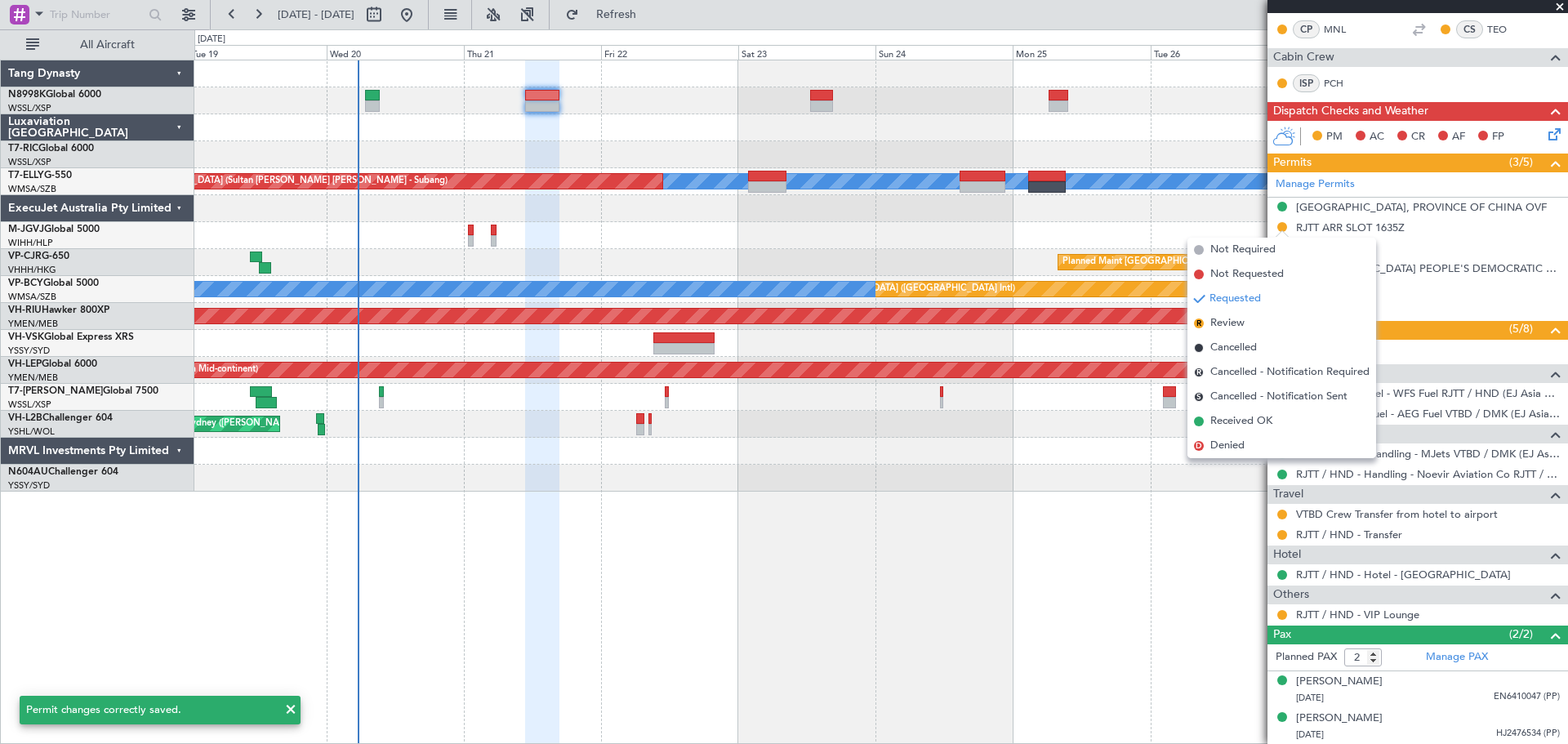
drag, startPoint x: 1231, startPoint y: 417, endPoint x: 1275, endPoint y: 403, distance: 46.2
click at [1232, 417] on span "Received OK" at bounding box center [1242, 421] width 62 height 16
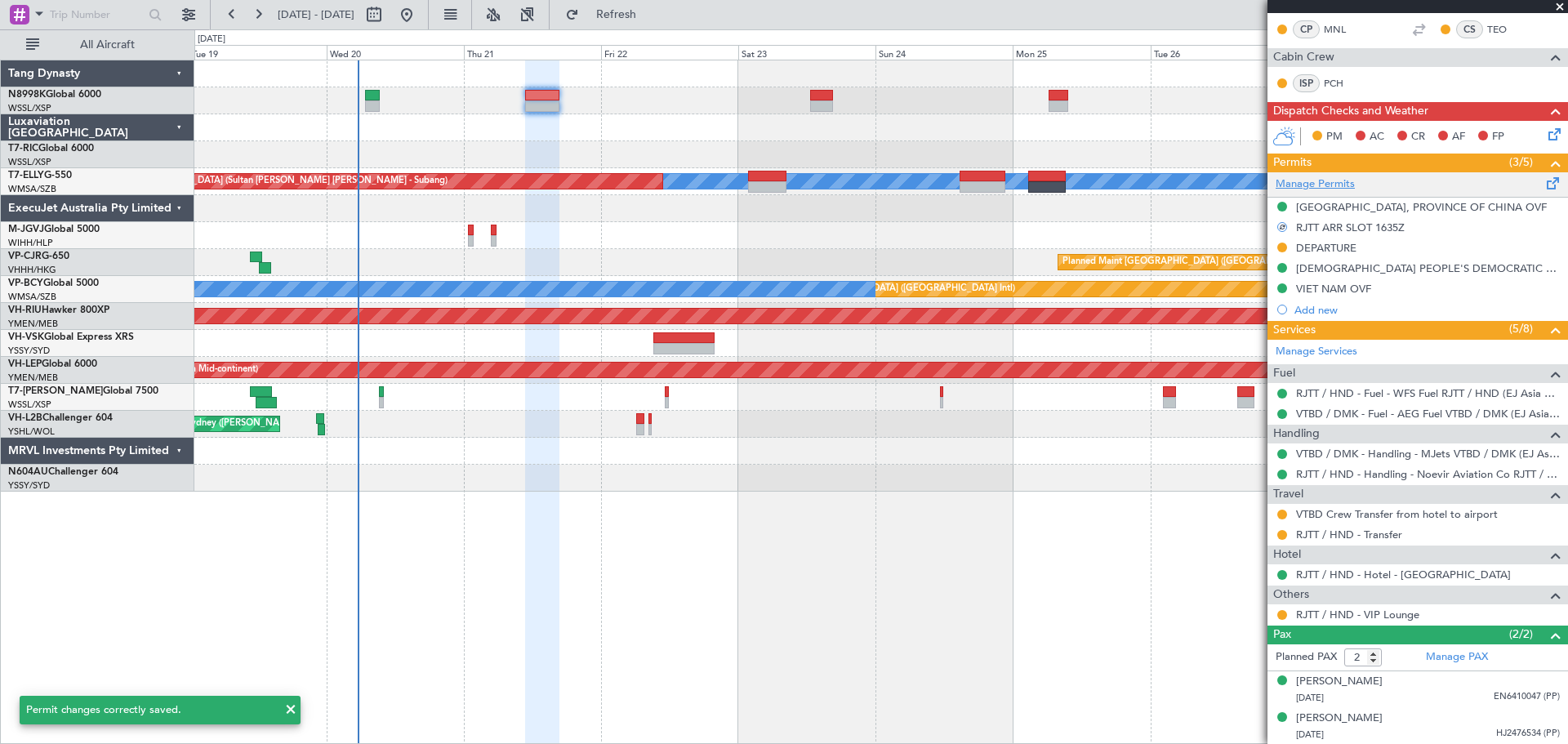
click at [1323, 184] on link "Manage Permits" at bounding box center [1315, 184] width 79 height 16
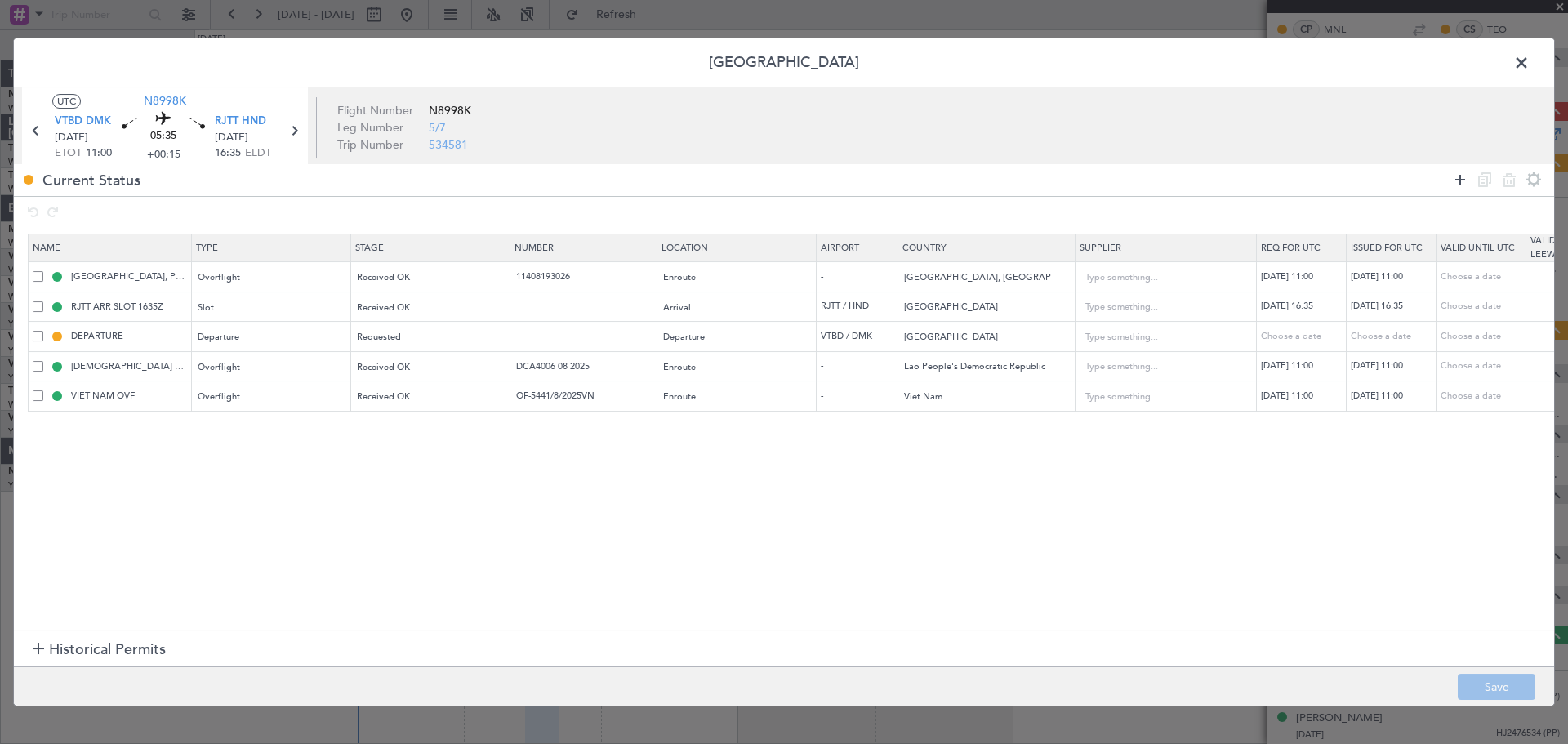
click at [1453, 178] on icon at bounding box center [1460, 179] width 20 height 20
click at [235, 428] on div "Type" at bounding box center [267, 428] width 135 height 24
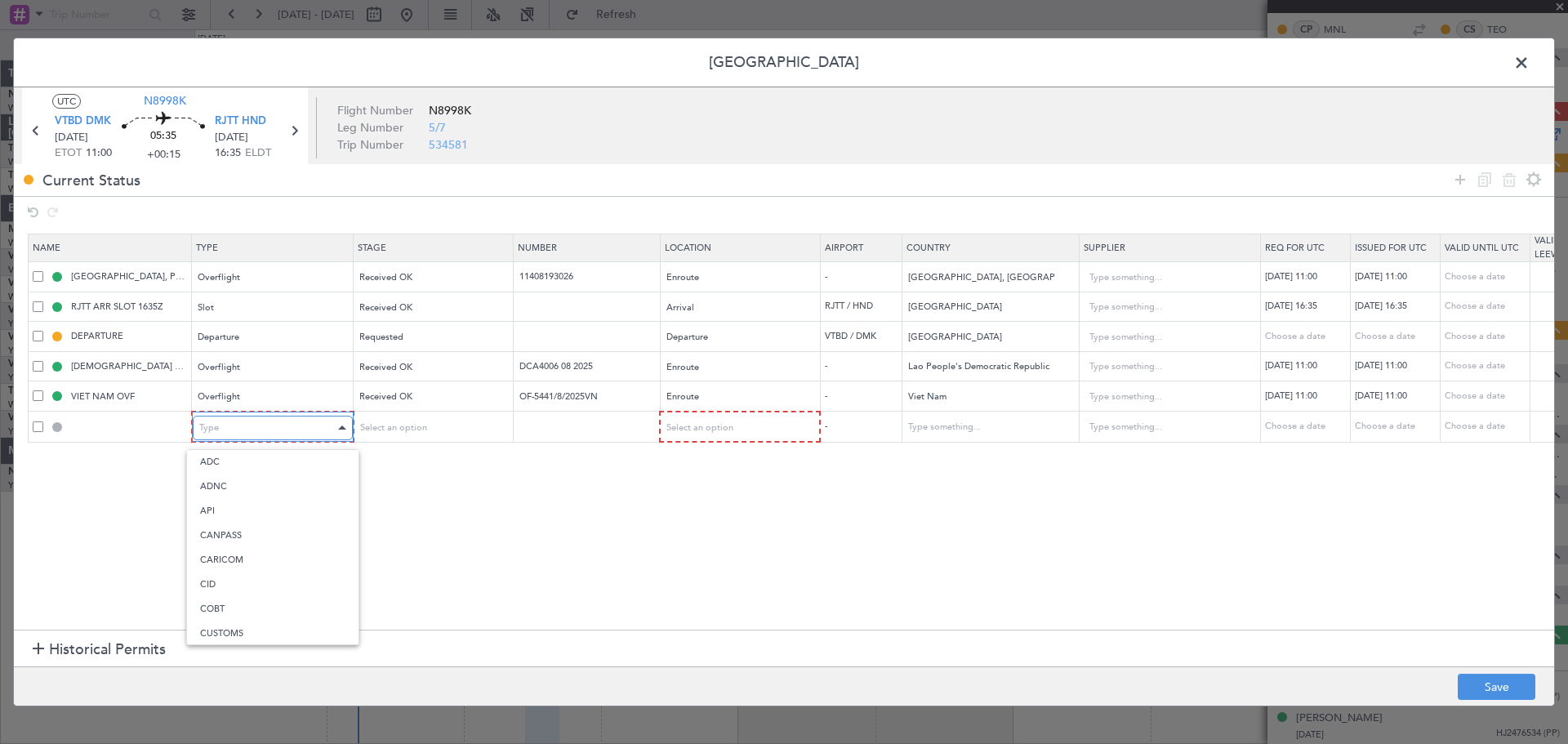
scroll to position [330, 0]
click at [215, 597] on span "Parking" at bounding box center [272, 597] width 146 height 24
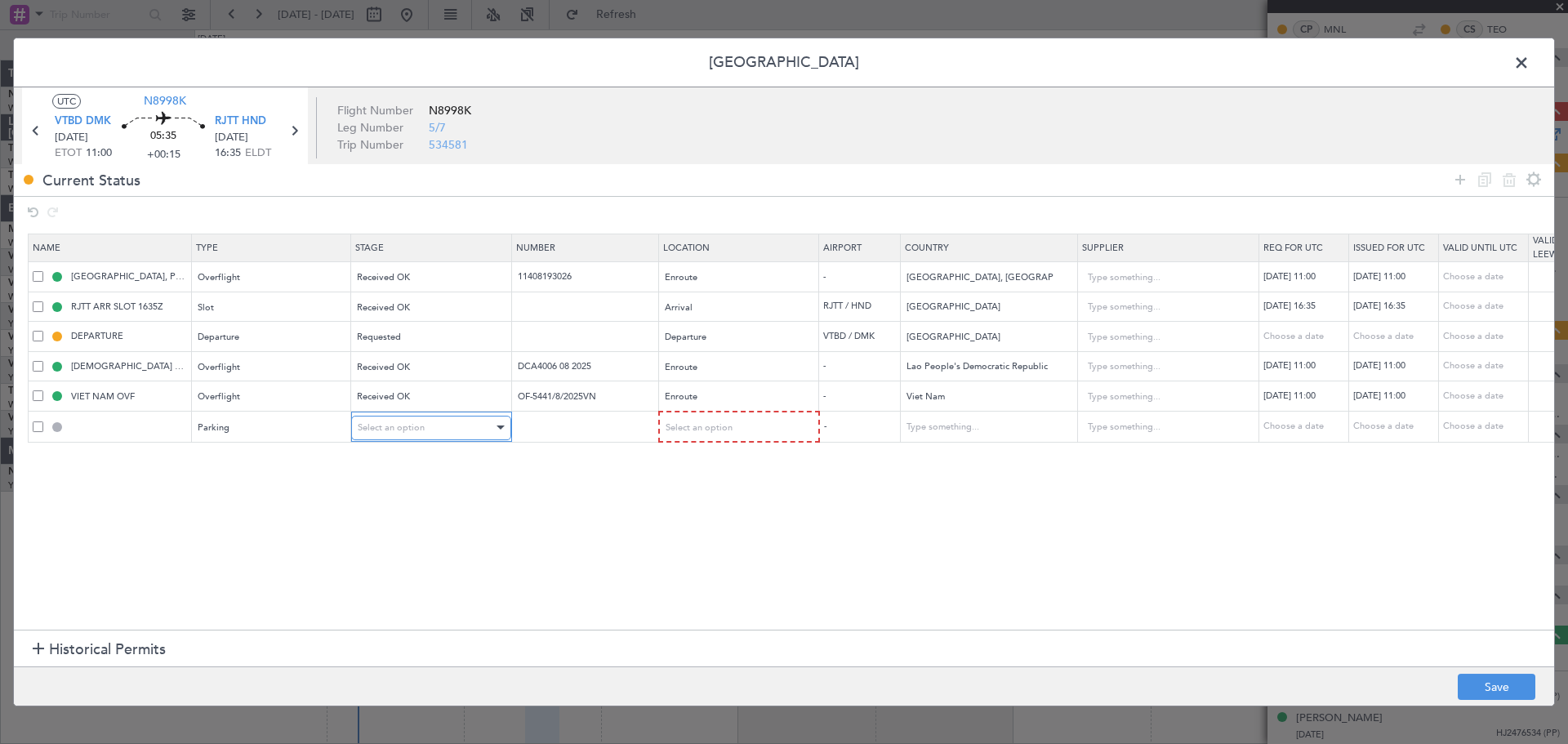
click at [437, 432] on div "Select an option" at bounding box center [426, 428] width 135 height 24
drag, startPoint x: 401, startPoint y: 556, endPoint x: 415, endPoint y: 540, distance: 21.3
click at [402, 554] on span "Received OK" at bounding box center [431, 560] width 146 height 24
click at [557, 428] on input "text" at bounding box center [585, 426] width 142 height 14
type input "968"
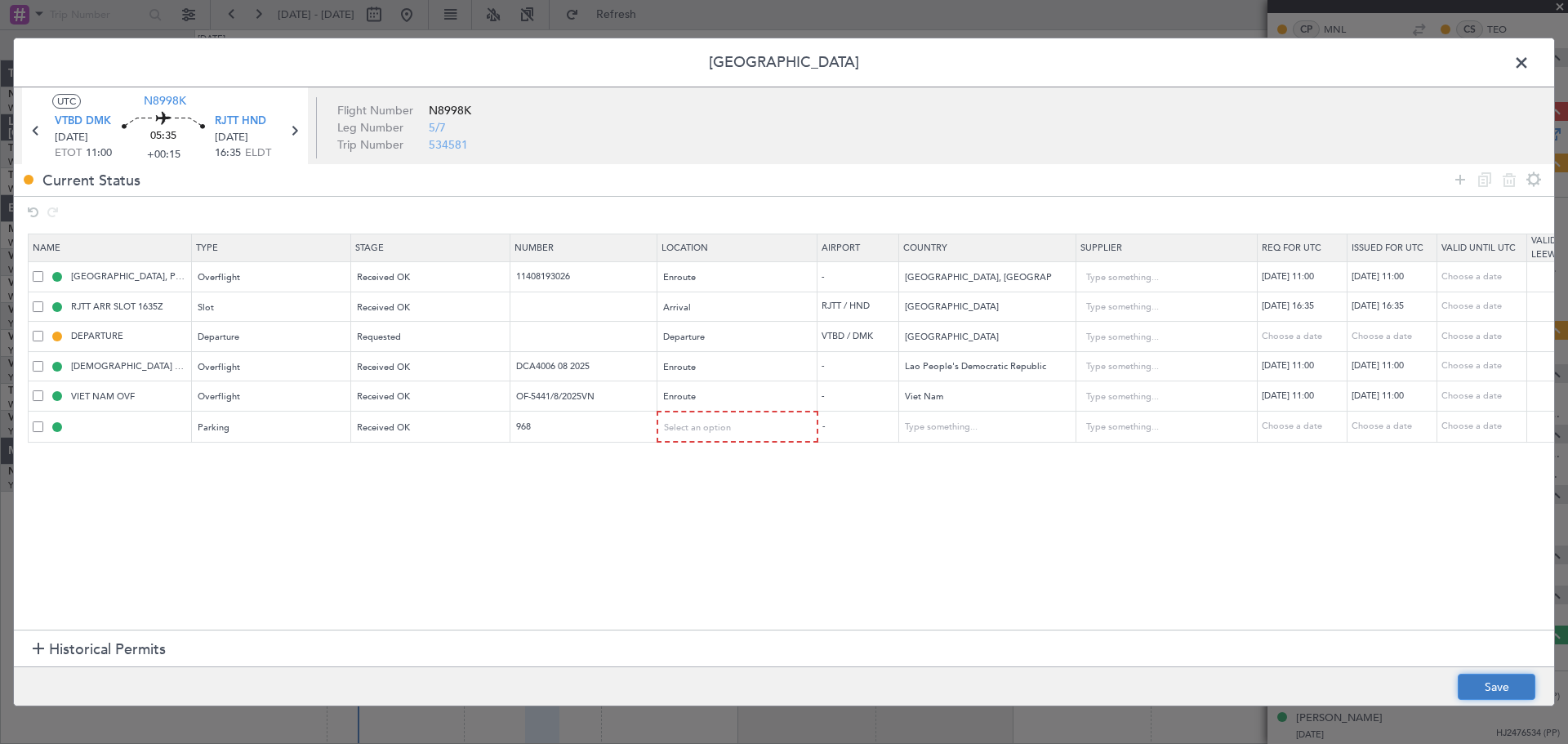
click at [1502, 686] on button "Save" at bounding box center [1497, 687] width 78 height 26
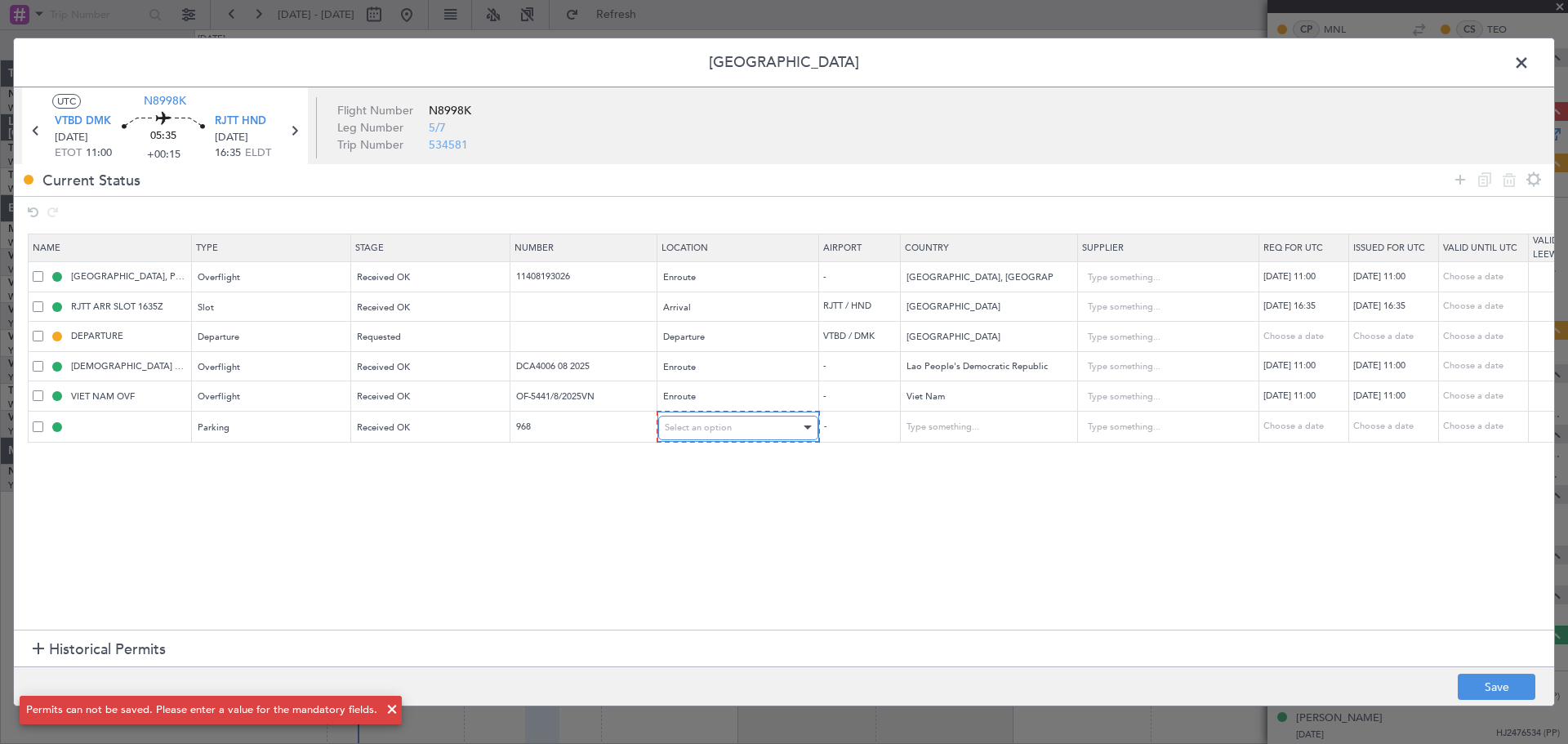
click at [710, 423] on span "Select an option" at bounding box center [698, 427] width 67 height 12
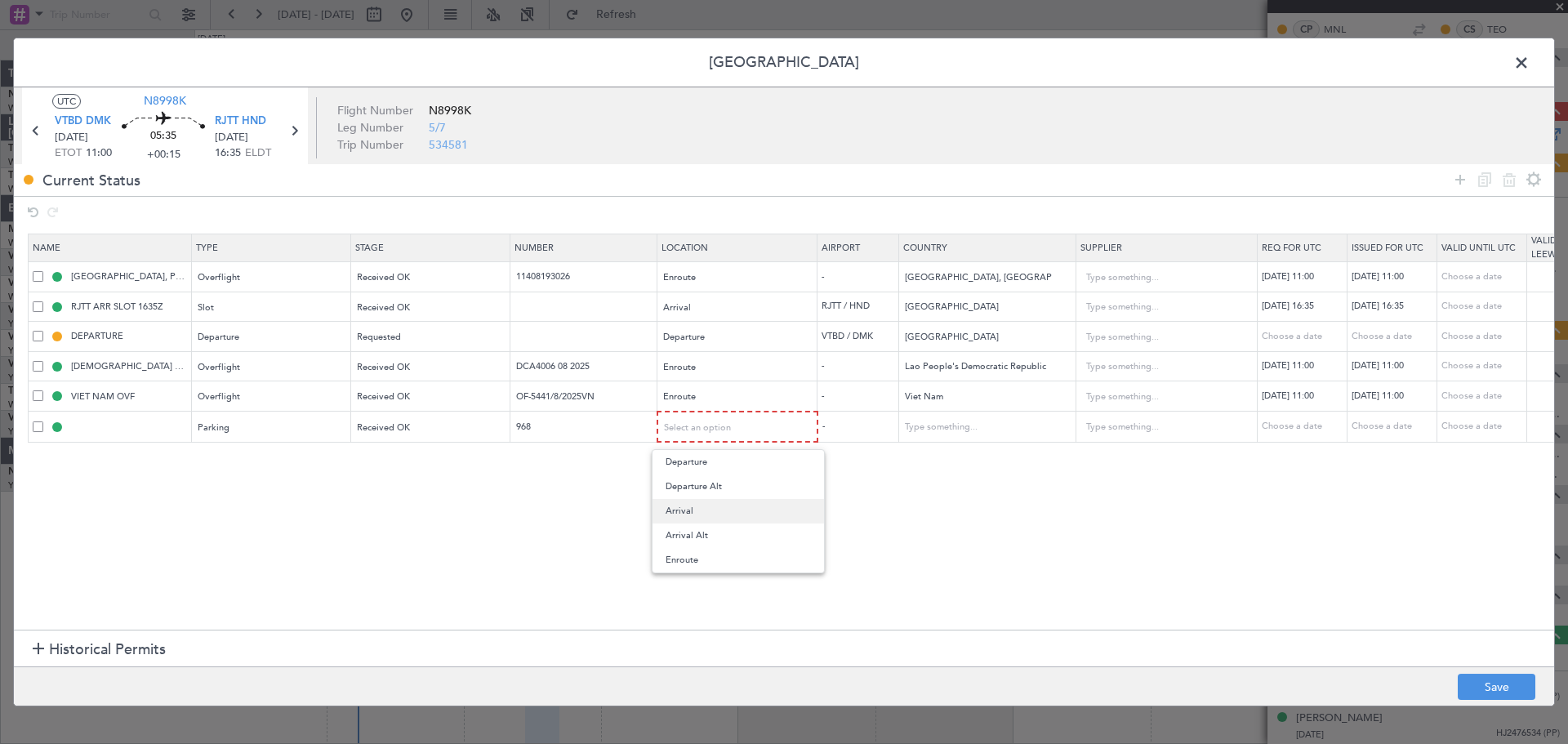
click at [710, 514] on span "Arrival" at bounding box center [738, 511] width 146 height 24
click at [1505, 679] on button "Save" at bounding box center [1497, 687] width 78 height 26
type input "RJTT Parking"
type input "[GEOGRAPHIC_DATA]"
type input "NNN"
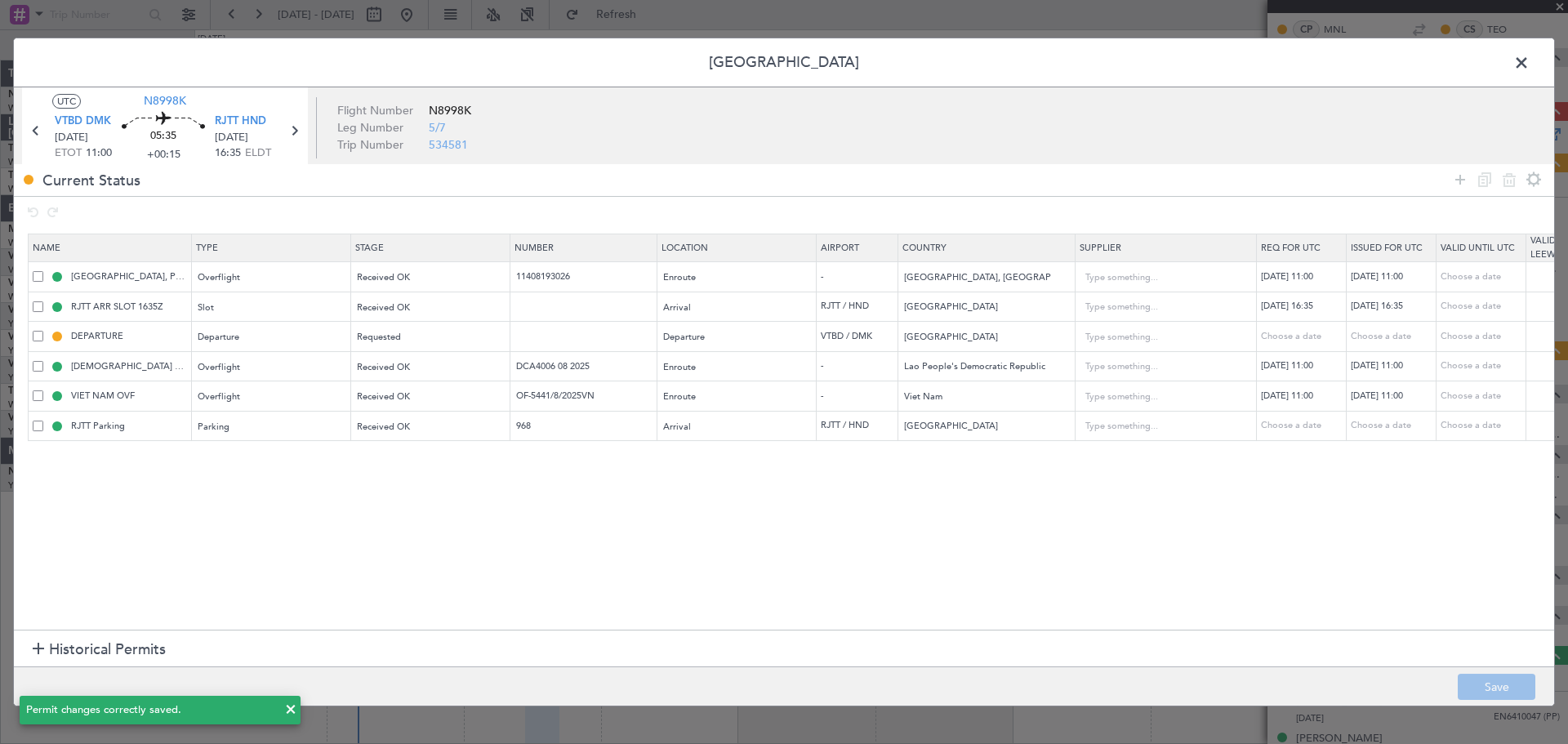
click at [1530, 66] on span at bounding box center [1530, 67] width 0 height 33
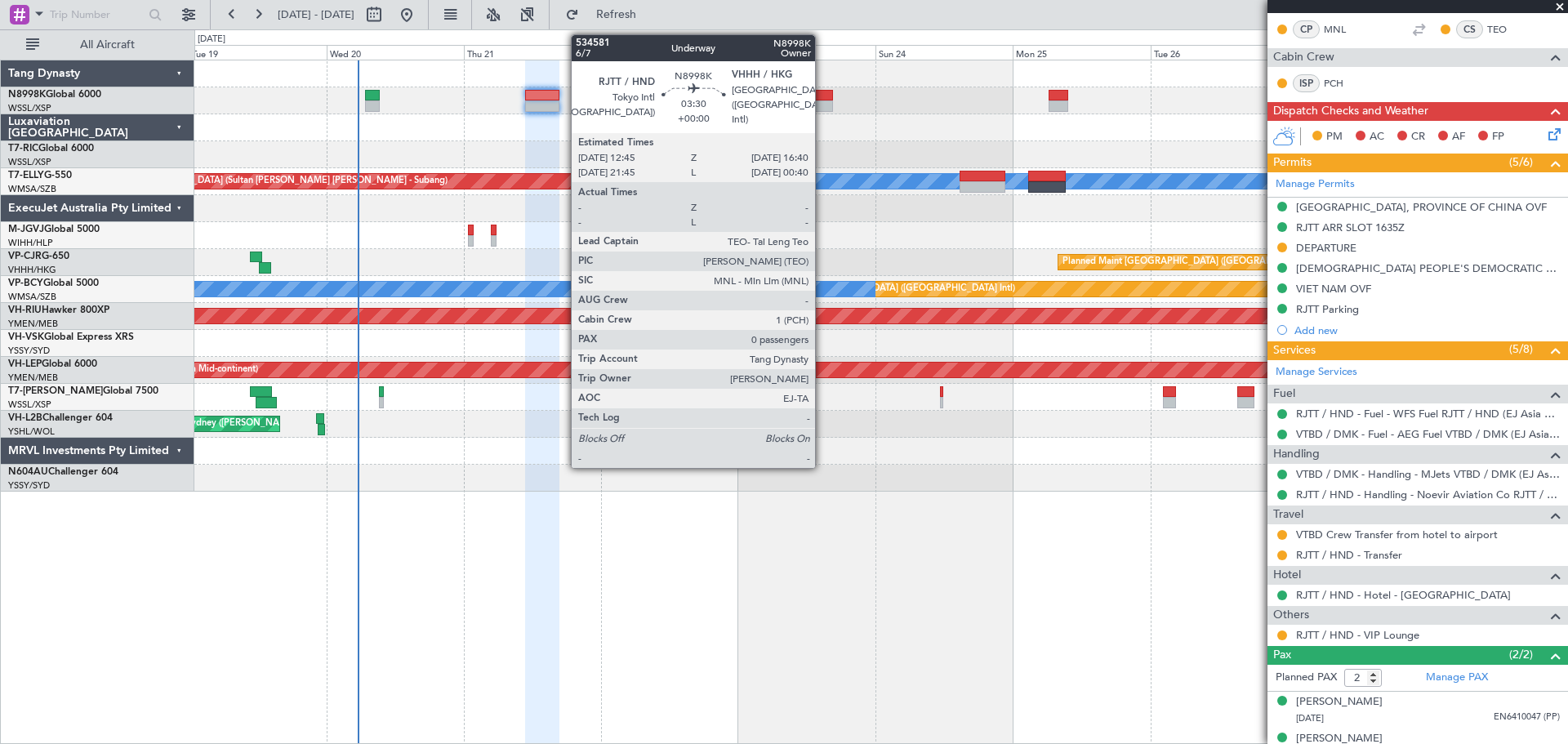
click at [823, 101] on div at bounding box center [822, 106] width 23 height 11
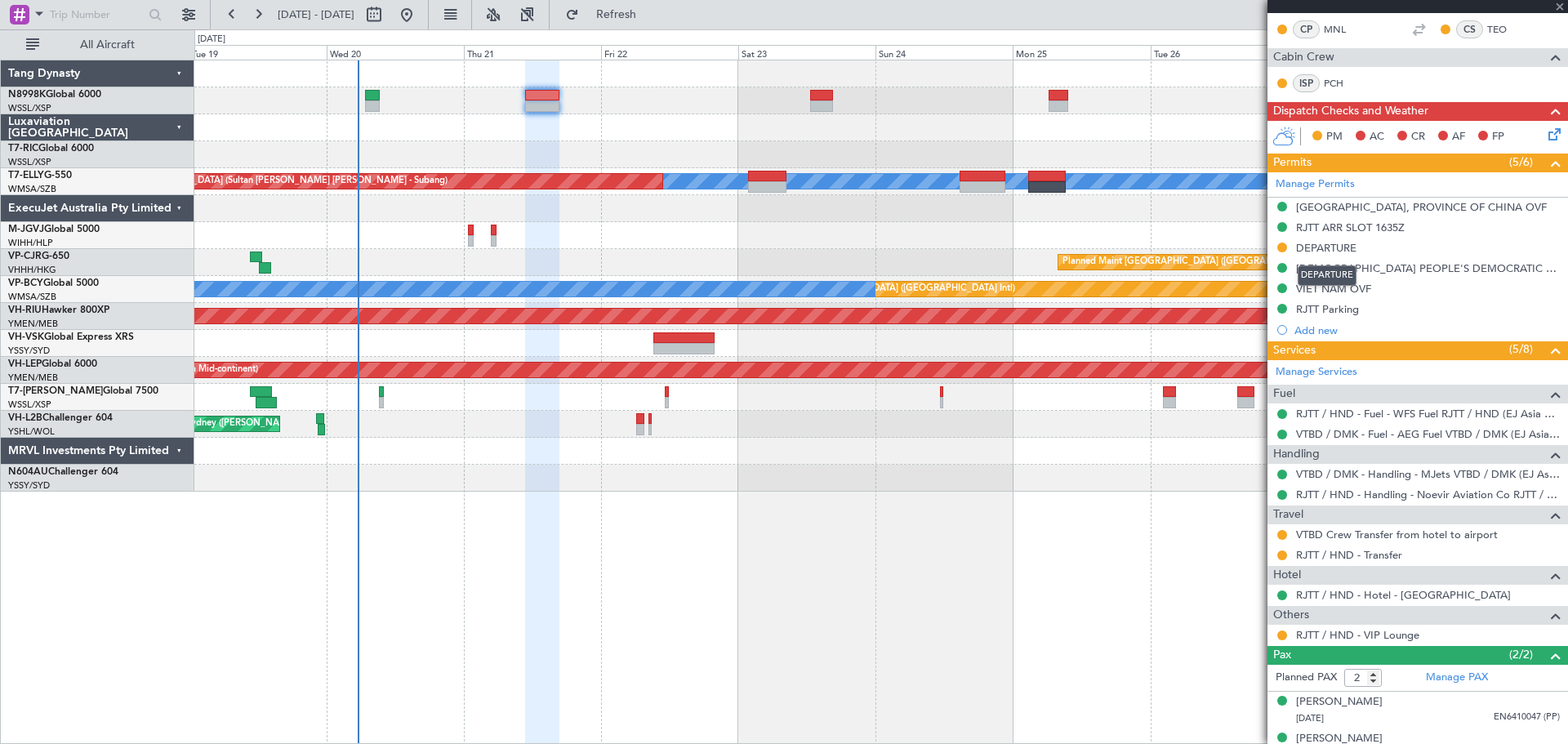
type input "0"
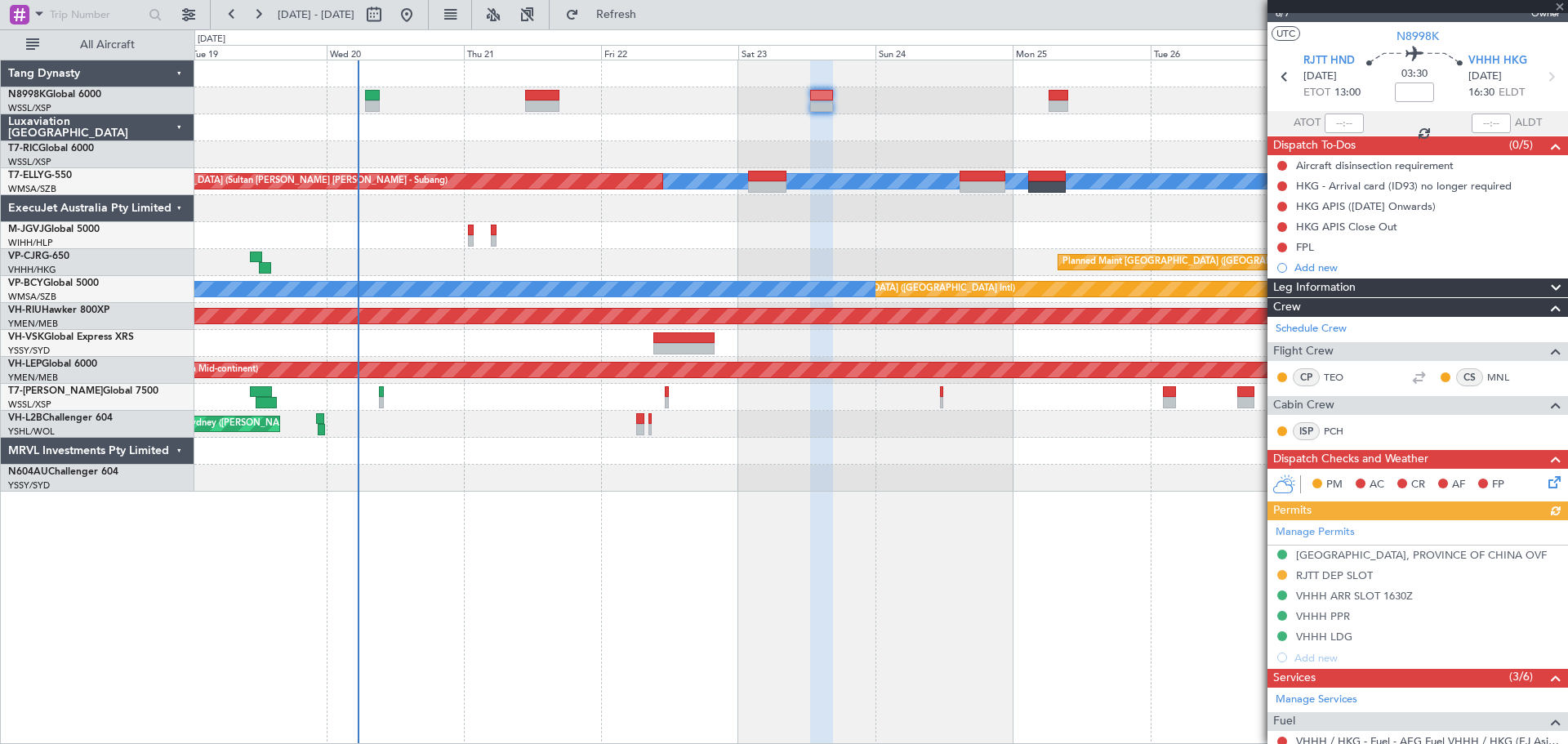
scroll to position [0, 0]
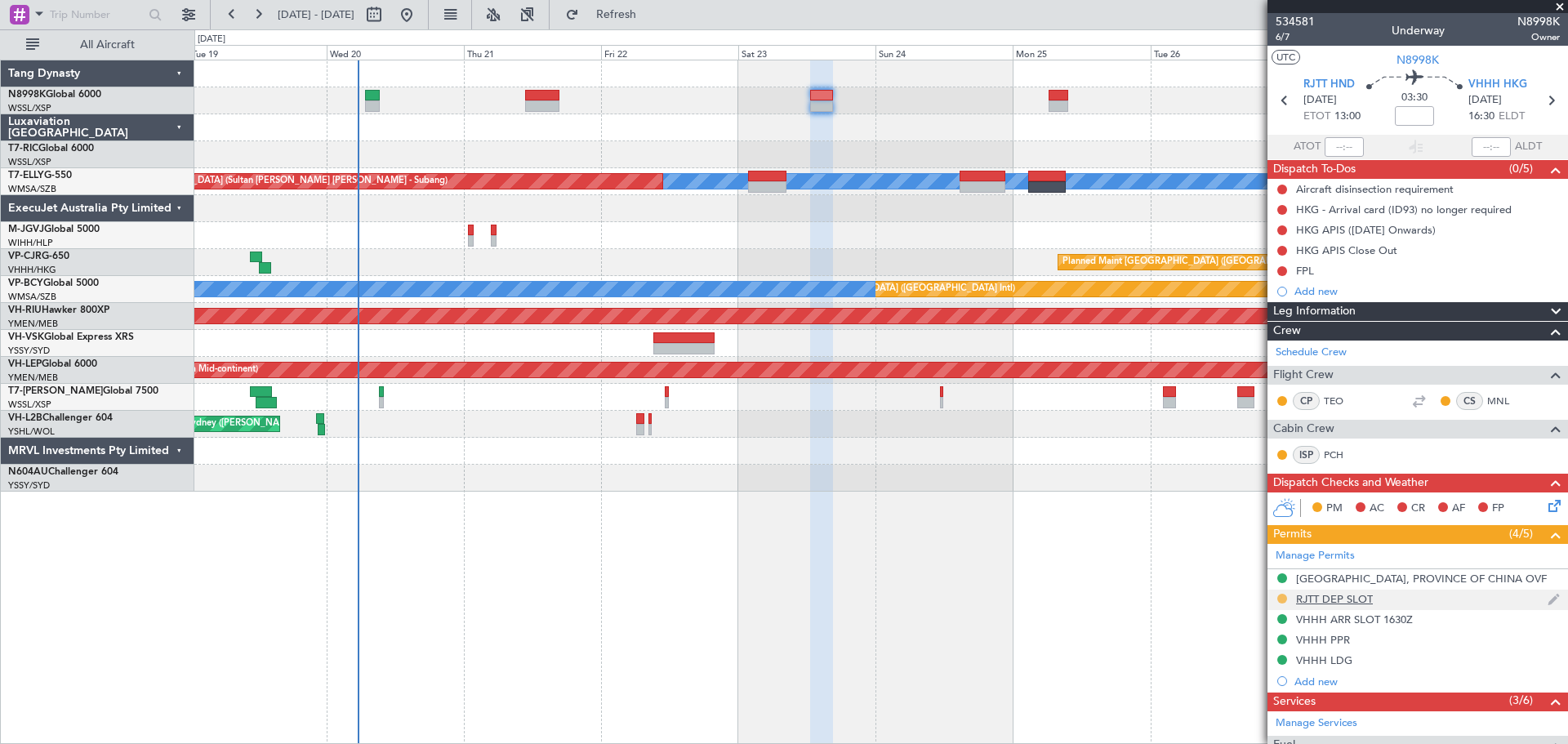
click at [1281, 594] on button at bounding box center [1282, 598] width 9 height 9
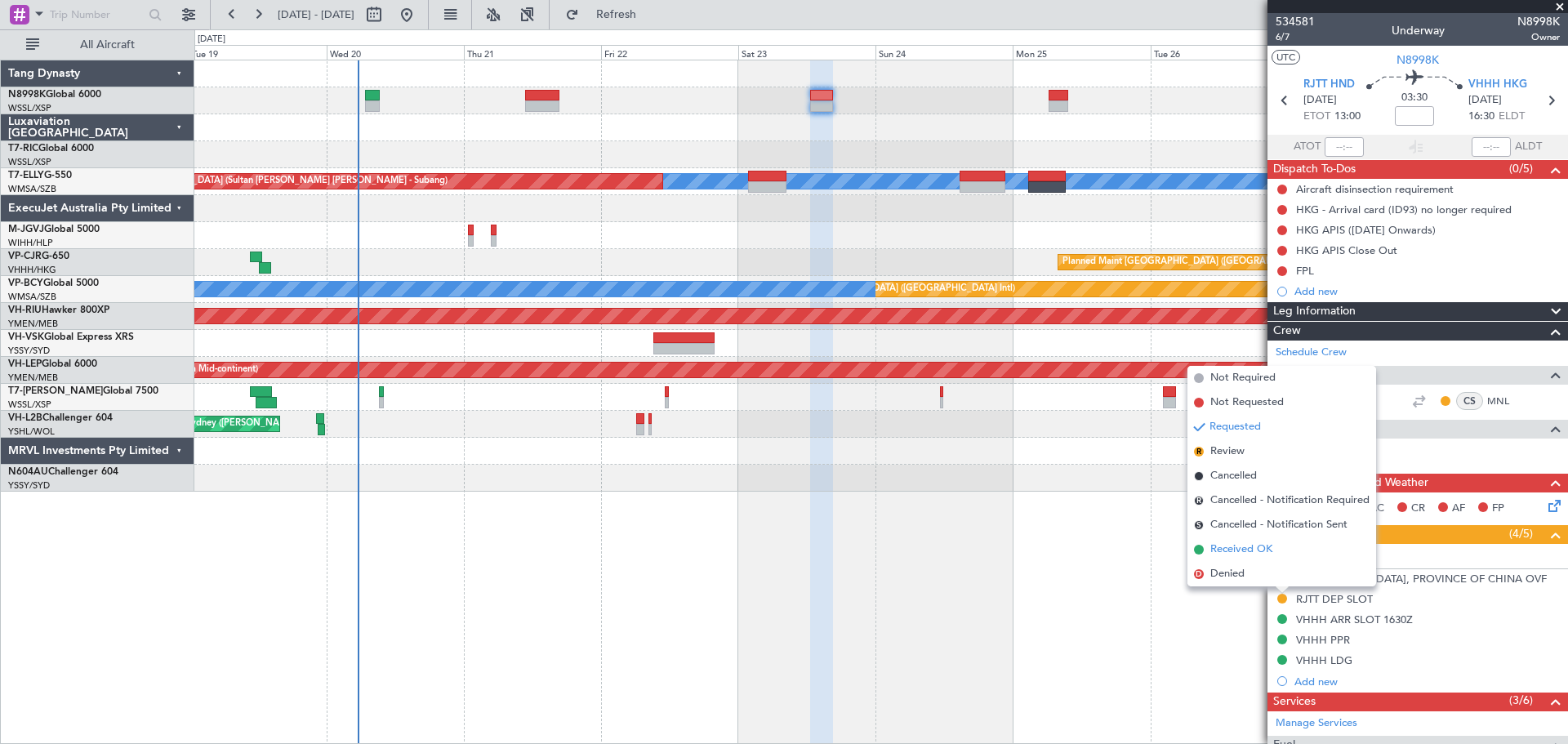
click at [1250, 554] on span "Received OK" at bounding box center [1242, 549] width 62 height 16
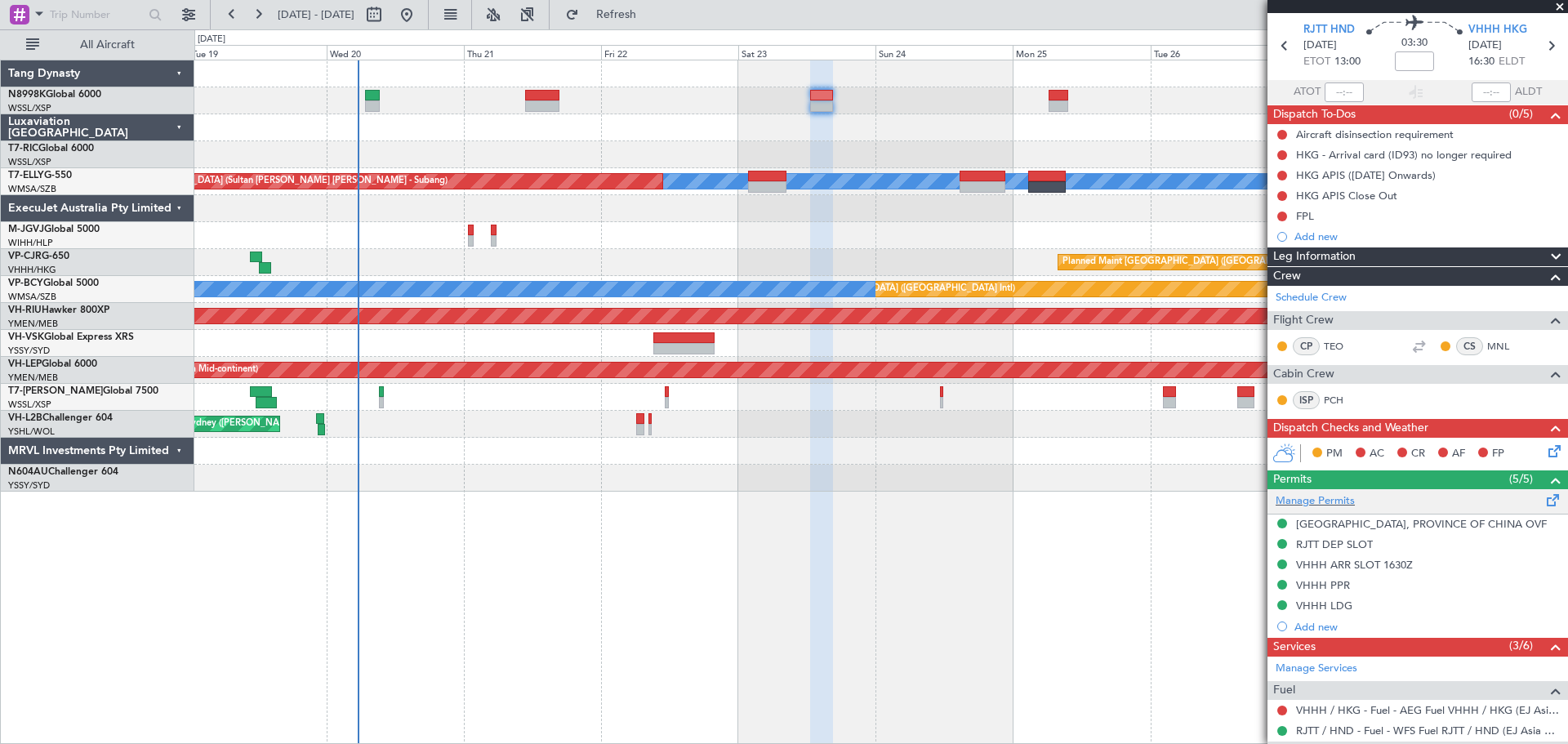
scroll to position [82, 0]
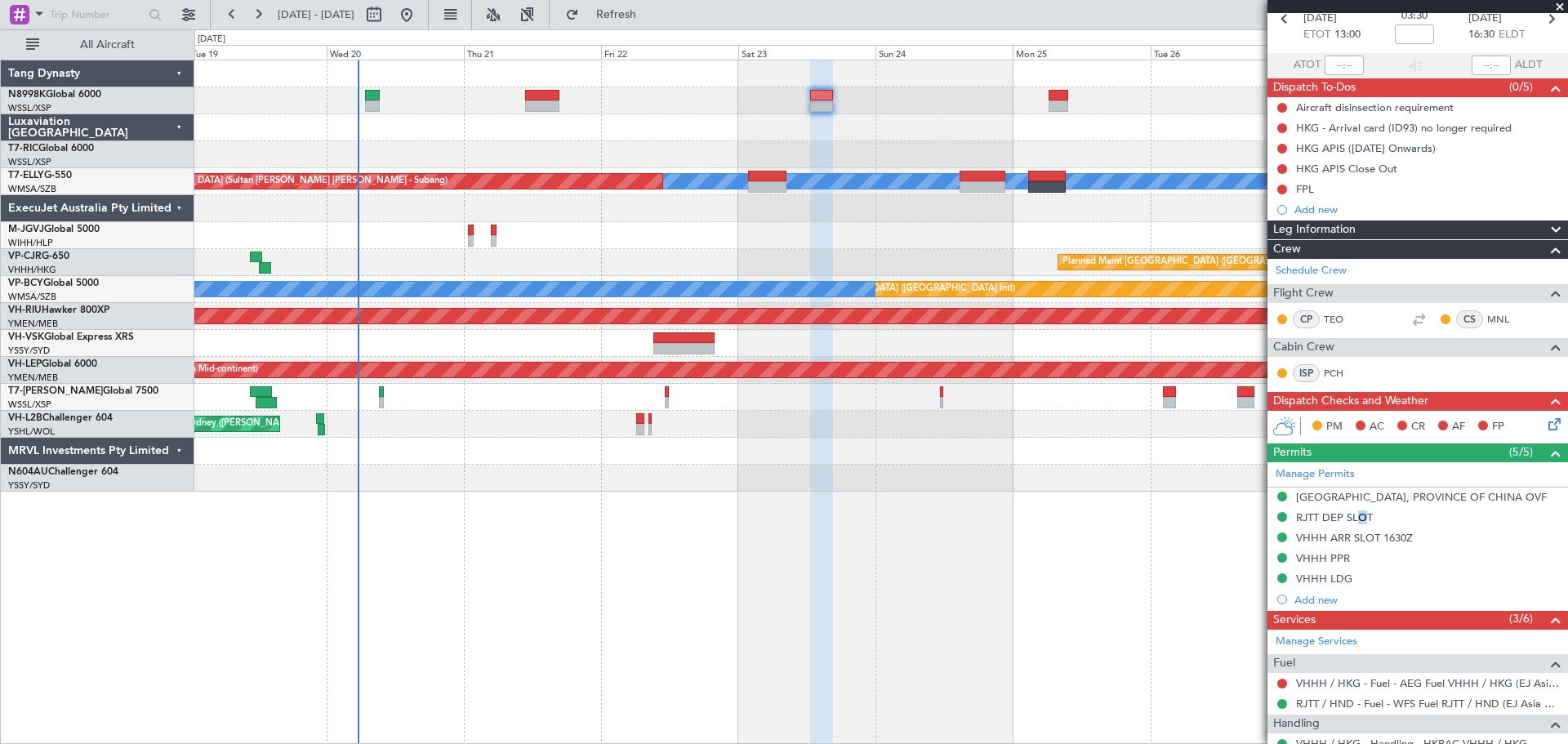
click at [1356, 517] on div "RJTT DEP SLOT" at bounding box center [1335, 517] width 77 height 14
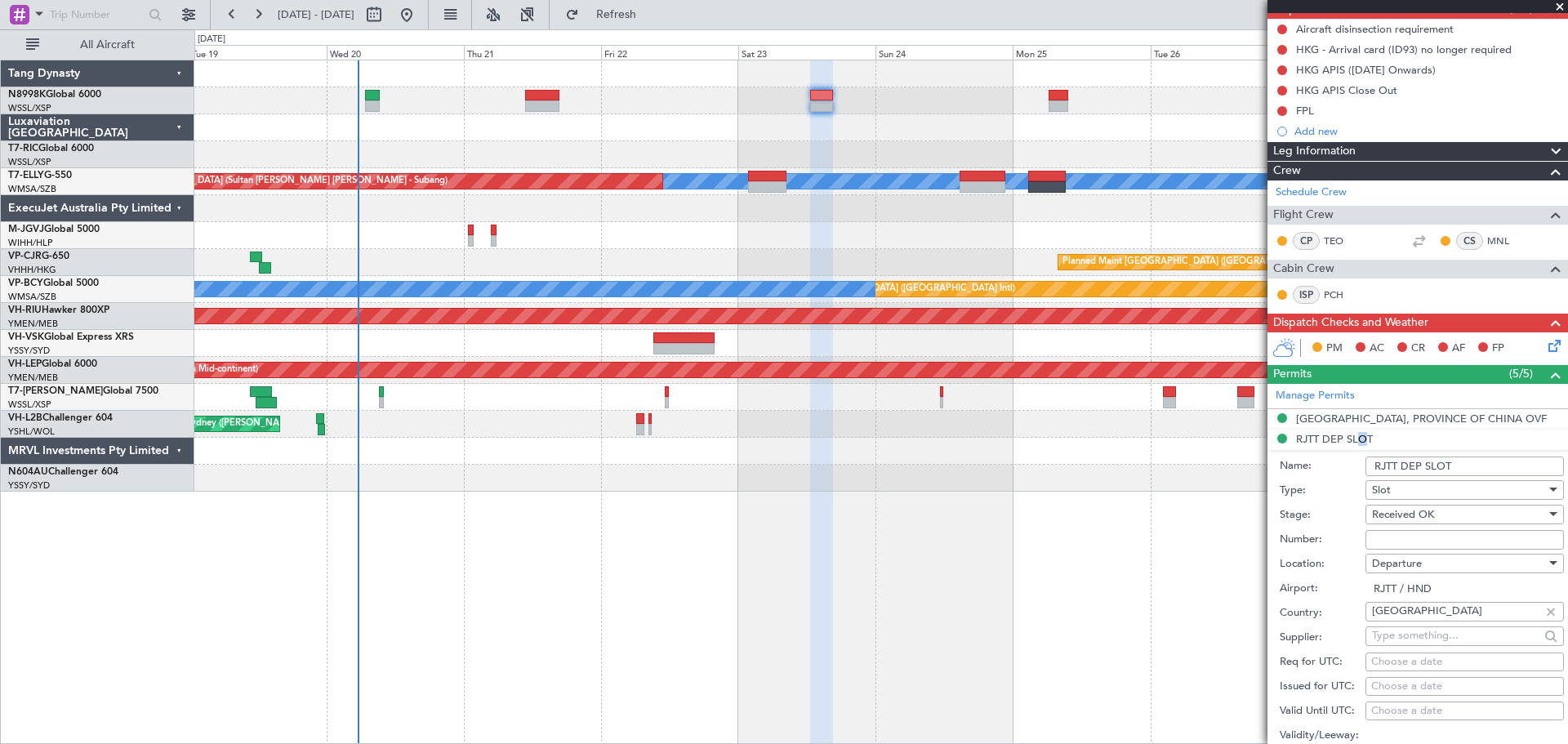
scroll to position [245, 0]
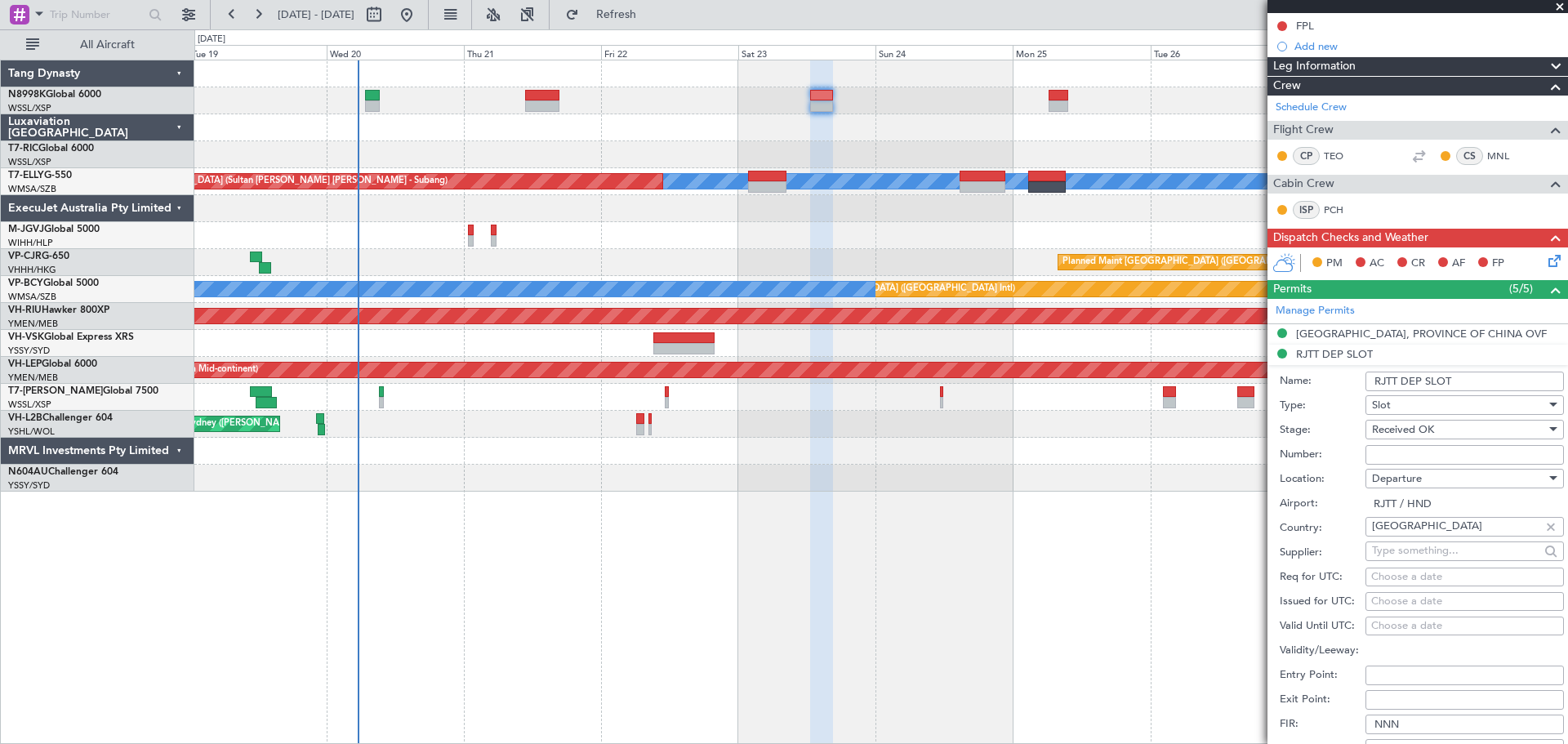
click at [1405, 598] on div "Choose a date" at bounding box center [1465, 601] width 187 height 16
select select "8"
select select "2025"
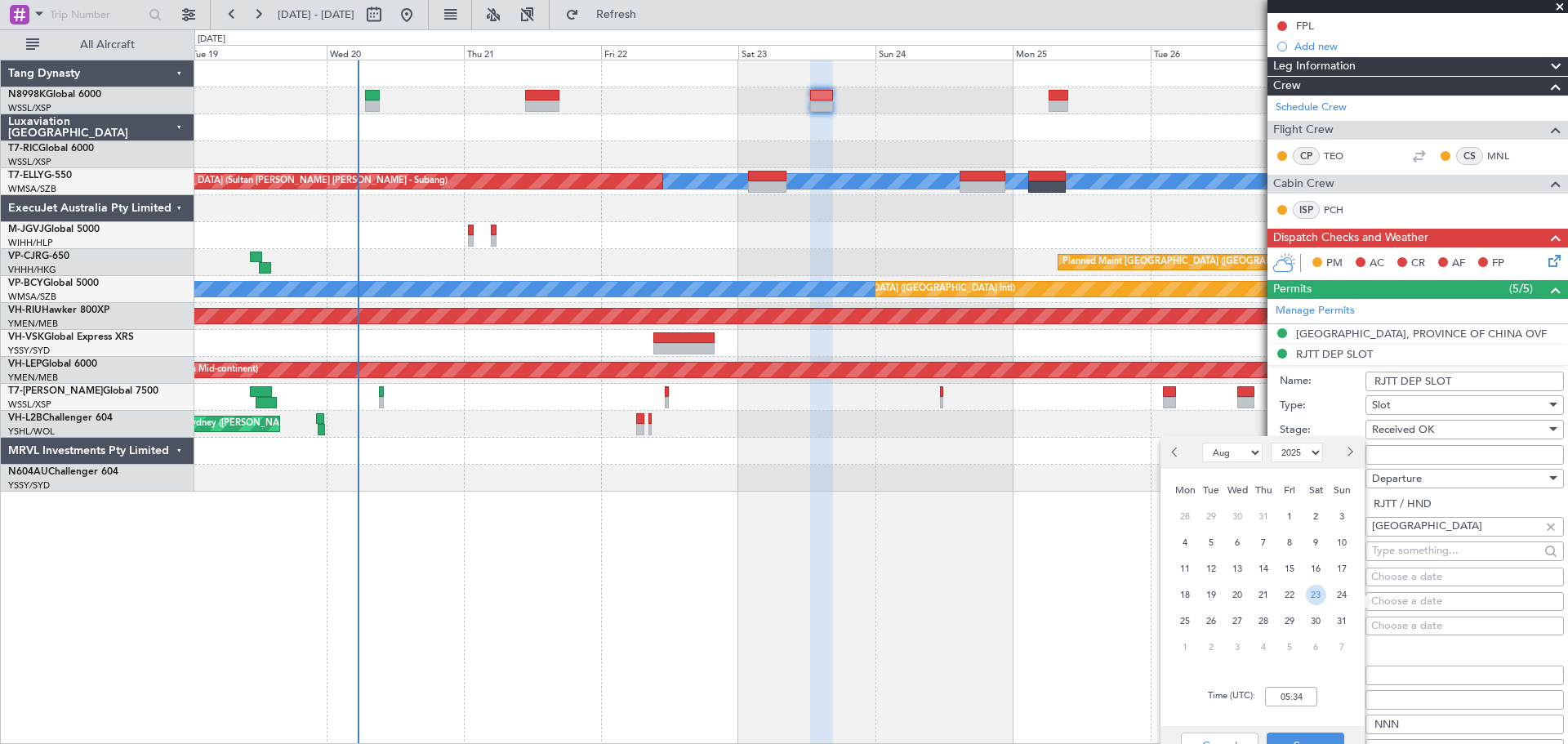
click at [1324, 595] on span "23" at bounding box center [1316, 596] width 21 height 21
click at [1299, 696] on input "00:00" at bounding box center [1292, 696] width 53 height 20
type input "12:25"
click at [1318, 736] on button "Save" at bounding box center [1306, 746] width 78 height 26
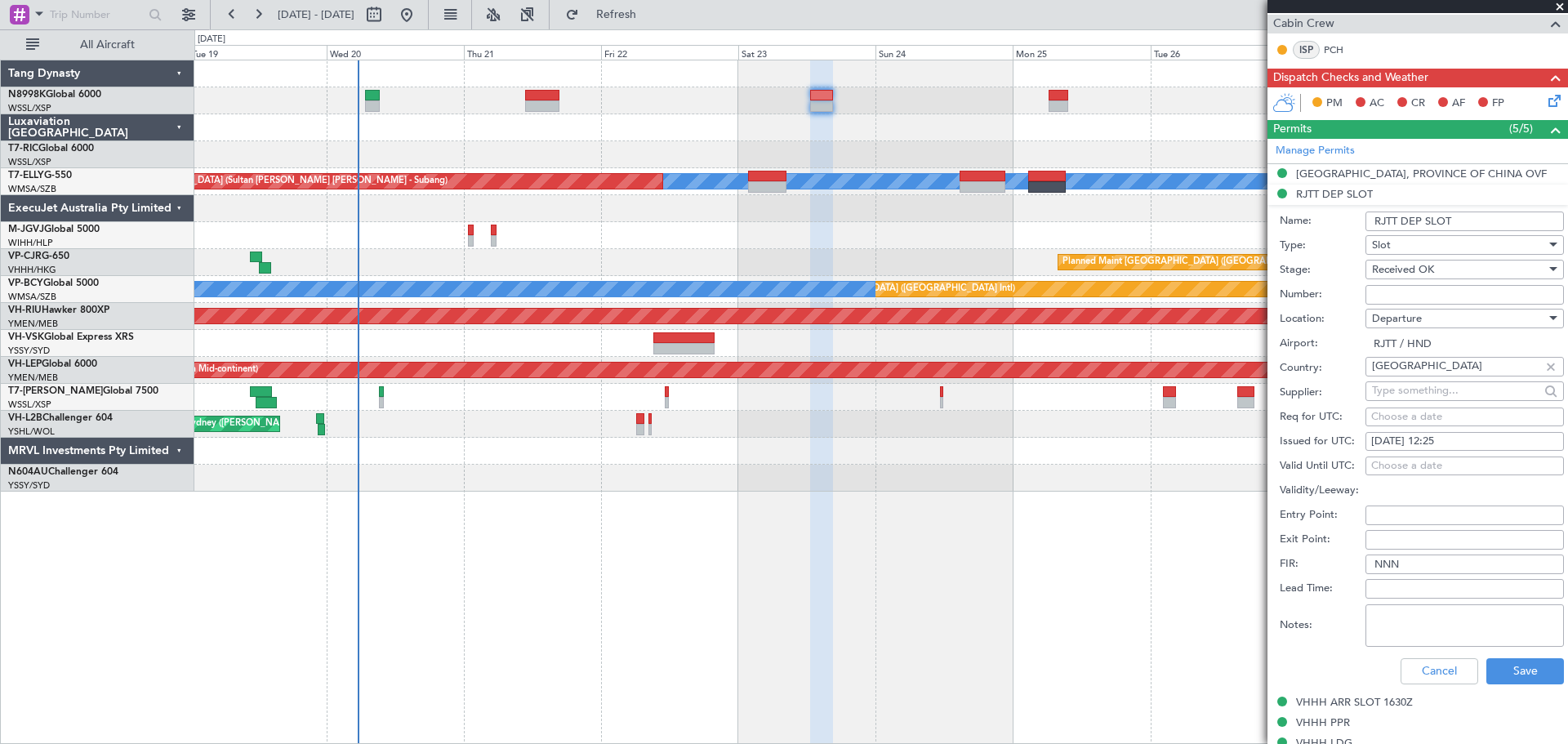
scroll to position [409, 0]
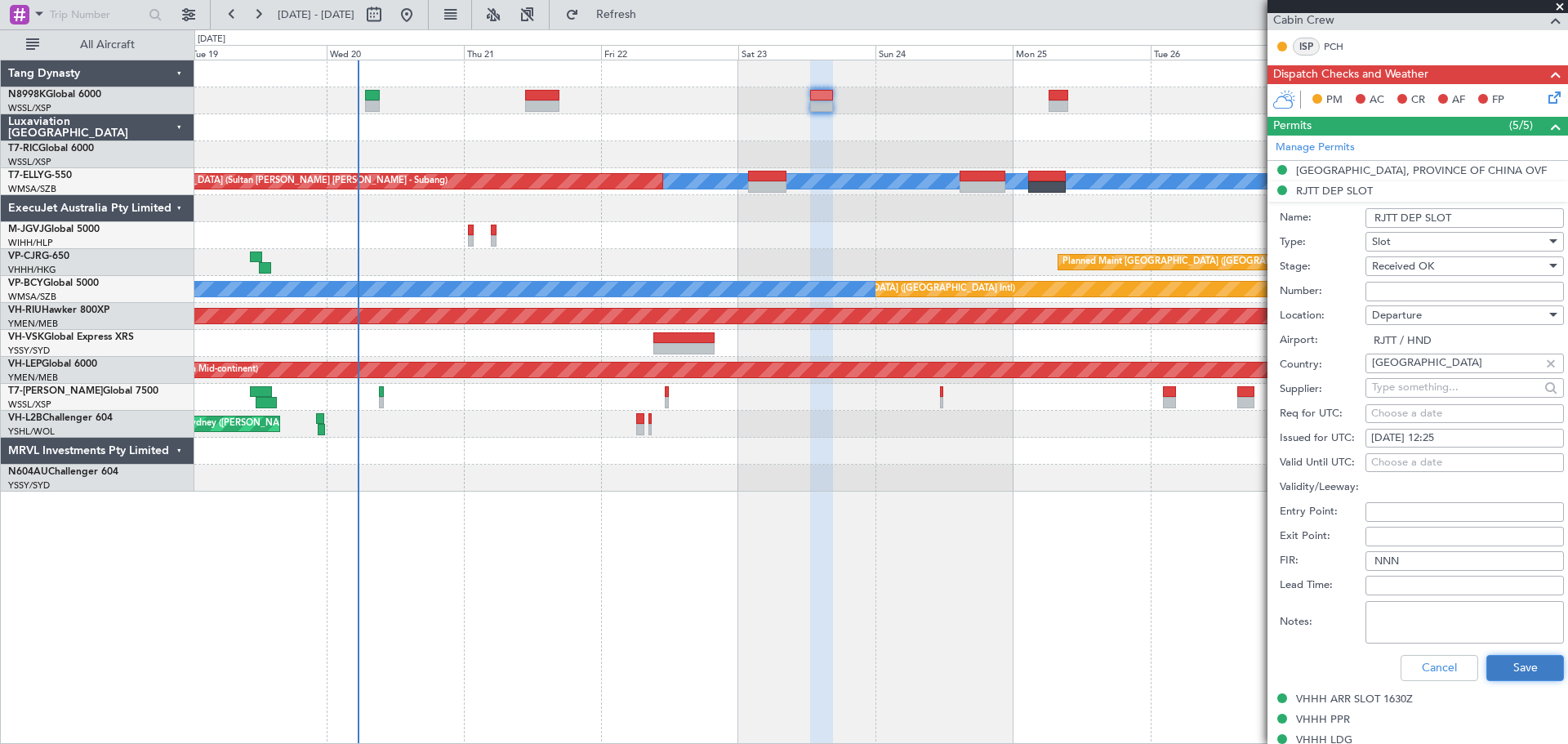
click at [1503, 667] on button "Save" at bounding box center [1525, 668] width 78 height 26
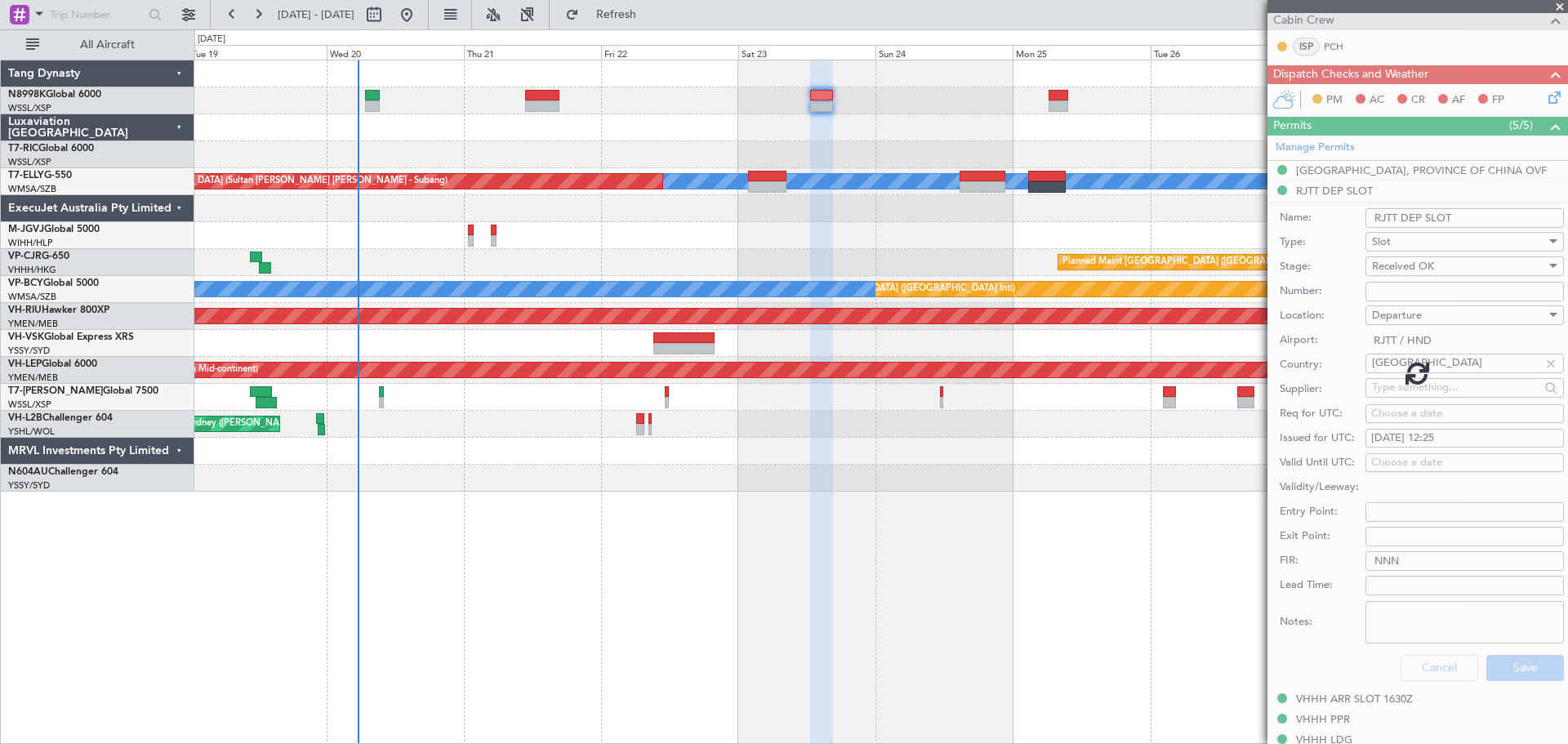
scroll to position [238, 0]
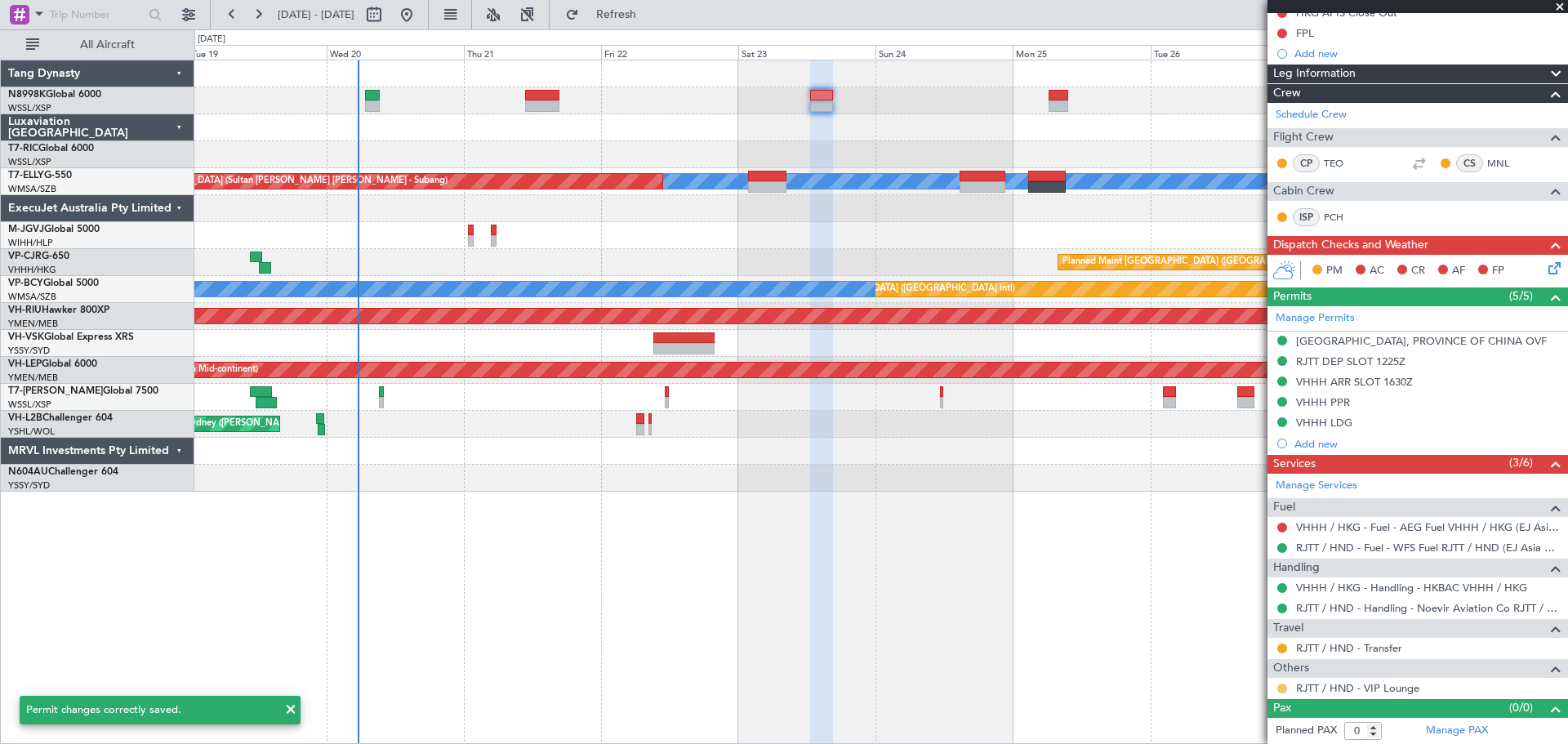
click at [1281, 687] on button at bounding box center [1282, 689] width 9 height 9
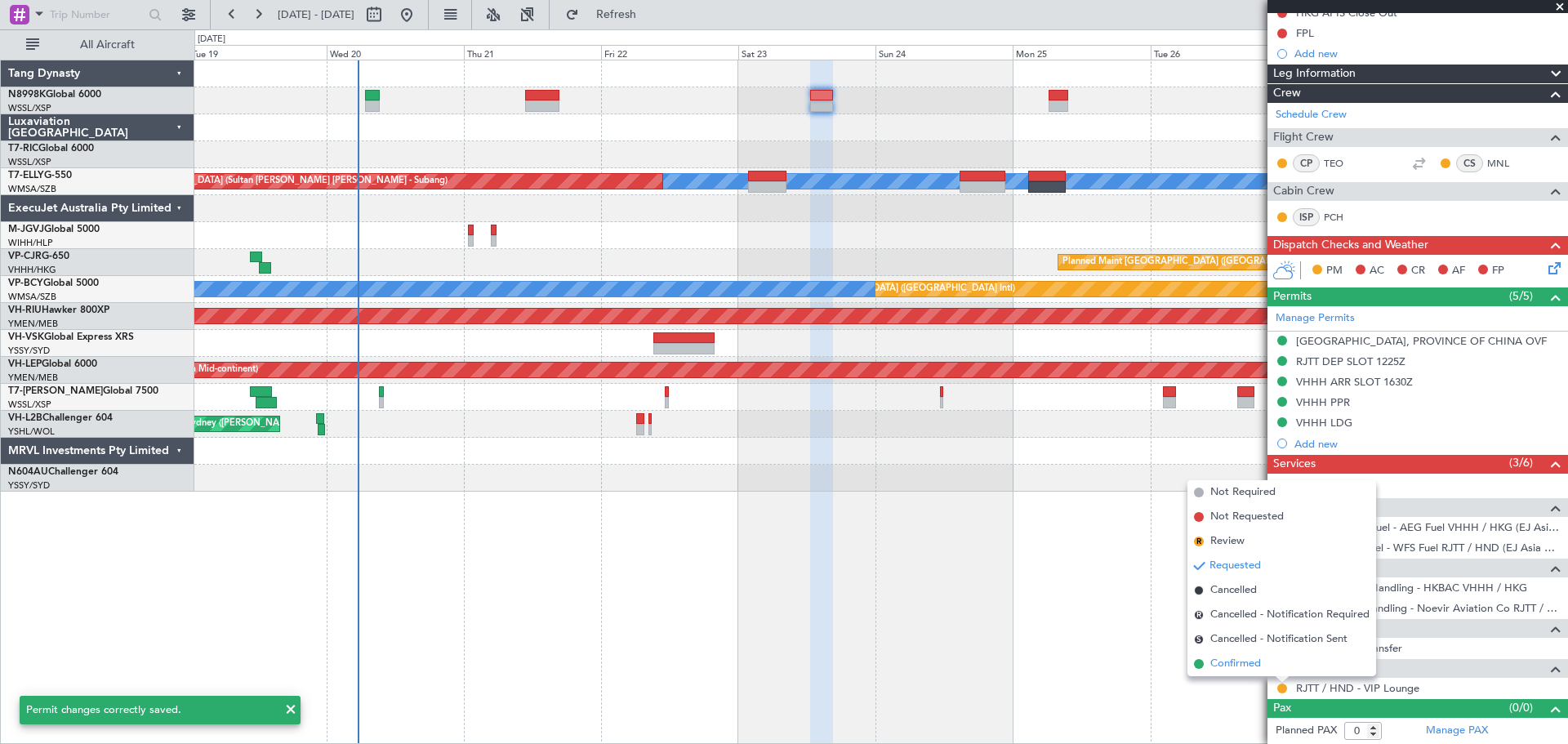
click at [1263, 660] on li "Confirmed" at bounding box center [1281, 664] width 189 height 24
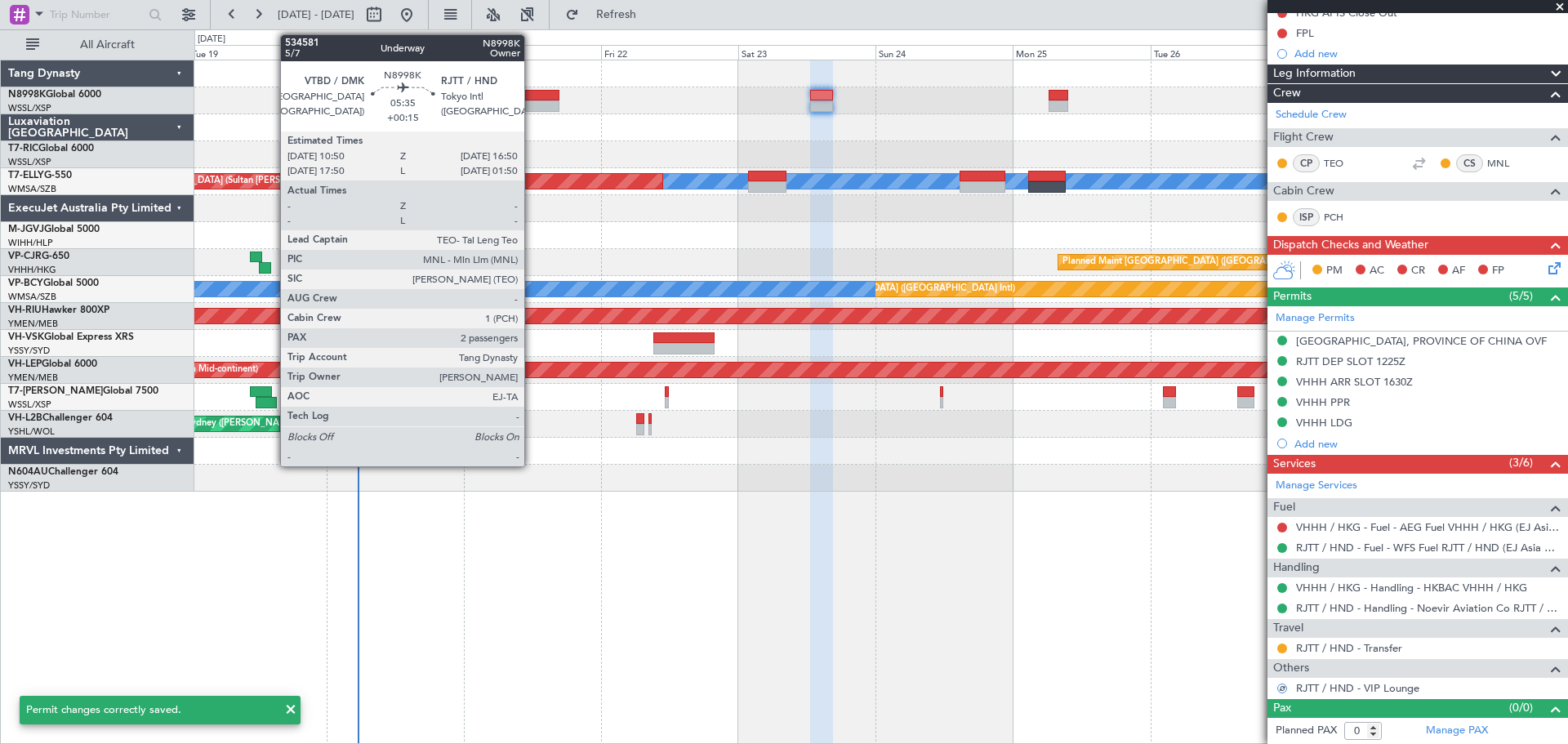
click at [531, 102] on div at bounding box center [542, 106] width 35 height 11
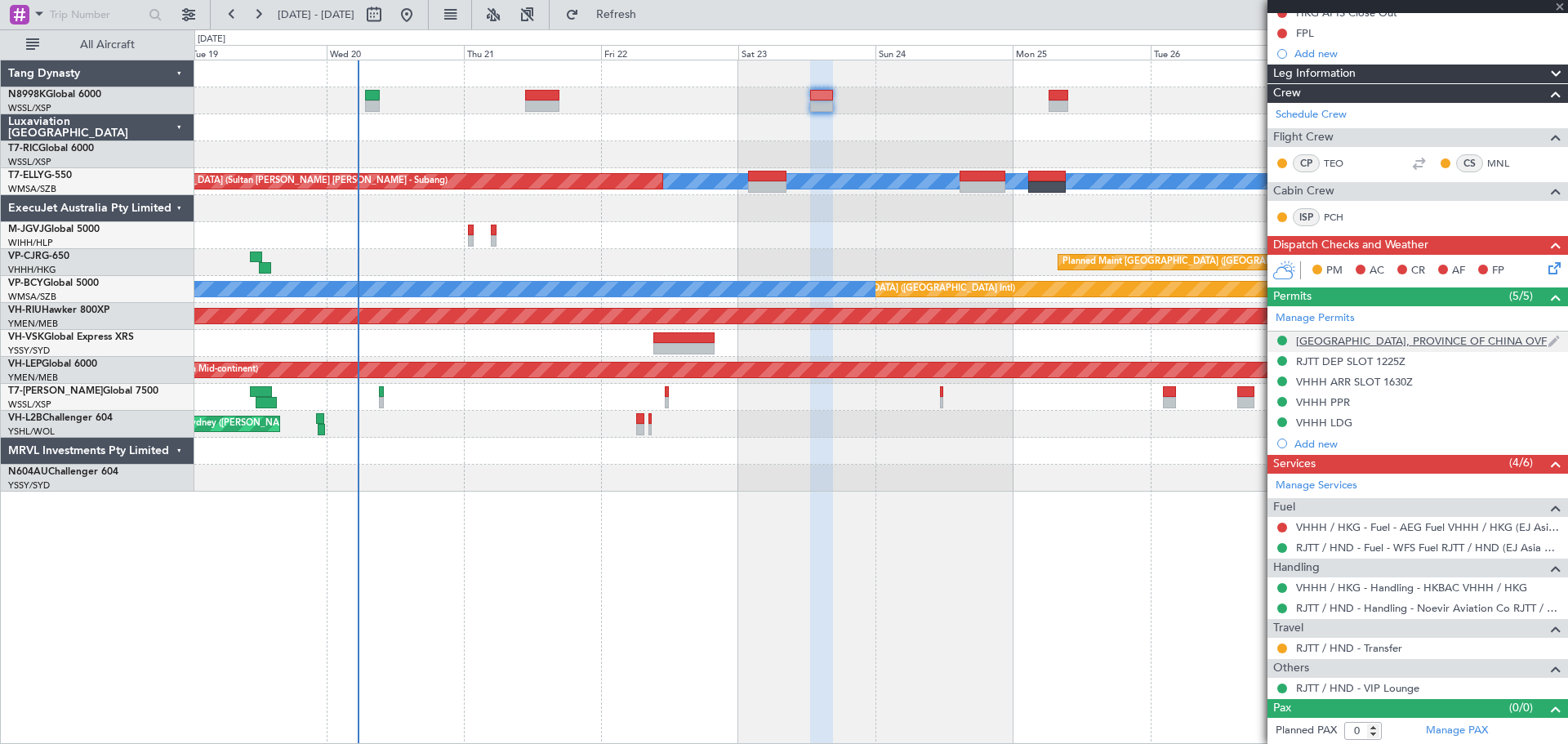
type input "+00:15"
type input "2"
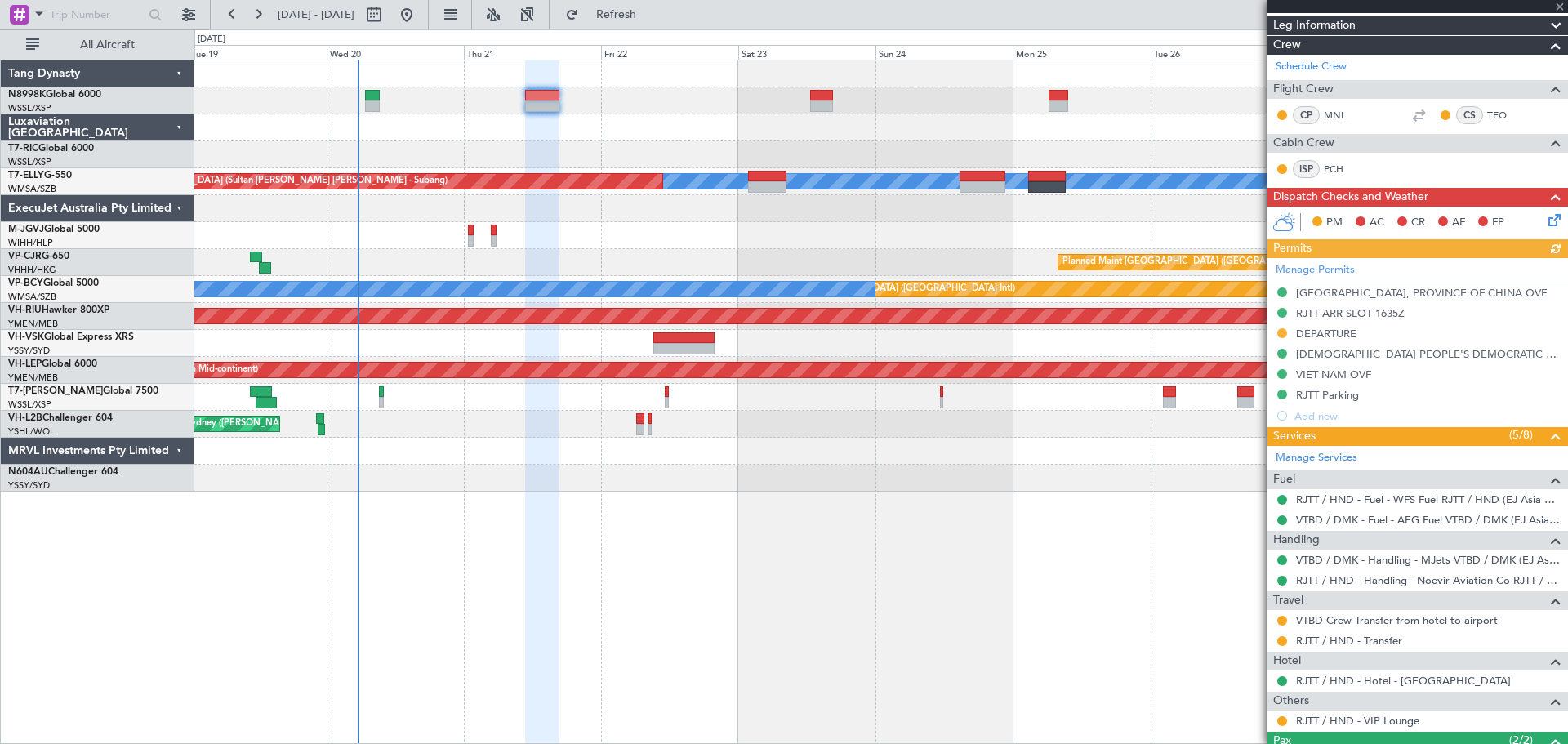
scroll to position [245, 0]
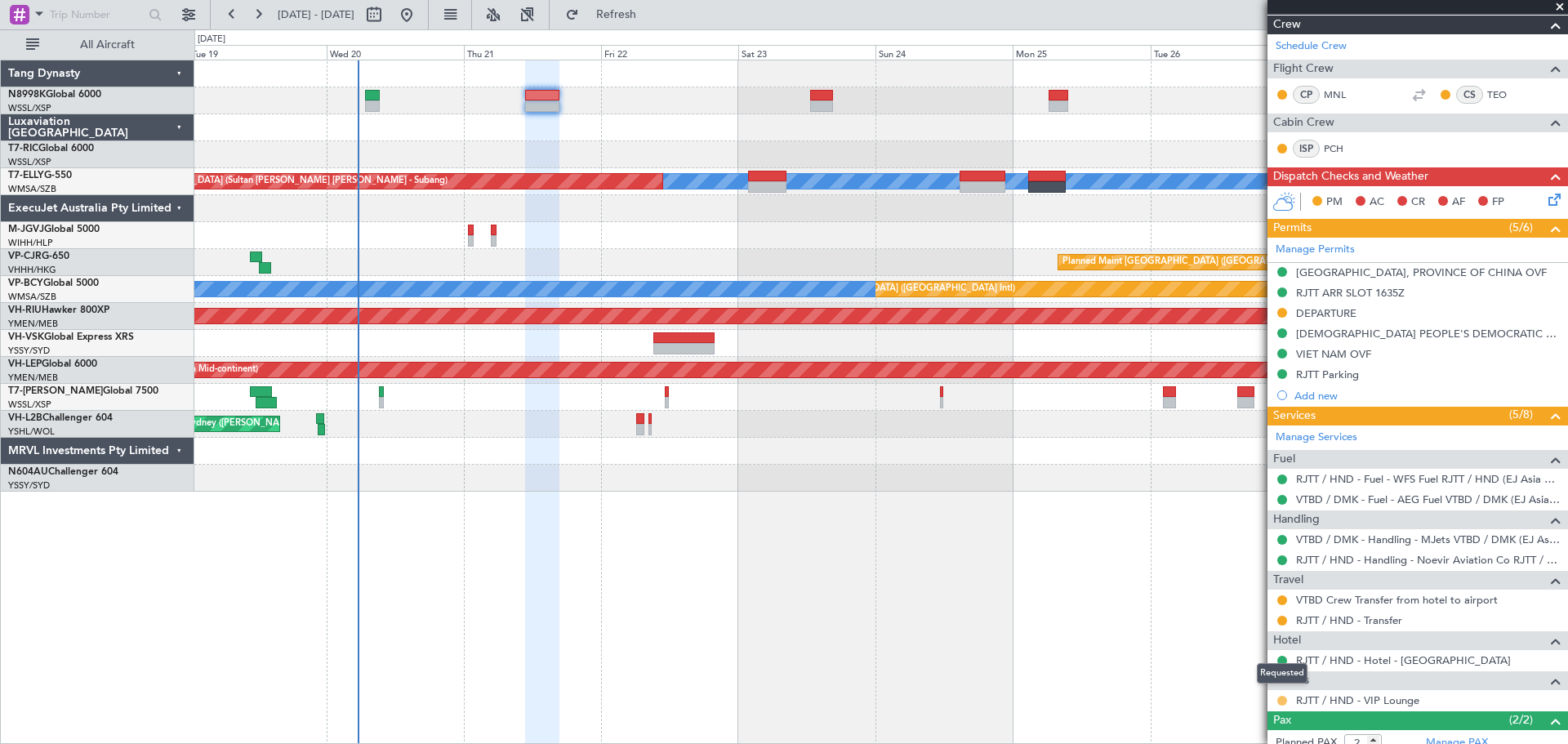
click at [1283, 700] on button at bounding box center [1282, 701] width 9 height 9
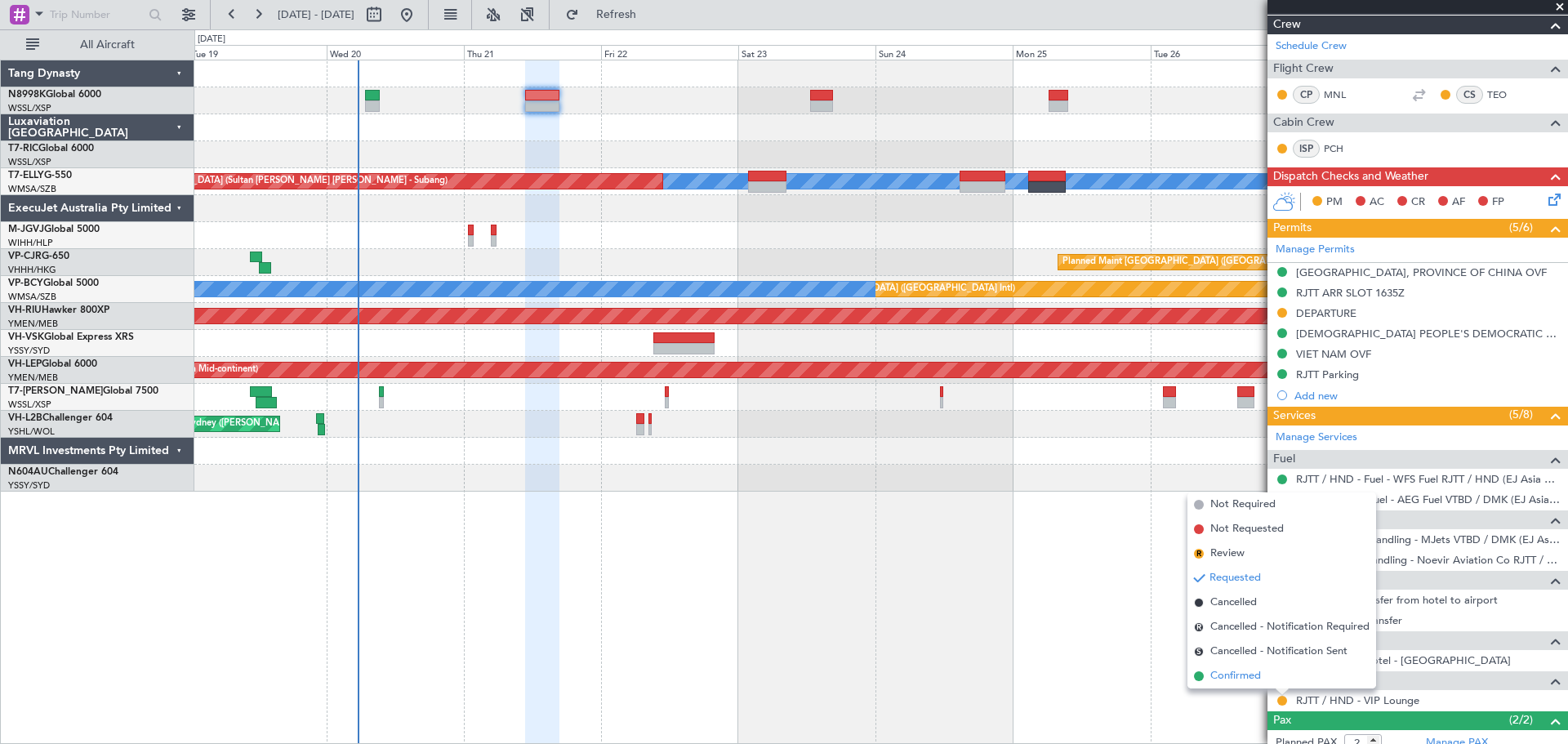
click at [1249, 670] on span "Confirmed" at bounding box center [1236, 675] width 51 height 16
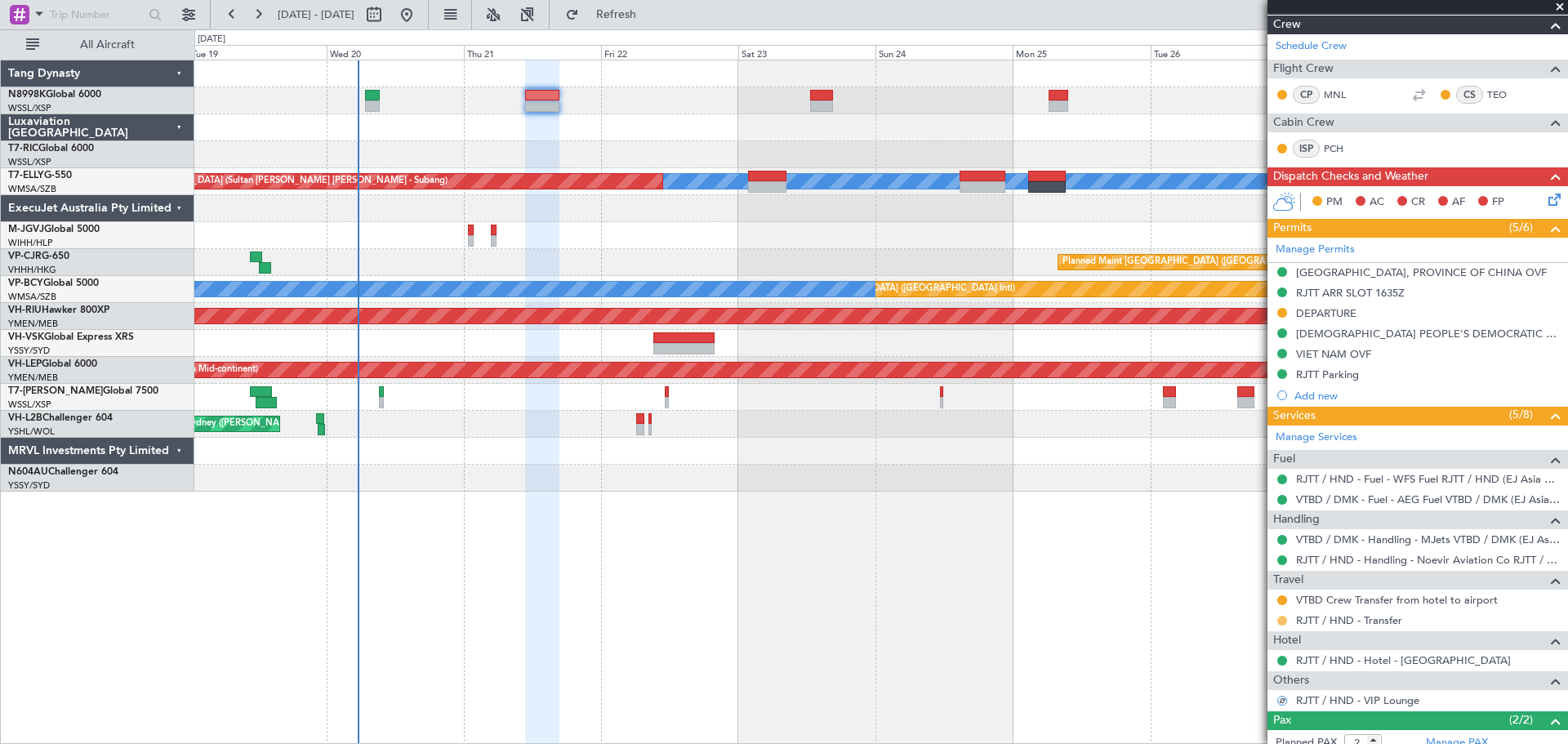
click at [1281, 620] on button at bounding box center [1282, 621] width 9 height 9
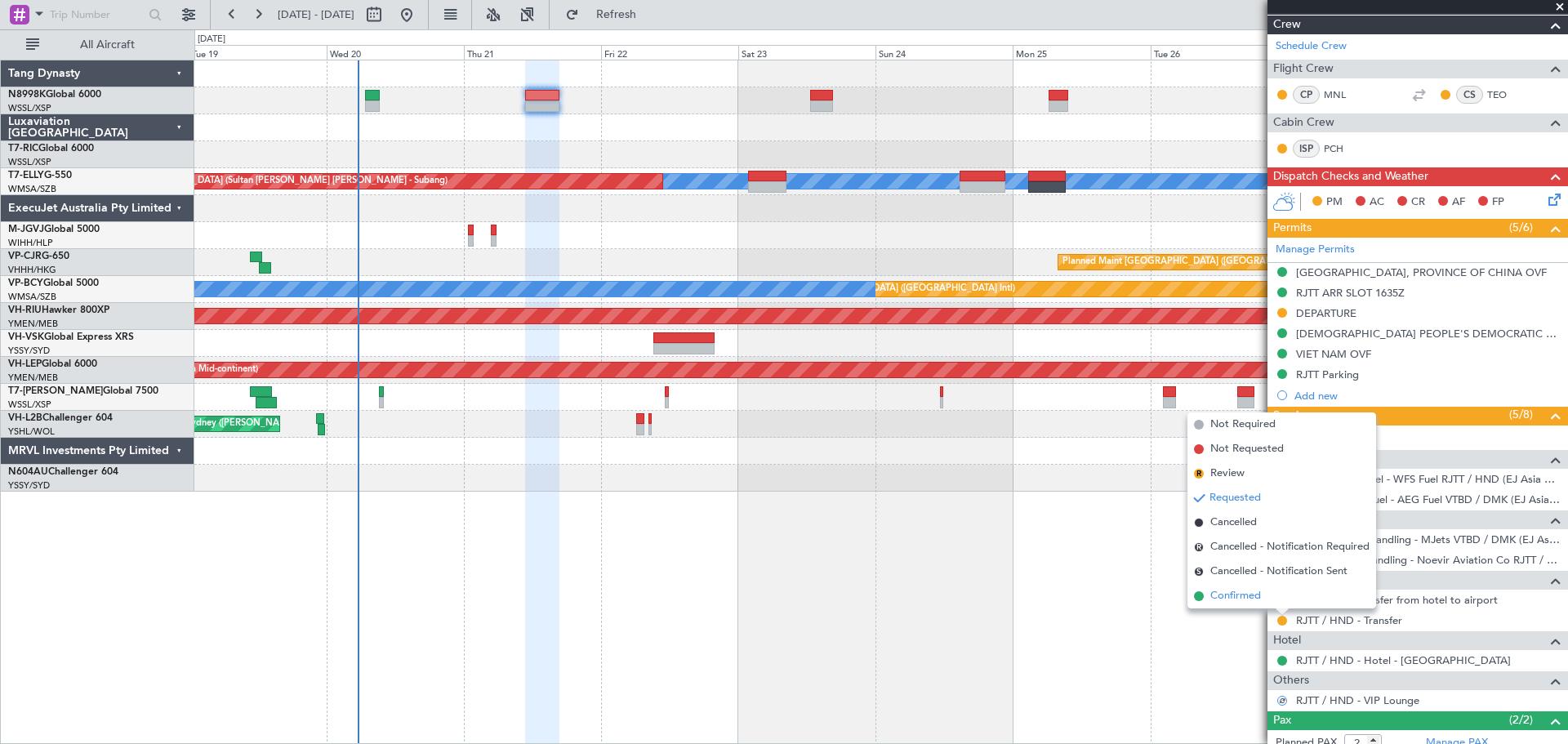
click at [1251, 601] on span "Confirmed" at bounding box center [1236, 596] width 51 height 16
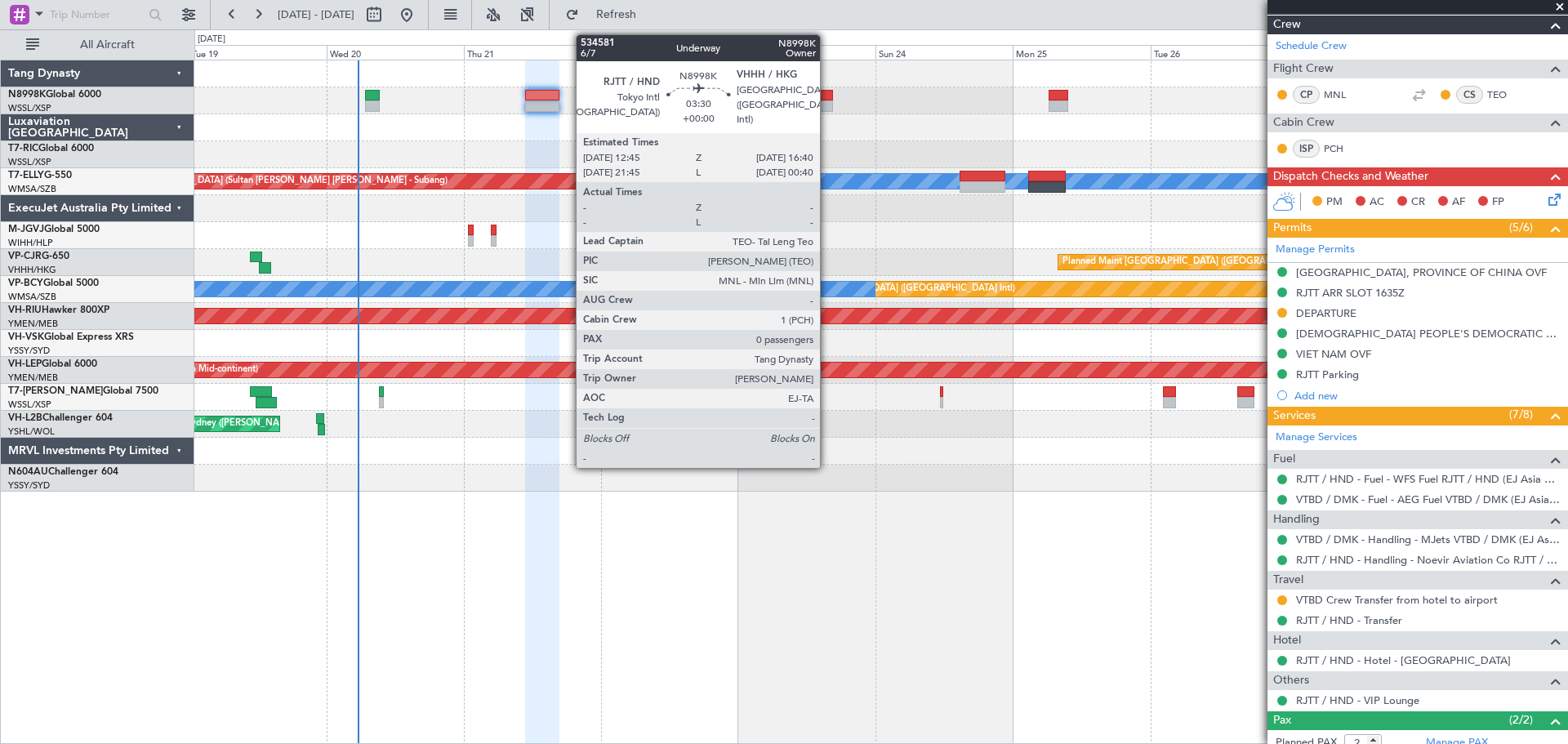
click at [828, 104] on div at bounding box center [822, 106] width 23 height 11
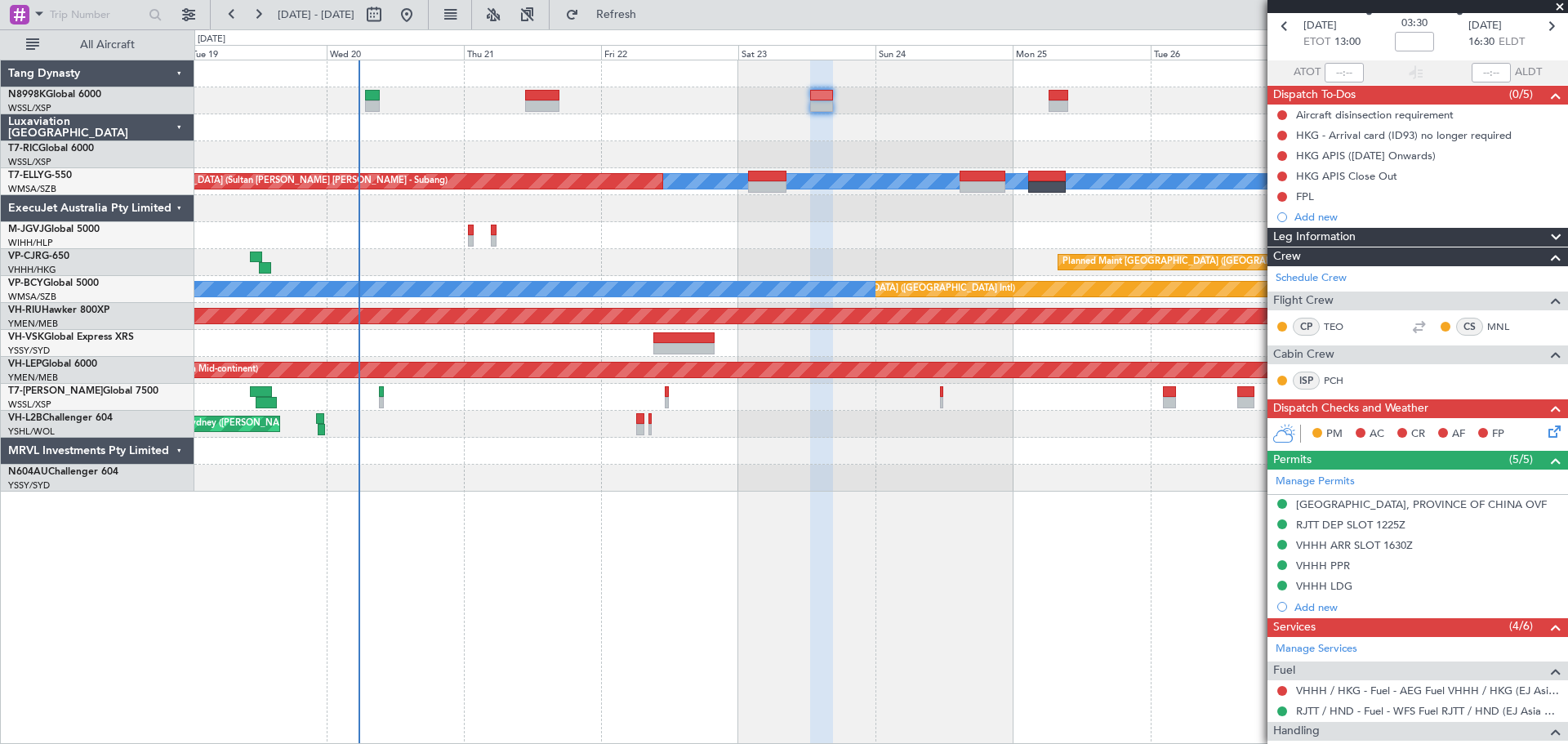
scroll to position [0, 0]
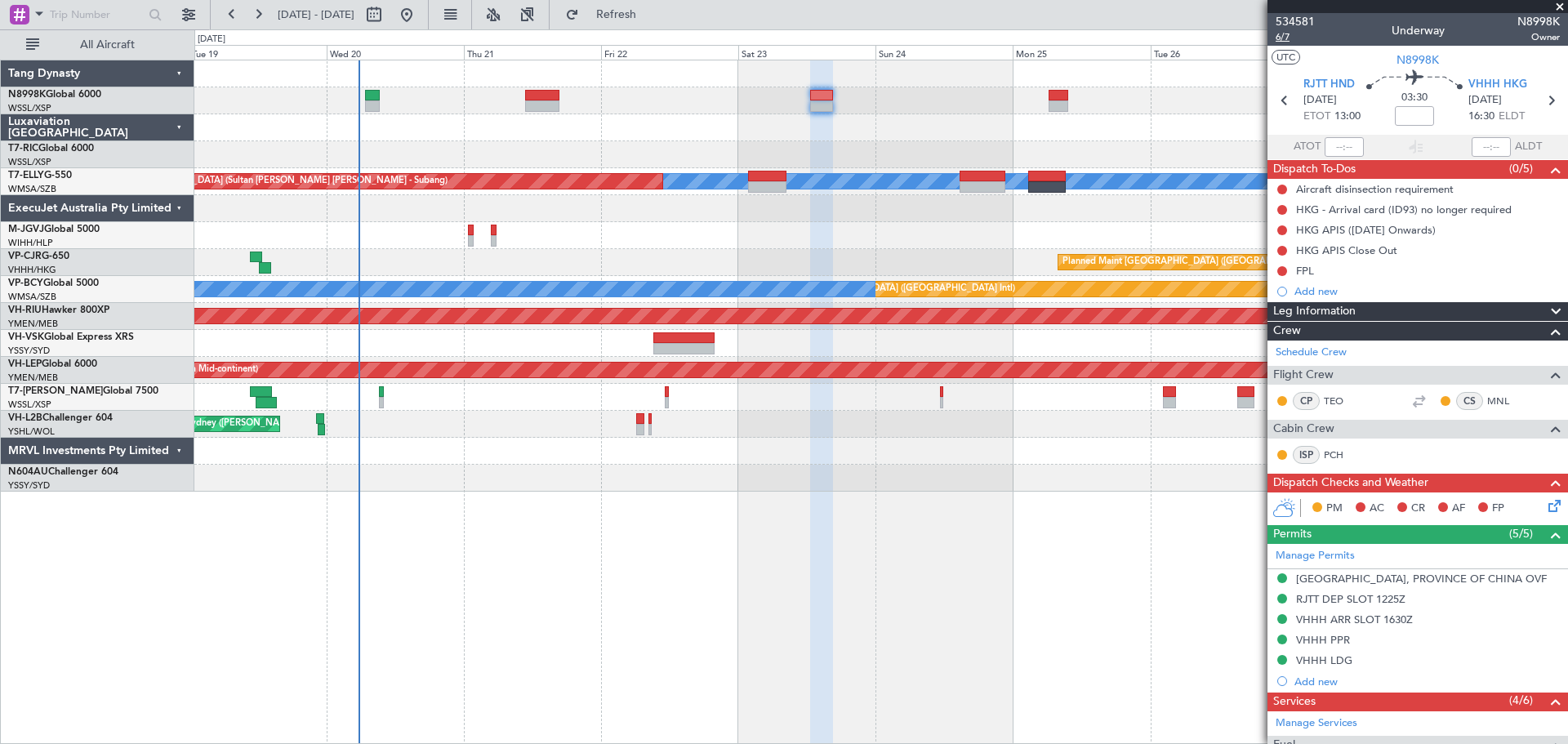
click at [1286, 39] on span "6/7" at bounding box center [1296, 37] width 39 height 14
click at [973, 186] on div at bounding box center [983, 187] width 46 height 11
type input "6"
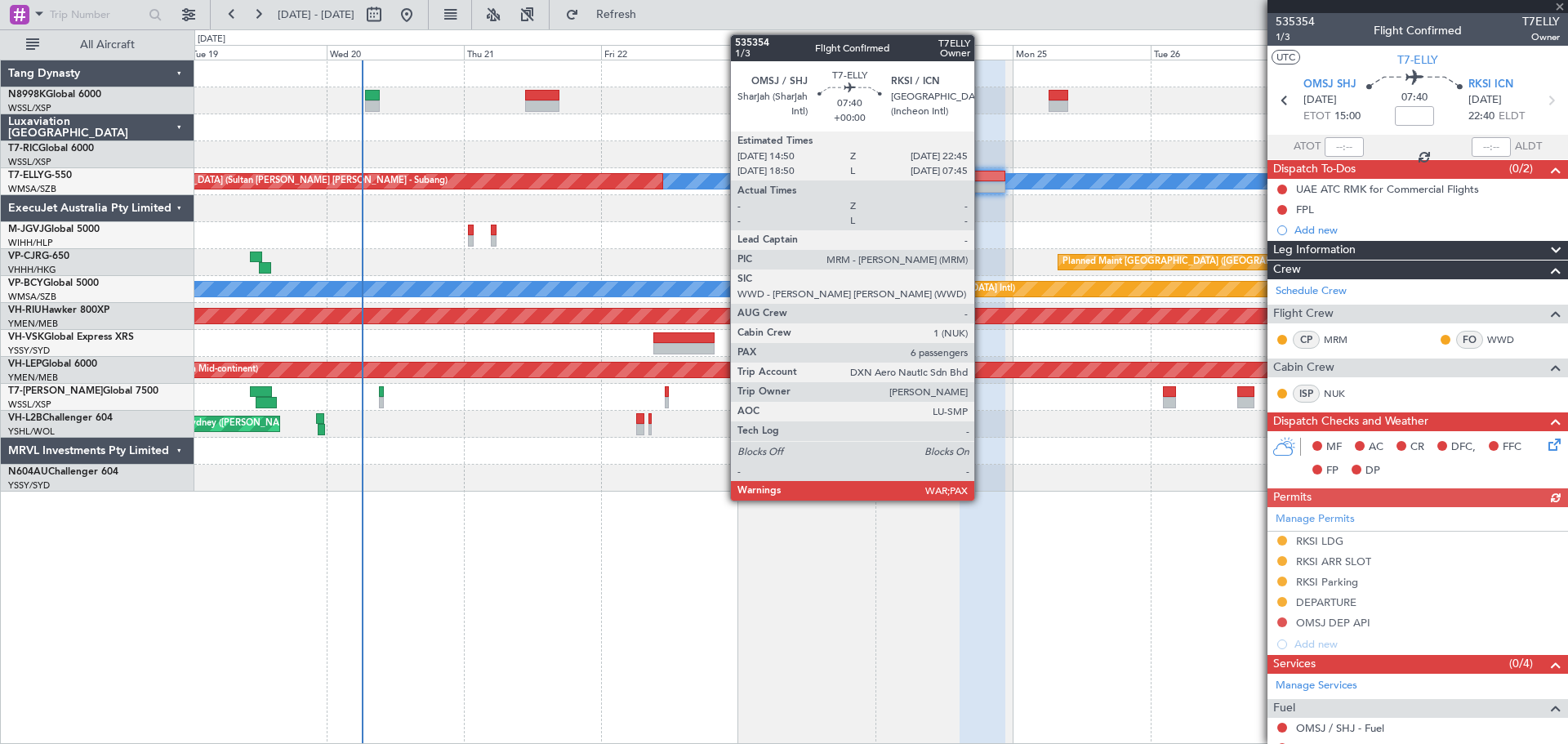
click at [982, 178] on div at bounding box center [983, 177] width 46 height 11
click at [986, 178] on div at bounding box center [983, 177] width 46 height 11
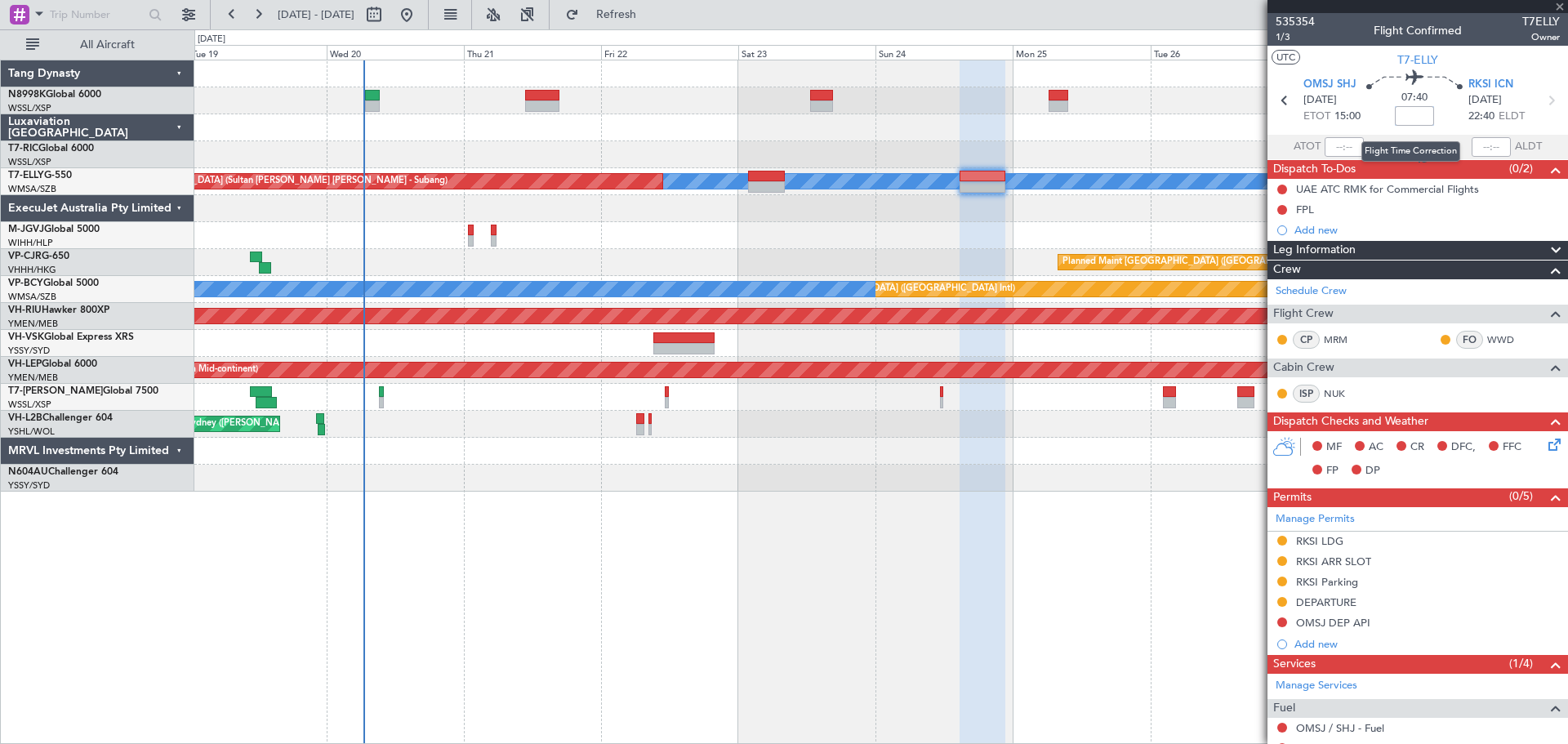
click at [1421, 115] on input at bounding box center [1415, 116] width 39 height 20
type input "+00:0020"
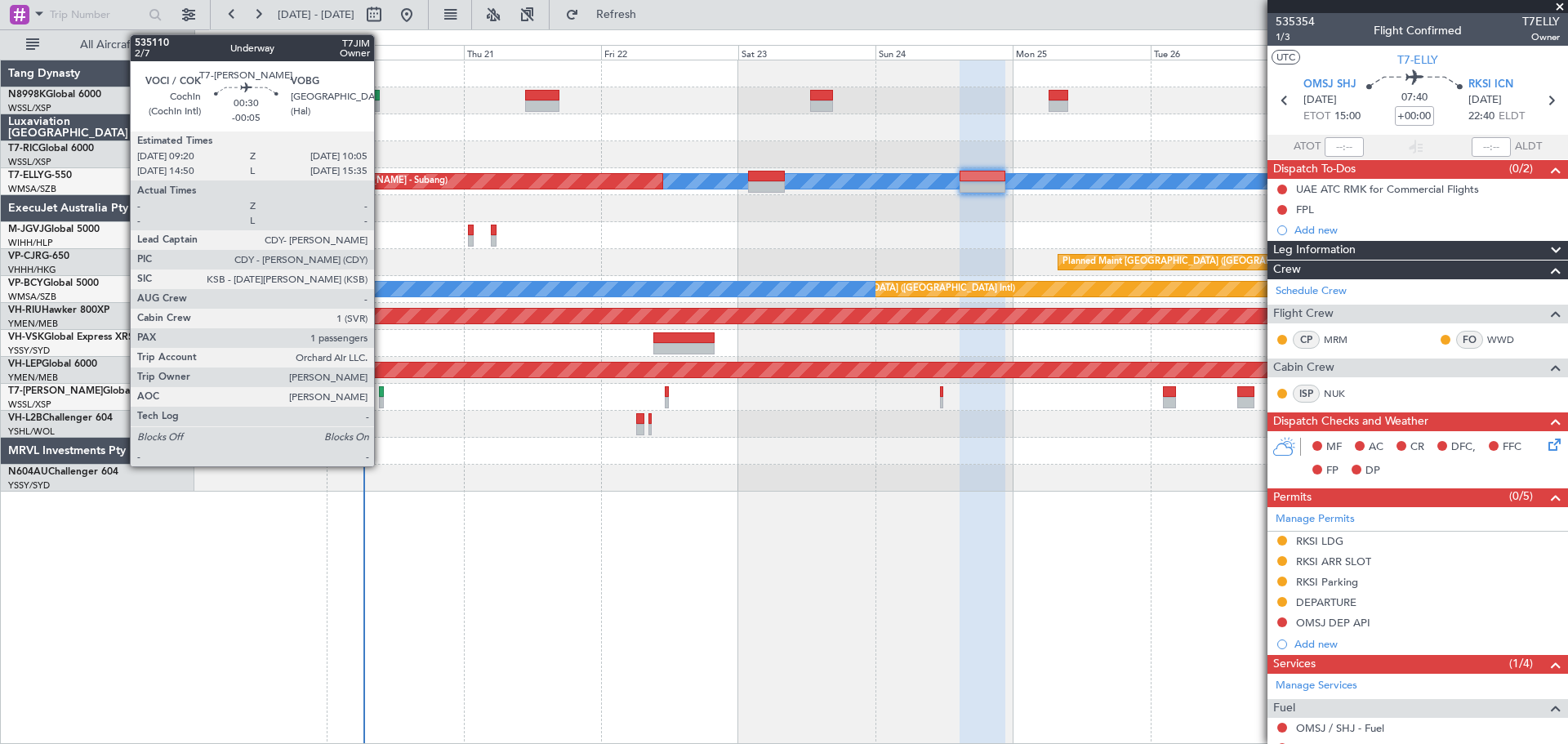
click at [380, 395] on div at bounding box center [380, 392] width 5 height 11
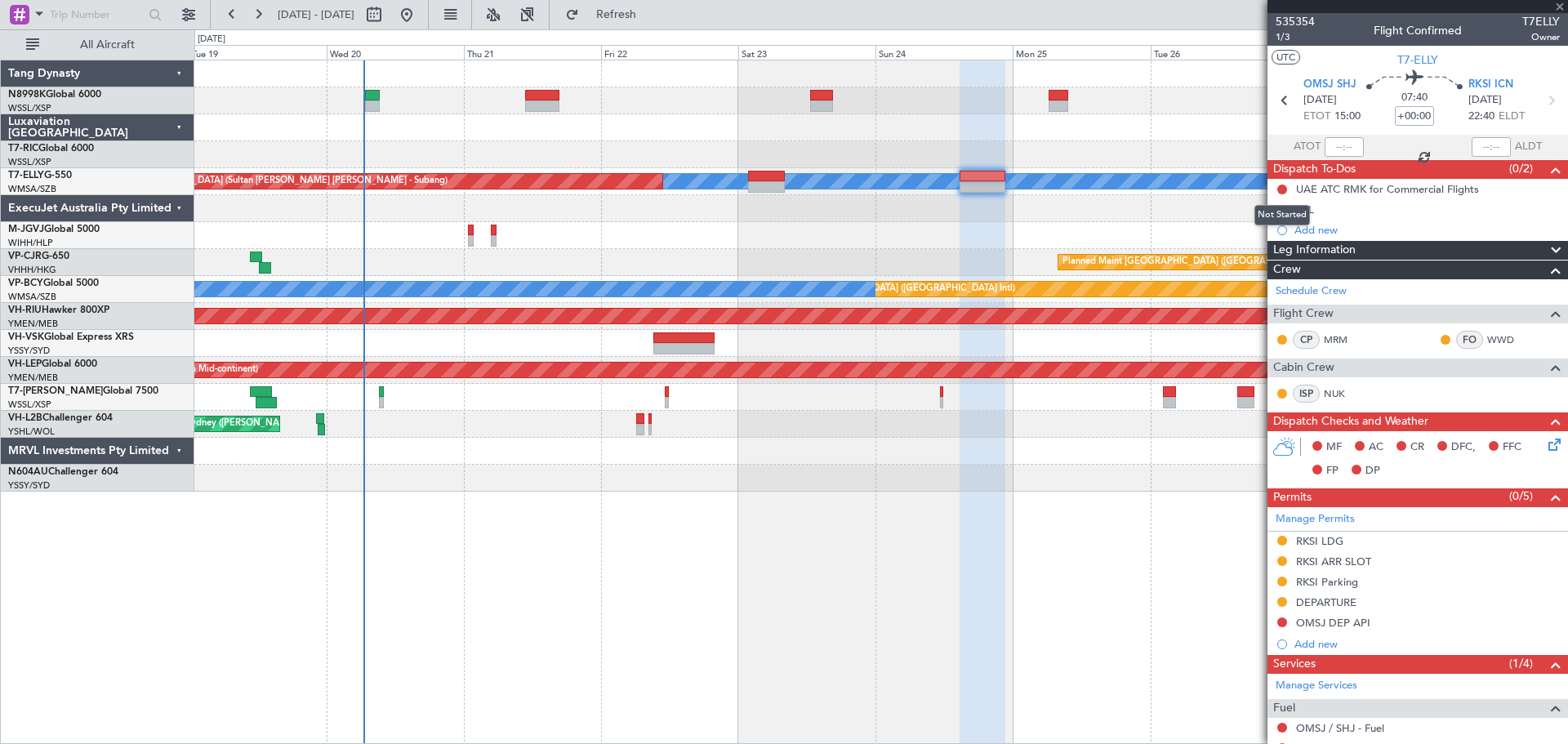
type input "-00:05"
type input "1"
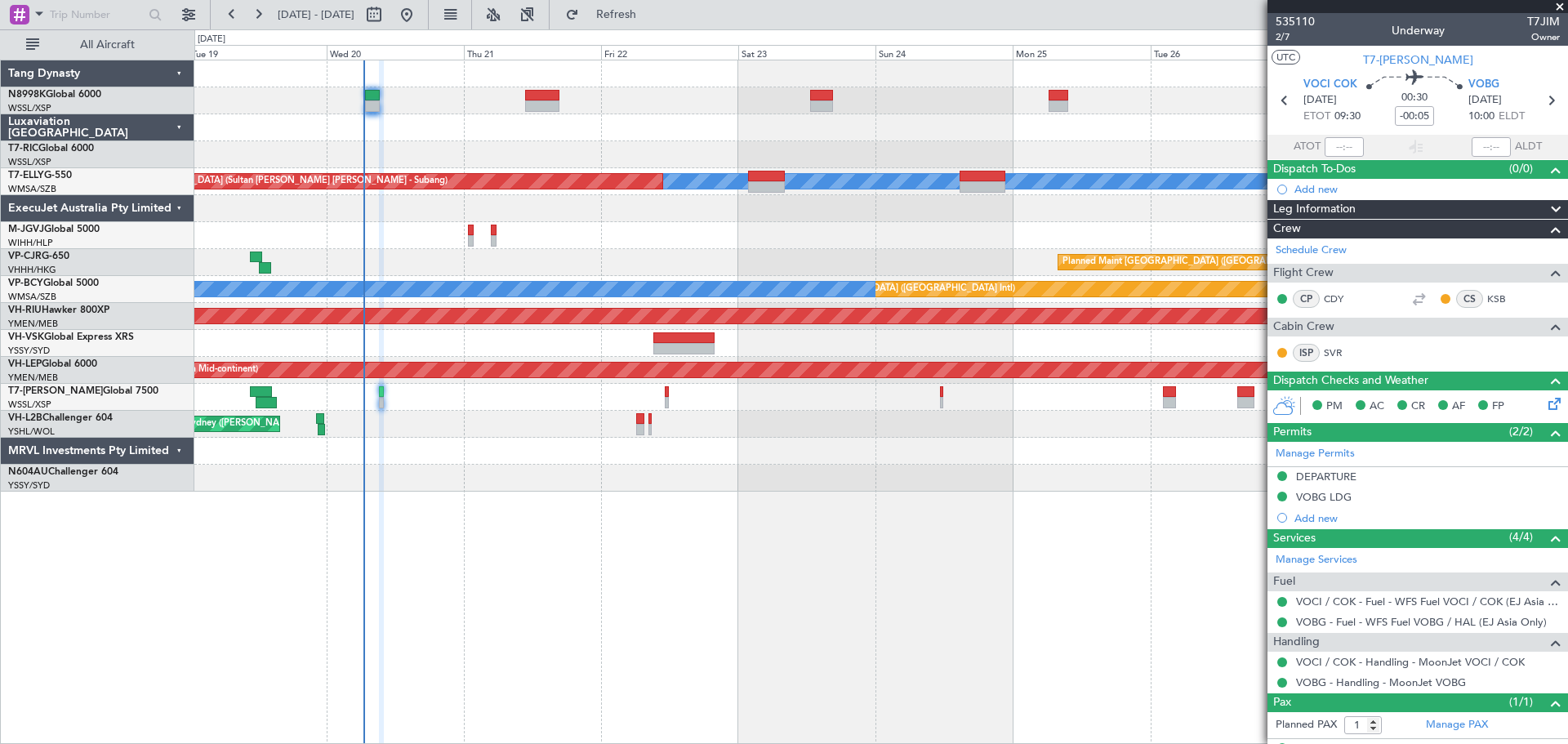
click at [976, 184] on div at bounding box center [983, 187] width 46 height 11
type input "6"
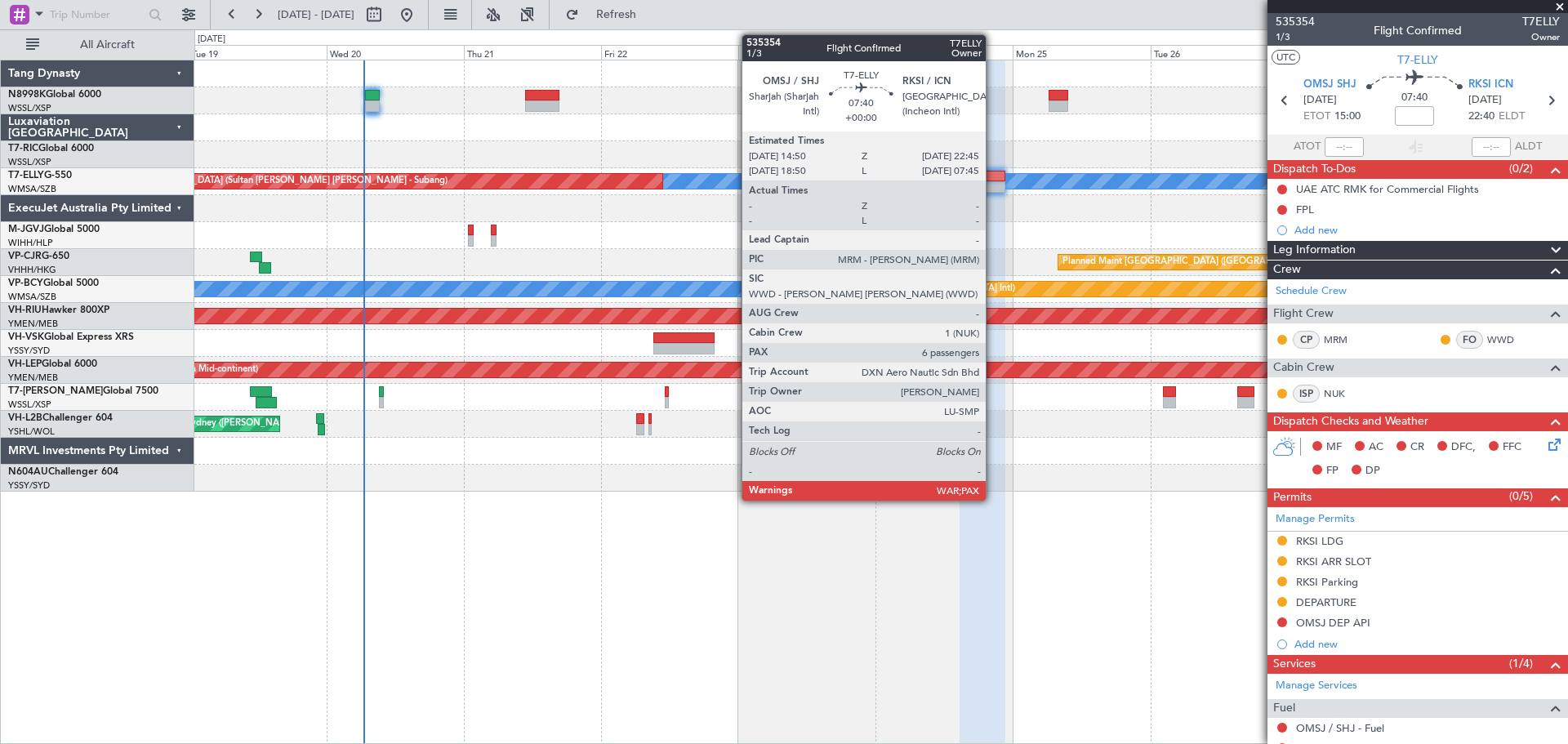
click at [993, 178] on div at bounding box center [983, 177] width 46 height 11
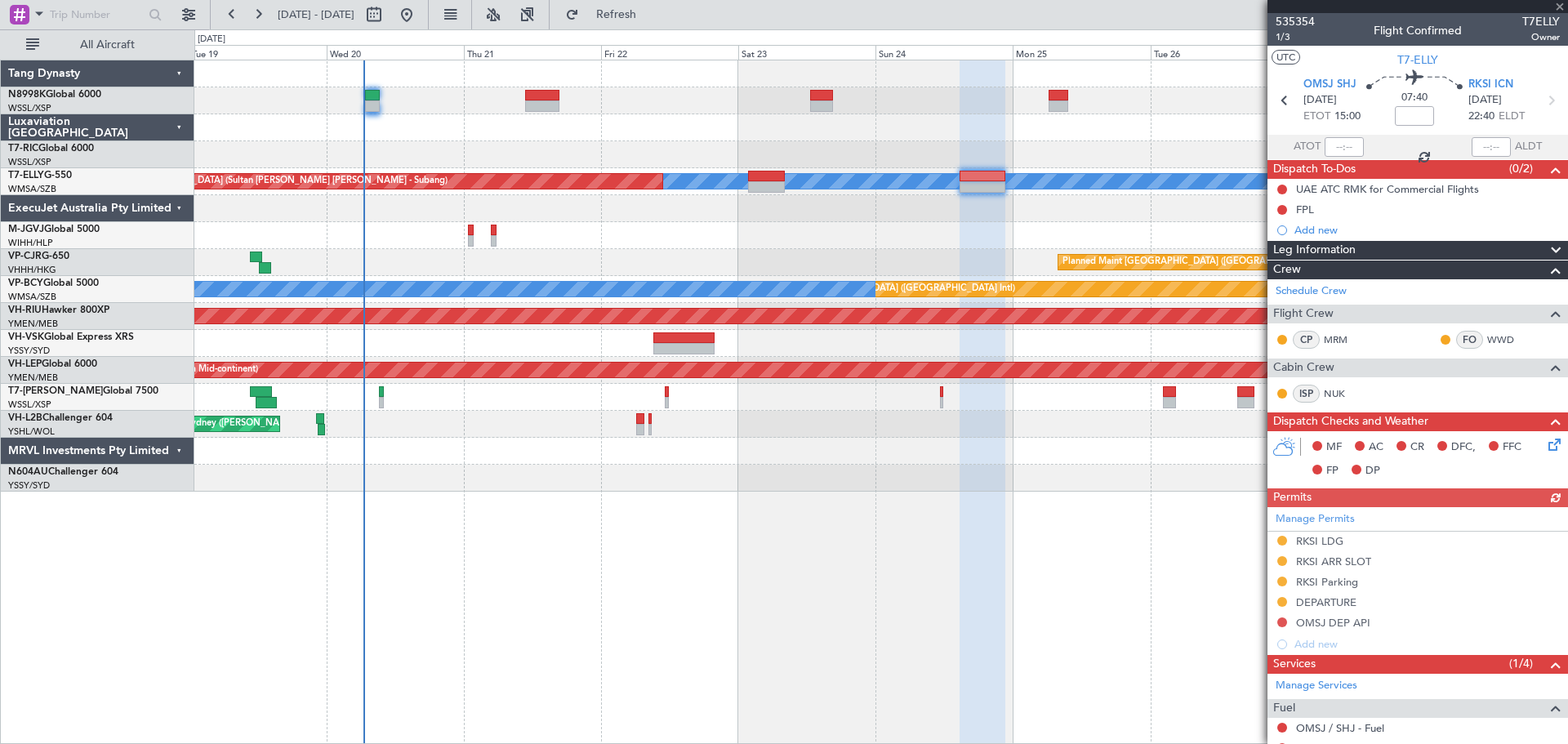
drag, startPoint x: 1358, startPoint y: 525, endPoint x: 1362, endPoint y: 509, distance: 16.5
click at [1361, 515] on div "Manage Permits RKSI LDG RKSI ARR SLOT RKSI Parking DEPARTURE OMSJ DEP API Add n…" at bounding box center [1418, 581] width 301 height 147
click at [1340, 517] on link "Manage Permits" at bounding box center [1315, 519] width 79 height 16
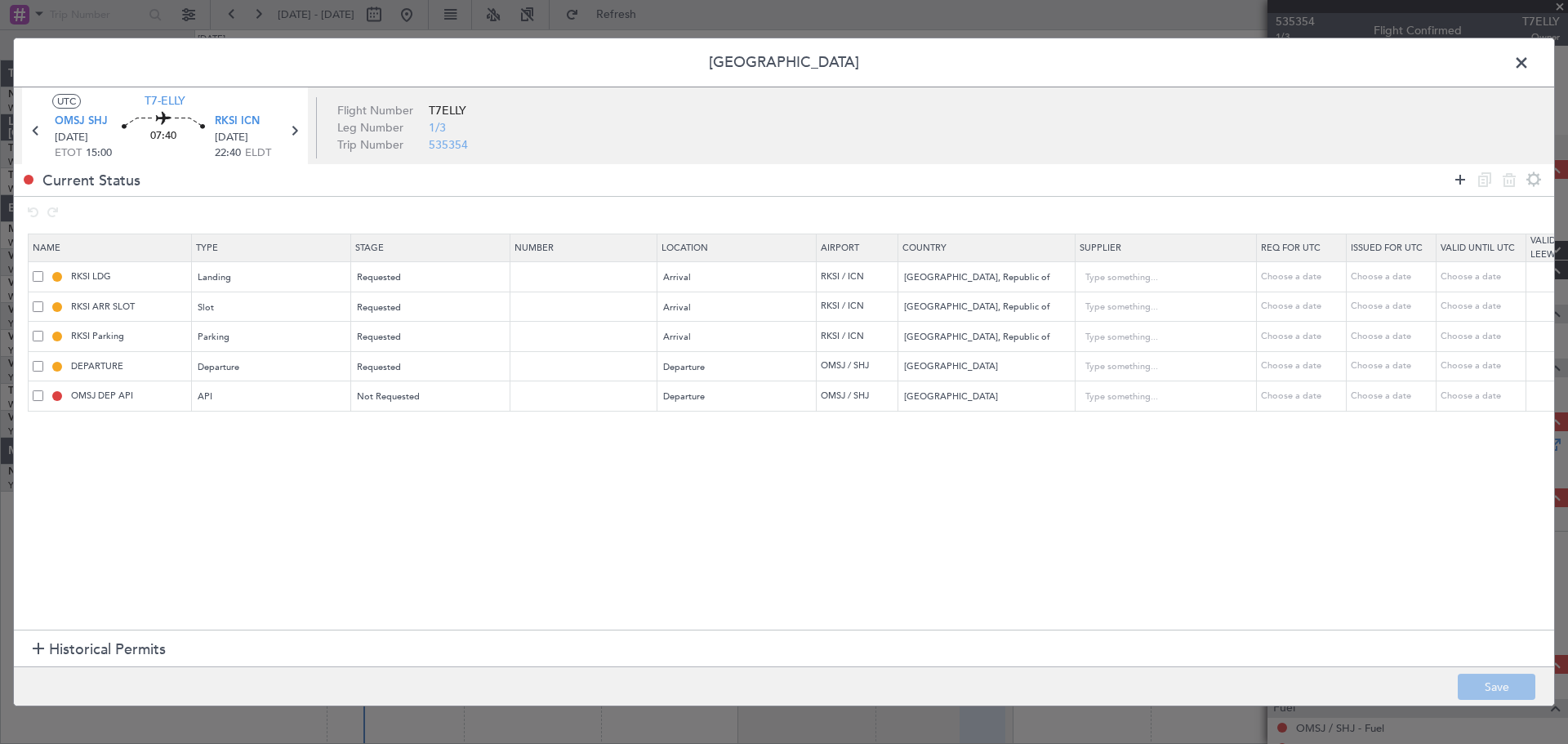
click at [1457, 179] on icon at bounding box center [1460, 179] width 20 height 20
click at [1530, 63] on span at bounding box center [1530, 67] width 0 height 33
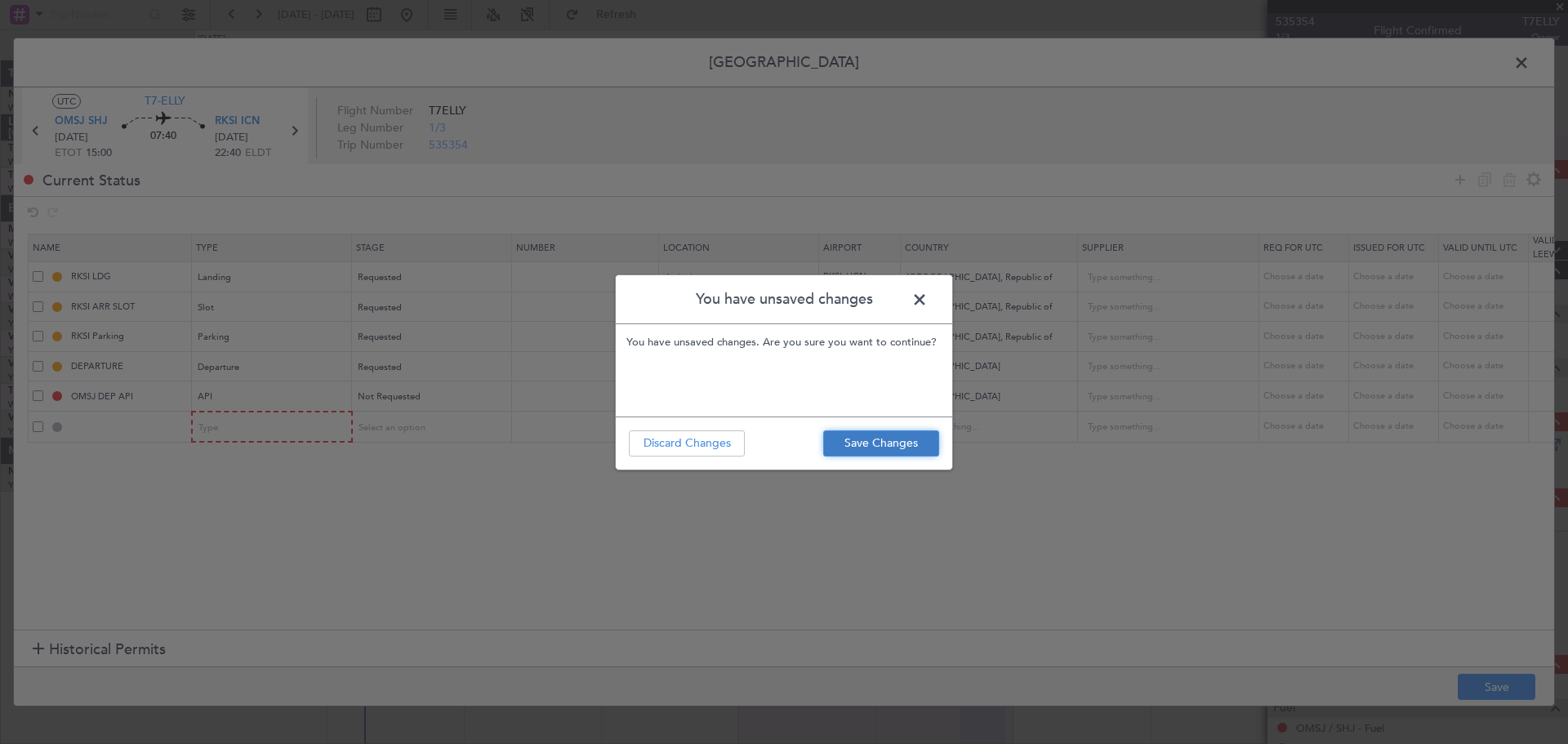
click at [922, 436] on button "Save Changes" at bounding box center [880, 443] width 116 height 26
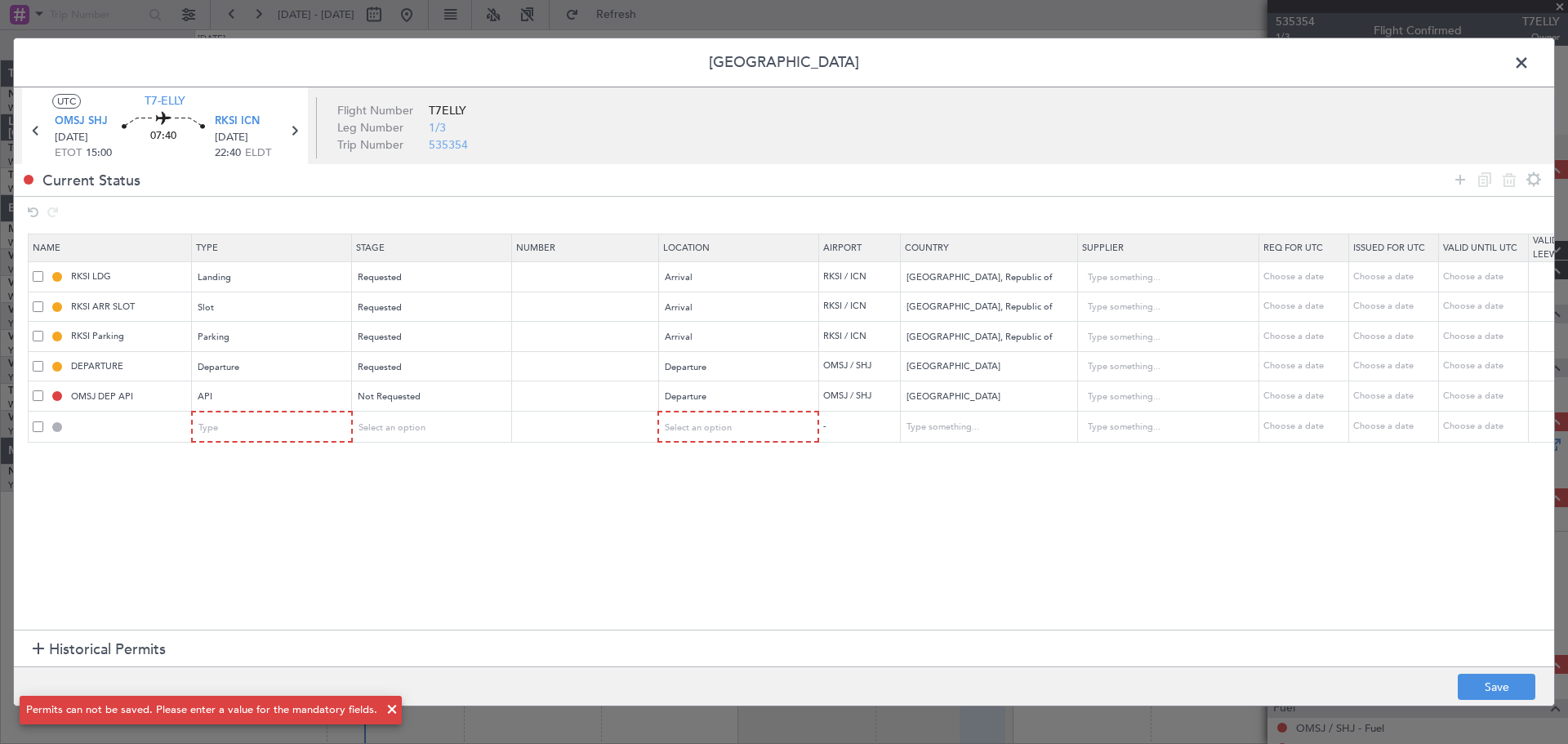
click at [1530, 58] on span at bounding box center [1530, 67] width 0 height 33
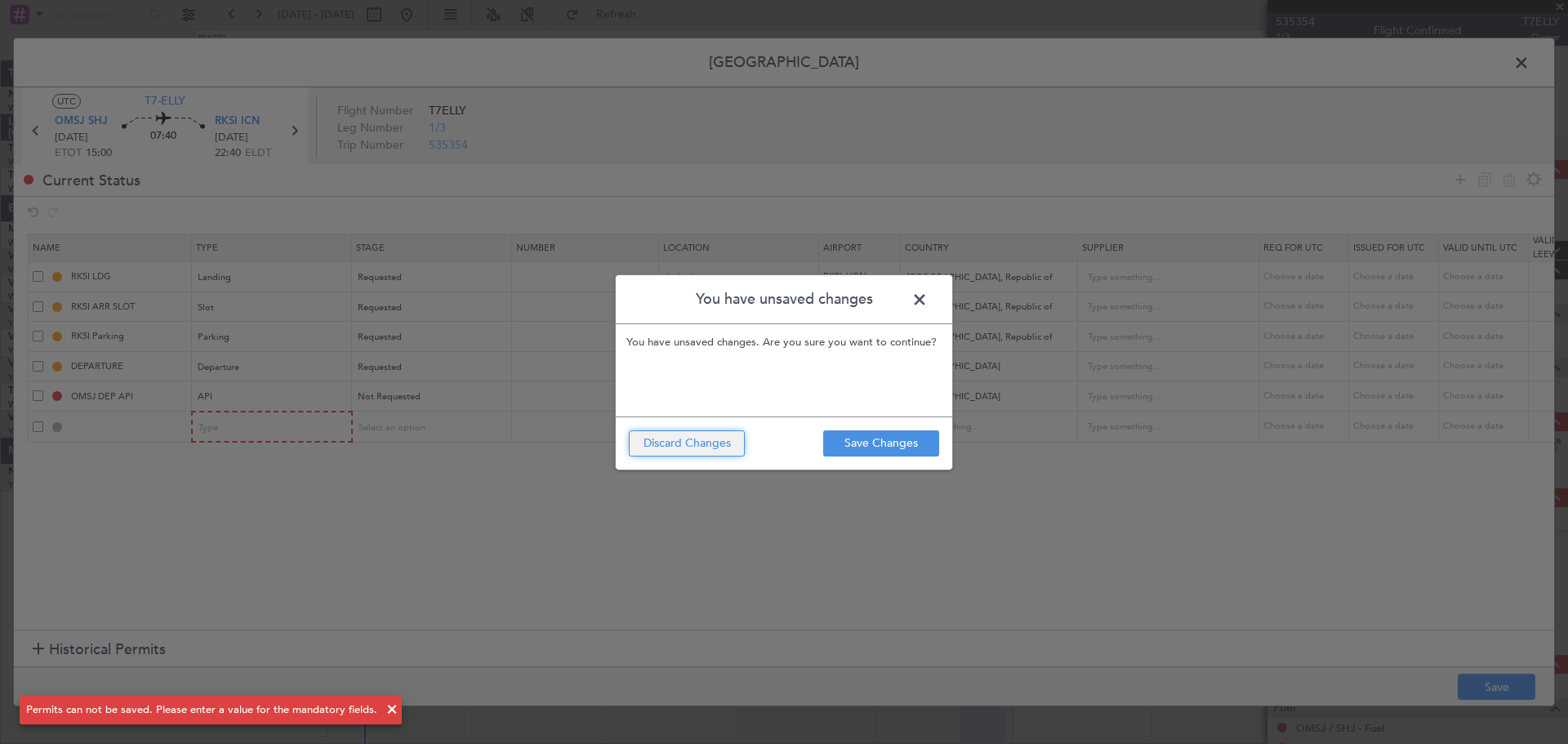
click at [717, 445] on button "Discard Changes" at bounding box center [687, 443] width 116 height 26
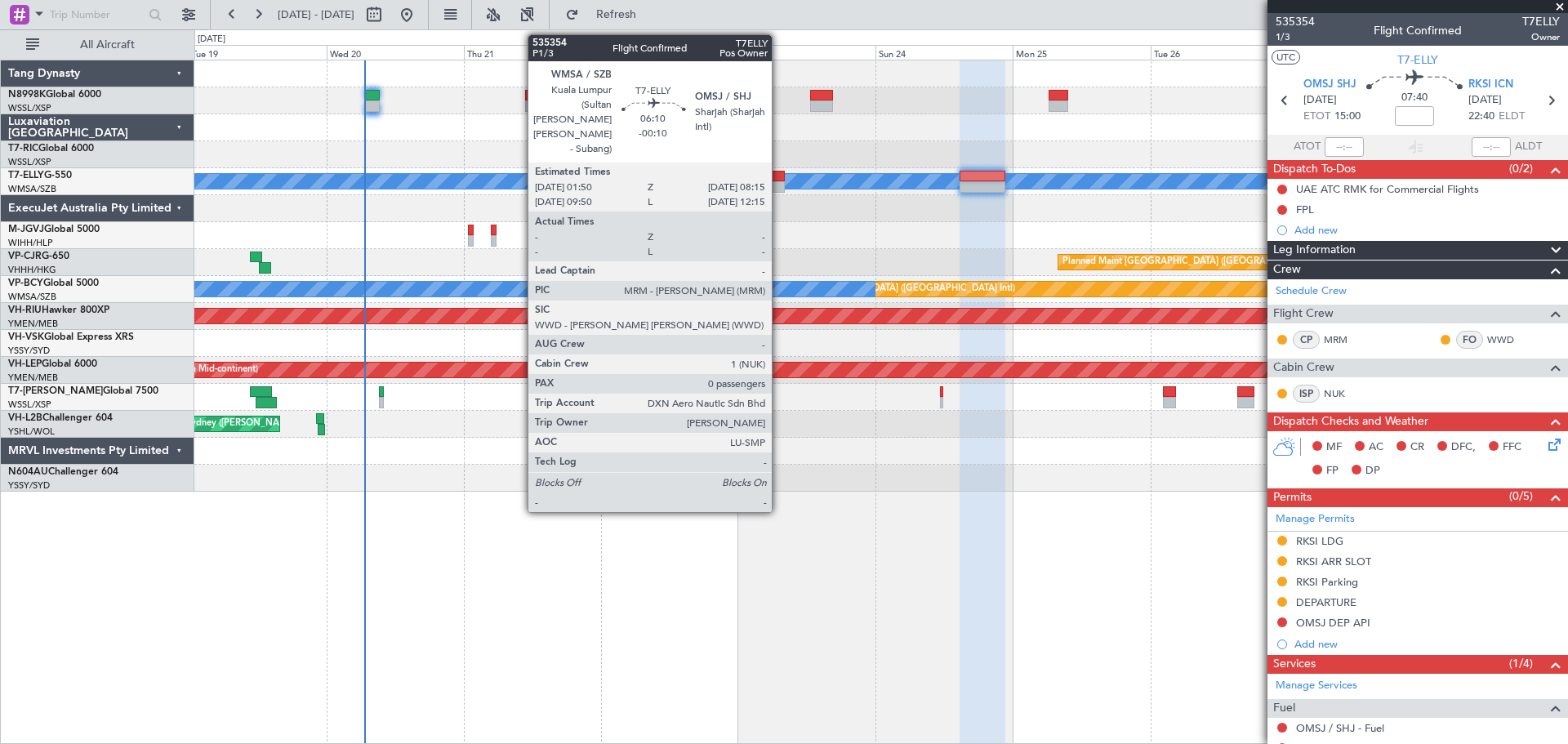
click at [780, 179] on div at bounding box center [766, 177] width 37 height 11
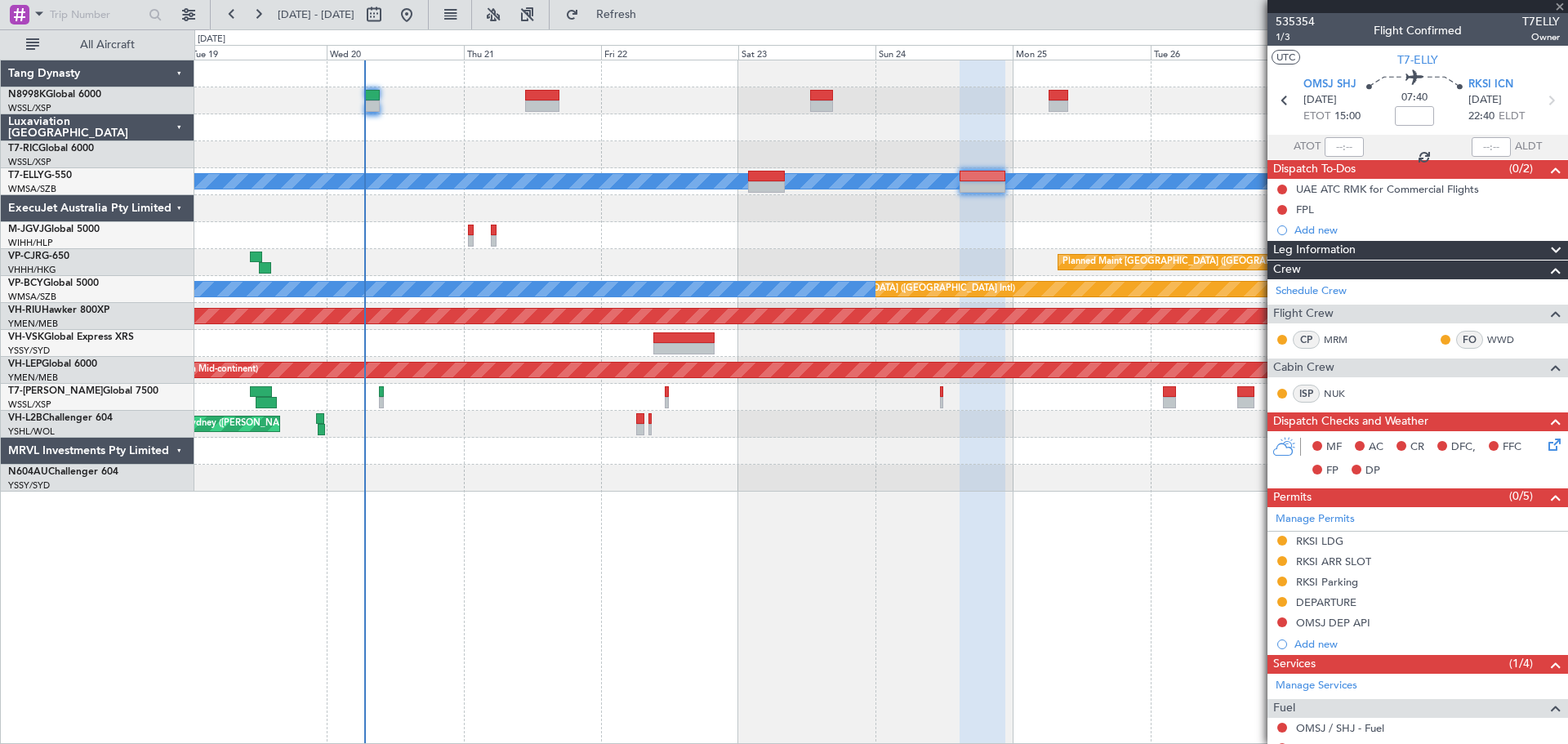
type input "-00:10"
type input "0"
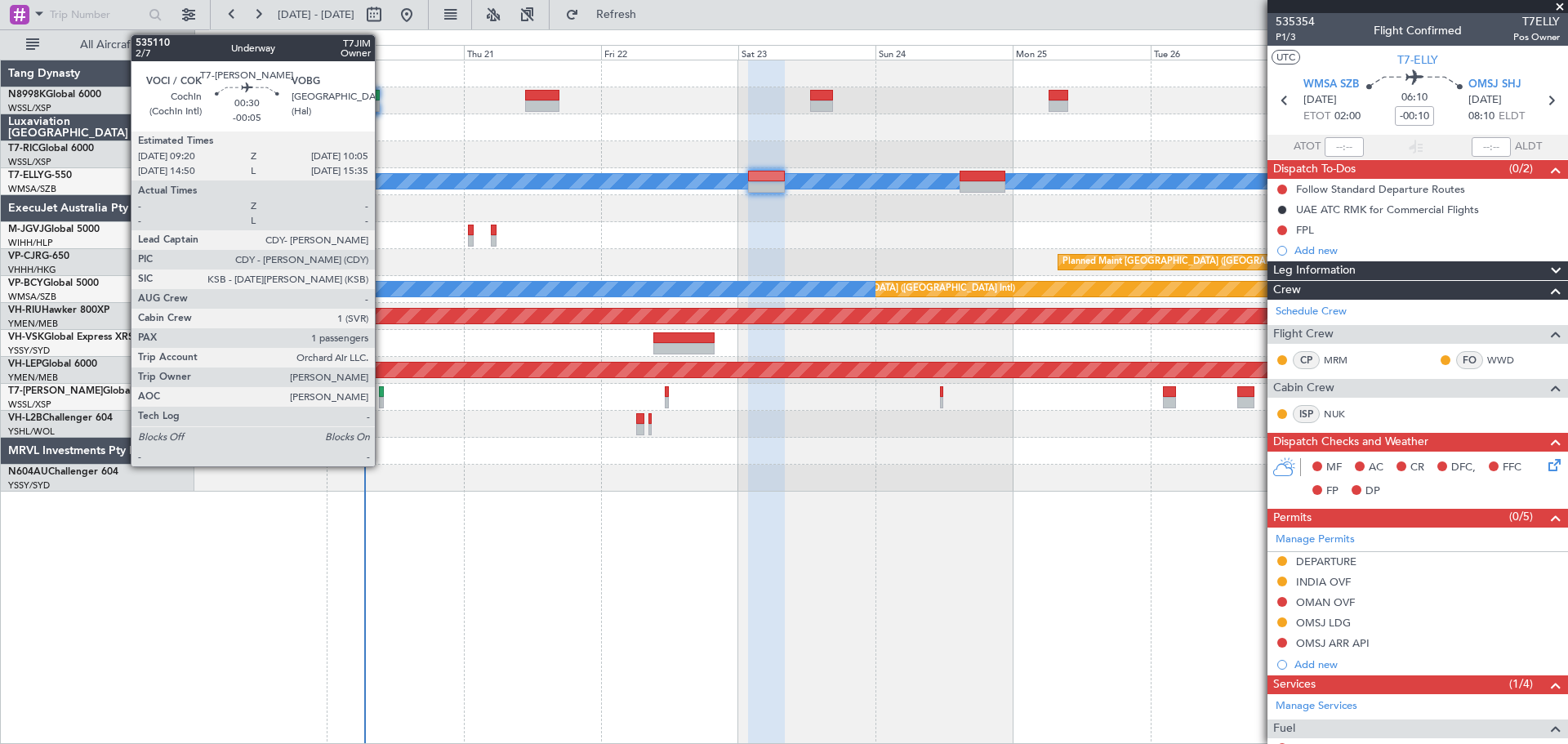
click at [382, 391] on div at bounding box center [380, 392] width 5 height 11
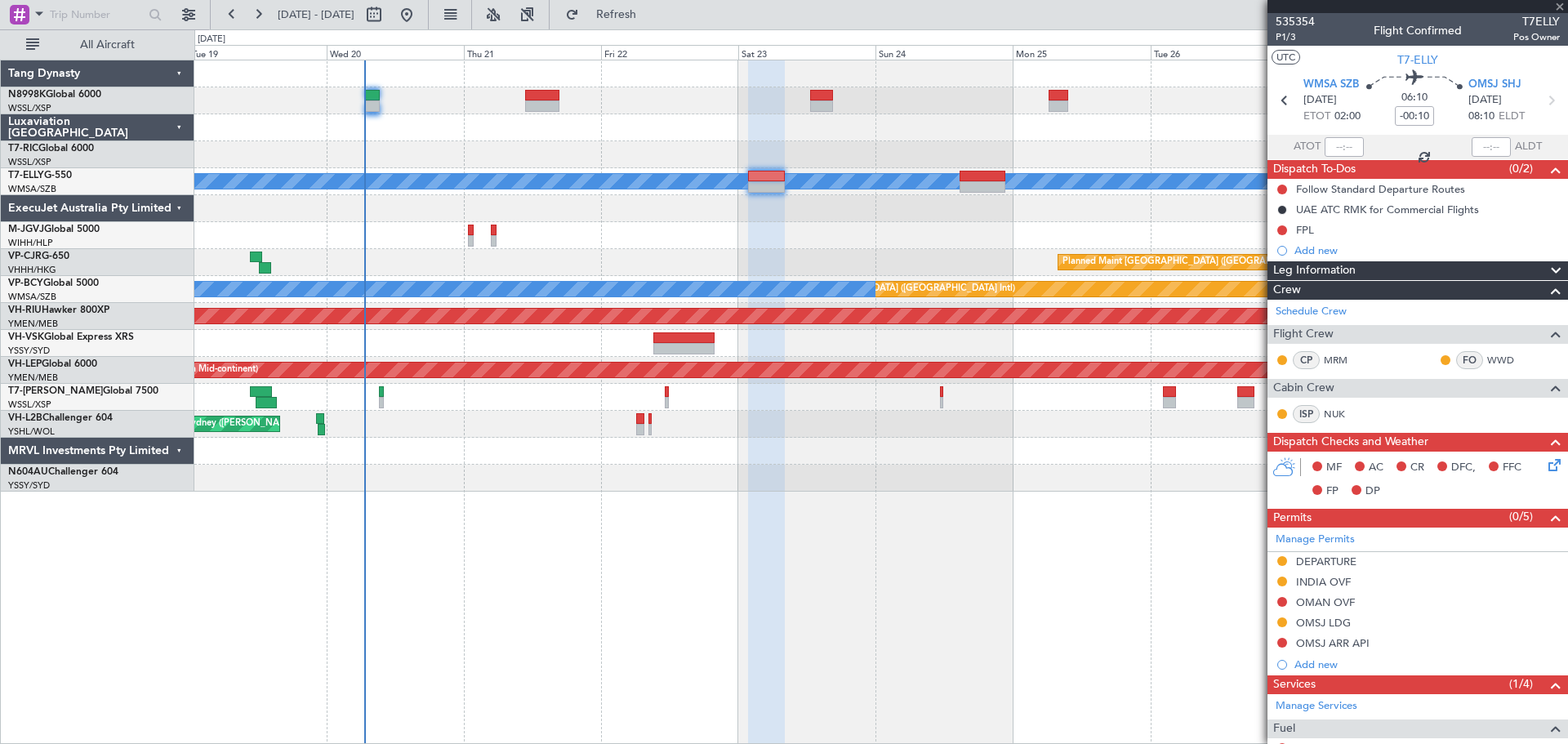
type input "-00:05"
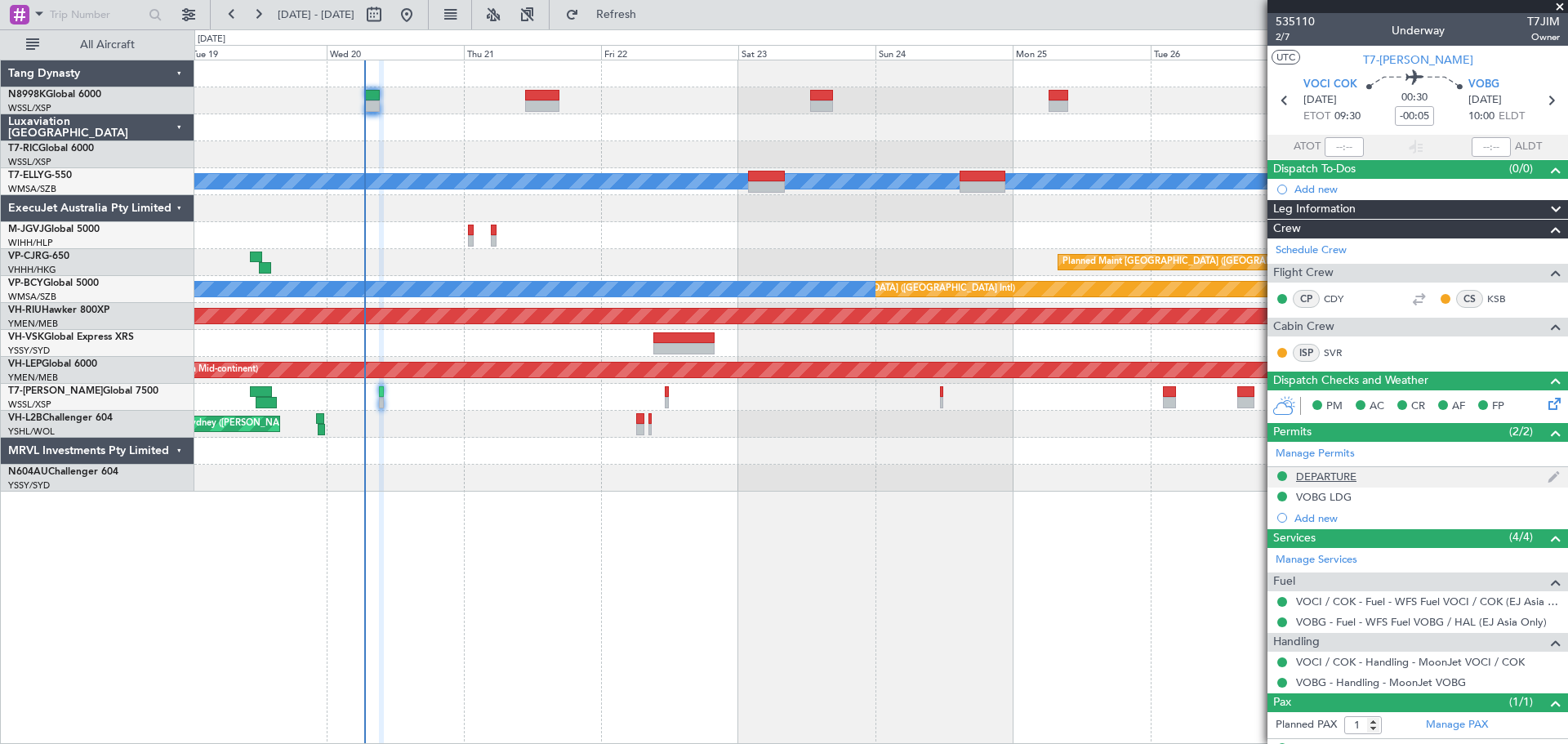
scroll to position [31, 0]
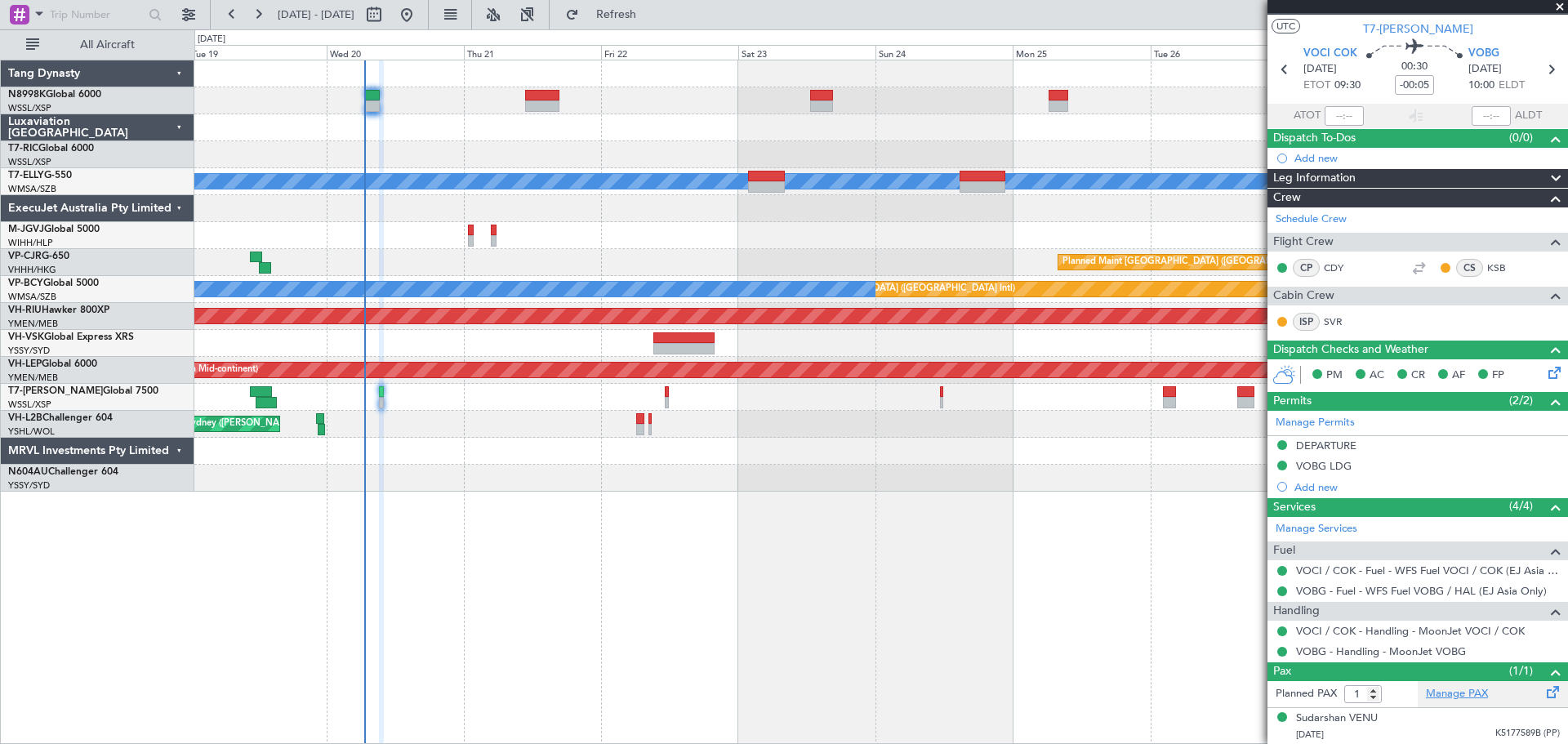
click at [1452, 692] on link "Manage PAX" at bounding box center [1457, 693] width 62 height 16
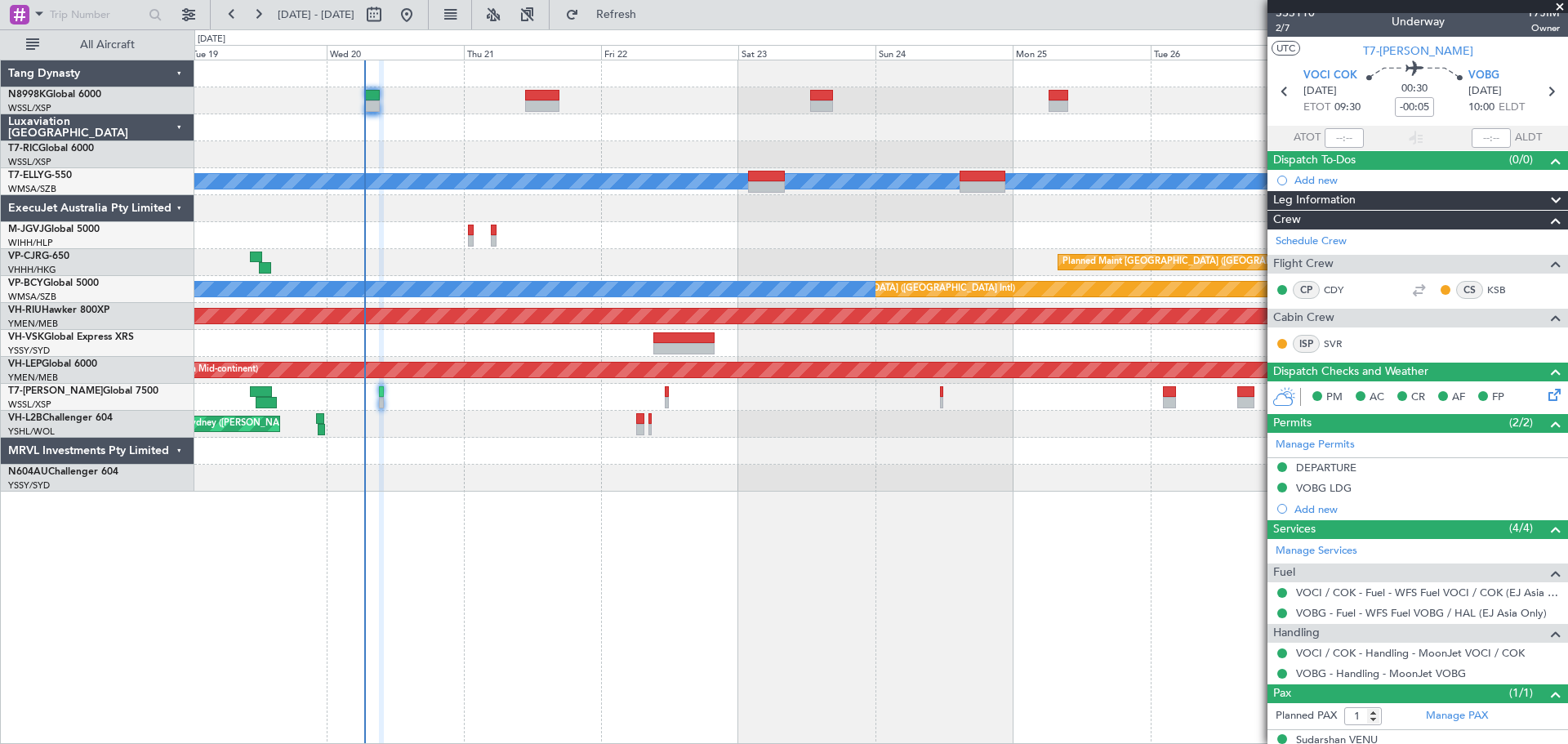
scroll to position [0, 0]
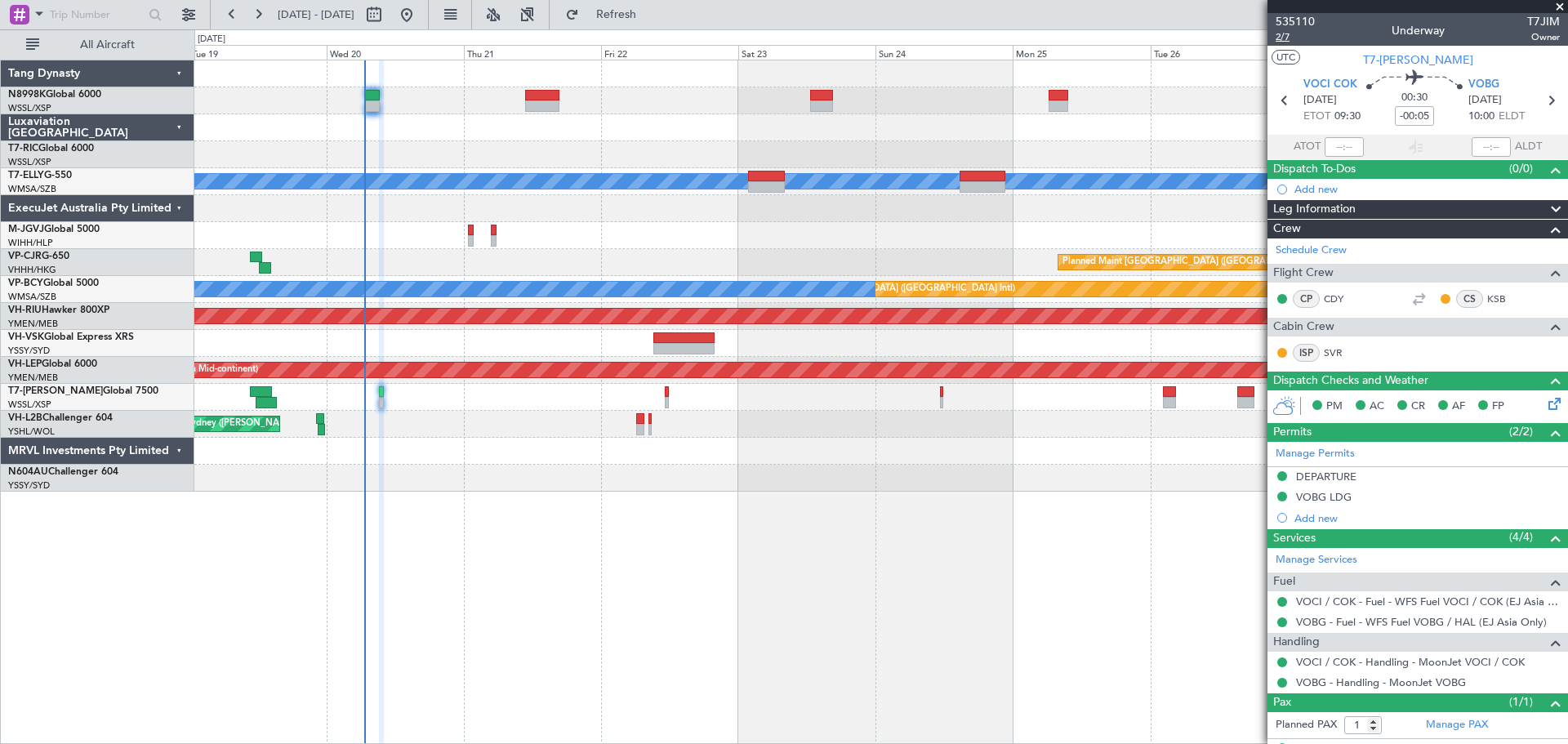
click at [1285, 39] on span "2/7" at bounding box center [1296, 37] width 39 height 14
click at [629, 10] on button "Refresh" at bounding box center [607, 15] width 98 height 26
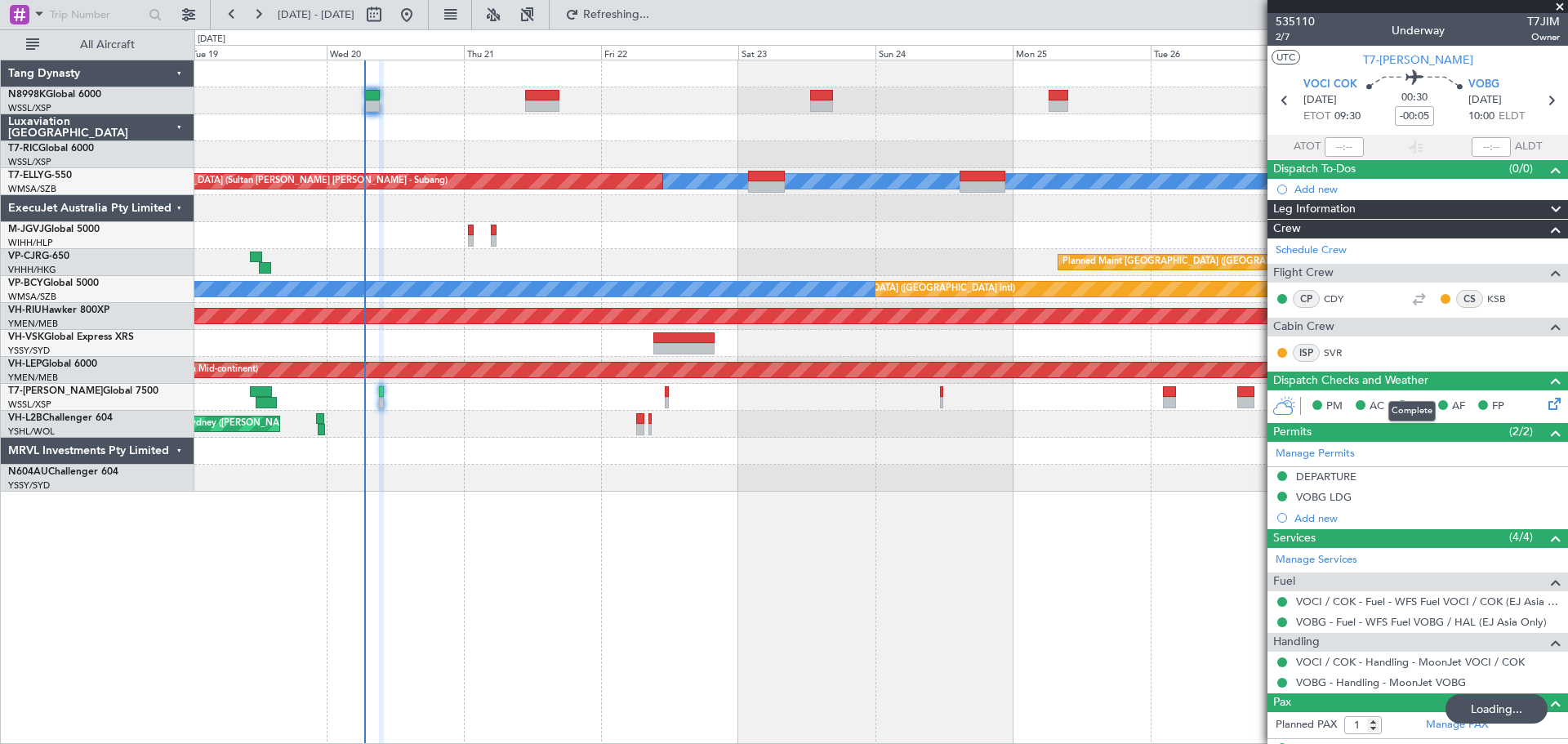
type input "2"
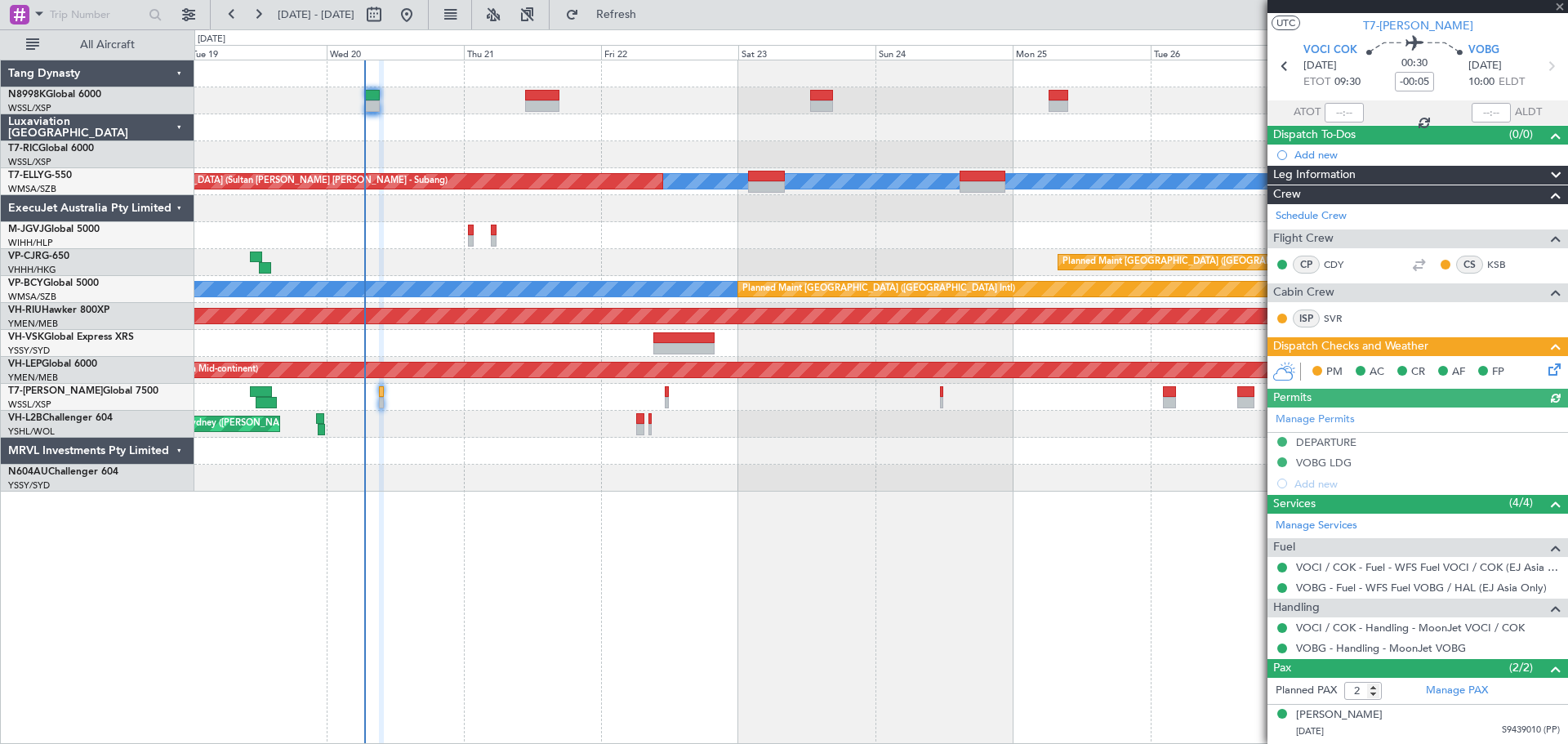
scroll to position [68, 0]
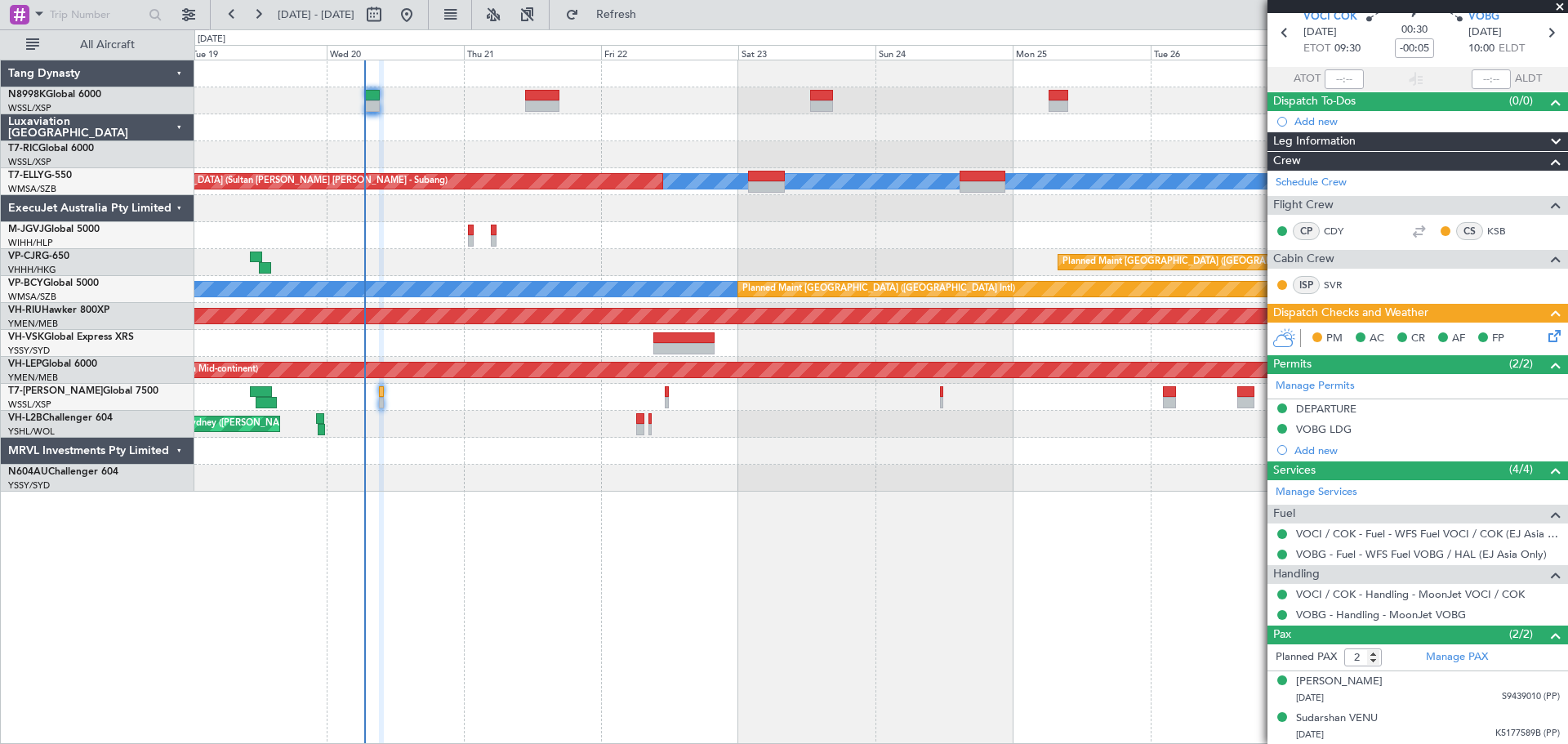
click at [1545, 331] on icon at bounding box center [1552, 333] width 13 height 13
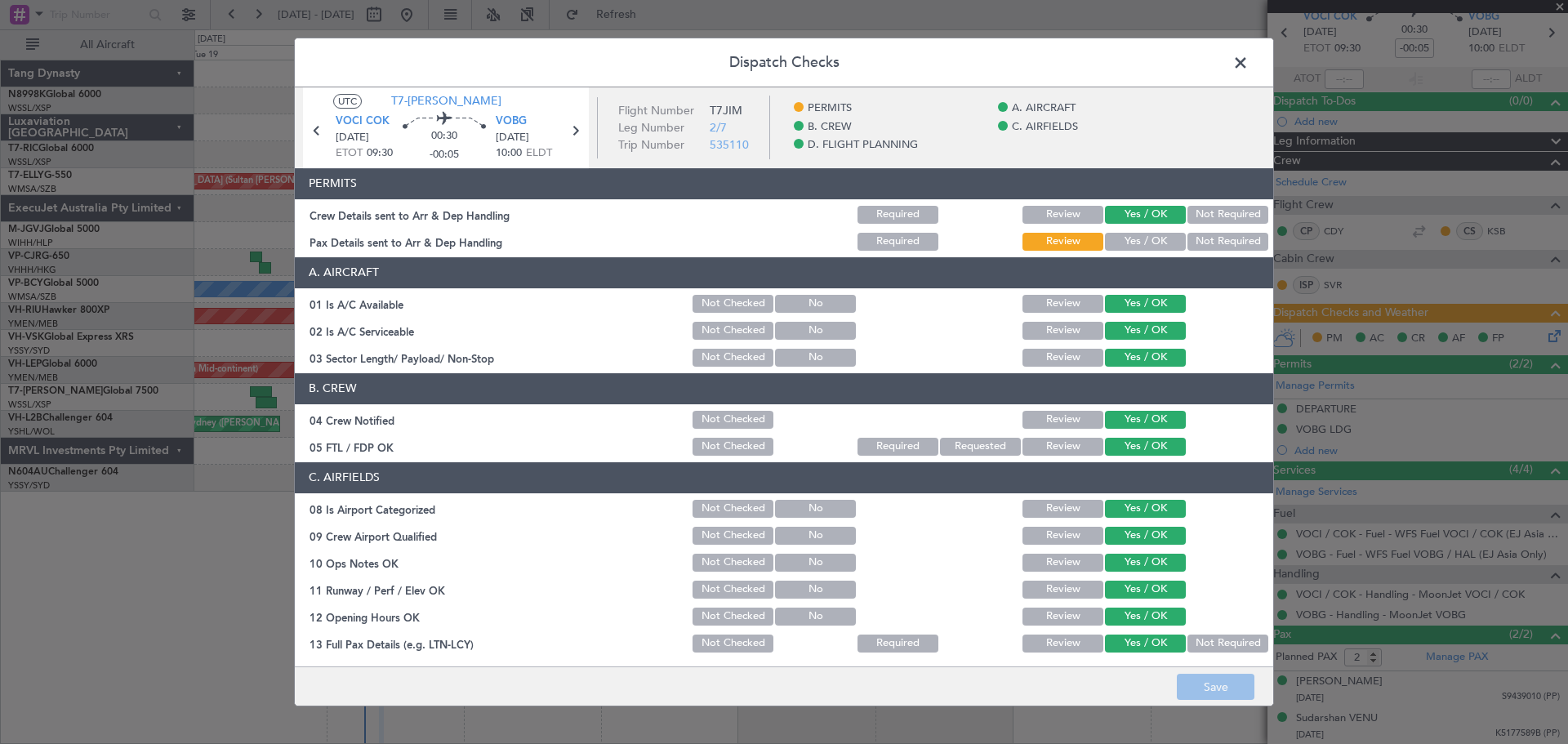
click at [1152, 238] on button "Yes / OK" at bounding box center [1145, 241] width 81 height 18
click at [1224, 677] on button "Save" at bounding box center [1216, 687] width 78 height 26
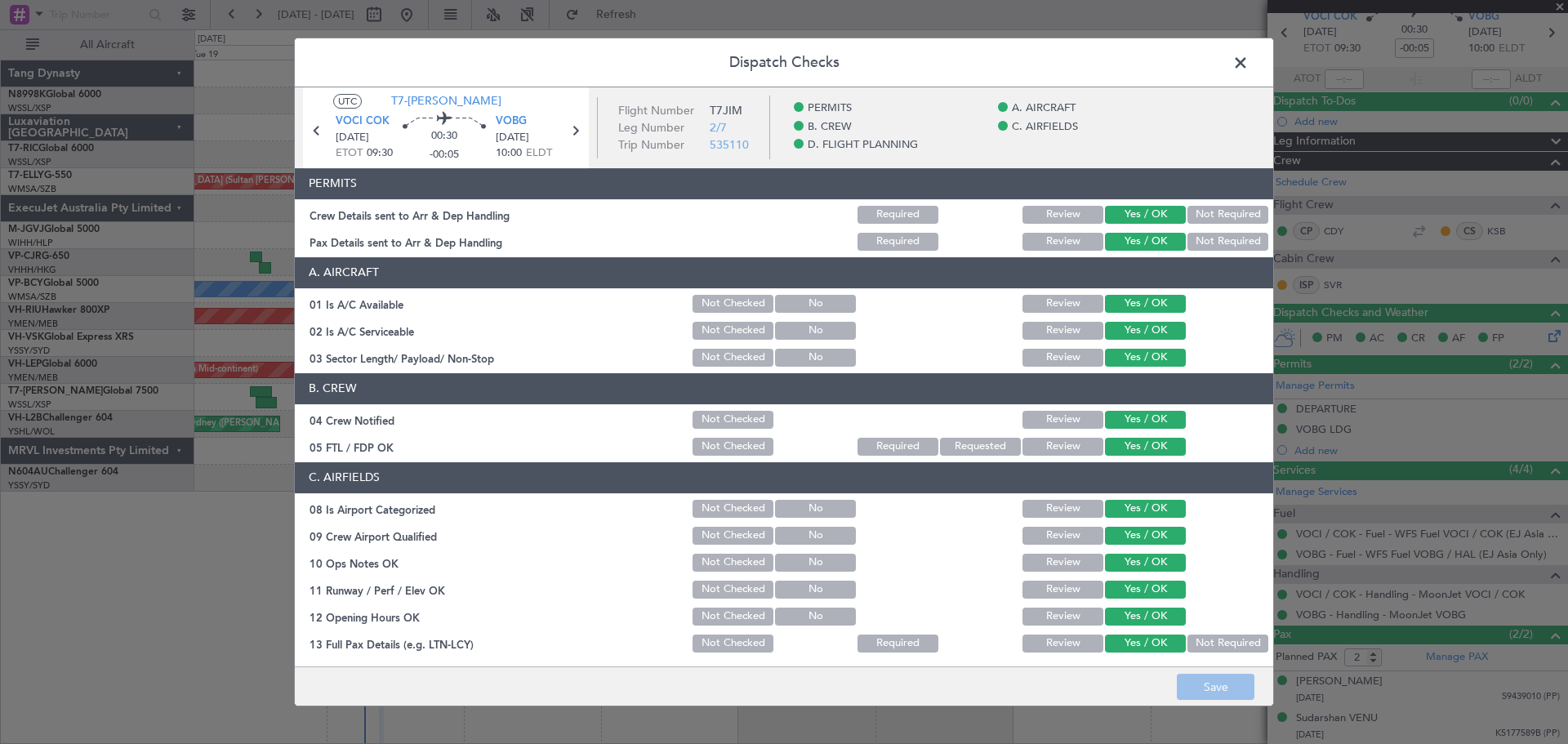
click at [1249, 62] on span at bounding box center [1249, 67] width 0 height 33
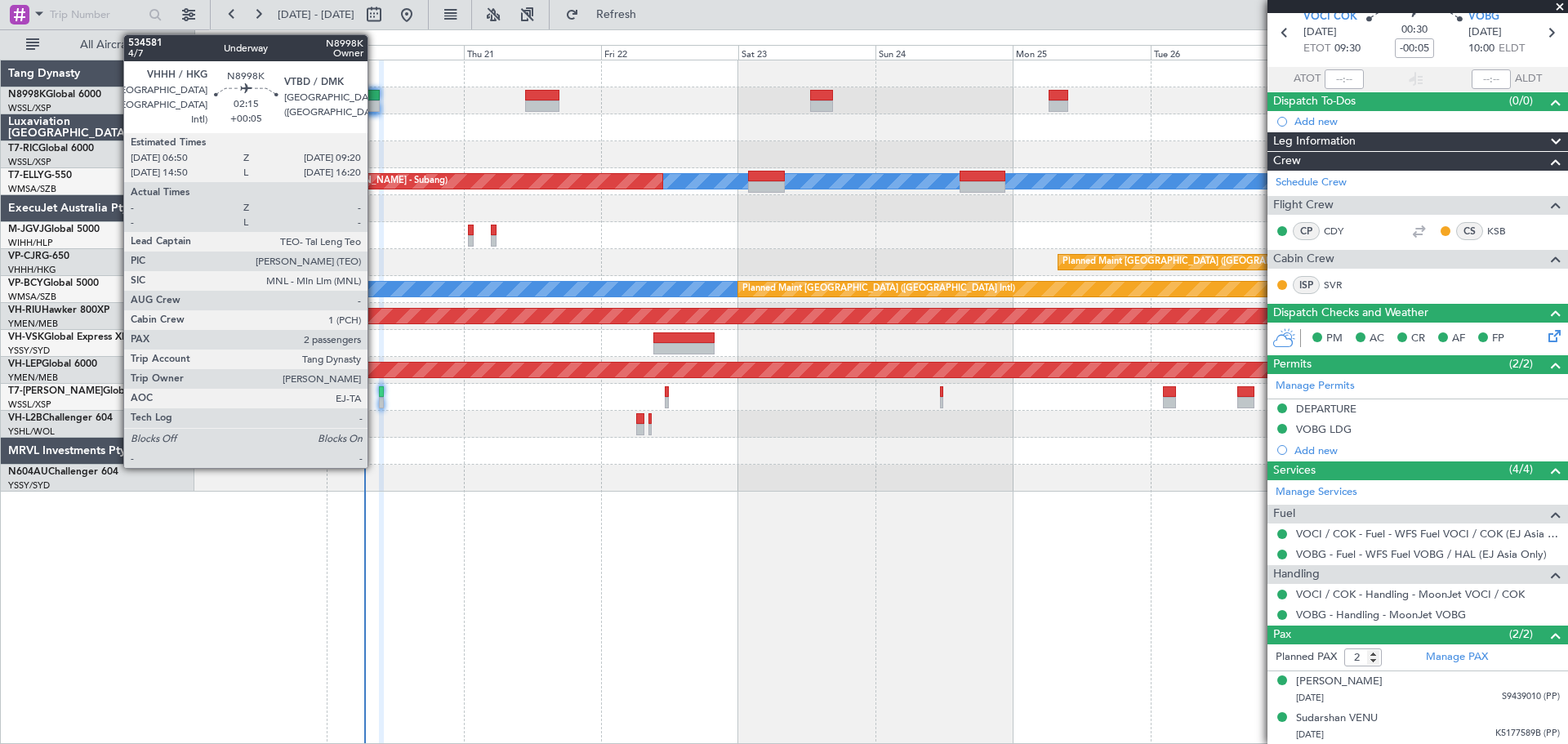
click at [375, 104] on div at bounding box center [373, 106] width 15 height 11
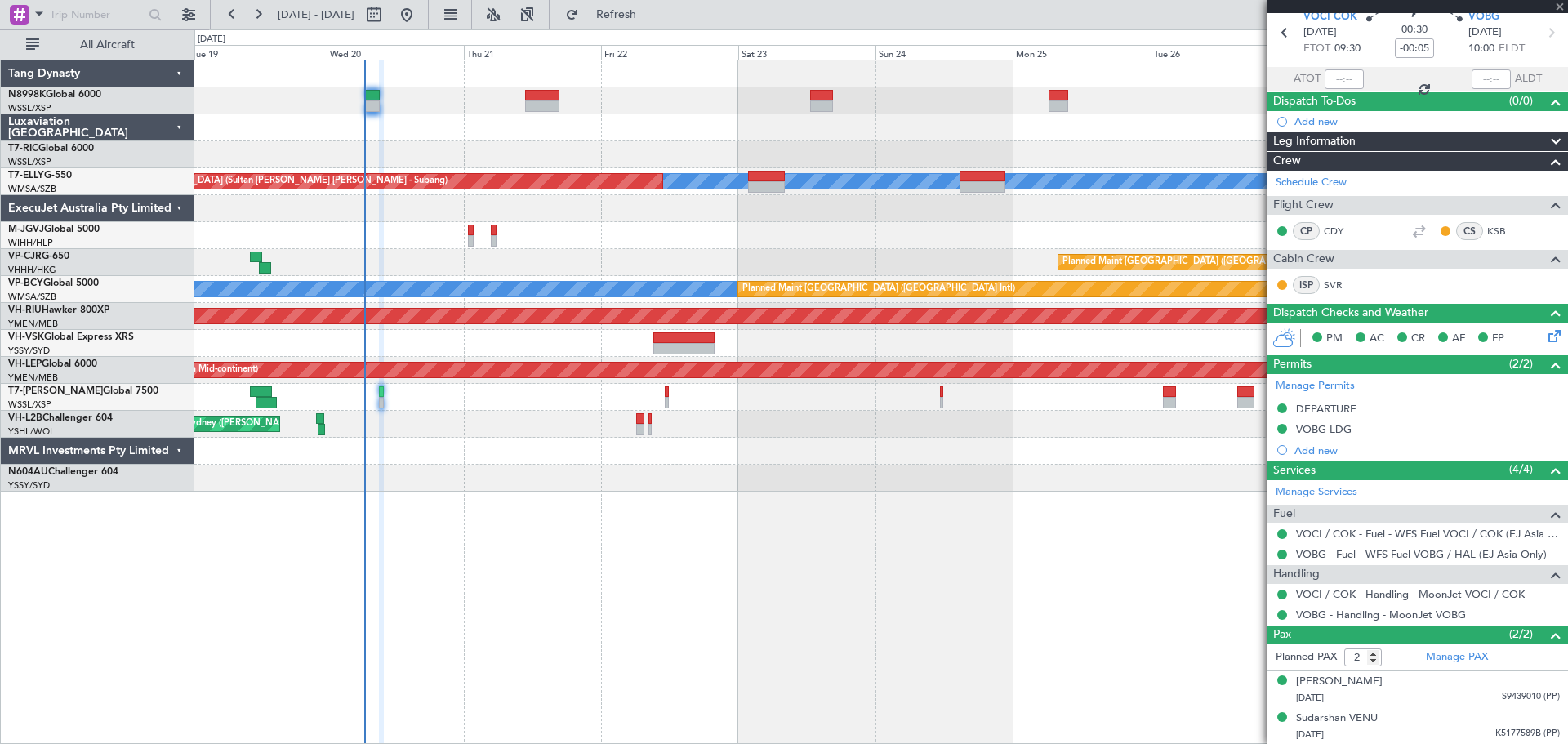
type input "+00:05"
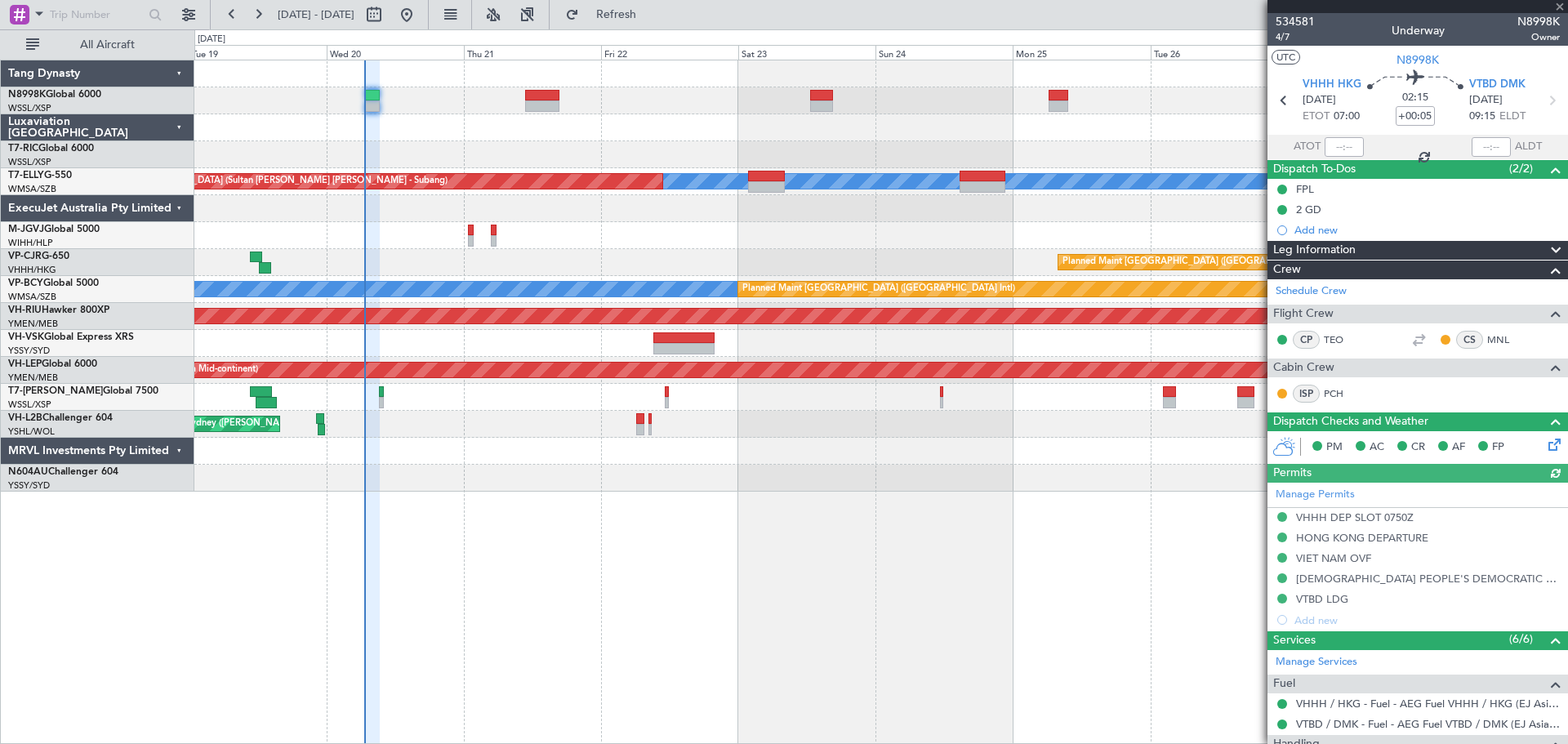
click at [1348, 147] on div at bounding box center [1344, 147] width 39 height 20
click at [1344, 148] on div at bounding box center [1344, 147] width 39 height 20
click at [1346, 148] on div at bounding box center [1344, 147] width 39 height 20
click at [1346, 147] on div at bounding box center [1344, 147] width 39 height 20
click at [1349, 147] on div at bounding box center [1344, 147] width 39 height 20
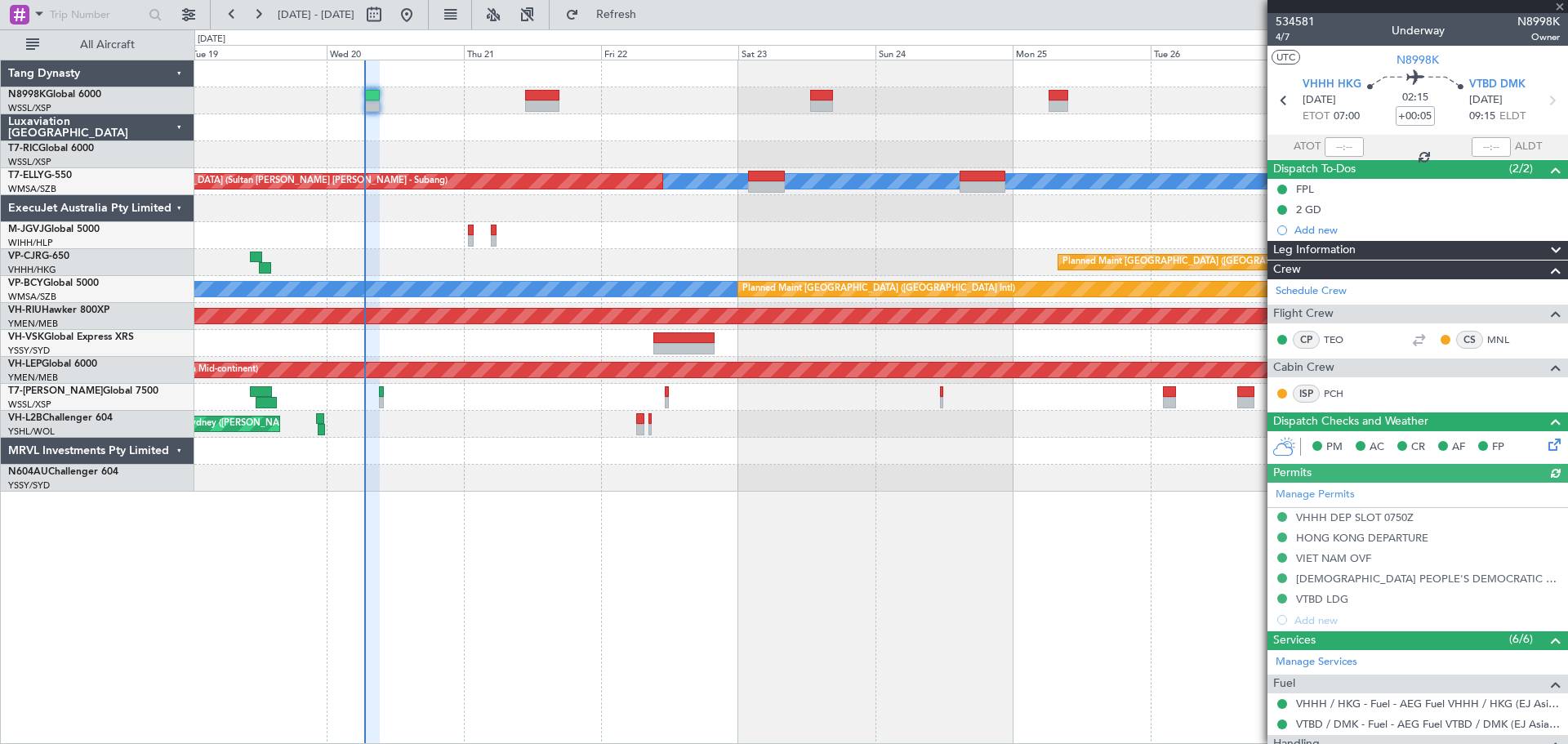
click at [1349, 147] on div at bounding box center [1344, 147] width 39 height 20
click at [1351, 147] on div at bounding box center [1344, 147] width 39 height 20
click at [1351, 147] on input "text" at bounding box center [1344, 147] width 39 height 20
type input "06:41"
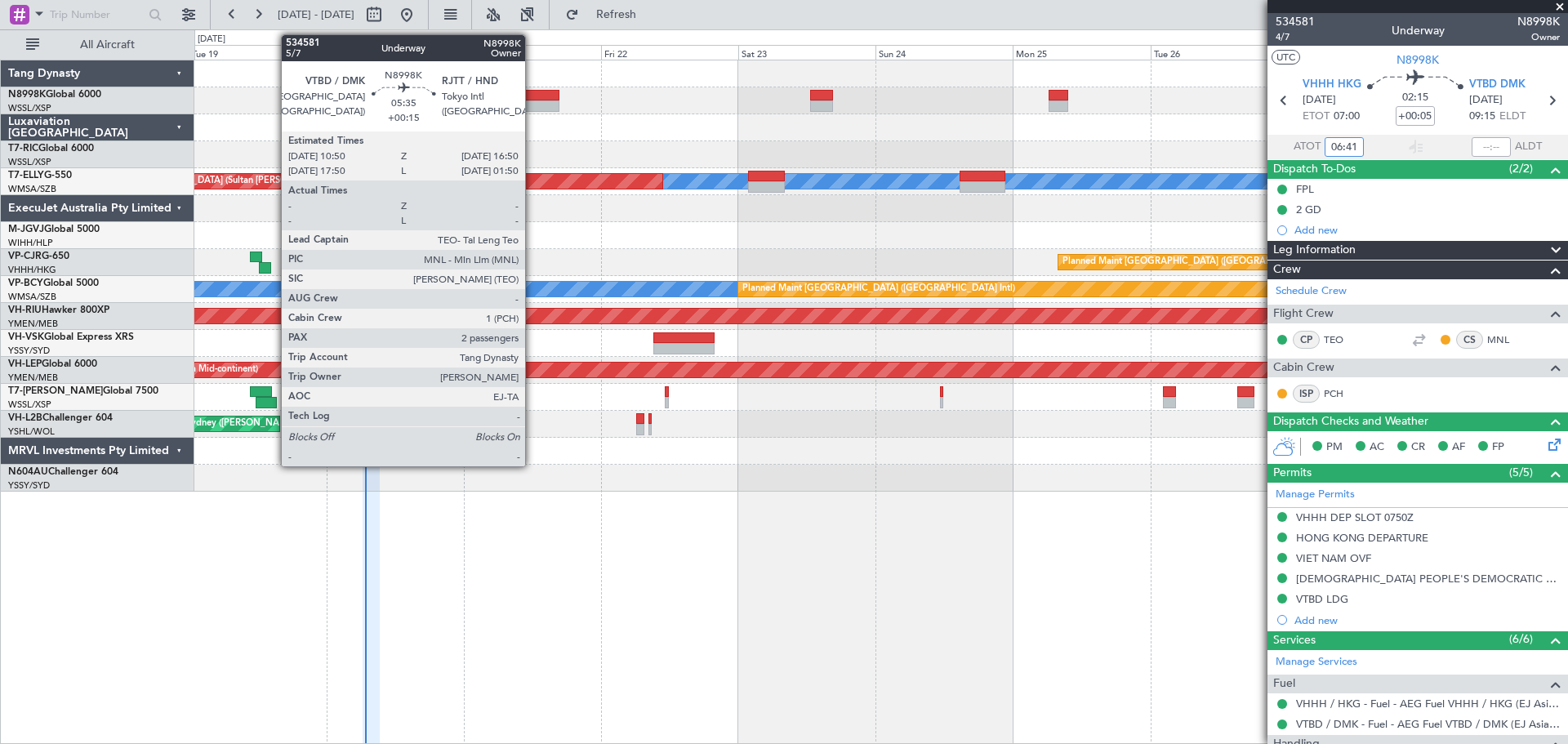
click at [534, 103] on div at bounding box center [542, 106] width 35 height 11
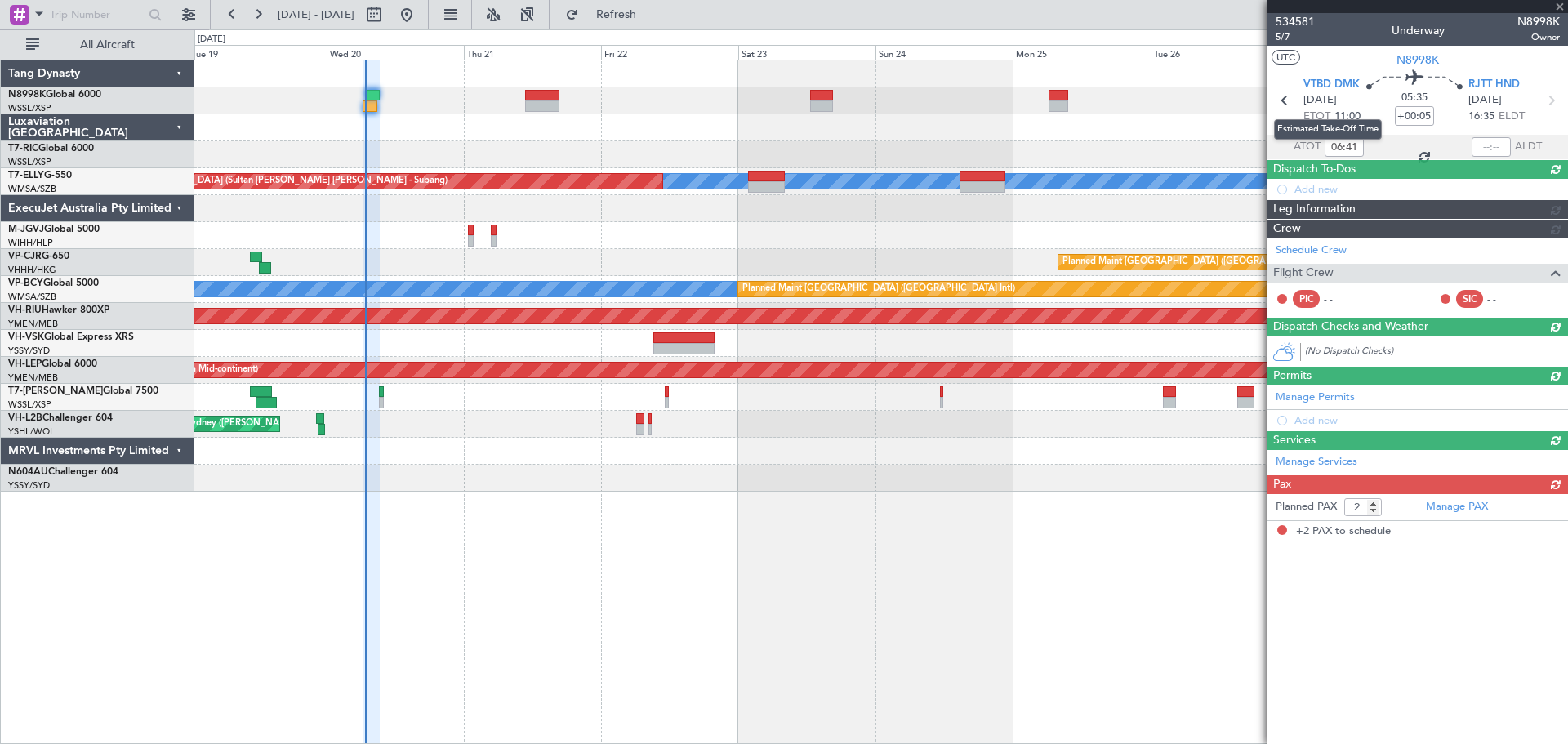
type input "+00:15"
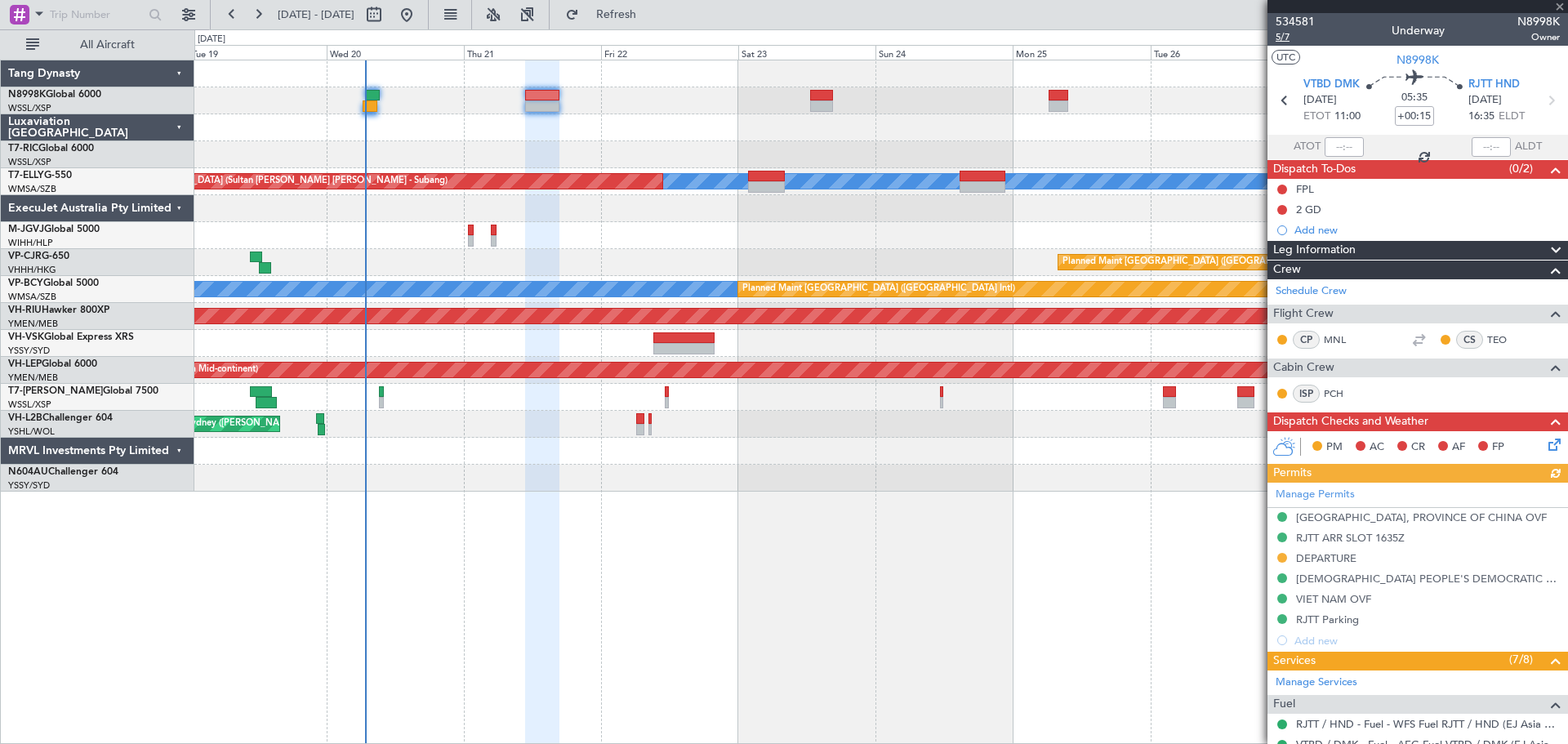
click at [1286, 41] on span "5/7" at bounding box center [1296, 37] width 39 height 14
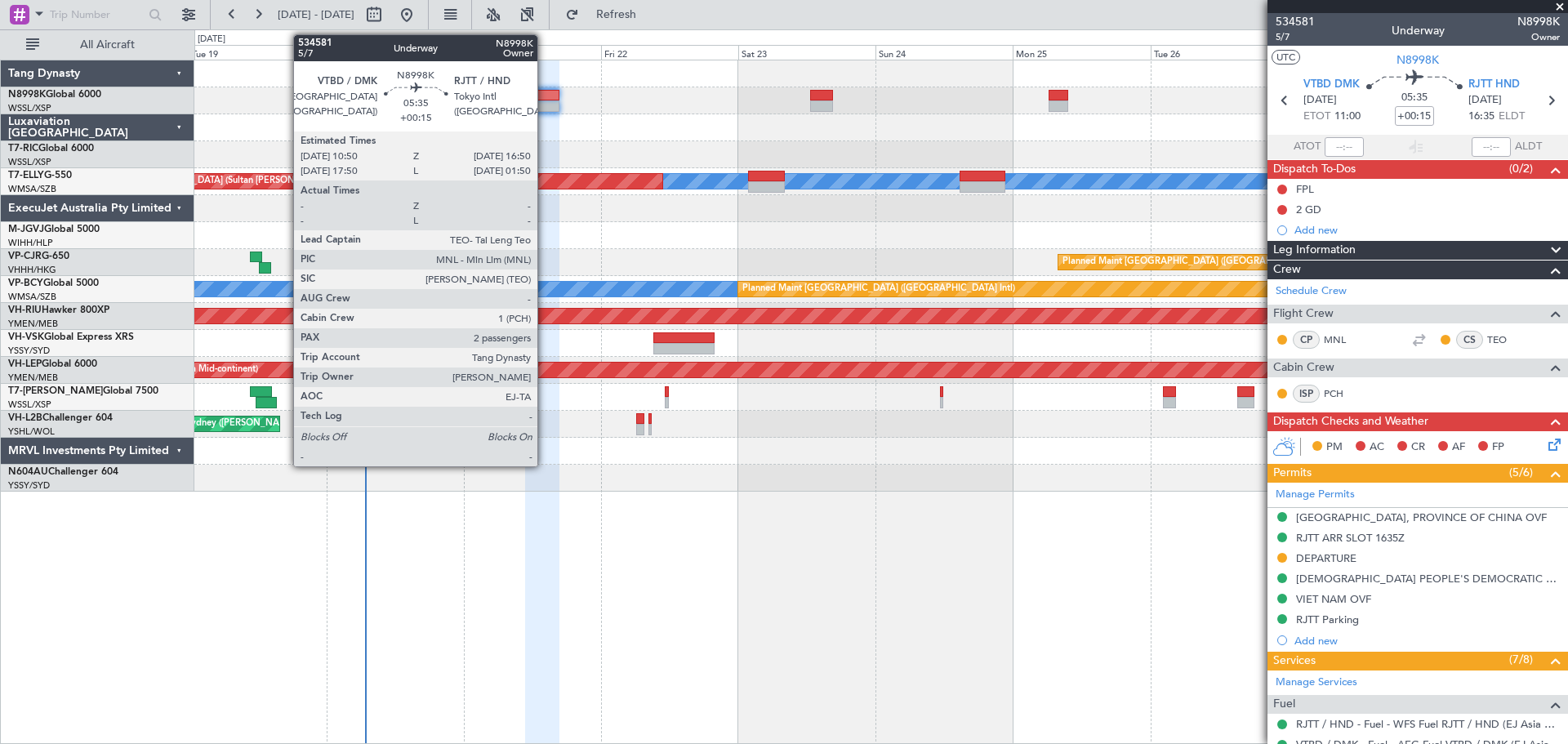
click at [545, 103] on div at bounding box center [542, 106] width 35 height 11
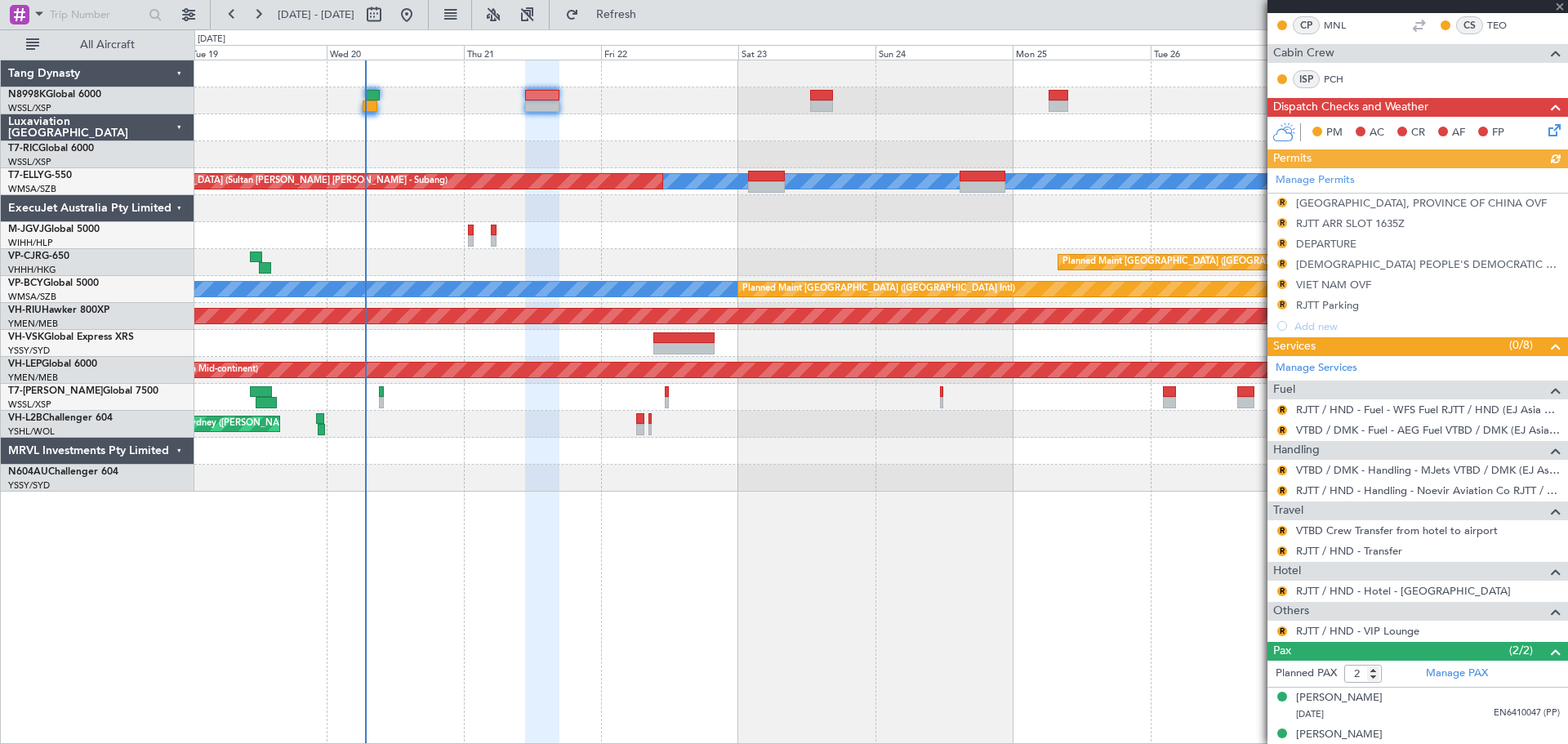
scroll to position [331, 0]
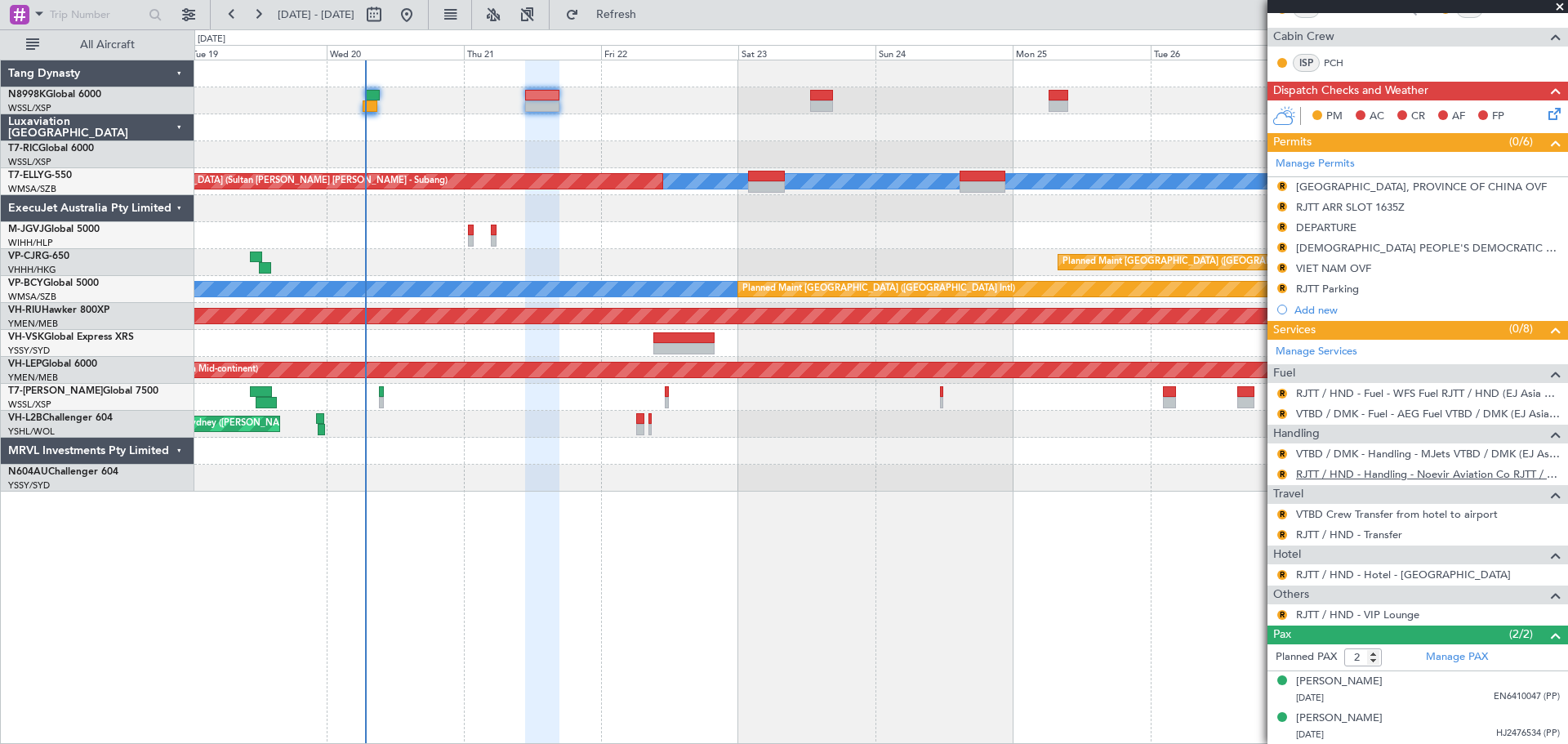
click at [1394, 473] on link "RJTT / HND - Handling - Noevir Aviation Co RJTT / HND" at bounding box center [1428, 473] width 264 height 14
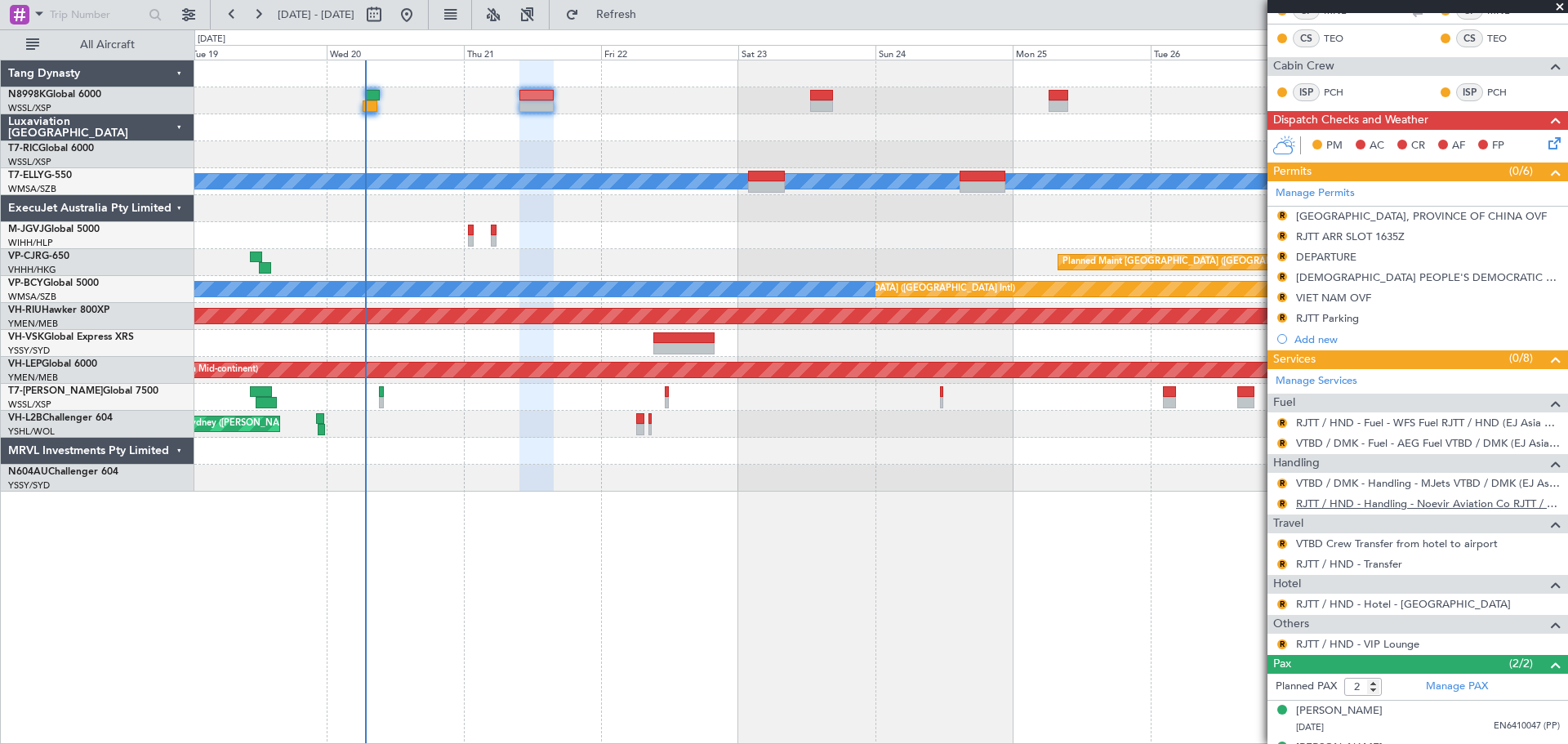
scroll to position [333, 0]
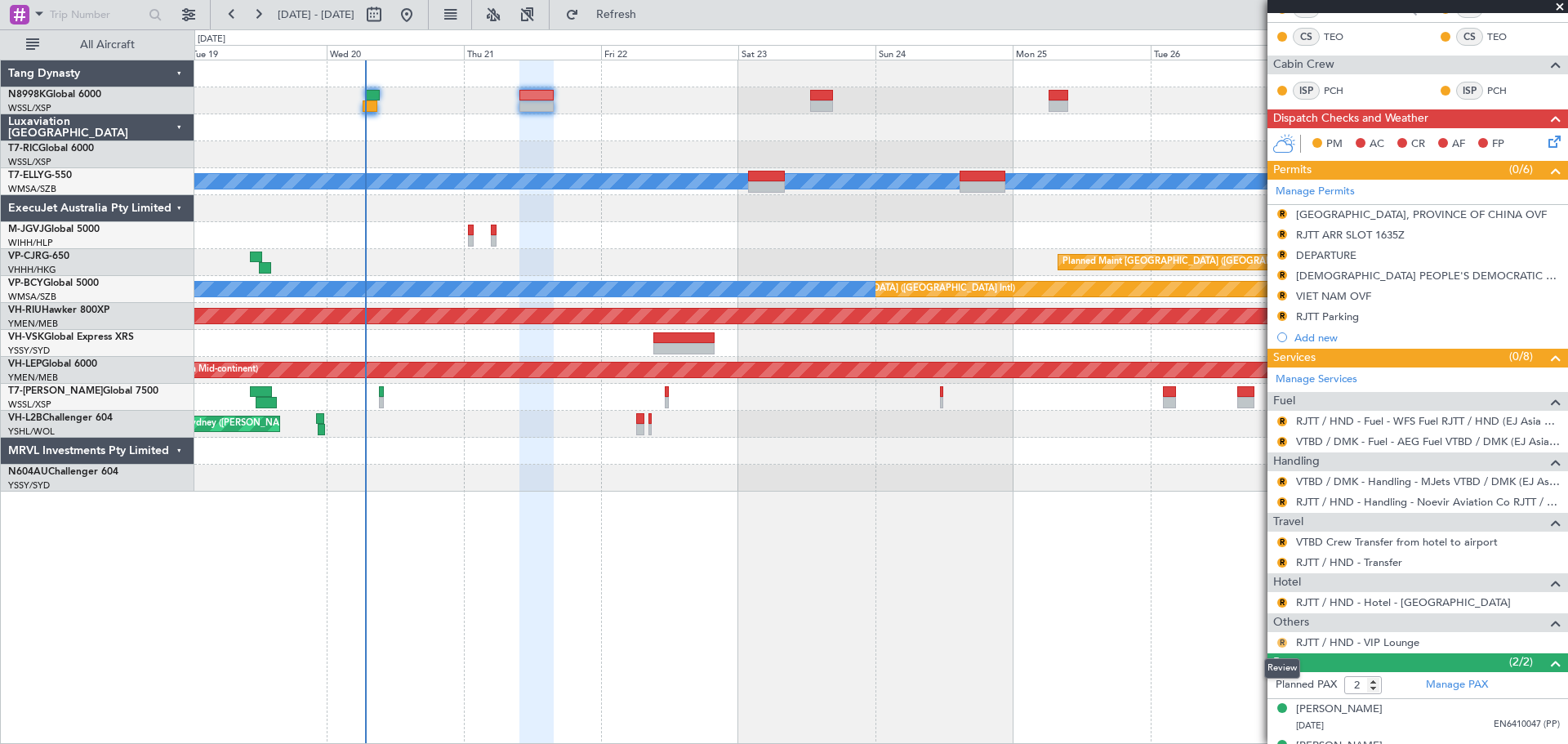
click at [1279, 639] on button "R" at bounding box center [1282, 643] width 9 height 9
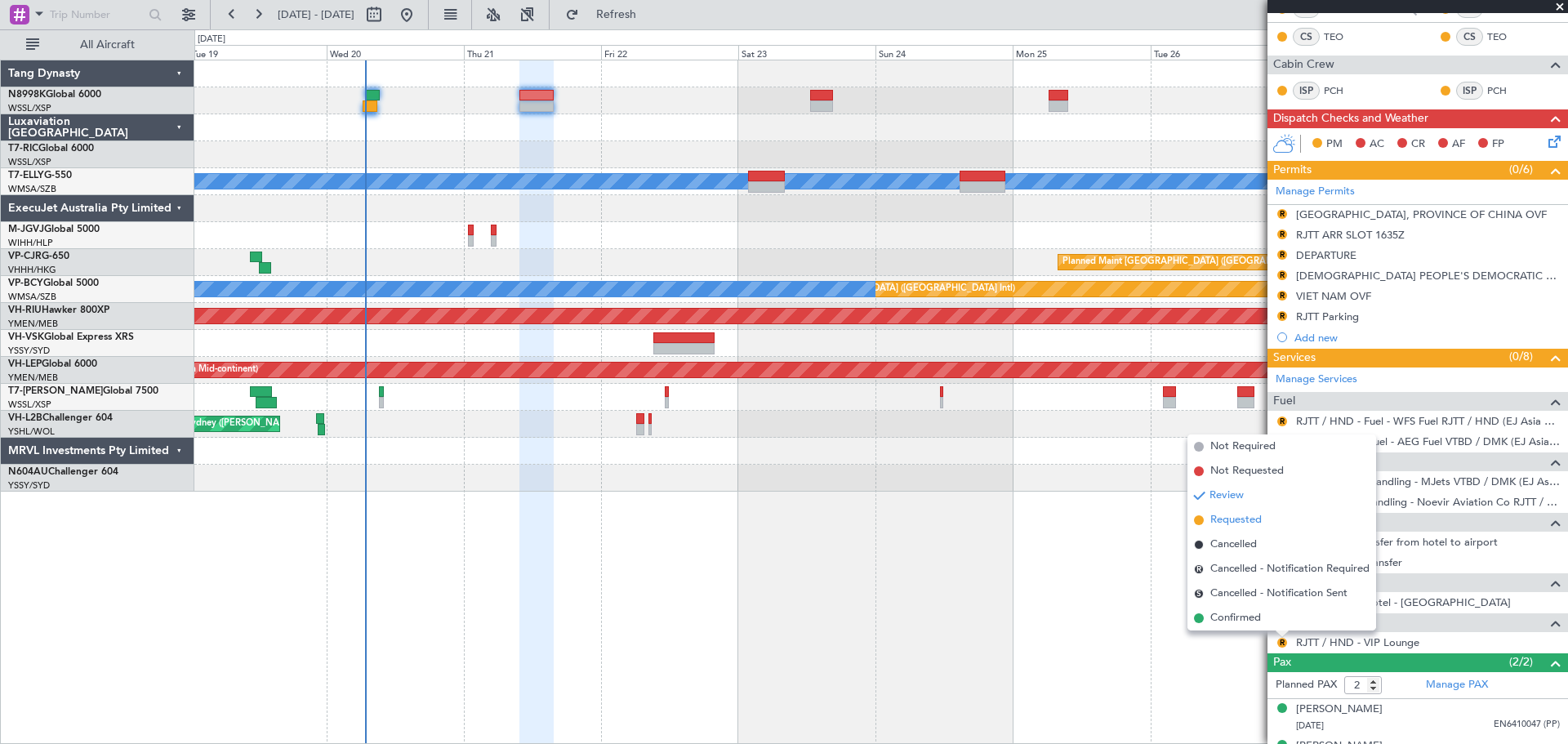
click at [1249, 520] on span "Requested" at bounding box center [1236, 519] width 52 height 16
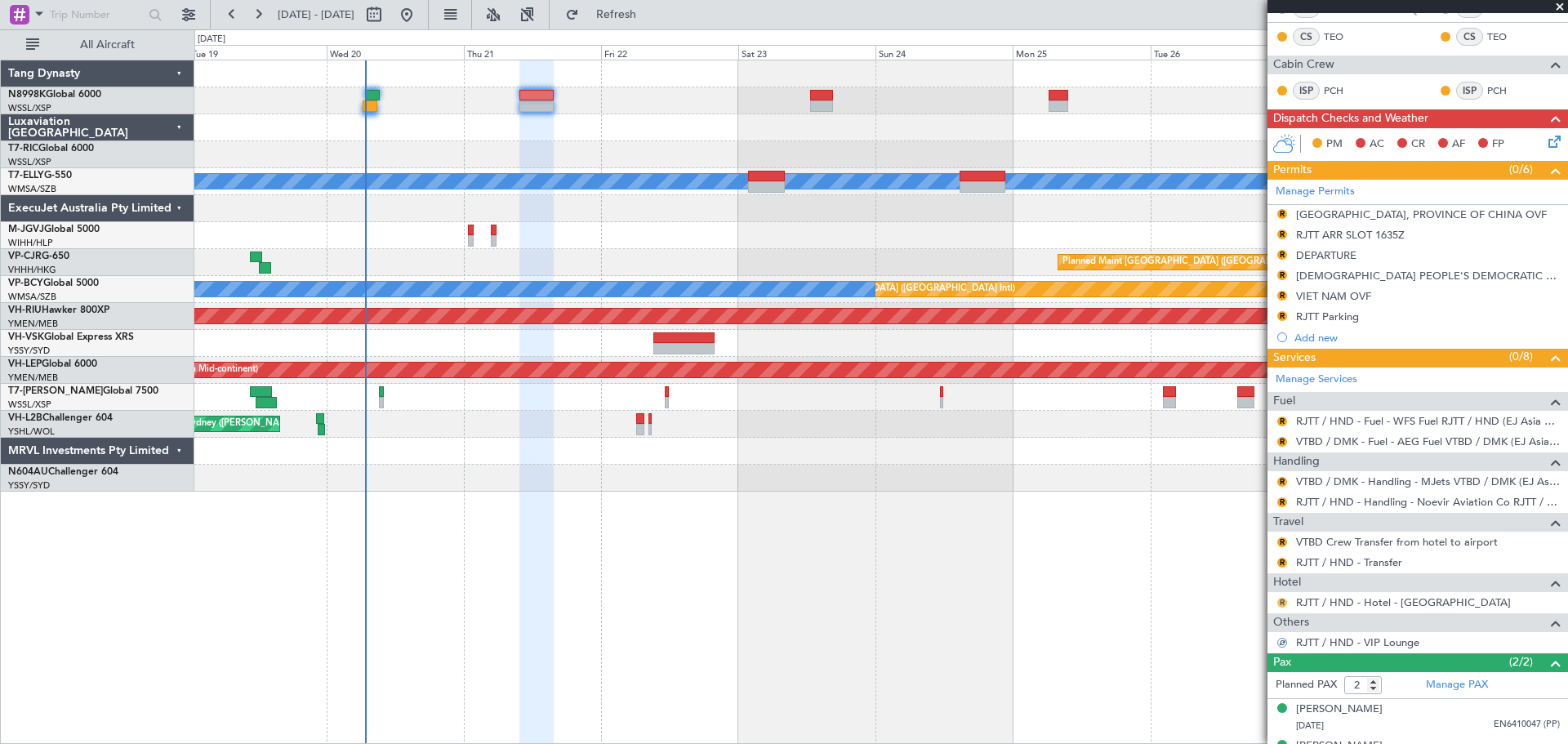
click at [1282, 602] on button "R" at bounding box center [1282, 602] width 9 height 9
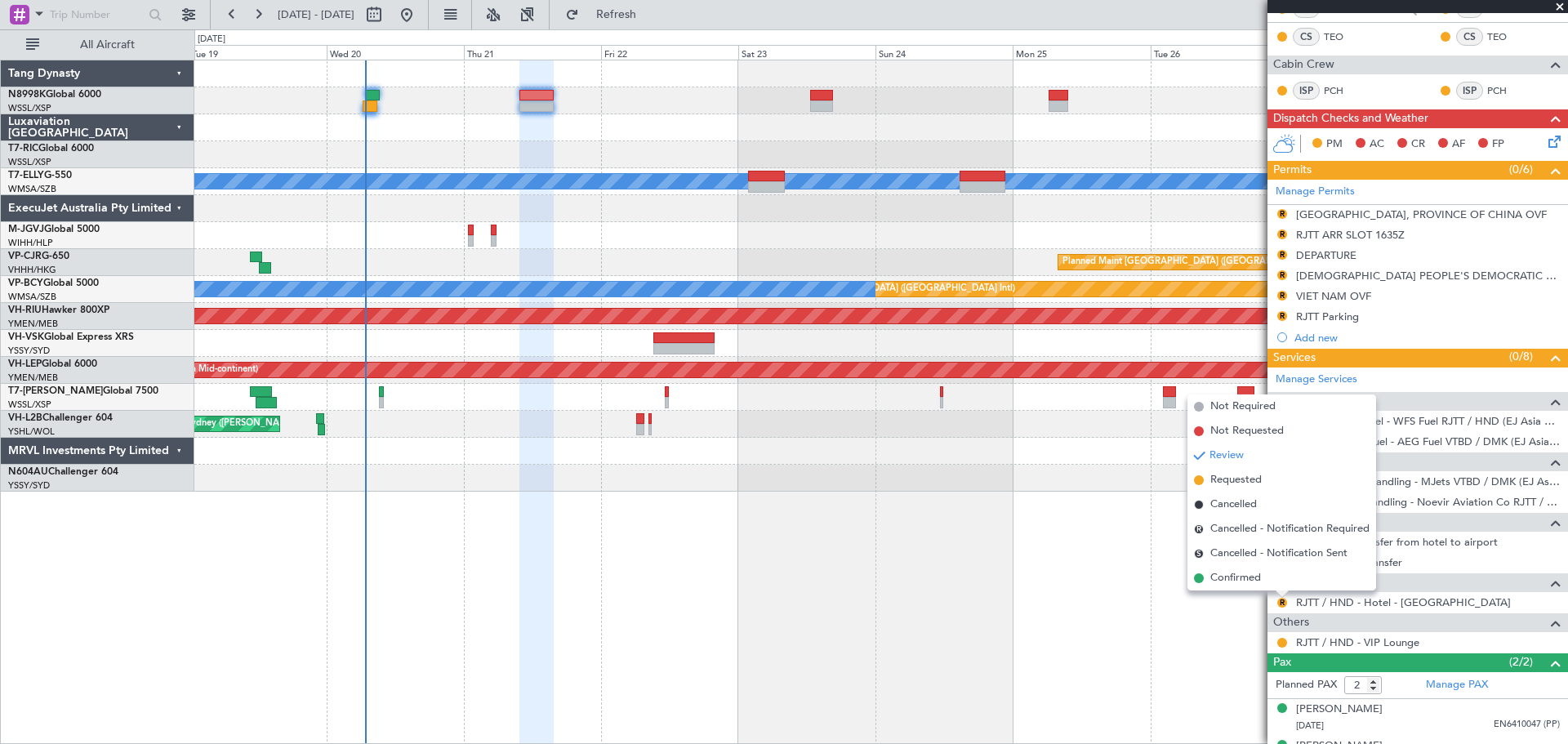
drag, startPoint x: 1230, startPoint y: 578, endPoint x: 1265, endPoint y: 552, distance: 43.6
click at [1231, 575] on span "Confirmed" at bounding box center [1236, 578] width 51 height 16
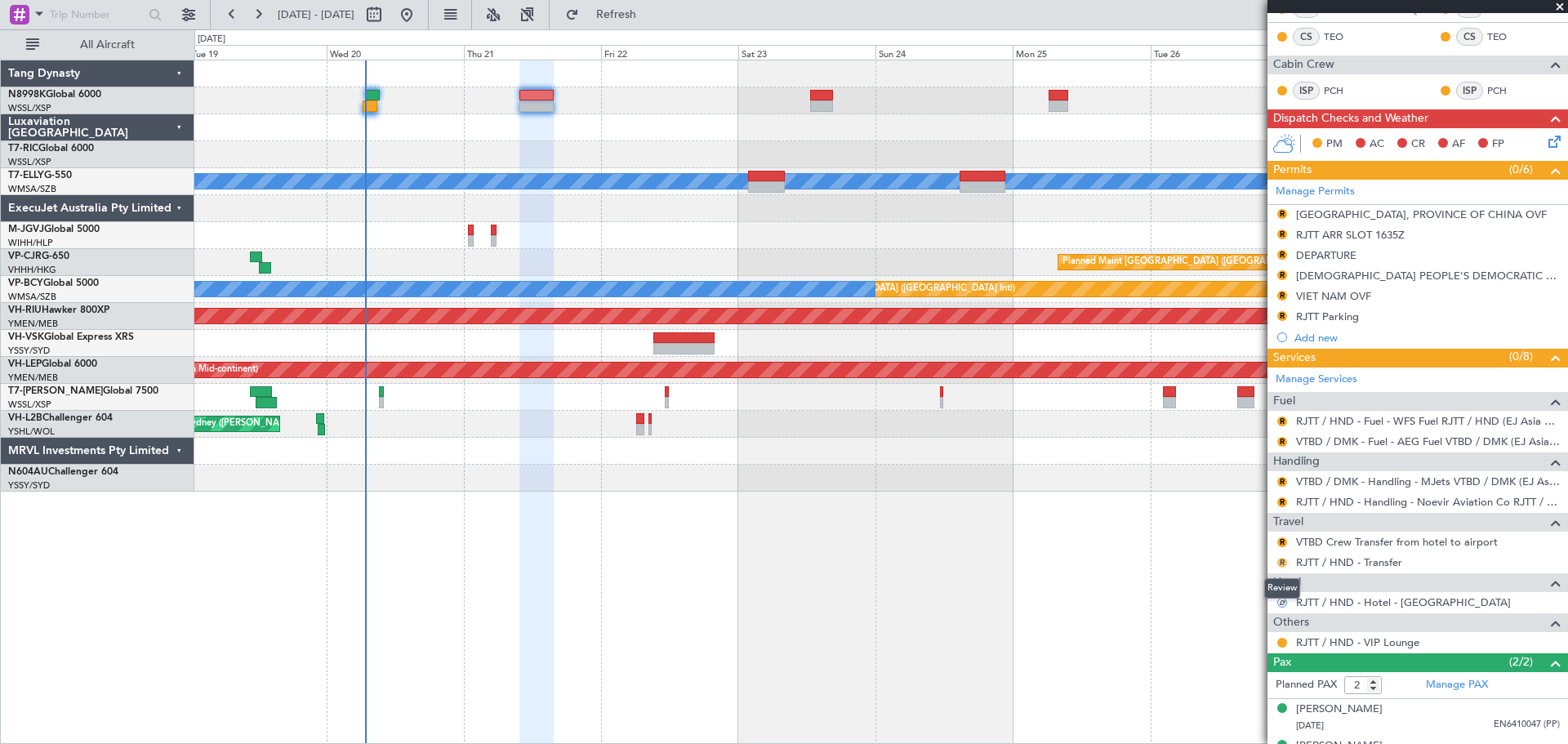
click at [1282, 559] on button "R" at bounding box center [1282, 563] width 9 height 9
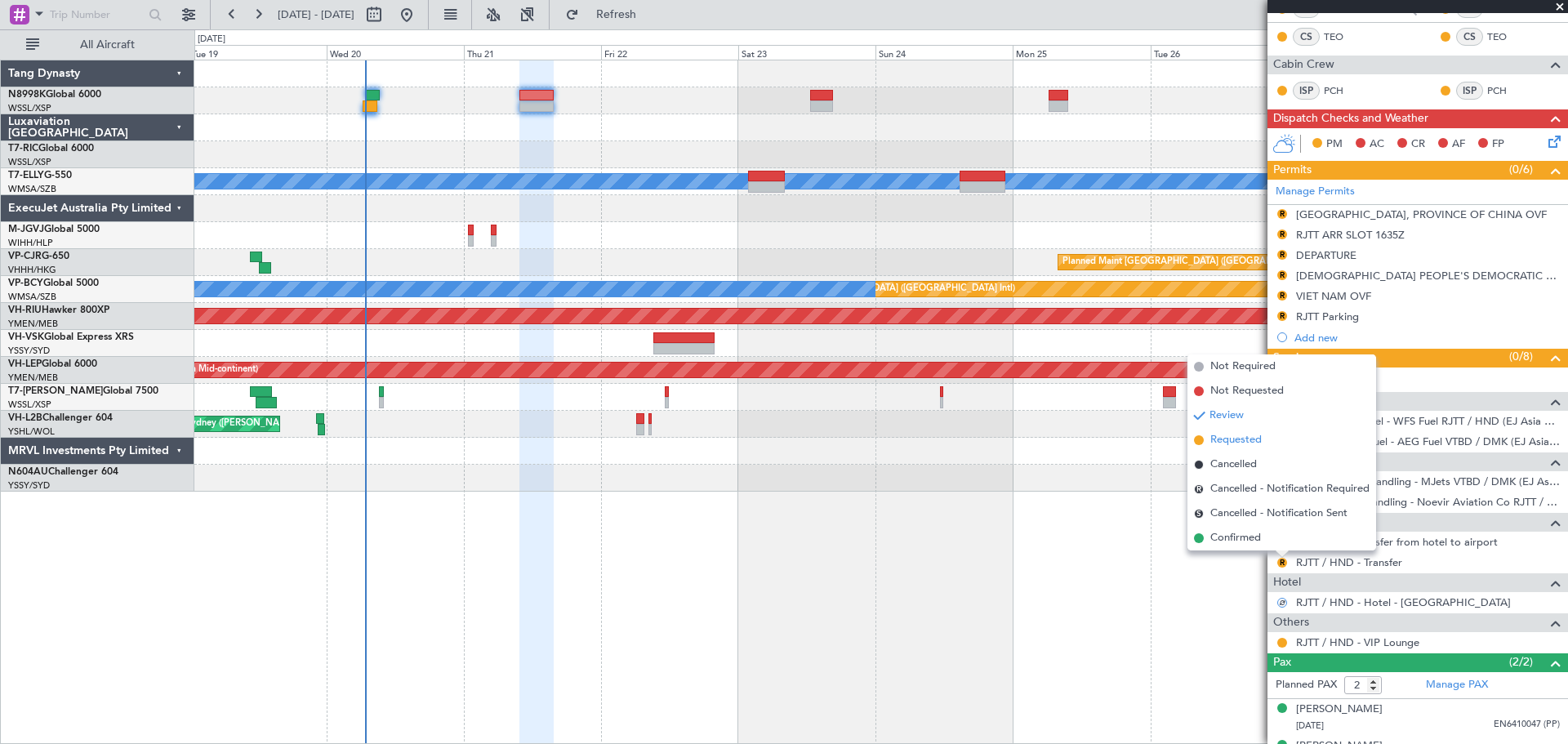
click at [1244, 444] on span "Requested" at bounding box center [1236, 440] width 52 height 16
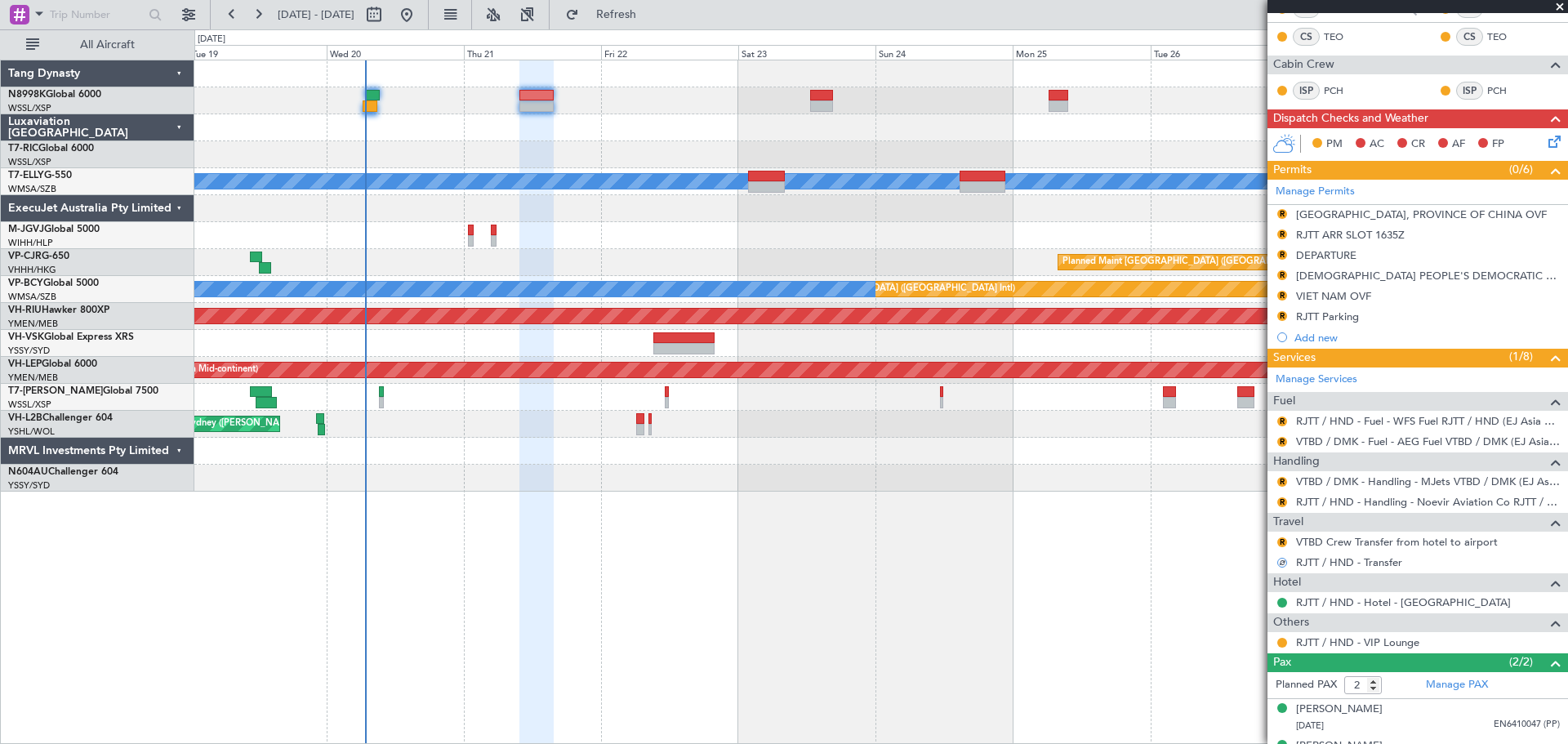
click at [1283, 498] on mat-tooltip-component "Review" at bounding box center [1282, 507] width 59 height 43
click at [1283, 500] on button "R" at bounding box center [1282, 503] width 9 height 9
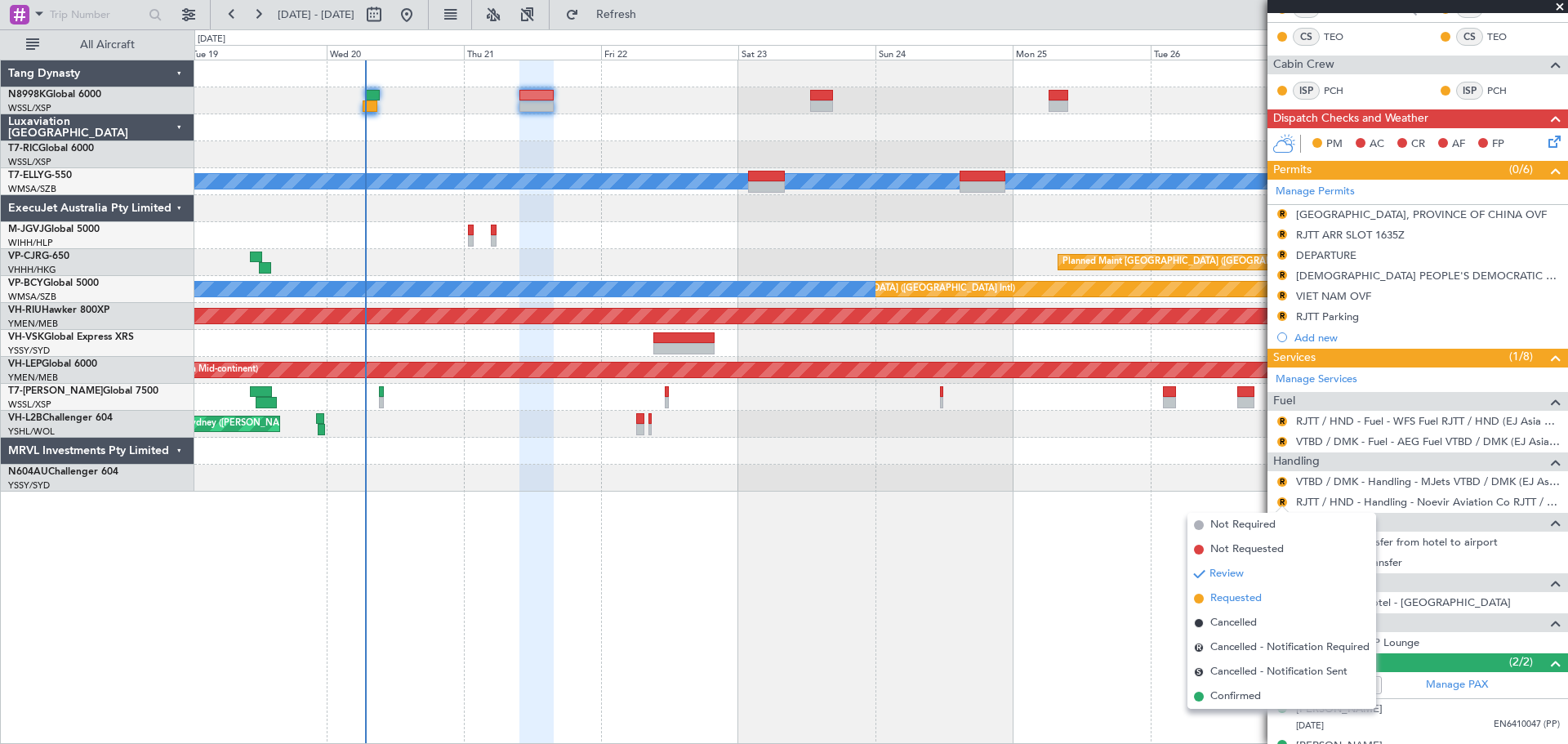
click at [1230, 589] on li "Requested" at bounding box center [1281, 598] width 189 height 24
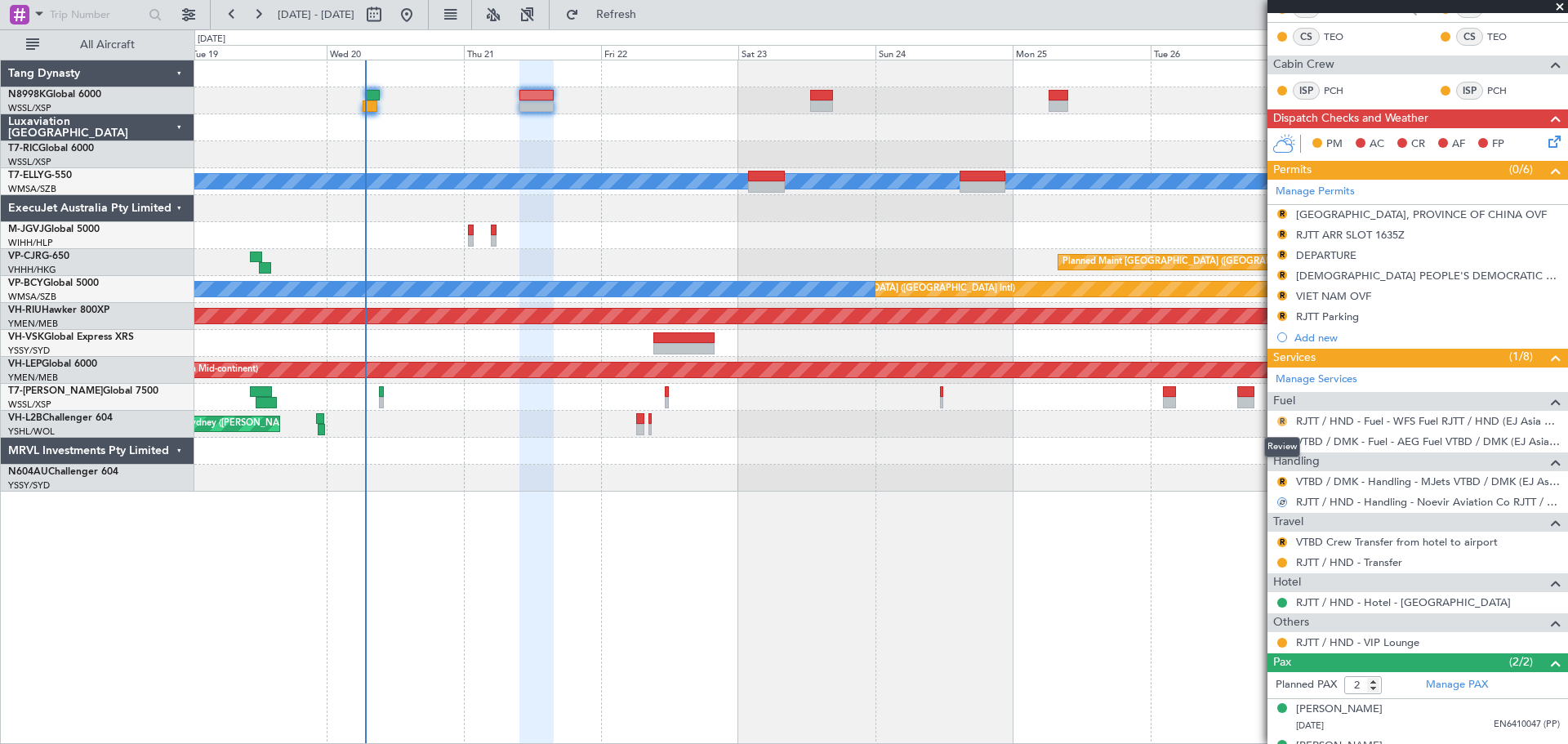
click at [1283, 419] on button "R" at bounding box center [1282, 421] width 9 height 9
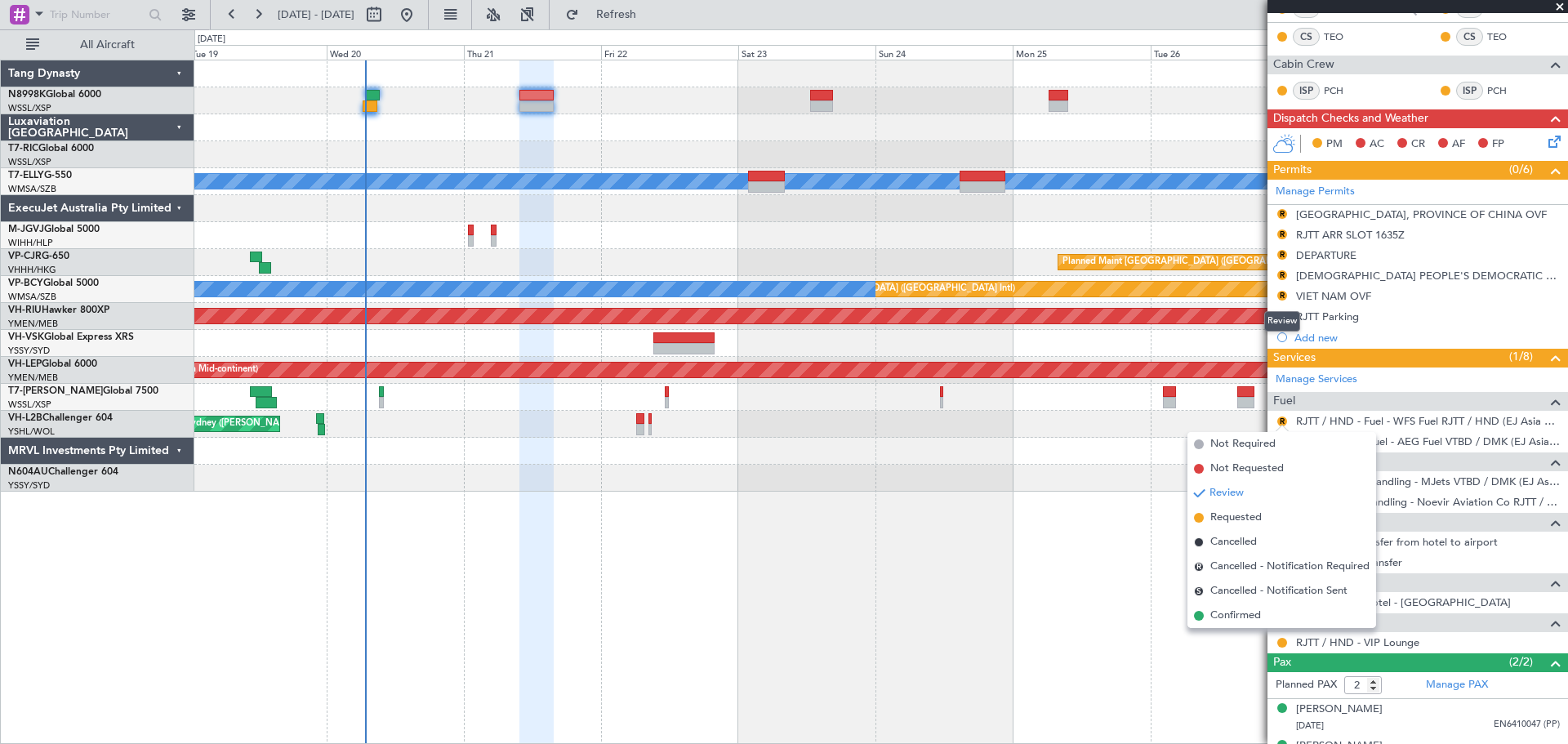
click at [1282, 316] on div "Review" at bounding box center [1282, 321] width 36 height 21
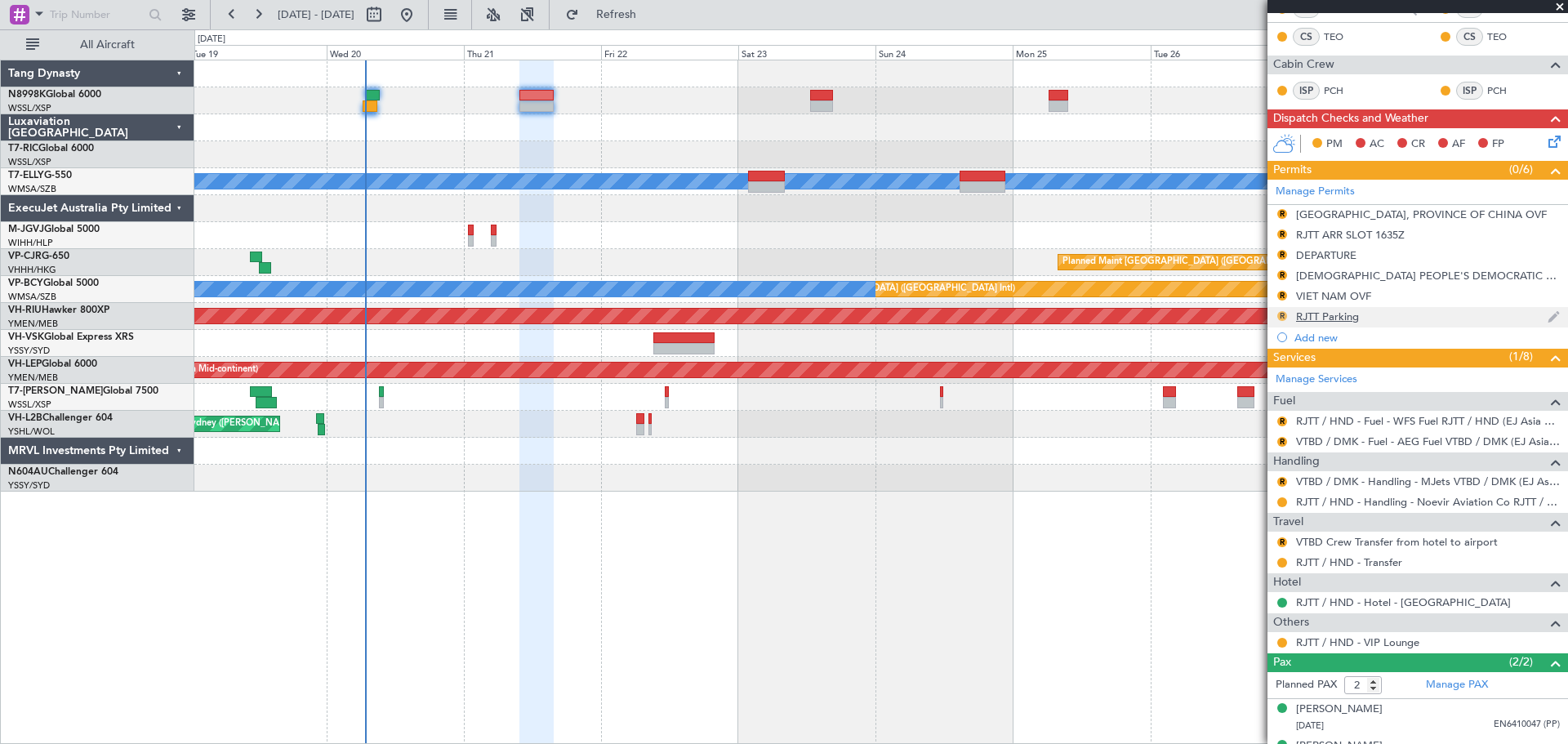
click at [1284, 316] on button "R" at bounding box center [1282, 316] width 9 height 9
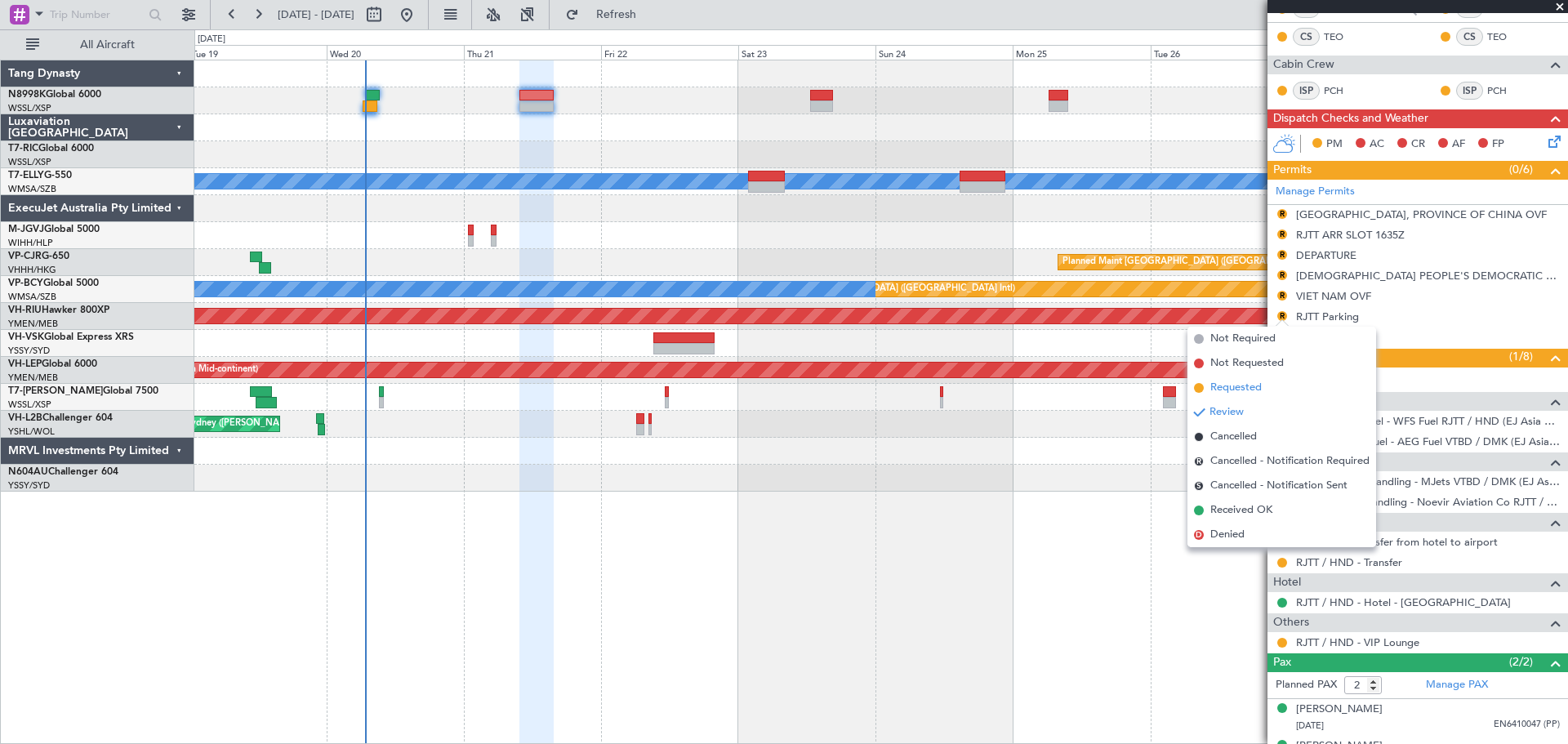
click at [1219, 390] on span "Requested" at bounding box center [1236, 387] width 52 height 16
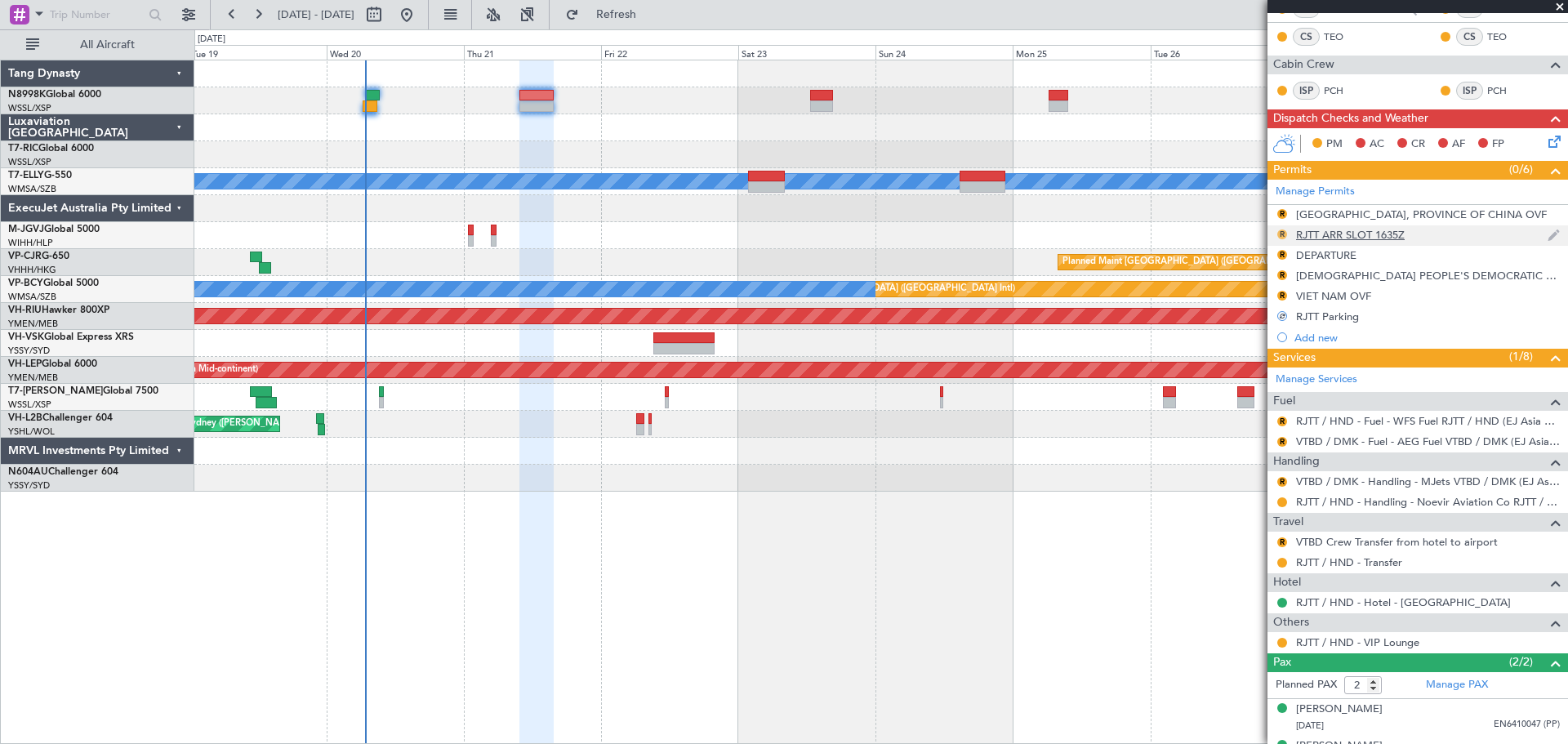
click at [1281, 232] on button "R" at bounding box center [1282, 234] width 9 height 9
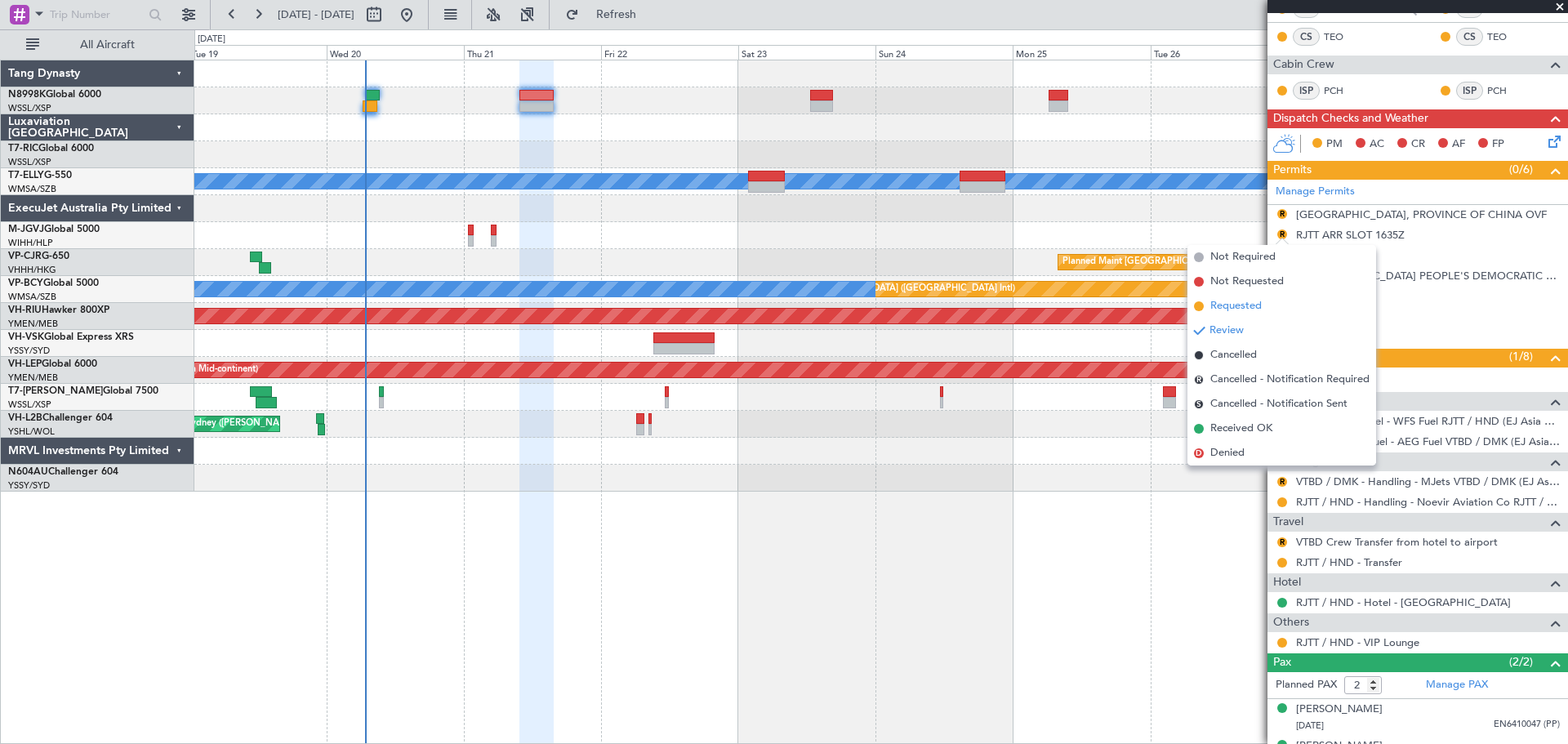
click at [1218, 309] on span "Requested" at bounding box center [1236, 305] width 52 height 16
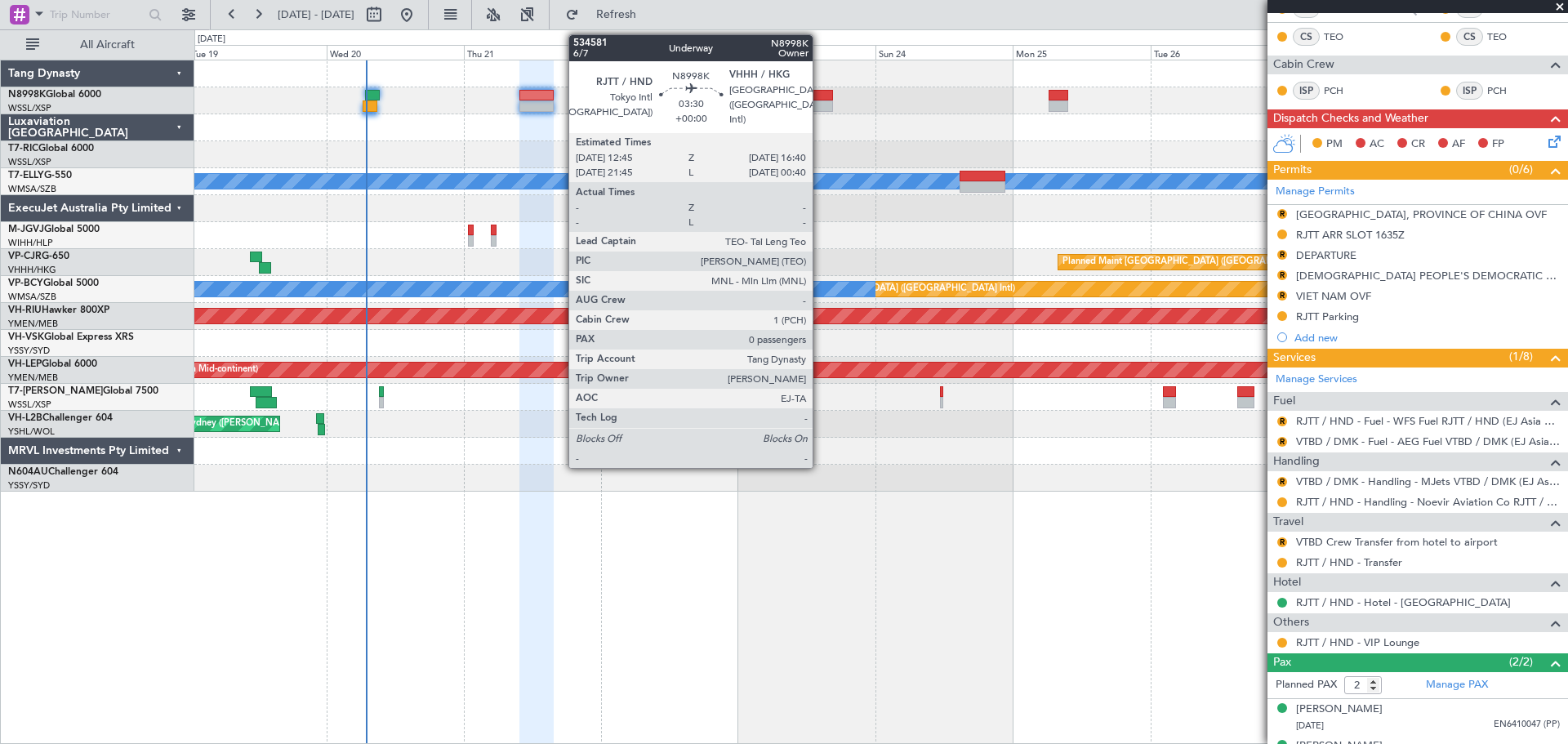
click at [820, 97] on div at bounding box center [822, 96] width 23 height 11
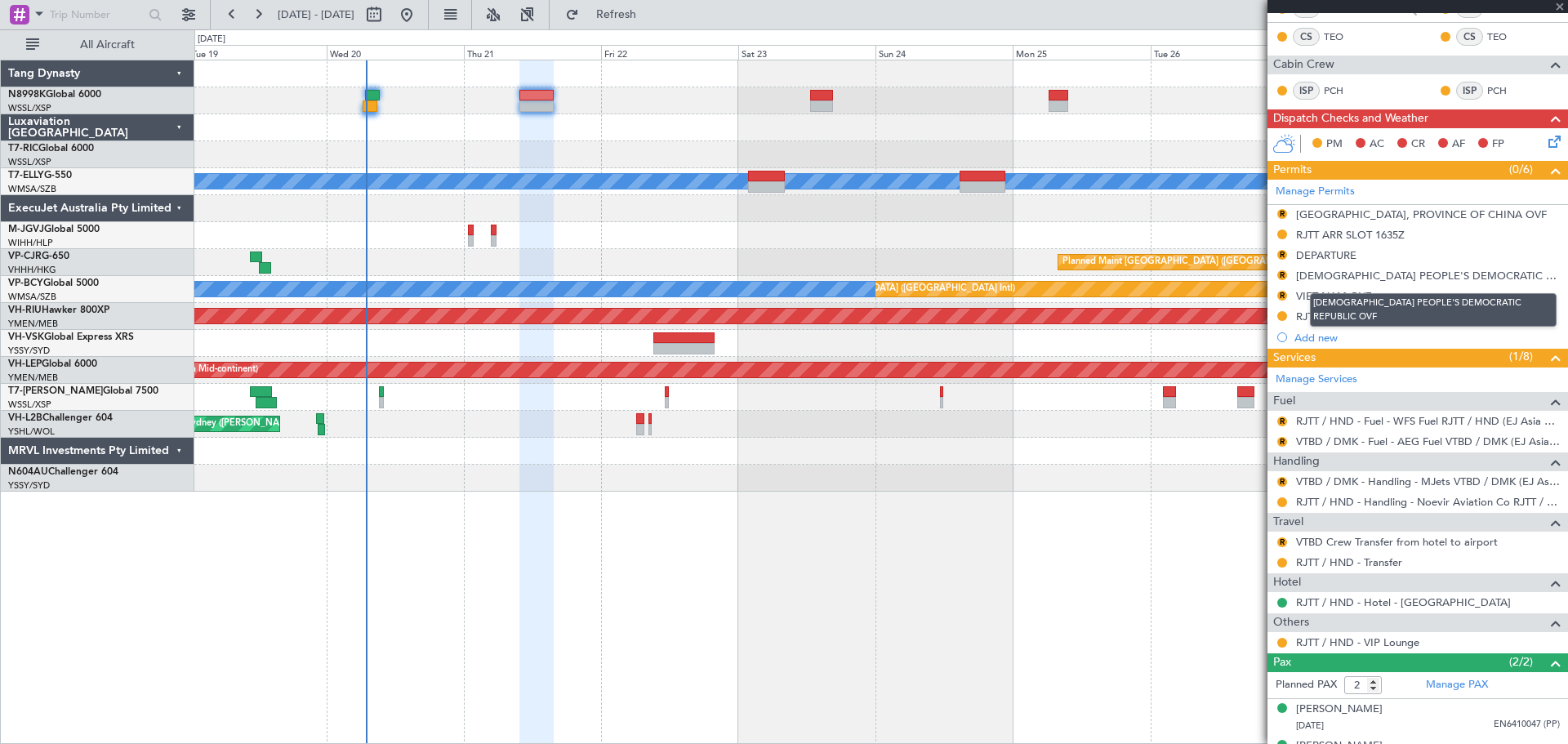
type input "0"
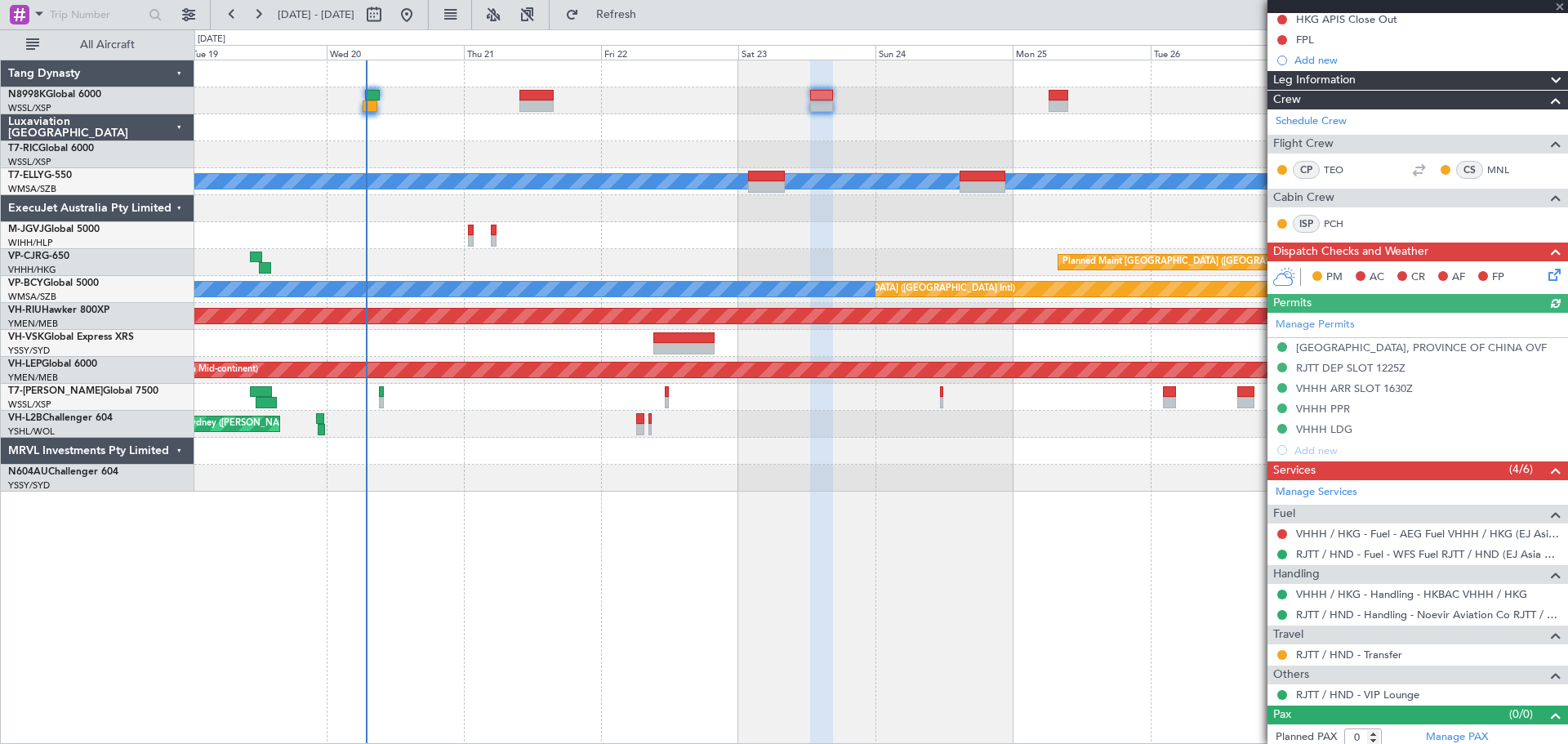
scroll to position [238, 0]
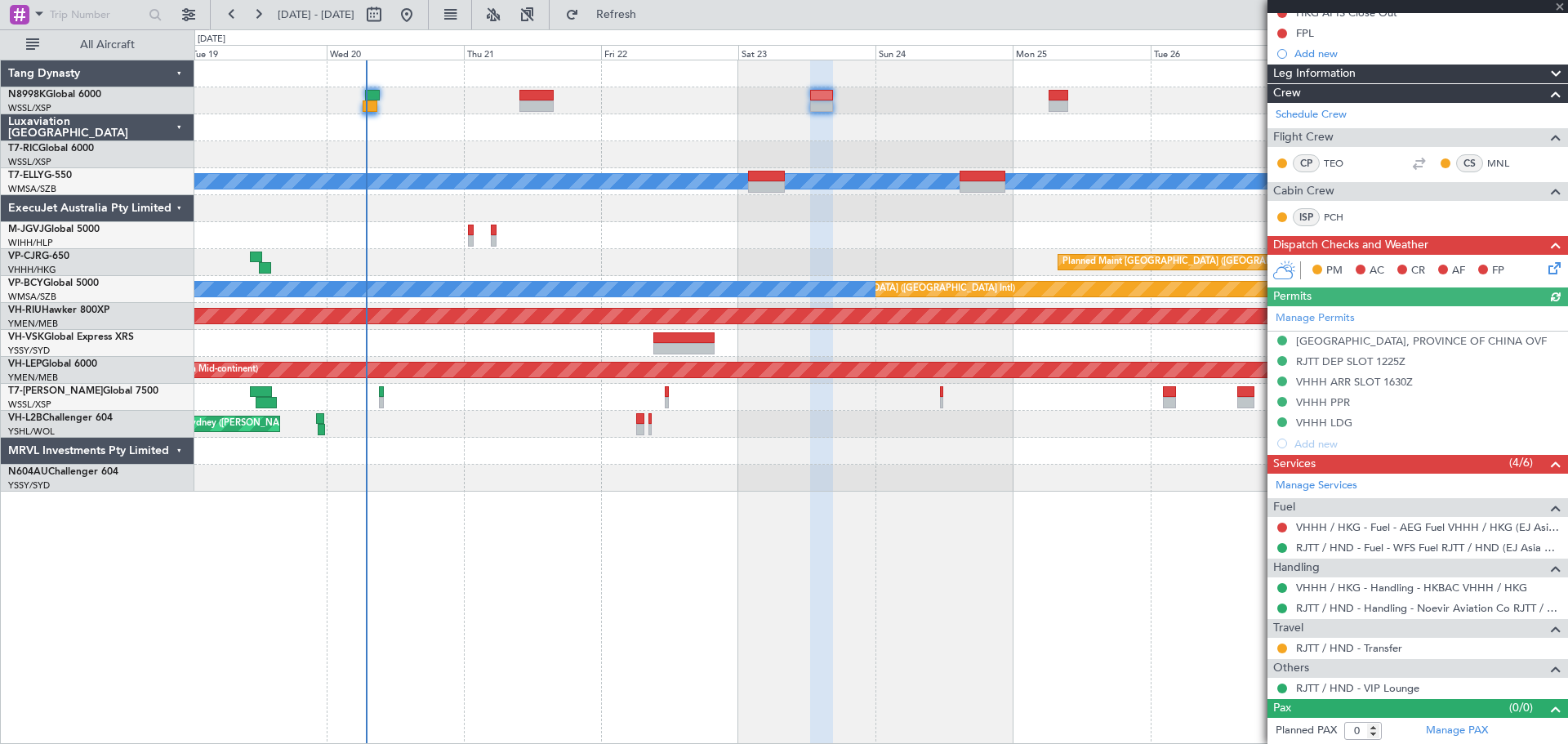
click at [1281, 360] on div "Manage Permits TAIWAN, PROVINCE OF CHINA OVF RJTT DEP SLOT 1225Z VHHH ARR SLOT …" at bounding box center [1418, 380] width 301 height 147
click at [1281, 358] on button at bounding box center [1282, 361] width 9 height 9
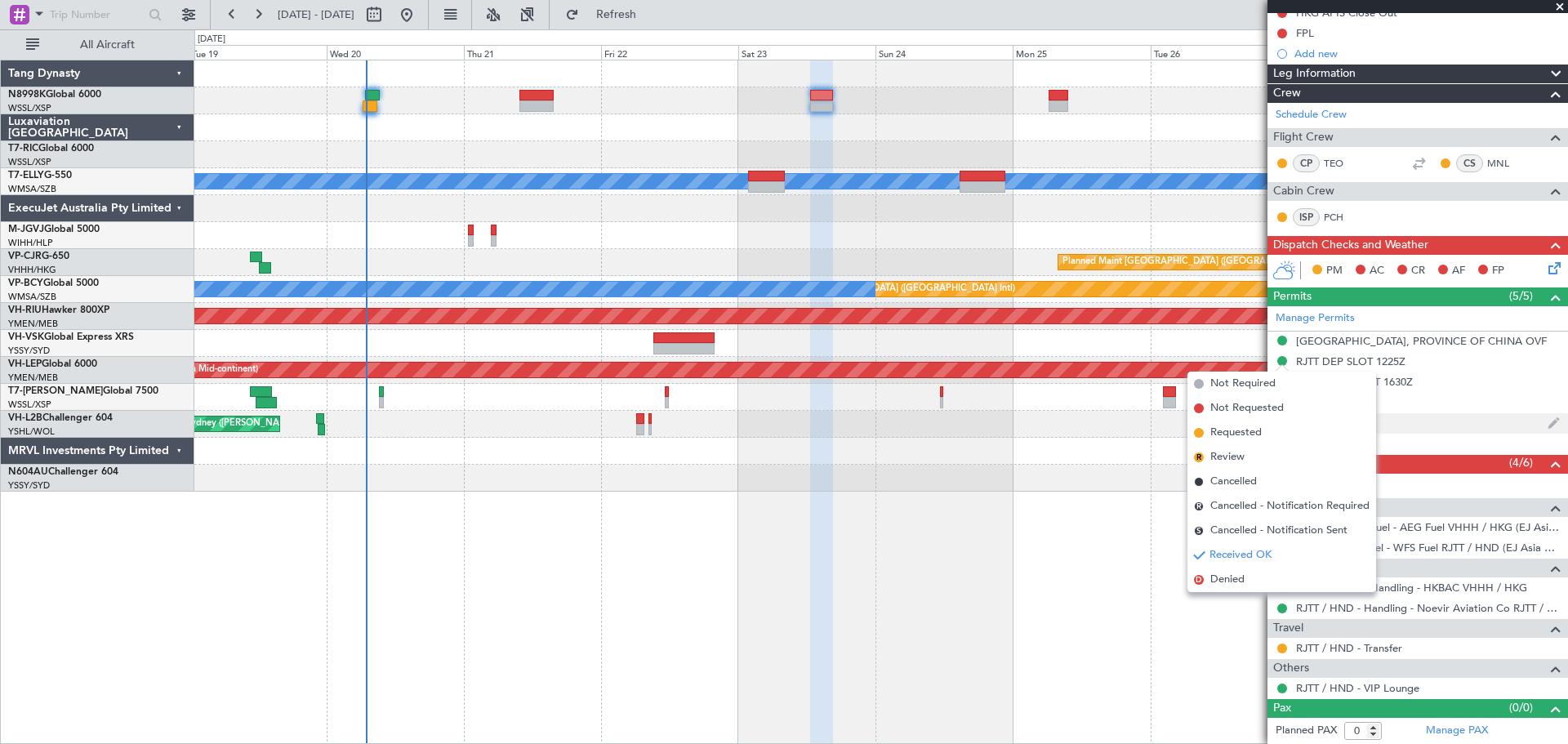
drag, startPoint x: 1238, startPoint y: 430, endPoint x: 1271, endPoint y: 421, distance: 34.2
click at [1242, 429] on span "Requested" at bounding box center [1236, 432] width 52 height 16
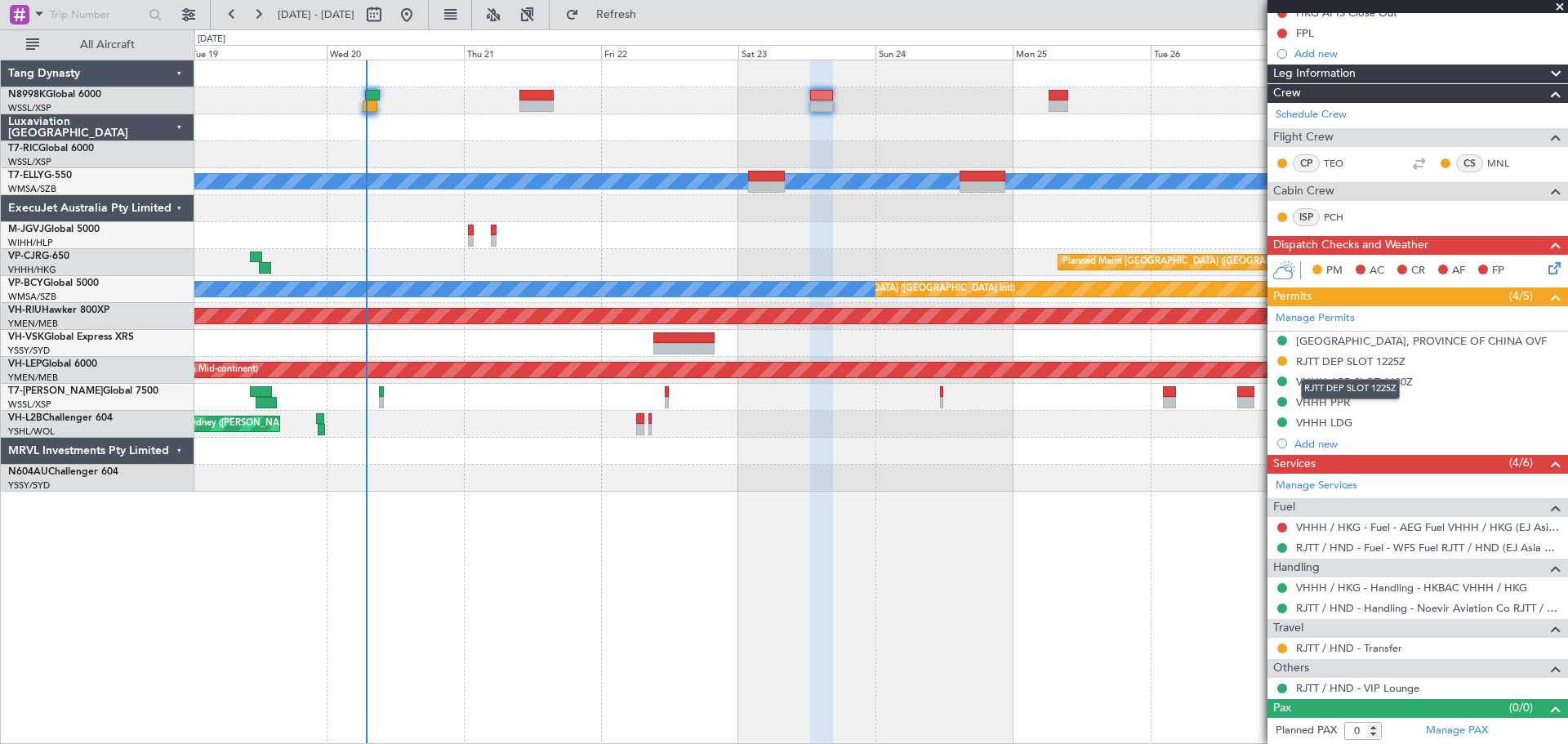
click at [1345, 357] on div "RJTT DEP SLOT 1225Z" at bounding box center [1351, 361] width 110 height 14
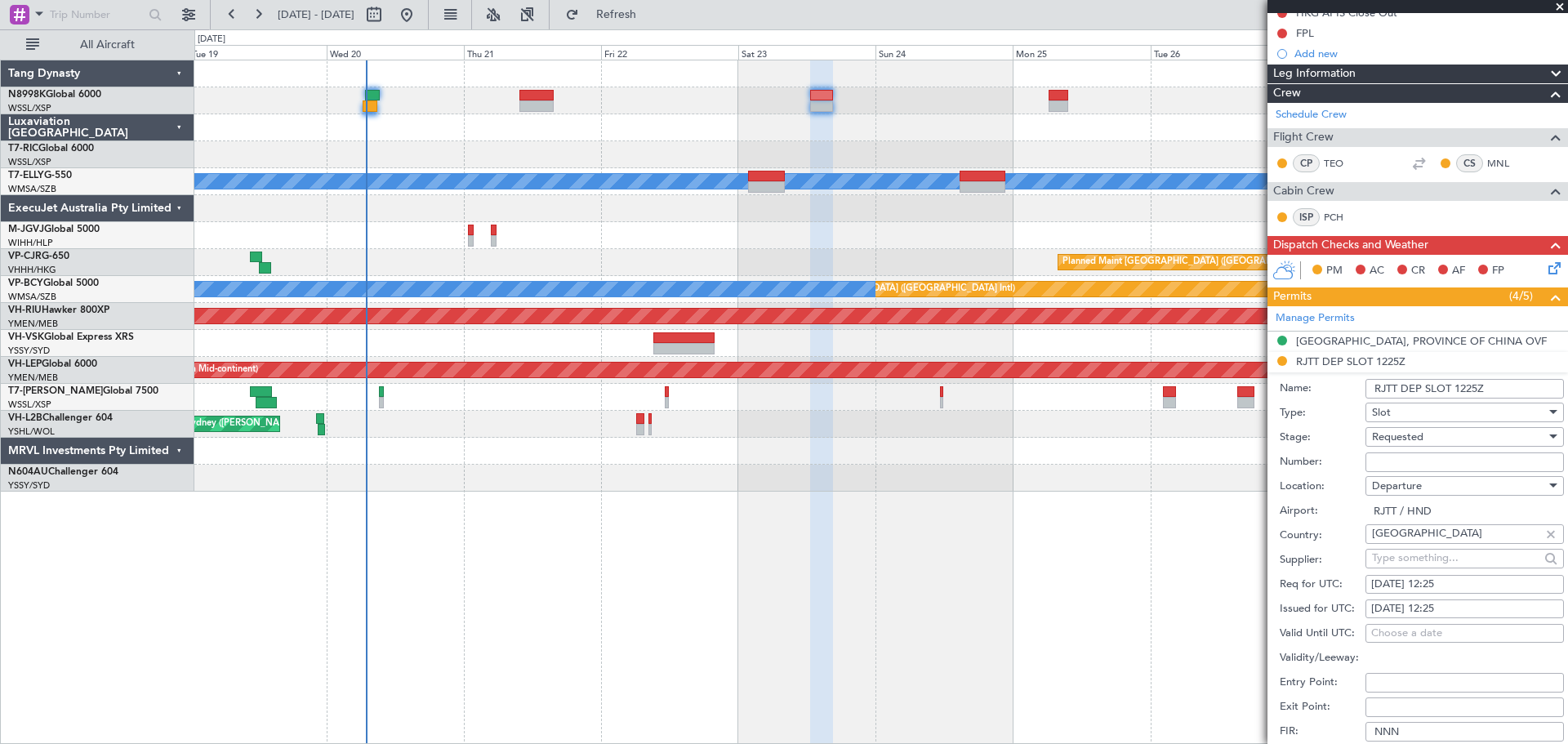
click at [1434, 604] on div "23/08/2025 12:25" at bounding box center [1465, 609] width 187 height 16
select select "8"
select select "2025"
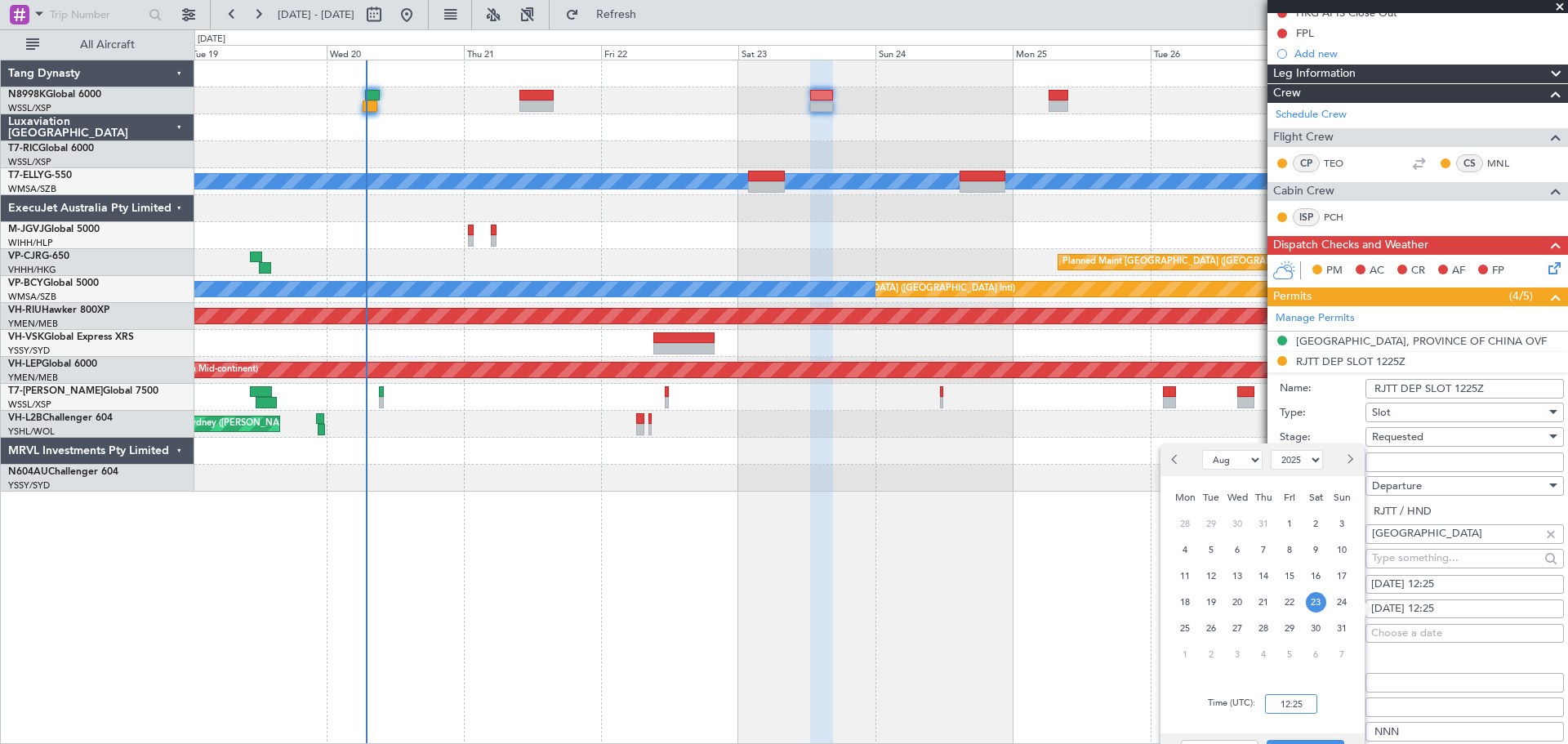
click at [1305, 704] on input "12:25" at bounding box center [1292, 704] width 53 height 20
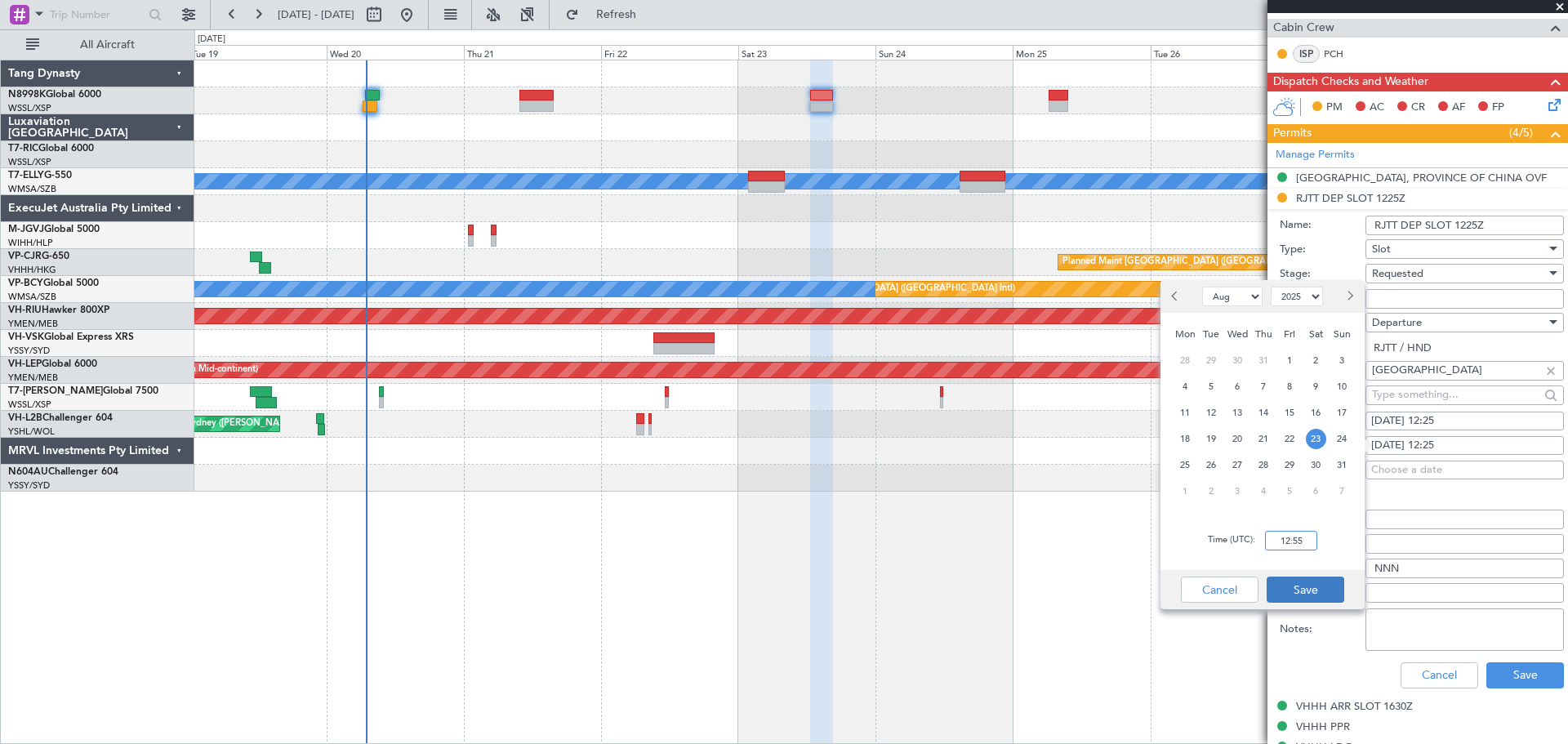
type input "12:55"
click at [1308, 590] on button "Save" at bounding box center [1306, 590] width 78 height 26
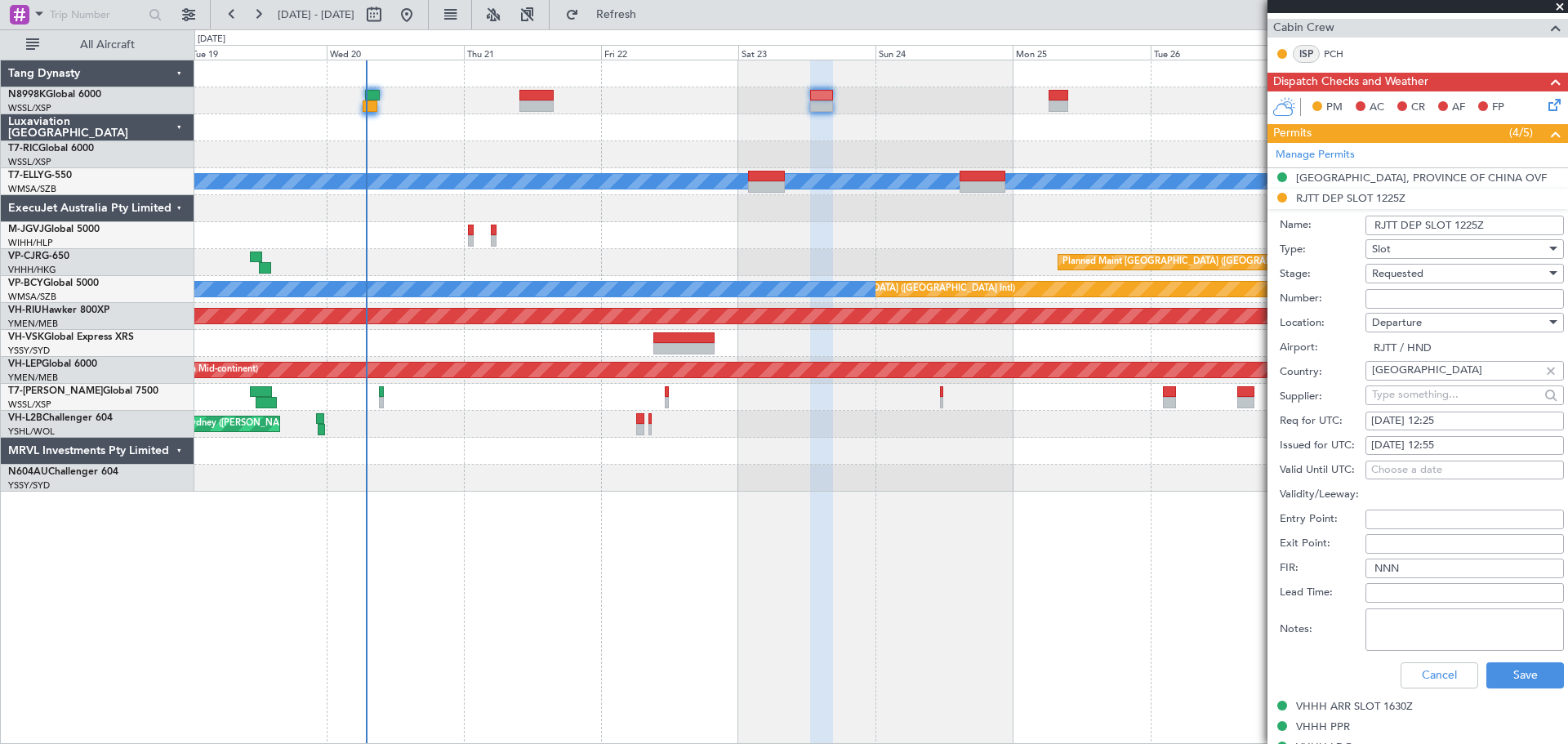
click at [1414, 414] on div "23/08/2025 12:25" at bounding box center [1465, 421] width 187 height 16
select select "8"
select select "2025"
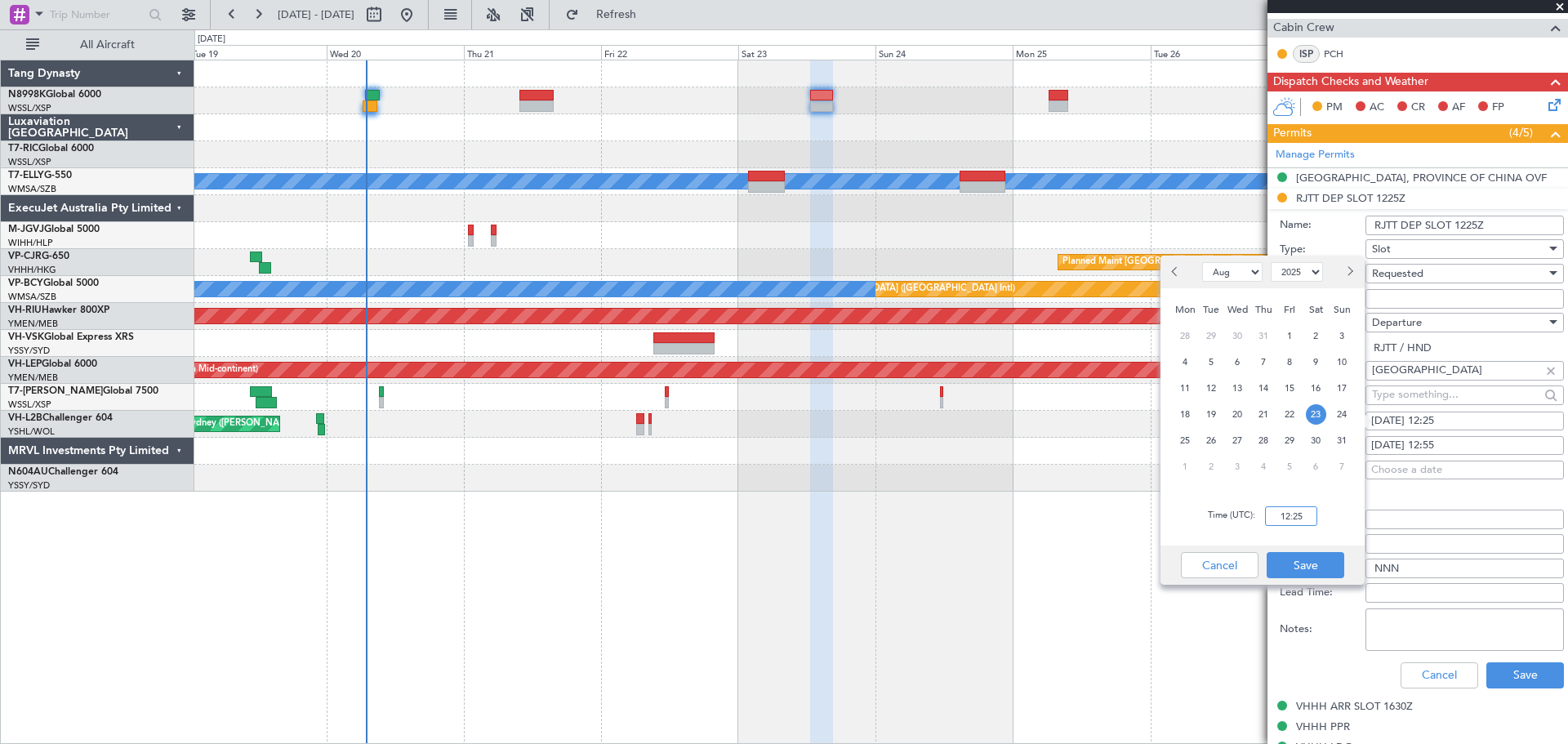
click at [1309, 518] on input "12:25" at bounding box center [1292, 516] width 53 height 20
type input "12:55"
click at [1332, 570] on button "Save" at bounding box center [1306, 566] width 78 height 26
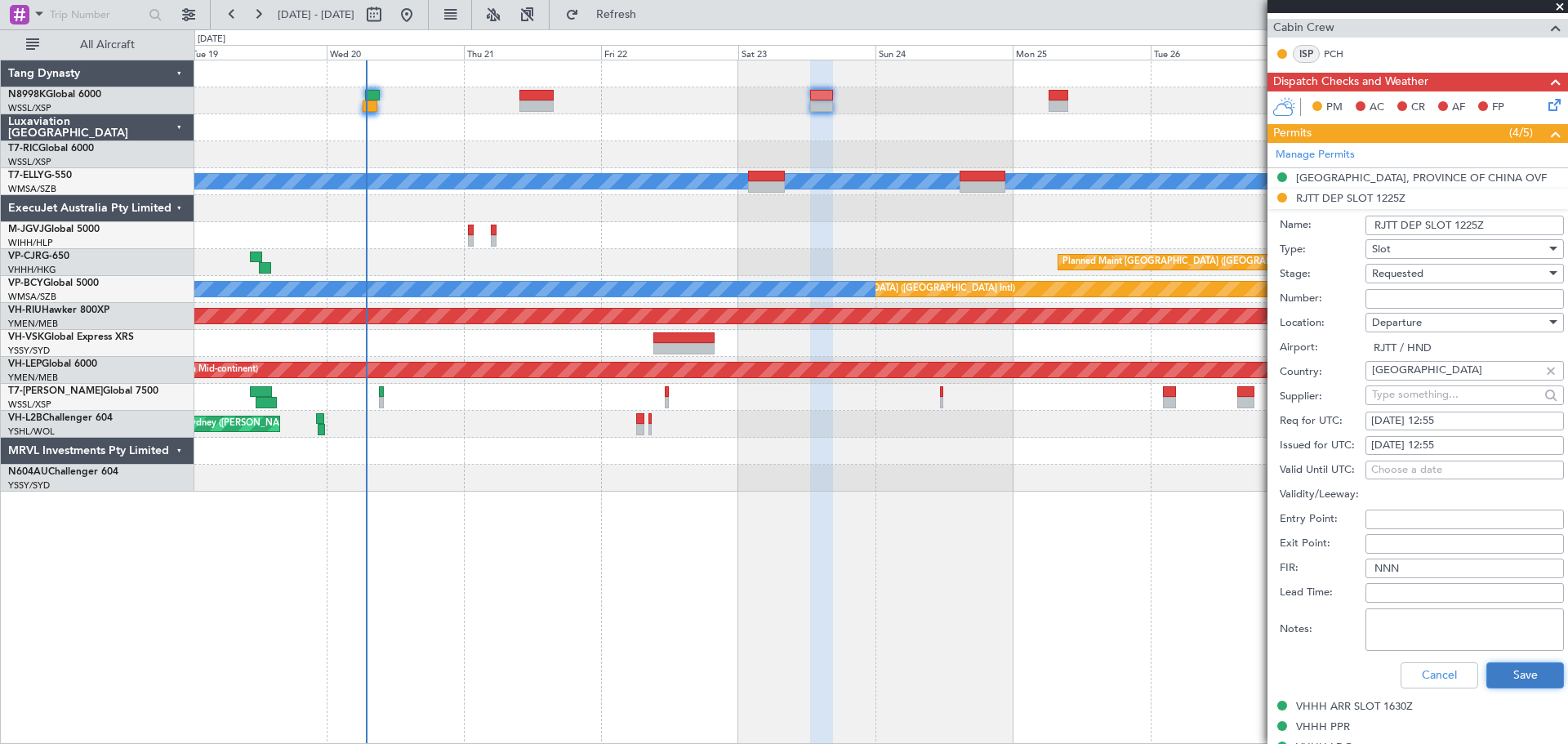
click at [1503, 680] on button "Save" at bounding box center [1525, 675] width 78 height 26
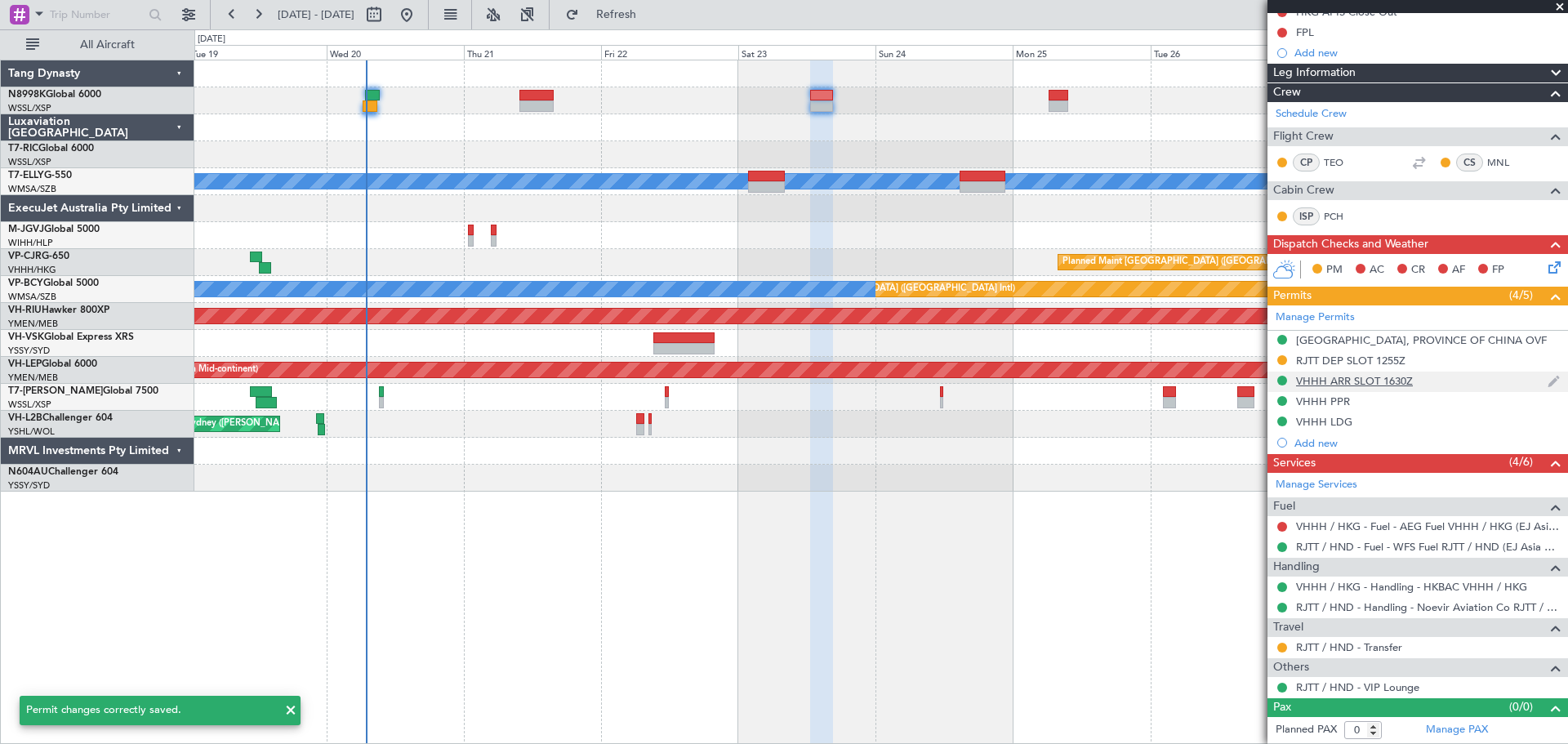
scroll to position [238, 0]
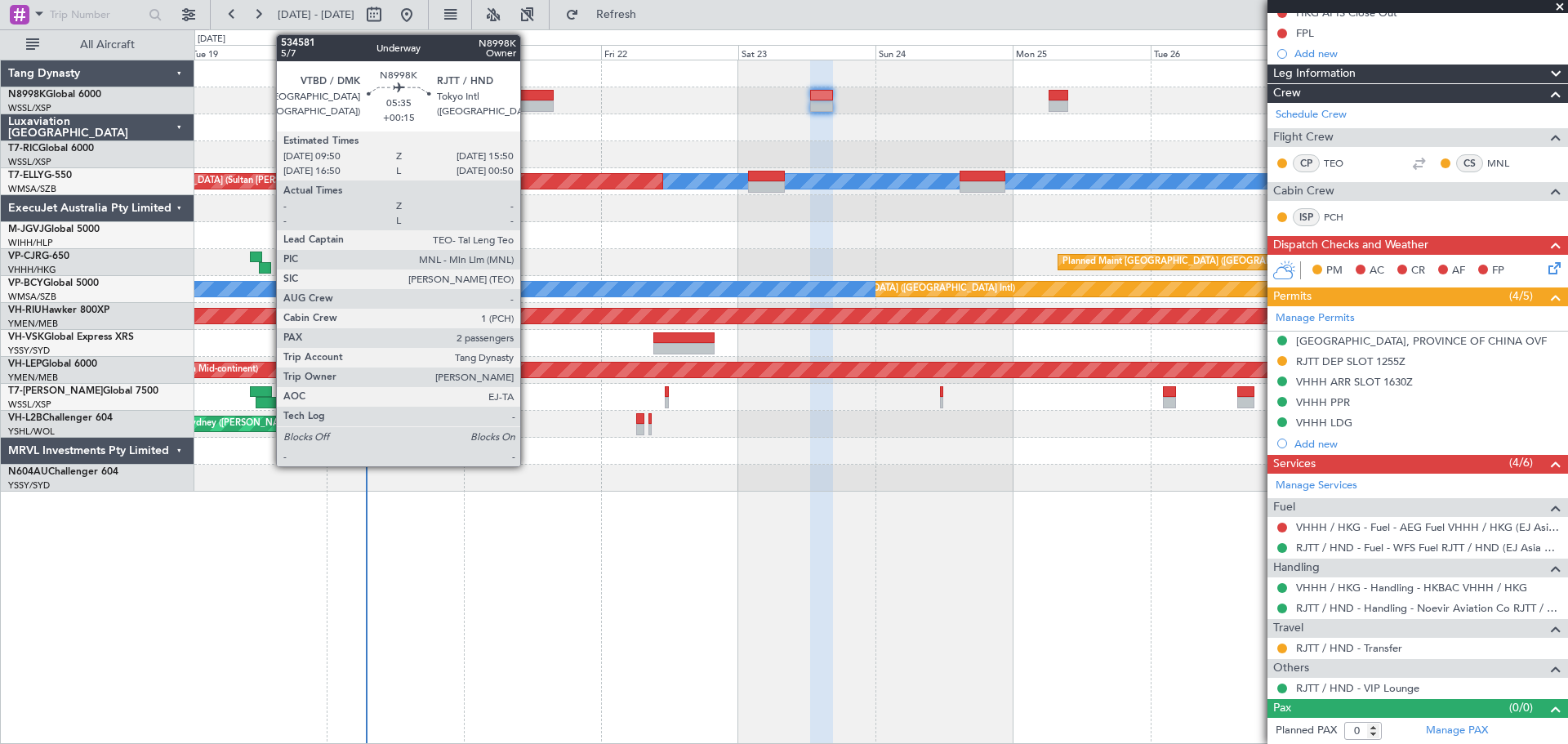
click at [528, 98] on div at bounding box center [536, 96] width 35 height 11
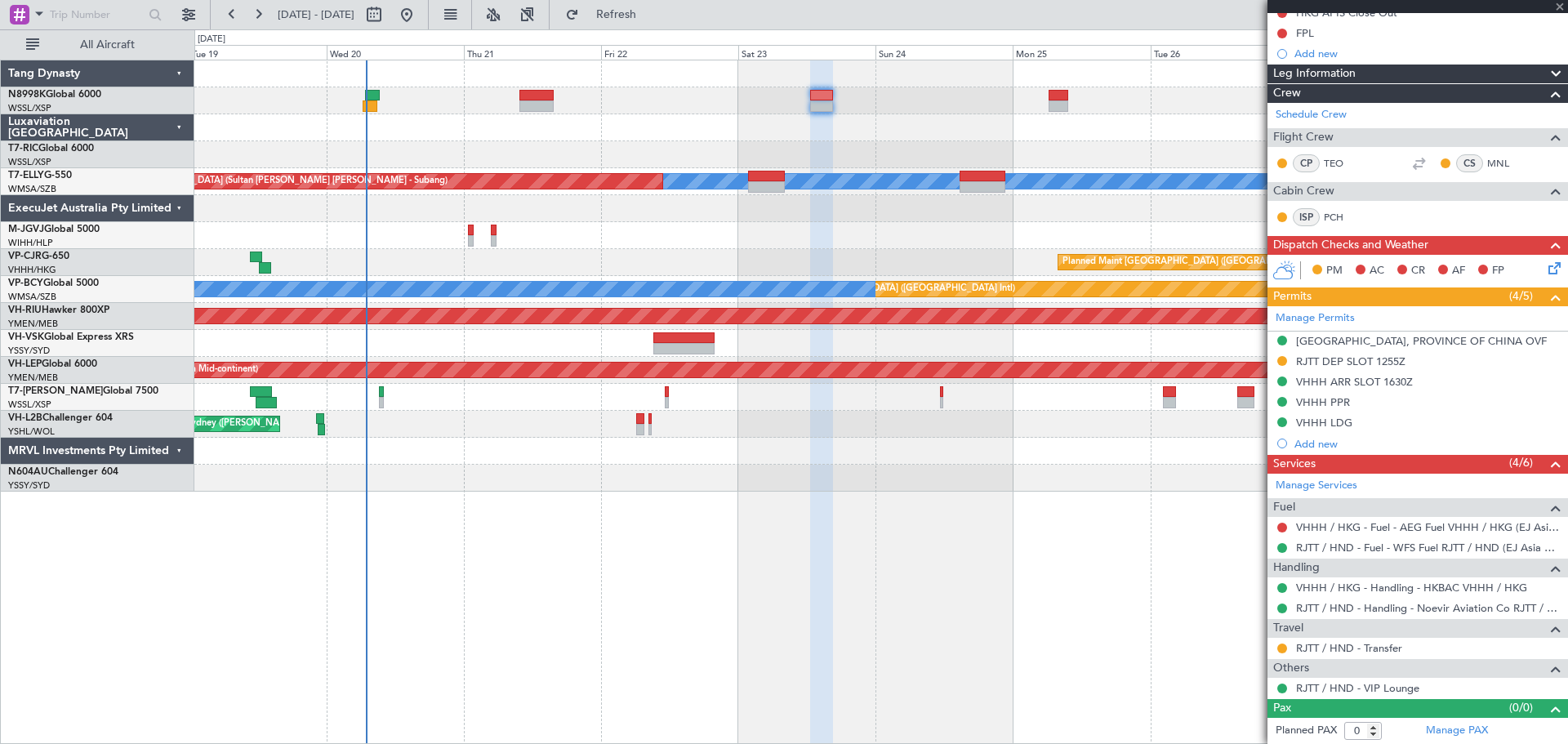
type input "+00:15"
type input "2"
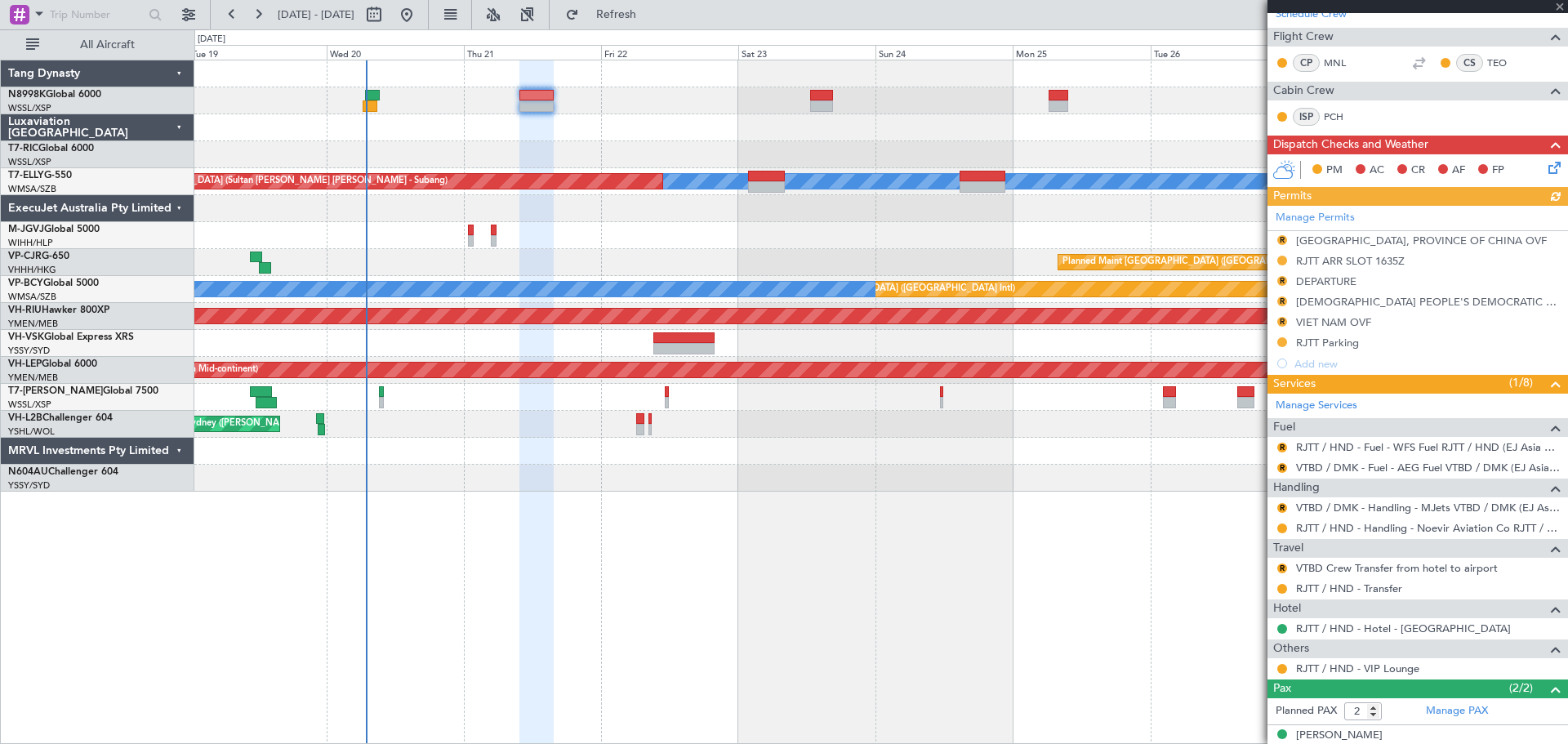
scroll to position [331, 0]
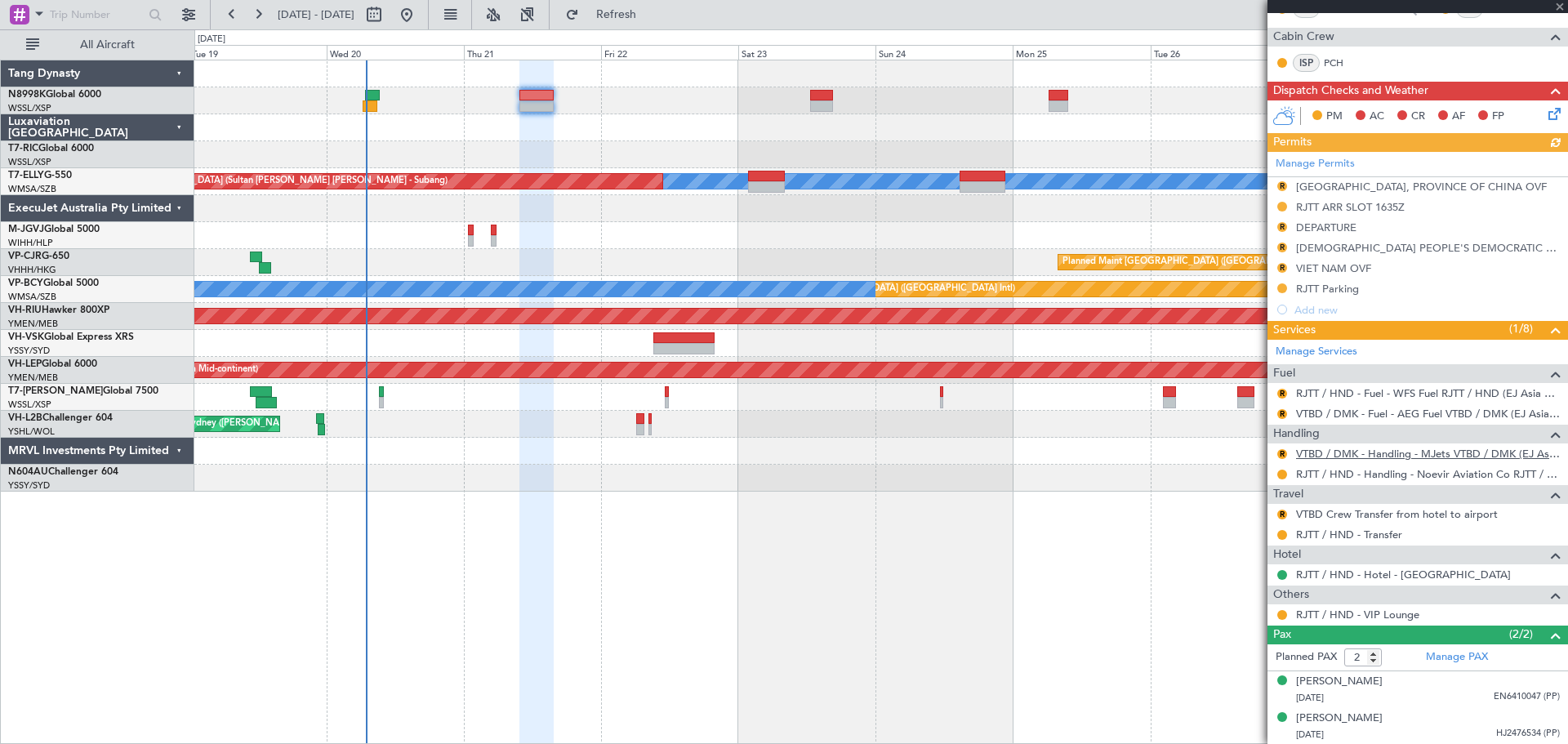
click at [1389, 451] on link "VTBD / DMK - Handling - MJets VTBD / DMK (EJ Asia Only)" at bounding box center [1428, 454] width 264 height 14
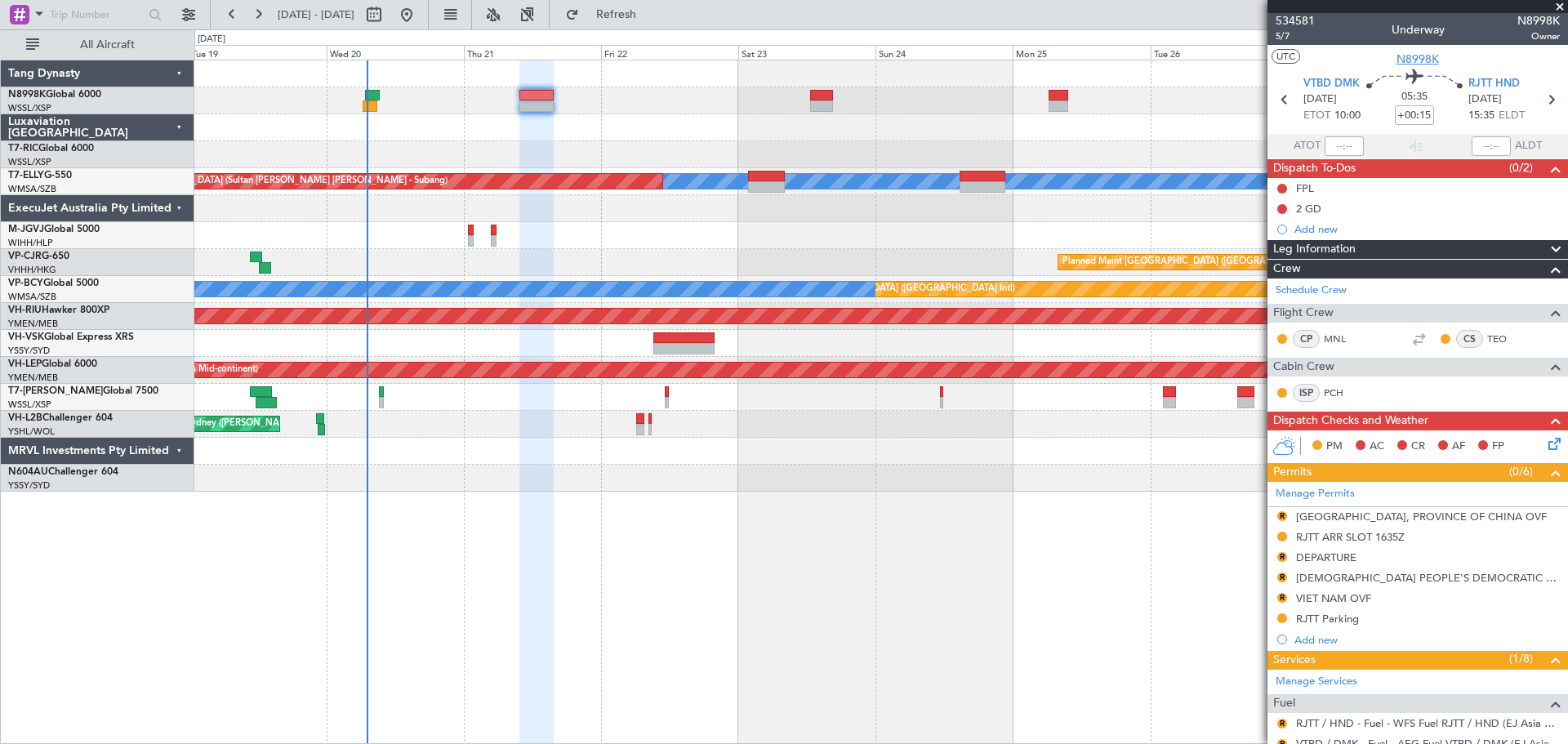
scroll to position [0, 0]
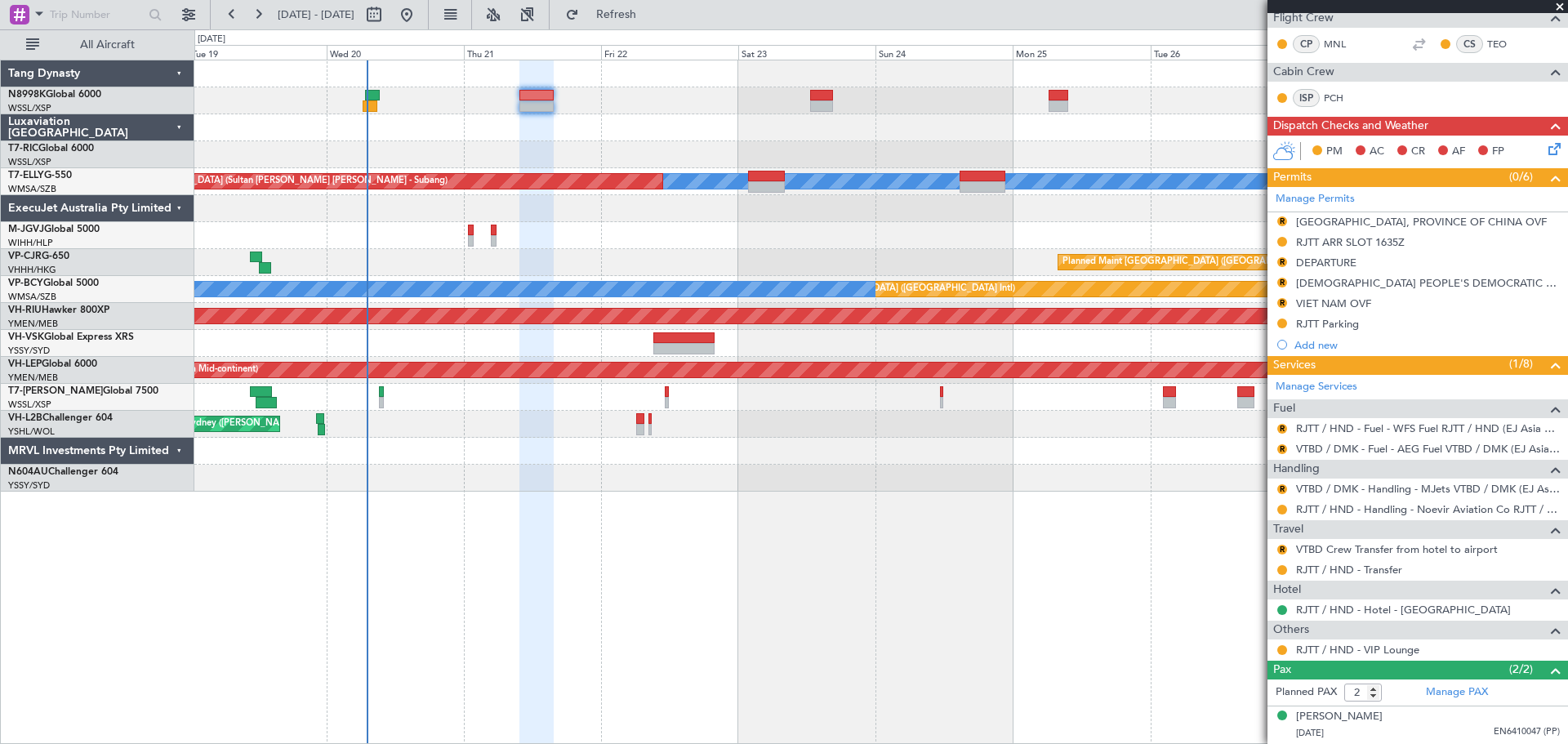
scroll to position [331, 0]
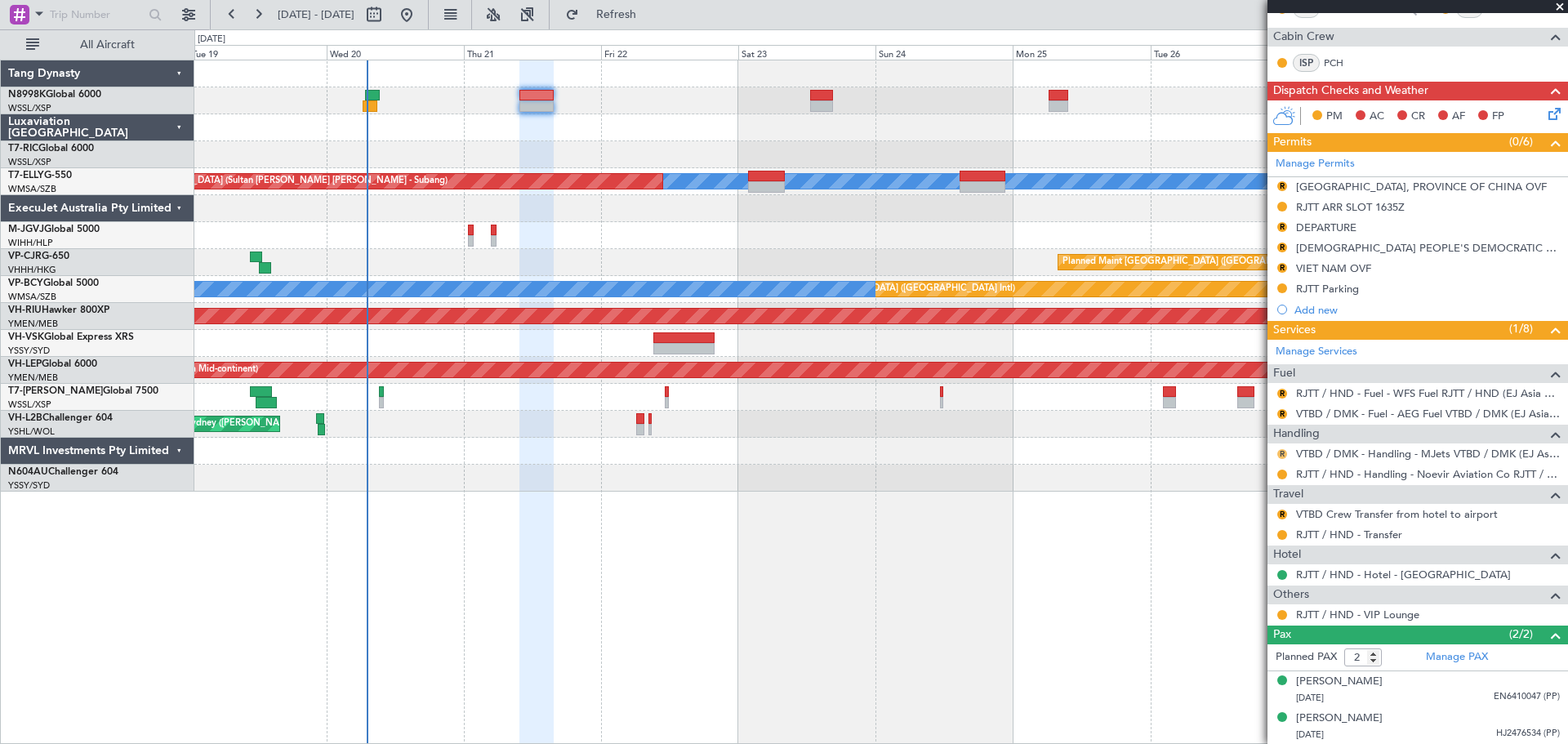
click at [1281, 453] on button "R" at bounding box center [1282, 454] width 9 height 9
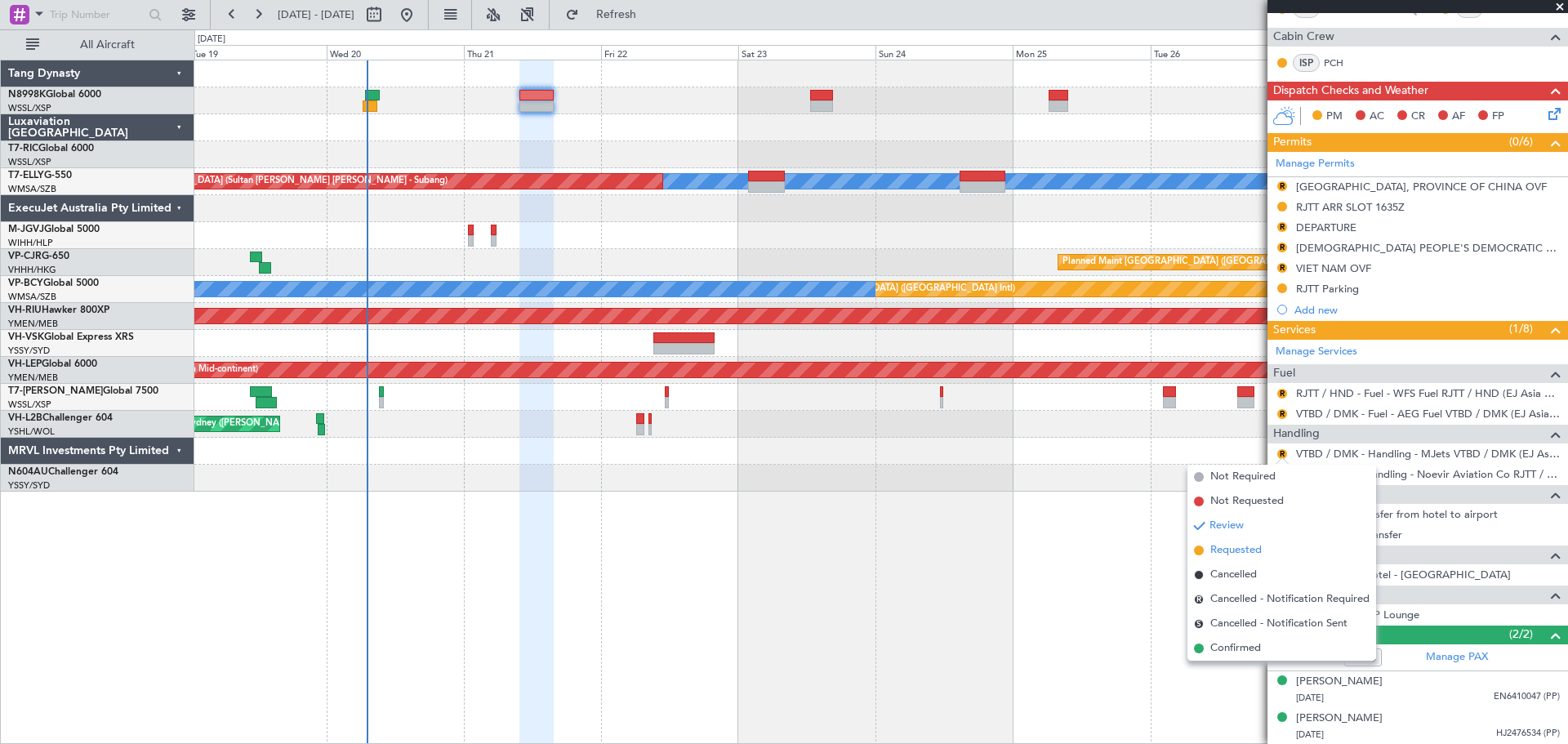
click at [1230, 542] on li "Requested" at bounding box center [1281, 550] width 189 height 24
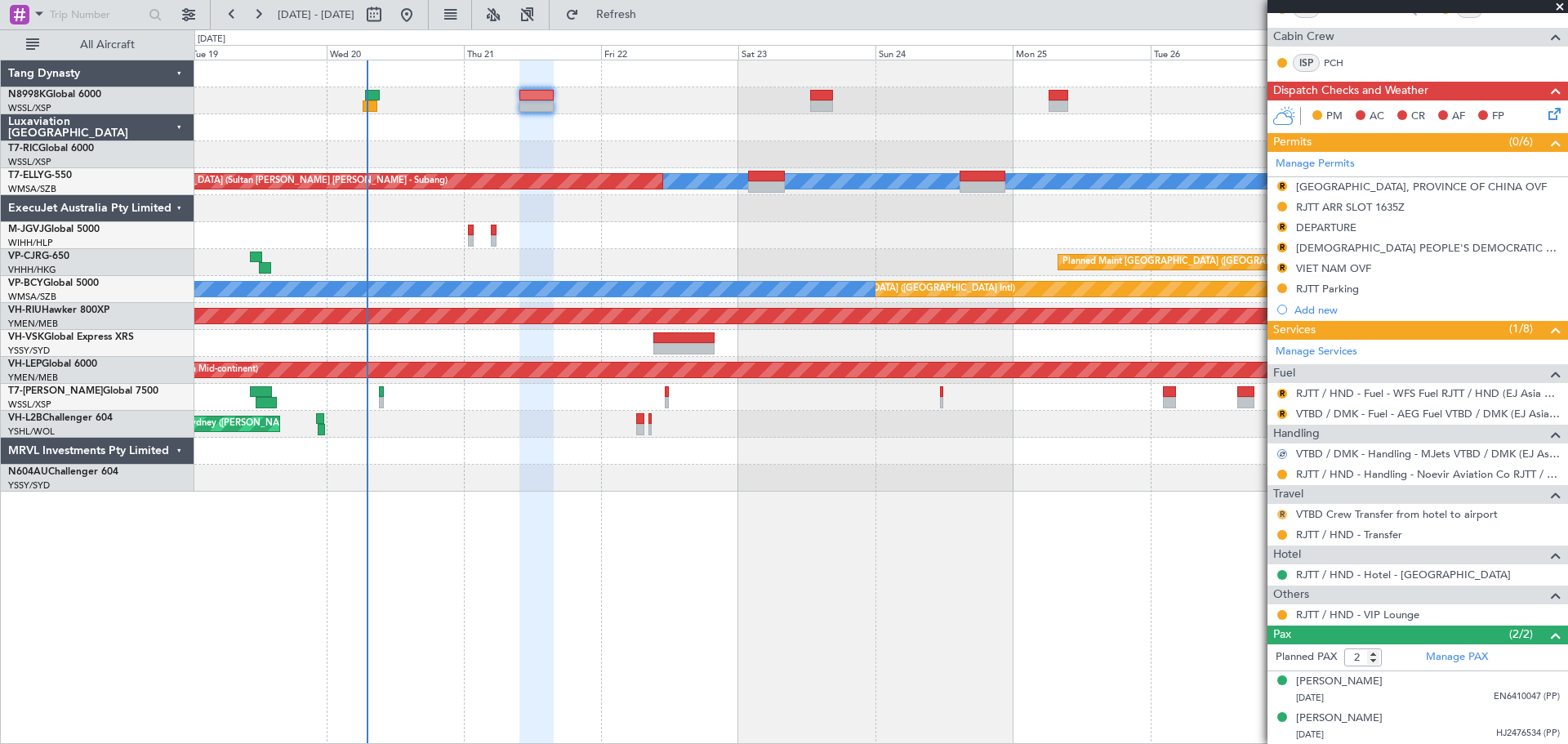
click at [1279, 512] on button "R" at bounding box center [1282, 515] width 9 height 9
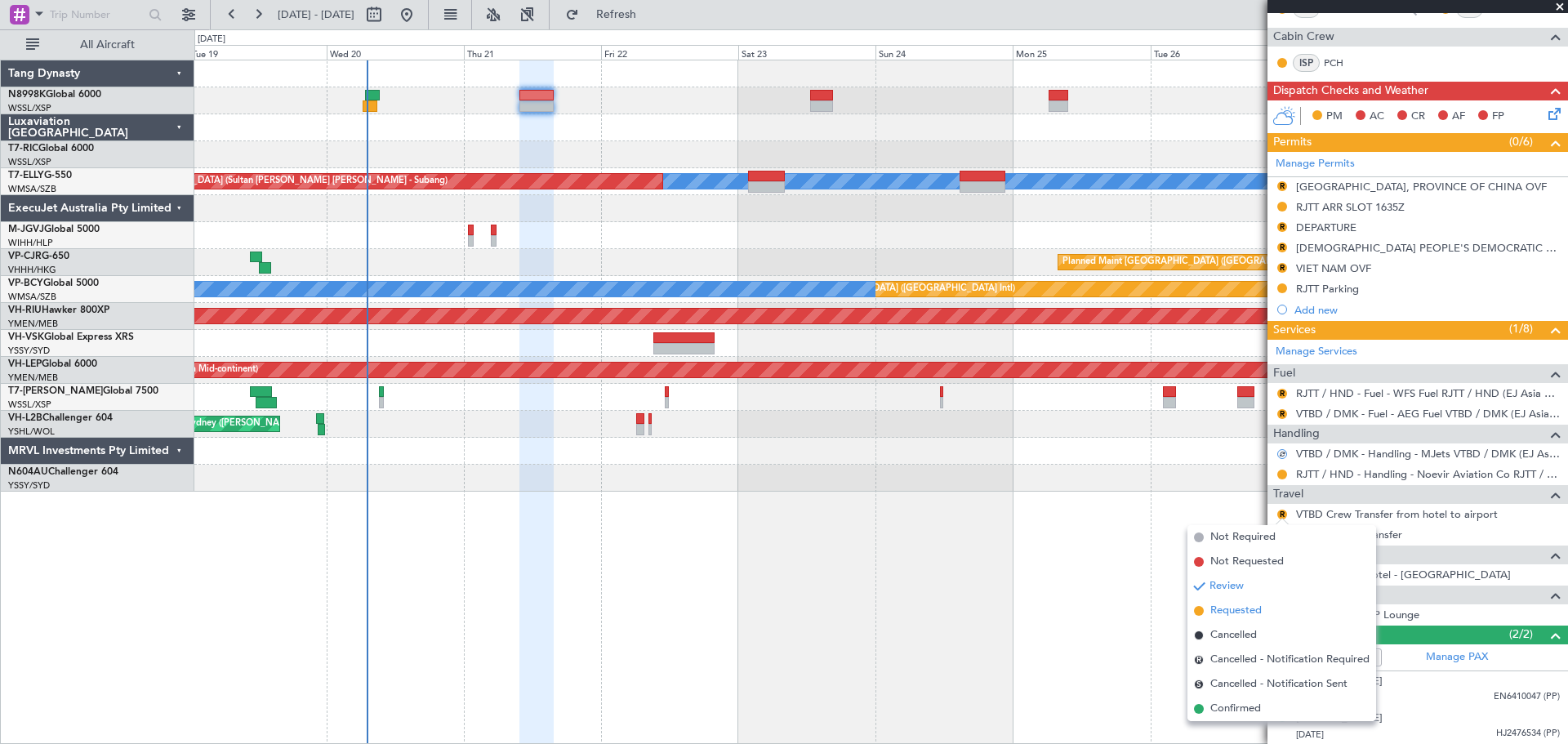
click at [1221, 606] on span "Requested" at bounding box center [1236, 611] width 52 height 16
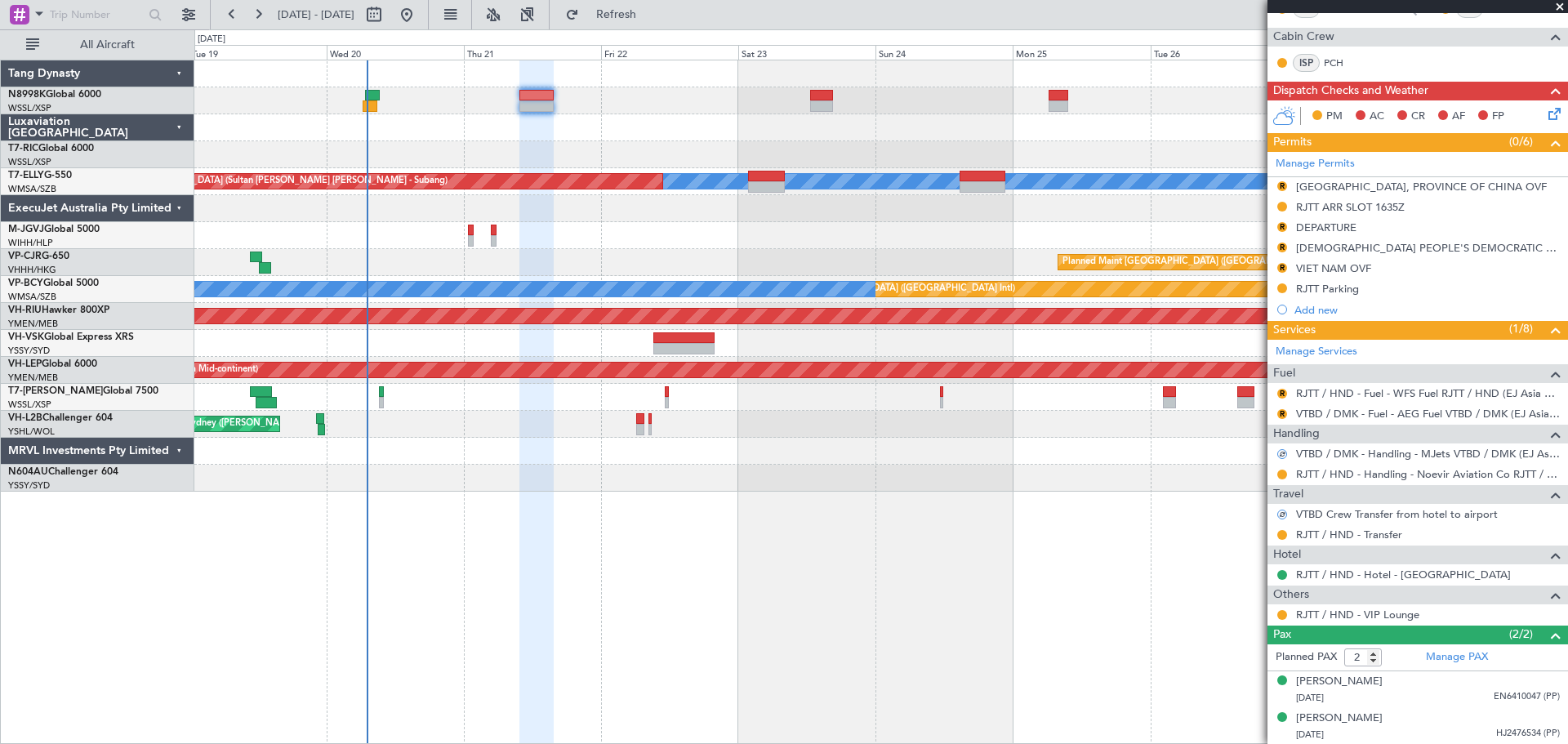
scroll to position [167, 0]
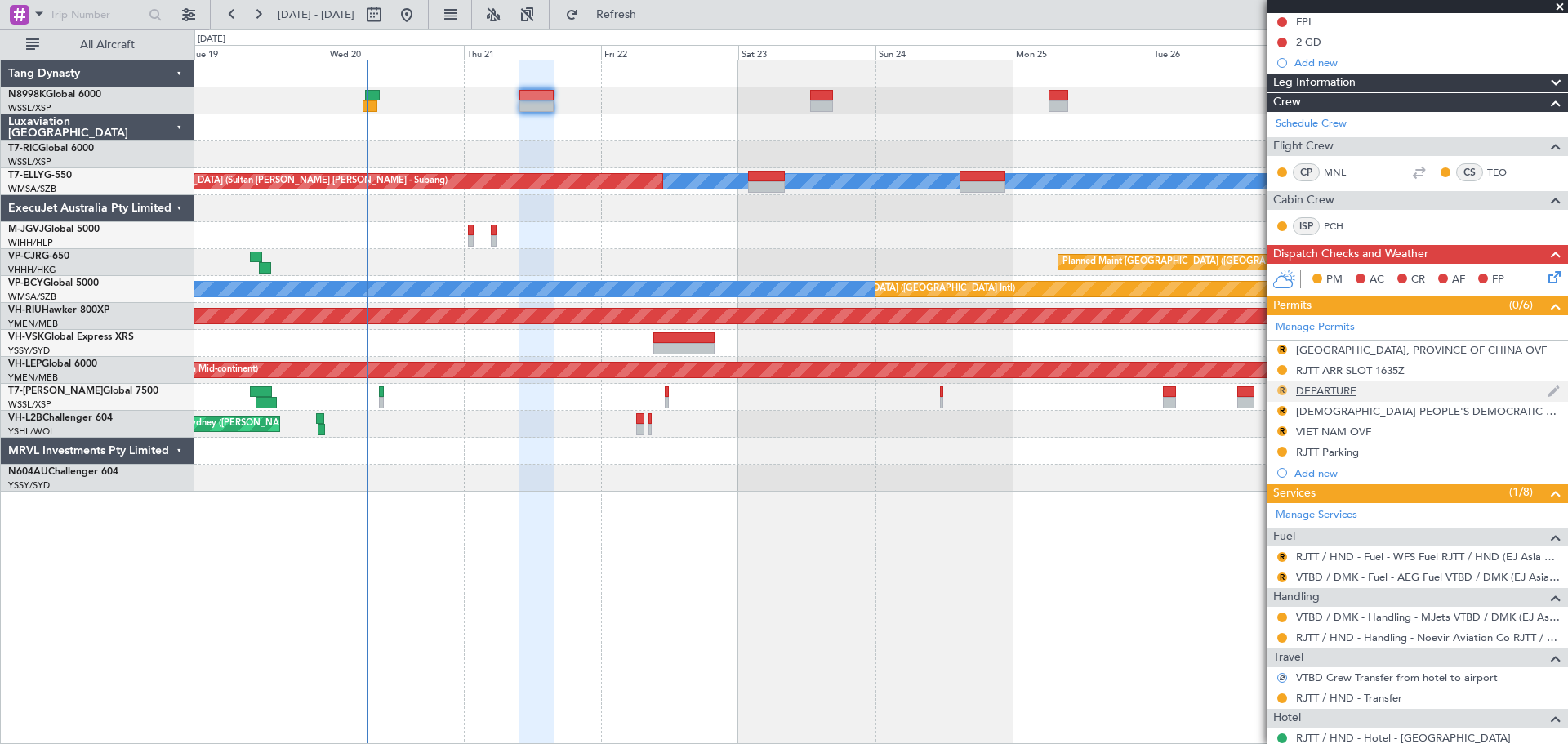
click at [1284, 391] on button "R" at bounding box center [1282, 390] width 9 height 9
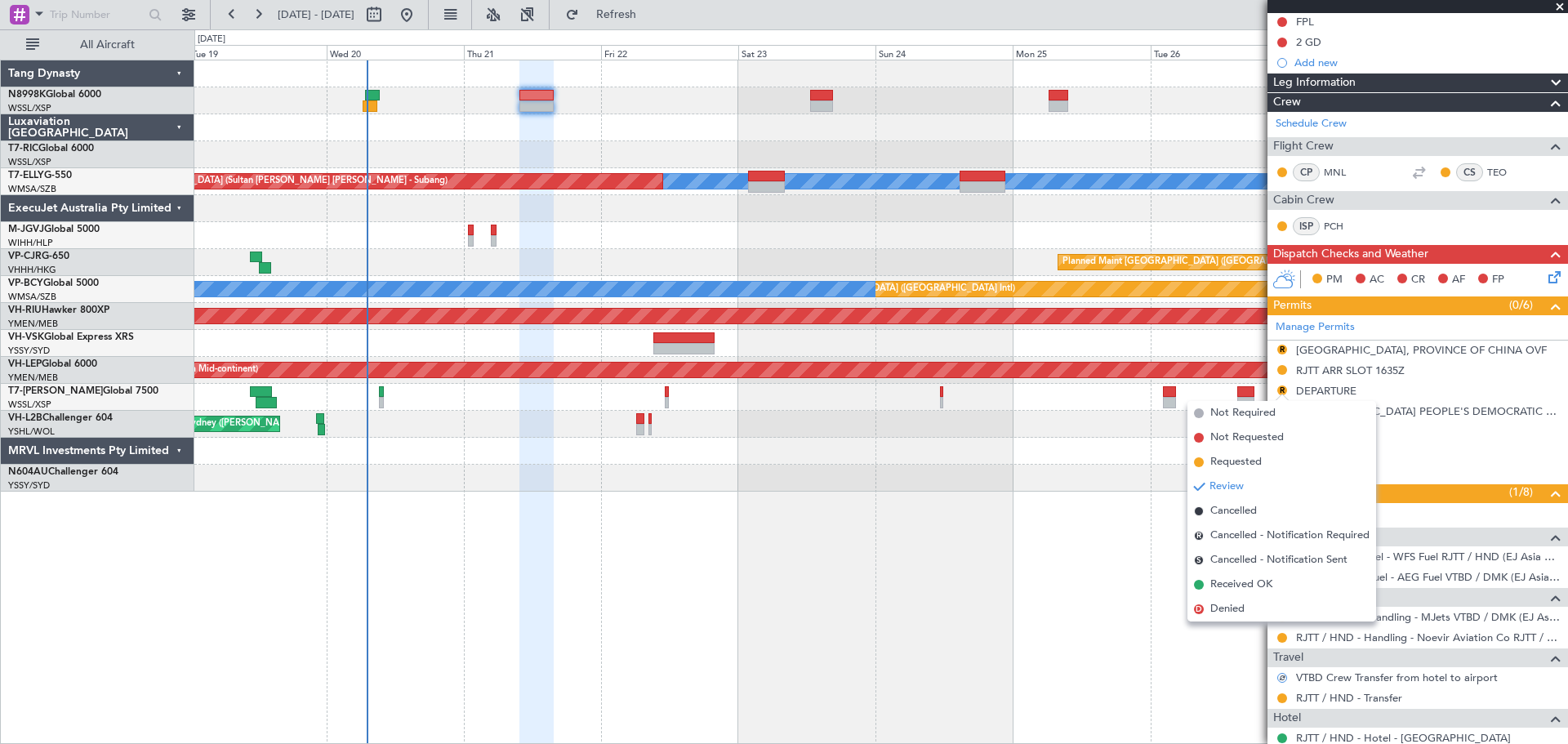
drag, startPoint x: 1218, startPoint y: 459, endPoint x: 1235, endPoint y: 453, distance: 18.0
click at [1218, 459] on span "Requested" at bounding box center [1236, 461] width 52 height 16
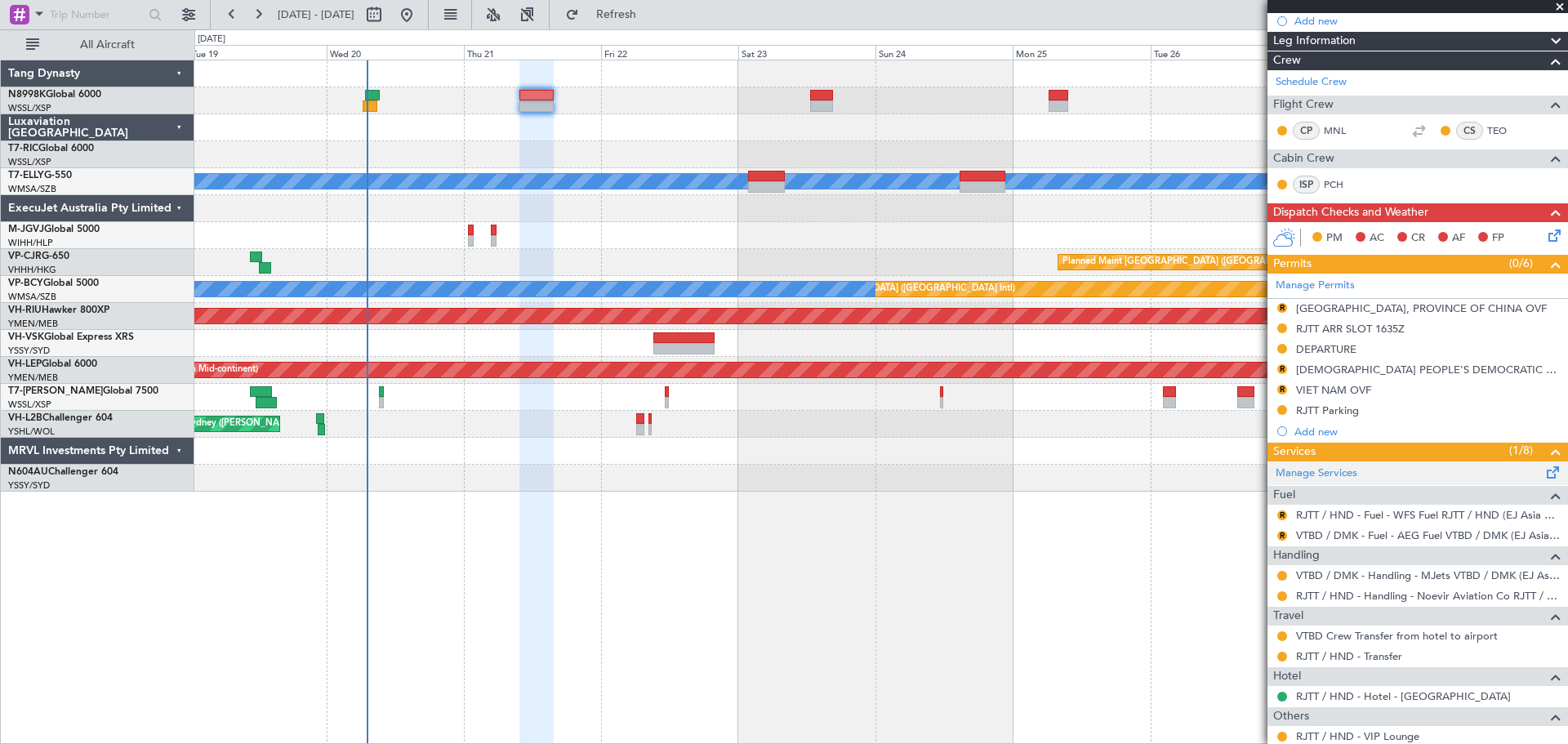
scroll to position [331, 0]
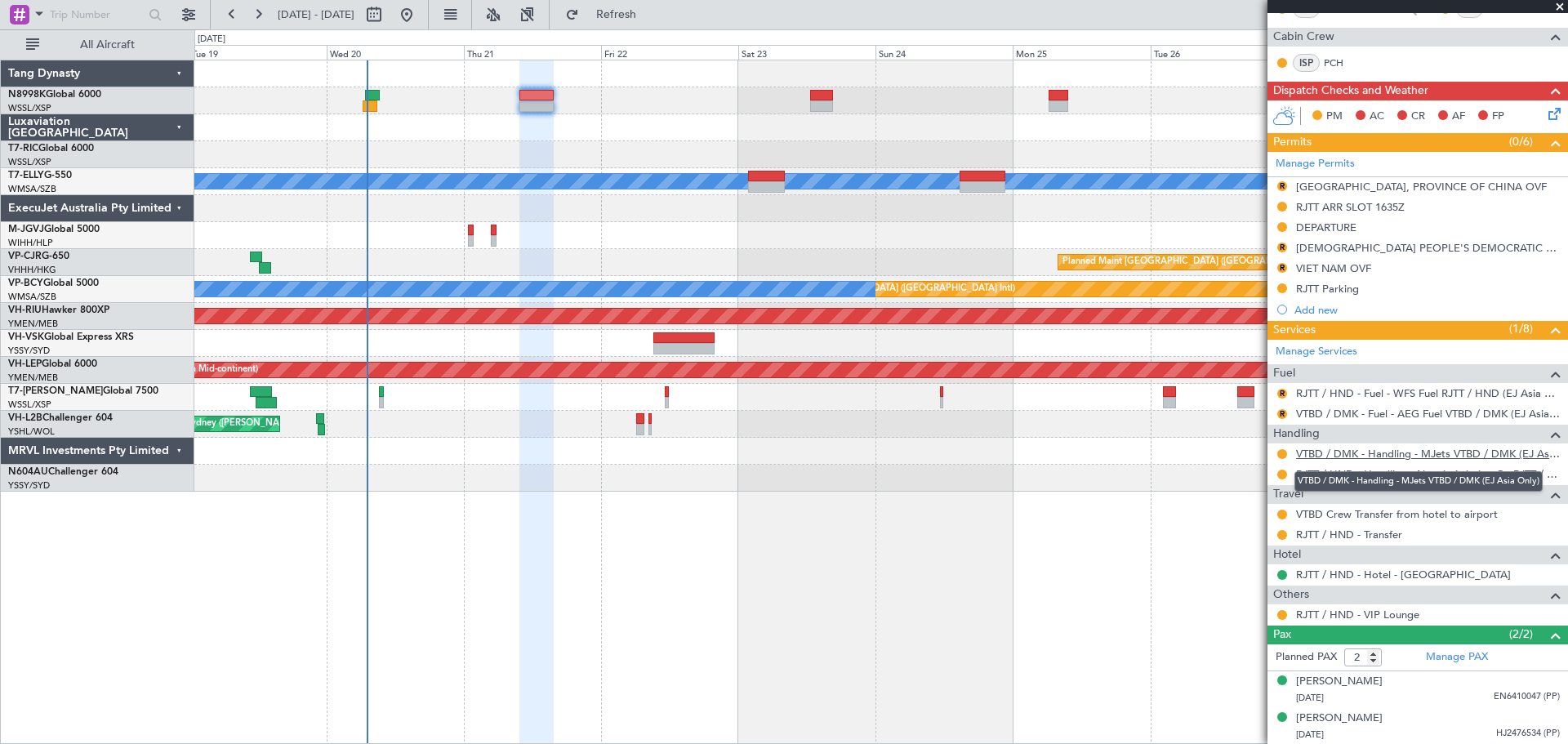
click at [1392, 453] on link "VTBD / DMK - Handling - MJets VTBD / DMK (EJ Asia Only)" at bounding box center [1428, 454] width 264 height 14
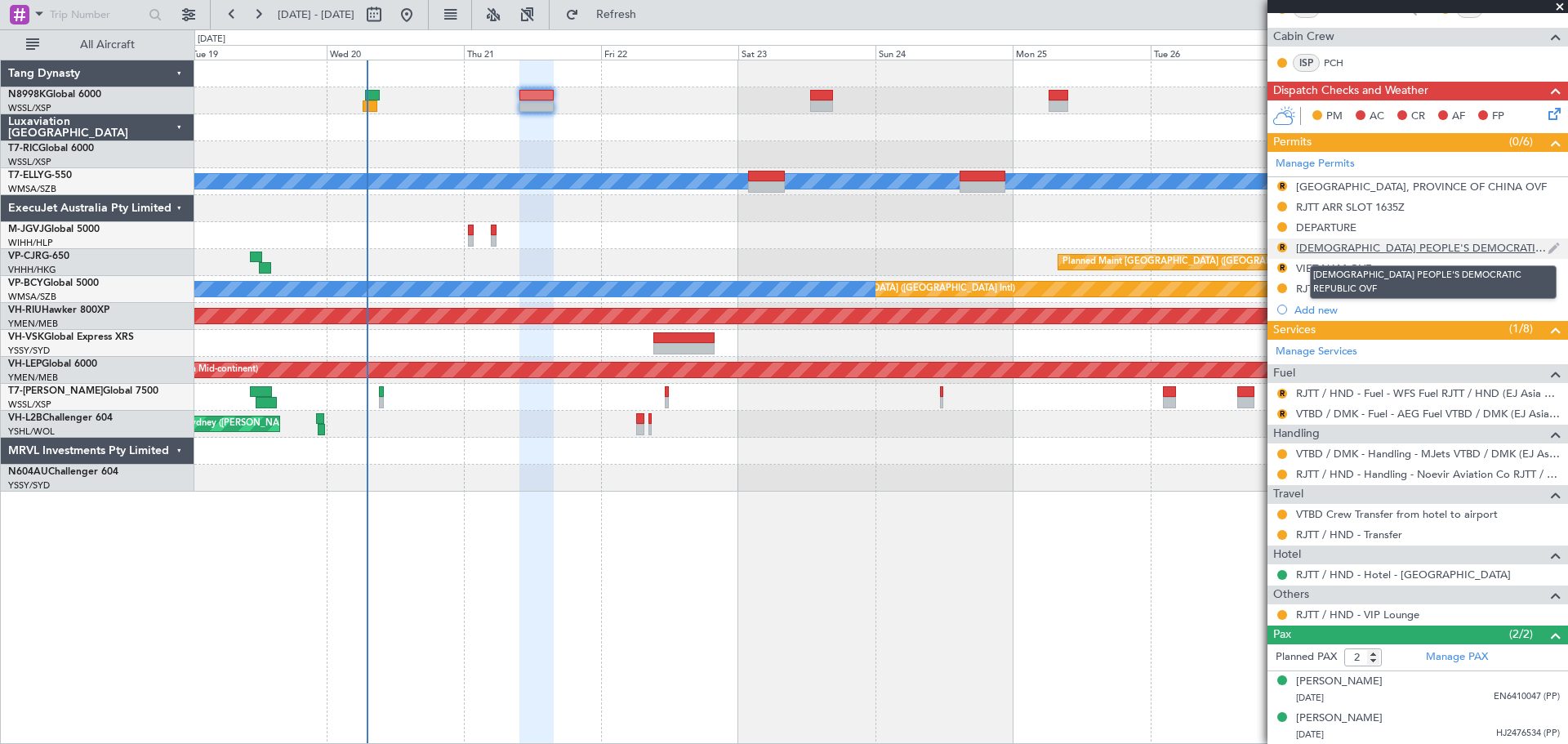
click at [1337, 249] on div "[DEMOGRAPHIC_DATA] PEOPLE'S DEMOCRATIC REPUBLIC OVF" at bounding box center [1422, 248] width 252 height 14
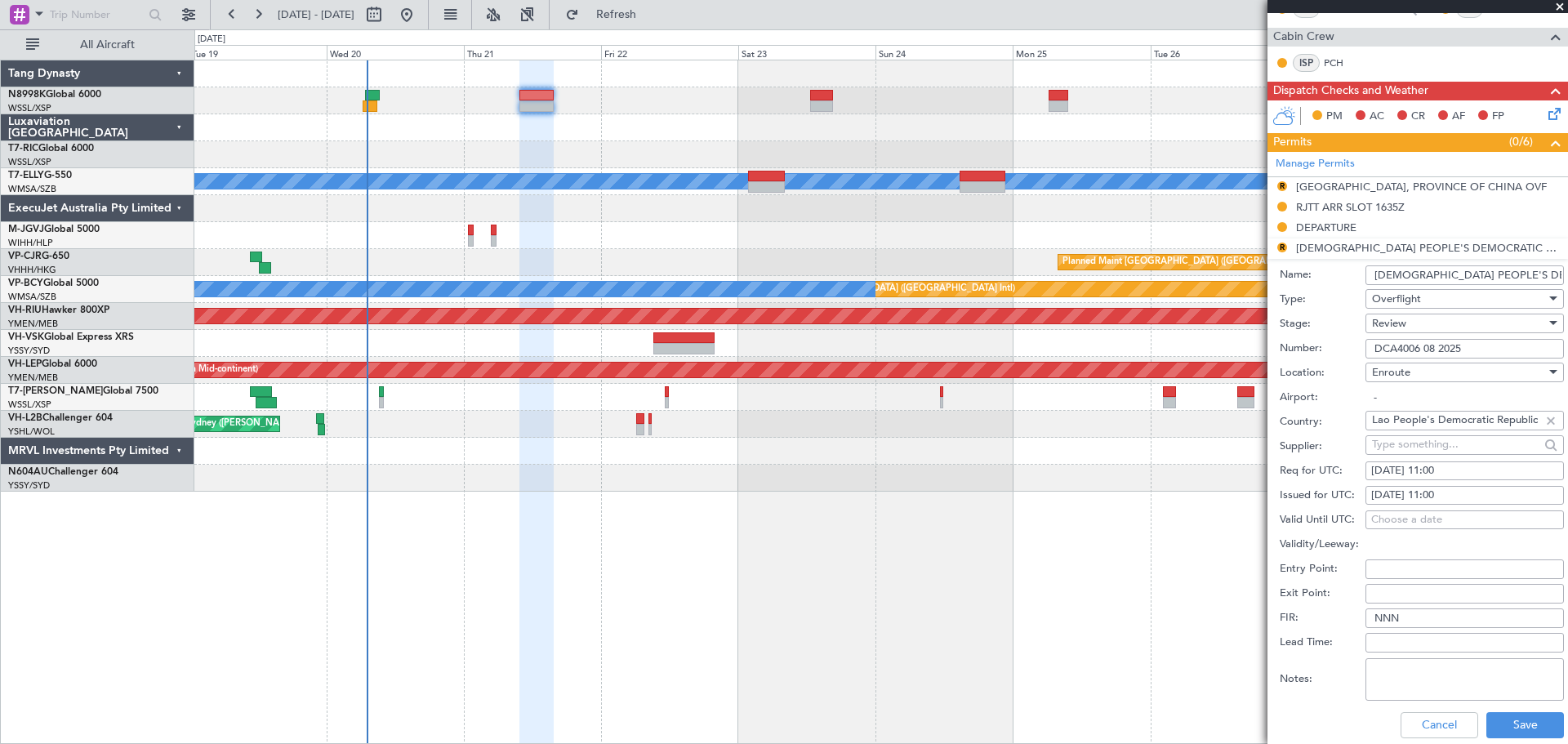
drag, startPoint x: 1482, startPoint y: 348, endPoint x: 1337, endPoint y: 350, distance: 145.0
click at [1337, 350] on div "Number: DCA4006 08 2025" at bounding box center [1422, 349] width 285 height 24
click at [1122, 462] on div at bounding box center [881, 451] width 1374 height 27
drag, startPoint x: 1423, startPoint y: 729, endPoint x: 1436, endPoint y: 700, distance: 31.8
click at [1423, 728] on button "Cancel" at bounding box center [1439, 725] width 78 height 26
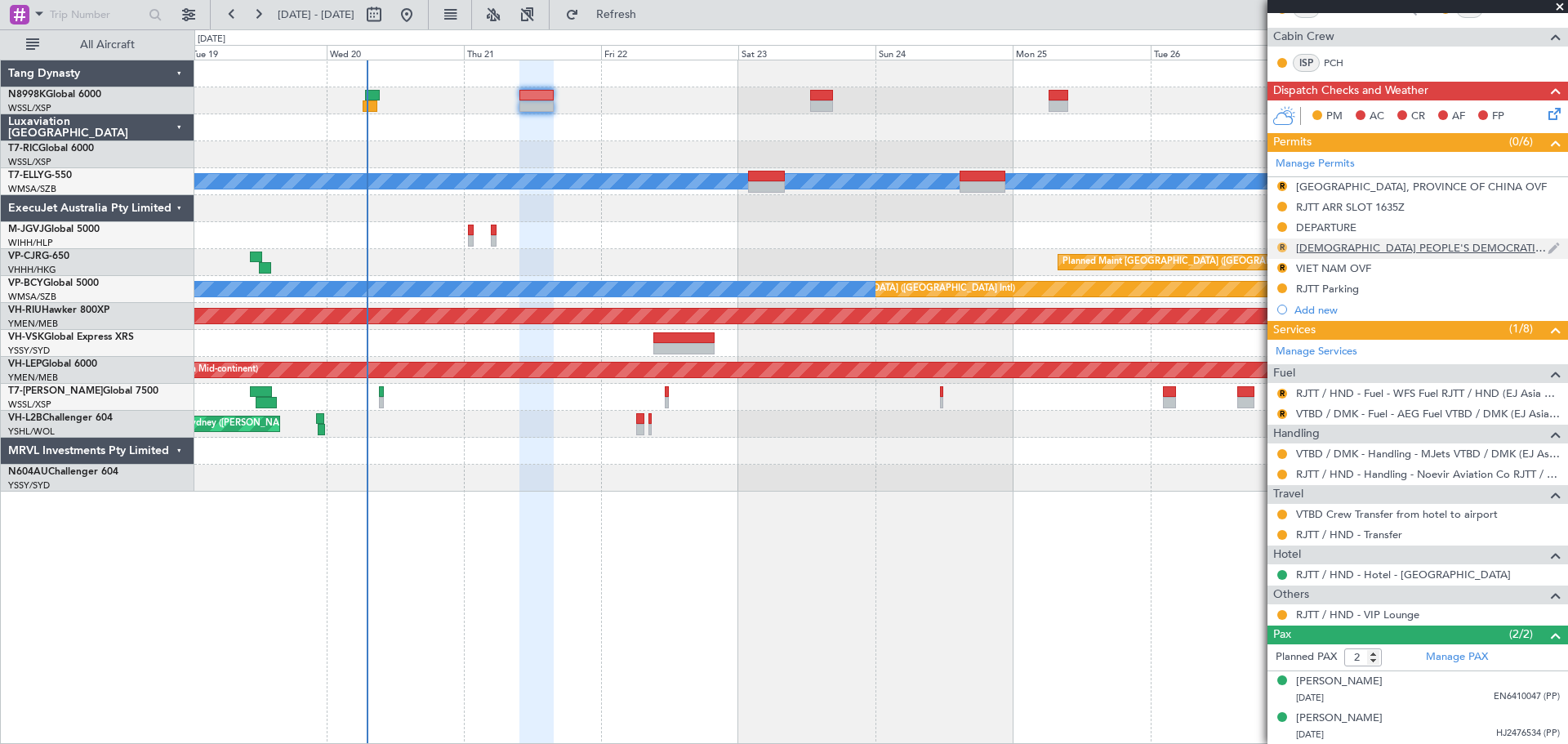
click at [1281, 247] on button "R" at bounding box center [1282, 247] width 9 height 9
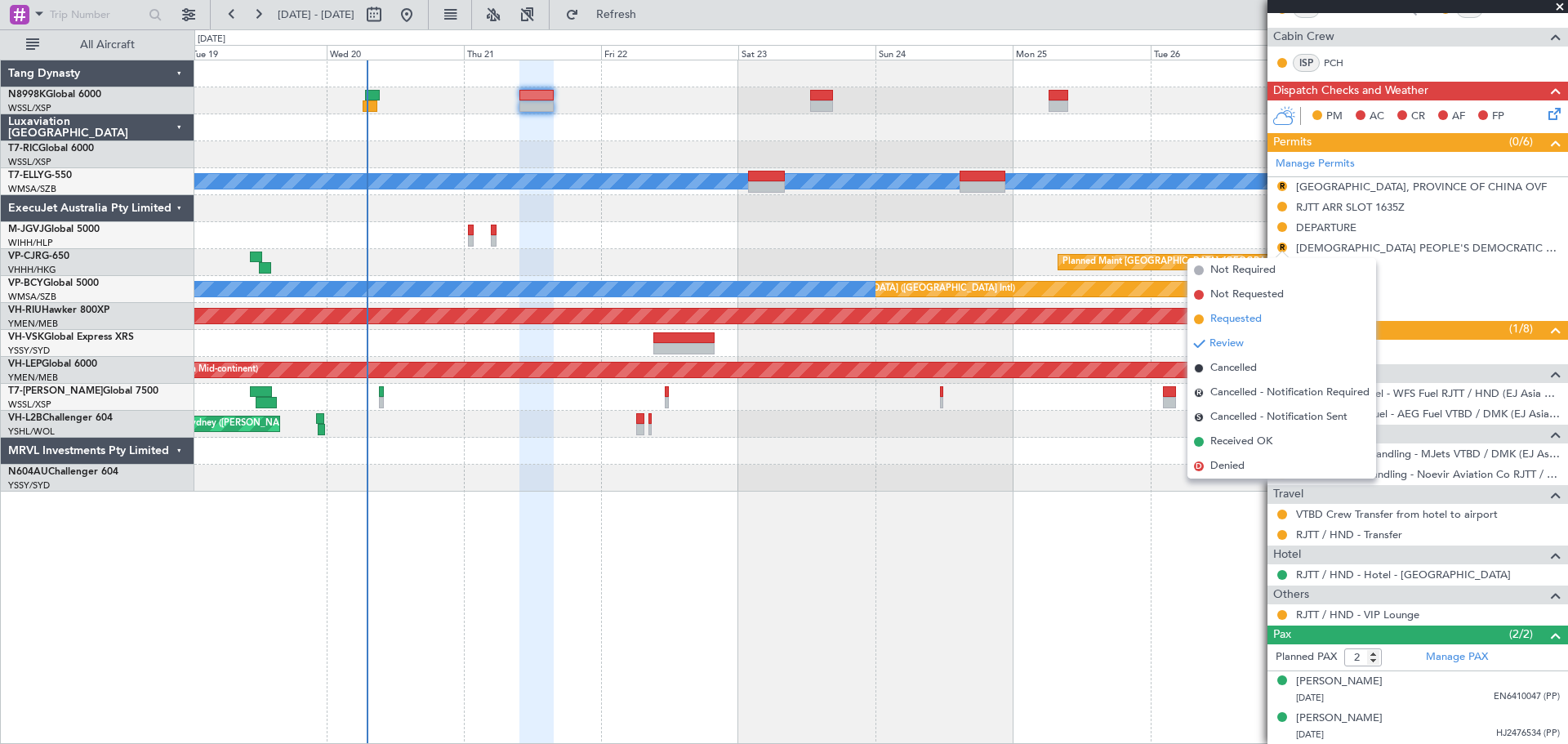
click at [1228, 323] on span "Requested" at bounding box center [1236, 318] width 52 height 16
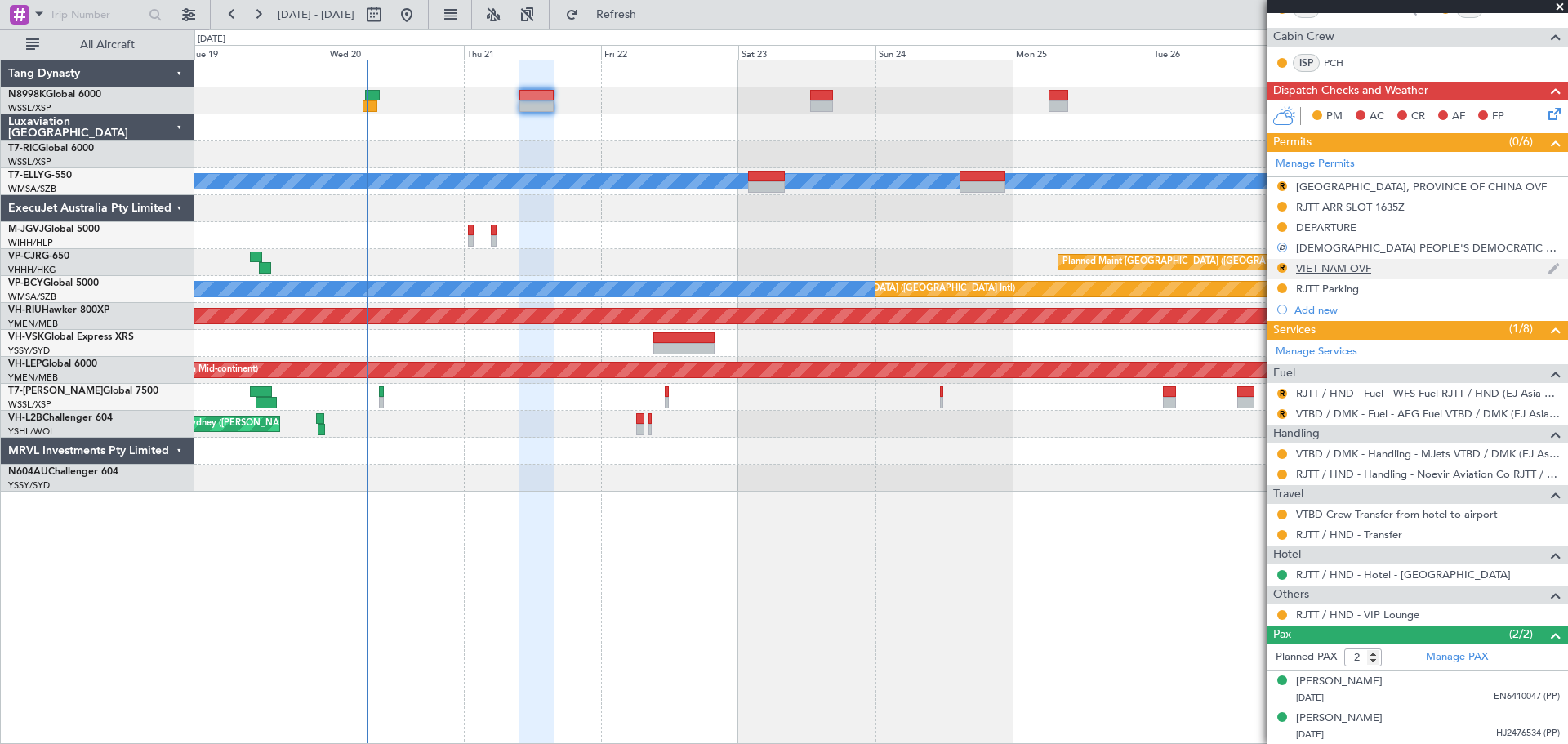
click at [1328, 270] on div "VIET NAM OVF" at bounding box center [1334, 268] width 75 height 14
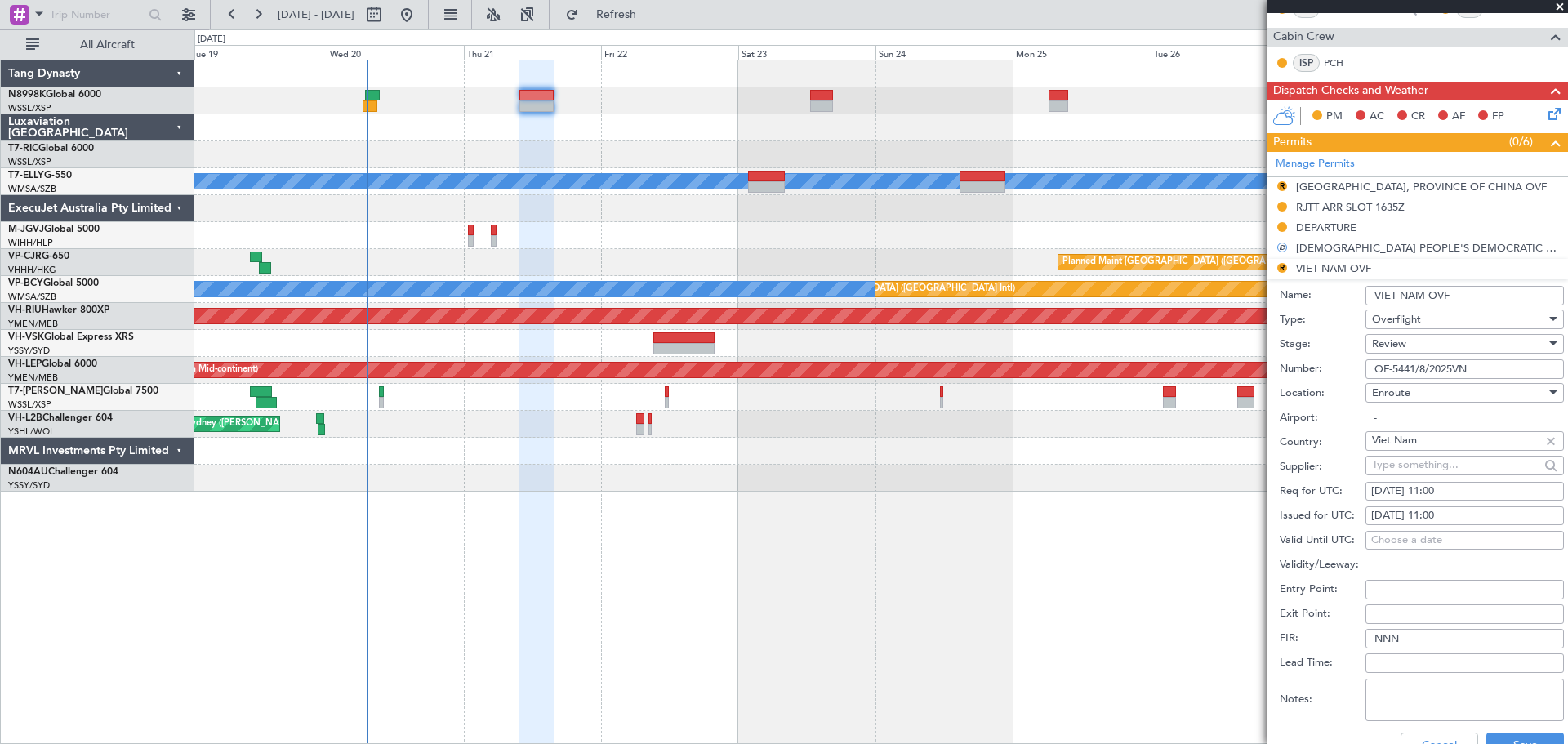
drag, startPoint x: 1479, startPoint y: 366, endPoint x: 1337, endPoint y: 366, distance: 142.0
click at [1337, 366] on div "Number: OF-5441/8/2025VN" at bounding box center [1422, 369] width 285 height 24
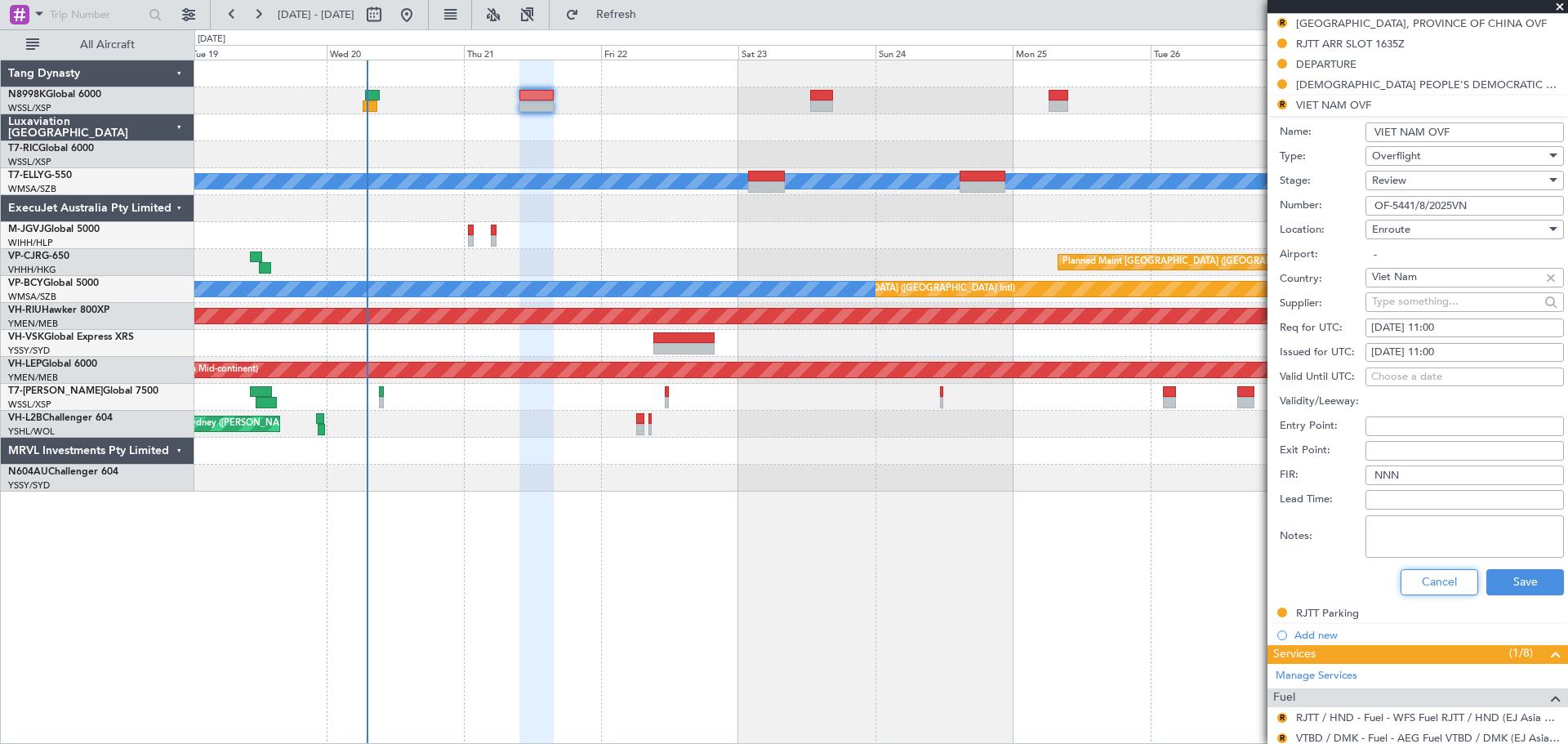
click at [1443, 586] on button "Cancel" at bounding box center [1439, 582] width 78 height 26
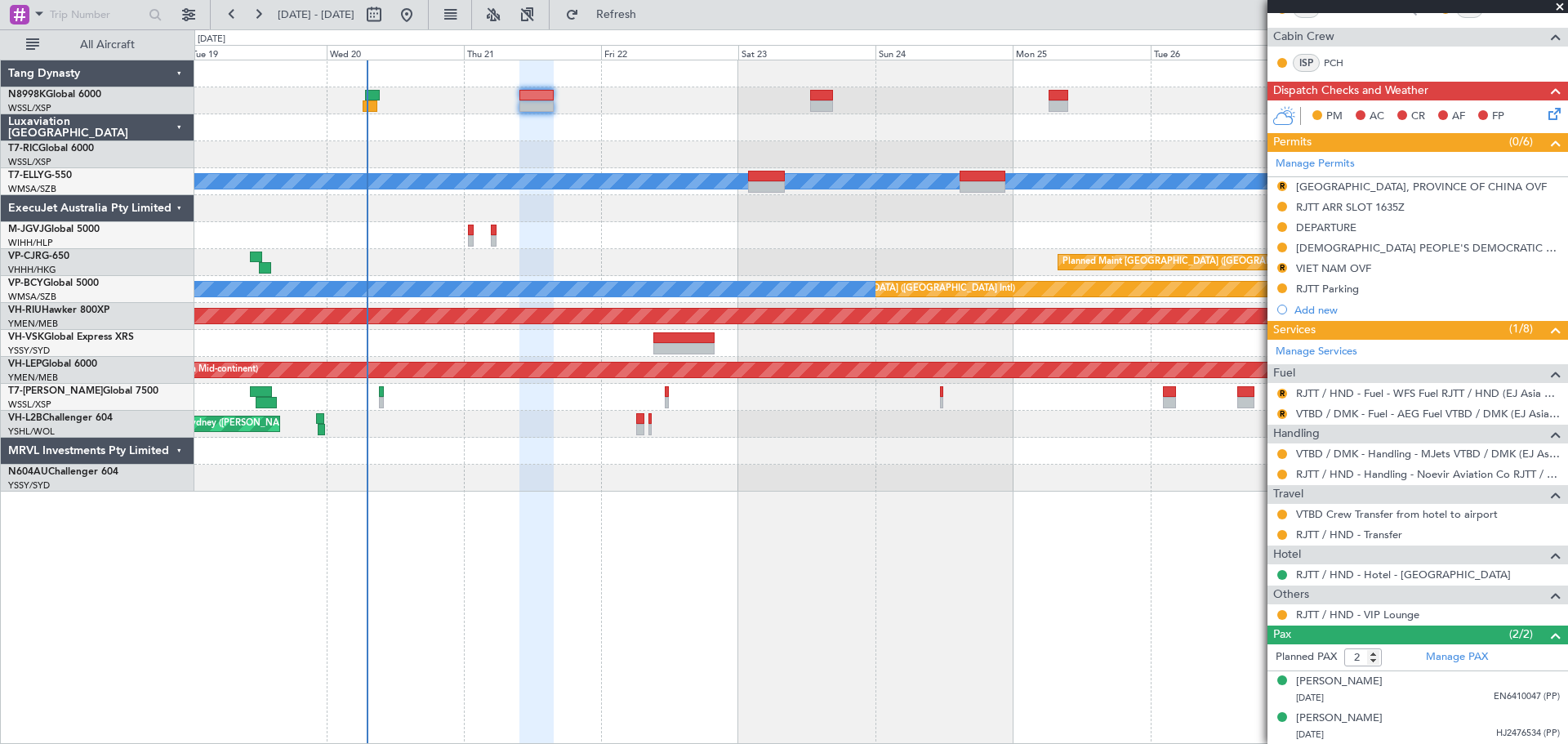
click at [1281, 270] on mat-tooltip-component "Requested" at bounding box center [1282, 273] width 73 height 43
click at [1283, 267] on button "R" at bounding box center [1282, 268] width 9 height 9
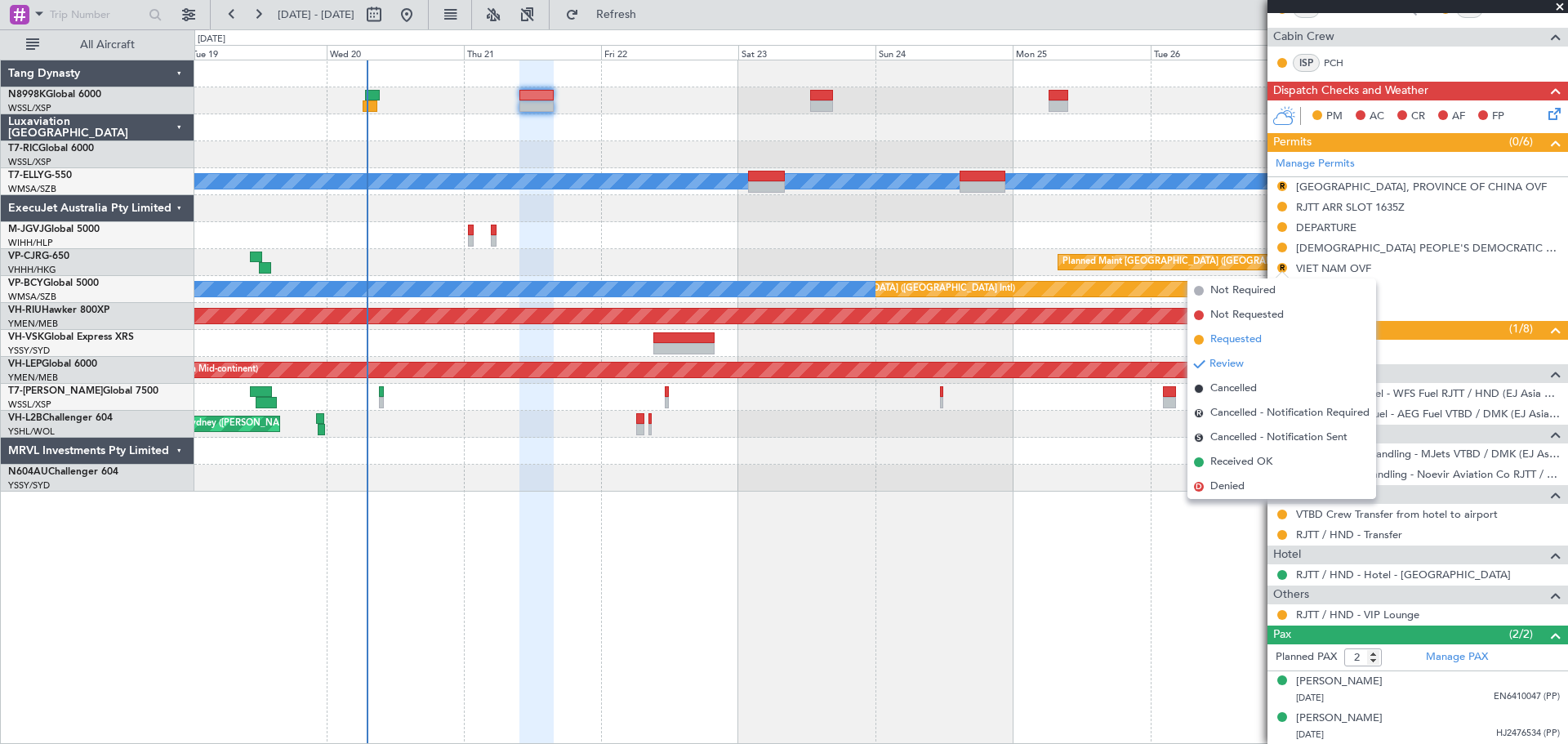
click at [1230, 333] on span "Requested" at bounding box center [1236, 339] width 52 height 16
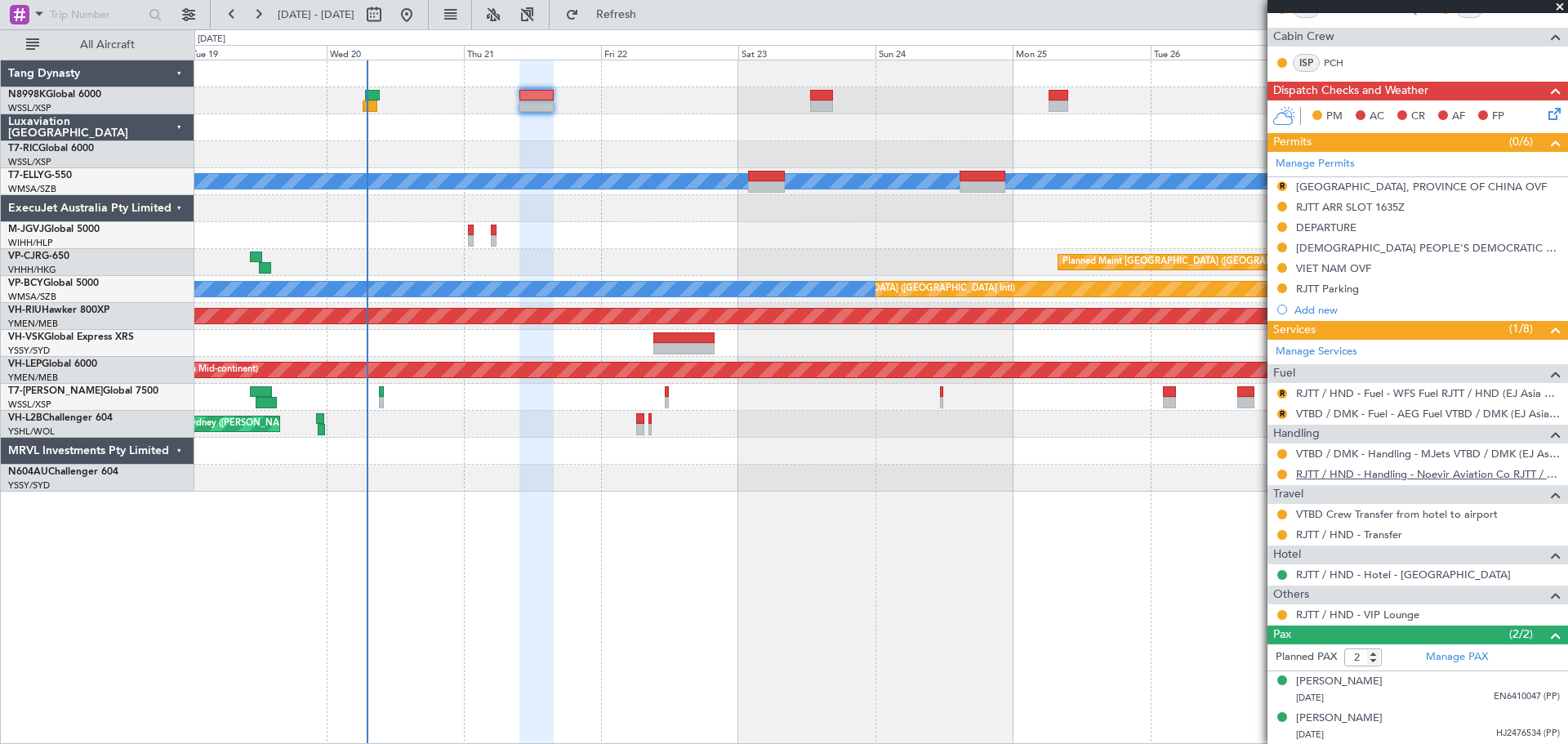
click at [1389, 471] on link "RJTT / HND - Handling - Noevir Aviation Co RJTT / HND" at bounding box center [1428, 473] width 264 height 14
click at [1285, 189] on button "R" at bounding box center [1282, 186] width 9 height 9
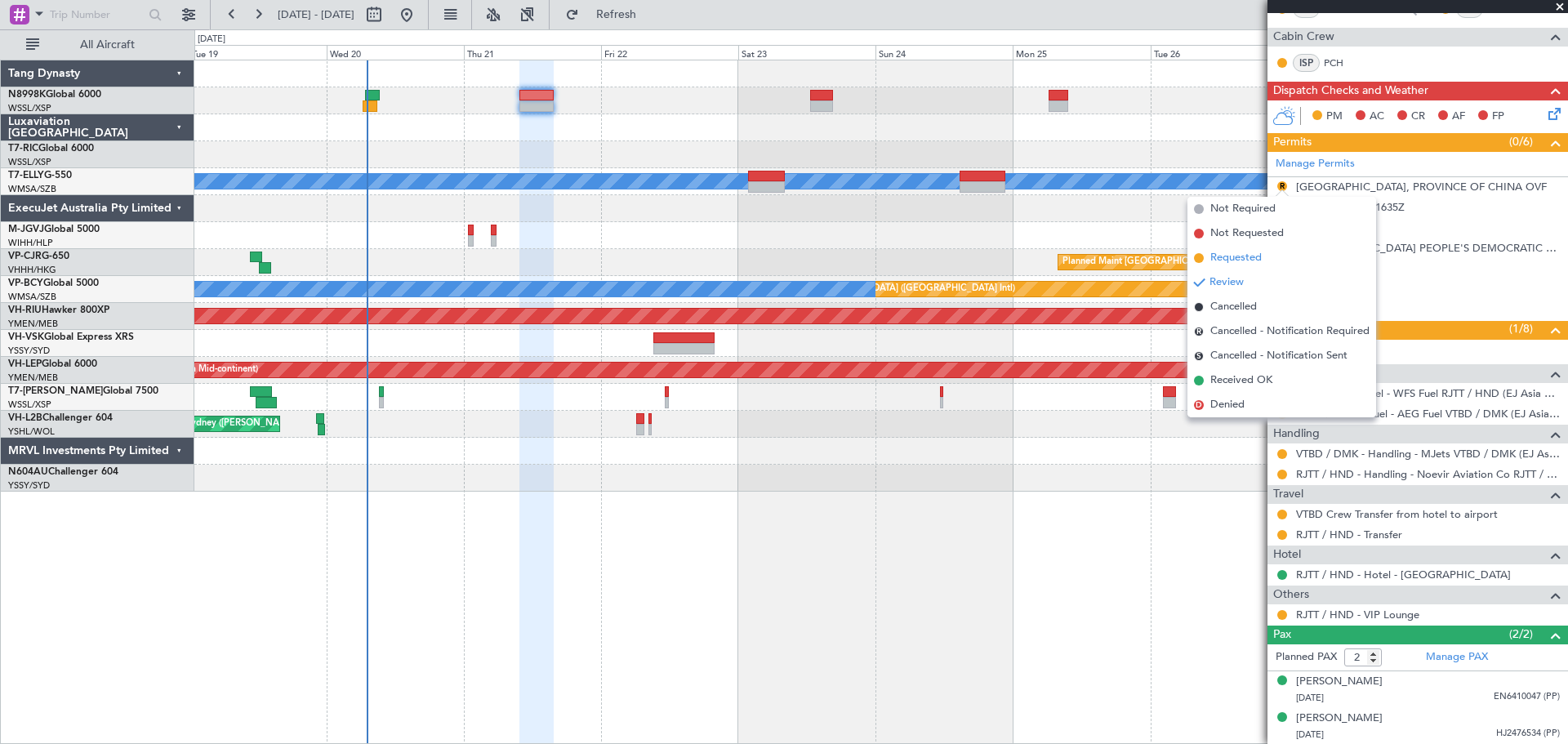
click at [1217, 260] on span "Requested" at bounding box center [1236, 257] width 52 height 16
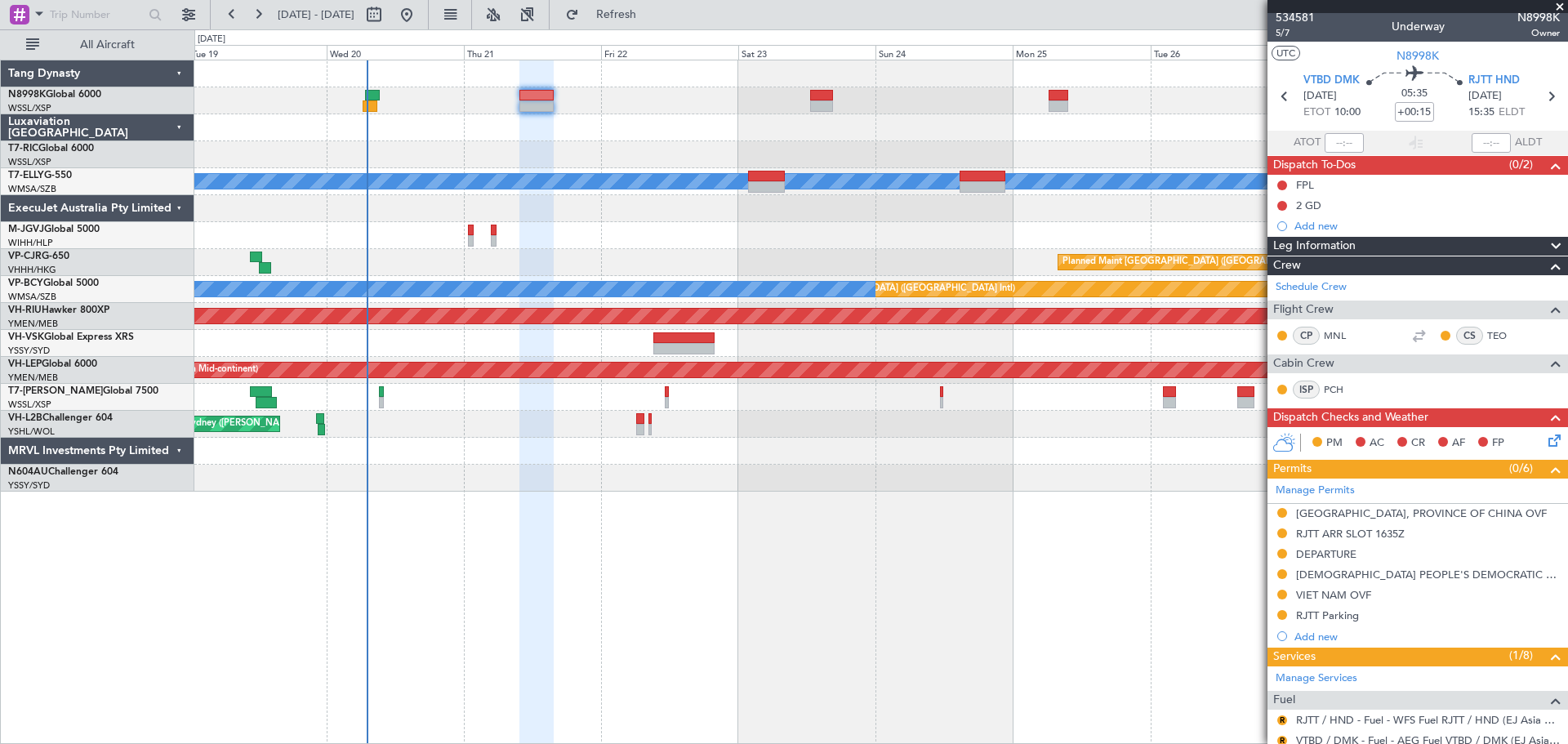
scroll to position [0, 0]
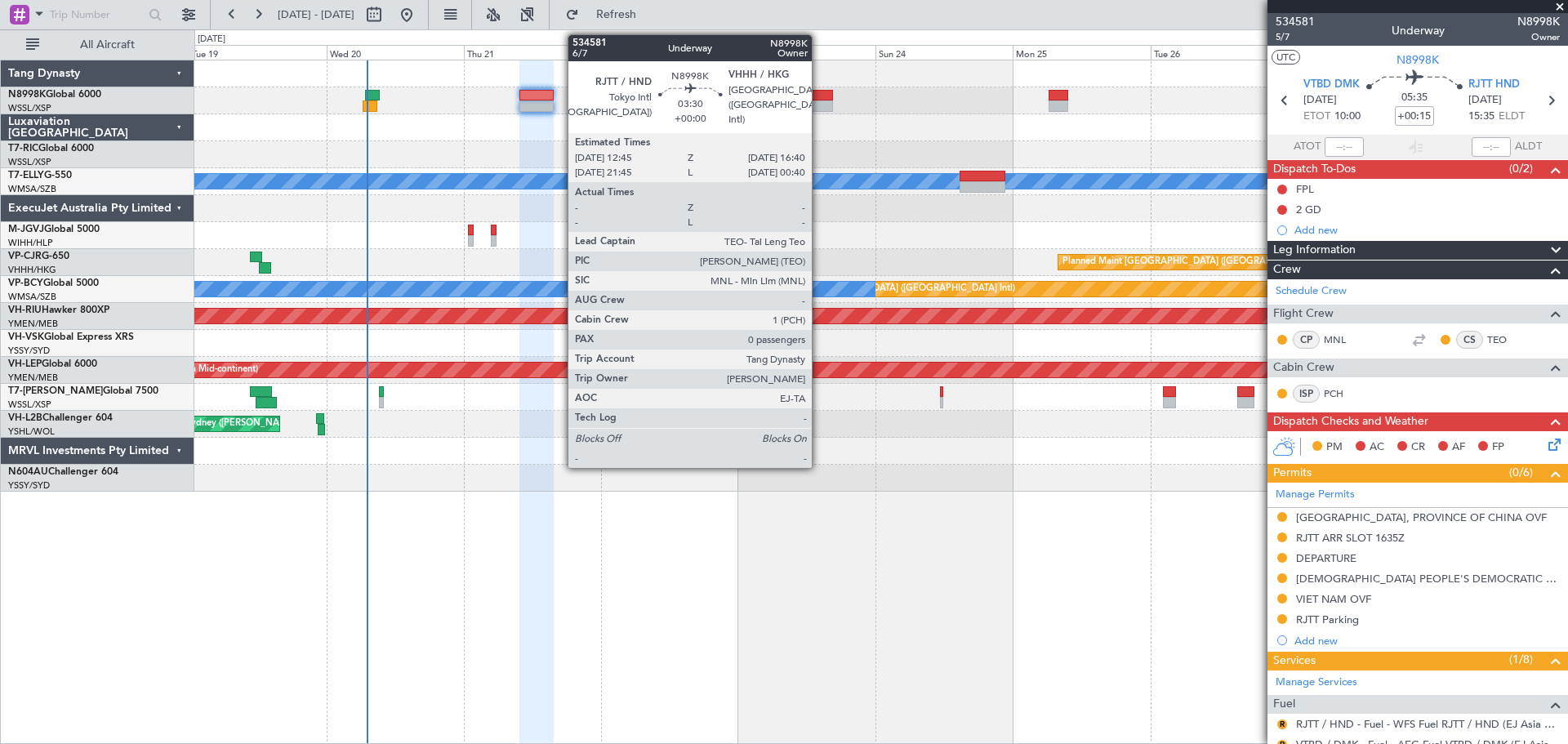
click at [819, 95] on div at bounding box center [822, 96] width 23 height 11
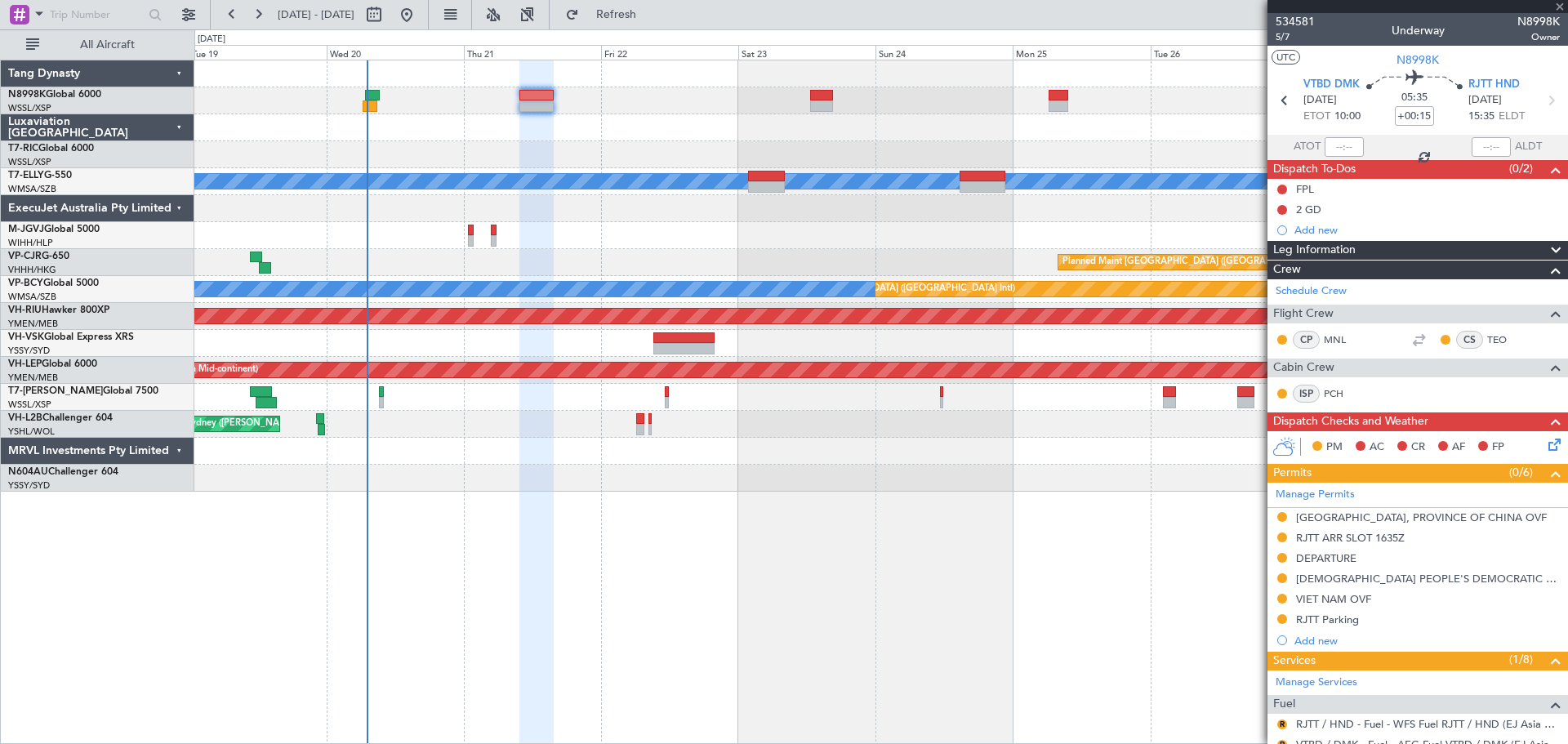
type input "0"
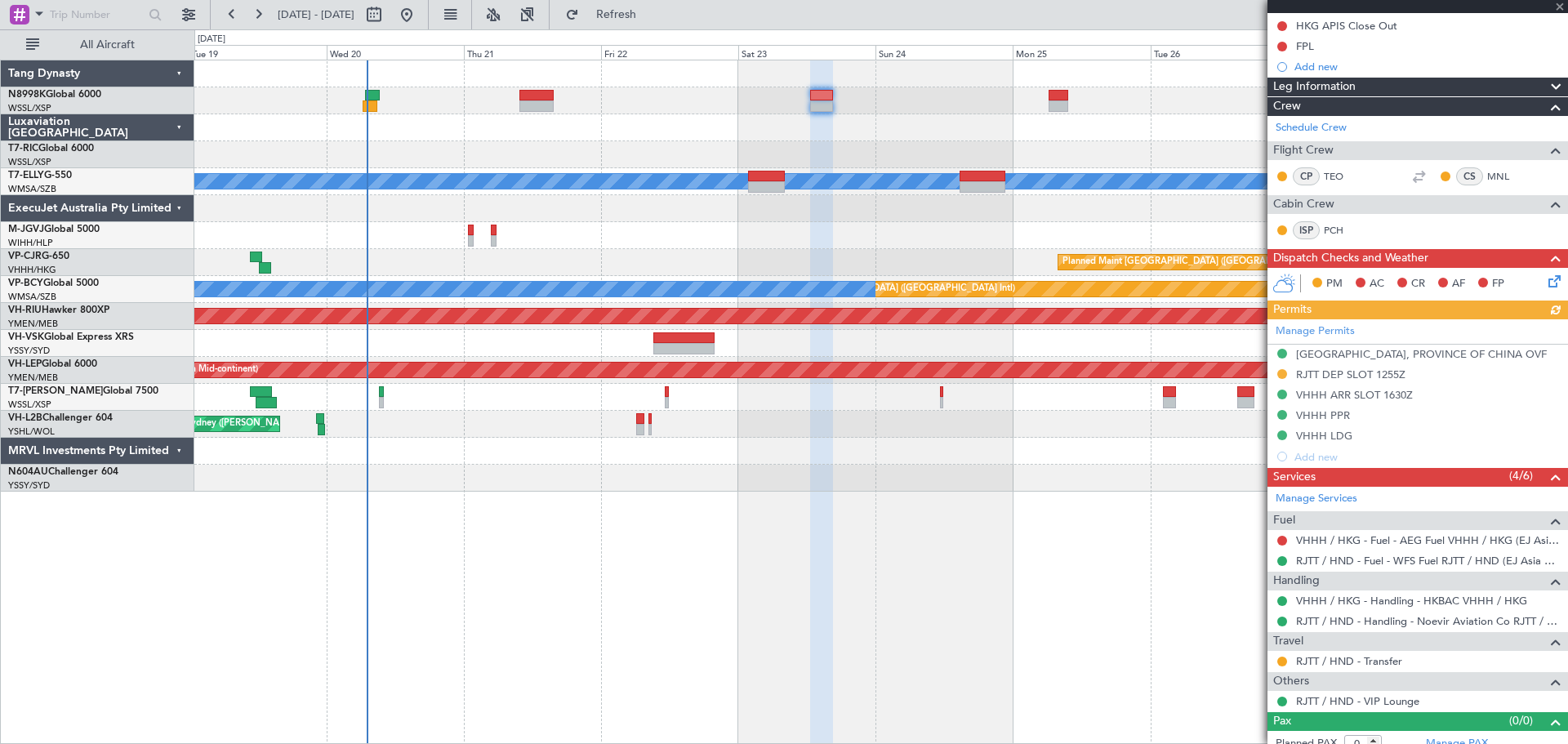
scroll to position [238, 0]
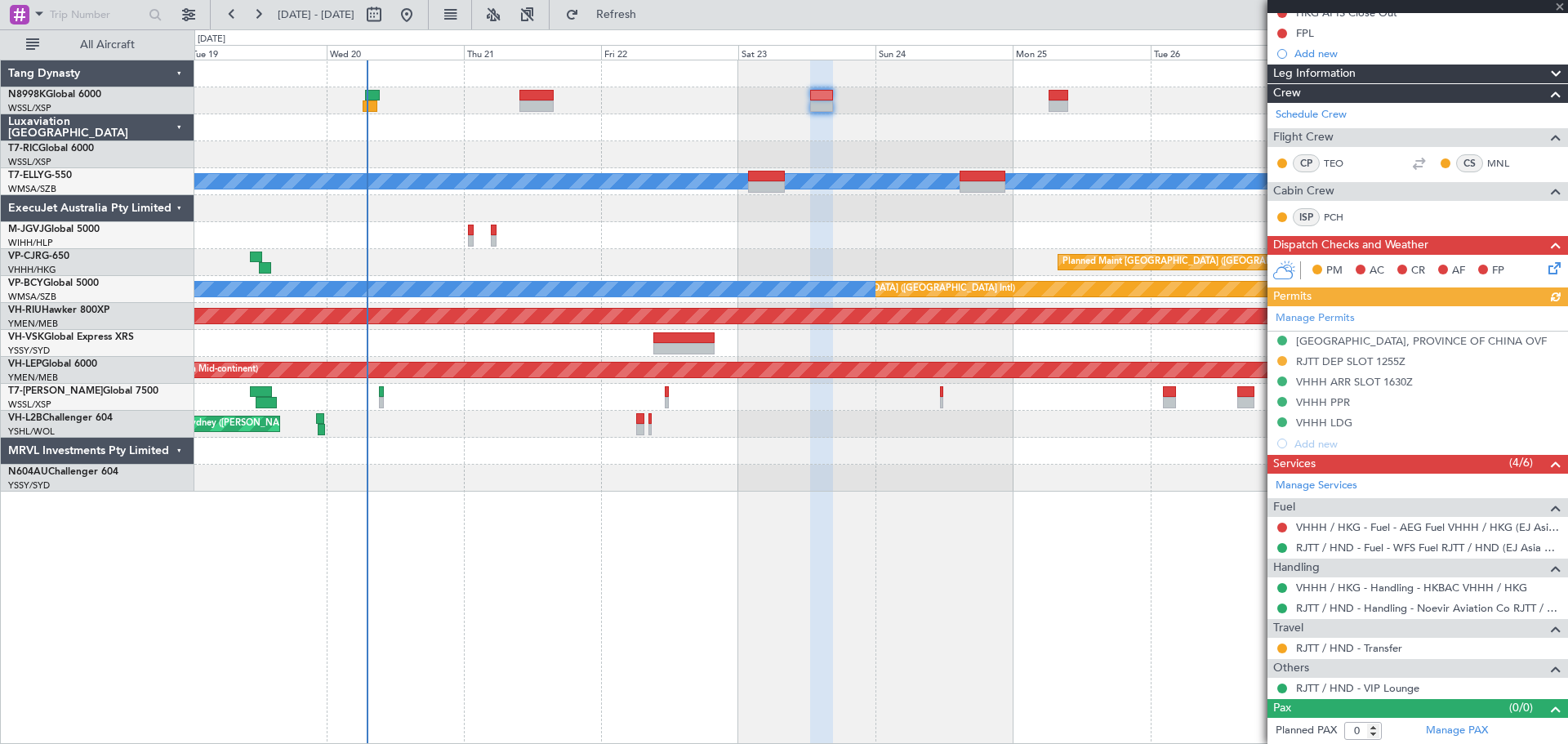
click at [1281, 360] on div "Manage Permits [GEOGRAPHIC_DATA], PROVINCE OF [GEOGRAPHIC_DATA] OVF RJTT DEP SL…" at bounding box center [1418, 380] width 301 height 147
click at [1282, 359] on button at bounding box center [1282, 361] width 9 height 9
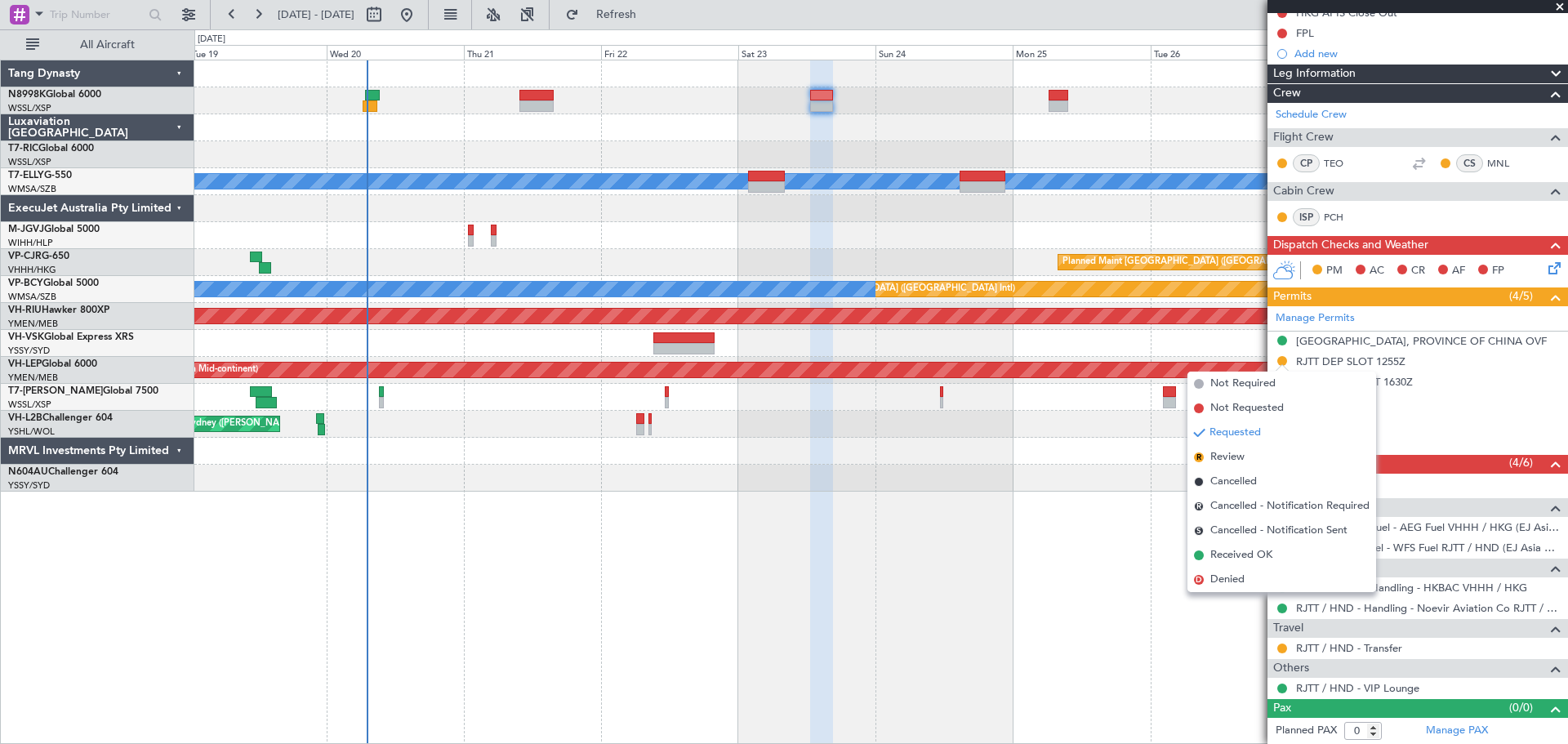
drag, startPoint x: 1234, startPoint y: 555, endPoint x: 1266, endPoint y: 541, distance: 34.9
click at [1234, 554] on span "Received OK" at bounding box center [1242, 555] width 62 height 16
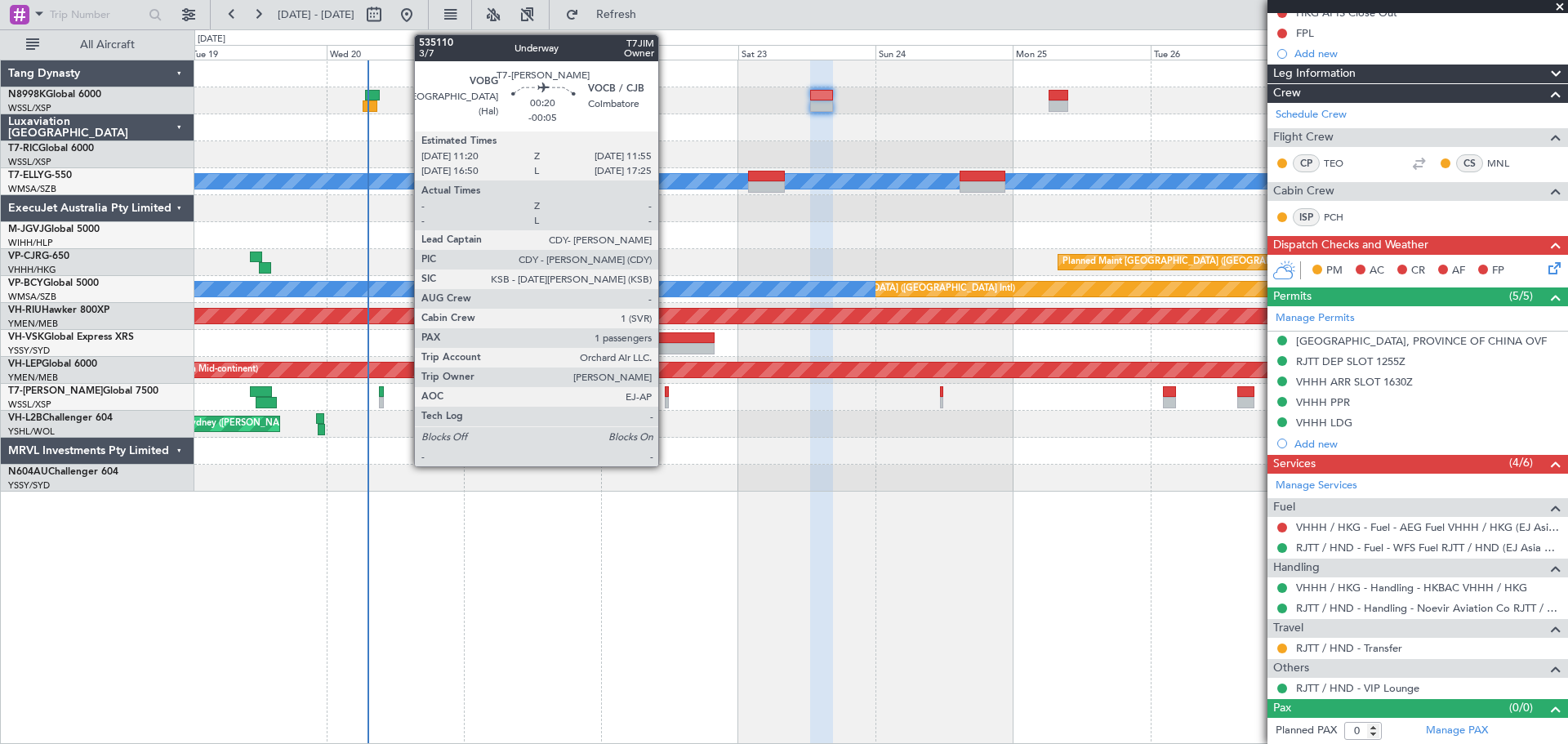
click at [666, 395] on div at bounding box center [667, 392] width 4 height 11
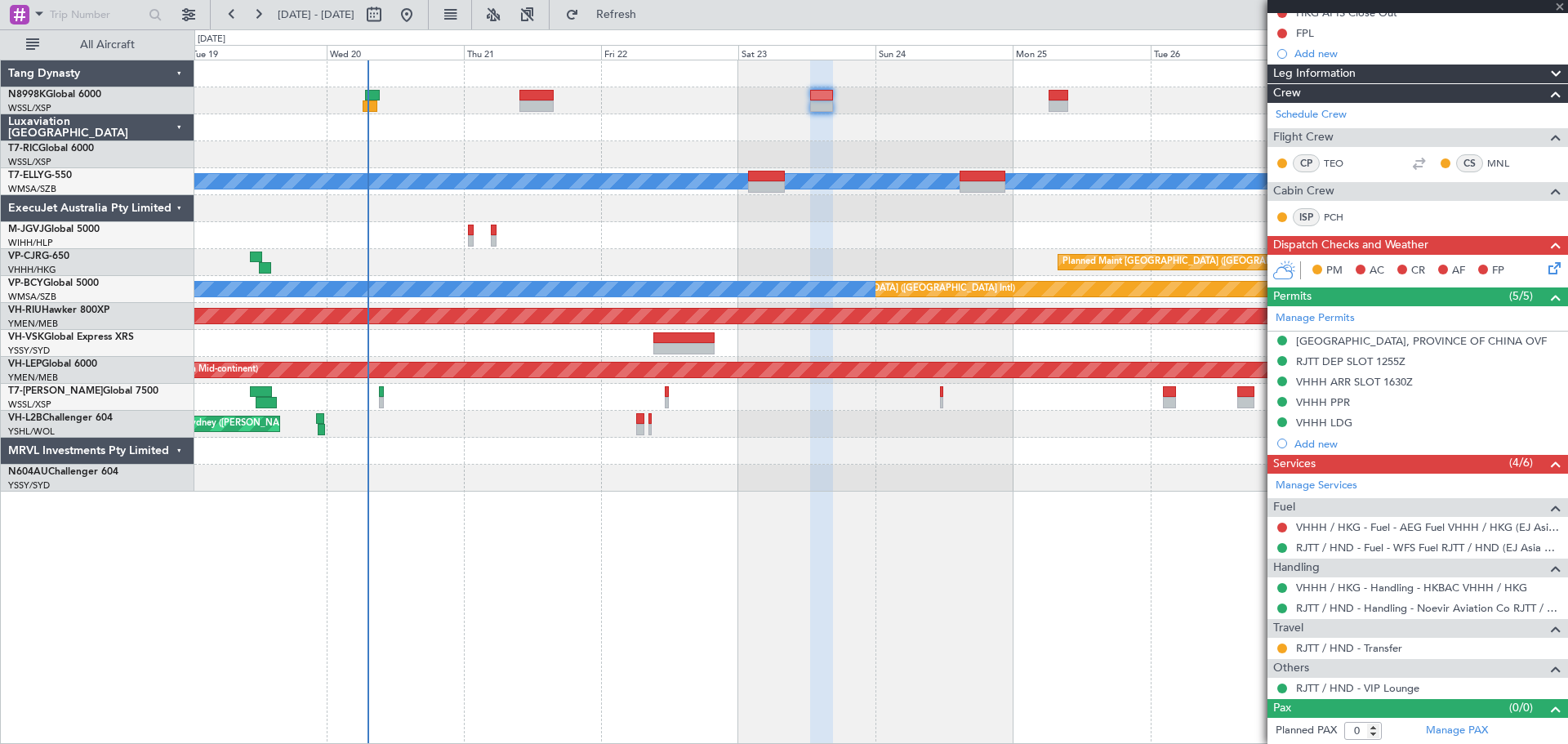
type input "-00:05"
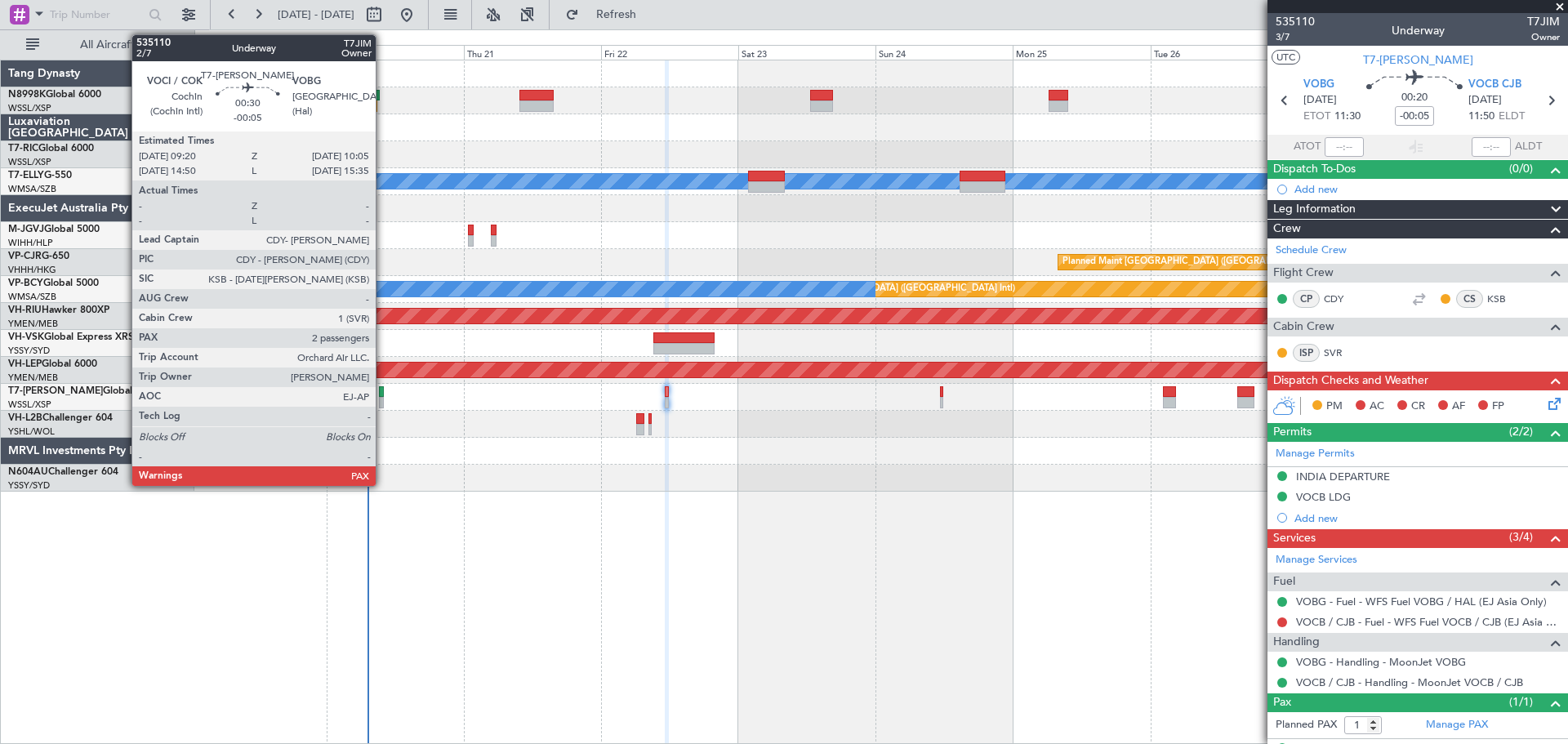
click at [381, 400] on div at bounding box center [380, 403] width 5 height 11
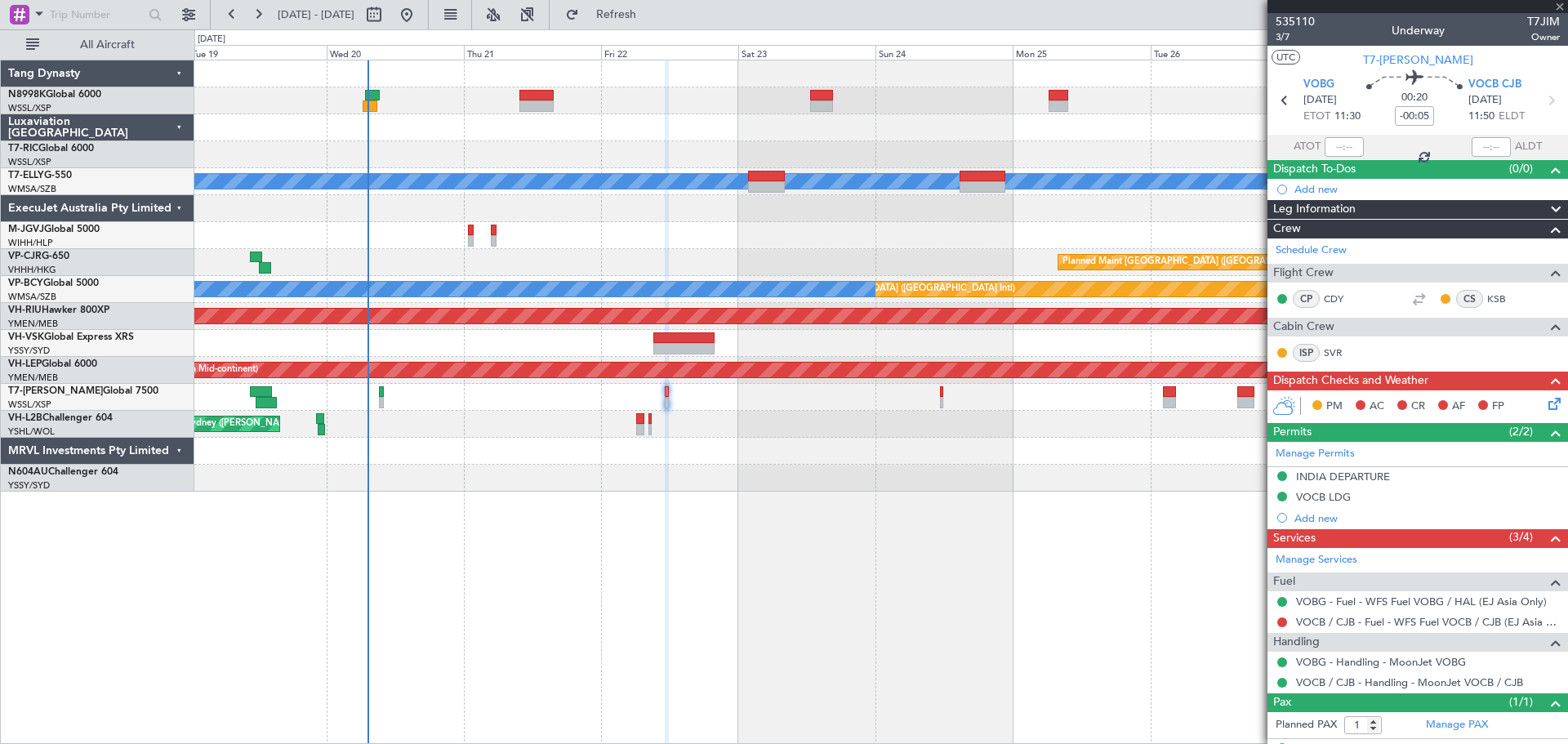
type input "2"
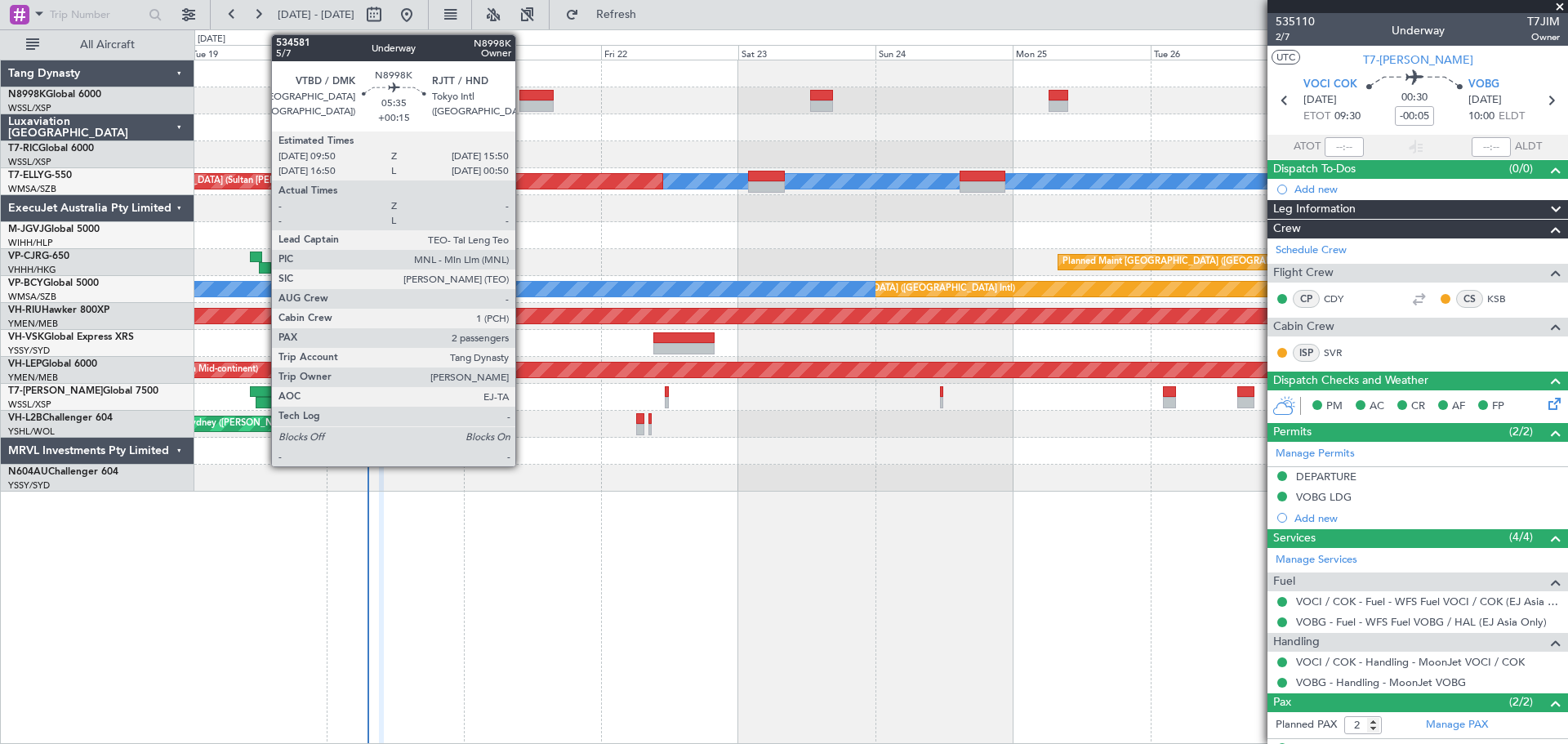
click at [522, 99] on div at bounding box center [536, 96] width 35 height 11
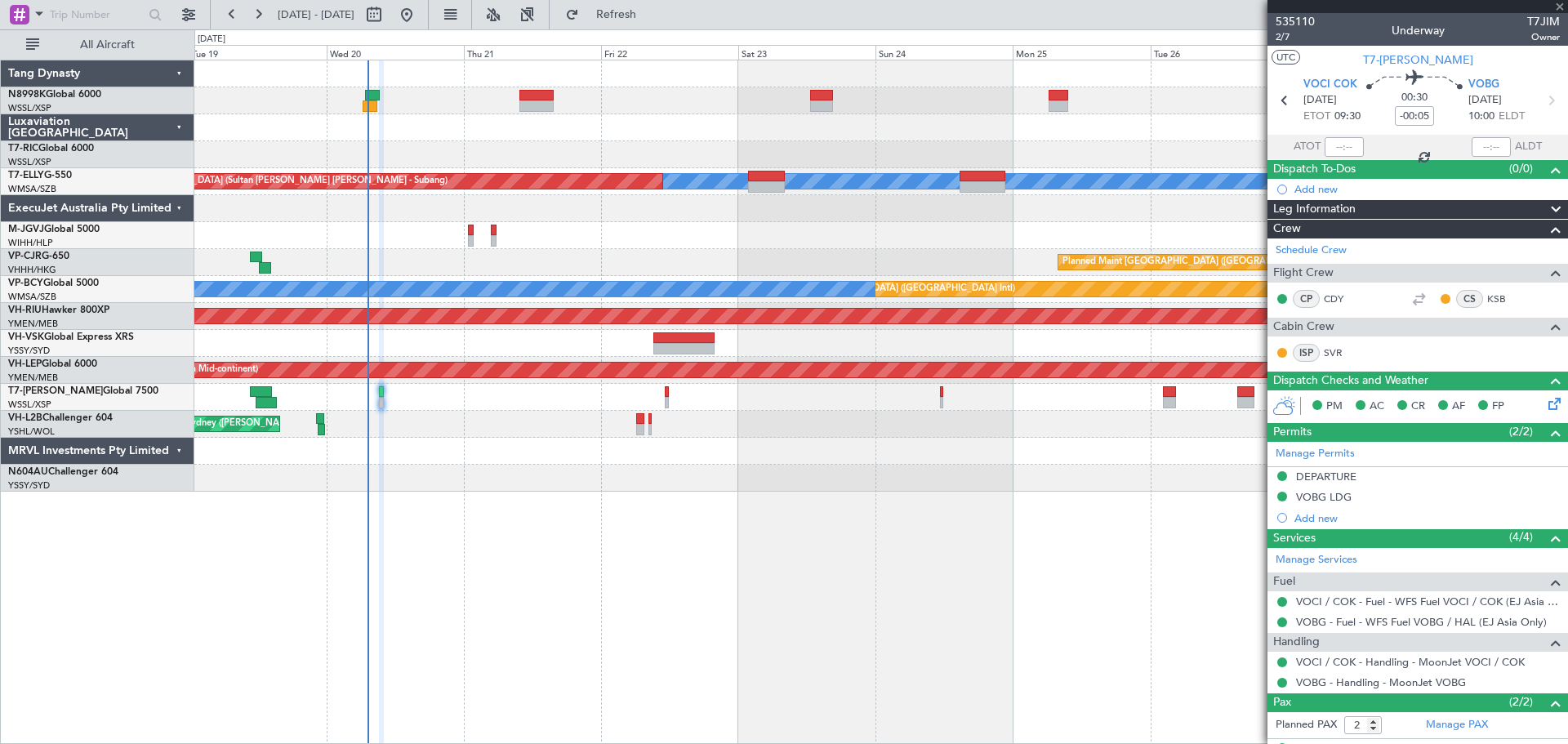
type input "+00:15"
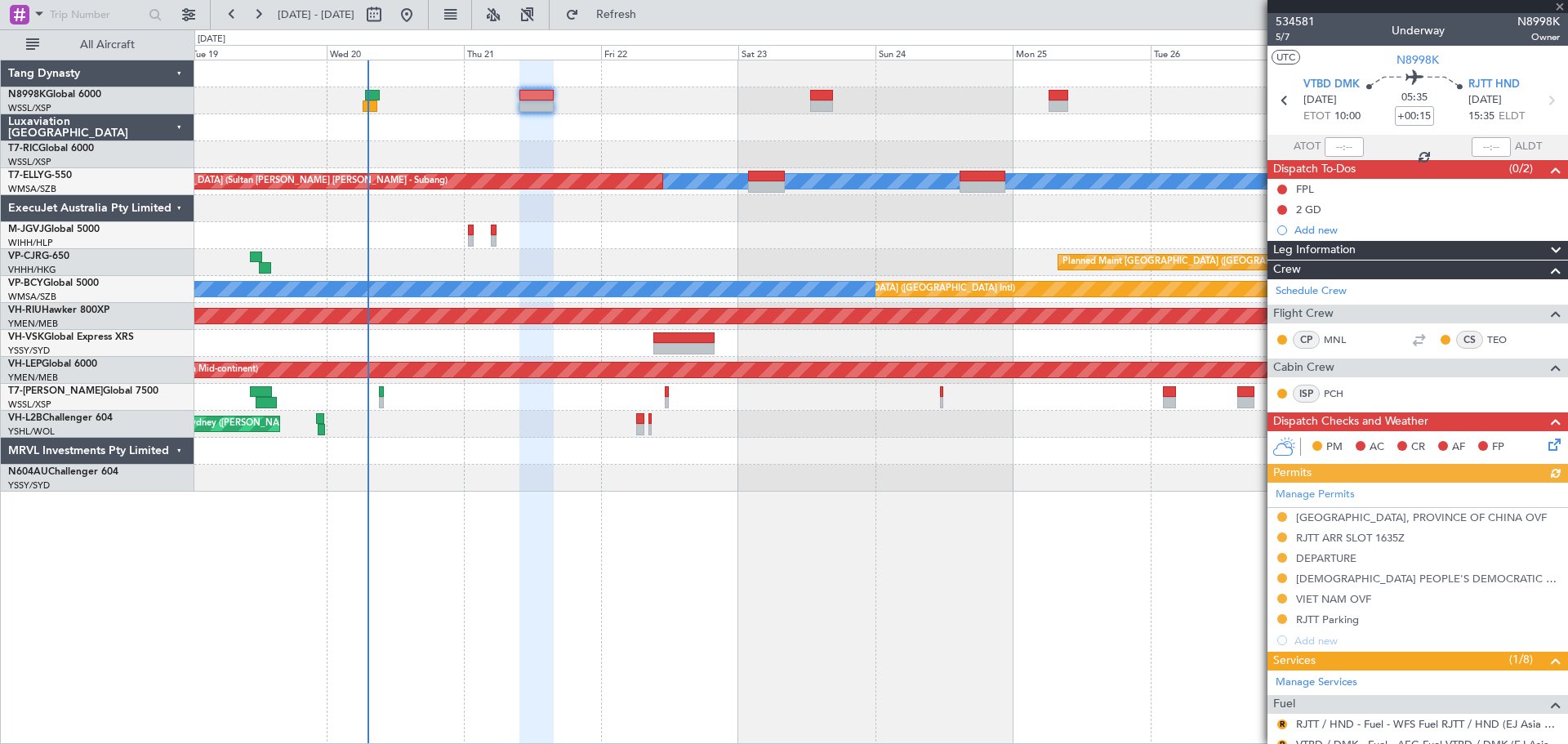
click at [1281, 515] on div "Manage Permits [GEOGRAPHIC_DATA], PROVINCE OF [GEOGRAPHIC_DATA] OVF RJTT ARR SL…" at bounding box center [1418, 566] width 301 height 168
click at [1280, 514] on button at bounding box center [1282, 517] width 9 height 9
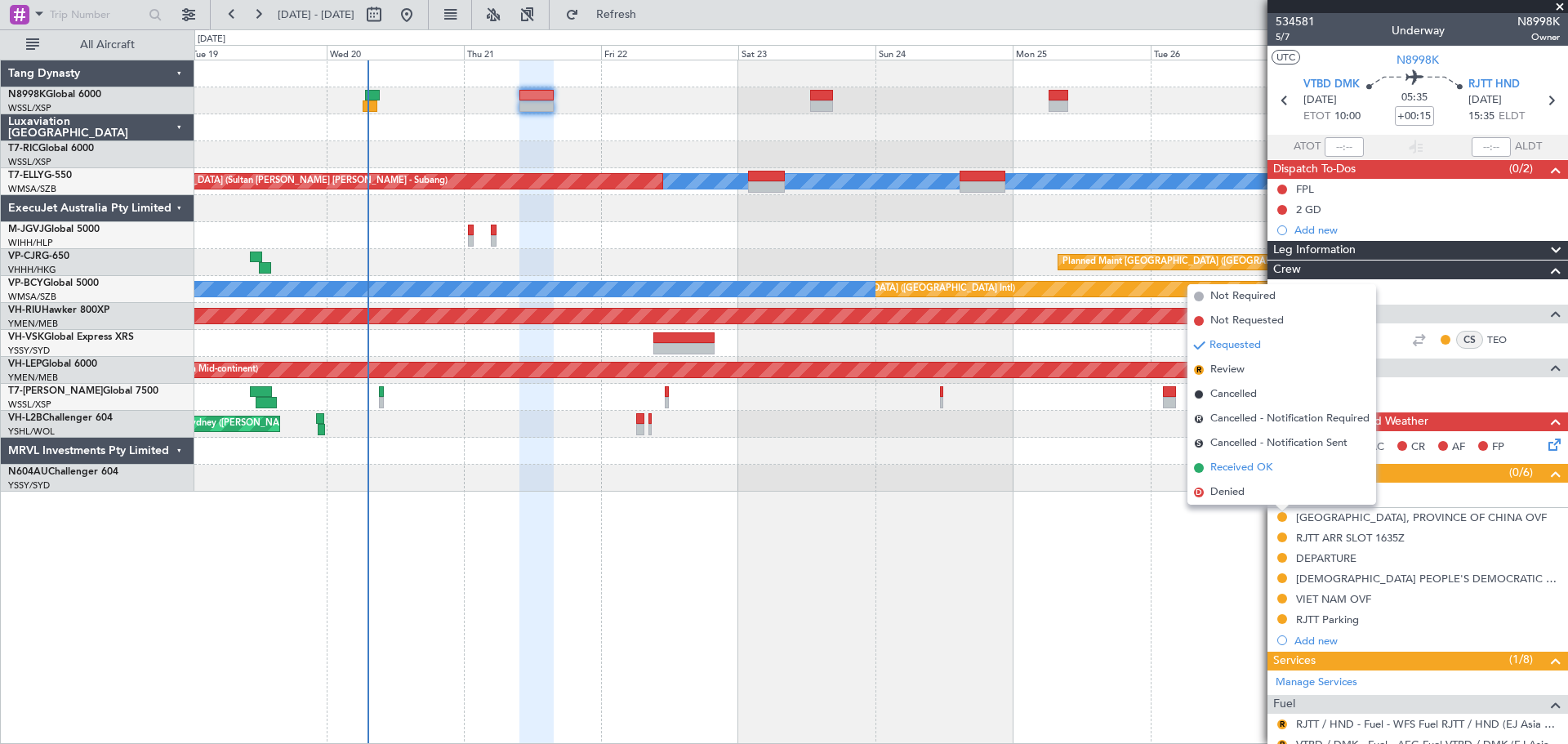
click at [1257, 470] on span "Received OK" at bounding box center [1242, 468] width 62 height 16
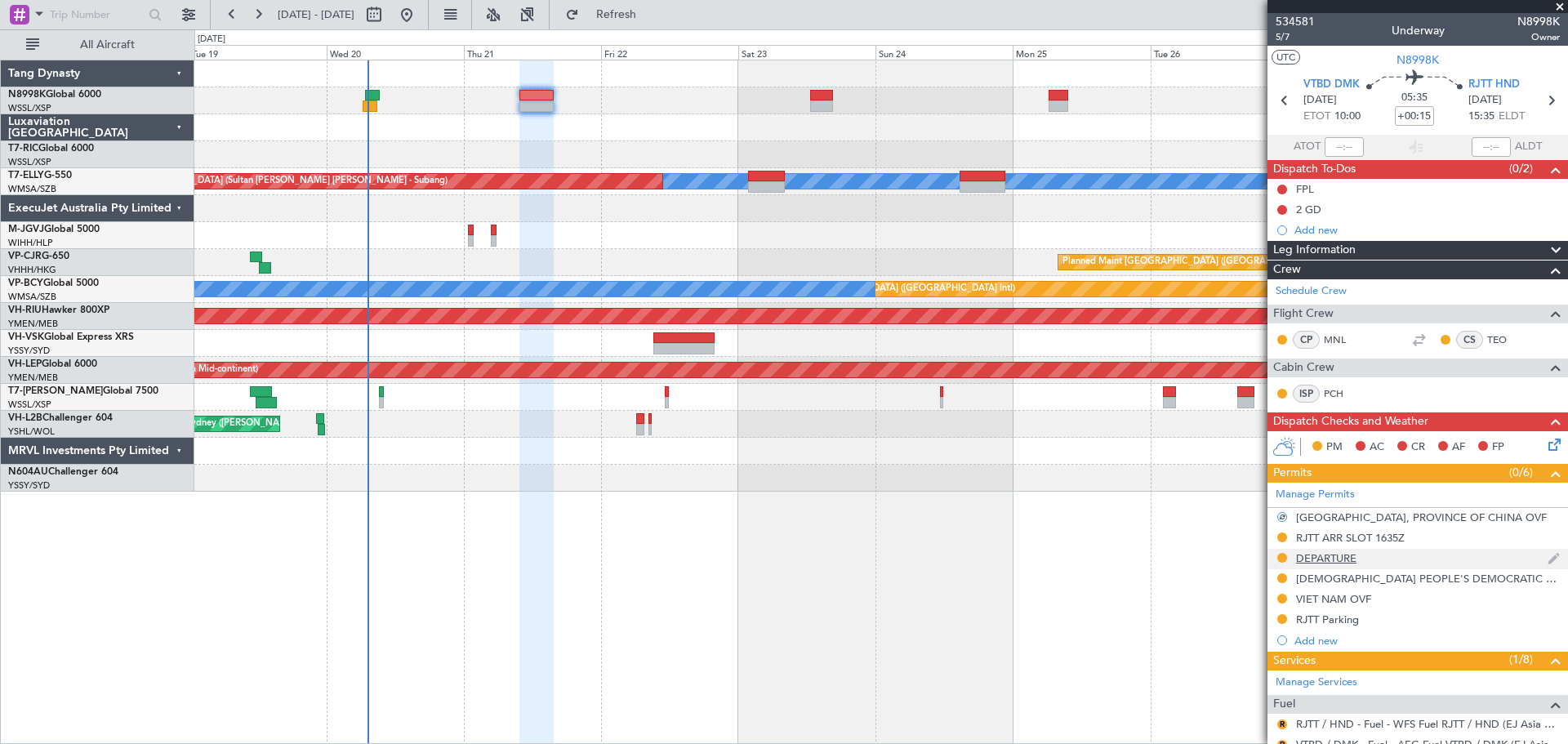
scroll to position [245, 0]
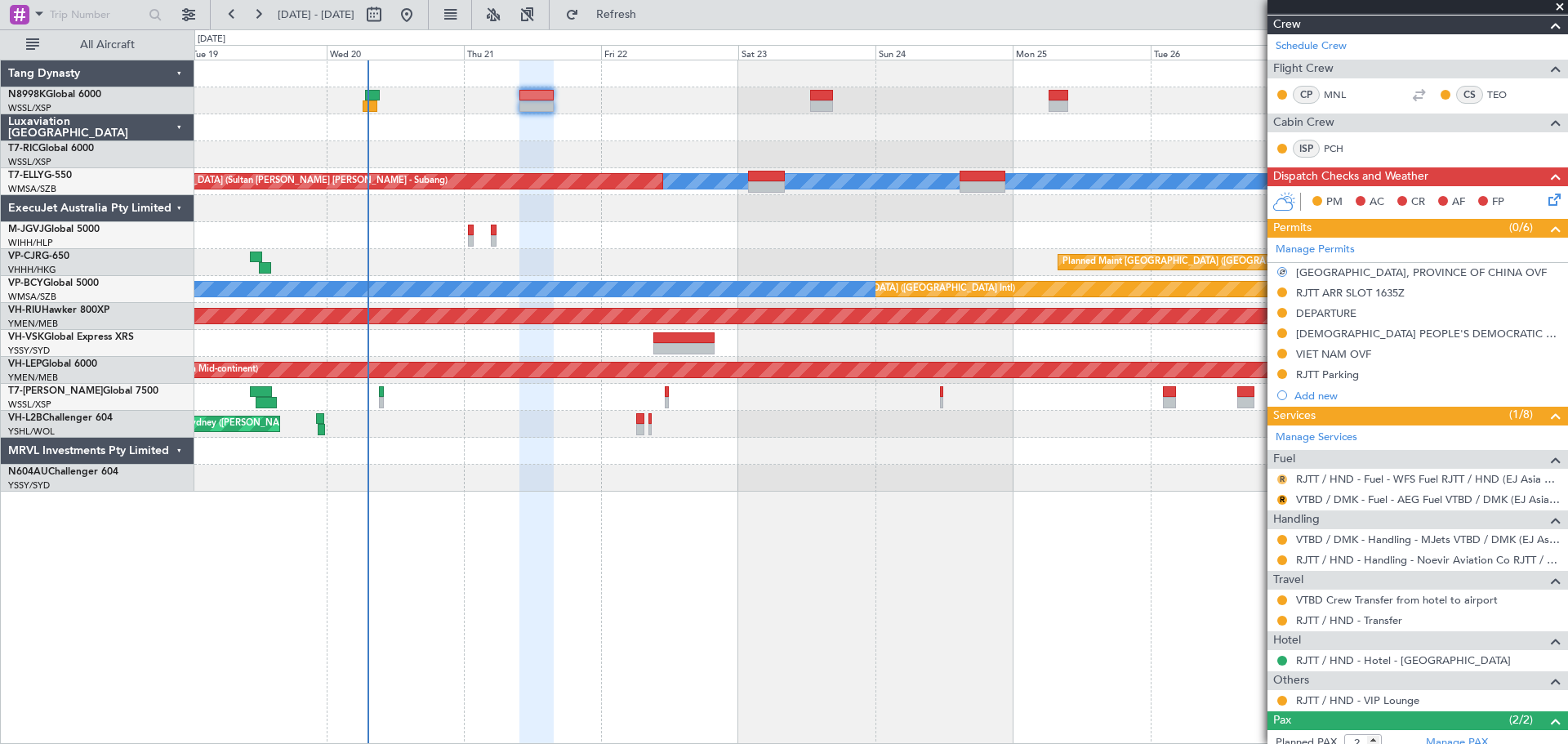
click at [1281, 482] on button "R" at bounding box center [1282, 479] width 9 height 9
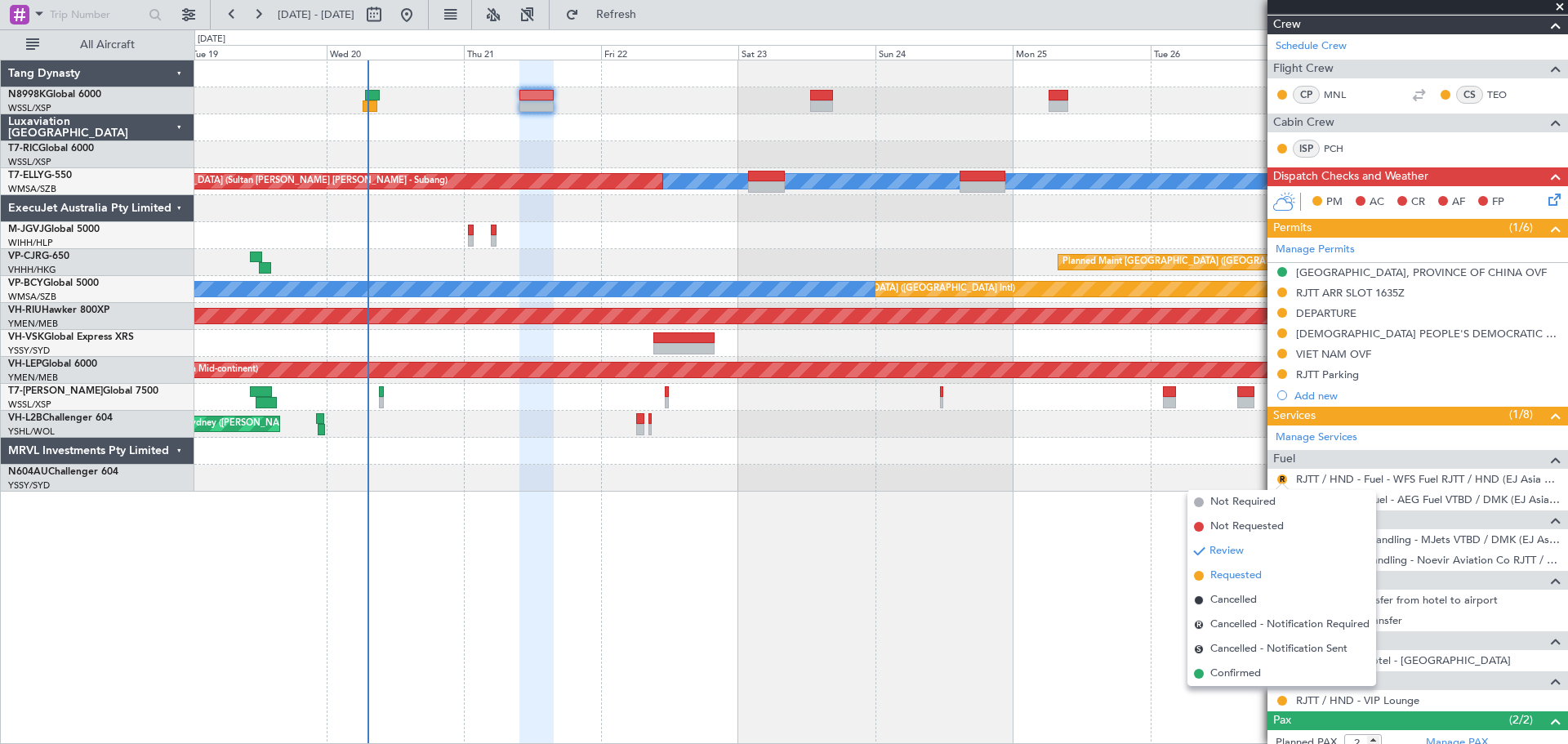
click at [1223, 566] on li "Requested" at bounding box center [1281, 576] width 189 height 24
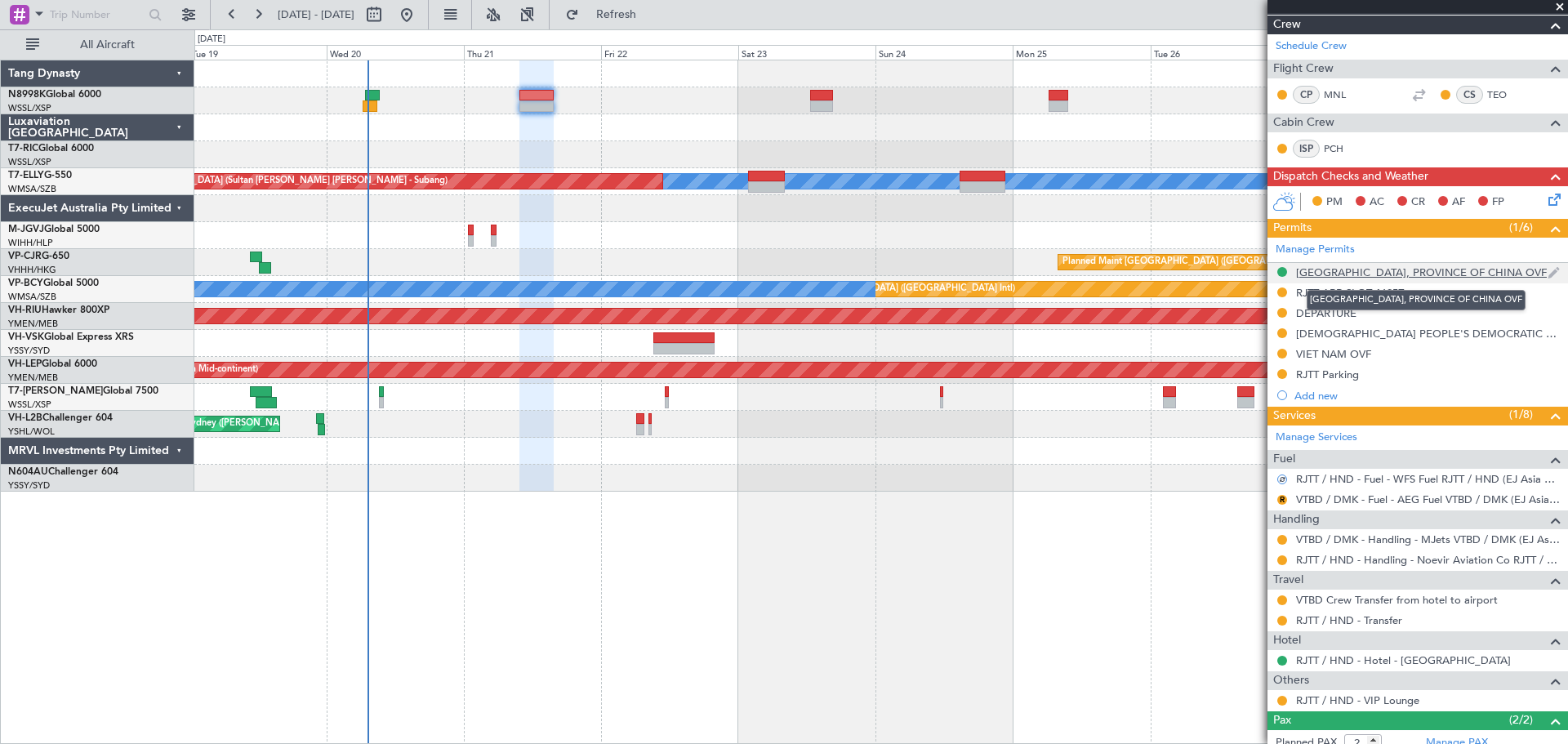
click at [1367, 275] on div "[GEOGRAPHIC_DATA], PROVINCE OF CHINA OVF" at bounding box center [1421, 272] width 251 height 14
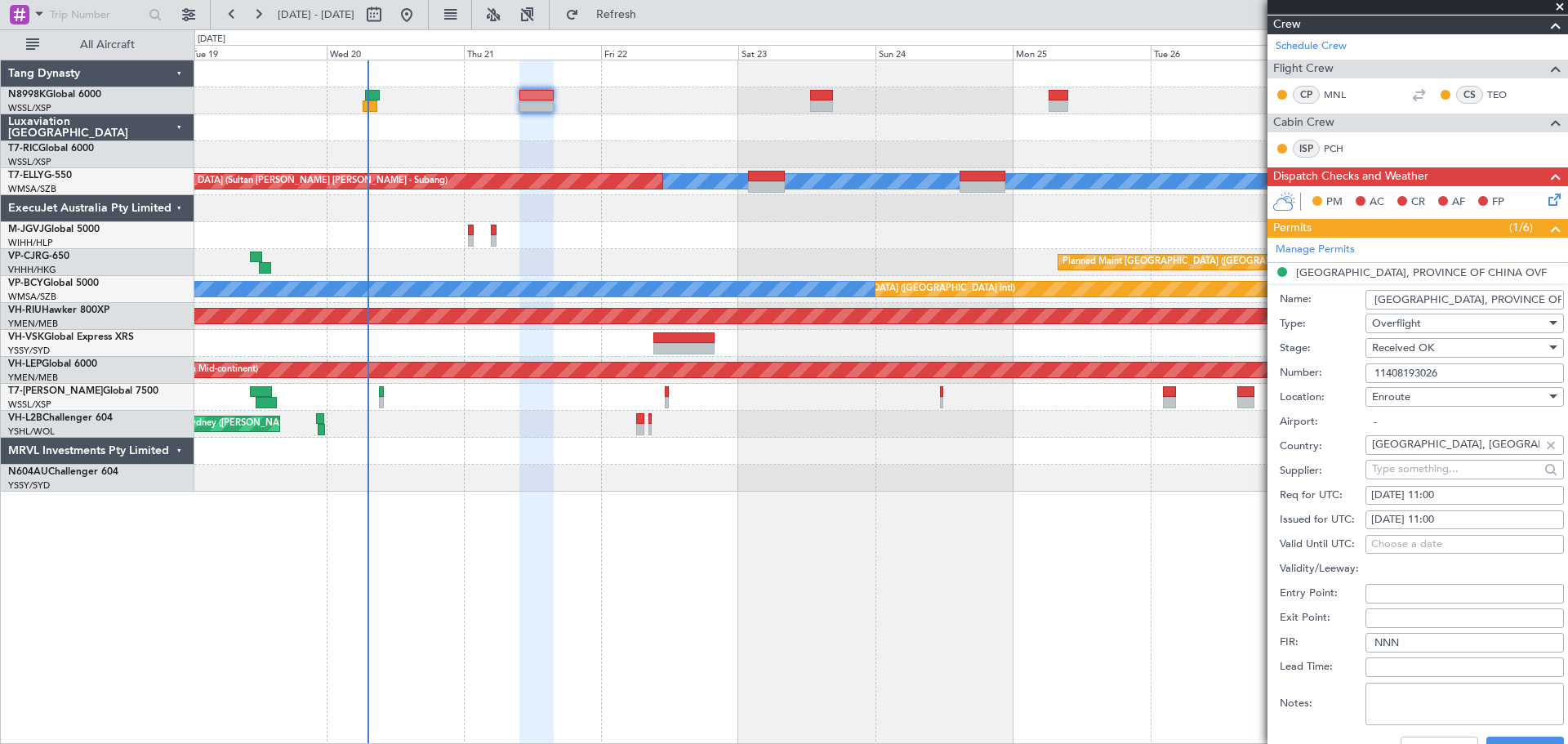
click at [1405, 517] on div "21/08/2025 11:00" at bounding box center [1465, 519] width 187 height 16
select select "8"
select select "2025"
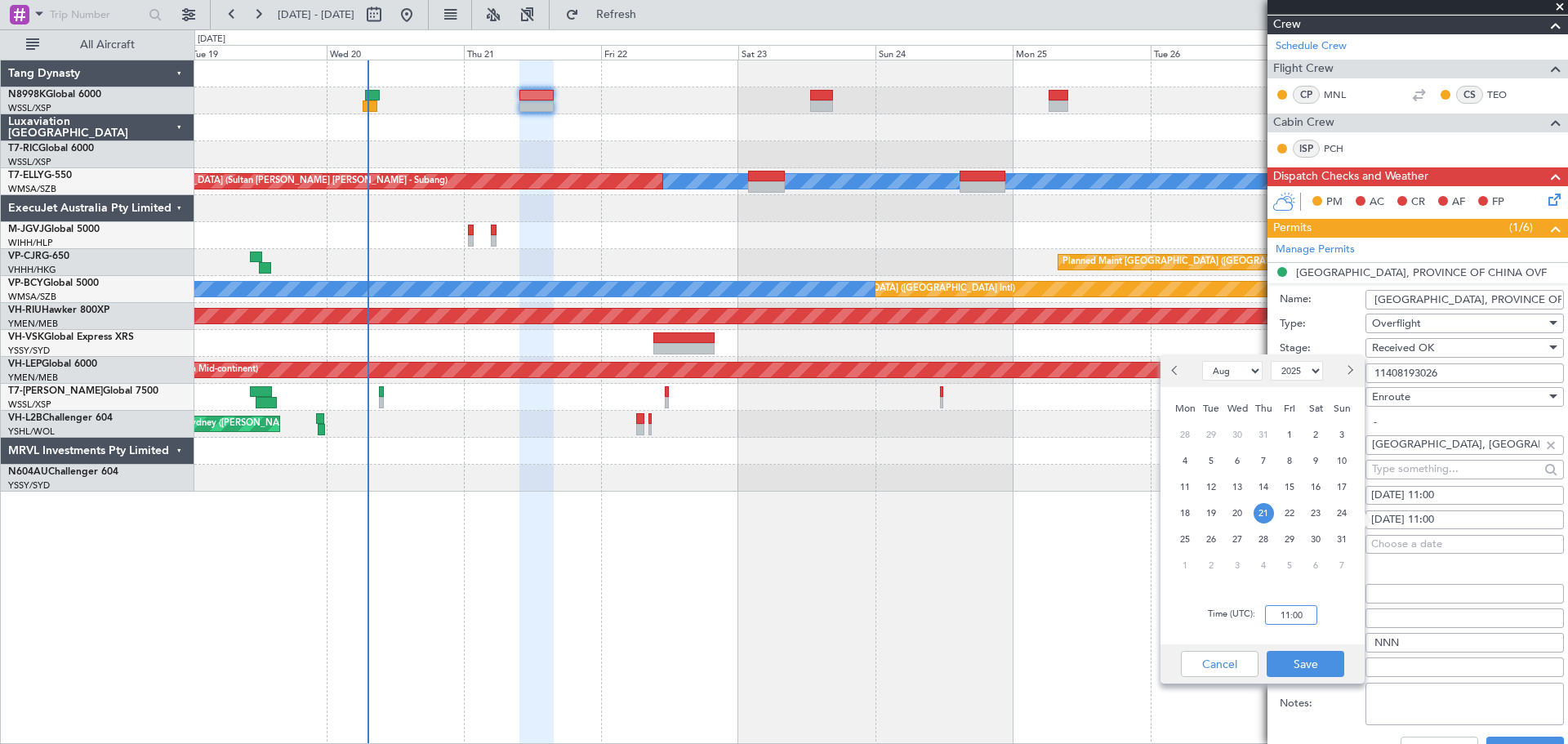
click at [1306, 608] on input "11:00" at bounding box center [1292, 614] width 53 height 20
type input "10:00"
click at [1312, 668] on button "Save" at bounding box center [1306, 664] width 78 height 26
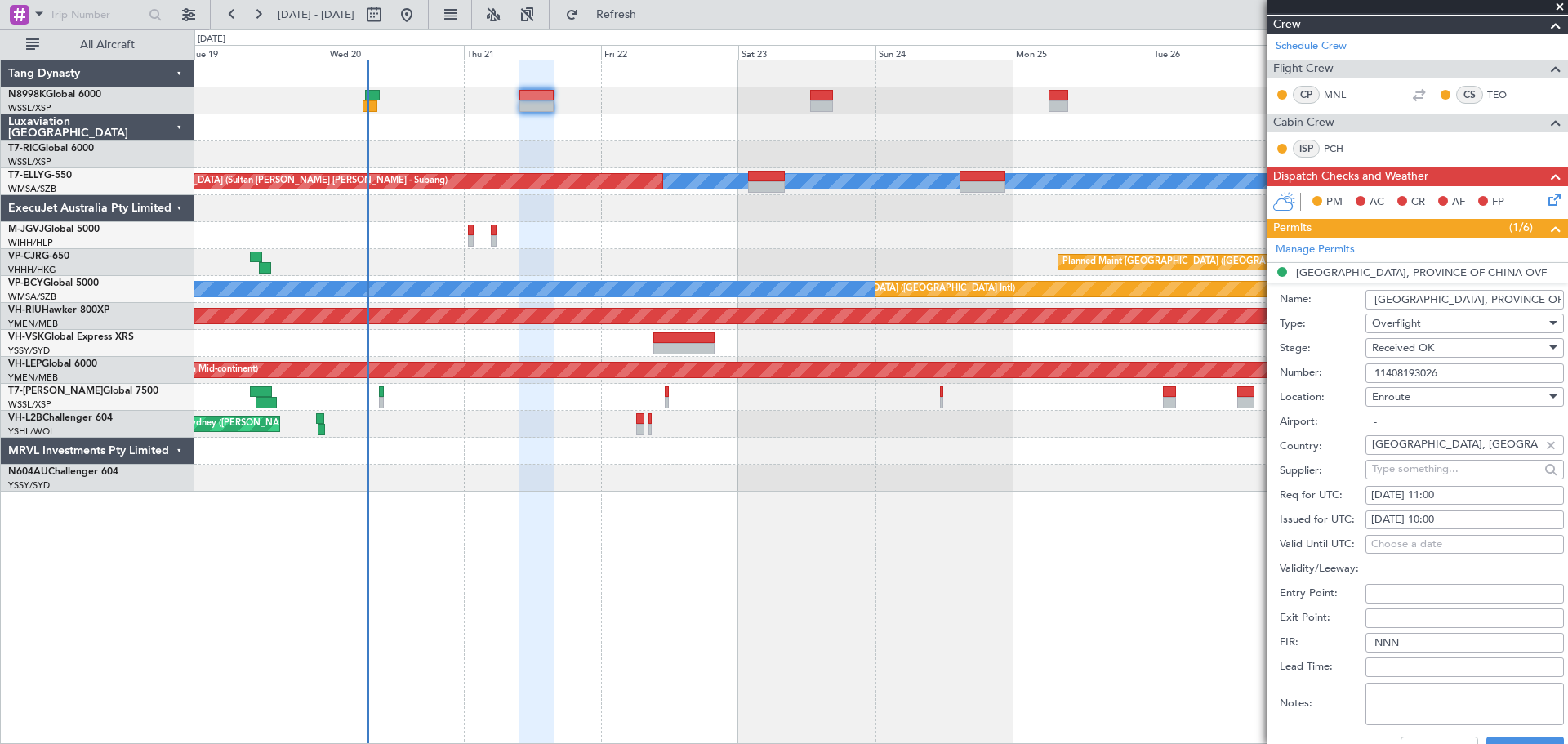
click at [1415, 496] on div "21/08/2025 11:00" at bounding box center [1465, 495] width 187 height 16
select select "8"
select select "2025"
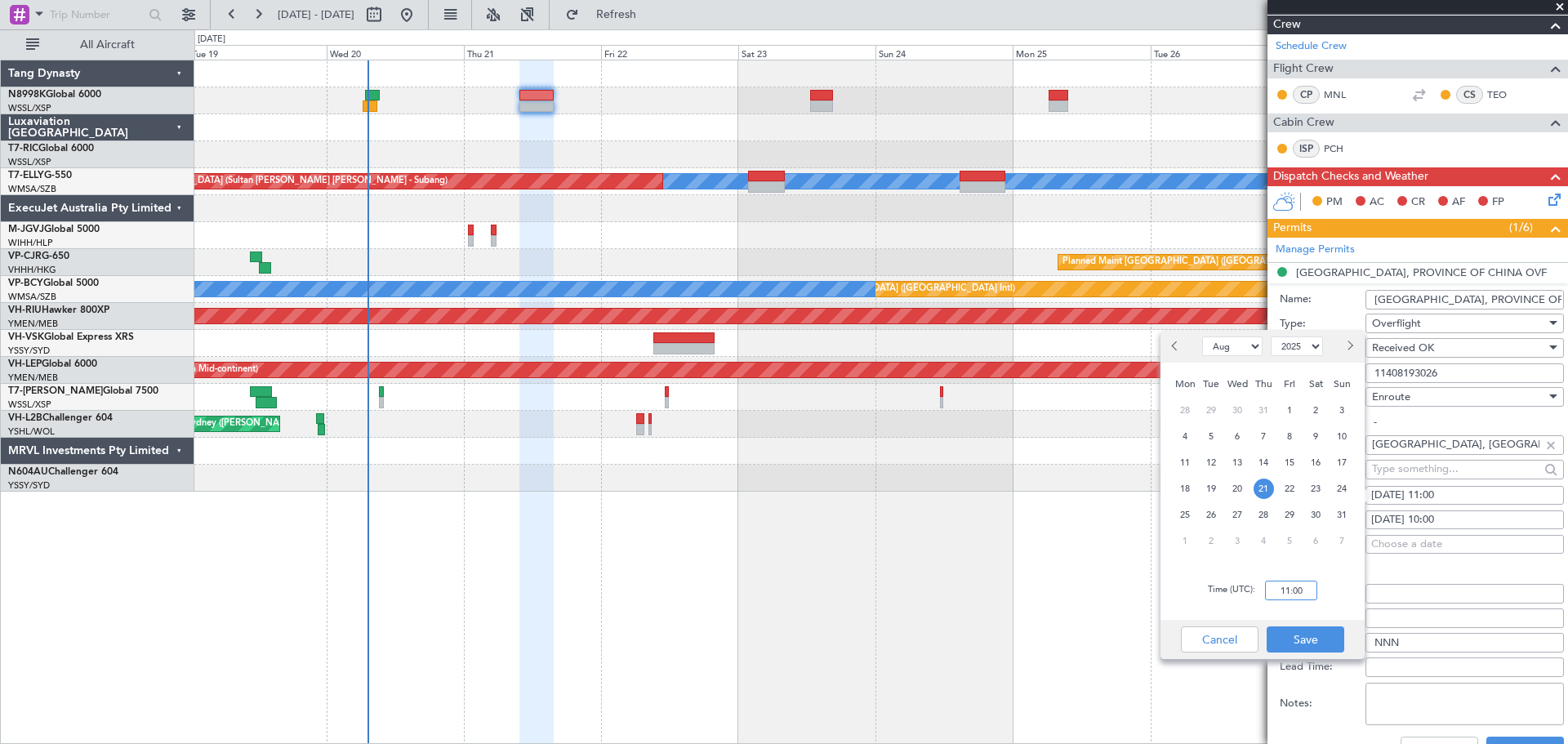
click at [1311, 591] on input "11:00" at bounding box center [1292, 590] width 53 height 20
type input "10:00"
click at [1312, 631] on button "Save" at bounding box center [1306, 640] width 78 height 26
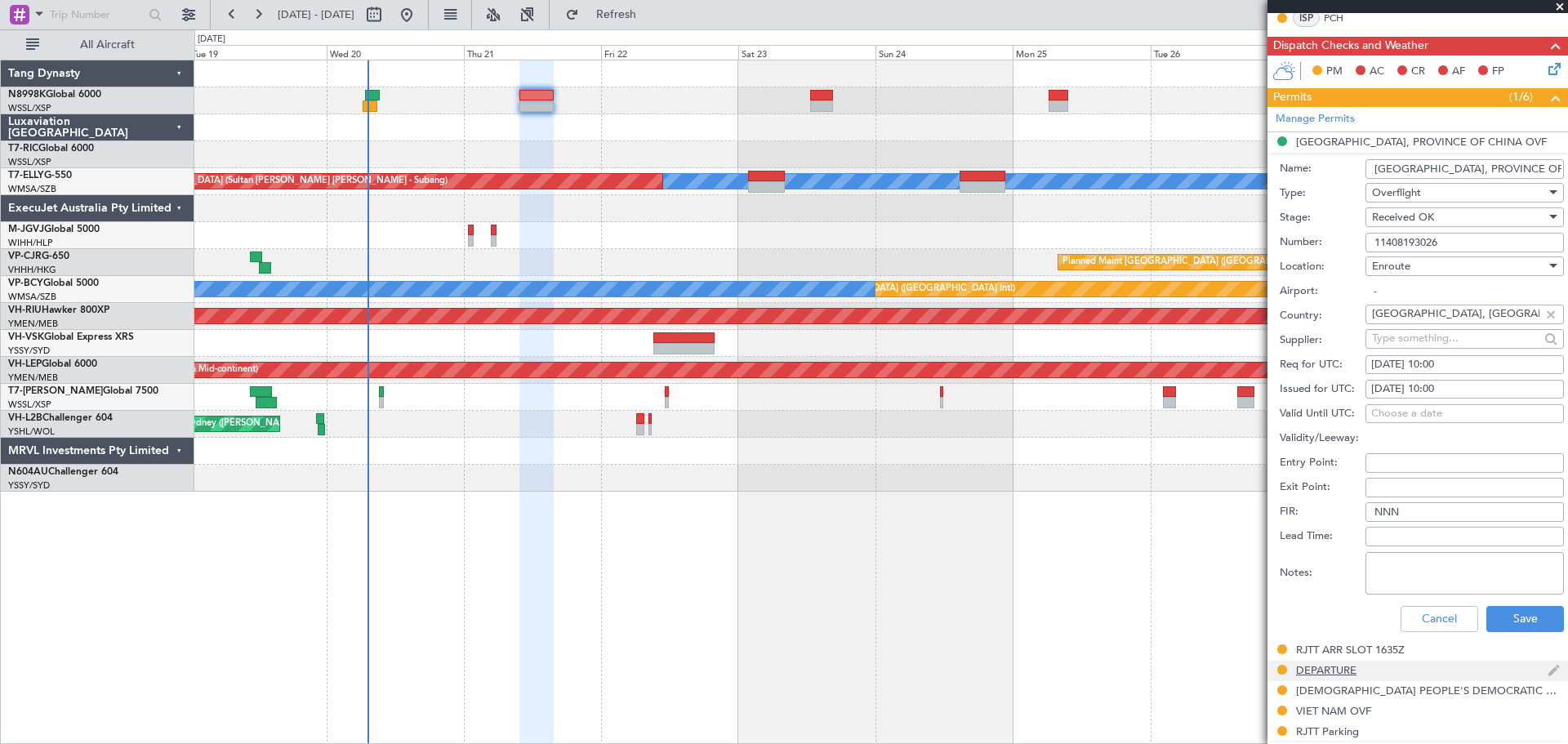
scroll to position [490, 0]
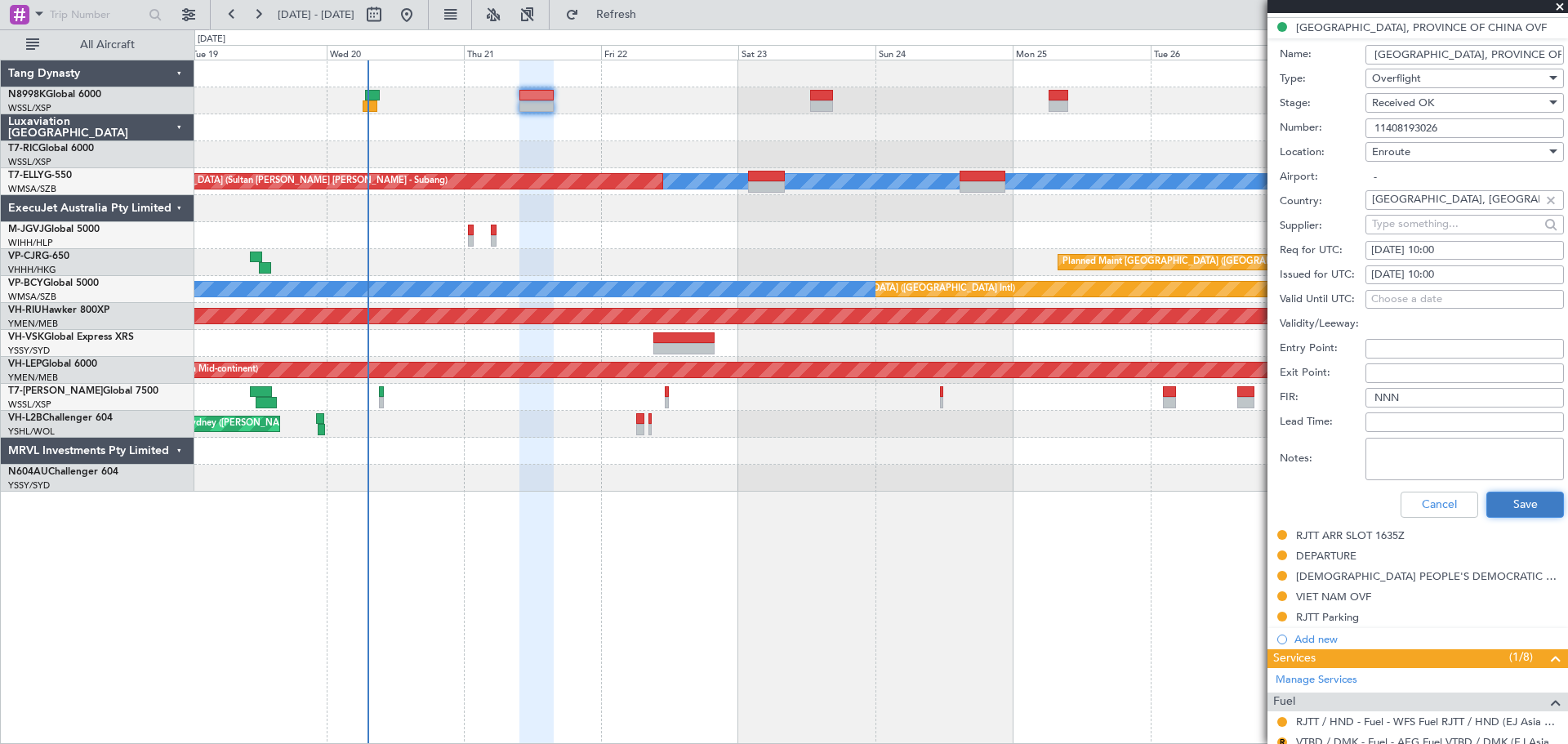
click at [1529, 509] on button "Save" at bounding box center [1525, 504] width 78 height 26
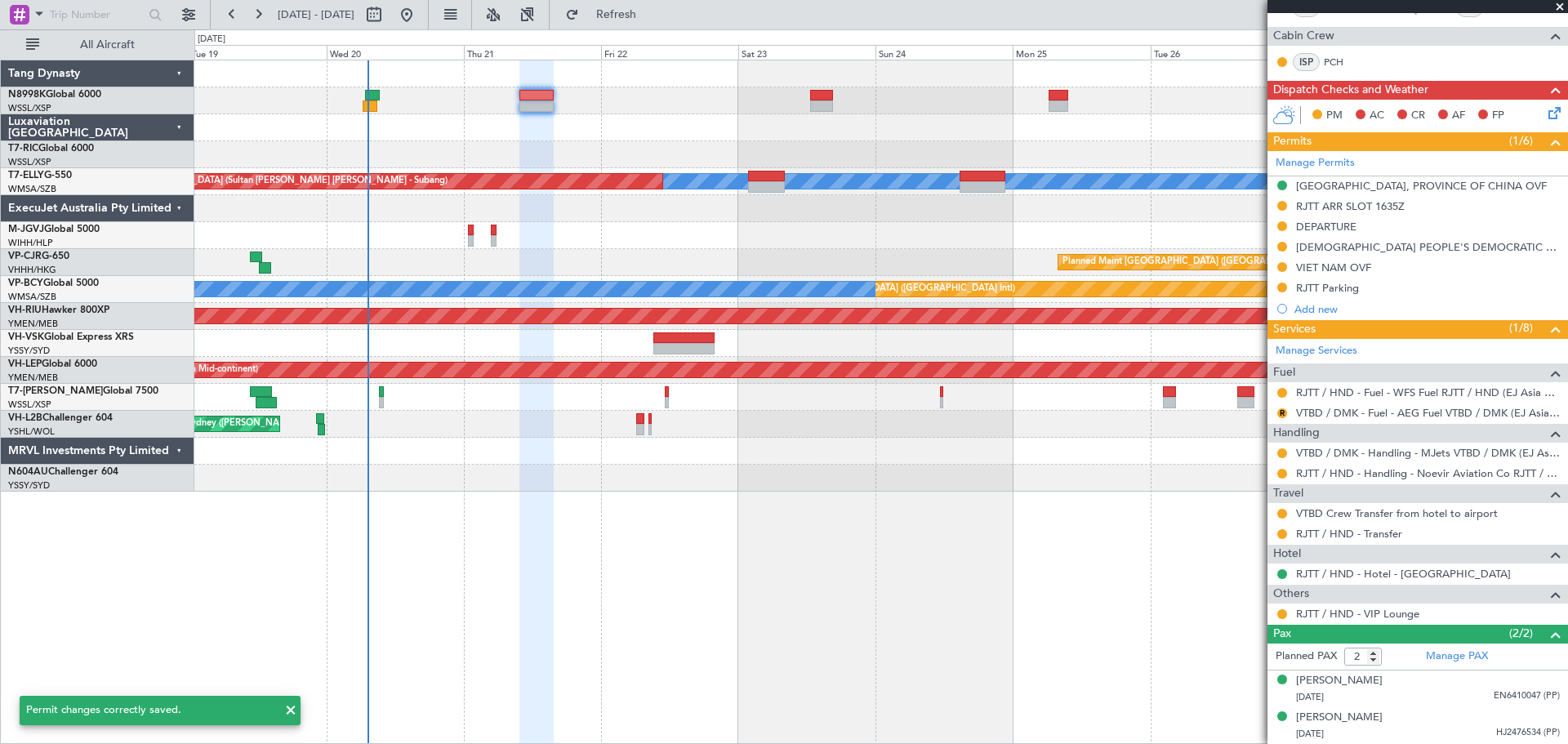
scroll to position [331, 0]
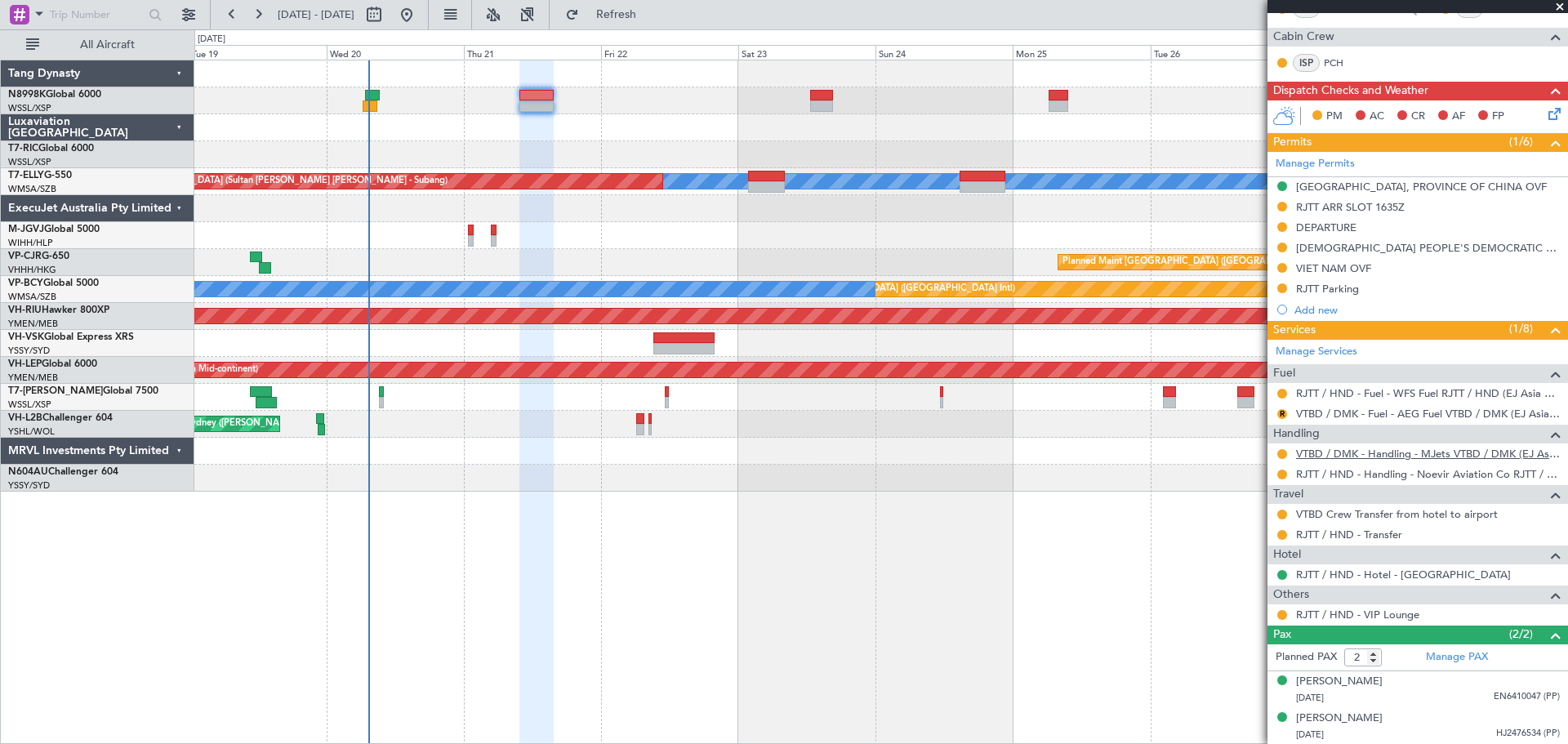
click at [1357, 457] on link "VTBD / DMK - Handling - MJets VTBD / DMK (EJ Asia Only)" at bounding box center [1428, 454] width 264 height 14
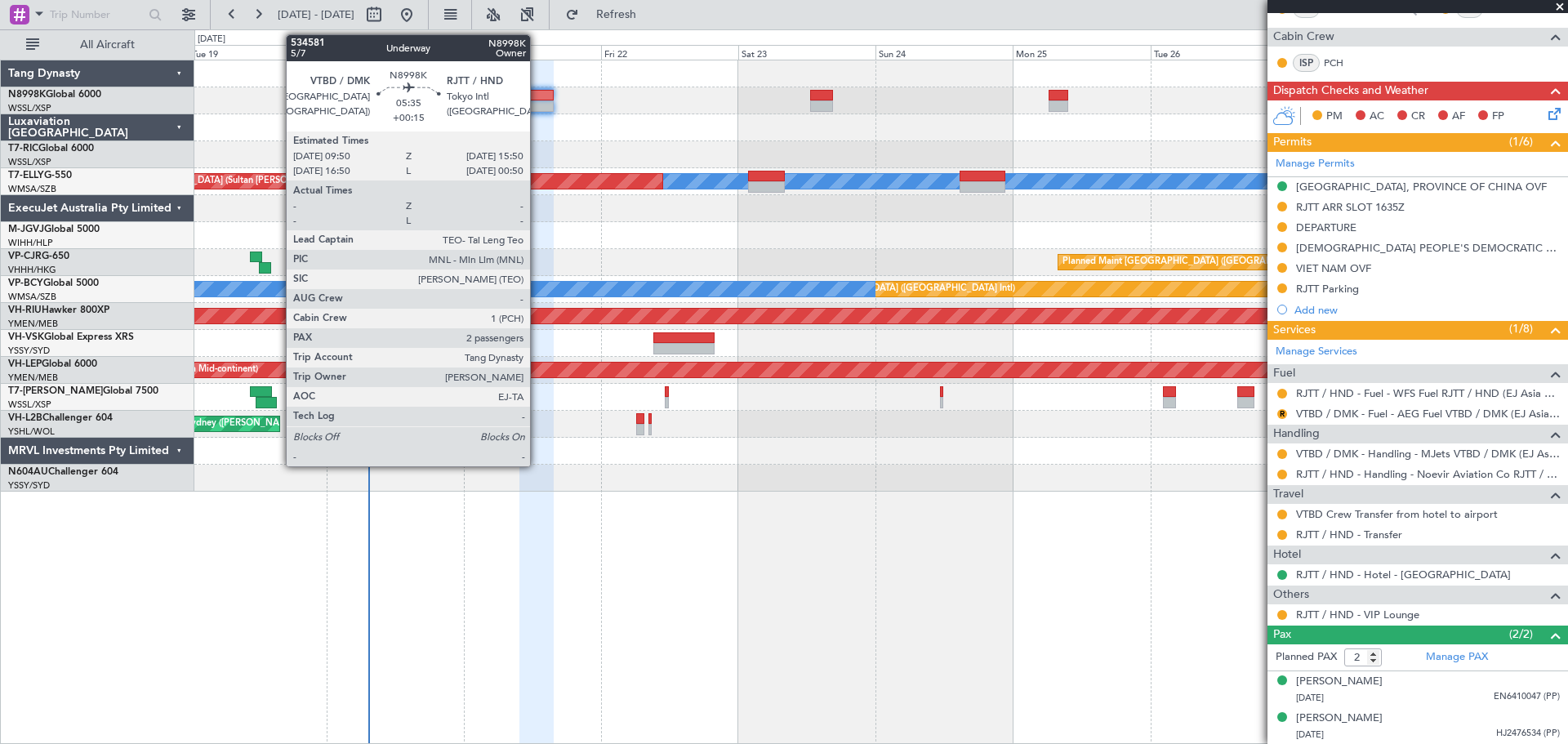
click at [537, 105] on div at bounding box center [536, 106] width 35 height 11
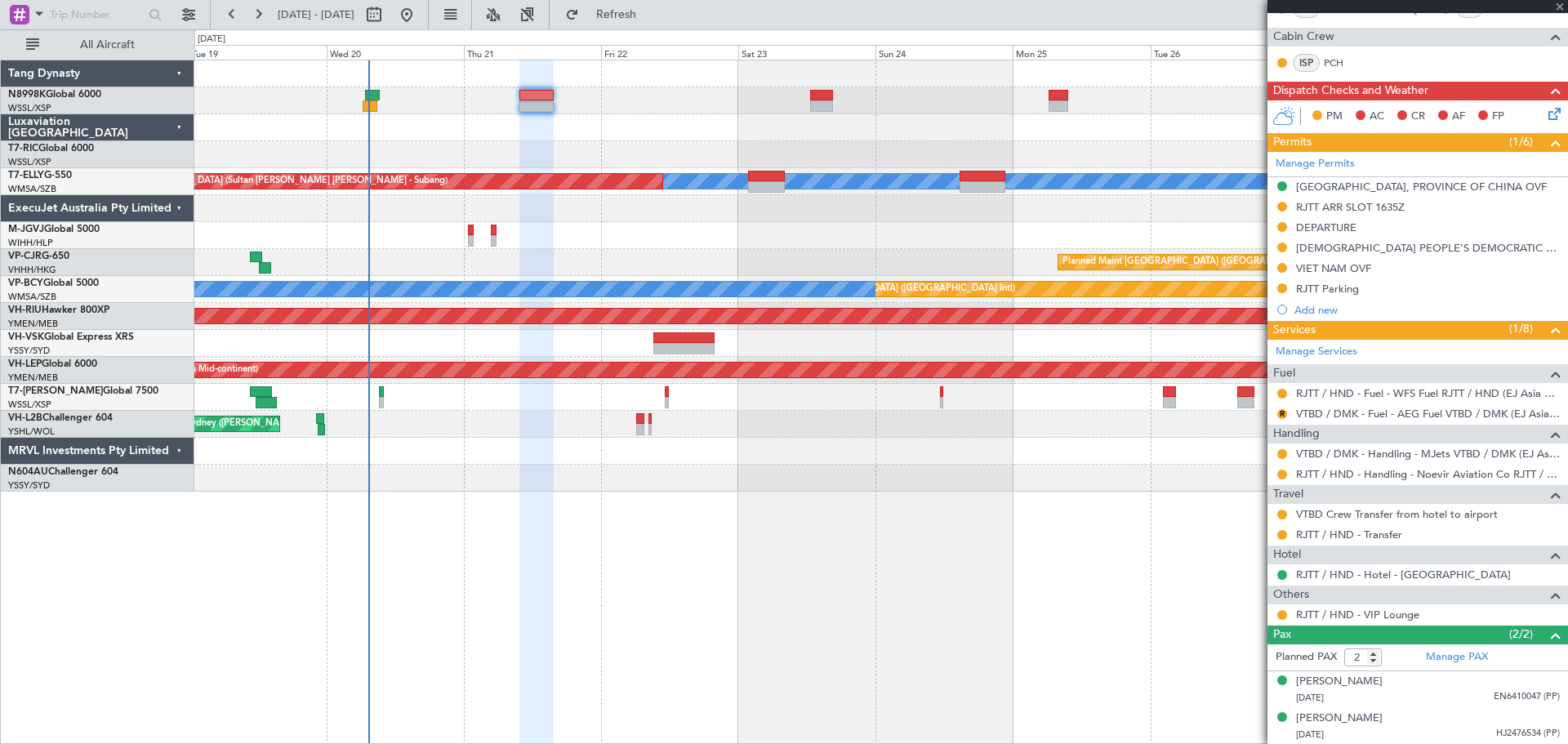
scroll to position [0, 0]
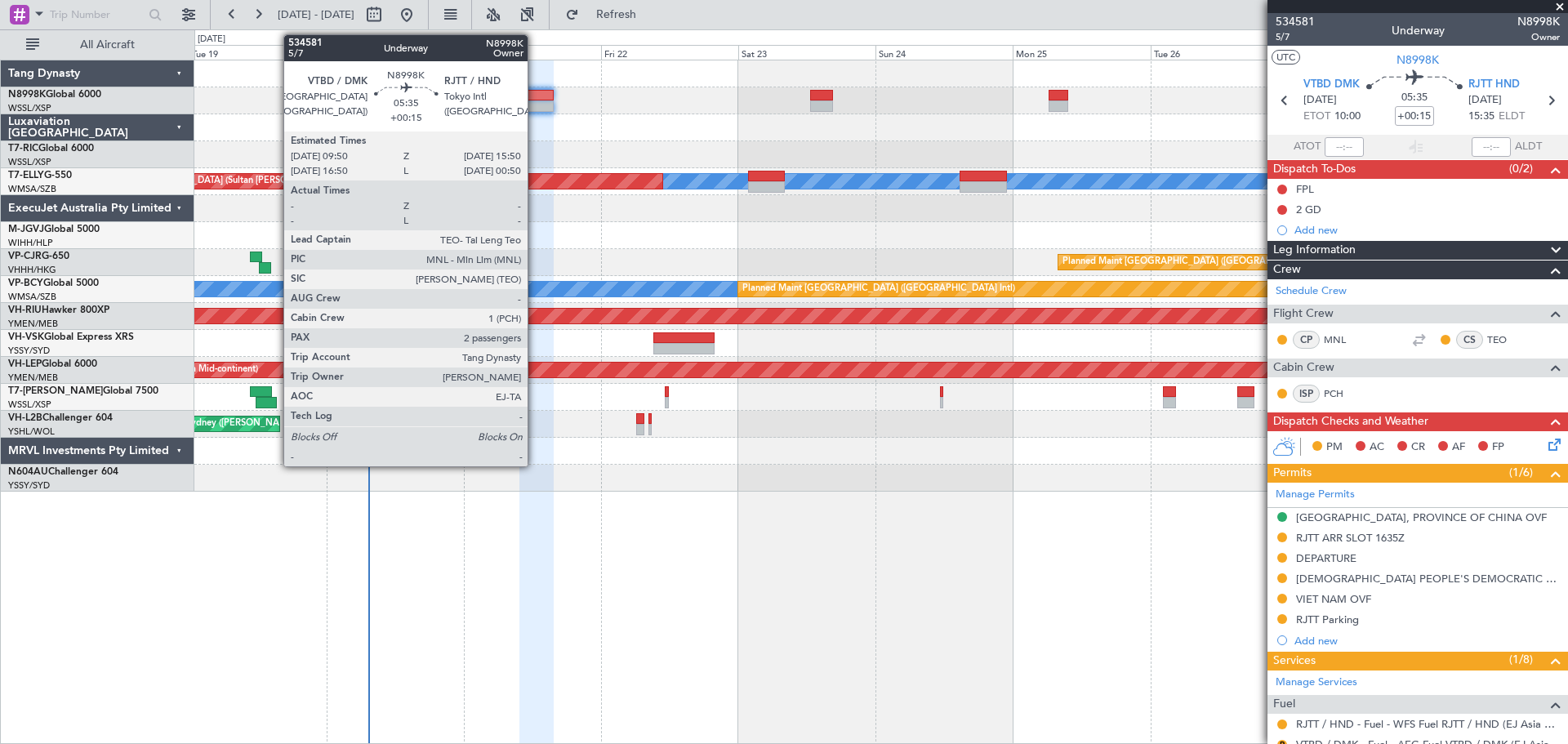
click at [536, 98] on div at bounding box center [536, 96] width 35 height 11
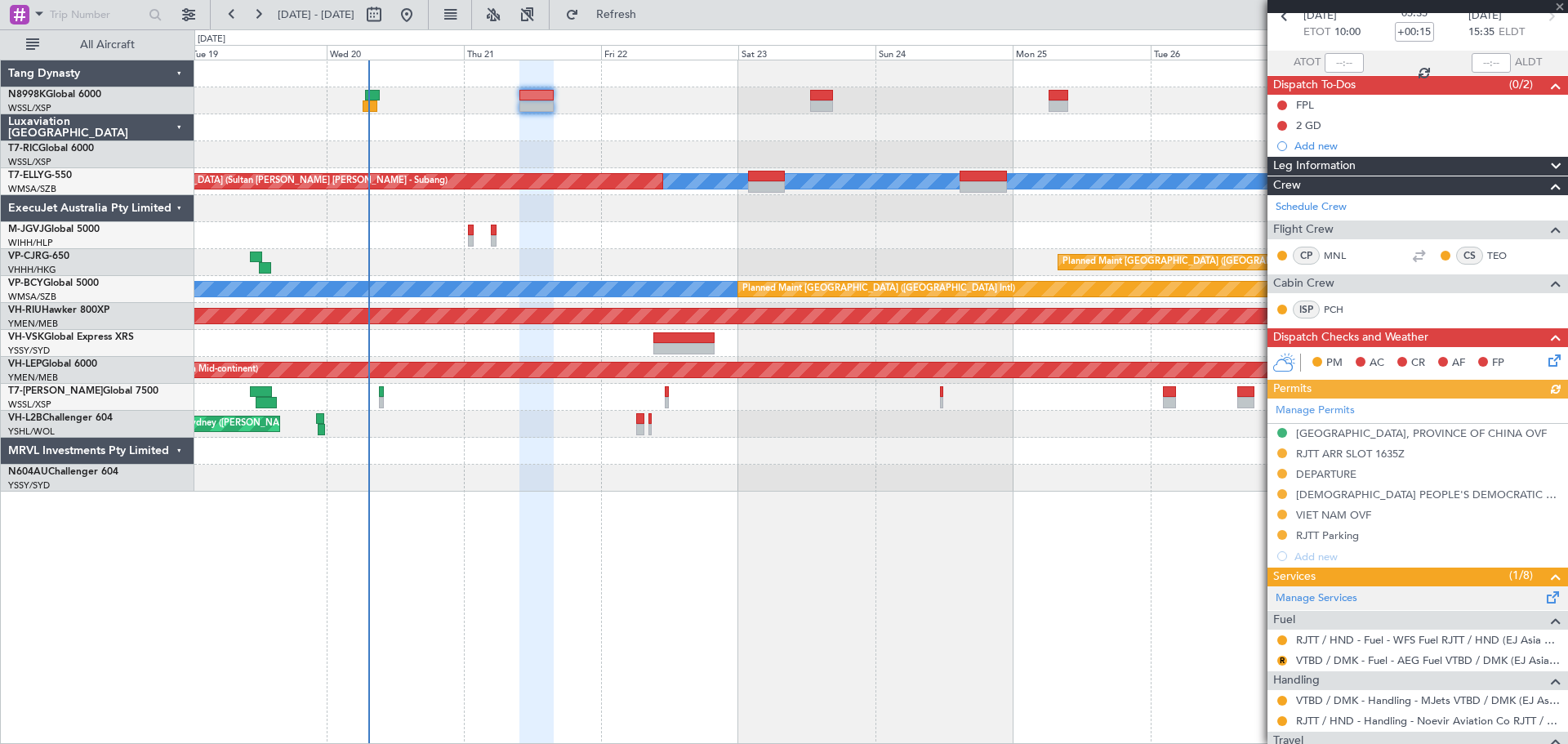
scroll to position [245, 0]
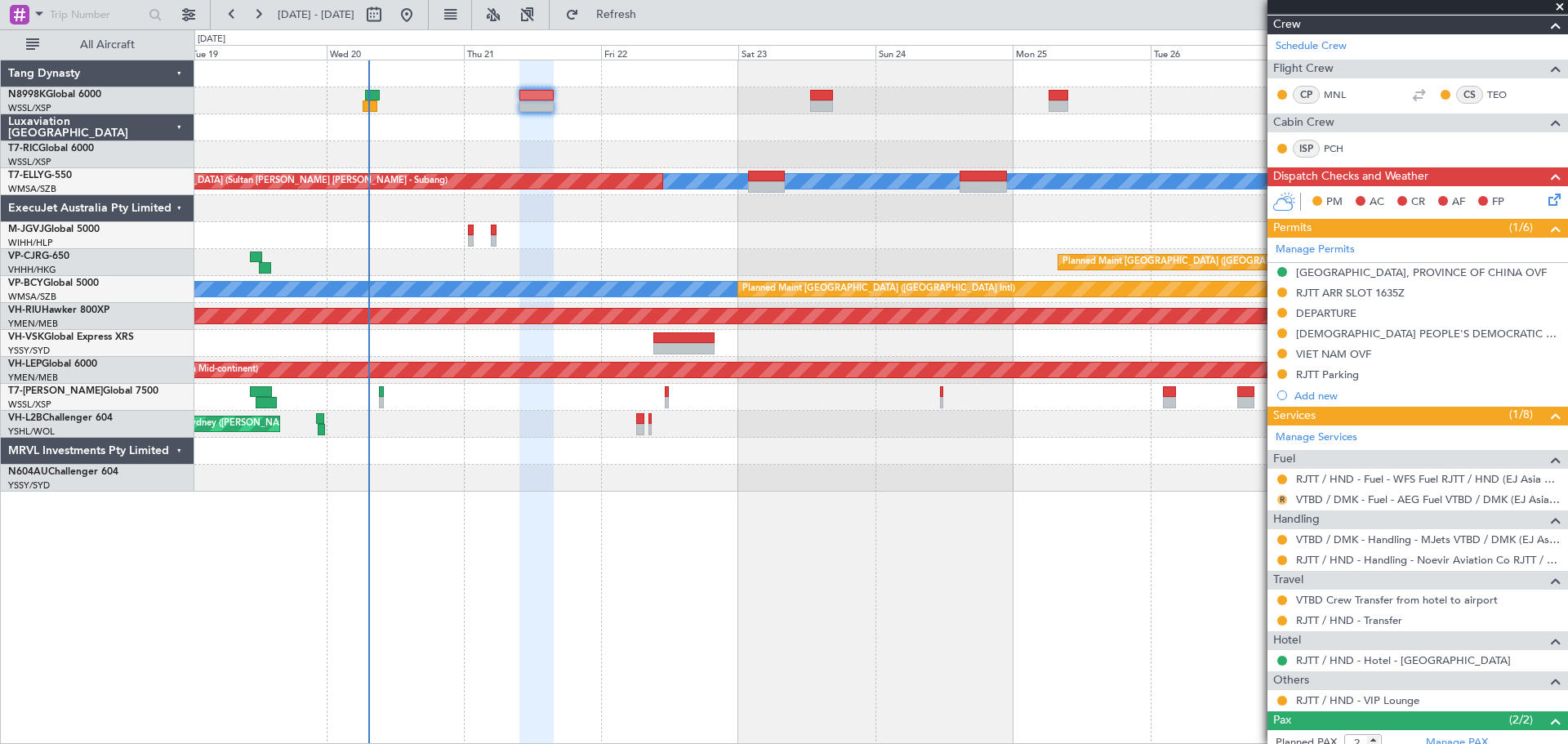
click at [1281, 498] on button "R" at bounding box center [1282, 500] width 9 height 9
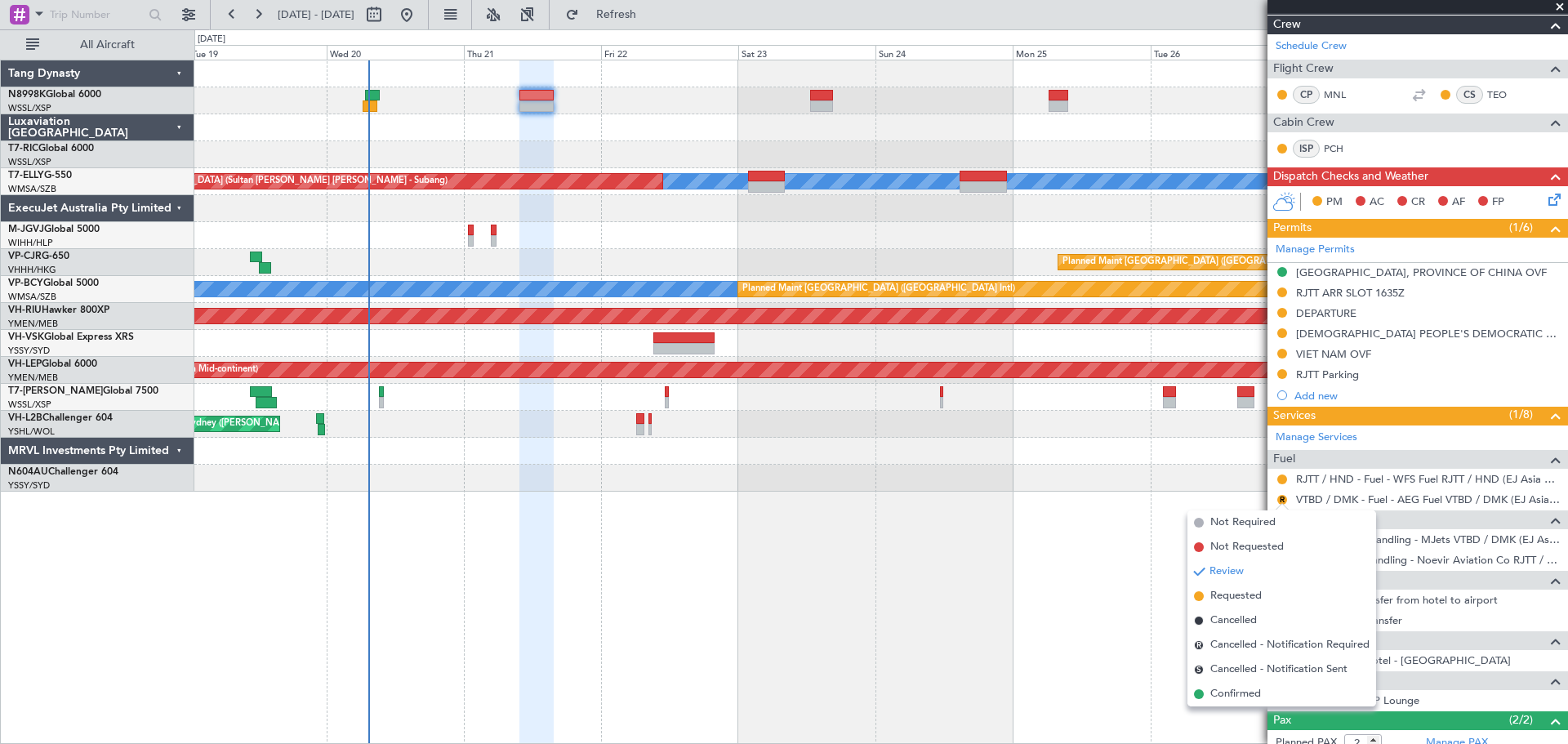
click at [1232, 602] on span "Requested" at bounding box center [1236, 596] width 52 height 16
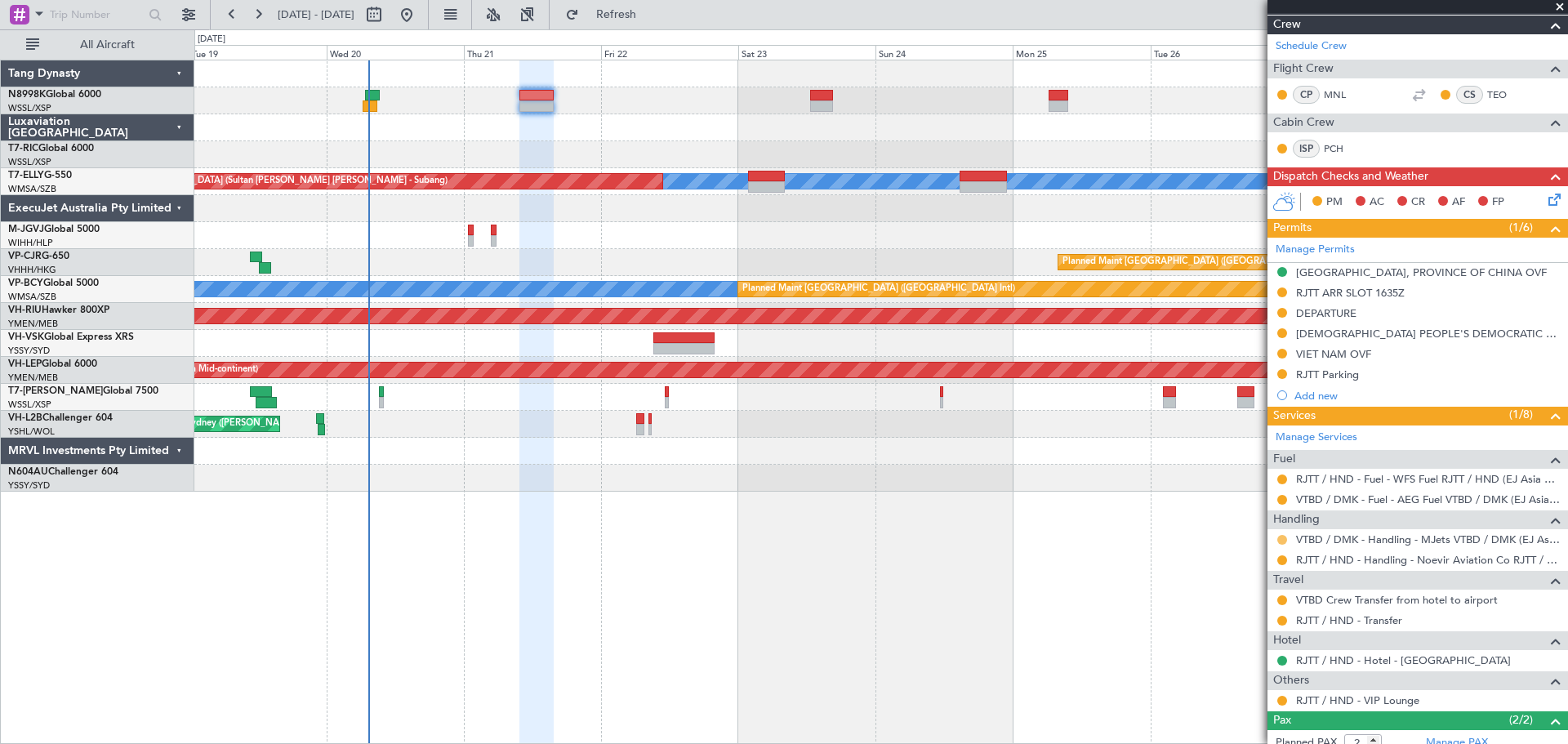
click at [1282, 537] on button at bounding box center [1282, 540] width 9 height 9
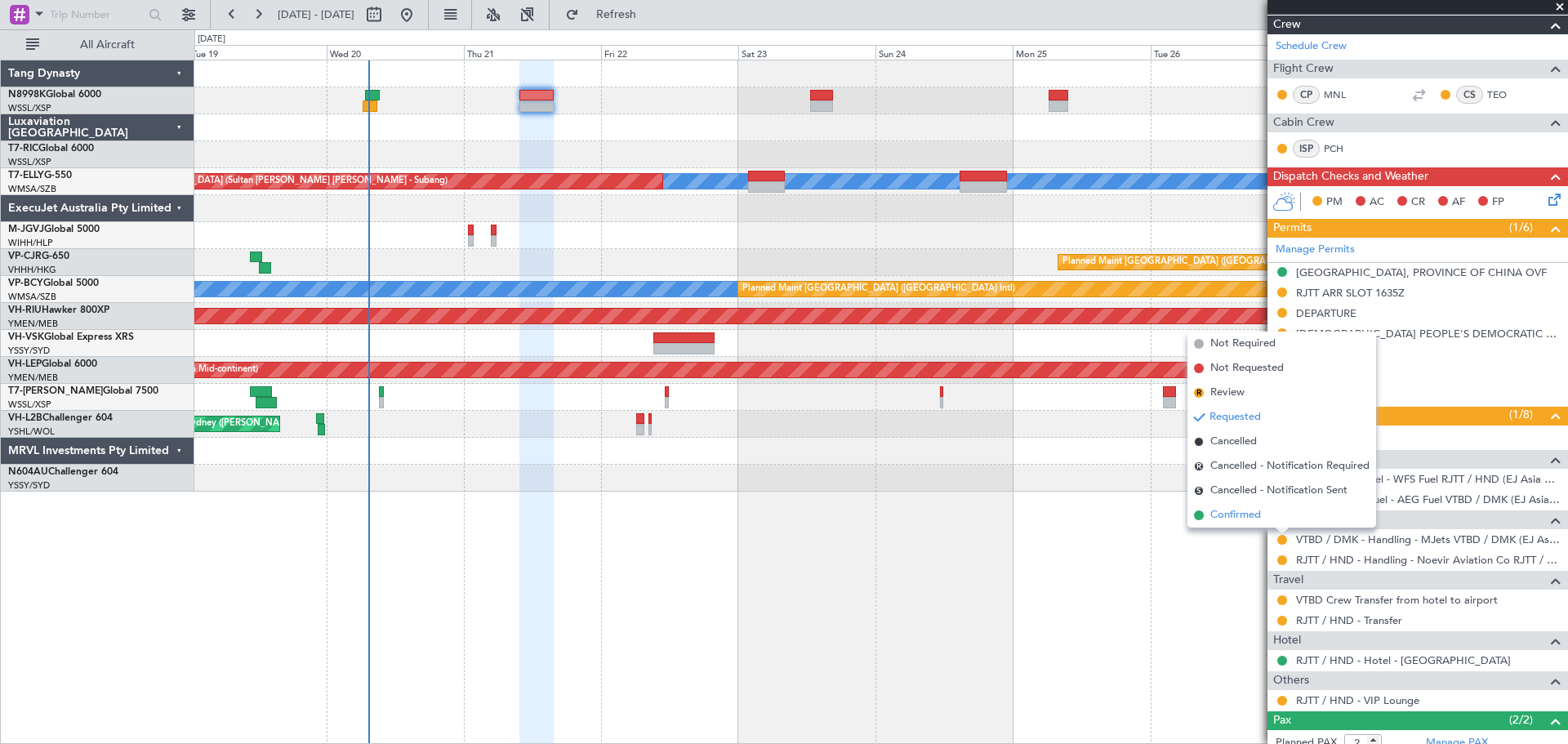
click at [1239, 515] on span "Confirmed" at bounding box center [1236, 515] width 51 height 16
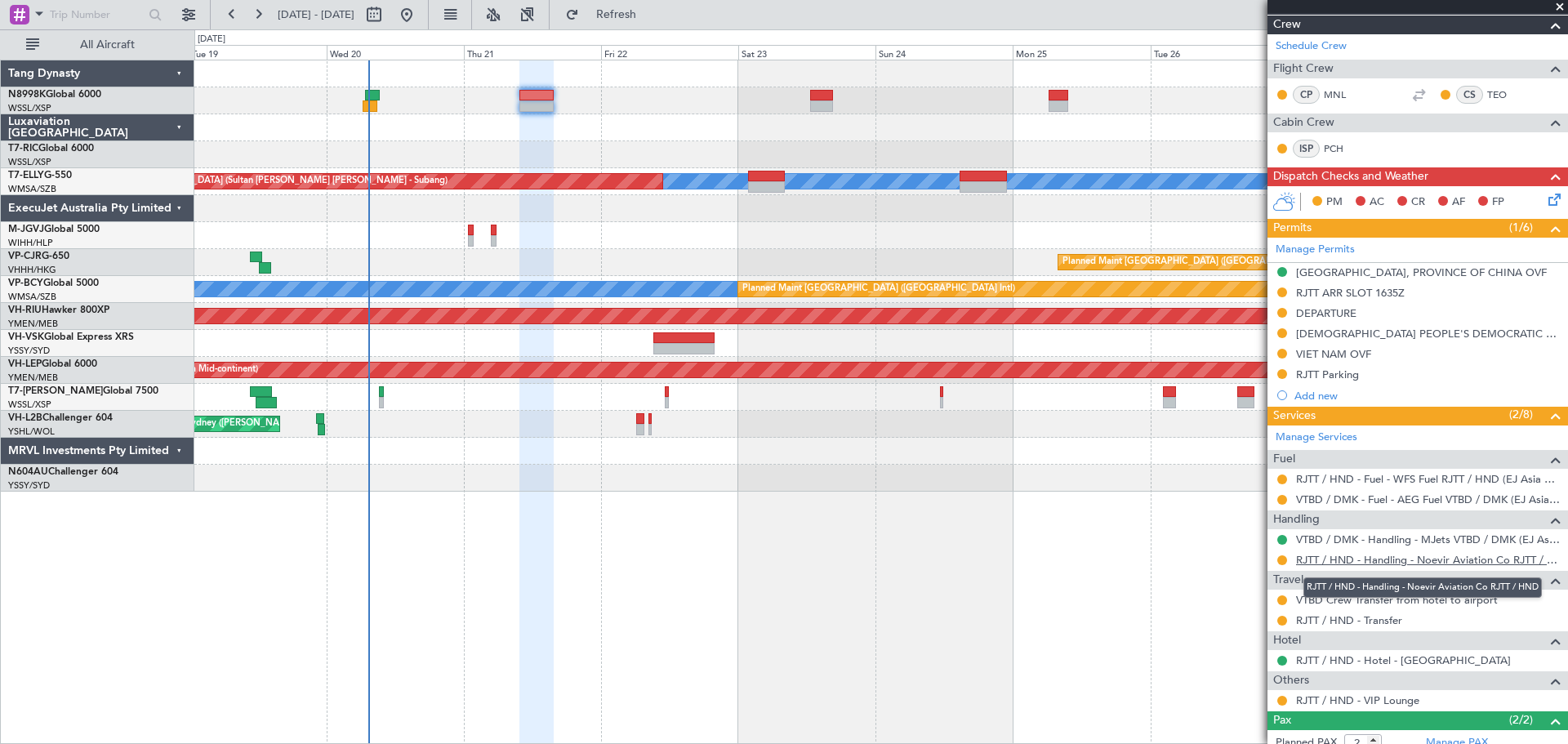
click at [1371, 556] on link "RJTT / HND - Handling - Noevir Aviation Co RJTT / HND" at bounding box center [1428, 560] width 264 height 14
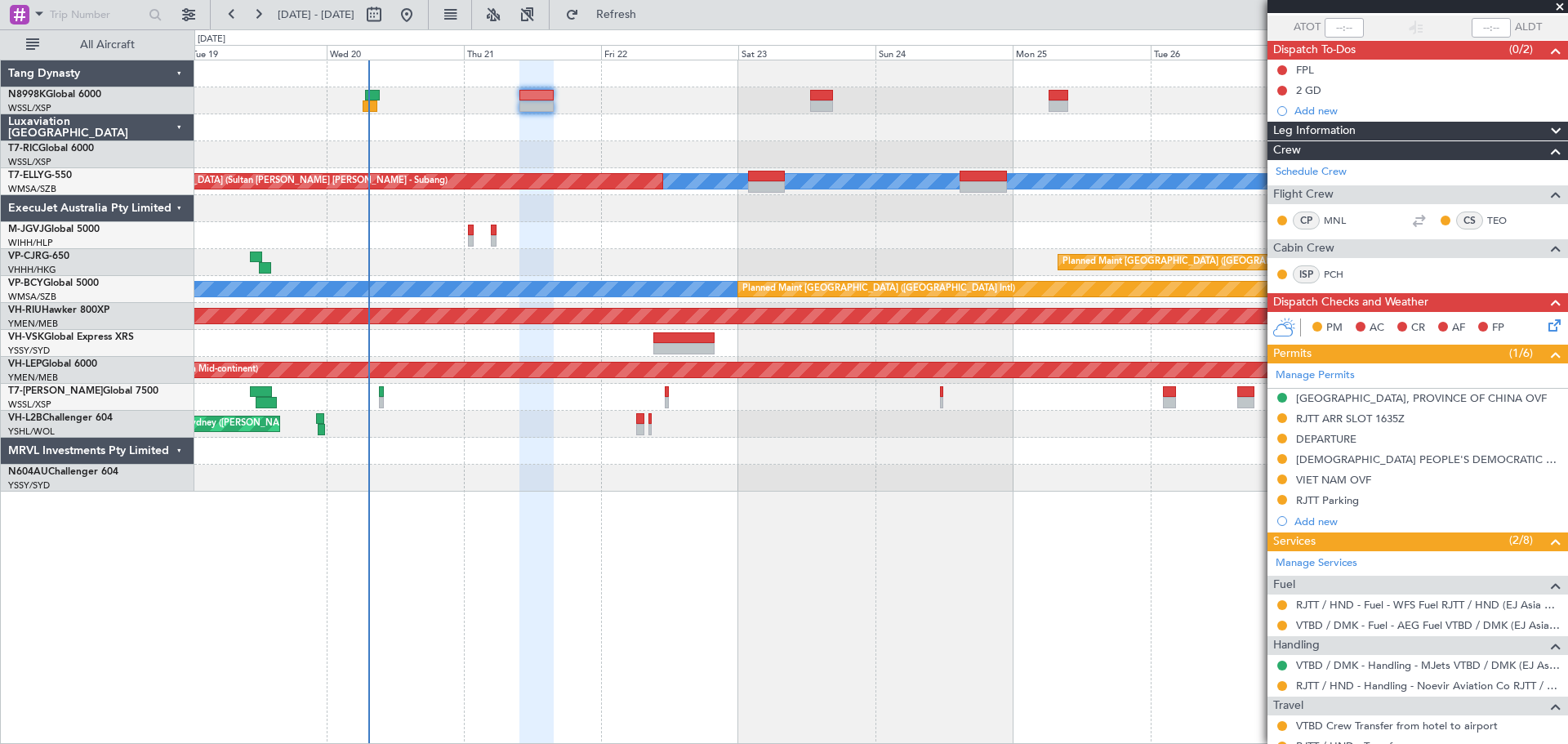
scroll to position [0, 0]
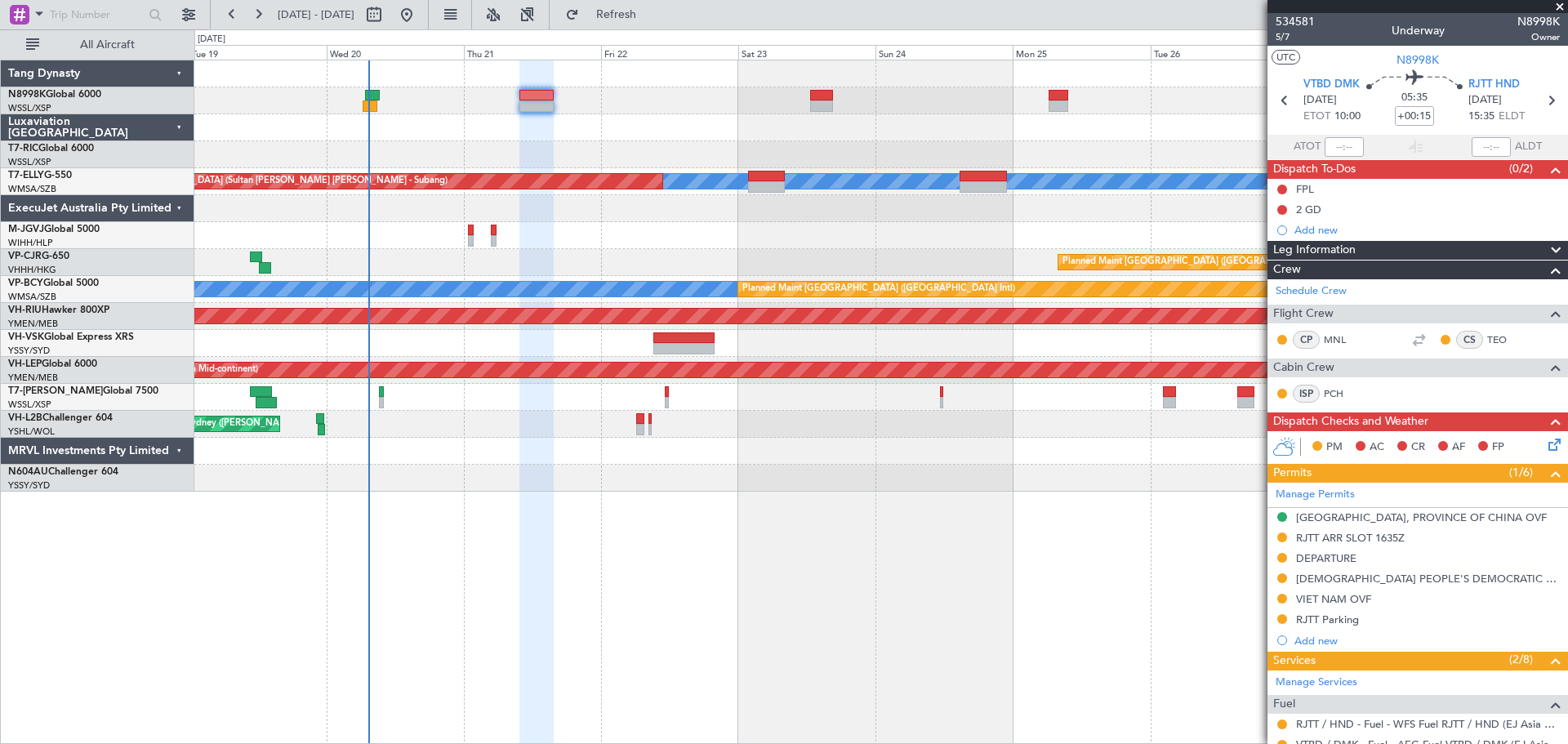
click at [1431, 115] on div "05:35 +00:15" at bounding box center [1415, 101] width 108 height 60
click at [1427, 115] on input "+00:15" at bounding box center [1415, 116] width 39 height 20
type input "+00:000"
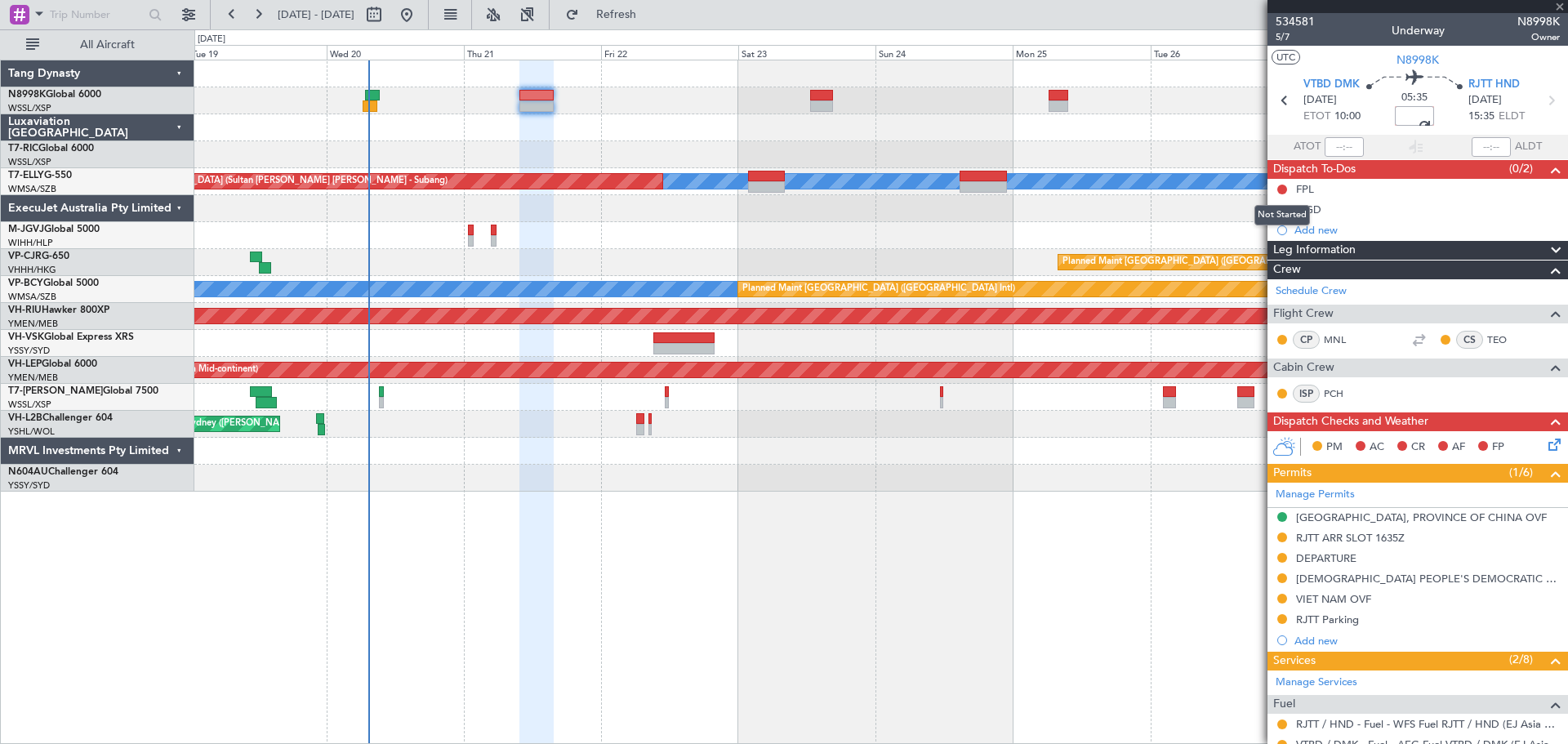
type input "+00:00"
click at [1413, 113] on input at bounding box center [1415, 116] width 39 height 20
type input "+00:30"
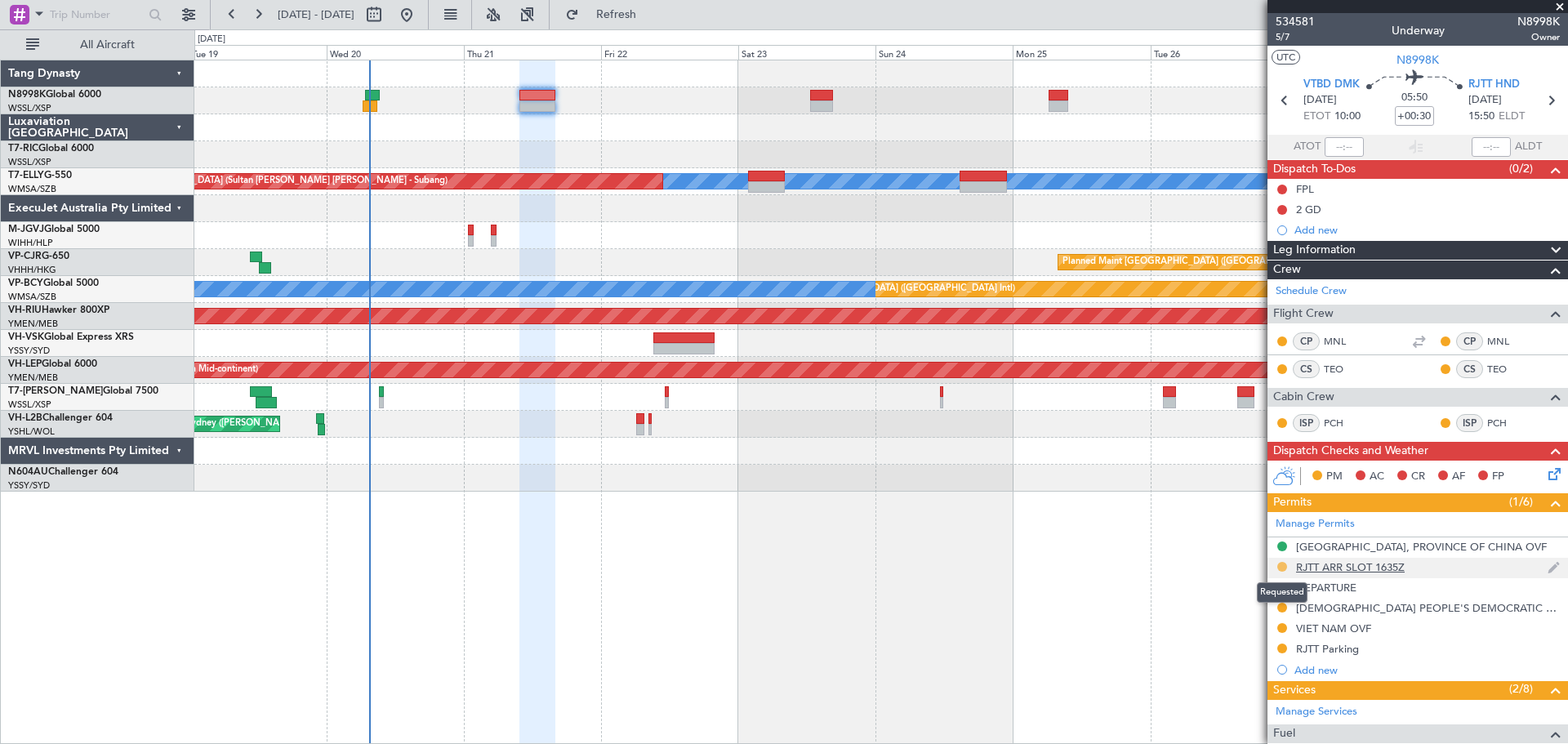
click at [1282, 566] on button at bounding box center [1282, 566] width 9 height 9
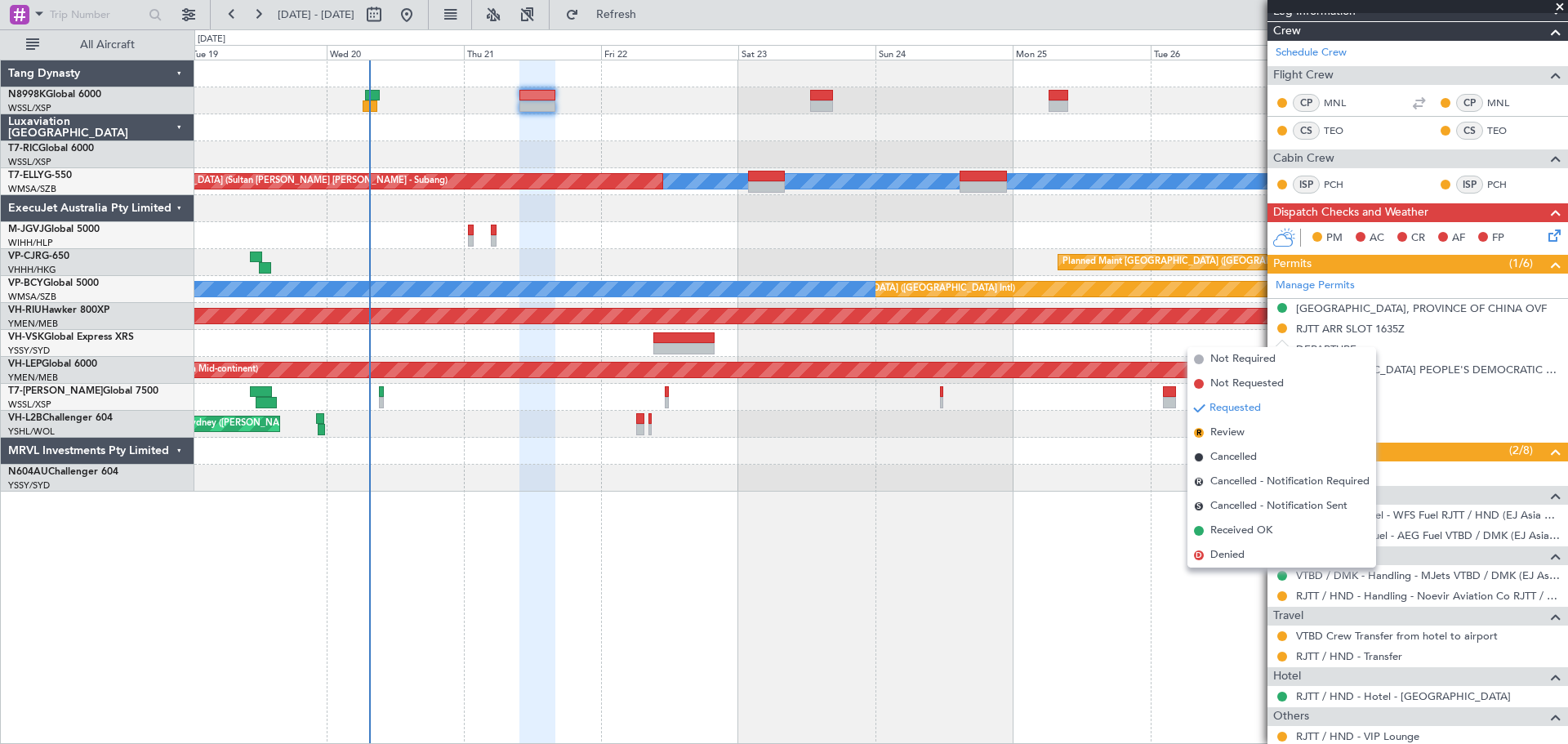
scroll to position [245, 0]
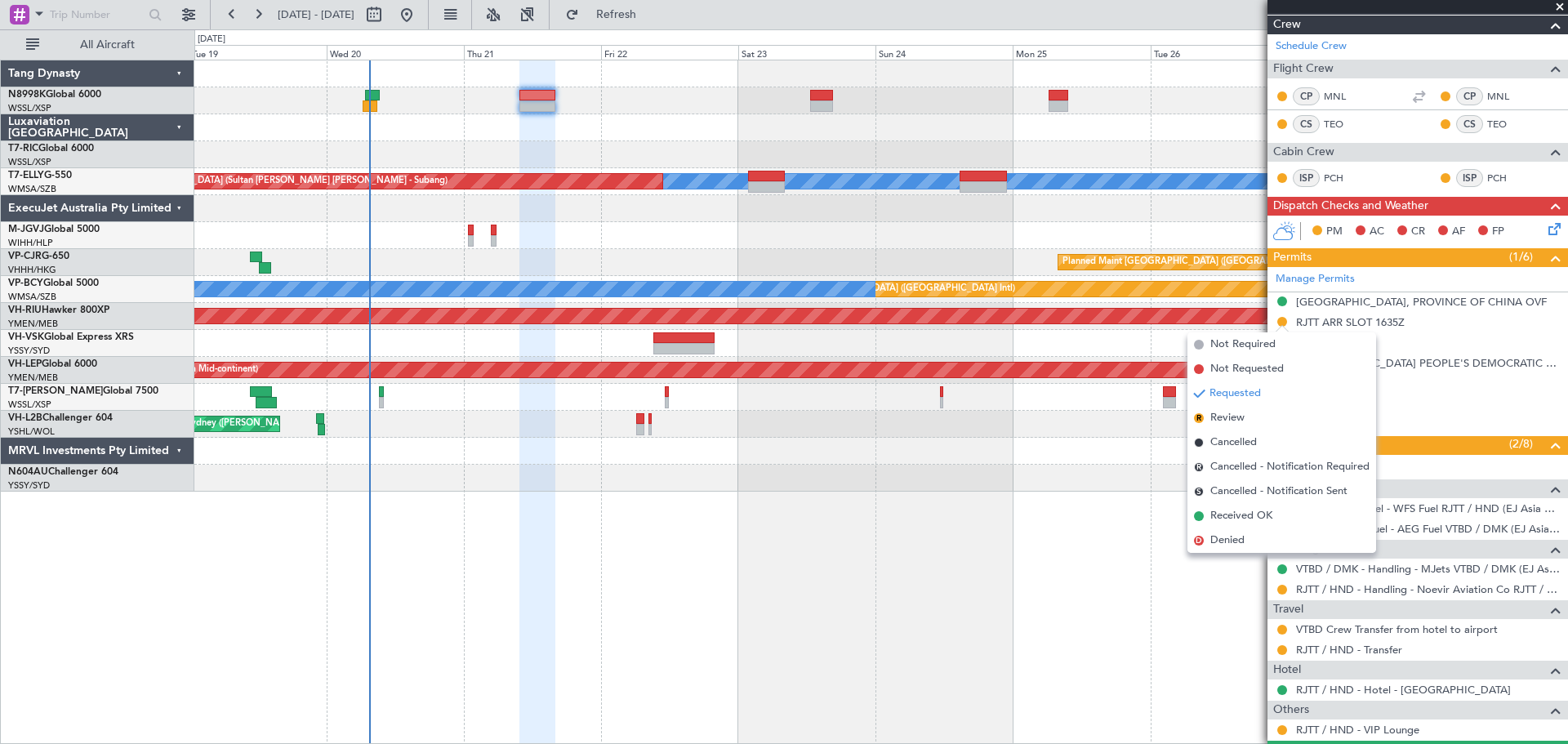
click at [1143, 605] on div "Unplanned Maint Singapore (Seletar) MEL Unplanned Maint Kuala Lumpur (Sultan Ab…" at bounding box center [881, 401] width 1374 height 685
click at [1194, 610] on div "Unplanned Maint Singapore (Seletar) MEL Unplanned Maint Kuala Lumpur (Sultan Ab…" at bounding box center [881, 401] width 1374 height 685
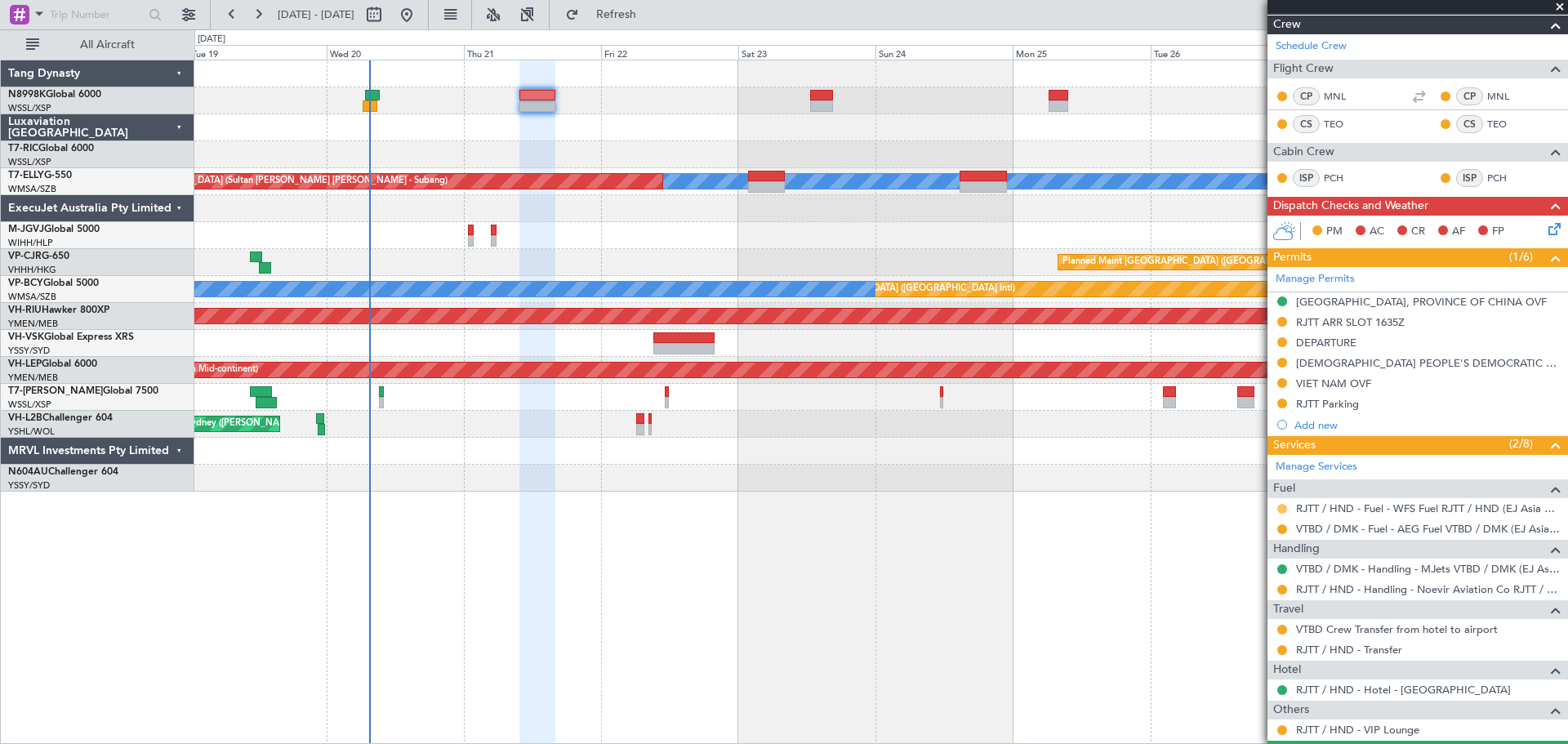
click at [1281, 508] on button at bounding box center [1282, 508] width 9 height 9
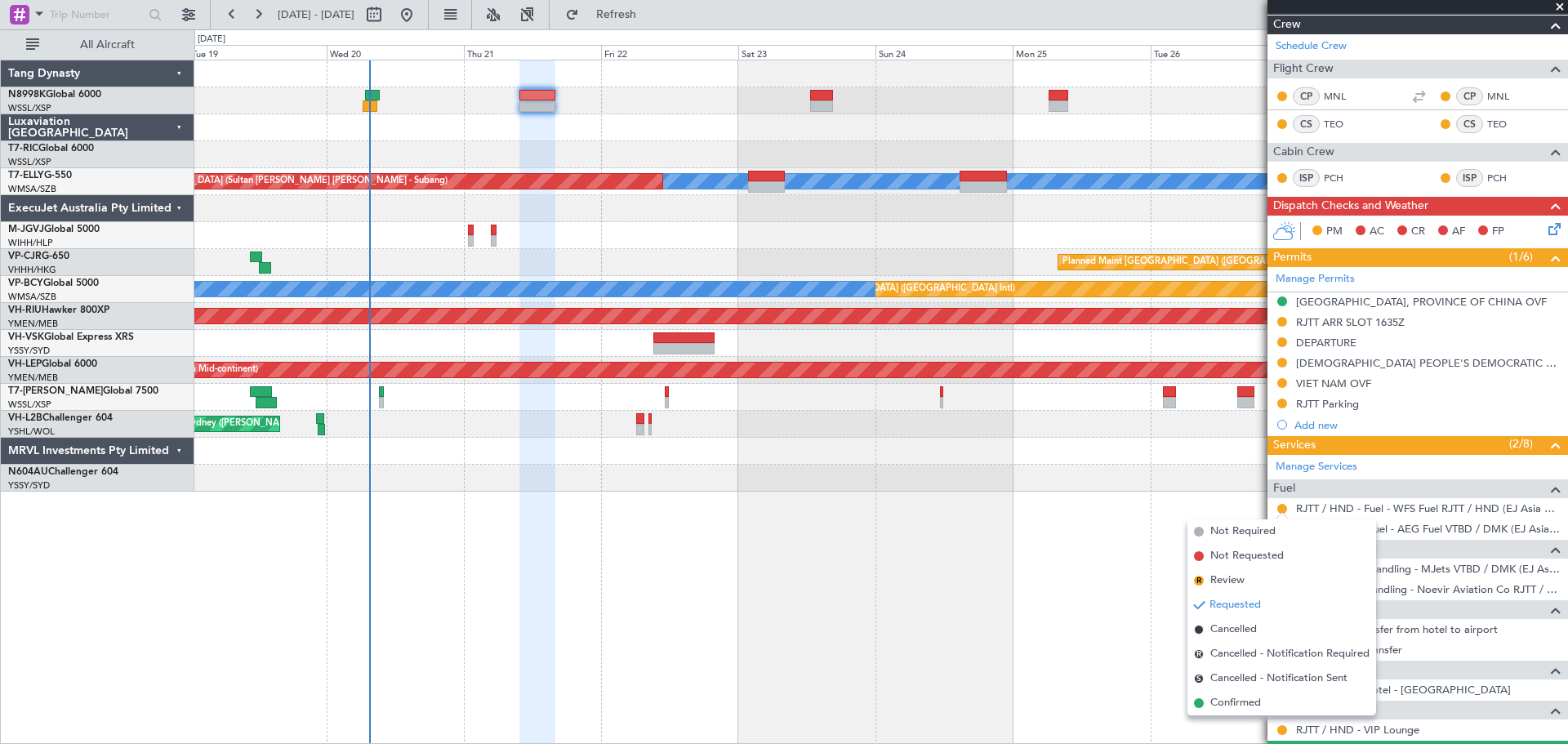
drag, startPoint x: 1224, startPoint y: 699, endPoint x: 1239, endPoint y: 691, distance: 17.0
click at [1225, 698] on span "Confirmed" at bounding box center [1236, 703] width 51 height 16
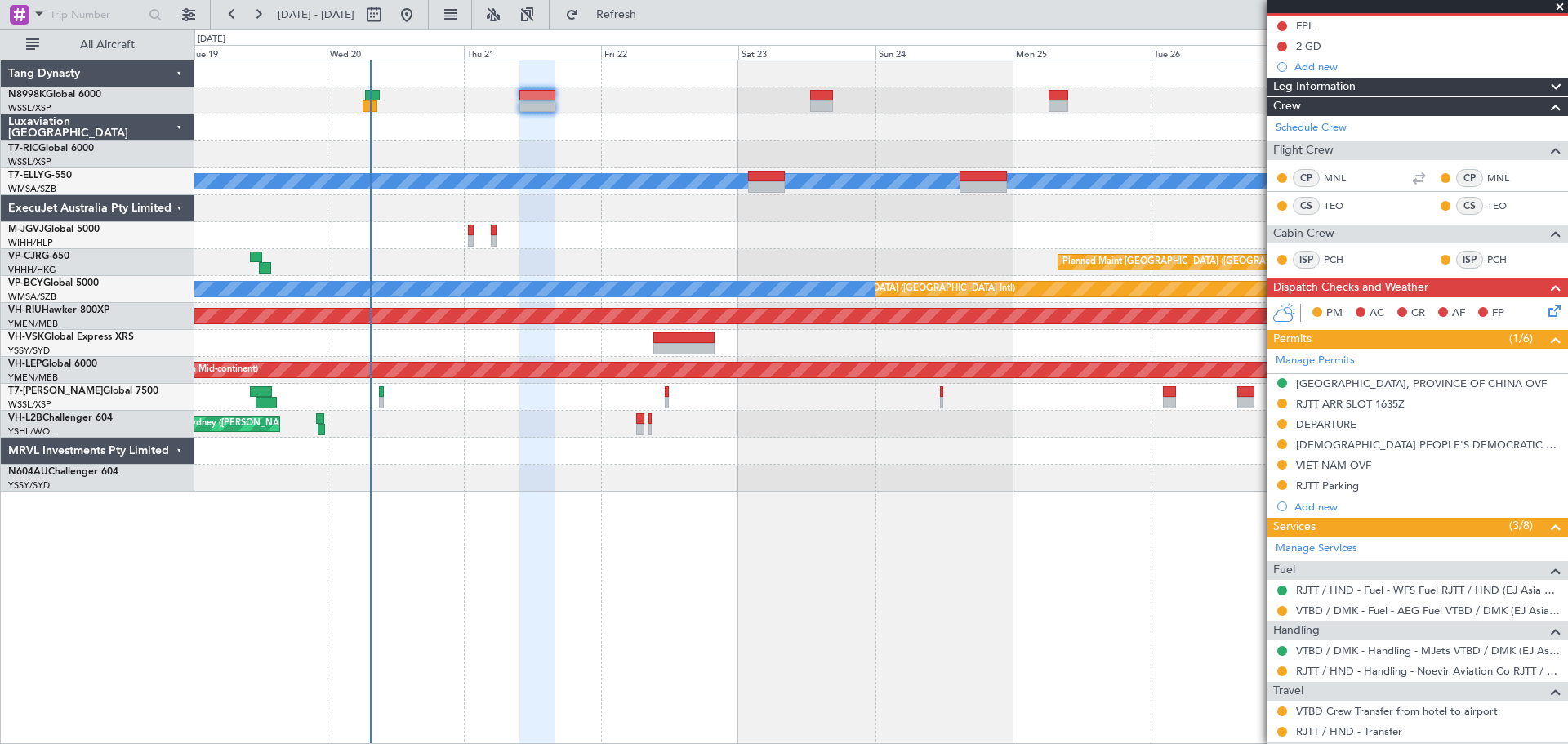
scroll to position [360, 0]
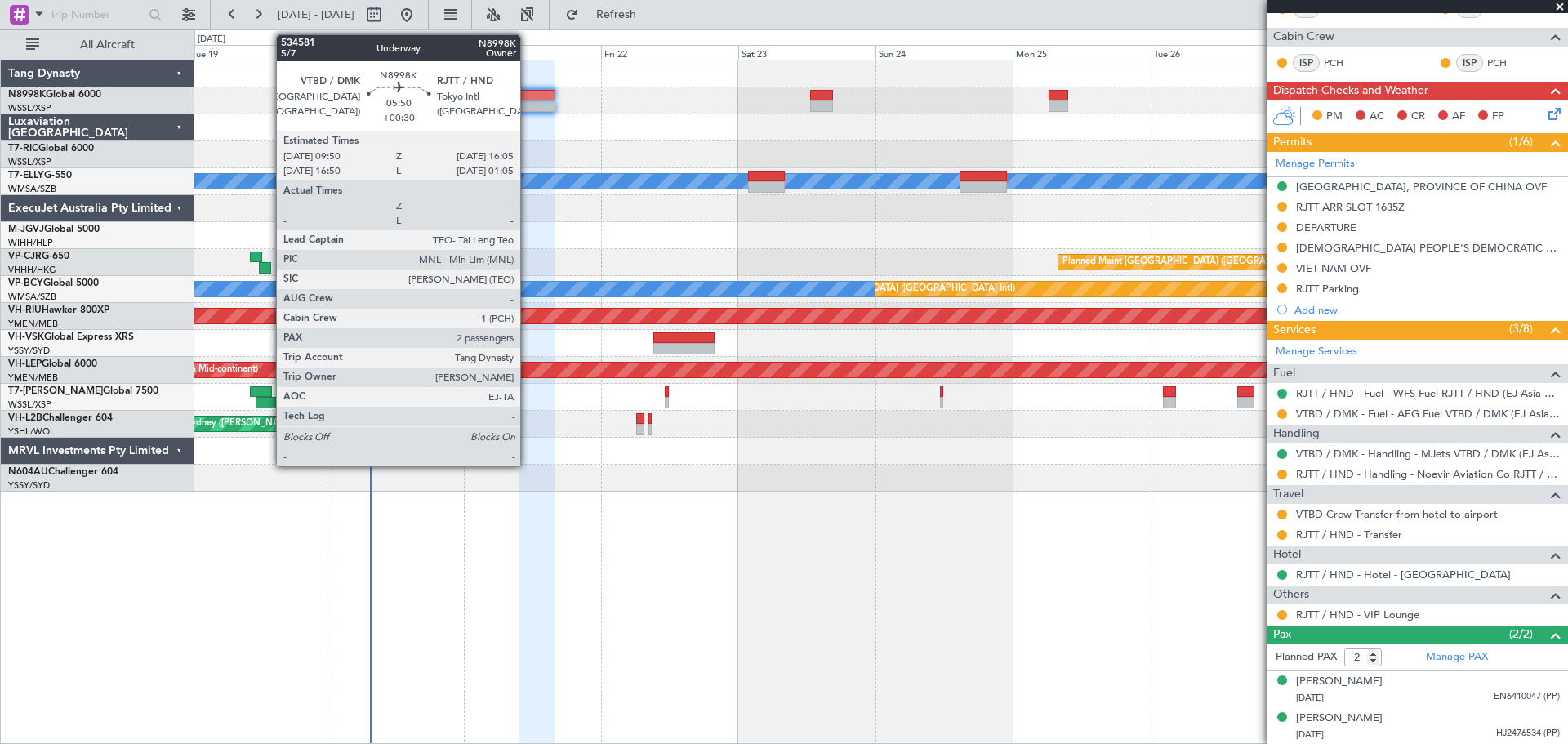
click at [528, 97] on div at bounding box center [537, 96] width 36 height 11
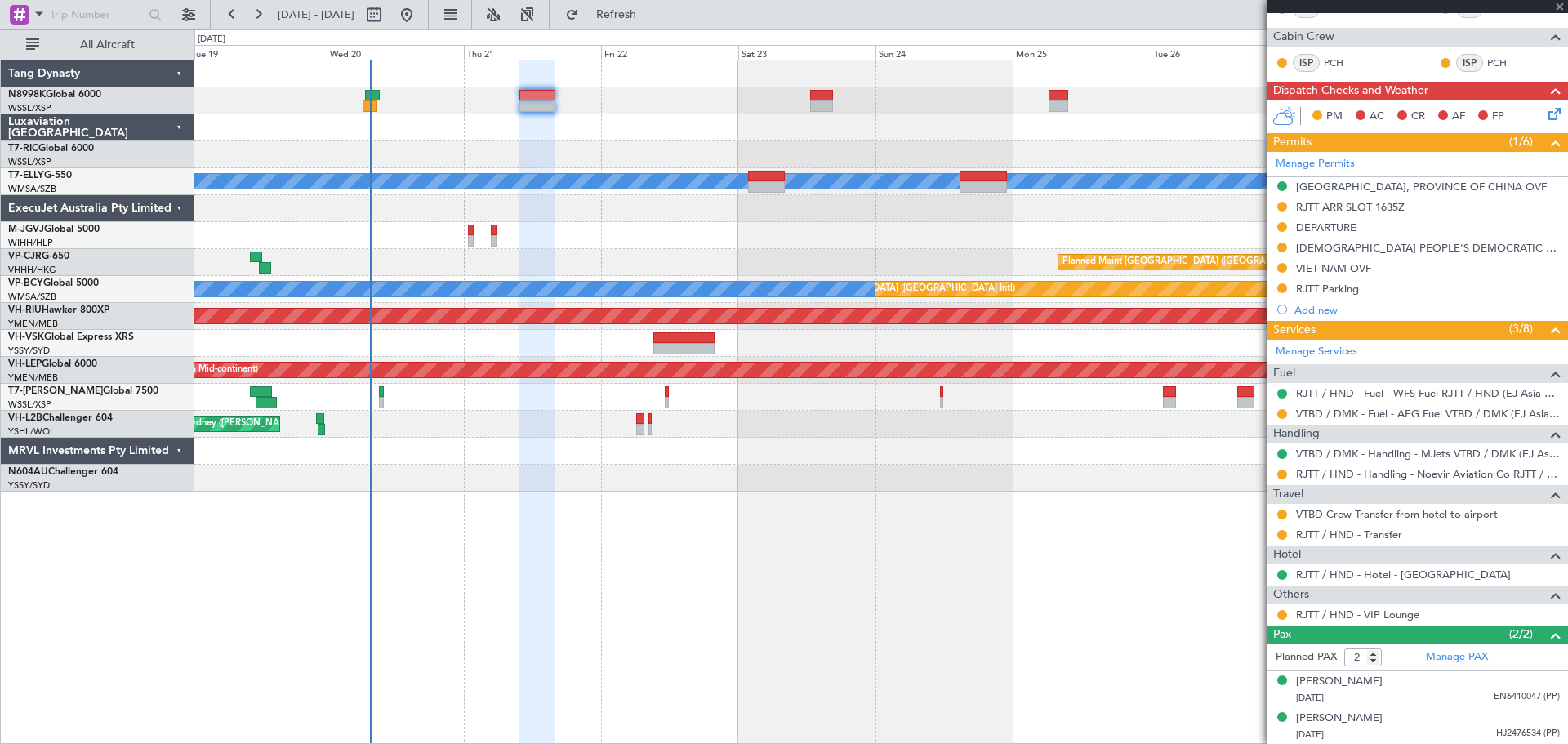
scroll to position [0, 0]
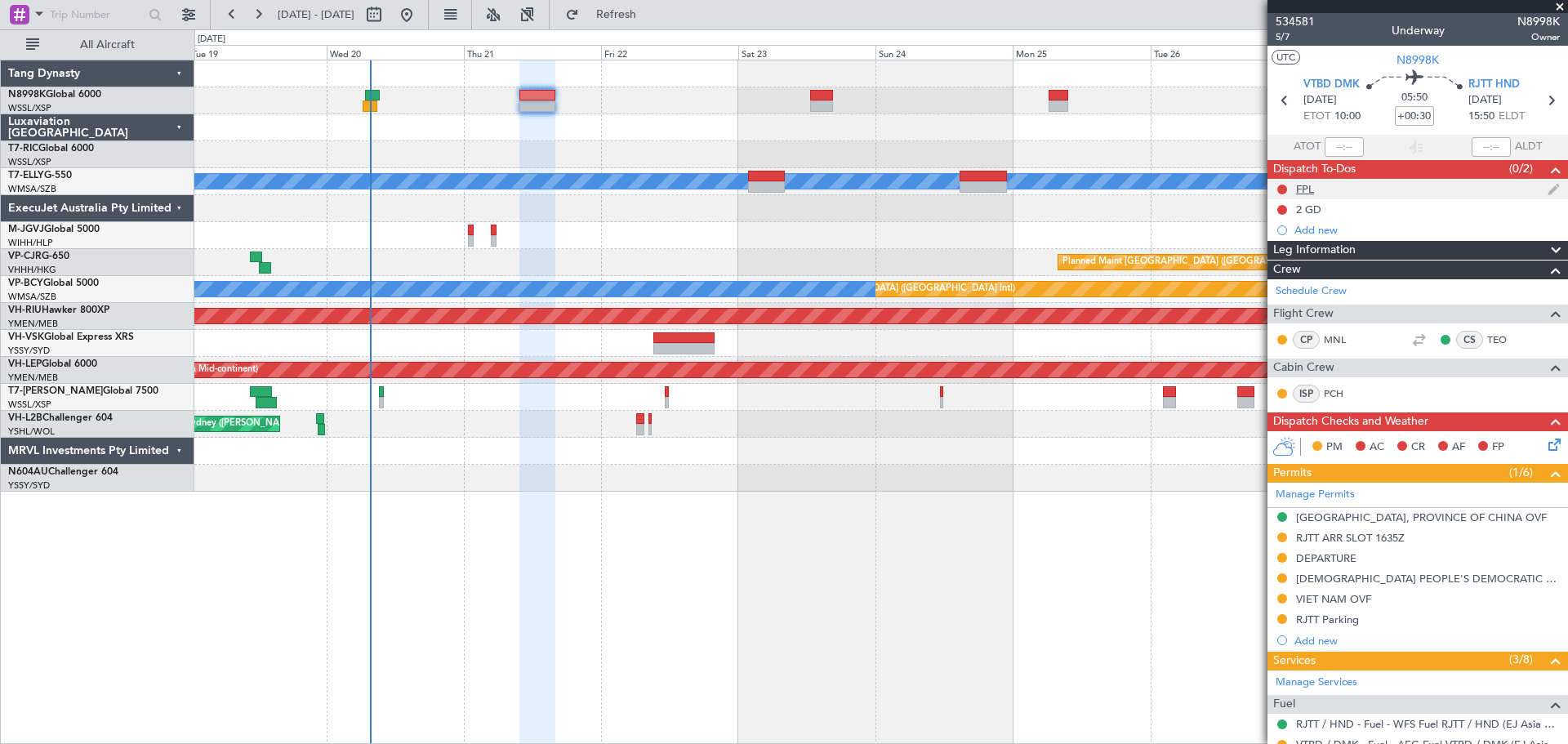
click at [1299, 189] on div "FPL" at bounding box center [1305, 189] width 18 height 14
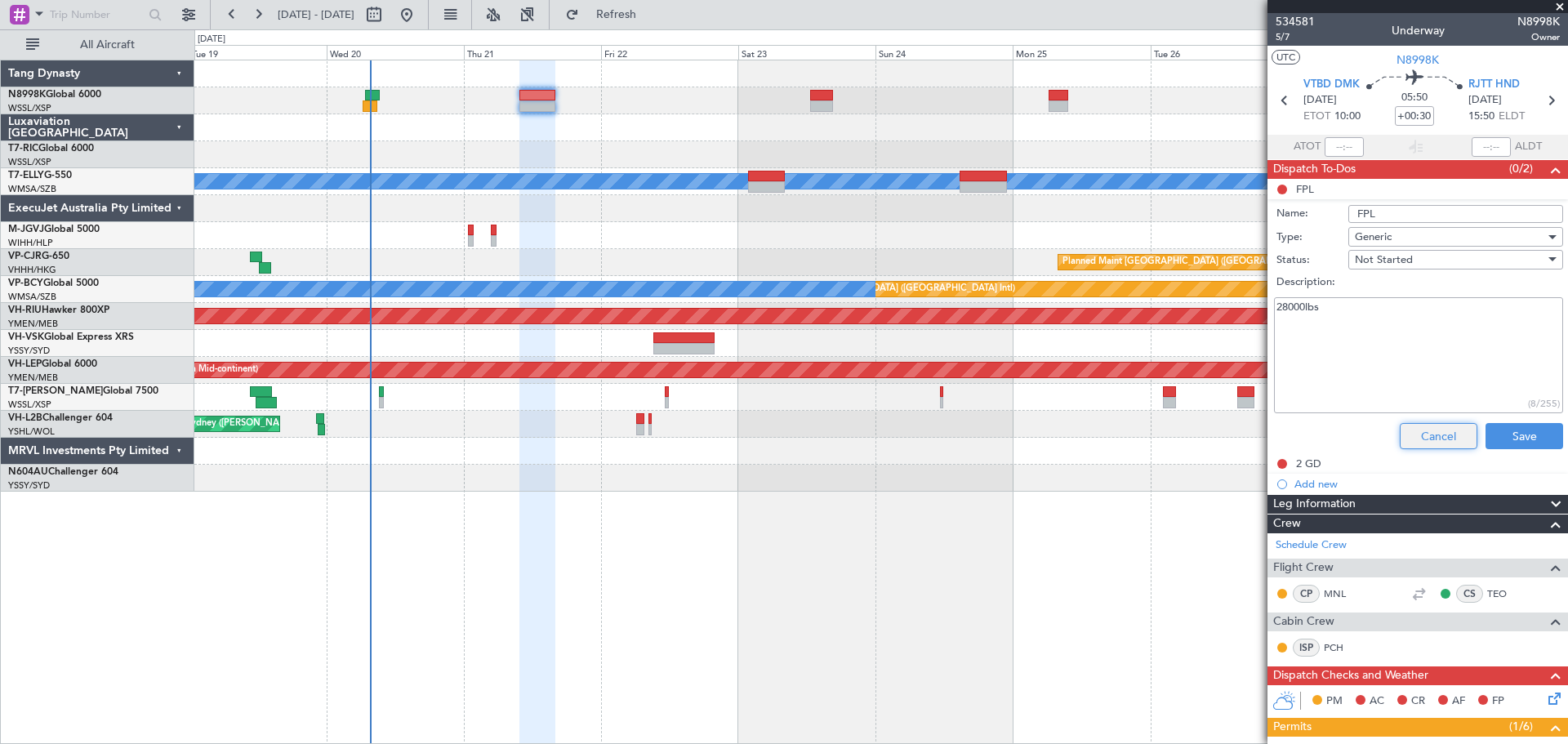
click at [1419, 435] on button "Cancel" at bounding box center [1438, 436] width 78 height 26
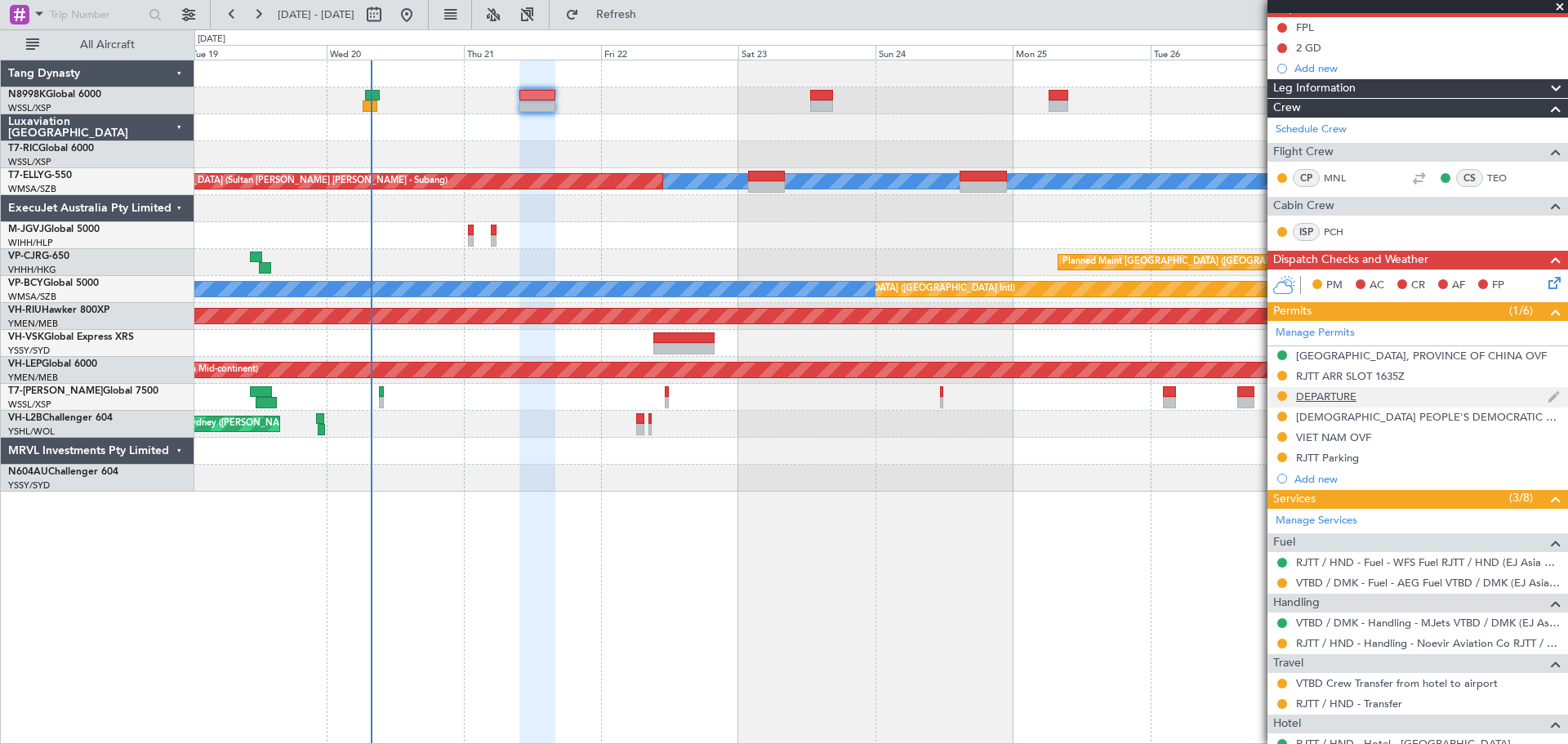
scroll to position [331, 0]
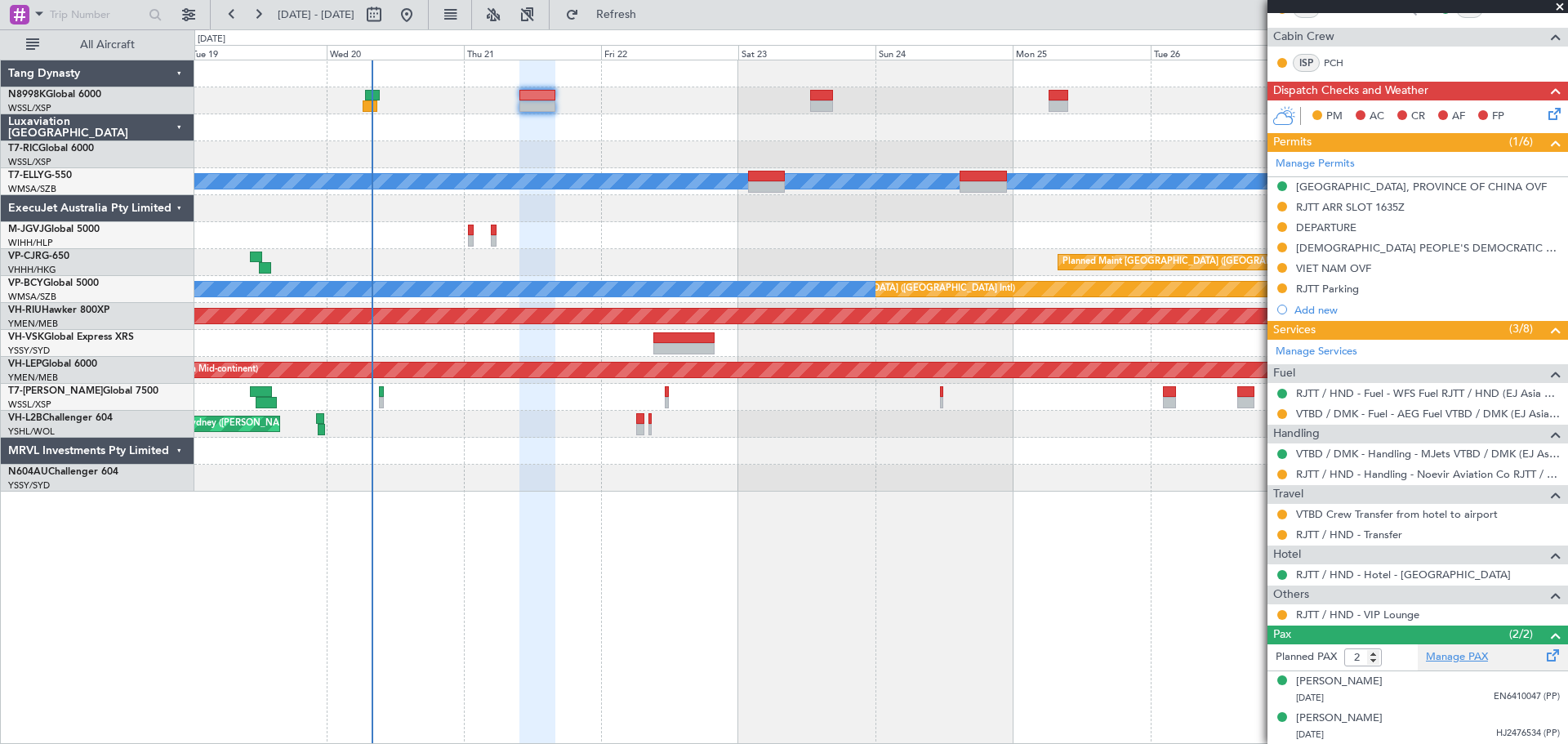
click at [1457, 659] on link "Manage PAX" at bounding box center [1457, 657] width 62 height 16
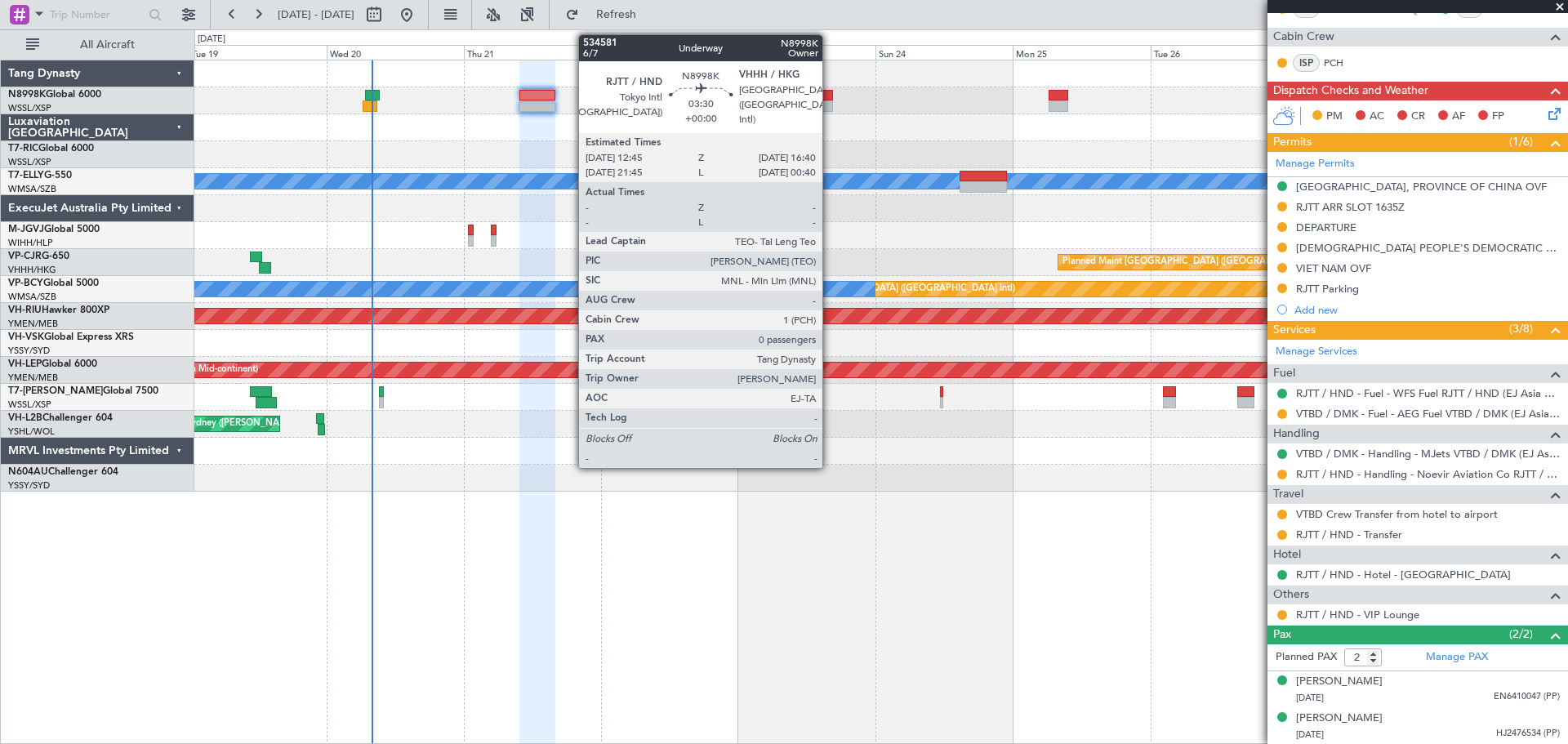
click at [831, 101] on div at bounding box center [881, 101] width 1374 height 27
click at [827, 97] on div at bounding box center [822, 96] width 23 height 11
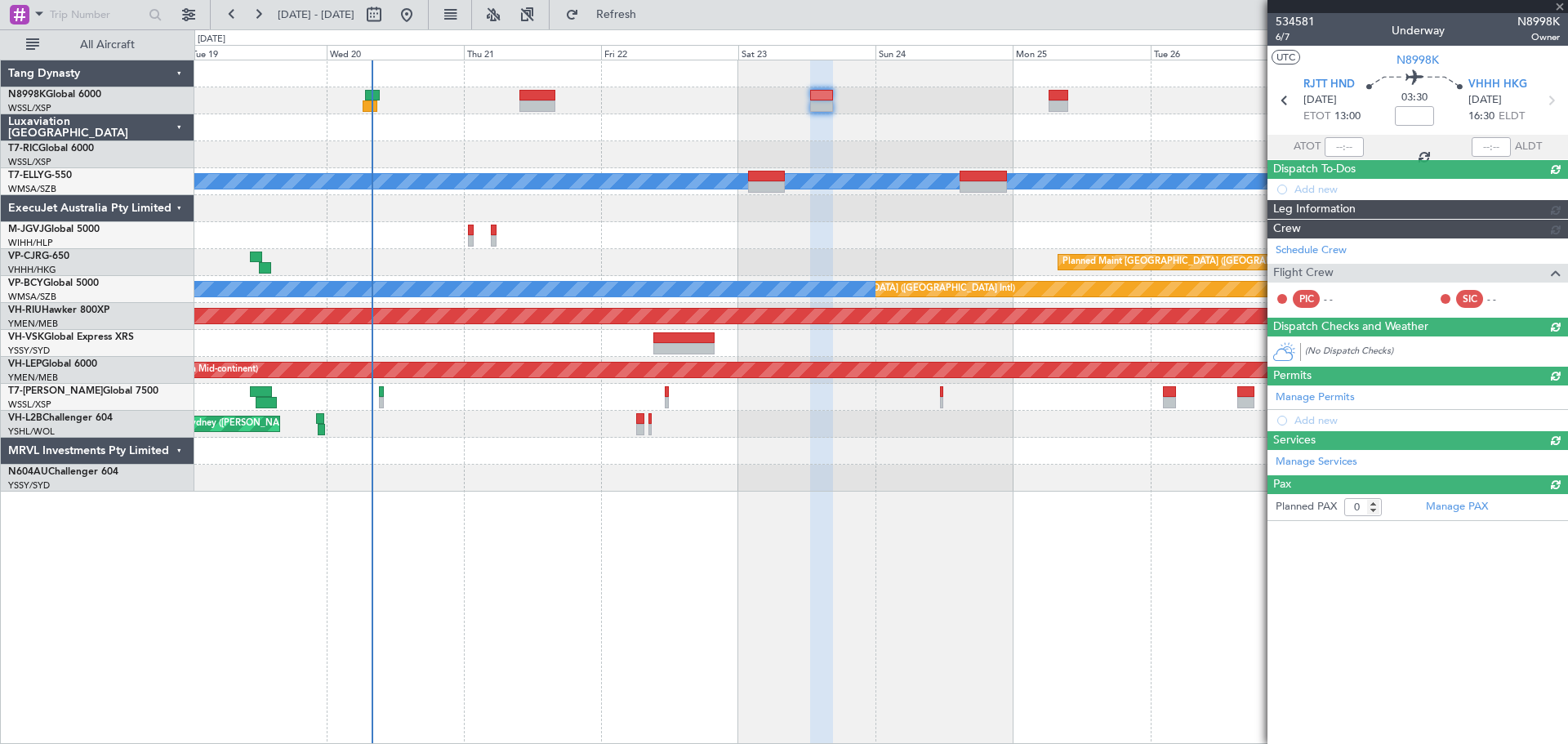
scroll to position [0, 0]
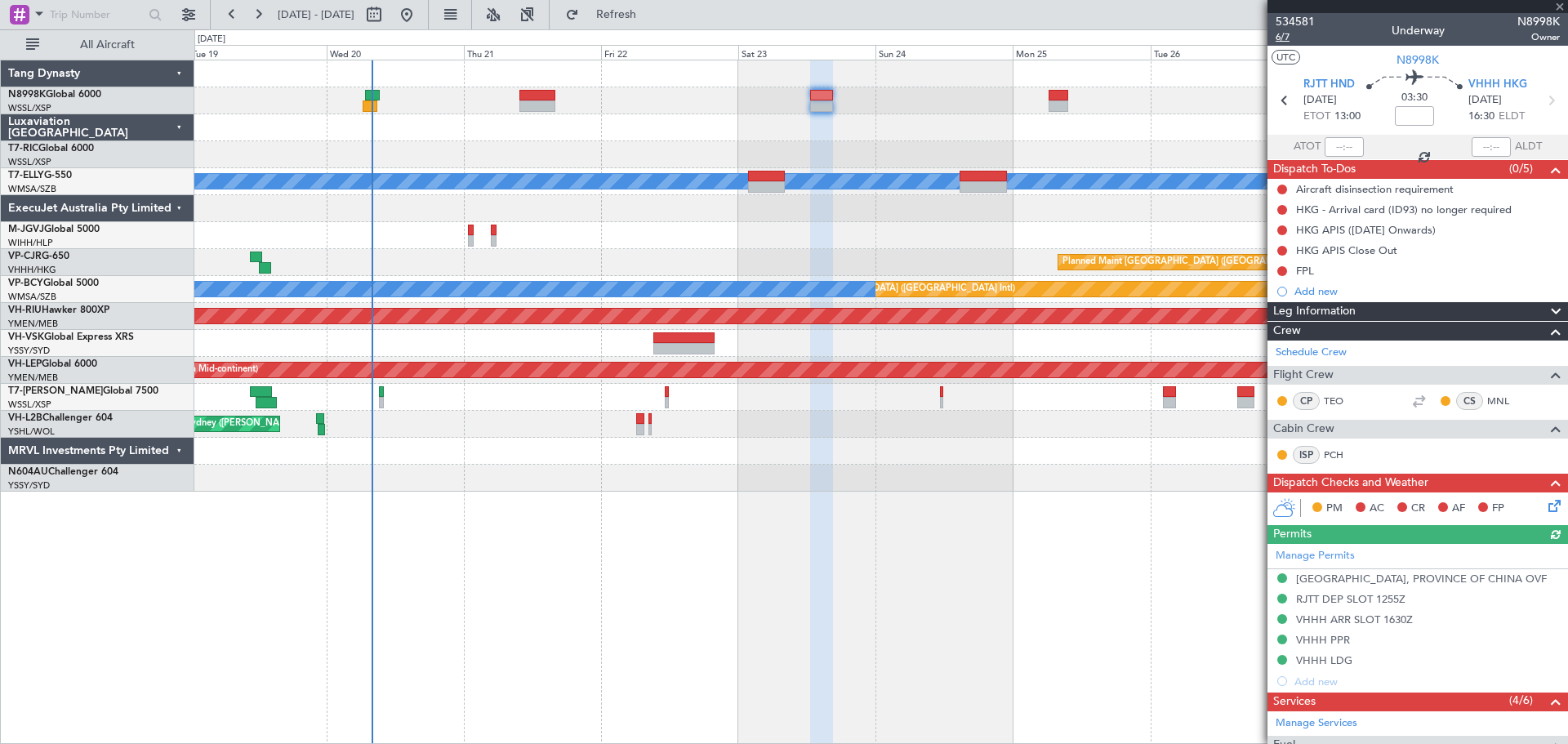
click at [1285, 39] on span "6/7" at bounding box center [1296, 37] width 39 height 14
type input "2"
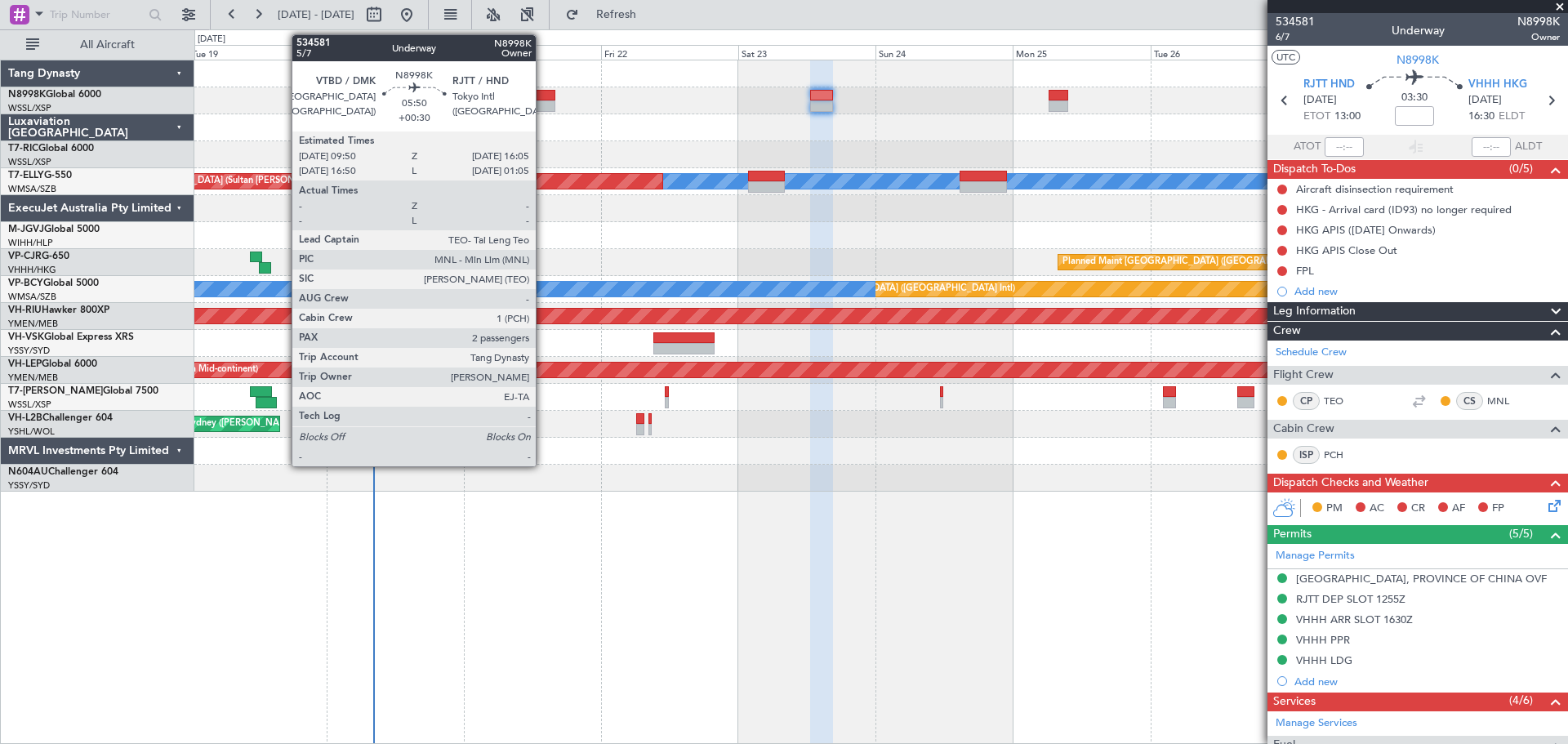
click at [543, 100] on div at bounding box center [537, 96] width 36 height 11
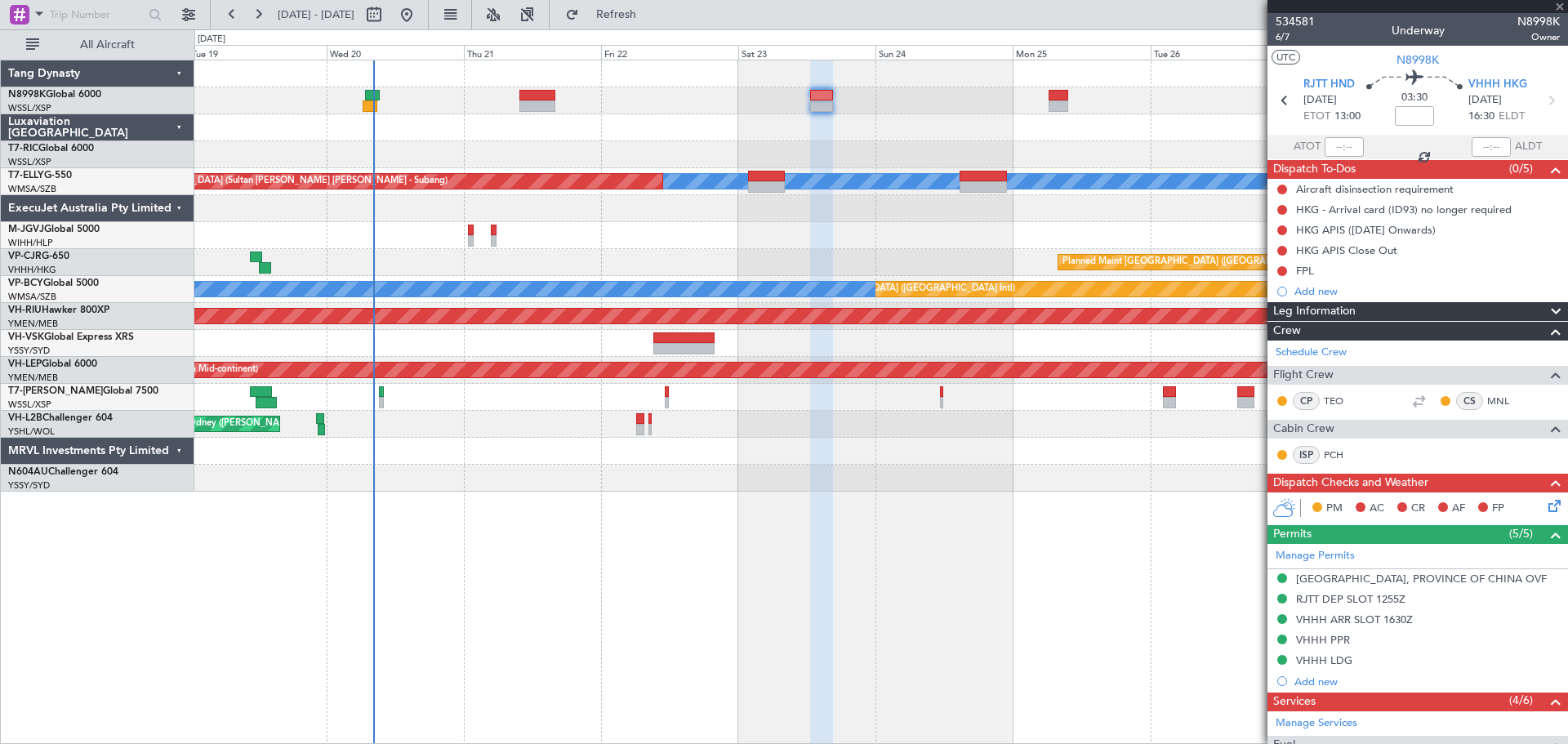
type input "+00:30"
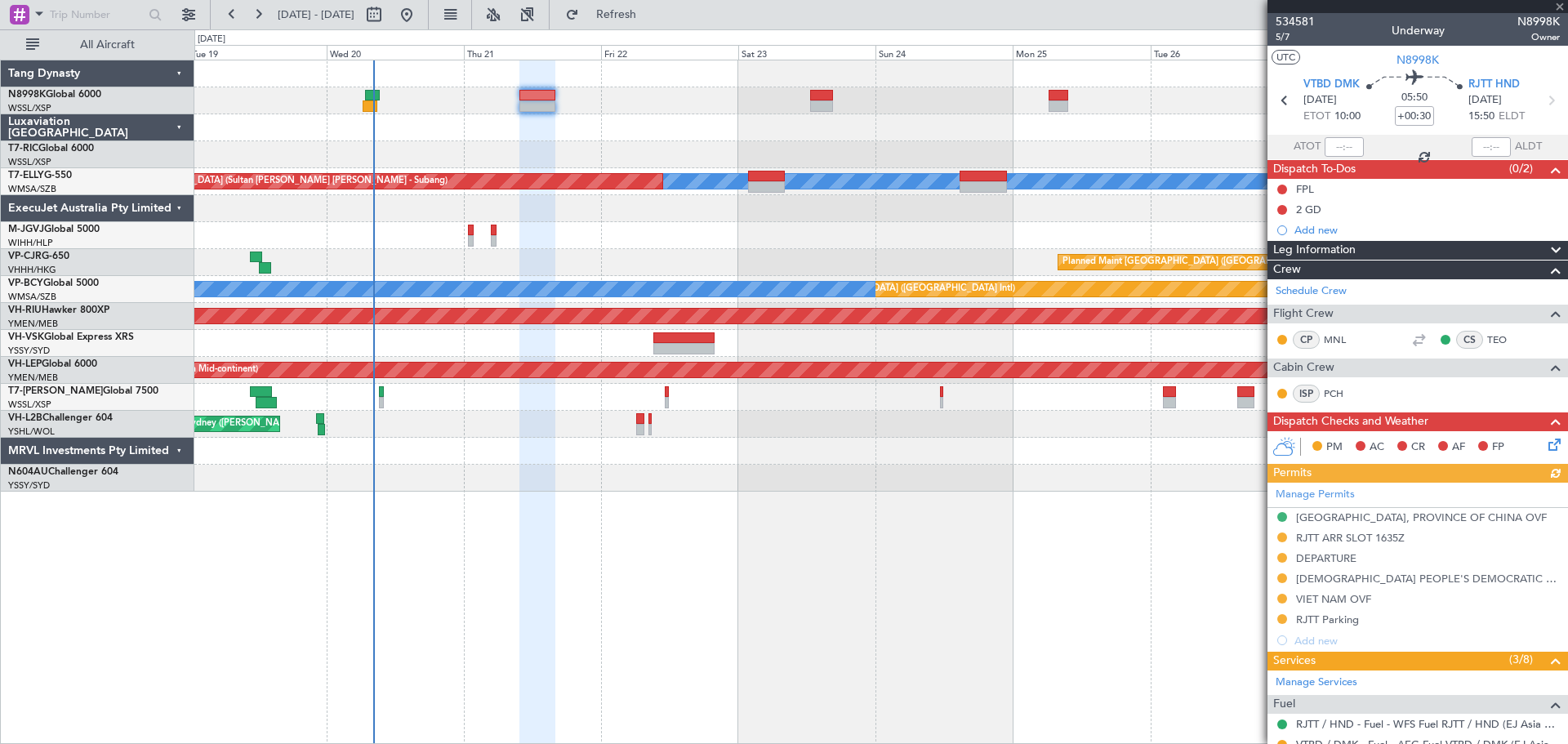
click at [1278, 575] on div "Manage Permits TAIWAN, PROVINCE OF CHINA OVF RJTT ARR SLOT 1635Z DEPARTURE LAO …" at bounding box center [1418, 566] width 301 height 168
click at [1281, 577] on div "Manage Permits TAIWAN, PROVINCE OF CHINA OVF RJTT ARR SLOT 1635Z DEPARTURE LAO …" at bounding box center [1418, 566] width 301 height 168
click at [1281, 576] on button at bounding box center [1282, 578] width 9 height 9
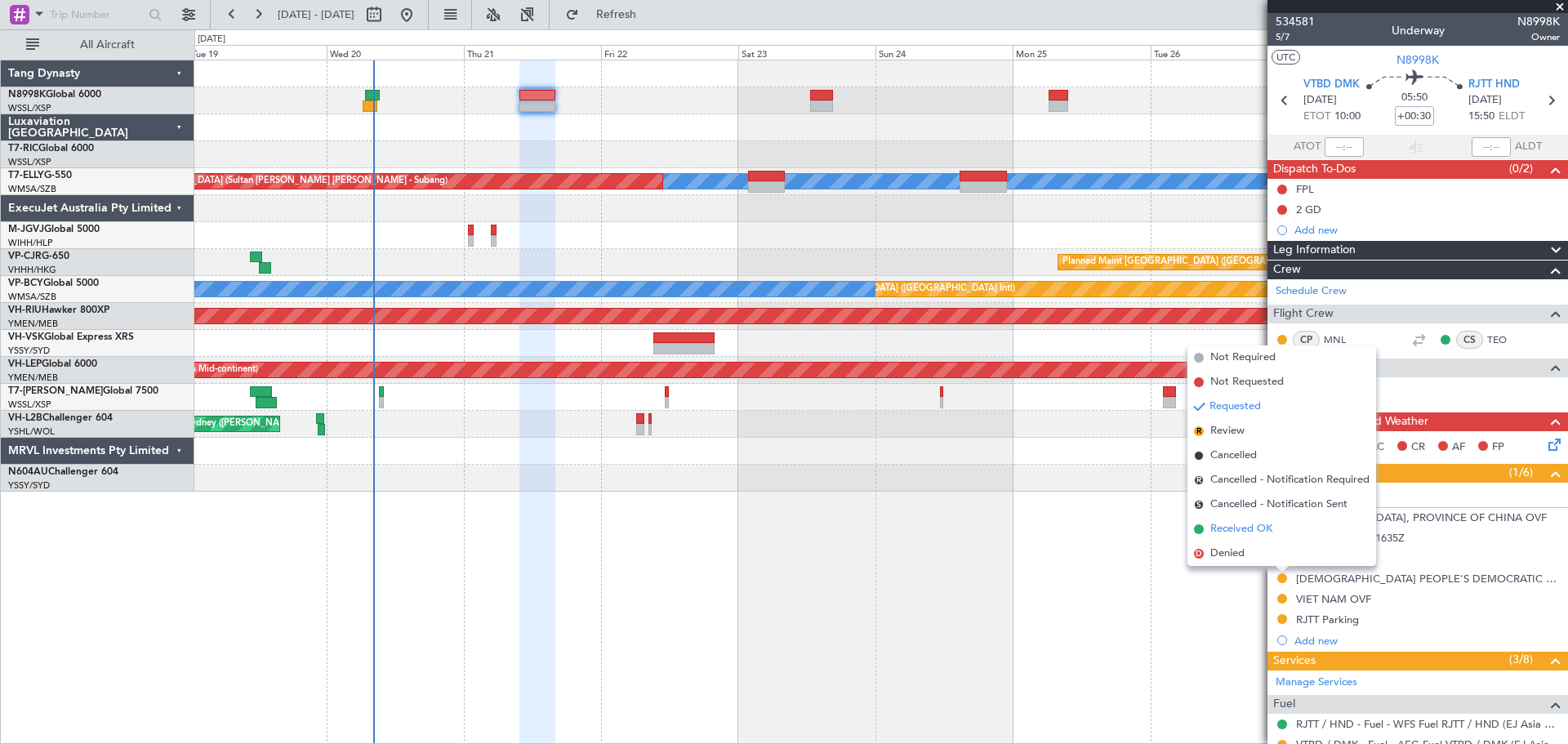
click at [1249, 534] on span "Received OK" at bounding box center [1242, 529] width 62 height 16
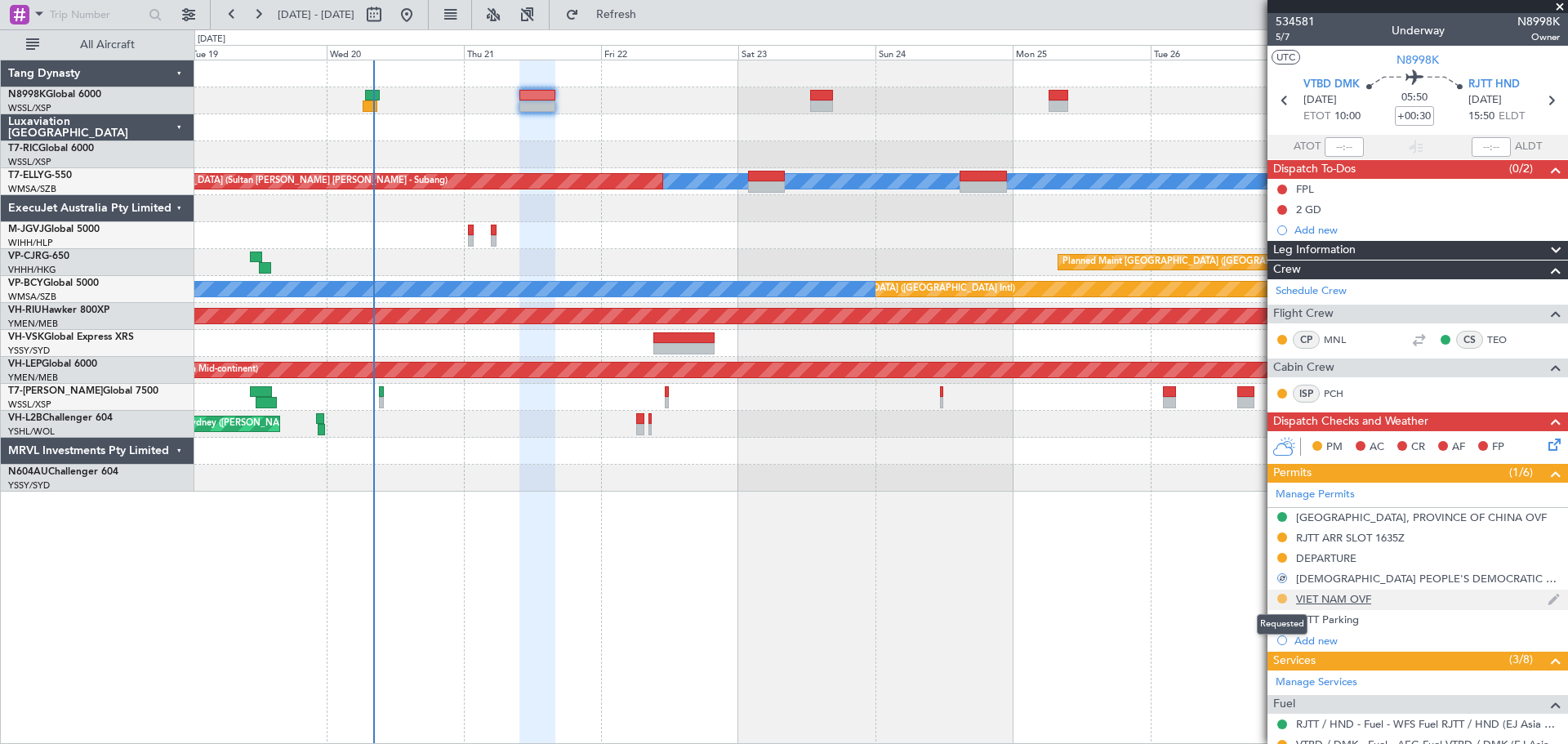
click at [1281, 597] on button at bounding box center [1282, 598] width 9 height 9
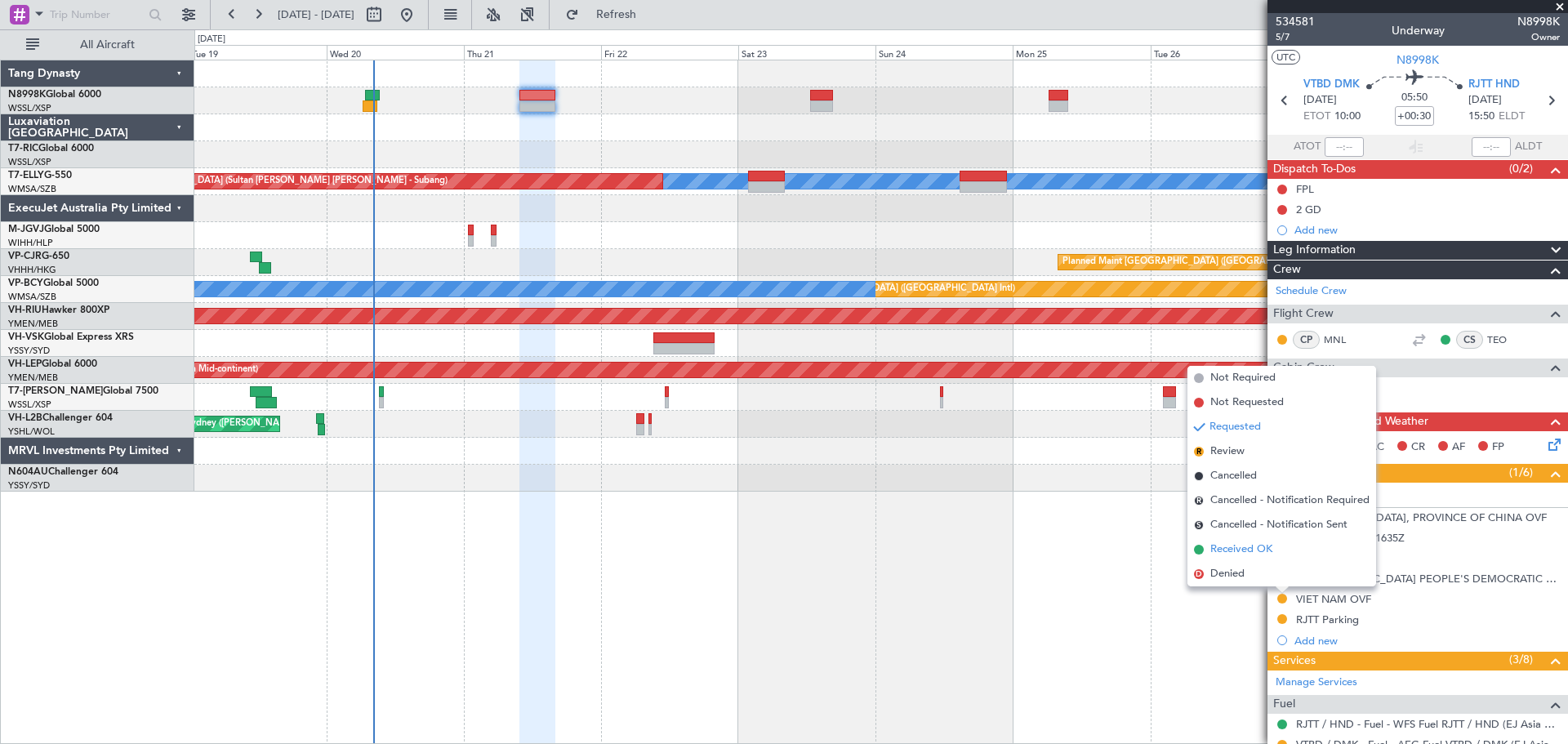
click at [1222, 549] on span "Received OK" at bounding box center [1242, 549] width 62 height 16
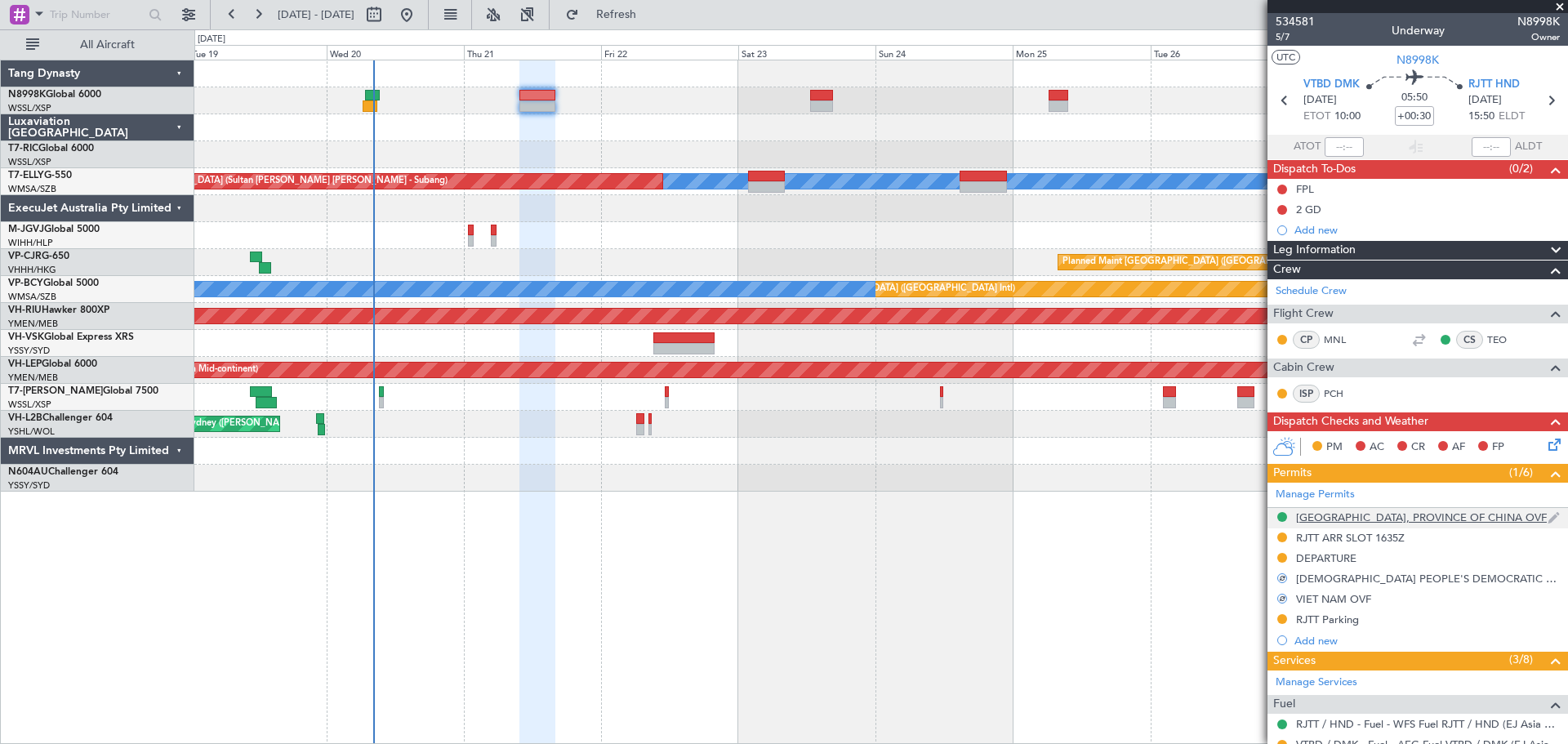
scroll to position [163, 0]
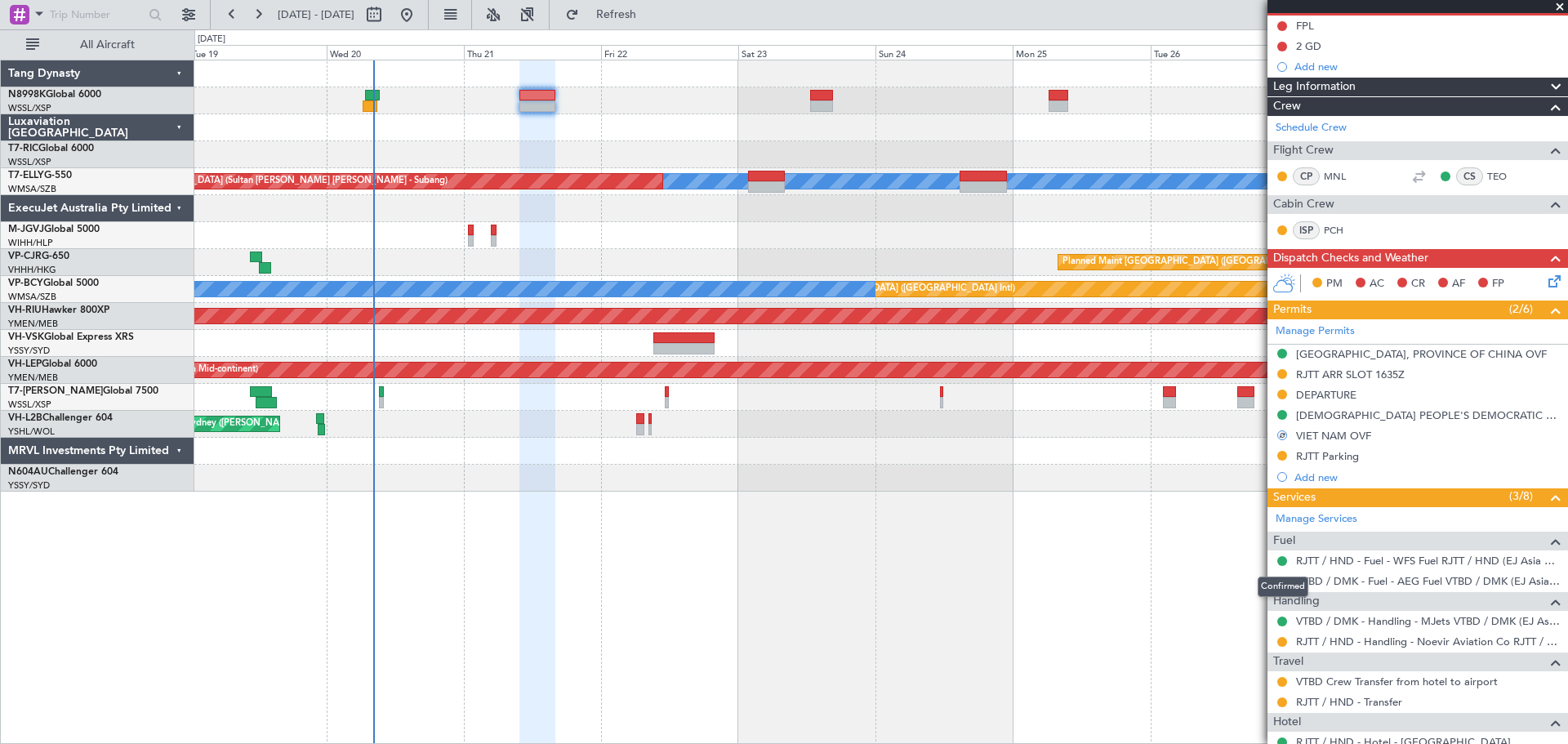
click at [1283, 581] on mat-tooltip-component "Confirmed" at bounding box center [1283, 587] width 73 height 43
click at [1280, 578] on button at bounding box center [1282, 581] width 9 height 9
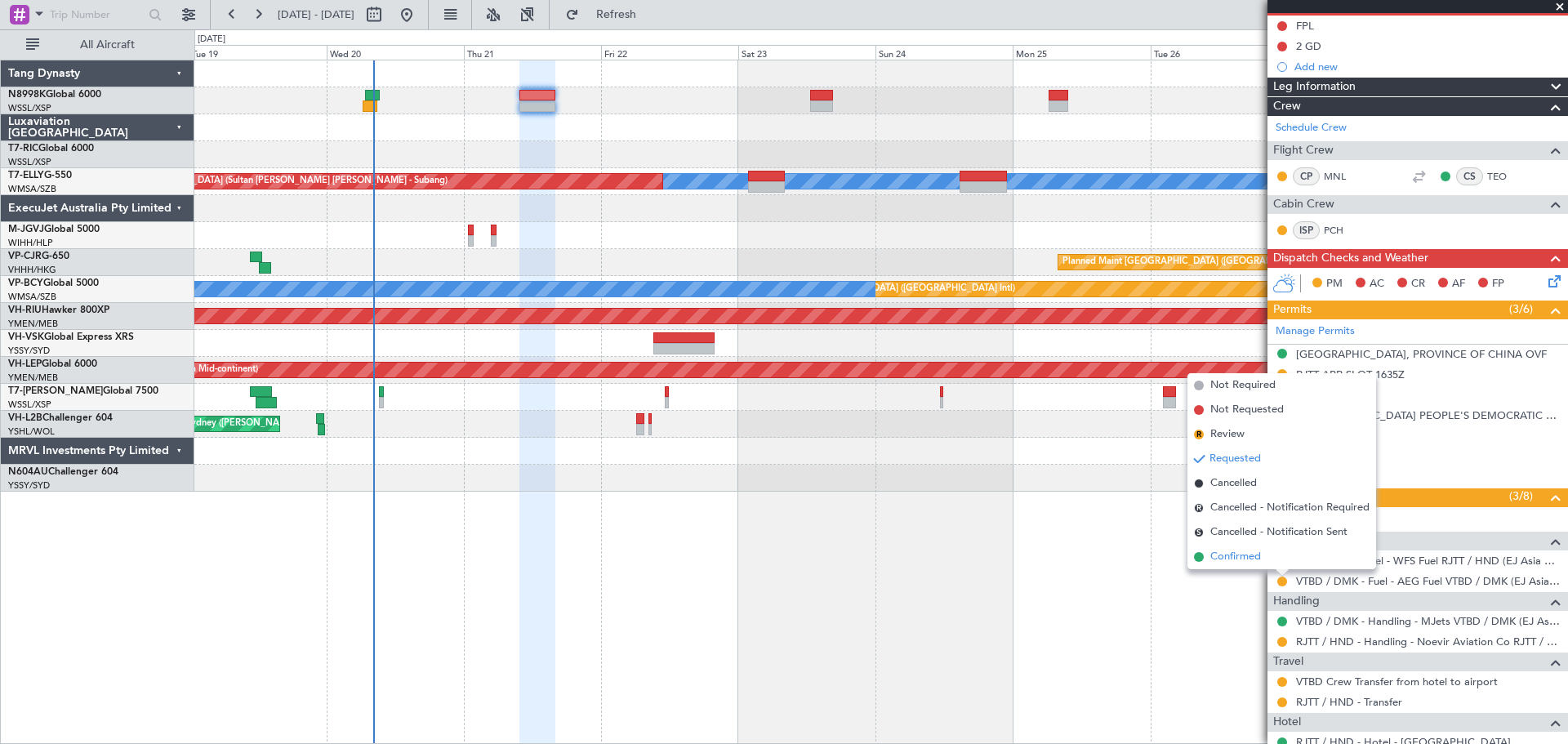
click at [1245, 565] on span "Confirmed" at bounding box center [1236, 556] width 51 height 16
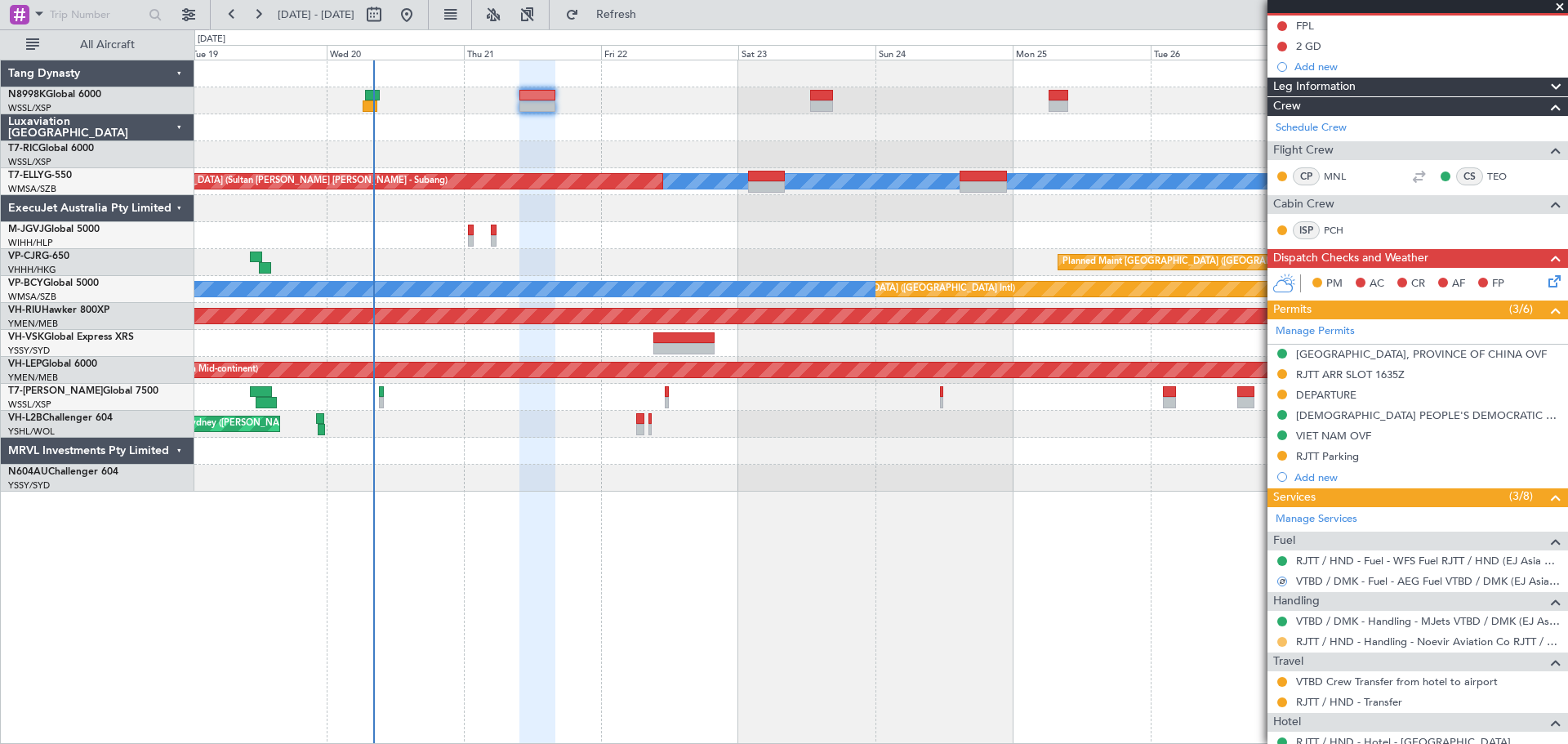
click at [1281, 641] on button at bounding box center [1282, 642] width 9 height 9
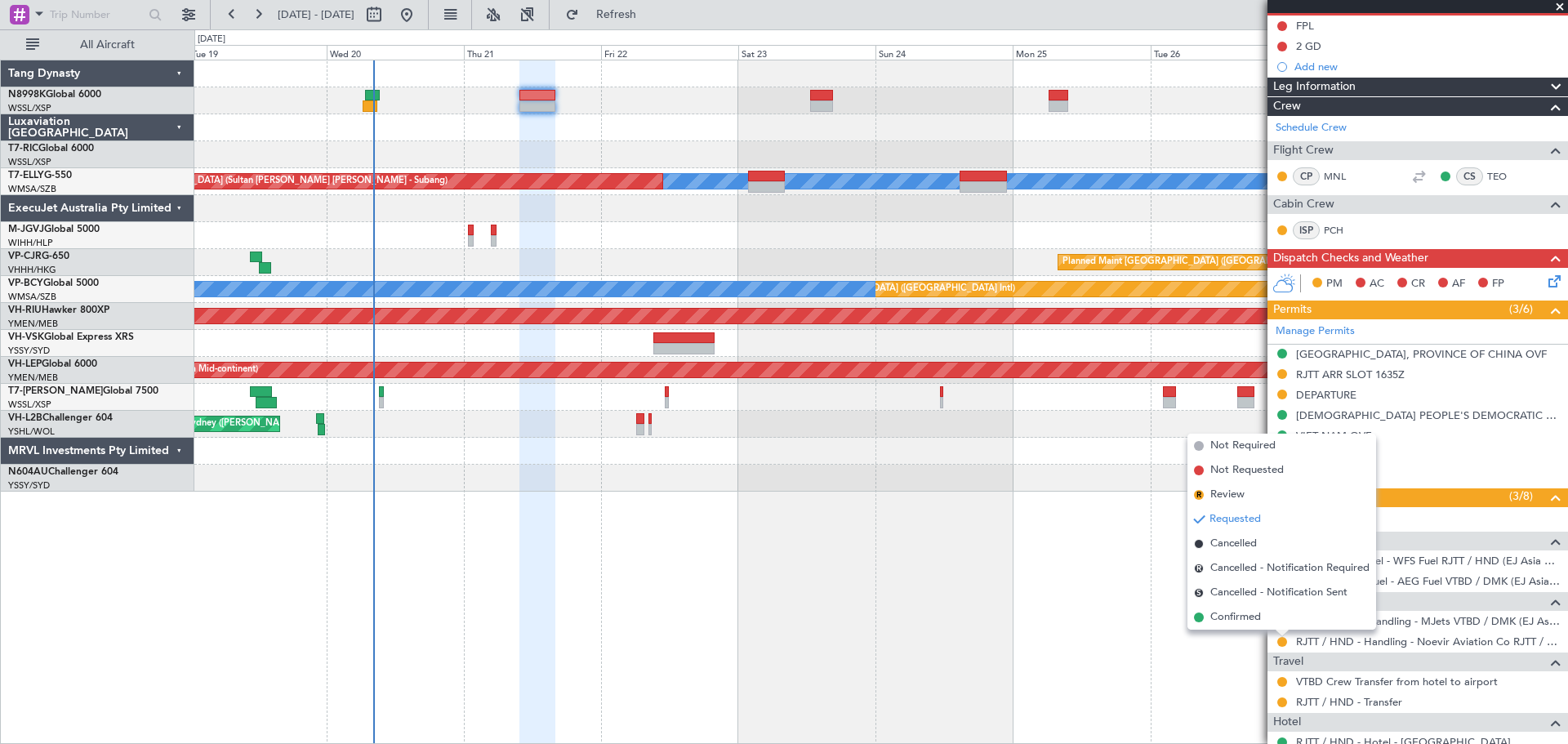
click at [1038, 564] on div "Unplanned Maint Singapore (Seletar) MEL Unplanned Maint Kuala Lumpur (Sultan Ab…" at bounding box center [881, 401] width 1374 height 685
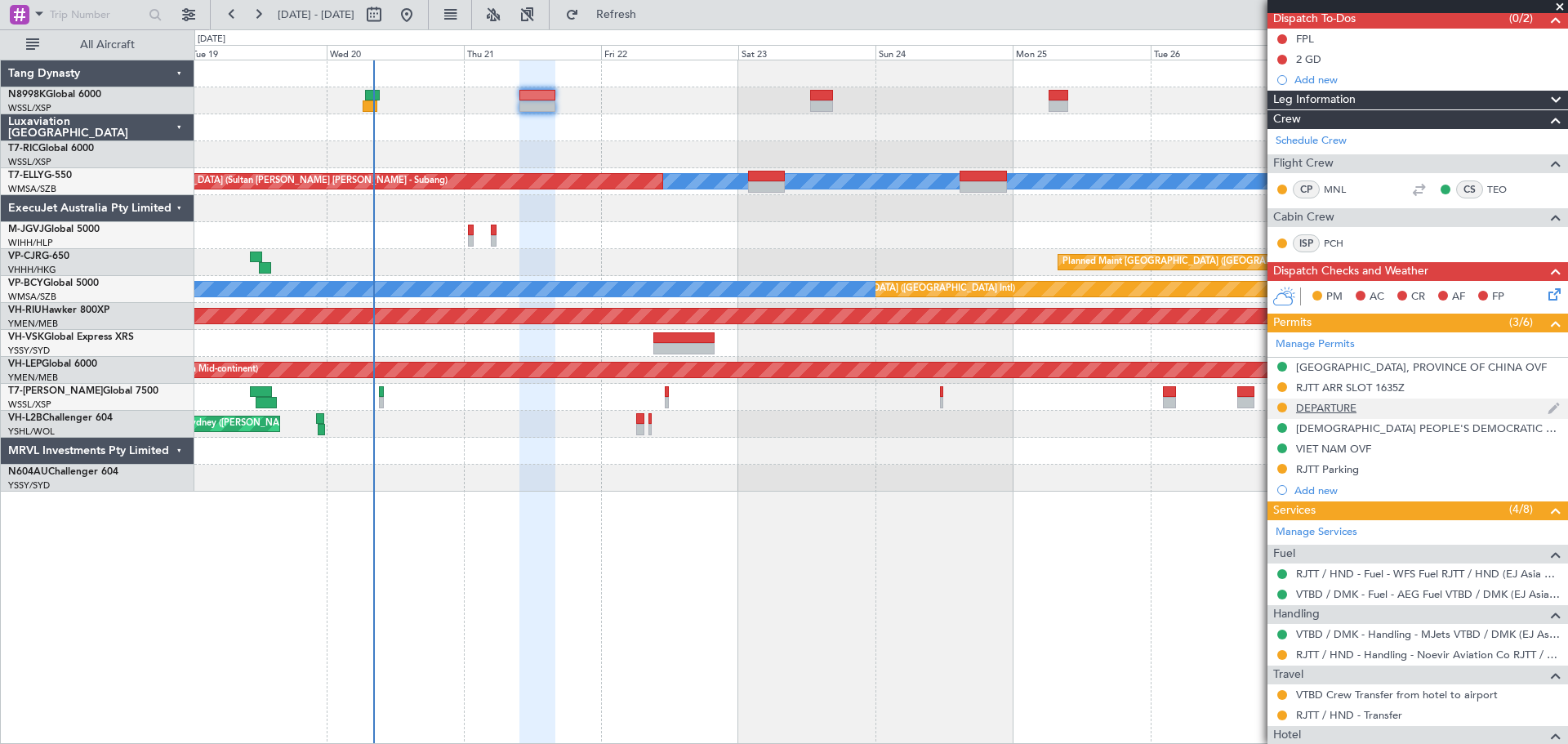
scroll to position [245, 0]
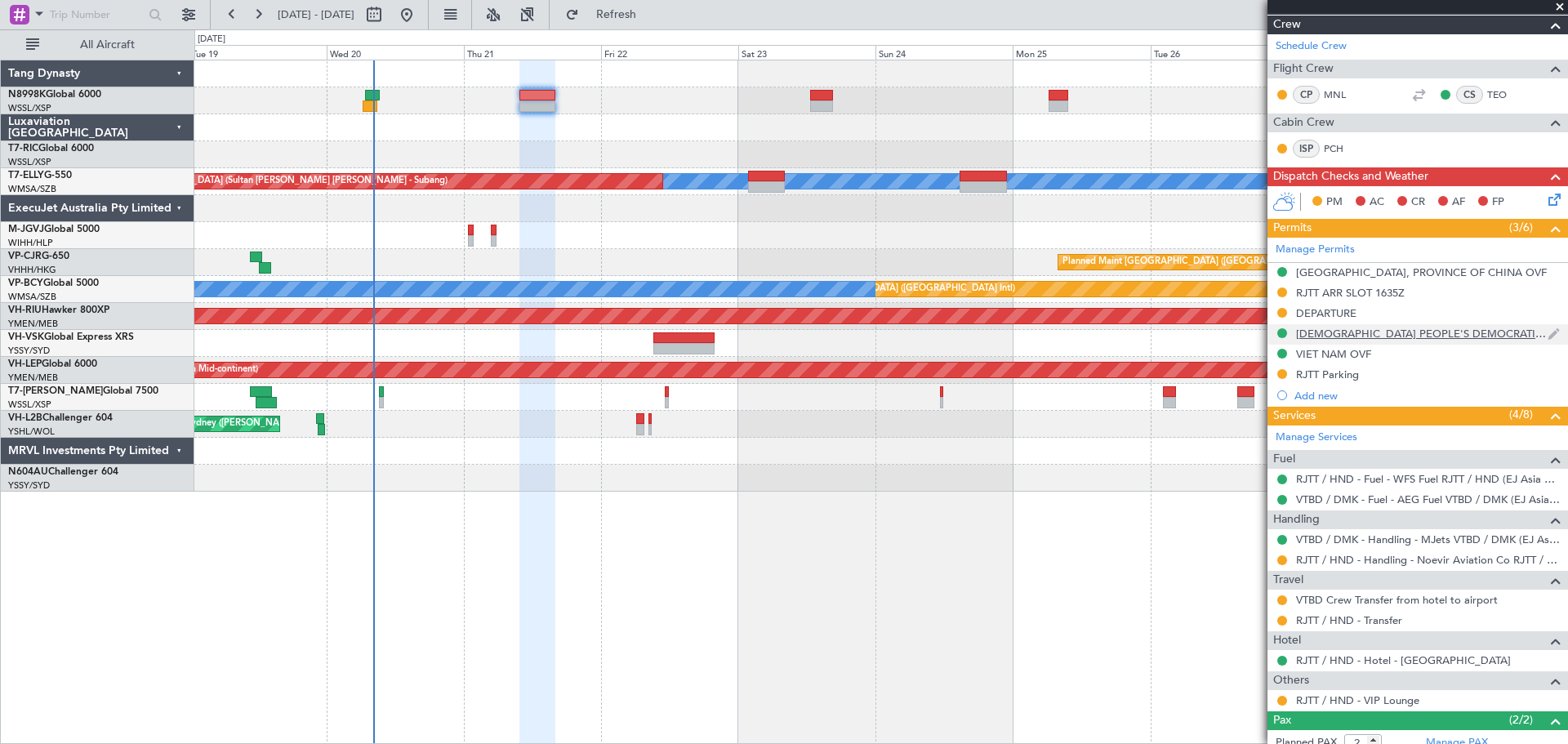
click at [1369, 331] on div "[DEMOGRAPHIC_DATA] PEOPLE'S DEMOCRATIC REPUBLIC OVF" at bounding box center [1422, 333] width 252 height 14
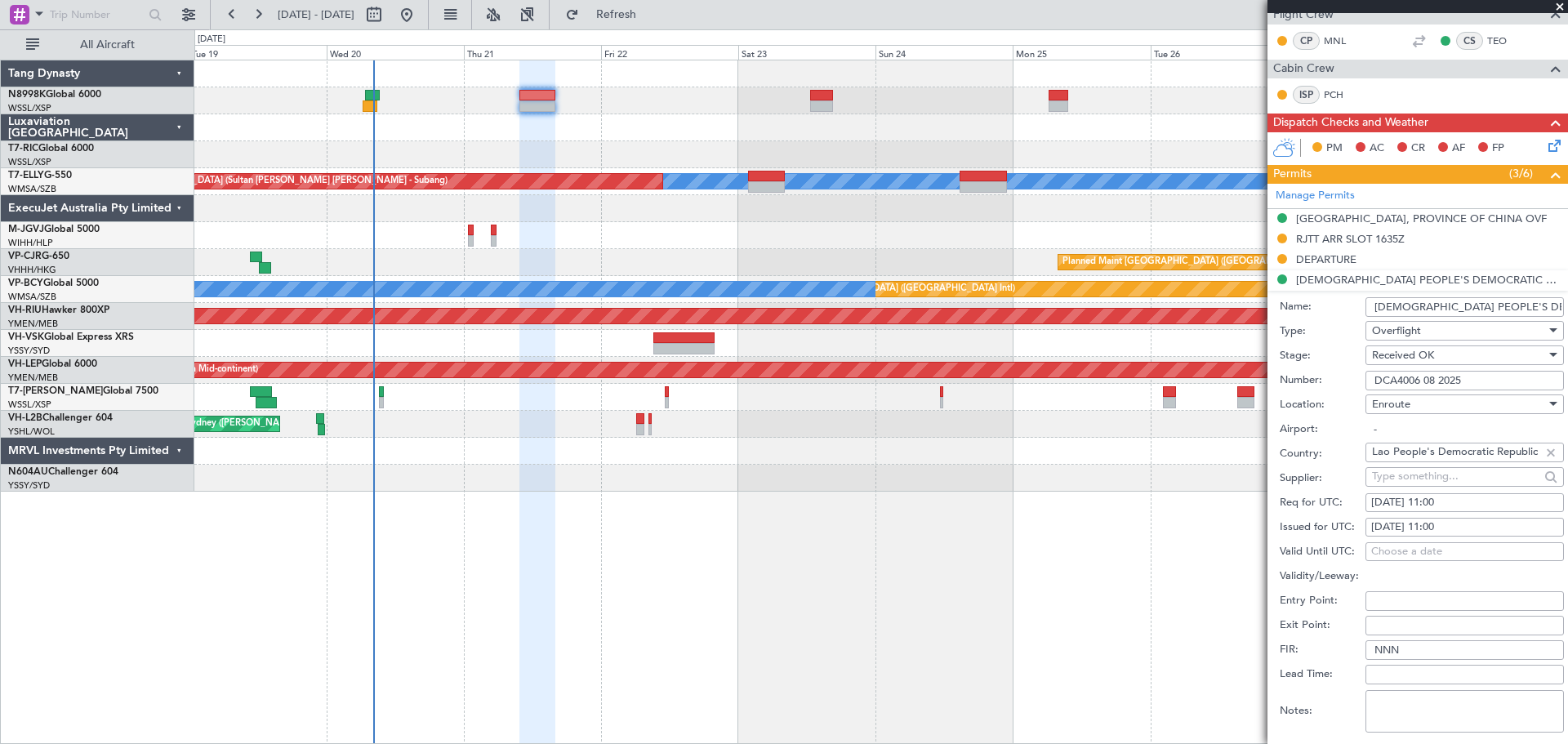
scroll to position [327, 0]
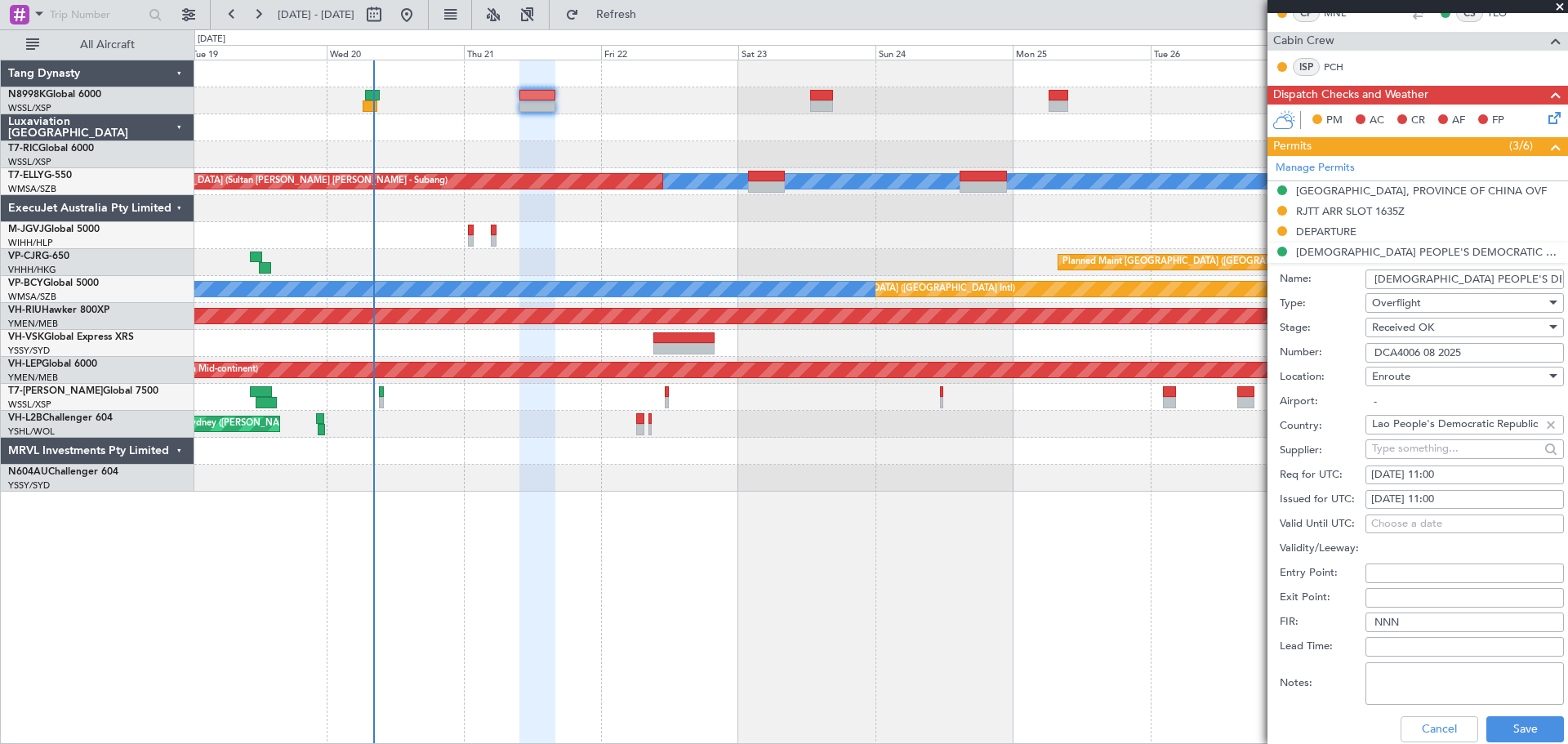
drag, startPoint x: 1392, startPoint y: 498, endPoint x: 1405, endPoint y: 494, distance: 13.6
click at [1392, 498] on div "21/08/2025 11:00" at bounding box center [1465, 499] width 187 height 16
select select "8"
select select "2025"
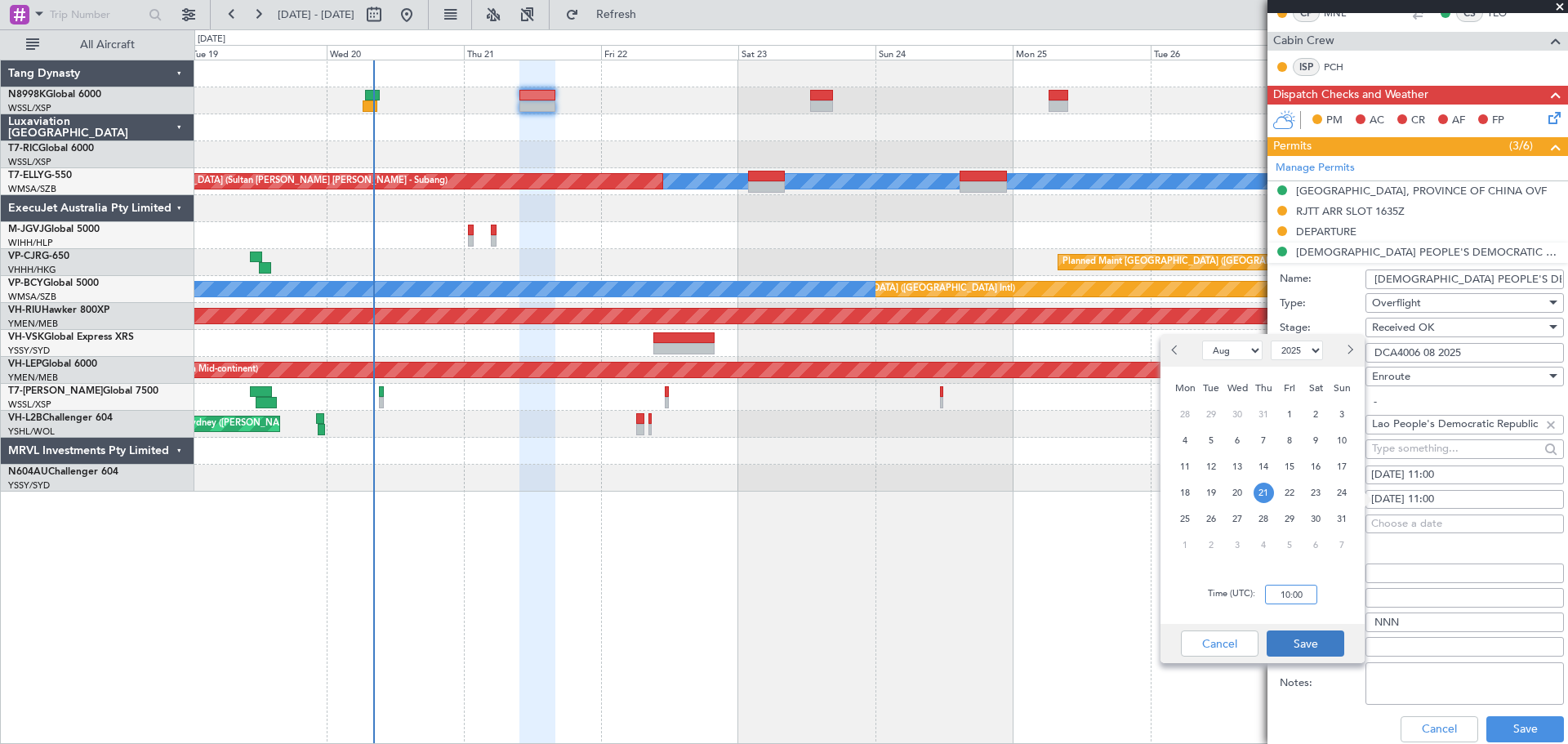
type input "10:00"
click at [1318, 646] on button "Save" at bounding box center [1306, 643] width 78 height 26
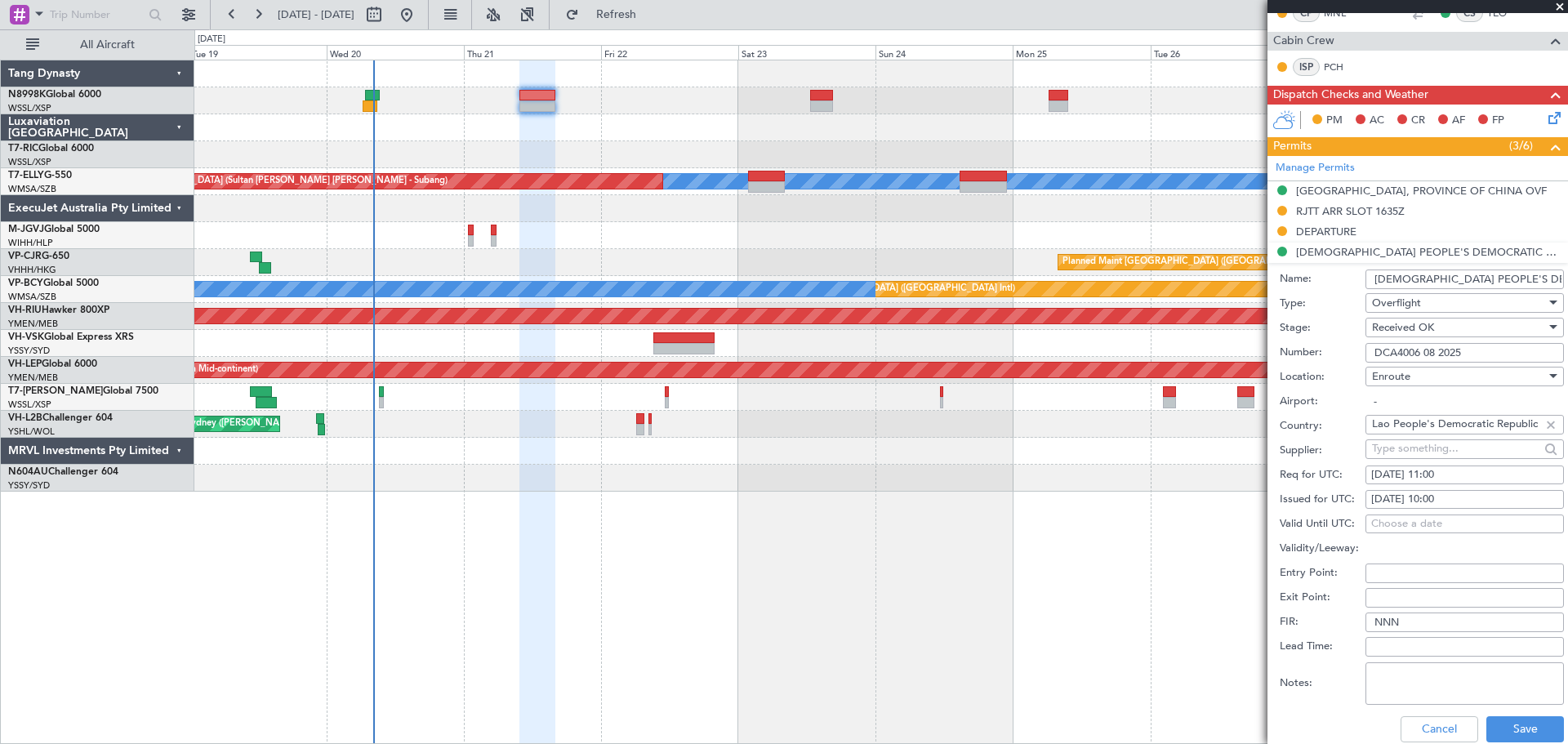
click at [1436, 478] on div "21/08/2025 11:00" at bounding box center [1465, 474] width 187 height 16
select select "8"
select select "2025"
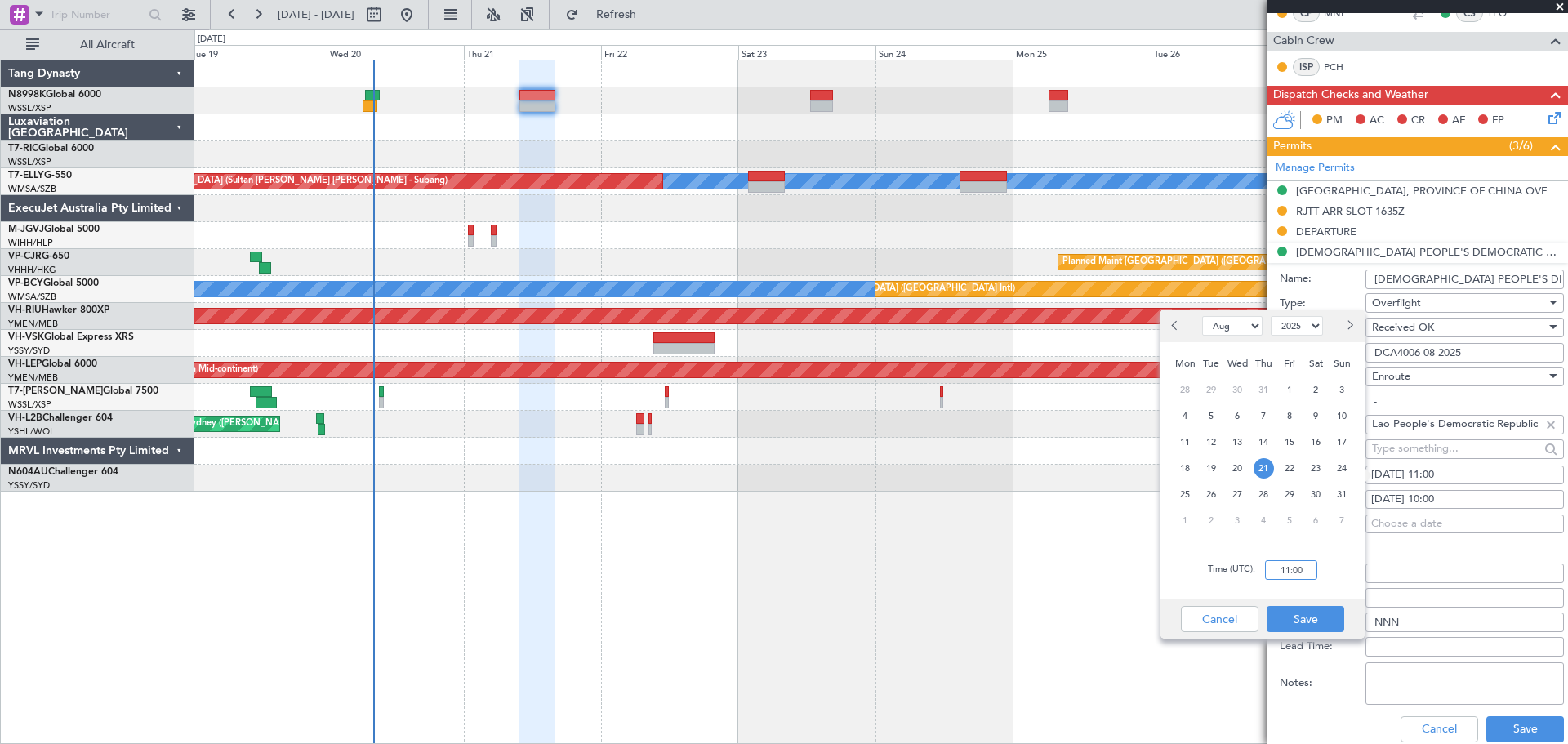
click at [1310, 566] on input "11:00" at bounding box center [1292, 569] width 53 height 20
type input "10:00"
click at [1292, 611] on button "Save" at bounding box center [1306, 619] width 78 height 26
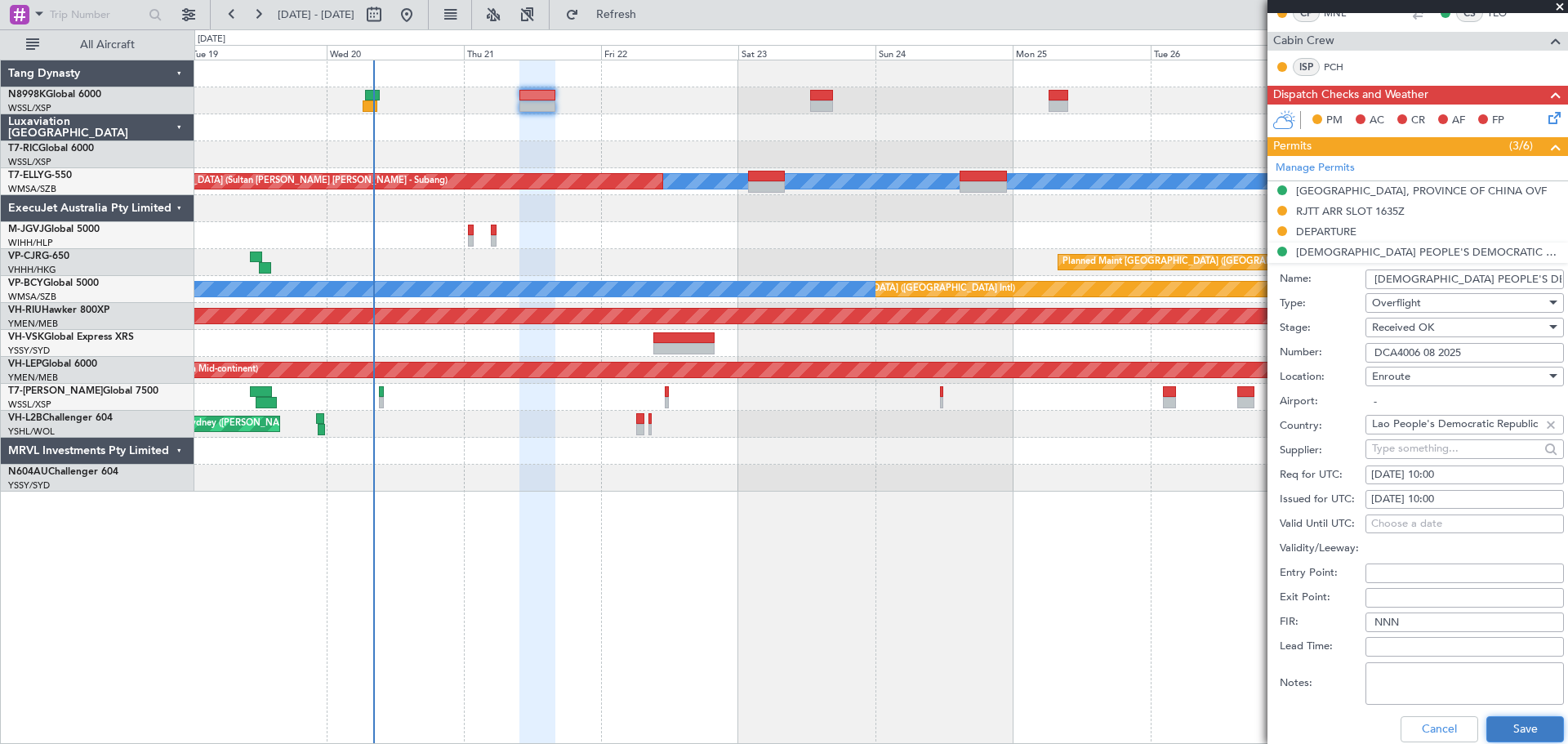
click at [1499, 727] on button "Save" at bounding box center [1525, 730] width 78 height 26
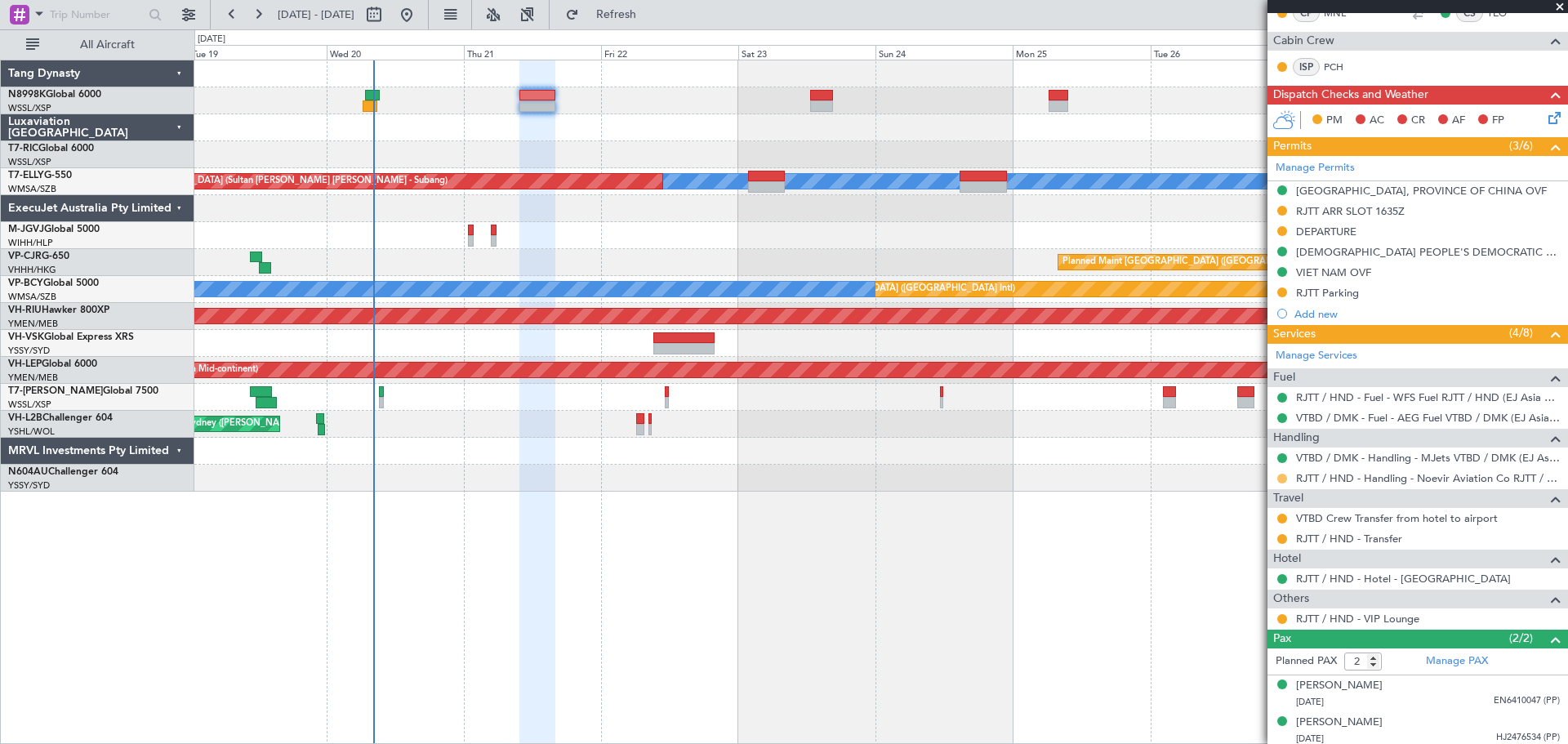
click at [1282, 473] on button at bounding box center [1282, 478] width 9 height 9
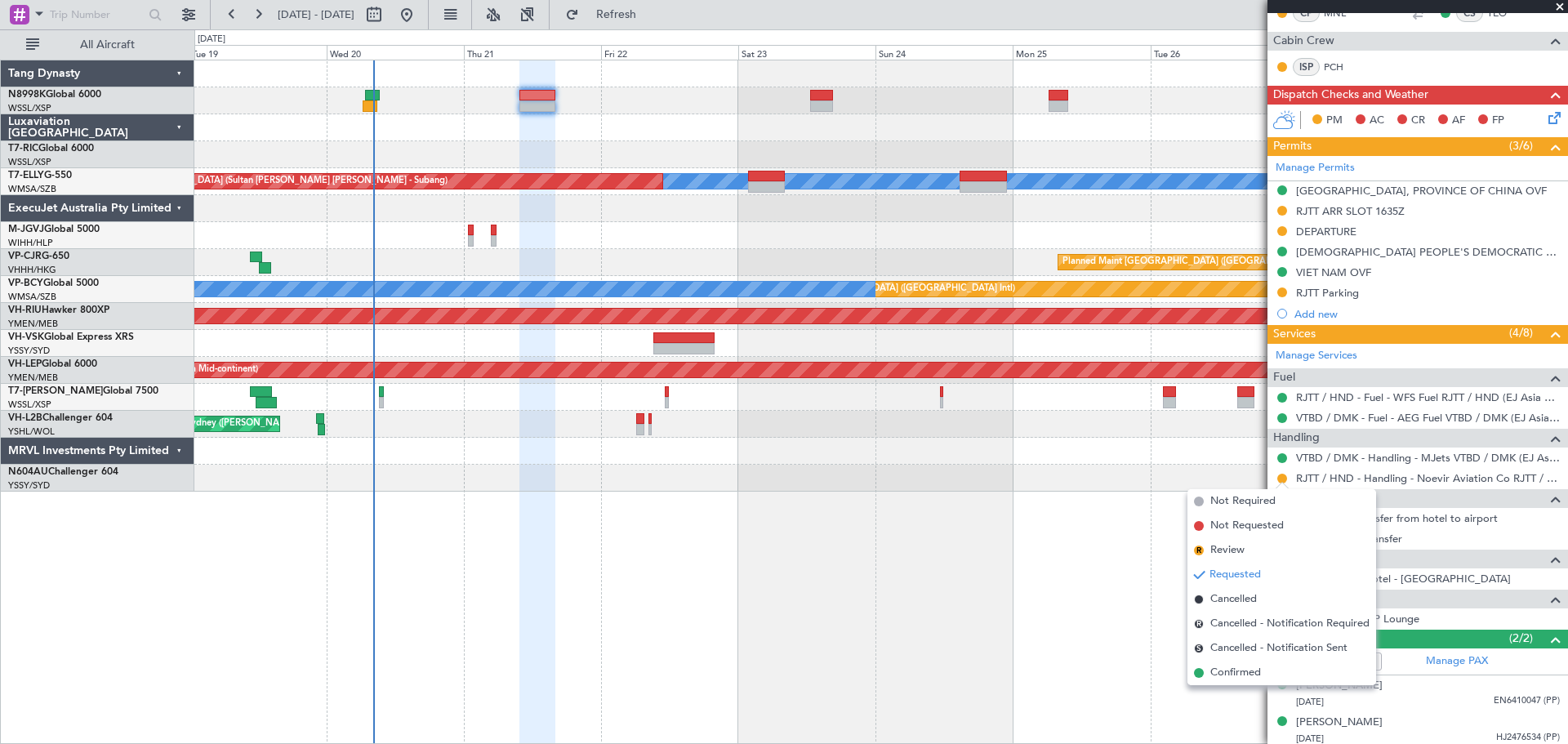
click at [1007, 504] on div "Unplanned Maint Singapore (Seletar) MEL Unplanned Maint Kuala Lumpur (Sultan Ab…" at bounding box center [881, 401] width 1374 height 685
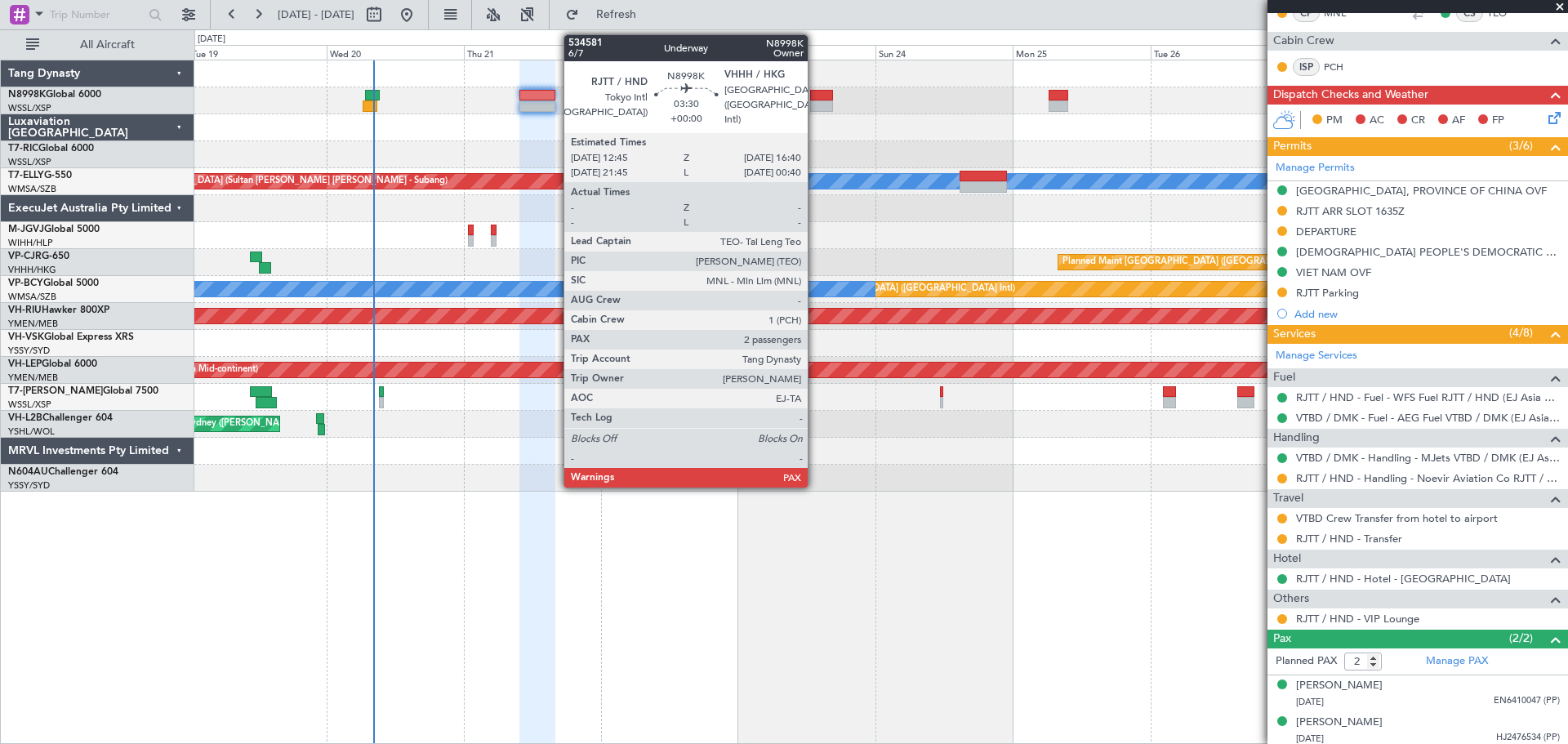
click at [815, 101] on div at bounding box center [822, 106] width 23 height 11
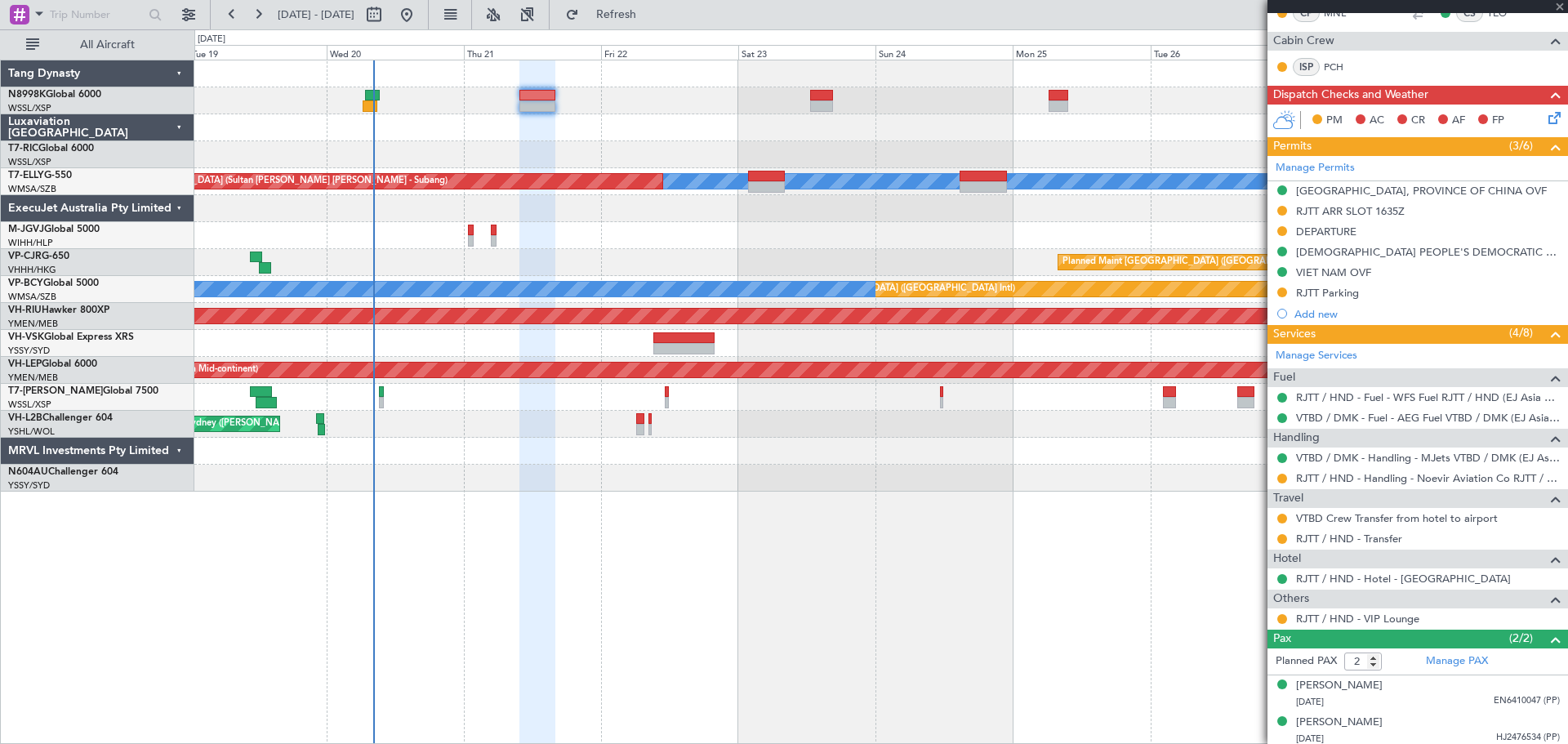
scroll to position [0, 0]
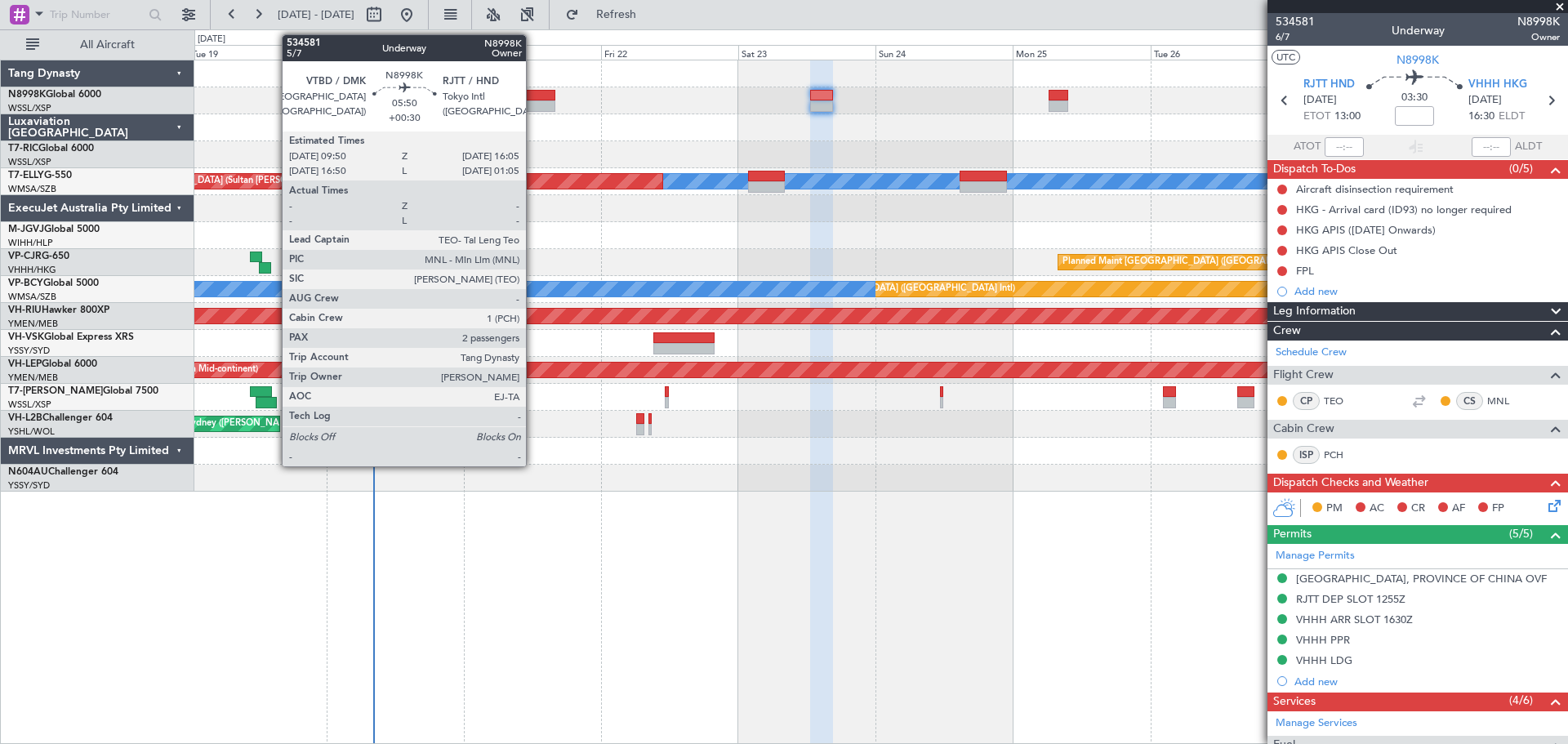
click at [534, 98] on div at bounding box center [537, 96] width 36 height 11
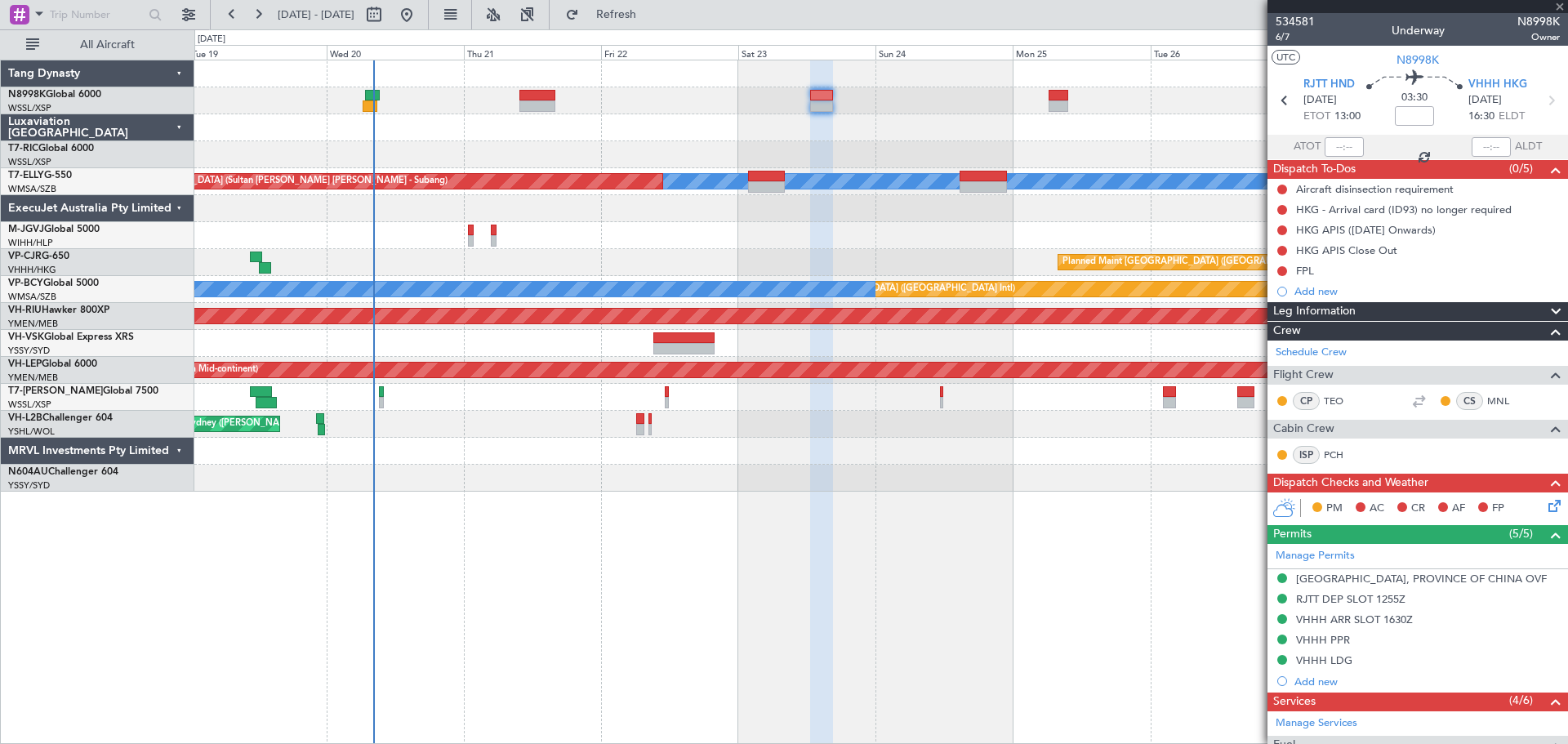
type input "+00:30"
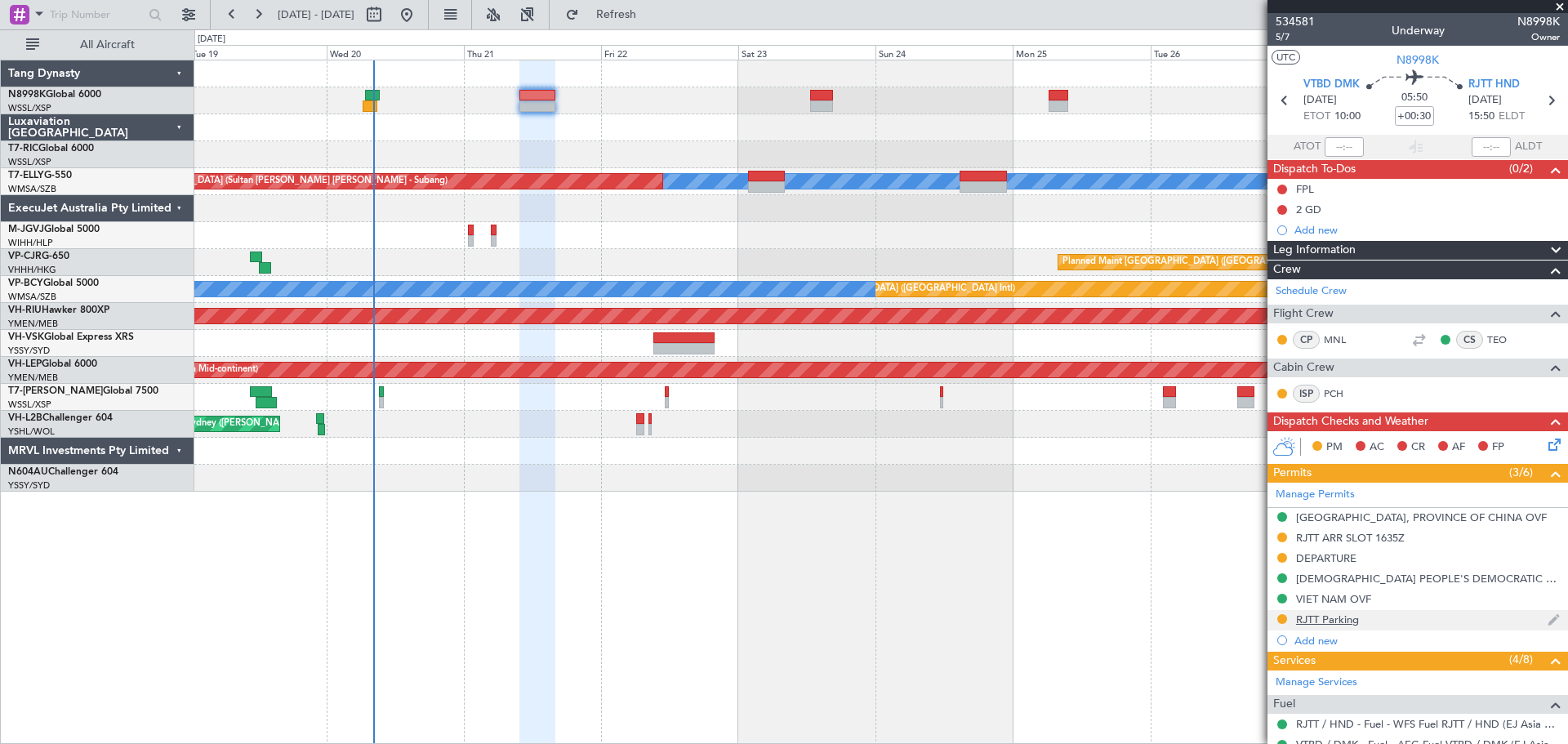
click at [1307, 619] on div "RJTT Parking" at bounding box center [1327, 619] width 63 height 14
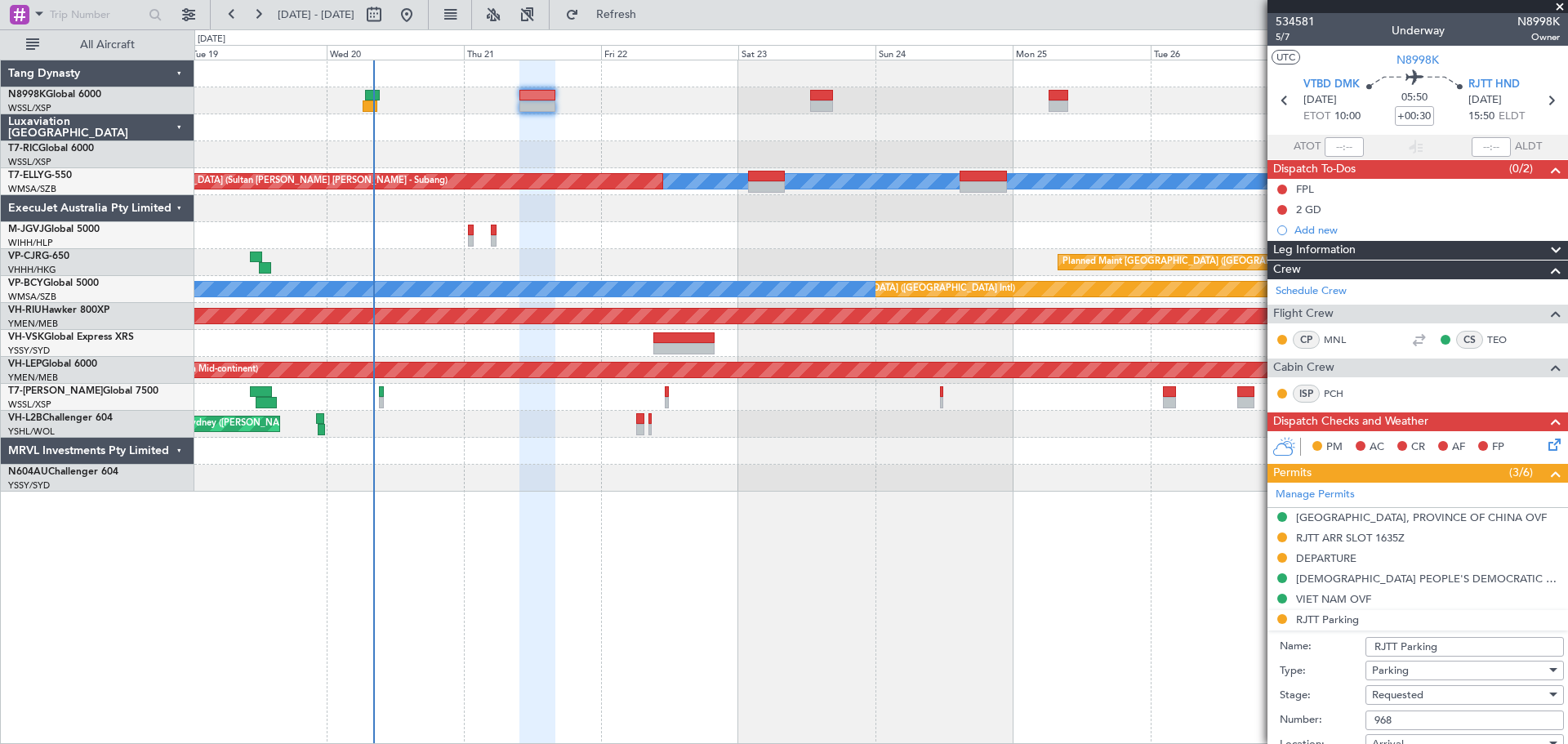
drag, startPoint x: 1452, startPoint y: 641, endPoint x: 1463, endPoint y: 637, distance: 11.7
click at [1452, 641] on input "RJTT Parking" at bounding box center [1465, 646] width 198 height 20
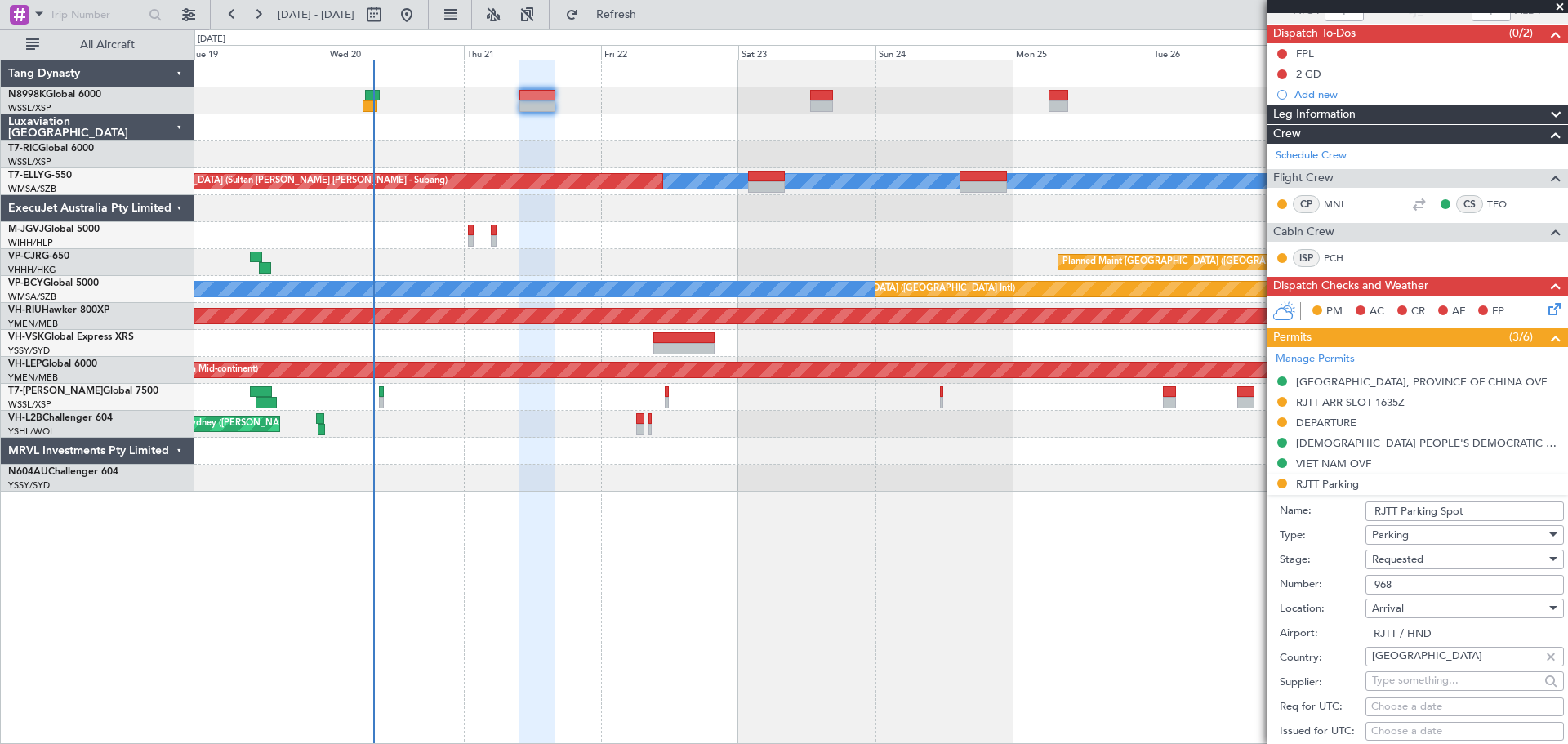
scroll to position [245, 0]
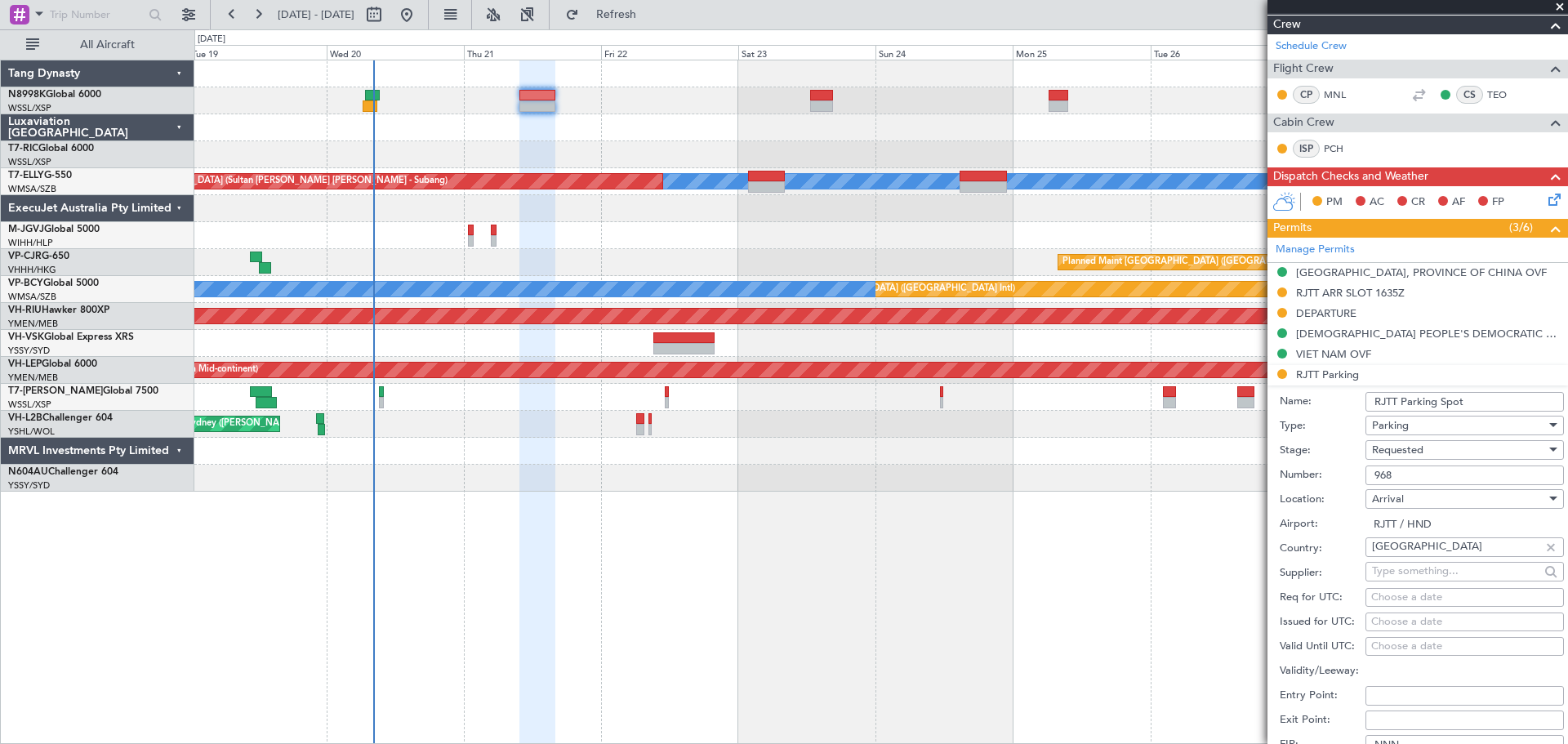
type input "RJTT Parking Spot"
drag, startPoint x: 1387, startPoint y: 473, endPoint x: 1319, endPoint y: 475, distance: 68.0
click at [1337, 473] on div "Number: 968" at bounding box center [1422, 475] width 285 height 24
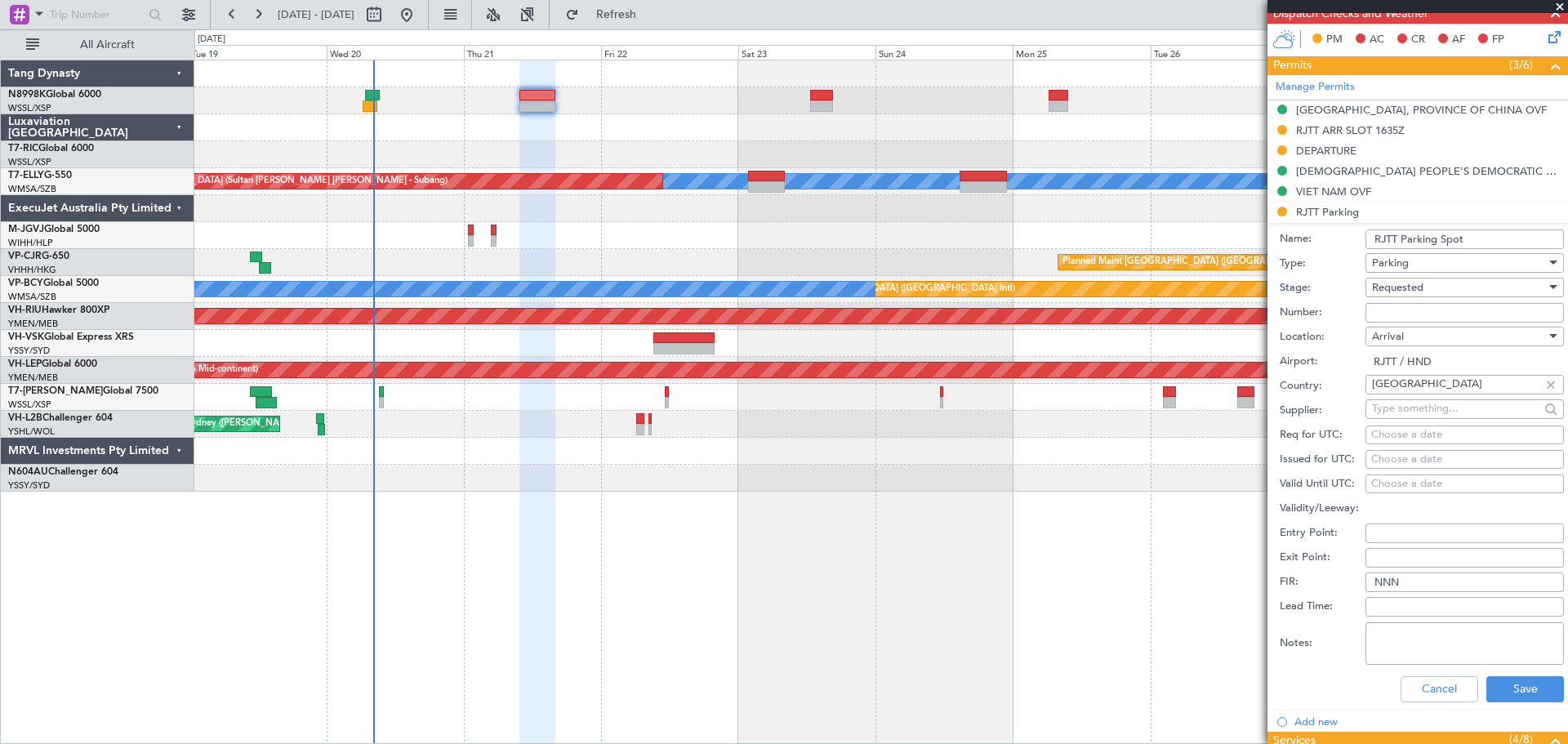
scroll to position [409, 0]
click at [1508, 683] on button "Save" at bounding box center [1525, 689] width 78 height 26
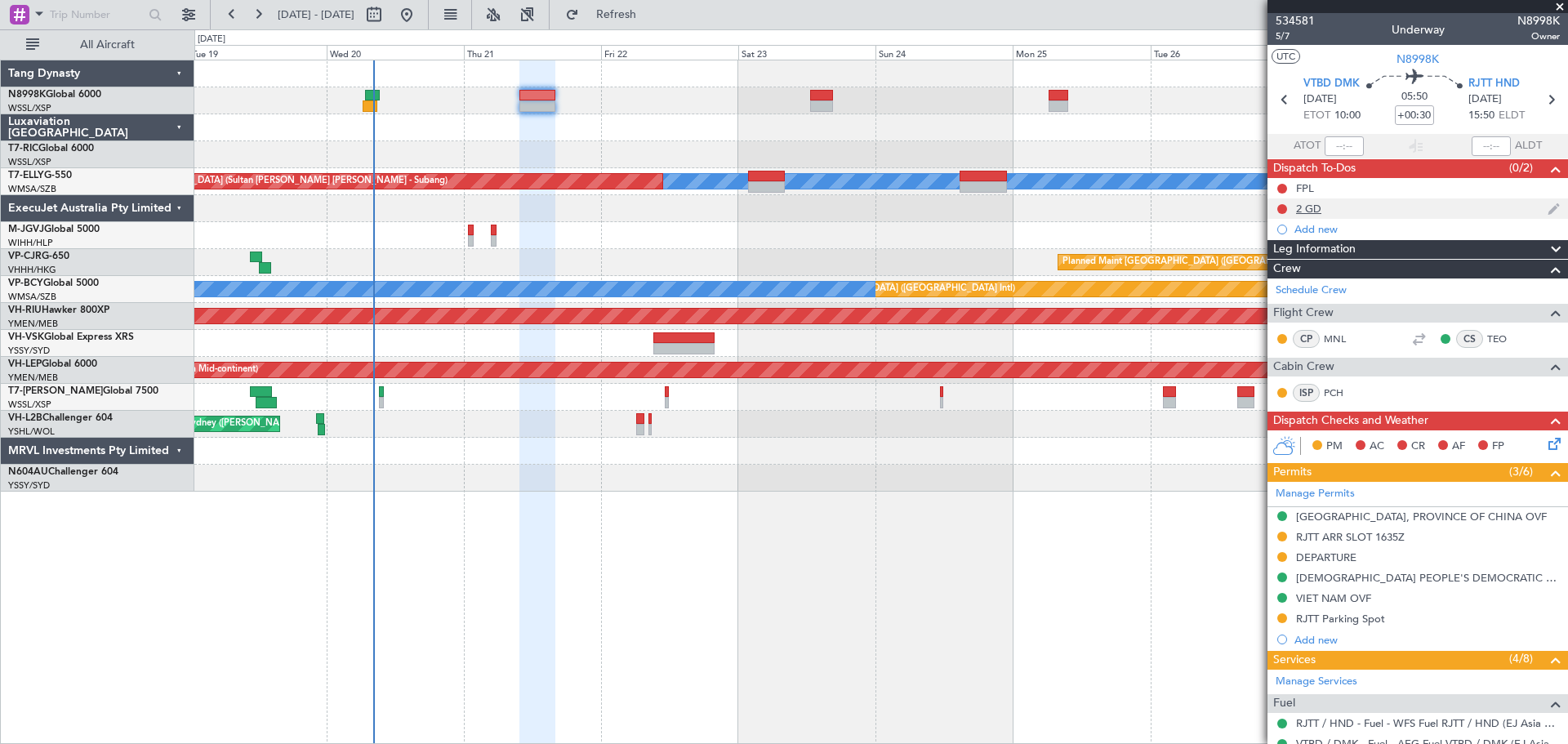
scroll to position [0, 0]
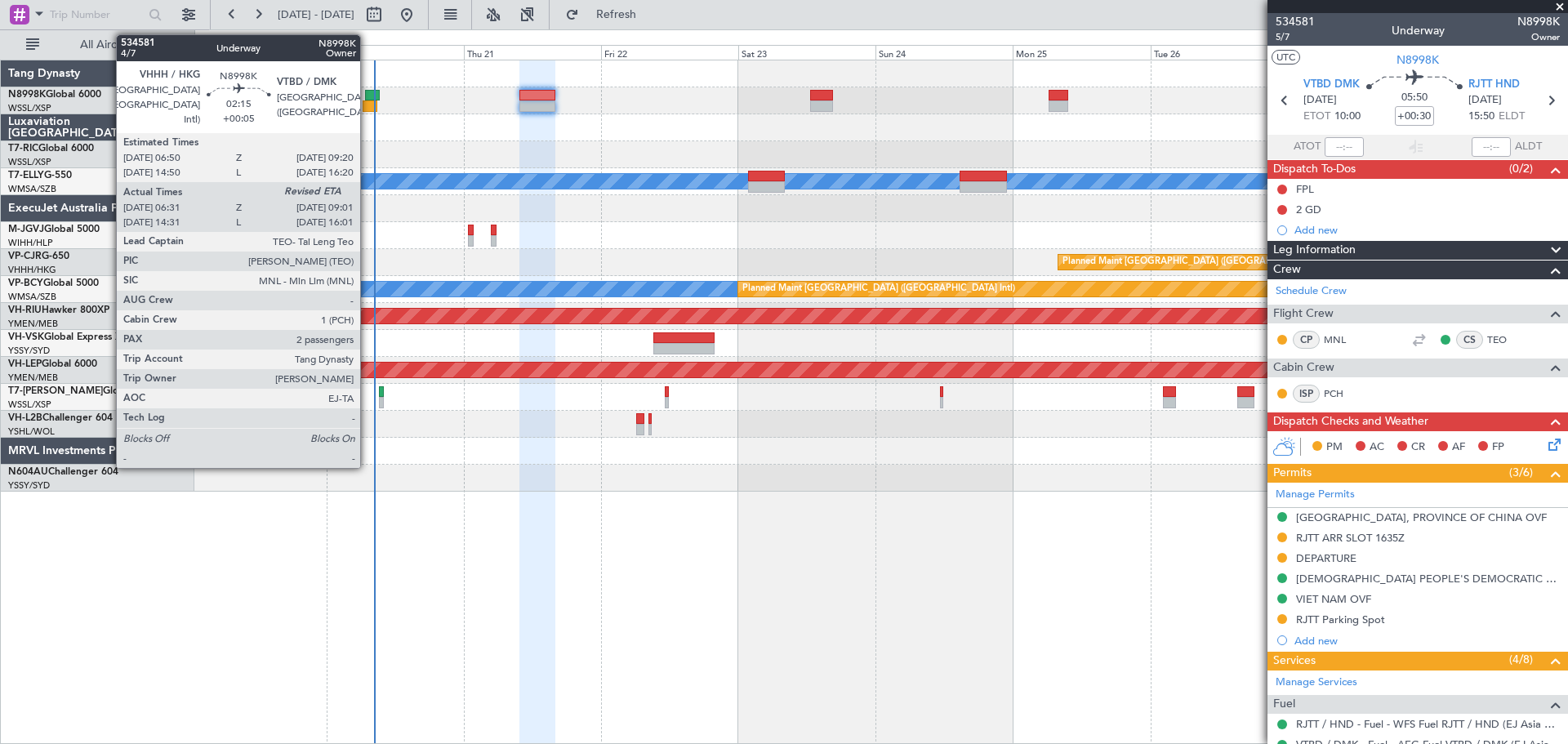
click at [367, 99] on div at bounding box center [373, 96] width 15 height 11
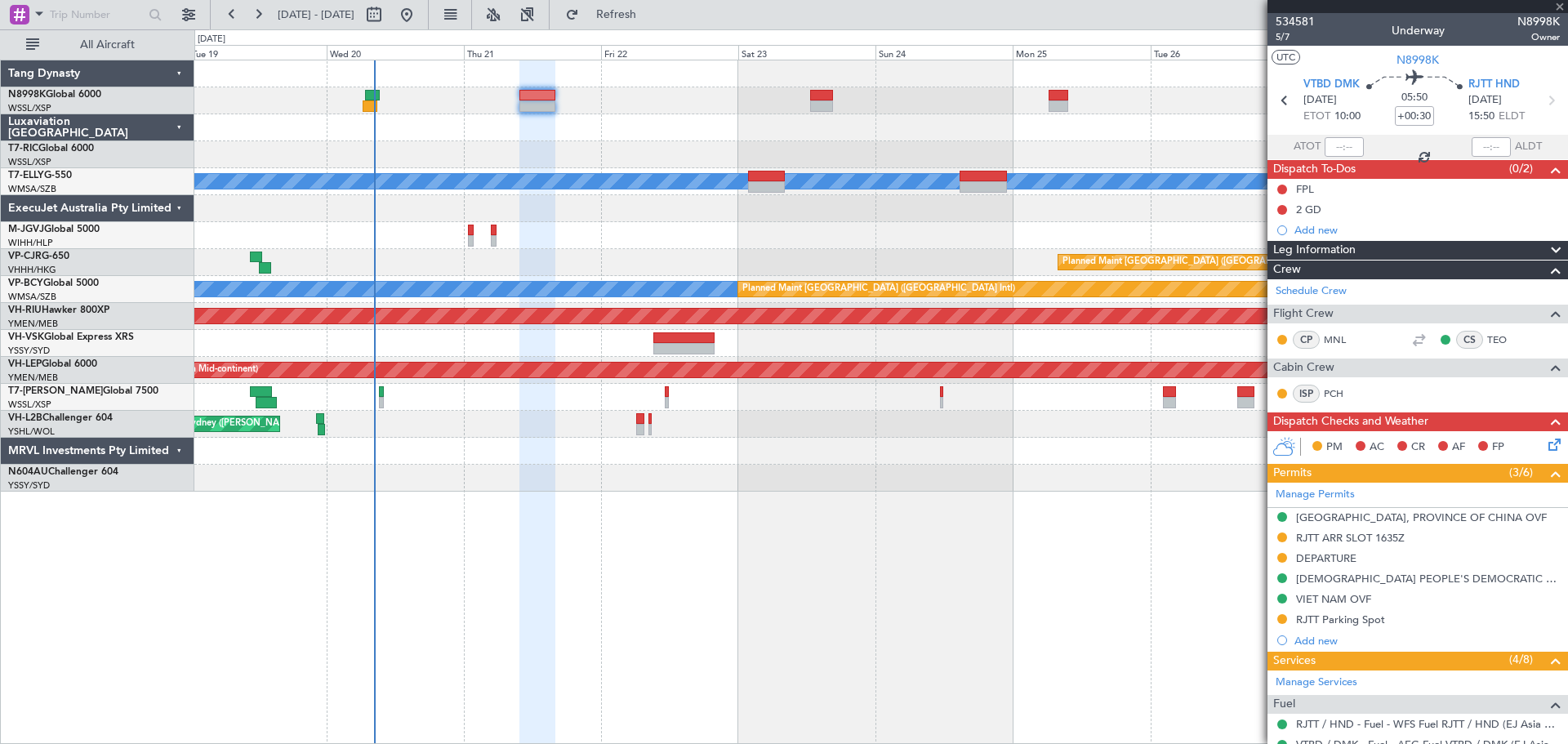
type input "+00:05"
type input "06:41"
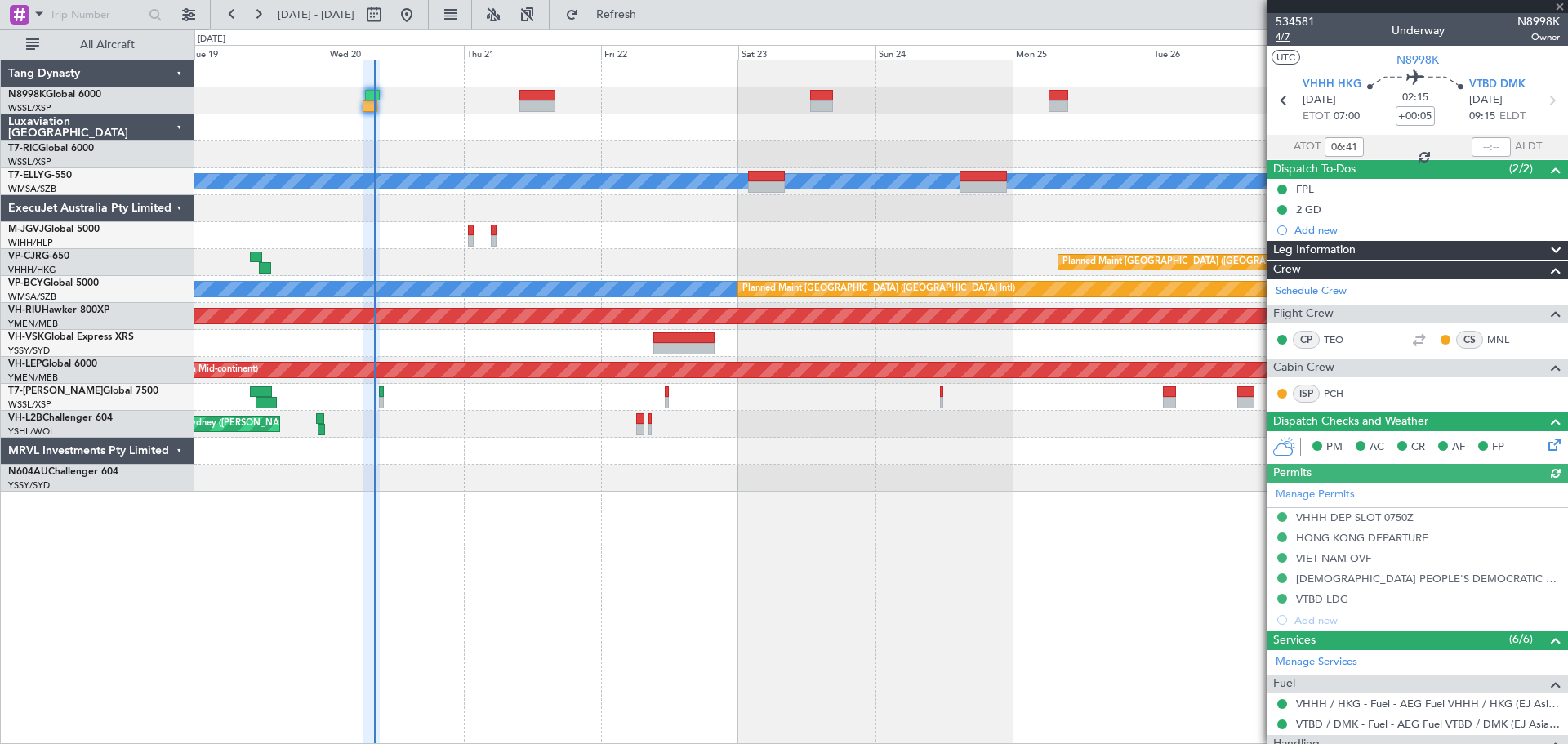
click at [1282, 41] on span "4/7" at bounding box center [1296, 37] width 39 height 14
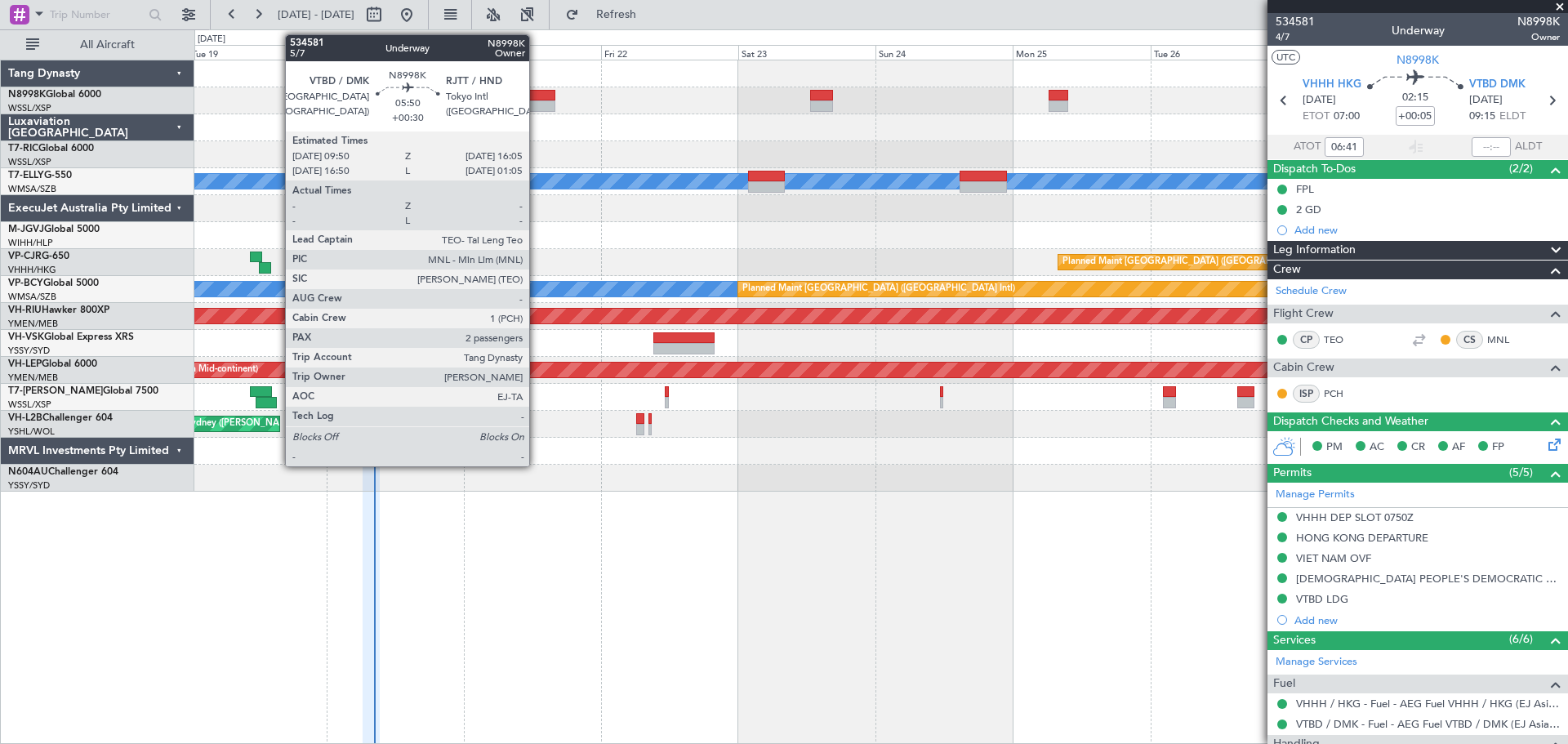
click at [536, 104] on div at bounding box center [537, 106] width 36 height 11
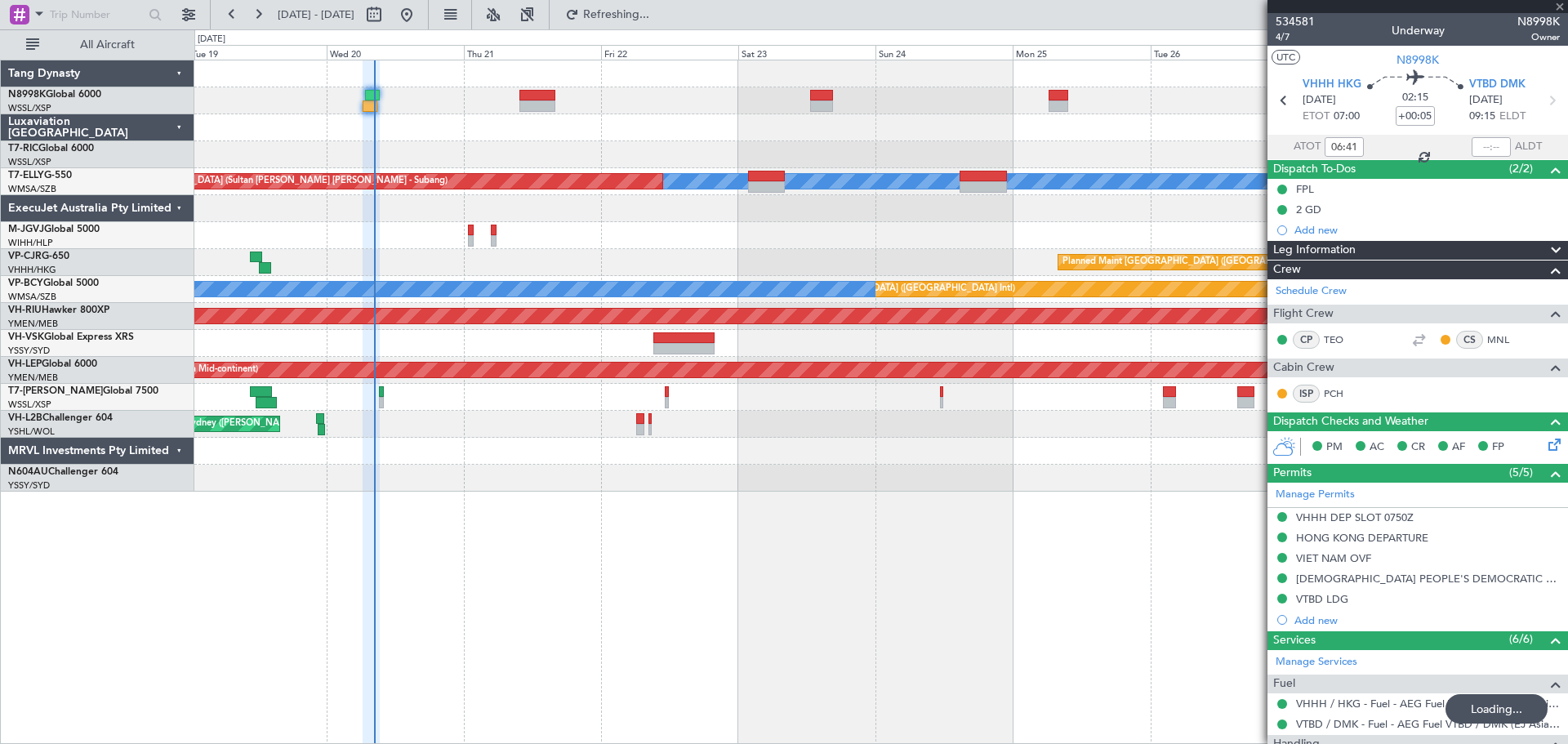
type input "+00:30"
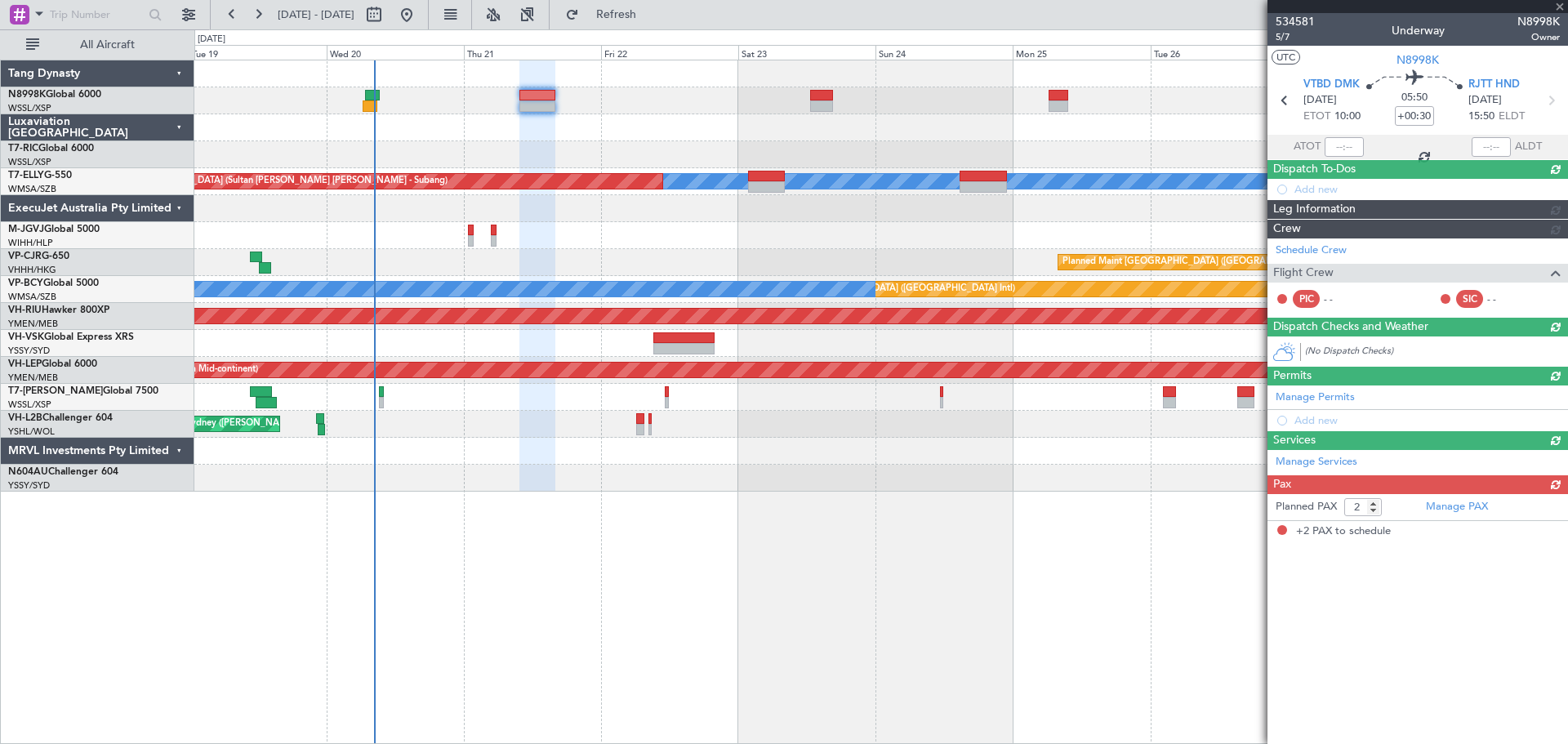
type input "+00:05"
type input "06:41"
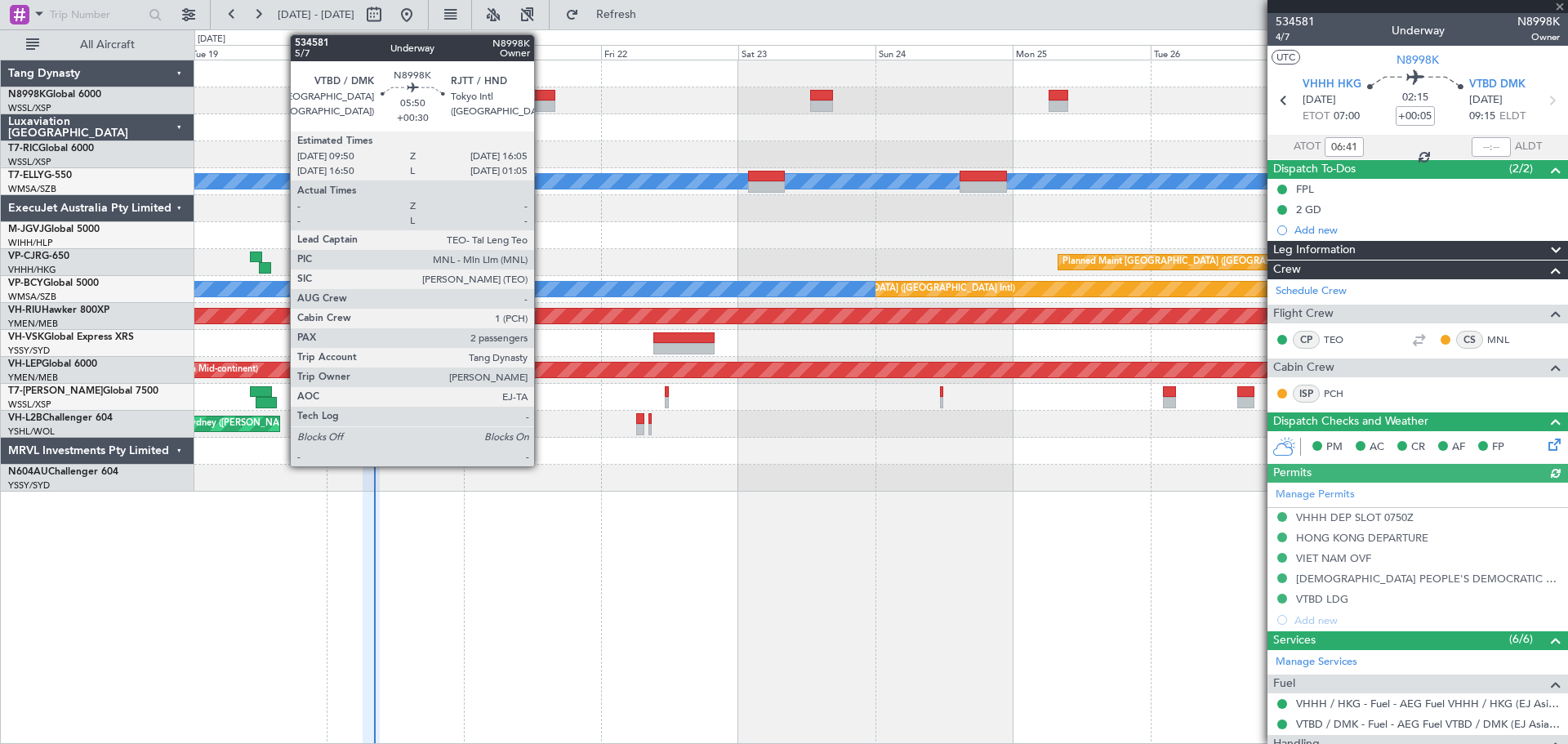
click at [540, 99] on div at bounding box center [537, 96] width 36 height 11
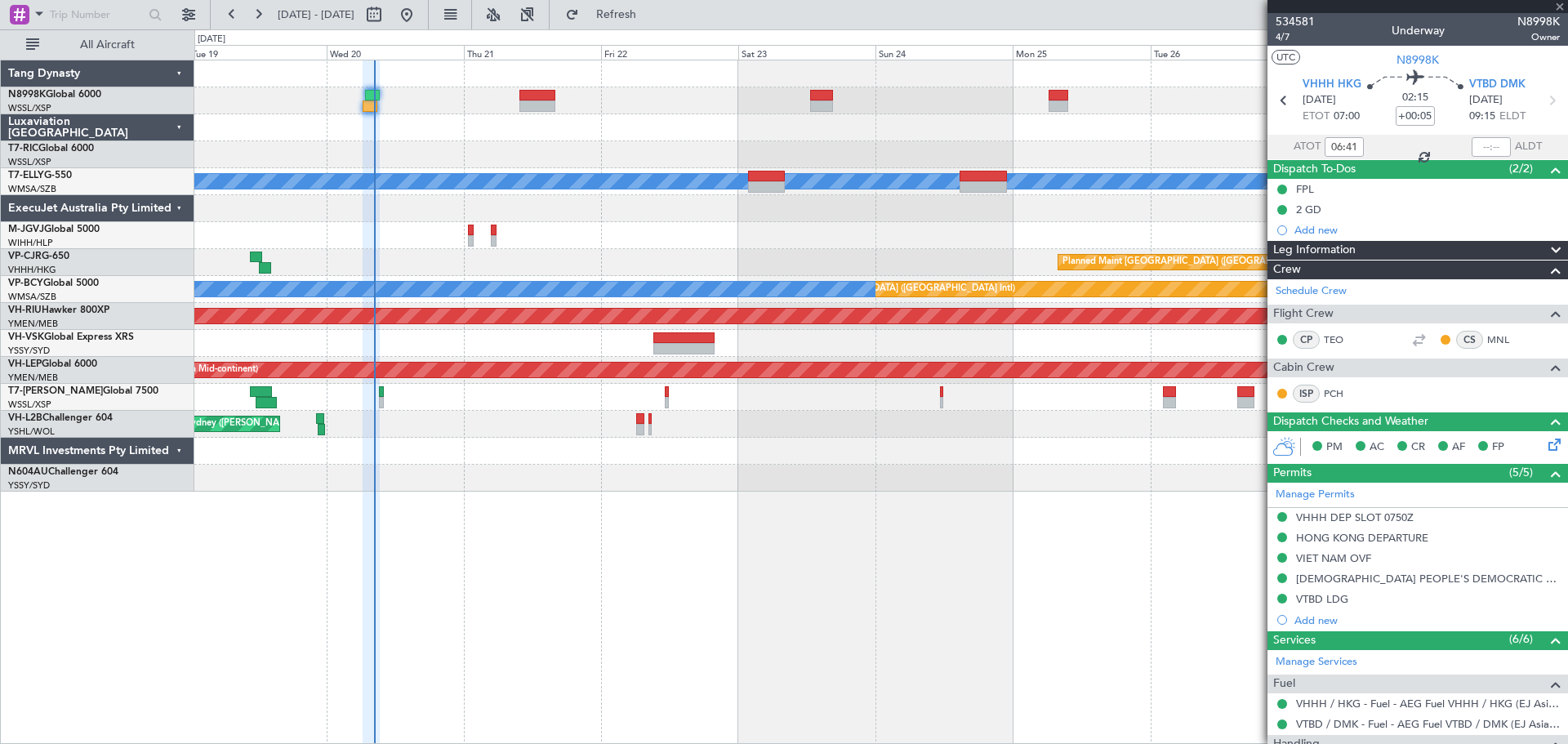
type input "+00:30"
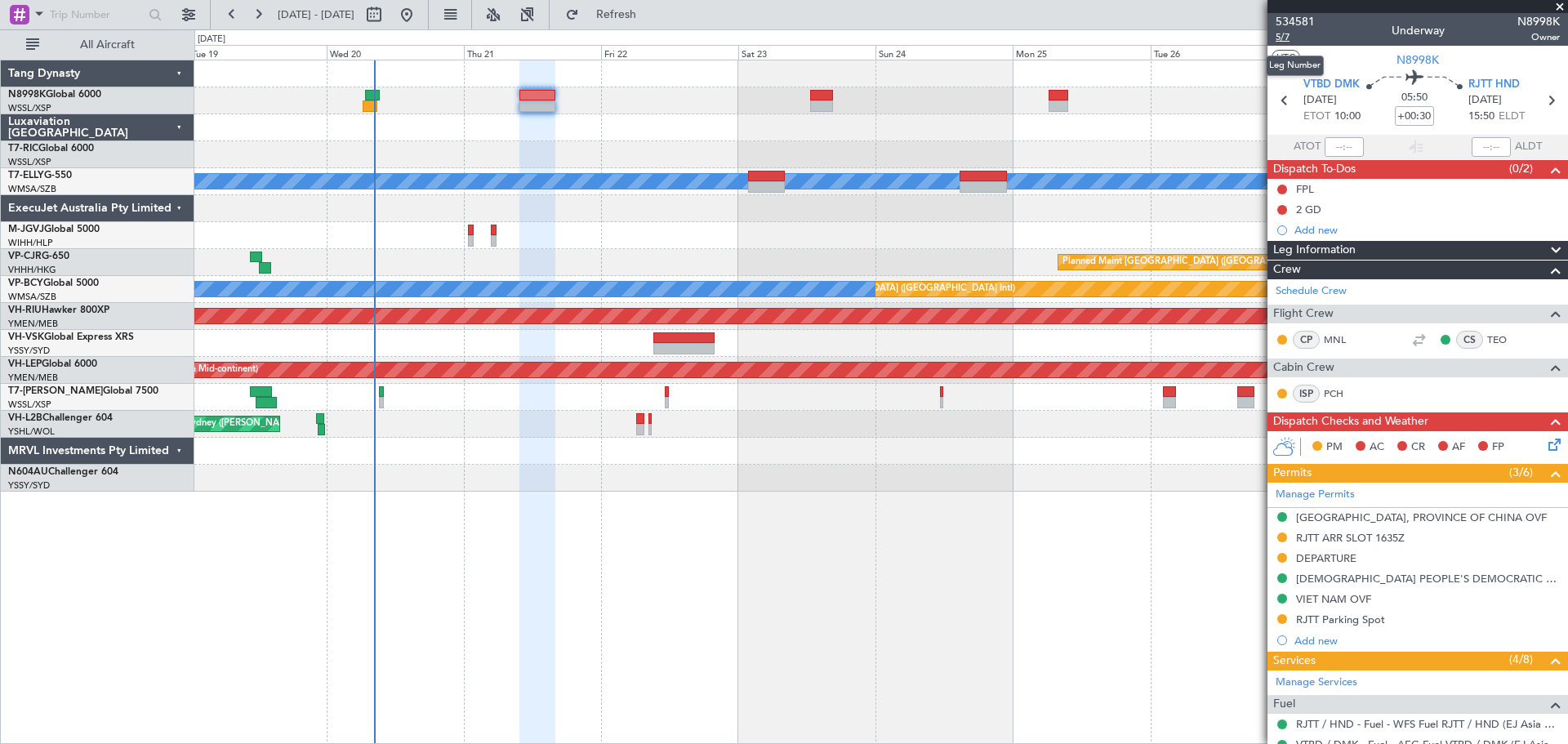
click at [1290, 40] on span "5/7" at bounding box center [1296, 37] width 39 height 14
click at [1283, 36] on span "5/7" at bounding box center [1296, 37] width 39 height 14
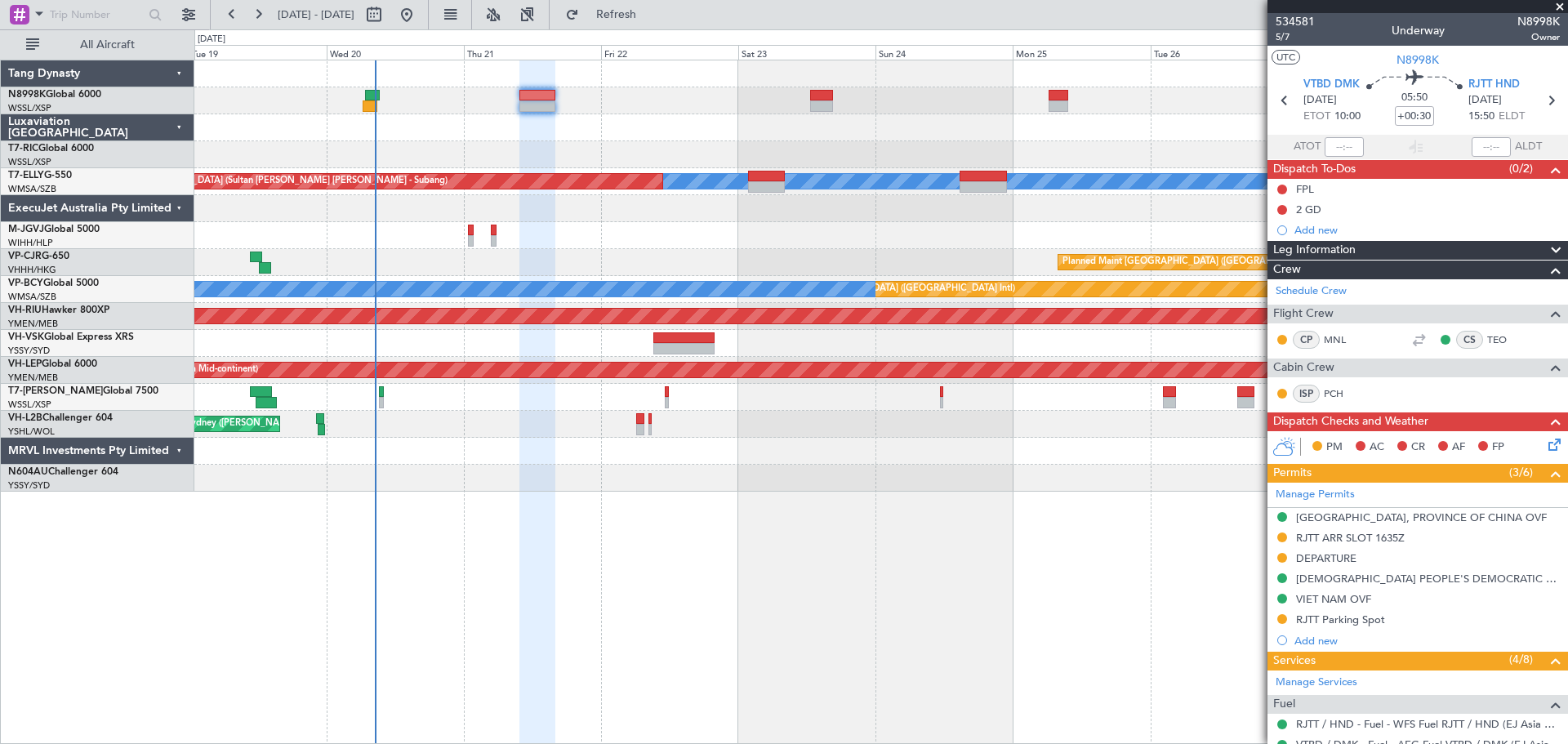
scroll to position [245, 0]
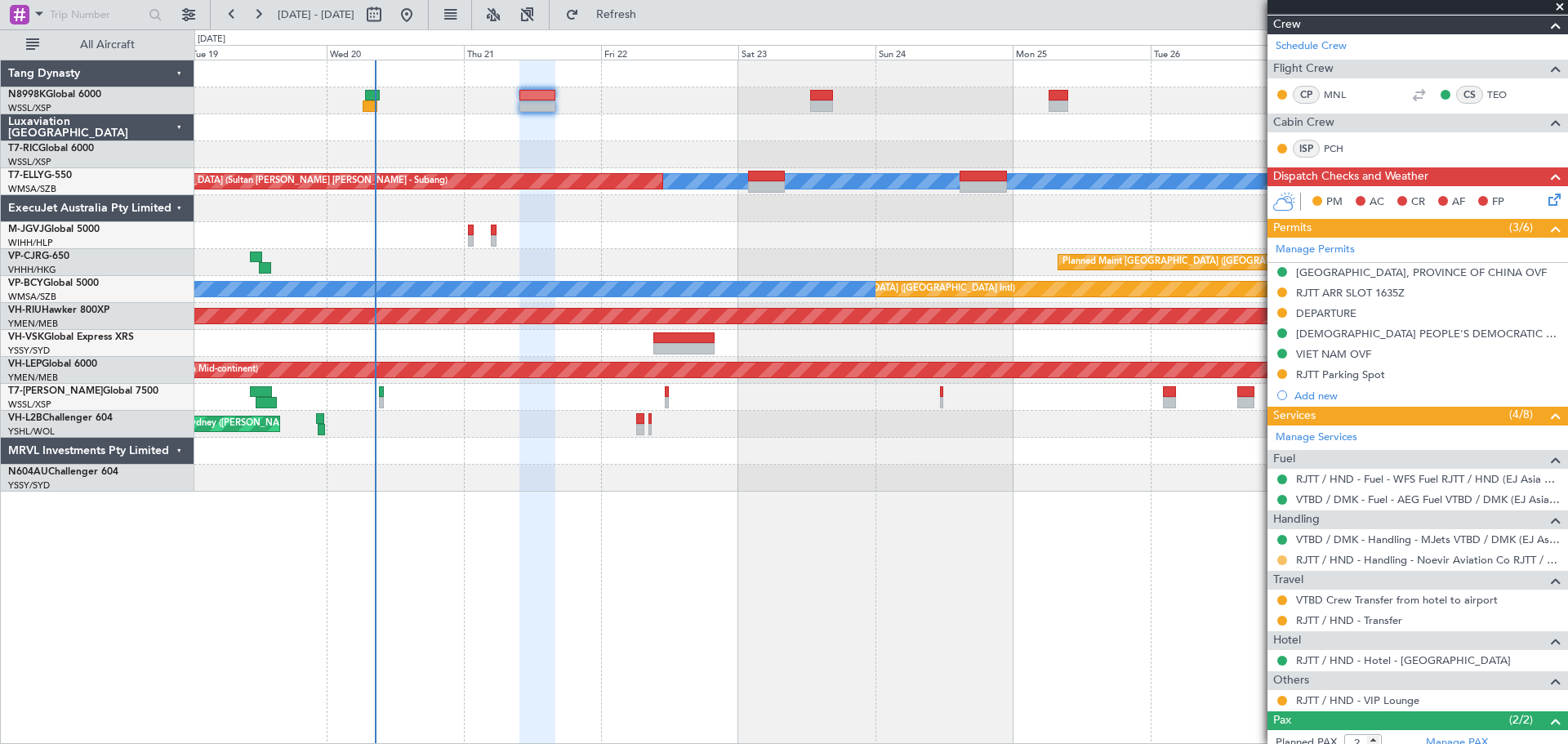
click at [1280, 556] on button at bounding box center [1282, 560] width 9 height 9
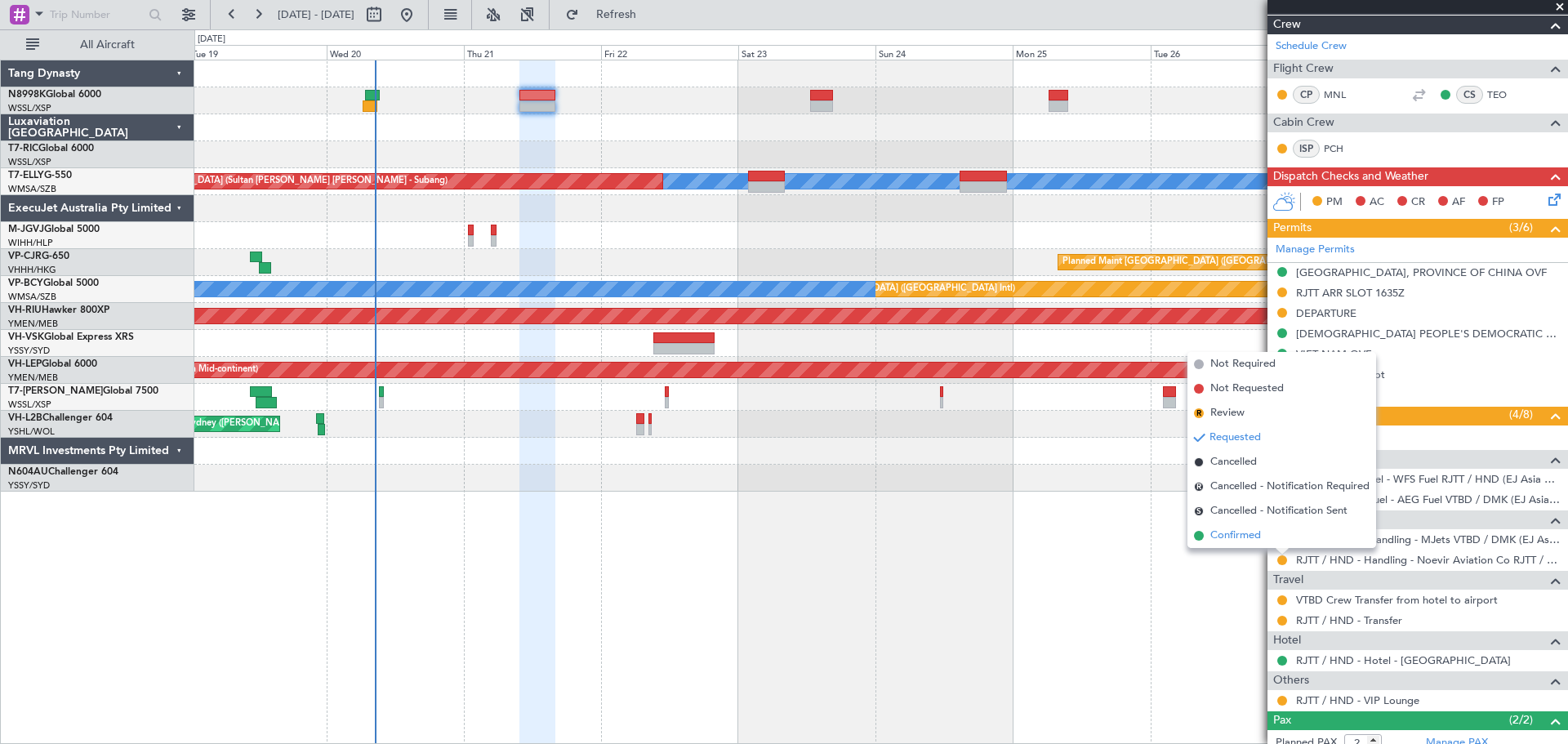
click at [1252, 531] on span "Confirmed" at bounding box center [1236, 535] width 51 height 16
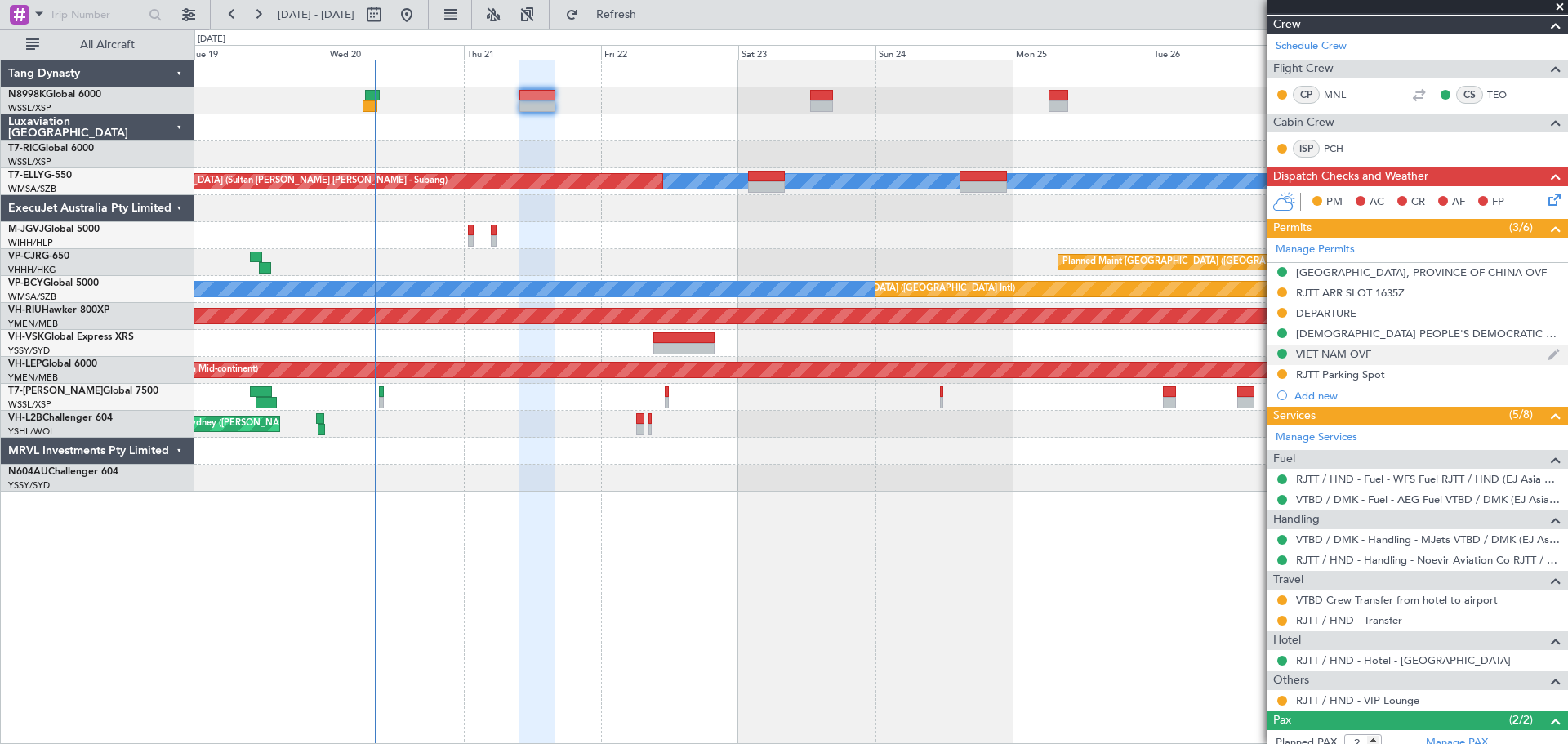
click at [1349, 360] on div "VIET NAM OVF" at bounding box center [1418, 355] width 301 height 21
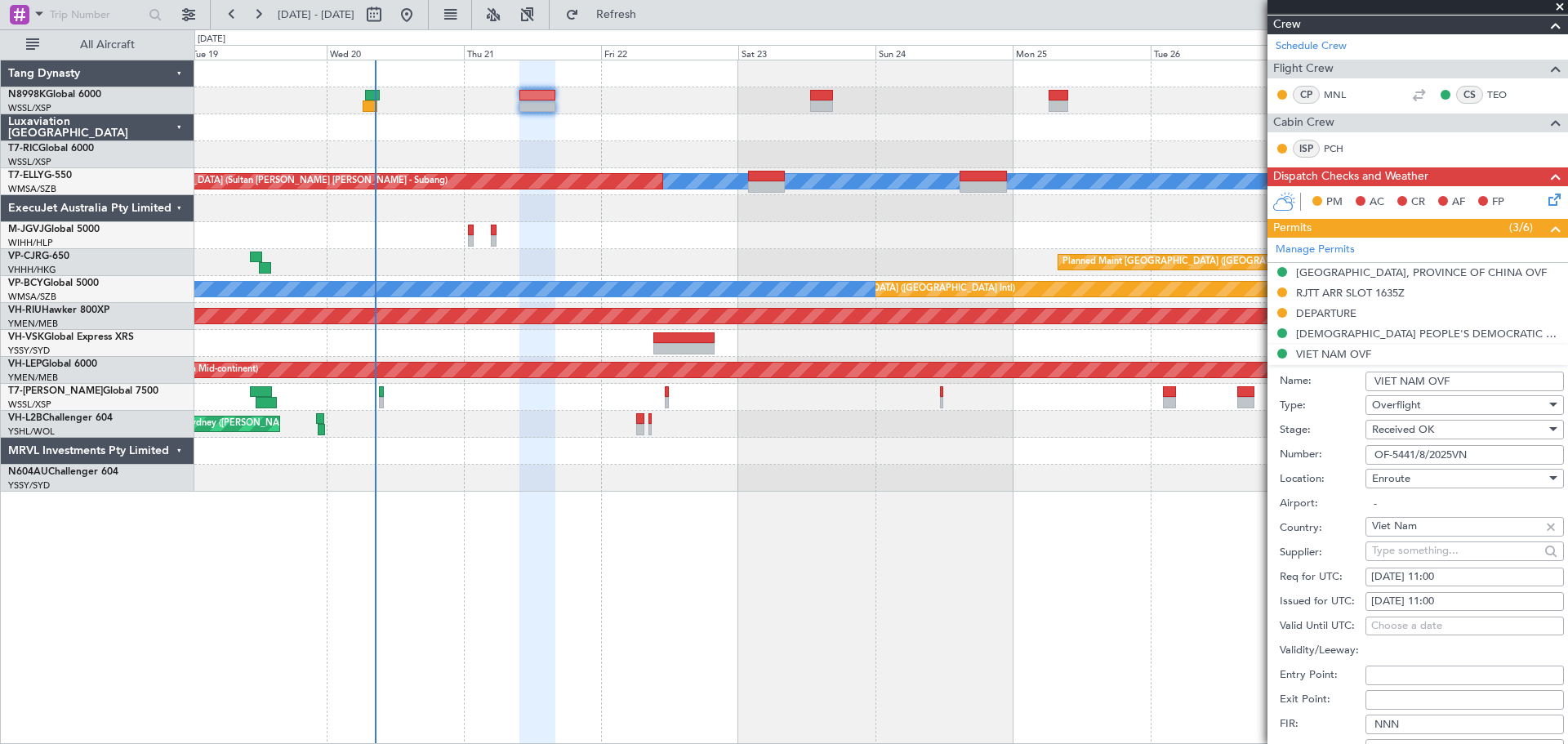
click at [1416, 603] on div "21/08/2025 11:00" at bounding box center [1465, 601] width 187 height 16
select select "8"
select select "2025"
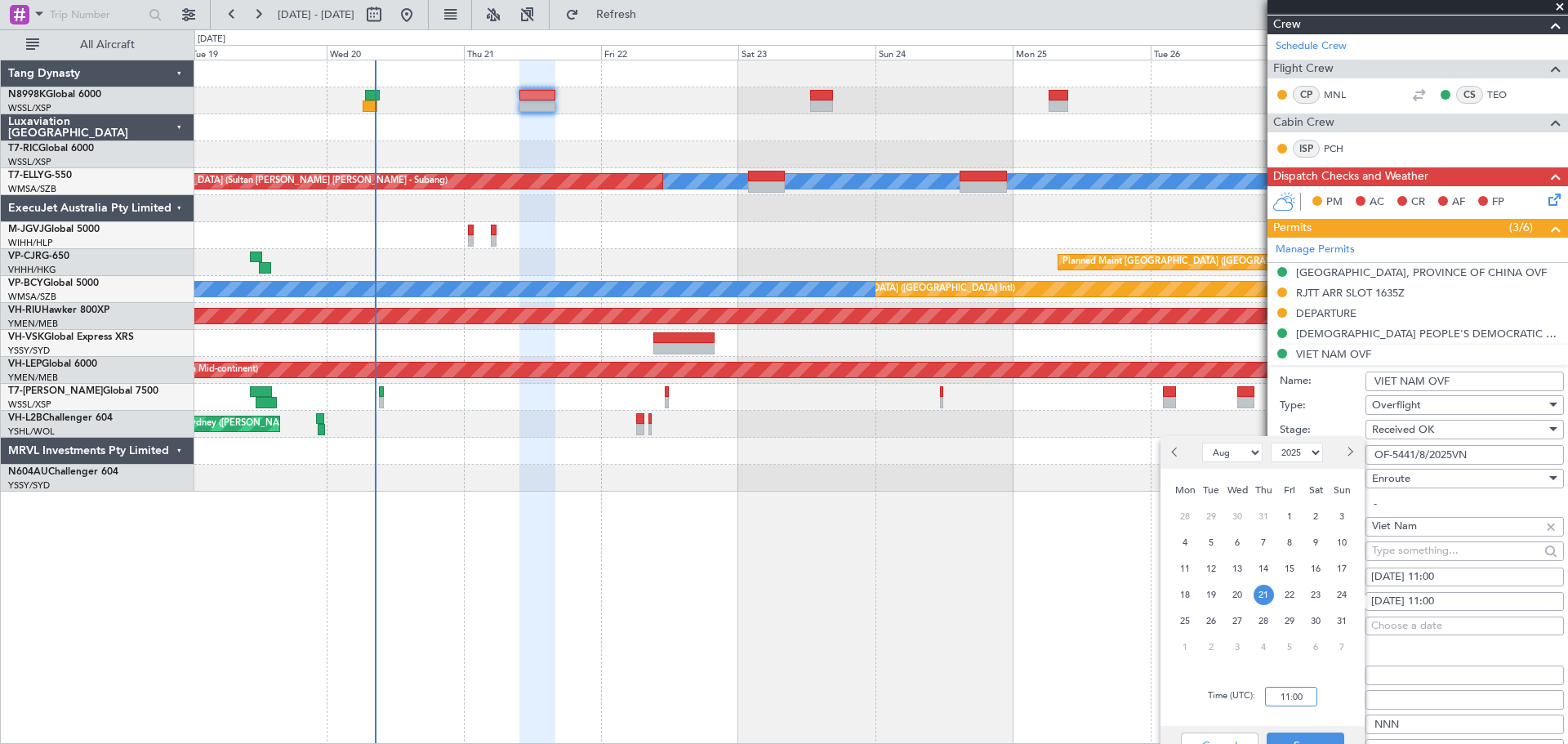
click at [1307, 687] on input "11:00" at bounding box center [1292, 696] width 53 height 20
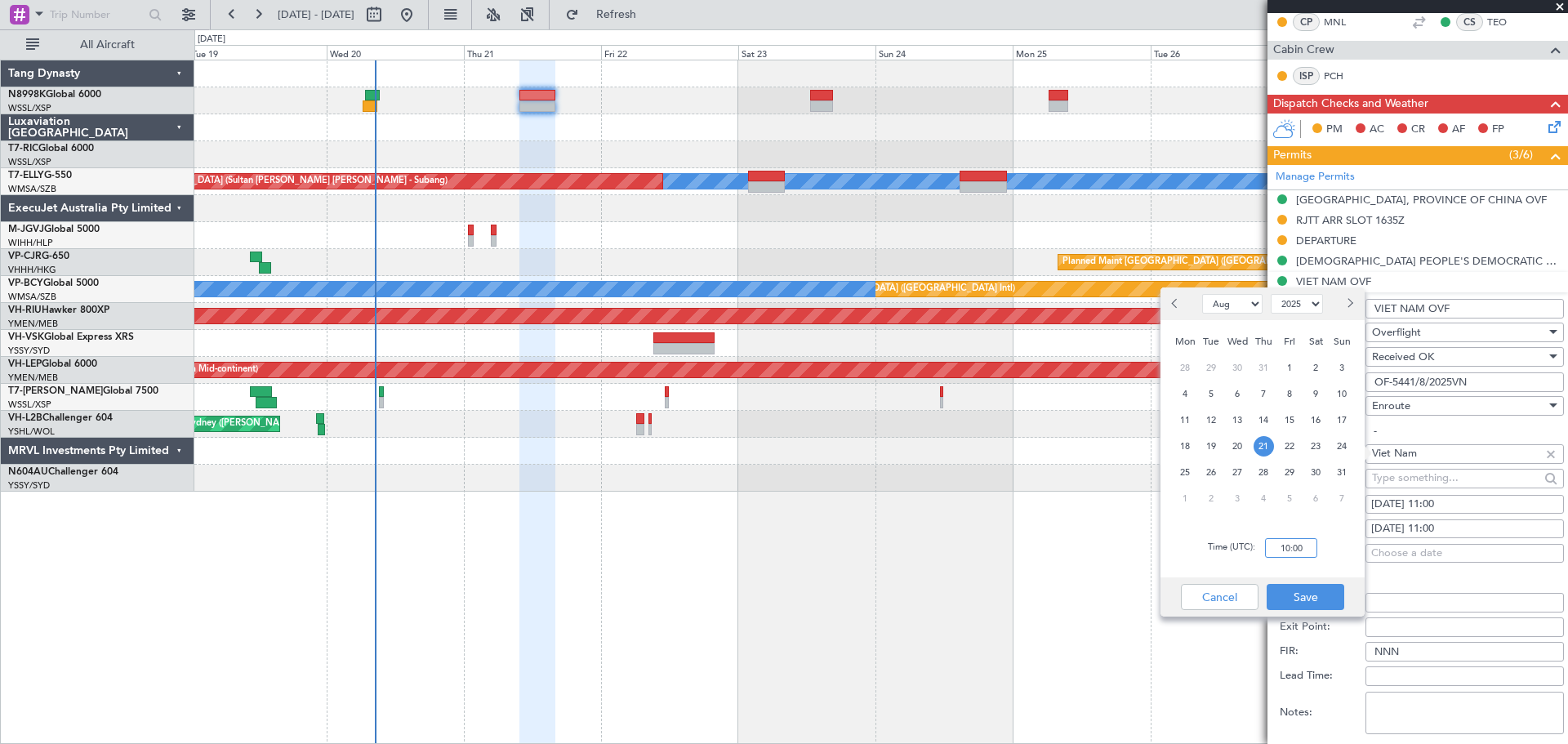
scroll to position [409, 0]
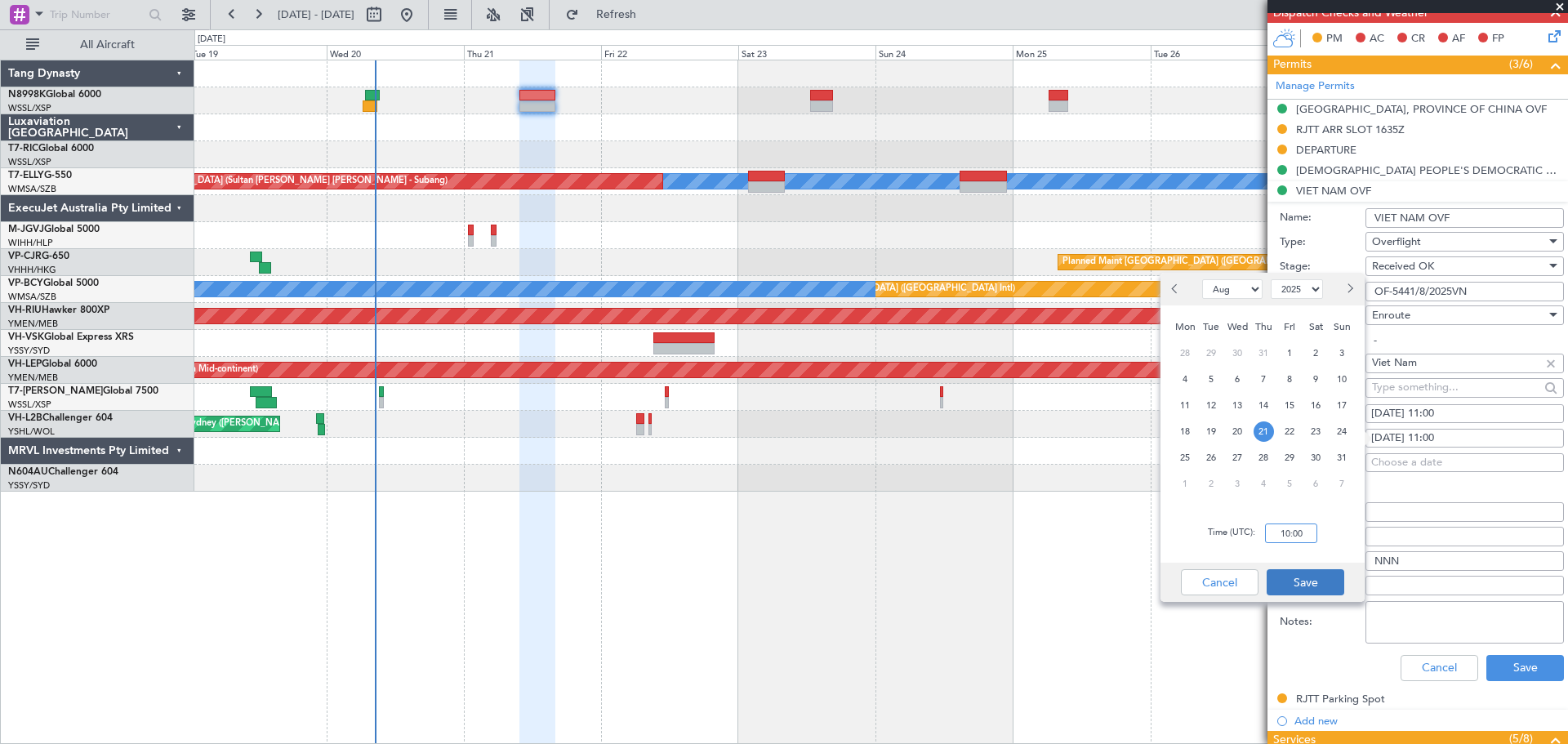
type input "10:00"
click at [1327, 583] on button "Save" at bounding box center [1306, 582] width 78 height 26
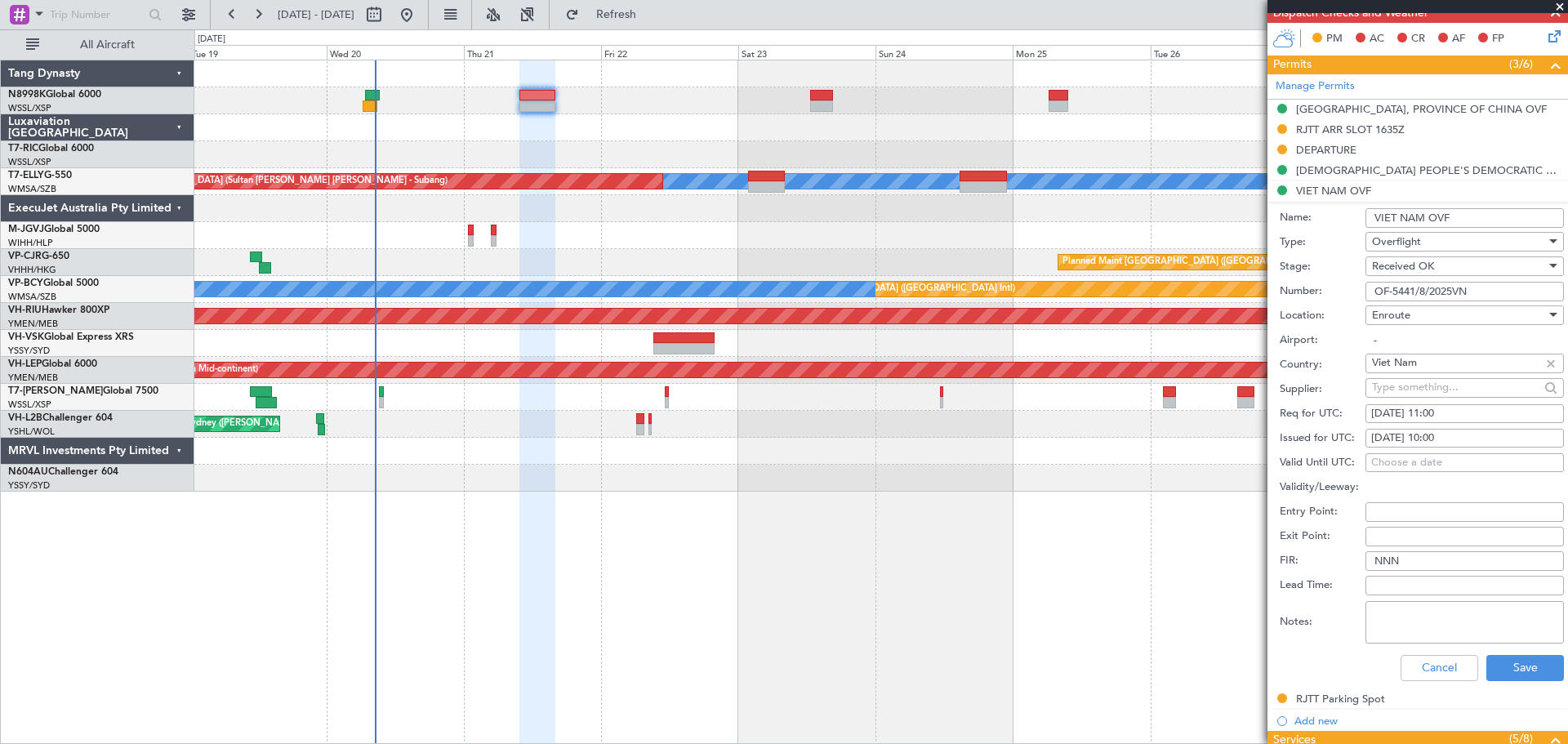
click at [1442, 411] on div "21/08/2025 11:00" at bounding box center [1465, 413] width 187 height 16
select select "8"
select select "2025"
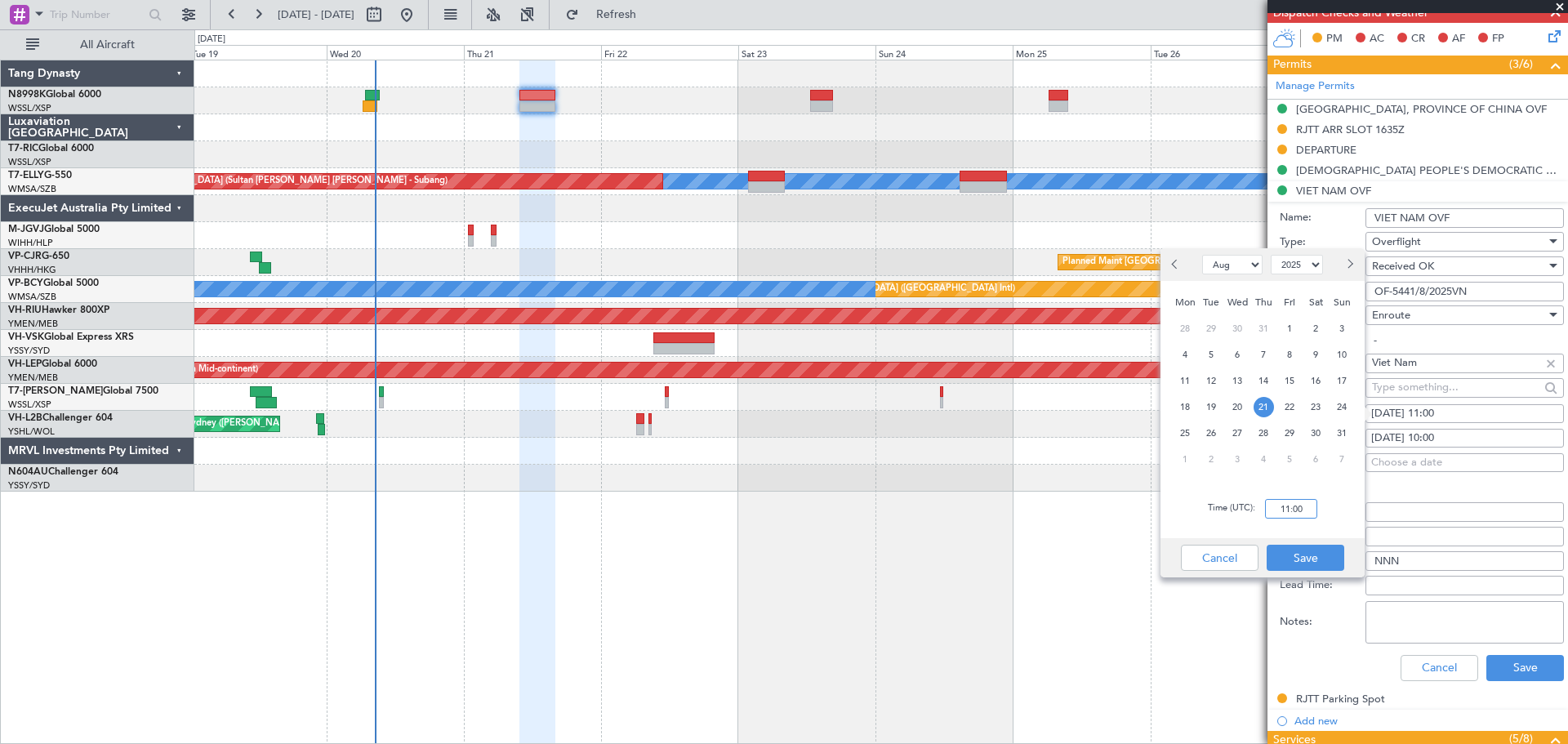
click at [1304, 506] on input "11:00" at bounding box center [1292, 508] width 53 height 20
type input "10:00"
click at [1299, 548] on button "Save" at bounding box center [1306, 558] width 78 height 26
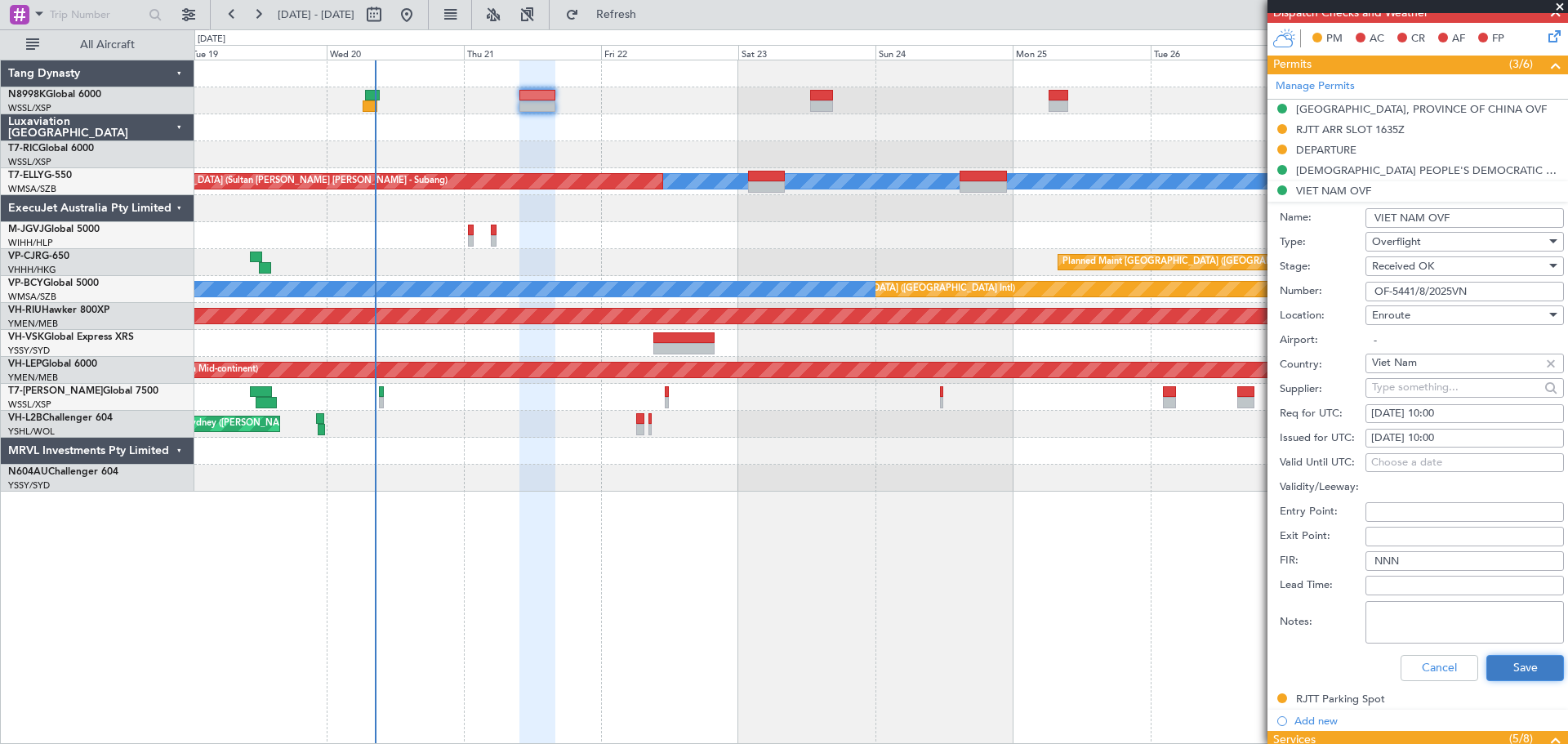
click at [1504, 663] on button "Save" at bounding box center [1525, 668] width 78 height 26
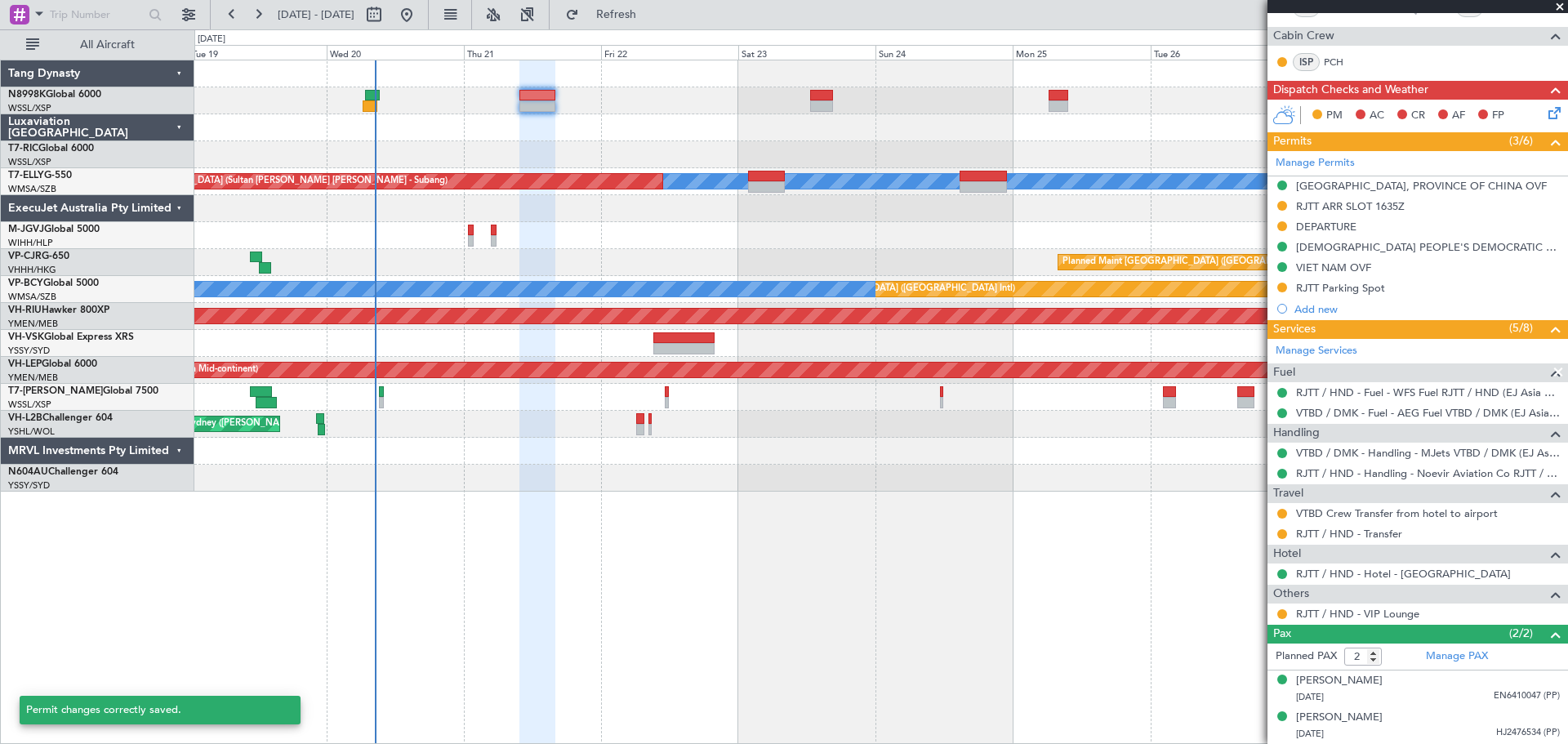
scroll to position [331, 0]
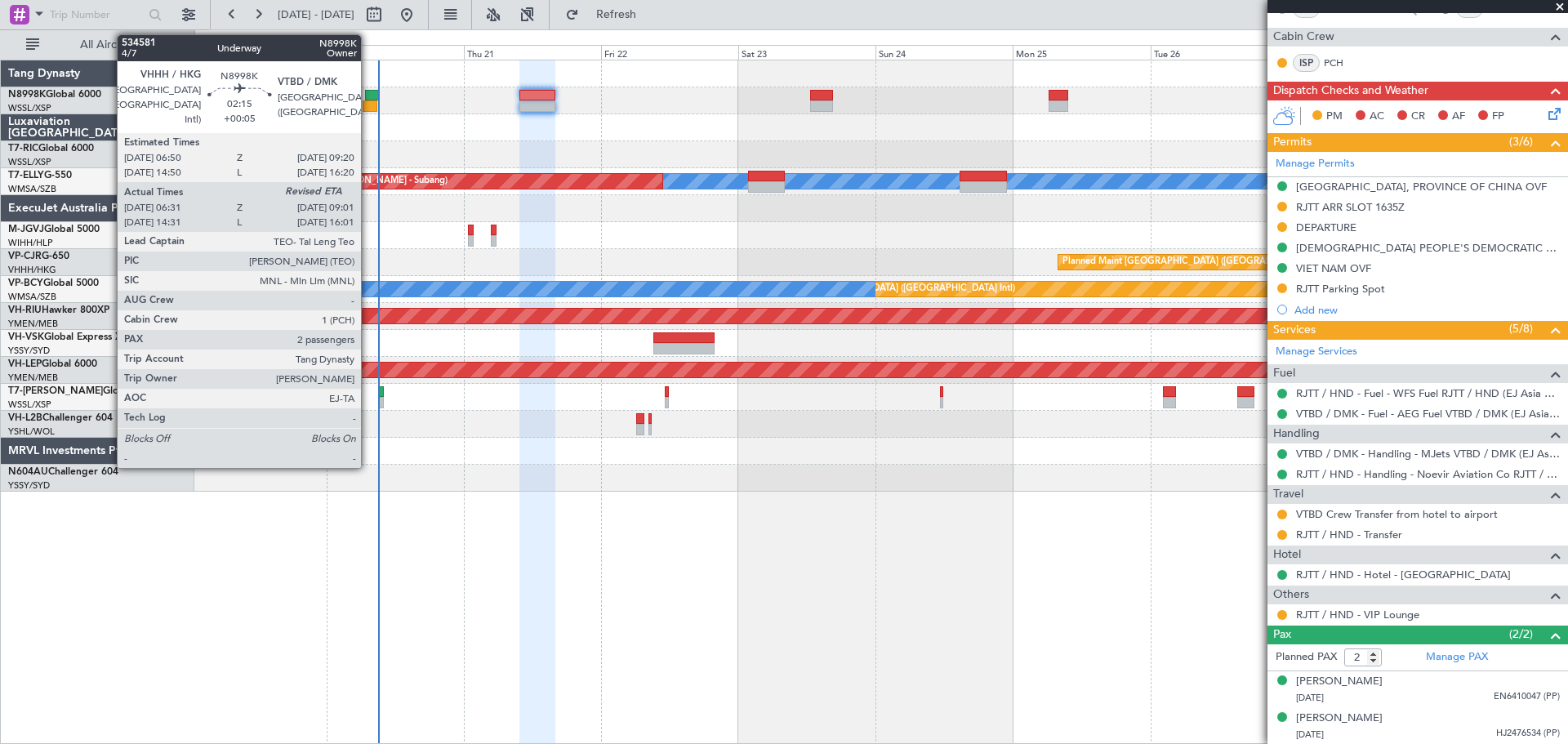
click at [368, 98] on div at bounding box center [373, 96] width 15 height 11
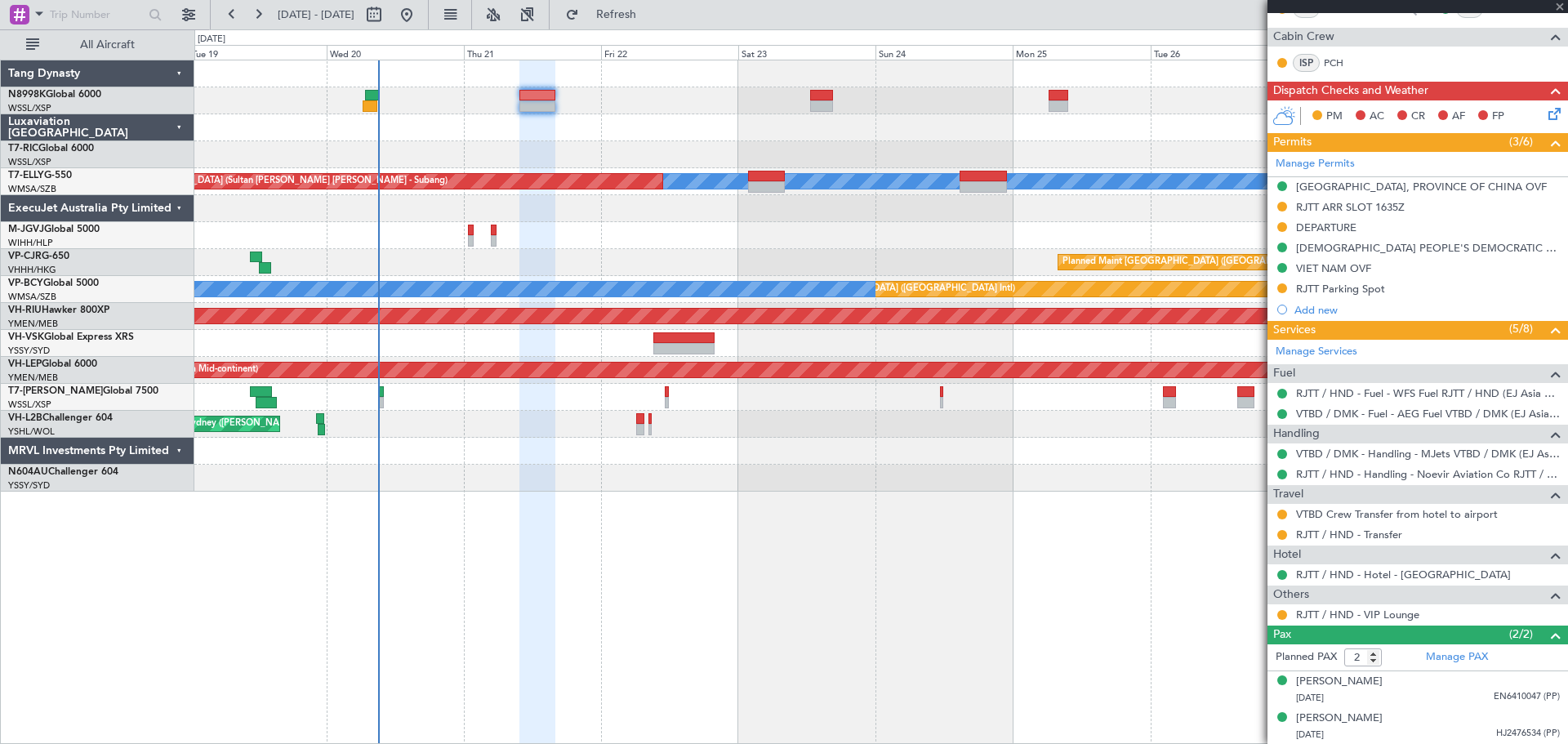
type input "+00:05"
type input "06:41"
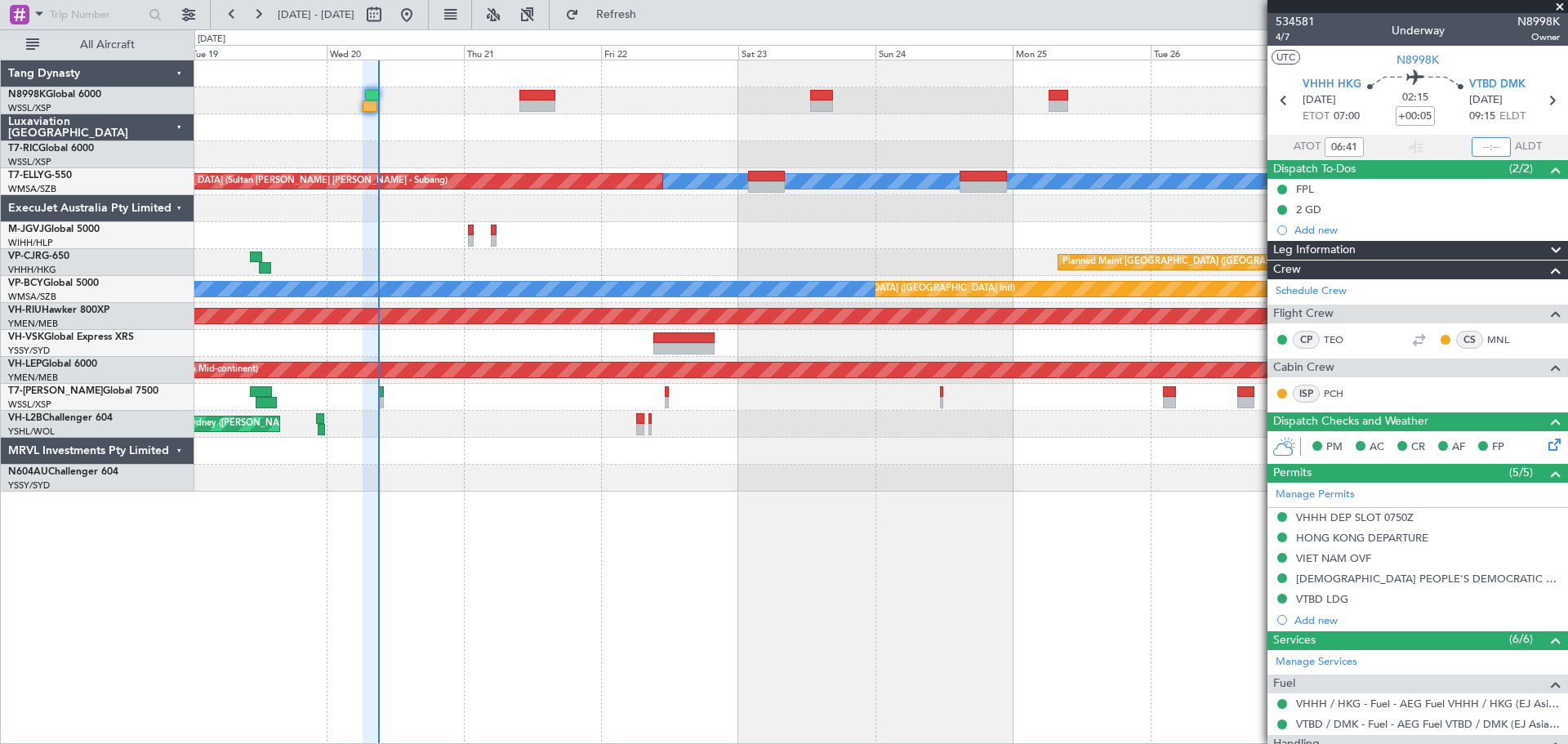
click at [1485, 150] on input "text" at bounding box center [1492, 147] width 39 height 20
click at [1486, 147] on input "text" at bounding box center [1492, 147] width 39 height 20
type input "08:56"
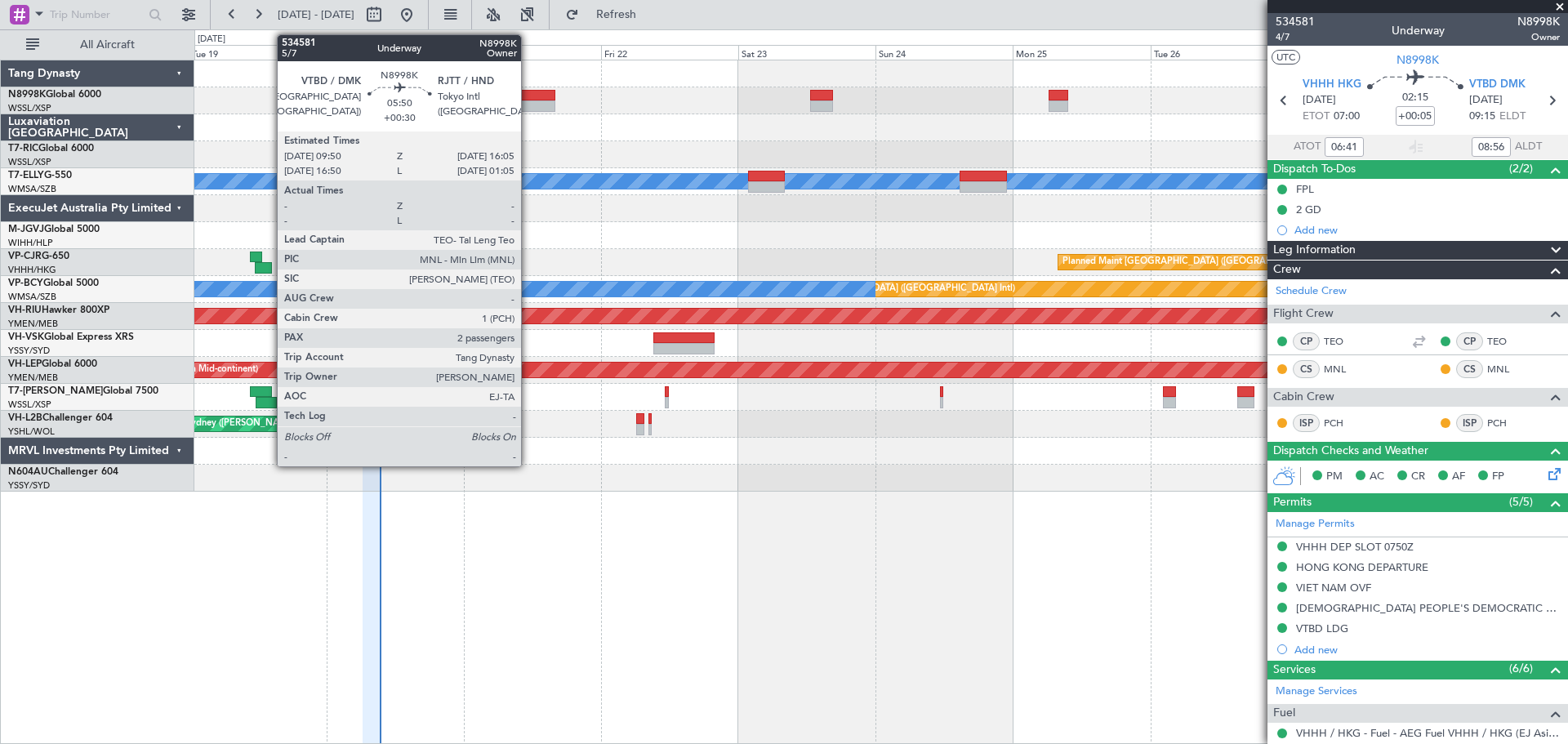
click at [529, 103] on div at bounding box center [537, 106] width 36 height 11
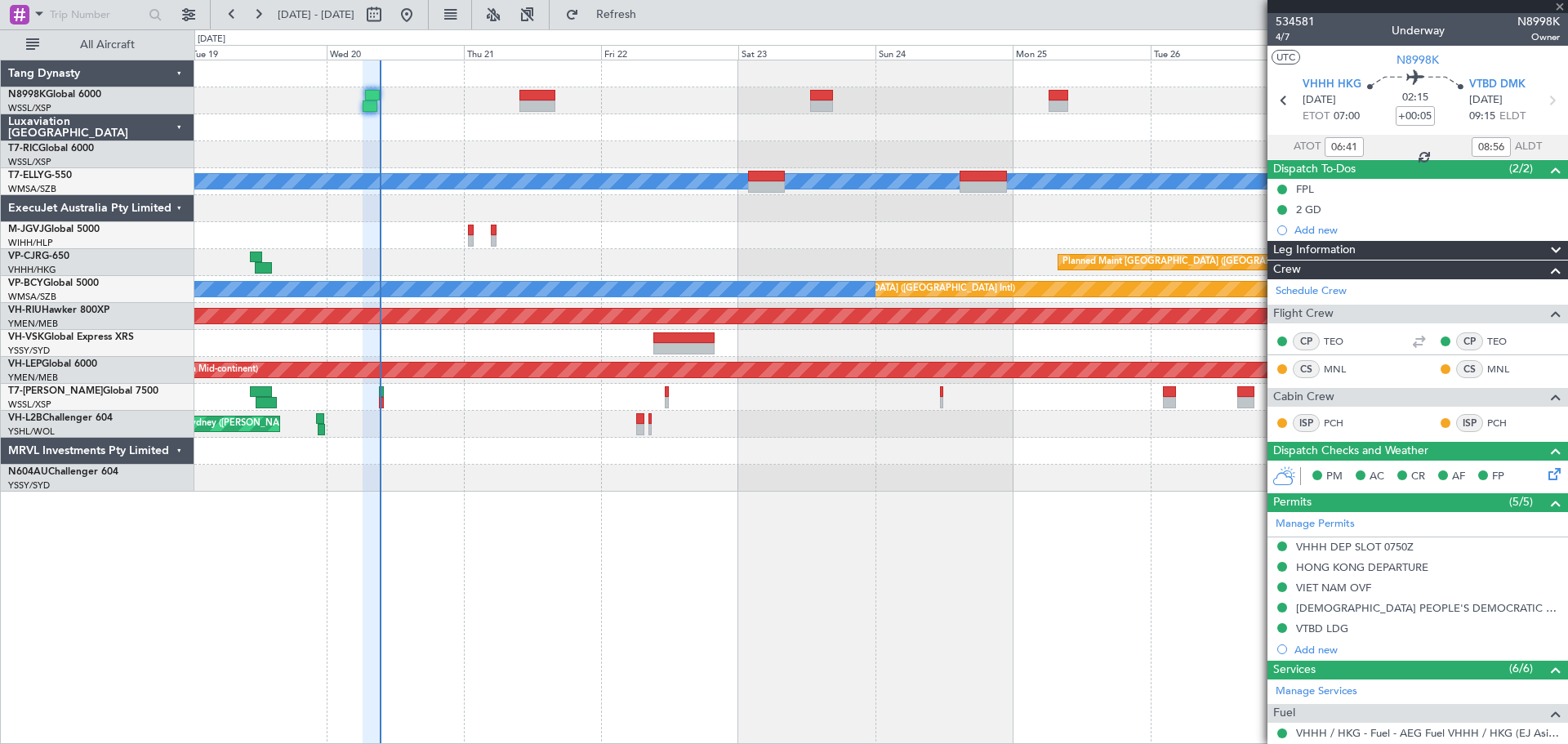
type input "+00:30"
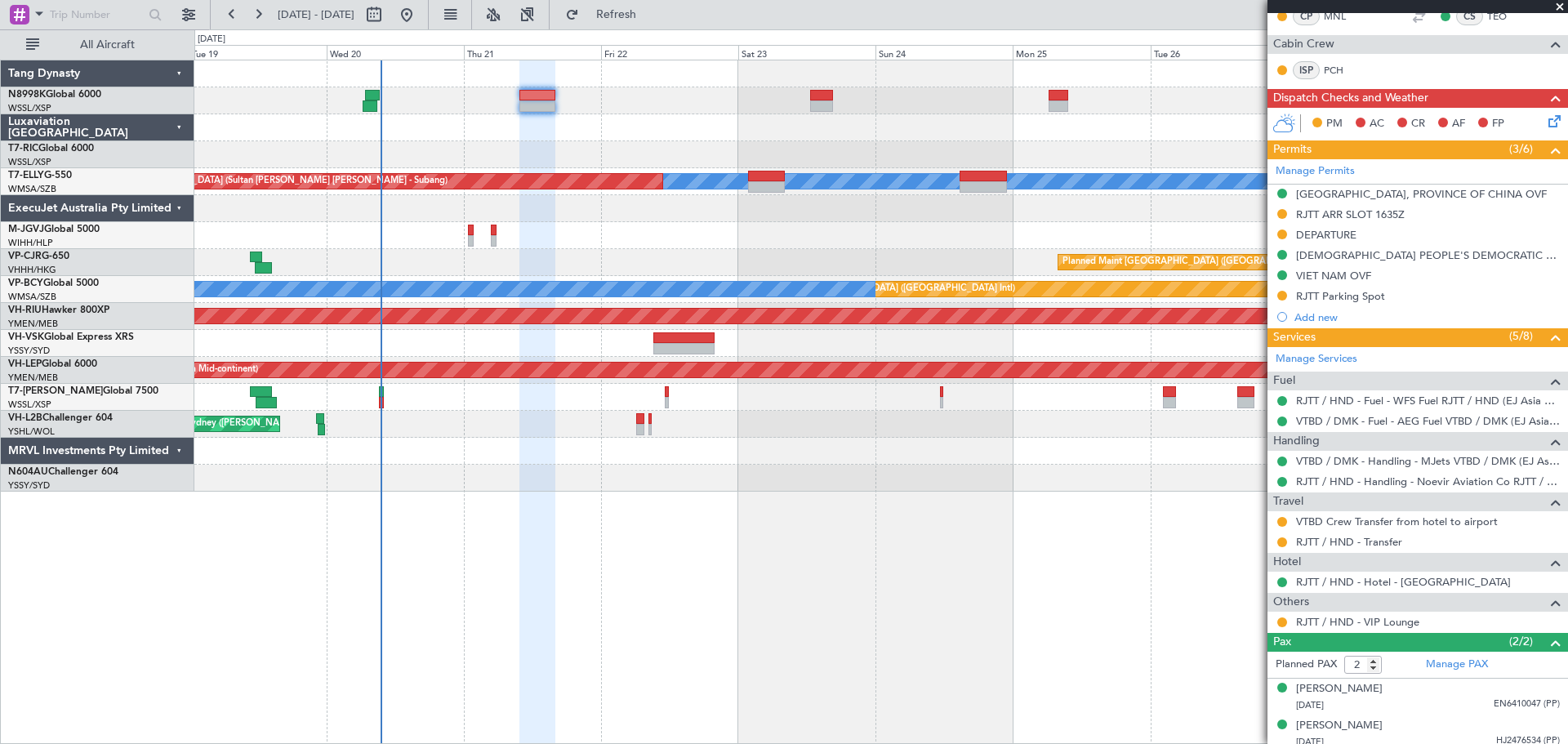
scroll to position [327, 0]
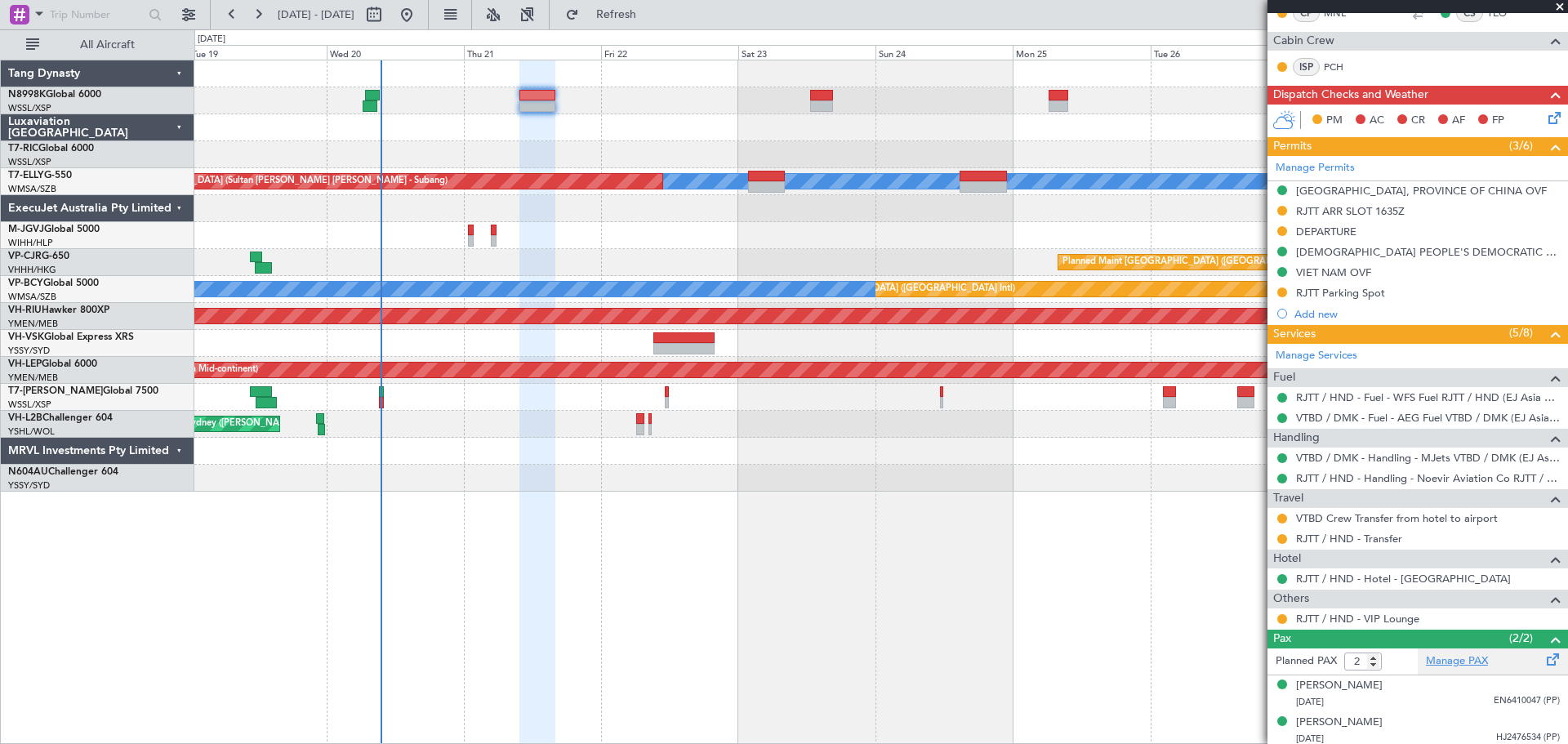
click at [1474, 659] on link "Manage PAX" at bounding box center [1457, 661] width 62 height 16
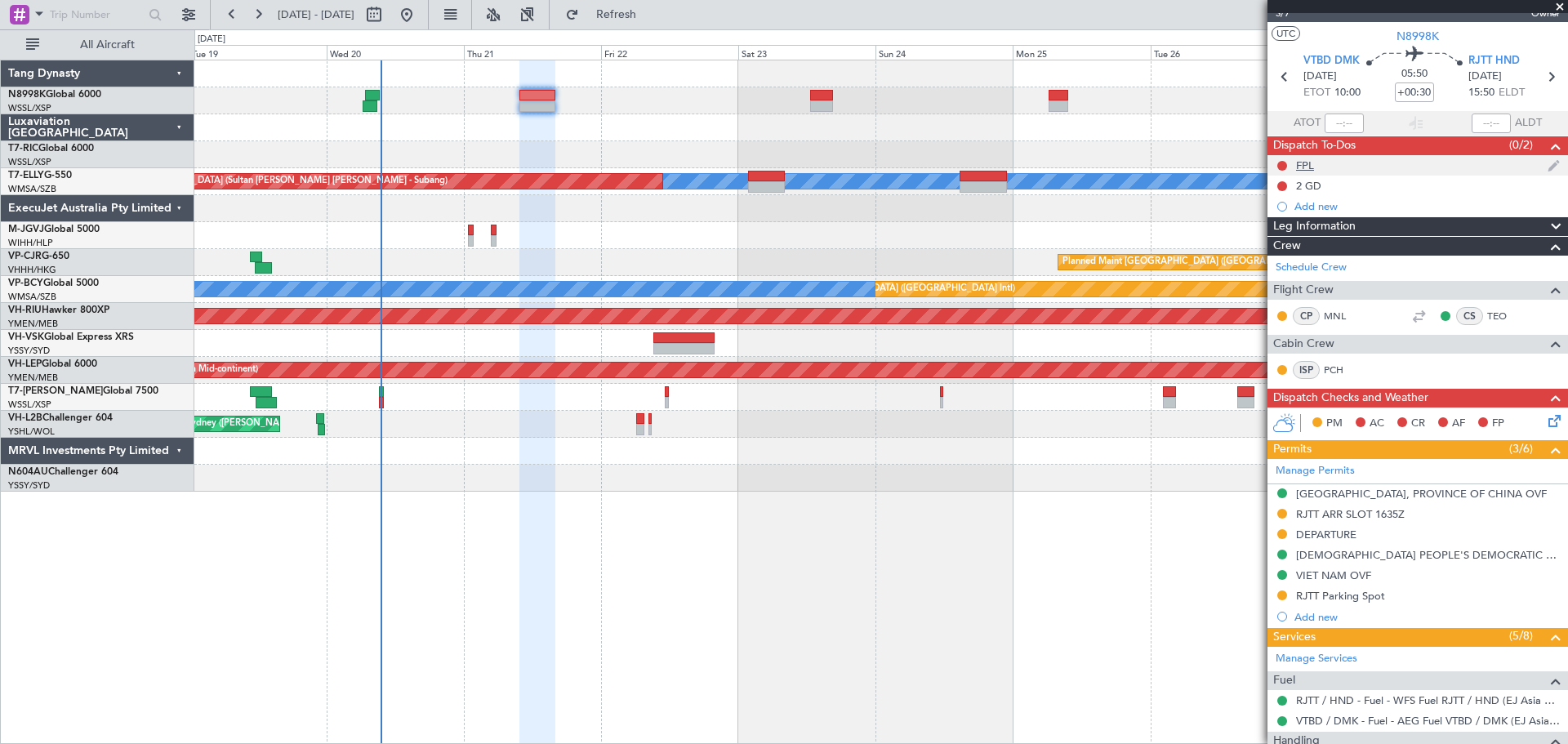
scroll to position [0, 0]
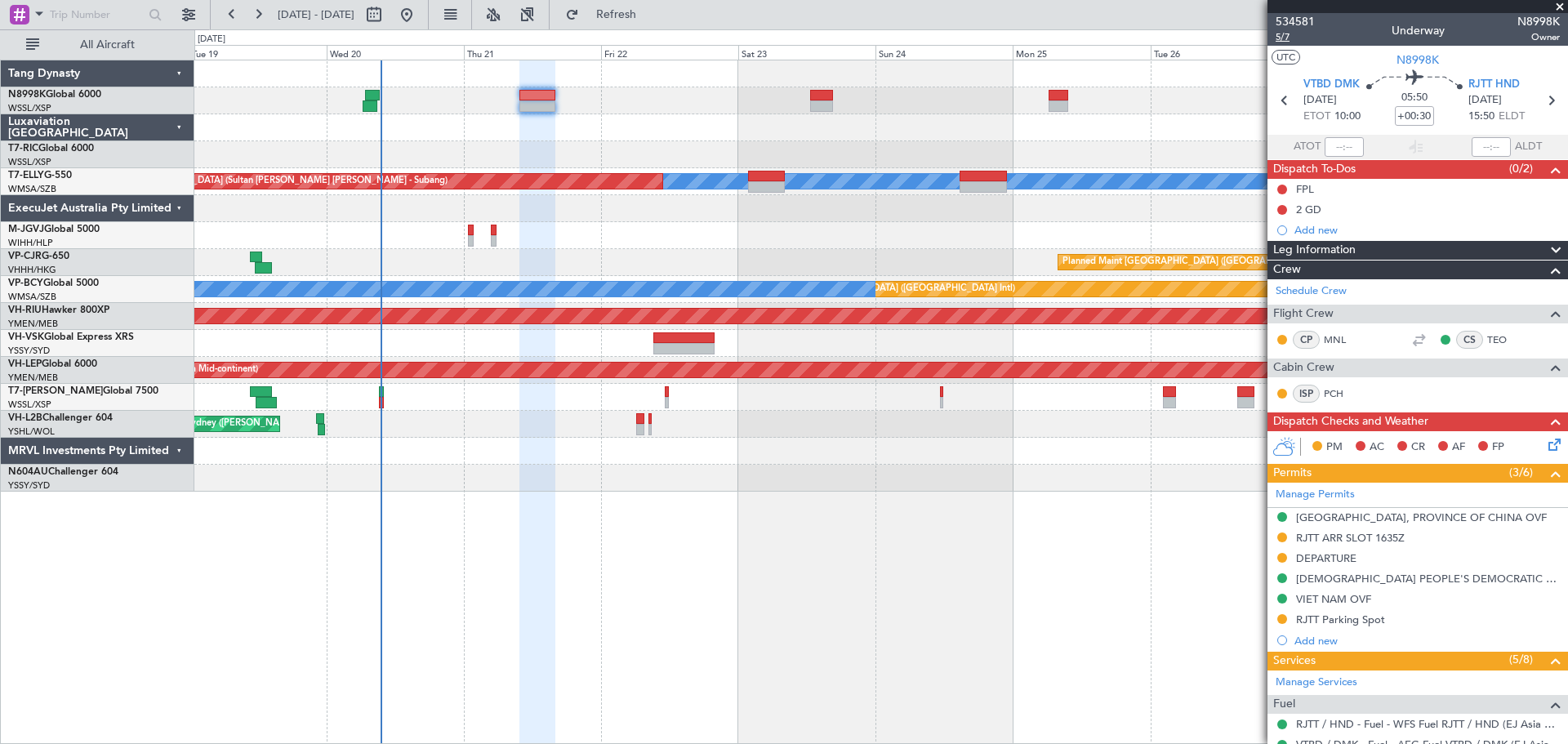
click at [1280, 40] on span "5/7" at bounding box center [1296, 37] width 39 height 14
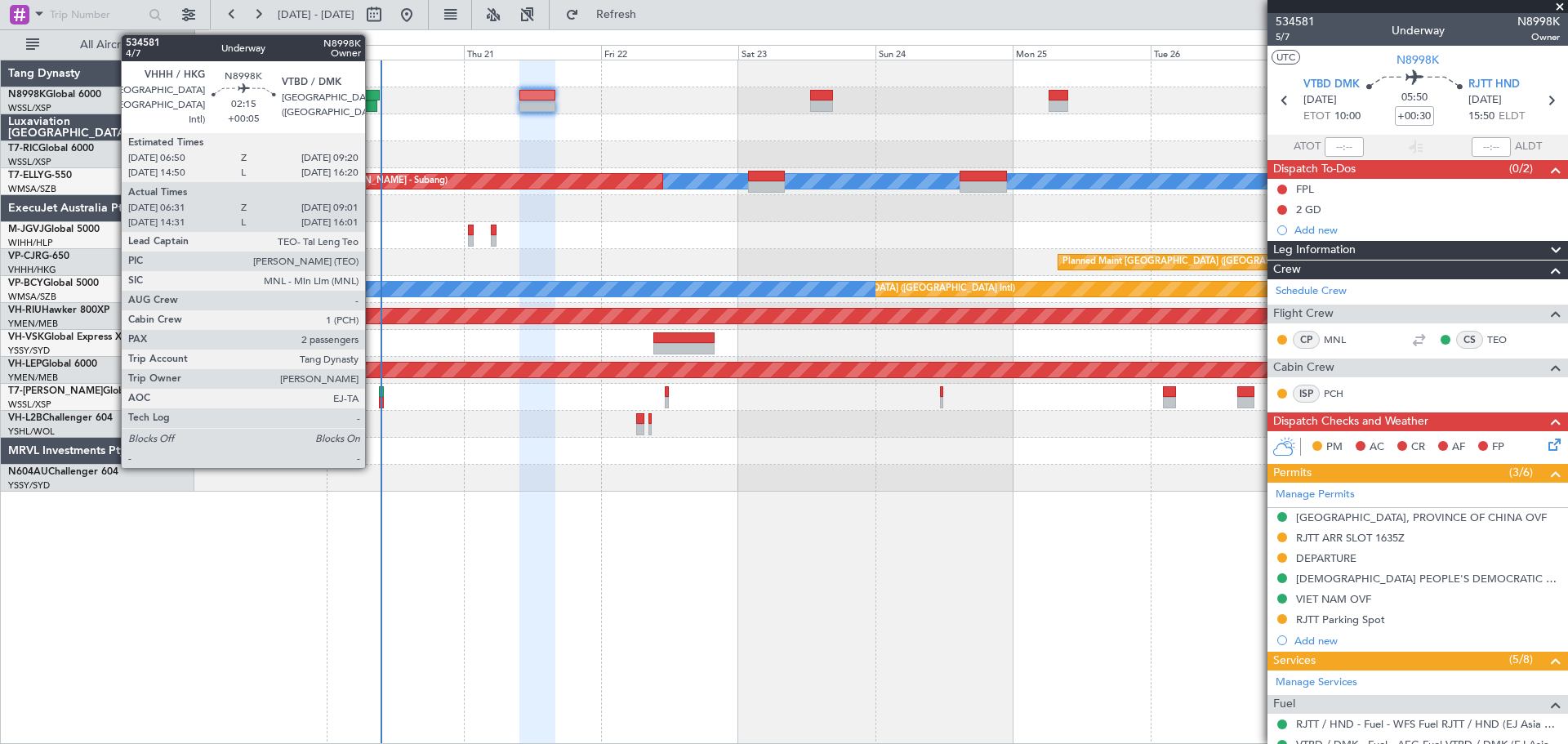
click at [372, 97] on div at bounding box center [373, 96] width 15 height 11
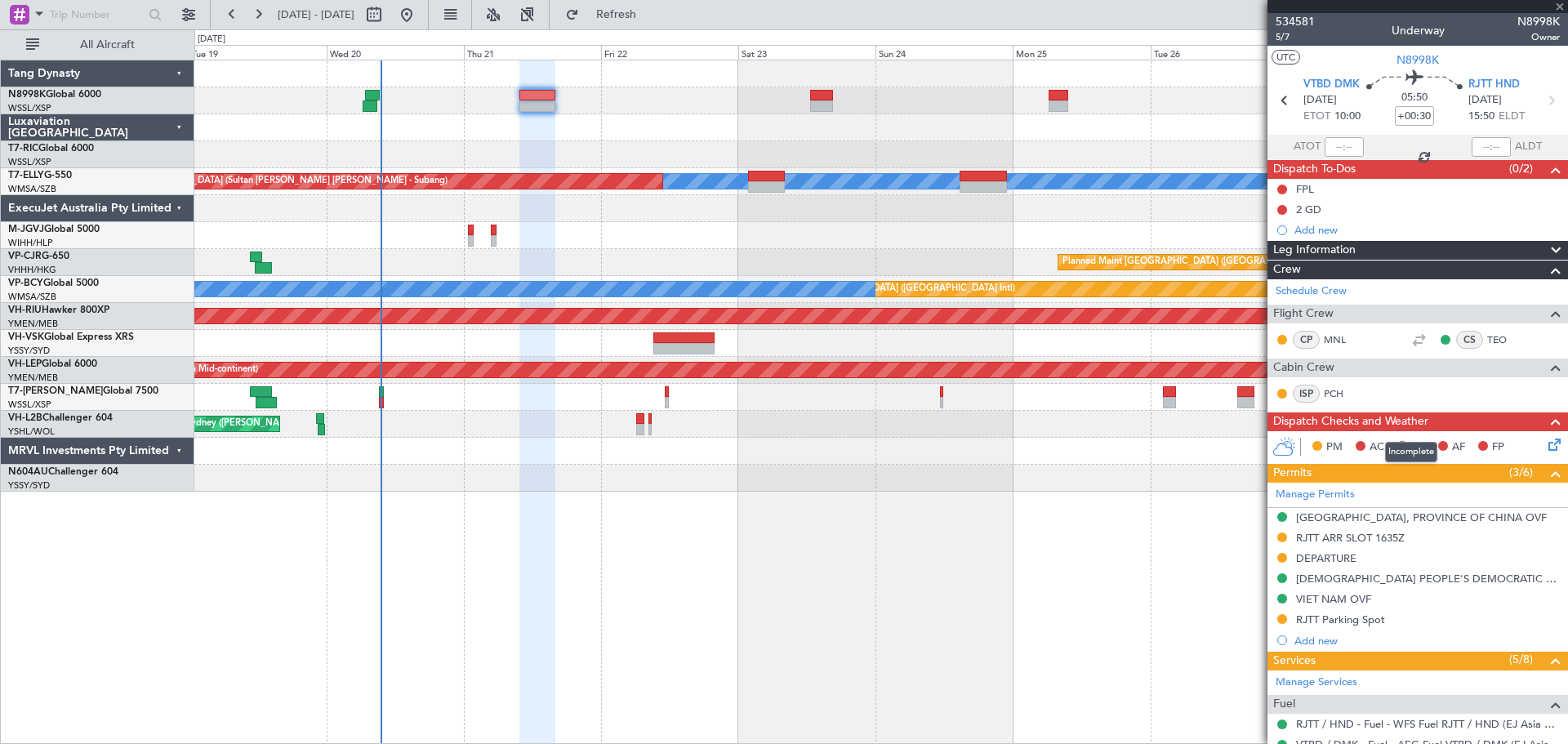
type input "+00:05"
type input "06:41"
type input "08:56"
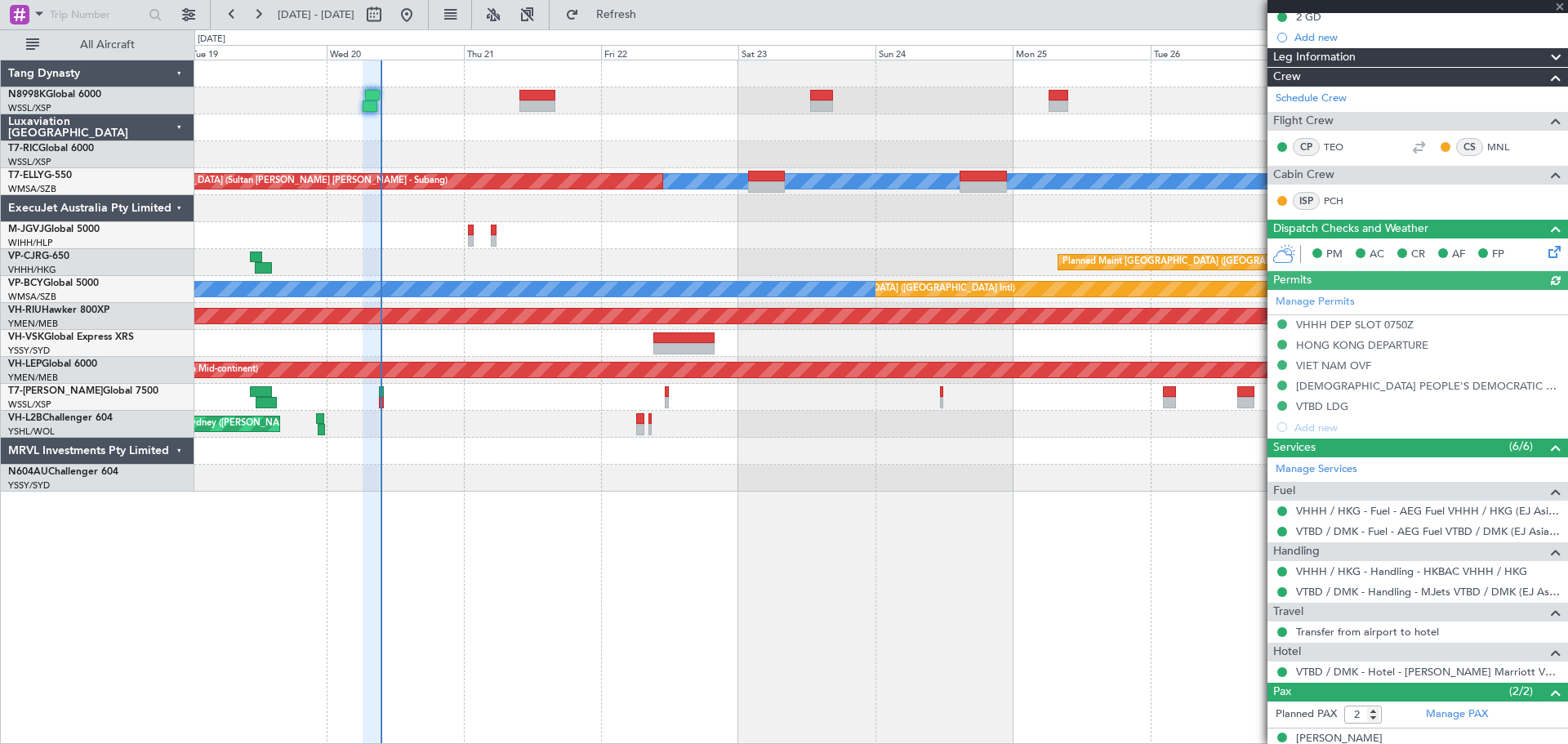
scroll to position [250, 0]
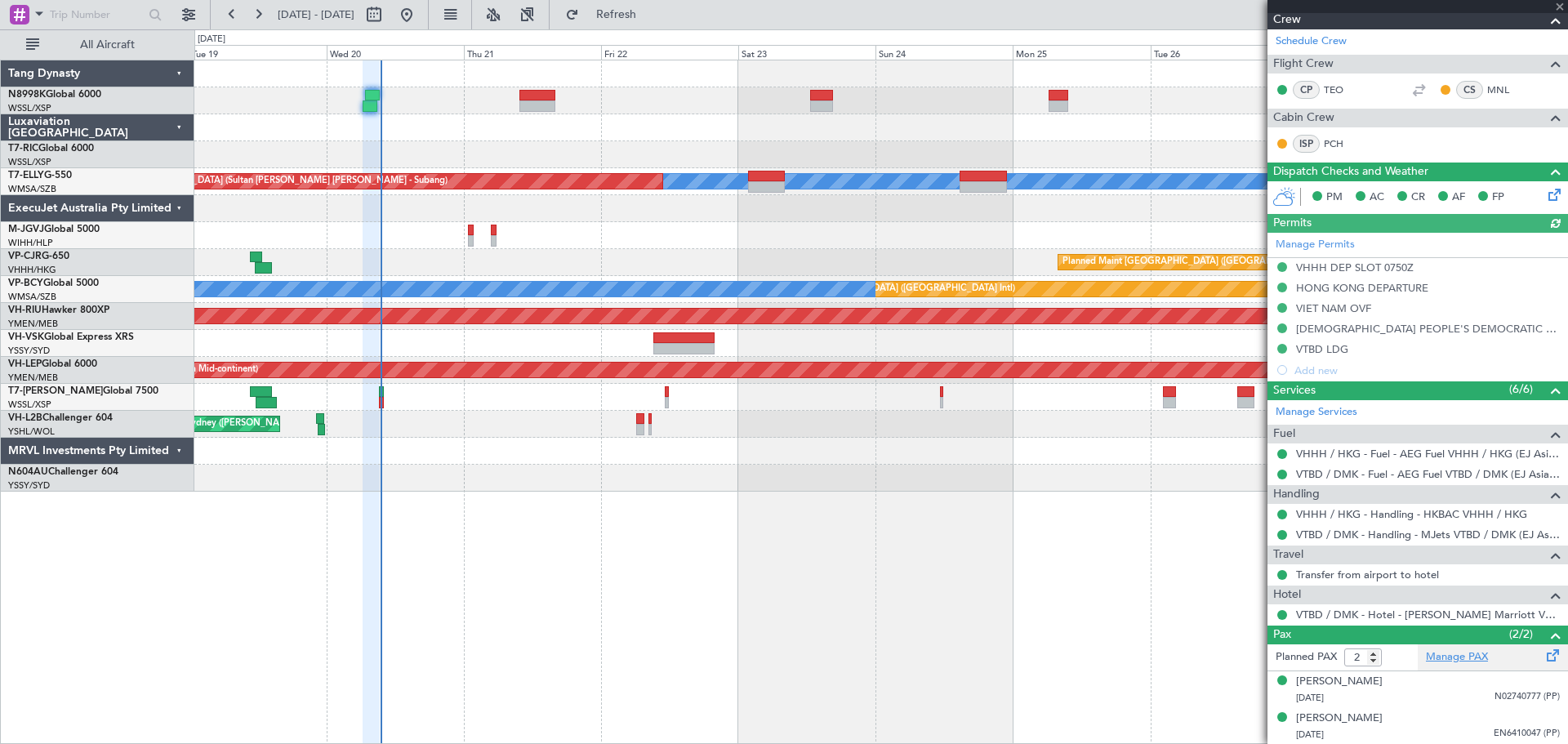
click at [1453, 657] on link "Manage PAX" at bounding box center [1457, 657] width 62 height 16
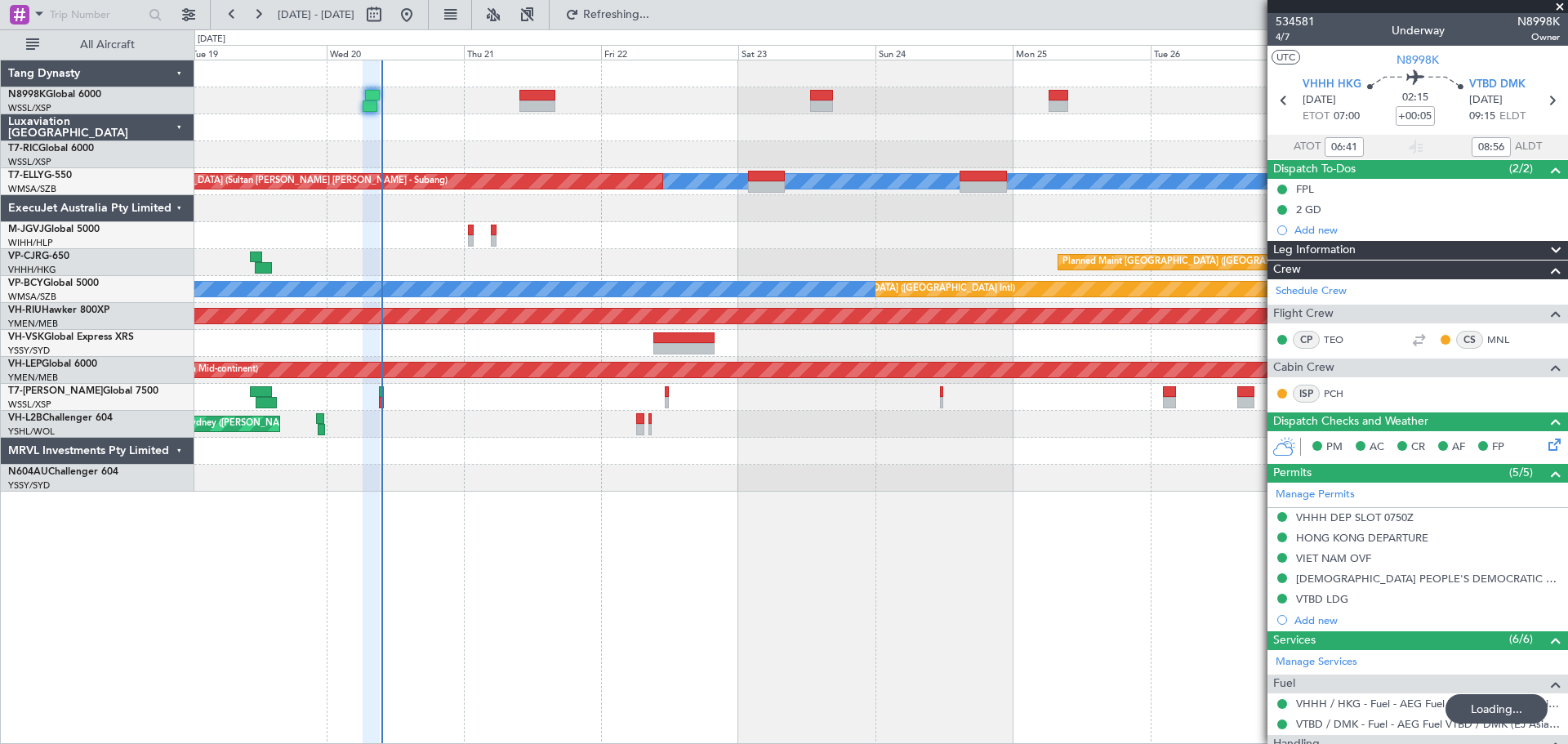
scroll to position [250, 0]
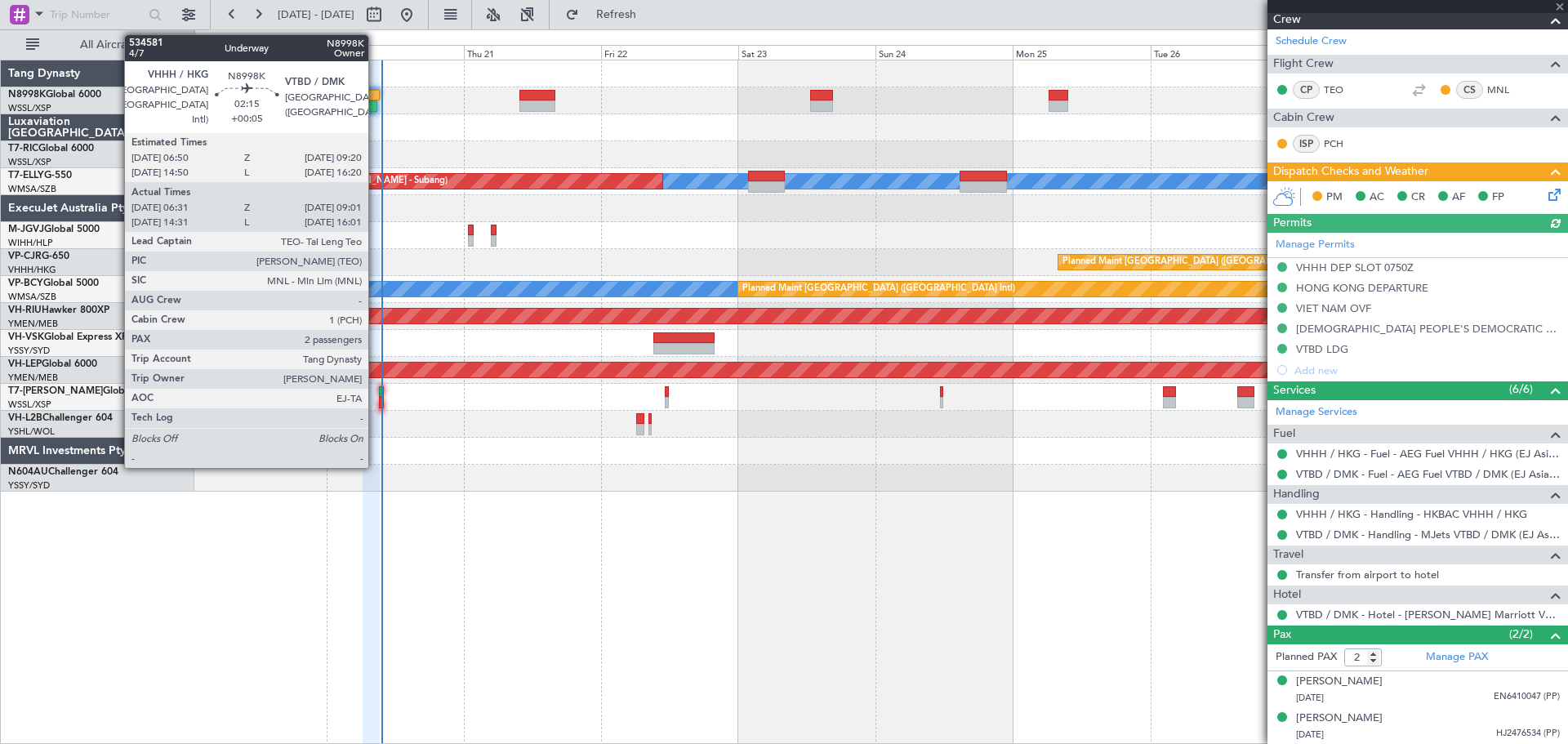
click at [376, 95] on div at bounding box center [373, 96] width 15 height 11
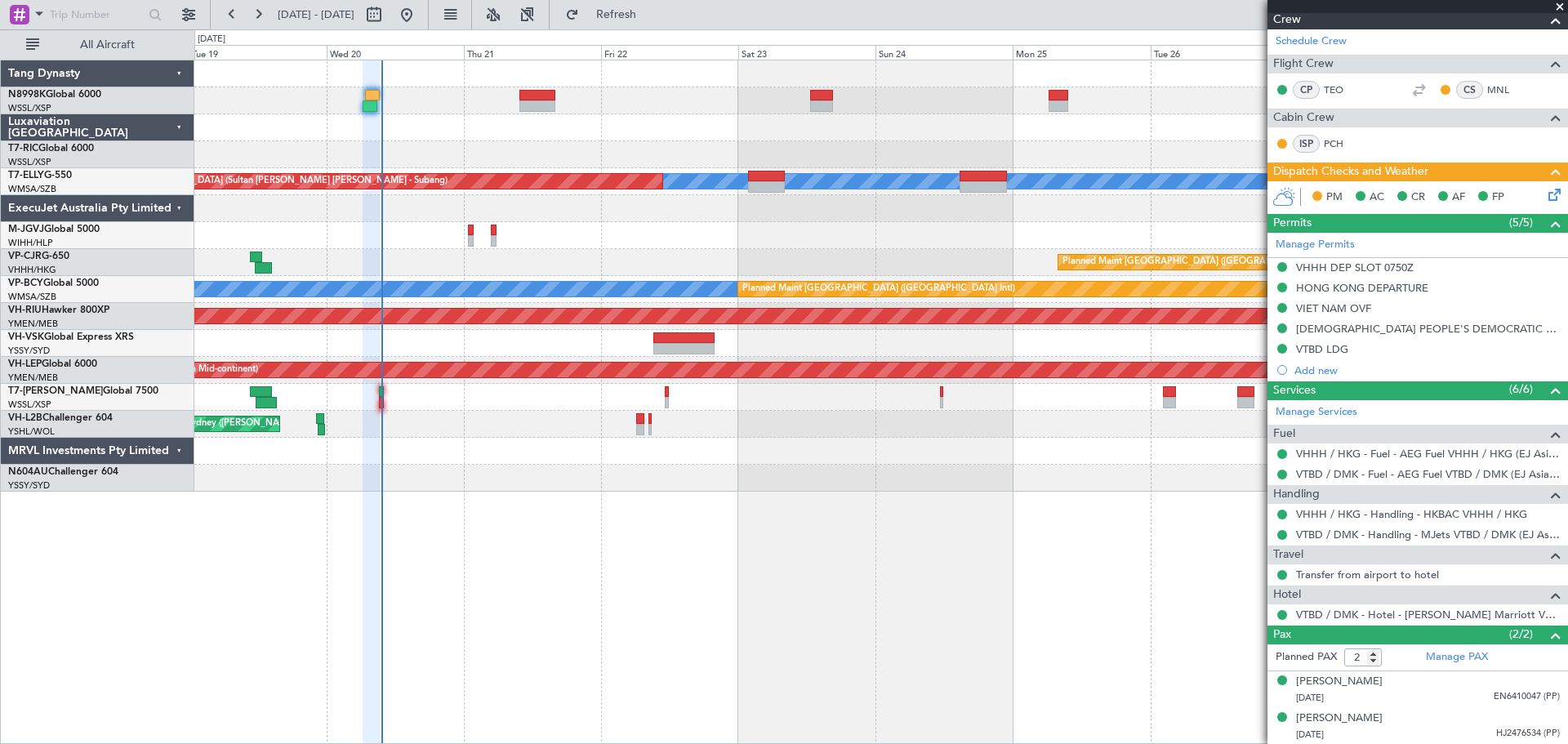
click at [1545, 195] on icon at bounding box center [1552, 192] width 13 height 13
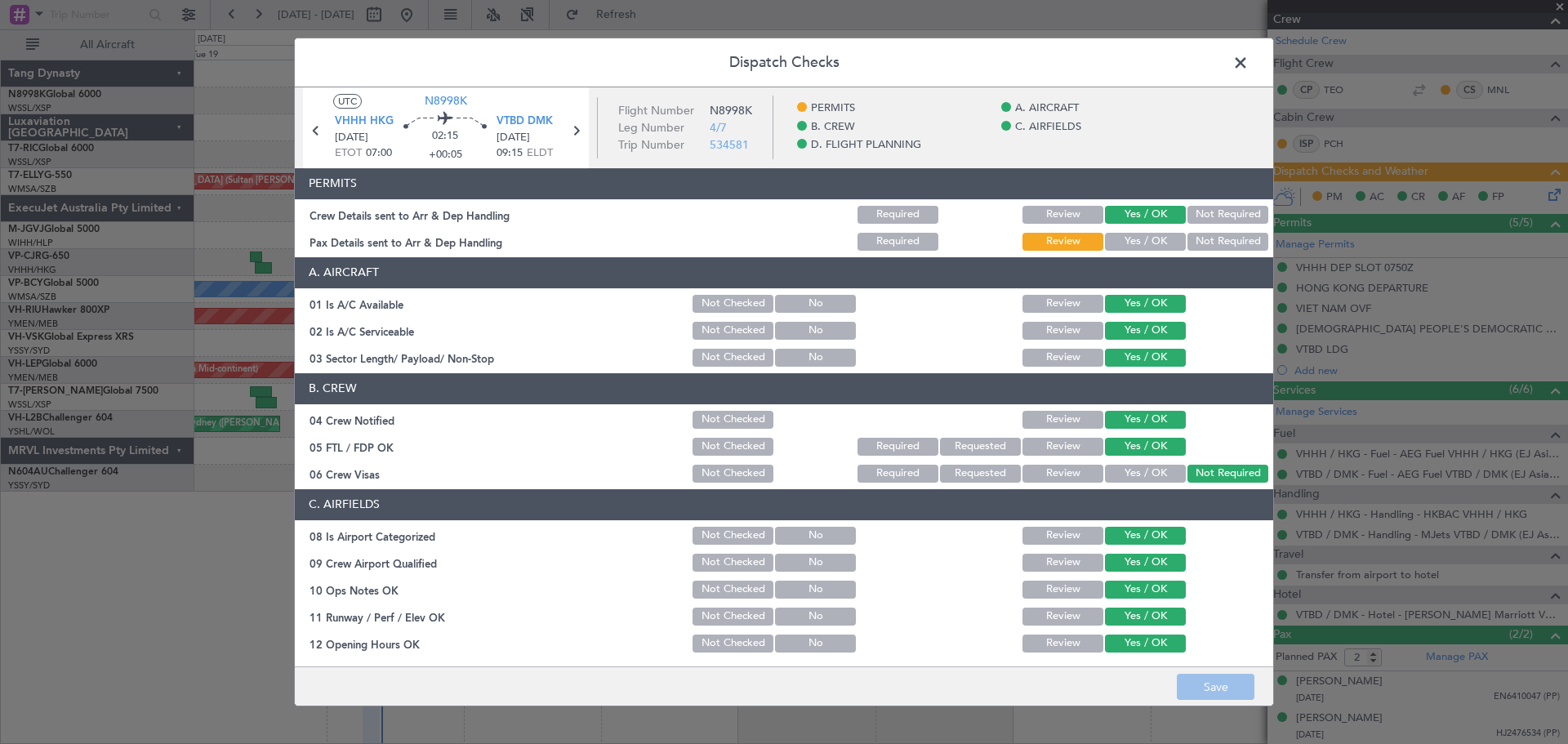
click at [1144, 240] on button "Yes / OK" at bounding box center [1145, 241] width 81 height 18
click at [1213, 688] on button "Save" at bounding box center [1216, 687] width 78 height 26
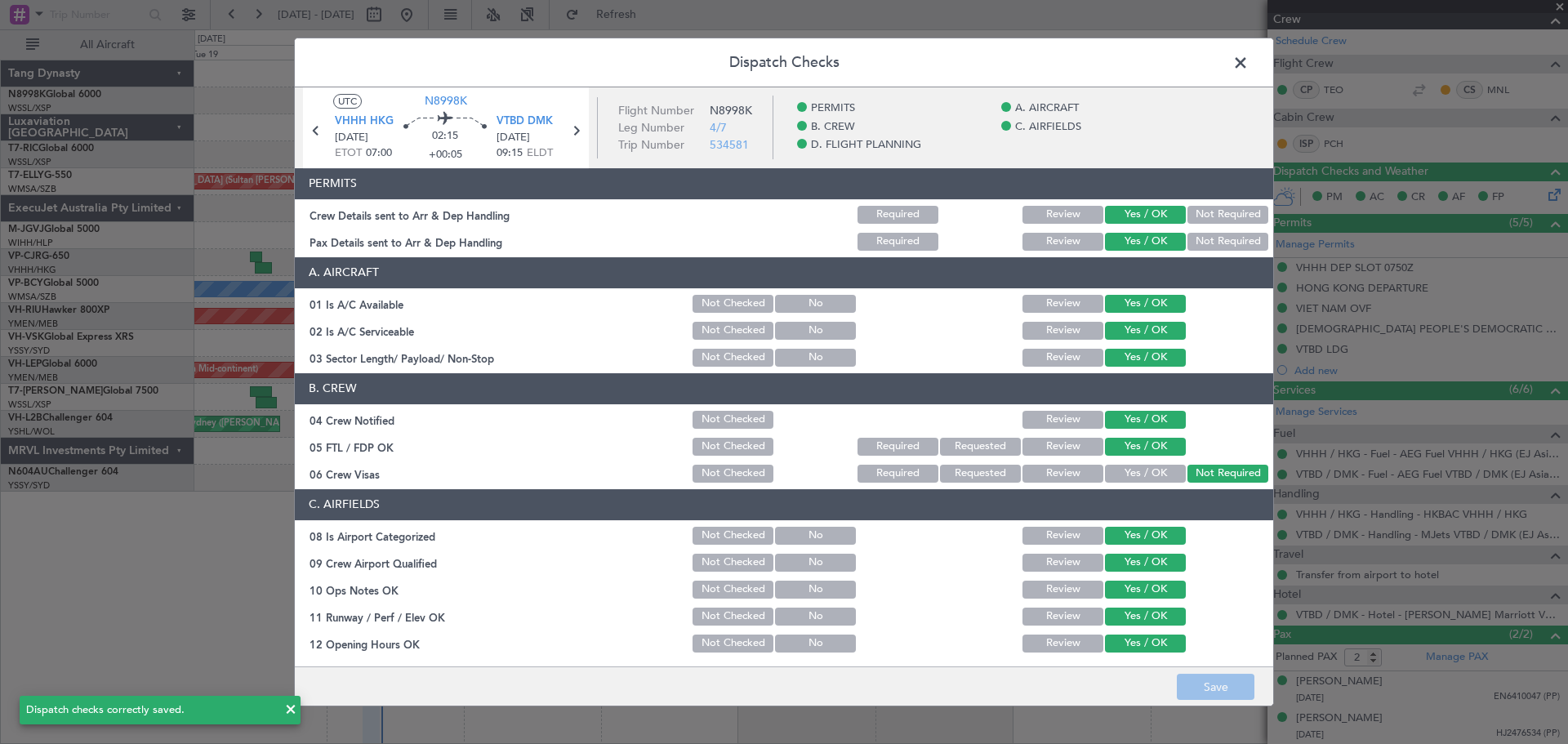
click at [1249, 62] on span at bounding box center [1249, 67] width 0 height 33
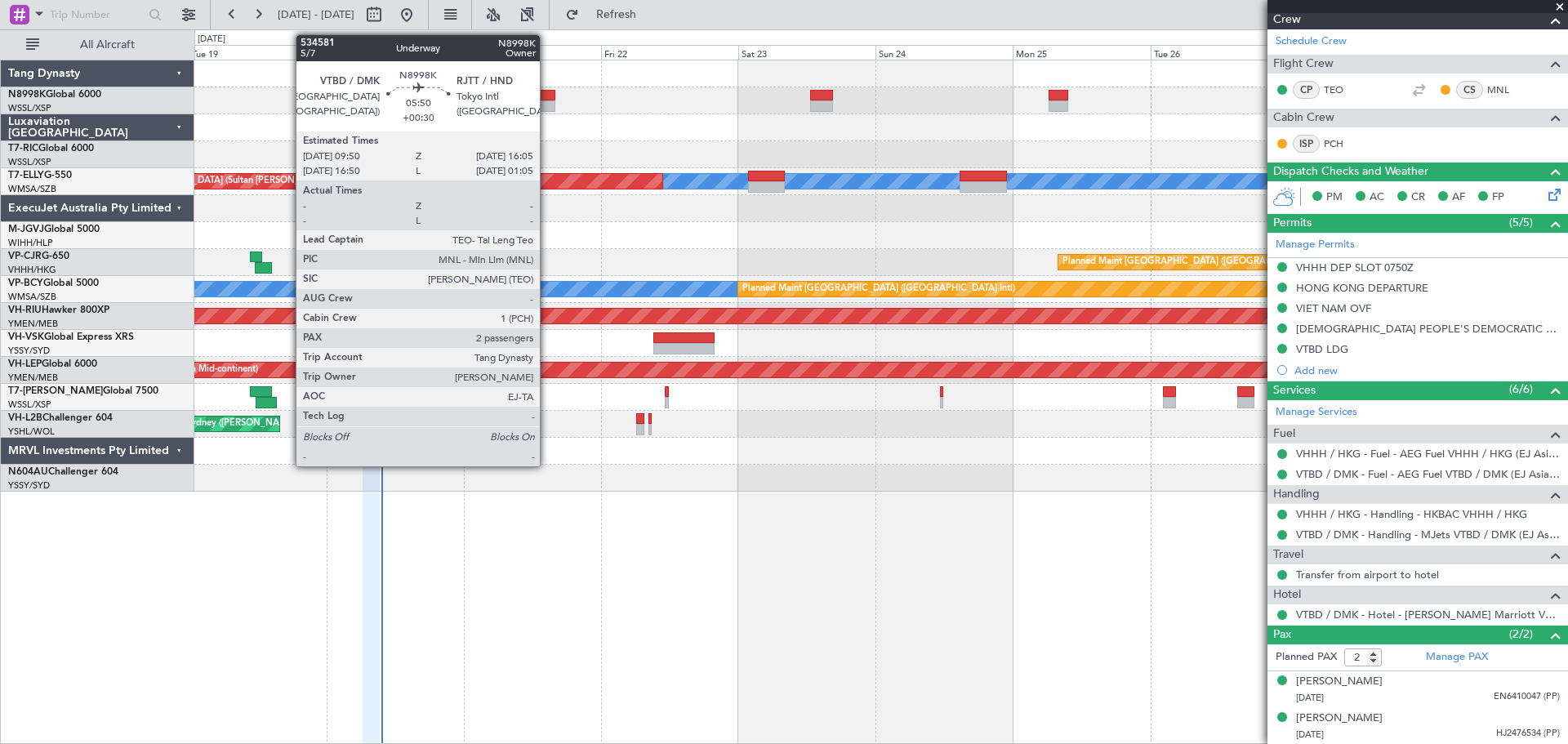
click at [547, 101] on div at bounding box center [537, 106] width 36 height 11
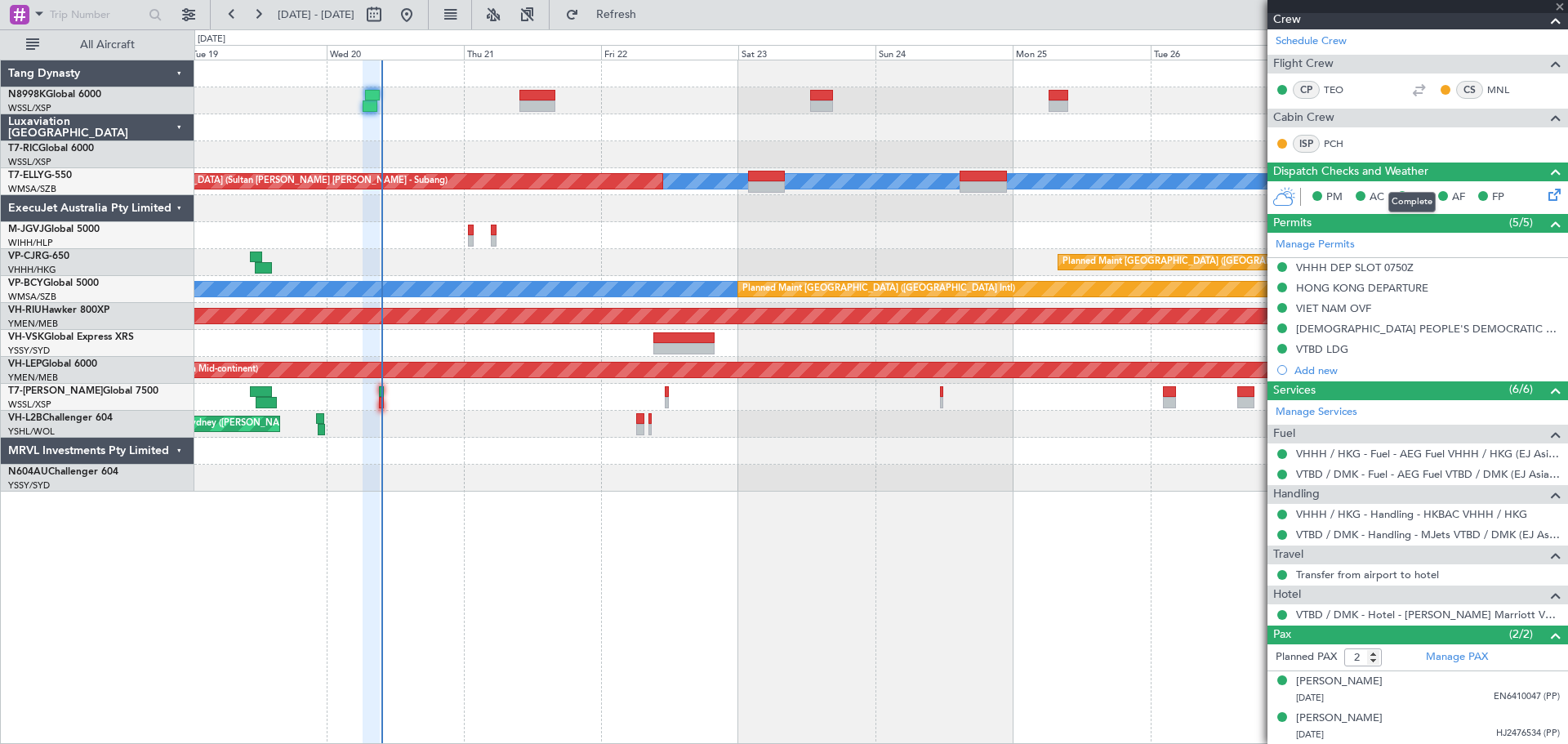
type input "+00:30"
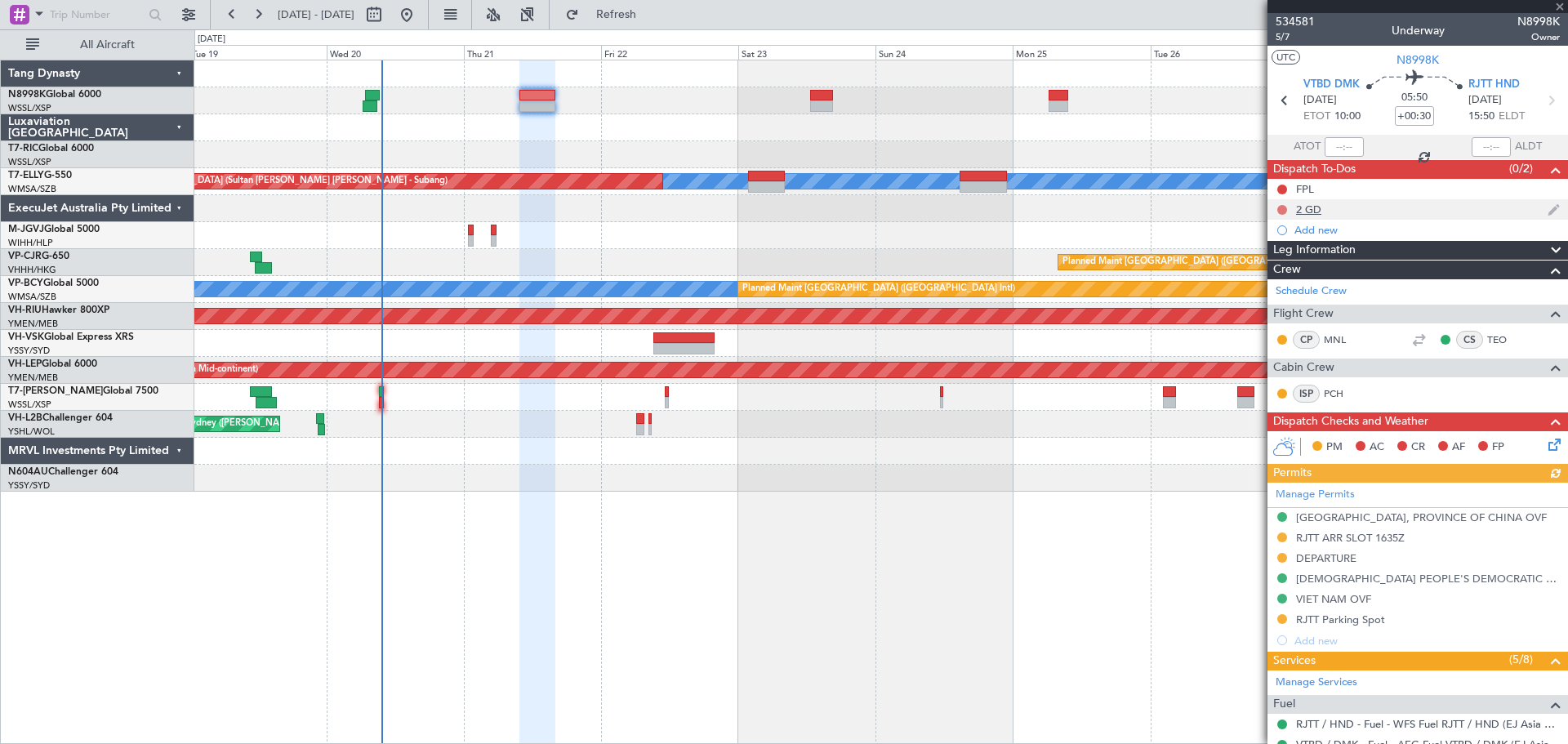
click at [1282, 209] on button at bounding box center [1282, 209] width 9 height 9
click at [1263, 303] on span "Cancelled" at bounding box center [1286, 305] width 47 height 16
click at [1312, 212] on div "2 GD" at bounding box center [1309, 209] width 25 height 14
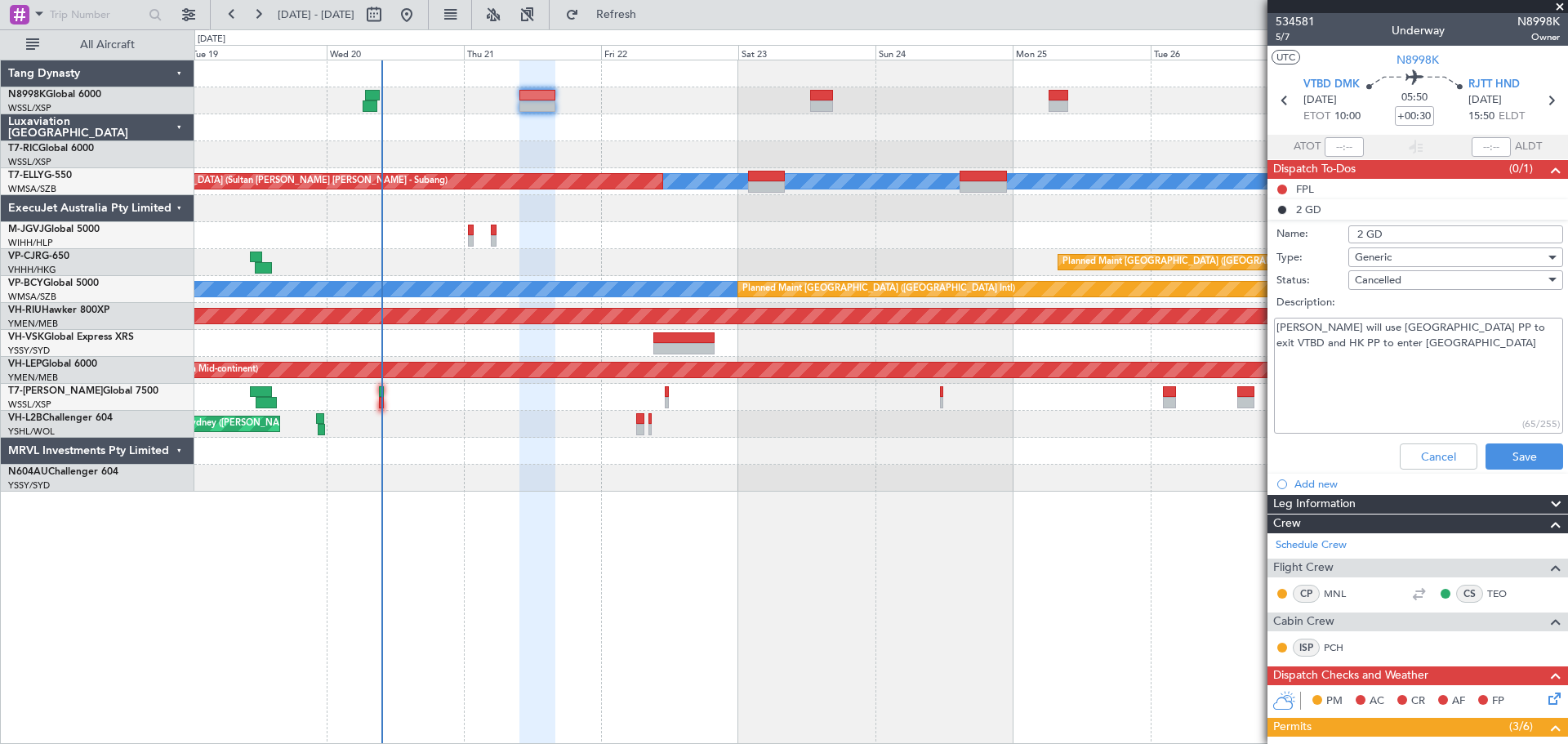
click at [1389, 232] on input "2 GD" at bounding box center [1456, 234] width 215 height 18
type input "2 GD - not required"
click at [1368, 369] on textarea "[PERSON_NAME] will use [GEOGRAPHIC_DATA] PP to exit VTBD and HK PP to enter [GE…" at bounding box center [1419, 376] width 289 height 116
type textarea "[PERSON_NAME] will use [GEOGRAPHIC_DATA] PP to exit VTBD and HK PP to enter [GE…"
click at [1511, 457] on button "Save" at bounding box center [1525, 457] width 78 height 26
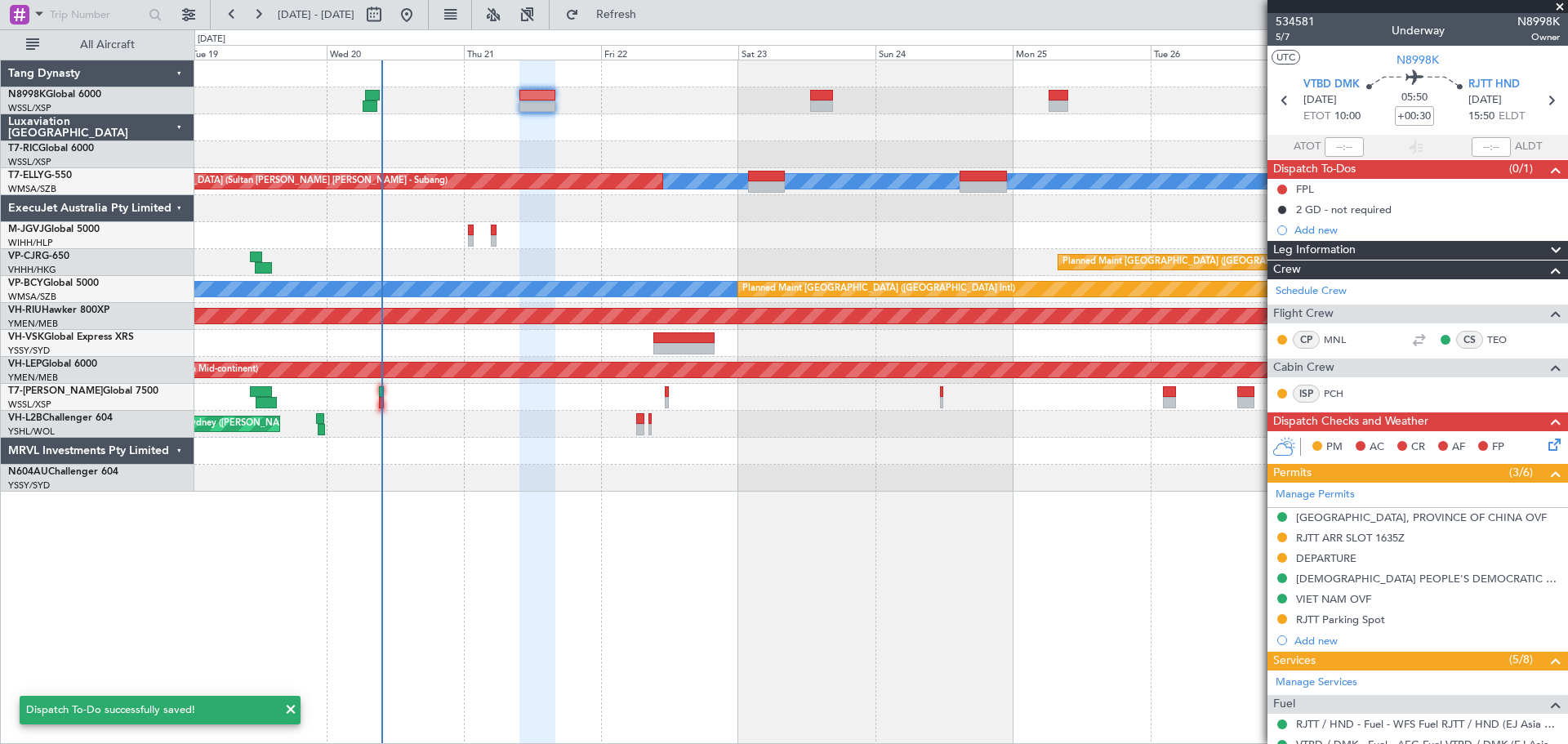
click at [1302, 194] on div "FPL" at bounding box center [1418, 189] width 301 height 21
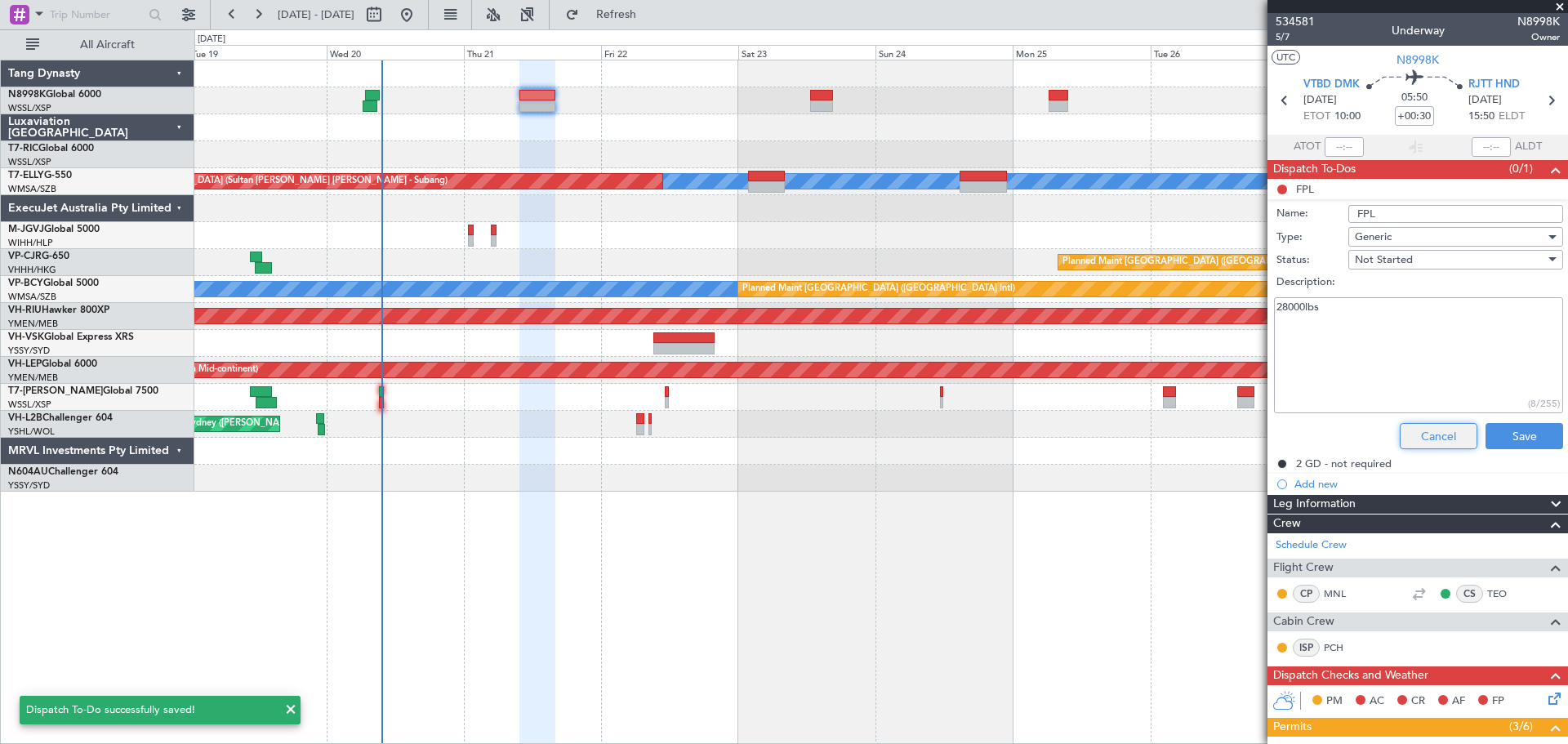
click at [1443, 439] on button "Cancel" at bounding box center [1438, 436] width 78 height 26
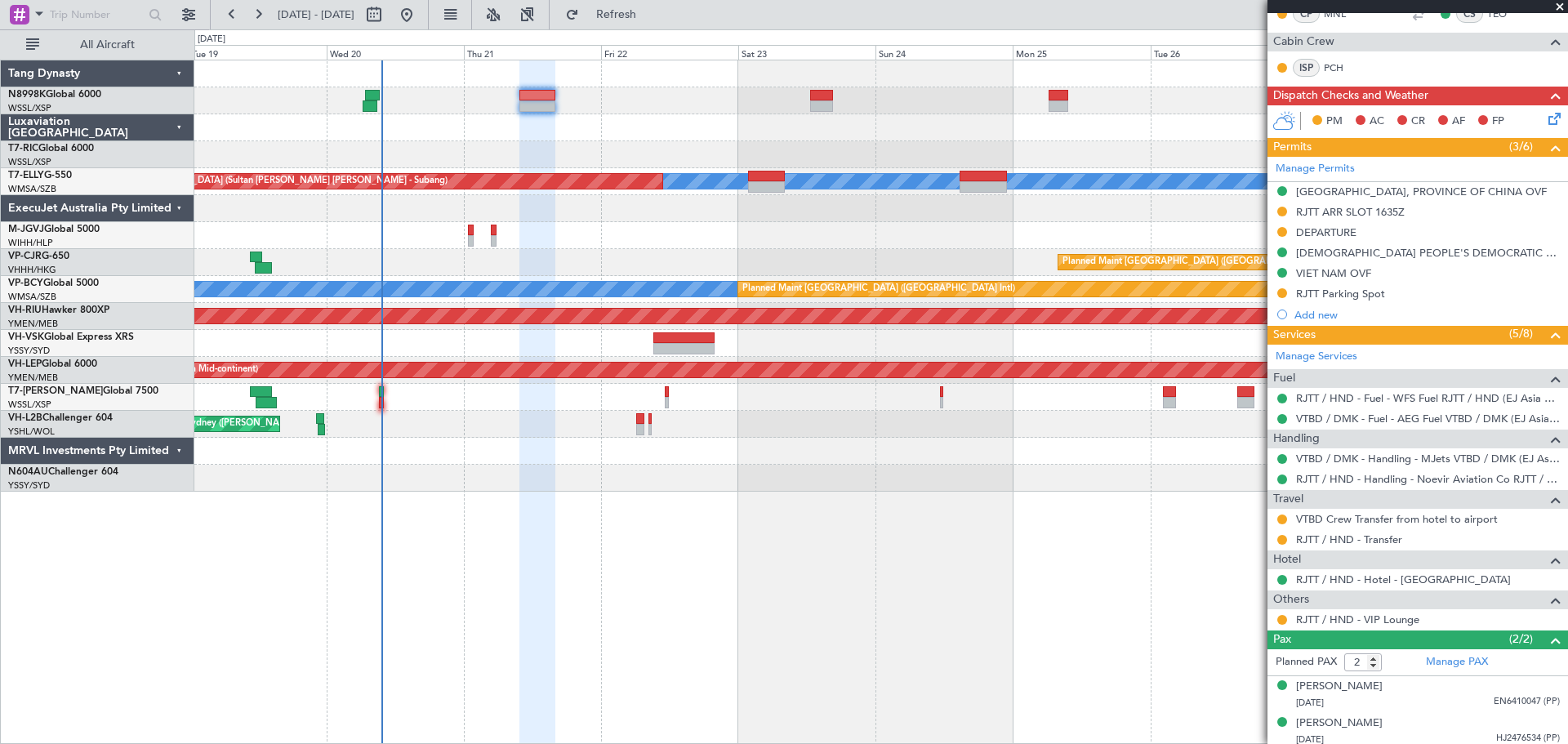
scroll to position [327, 0]
click at [1281, 617] on button at bounding box center [1282, 619] width 9 height 9
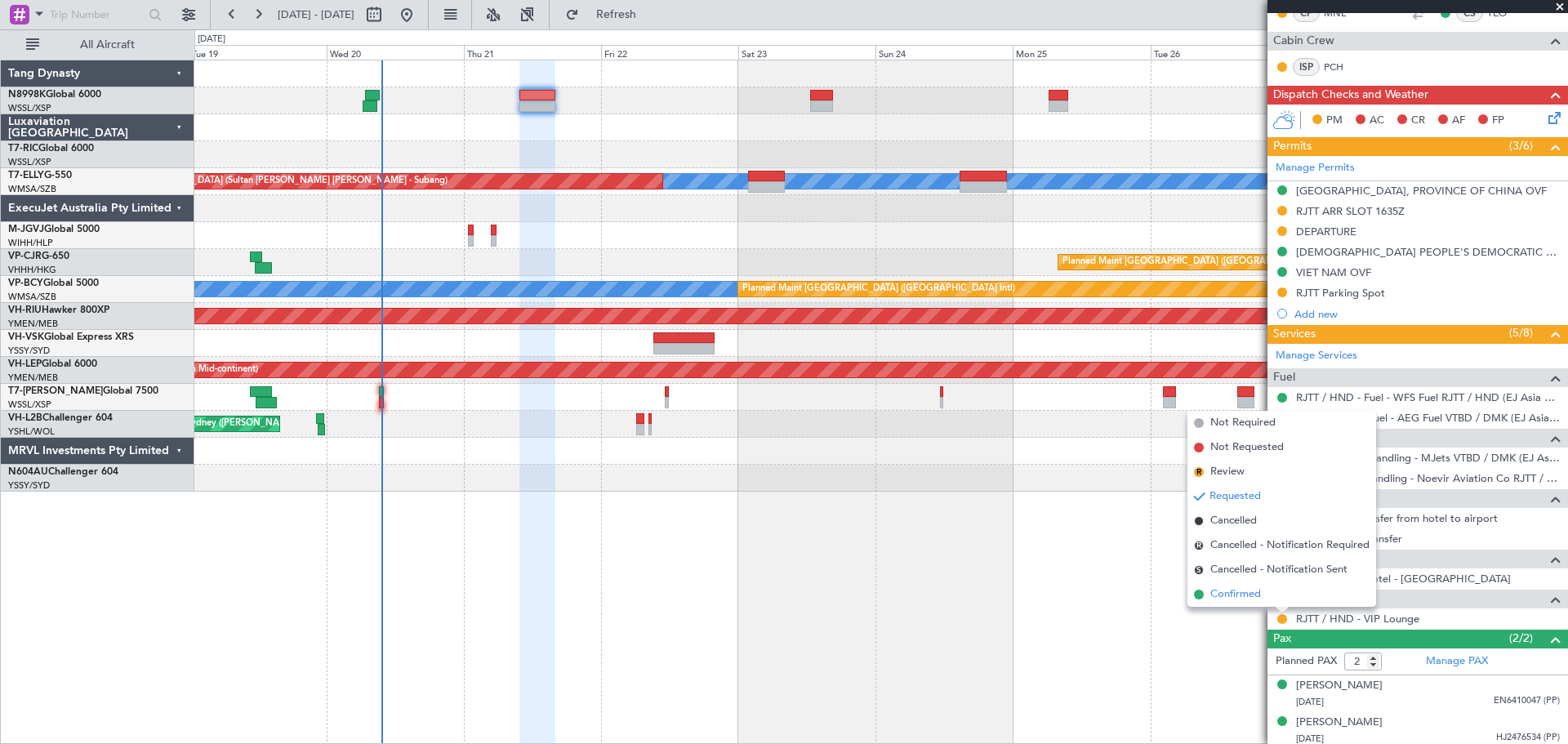
click at [1260, 591] on span "Confirmed" at bounding box center [1236, 594] width 51 height 16
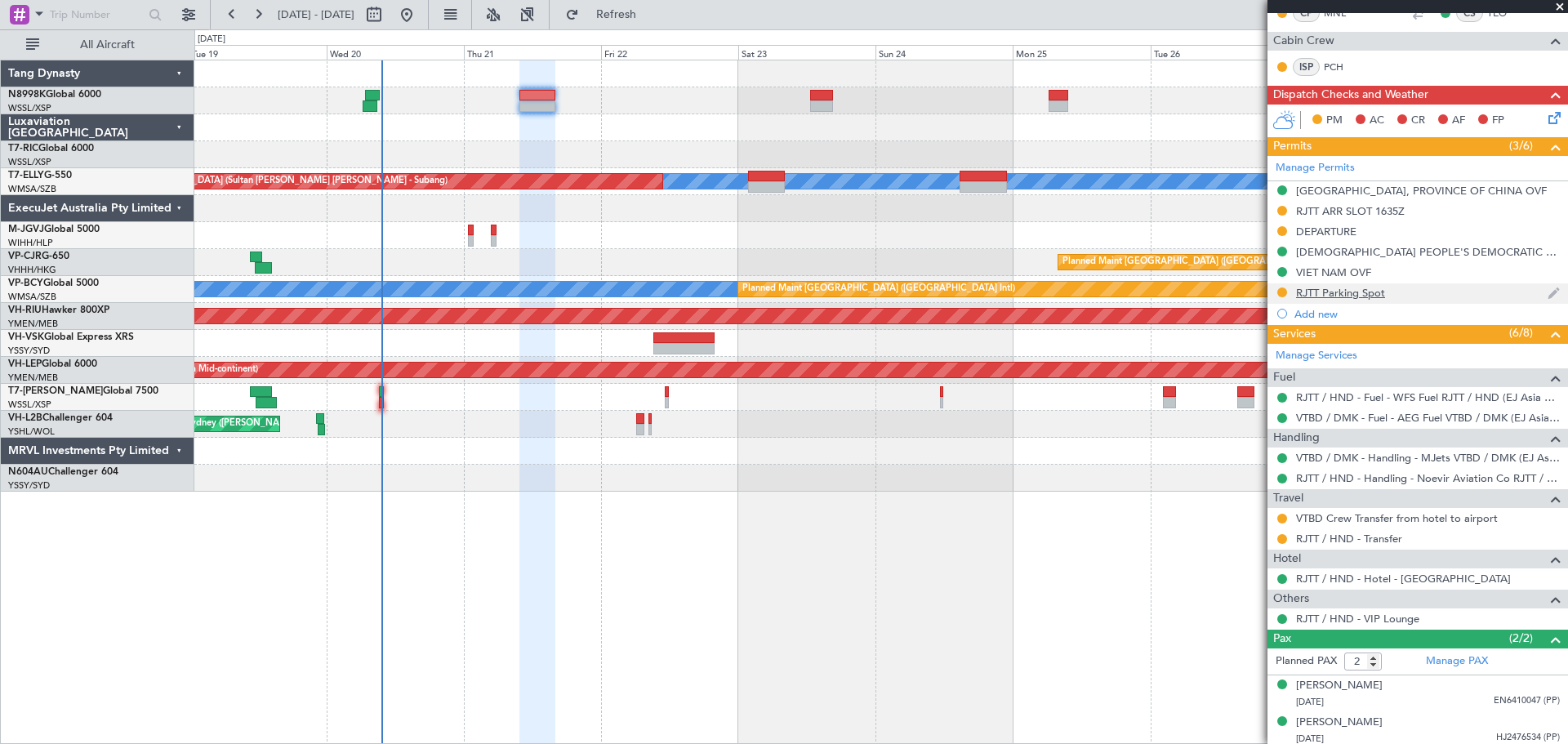
click at [1324, 290] on div "RJTT Parking Spot" at bounding box center [1341, 292] width 89 height 14
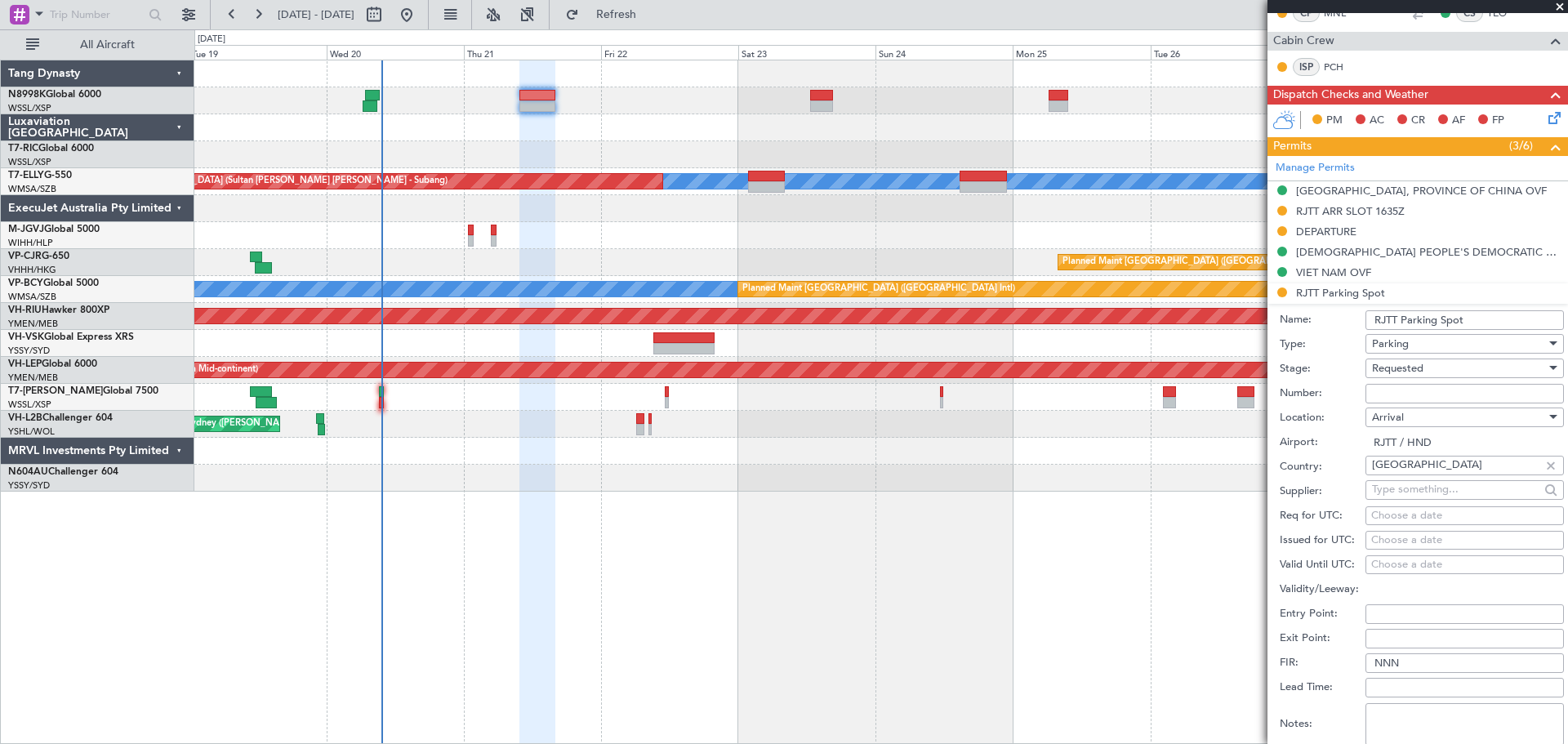
click at [1399, 391] on input "Number:" at bounding box center [1465, 394] width 198 height 20
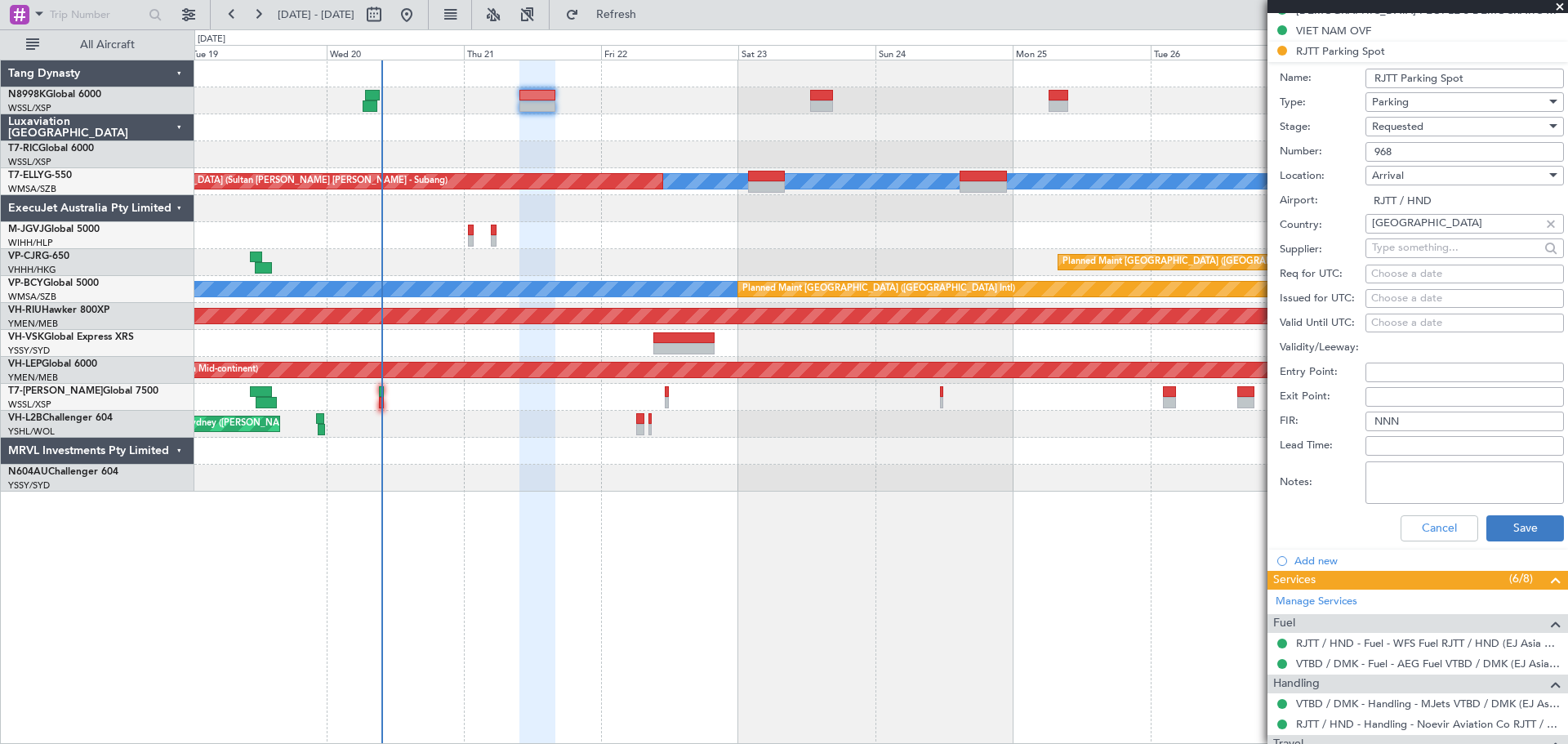
scroll to position [572, 0]
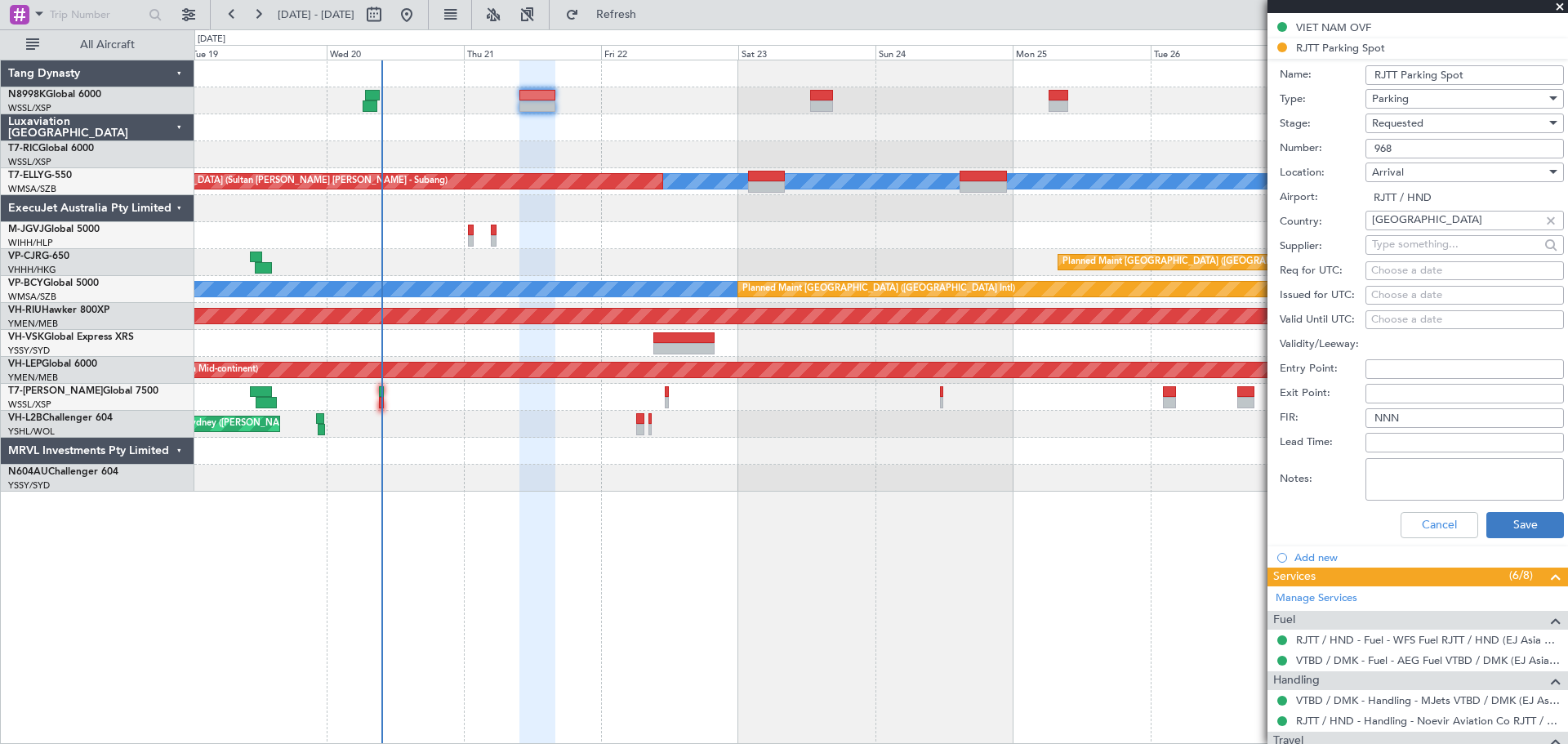
type input "968"
click at [1512, 516] on button "Save" at bounding box center [1525, 525] width 78 height 26
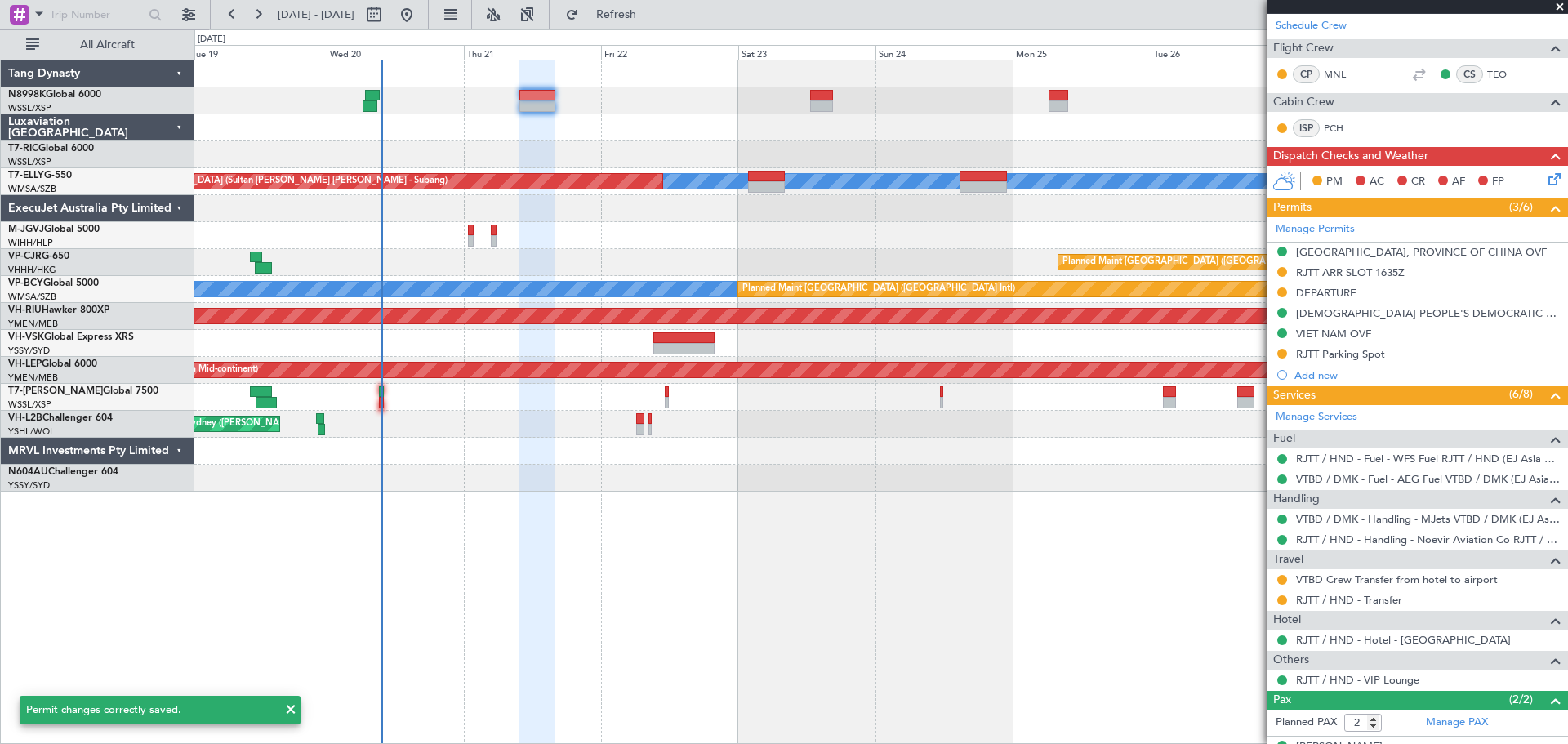
scroll to position [167, 0]
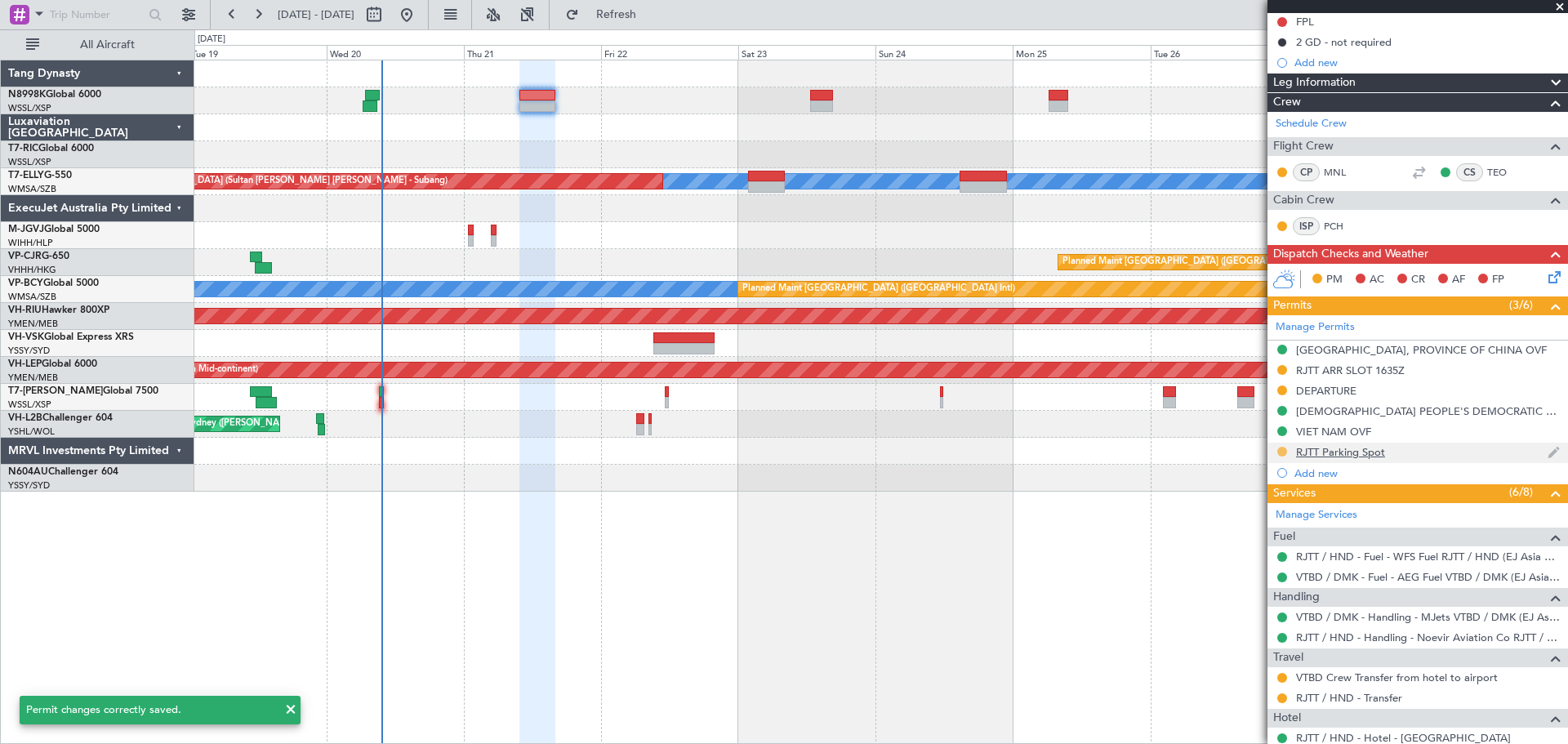
click at [1282, 449] on button at bounding box center [1282, 452] width 9 height 9
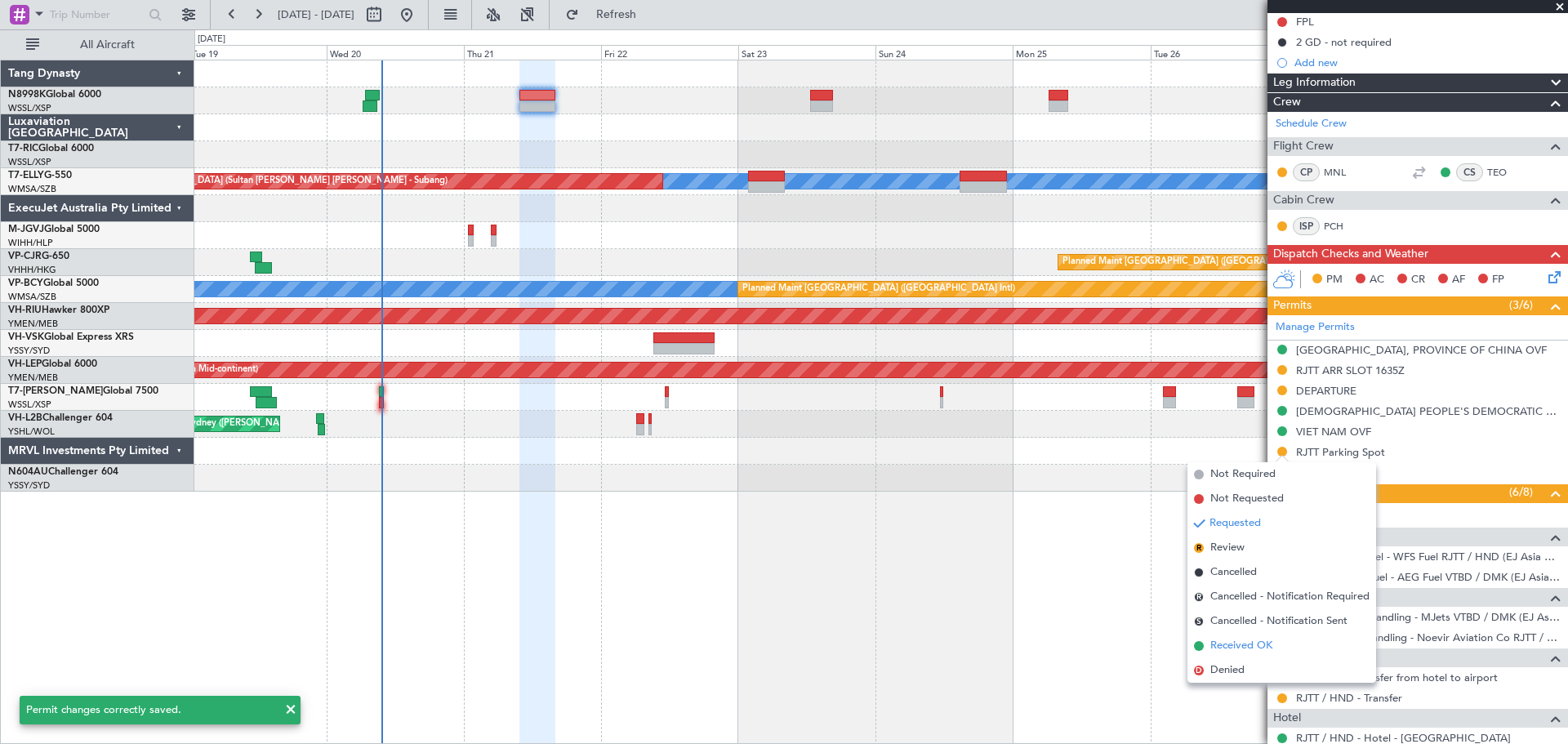
click at [1231, 642] on span "Received OK" at bounding box center [1242, 645] width 62 height 16
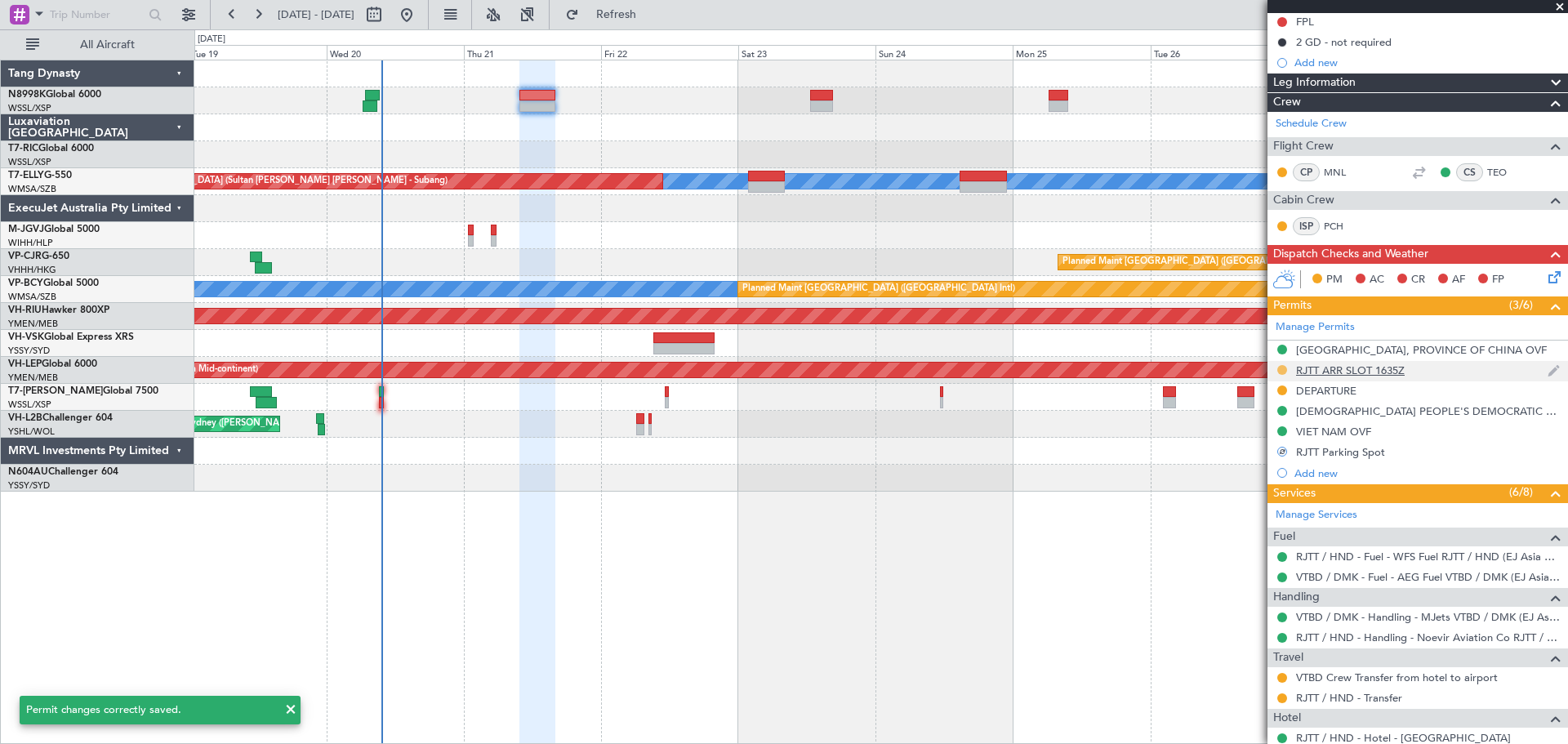
click at [1282, 369] on button at bounding box center [1282, 370] width 9 height 9
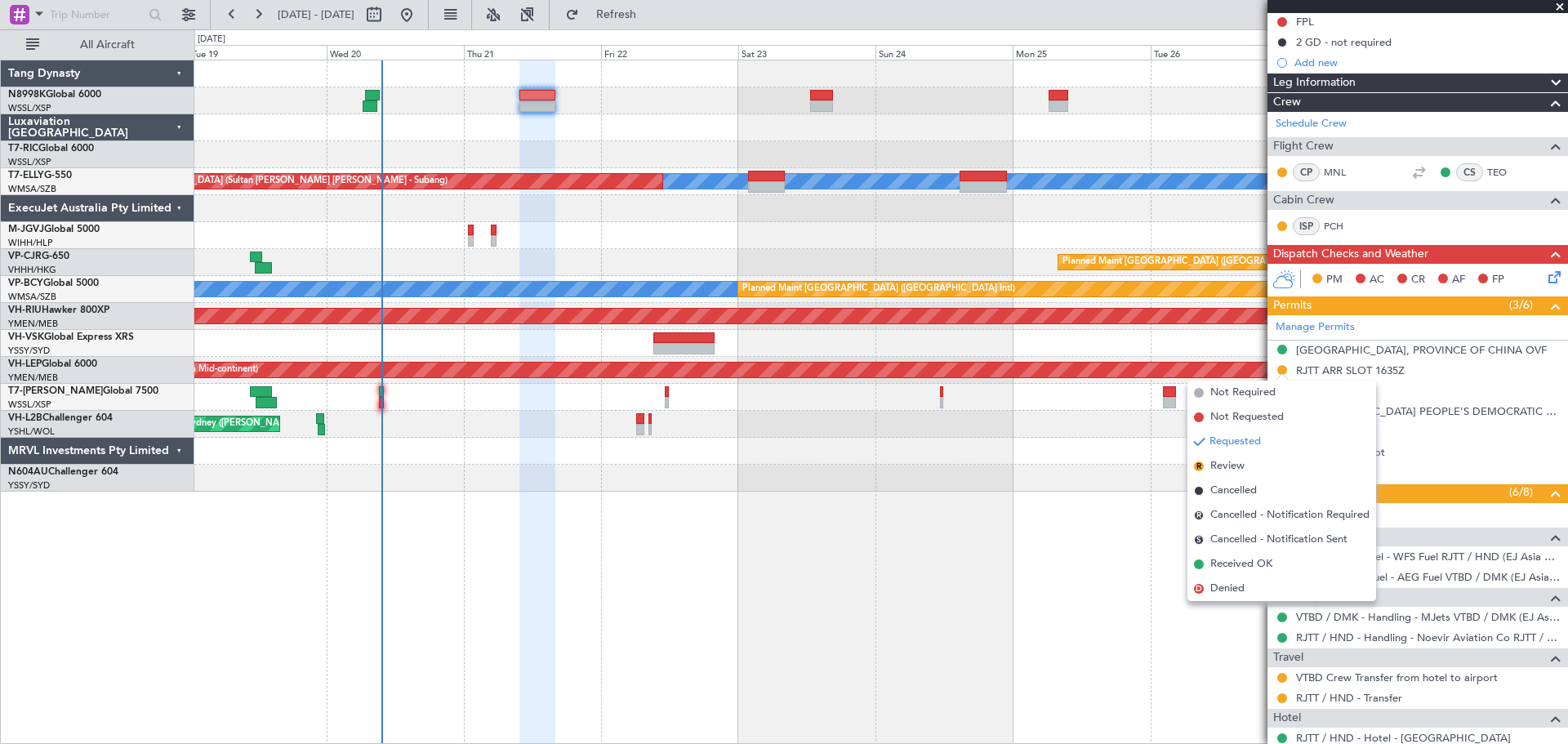
drag, startPoint x: 1239, startPoint y: 563, endPoint x: 1256, endPoint y: 546, distance: 24.0
click at [1239, 562] on span "Received OK" at bounding box center [1242, 564] width 62 height 16
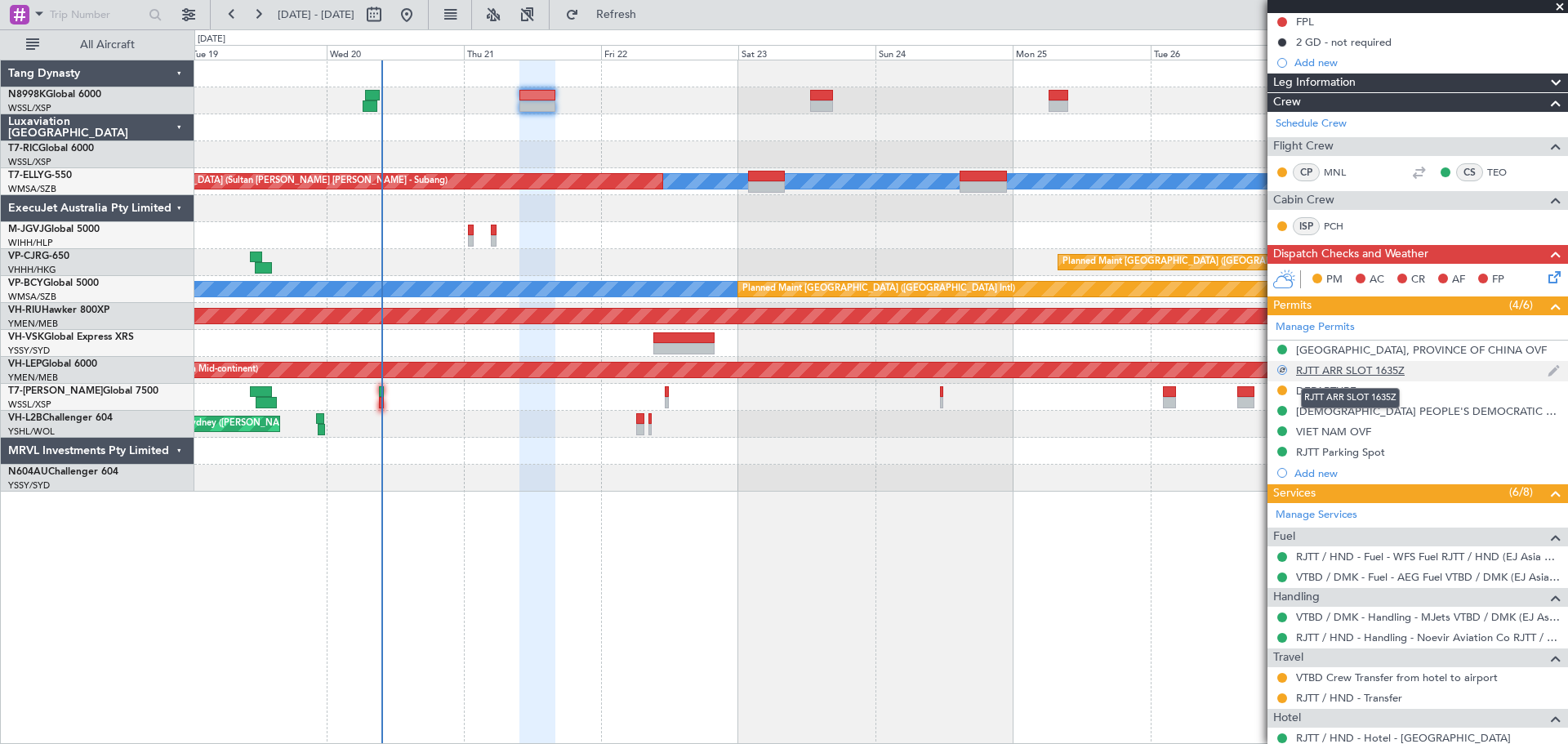
click at [1372, 374] on div "RJTT ARR SLOT 1635Z" at bounding box center [1351, 370] width 109 height 14
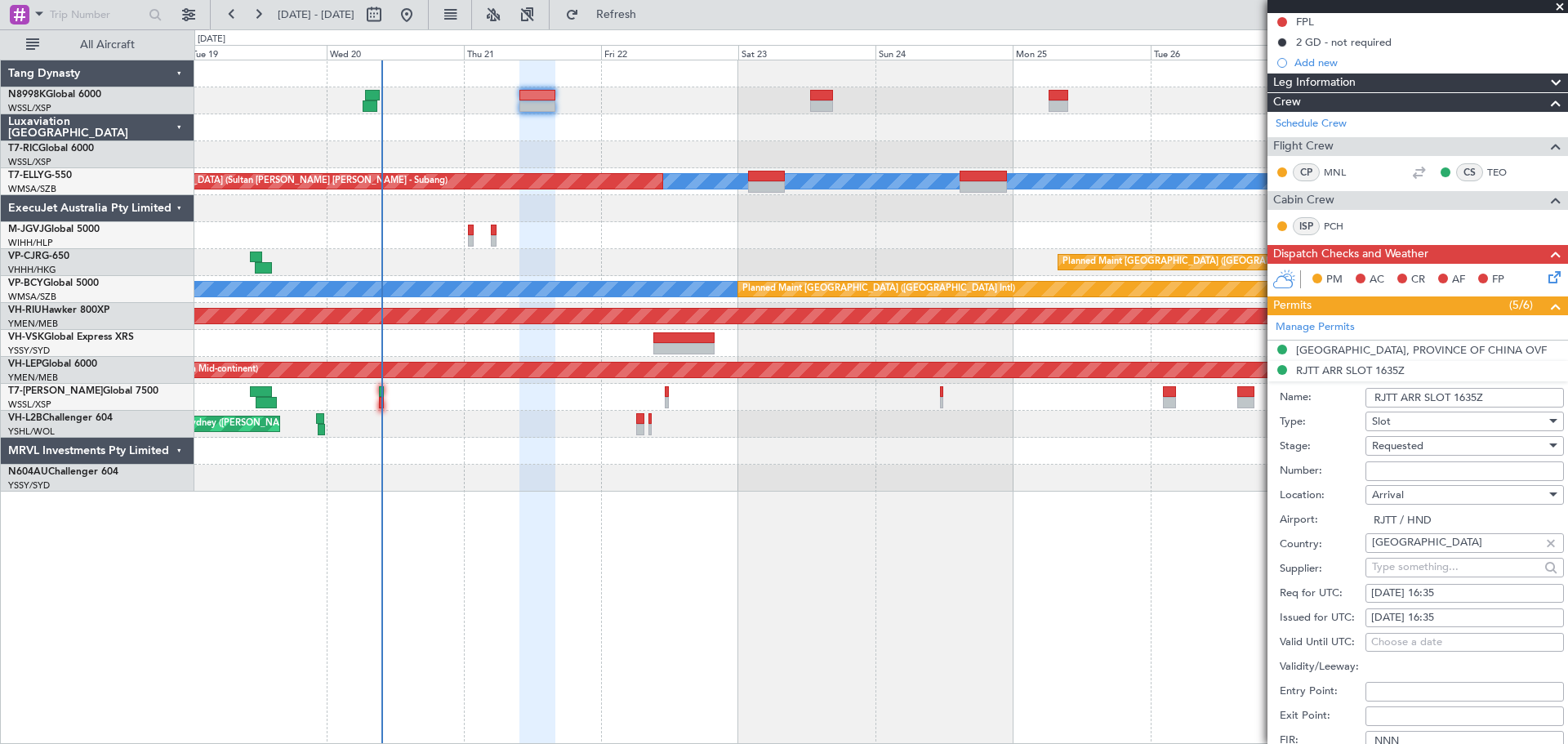
click at [1461, 611] on div "[DATE] 16:35" at bounding box center [1465, 618] width 187 height 16
select select "8"
select select "2025"
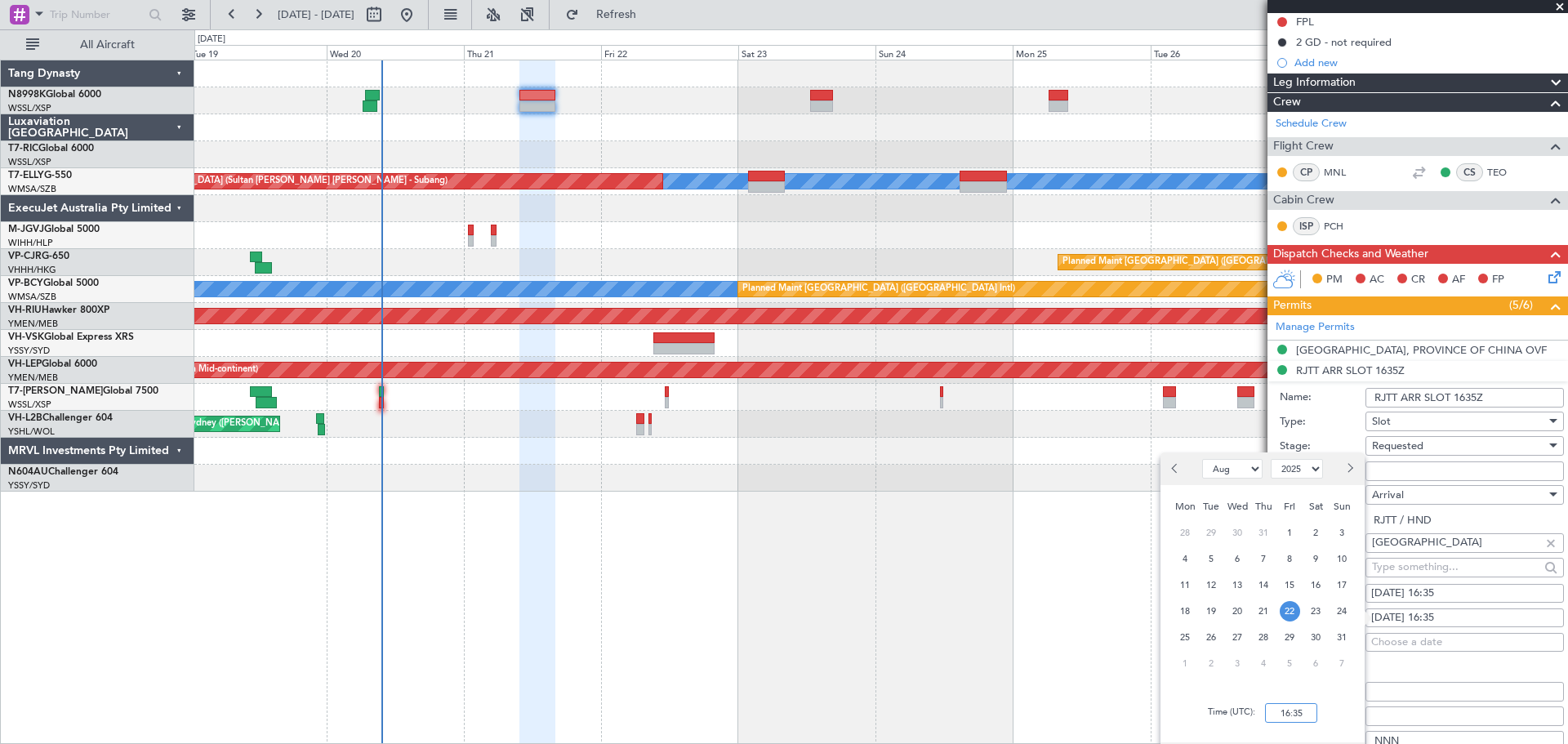
click at [1304, 707] on input "16:35" at bounding box center [1292, 713] width 53 height 20
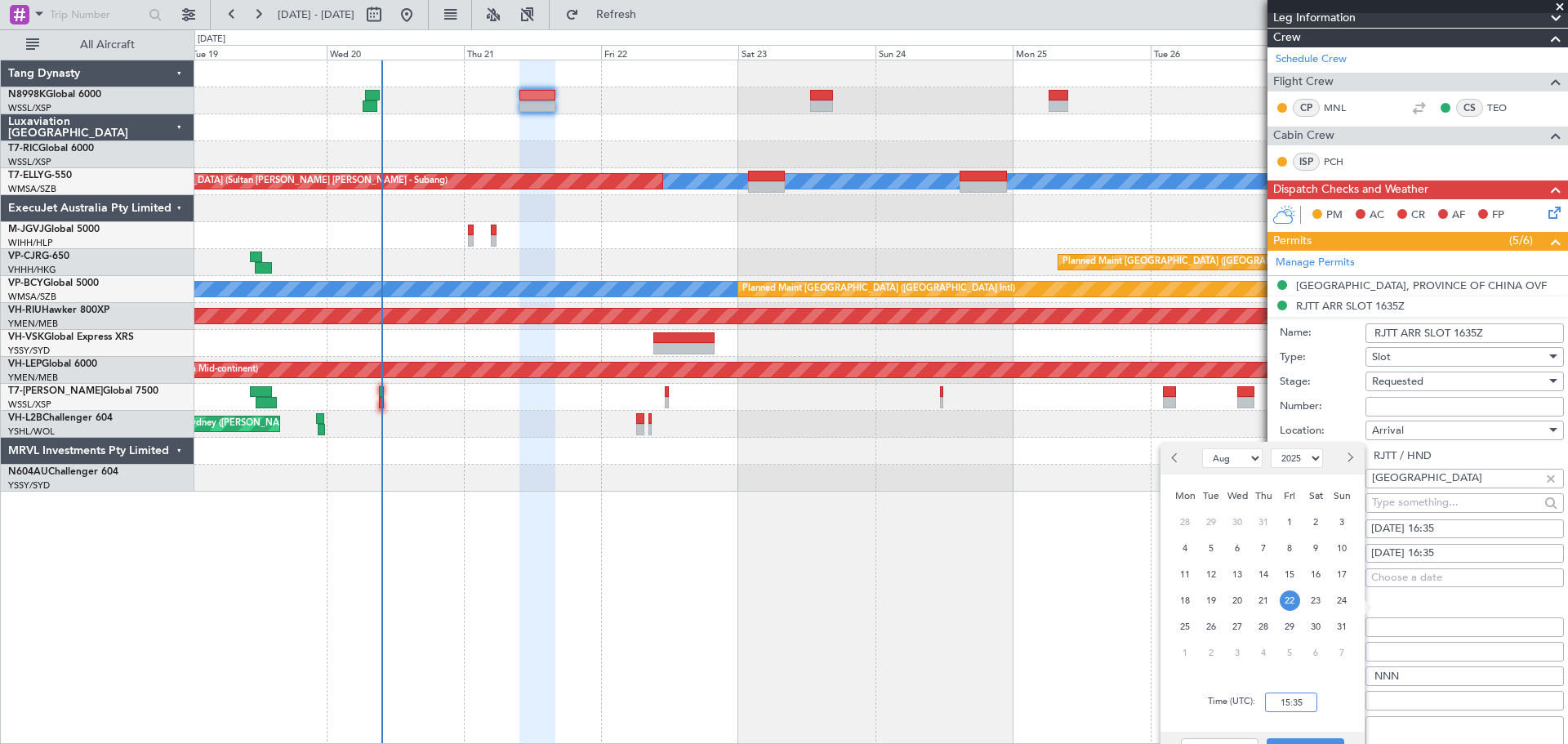
scroll to position [331, 0]
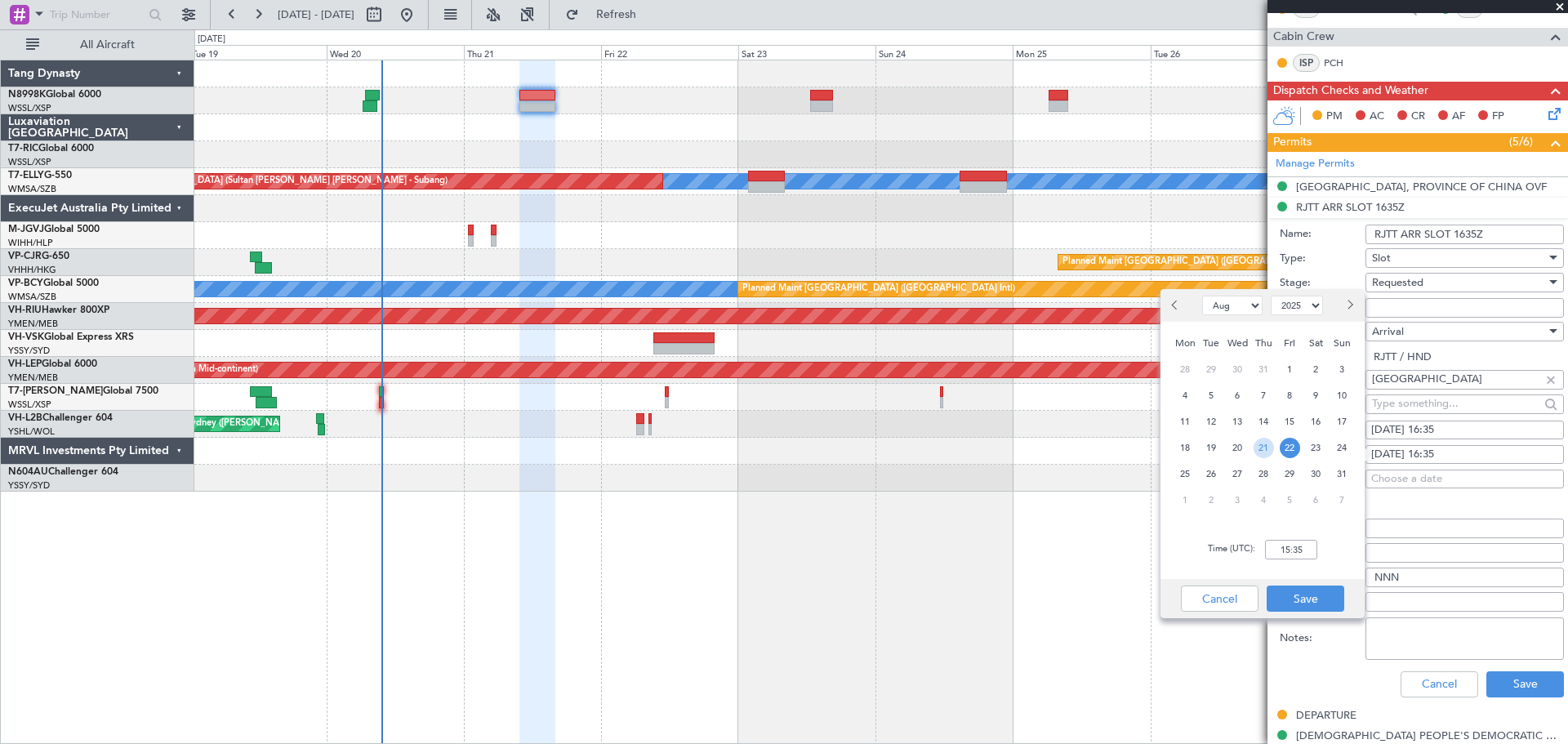
click at [1257, 451] on span "21" at bounding box center [1265, 448] width 21 height 21
click at [1303, 550] on input "00:00" at bounding box center [1292, 550] width 53 height 20
type input "15:35"
click at [1314, 598] on button "Save" at bounding box center [1306, 598] width 78 height 26
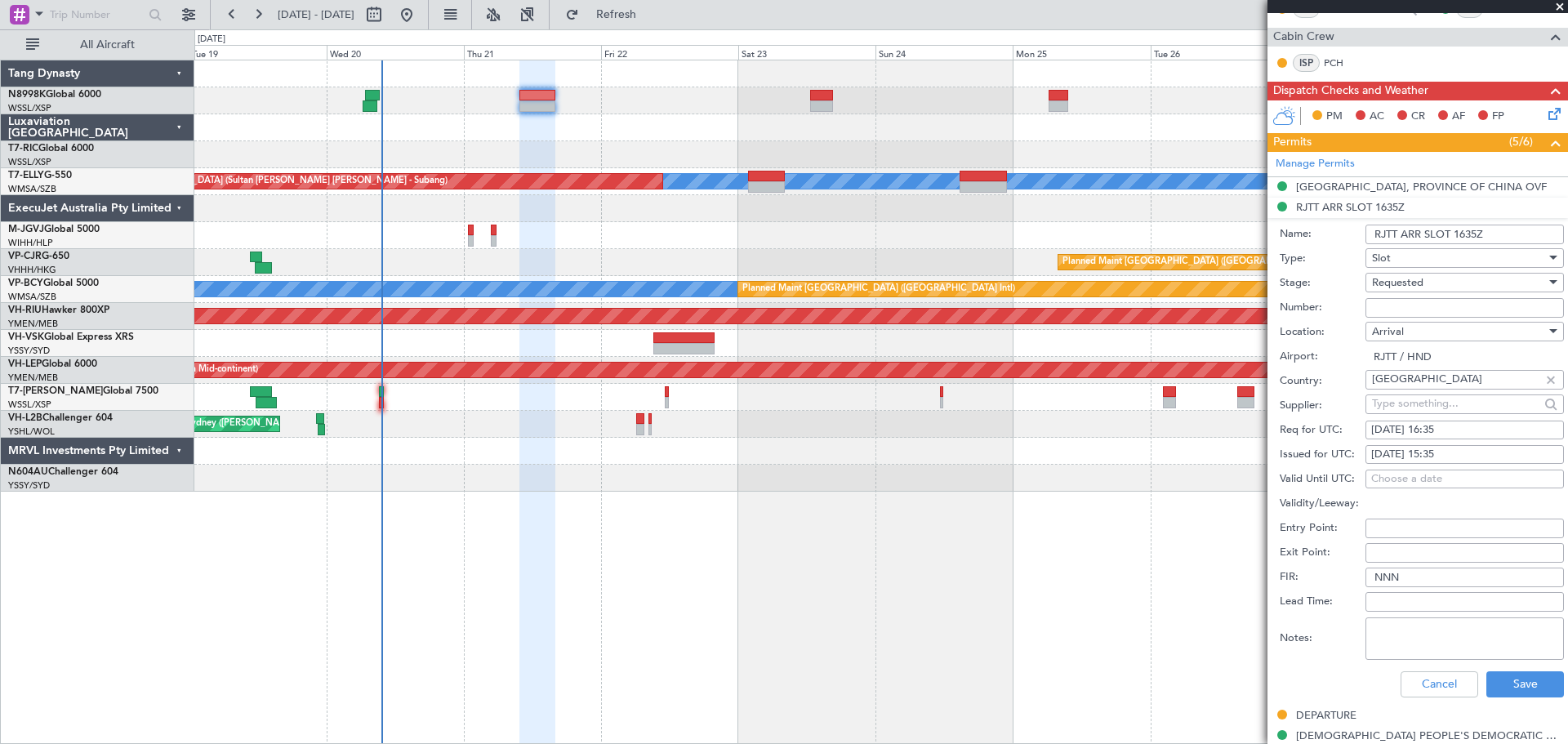
click at [1387, 428] on div "[DATE] 16:35" at bounding box center [1465, 430] width 187 height 16
select select "8"
select select "2025"
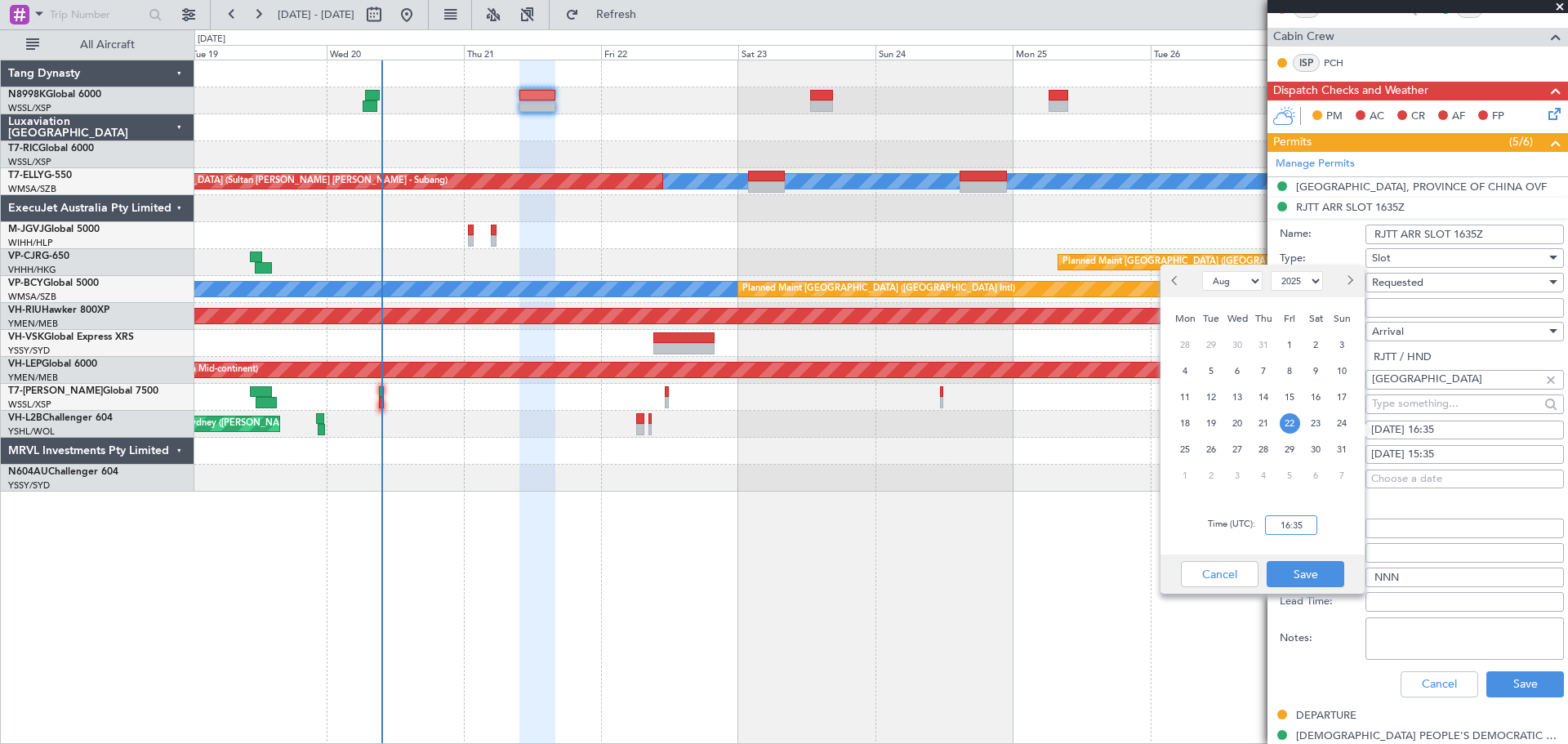
click at [1309, 524] on input "16:35" at bounding box center [1292, 525] width 53 height 20
click at [1266, 423] on span "21" at bounding box center [1265, 424] width 21 height 21
click at [1305, 531] on input "00:00" at bounding box center [1292, 525] width 53 height 20
type input "15:35"
click at [1313, 575] on button "Save" at bounding box center [1306, 574] width 78 height 26
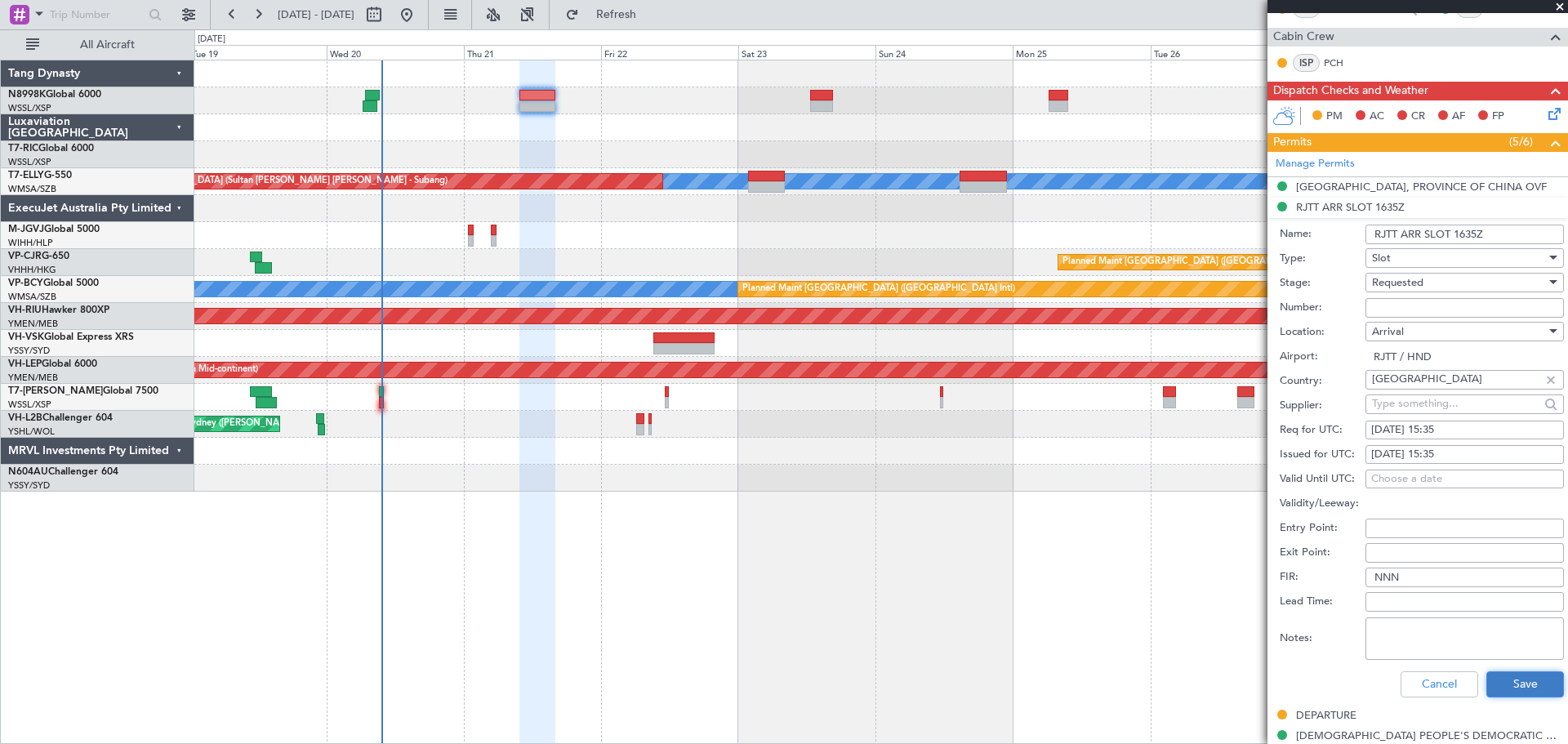
click at [1514, 680] on button "Save" at bounding box center [1525, 685] width 78 height 26
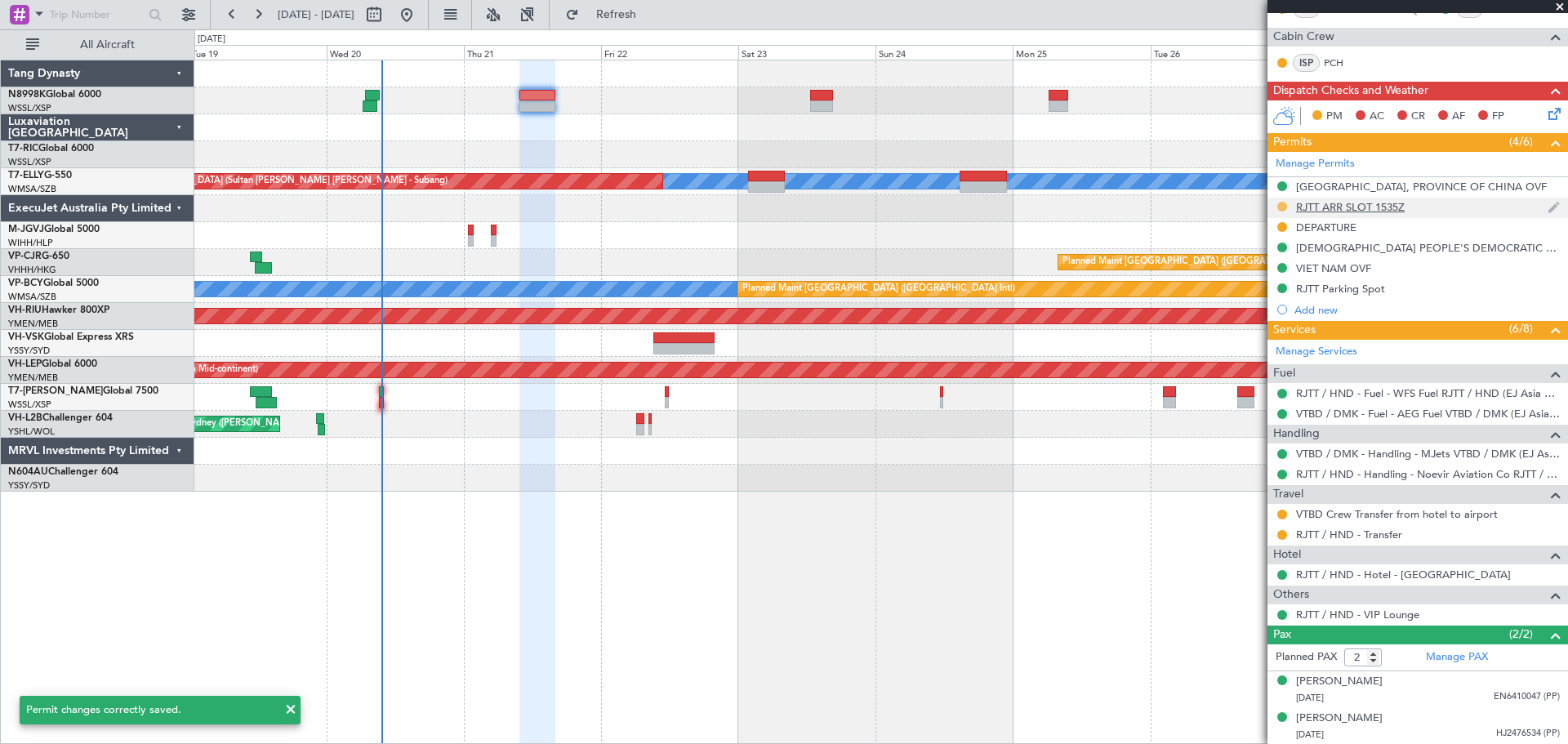
click at [1280, 203] on button at bounding box center [1282, 207] width 9 height 9
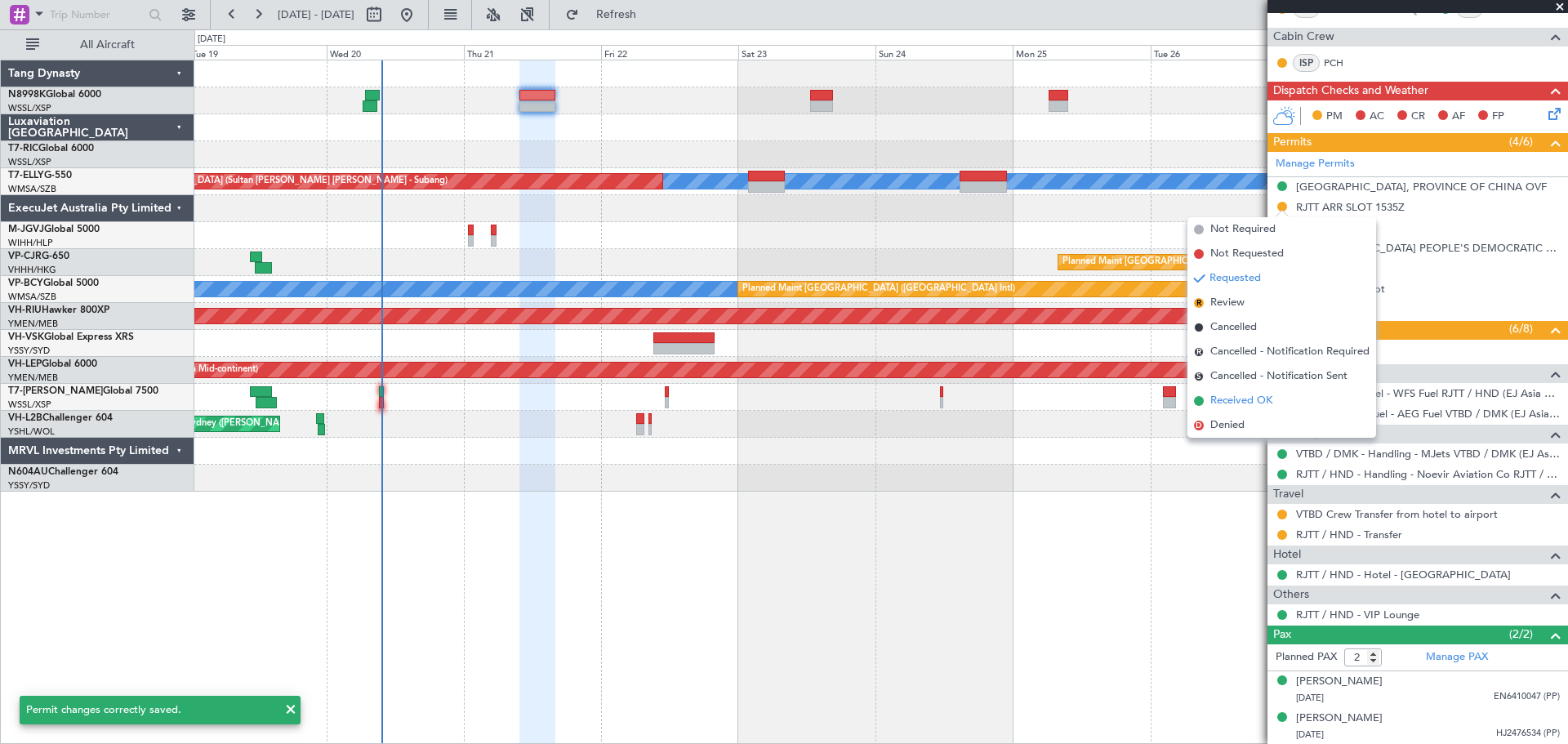
click at [1246, 397] on span "Received OK" at bounding box center [1242, 400] width 62 height 16
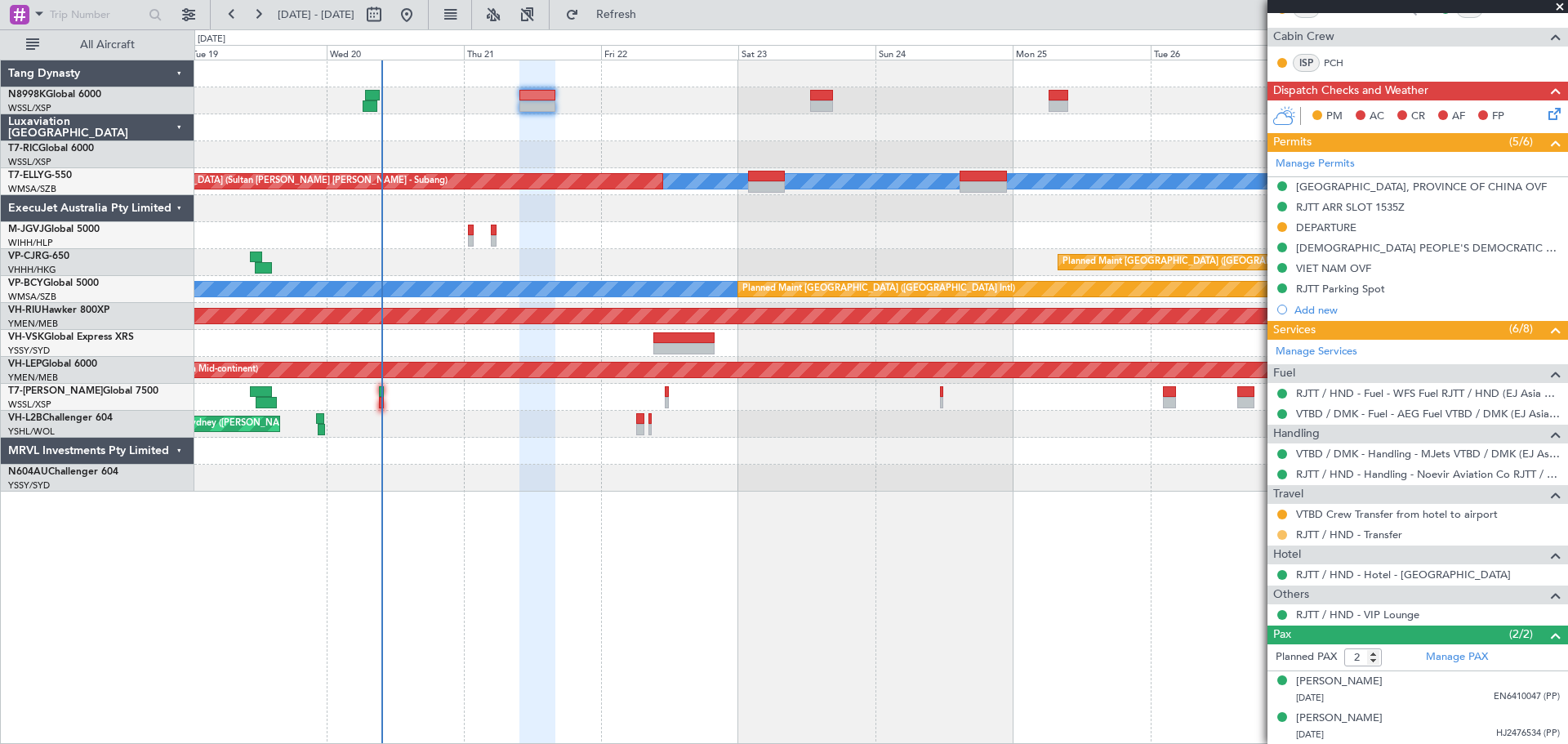
click at [1280, 532] on button at bounding box center [1282, 535] width 9 height 9
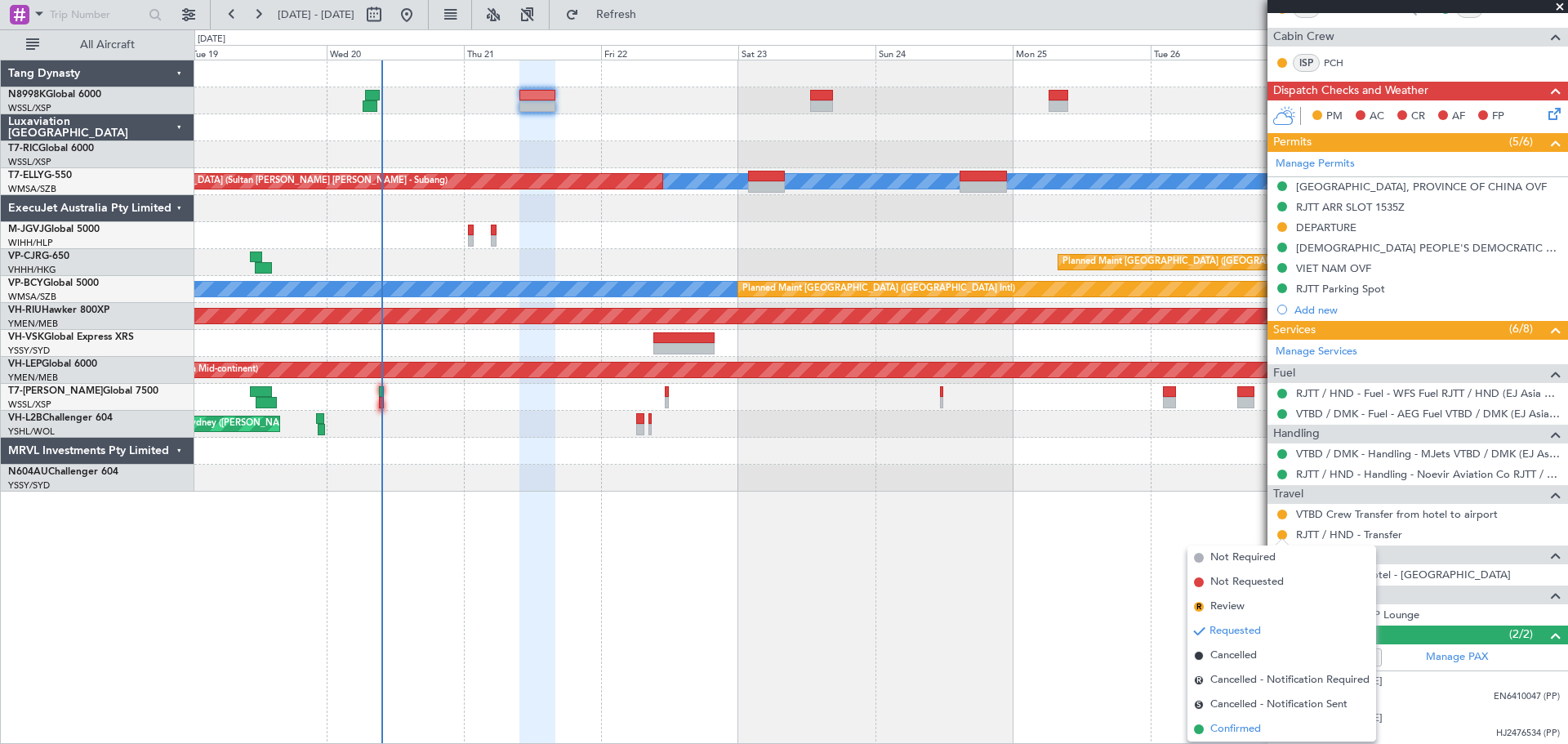
click at [1242, 723] on span "Confirmed" at bounding box center [1236, 729] width 51 height 16
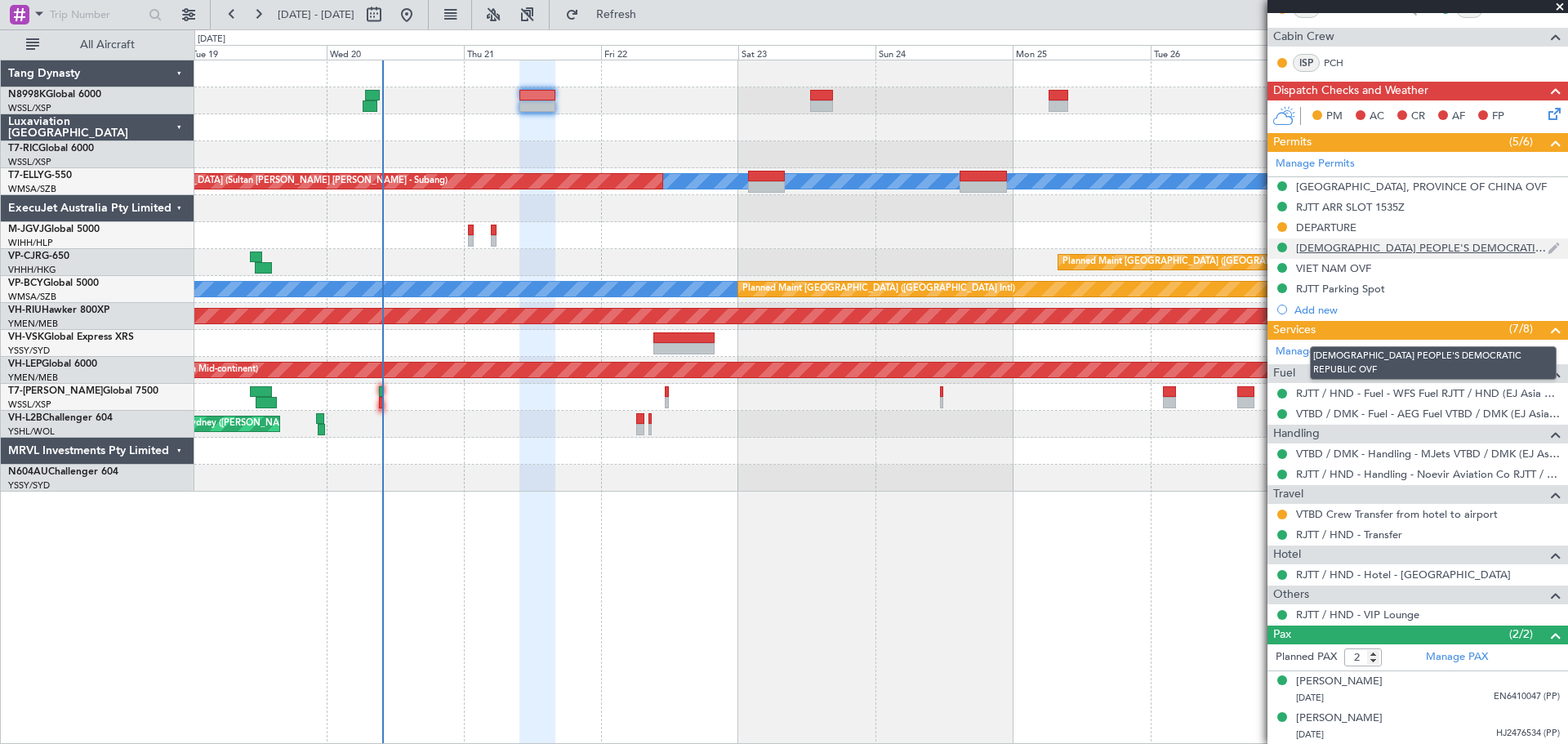
scroll to position [167, 0]
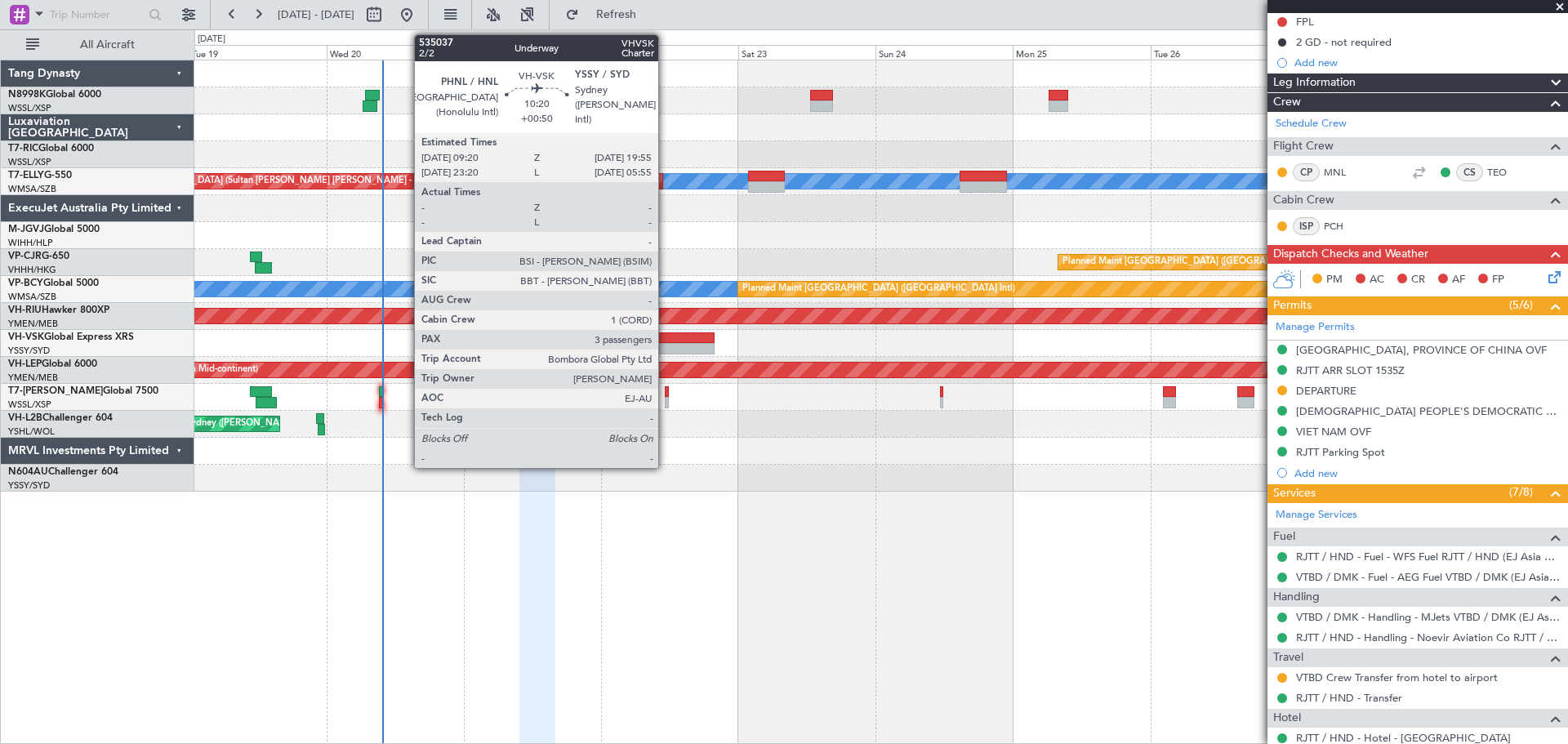
click at [665, 341] on div at bounding box center [684, 338] width 61 height 11
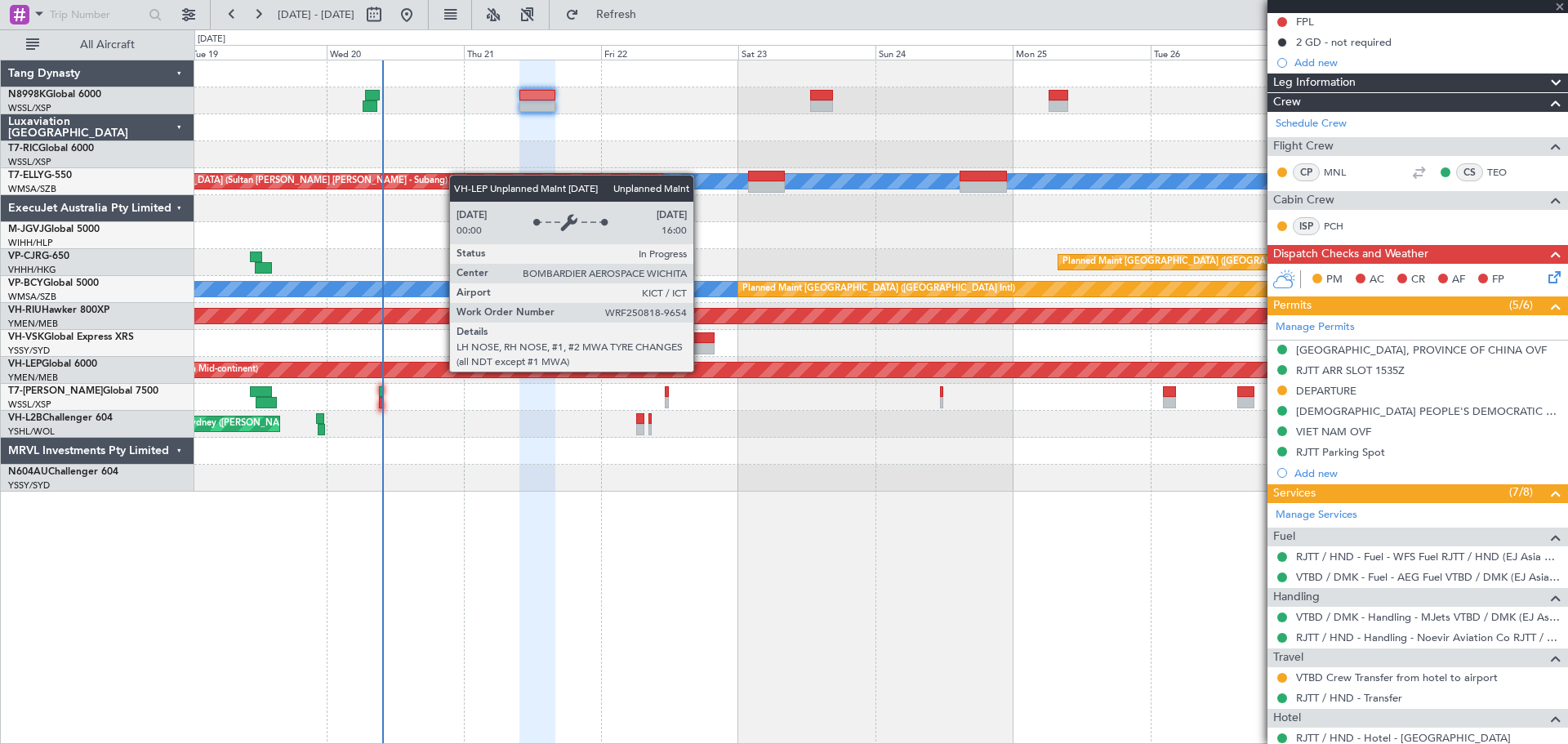
type input "+00:50"
type input "3"
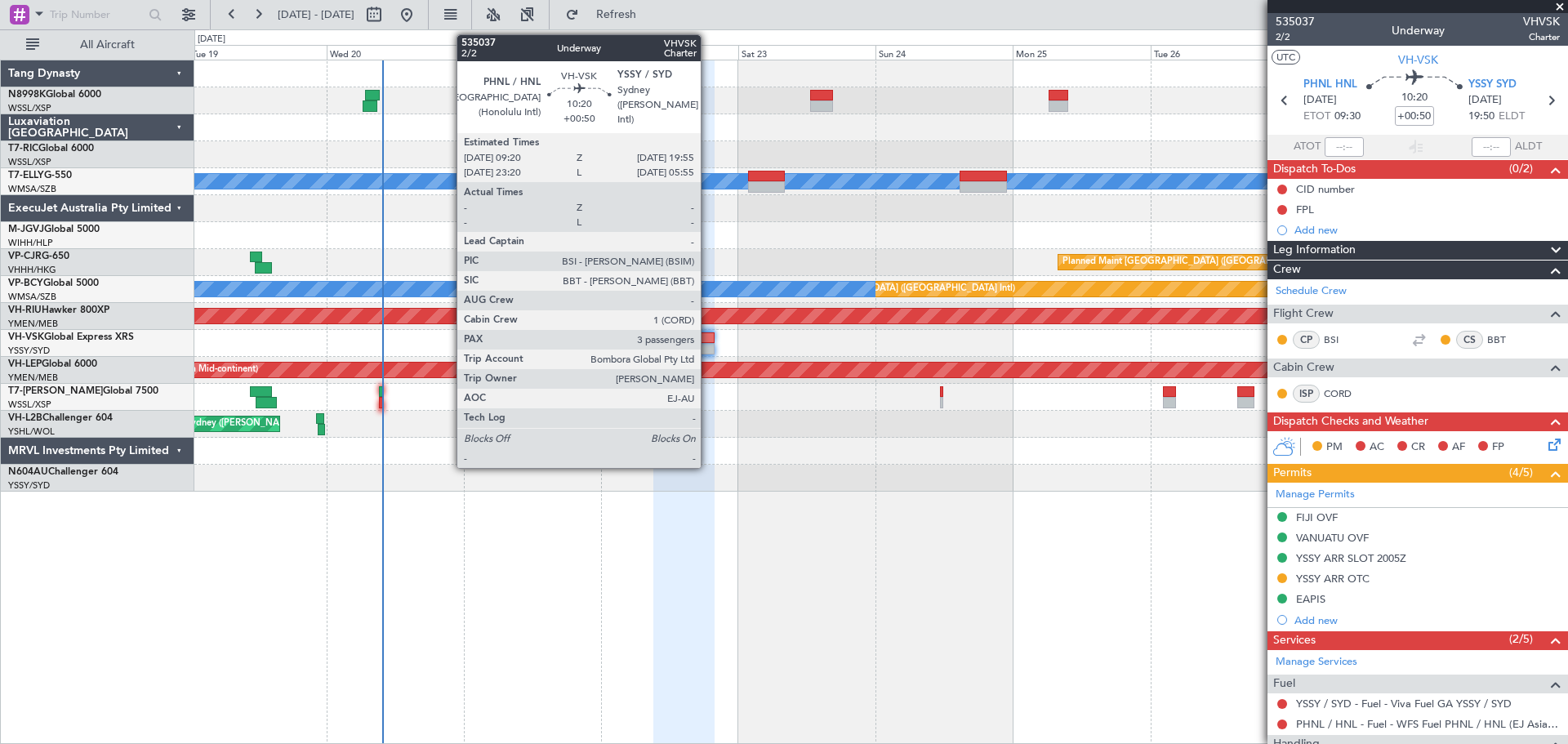
click at [708, 342] on div at bounding box center [881, 343] width 1374 height 27
click at [701, 341] on div at bounding box center [684, 338] width 61 height 11
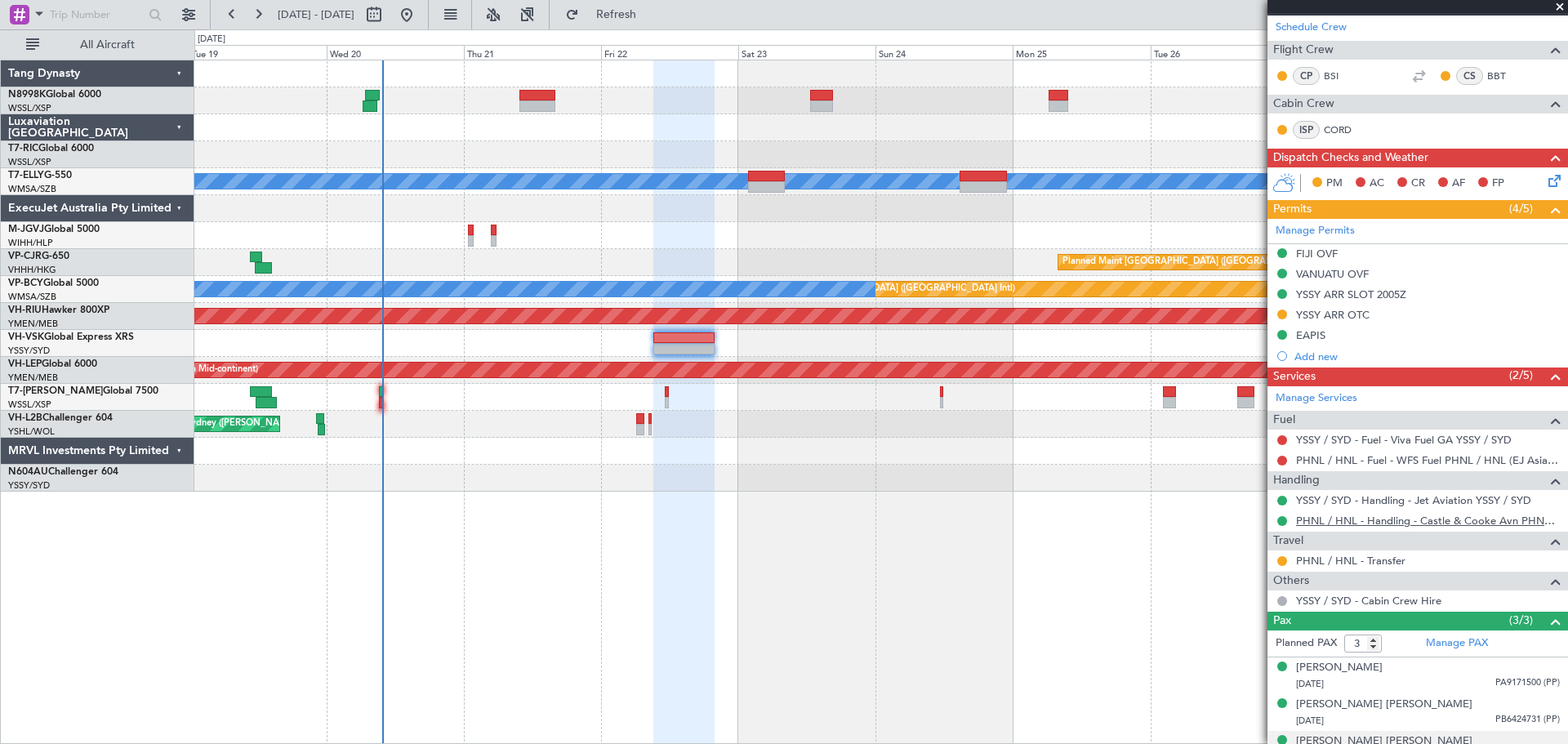
scroll to position [327, 0]
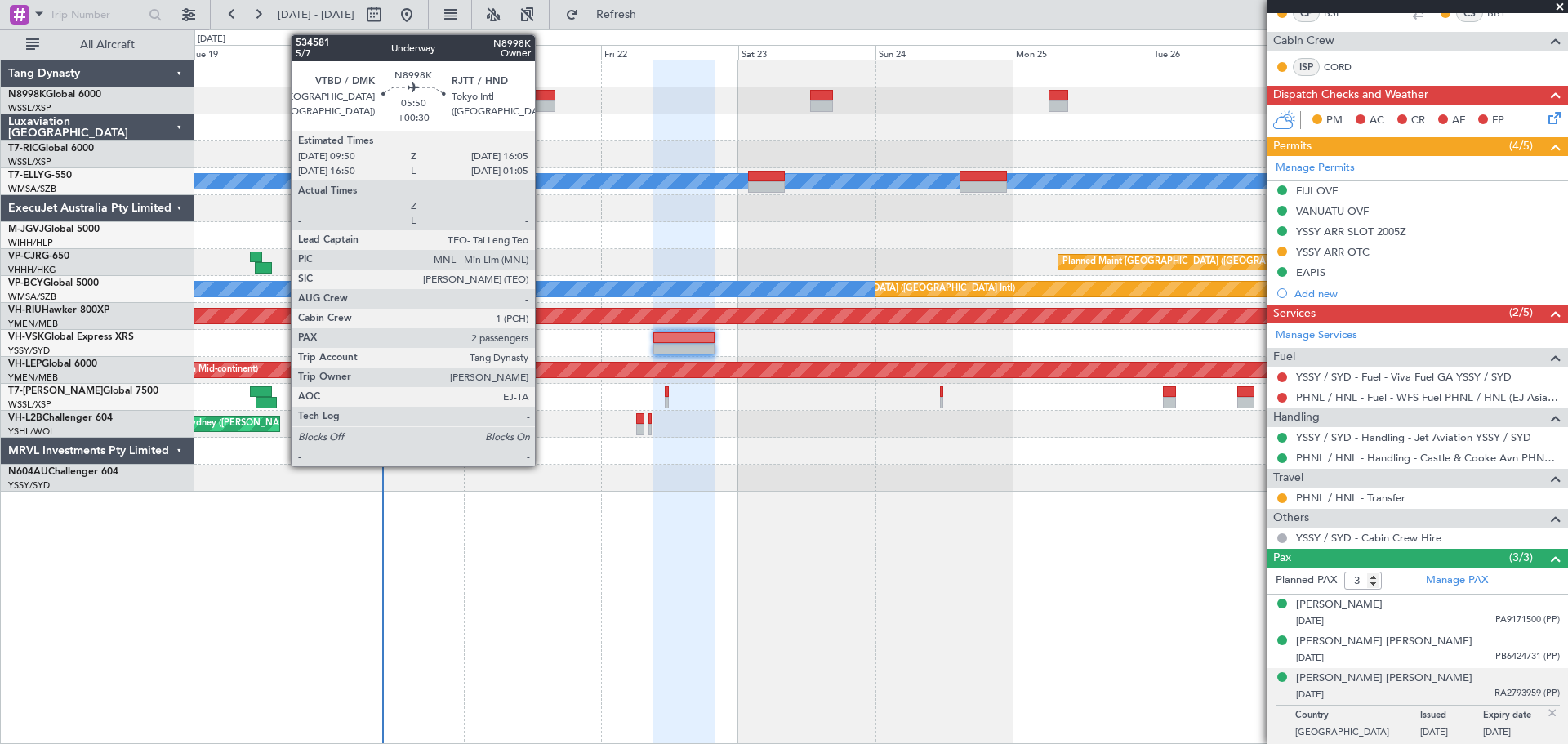
click at [542, 108] on div at bounding box center [537, 106] width 36 height 11
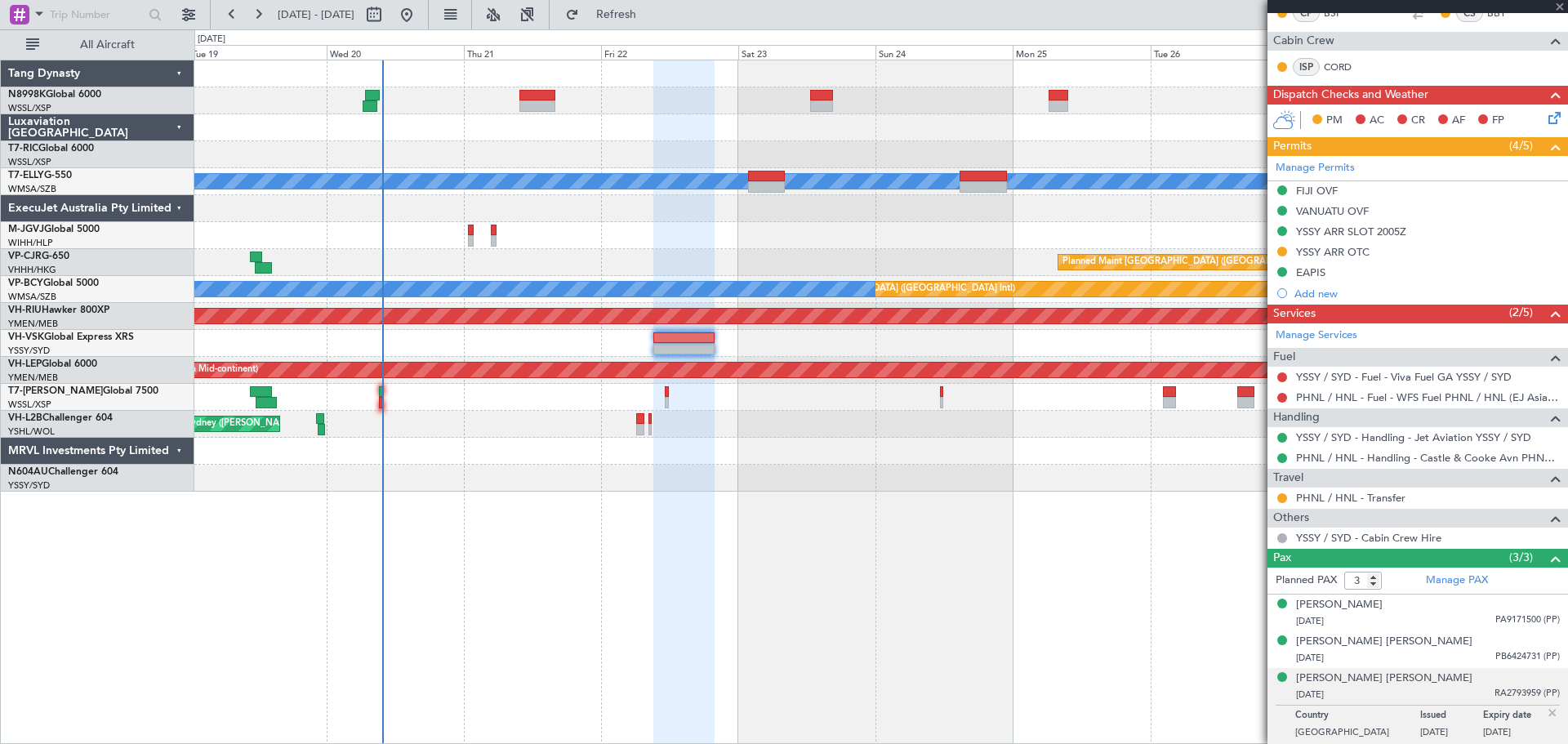
type input "+00:30"
type input "2"
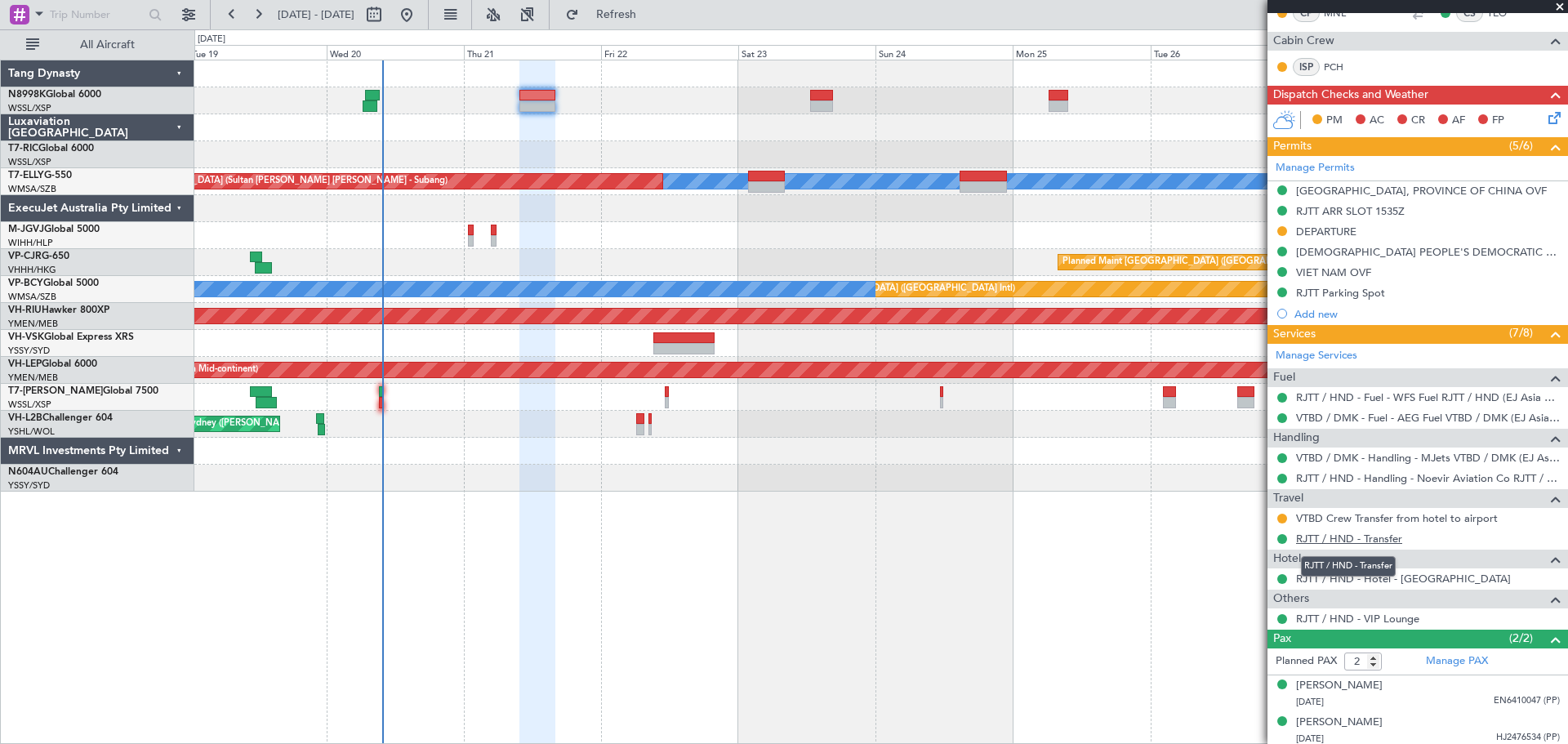
click at [1332, 539] on link "RJTT / HND - Transfer" at bounding box center [1349, 538] width 106 height 14
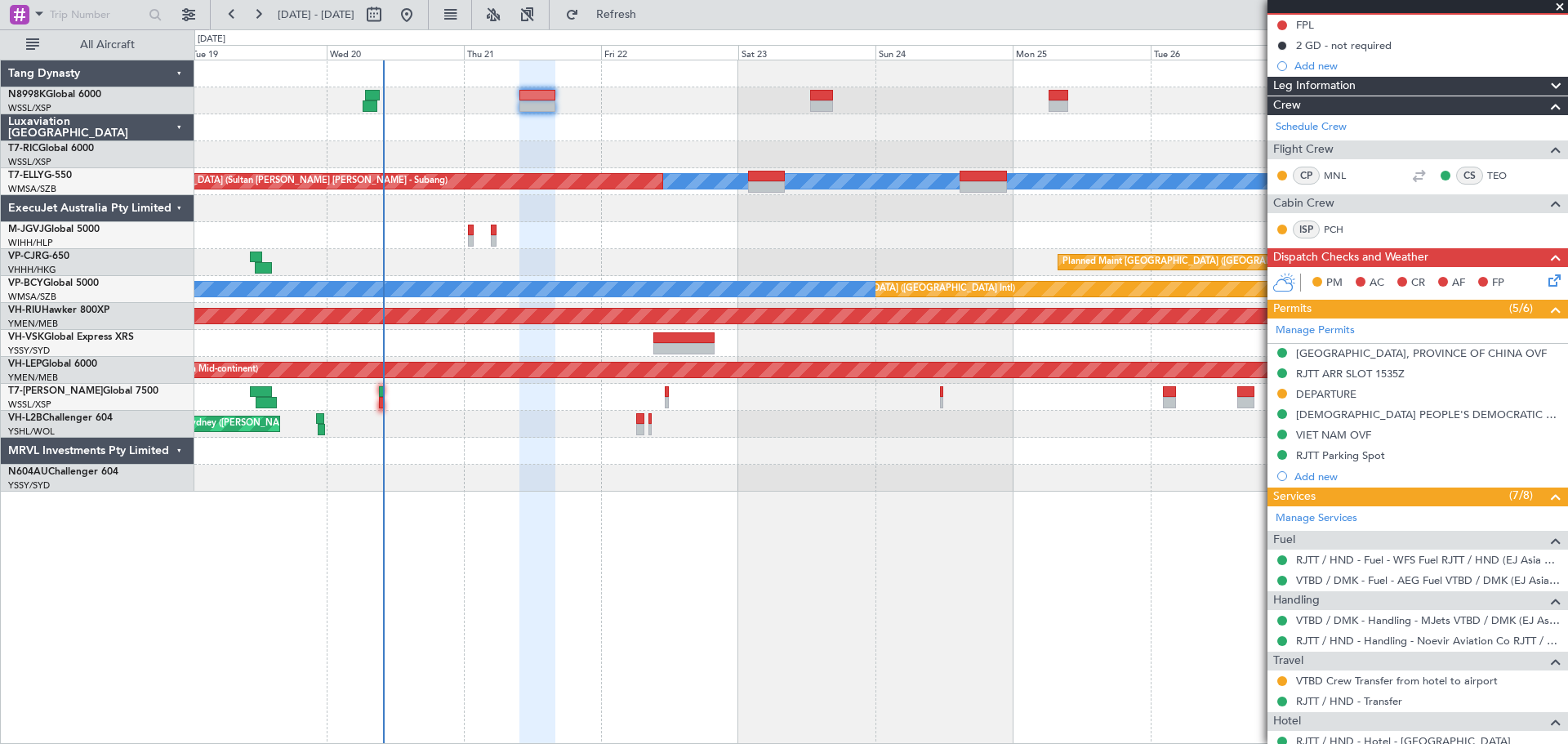
scroll to position [82, 0]
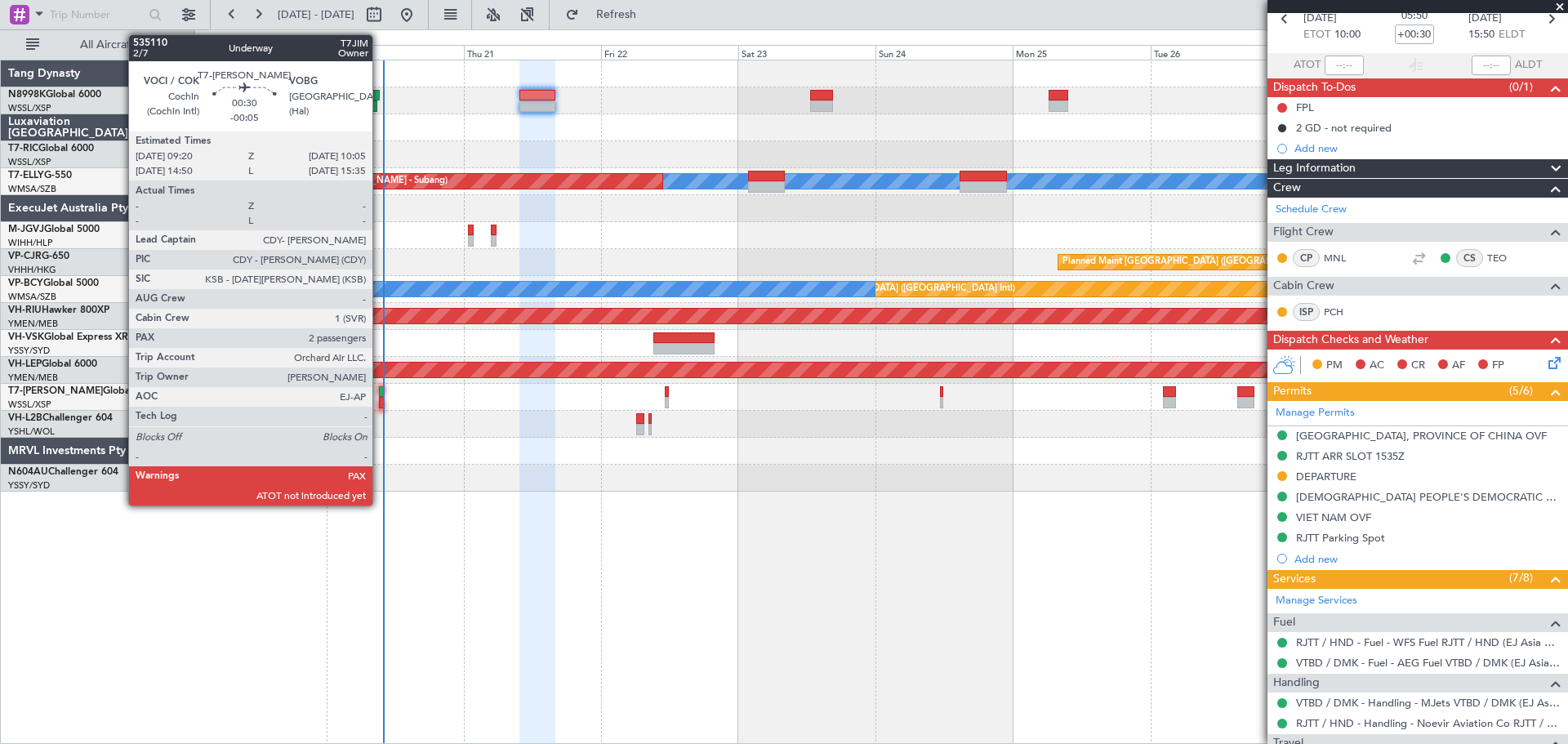
click at [379, 397] on div "Planned Maint [GEOGRAPHIC_DATA] (Seletar)" at bounding box center [881, 397] width 1374 height 27
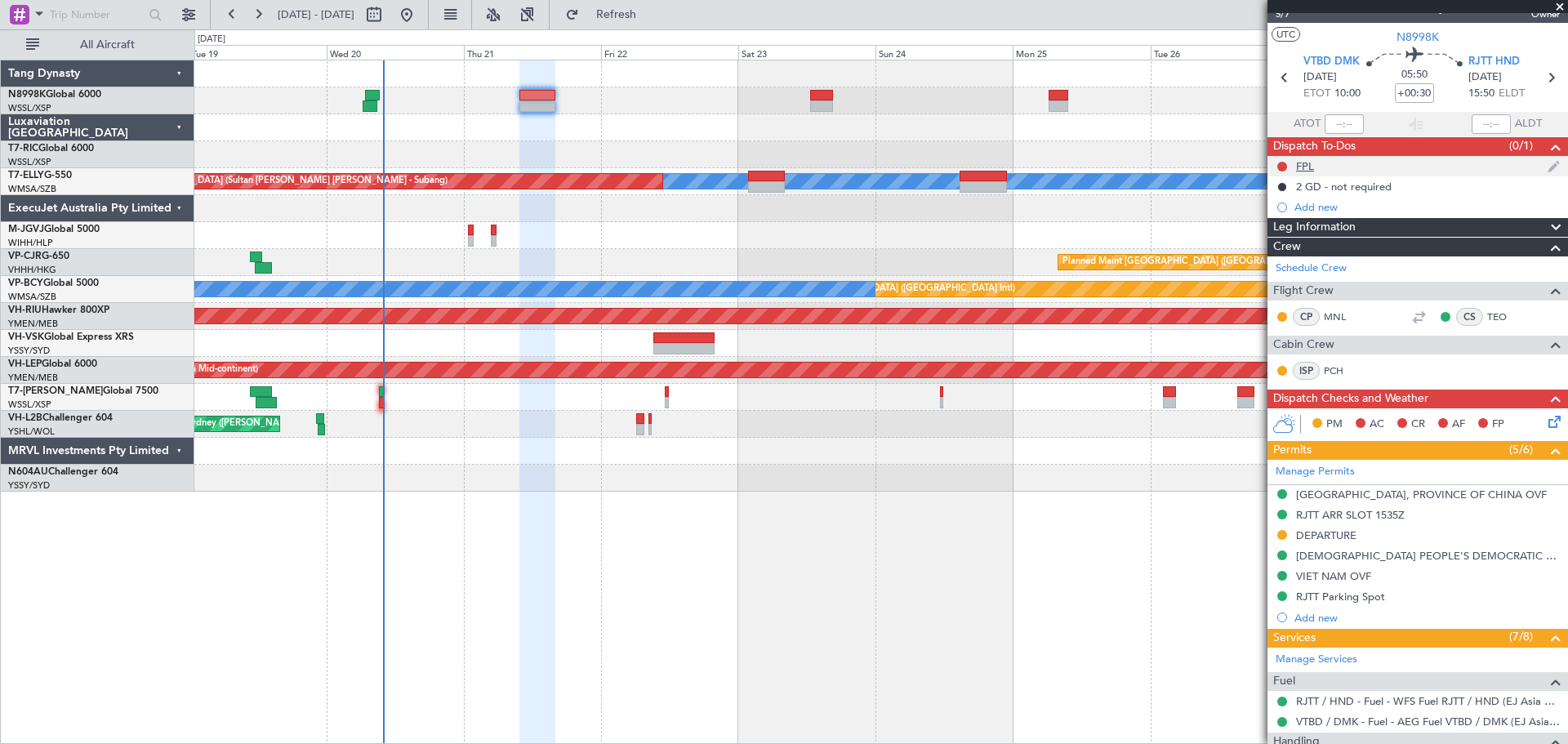
scroll to position [0, 0]
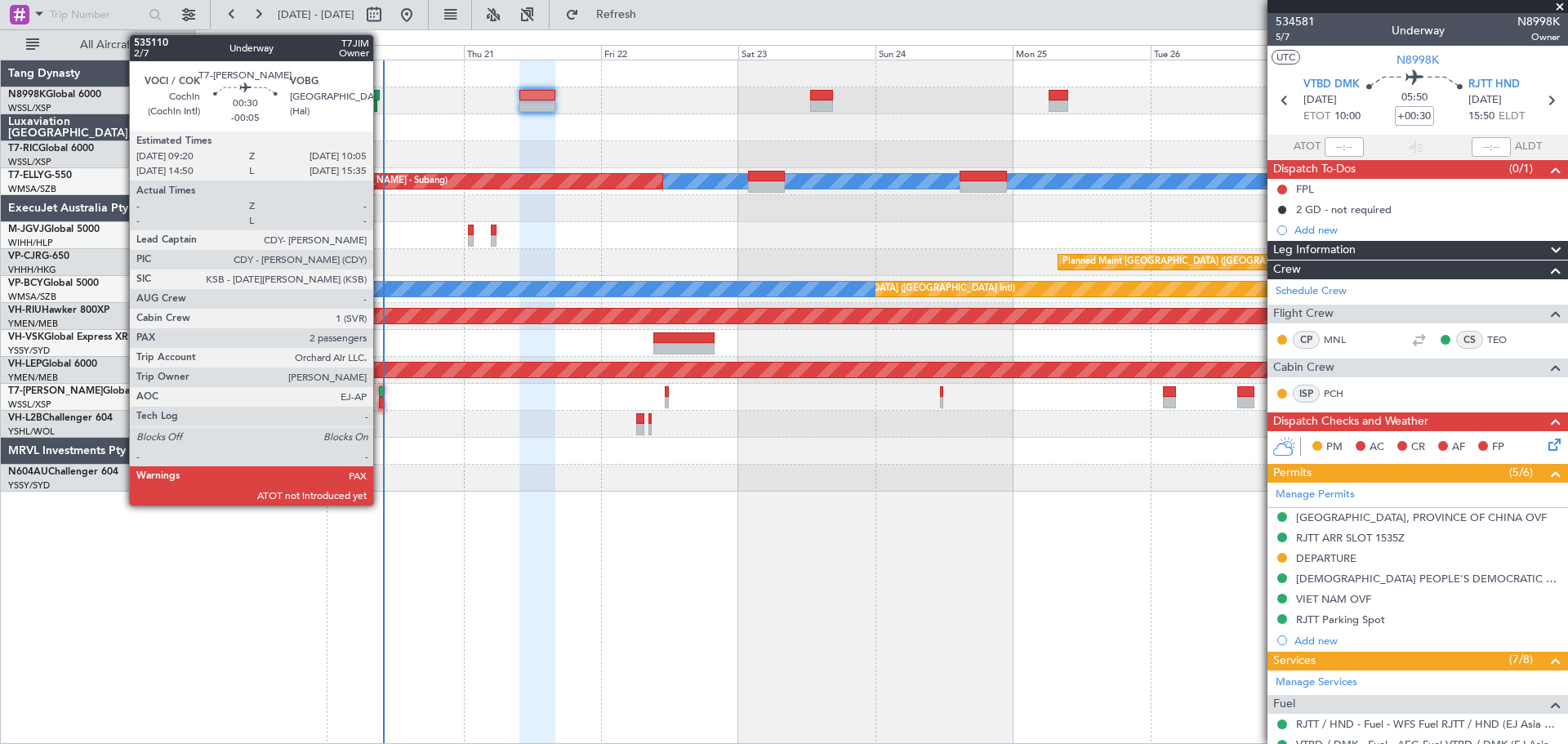
click at [380, 397] on div at bounding box center [380, 403] width 5 height 11
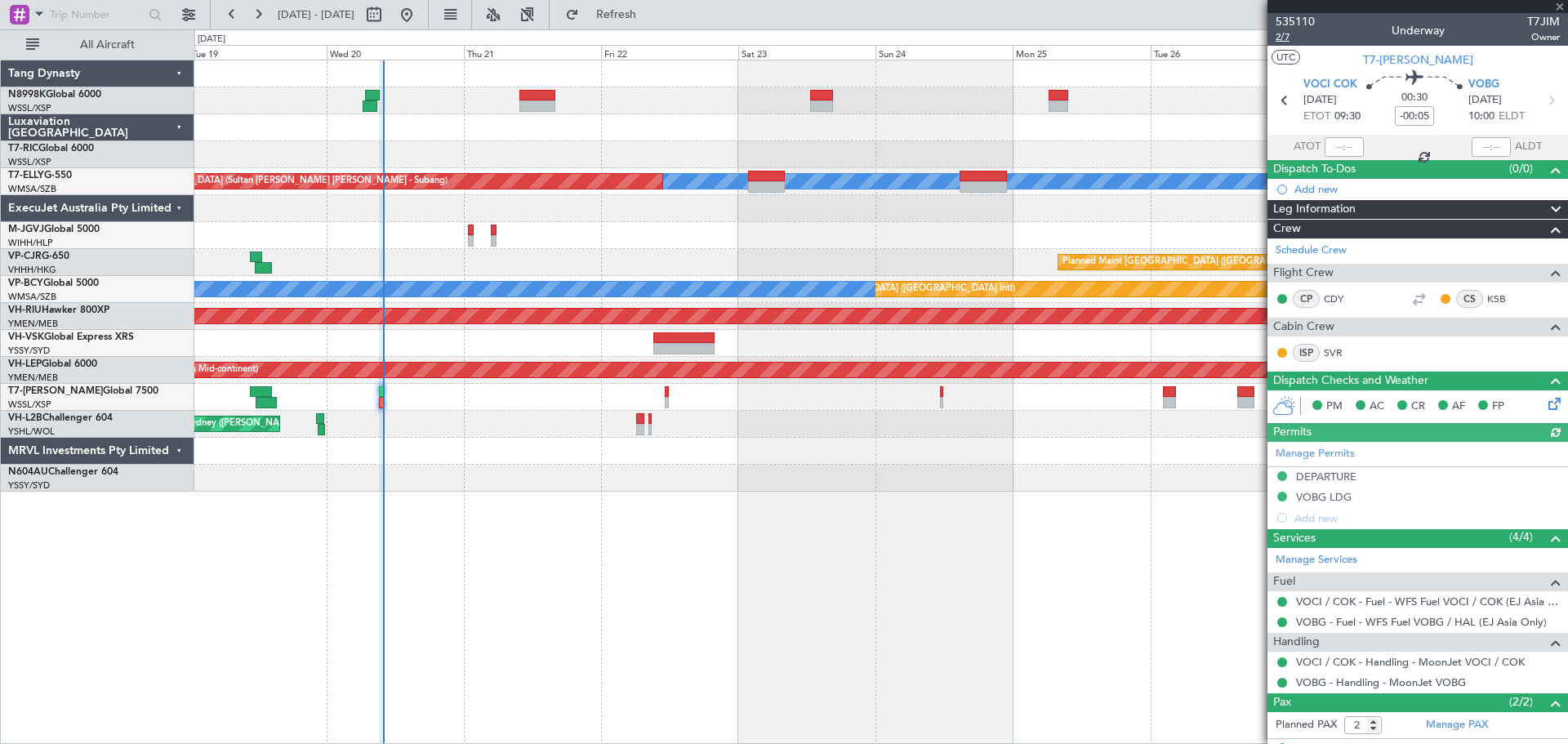
click at [1282, 40] on span "2/7" at bounding box center [1296, 37] width 39 height 14
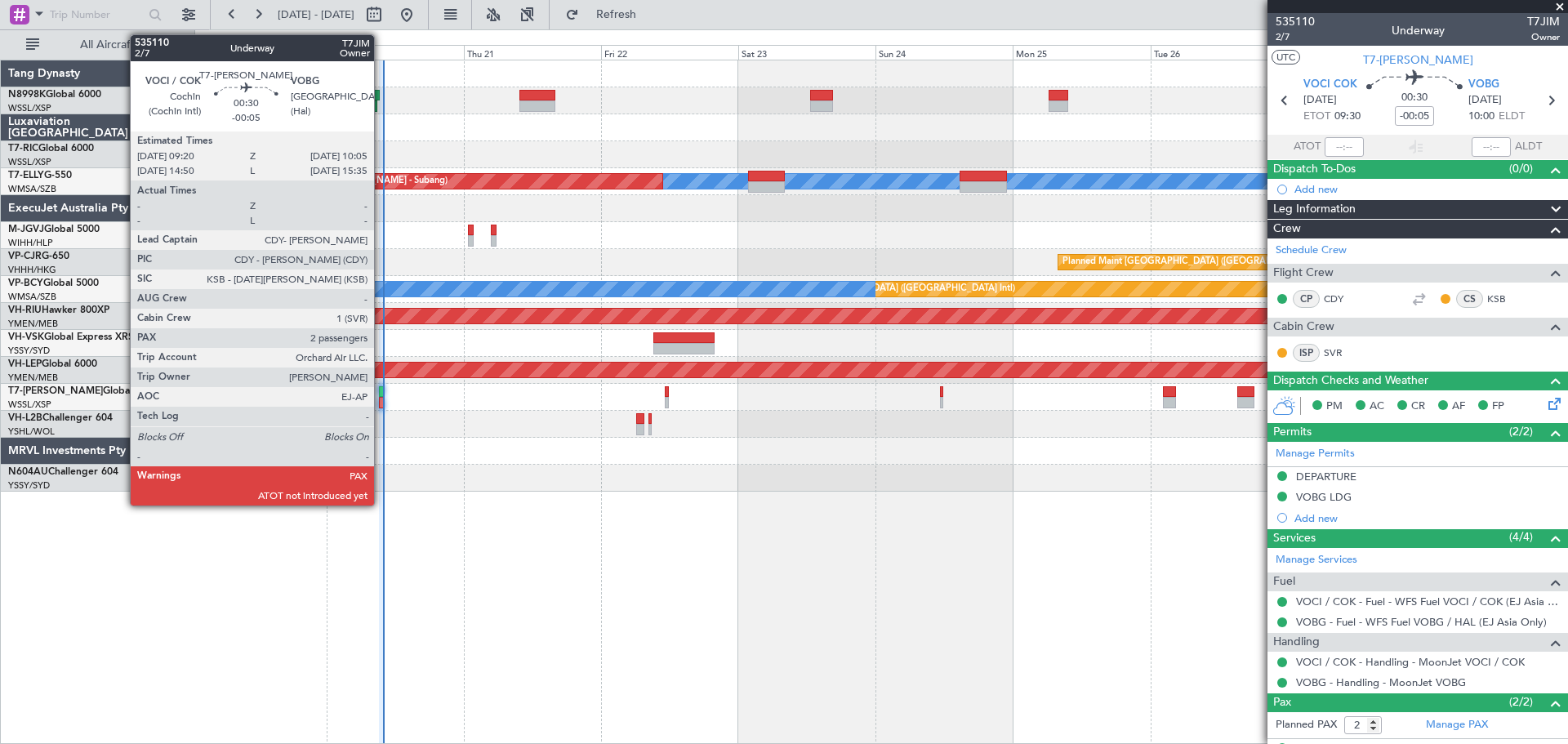
click at [381, 398] on div at bounding box center [380, 403] width 5 height 11
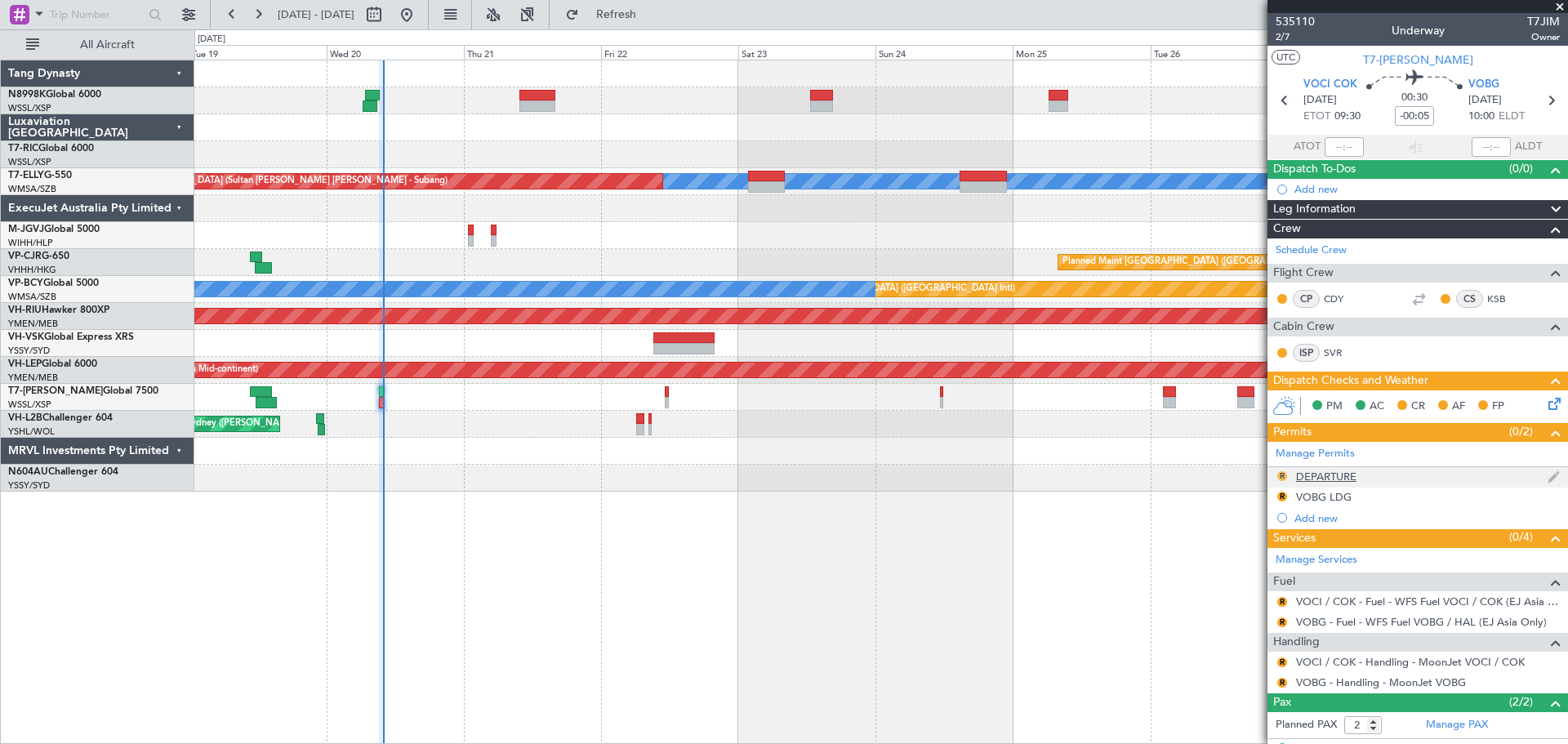
click at [1281, 478] on button "R" at bounding box center [1282, 476] width 9 height 9
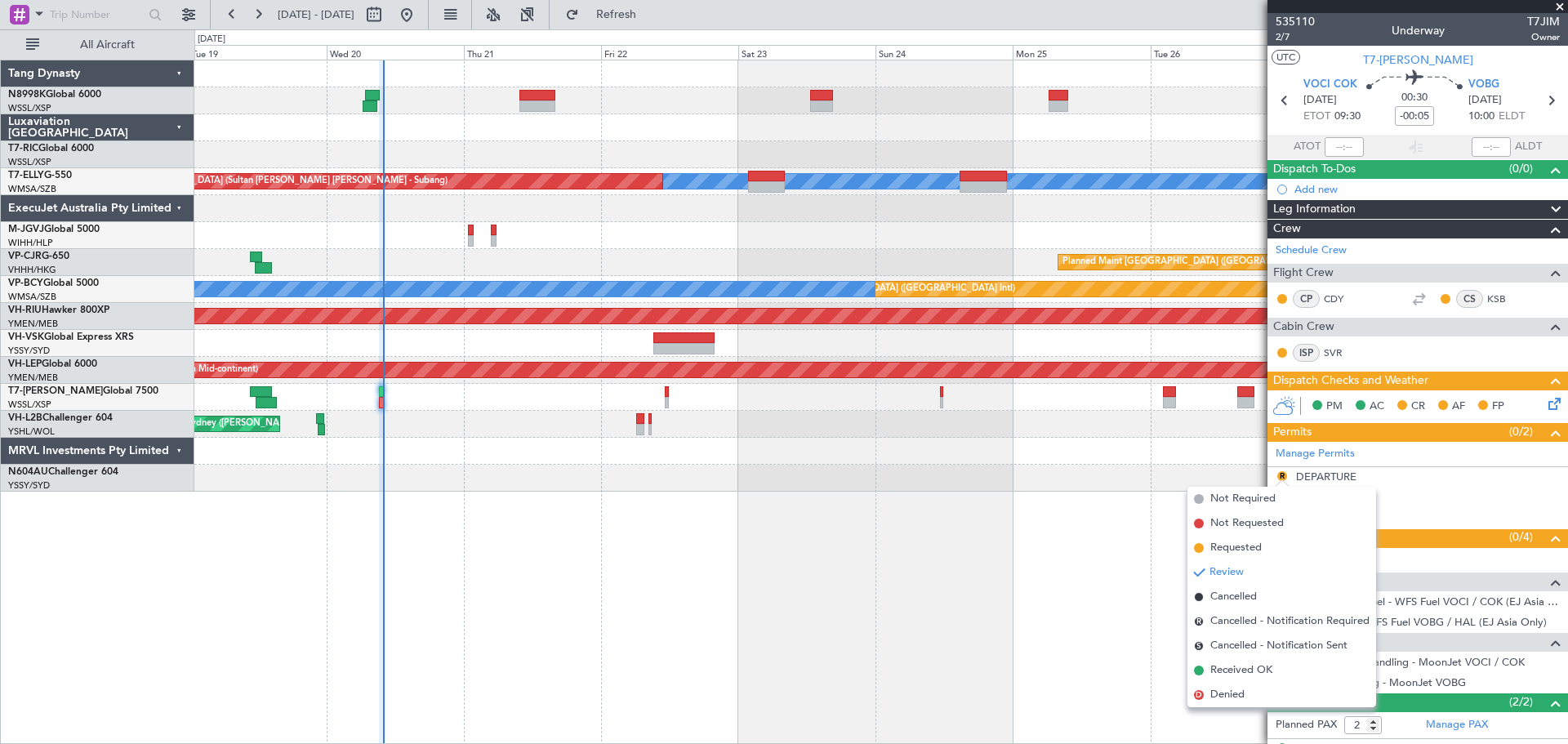
drag, startPoint x: 1218, startPoint y: 675, endPoint x: 1246, endPoint y: 643, distance: 42.5
click at [1219, 673] on span "Received OK" at bounding box center [1242, 670] width 62 height 16
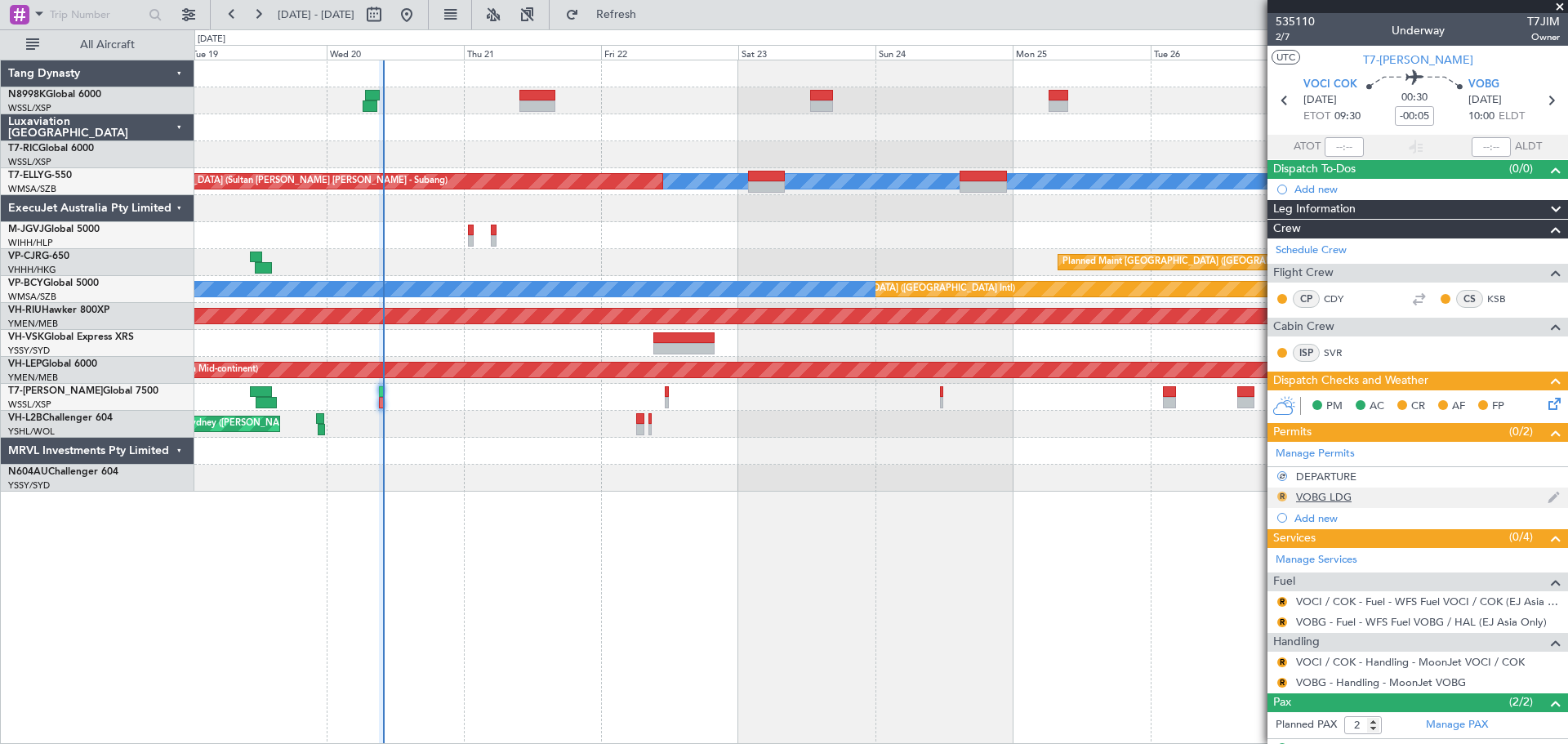
click at [1286, 494] on button "R" at bounding box center [1282, 496] width 9 height 9
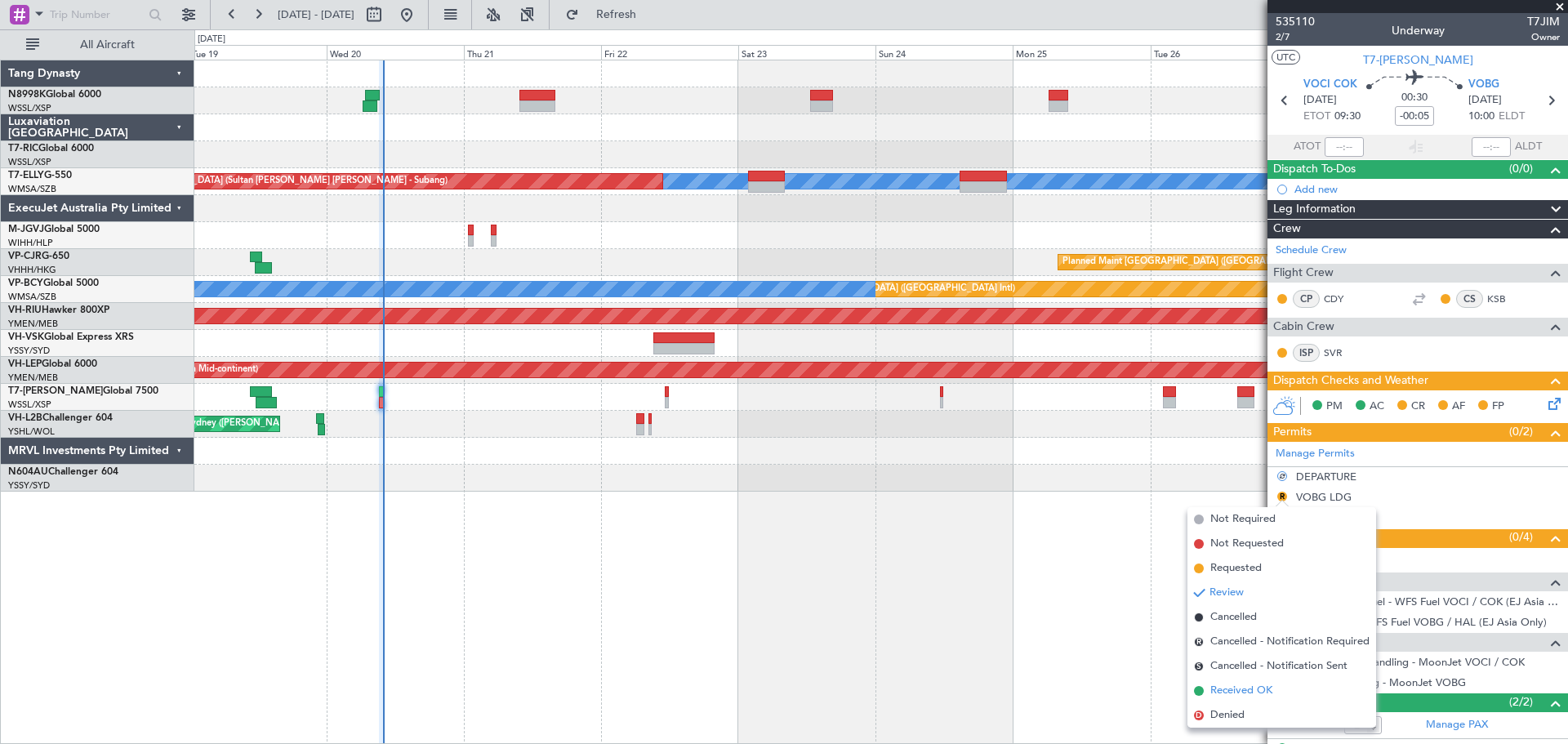
click at [1217, 691] on span "Received OK" at bounding box center [1242, 690] width 62 height 16
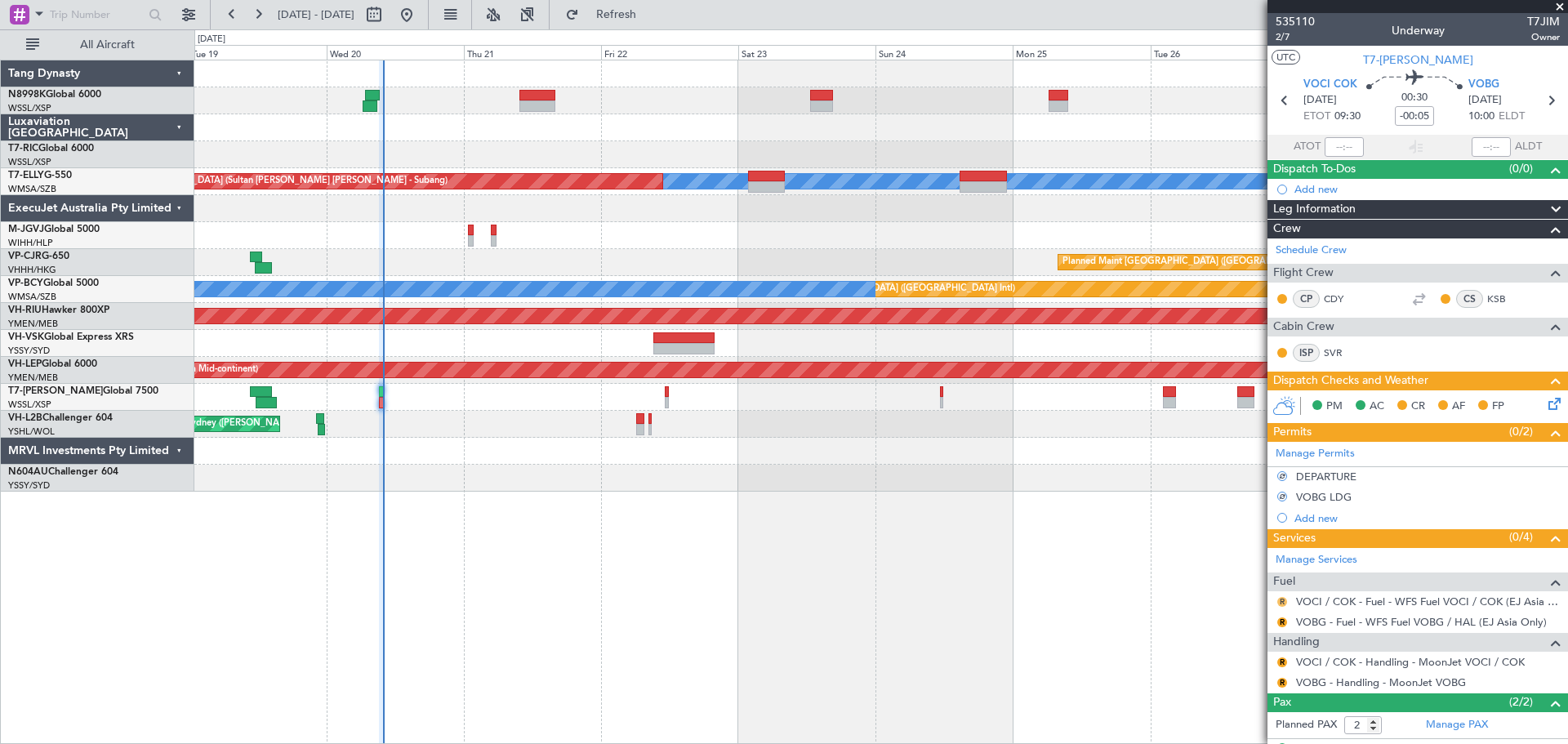
click at [1281, 601] on button "R" at bounding box center [1282, 602] width 9 height 9
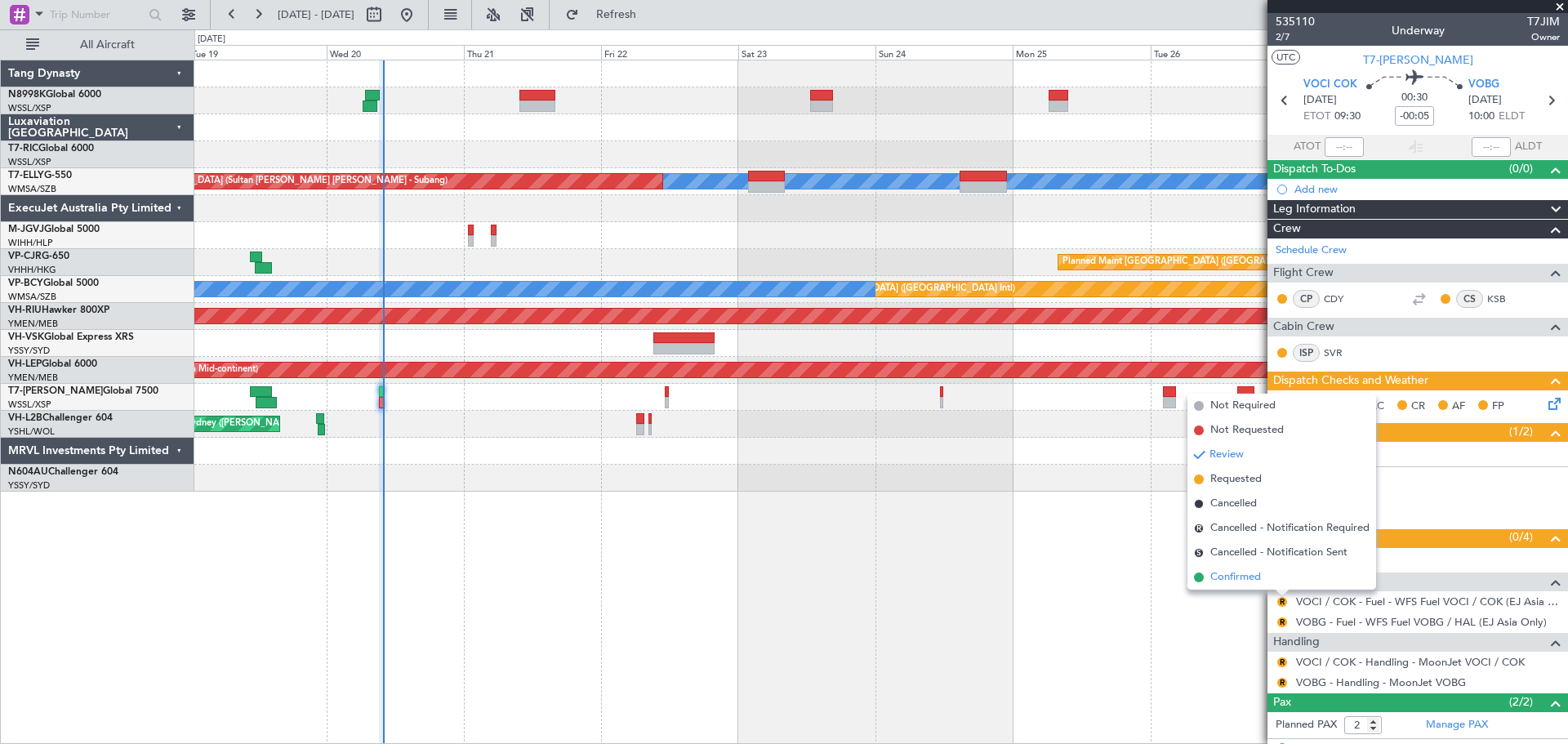
click at [1234, 576] on span "Confirmed" at bounding box center [1236, 577] width 51 height 16
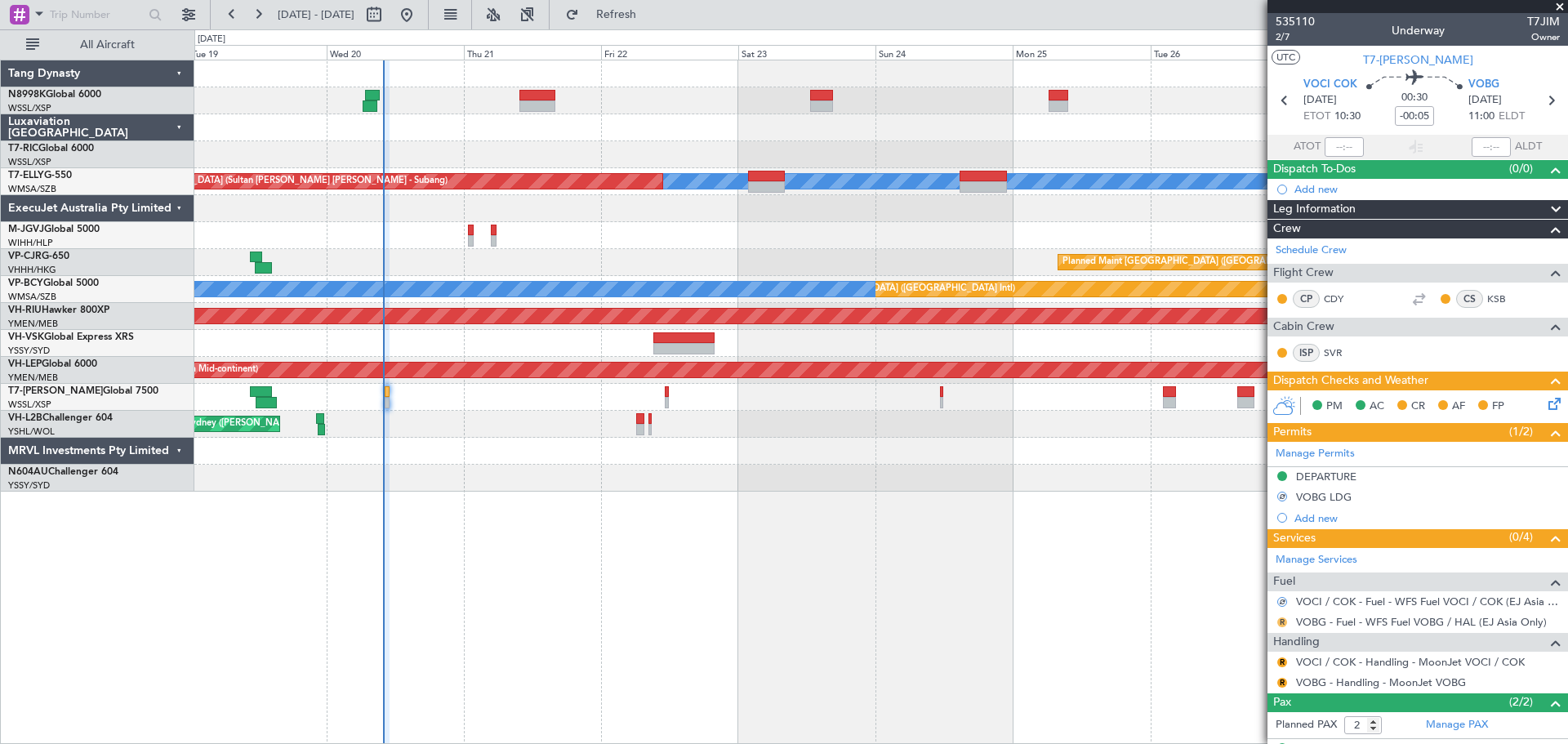
click at [1282, 621] on button "R" at bounding box center [1282, 622] width 9 height 9
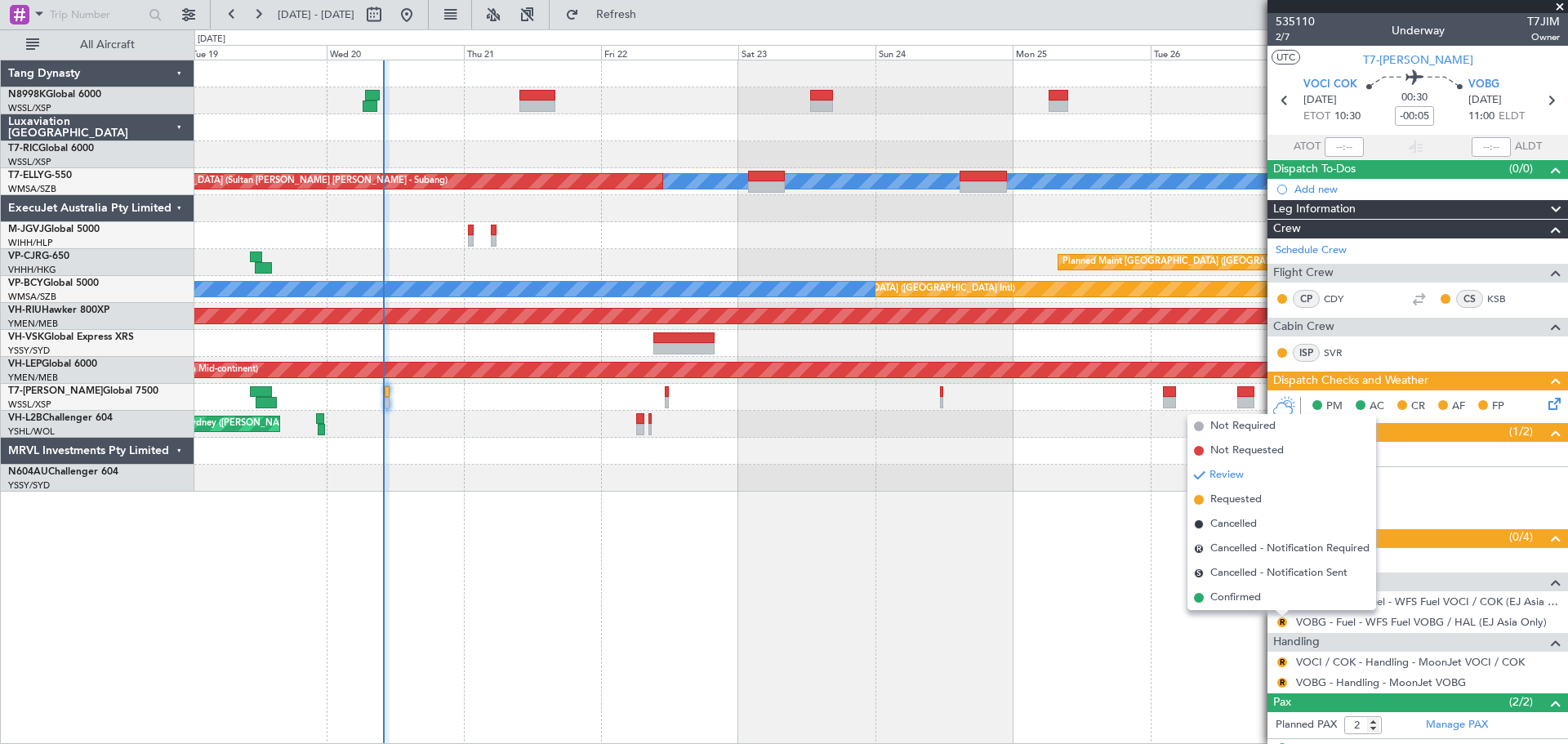
drag, startPoint x: 1236, startPoint y: 594, endPoint x: 1256, endPoint y: 615, distance: 29.0
click at [1236, 598] on span "Confirmed" at bounding box center [1236, 597] width 51 height 16
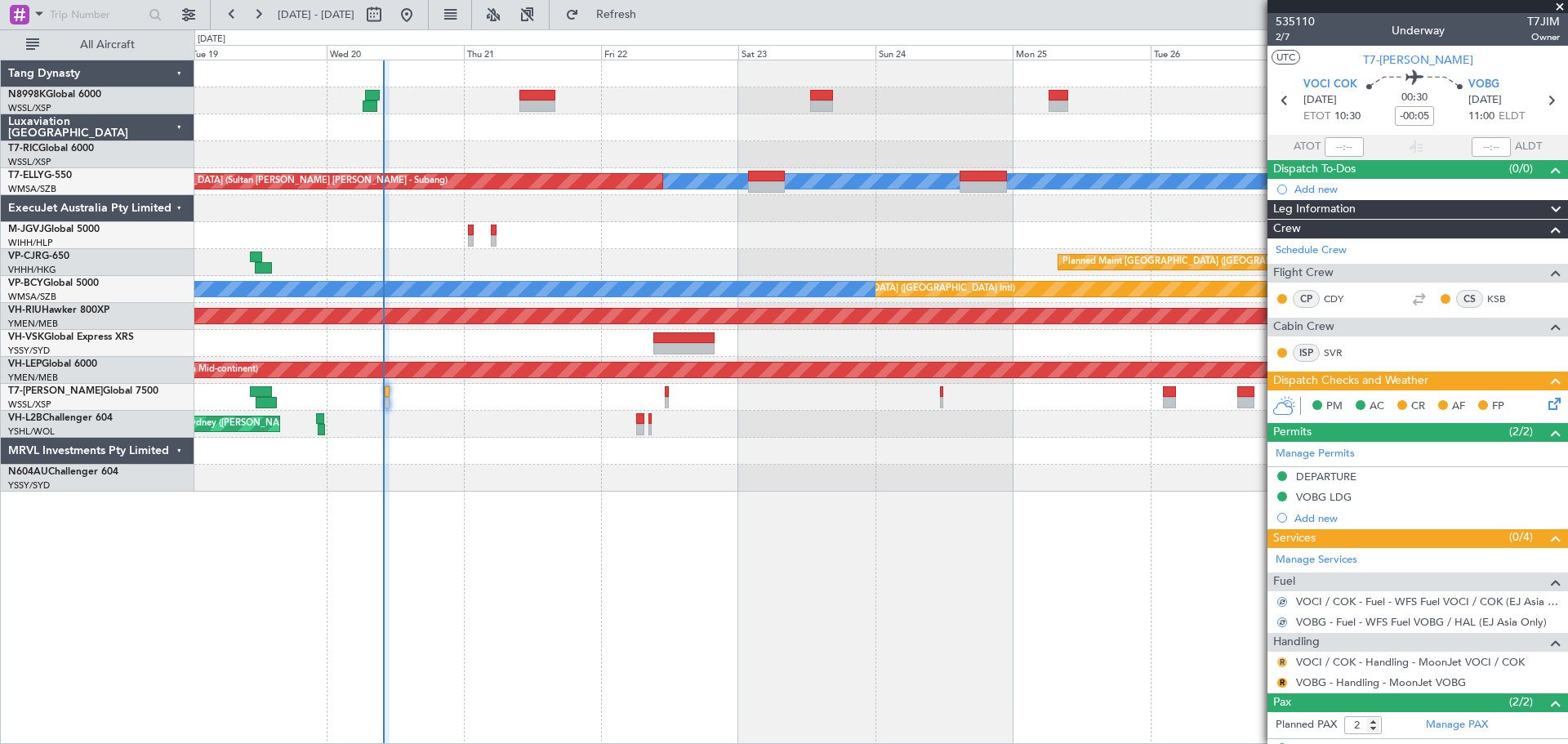
click at [1282, 659] on button "R" at bounding box center [1282, 662] width 9 height 9
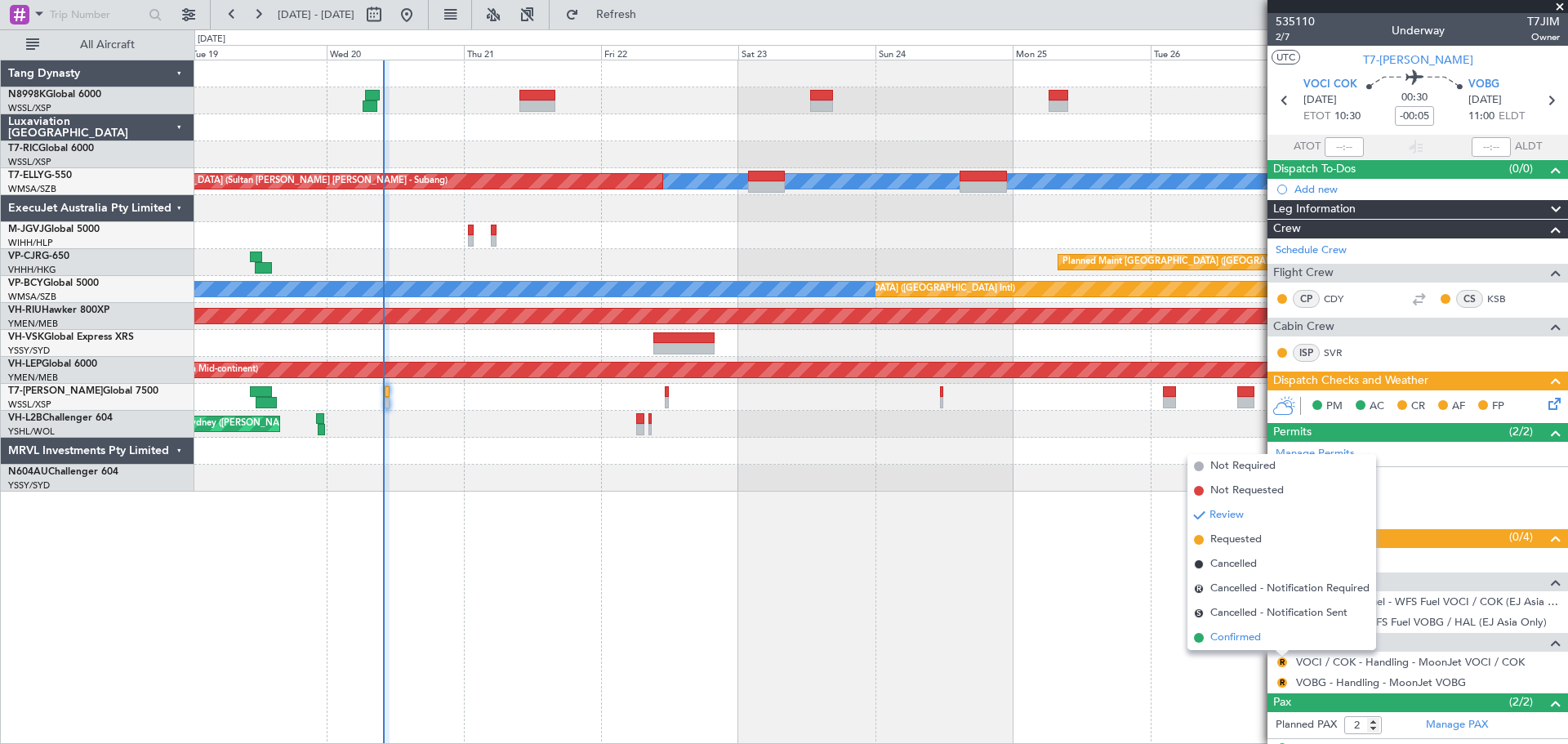
click at [1259, 636] on span "Confirmed" at bounding box center [1236, 637] width 51 height 16
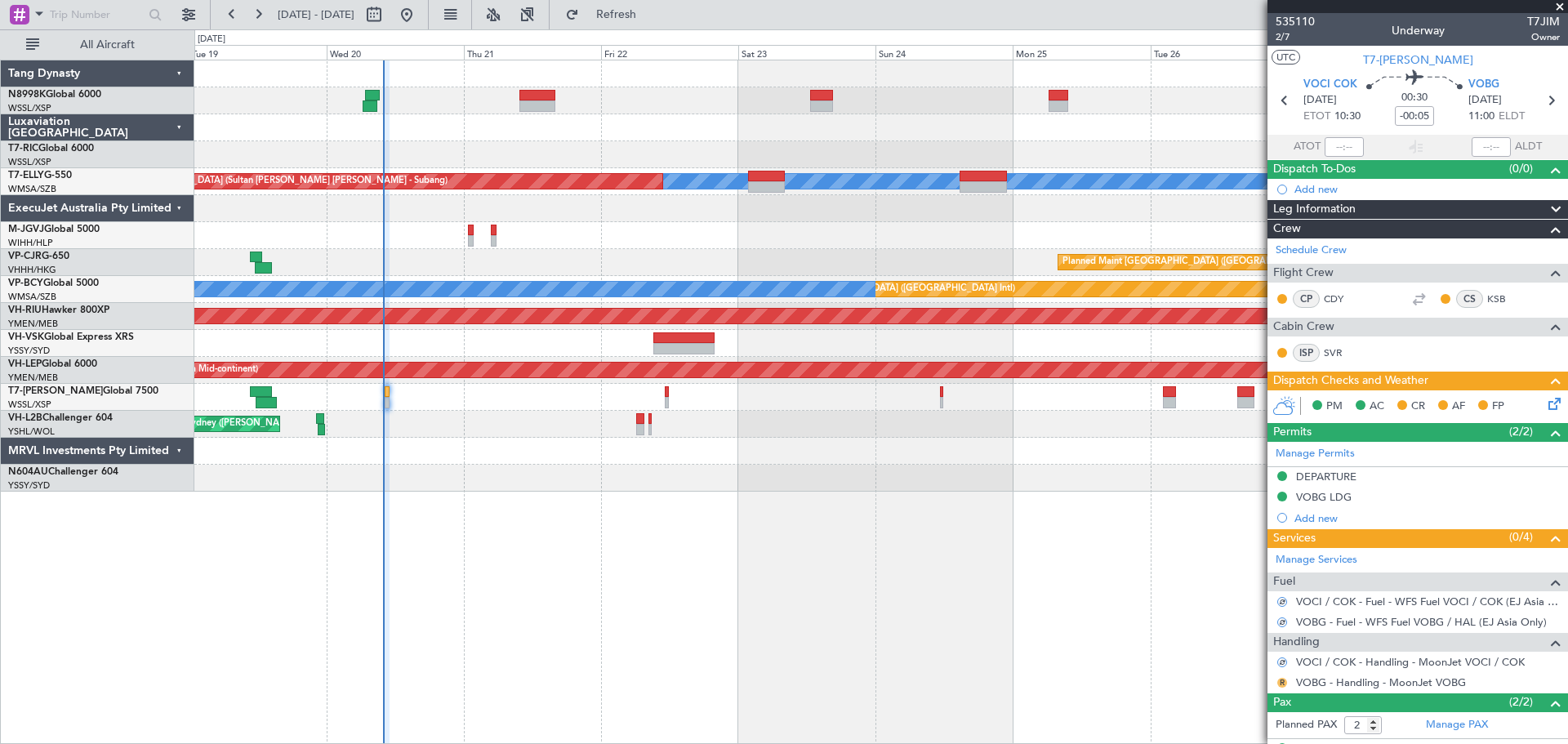
click at [1286, 683] on button "R" at bounding box center [1282, 683] width 9 height 9
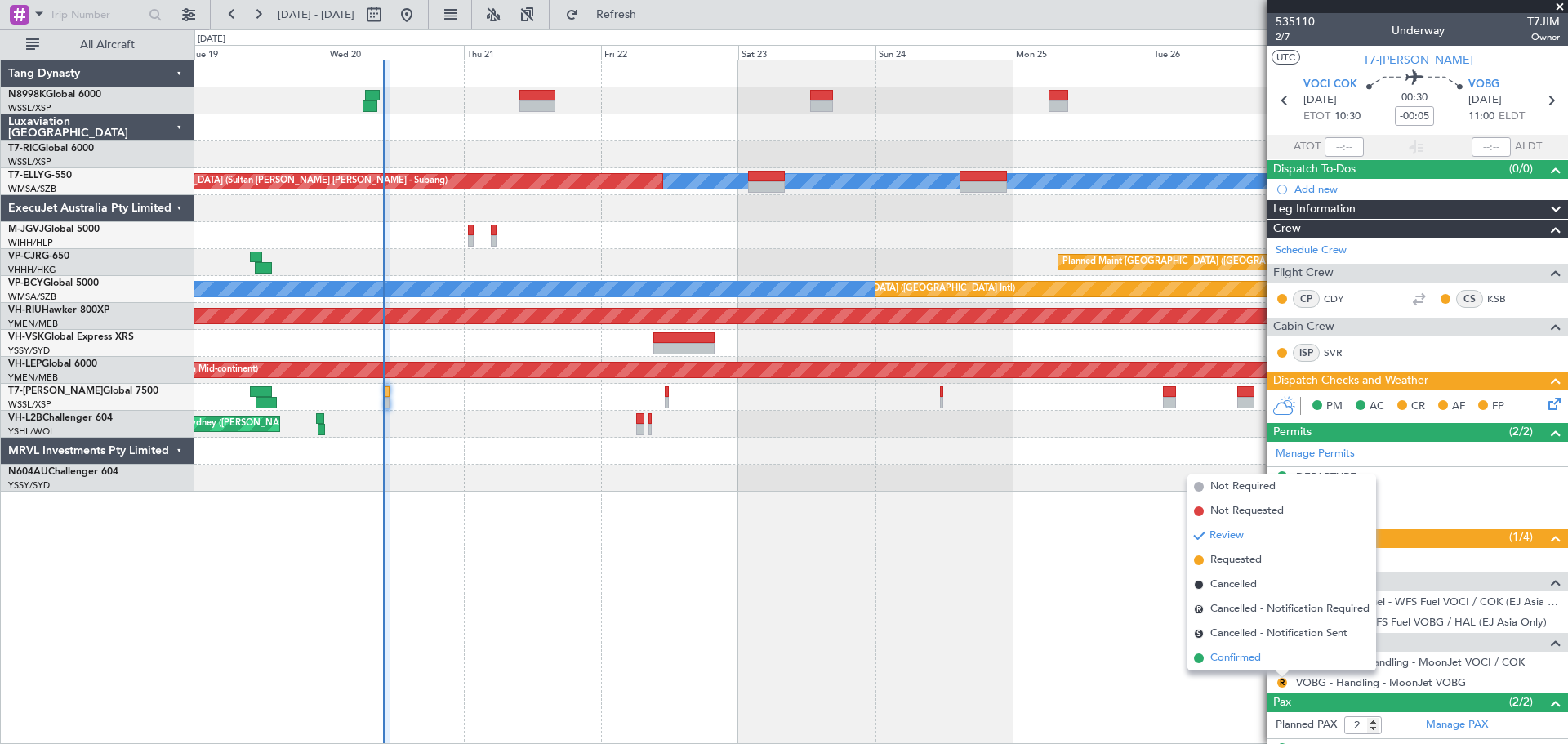
click at [1272, 660] on li "Confirmed" at bounding box center [1281, 659] width 189 height 24
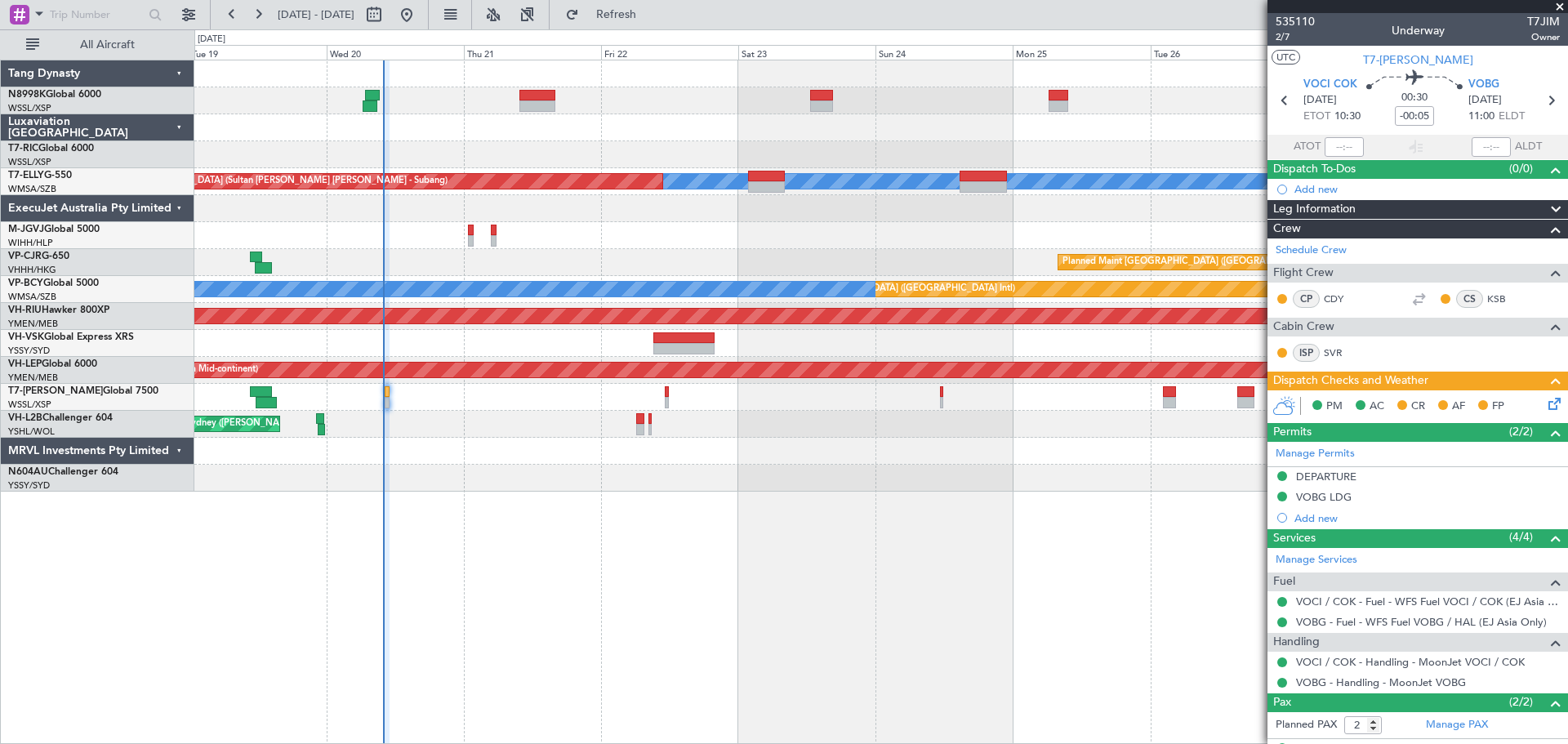
click at [1545, 396] on icon at bounding box center [1552, 401] width 13 height 13
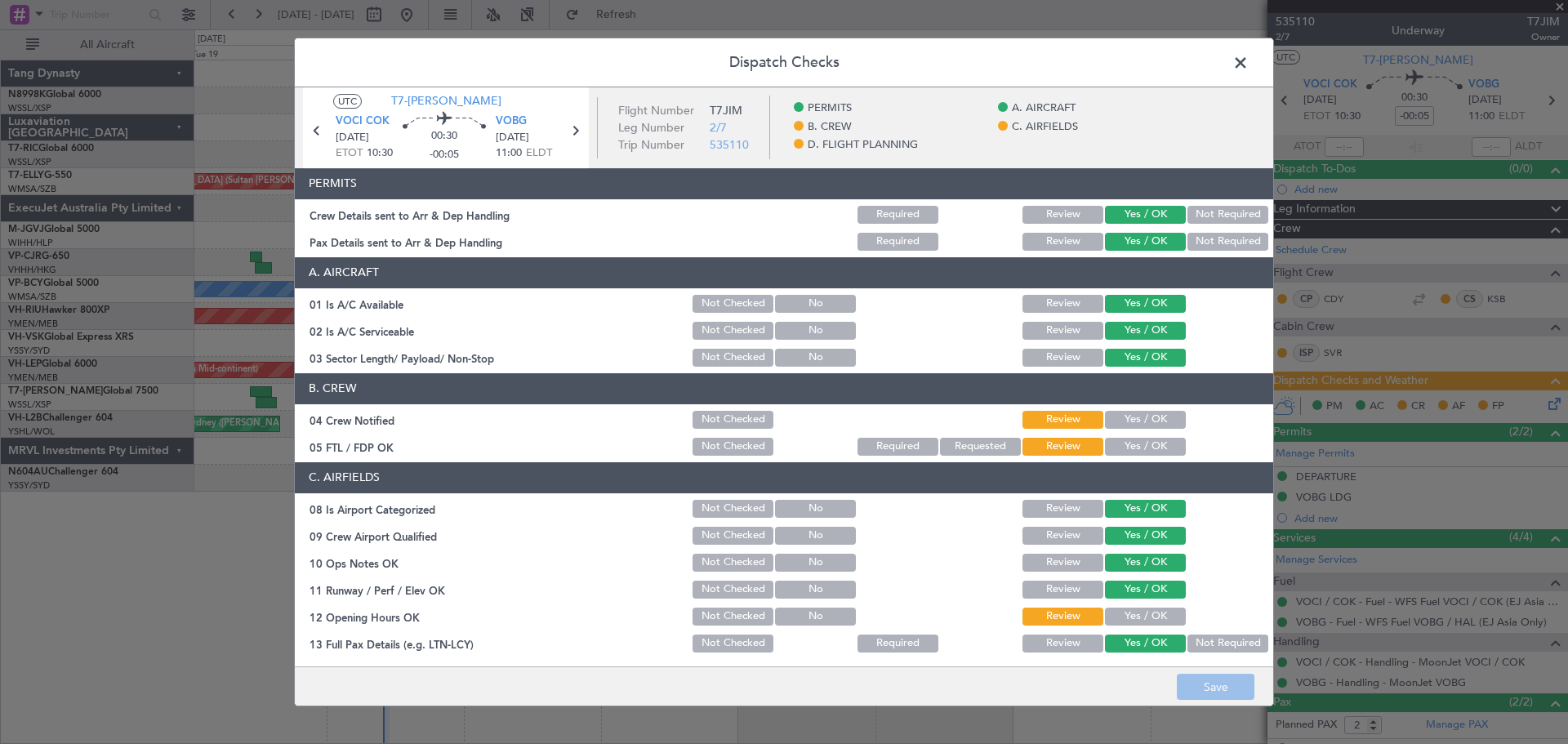
drag, startPoint x: 1168, startPoint y: 428, endPoint x: 1159, endPoint y: 433, distance: 10.3
click at [1162, 430] on div "Yes / OK" at bounding box center [1144, 420] width 83 height 23
drag, startPoint x: 1153, startPoint y: 441, endPoint x: 1162, endPoint y: 519, distance: 78.5
click at [1153, 442] on button "Yes / OK" at bounding box center [1145, 446] width 81 height 18
click at [1146, 627] on div "Yes / OK" at bounding box center [1144, 616] width 83 height 23
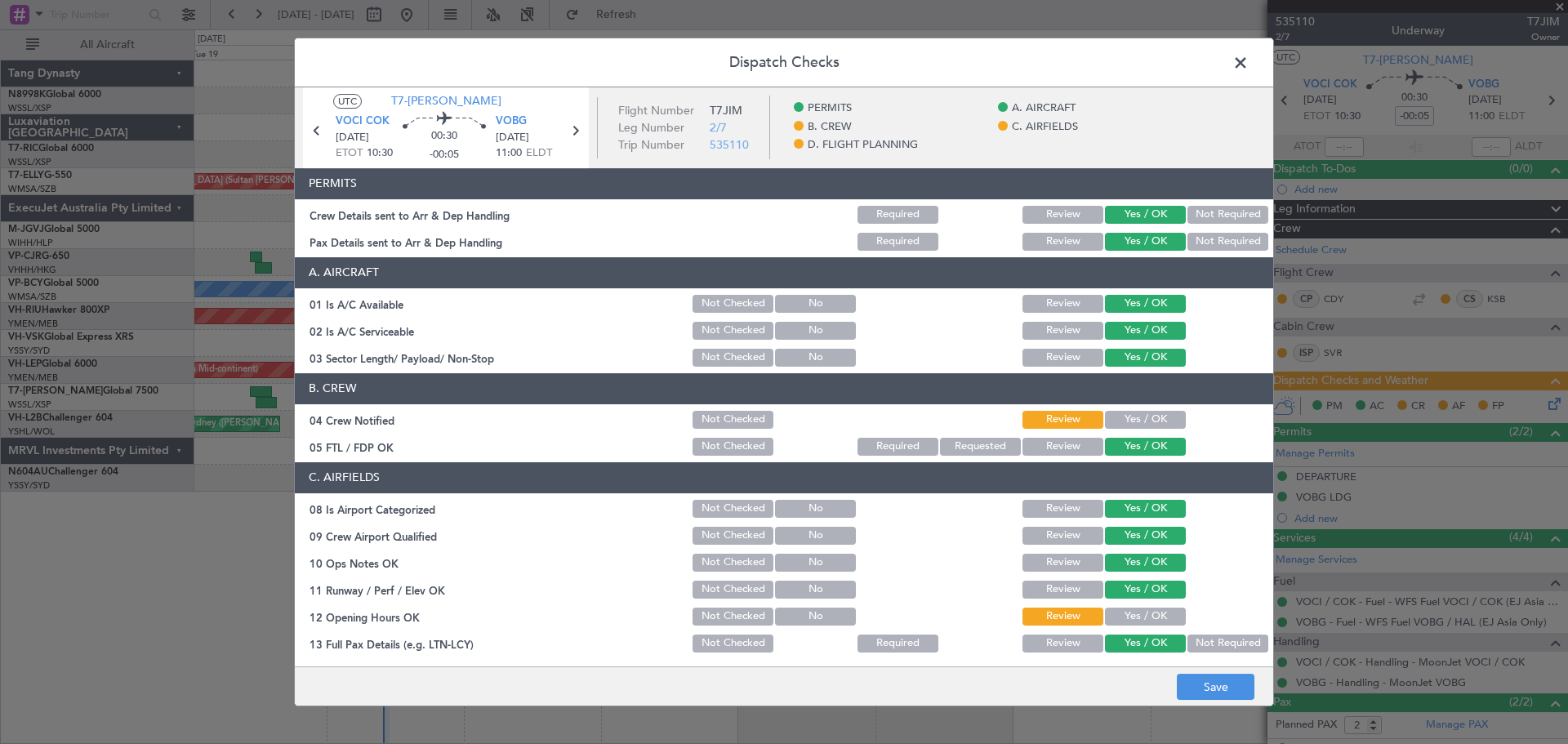
click at [1147, 425] on button "Yes / OK" at bounding box center [1145, 419] width 81 height 18
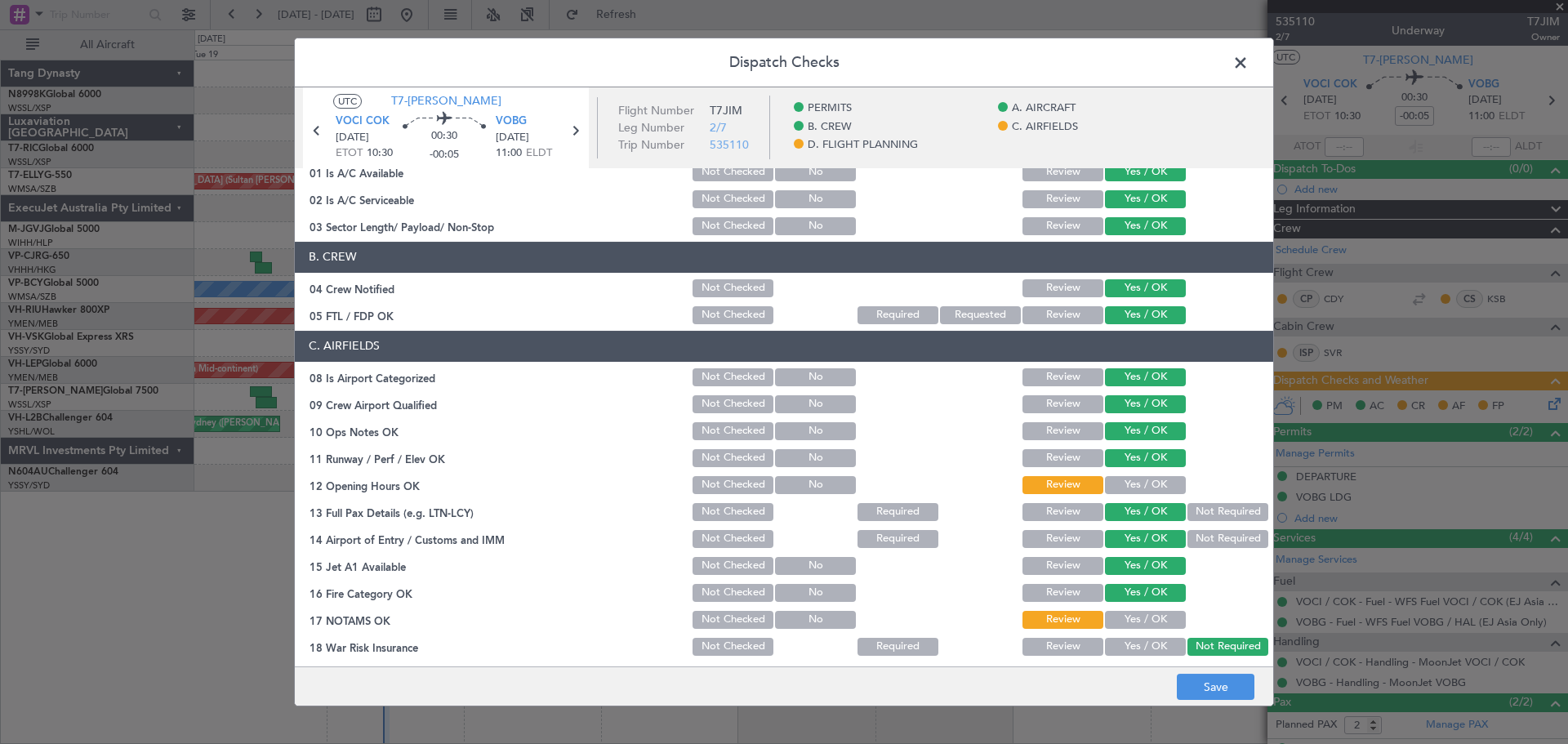
scroll to position [245, 0]
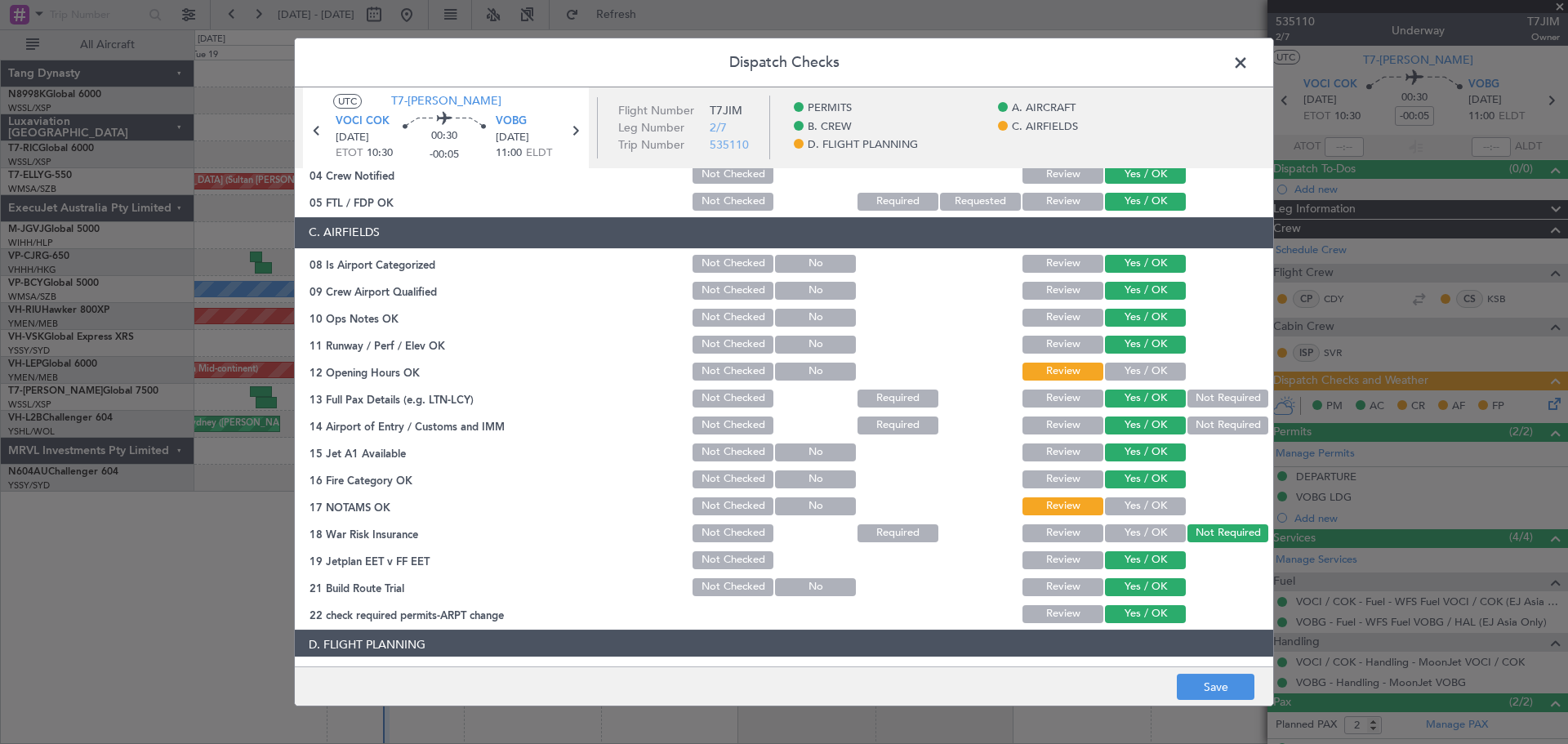
click at [1150, 370] on button "Yes / OK" at bounding box center [1145, 371] width 81 height 18
click at [1151, 510] on button "Yes / OK" at bounding box center [1145, 506] width 81 height 18
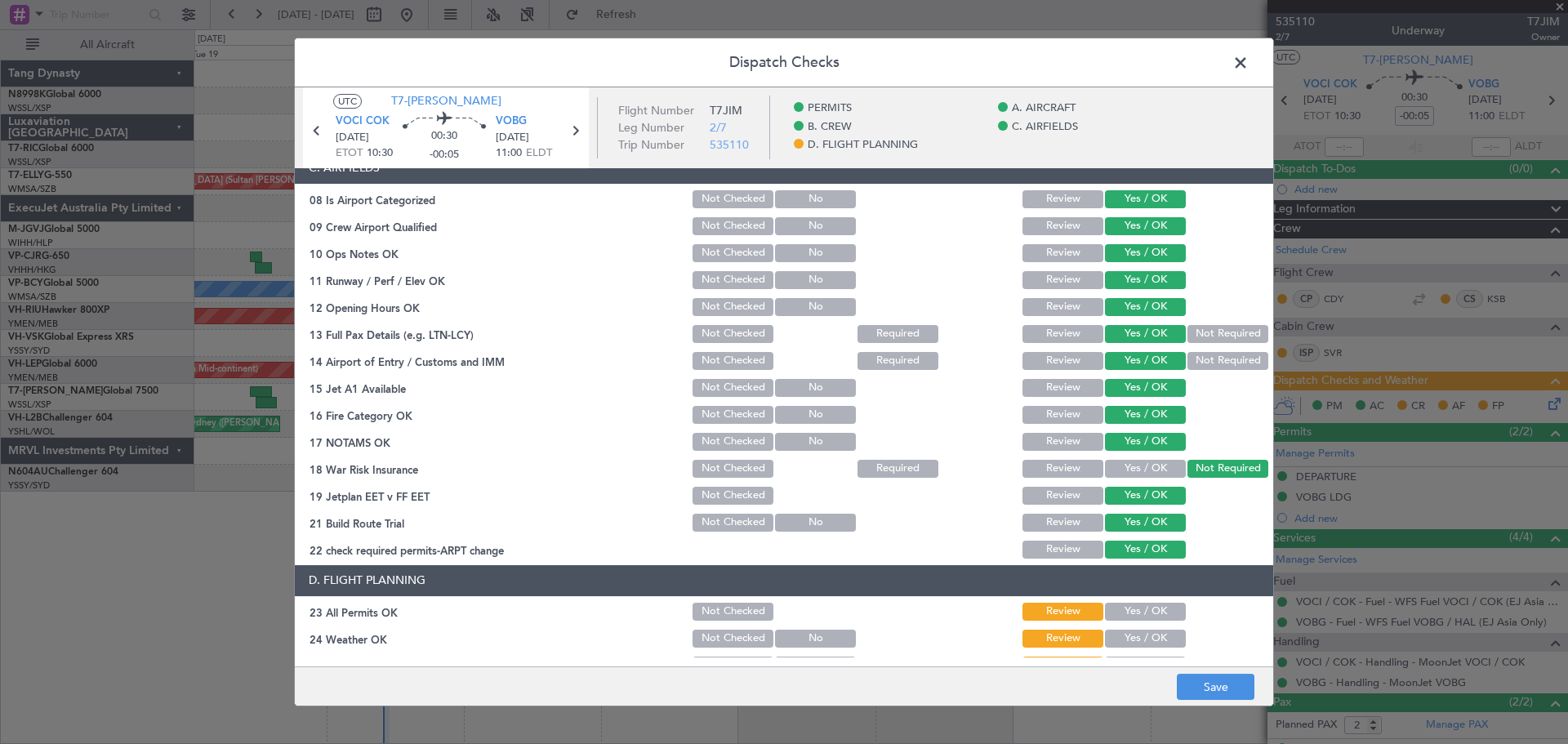
scroll to position [469, 0]
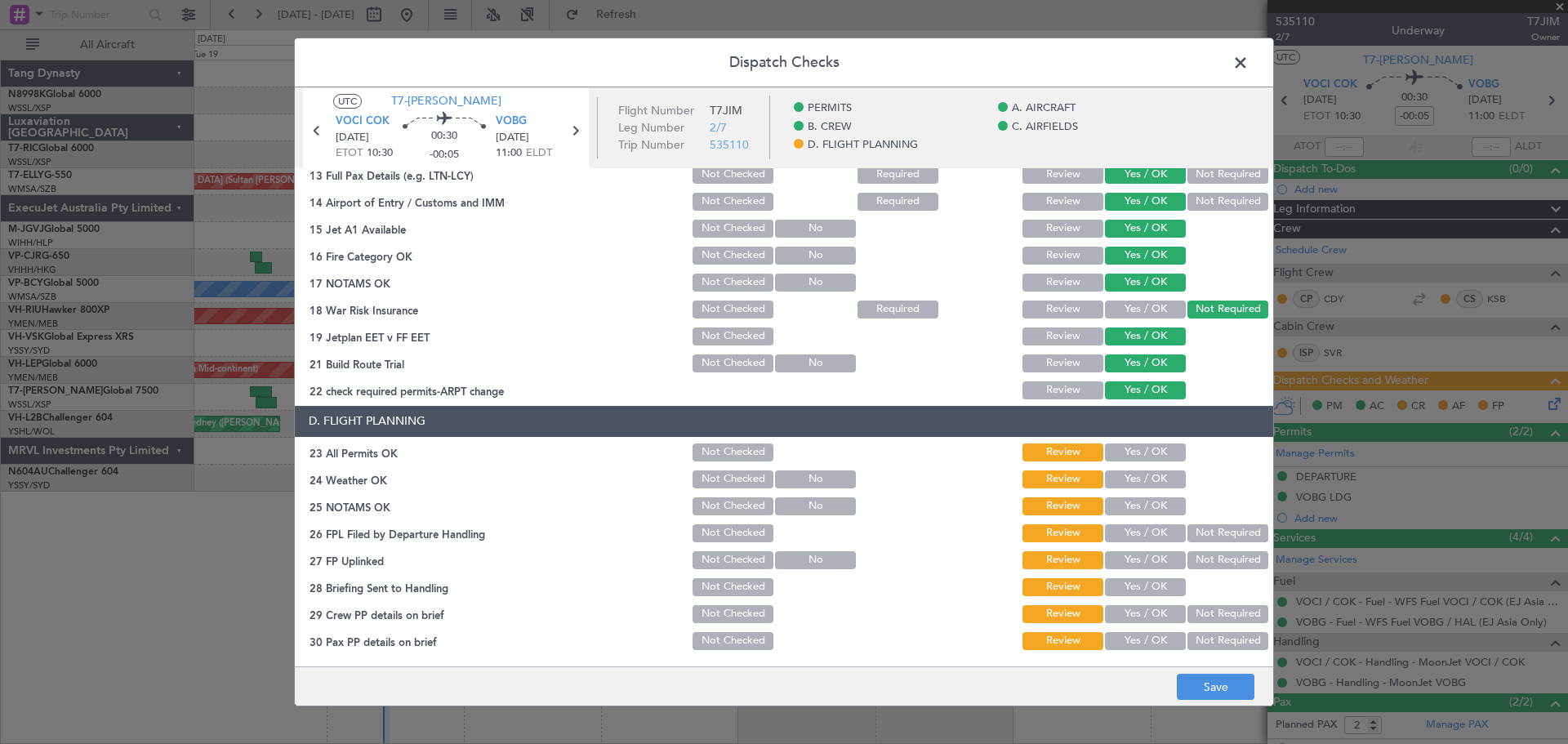
drag, startPoint x: 1153, startPoint y: 454, endPoint x: 1154, endPoint y: 476, distance: 22.0
click at [1154, 457] on button "Yes / OK" at bounding box center [1145, 452] width 81 height 18
drag, startPoint x: 1154, startPoint y: 483, endPoint x: 1154, endPoint y: 502, distance: 19.0
click at [1154, 486] on button "Yes / OK" at bounding box center [1145, 479] width 81 height 18
click at [1154, 515] on button "Yes / OK" at bounding box center [1145, 506] width 81 height 18
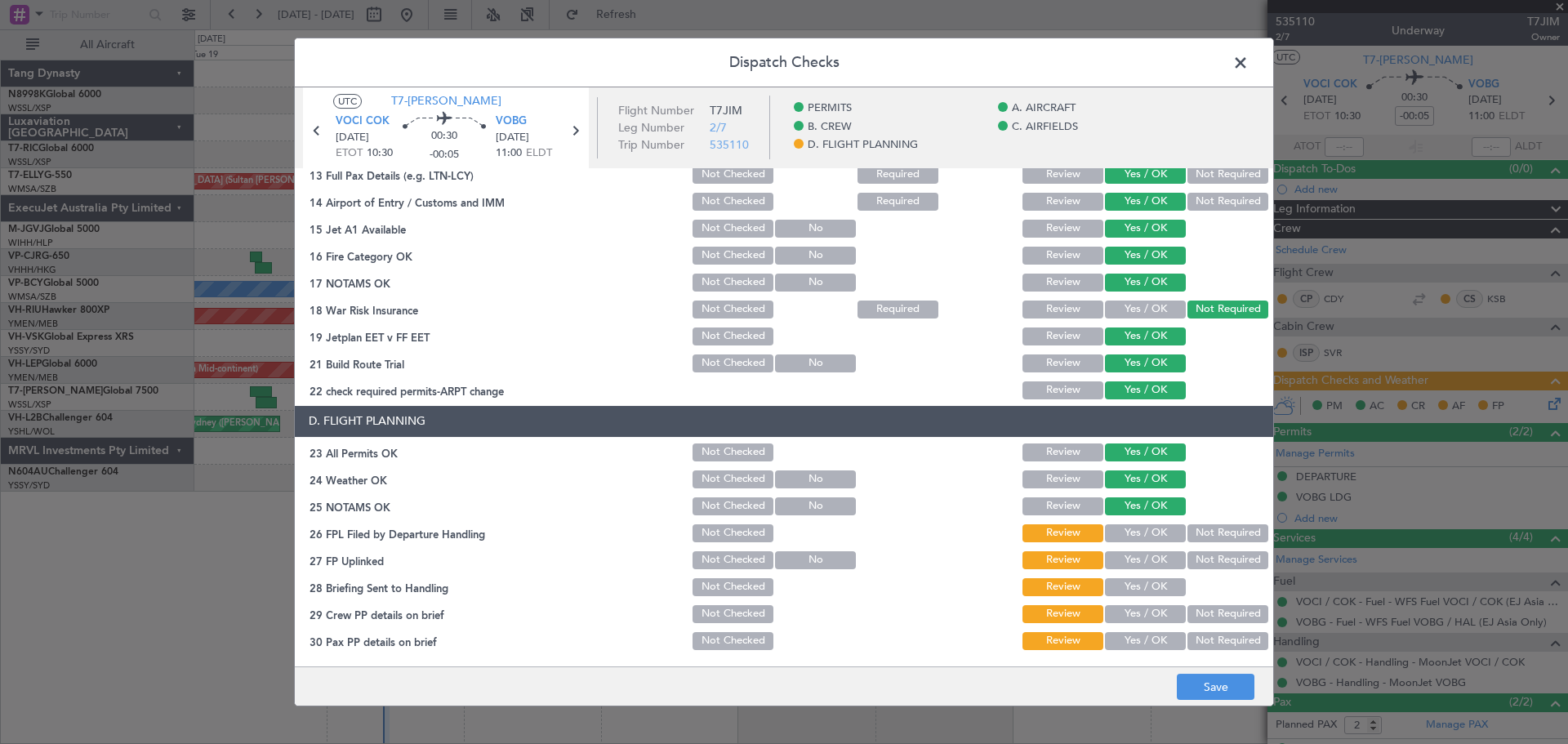
click at [1152, 535] on button "Yes / OK" at bounding box center [1145, 533] width 81 height 18
click at [1150, 563] on button "Yes / OK" at bounding box center [1145, 560] width 81 height 18
drag, startPoint x: 1147, startPoint y: 579, endPoint x: 1146, endPoint y: 597, distance: 18.0
click at [1147, 585] on button "Yes / OK" at bounding box center [1145, 587] width 81 height 18
click at [1146, 600] on section "D. FLIGHT PLANNING 23 All Permits OK Not Checked Review Yes / OK 24 Weather OK …" at bounding box center [784, 529] width 979 height 247
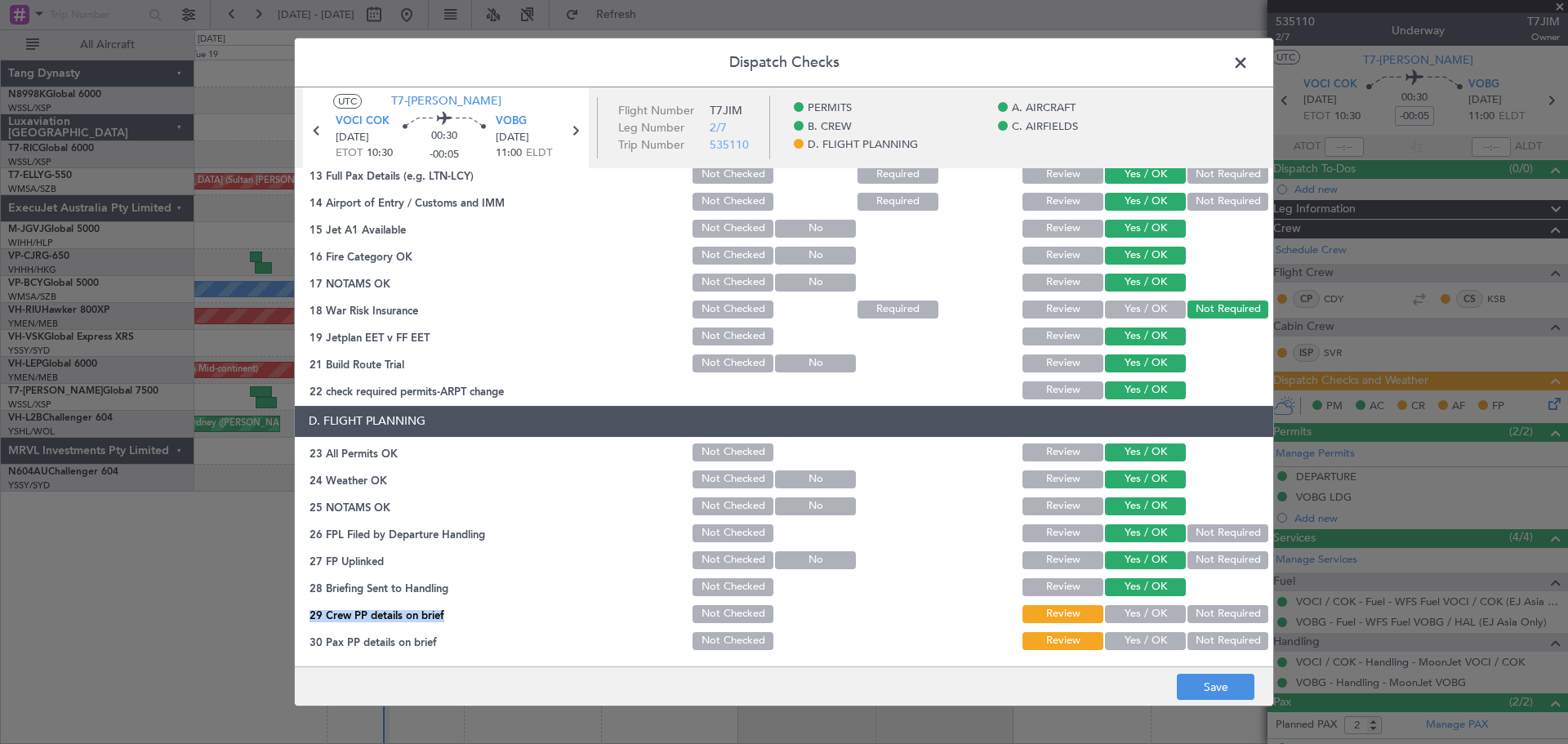
drag, startPoint x: 1143, startPoint y: 638, endPoint x: 1143, endPoint y: 647, distance: 9.0
click at [1143, 639] on button "Yes / OK" at bounding box center [1145, 641] width 81 height 18
click at [1143, 647] on button "Yes / OK" at bounding box center [1145, 641] width 81 height 18
click at [1212, 535] on button "Not Required" at bounding box center [1228, 533] width 81 height 18
click at [1158, 612] on button "Yes / OK" at bounding box center [1145, 613] width 81 height 18
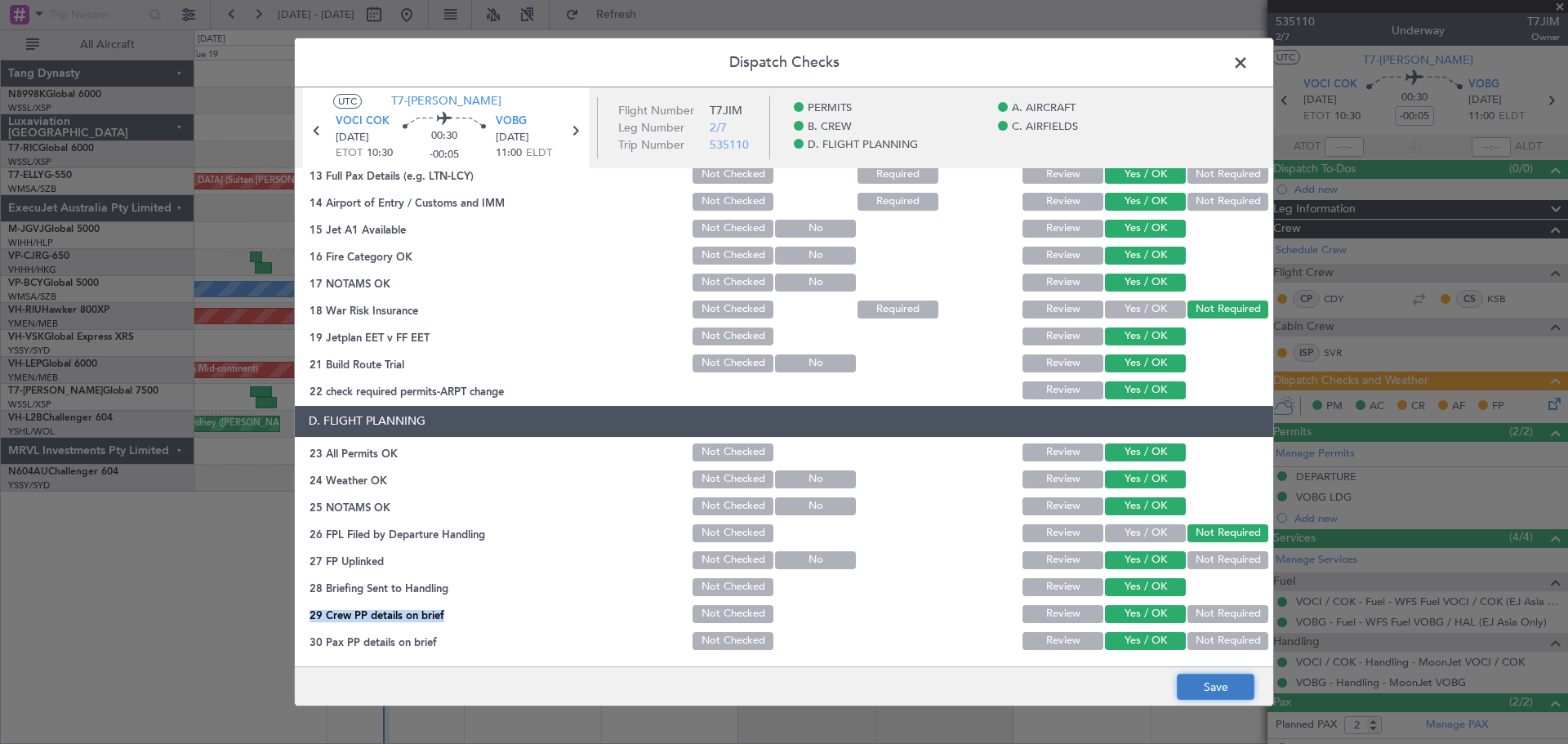
click at [1206, 686] on button "Save" at bounding box center [1216, 687] width 78 height 26
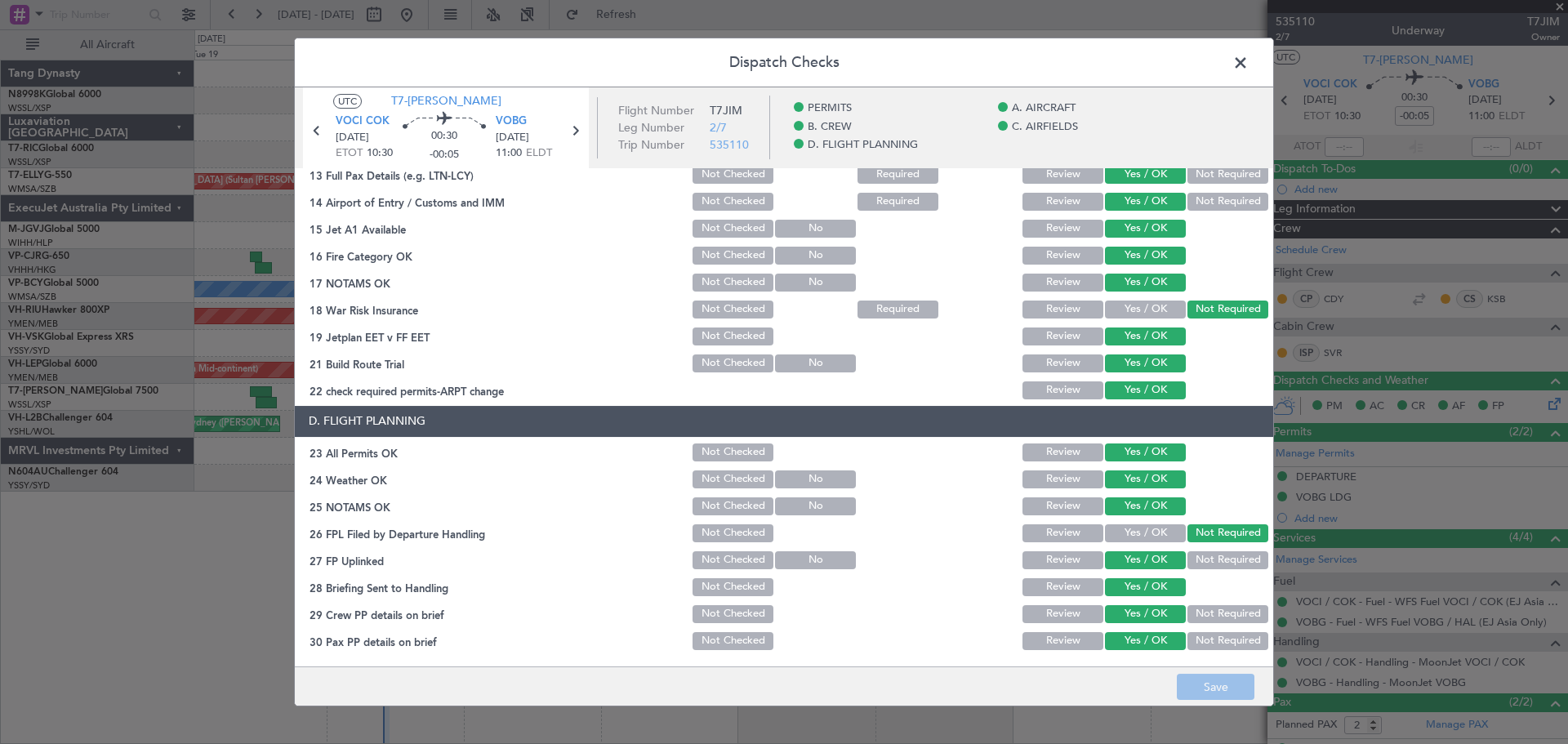
click at [1249, 63] on span at bounding box center [1249, 67] width 0 height 33
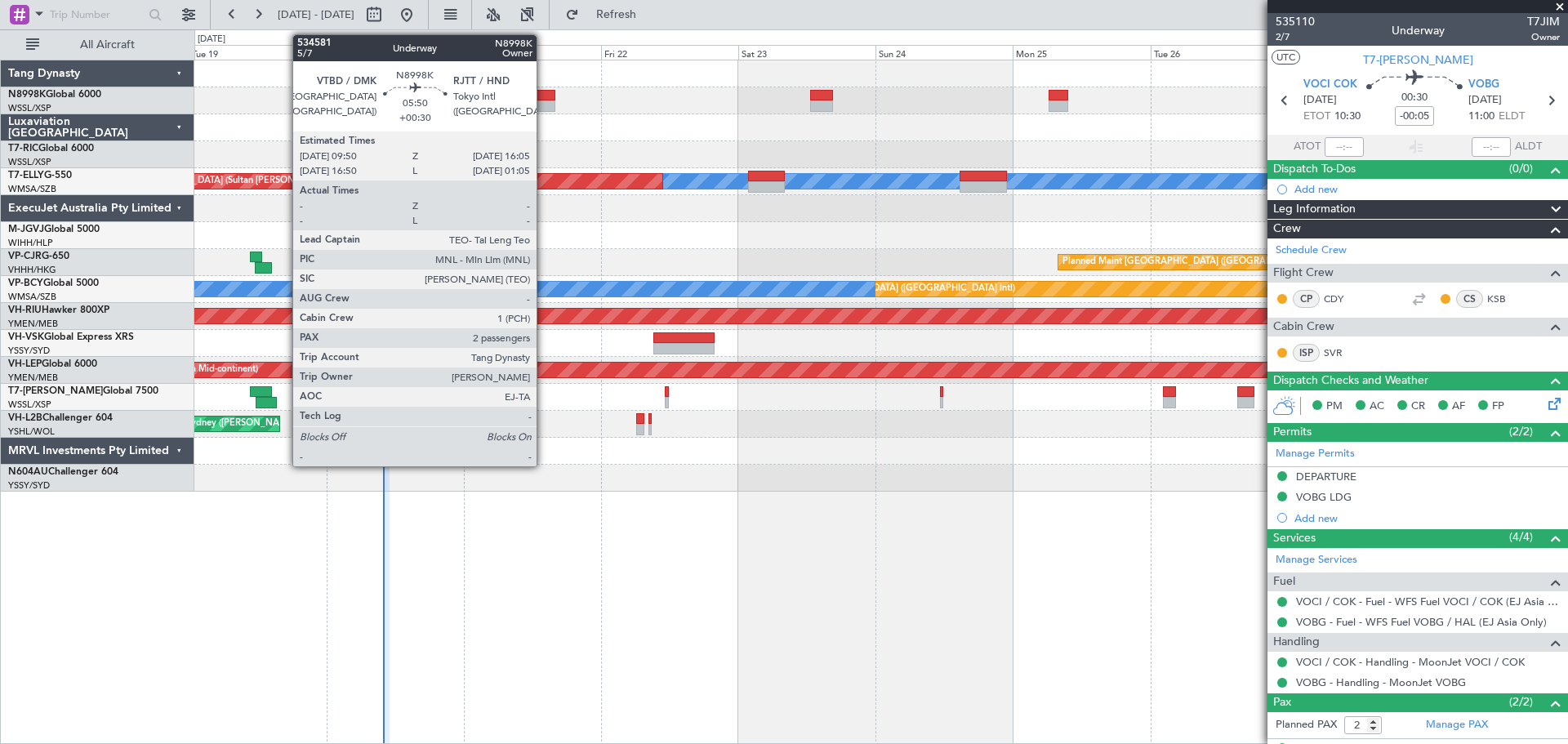
click at [544, 99] on div at bounding box center [537, 96] width 36 height 11
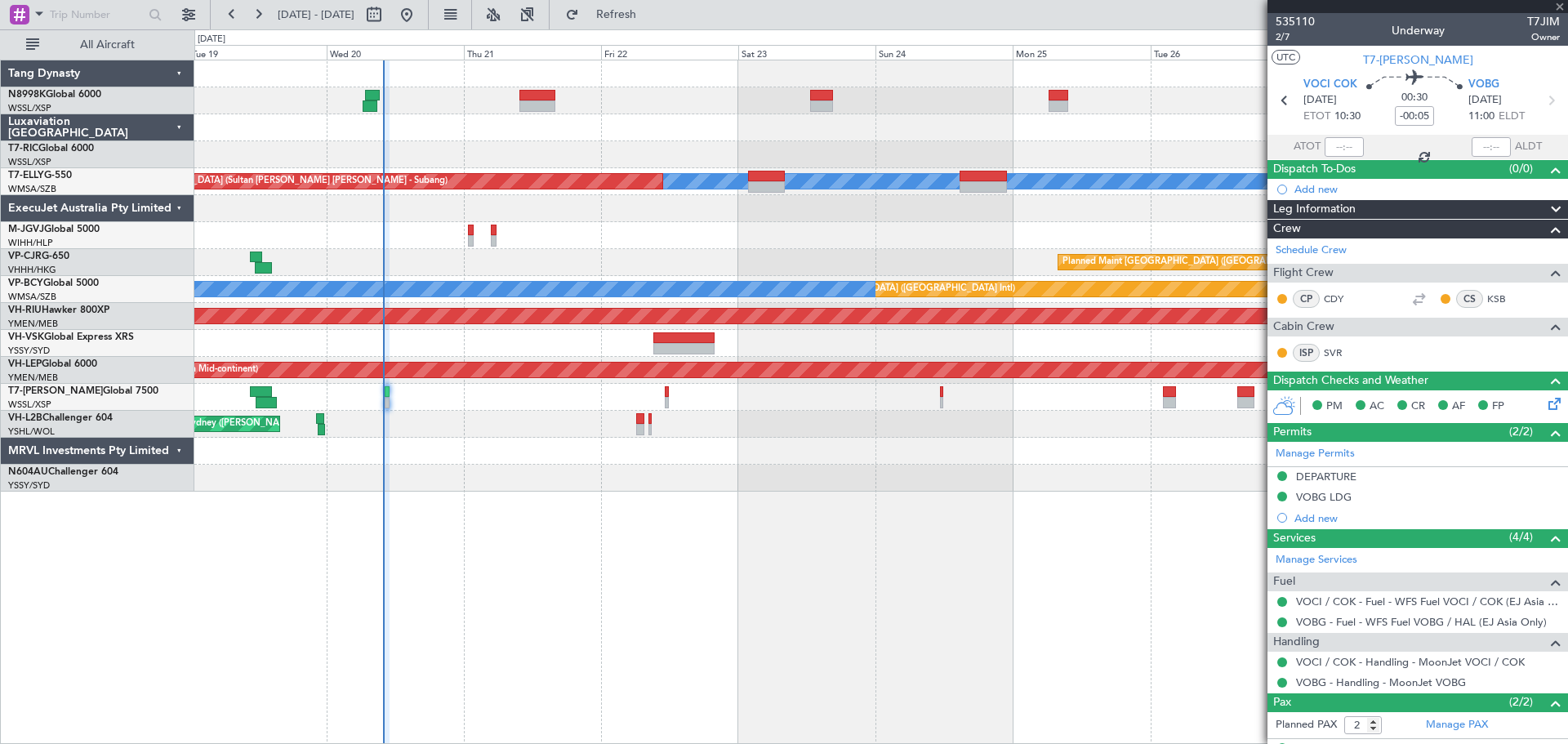
type input "+00:30"
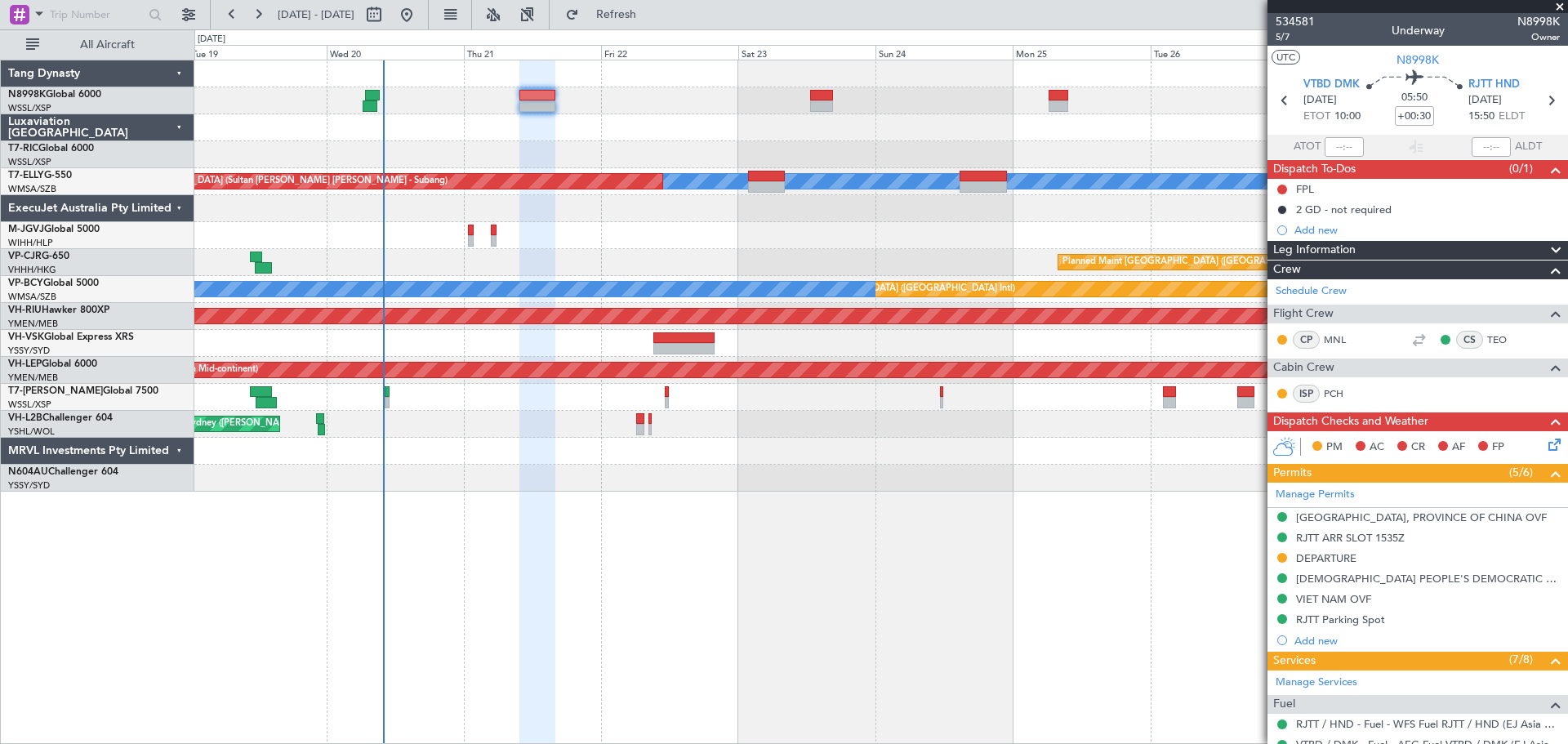
click at [1366, 617] on div "RJTT Parking Spot" at bounding box center [1341, 619] width 89 height 14
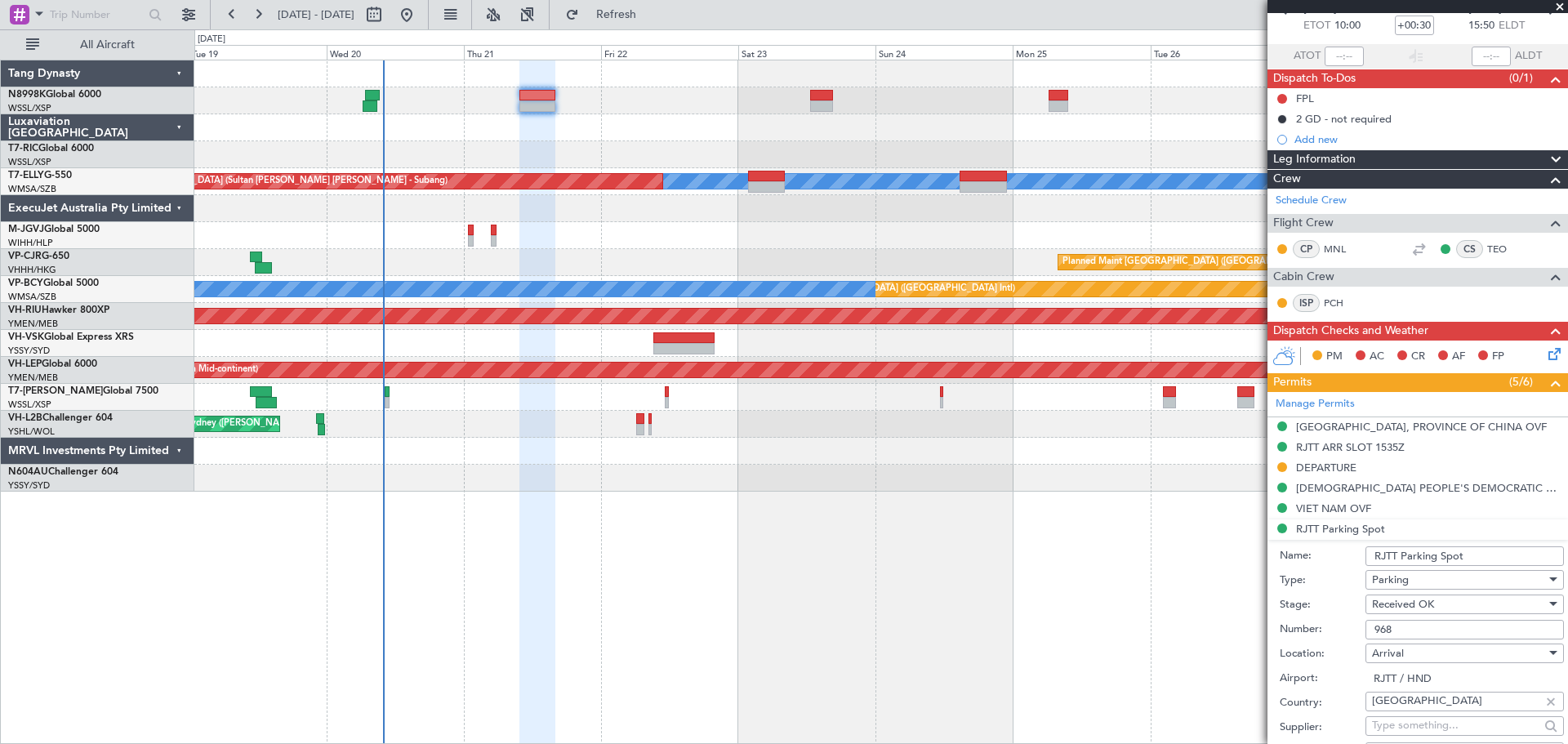
scroll to position [163, 0]
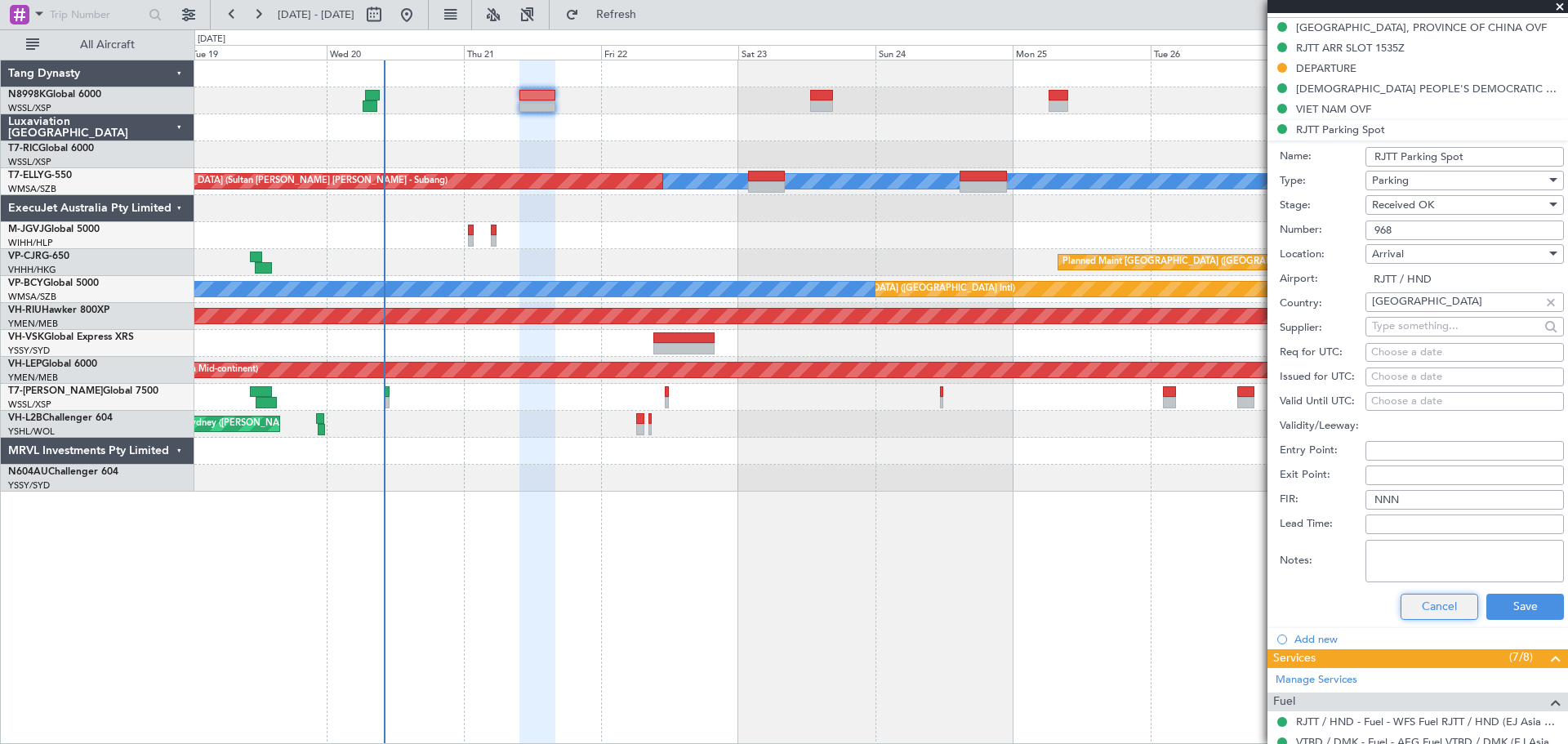
click at [1420, 612] on button "Cancel" at bounding box center [1439, 607] width 78 height 26
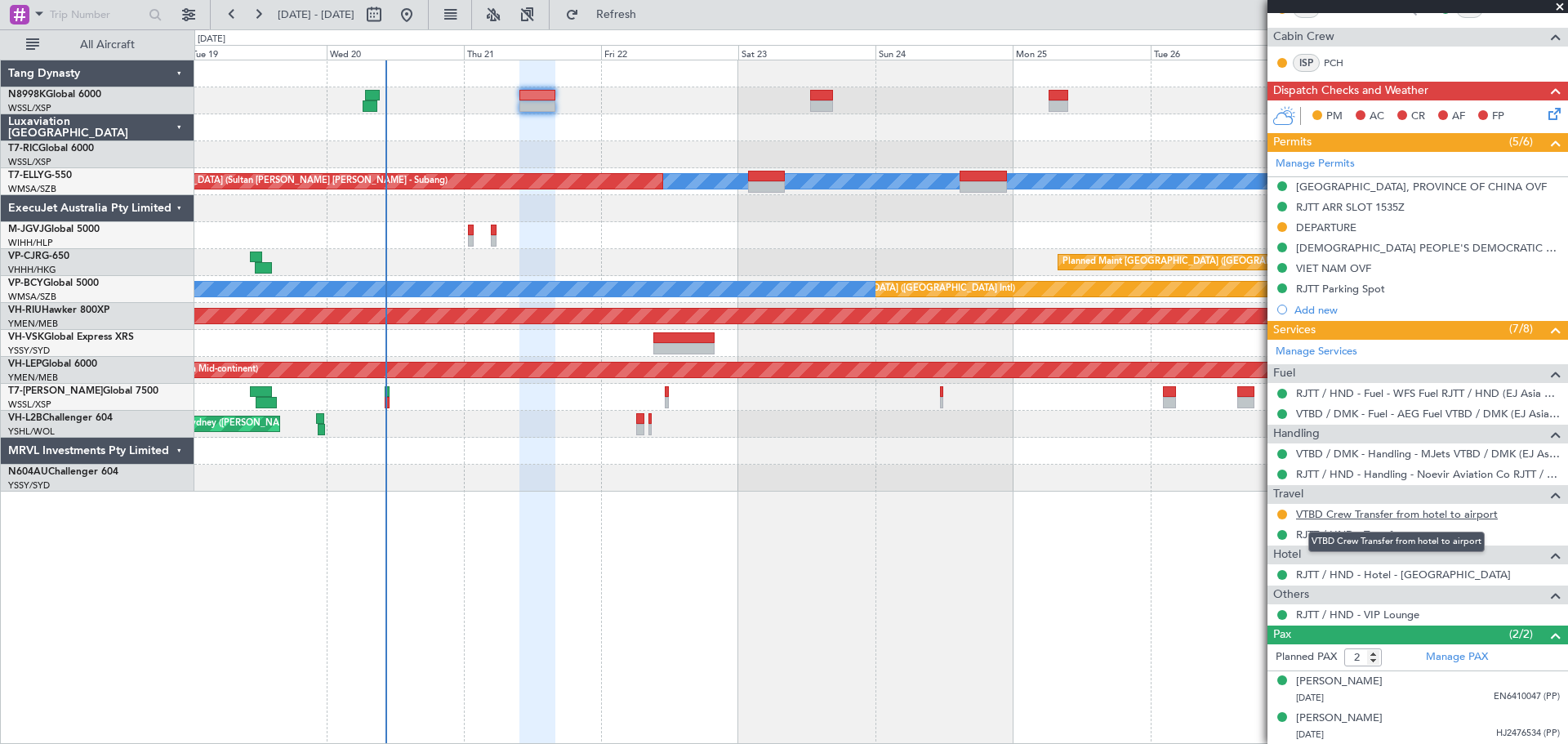
click at [1361, 516] on link "VTBD Crew Transfer from hotel to airport" at bounding box center [1397, 514] width 202 height 14
click at [915, 94] on div at bounding box center [881, 101] width 1374 height 27
click at [905, 105] on div at bounding box center [881, 101] width 1374 height 27
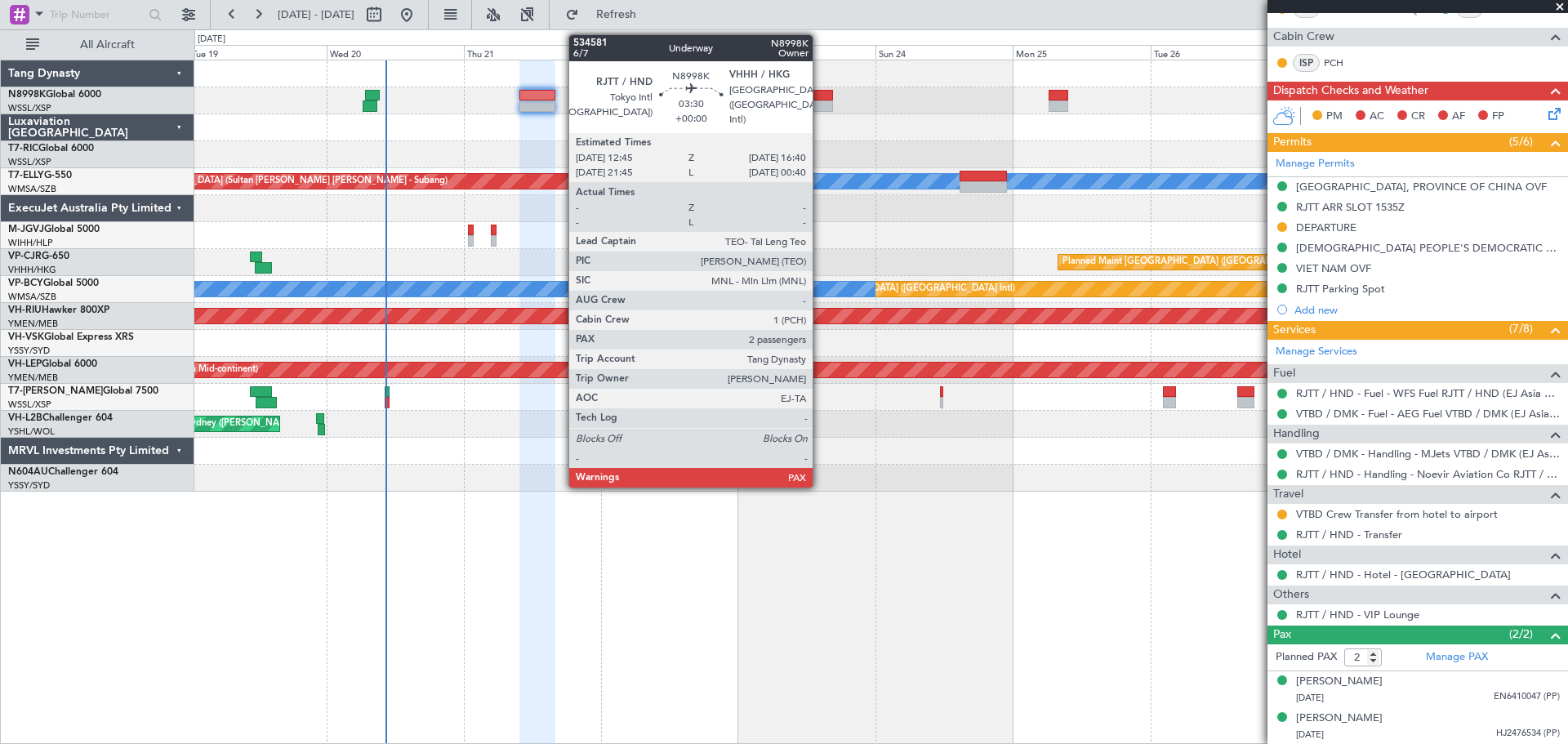
click at [819, 103] on div at bounding box center [822, 106] width 23 height 11
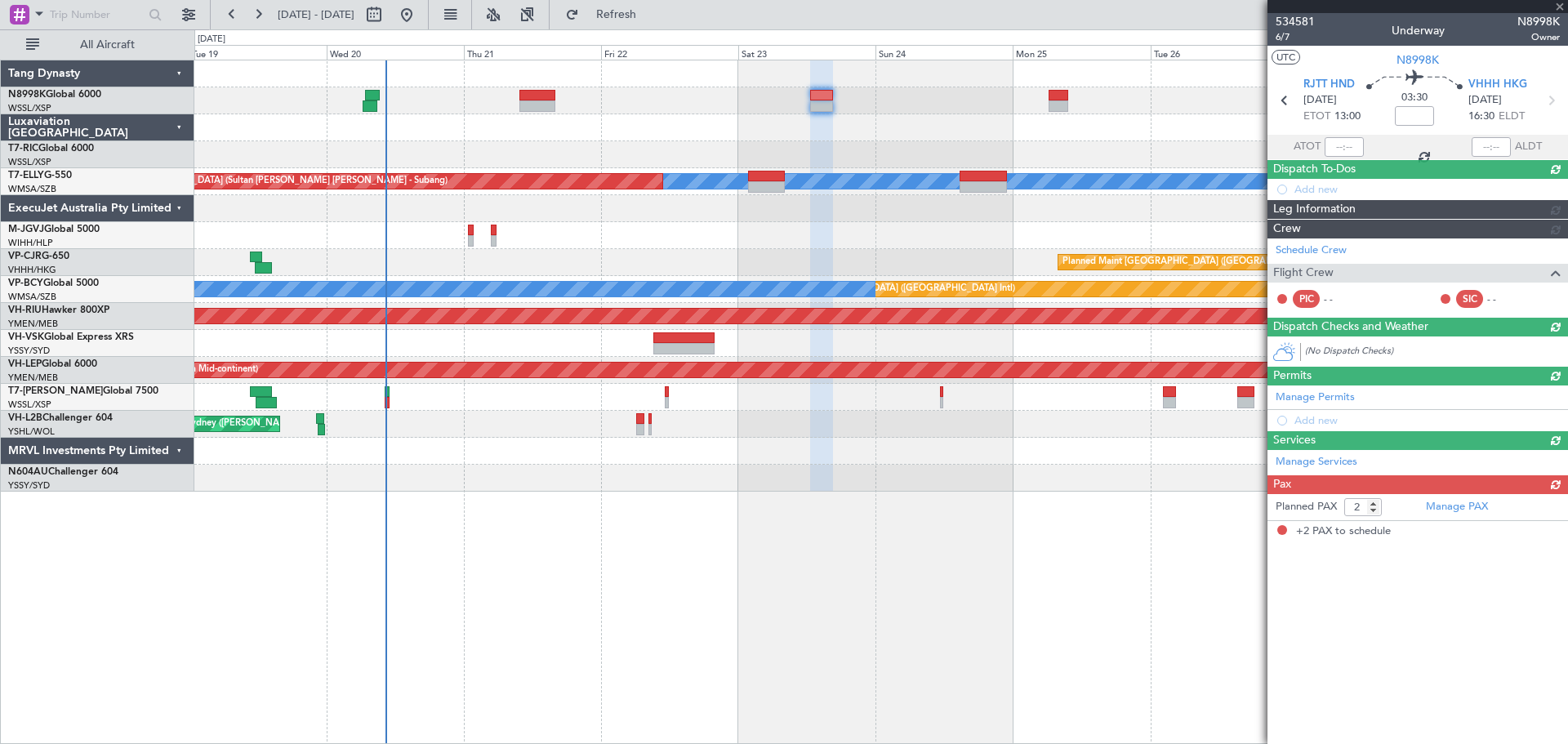
scroll to position [0, 0]
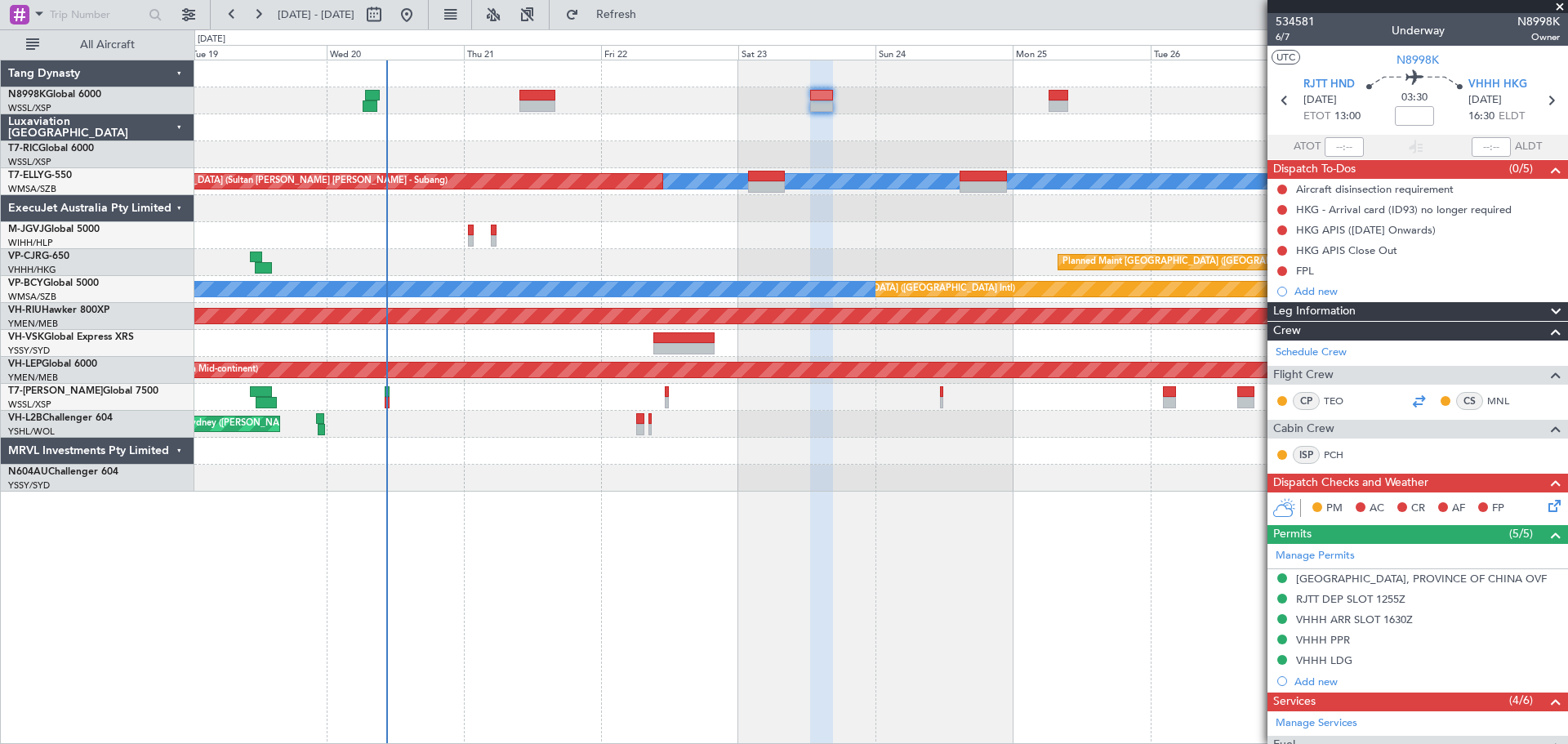
click at [1409, 399] on div at bounding box center [1419, 400] width 20 height 20
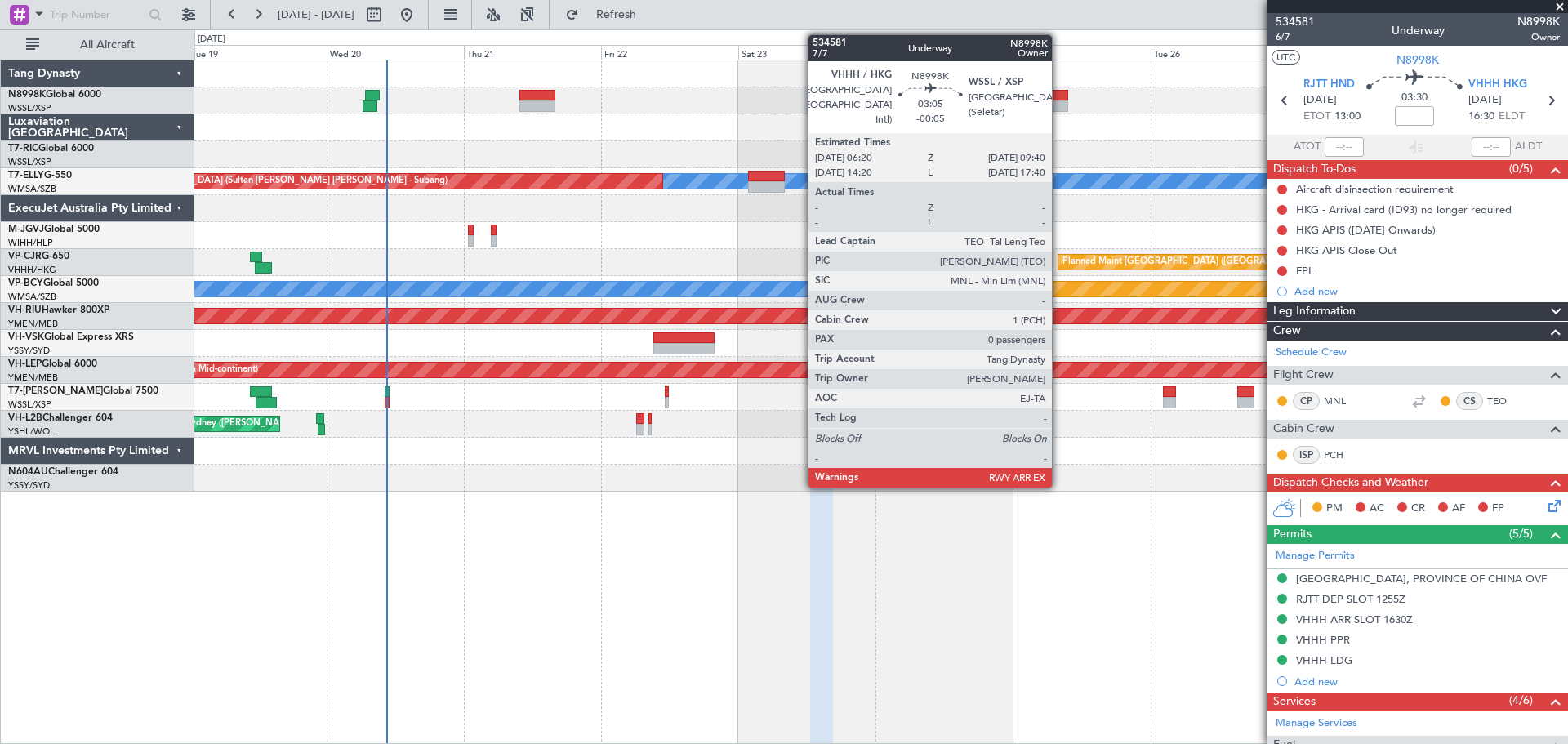
click at [1060, 99] on div at bounding box center [1058, 96] width 20 height 11
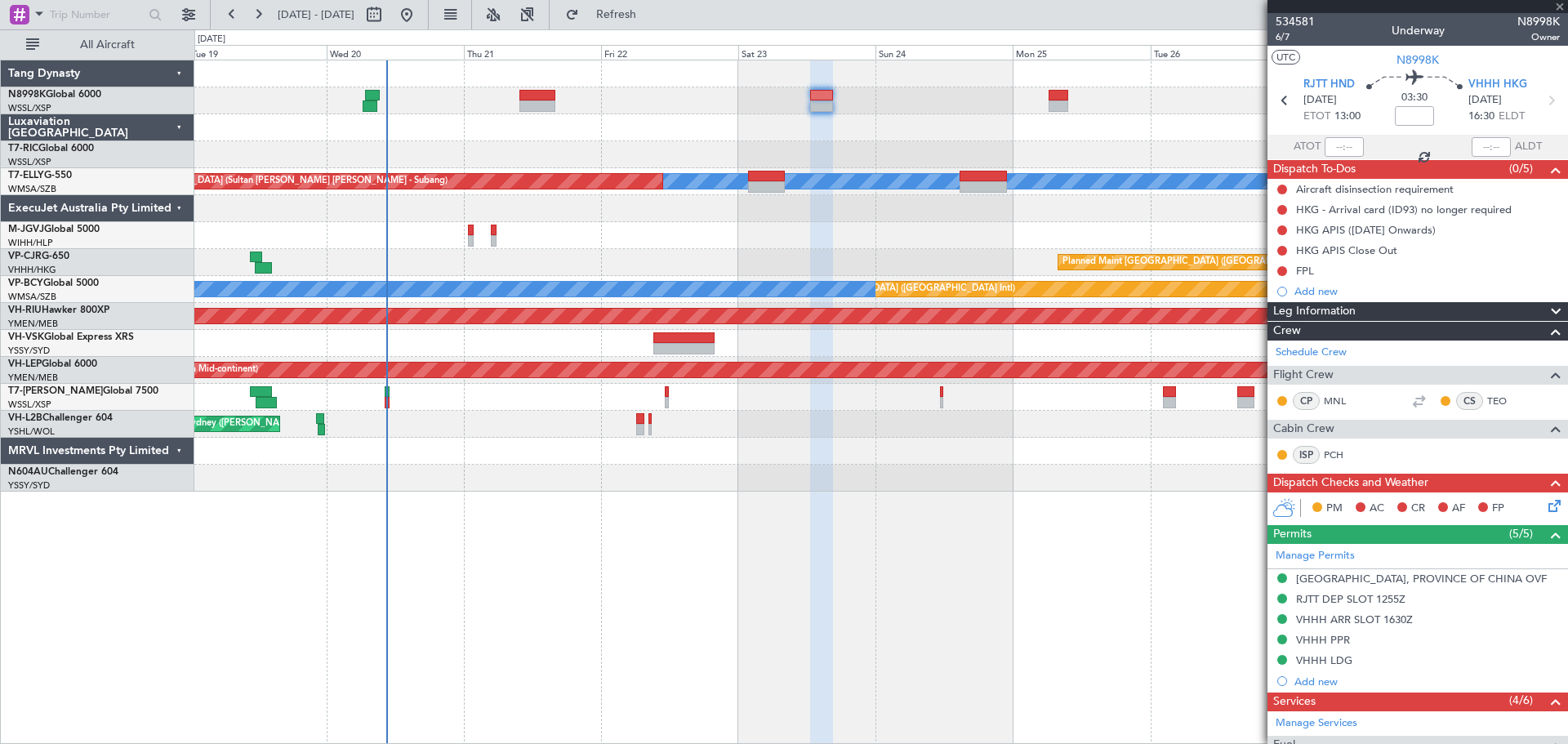
type input "-00:05"
type input "0"
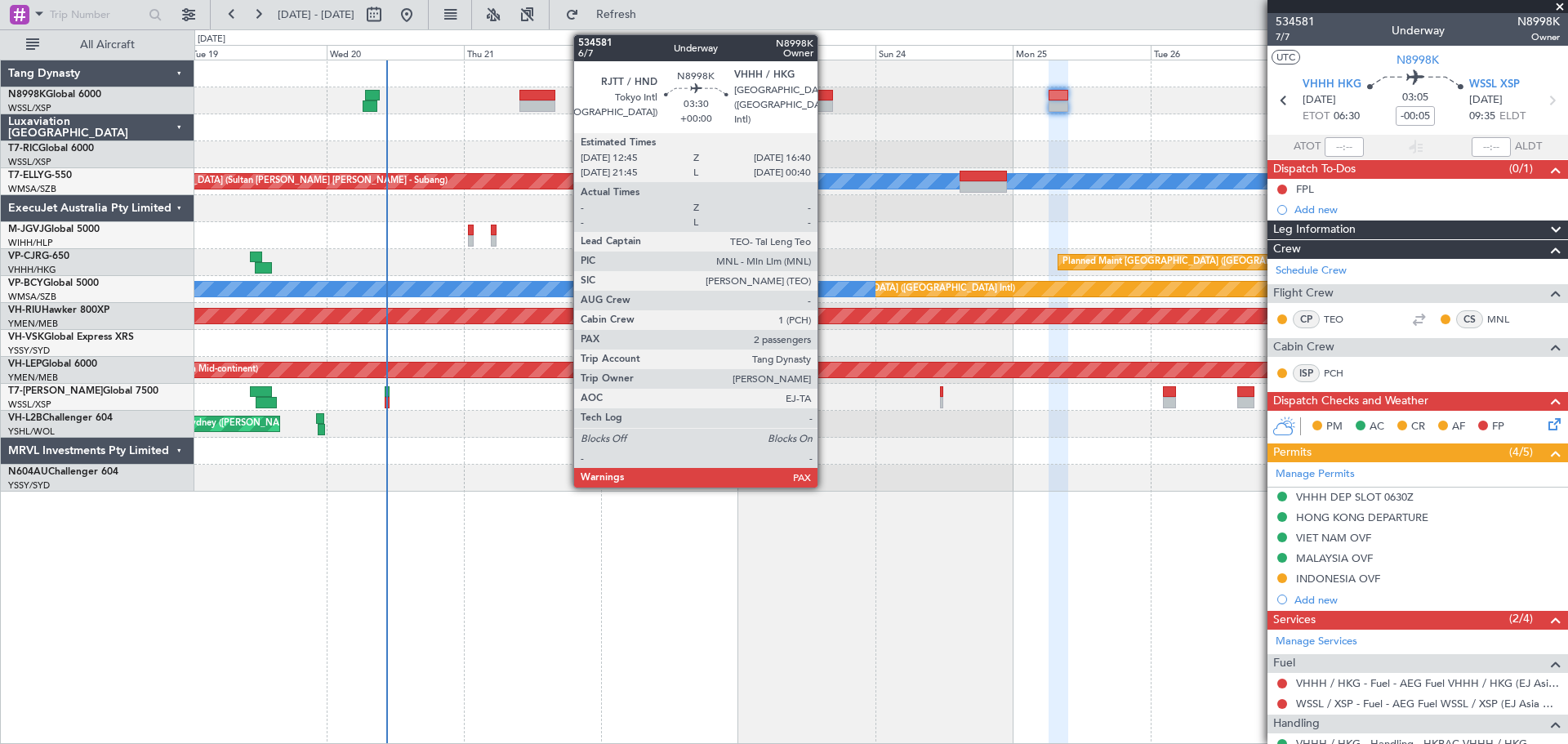
click at [825, 93] on div at bounding box center [822, 96] width 23 height 11
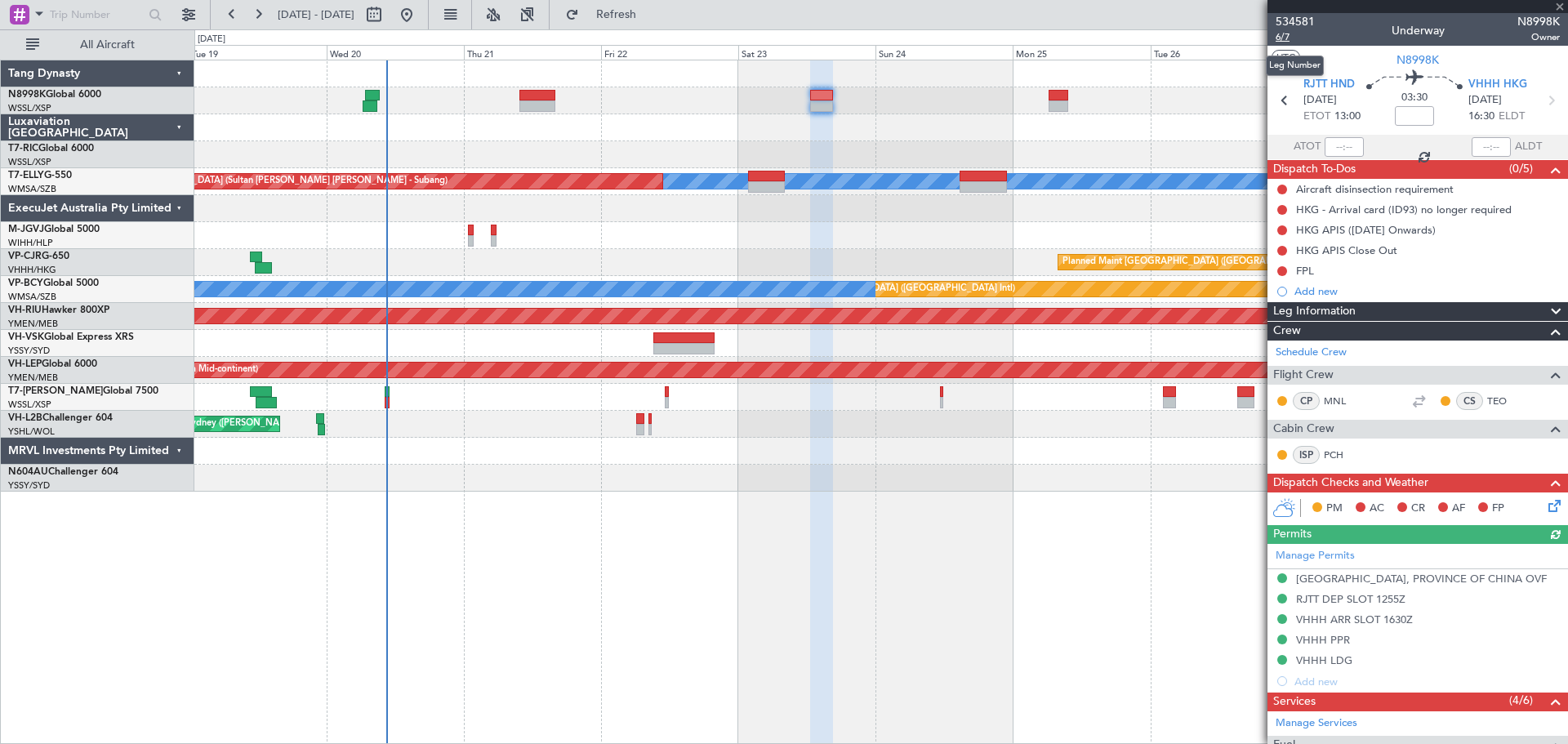
click at [1286, 39] on span "6/7" at bounding box center [1296, 37] width 39 height 14
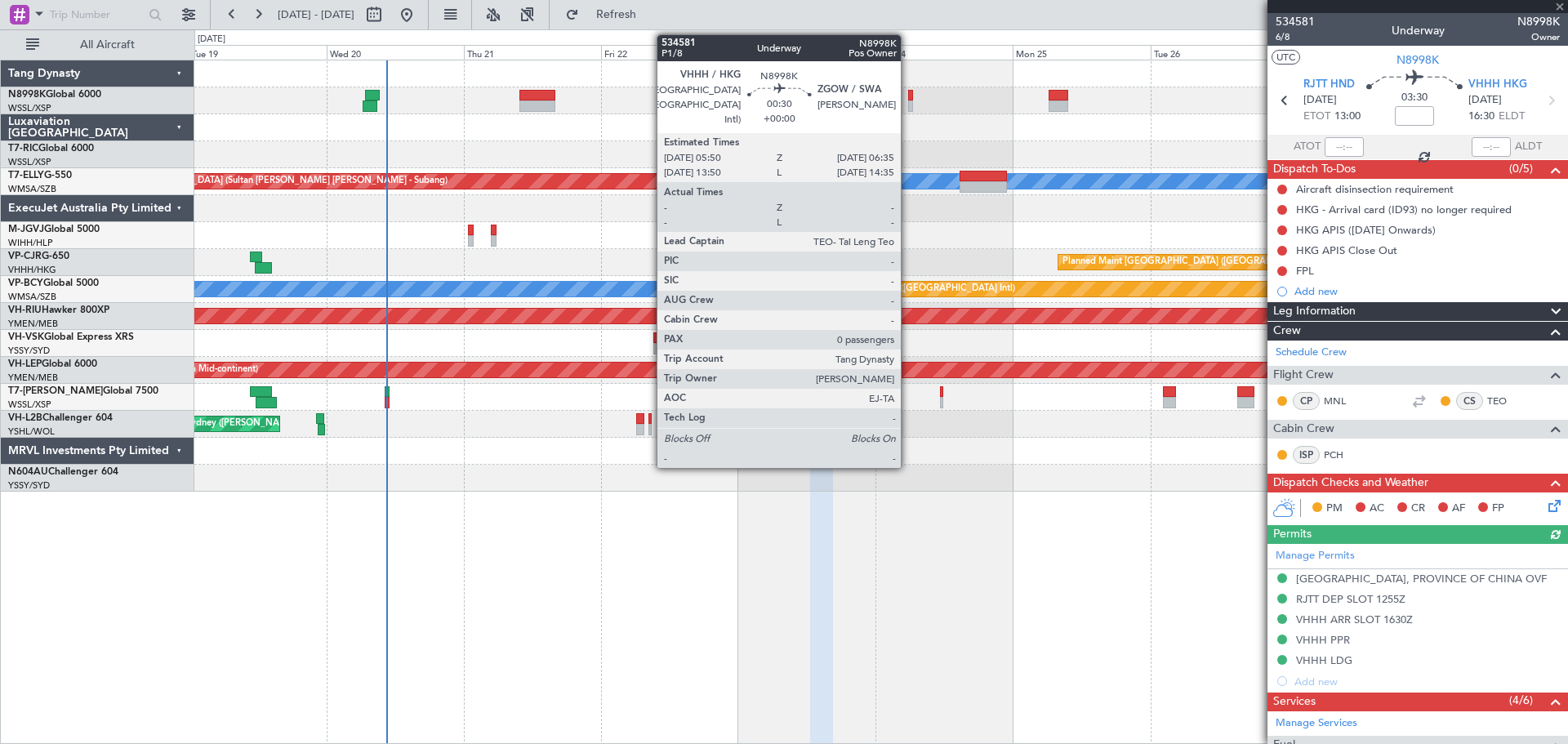
click at [908, 100] on div at bounding box center [910, 96] width 5 height 11
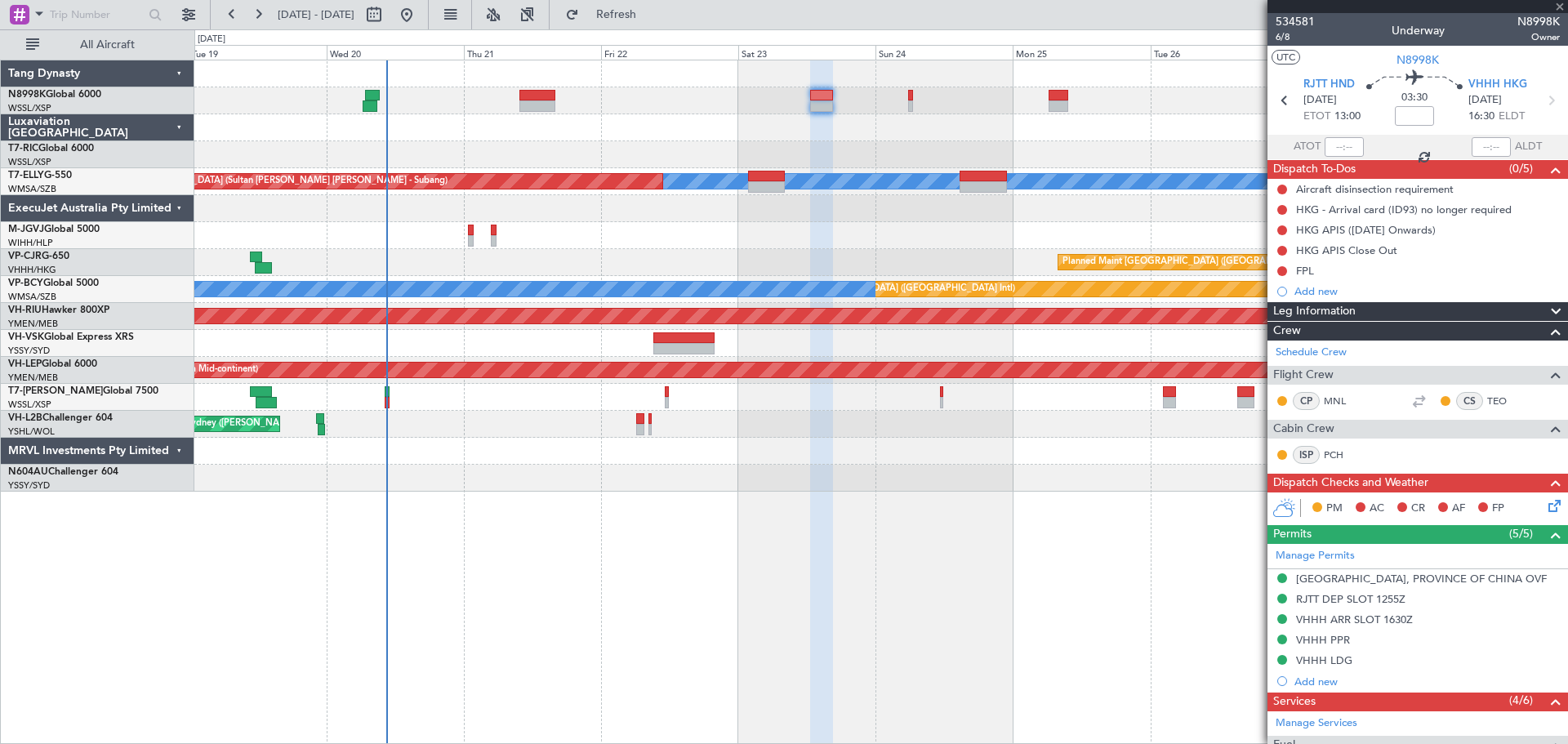
type input "0"
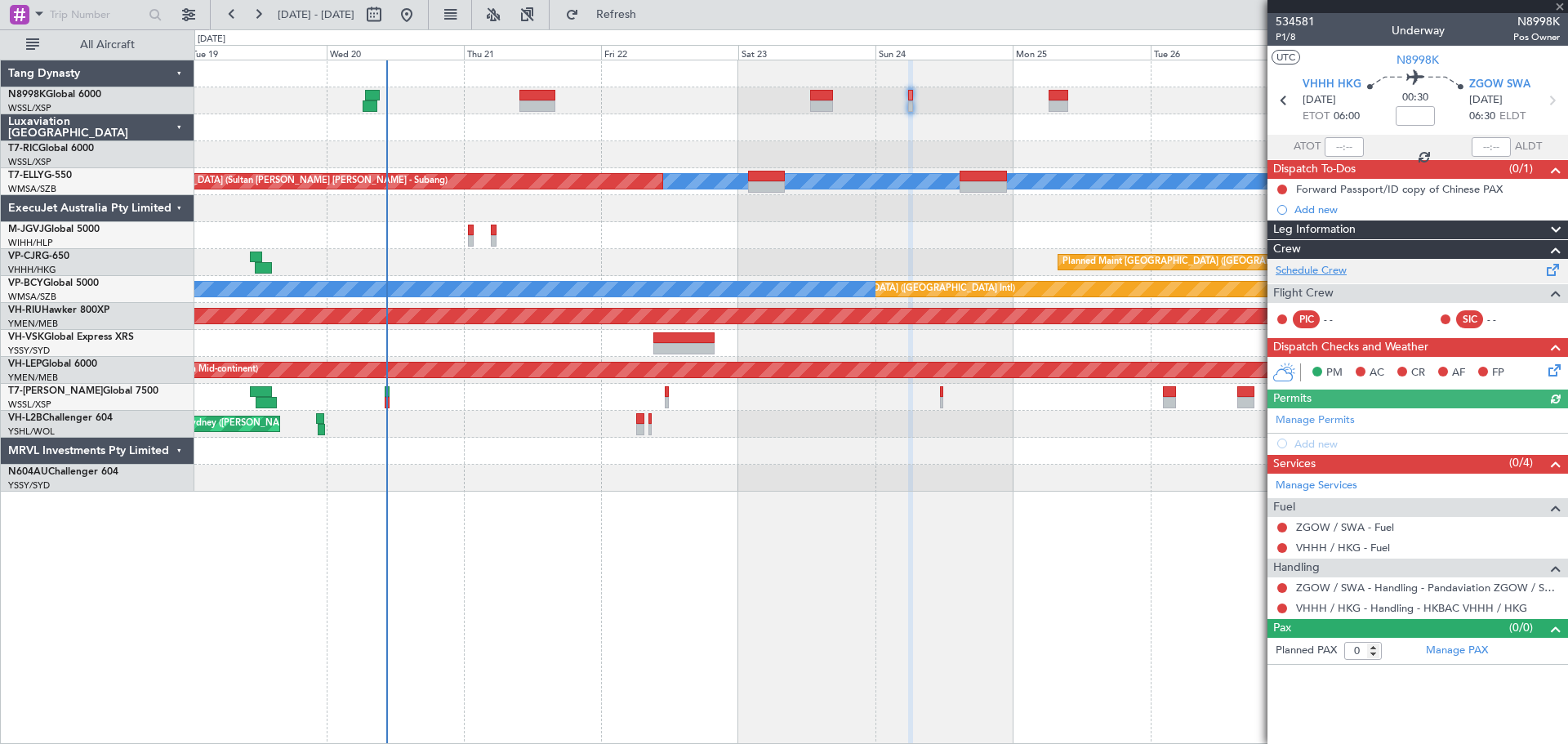
click at [1321, 271] on link "Schedule Crew" at bounding box center [1312, 271] width 71 height 16
click at [1283, 39] on span "P1/8" at bounding box center [1296, 37] width 39 height 14
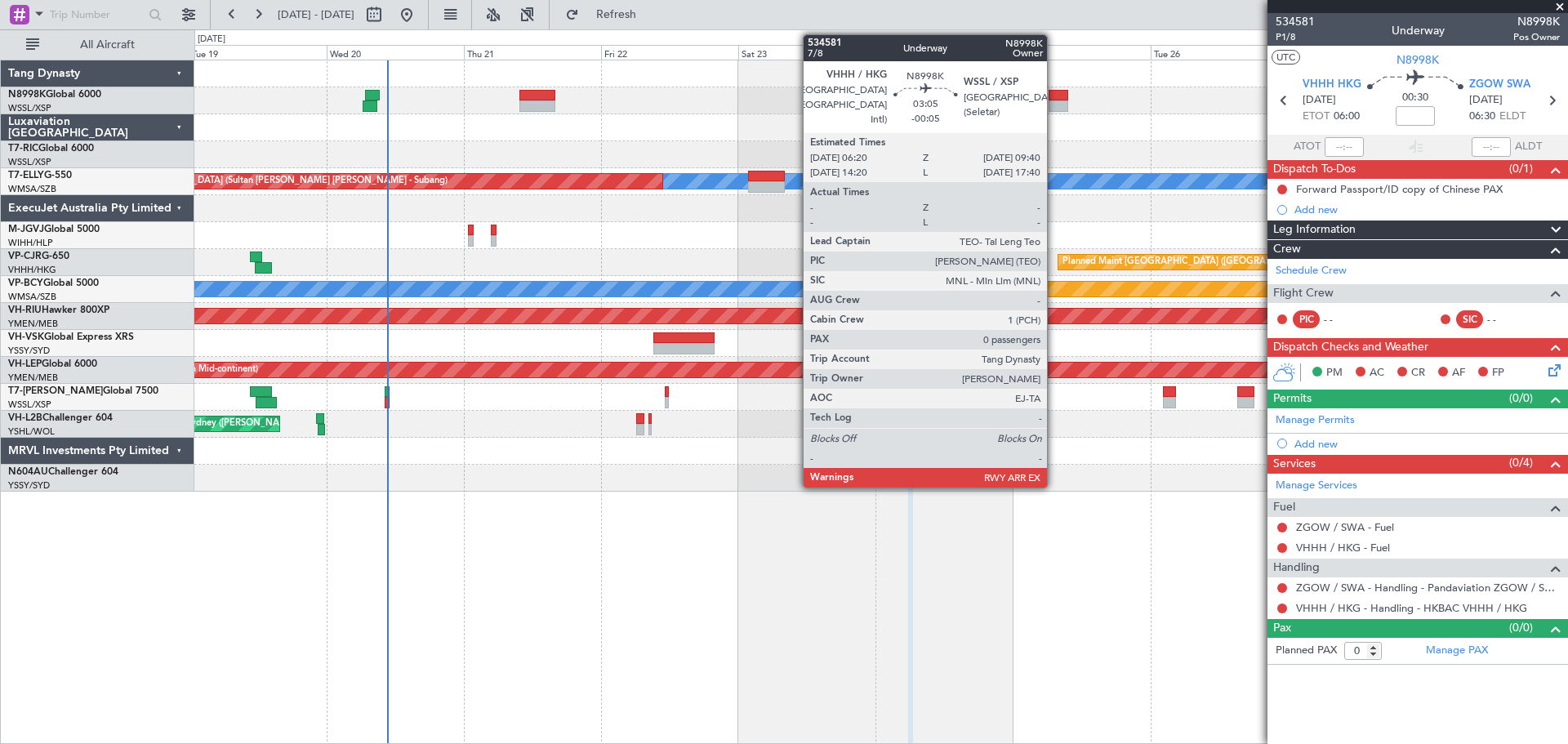
click at [1052, 102] on div at bounding box center [1058, 106] width 20 height 11
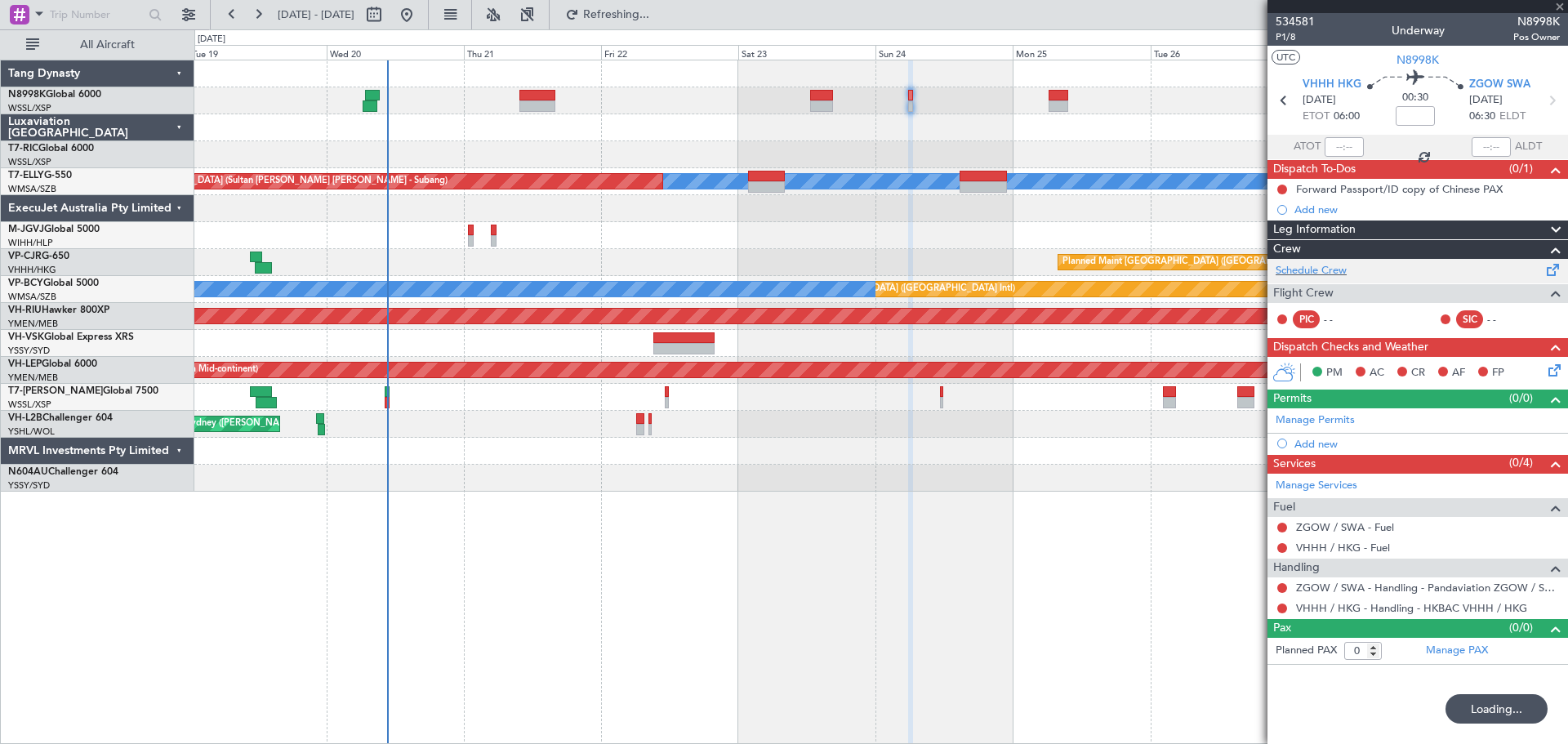
type input "-00:05"
click at [1327, 272] on link "Schedule Crew" at bounding box center [1312, 271] width 71 height 16
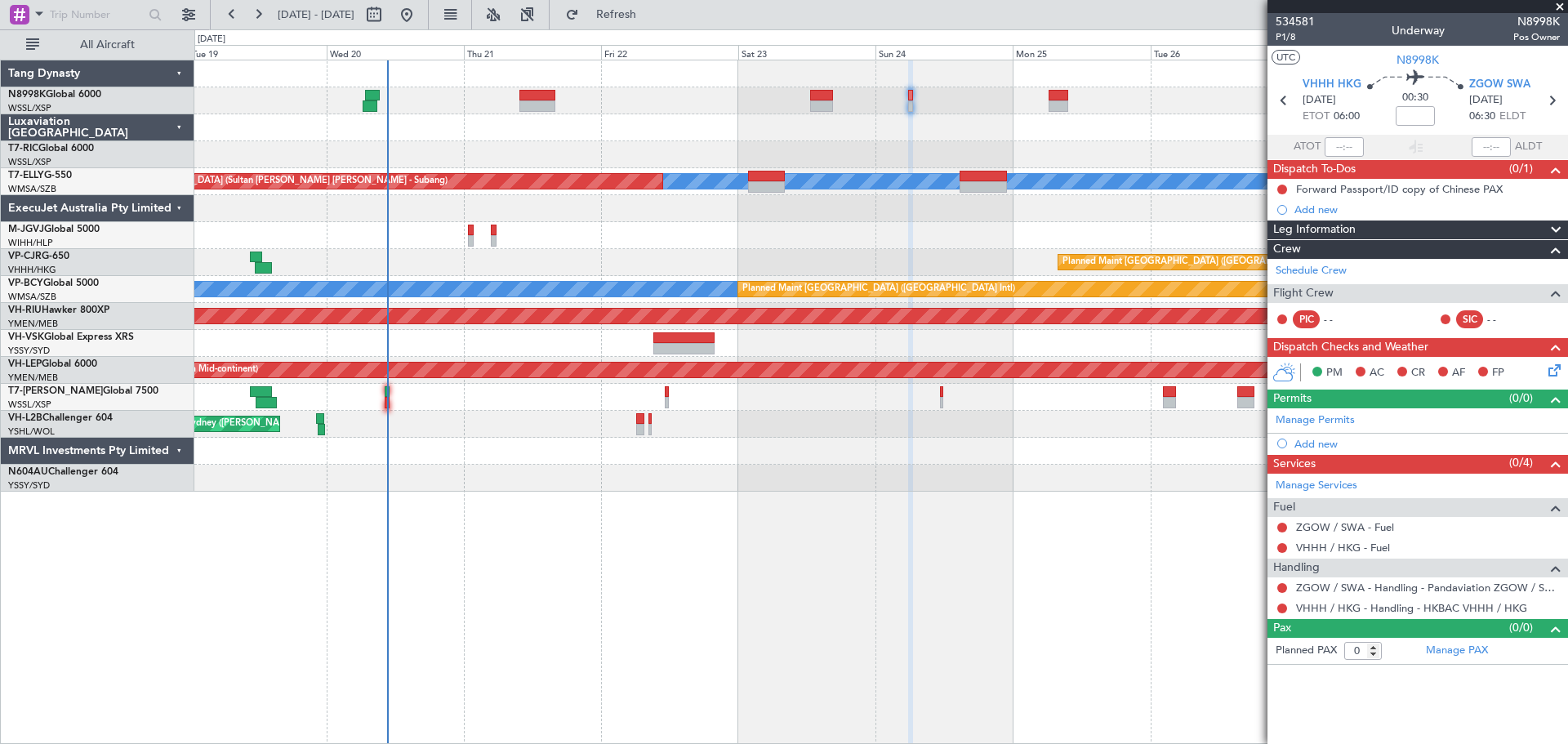
click at [1415, 112] on mat-tooltip-component "Flight Time" at bounding box center [1415, 128] width 75 height 43
click at [1418, 110] on mat-tooltip-component "Flight Time" at bounding box center [1415, 128] width 75 height 43
click at [1423, 112] on mat-tooltip-component "Flight Time" at bounding box center [1415, 128] width 75 height 43
click at [1421, 107] on mat-tooltip-component "Flight Time" at bounding box center [1415, 128] width 75 height 43
click at [1421, 116] on mat-tooltip-component "Flight Time" at bounding box center [1415, 128] width 75 height 43
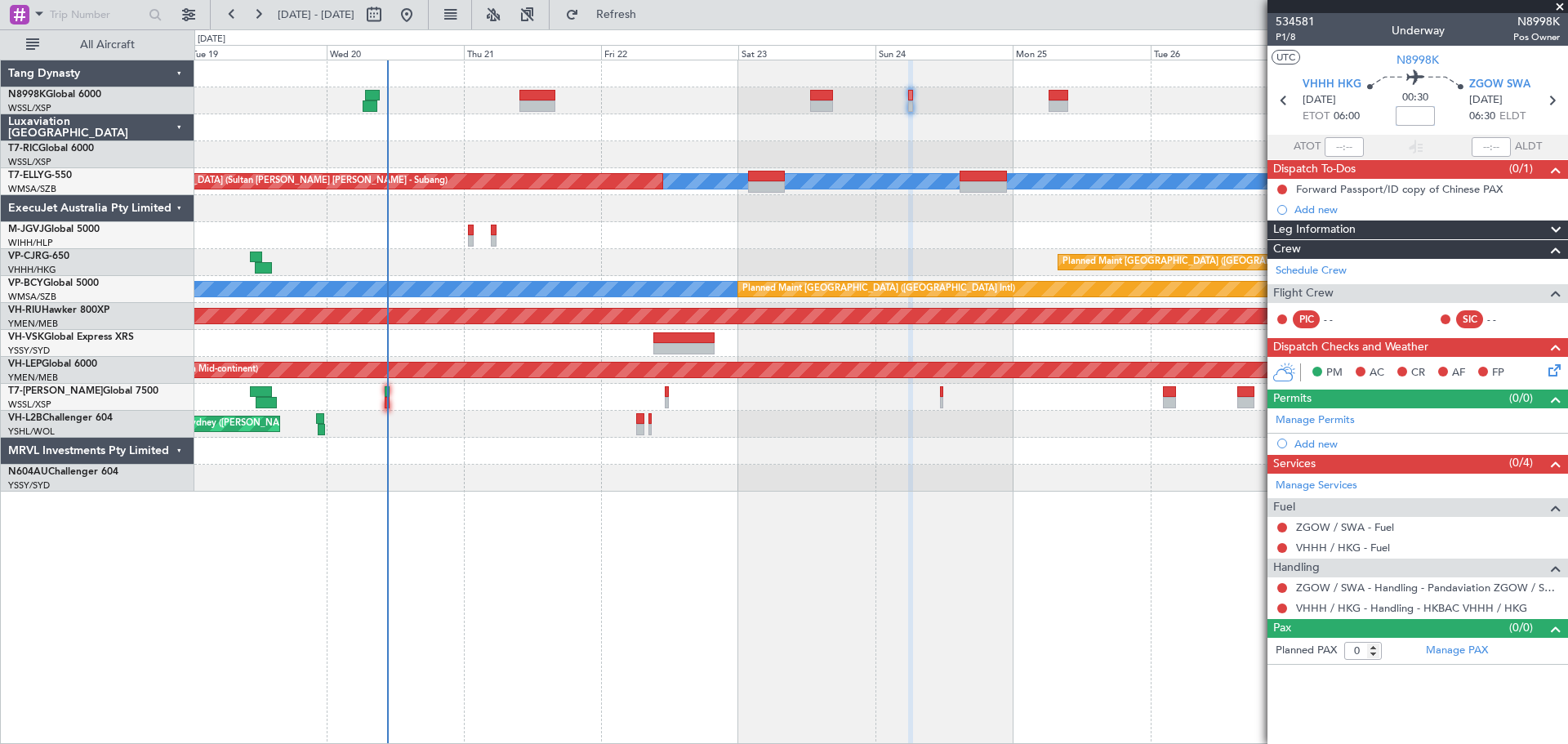
click at [1421, 118] on input at bounding box center [1416, 116] width 39 height 20
type input "+00:45"
click at [1421, 115] on input "+00:45" at bounding box center [1416, 116] width 39 height 20
type input "+00:30"
click at [1424, 118] on input "+00:30" at bounding box center [1416, 116] width 39 height 20
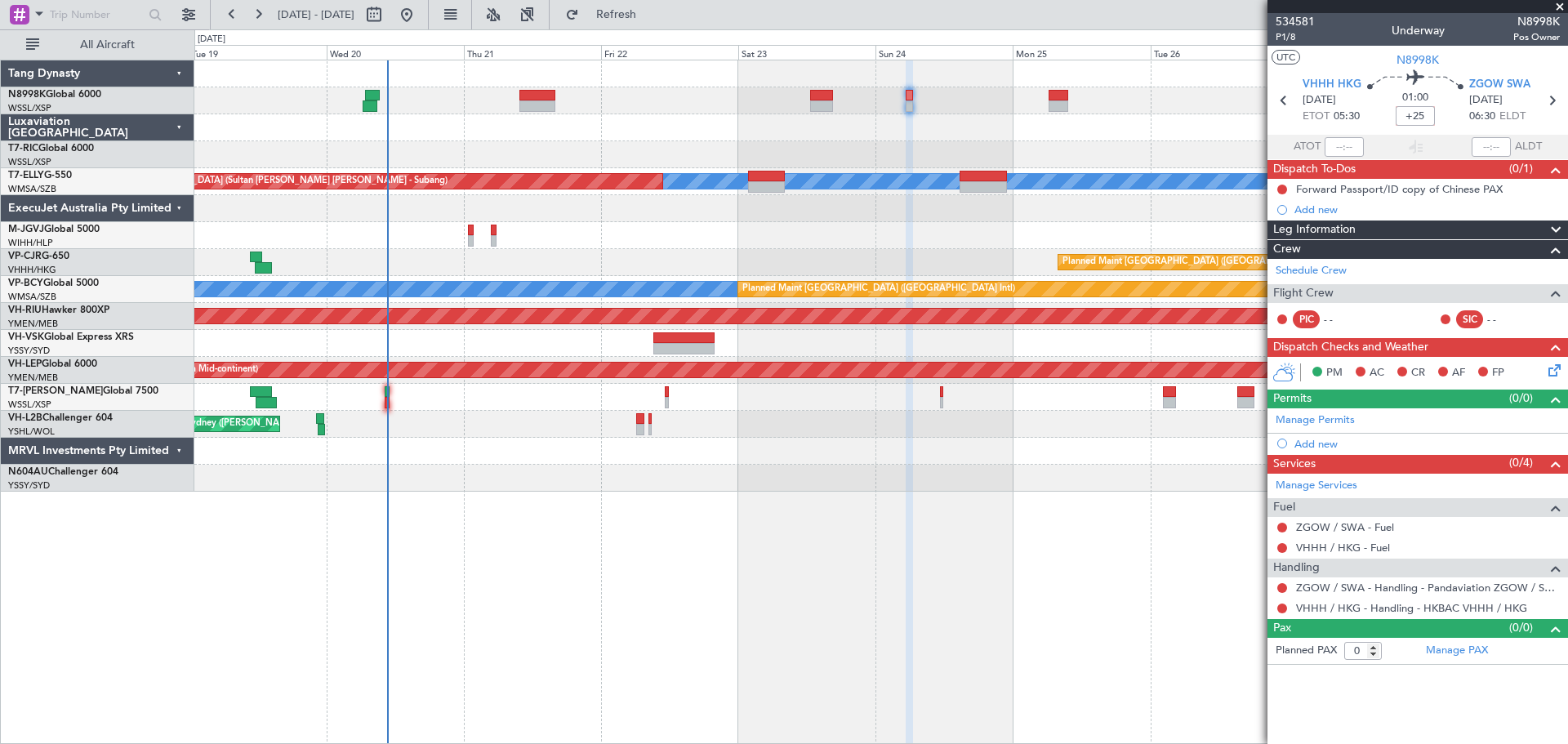
type input "+00:25"
click at [1313, 267] on link "Schedule Crew" at bounding box center [1312, 271] width 71 height 16
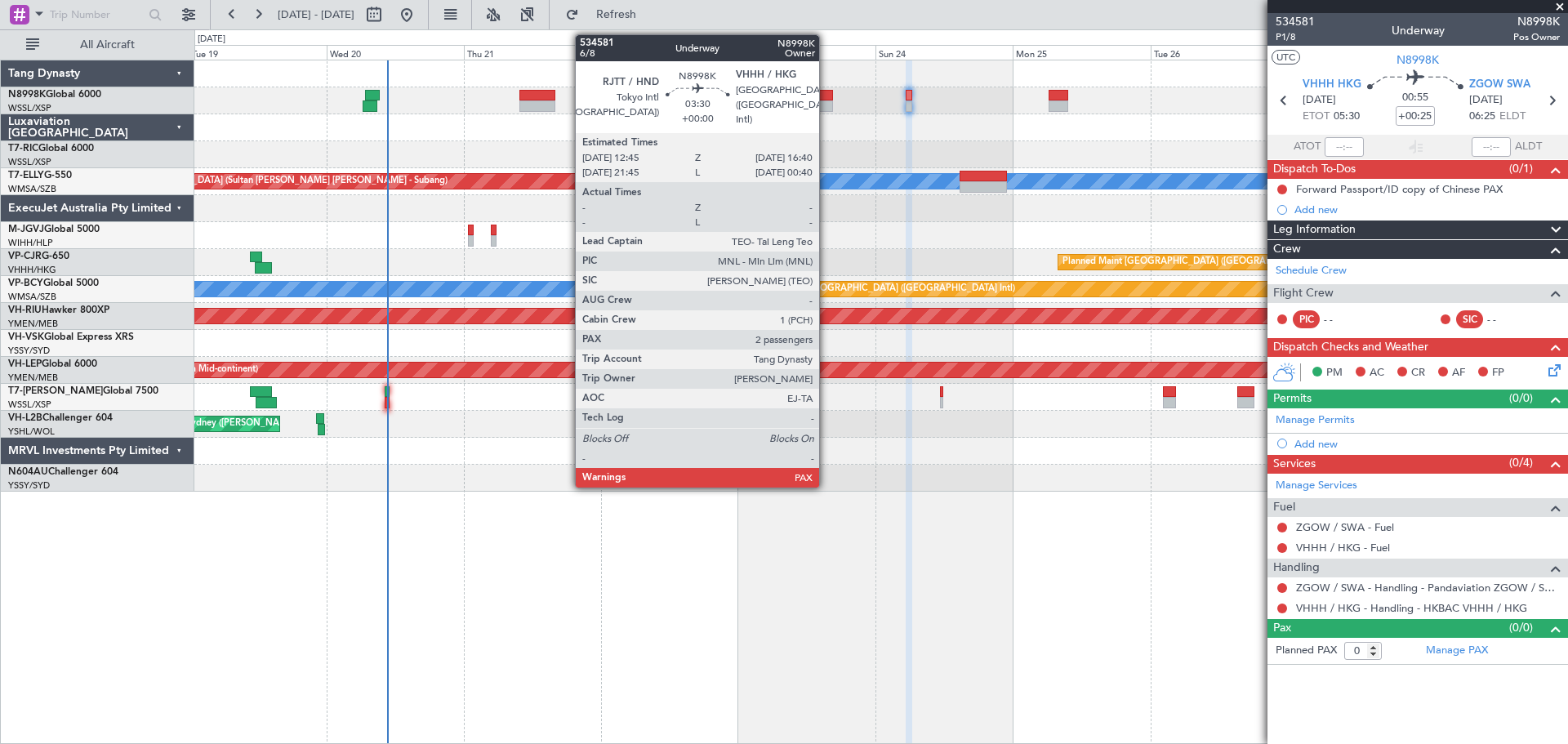
click at [827, 96] on div at bounding box center [822, 96] width 23 height 11
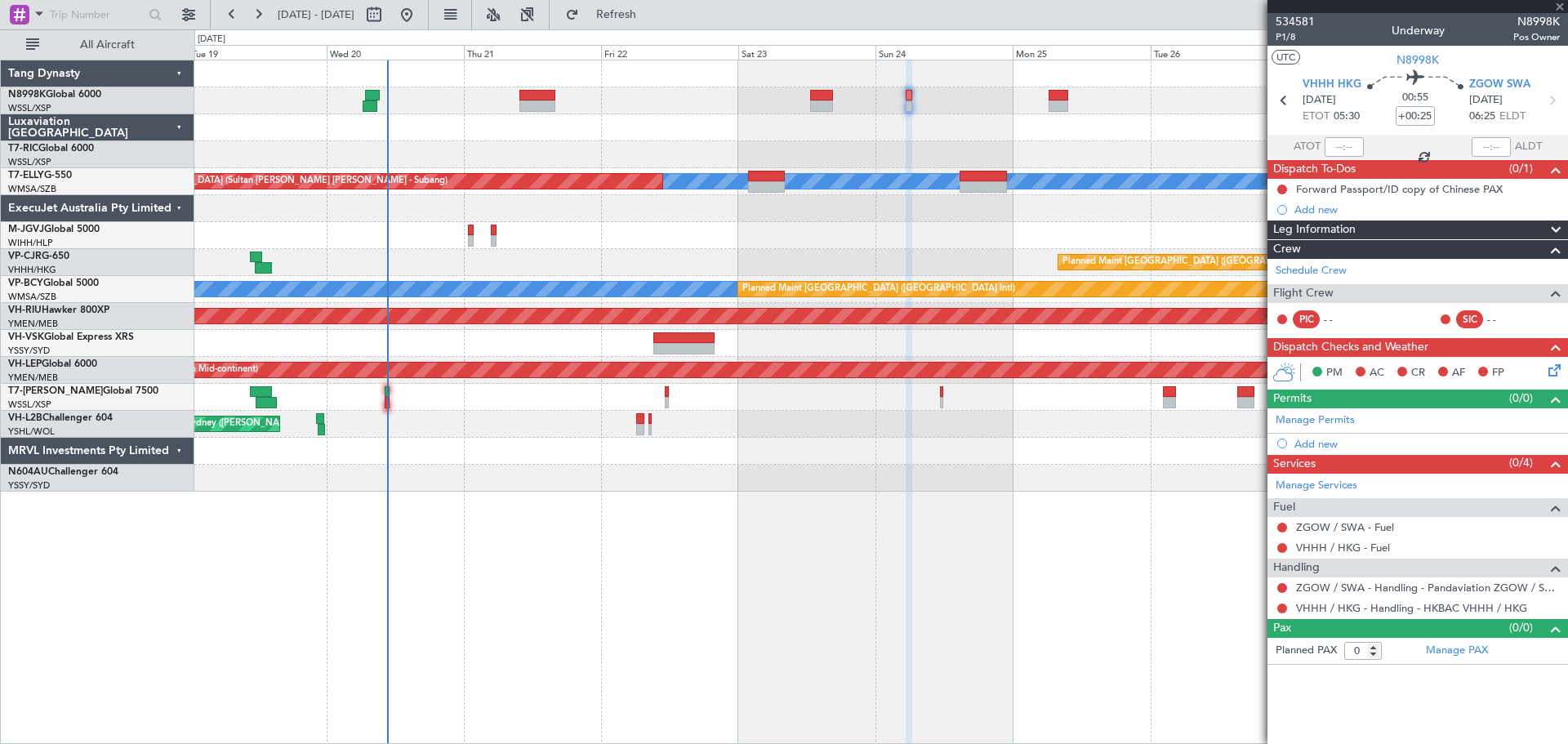
type input "2"
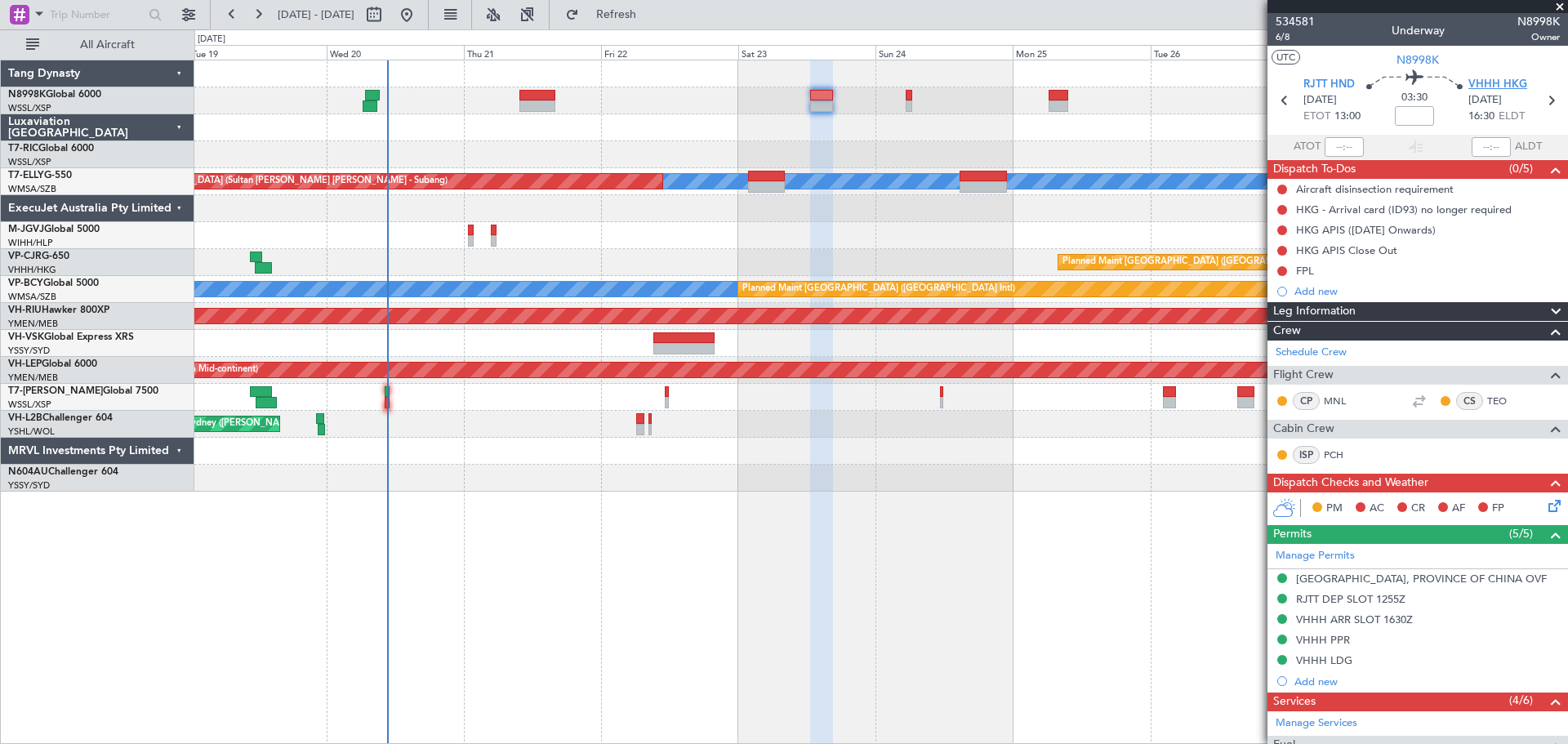
click at [1487, 83] on span "VHHH HKG" at bounding box center [1498, 85] width 59 height 16
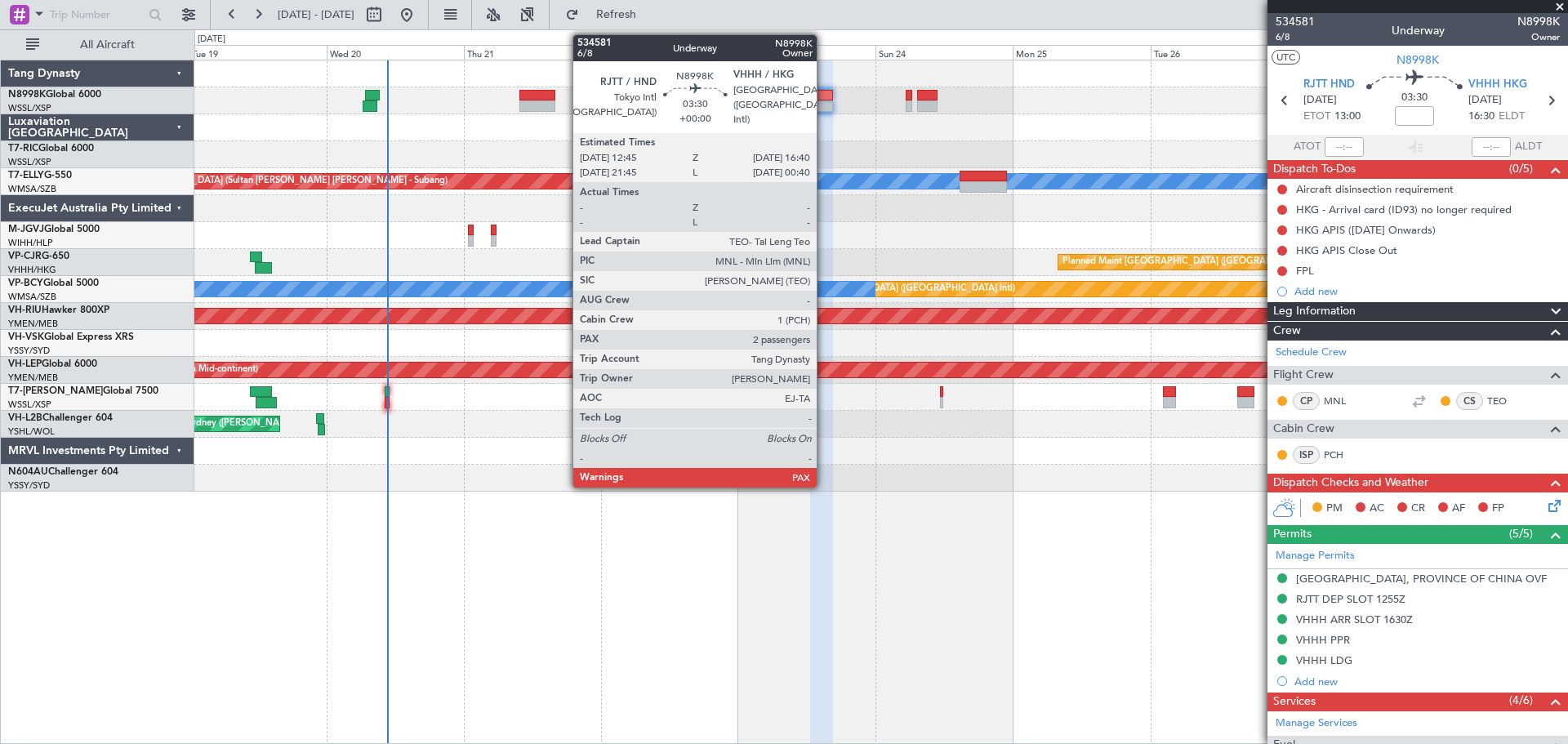
click at [824, 95] on div at bounding box center [822, 96] width 23 height 11
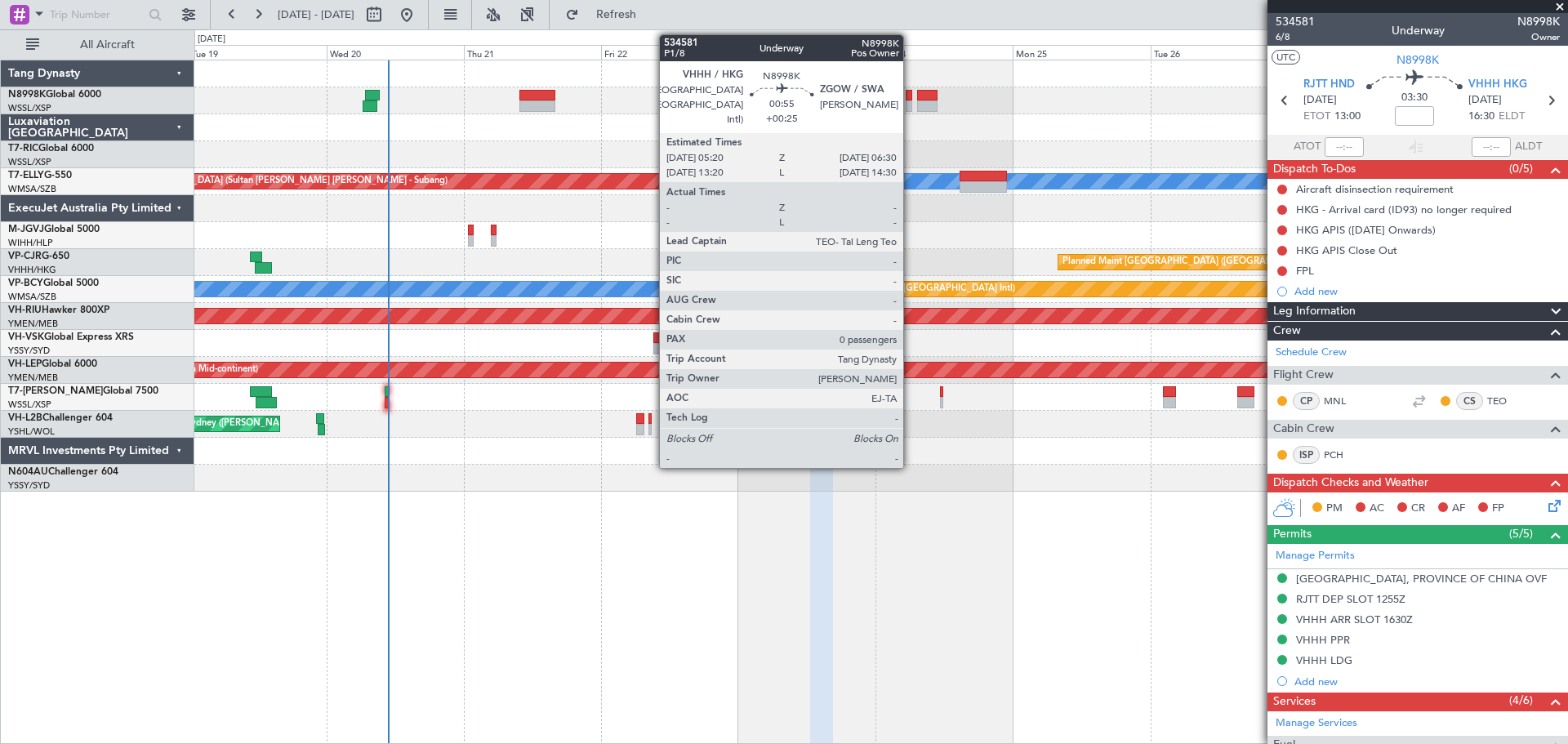
click at [910, 96] on div at bounding box center [909, 96] width 8 height 11
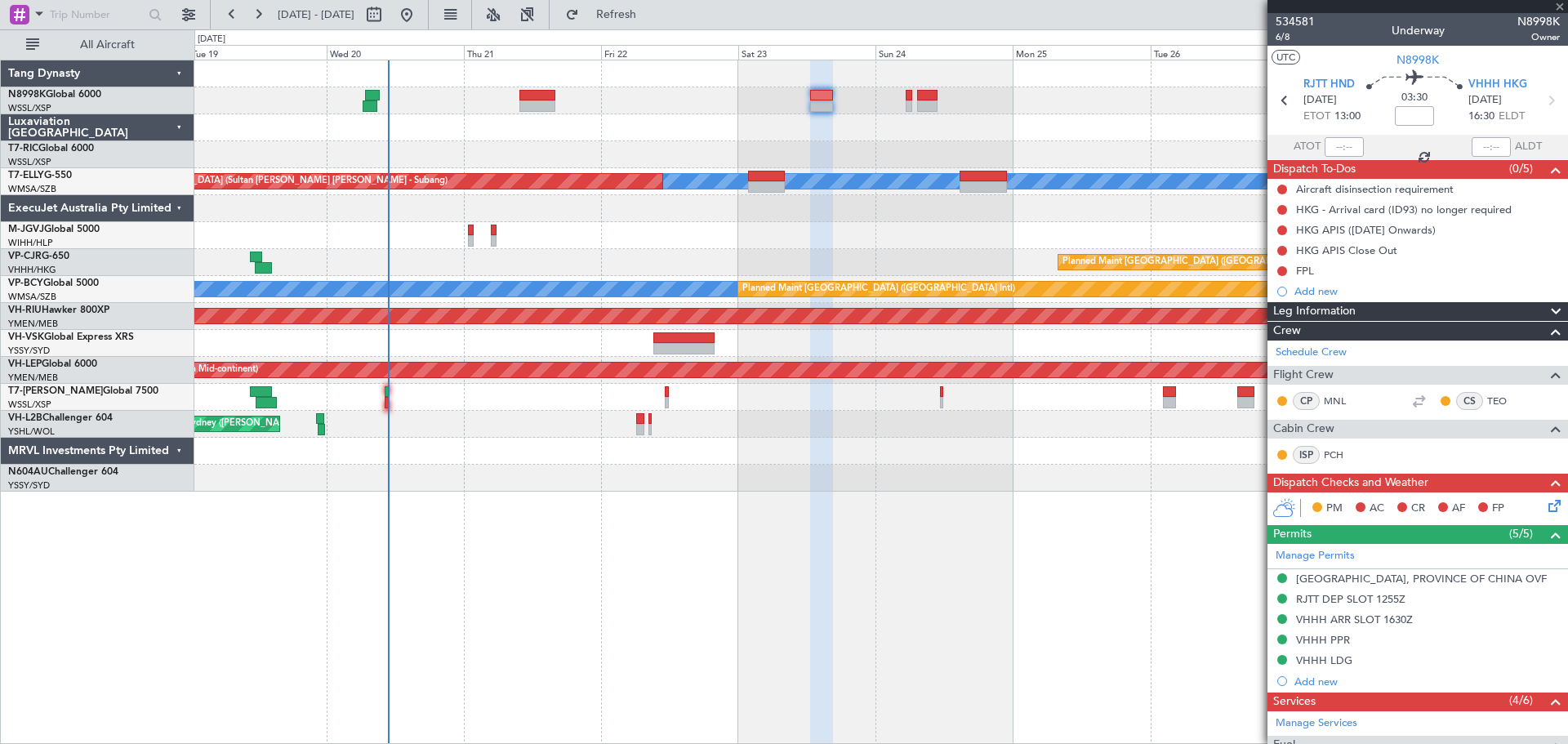
type input "+00:25"
type input "0"
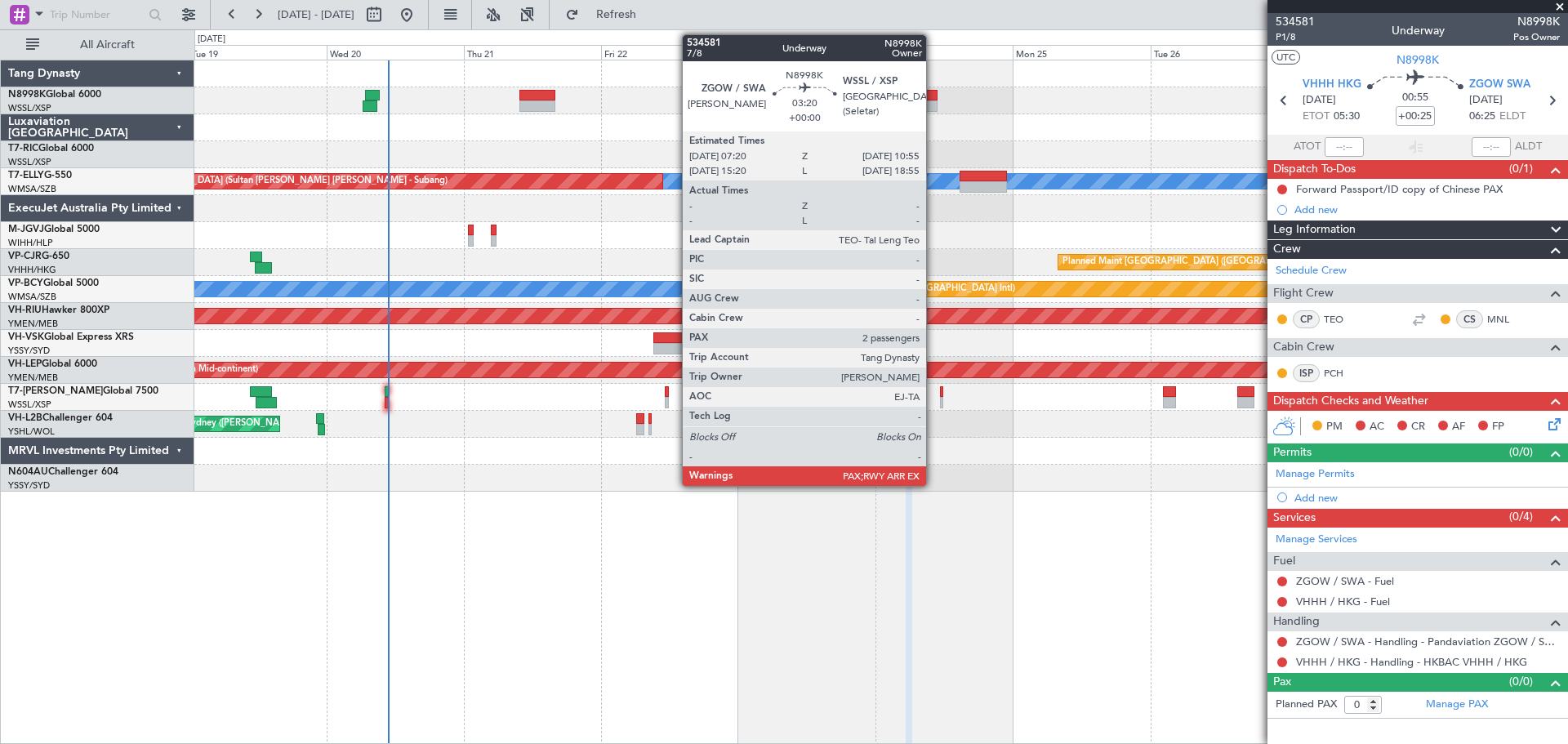
click at [934, 102] on div at bounding box center [927, 106] width 22 height 11
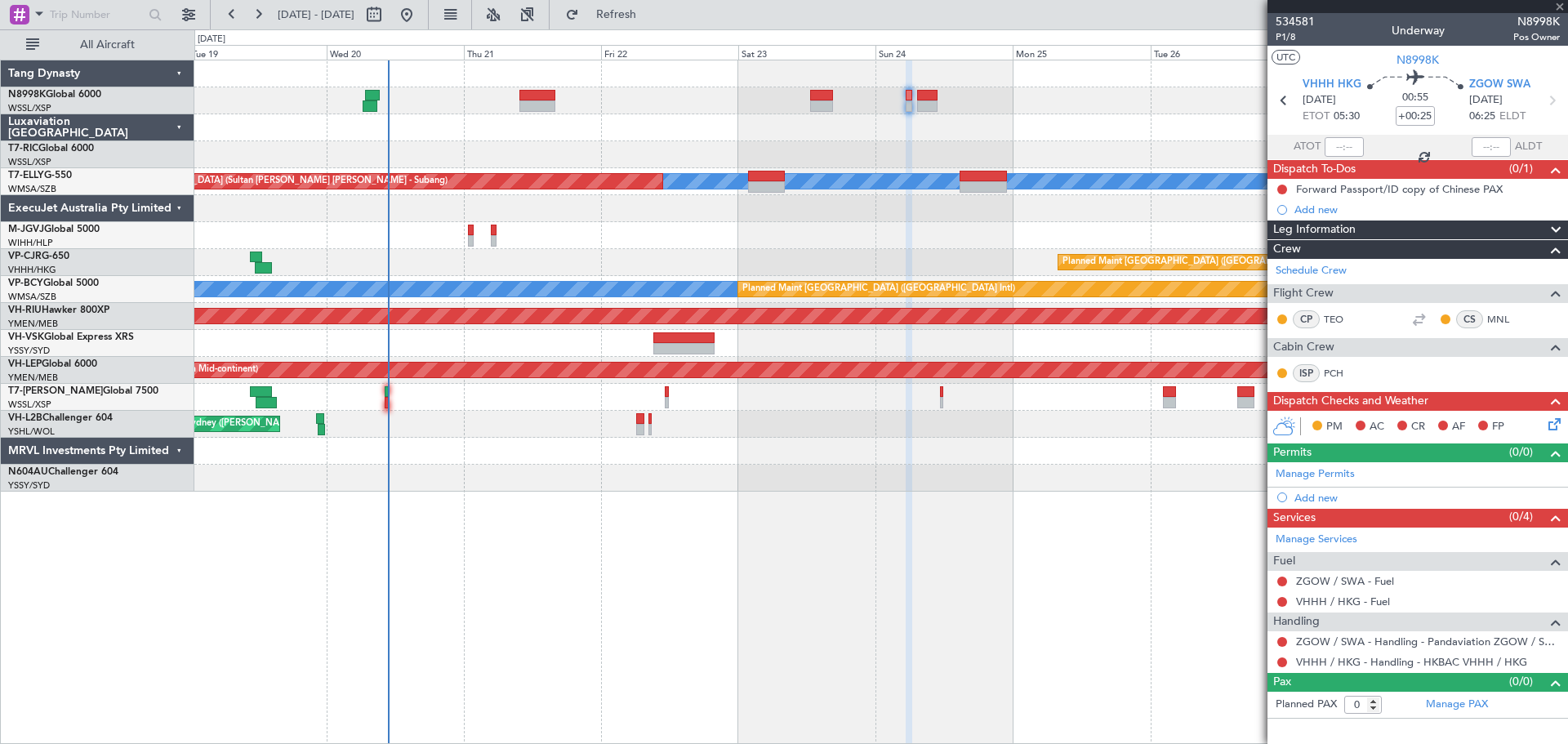
type input "2"
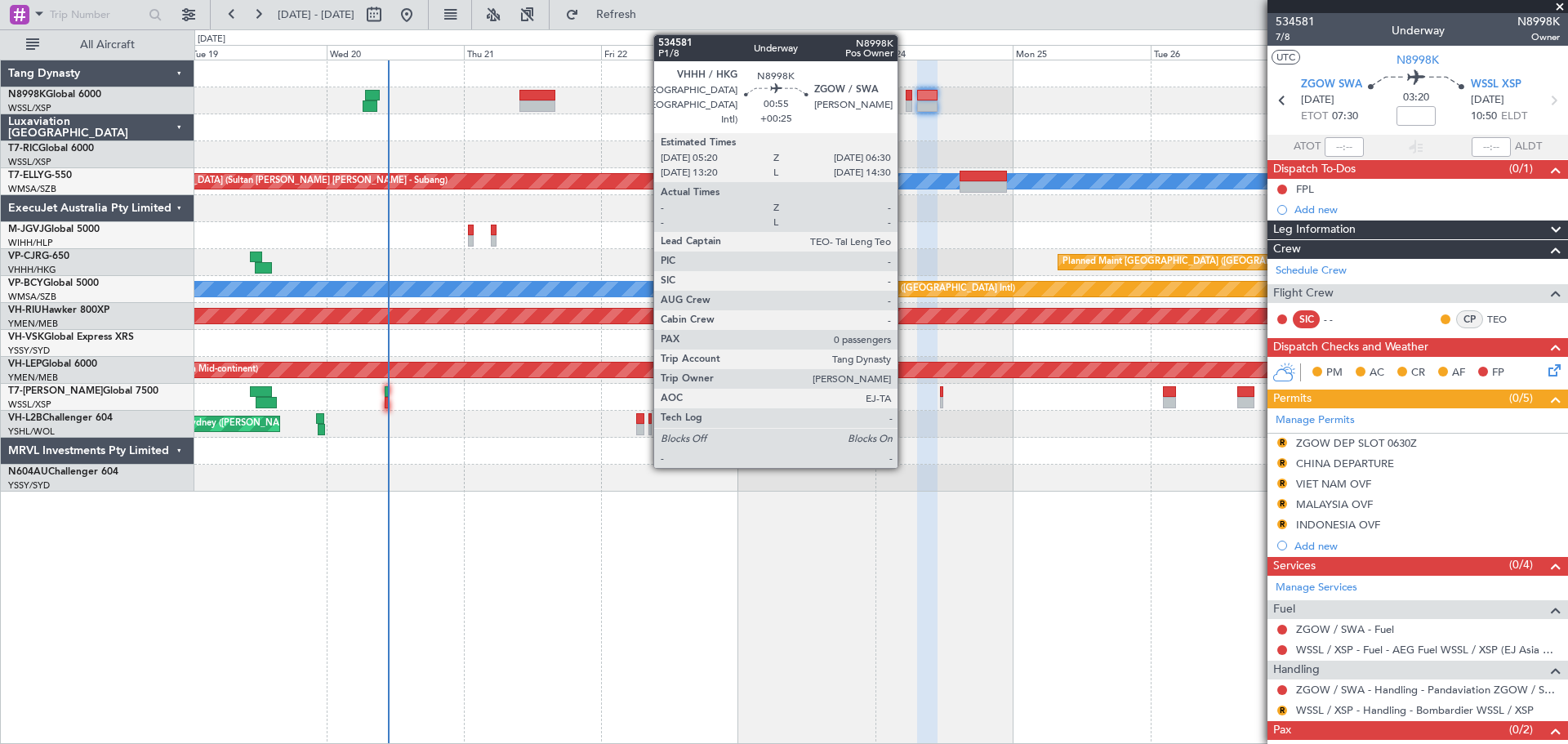
click at [906, 99] on div at bounding box center [909, 96] width 8 height 11
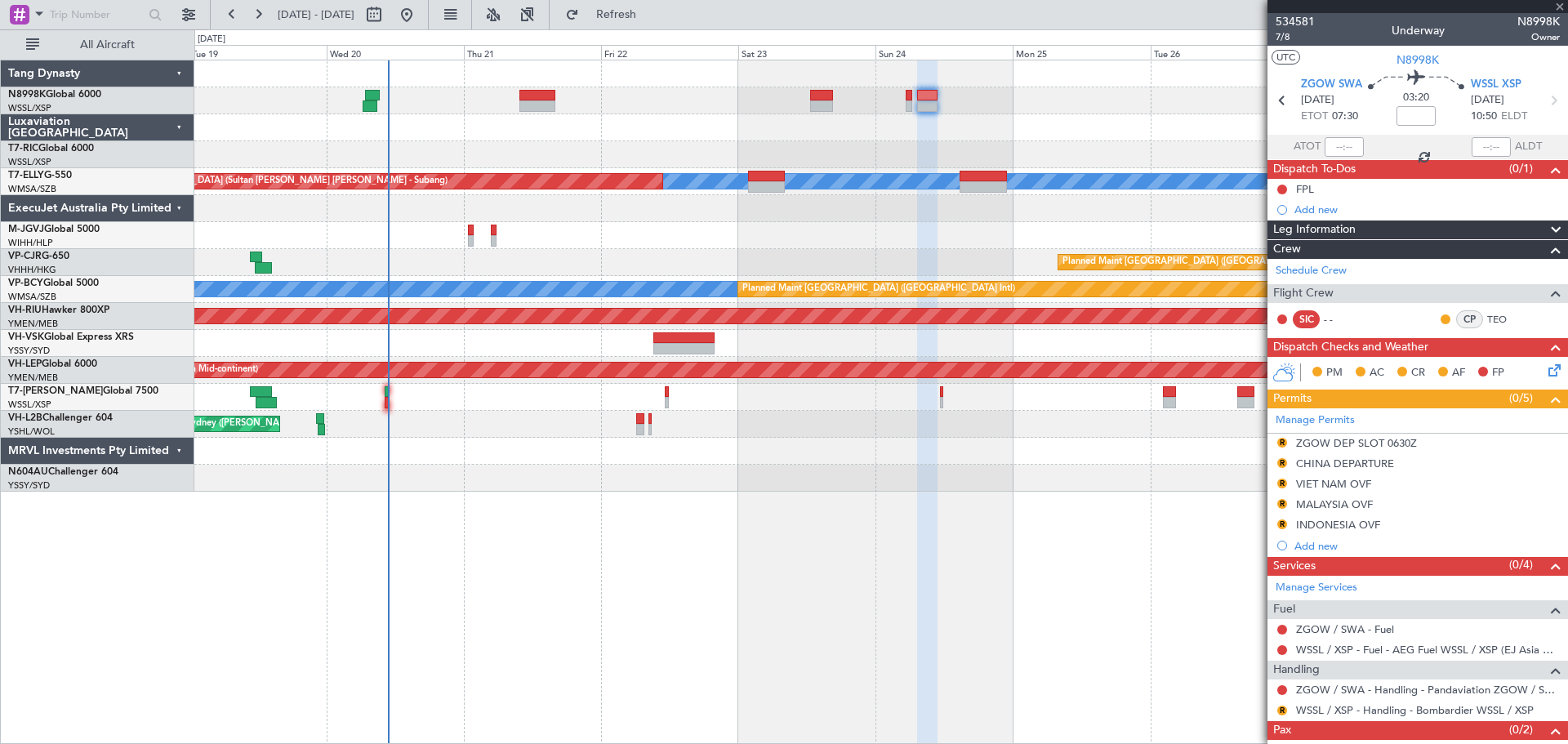
type input "+00:25"
type input "0"
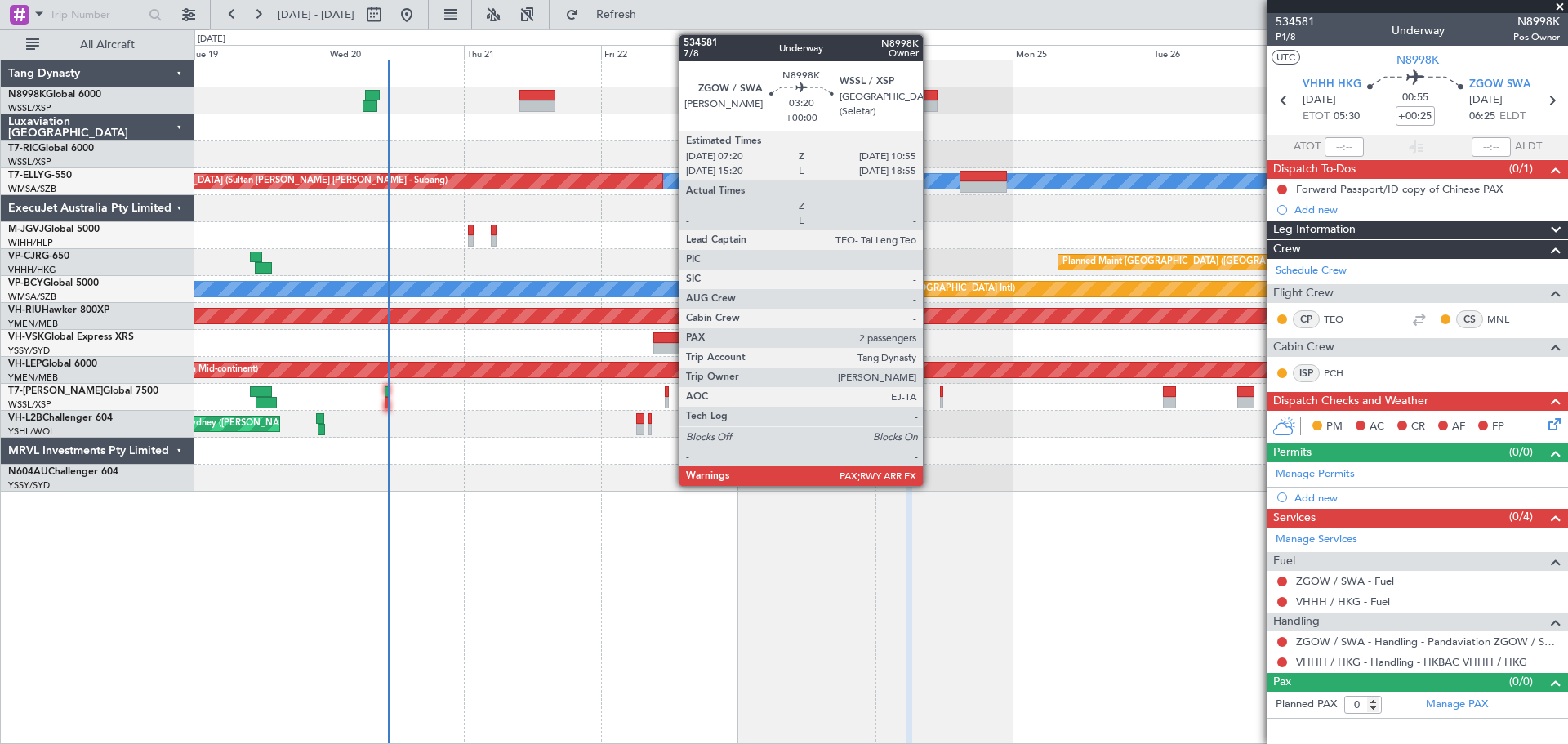
click at [930, 98] on div at bounding box center [927, 96] width 22 height 11
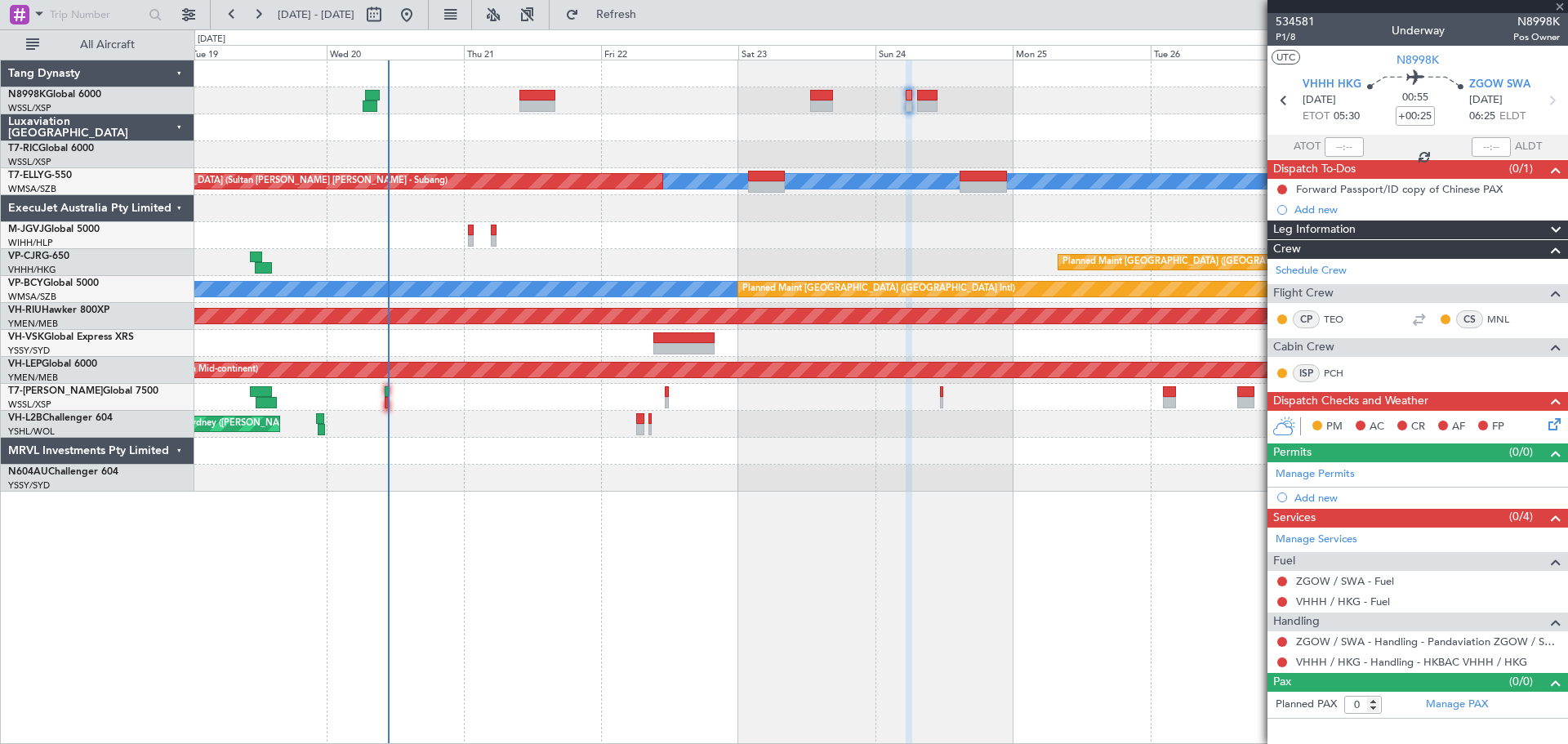
type input "2"
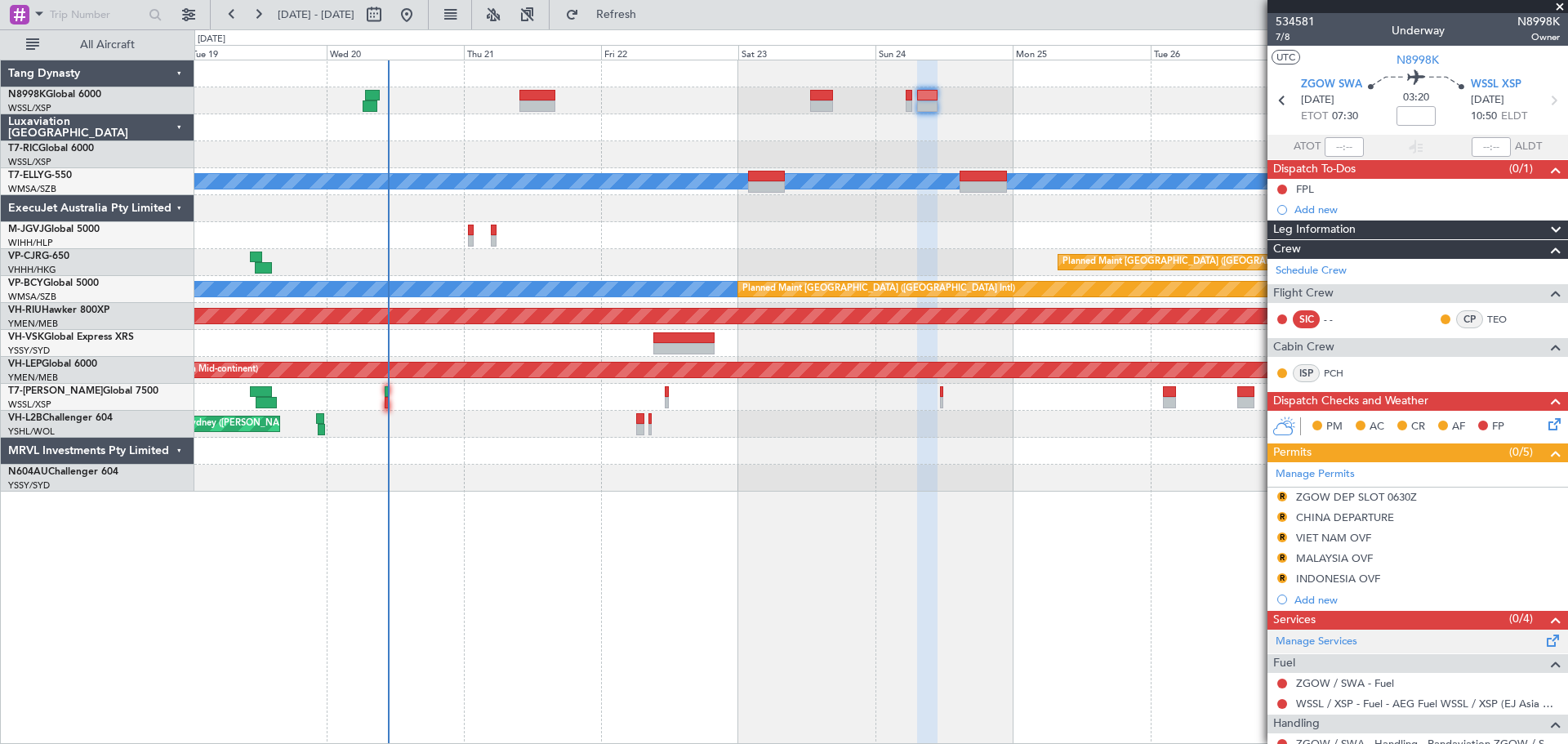
scroll to position [97, 0]
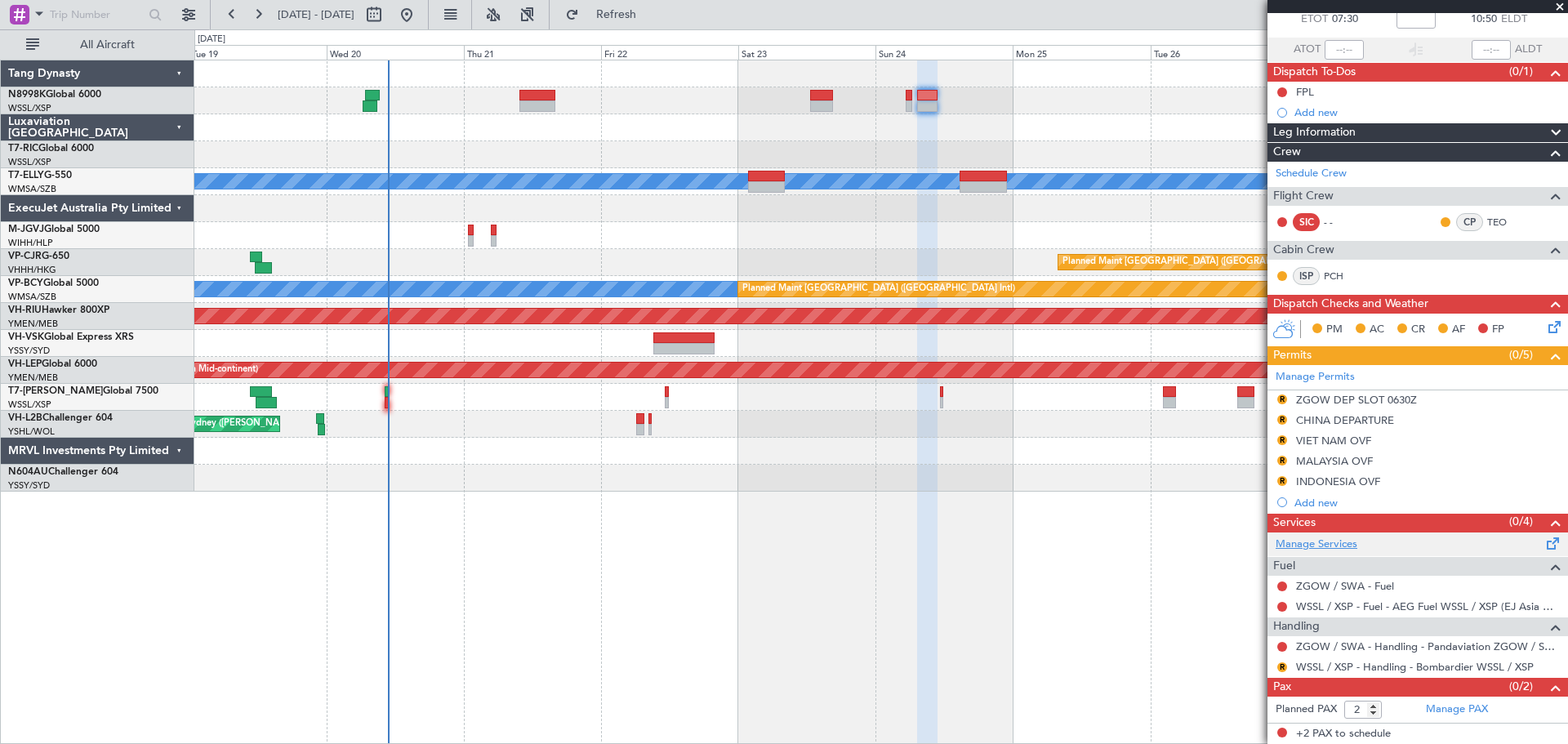
click at [1327, 549] on link "Manage Services" at bounding box center [1316, 544] width 82 height 16
click at [1451, 710] on link "Manage PAX" at bounding box center [1457, 709] width 62 height 16
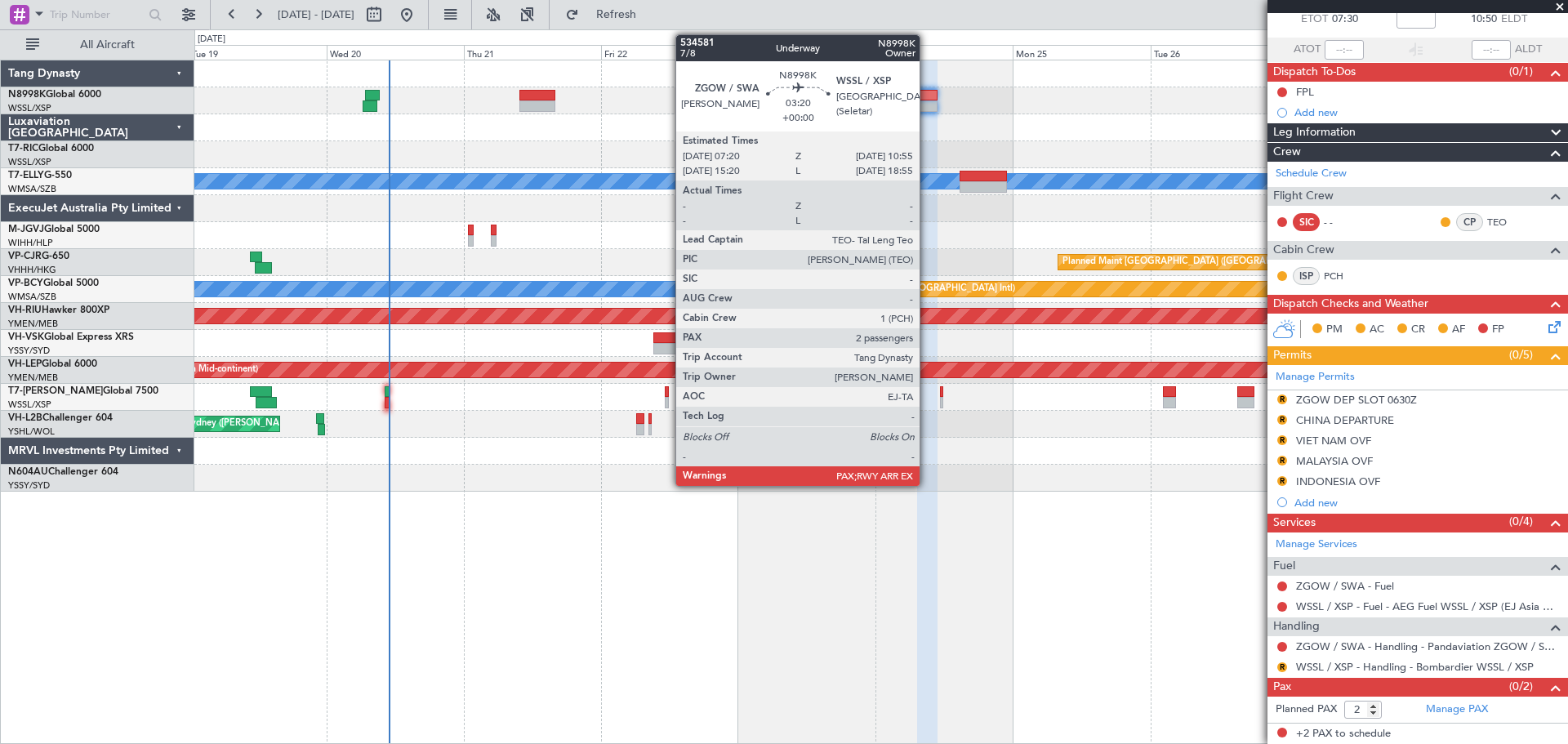
click at [927, 97] on div at bounding box center [927, 96] width 22 height 11
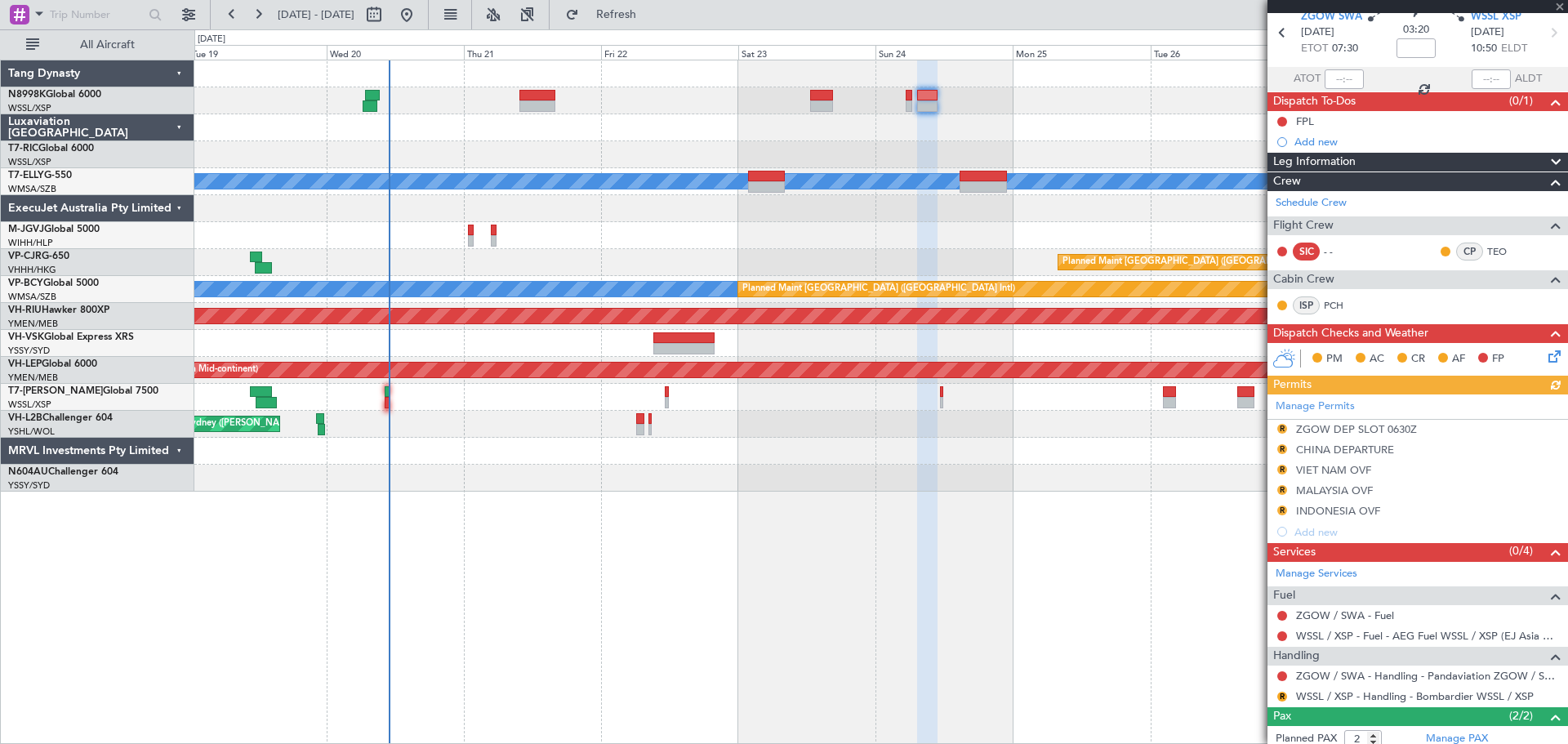
scroll to position [149, 0]
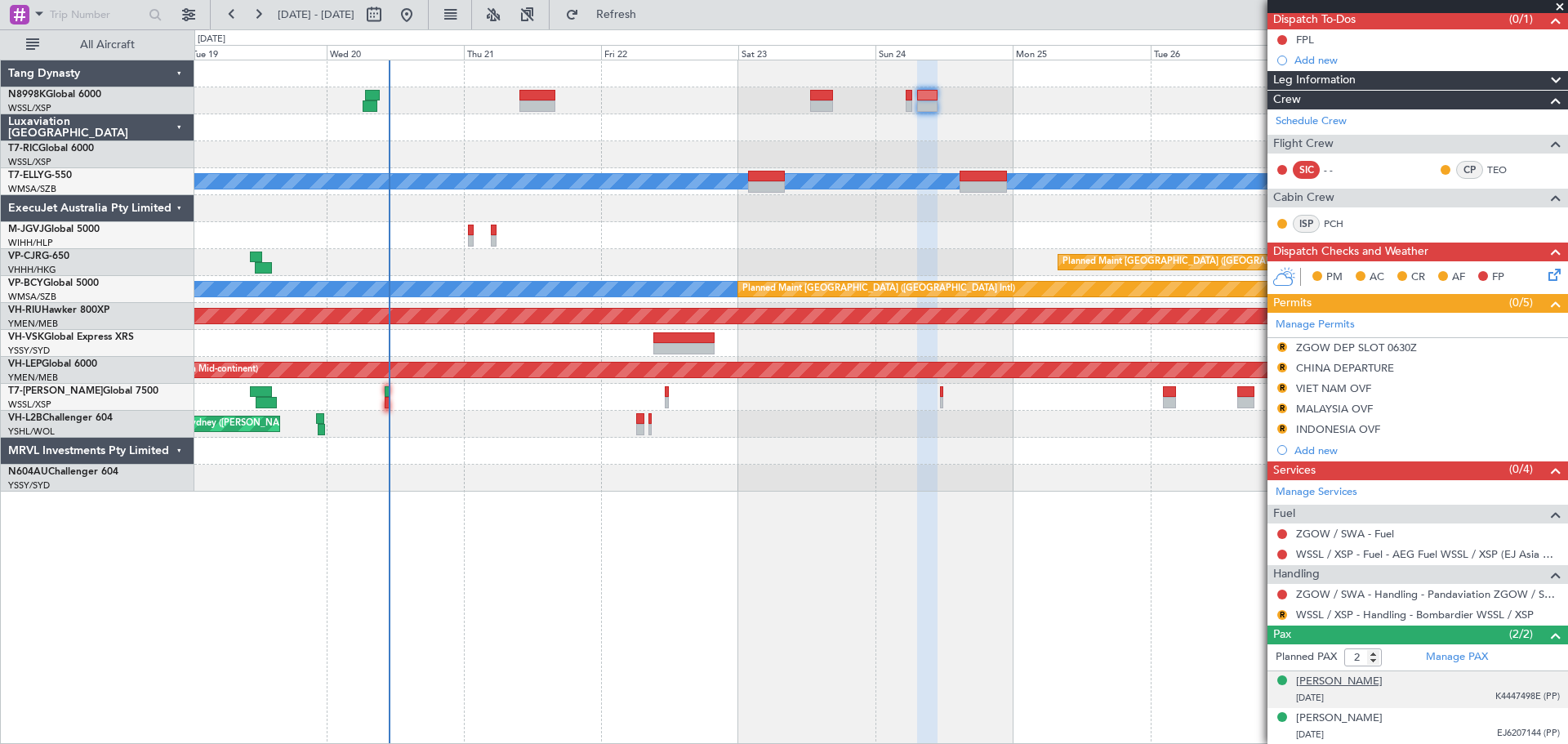
click at [1326, 679] on div "[PERSON_NAME]" at bounding box center [1340, 681] width 86 height 16
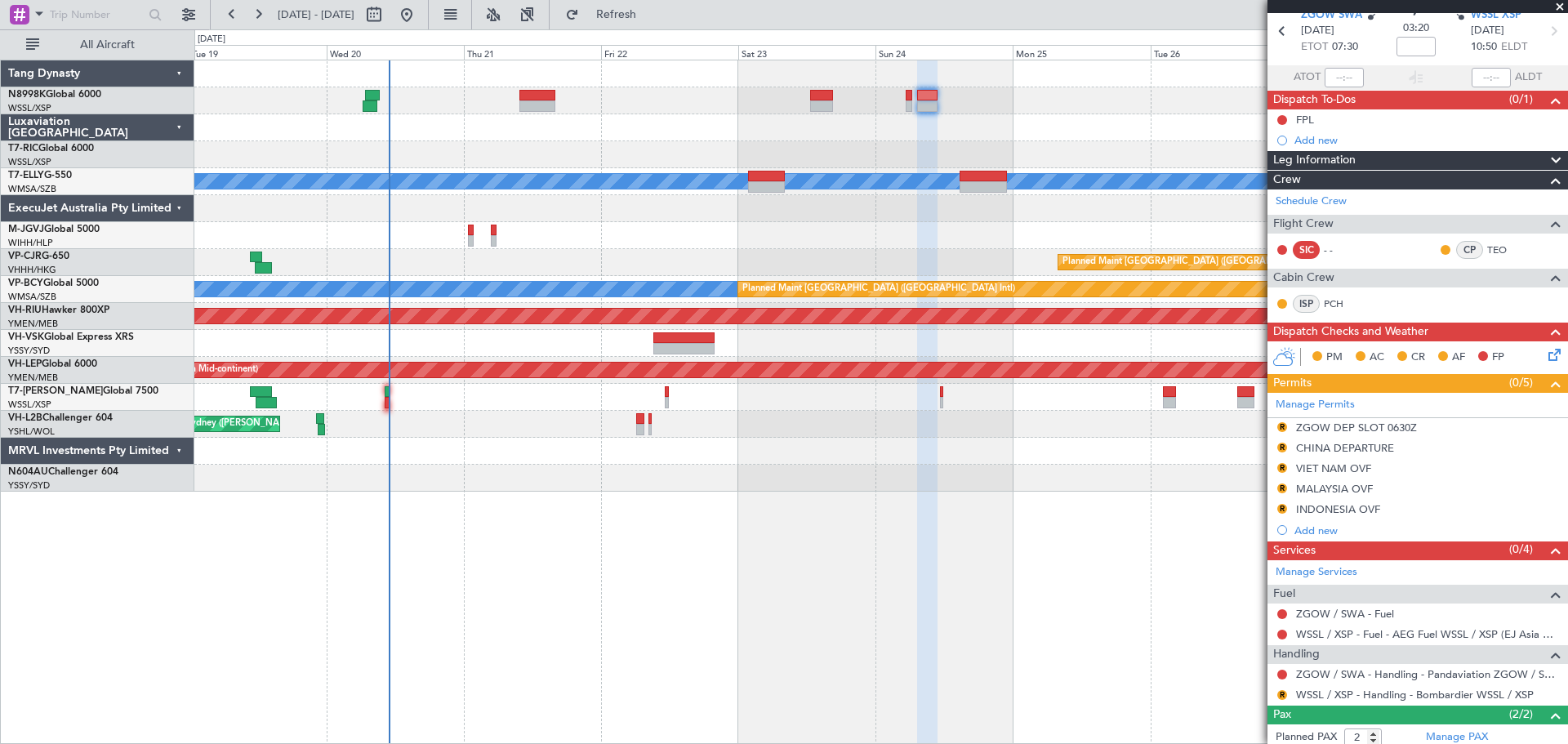
scroll to position [0, 0]
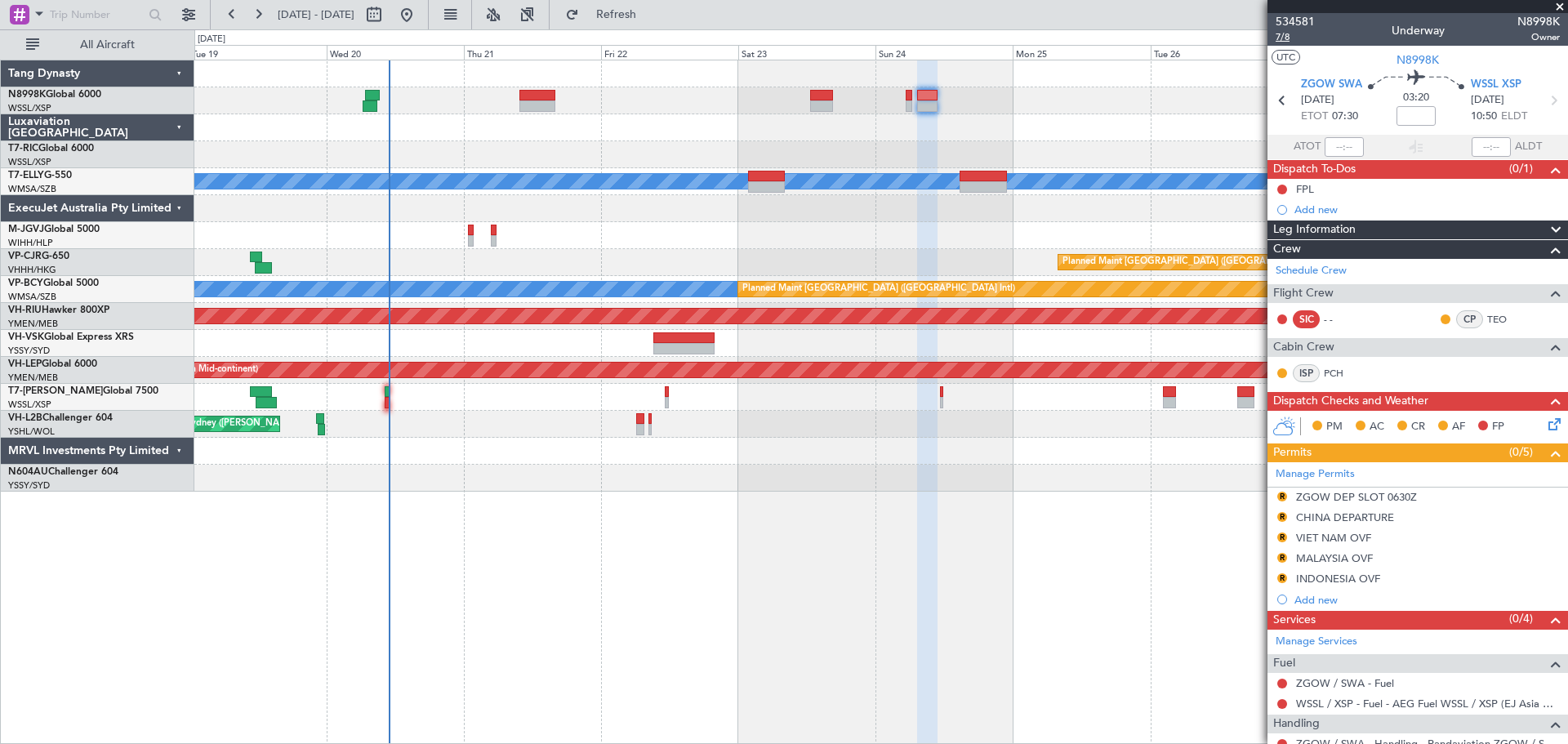
click at [1291, 33] on span "7/8" at bounding box center [1296, 37] width 39 height 14
click at [1315, 212] on div "Add new" at bounding box center [1420, 209] width 251 height 14
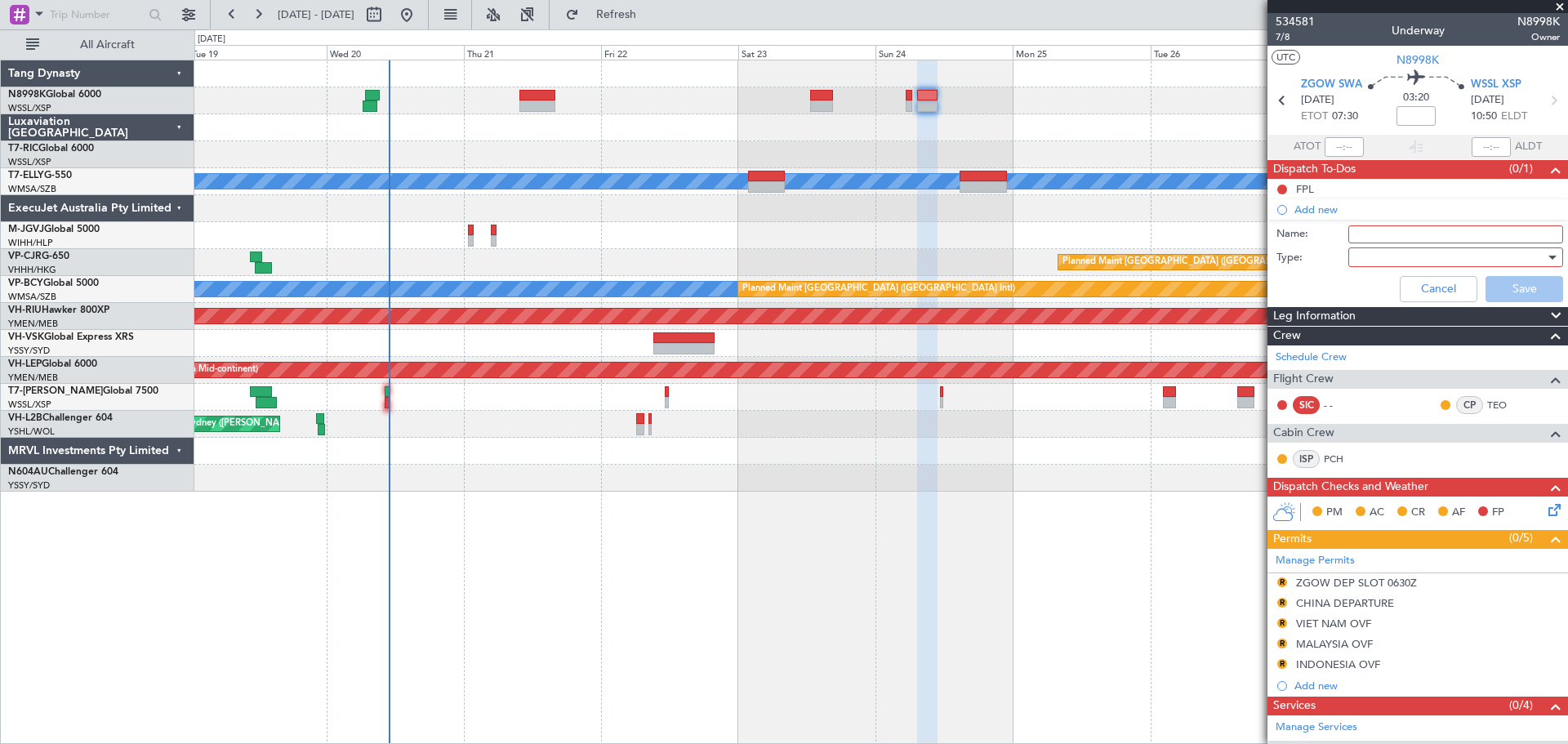
drag, startPoint x: 1379, startPoint y: 237, endPoint x: 1389, endPoint y: 238, distance: 10.0
click at [1379, 237] on input "Name:" at bounding box center [1456, 234] width 215 height 18
type input "l"
type input "LEA GD FOR [PERSON_NAME]"
click at [1359, 260] on div at bounding box center [1451, 257] width 191 height 24
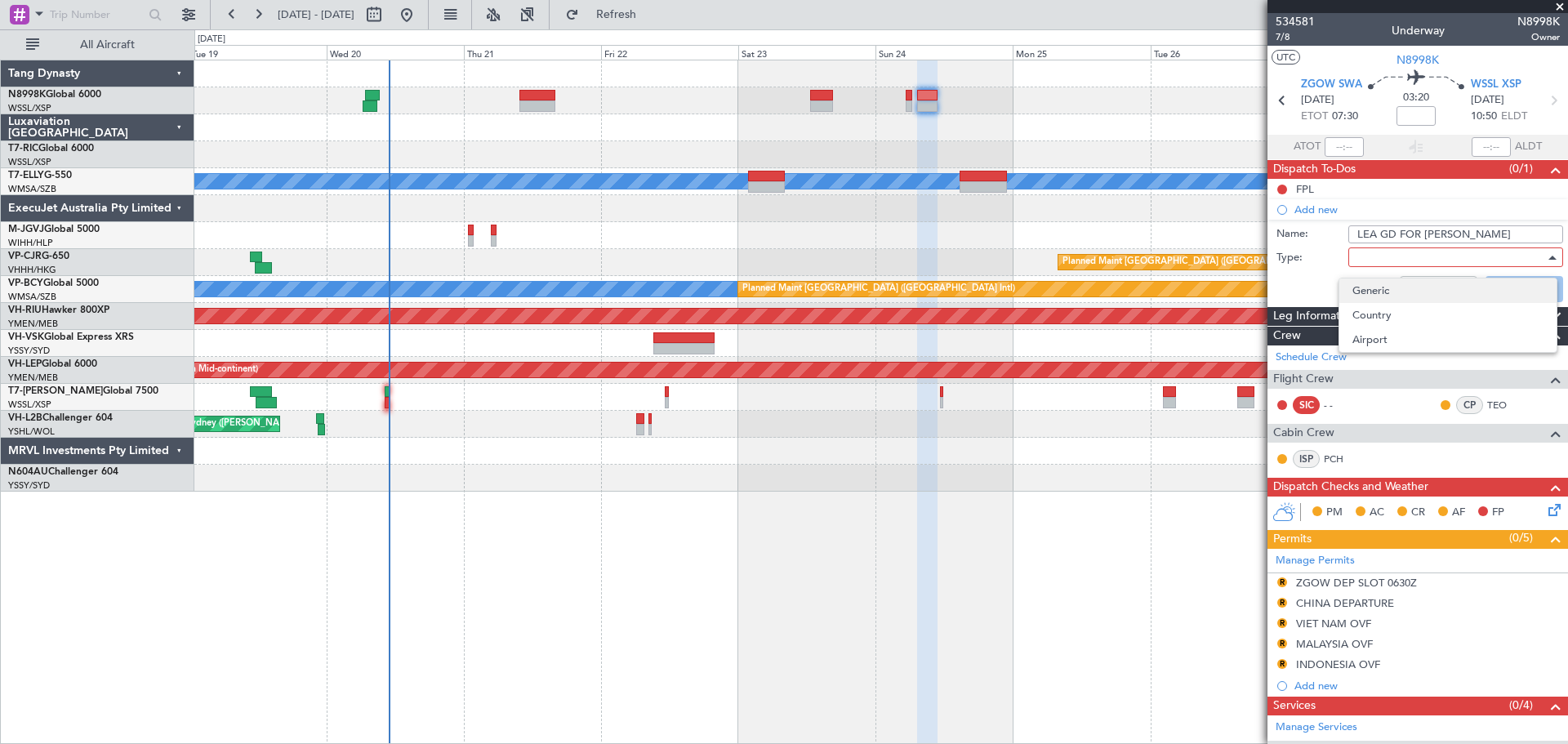
click at [1372, 283] on span "Generic" at bounding box center [1448, 290] width 191 height 24
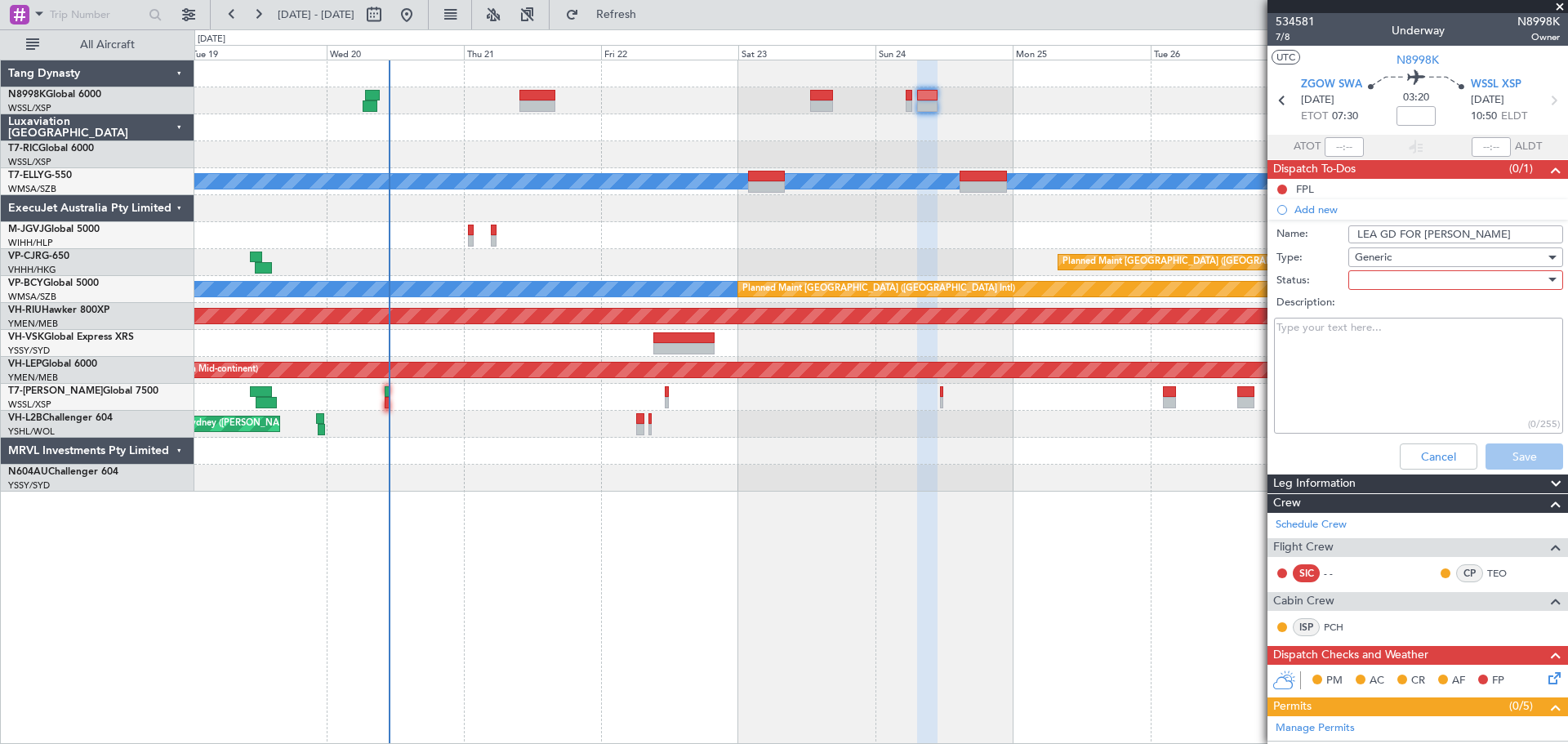
click at [1374, 283] on div at bounding box center [1451, 280] width 191 height 24
click at [1365, 304] on span "Not Started" at bounding box center [1448, 313] width 191 height 24
click at [1348, 333] on textarea "Description:" at bounding box center [1419, 376] width 289 height 116
type textarea "HOME RETURN CARD OUT ZGOW SG PPT FOR WSSL"
click at [1518, 449] on button "Save" at bounding box center [1525, 457] width 78 height 26
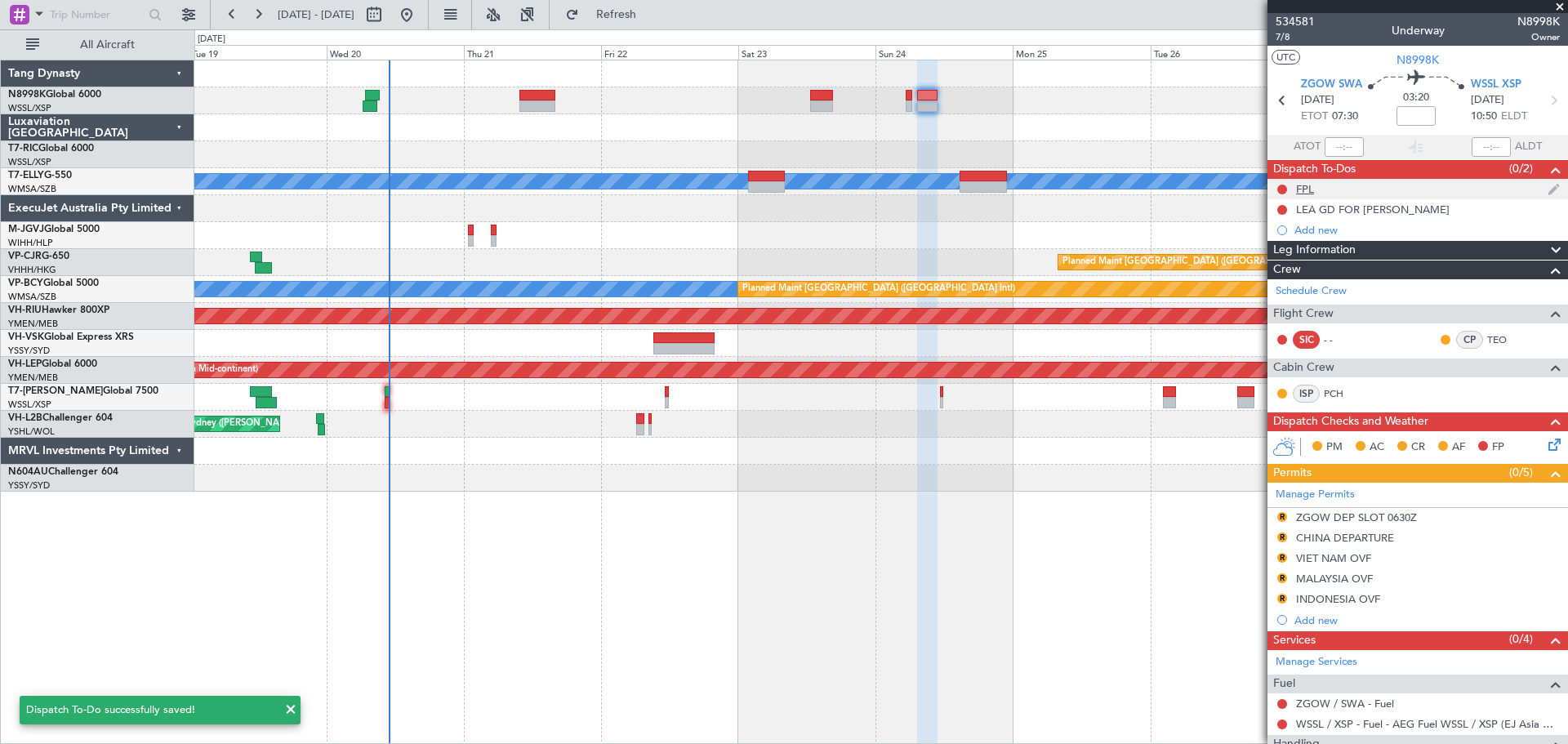
click at [1308, 189] on div "FPL" at bounding box center [1305, 189] width 18 height 14
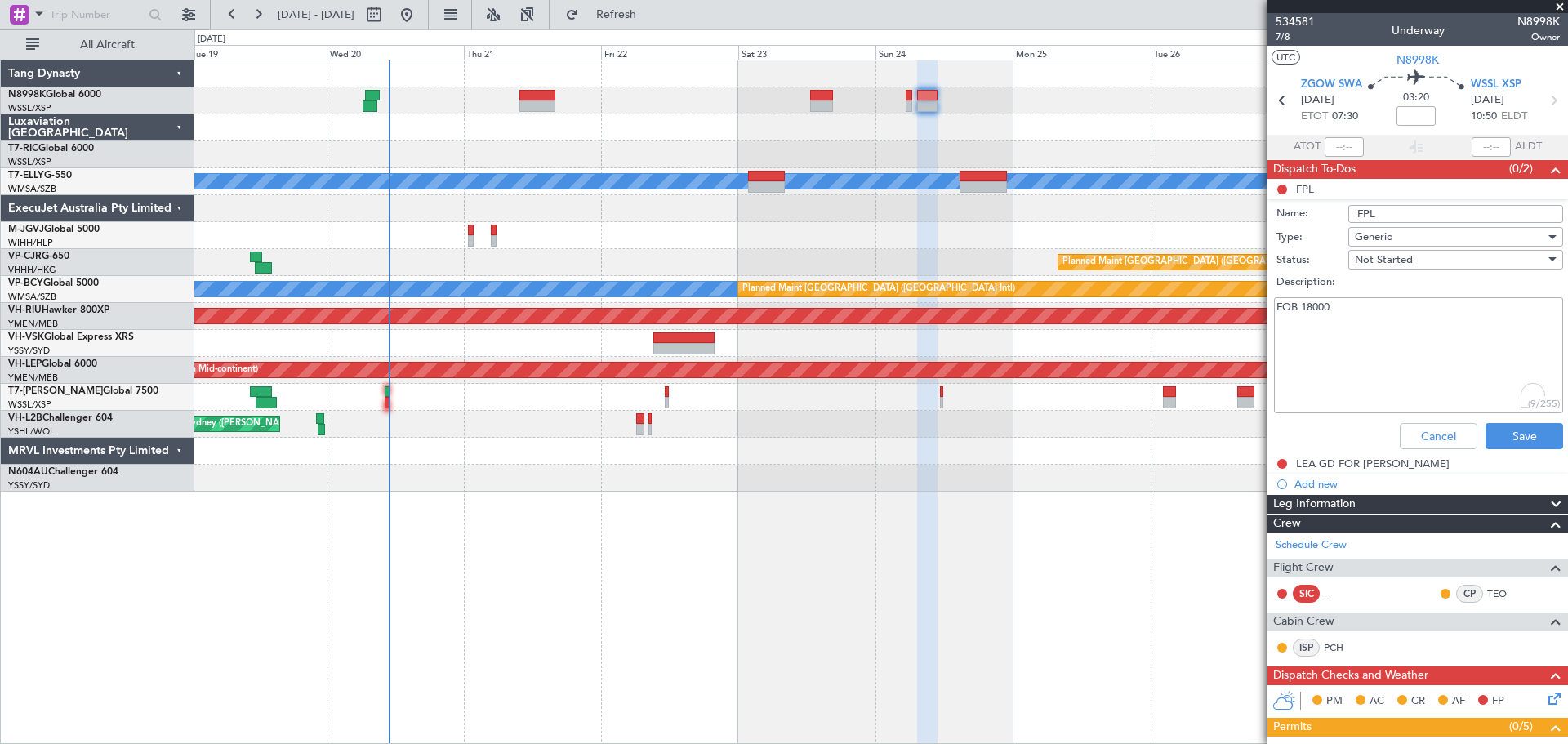
drag, startPoint x: 1343, startPoint y: 312, endPoint x: 1266, endPoint y: 317, distance: 77.2
click at [1272, 312] on div "FOB 18000 (9/255)" at bounding box center [1418, 355] width 317 height 123
type textarea "FOB 24K"
click at [1499, 430] on button "Save" at bounding box center [1525, 436] width 78 height 26
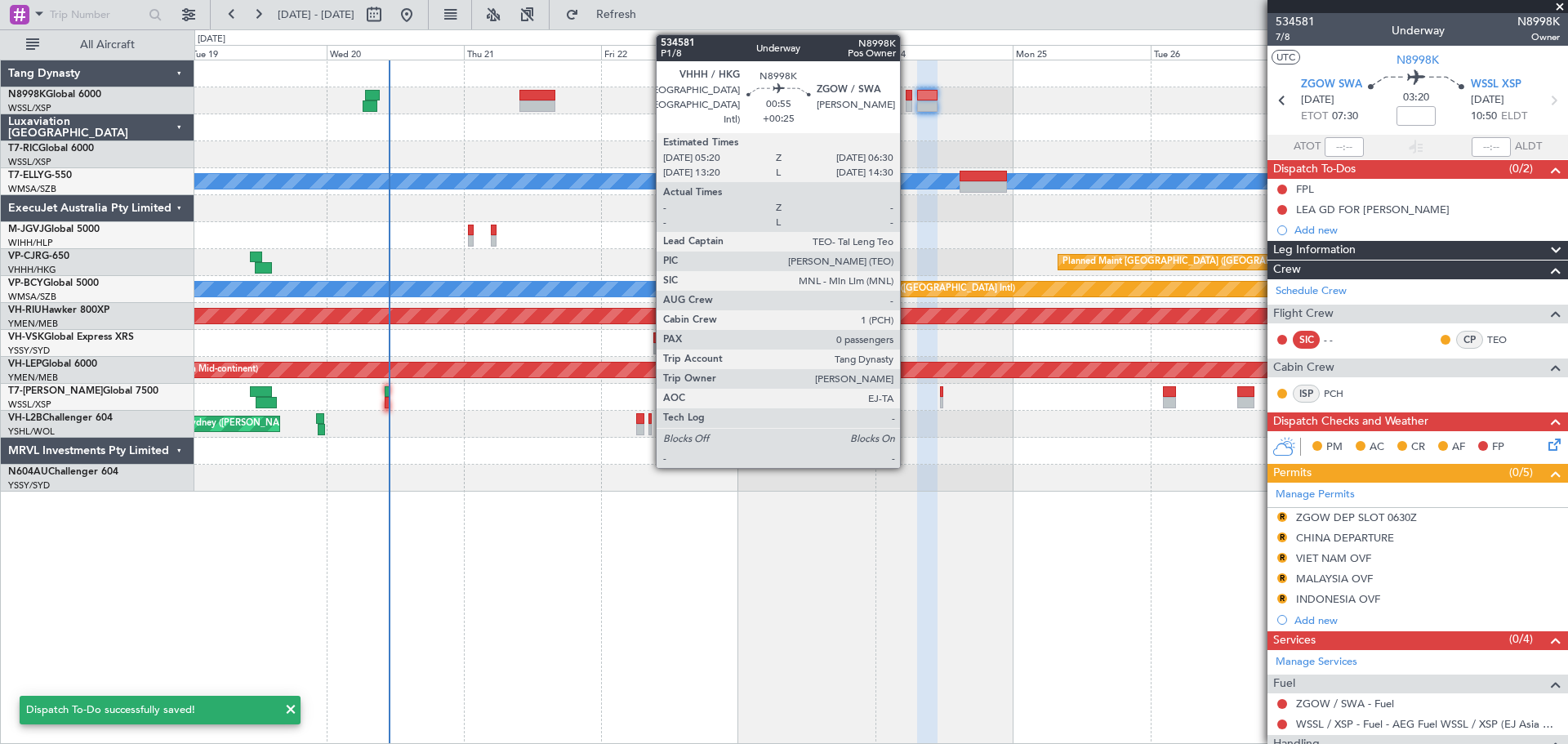
click at [908, 101] on div at bounding box center [909, 106] width 8 height 11
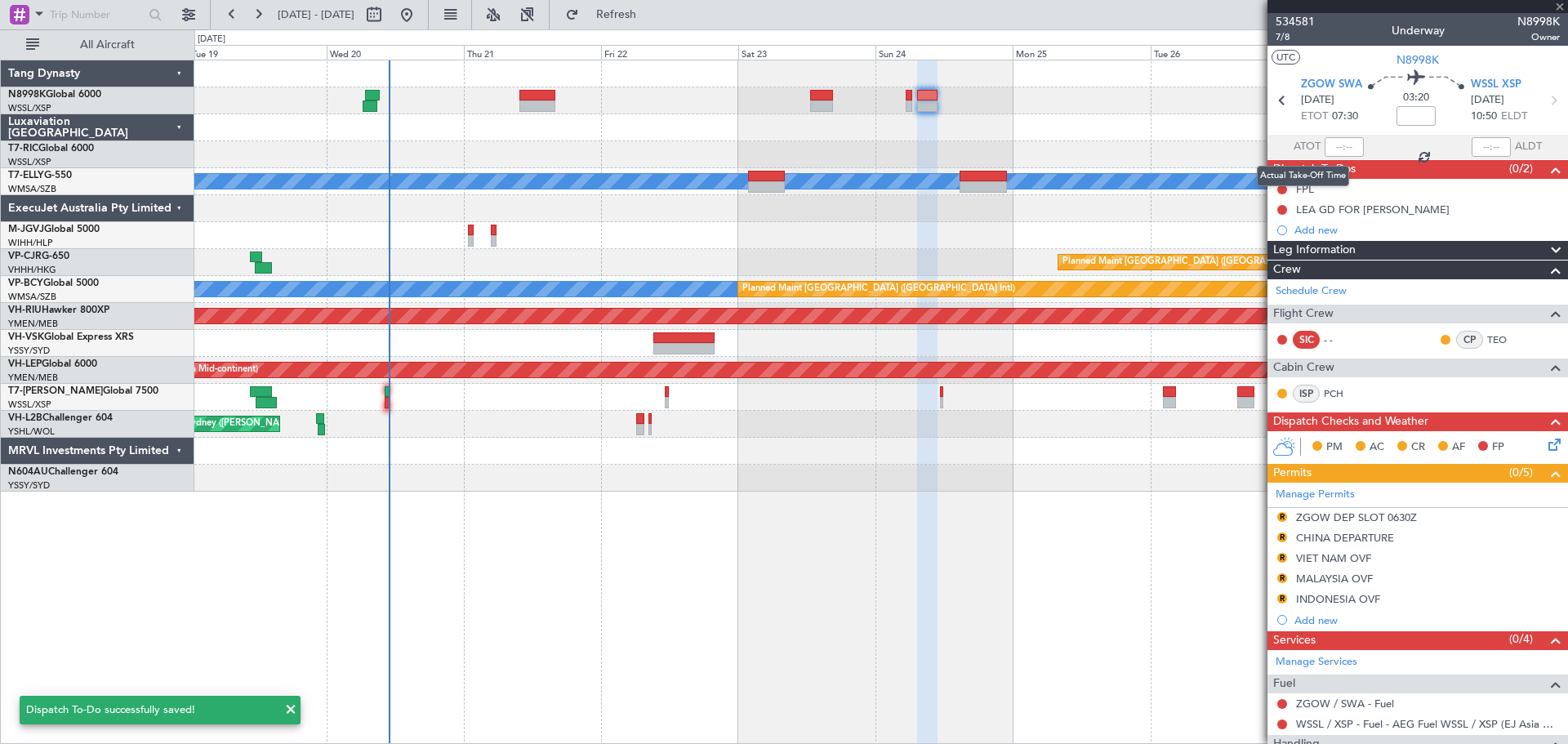
type input "+00:25"
type input "0"
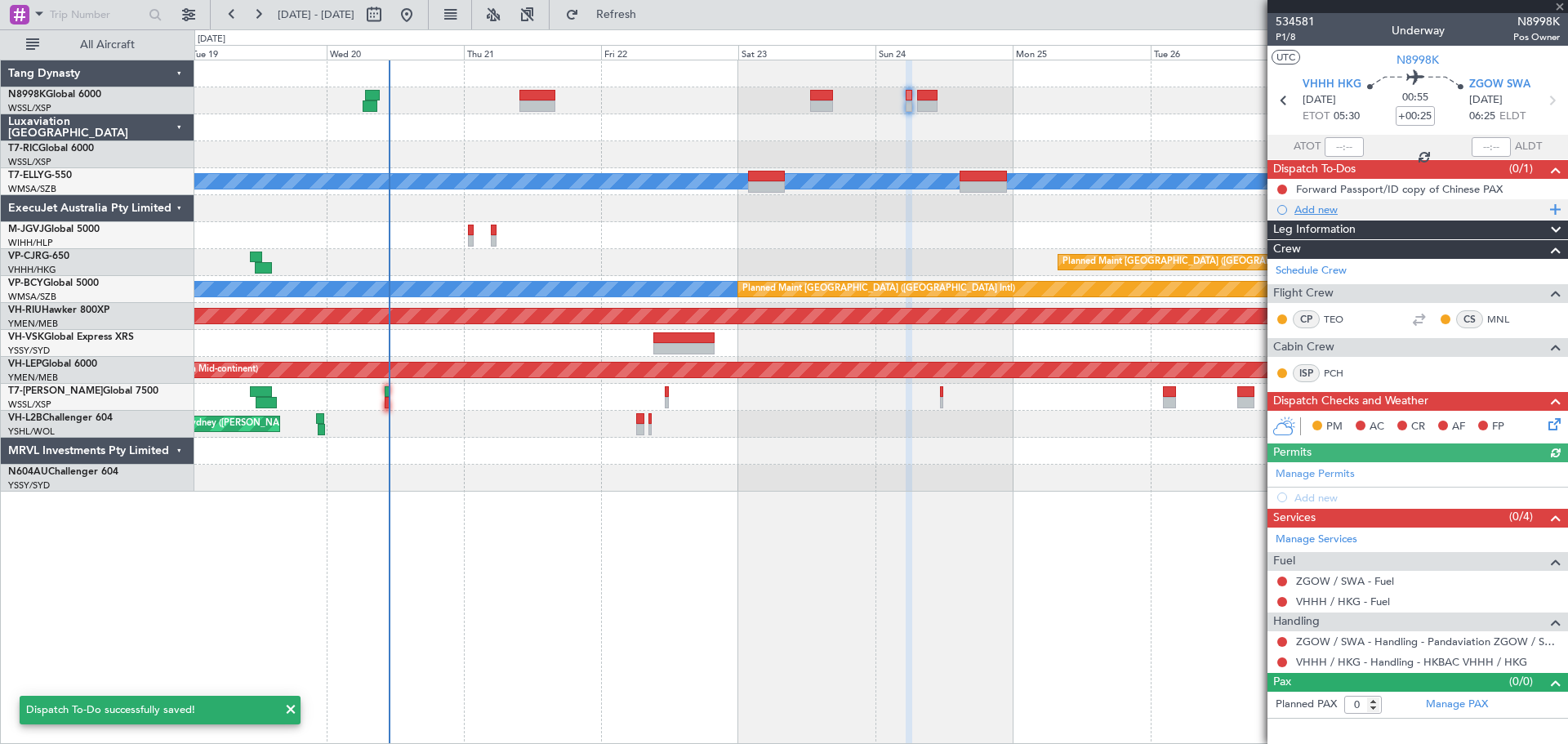
click at [1323, 211] on div "Add new" at bounding box center [1420, 209] width 251 height 14
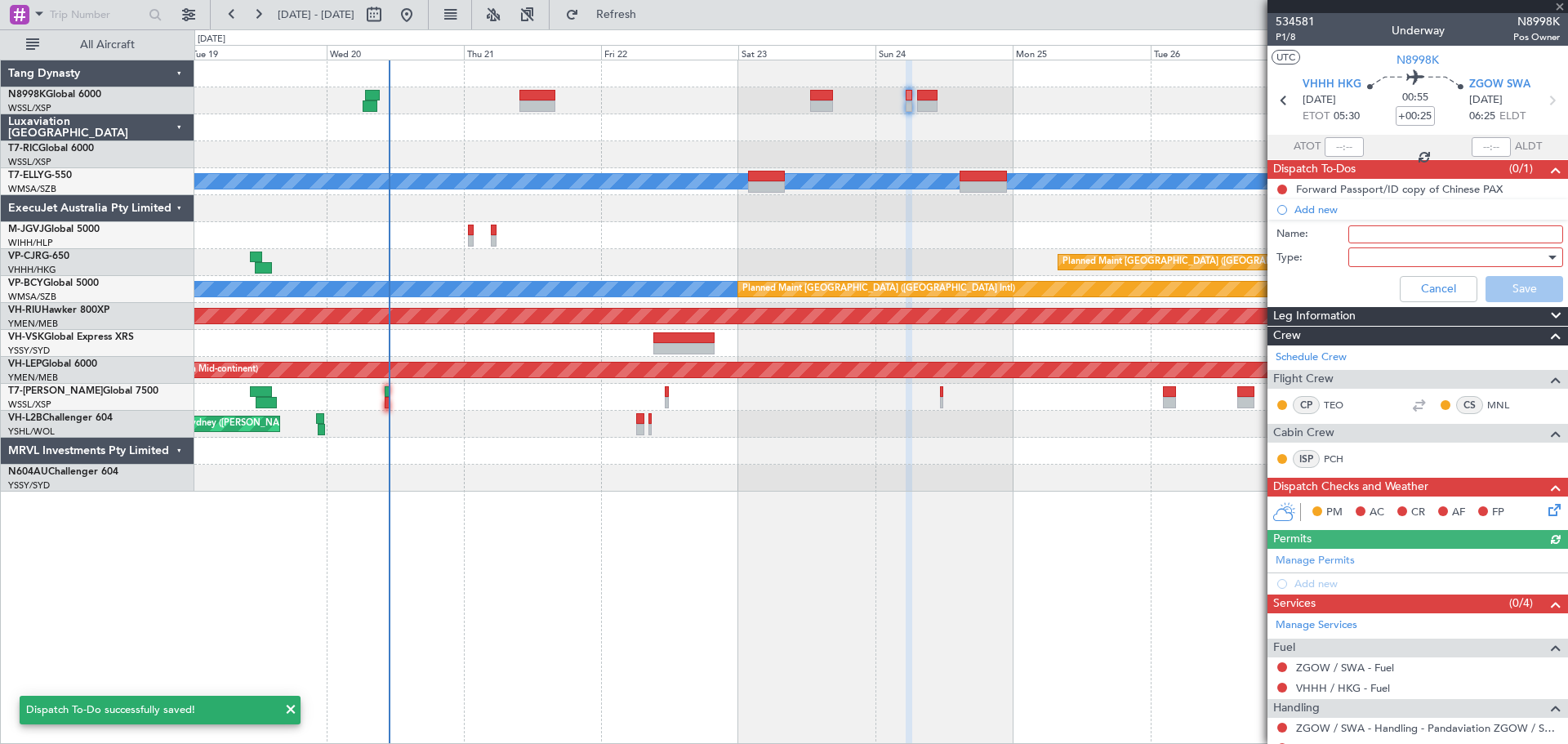
drag, startPoint x: 1369, startPoint y: 234, endPoint x: 1395, endPoint y: 233, distance: 26.0
click at [1368, 235] on input "Name:" at bounding box center [1456, 234] width 215 height 18
type input "FPL"
click at [1380, 259] on div at bounding box center [1451, 257] width 191 height 24
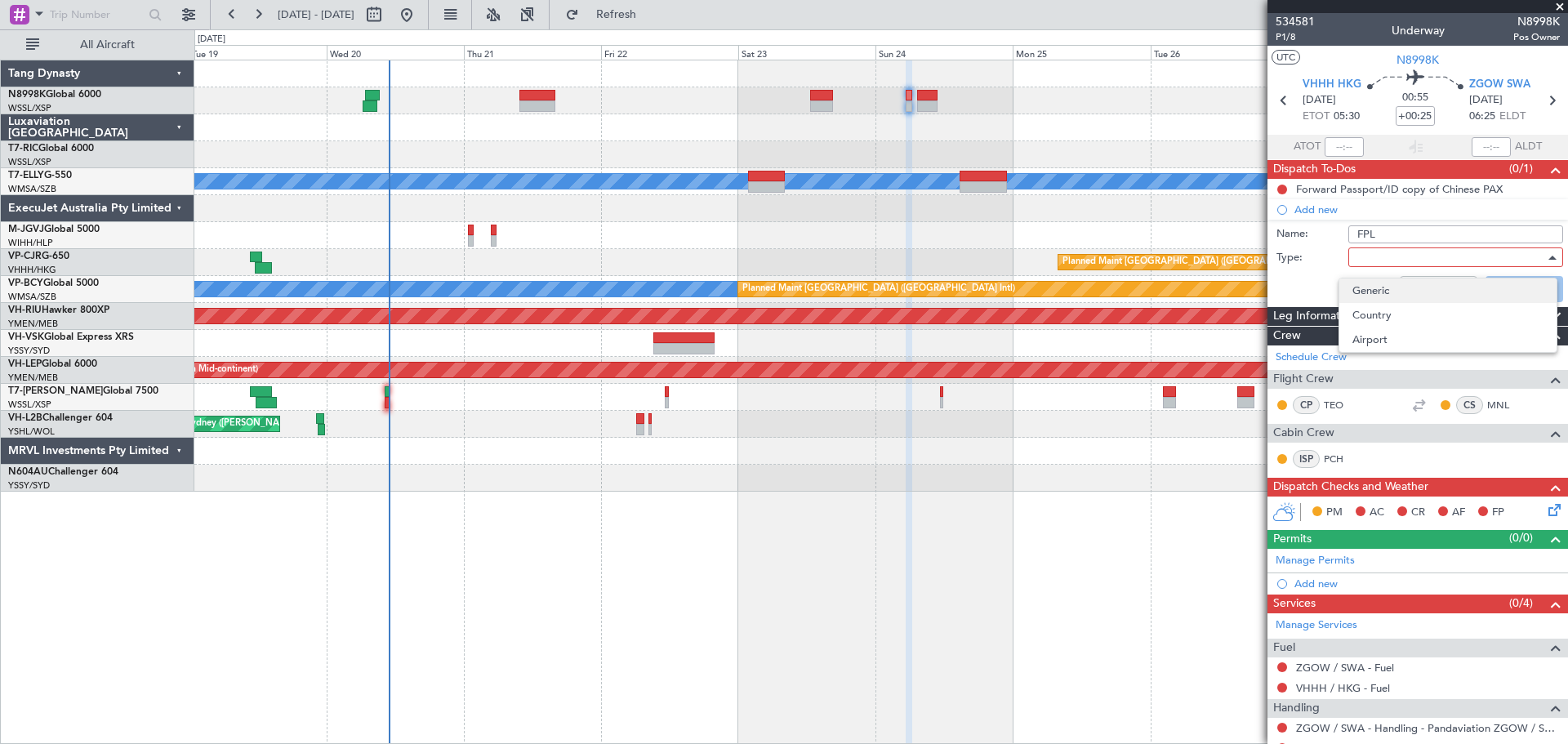
click at [1371, 286] on span "Generic" at bounding box center [1448, 290] width 191 height 24
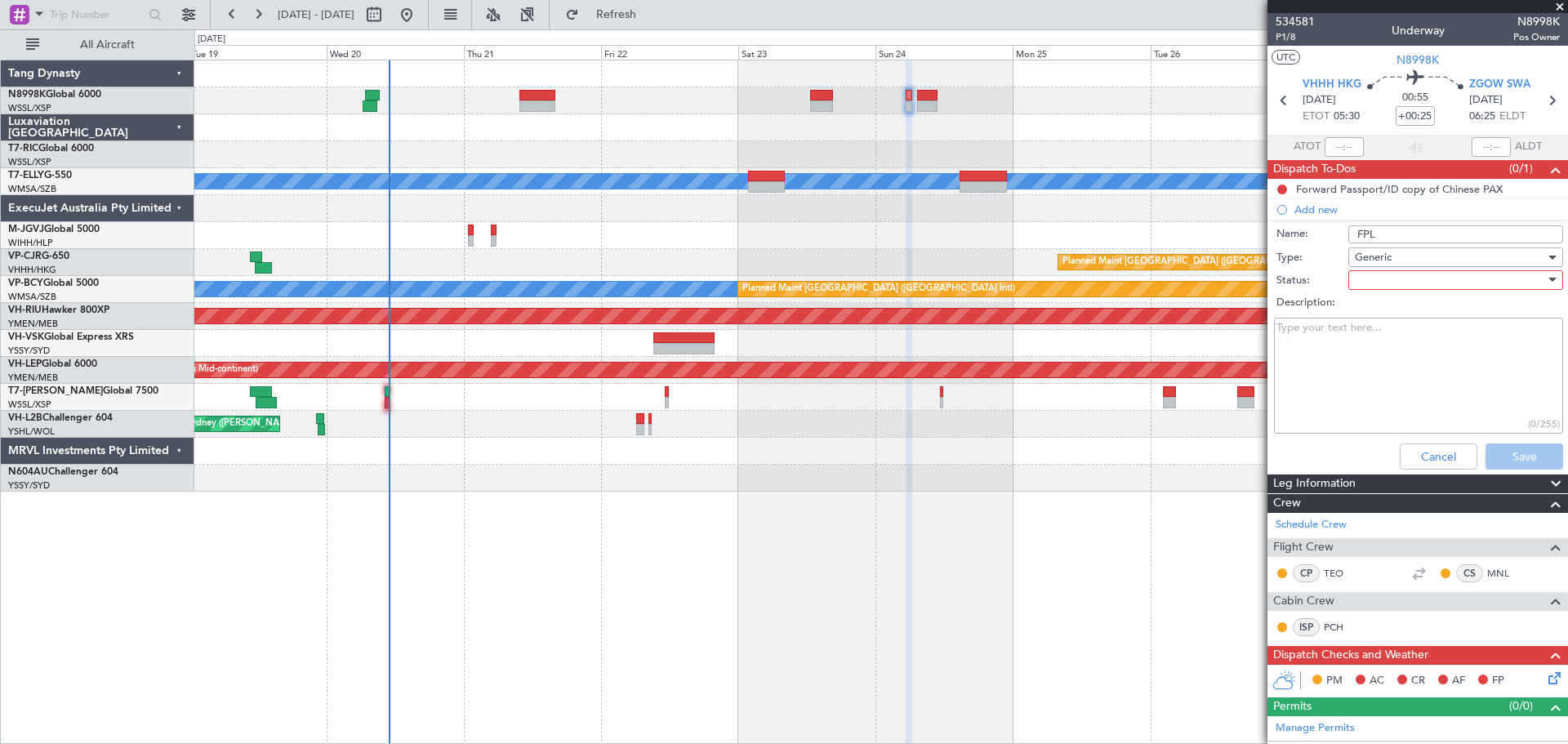
click at [1390, 282] on div at bounding box center [1451, 280] width 191 height 24
click at [1374, 297] on div at bounding box center [784, 372] width 1568 height 744
click at [1370, 308] on label "Description:" at bounding box center [1426, 302] width 300 height 16
click at [1370, 318] on textarea "Description:" at bounding box center [1419, 376] width 289 height 116
click at [1378, 278] on div at bounding box center [1451, 280] width 191 height 24
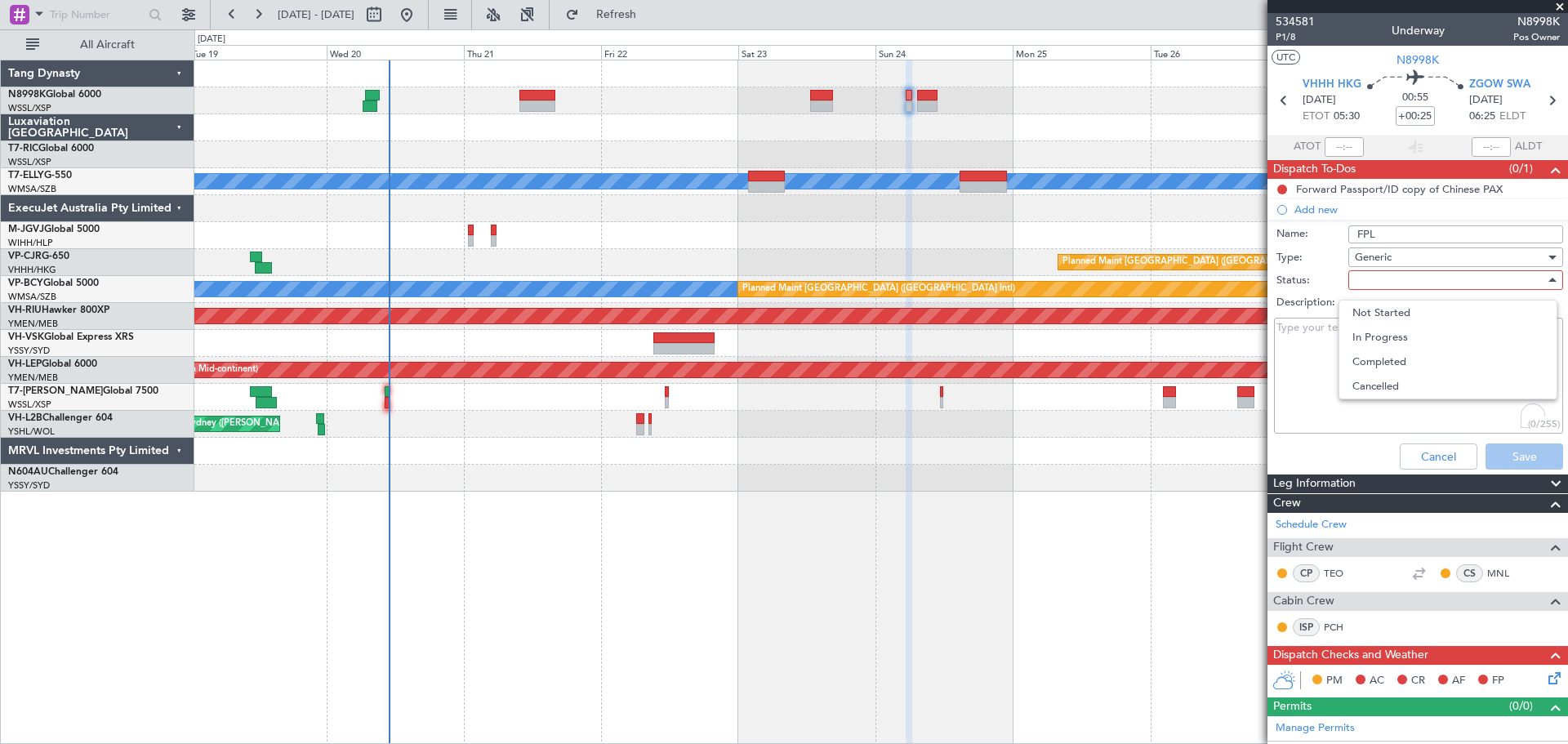
drag, startPoint x: 1369, startPoint y: 310, endPoint x: 1389, endPoint y: 303, distance: 21.2
click at [1371, 308] on span "Not Started" at bounding box center [1448, 313] width 191 height 24
click at [1347, 348] on textarea "Description:" at bounding box center [1419, 376] width 289 height 116
type textarea "10K"
drag, startPoint x: 1500, startPoint y: 463, endPoint x: 1511, endPoint y: 453, distance: 14.9
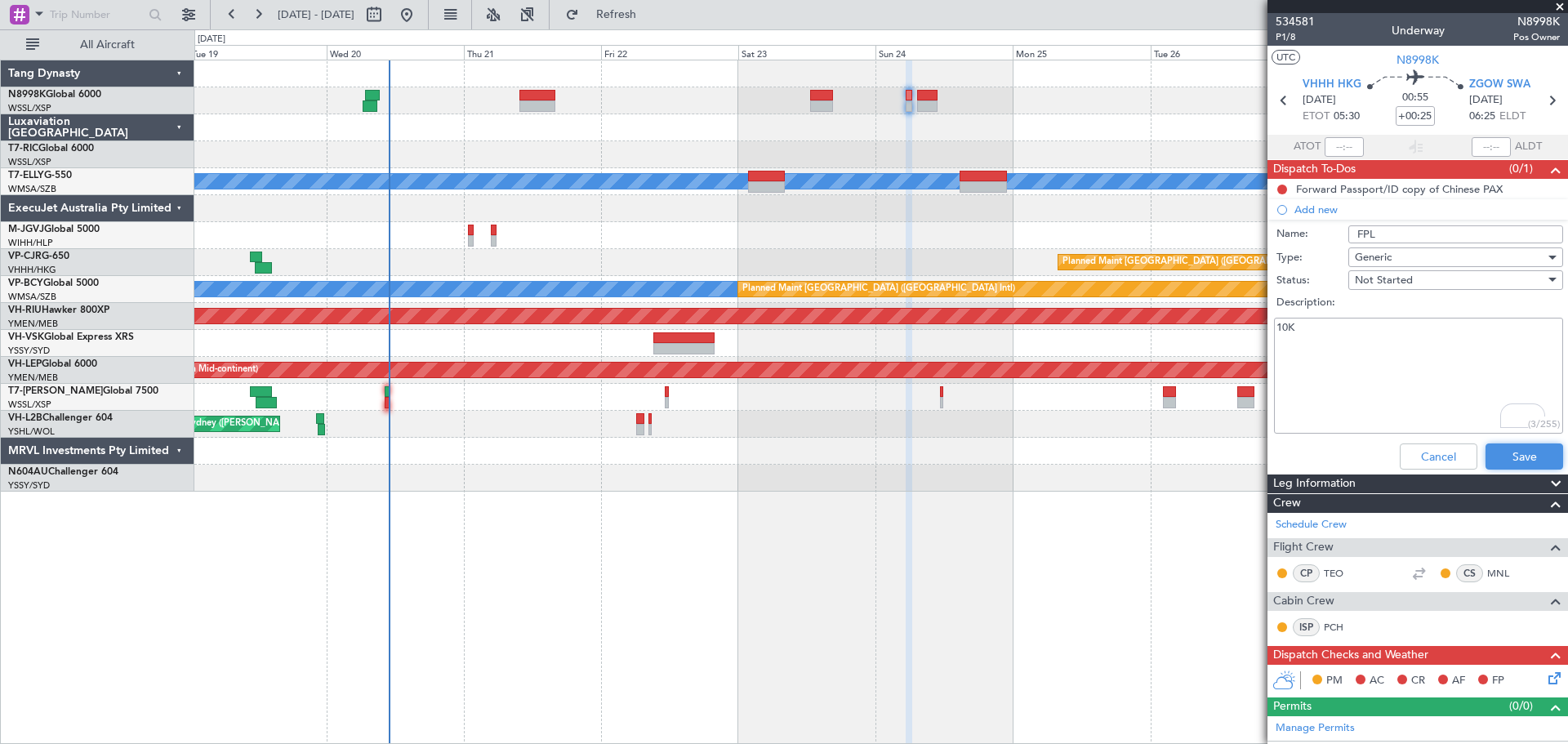
click at [1501, 461] on button "Save" at bounding box center [1525, 457] width 78 height 26
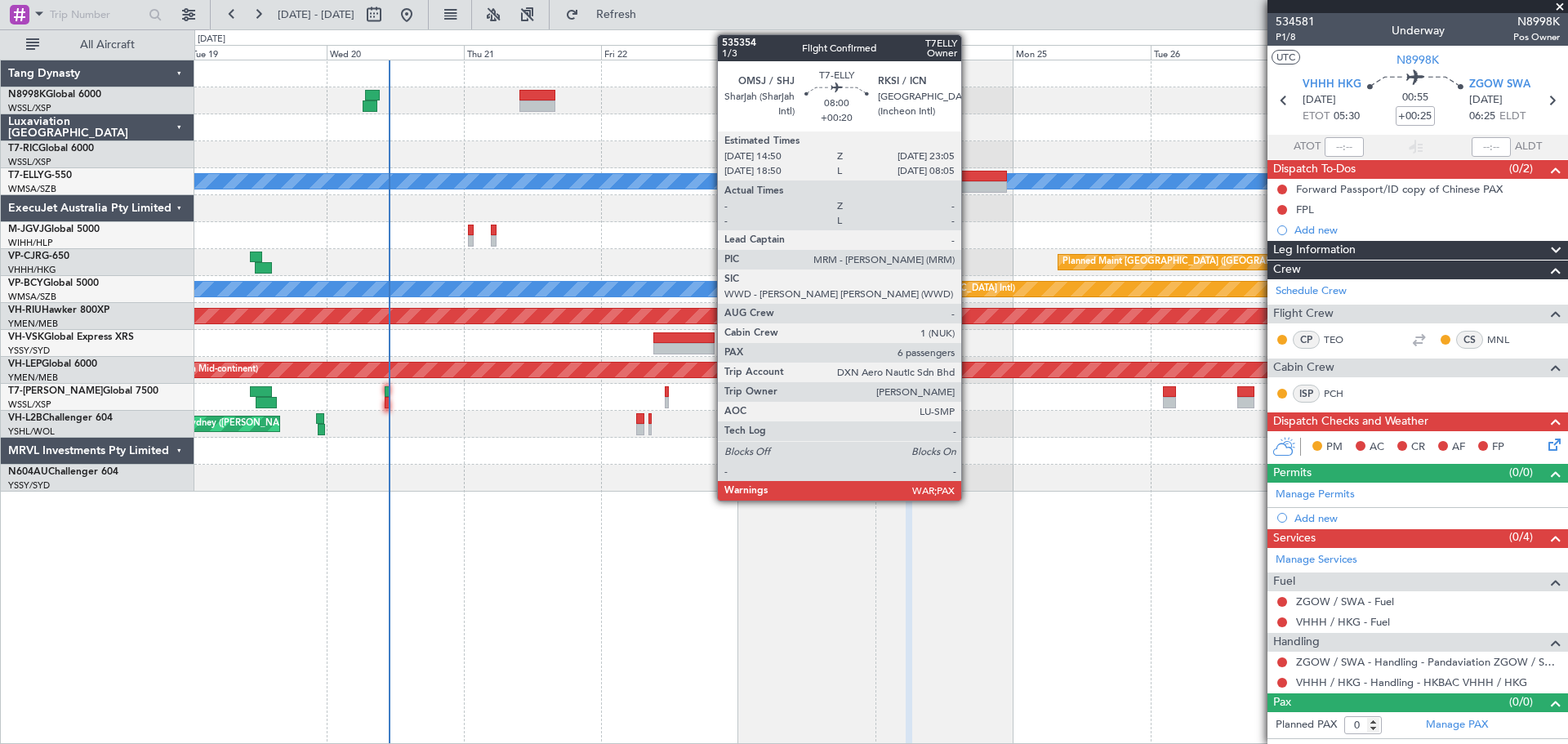
click at [970, 181] on div at bounding box center [984, 187] width 47 height 11
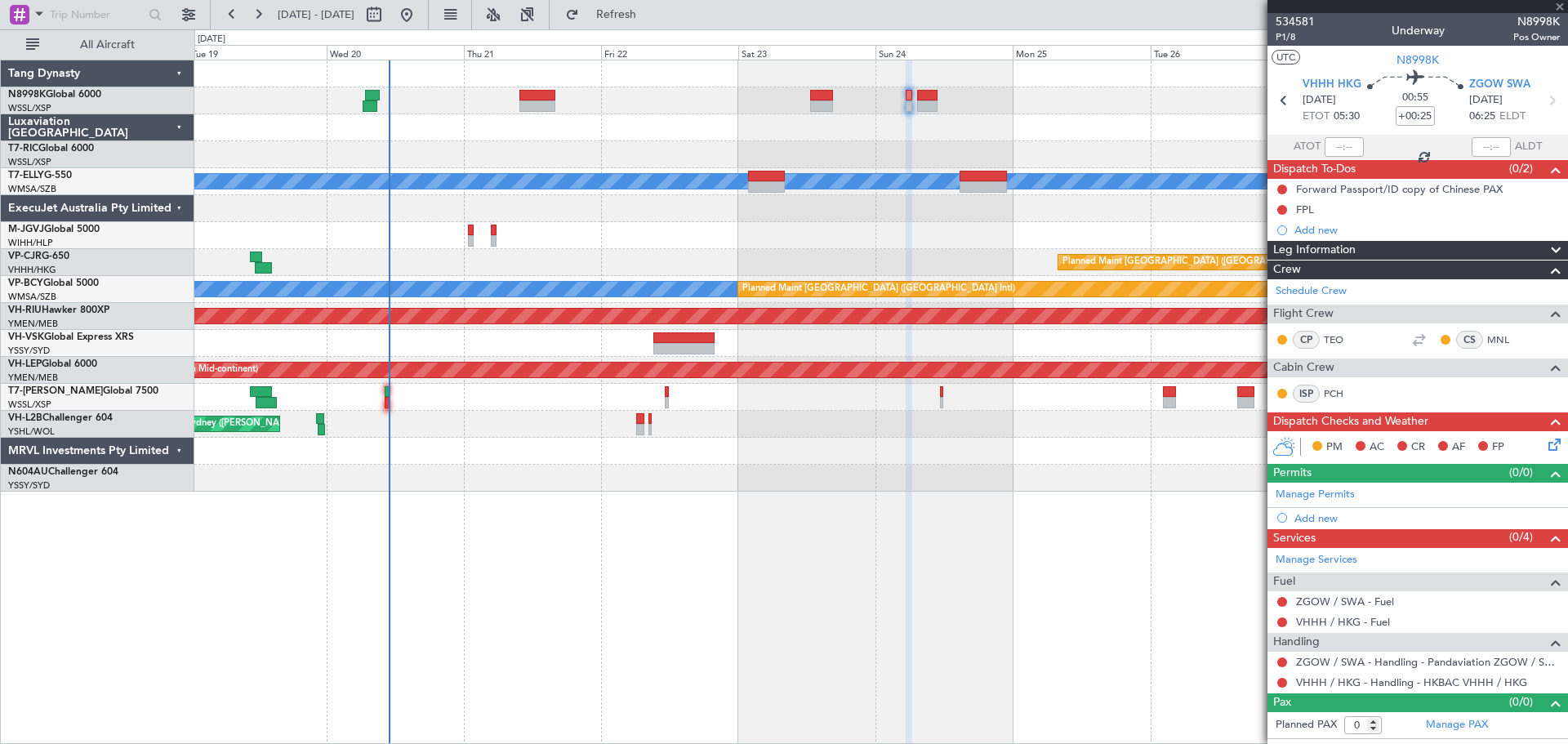
click at [928, 90] on div at bounding box center [927, 96] width 22 height 11
type input "2"
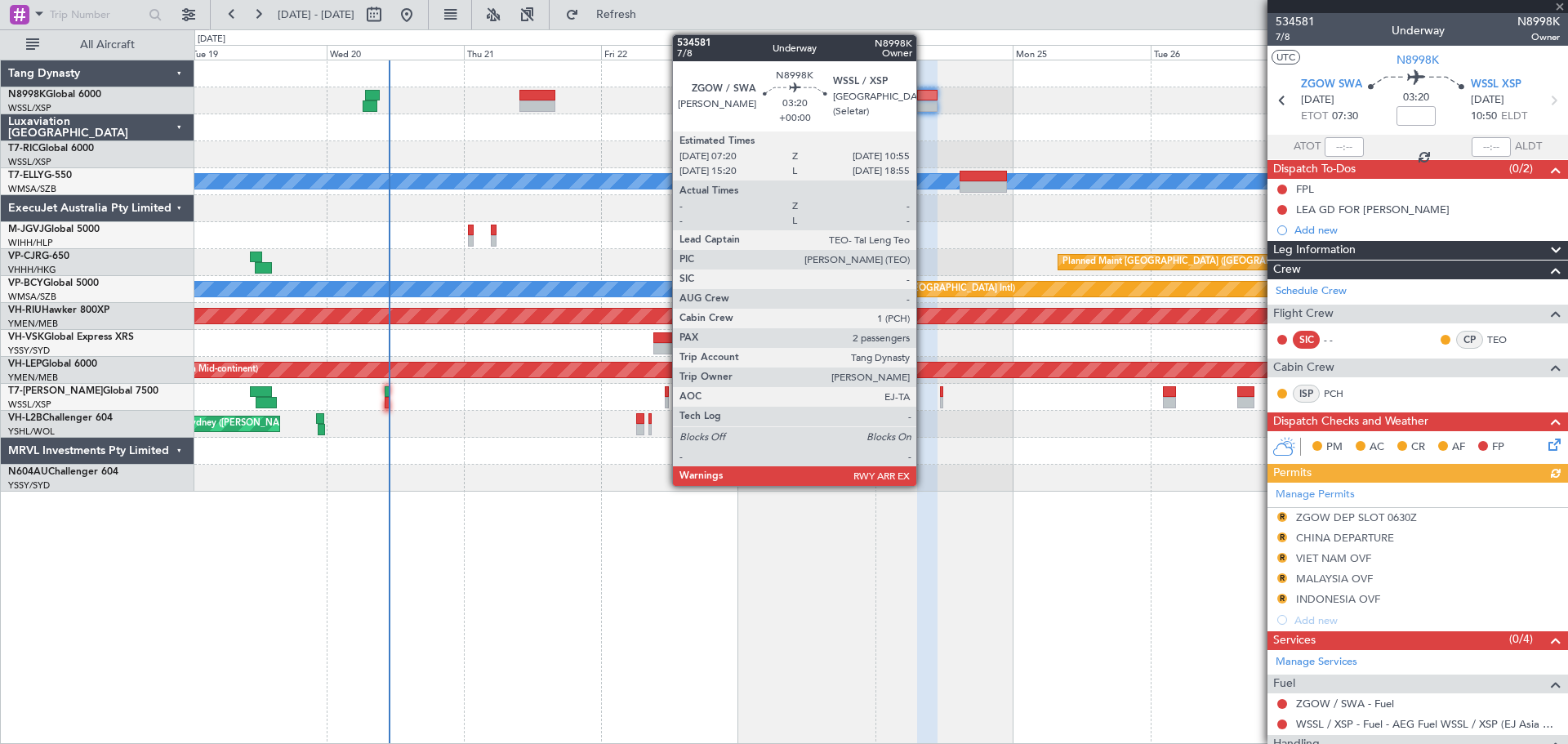
click at [924, 96] on div at bounding box center [927, 96] width 22 height 11
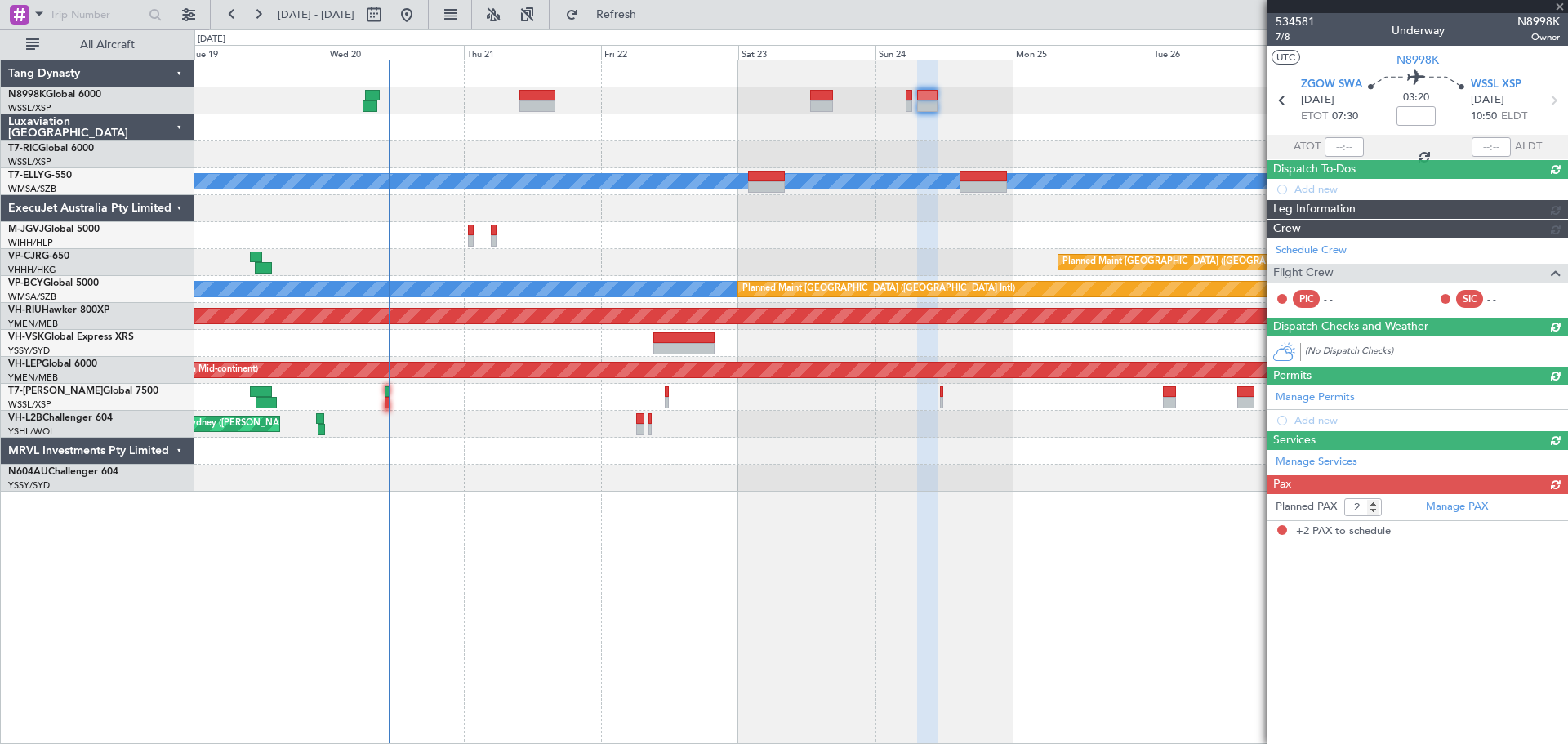
click at [924, 97] on div at bounding box center [927, 96] width 22 height 11
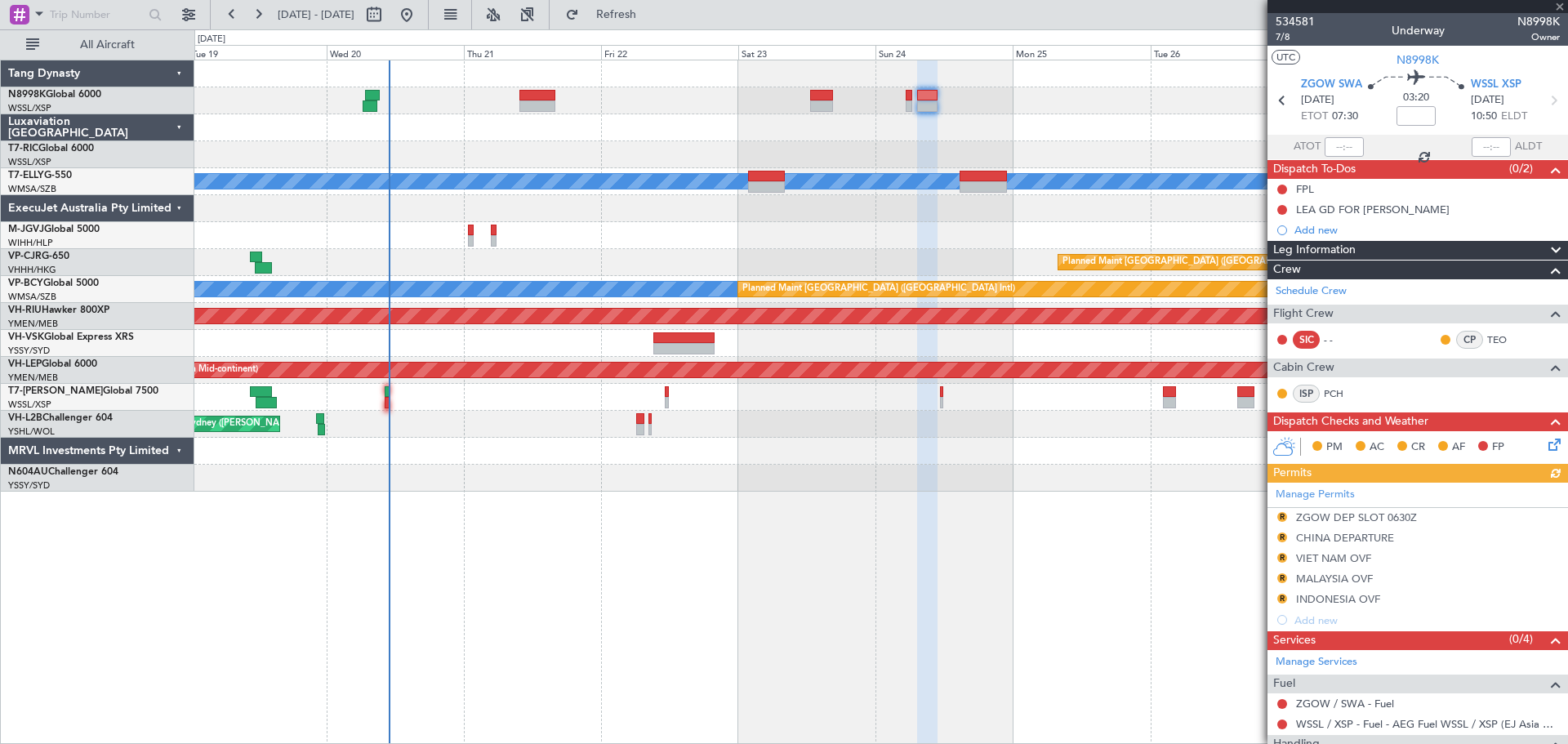
click at [924, 97] on div at bounding box center [927, 96] width 22 height 11
click at [1331, 291] on link "Schedule Crew" at bounding box center [1312, 291] width 71 height 16
click at [812, 141] on div "Unplanned Maint [GEOGRAPHIC_DATA] (Seletar) Unplanned Maint [GEOGRAPHIC_DATA] (…" at bounding box center [881, 275] width 1374 height 431
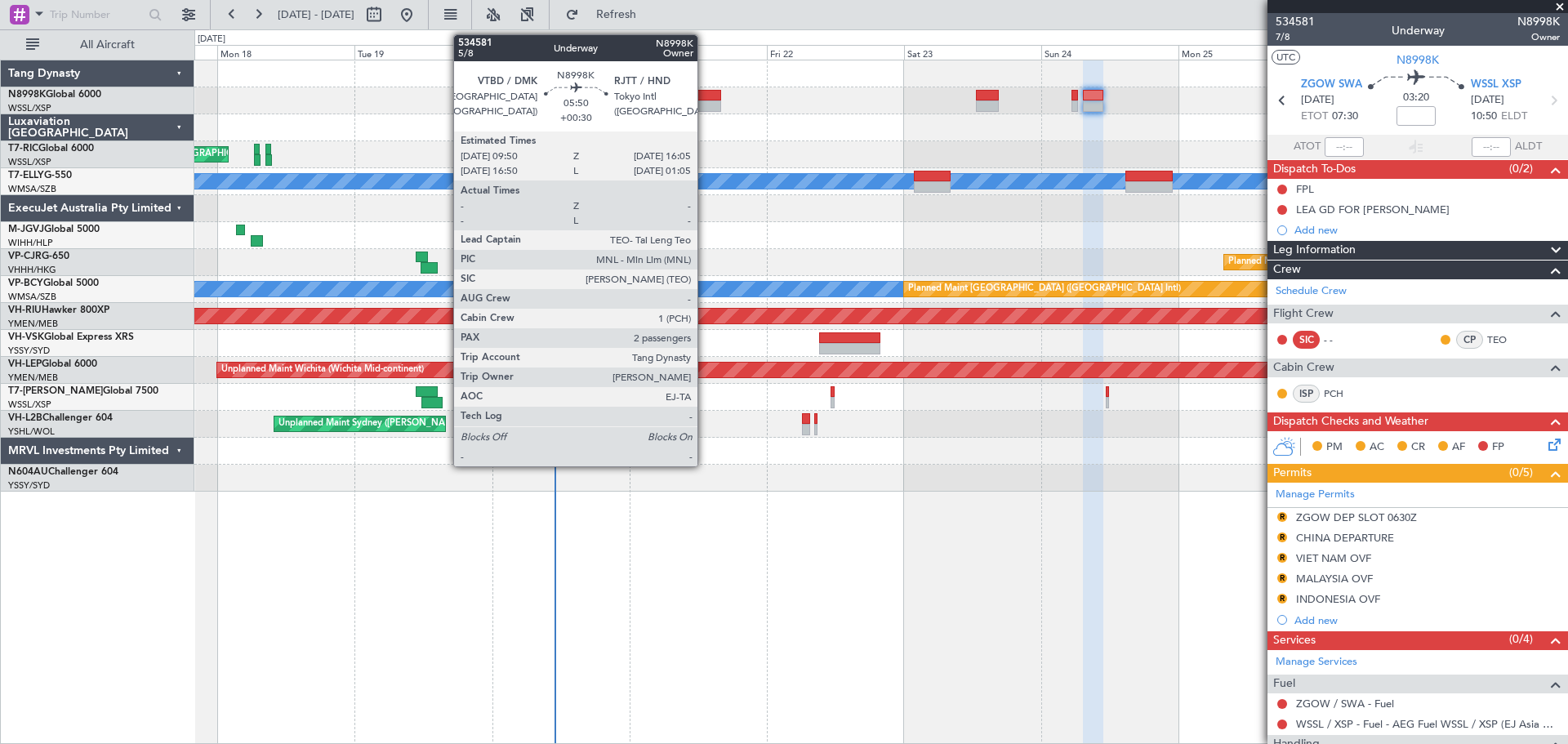
click at [705, 97] on div at bounding box center [704, 96] width 36 height 11
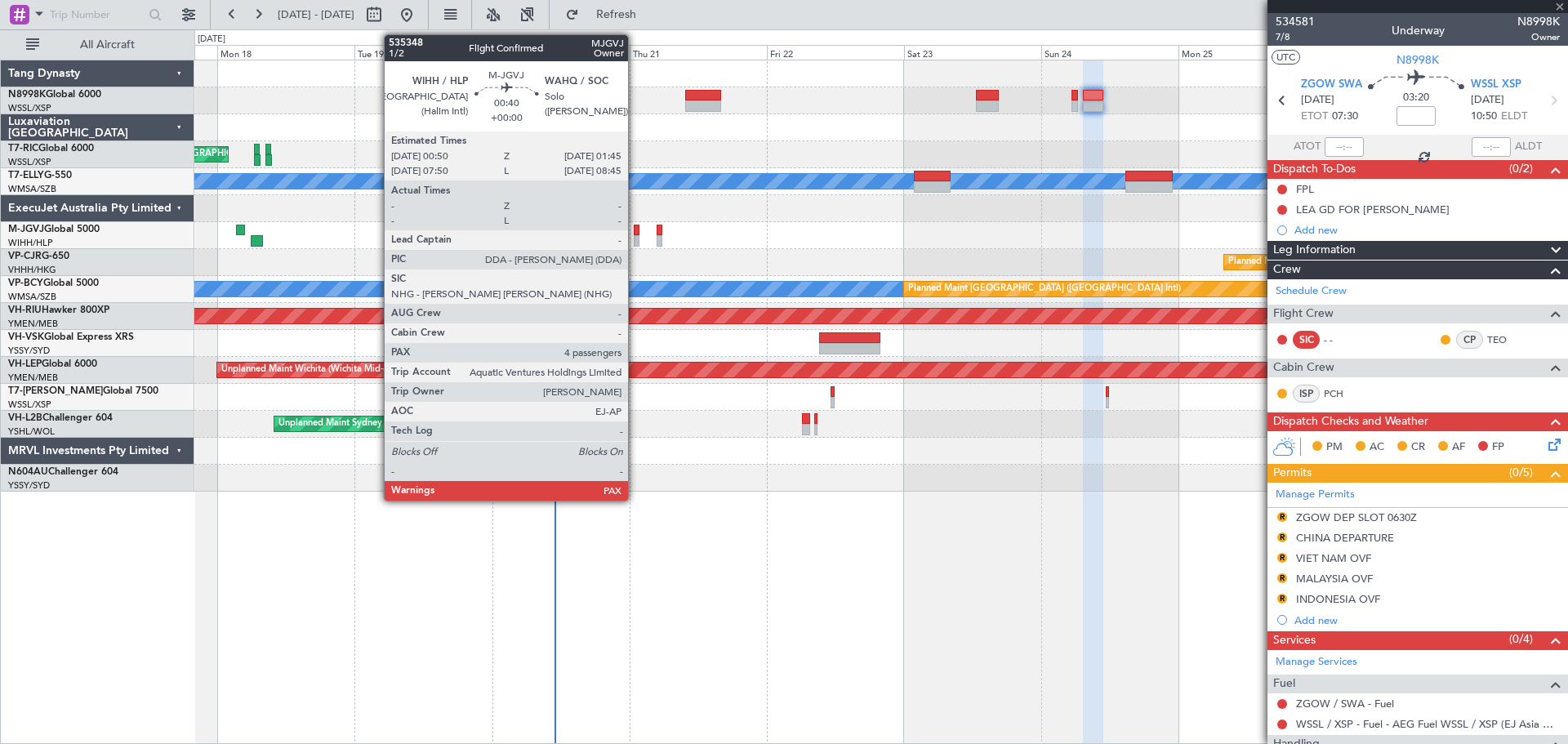
type input "+00:30"
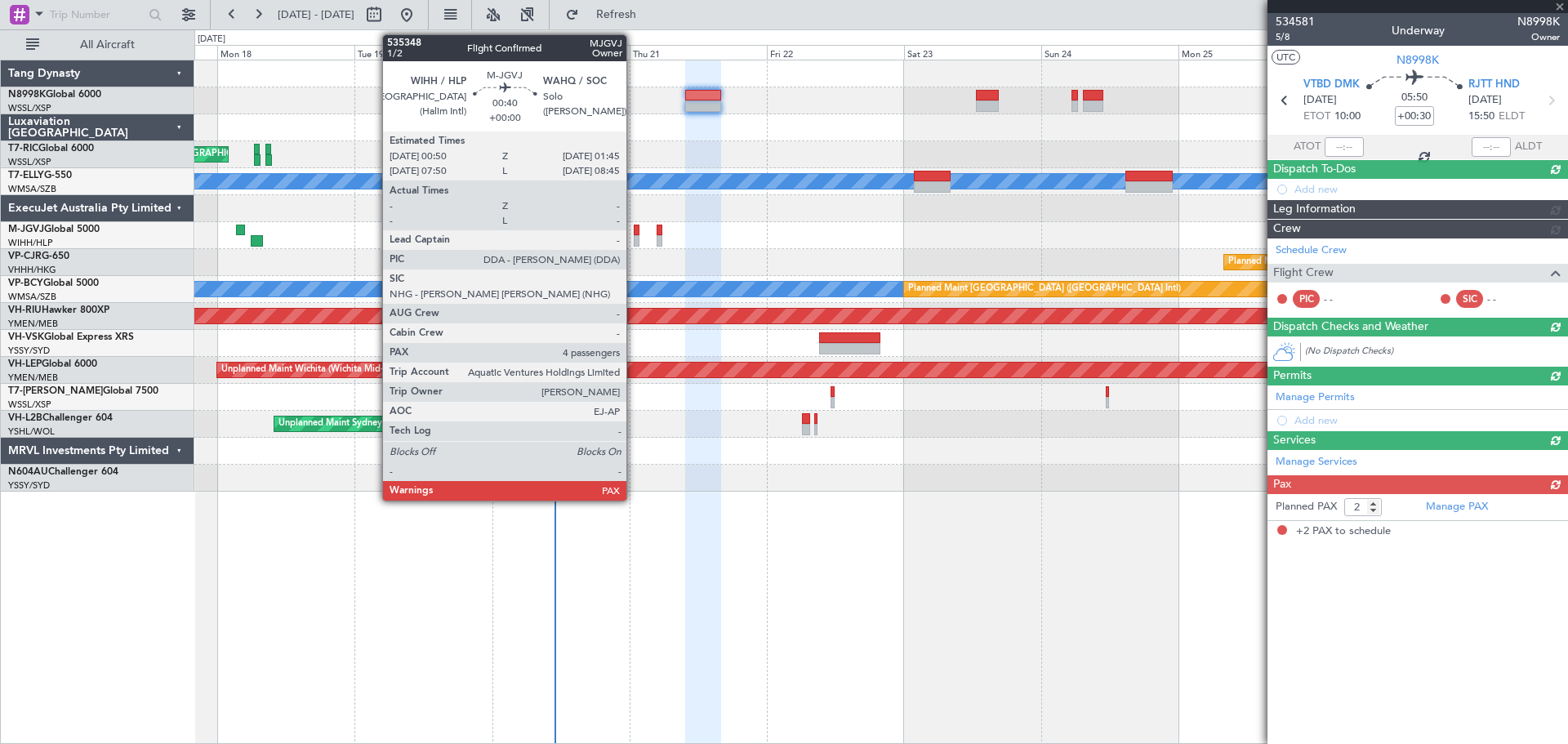
click at [634, 235] on div at bounding box center [637, 240] width 6 height 11
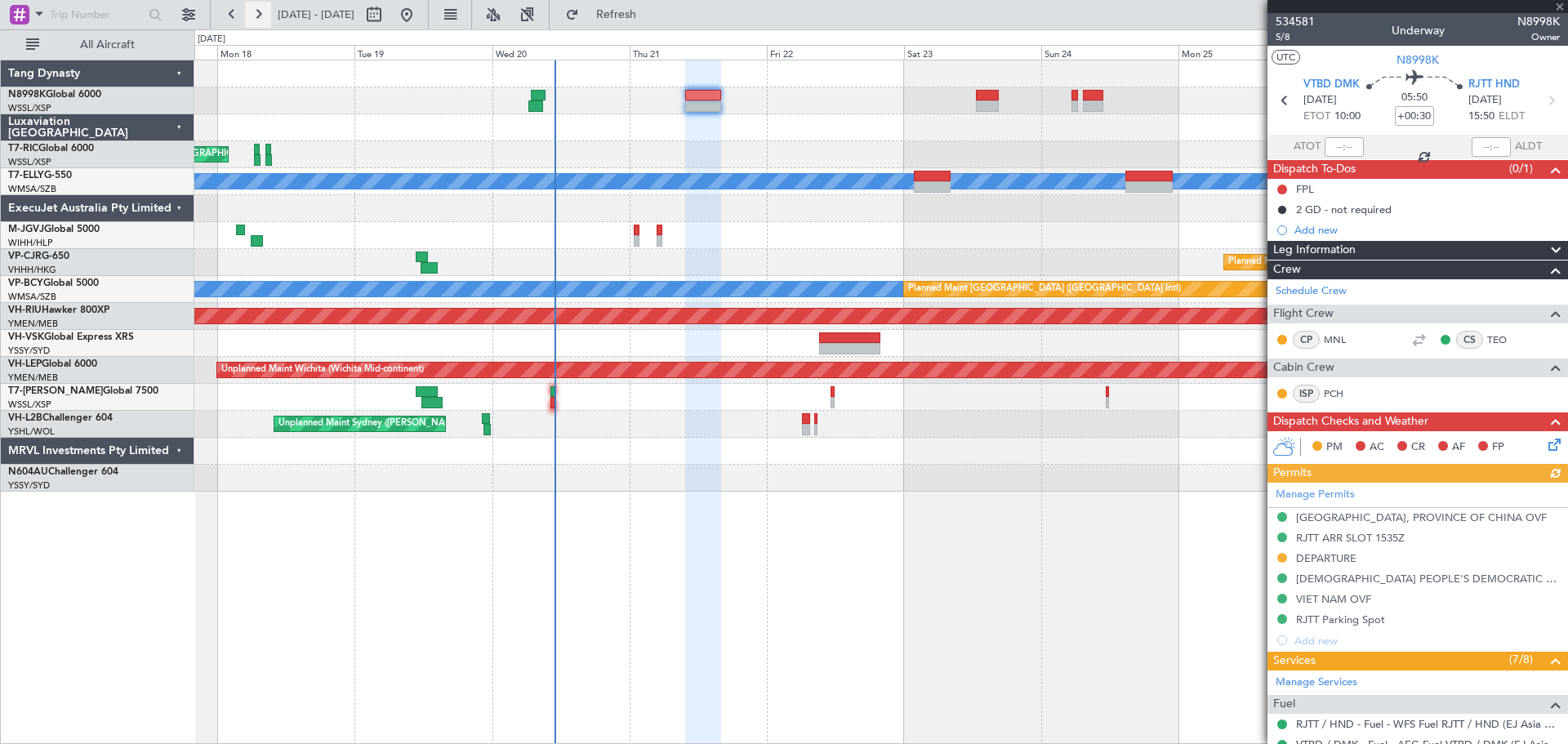
type input "4"
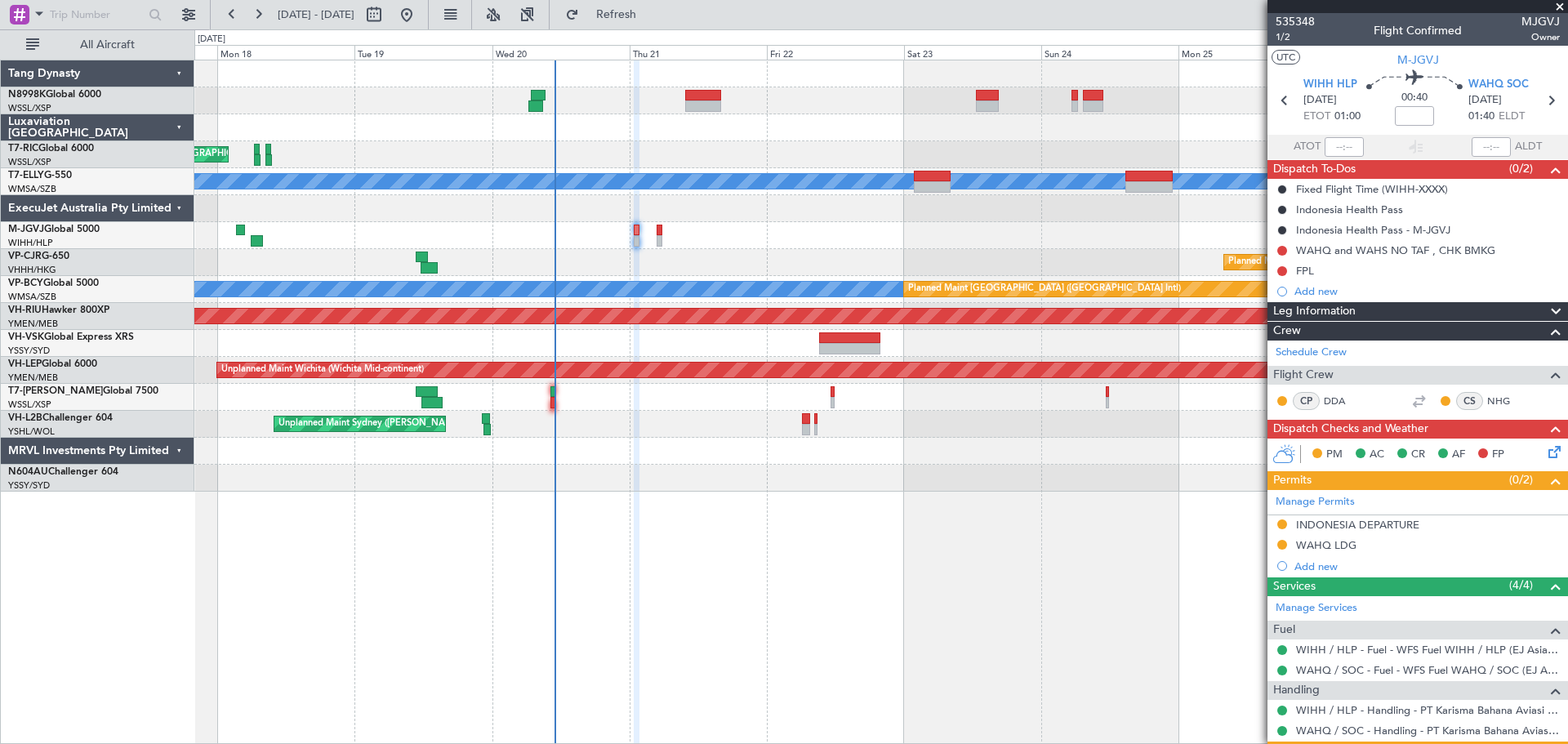
click at [653, 225] on div "Unplanned Maint [GEOGRAPHIC_DATA] (Seletar) Unplanned Maint [GEOGRAPHIC_DATA] (…" at bounding box center [881, 275] width 1374 height 431
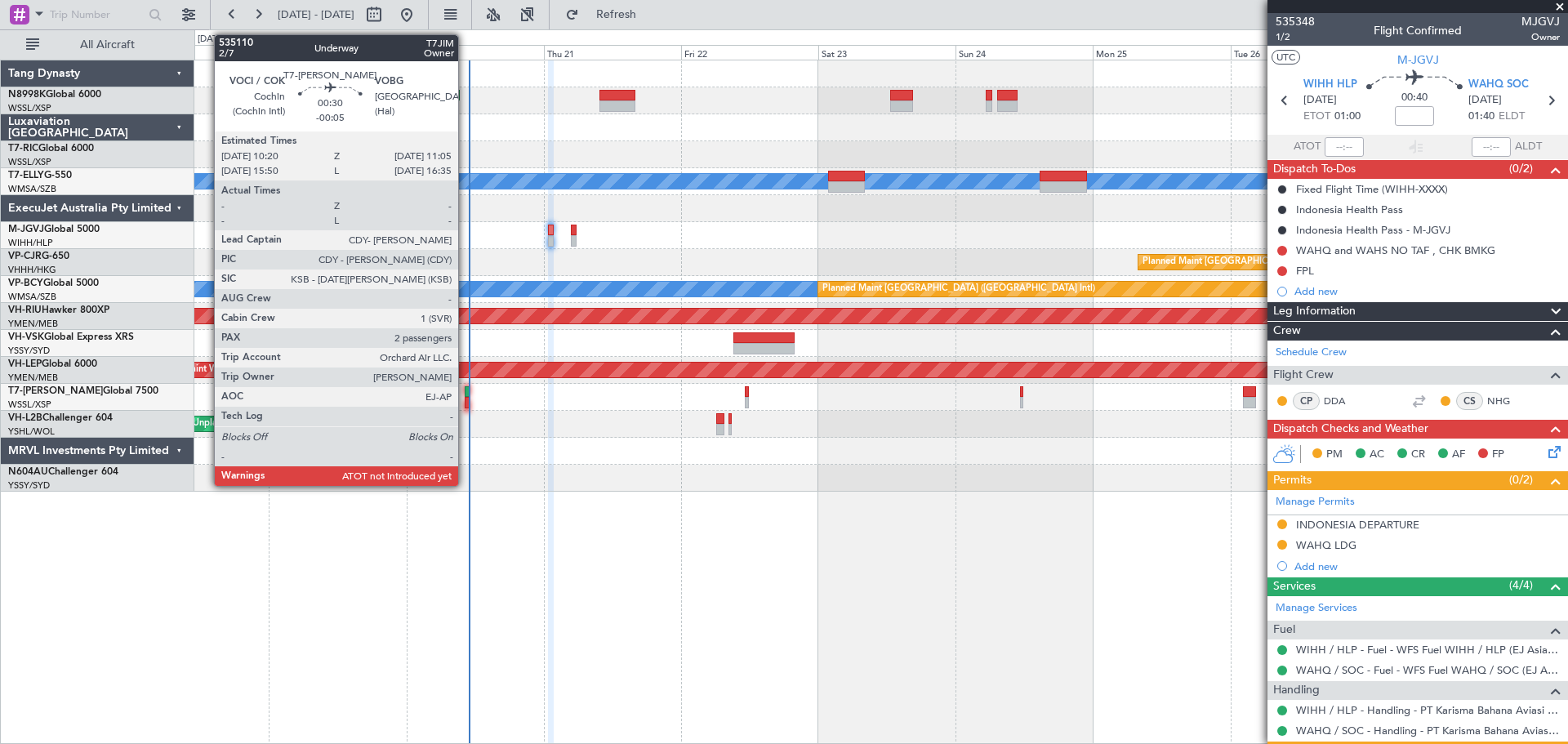
click at [466, 396] on div at bounding box center [467, 392] width 5 height 11
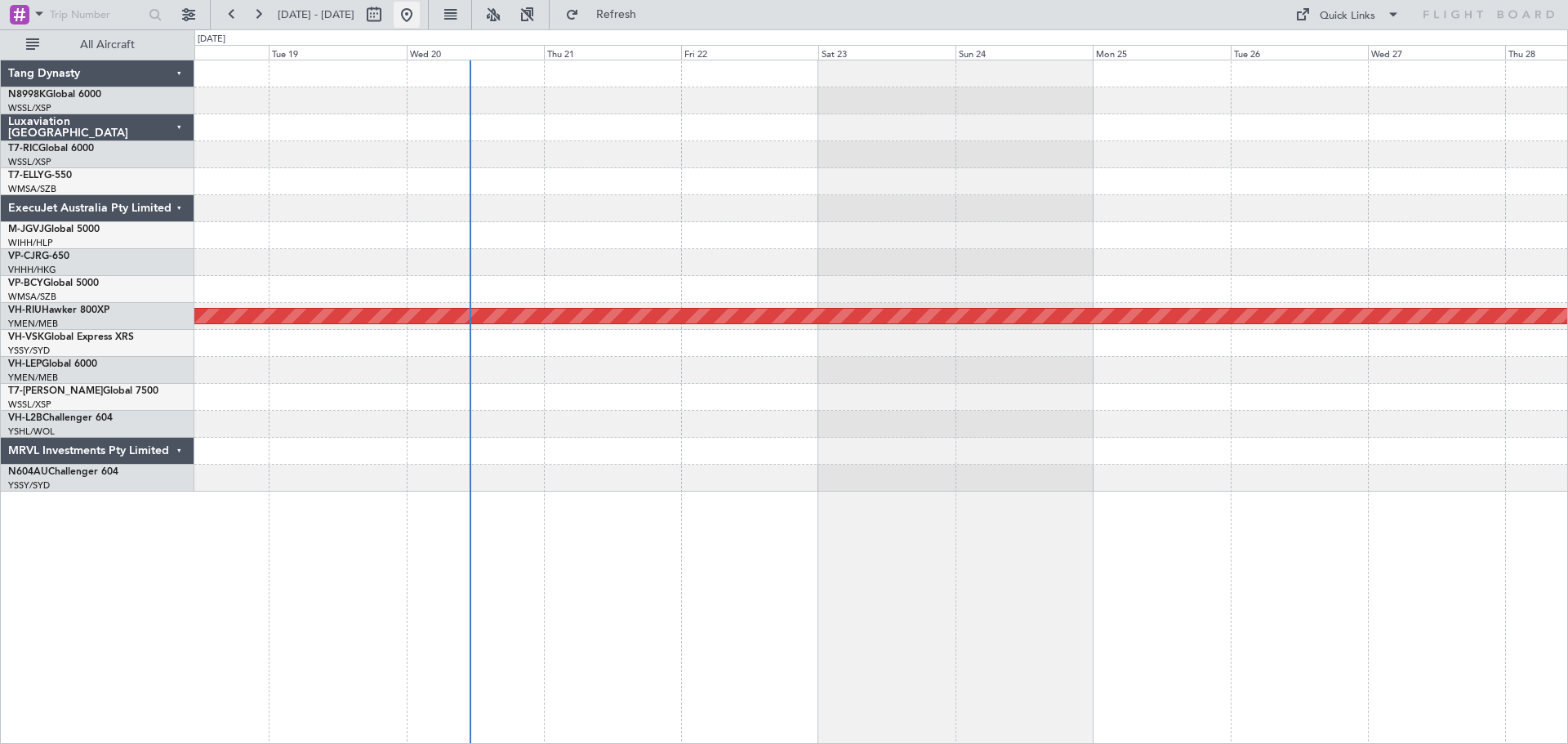
click at [420, 16] on button at bounding box center [407, 15] width 26 height 26
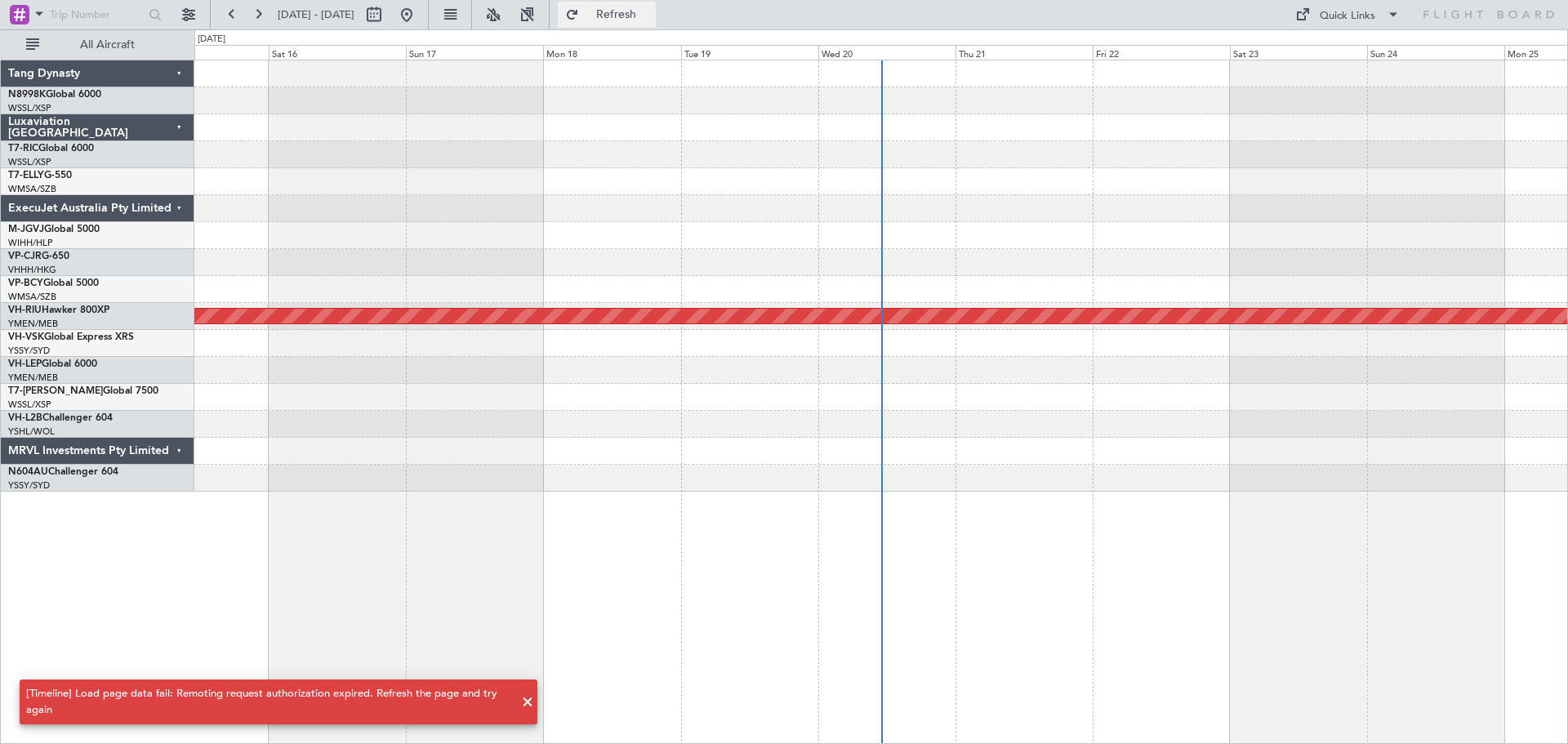
click at [619, 12] on button "Refresh" at bounding box center [607, 15] width 98 height 26
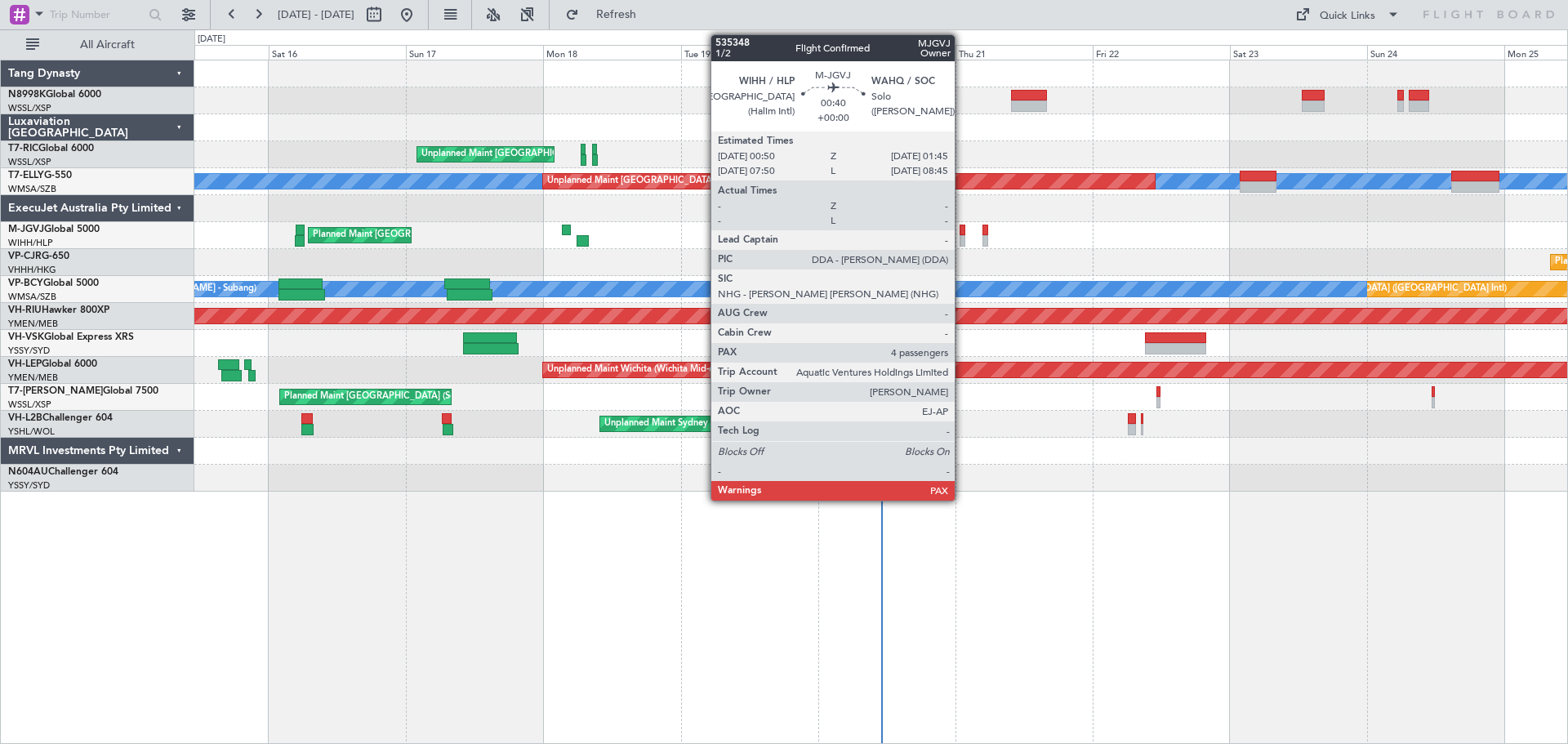
click at [962, 232] on div at bounding box center [963, 230] width 6 height 11
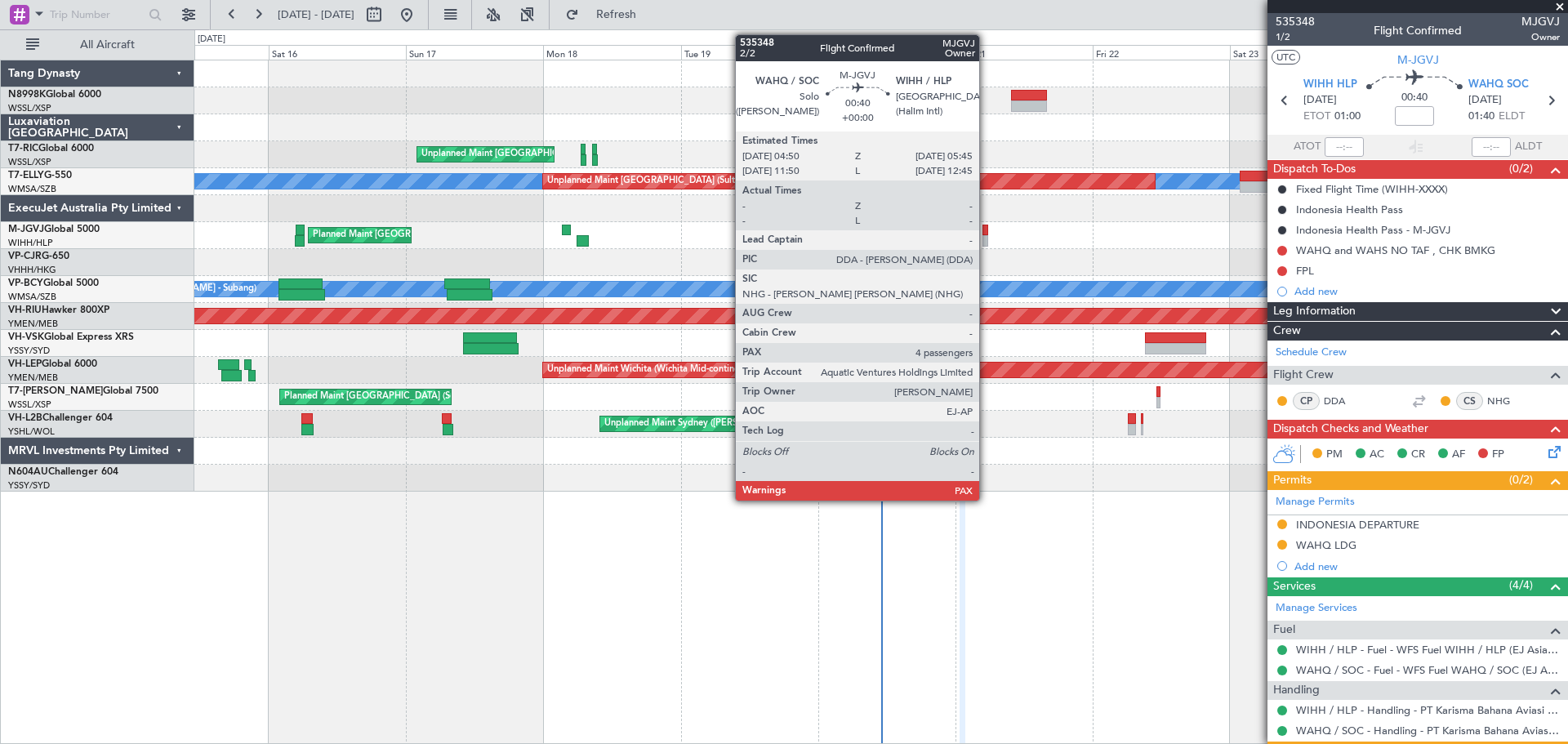
click at [986, 240] on div at bounding box center [986, 240] width 6 height 11
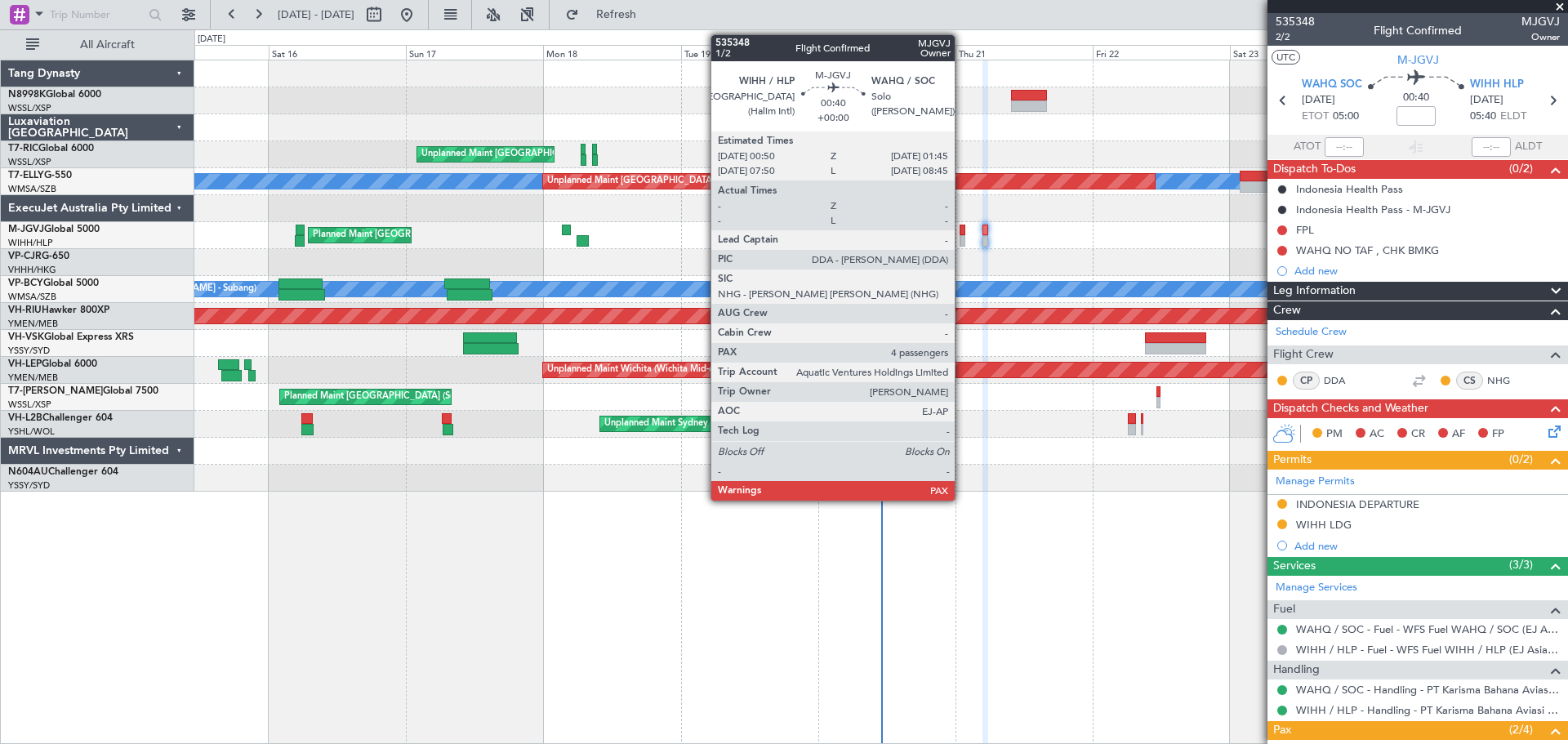
click at [962, 230] on div at bounding box center [963, 230] width 6 height 11
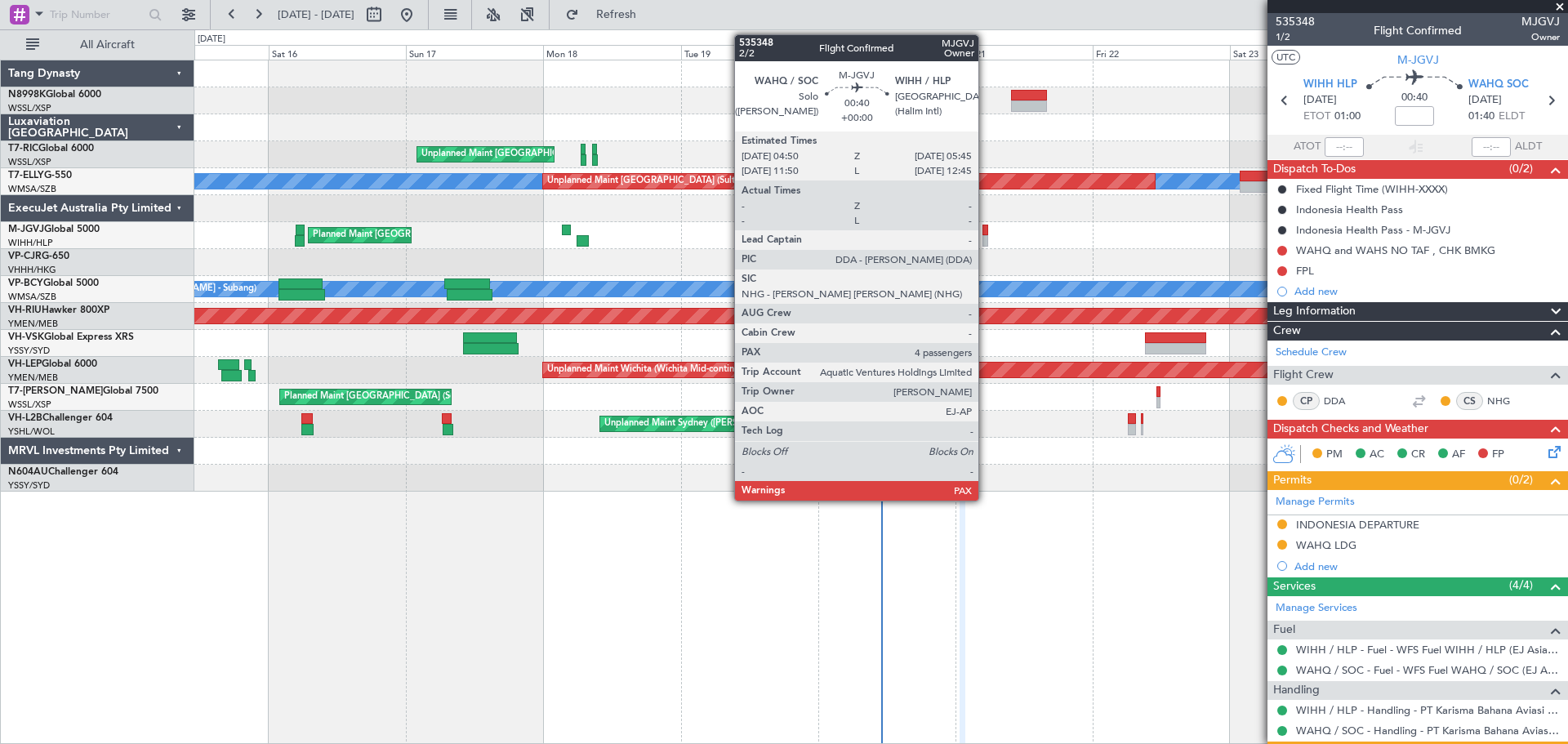
click at [986, 235] on div at bounding box center [986, 240] width 6 height 11
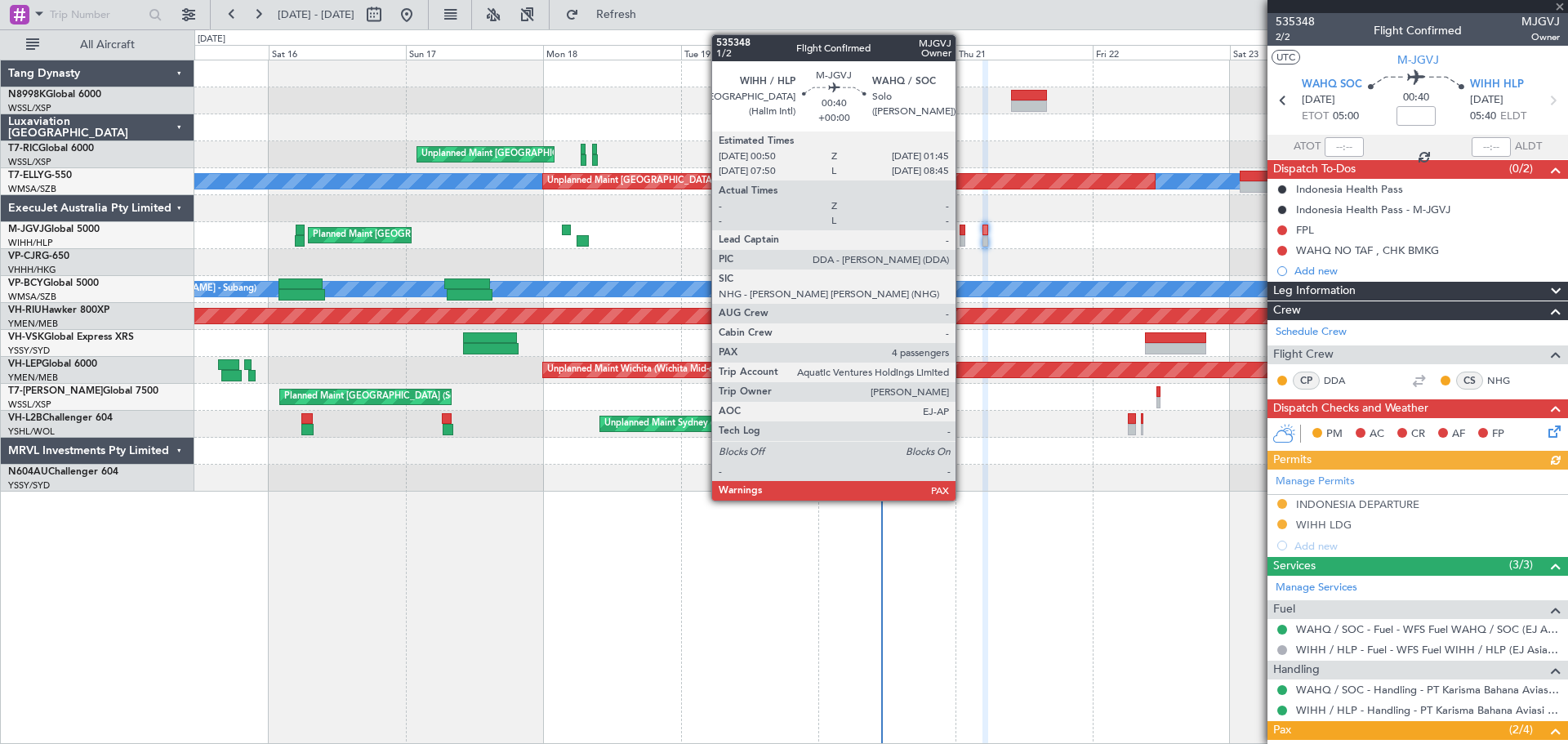
click at [963, 235] on div at bounding box center [963, 240] width 6 height 11
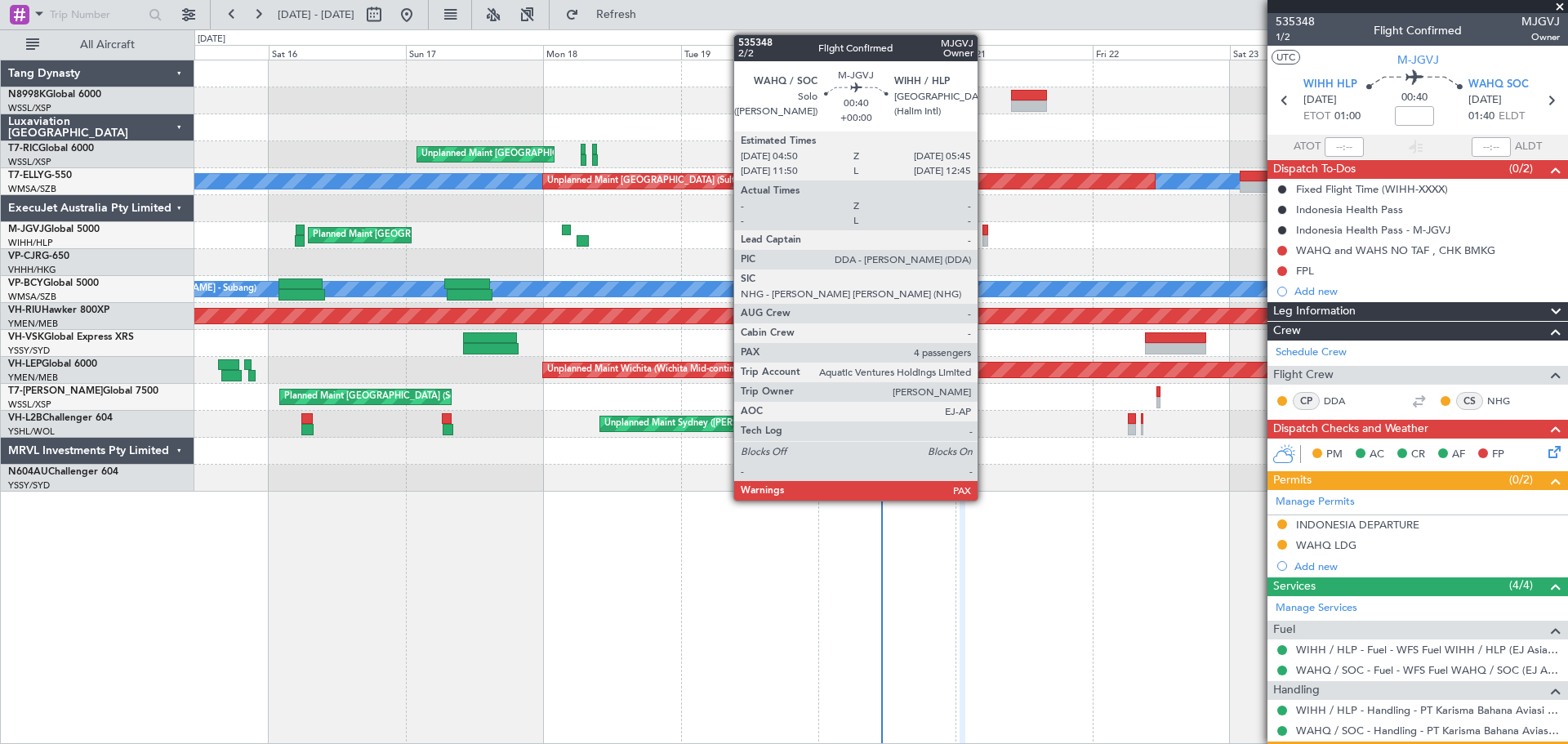
click at [986, 235] on div at bounding box center [986, 240] width 6 height 11
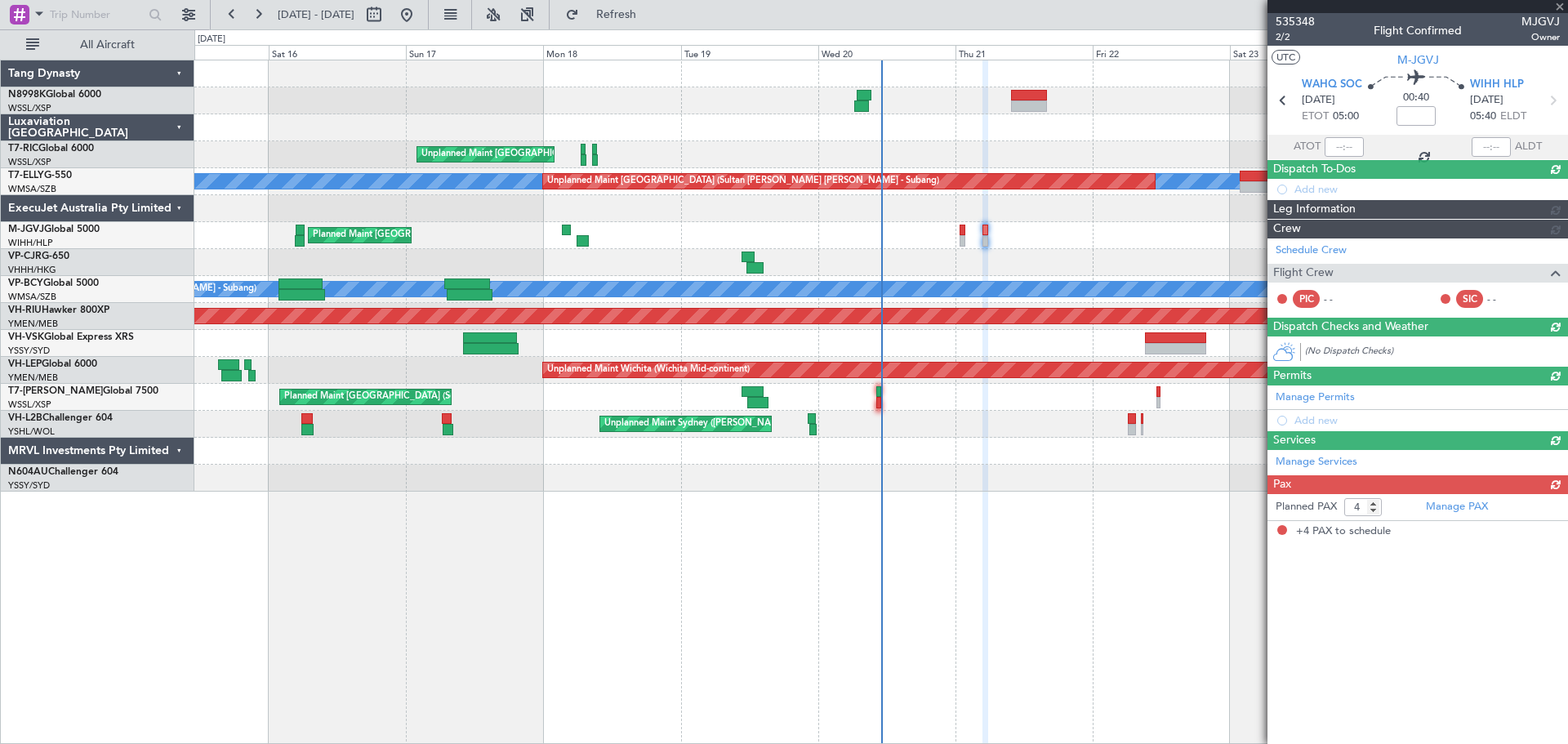
click at [1305, 267] on div "Schedule Crew Flight Crew PIC - - SIC - -" at bounding box center [1418, 277] width 301 height 78
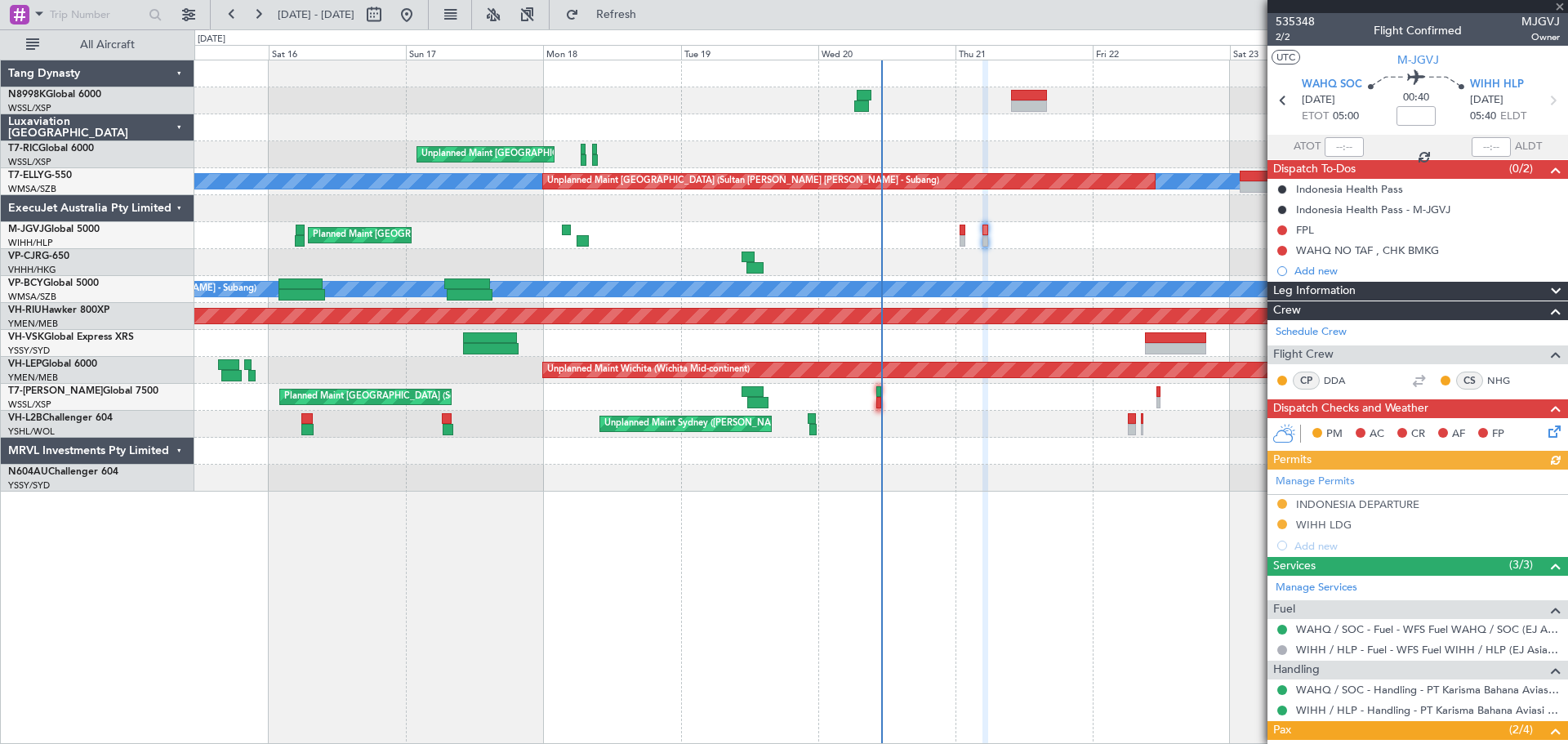
click at [957, 240] on div "Planned Maint [GEOGRAPHIC_DATA] (Seletar)" at bounding box center [881, 236] width 1374 height 27
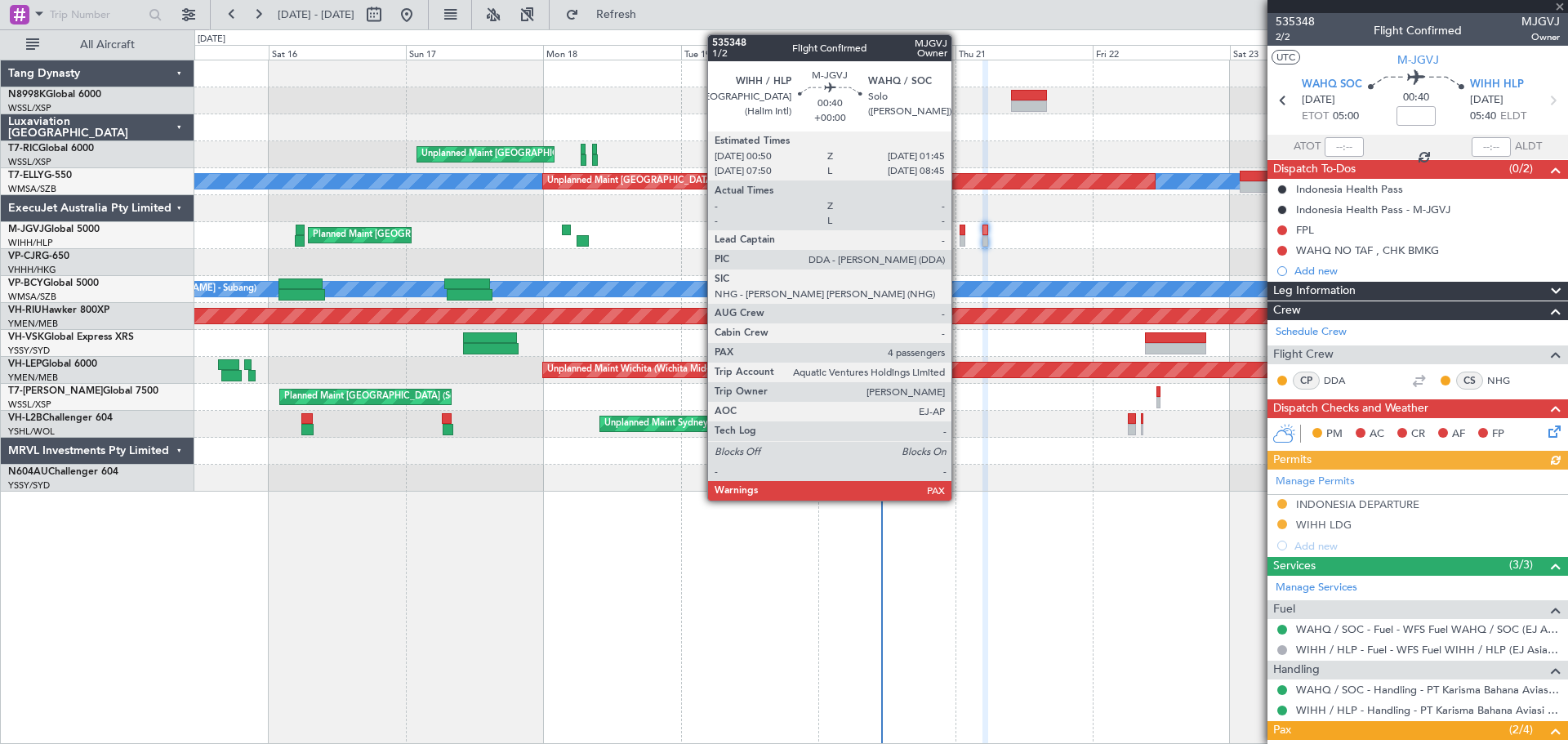
click at [960, 239] on div at bounding box center [963, 240] width 6 height 11
click at [962, 238] on div at bounding box center [963, 240] width 6 height 11
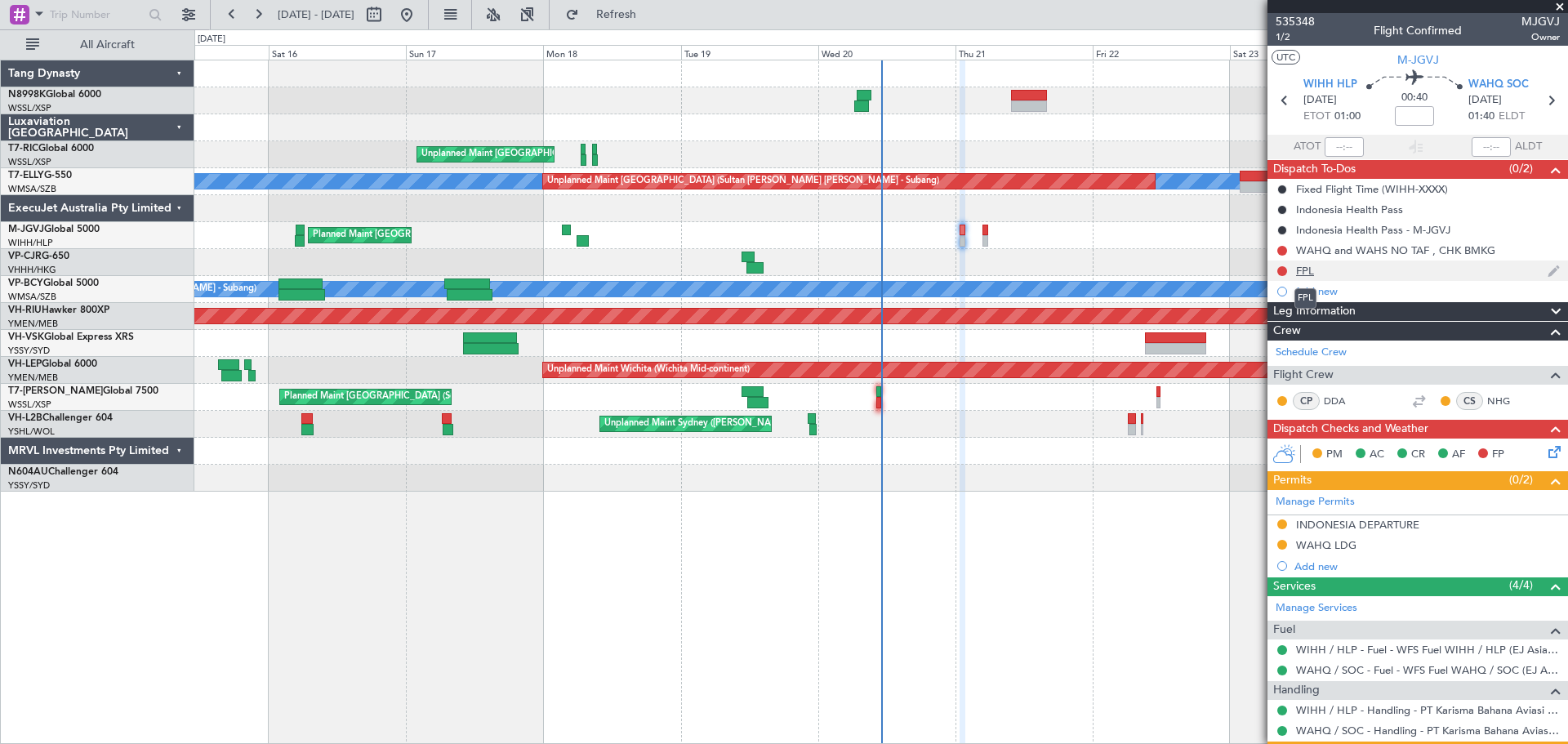
click at [1309, 273] on div "FPL" at bounding box center [1305, 271] width 18 height 14
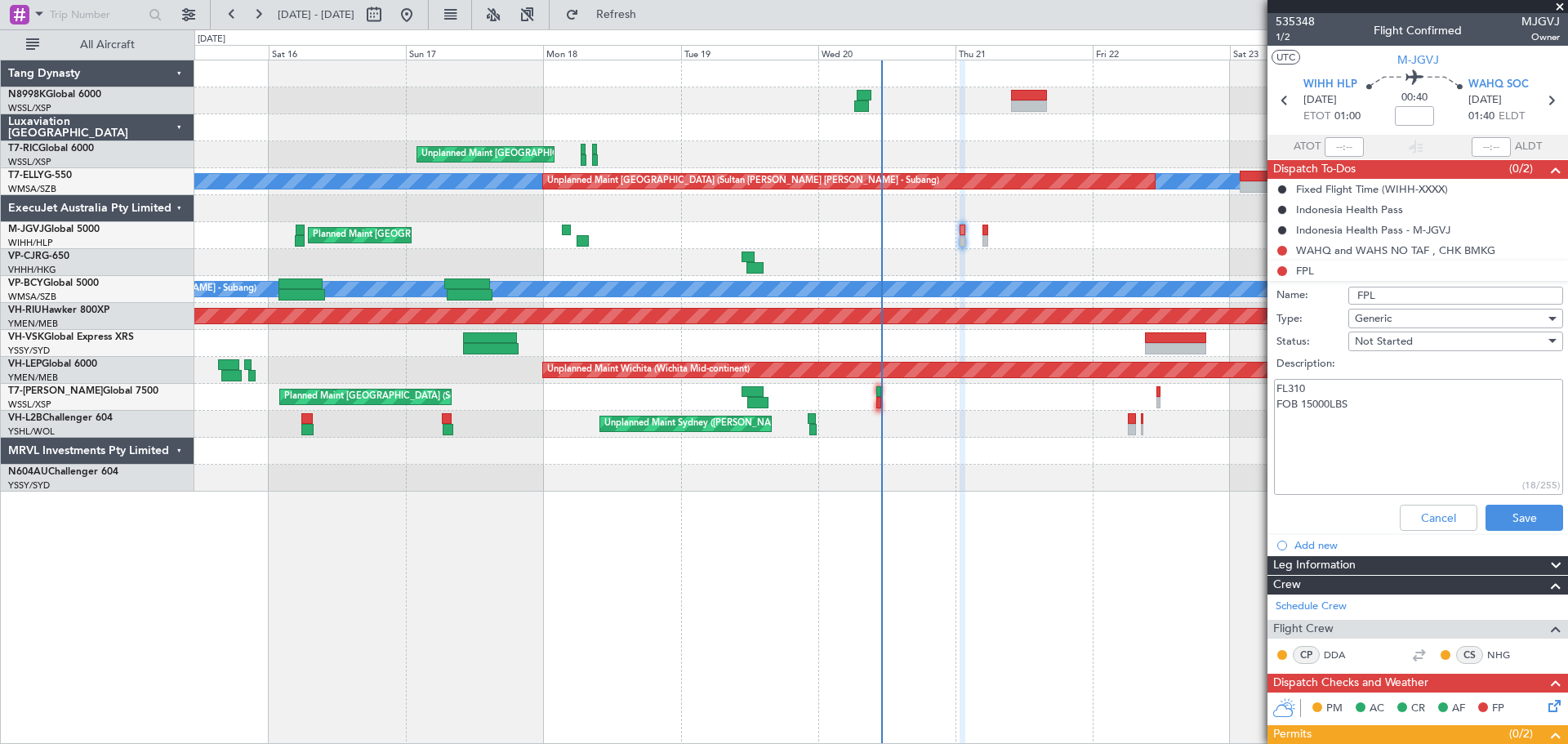
click at [1404, 437] on textarea "FL310 FOB 15000LBS" at bounding box center [1419, 437] width 289 height 116
click at [1440, 517] on button "Cancel" at bounding box center [1438, 518] width 78 height 26
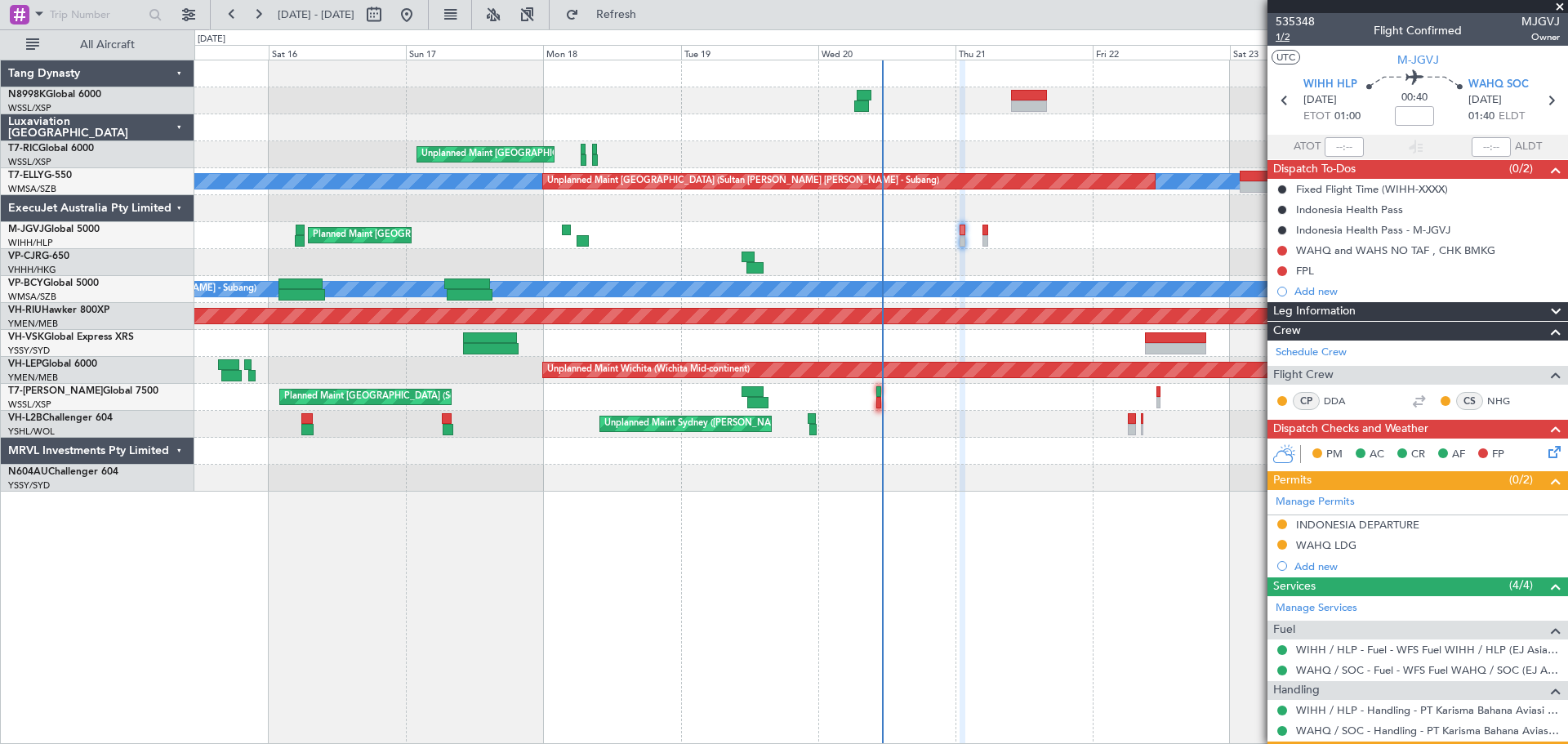
click at [1281, 40] on span "1/2" at bounding box center [1296, 37] width 39 height 14
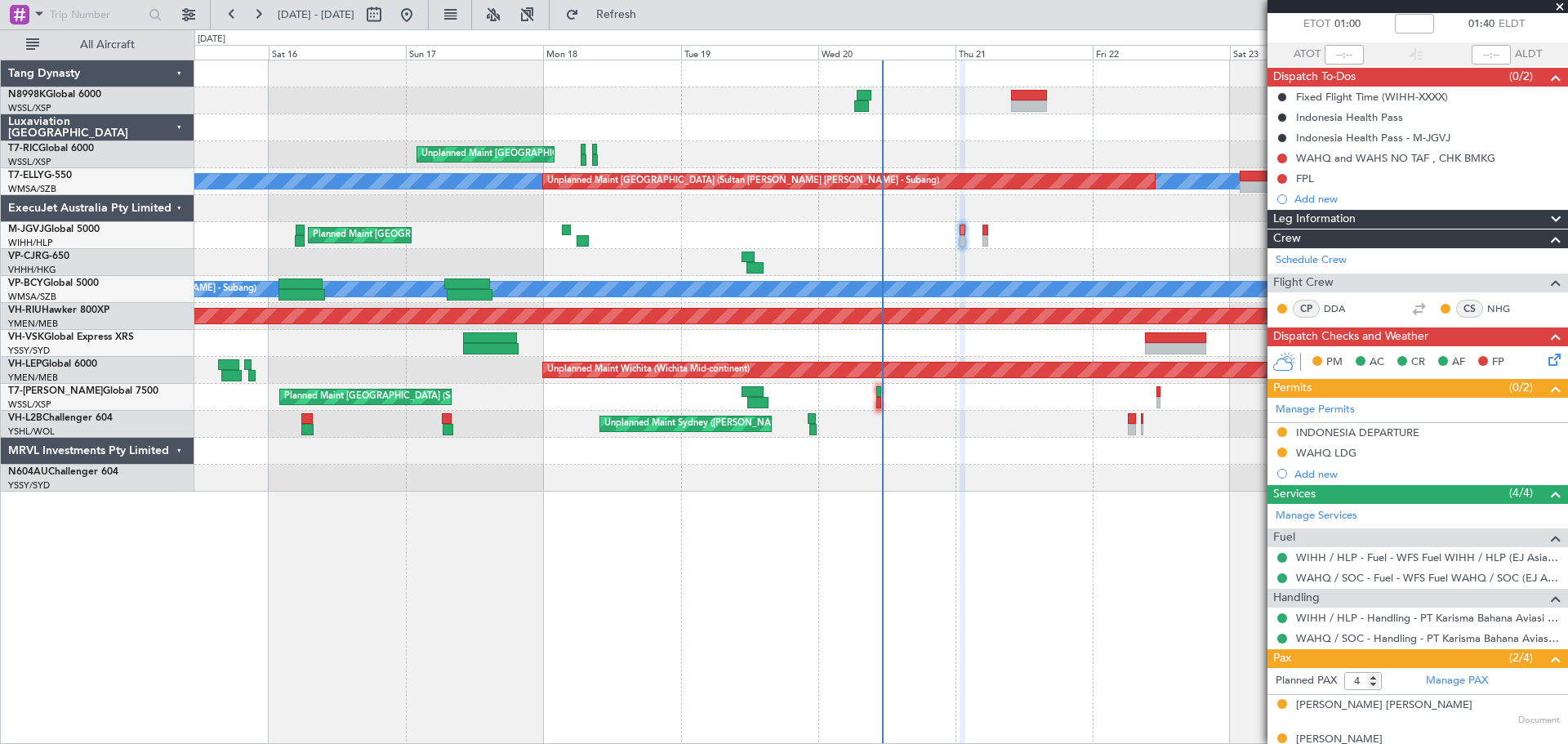
scroll to position [185, 0]
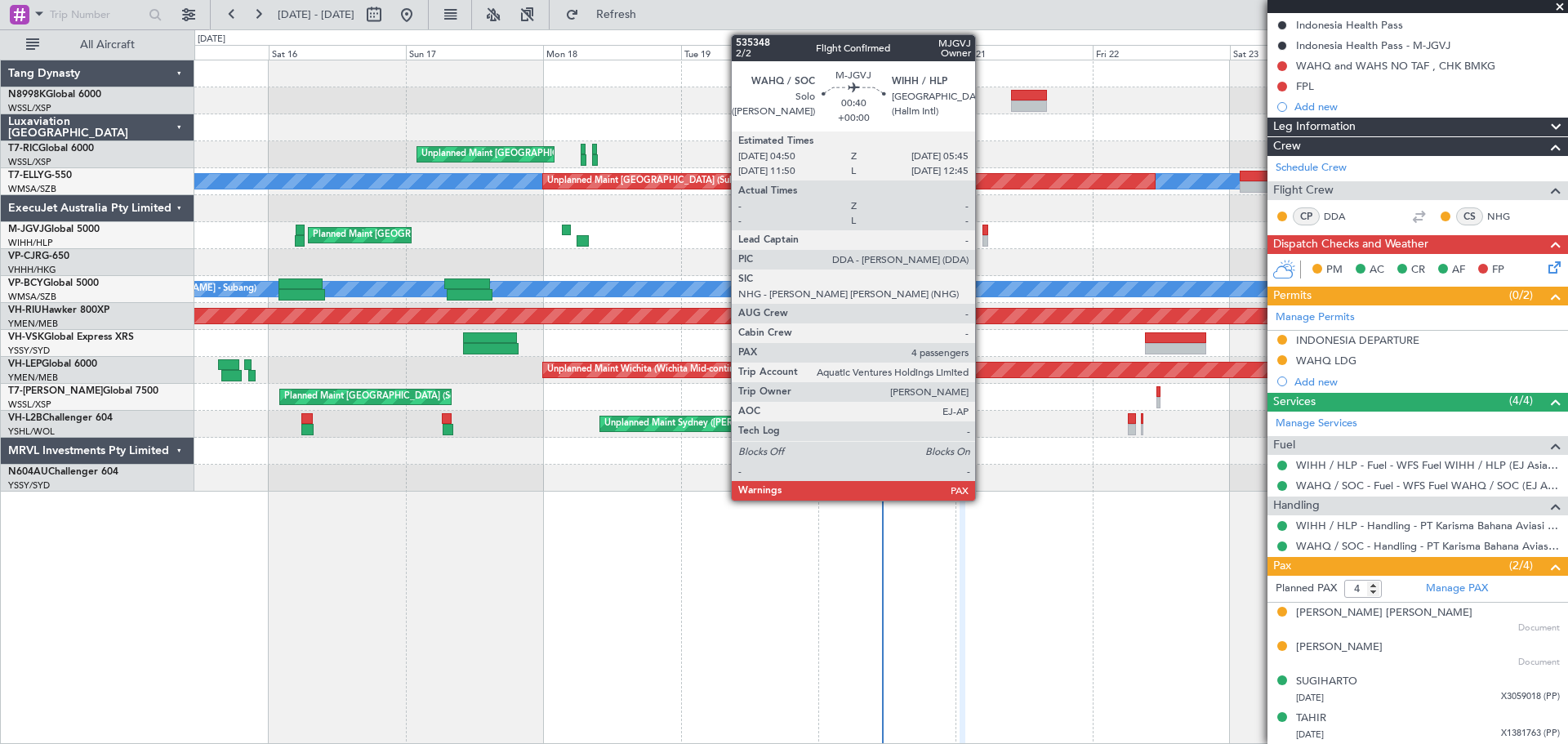
click at [983, 235] on div at bounding box center [986, 230] width 6 height 11
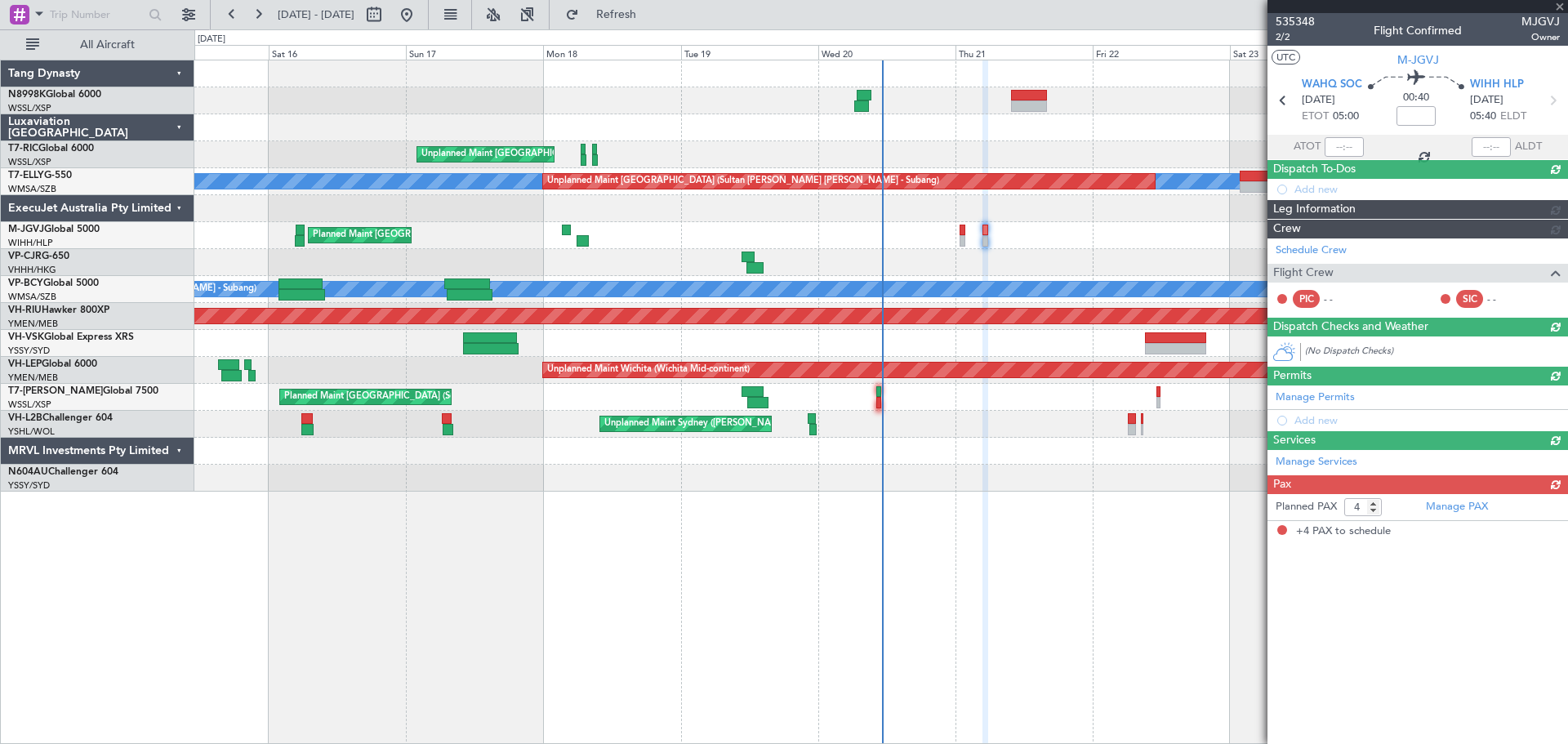
scroll to position [0, 0]
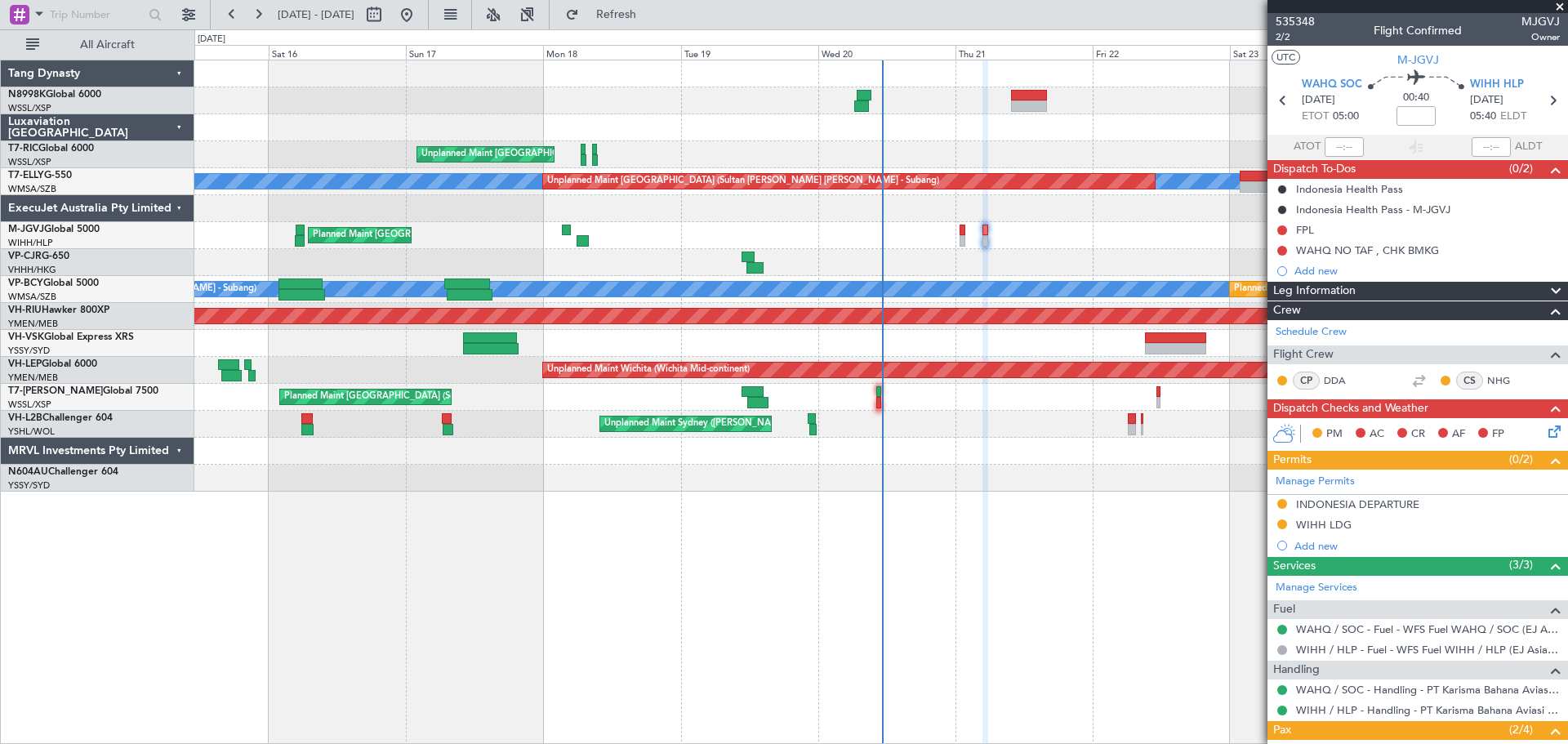
click at [895, 247] on div "Planned Maint [GEOGRAPHIC_DATA] (Seletar)" at bounding box center [881, 236] width 1374 height 27
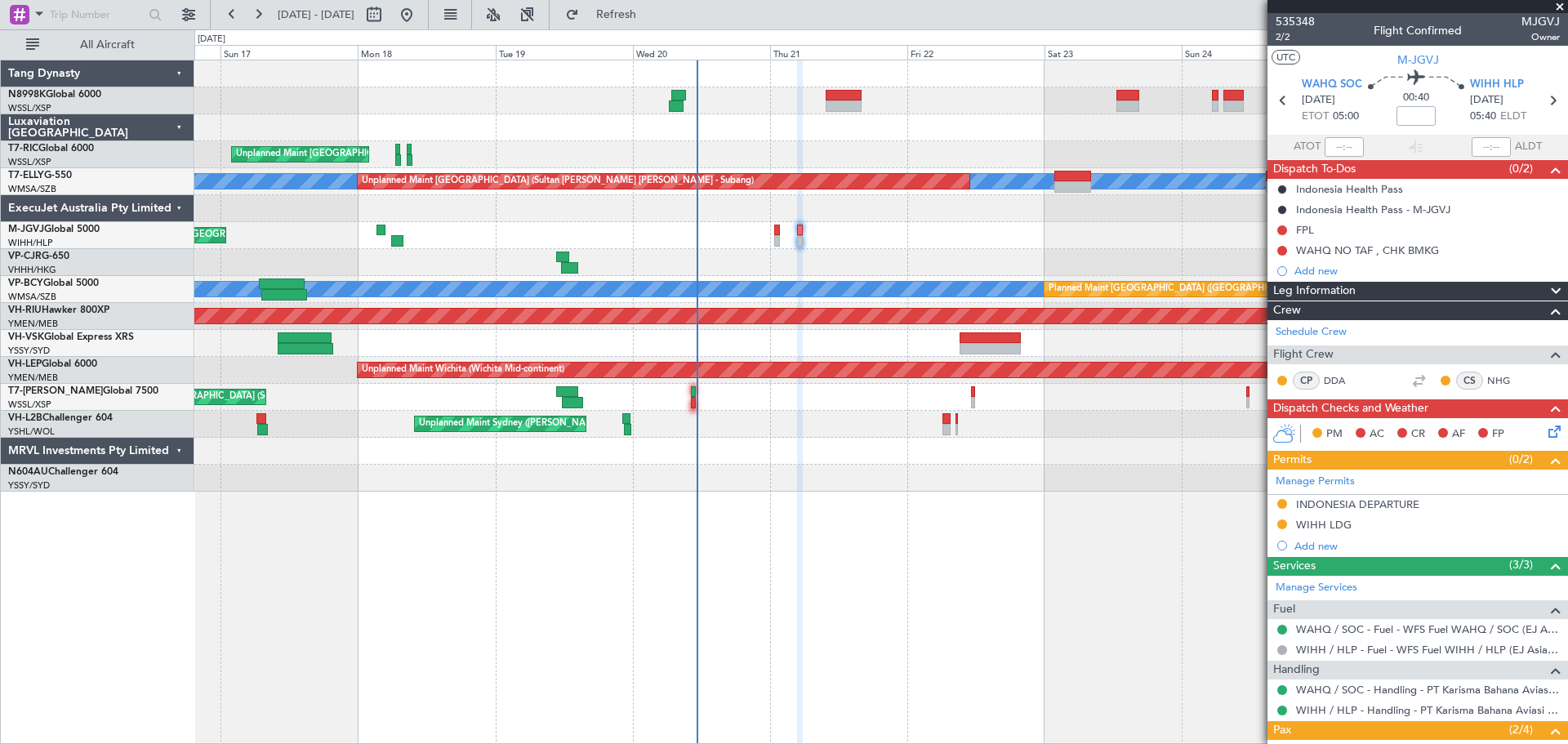
click at [797, 252] on div "Unplanned Maint [GEOGRAPHIC_DATA] (Seletar) [PERSON_NAME] Unplanned Maint [GEOG…" at bounding box center [881, 275] width 1374 height 431
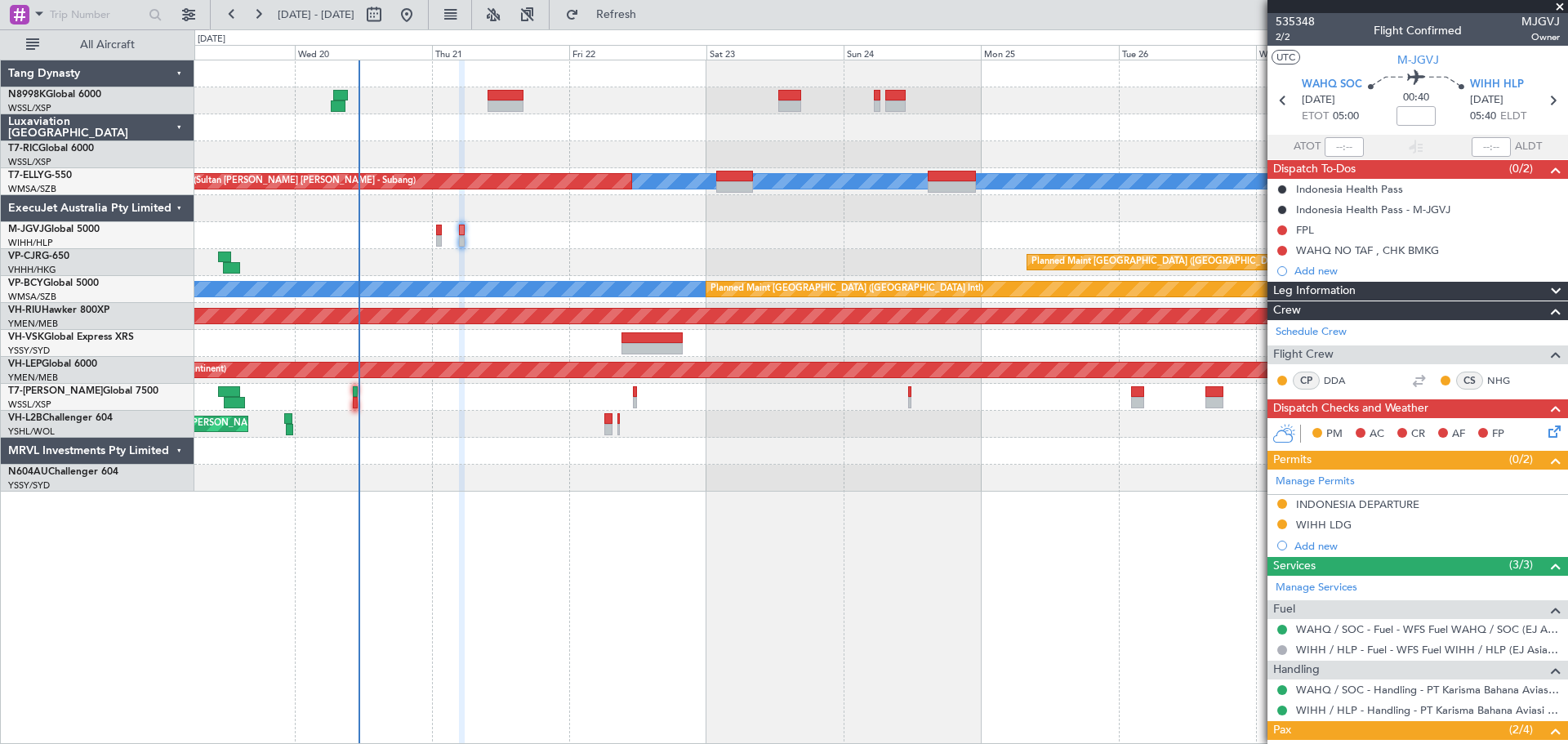
click at [888, 256] on div "Unplanned Maint [GEOGRAPHIC_DATA] (Seletar) [PERSON_NAME] Unplanned Maint [GEOG…" at bounding box center [881, 275] width 1374 height 431
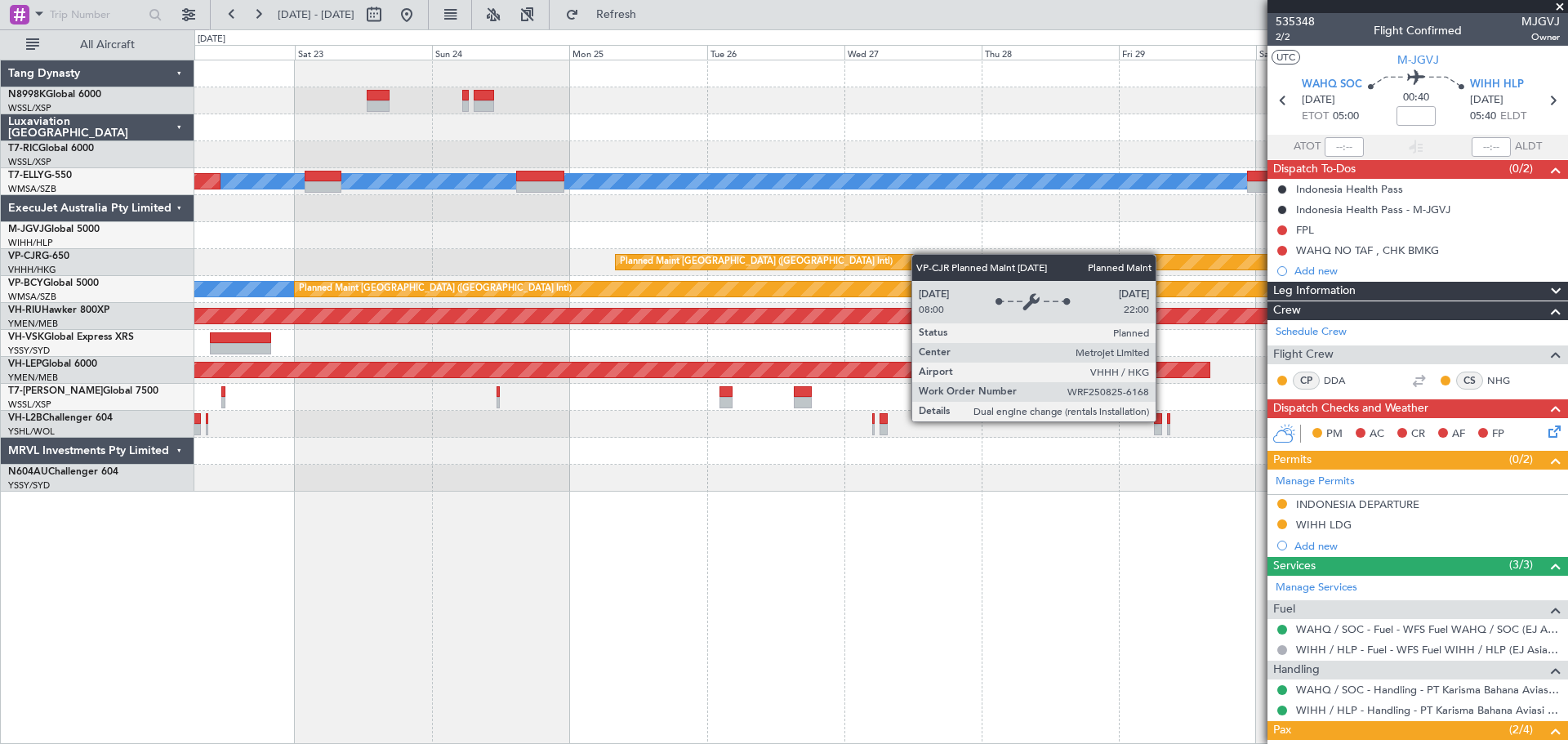
click at [895, 256] on div "[PERSON_NAME] Unplanned Maint [GEOGRAPHIC_DATA] (Sultan [PERSON_NAME] [PERSON_N…" at bounding box center [881, 275] width 1374 height 431
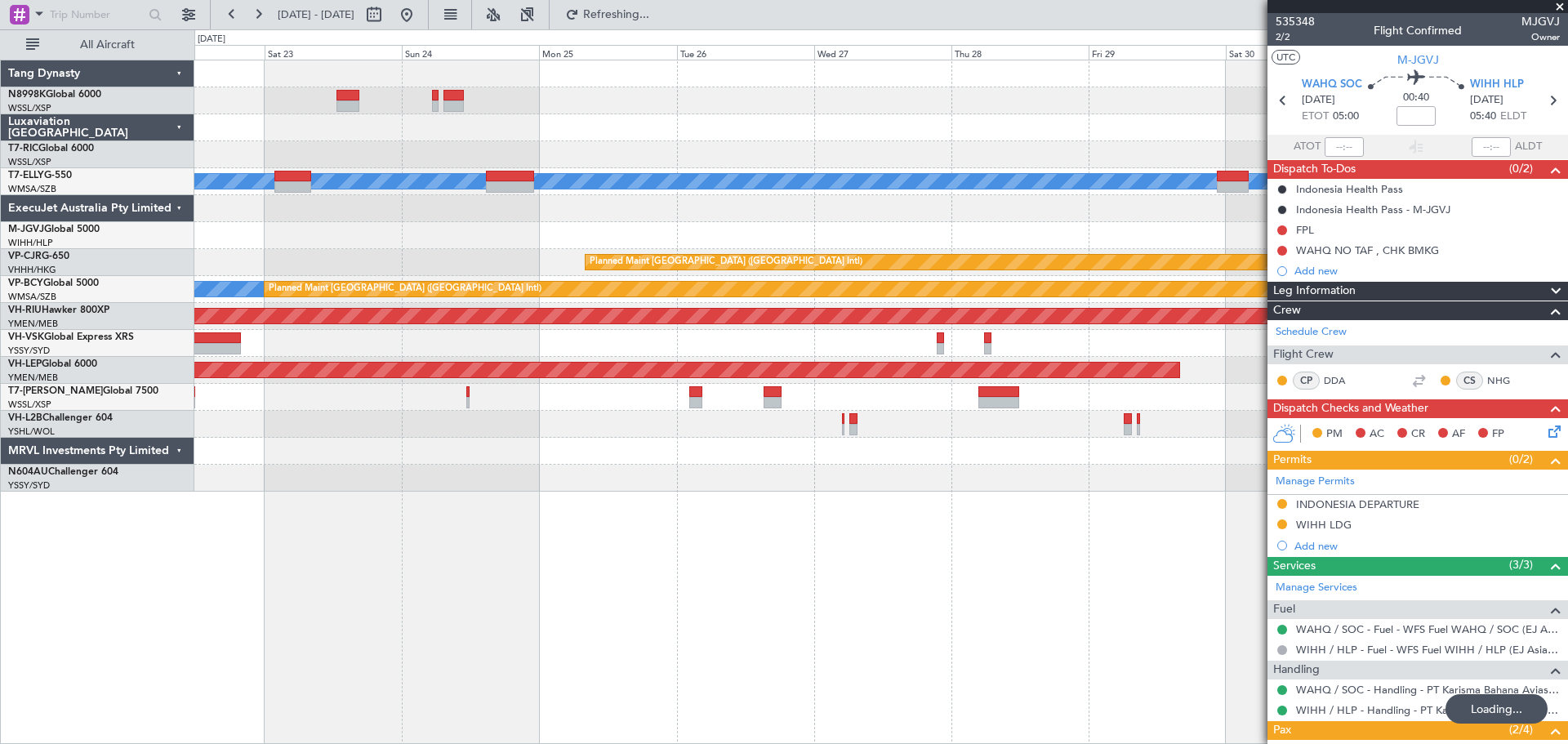
click at [1103, 237] on div "Planned Maint [GEOGRAPHIC_DATA] (Seletar)" at bounding box center [881, 236] width 1374 height 27
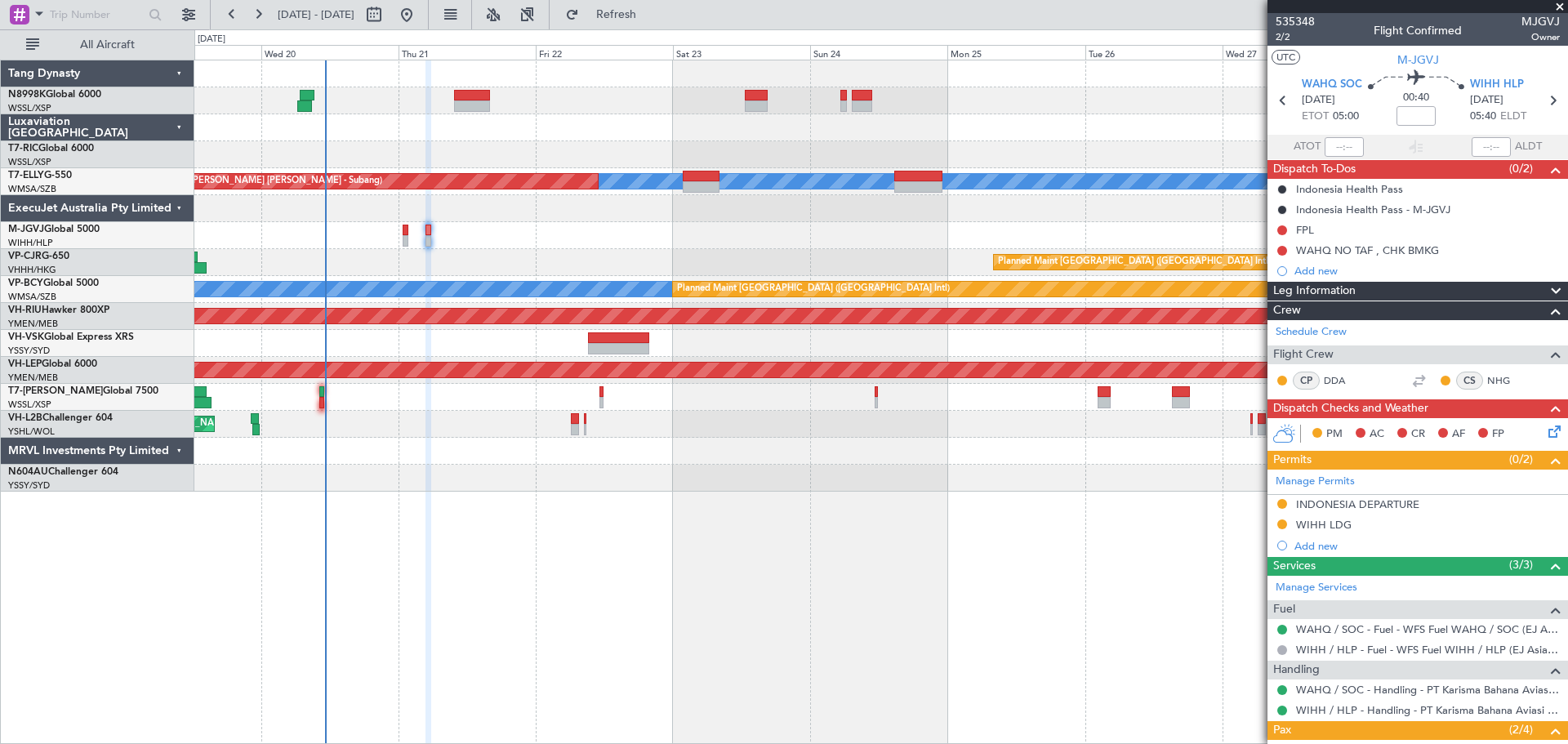
click at [761, 183] on div "Unplanned Maint [GEOGRAPHIC_DATA] (Seletar) [PERSON_NAME] Unplanned Maint [GEOG…" at bounding box center [881, 275] width 1374 height 431
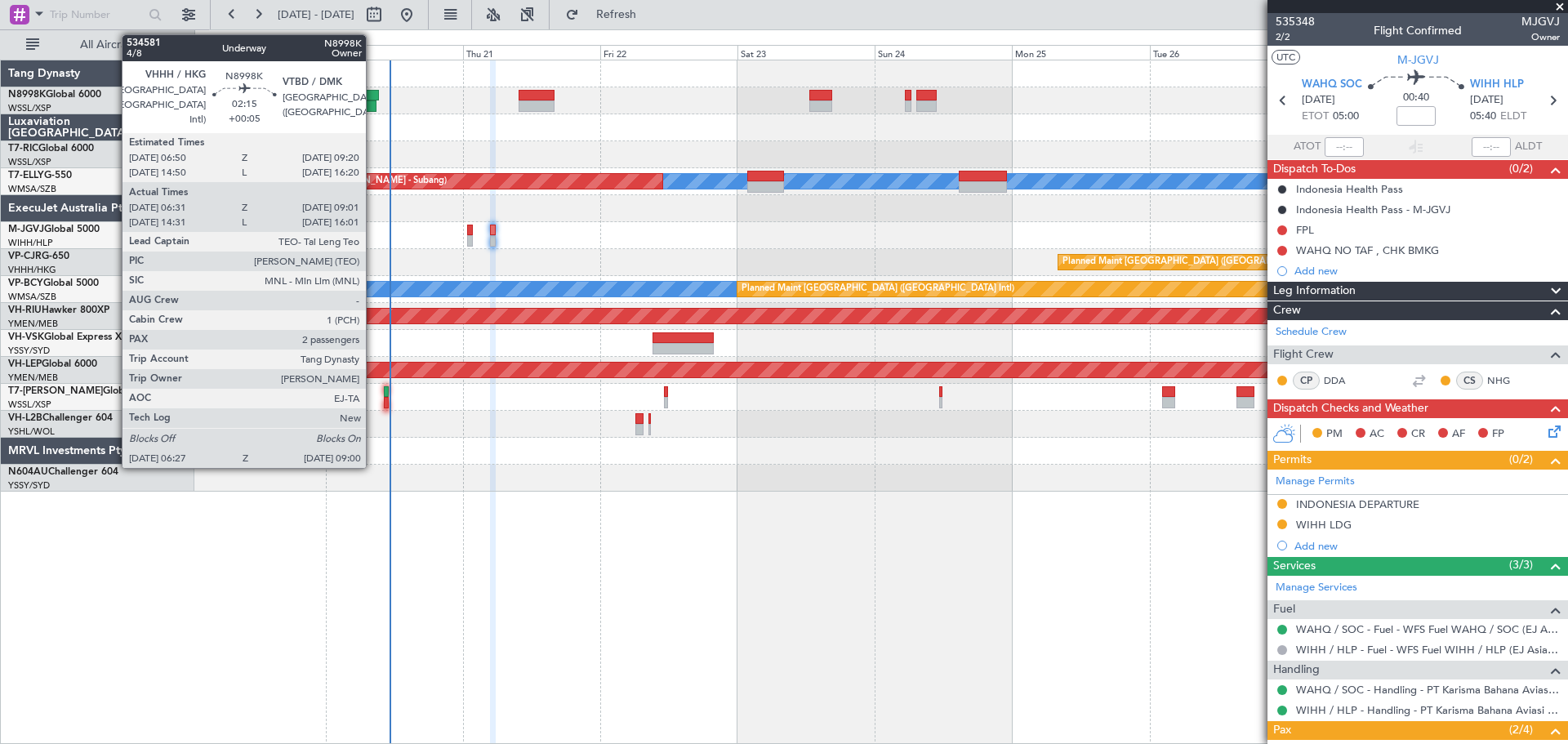
click at [372, 96] on div at bounding box center [372, 96] width 15 height 11
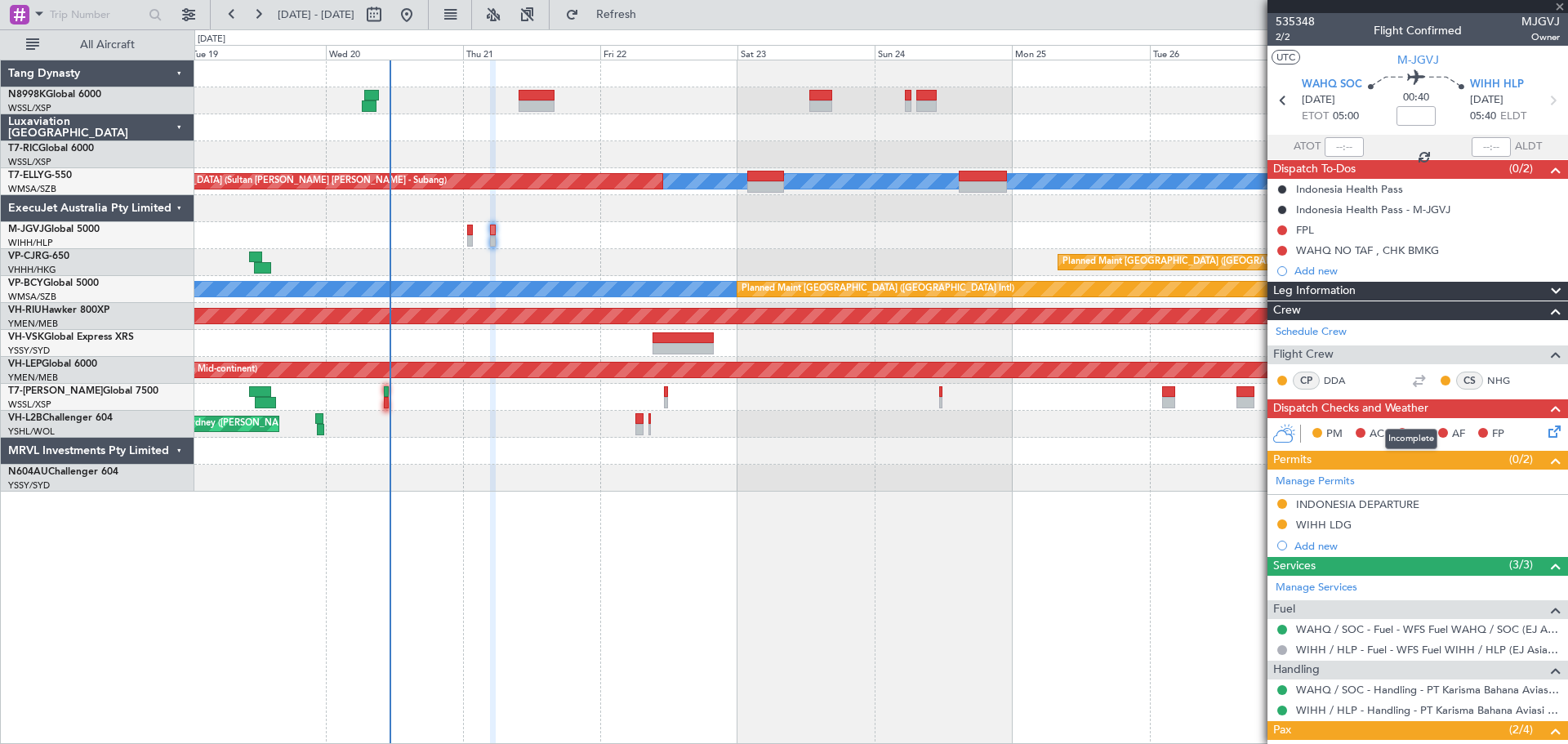
type input "+00:05"
type input "06:41"
type input "08:56"
type input "2"
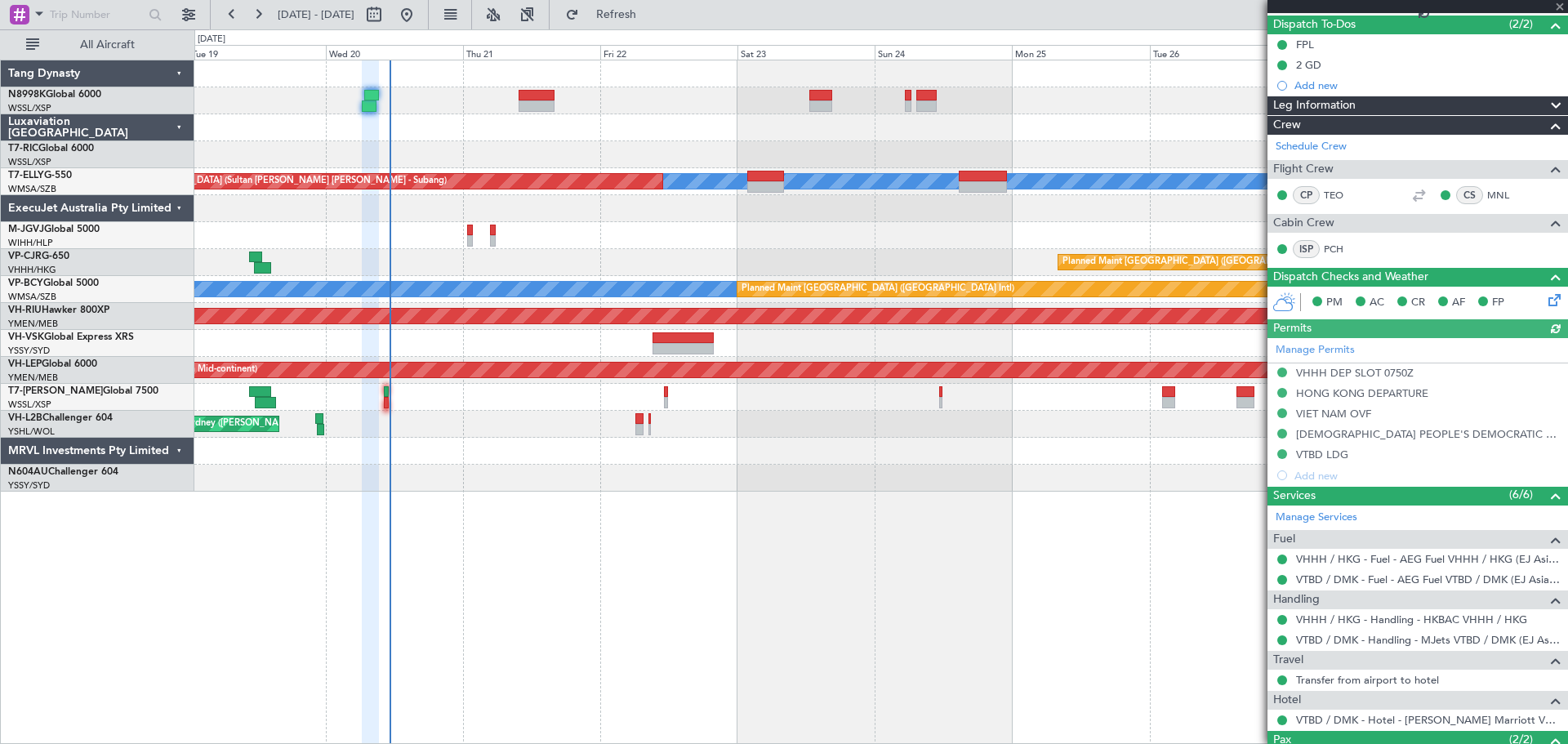
scroll to position [250, 0]
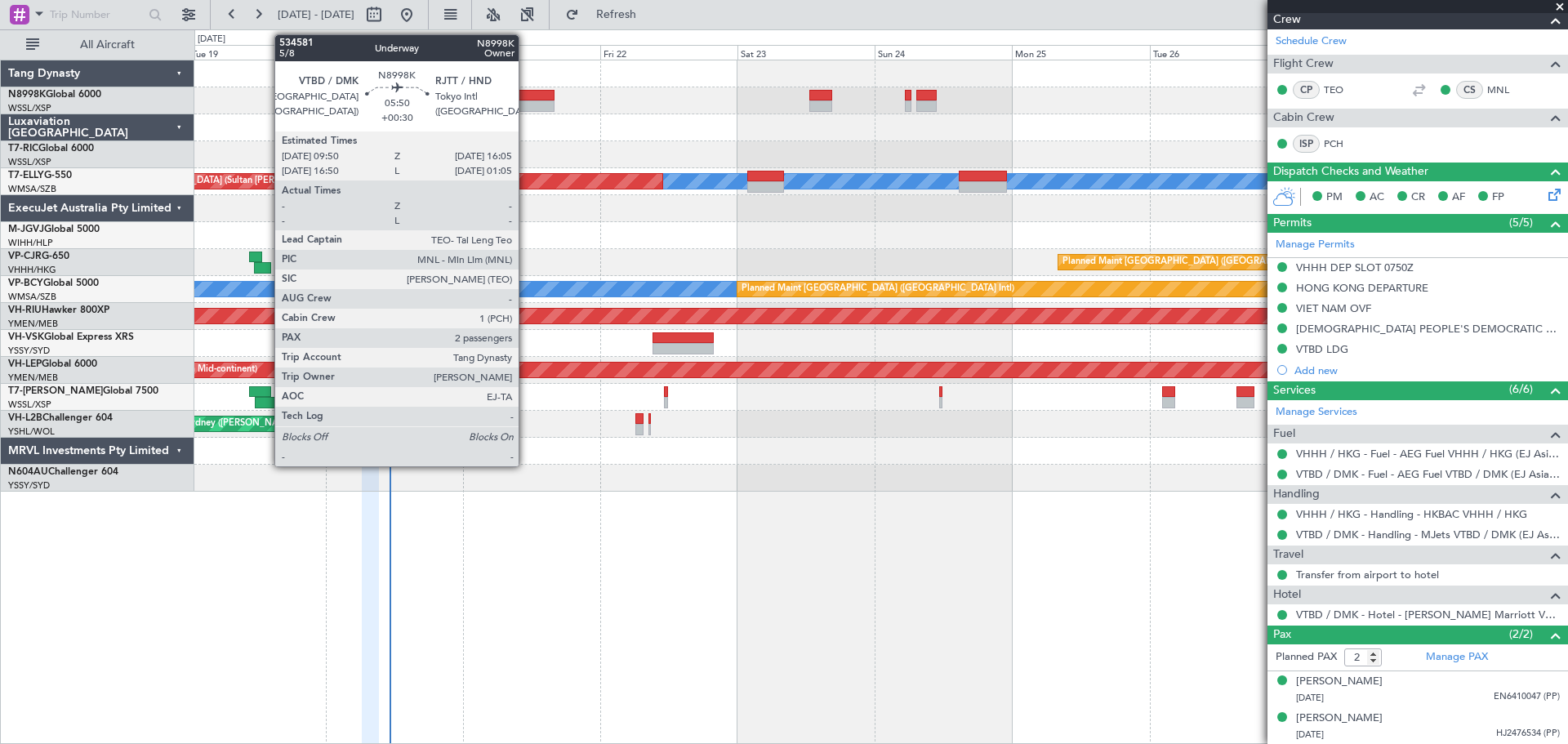
click at [526, 101] on div at bounding box center [536, 106] width 36 height 11
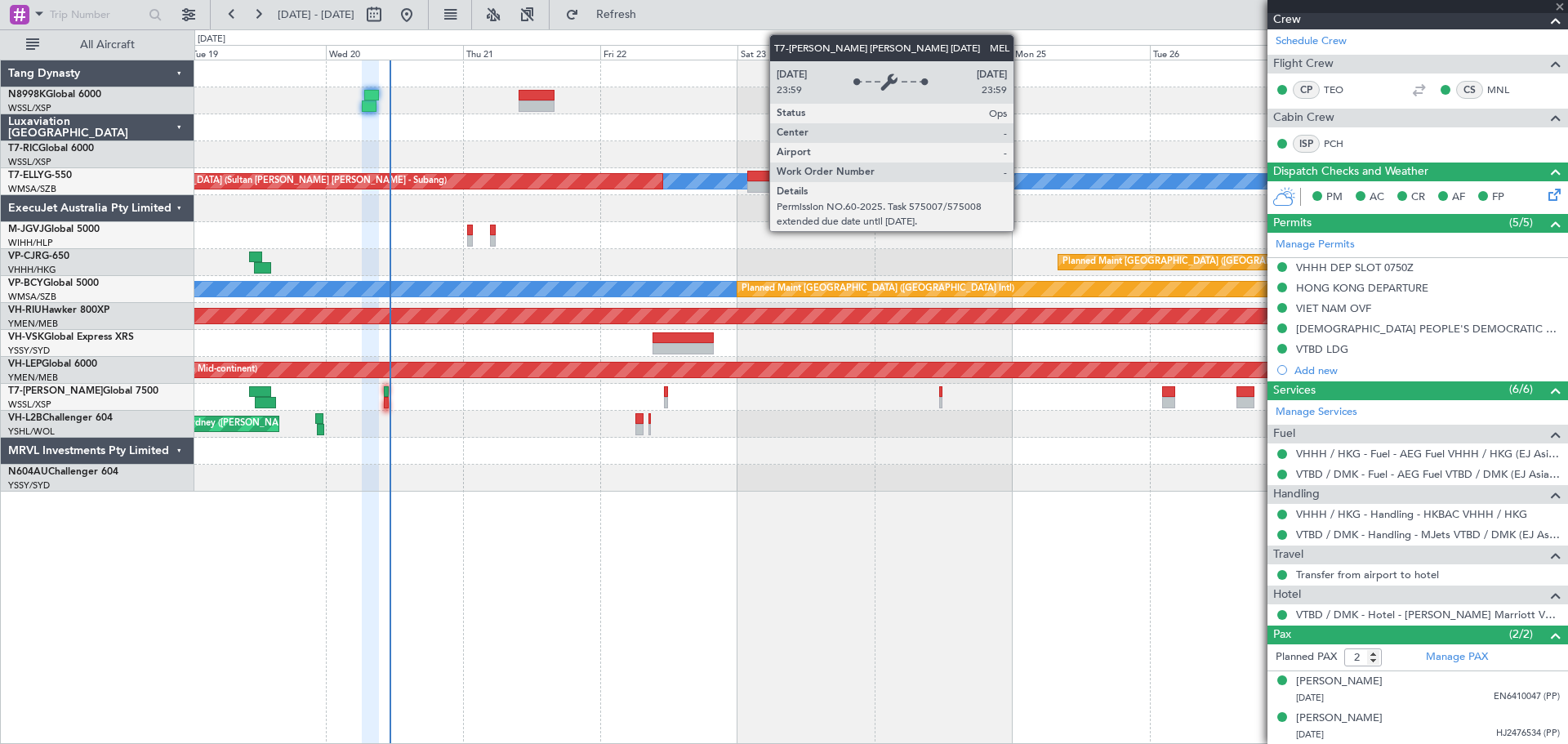
type input "+00:30"
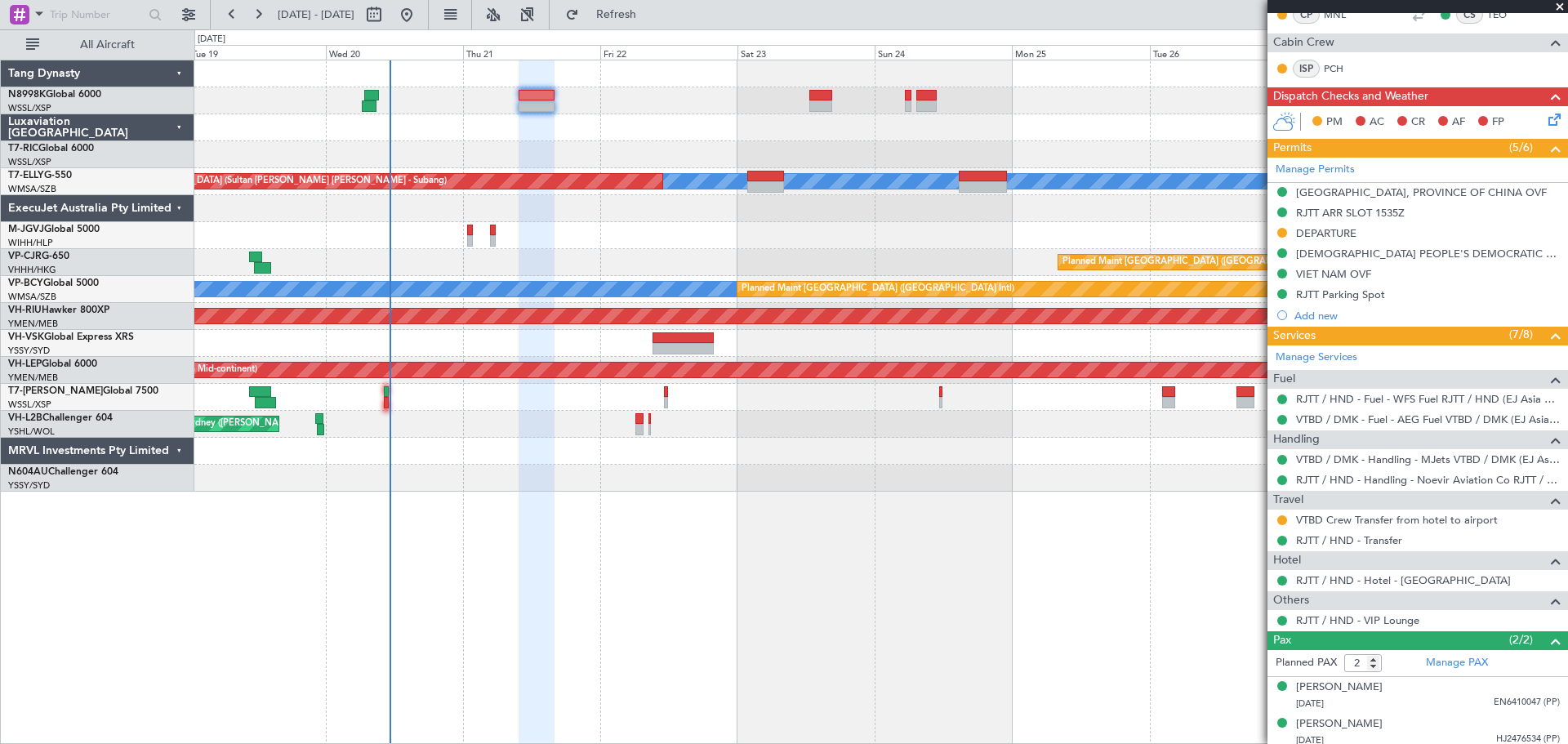
scroll to position [327, 0]
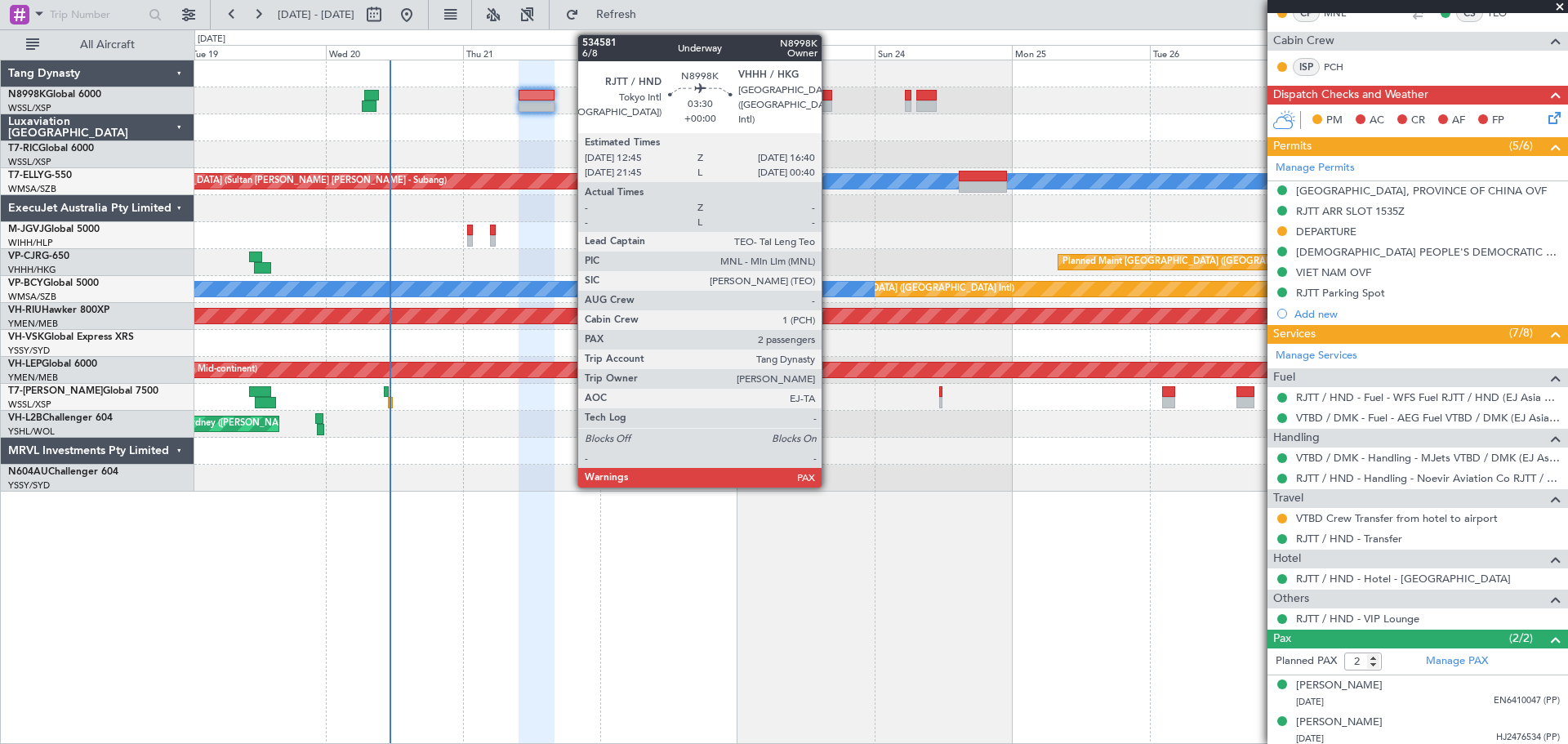
click at [830, 97] on div at bounding box center [821, 96] width 23 height 11
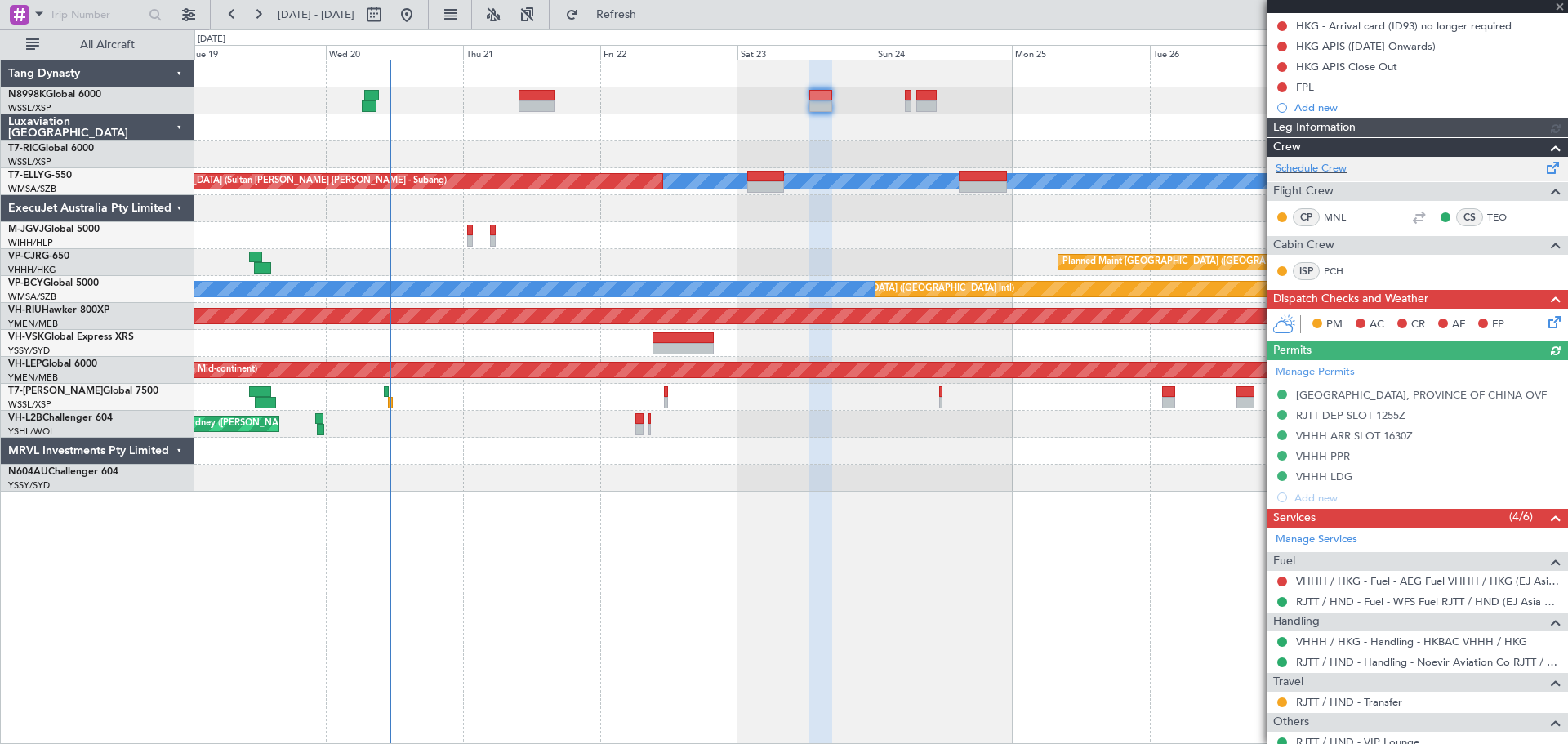
scroll to position [245, 0]
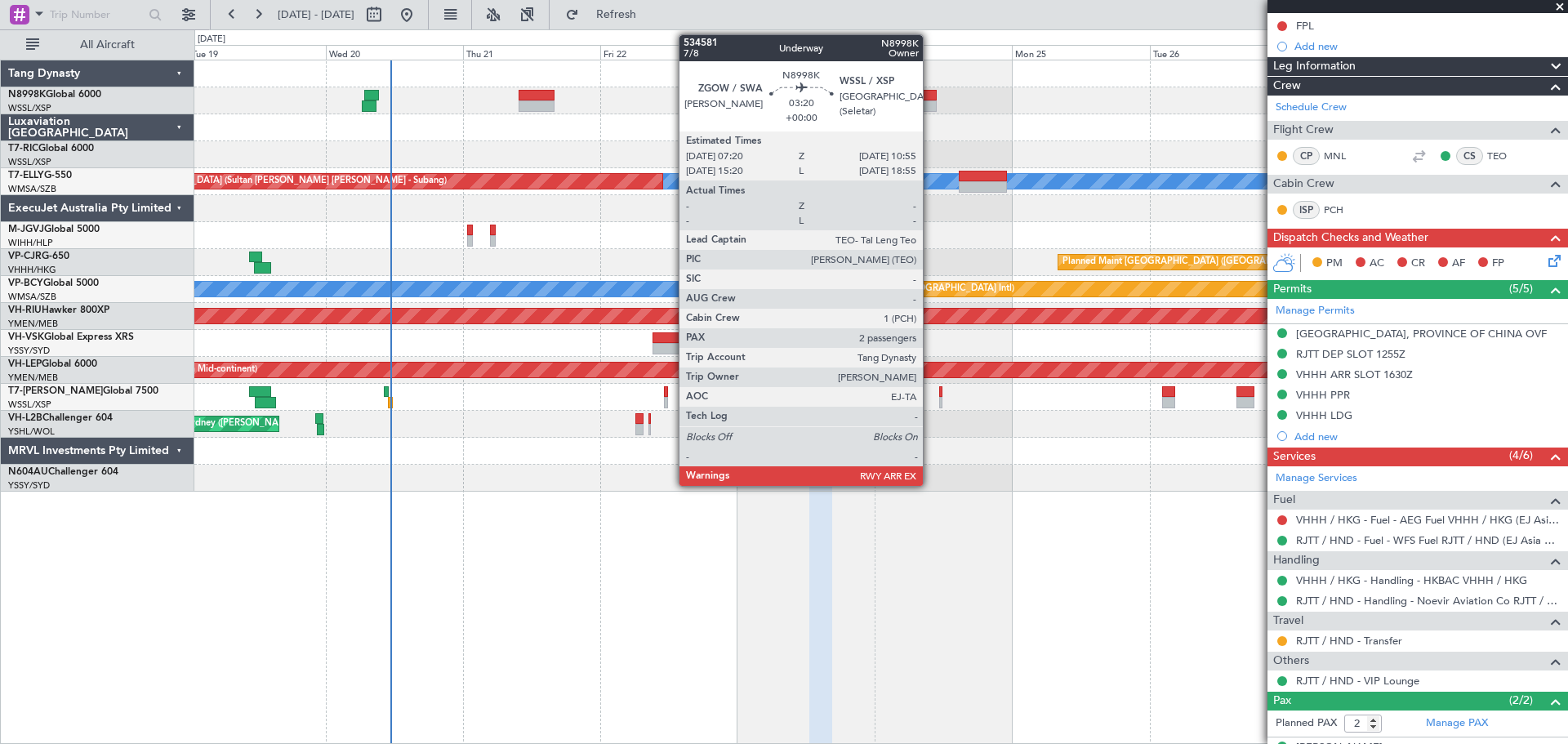
click at [930, 91] on div at bounding box center [927, 96] width 22 height 11
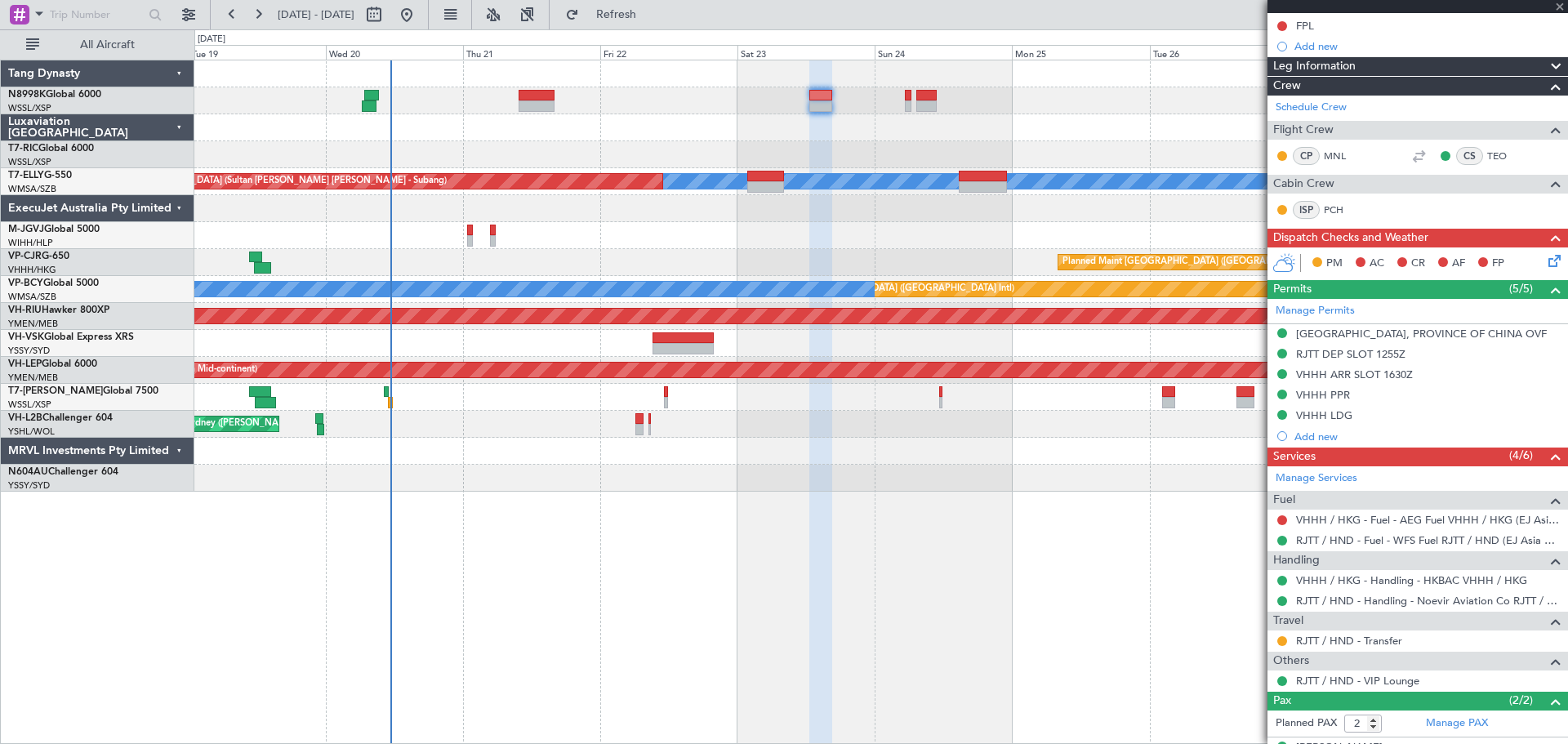
scroll to position [0, 0]
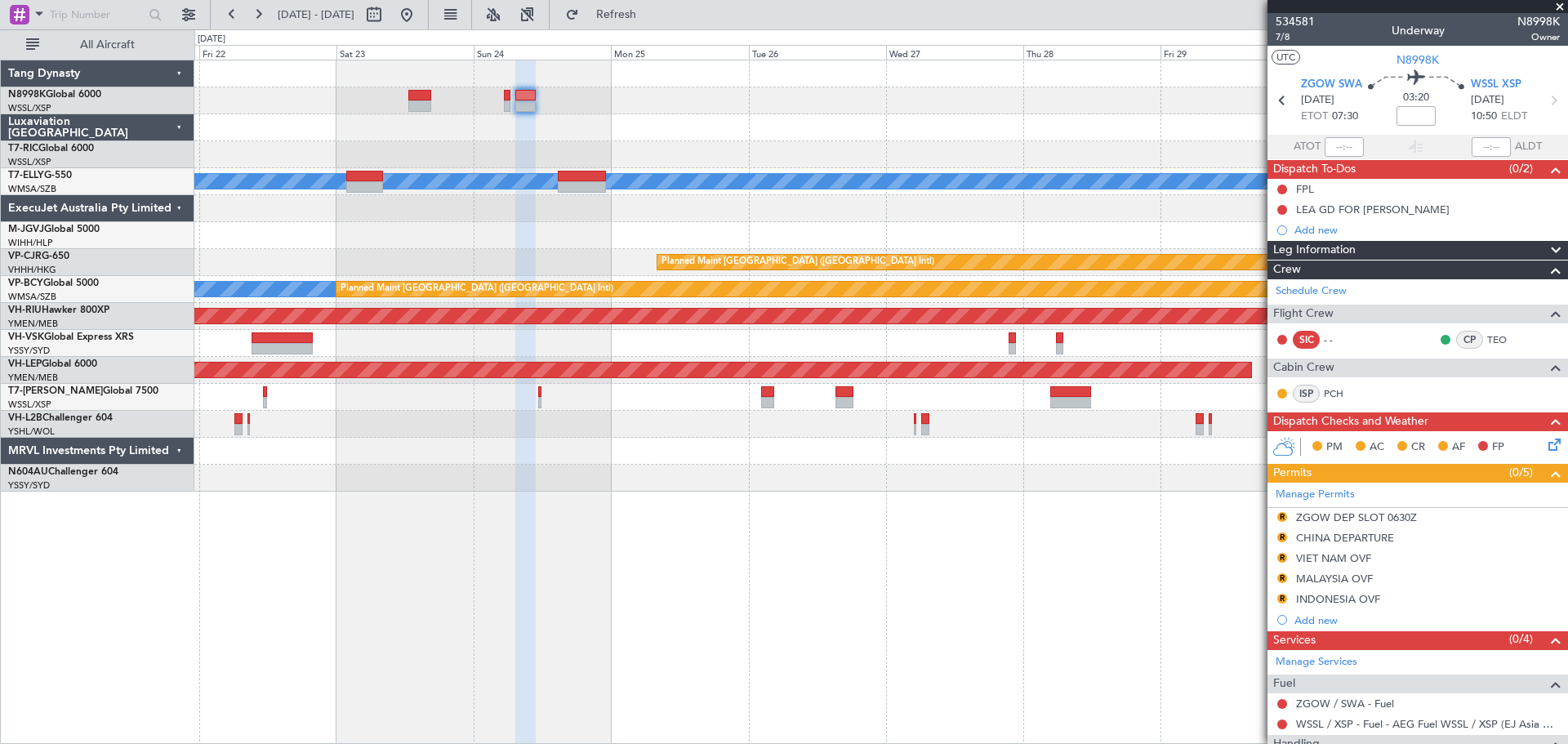
click at [463, 243] on div "Planned Maint [GEOGRAPHIC_DATA] (Seletar)" at bounding box center [881, 236] width 1374 height 27
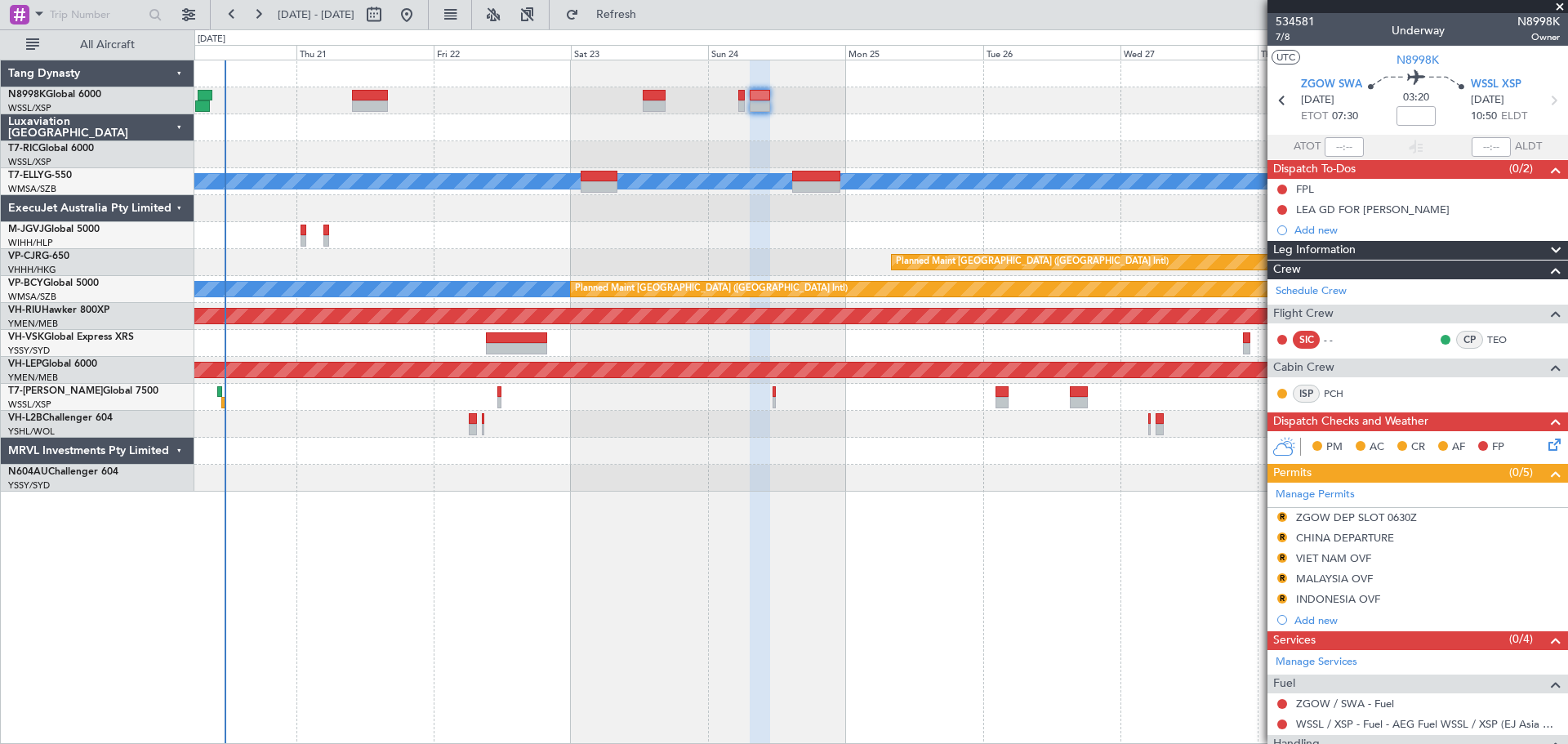
click at [907, 233] on div "Planned Maint [GEOGRAPHIC_DATA] (Seletar)" at bounding box center [881, 236] width 1374 height 27
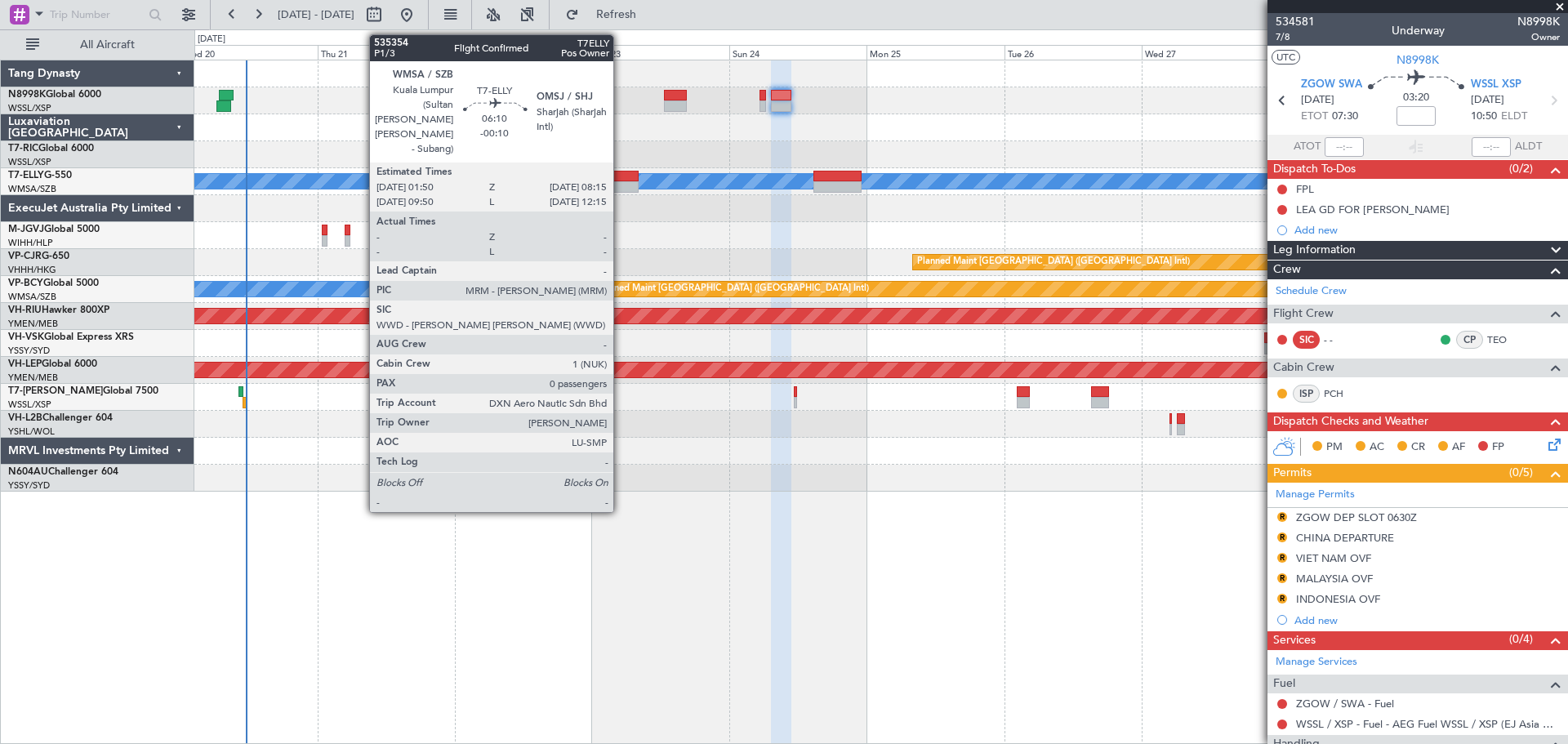
click at [621, 183] on div at bounding box center [620, 187] width 37 height 11
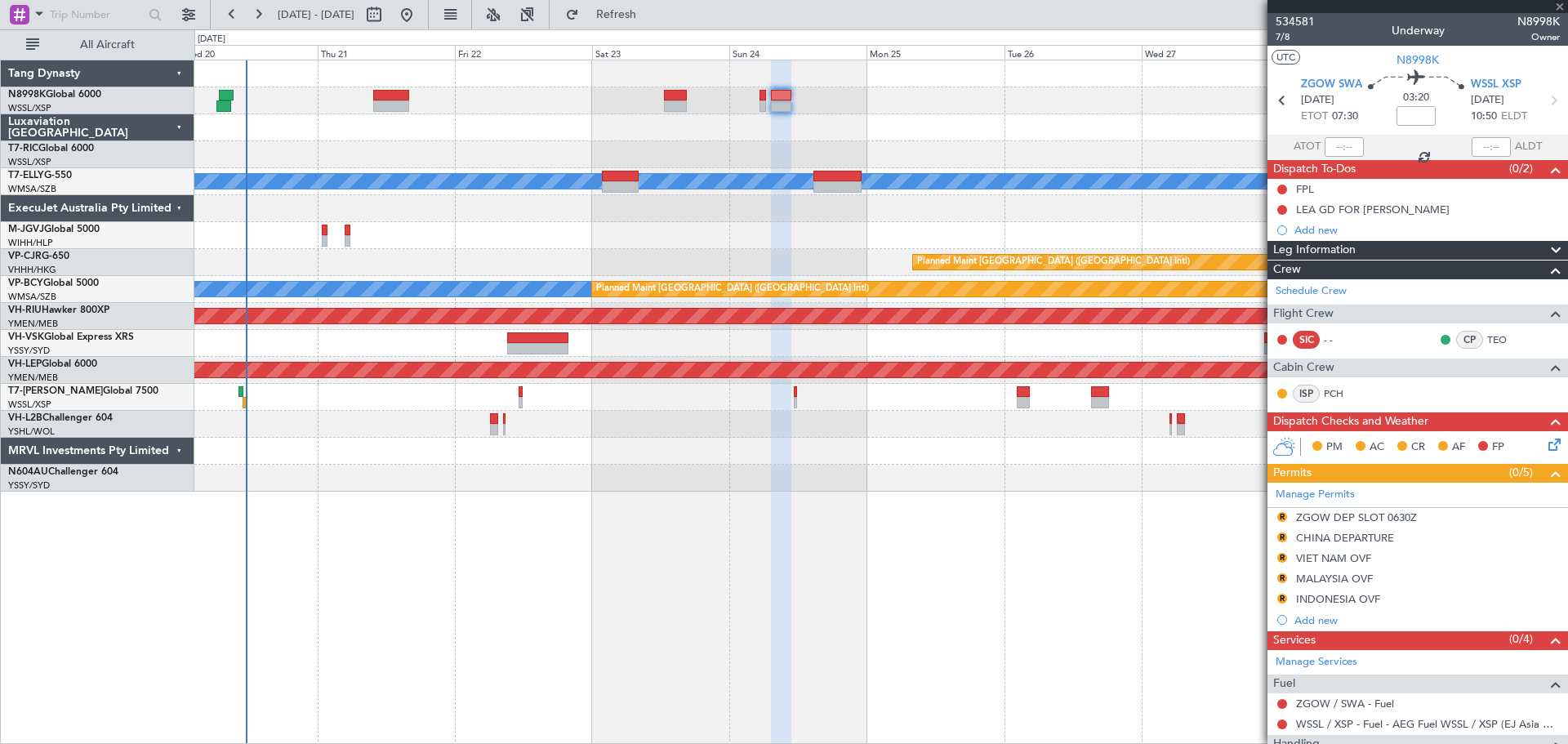
type input "-00:10"
type input "0"
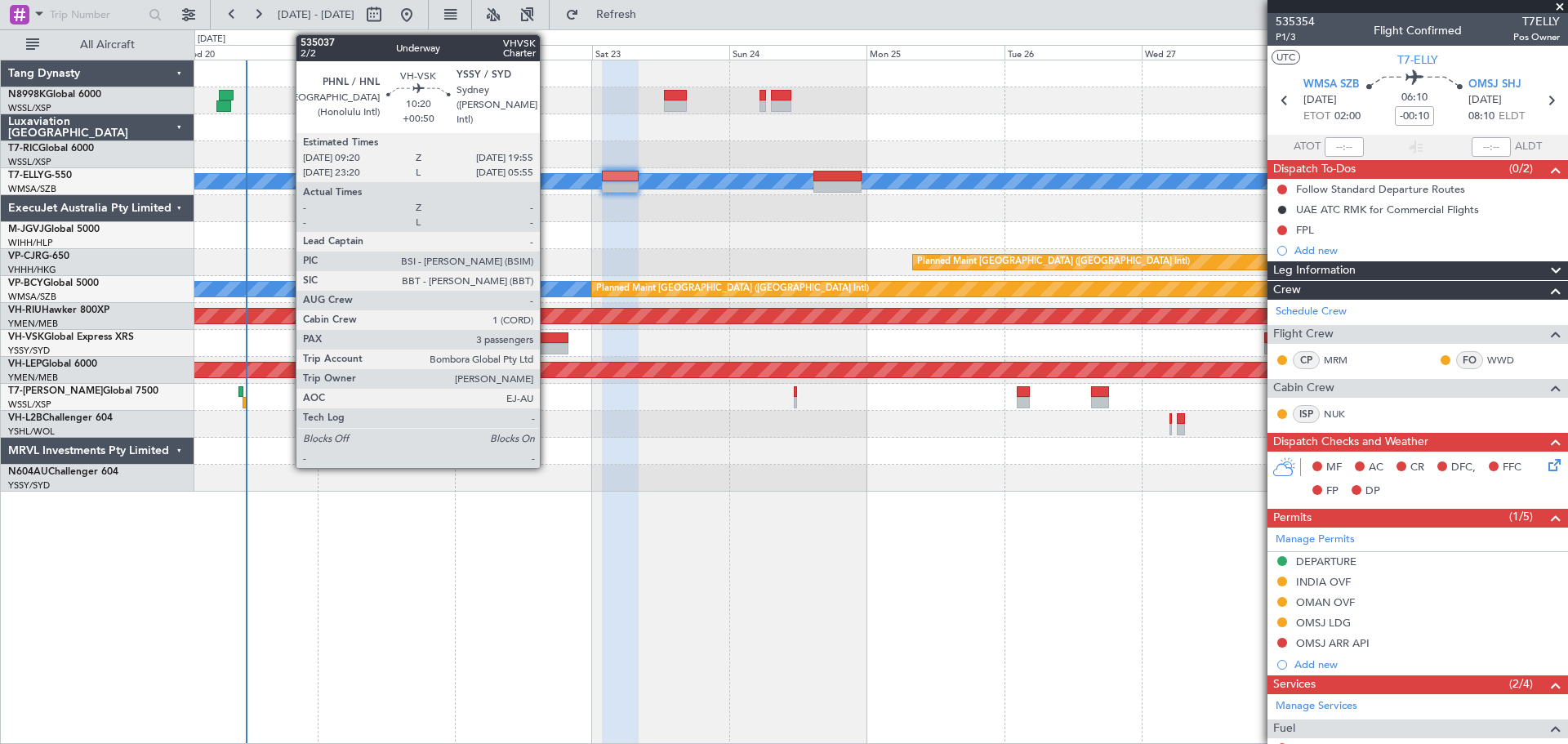
click at [548, 335] on div at bounding box center [537, 338] width 61 height 11
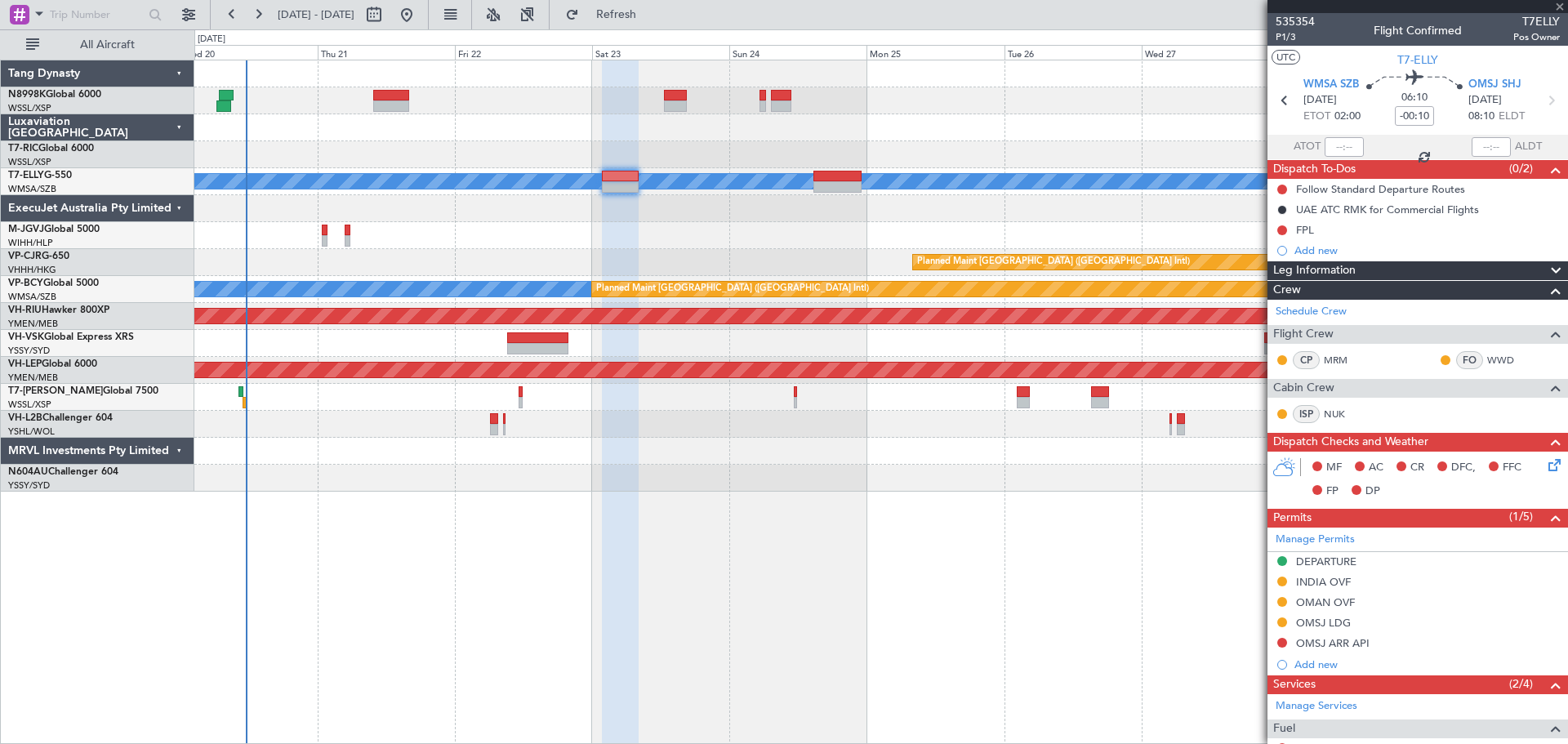
type input "+00:50"
type input "3"
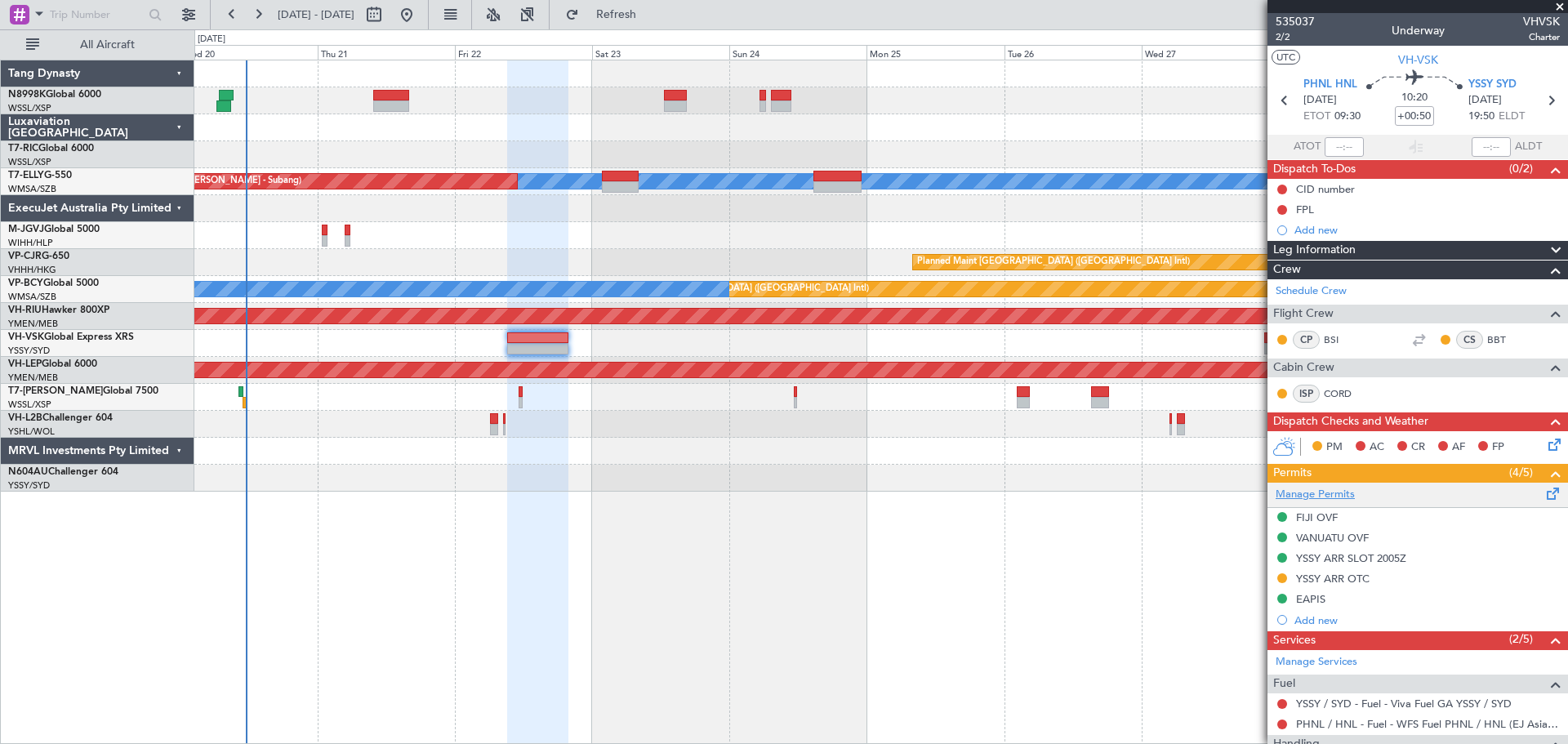
click at [1343, 491] on link "Manage Permits" at bounding box center [1315, 494] width 79 height 16
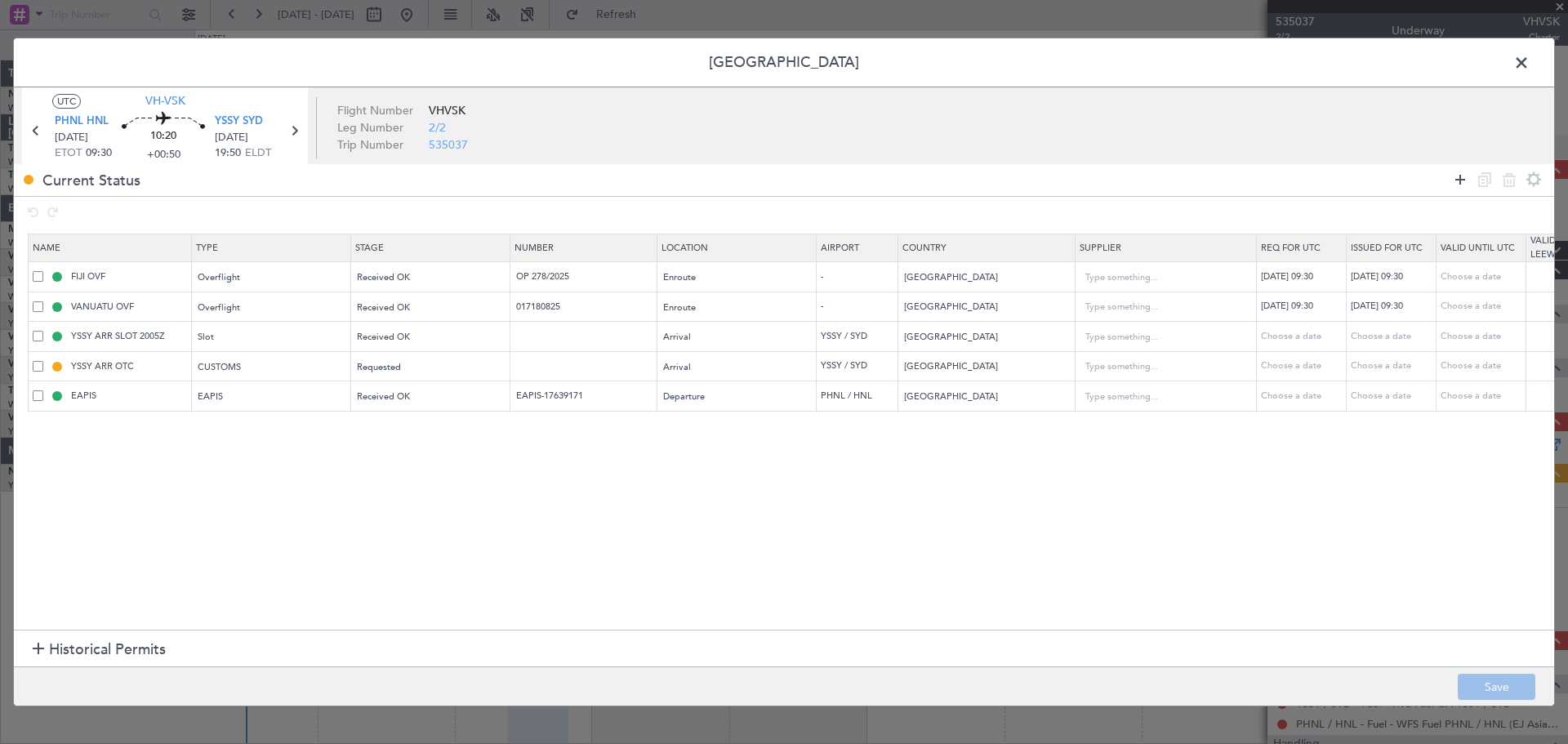
click at [1463, 180] on icon at bounding box center [1460, 179] width 20 height 20
click at [257, 429] on div "Type" at bounding box center [267, 428] width 135 height 24
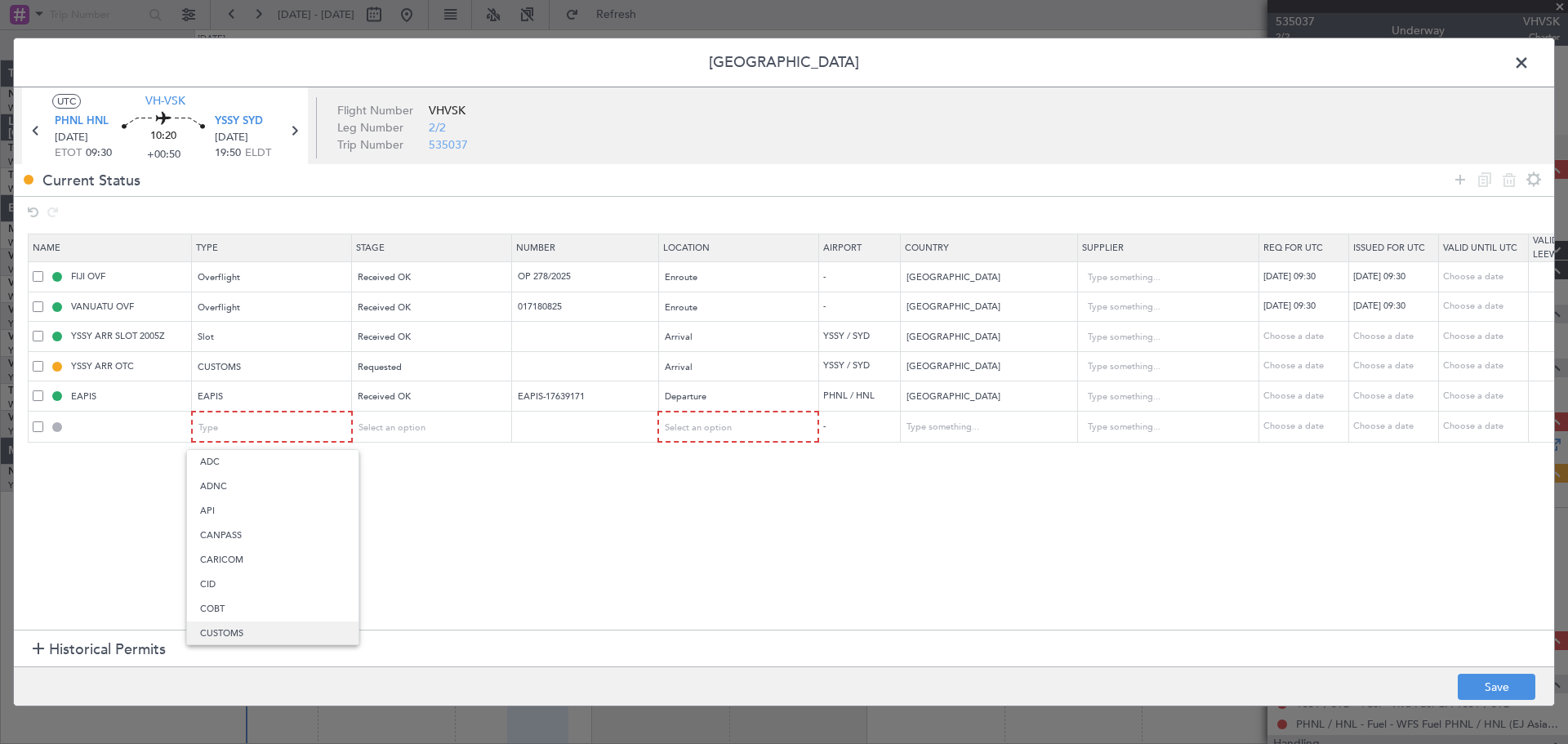
click at [255, 622] on span "CUSTOMS" at bounding box center [272, 634] width 146 height 24
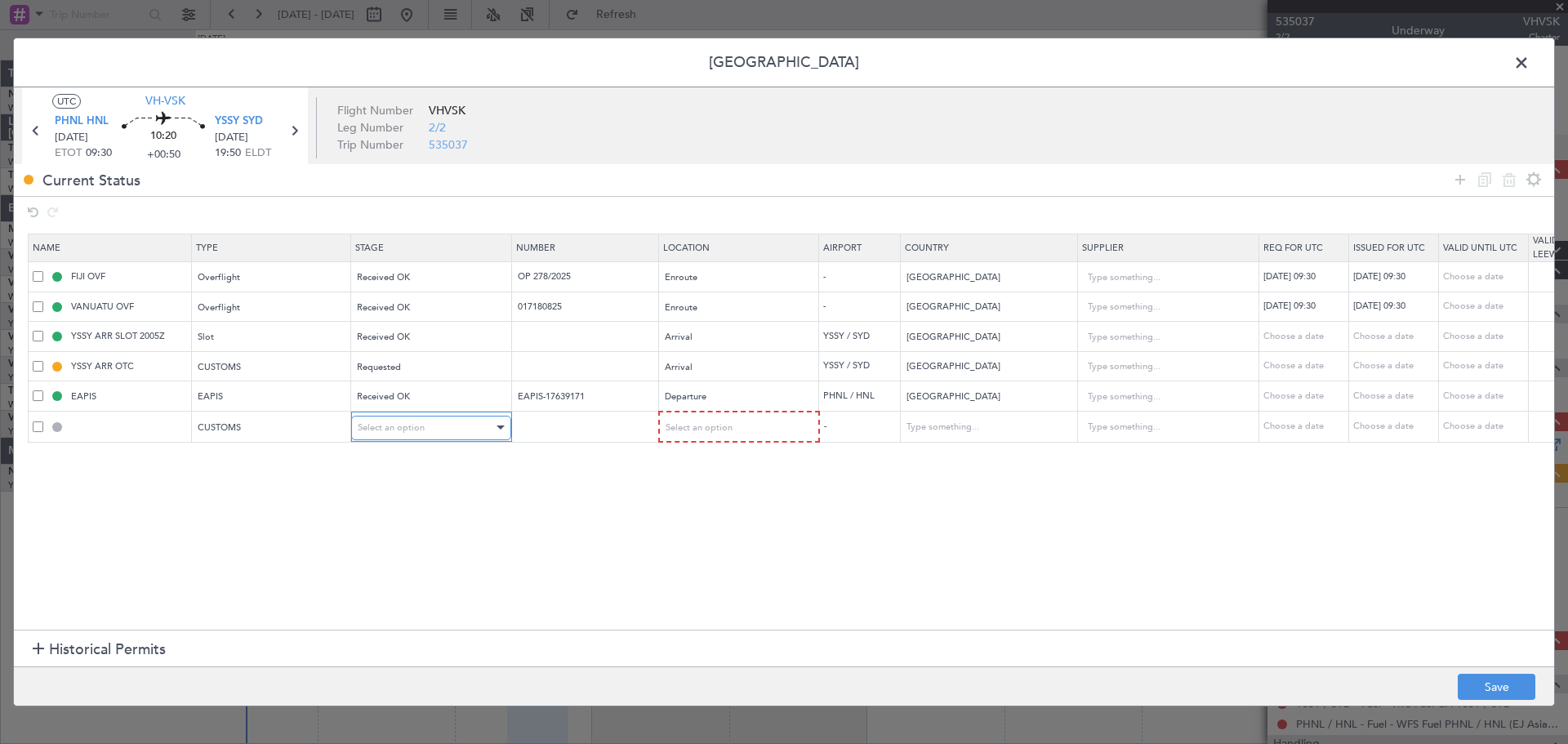
click at [416, 423] on span "Select an option" at bounding box center [391, 427] width 67 height 12
click at [731, 533] on div at bounding box center [784, 372] width 1568 height 744
click at [753, 426] on div "Select an option" at bounding box center [733, 428] width 135 height 24
click at [724, 466] on span "Departure" at bounding box center [738, 462] width 146 height 24
click at [1467, 690] on button "Save" at bounding box center [1497, 687] width 78 height 26
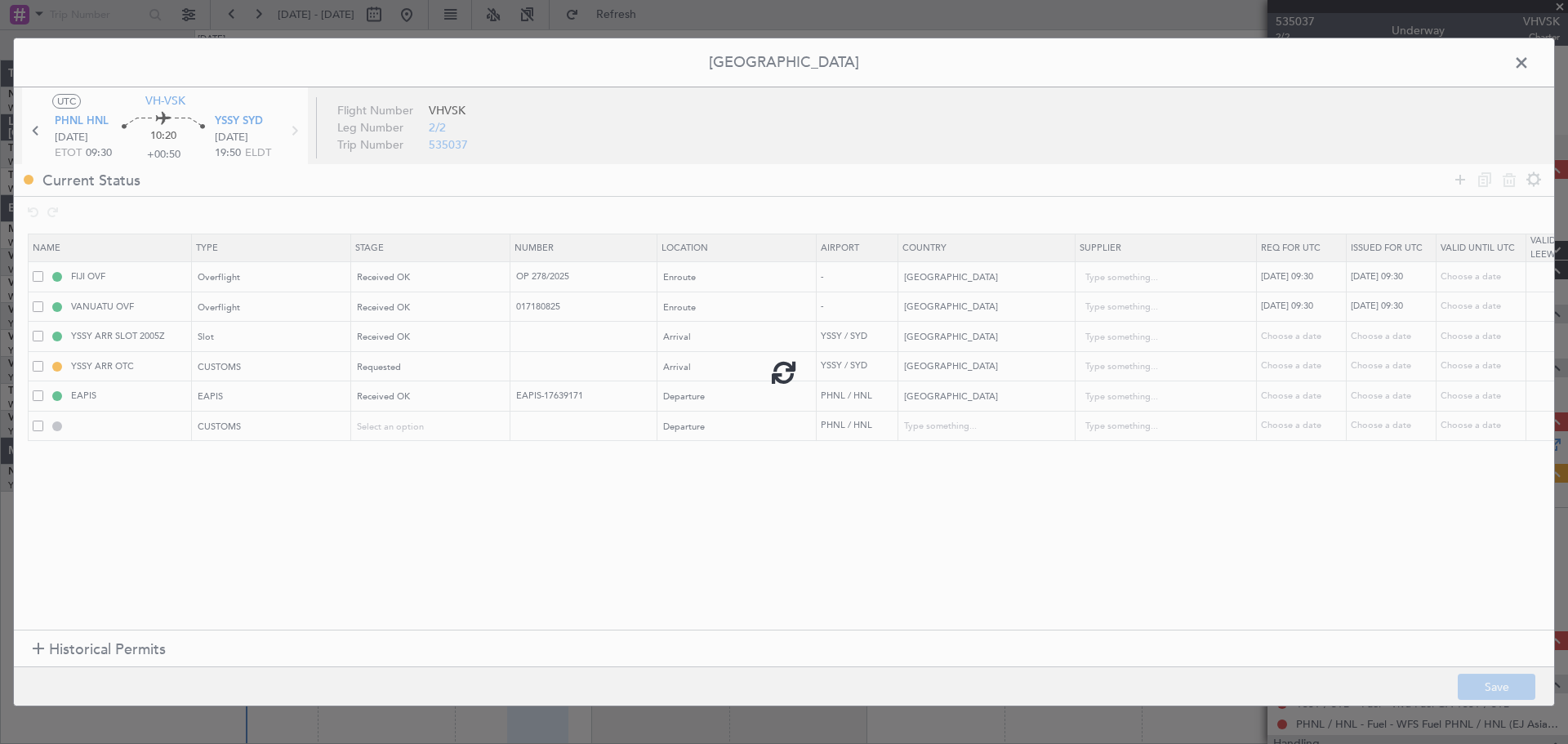
type input "PHNL DEP CUSTOMS"
type input "[GEOGRAPHIC_DATA]"
type input "NNN"
type input "5"
click at [1530, 58] on span at bounding box center [1530, 67] width 0 height 33
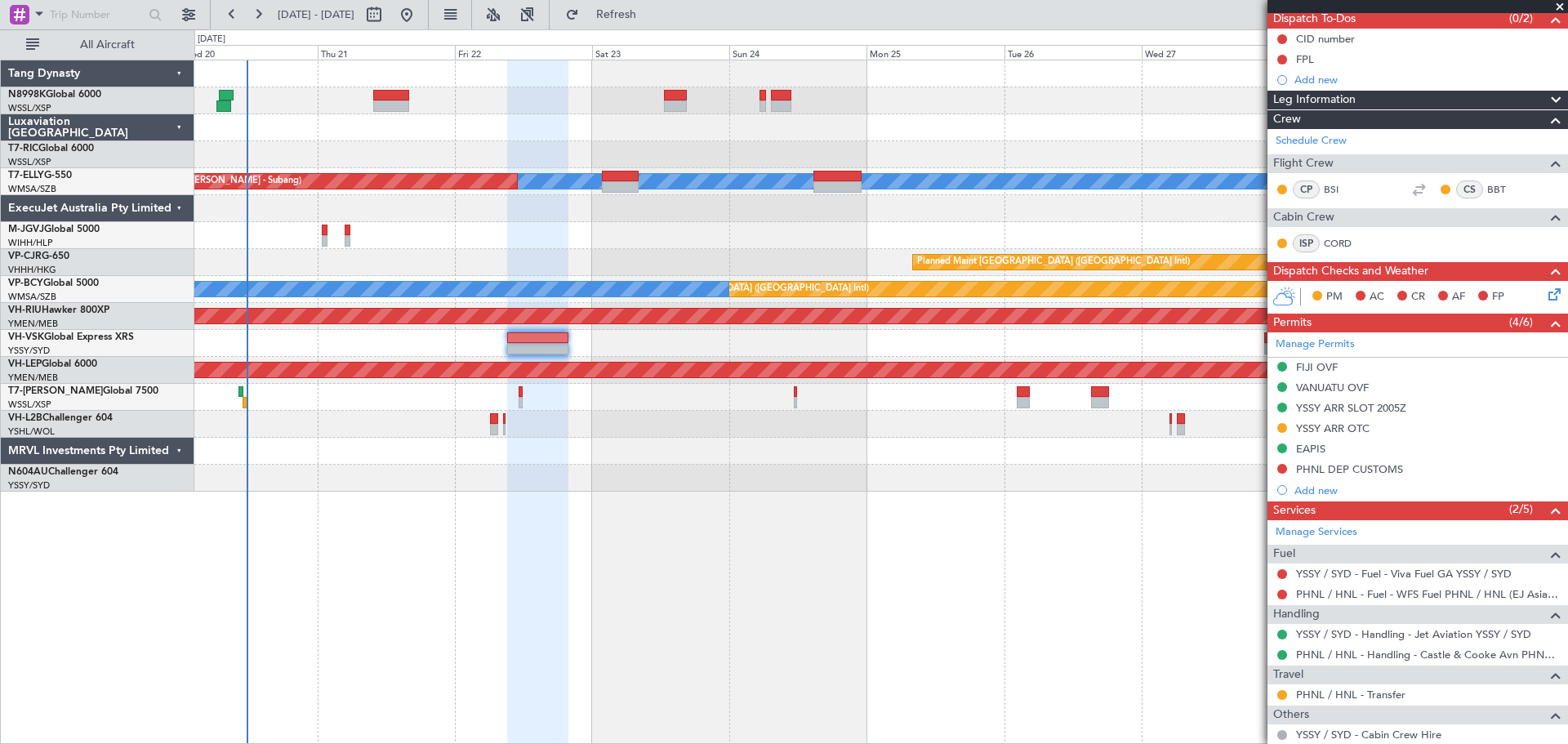
scroll to position [163, 0]
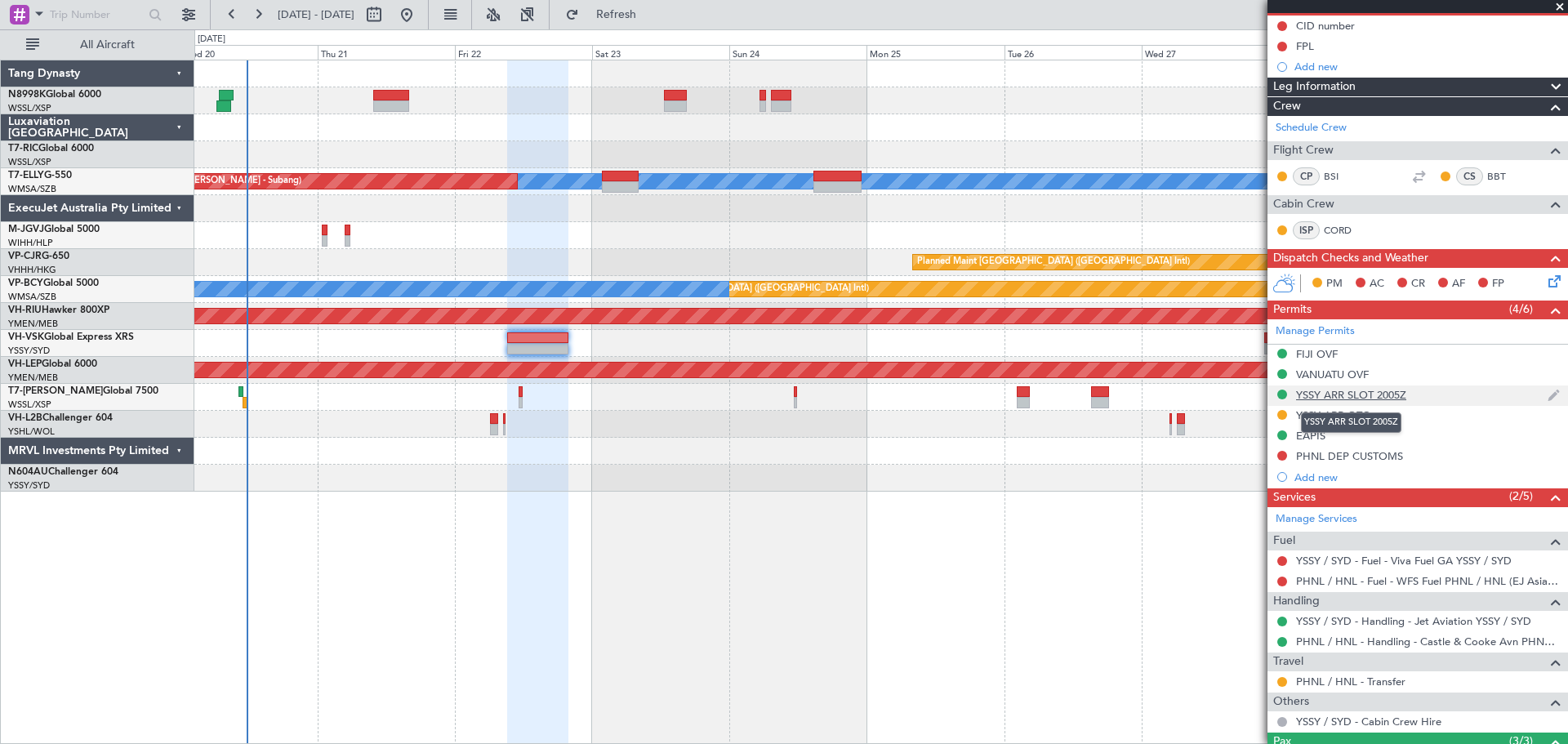
click at [1371, 394] on div "YSSY ARR SLOT 2005Z" at bounding box center [1351, 395] width 110 height 14
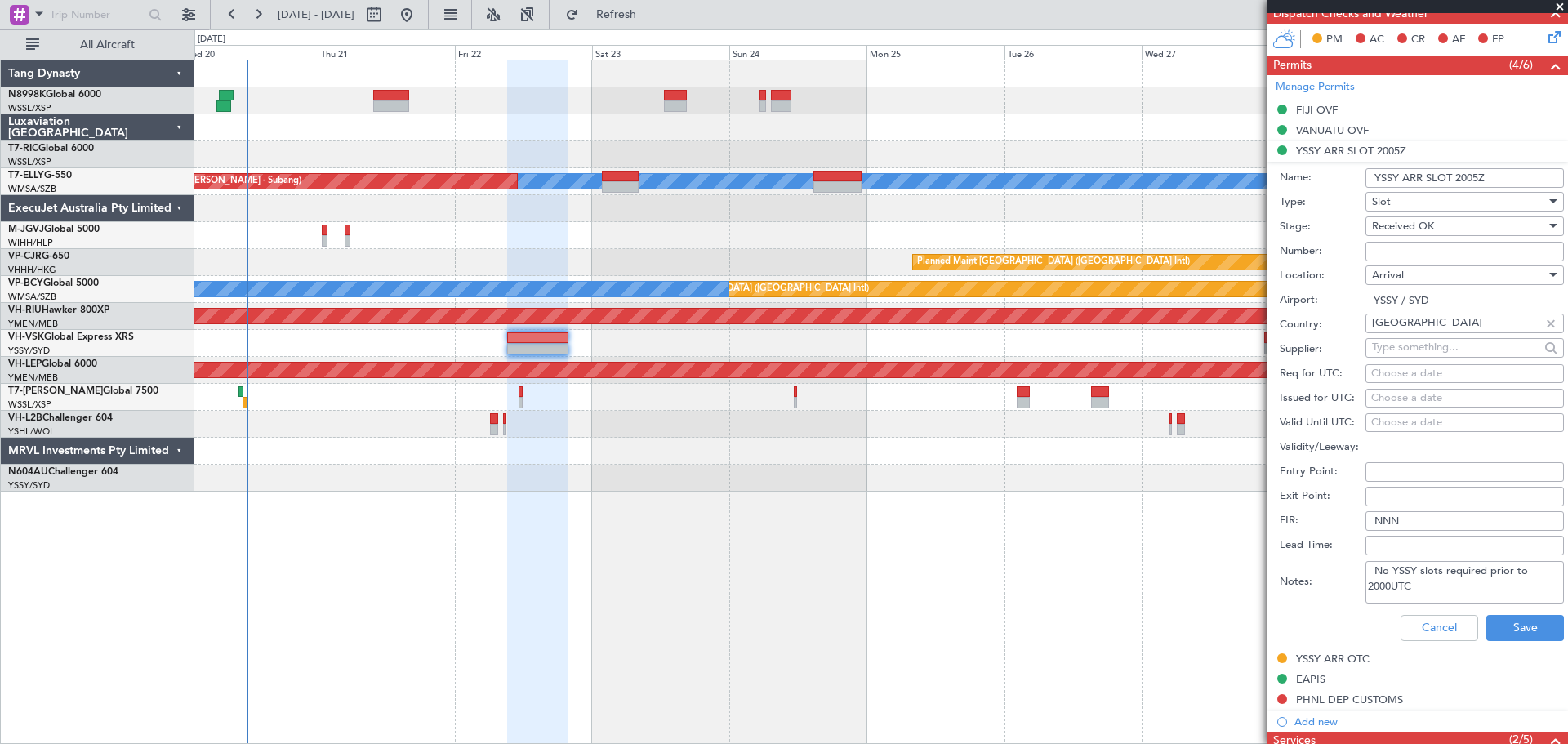
scroll to position [409, 0]
click at [1445, 628] on button "Cancel" at bounding box center [1439, 628] width 78 height 26
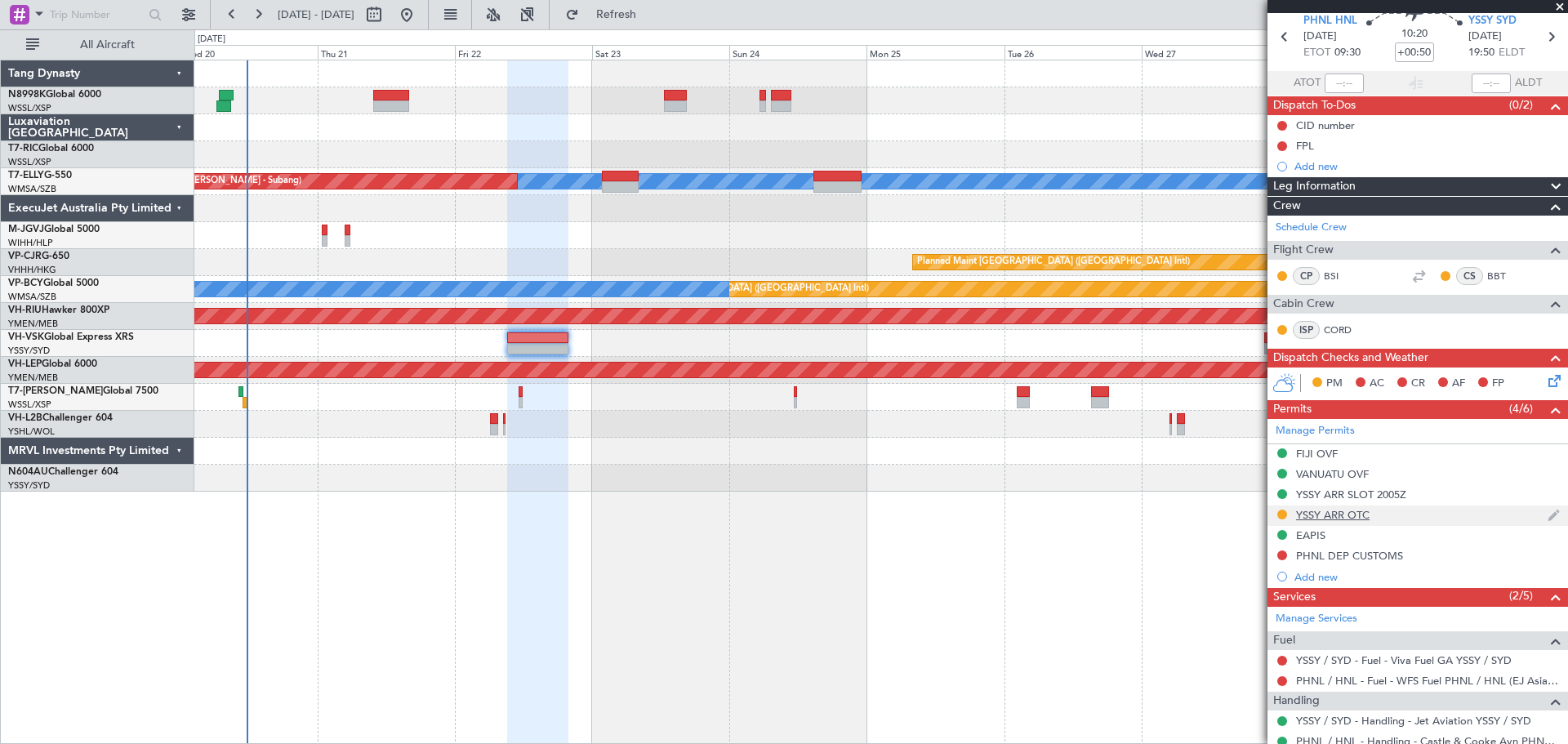
scroll to position [62, 0]
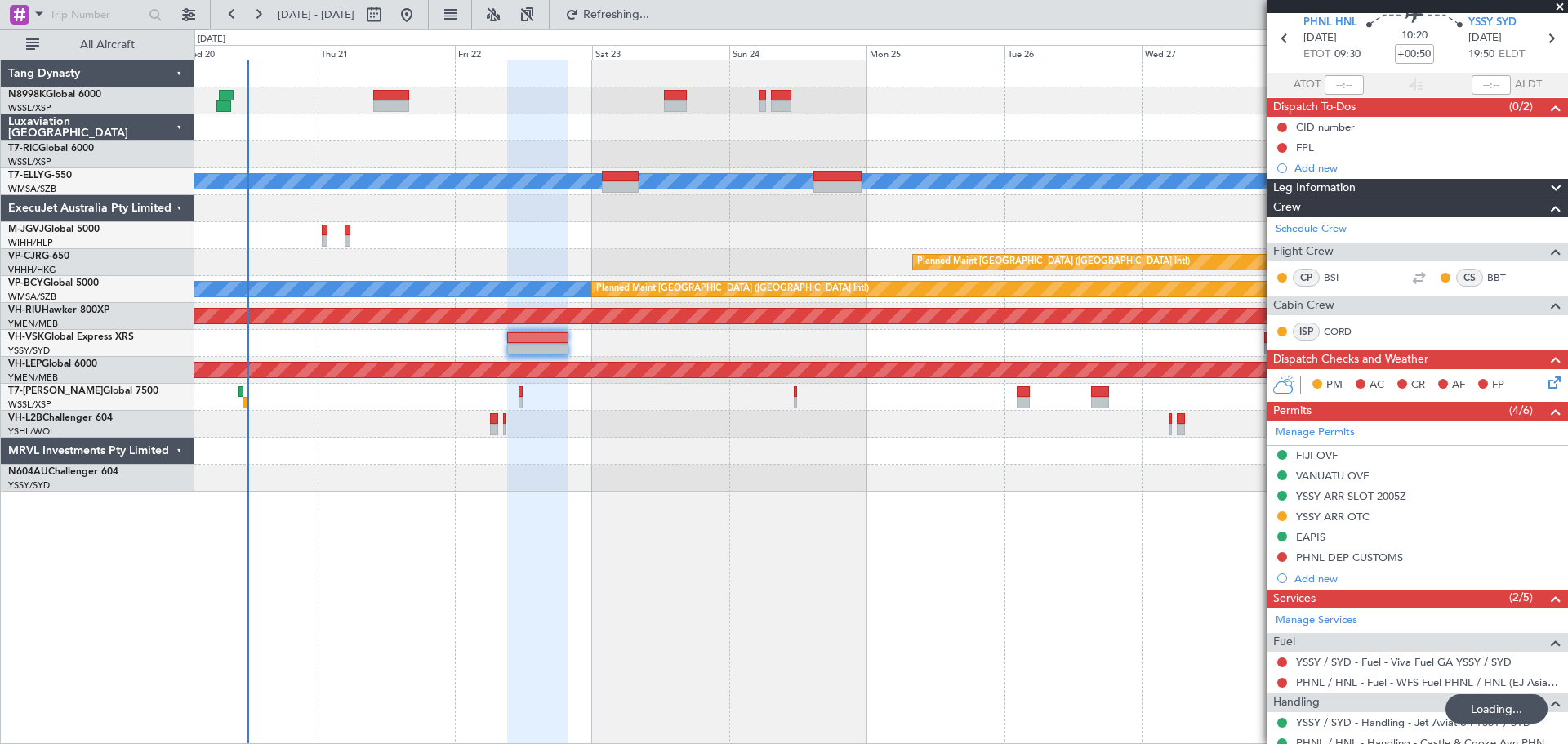
click at [658, 239] on div "Planned Maint [GEOGRAPHIC_DATA] (Seletar)" at bounding box center [881, 236] width 1374 height 27
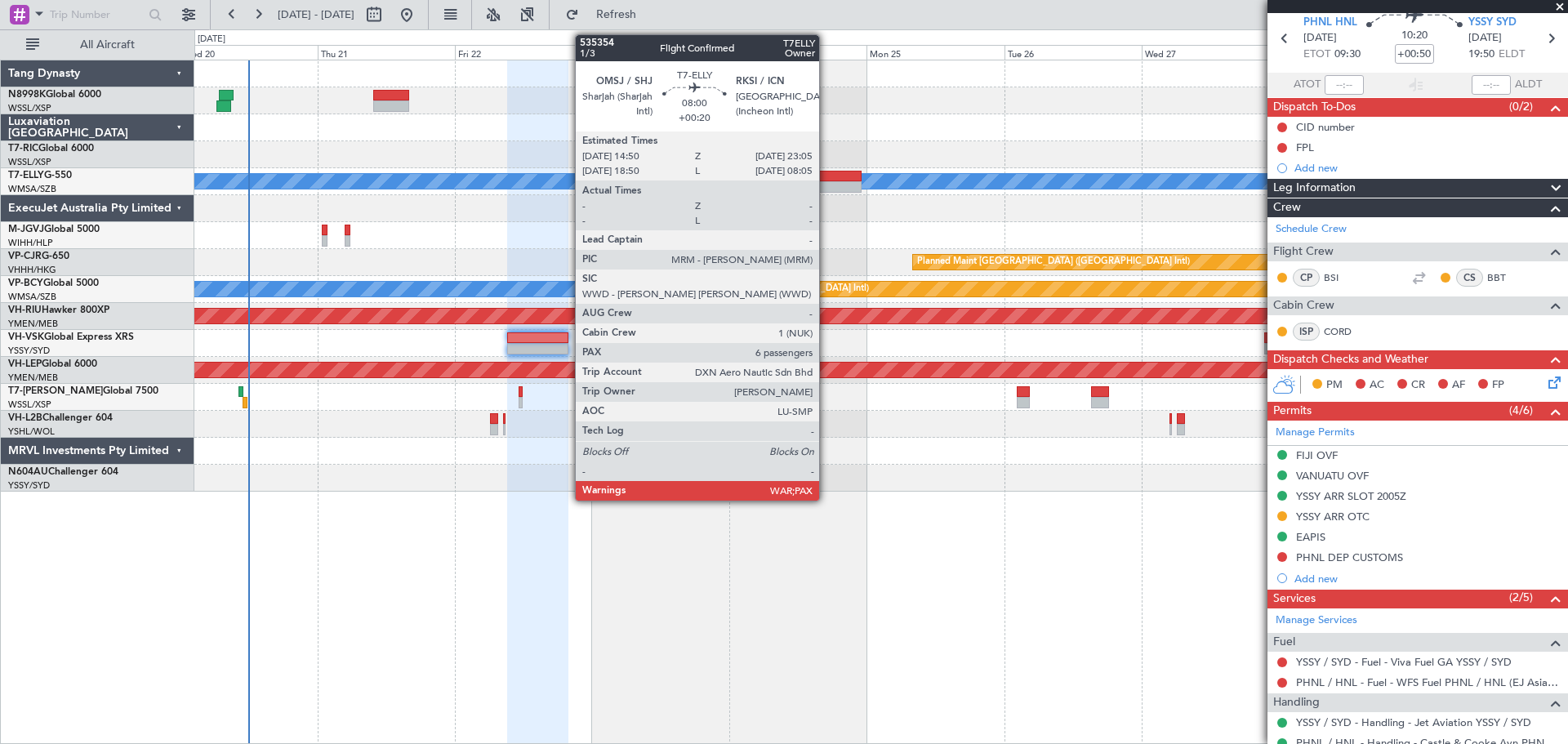
click at [827, 172] on div at bounding box center [837, 177] width 47 height 11
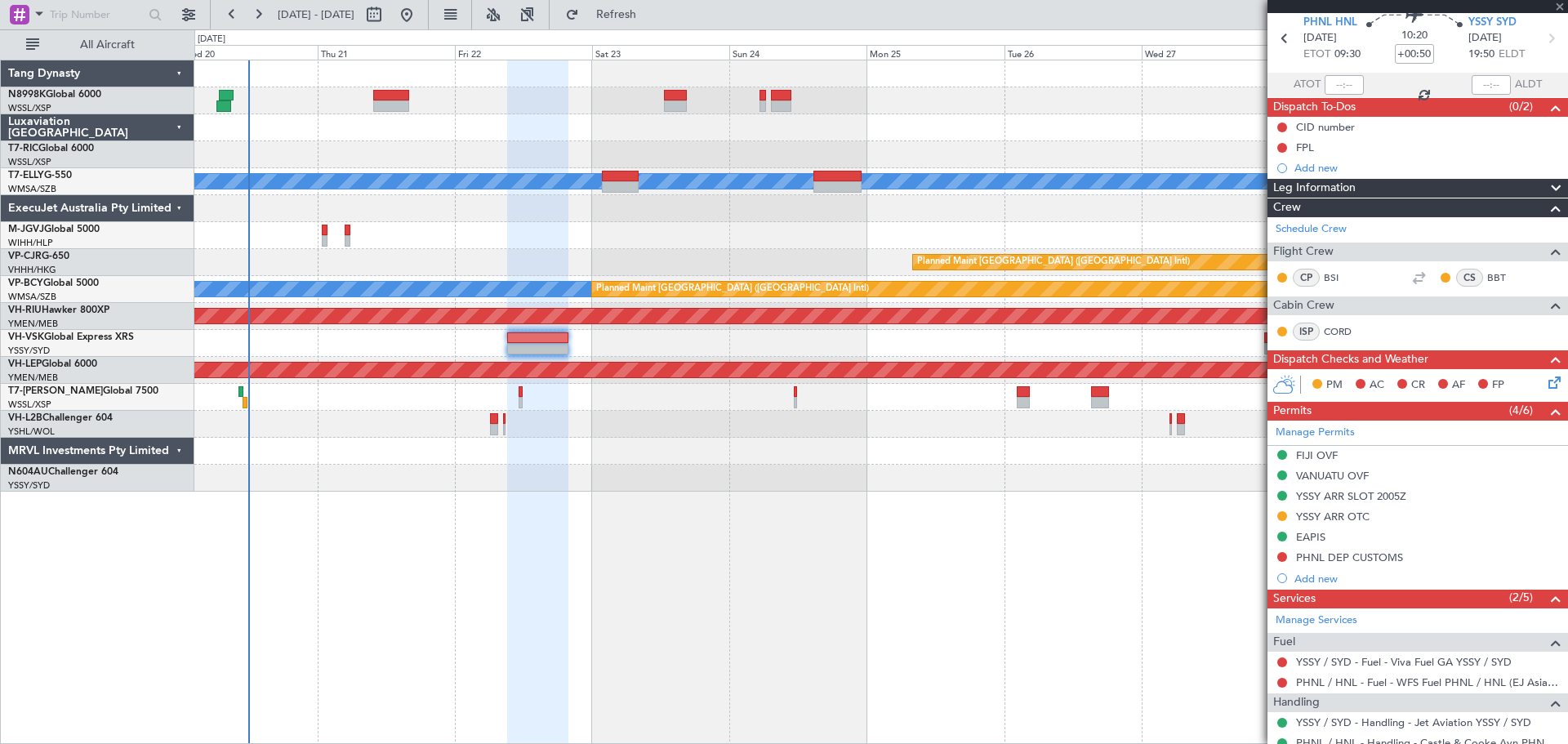
click at [777, 100] on div at bounding box center [782, 96] width 22 height 11
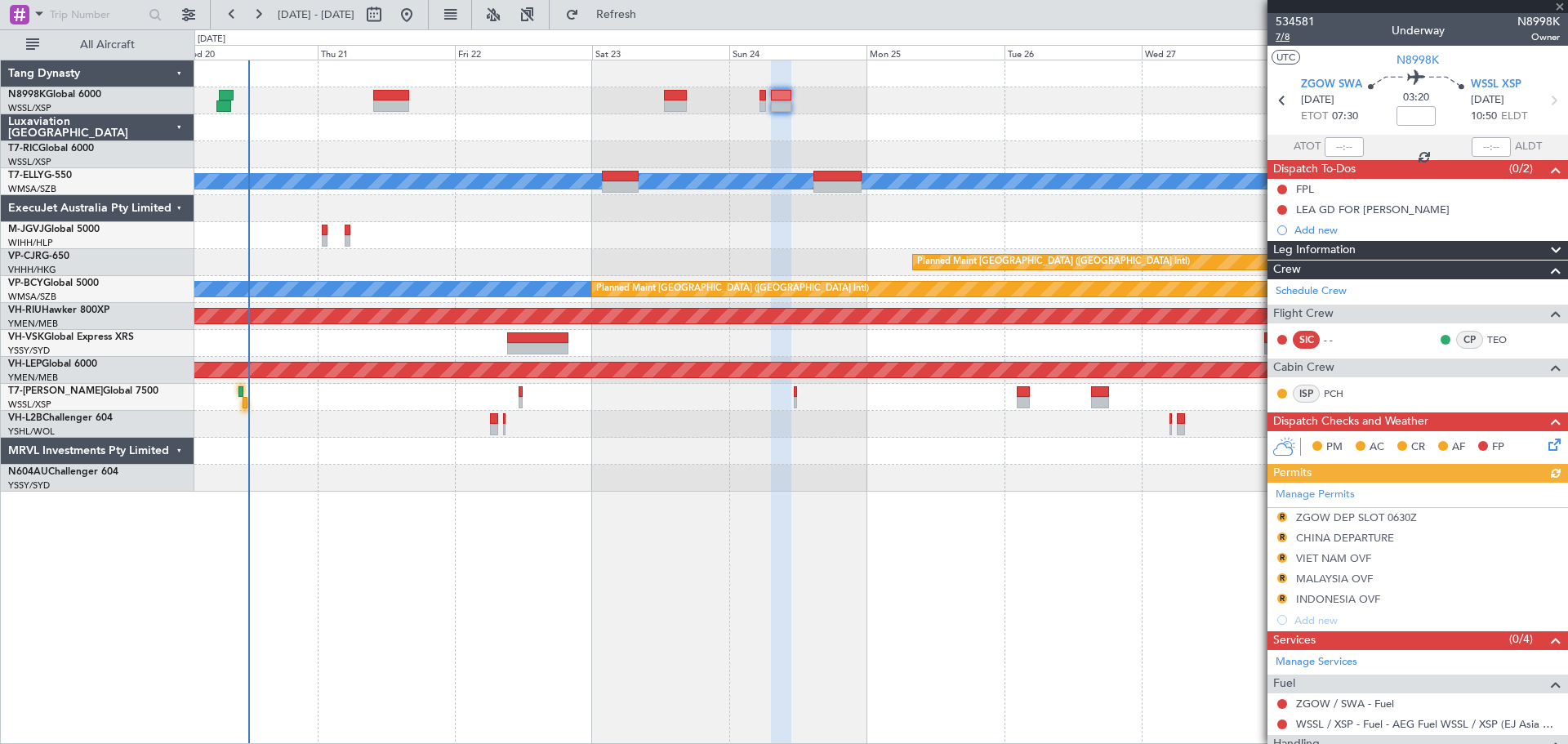
click at [1285, 39] on span "7/8" at bounding box center [1296, 37] width 39 height 14
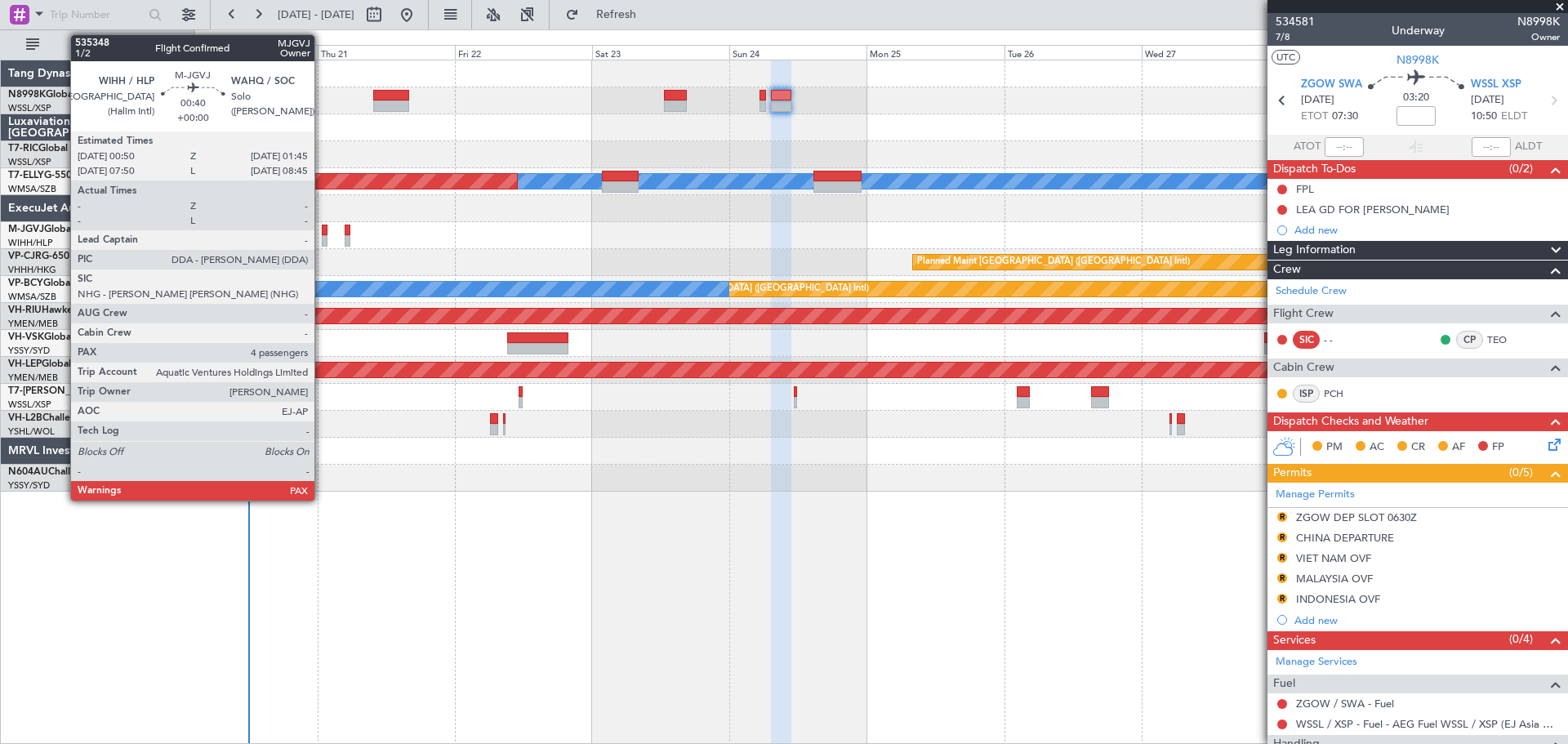
click at [322, 229] on div at bounding box center [325, 230] width 6 height 11
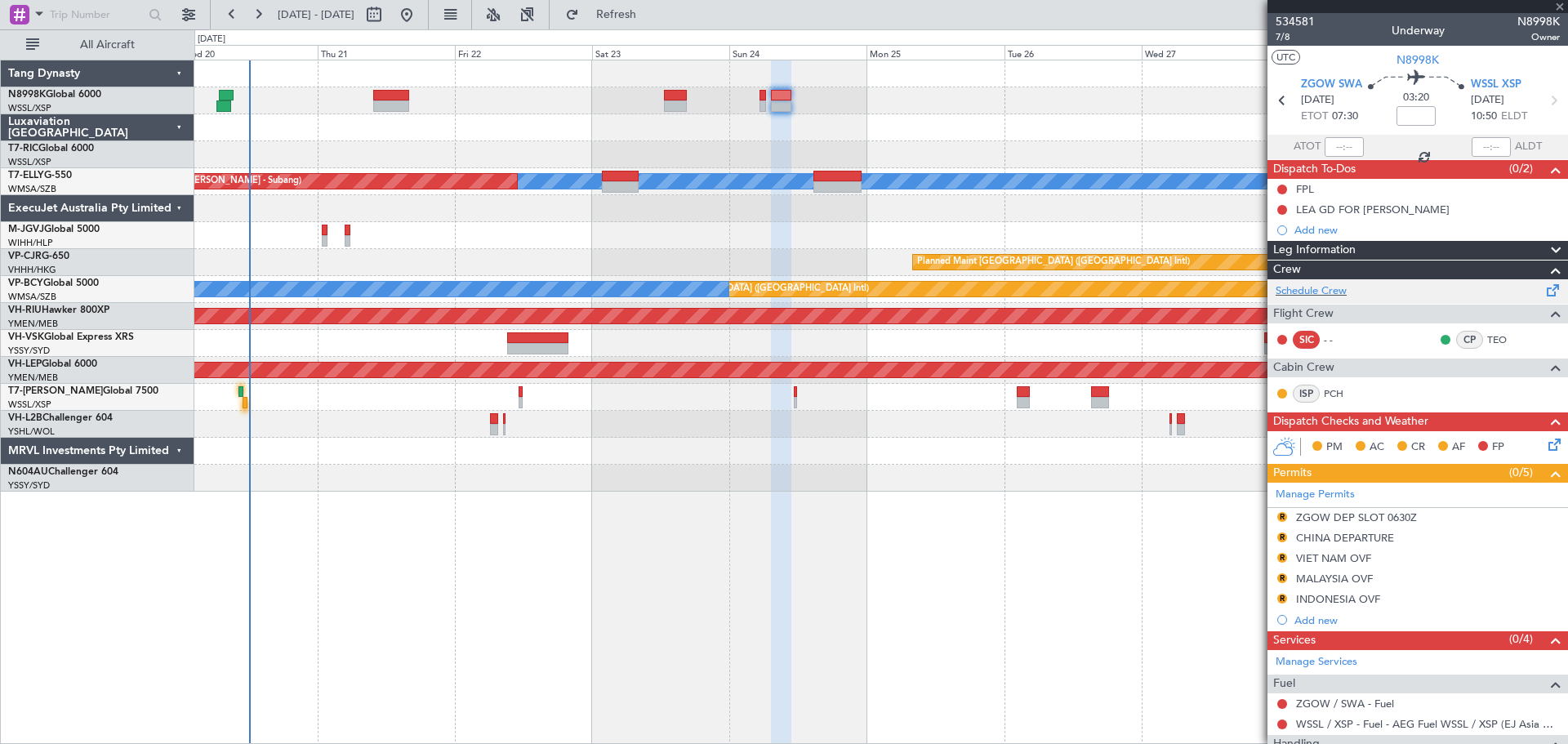
type input "4"
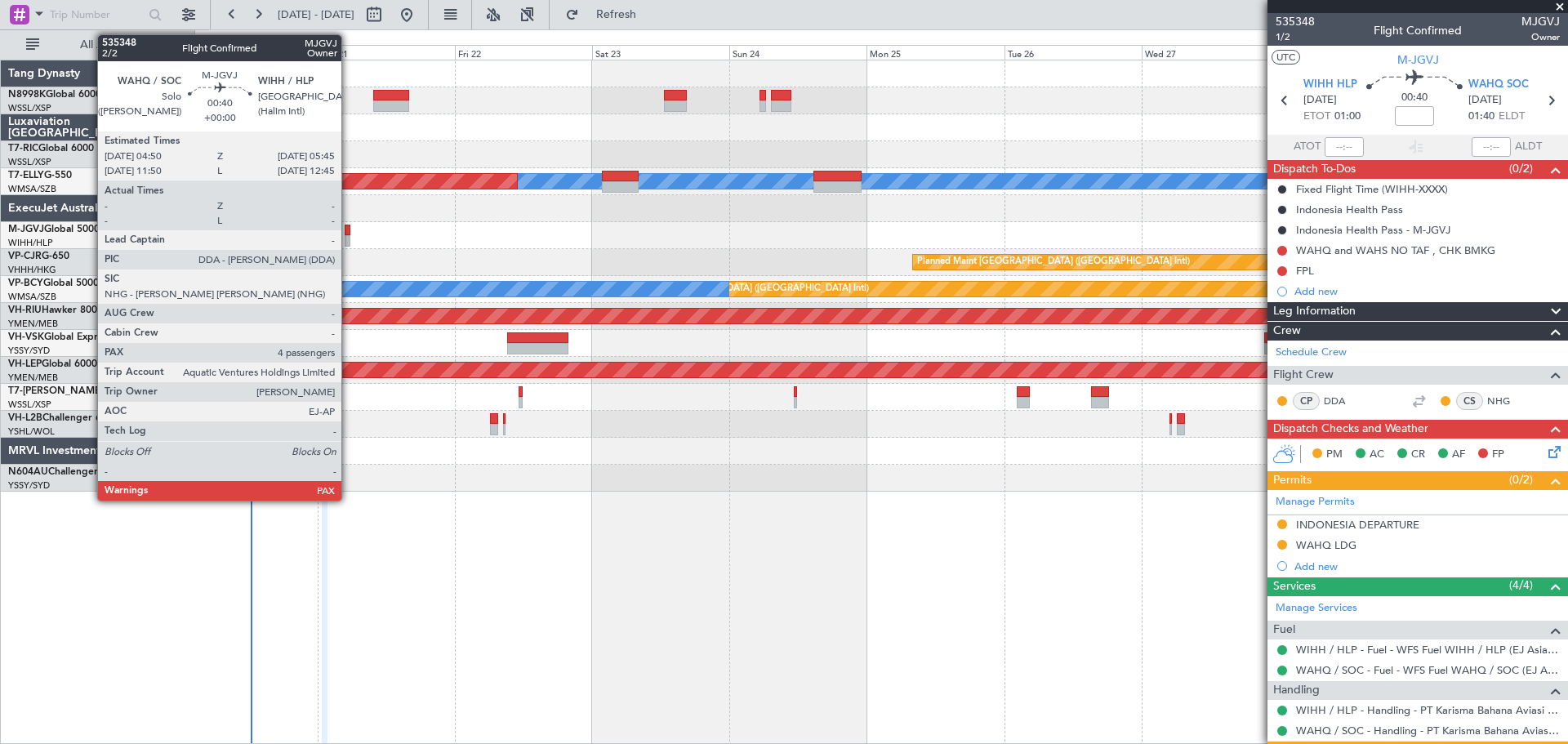
click at [349, 240] on div at bounding box center [348, 240] width 6 height 11
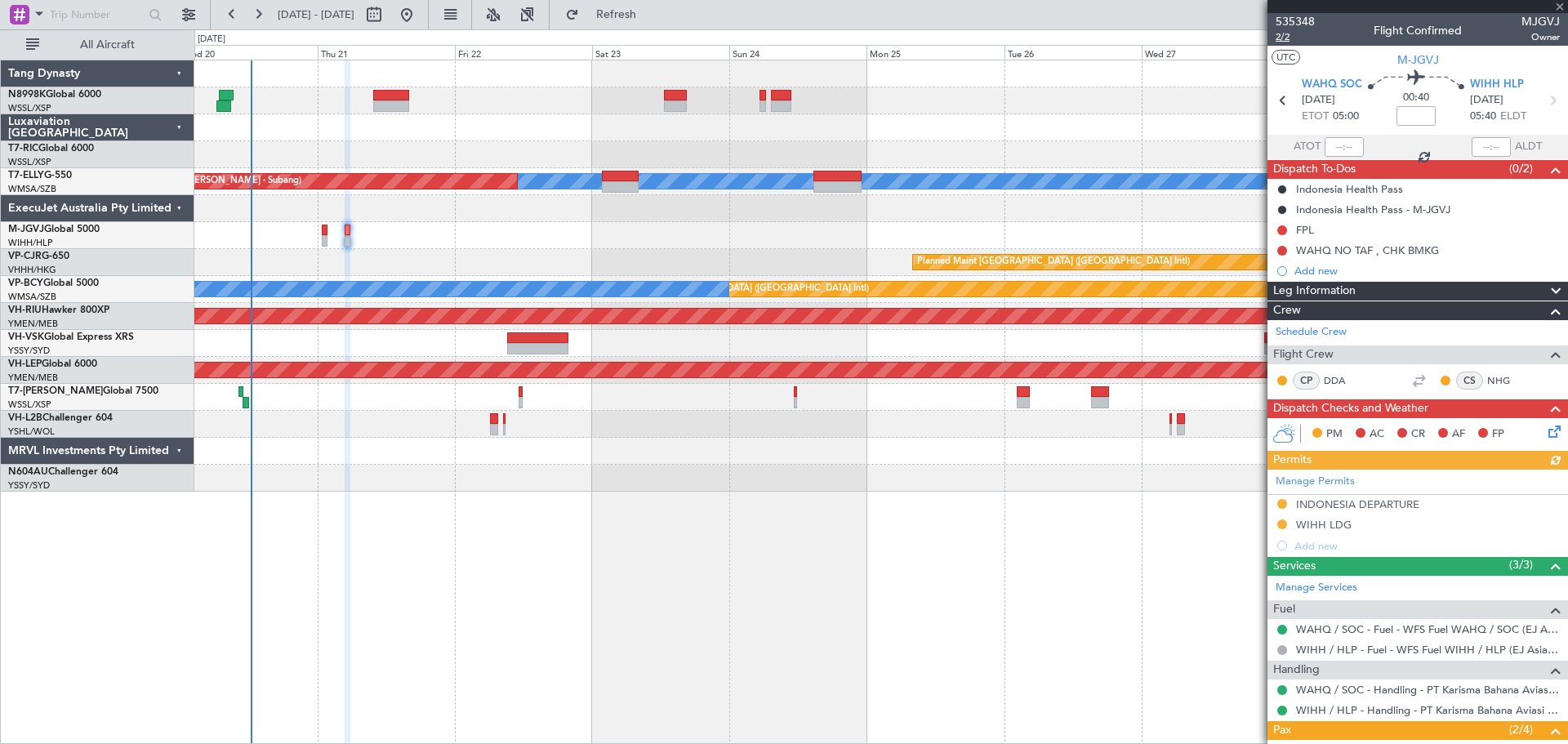
click at [1284, 35] on span "2/2" at bounding box center [1296, 37] width 39 height 14
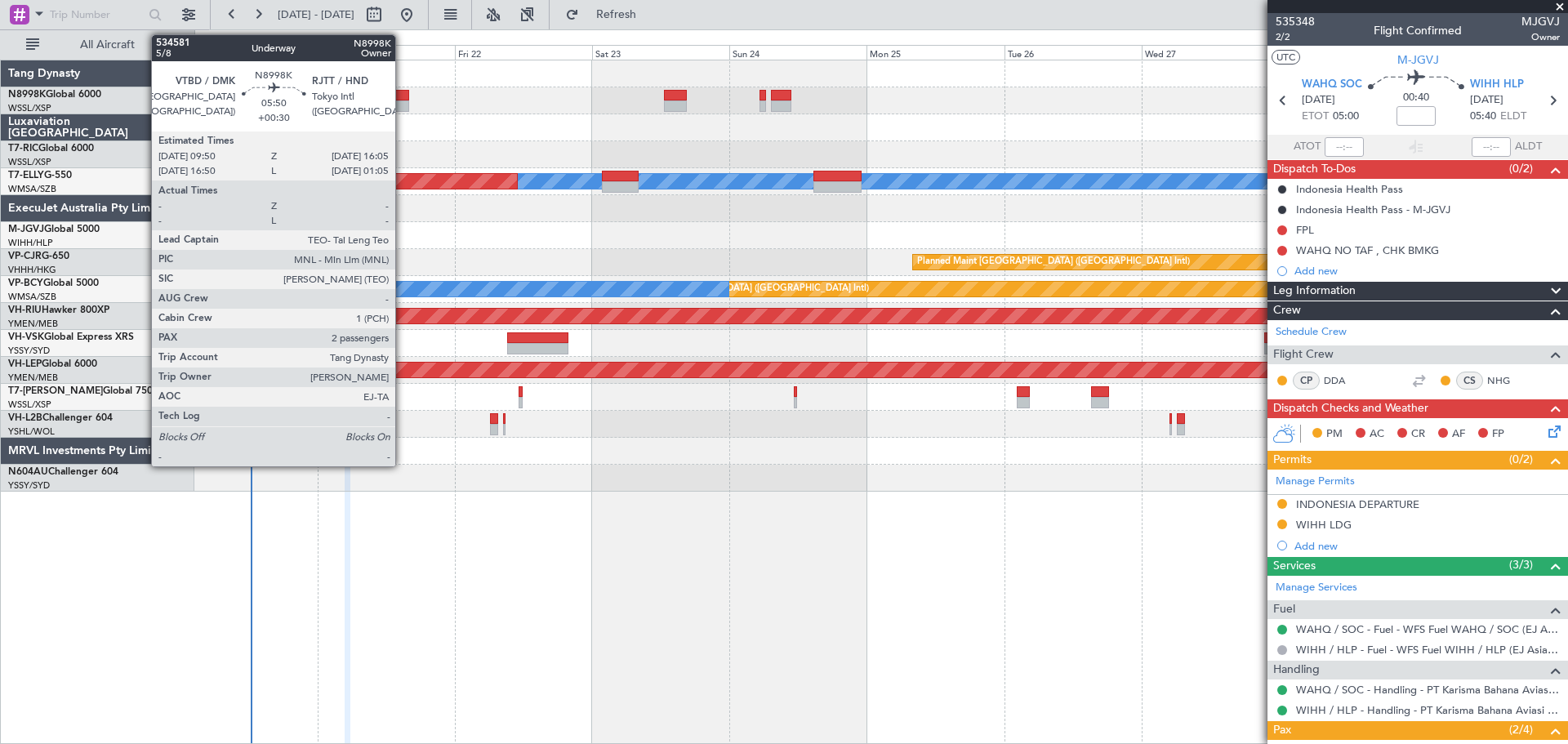
click at [403, 102] on div at bounding box center [391, 106] width 36 height 11
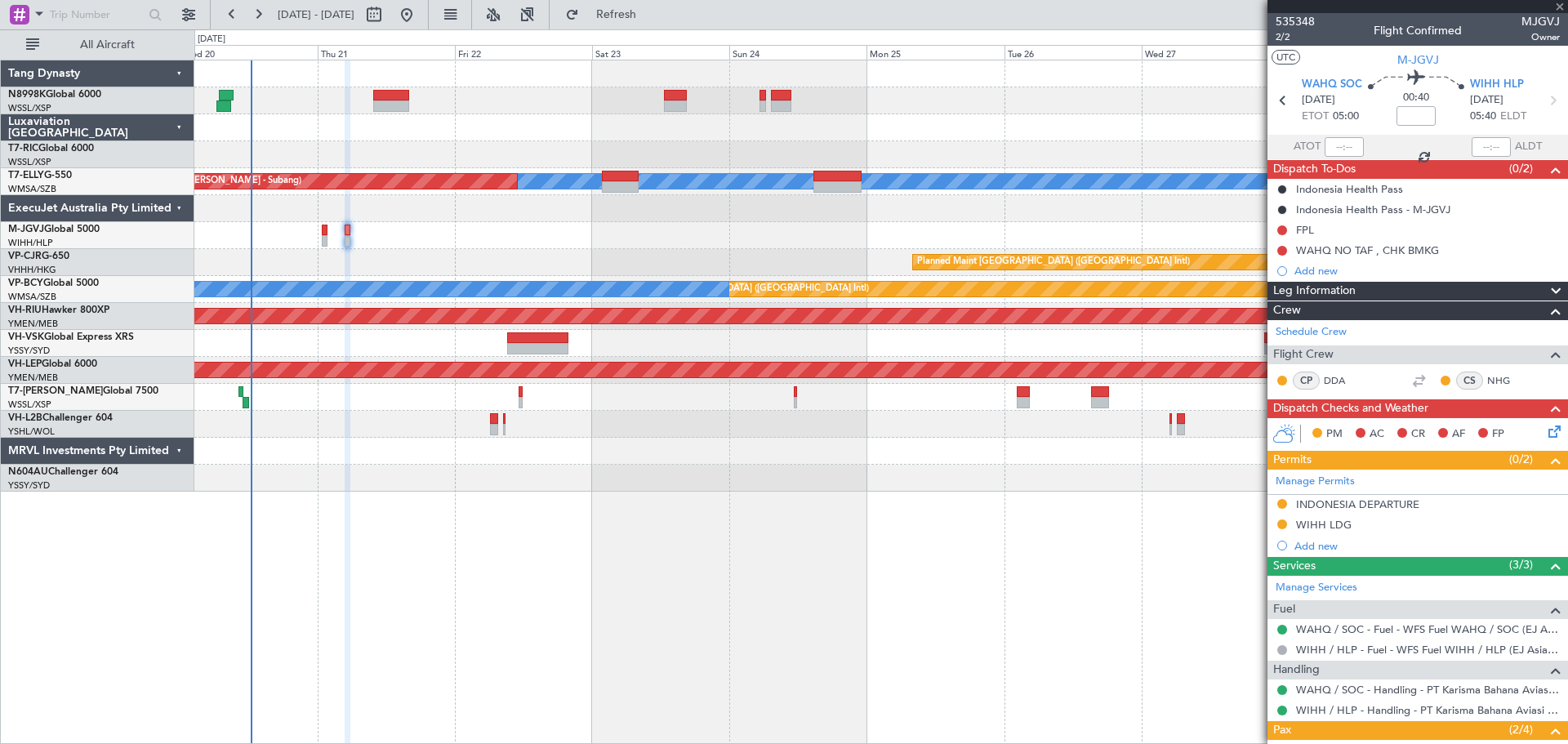
type input "+00:30"
type input "2"
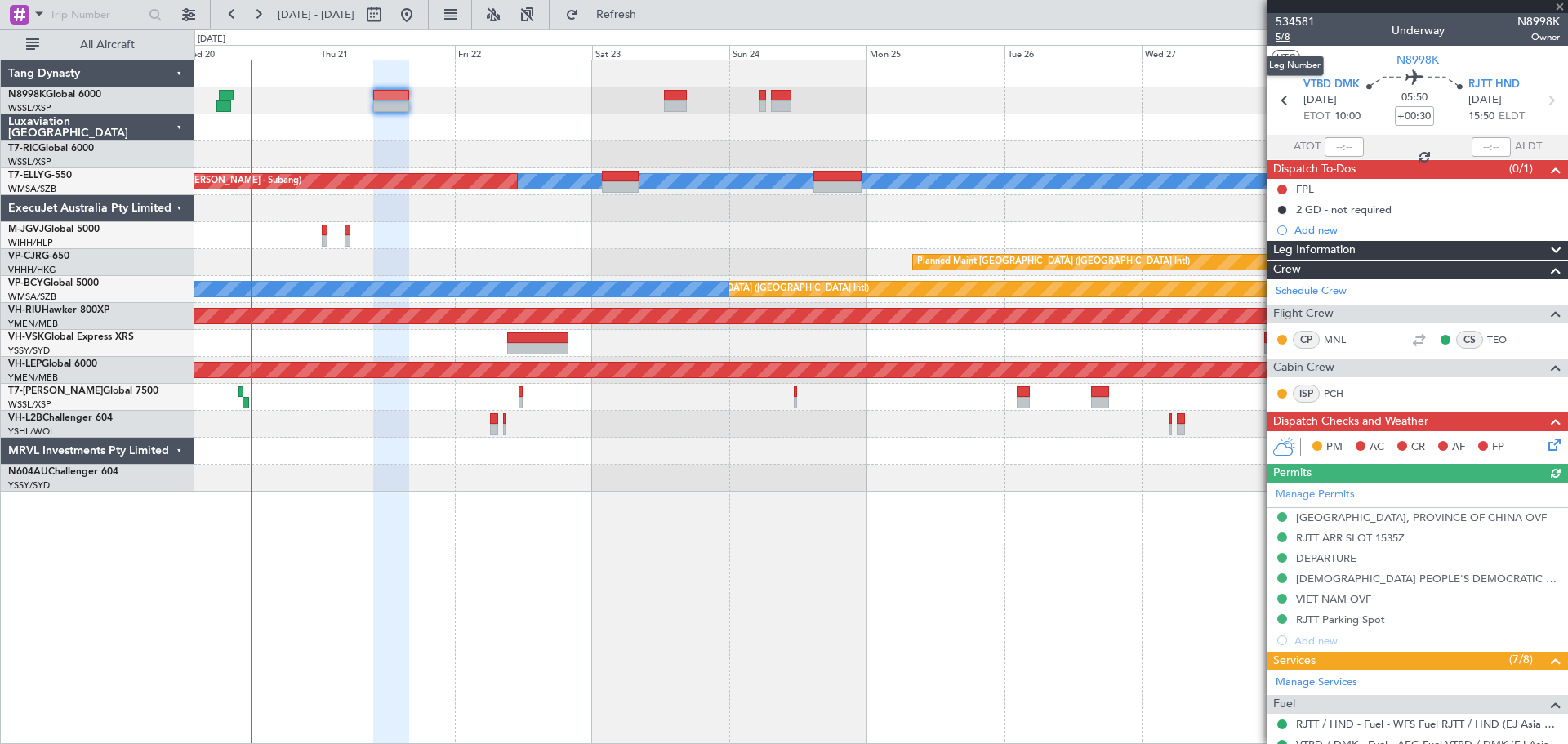
click at [1281, 38] on span "5/8" at bounding box center [1296, 37] width 39 height 14
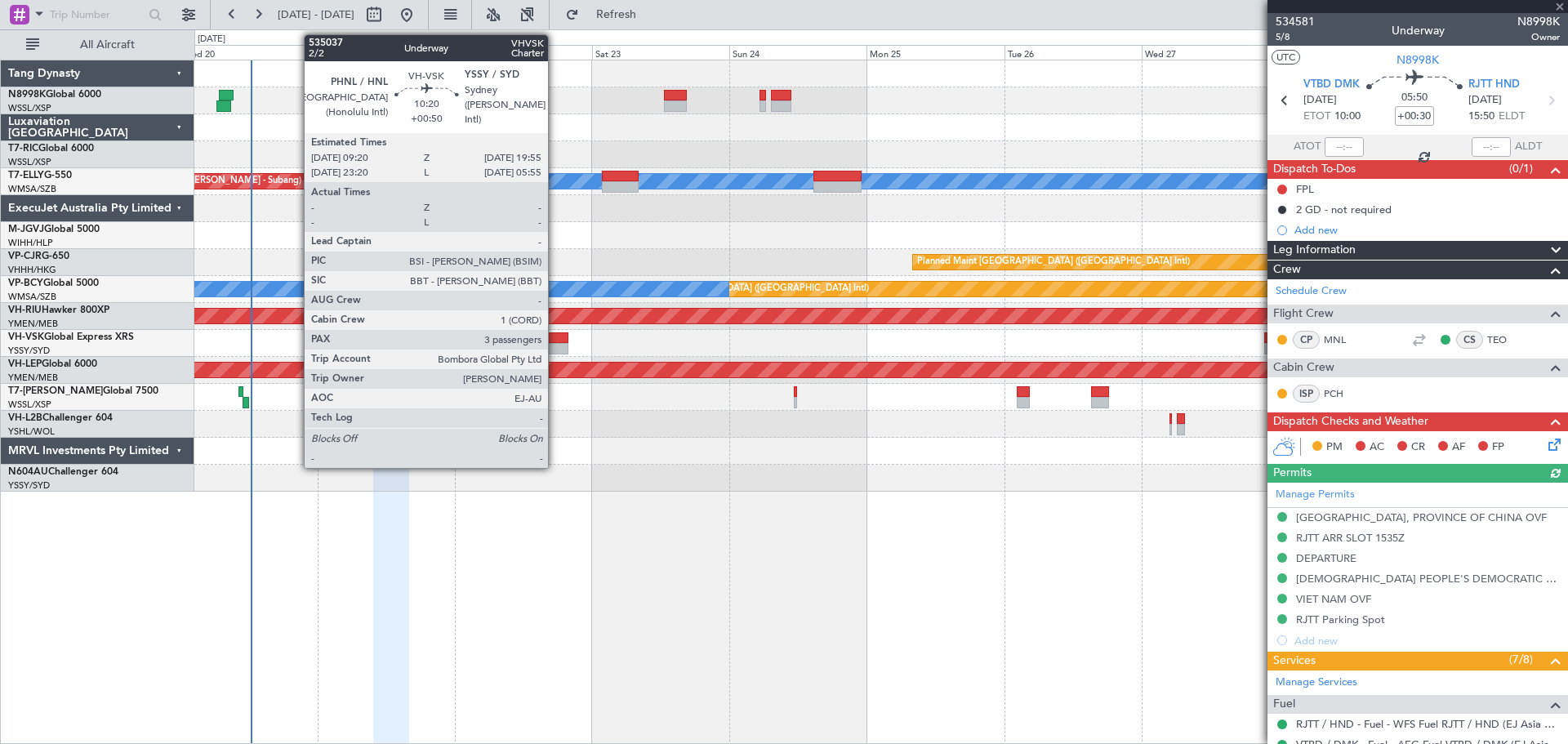
click at [555, 345] on div at bounding box center [537, 349] width 61 height 11
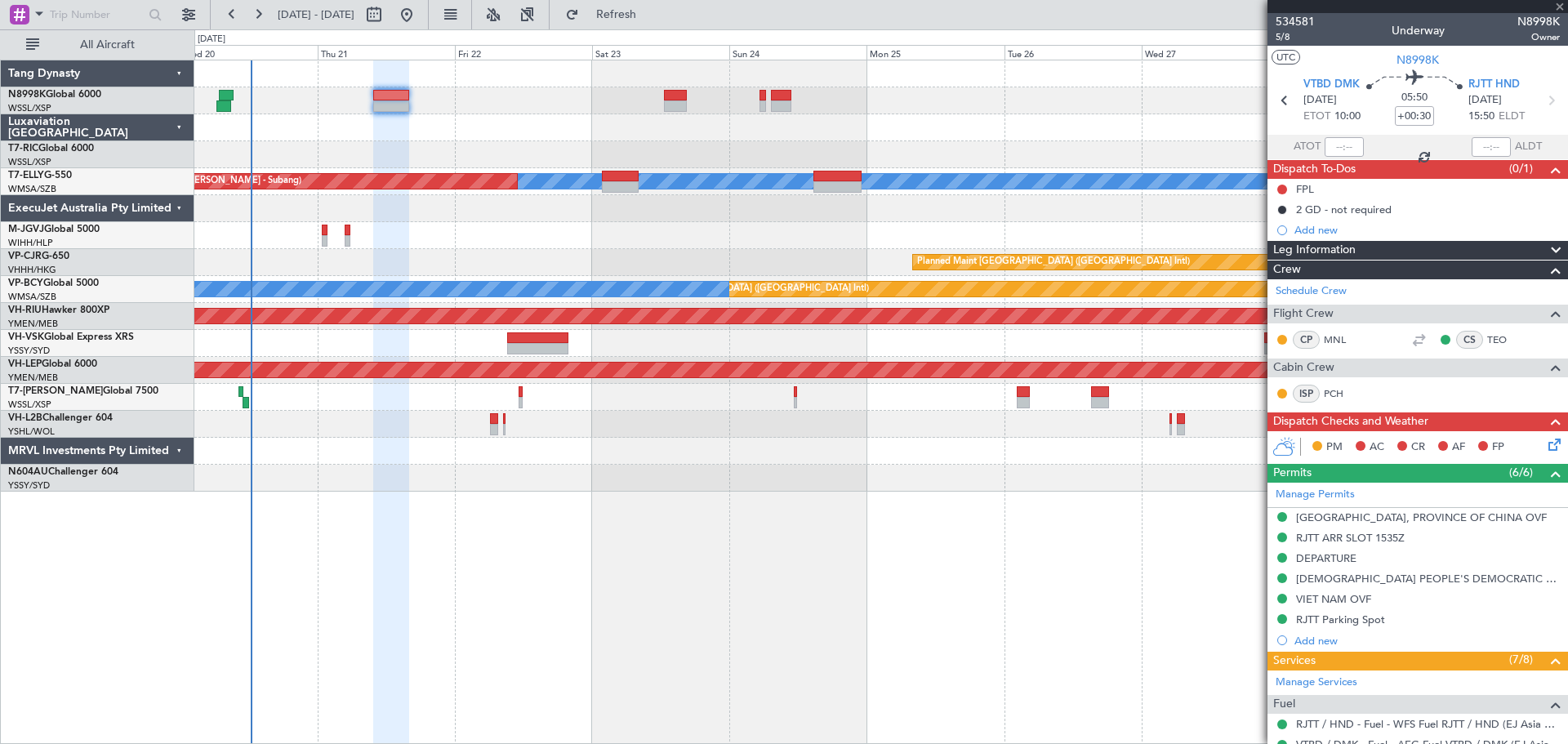
type input "+00:50"
type input "3"
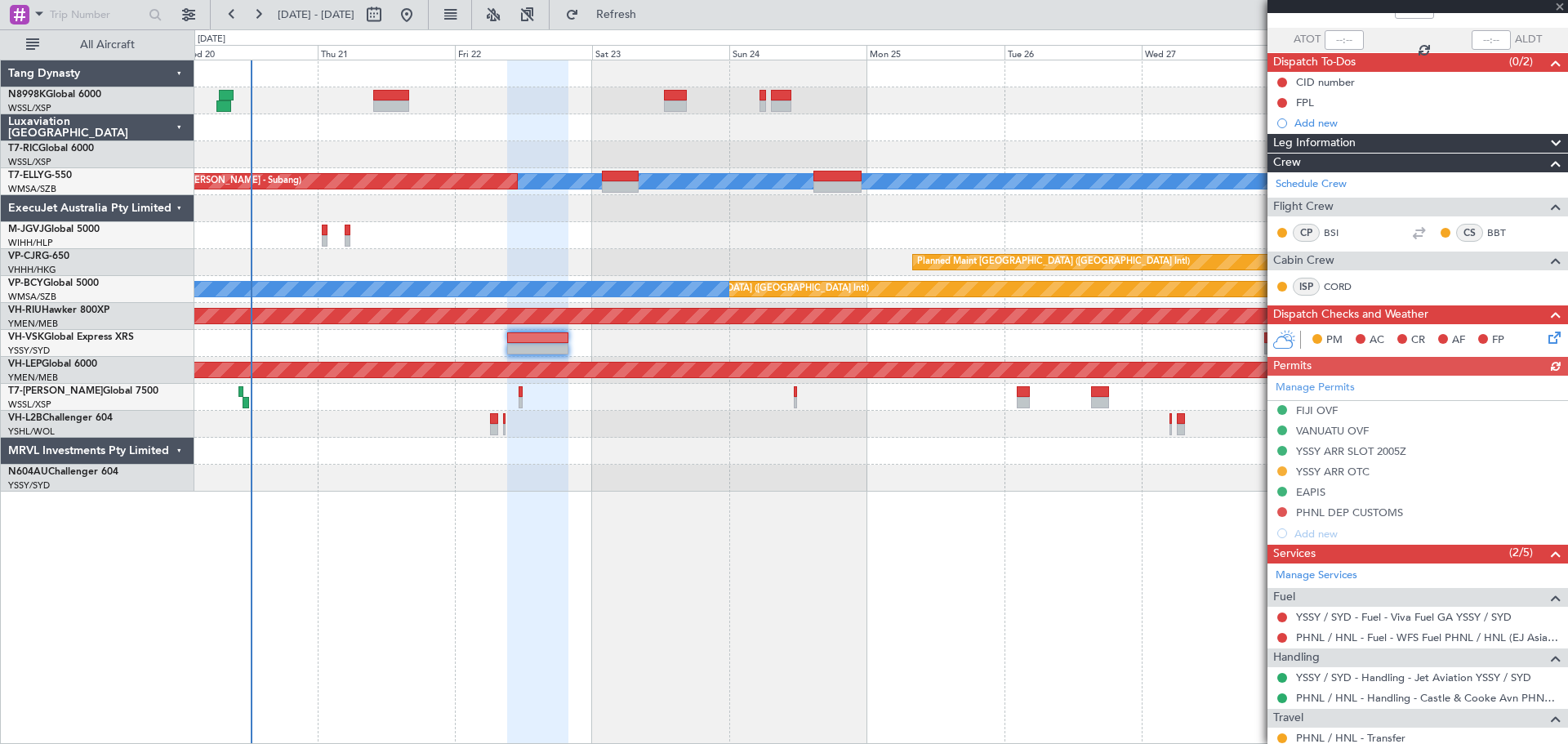
scroll to position [245, 0]
